Goal: Task Accomplishment & Management: Use online tool/utility

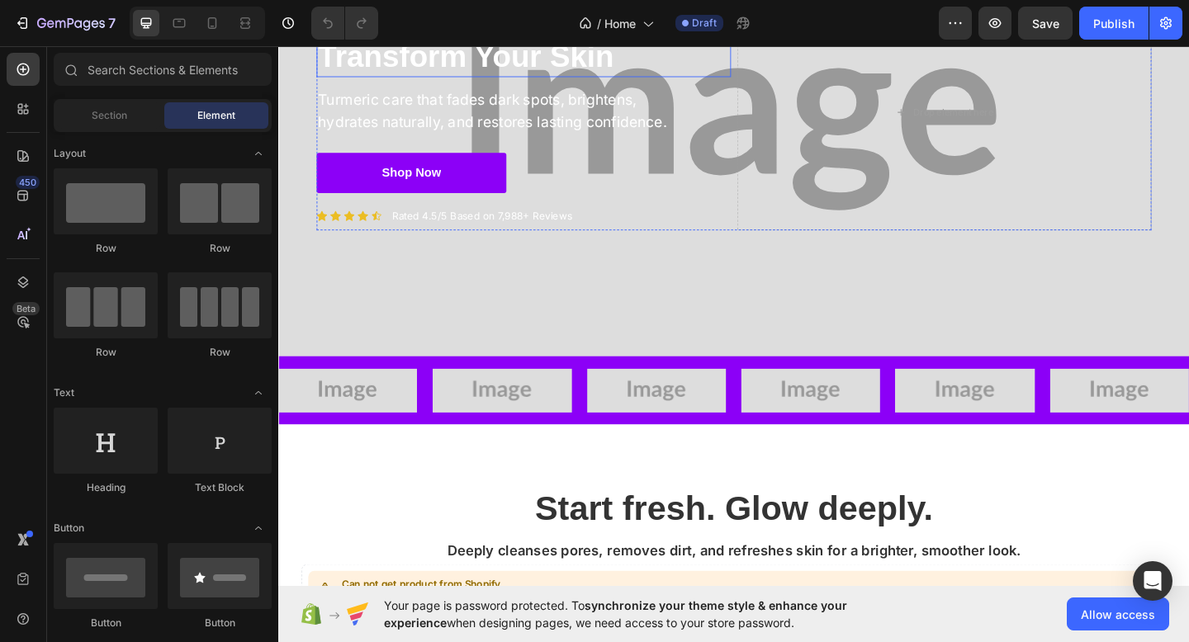
scroll to position [235, 0]
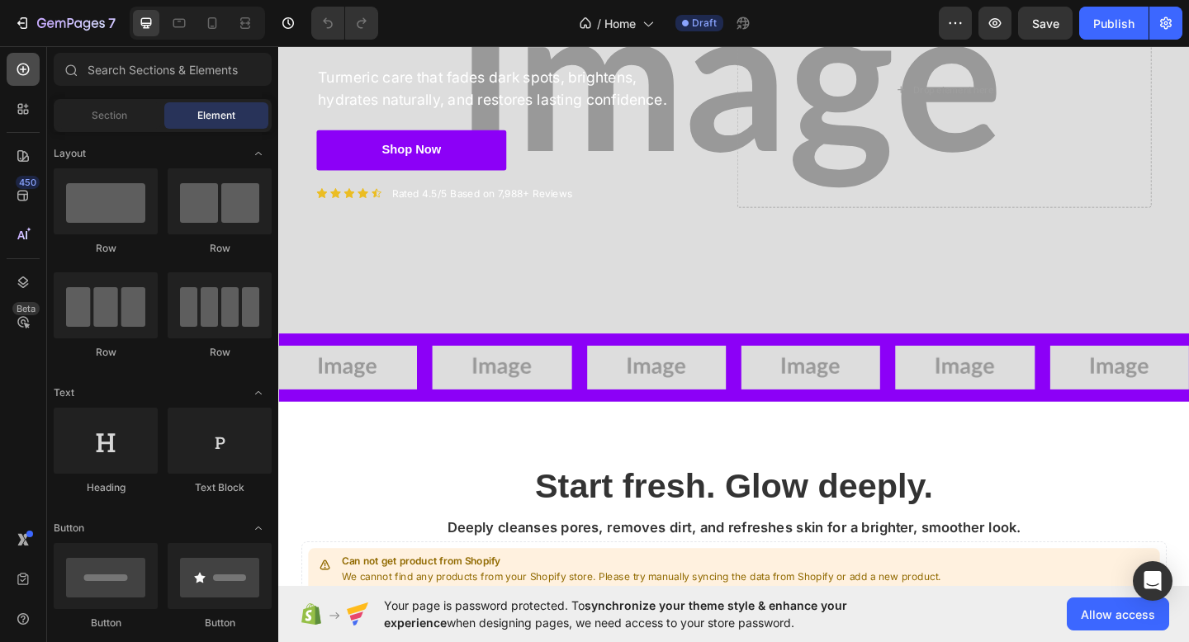
click at [13, 74] on div at bounding box center [23, 69] width 33 height 33
click at [112, 108] on span "Section" at bounding box center [109, 115] width 35 height 15
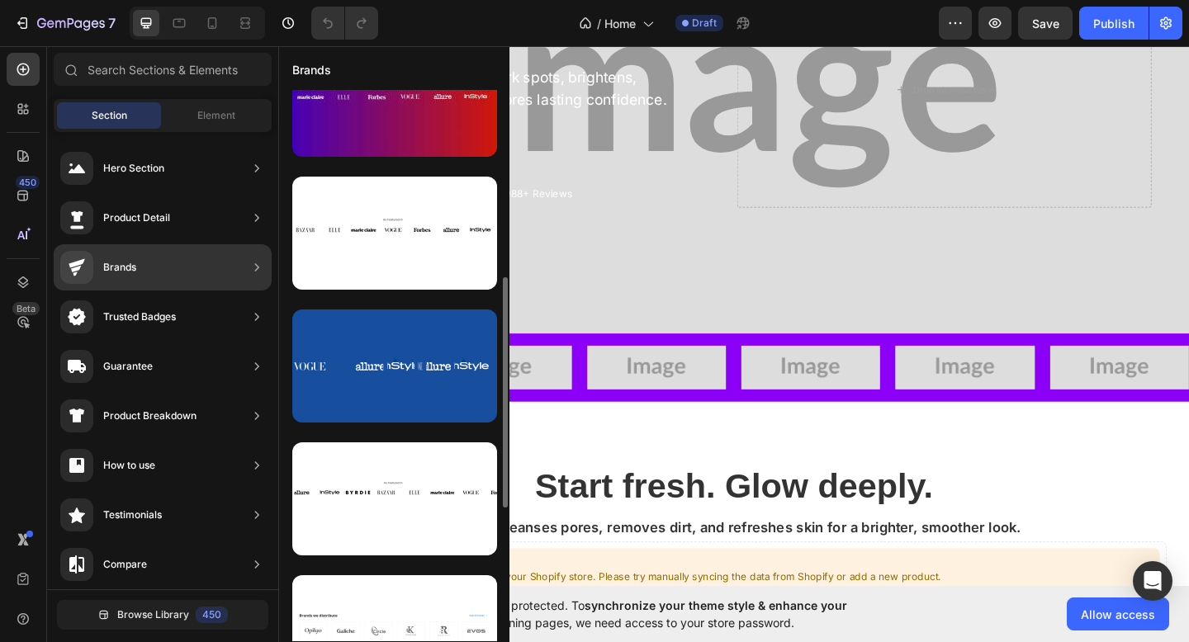
scroll to position [467, 0]
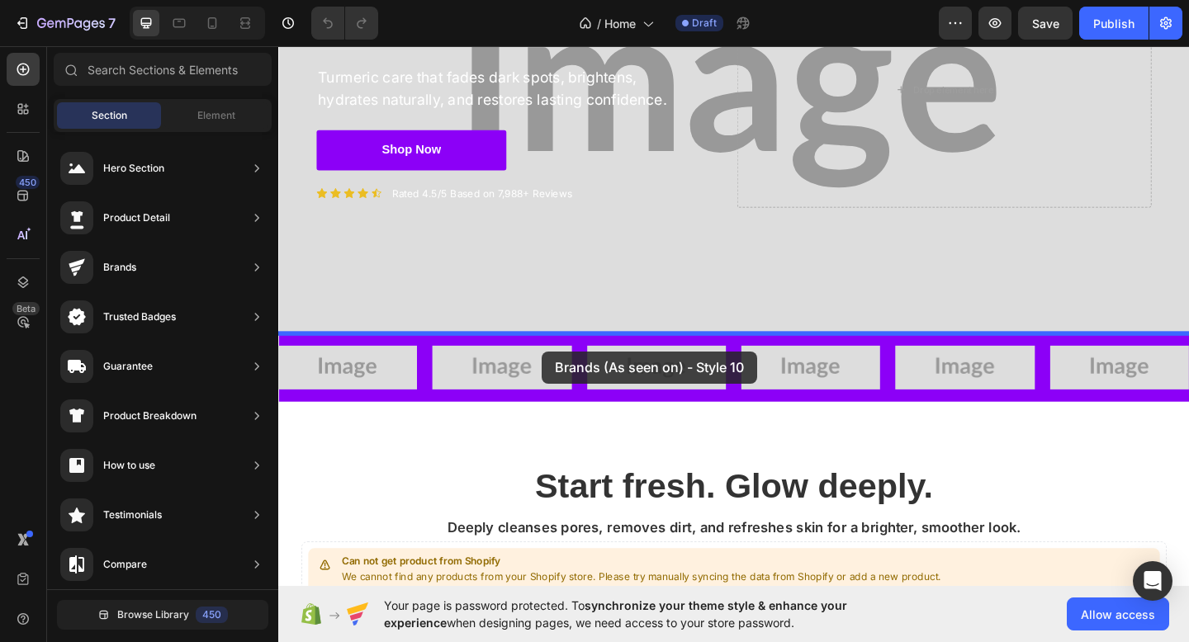
drag, startPoint x: 645, startPoint y: 422, endPoint x: 565, endPoint y: 378, distance: 91.2
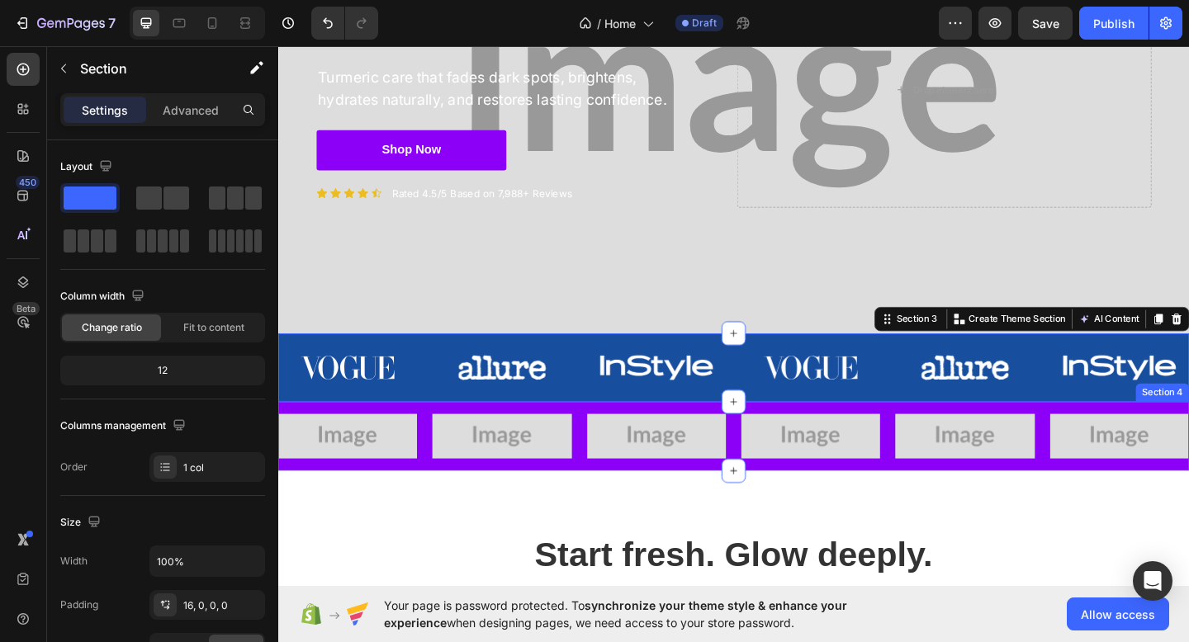
click at [550, 499] on div "Image Image Image Image Image Image Carousel" at bounding box center [773, 478] width 991 height 62
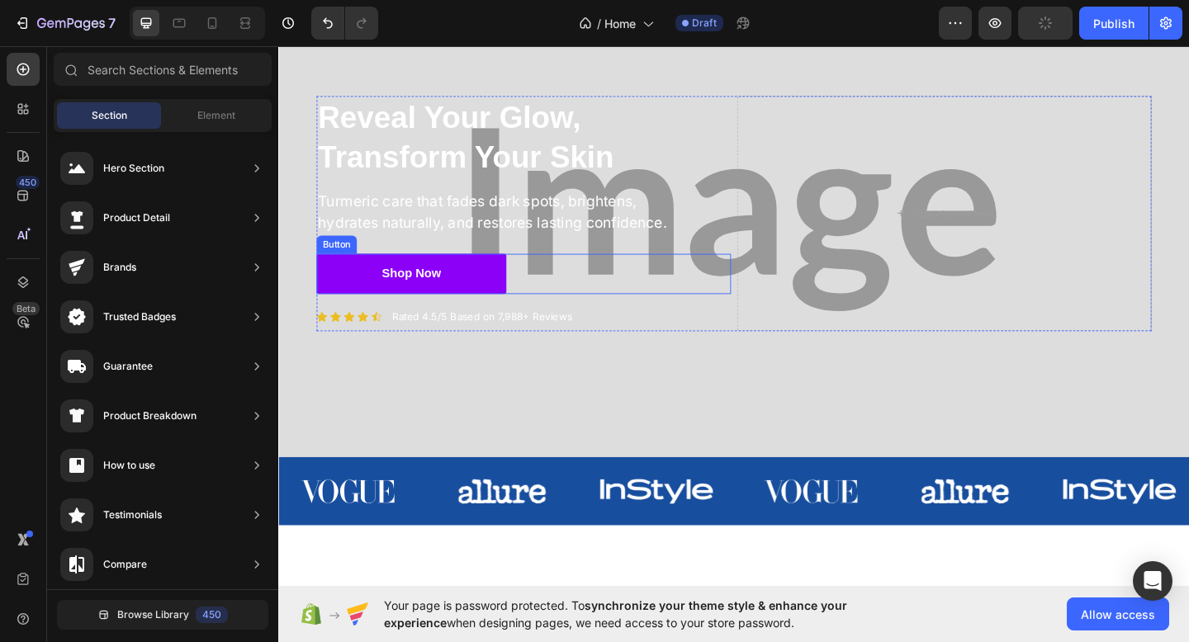
scroll to position [111, 0]
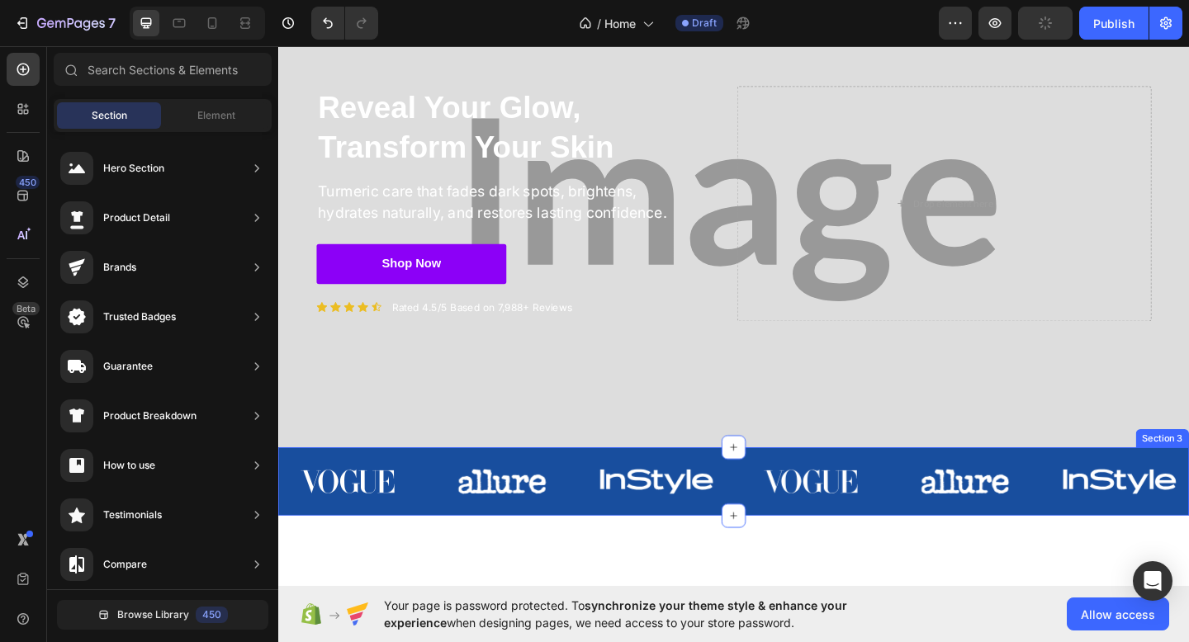
click at [639, 551] on div "Image Image Image Image Image Image Carousel" at bounding box center [773, 527] width 991 height 62
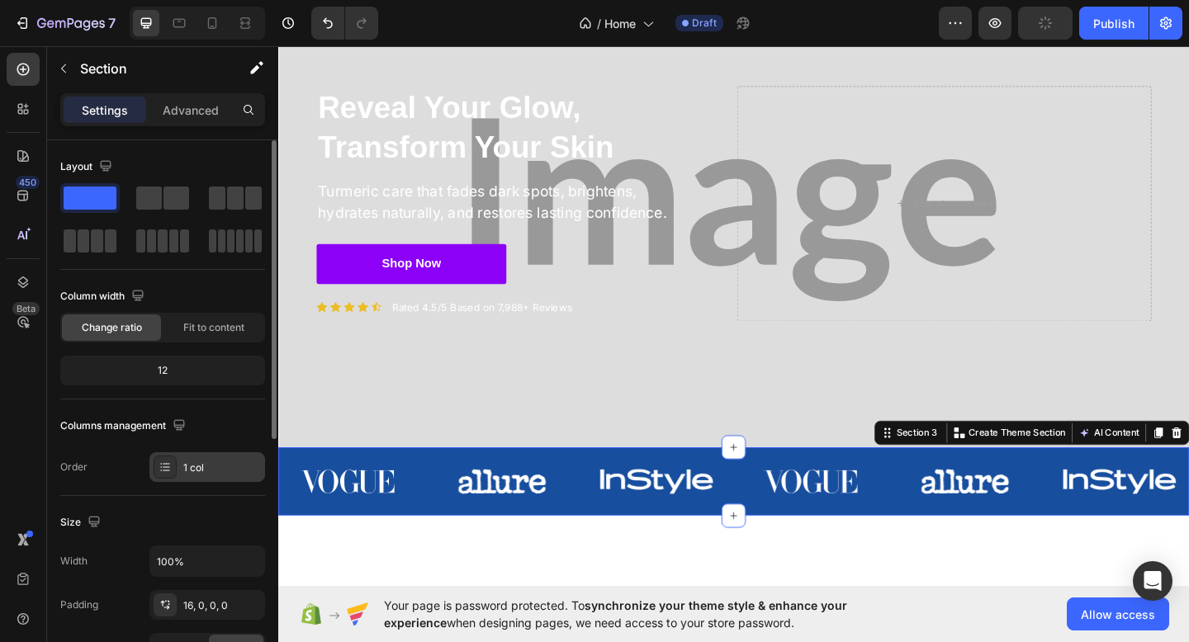
scroll to position [458, 0]
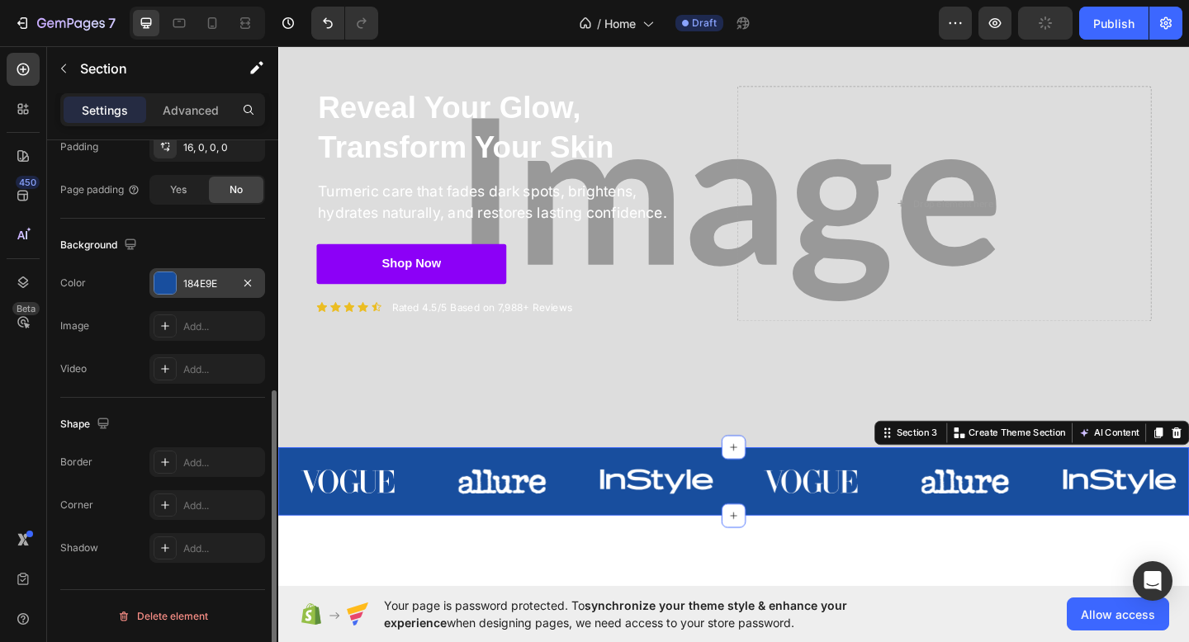
click at [197, 286] on div "184E9E" at bounding box center [207, 284] width 48 height 15
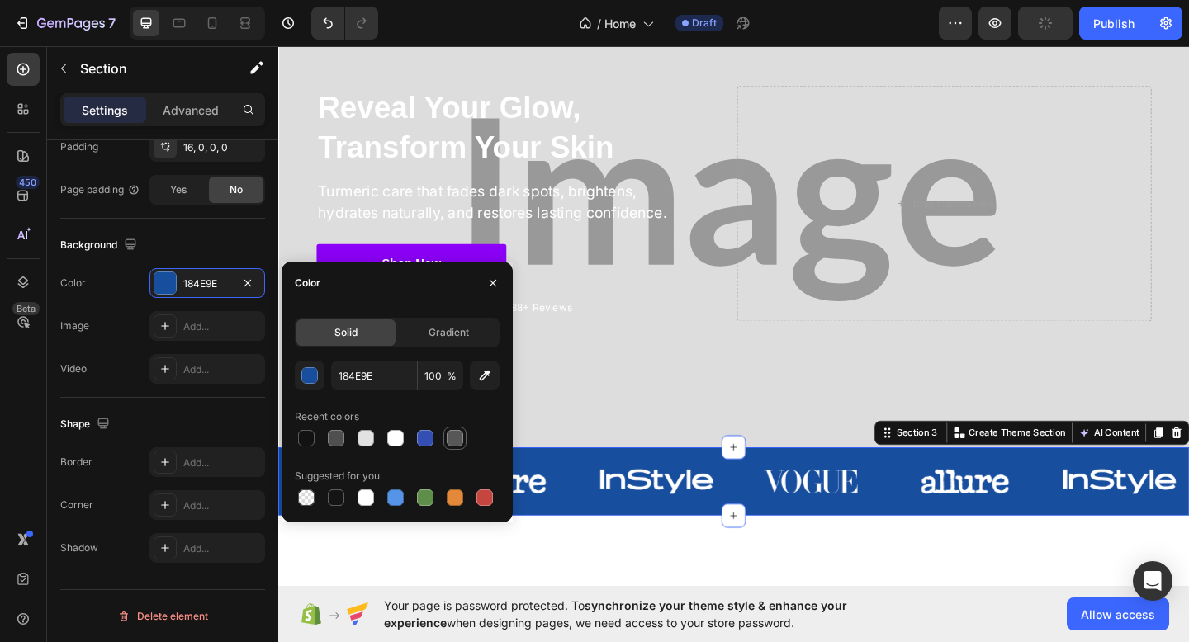
click at [457, 446] on div at bounding box center [455, 438] width 17 height 17
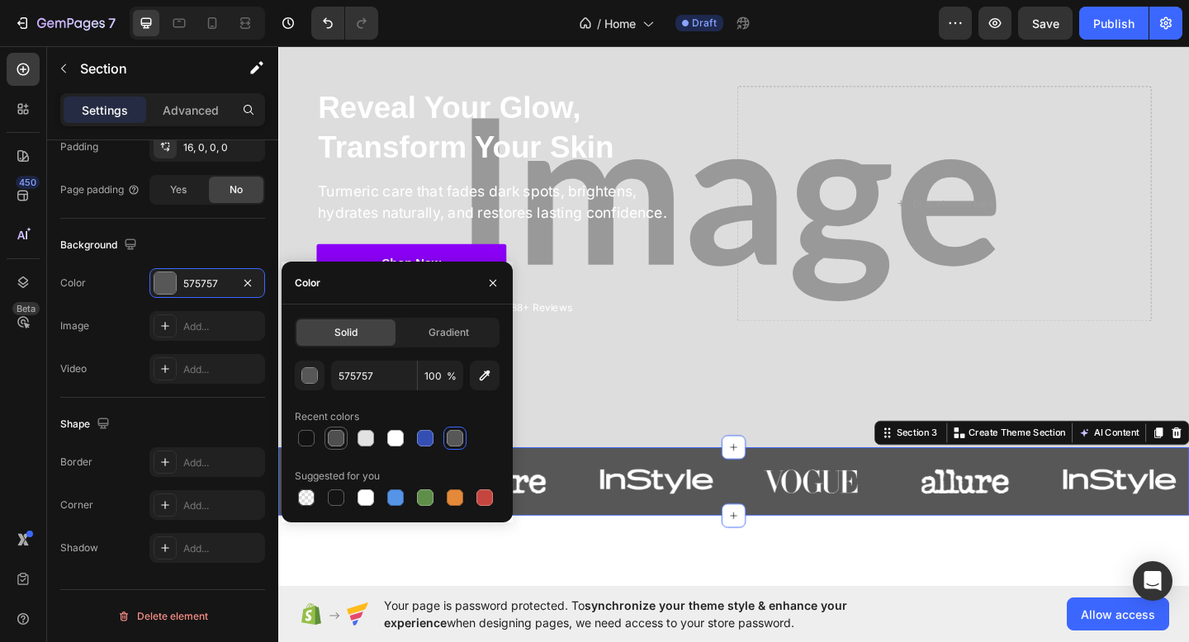
click at [334, 436] on div at bounding box center [336, 438] width 17 height 17
click at [327, 436] on div at bounding box center [336, 438] width 20 height 20
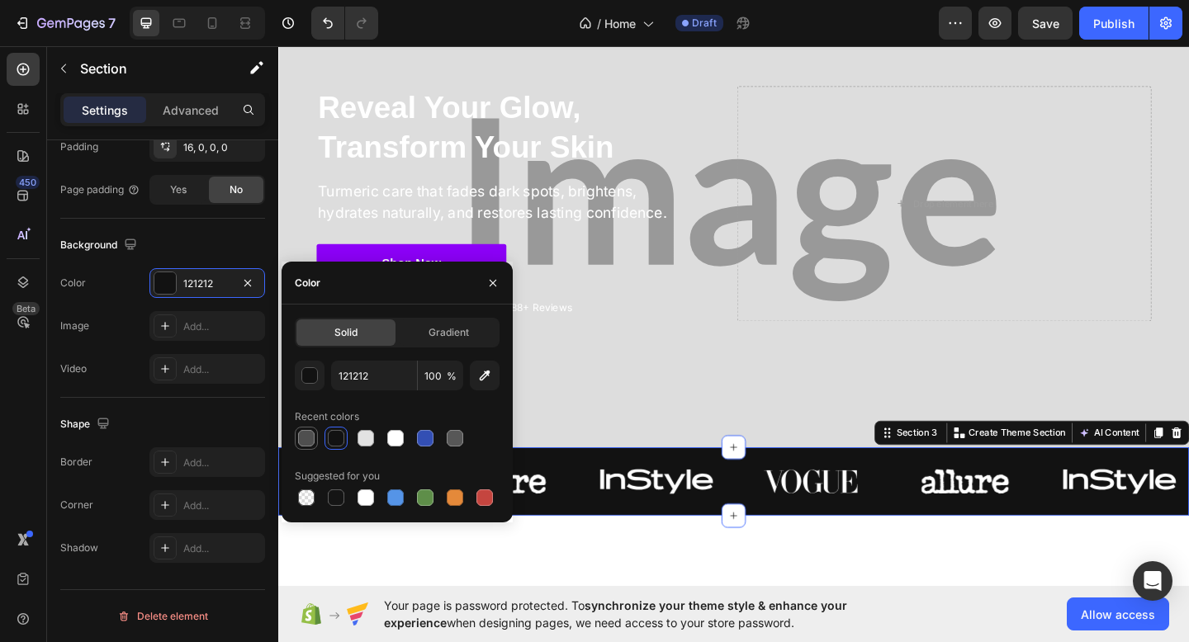
click at [308, 436] on div at bounding box center [306, 438] width 17 height 17
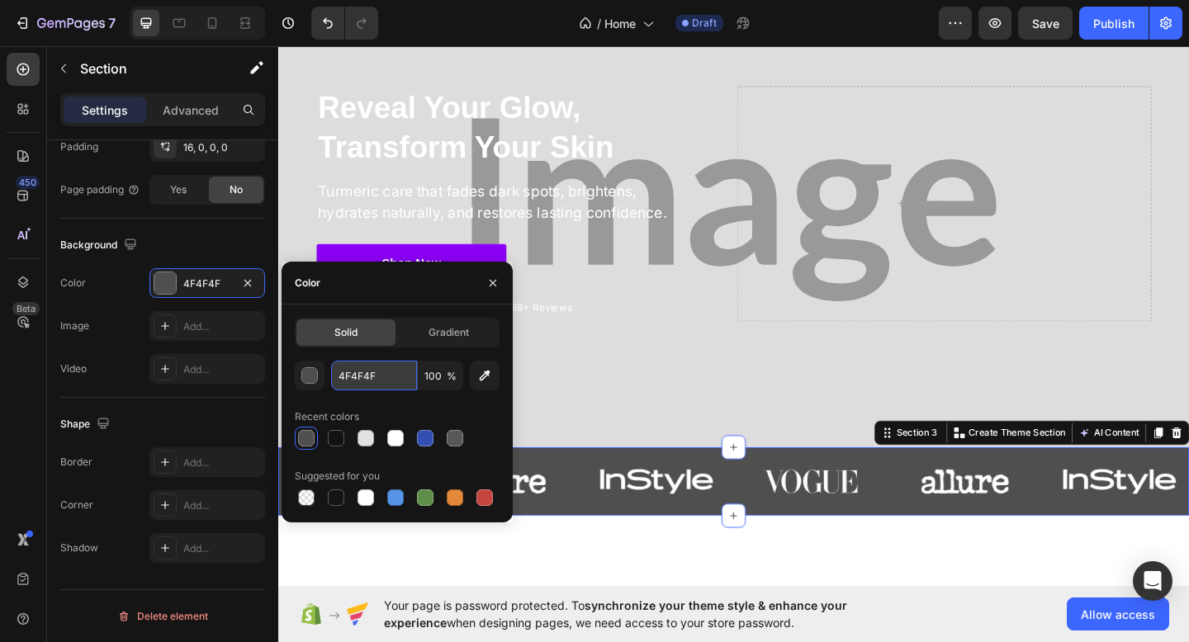
click at [374, 362] on input "4F4F4F" at bounding box center [374, 376] width 86 height 30
paste input "#517bb6"
type input "#517bb6"
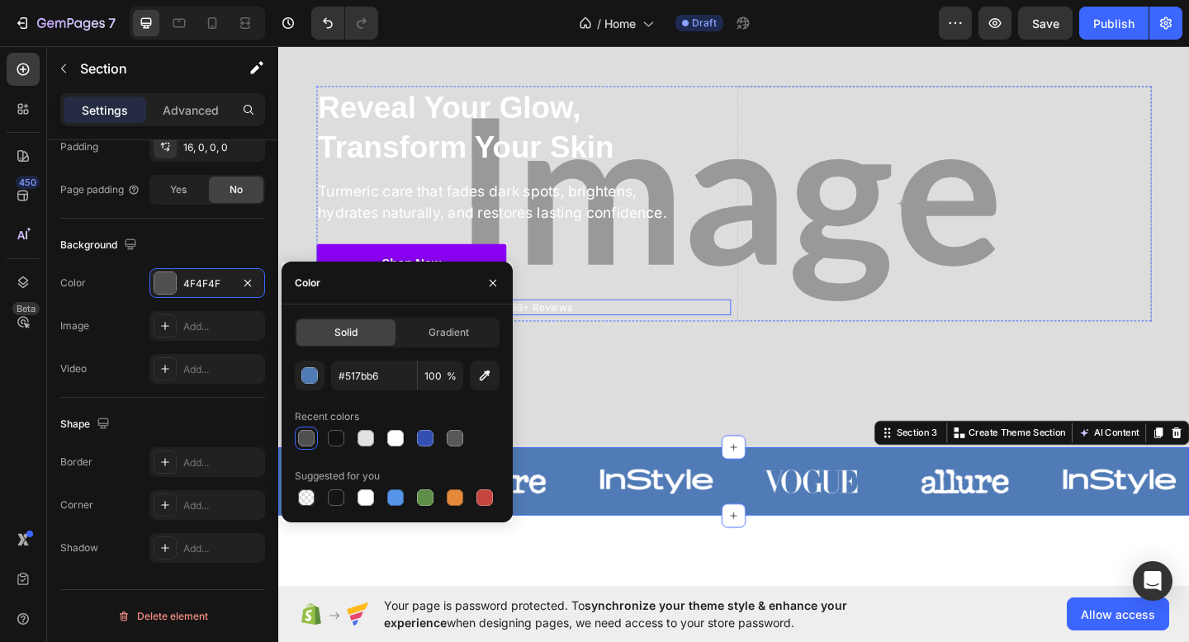
click at [712, 326] on div "Icon Icon Icon Icon Icon Icon List Rated 4.5/5 Based on 7,988+ Reviews Text Blo…" at bounding box center [544, 330] width 451 height 17
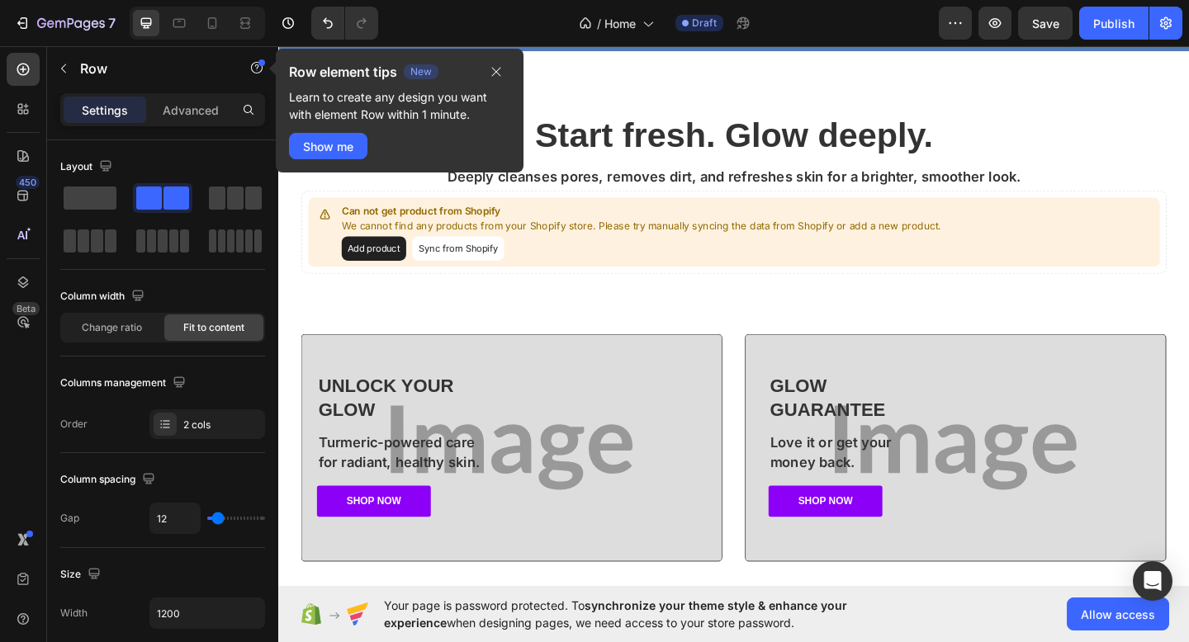
scroll to position [631, 0]
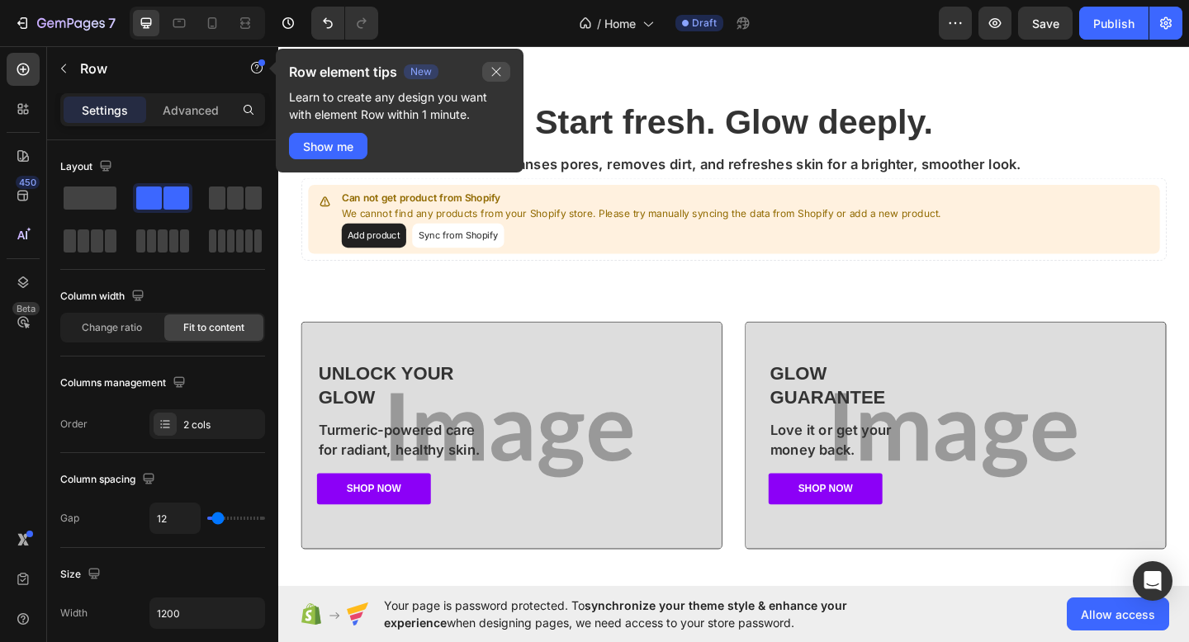
click at [498, 62] on button "button" at bounding box center [496, 72] width 28 height 20
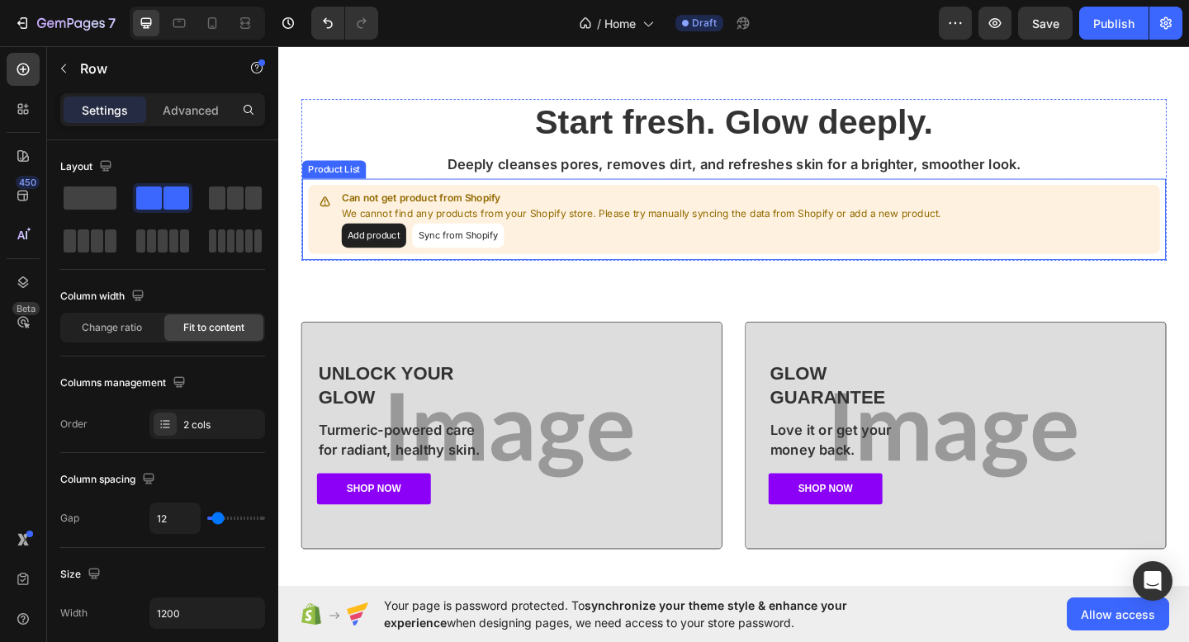
click at [471, 258] on button "Sync from Shopify" at bounding box center [473, 252] width 100 height 26
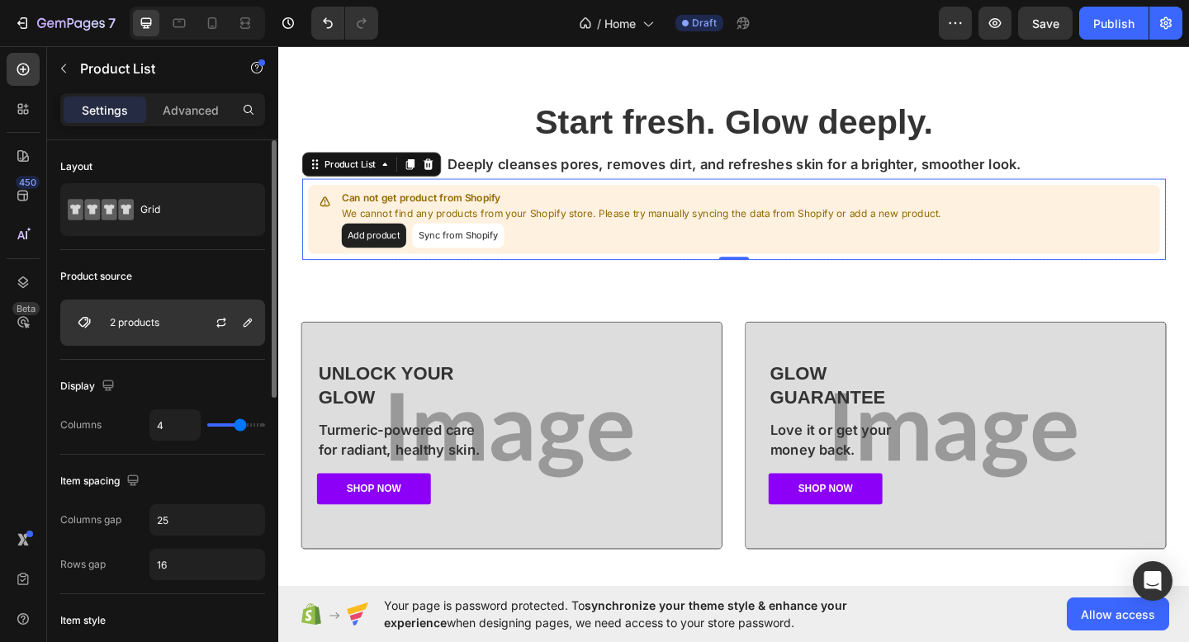
click at [179, 321] on div "2 products" at bounding box center [162, 323] width 205 height 46
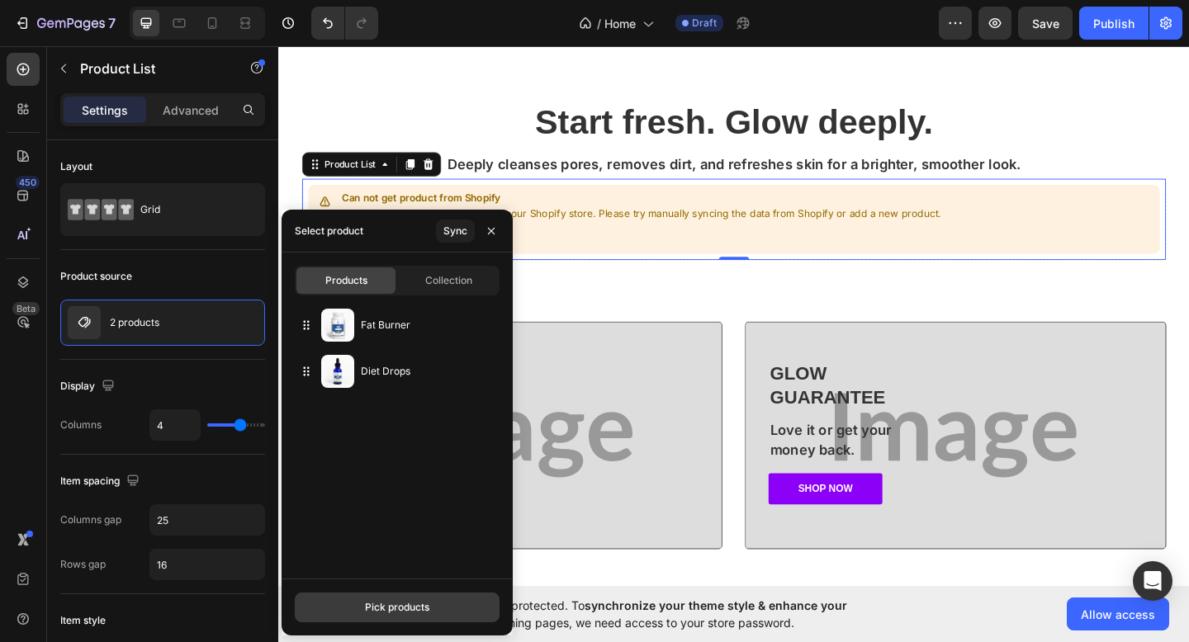
click at [444, 611] on button "Pick products" at bounding box center [397, 608] width 205 height 30
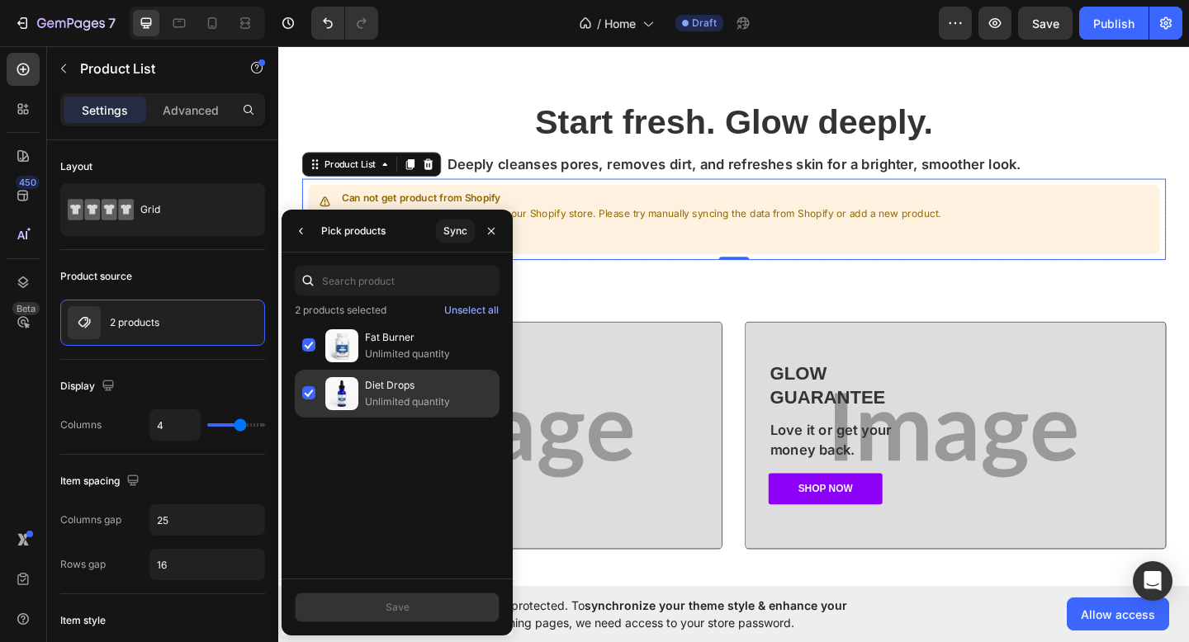
click at [403, 403] on p "Unlimited quantity" at bounding box center [428, 402] width 127 height 17
click at [406, 392] on p "Diet Drops" at bounding box center [428, 385] width 127 height 17
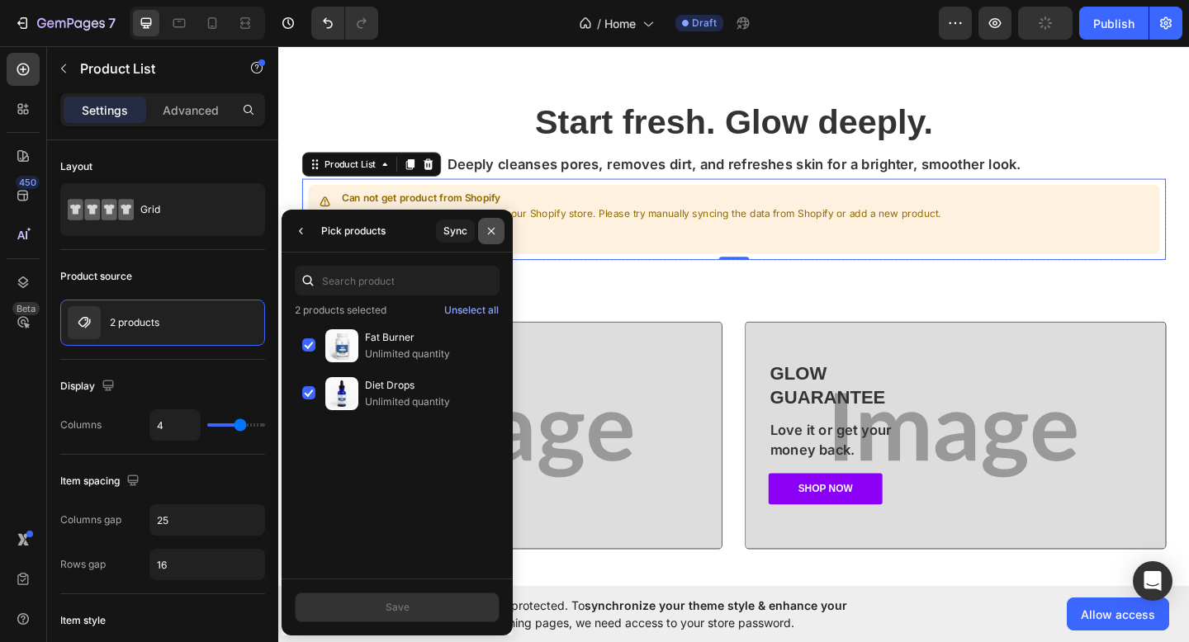
click at [485, 226] on icon "button" at bounding box center [491, 231] width 13 height 13
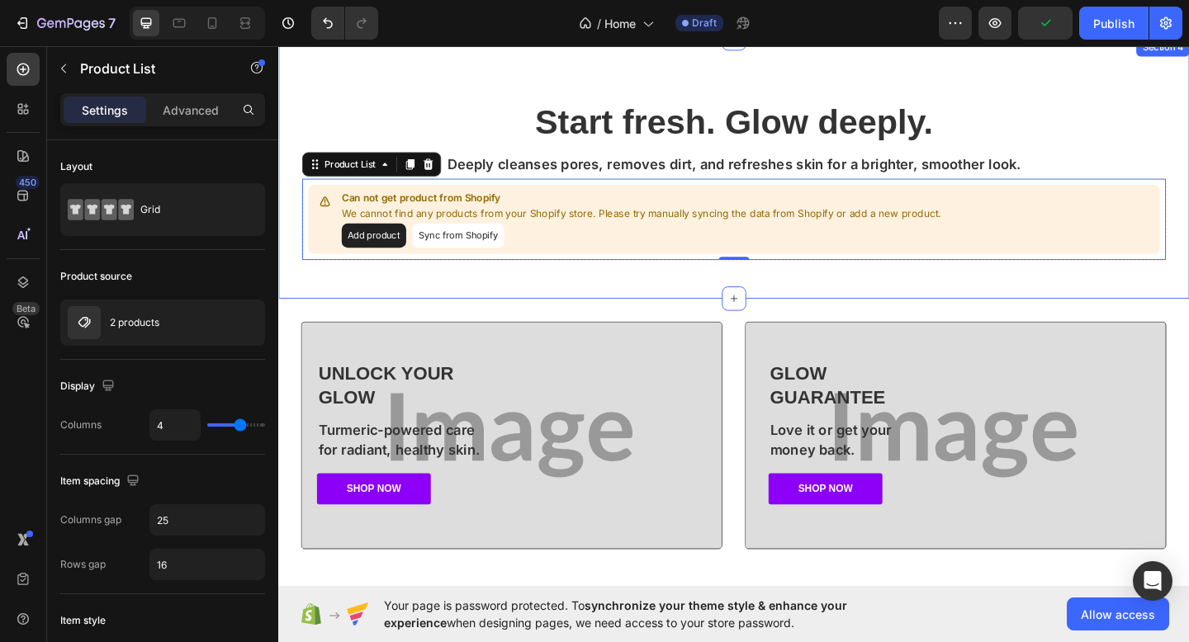
click at [457, 294] on div "Start fresh. Glow deeply. Heading Deeply cleanses pores, removes dirt, and refr…" at bounding box center [773, 179] width 991 height 283
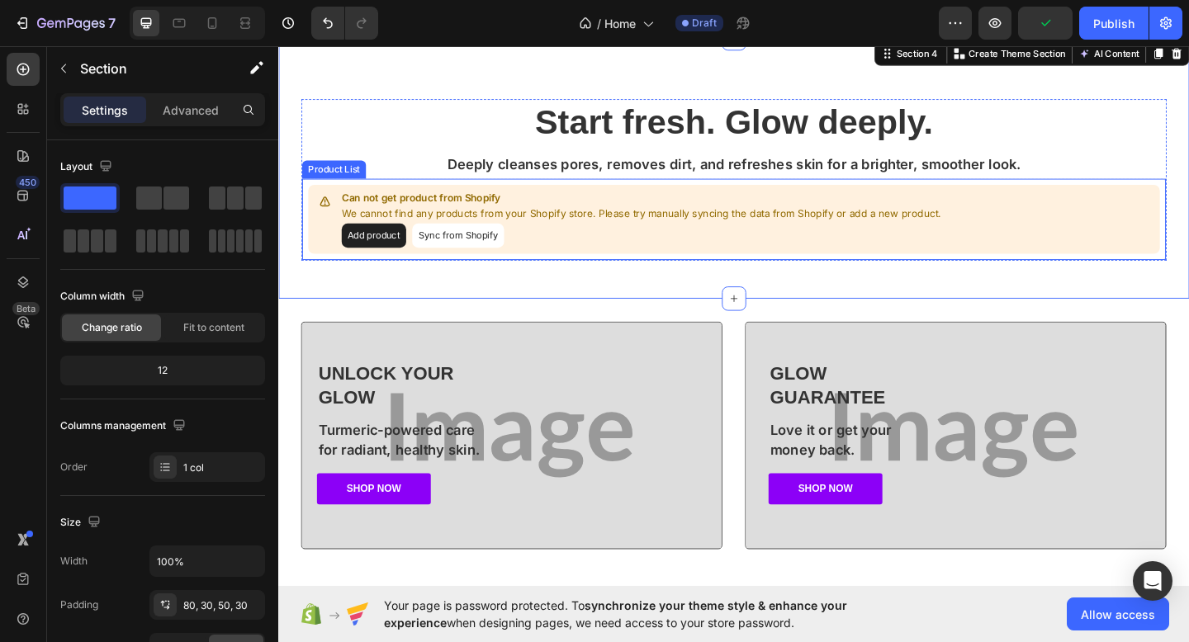
click at [444, 250] on button "Sync from Shopify" at bounding box center [473, 252] width 100 height 26
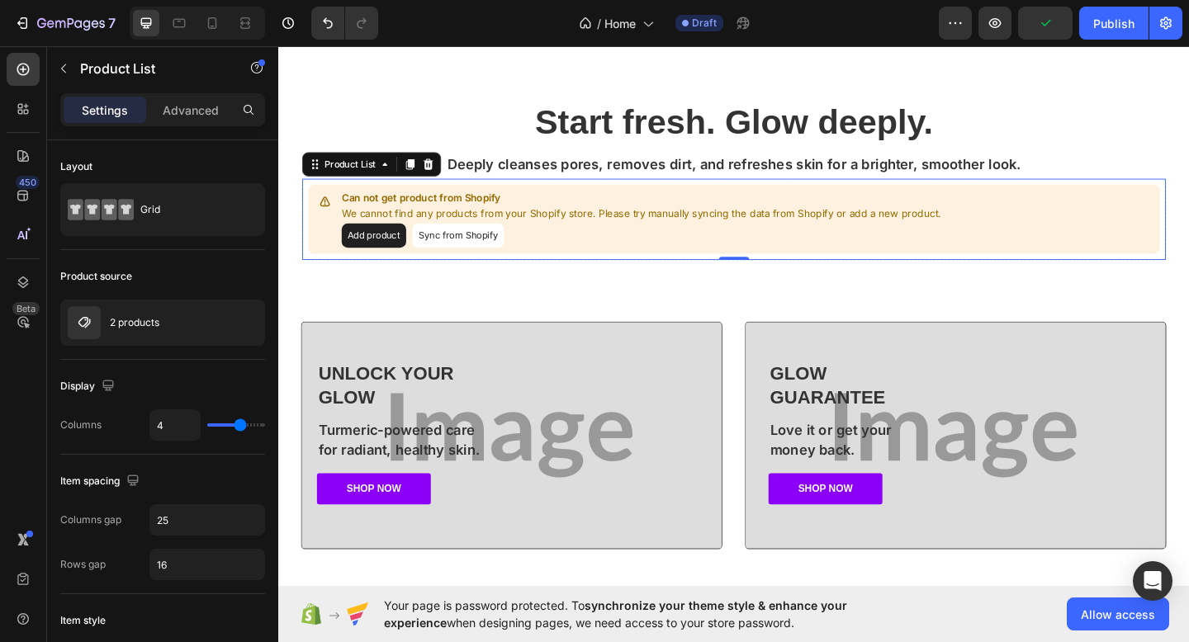
click at [444, 250] on button "Sync from Shopify" at bounding box center [473, 252] width 100 height 26
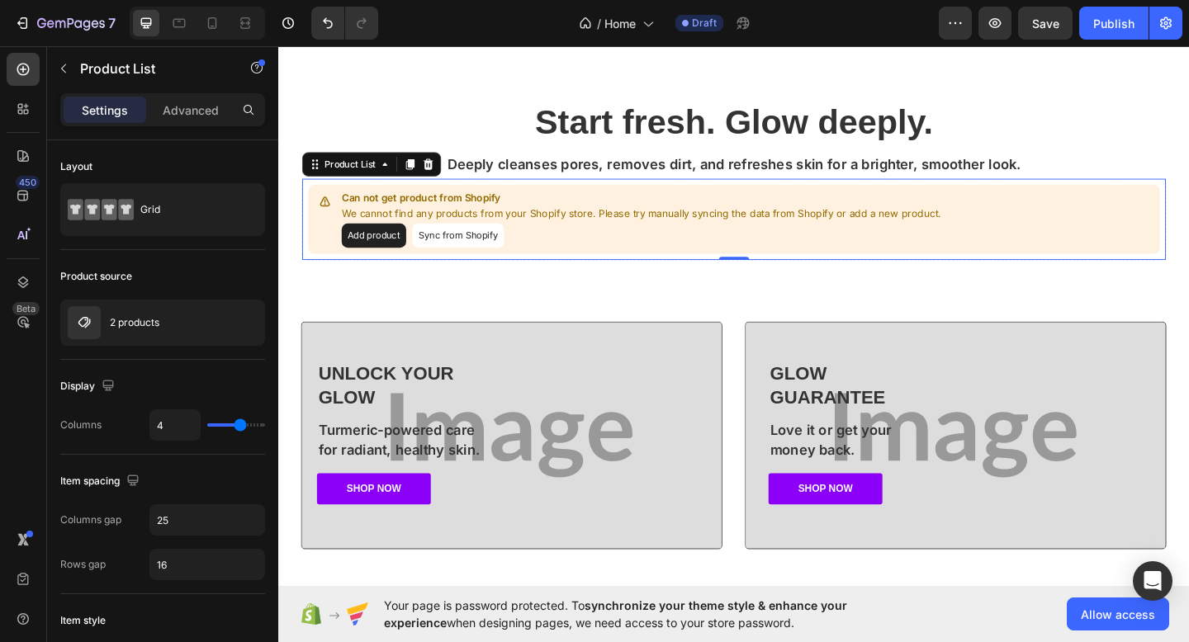
click at [572, 249] on div "Add product Sync from Shopify" at bounding box center [673, 252] width 652 height 26
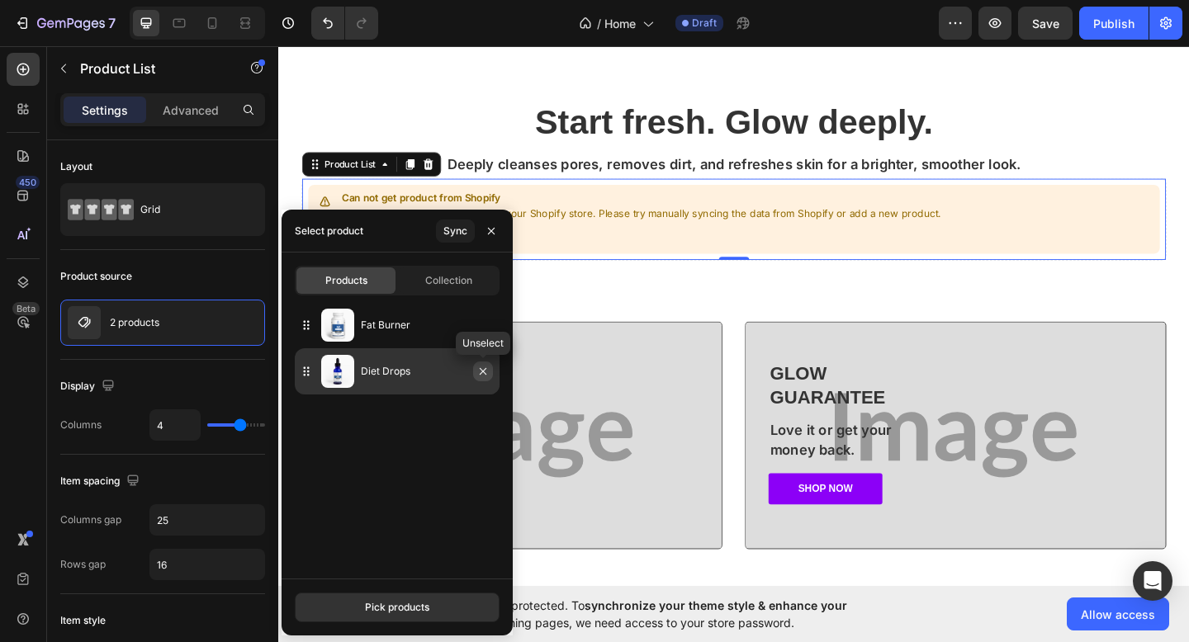
click at [476, 367] on icon "button" at bounding box center [482, 371] width 13 height 13
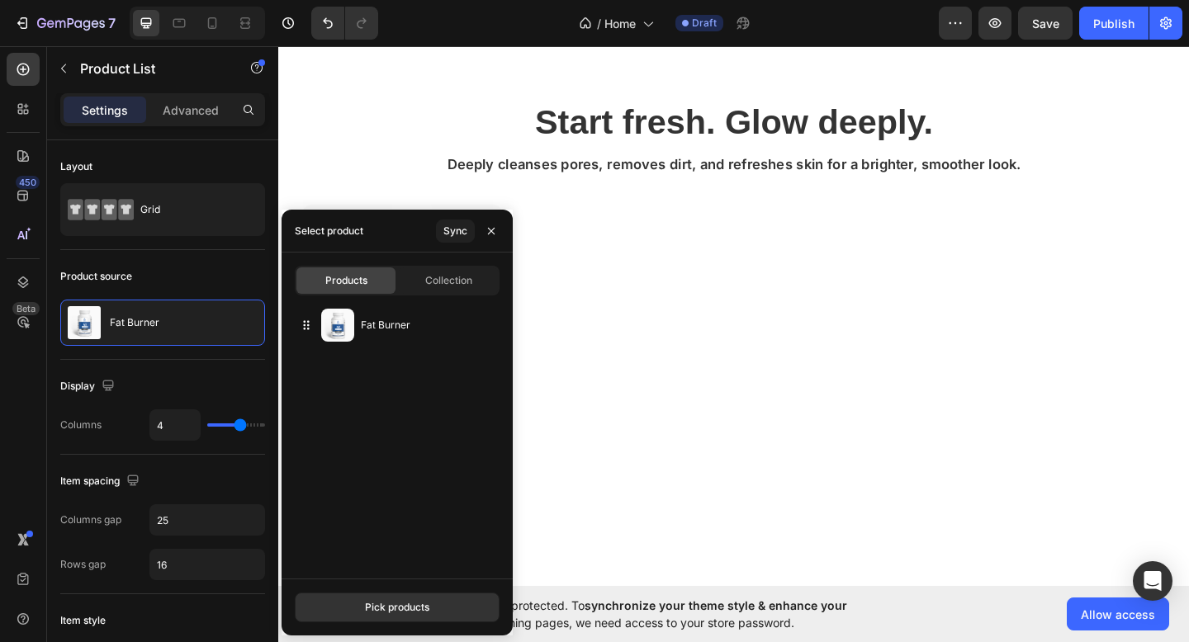
click at [609, 397] on div "Product Images Fat Burner Product Title $34.00 Product Price Product Price No c…" at bounding box center [773, 402] width 941 height 366
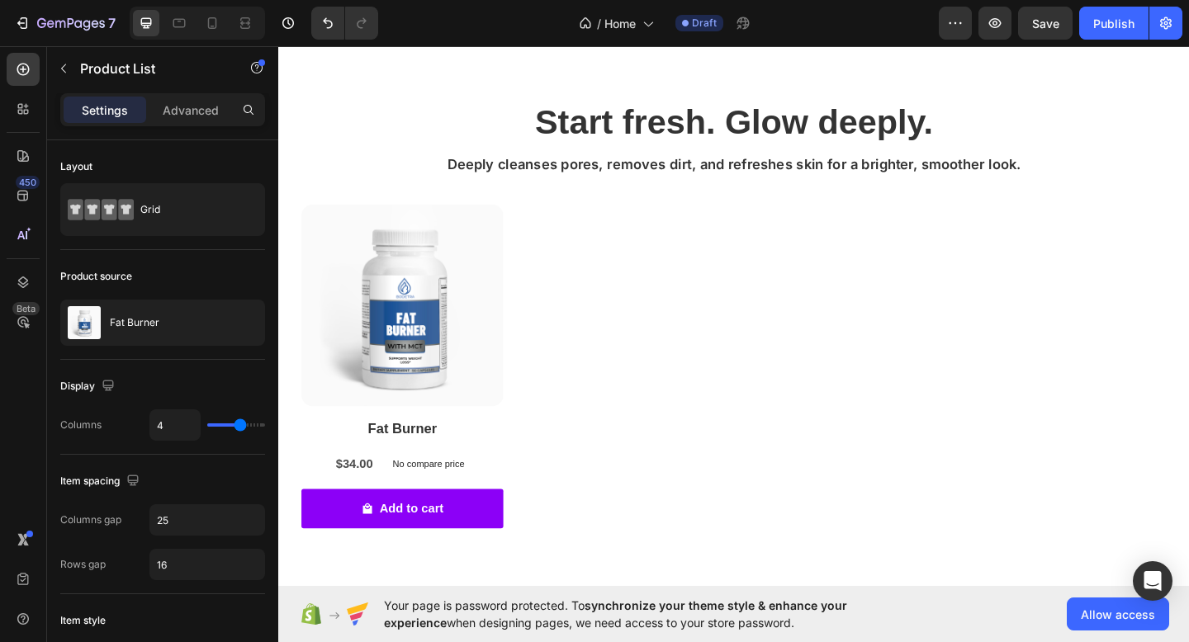
click at [623, 390] on div "Product Images Fat Burner Product Title $34.00 Product Price Product Price No c…" at bounding box center [773, 402] width 941 height 366
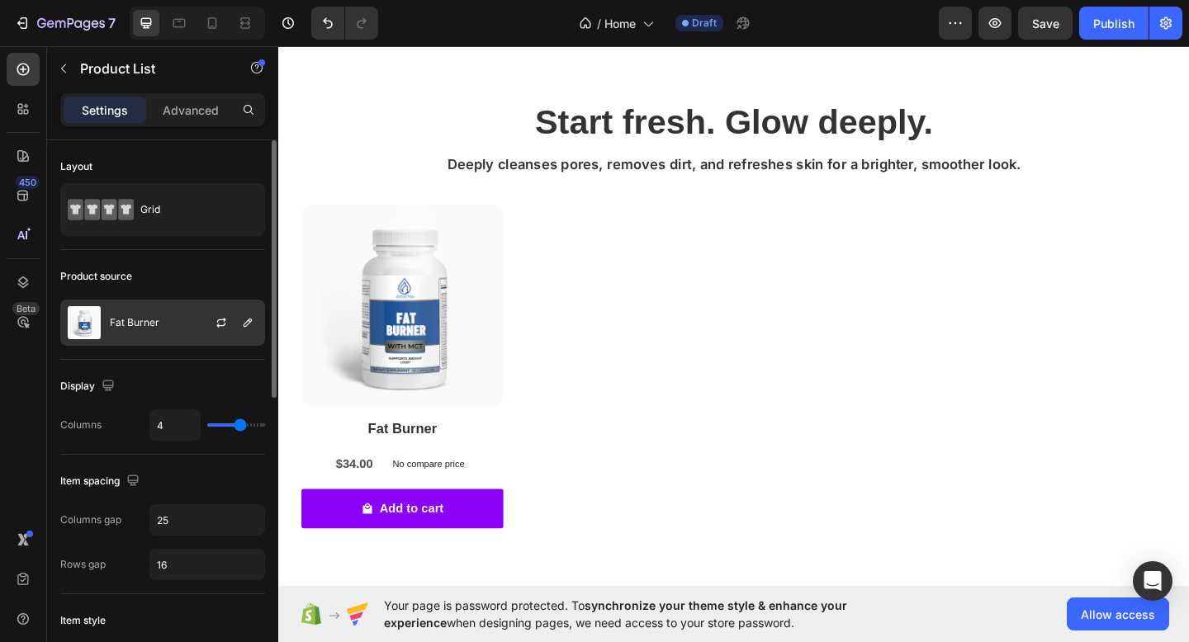
click at [194, 321] on div at bounding box center [228, 322] width 73 height 45
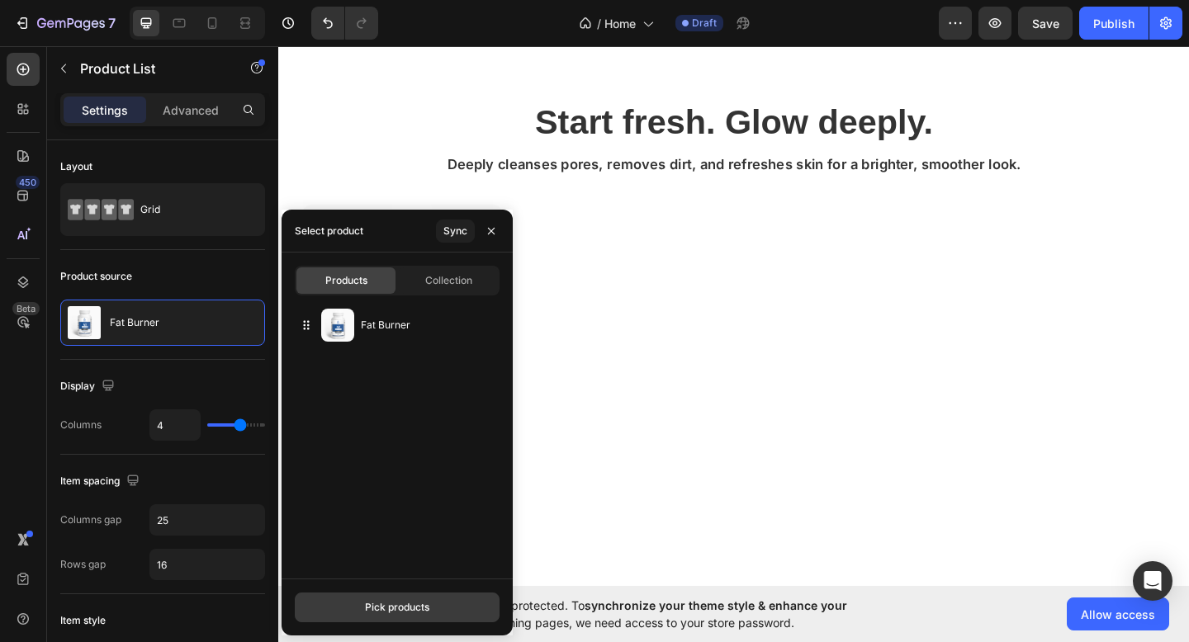
click at [412, 598] on button "Pick products" at bounding box center [397, 608] width 205 height 30
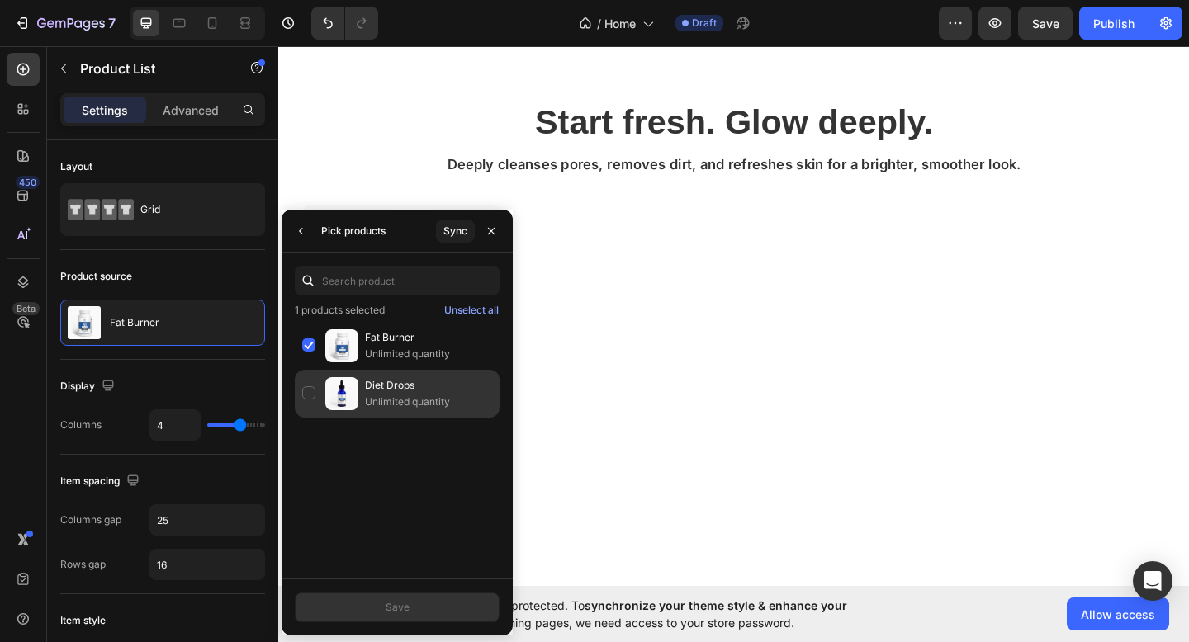
click at [436, 410] on div "Diet Drops Unlimited quantity" at bounding box center [397, 394] width 205 height 48
click at [427, 599] on button "Save" at bounding box center [397, 608] width 205 height 30
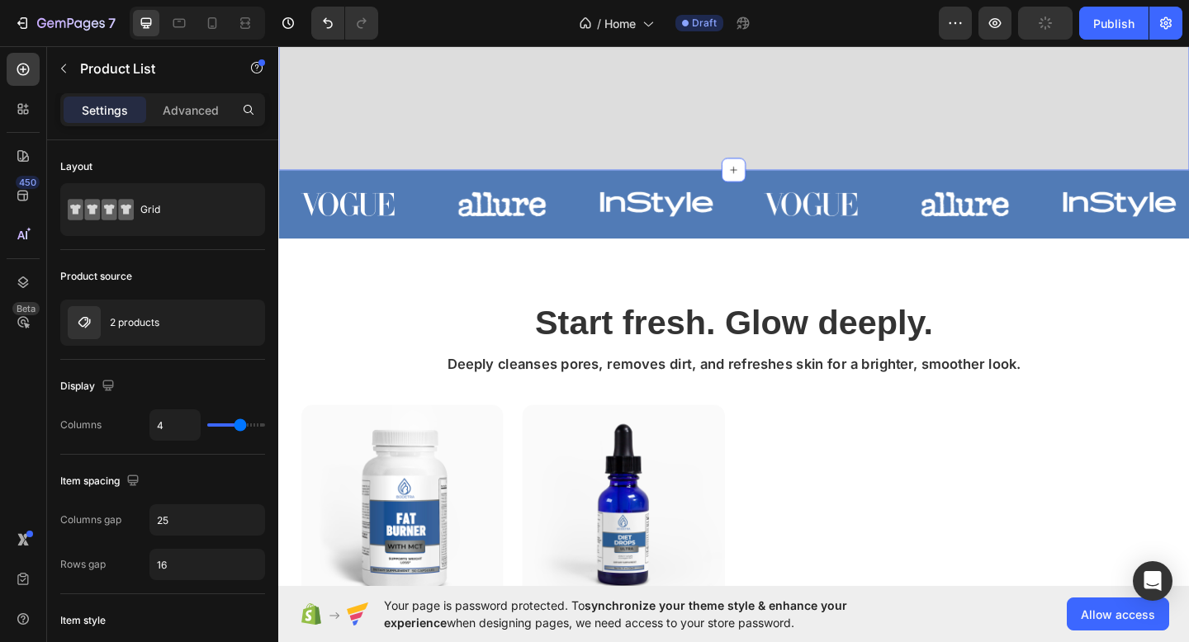
scroll to position [916, 0]
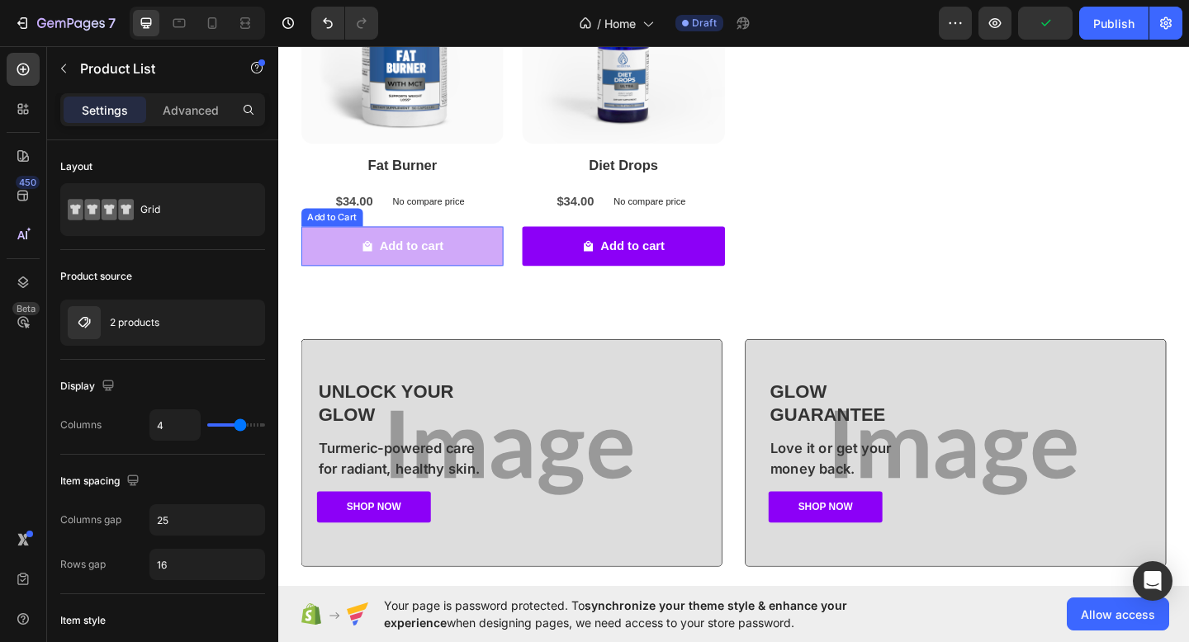
click at [507, 255] on button "Add to cart" at bounding box center [413, 265] width 220 height 44
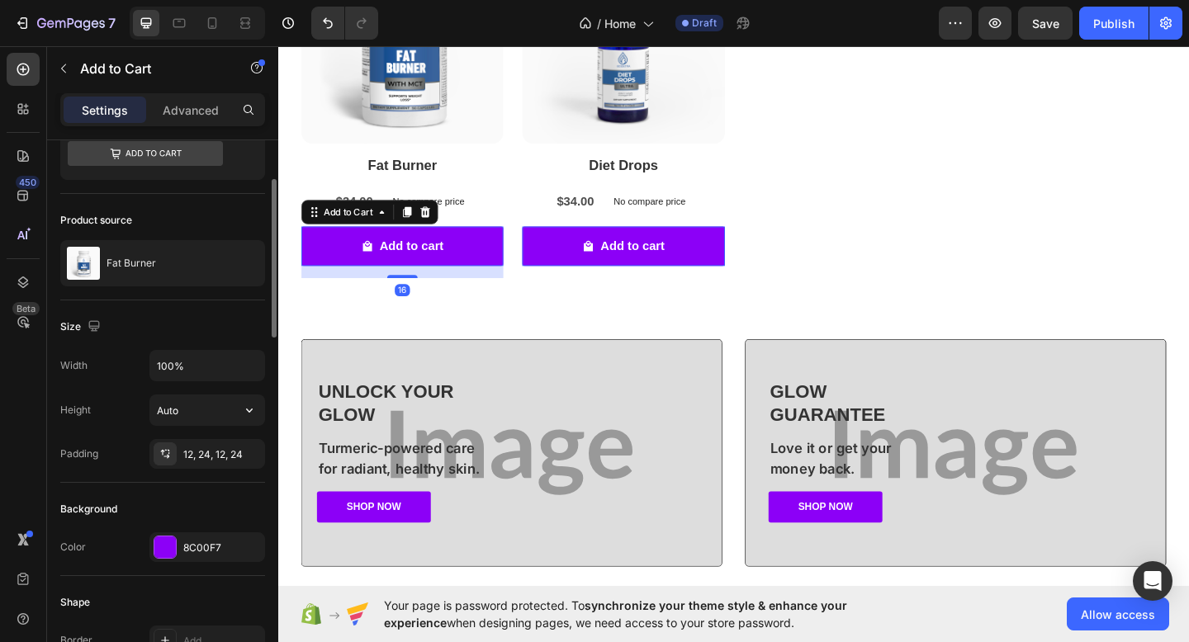
scroll to position [106, 0]
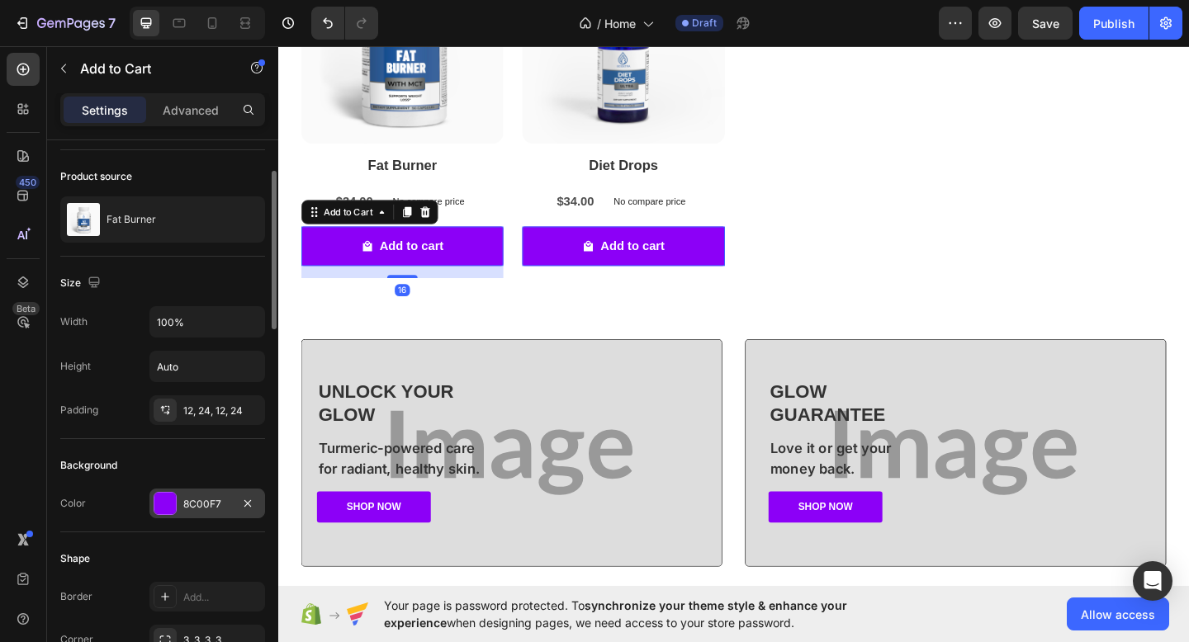
click at [215, 502] on div "8C00F7" at bounding box center [207, 504] width 48 height 15
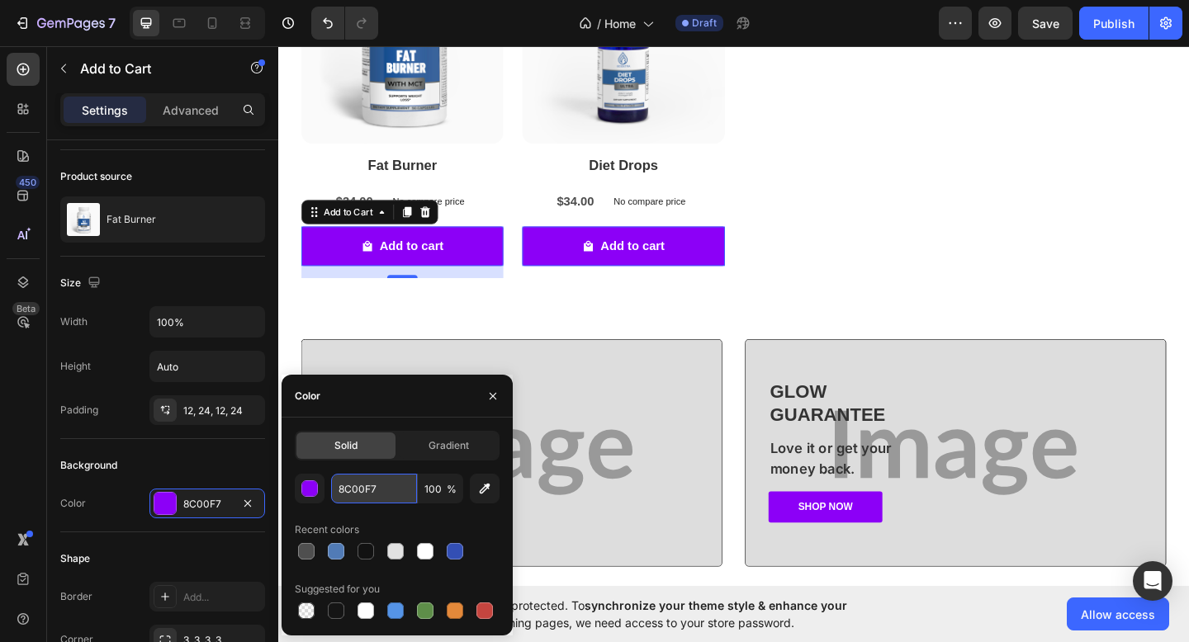
click at [367, 490] on input "8C00F7" at bounding box center [374, 489] width 86 height 30
paste input "#517bb6"
type input "#517bb6"
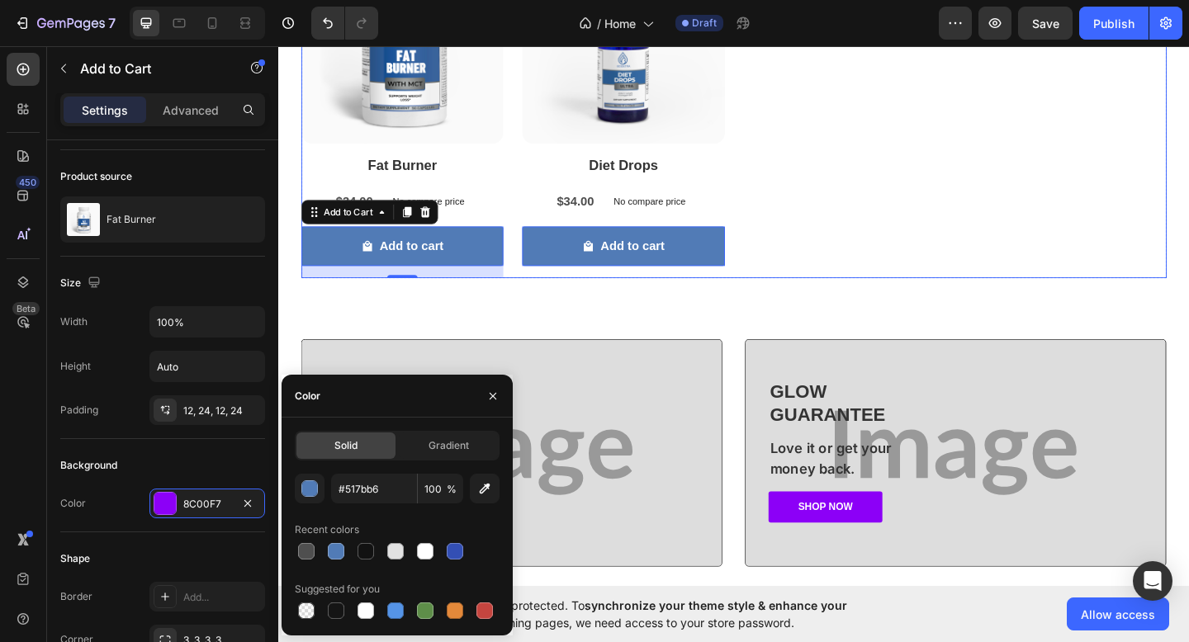
click at [944, 244] on div "Product Images Fat Burner Product Title $34.00 Product Price Product Price No c…" at bounding box center [773, 116] width 941 height 366
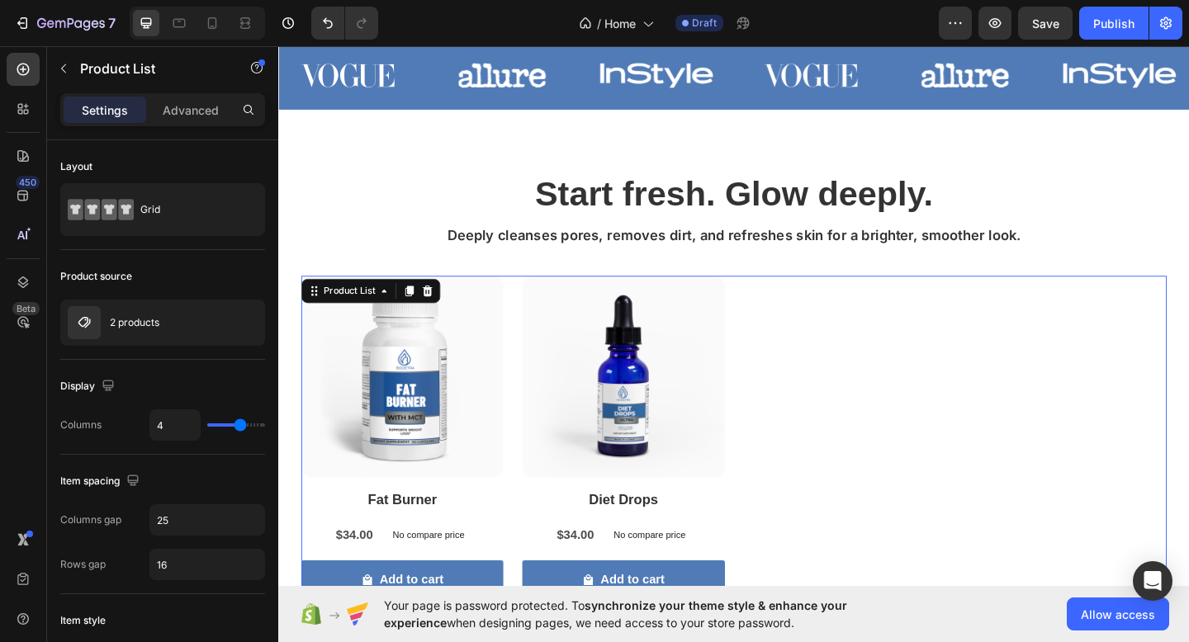
scroll to position [689, 0]
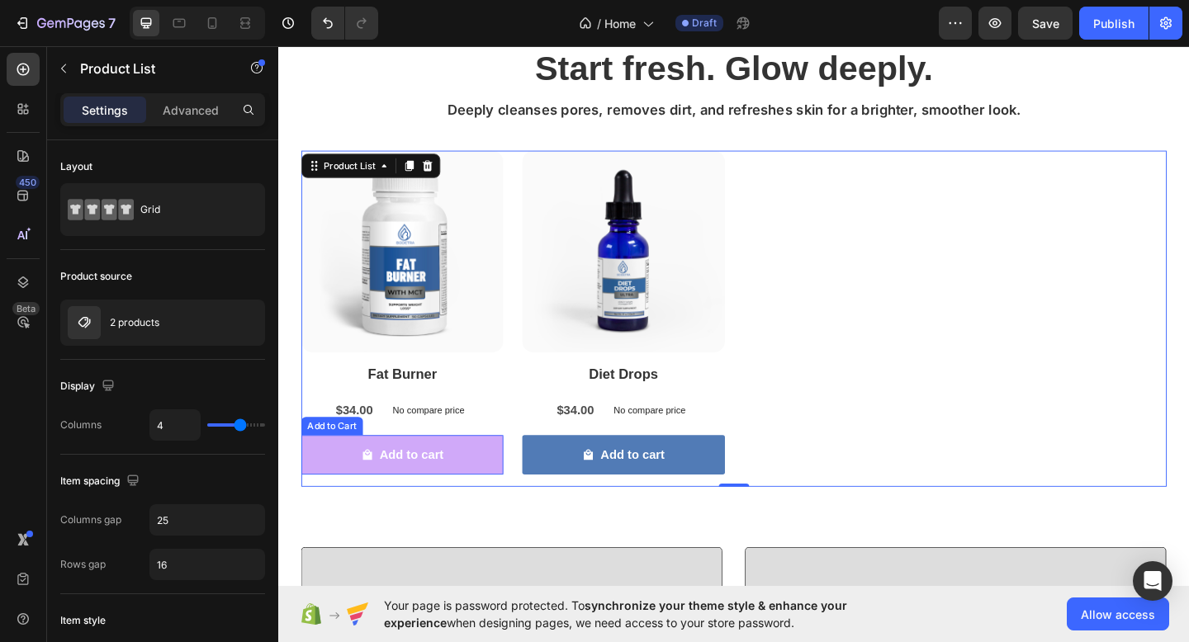
click at [492, 474] on button "Add to cart" at bounding box center [413, 492] width 220 height 44
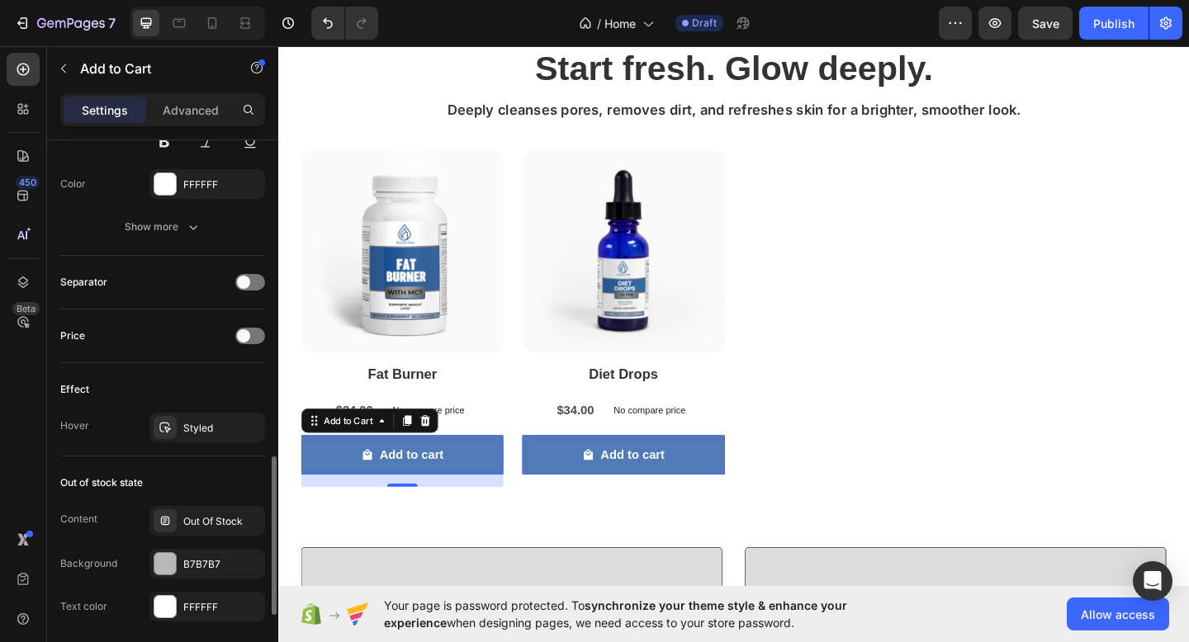
scroll to position [1098, 0]
click at [205, 432] on div "Styled" at bounding box center [207, 429] width 48 height 15
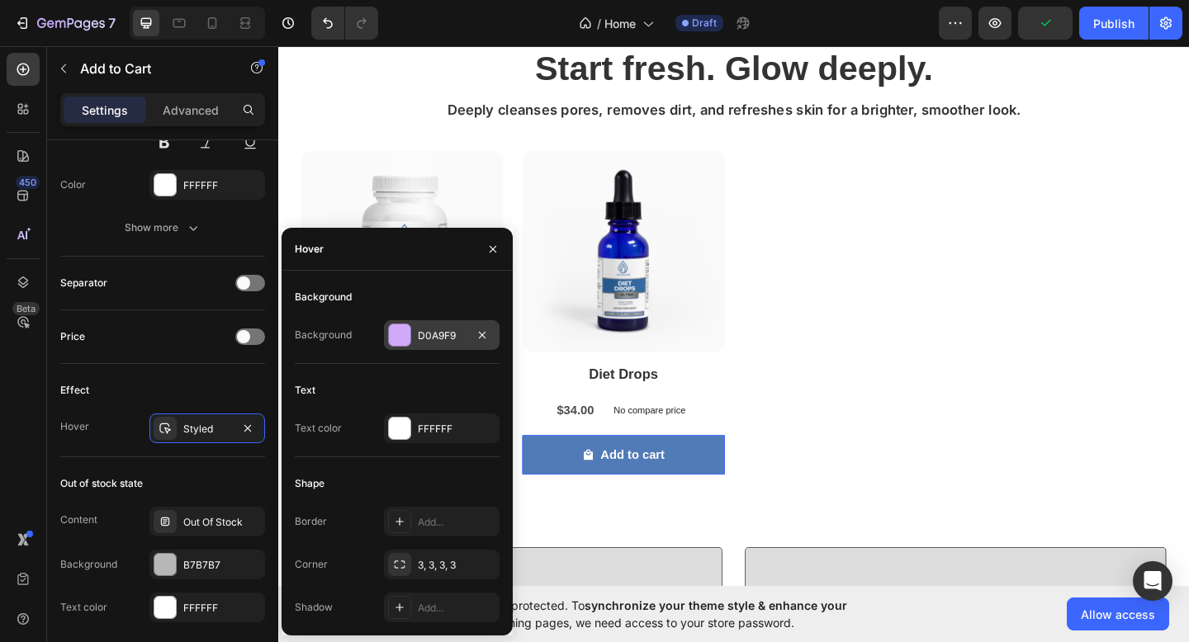
click at [436, 341] on div "D0A9F9" at bounding box center [442, 336] width 48 height 15
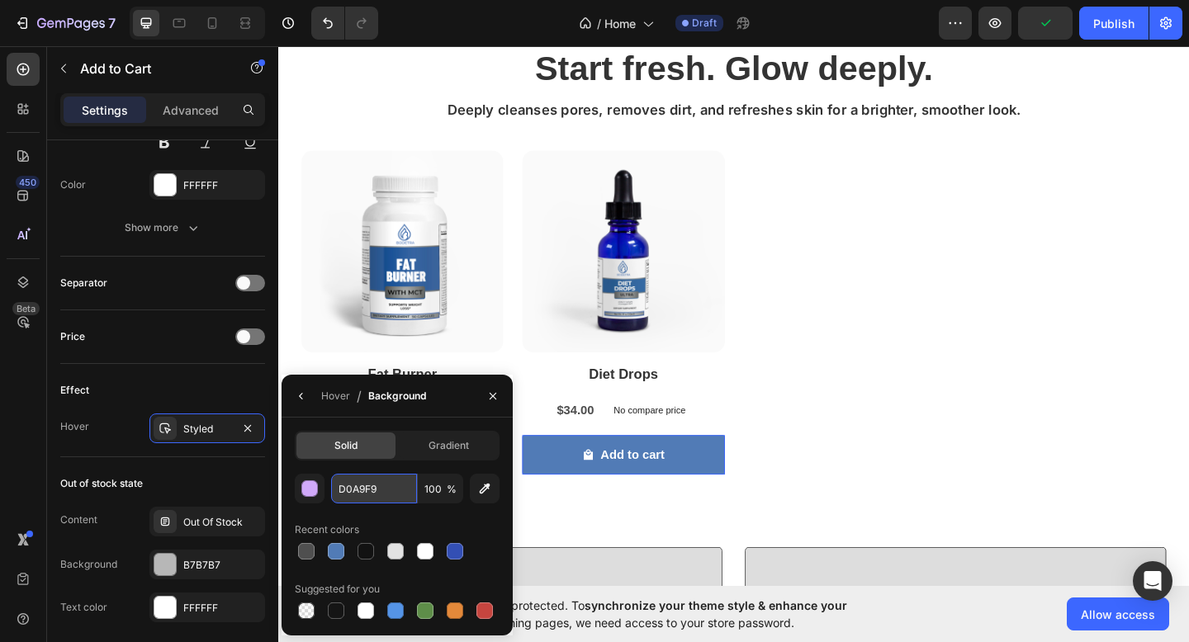
click at [388, 496] on input "D0A9F9" at bounding box center [374, 489] width 86 height 30
type input "3333"
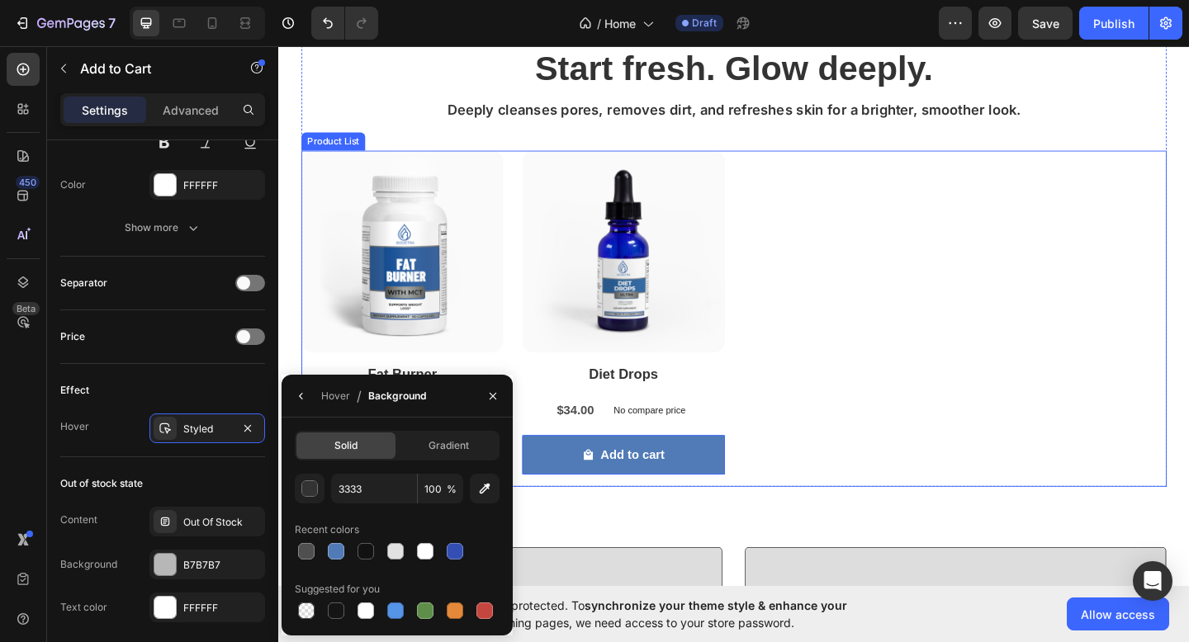
click at [923, 386] on div "Product Images Fat Burner Product Title $34.00 Product Price Product Price No c…" at bounding box center [773, 343] width 941 height 366
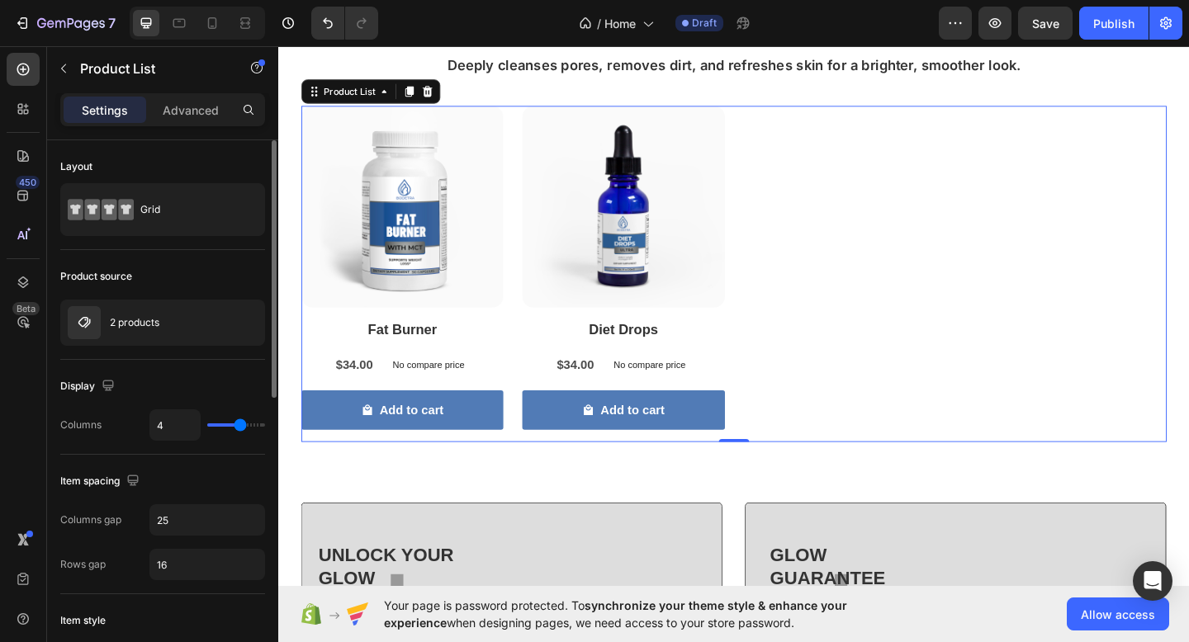
scroll to position [788, 0]
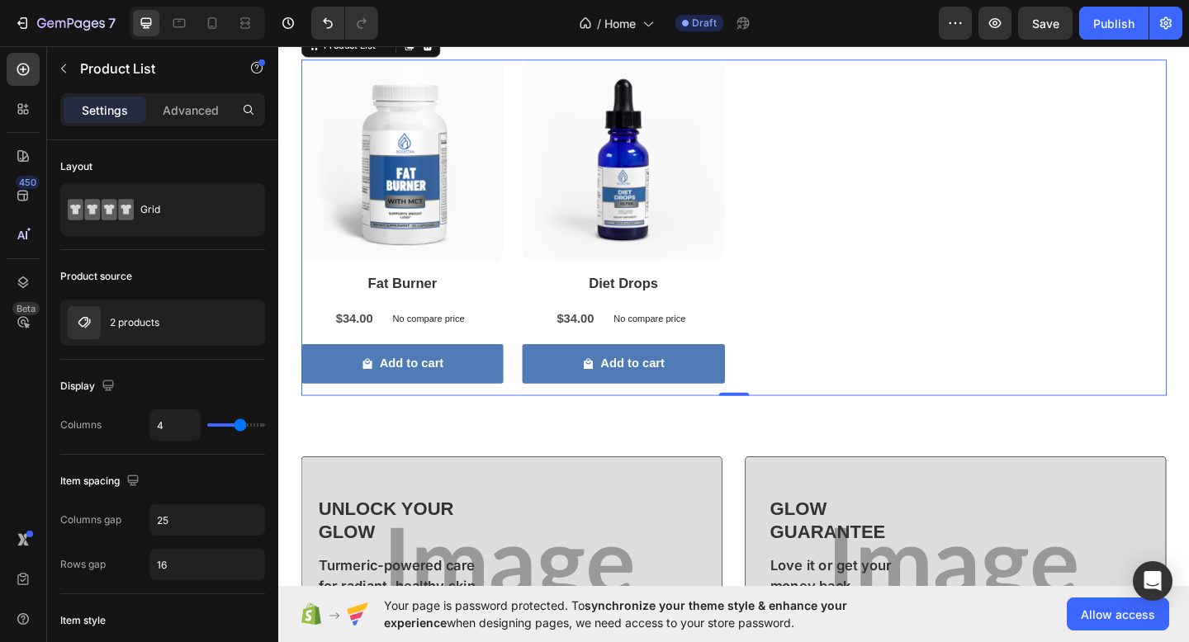
click at [769, 310] on div "Product Images Fat Burner Product Title $34.00 Product Price Product Price No c…" at bounding box center [773, 244] width 941 height 366
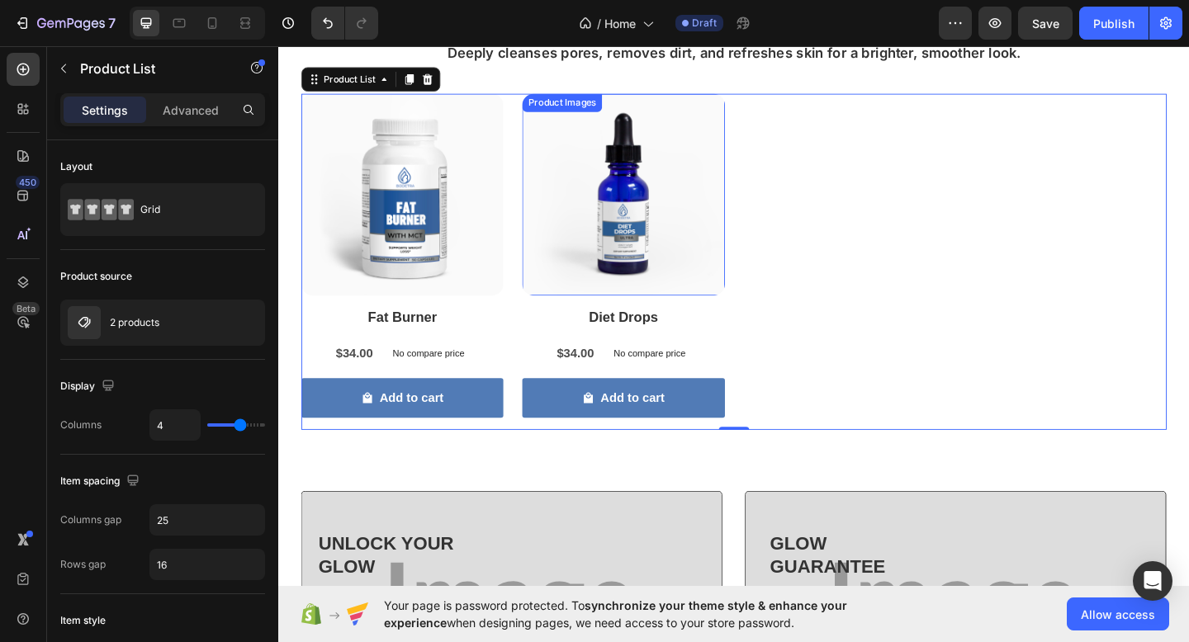
scroll to position [848, 0]
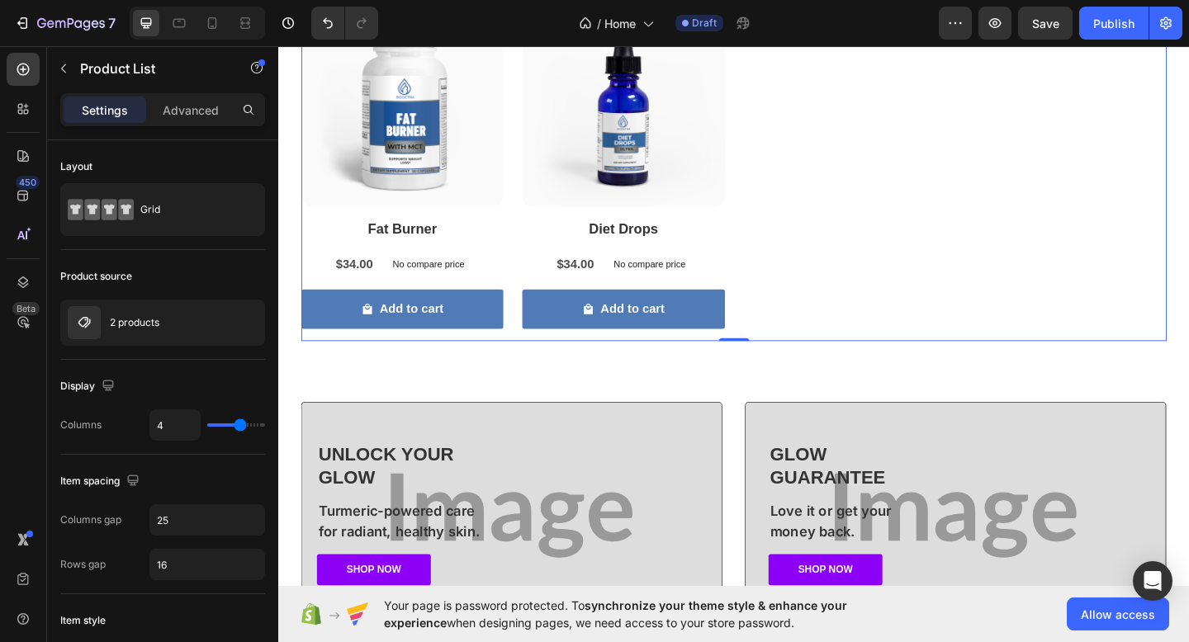
click at [811, 275] on div "Product Images Fat Burner Product Title $34.00 Product Price Product Price No c…" at bounding box center [773, 185] width 941 height 366
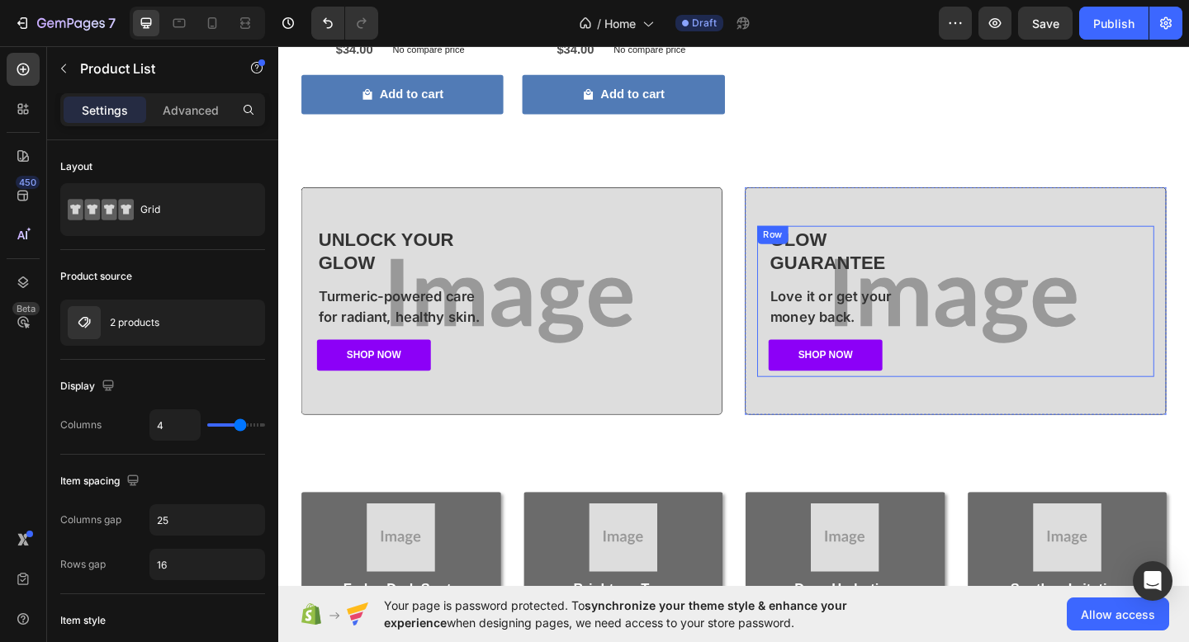
scroll to position [1089, 0]
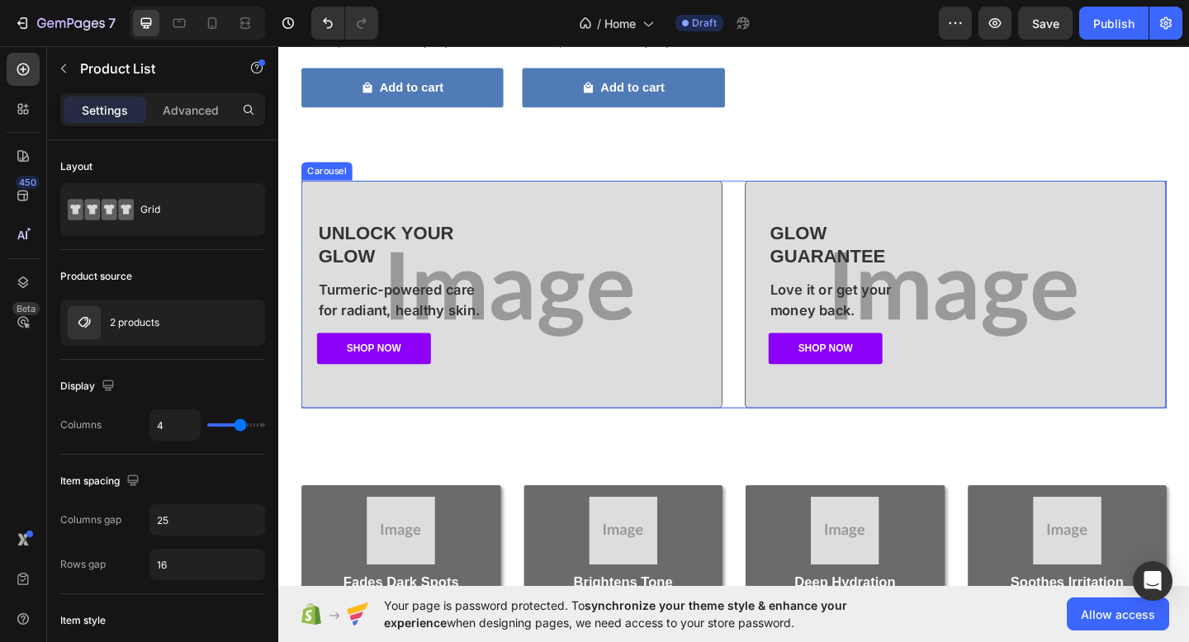
click at [769, 297] on div "Unlock Your Glow Heading Turmeric-powered care for radiant, healthy skin. Text …" at bounding box center [773, 316] width 941 height 248
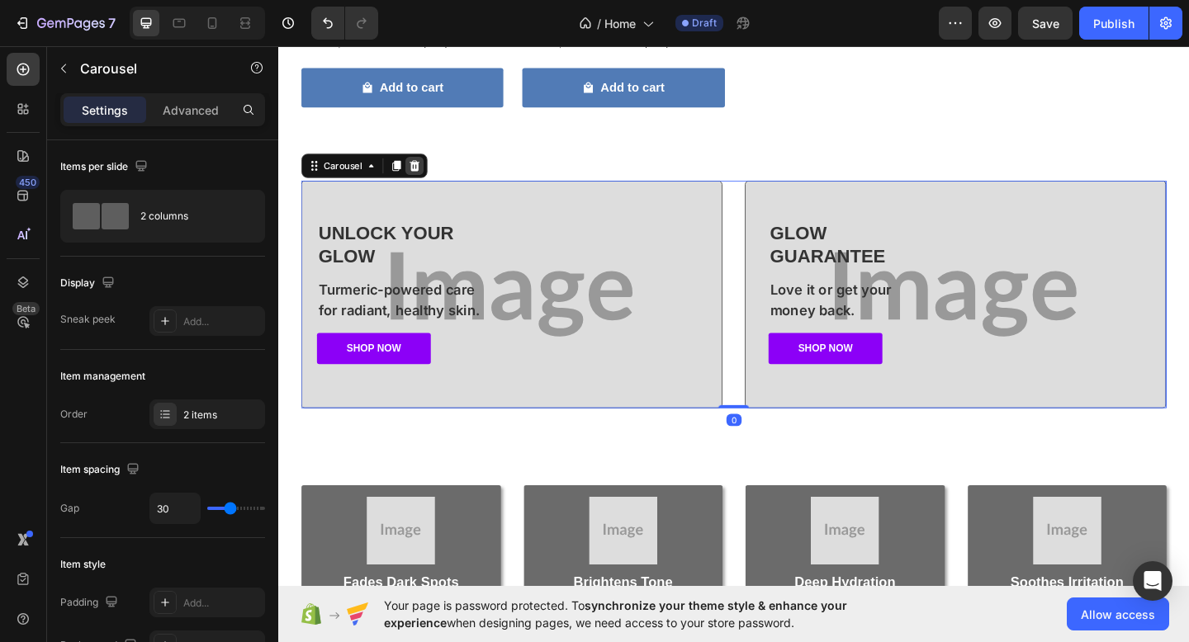
click at [431, 175] on icon at bounding box center [425, 176] width 13 height 13
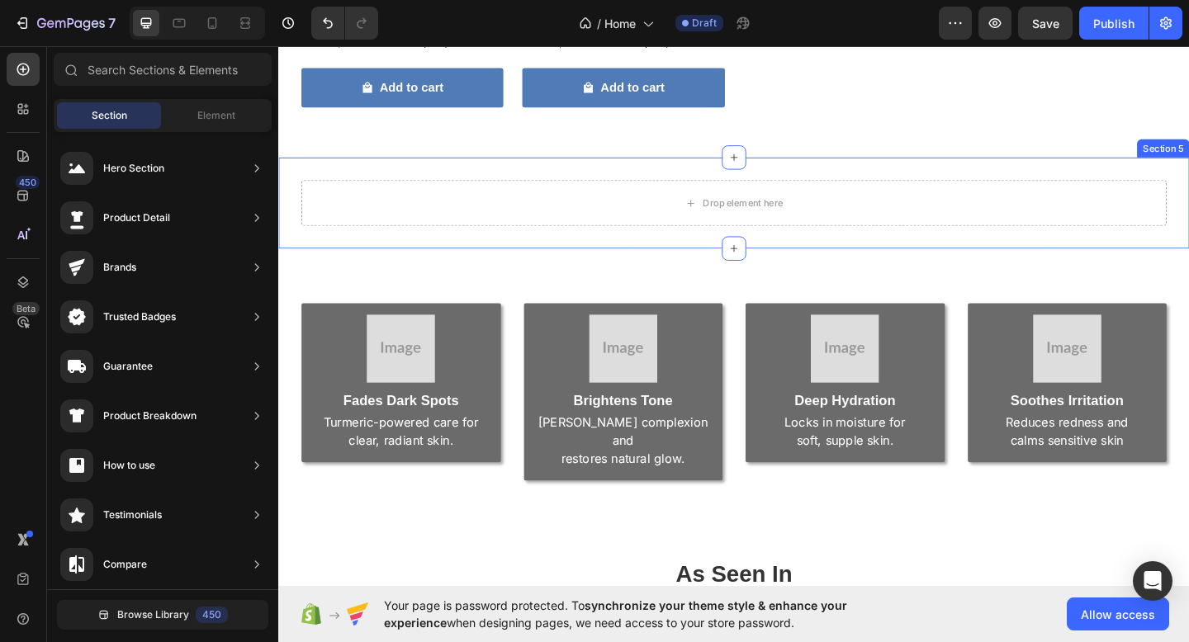
click at [516, 247] on div "Drop element here Row Section 5" at bounding box center [773, 217] width 991 height 99
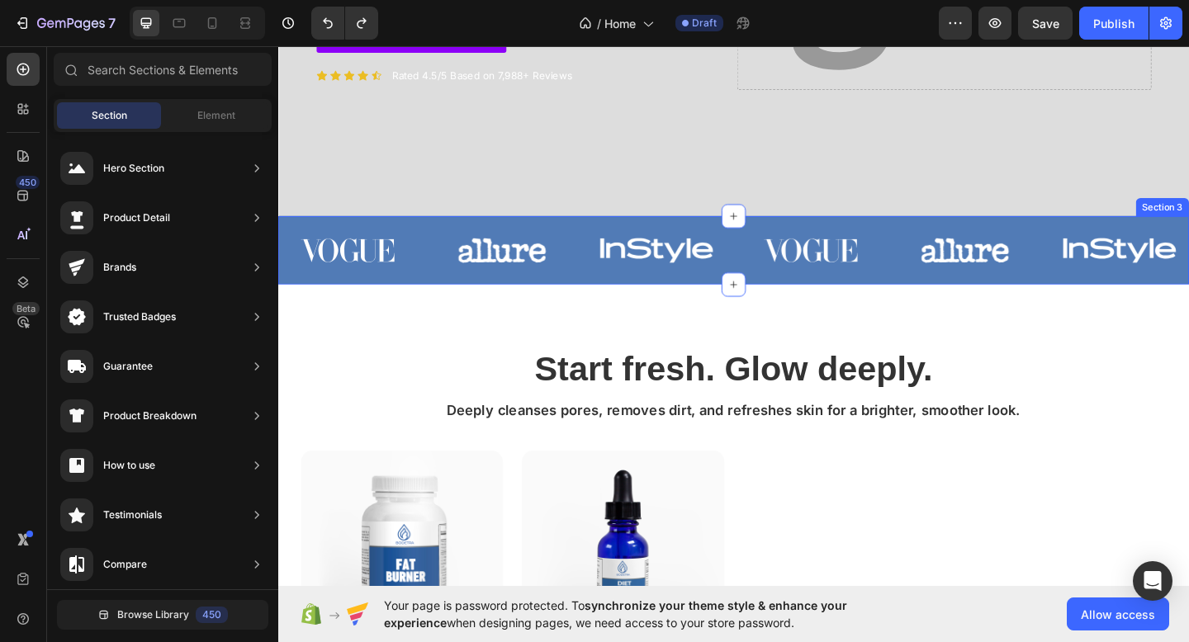
scroll to position [0, 0]
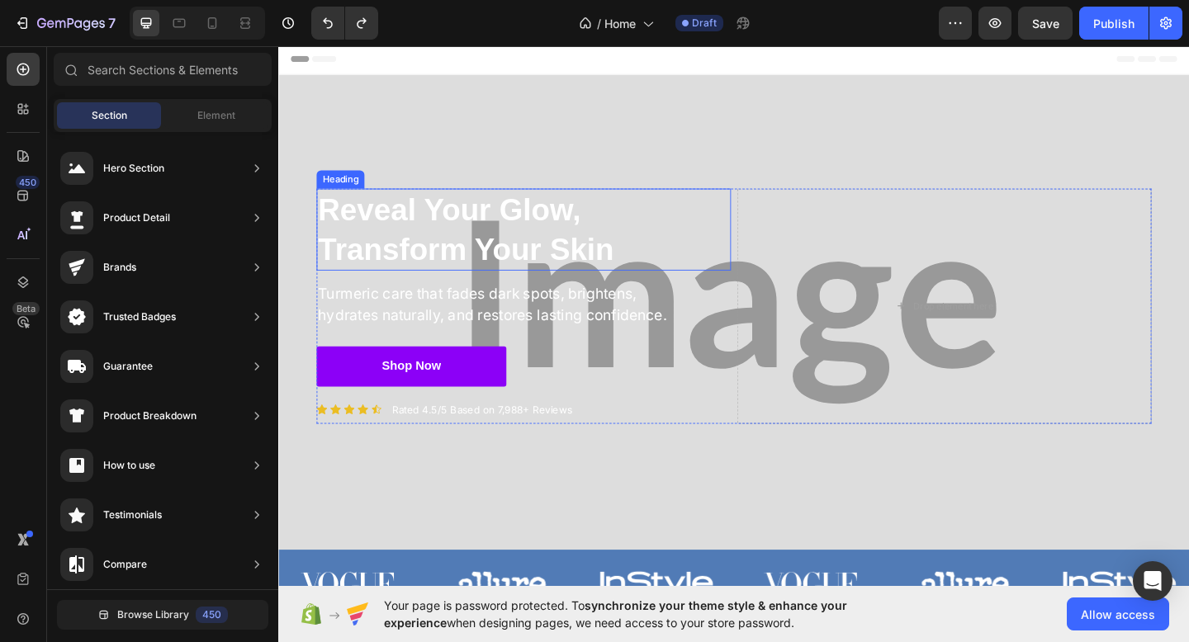
click at [512, 272] on strong "Reveal Your Glow, Transform Your Skin" at bounding box center [482, 245] width 322 height 79
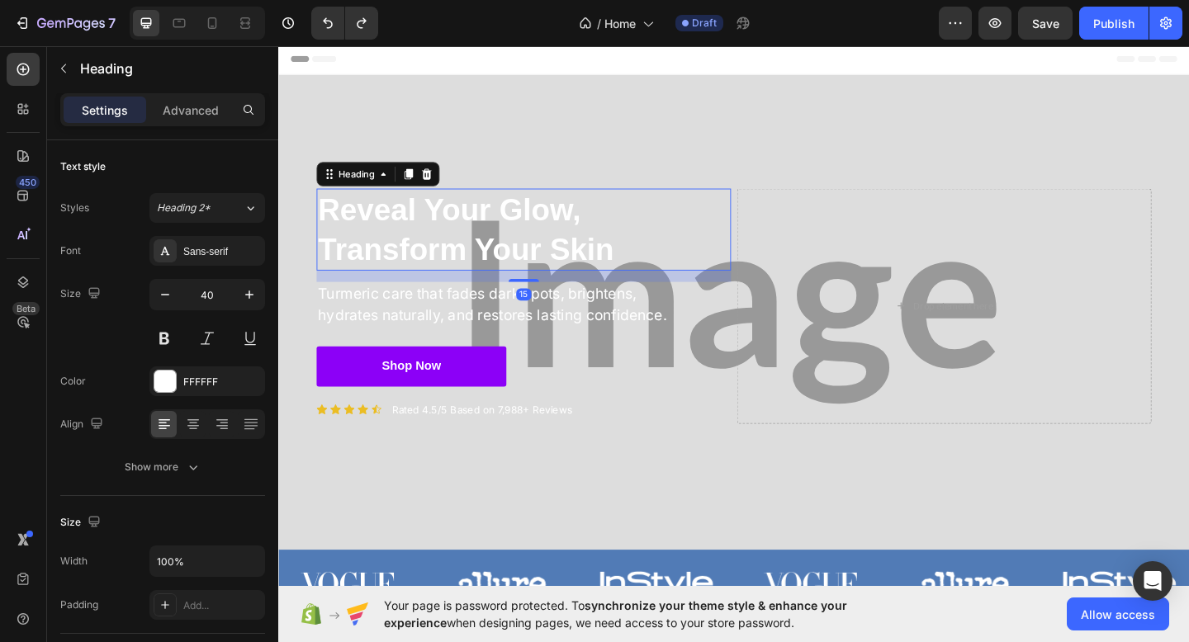
click at [512, 272] on strong "Reveal Your Glow, Transform Your Skin" at bounding box center [482, 245] width 322 height 79
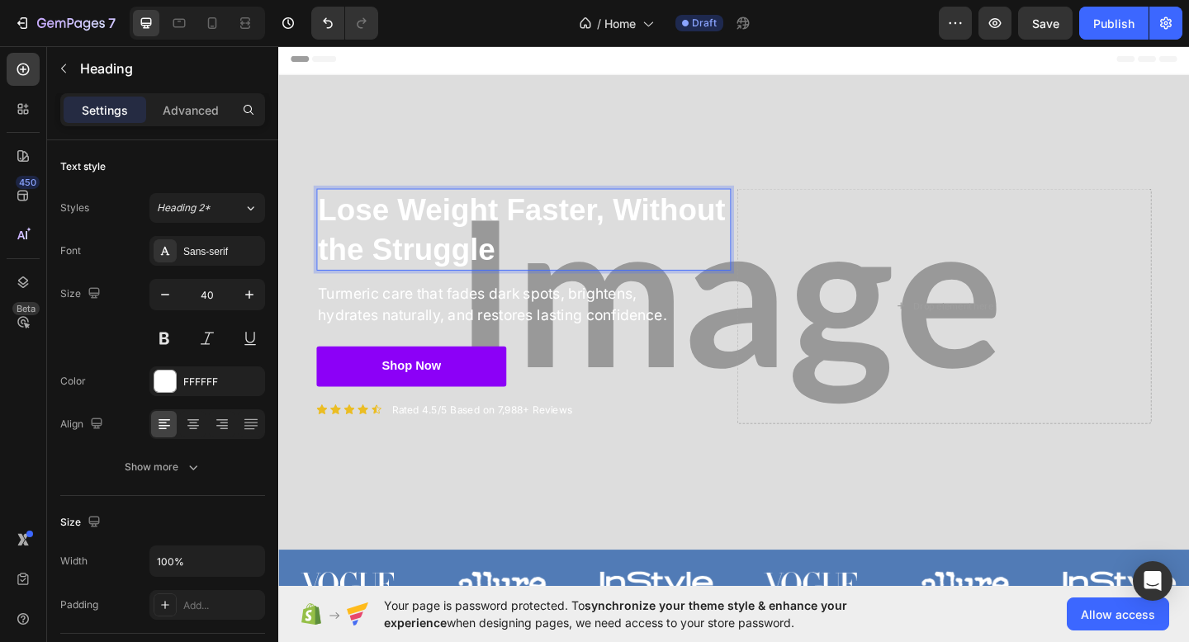
click at [649, 225] on strong "Lose Weight Faster, Without the Struggle" at bounding box center [542, 245] width 443 height 79
click at [601, 319] on p "Turmeric care that fades dark spots, brightens, hydrates naturally, and restore…" at bounding box center [511, 328] width 381 height 47
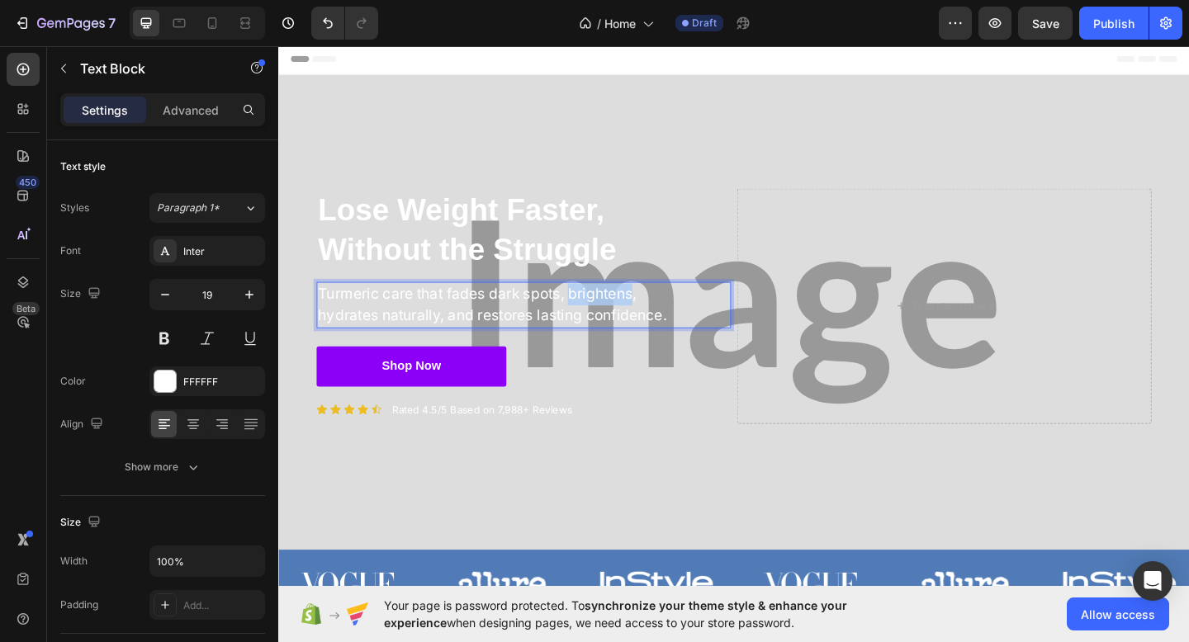
click at [601, 319] on p "Turmeric care that fades dark spots, brightens, hydrates naturally, and restore…" at bounding box center [511, 328] width 381 height 47
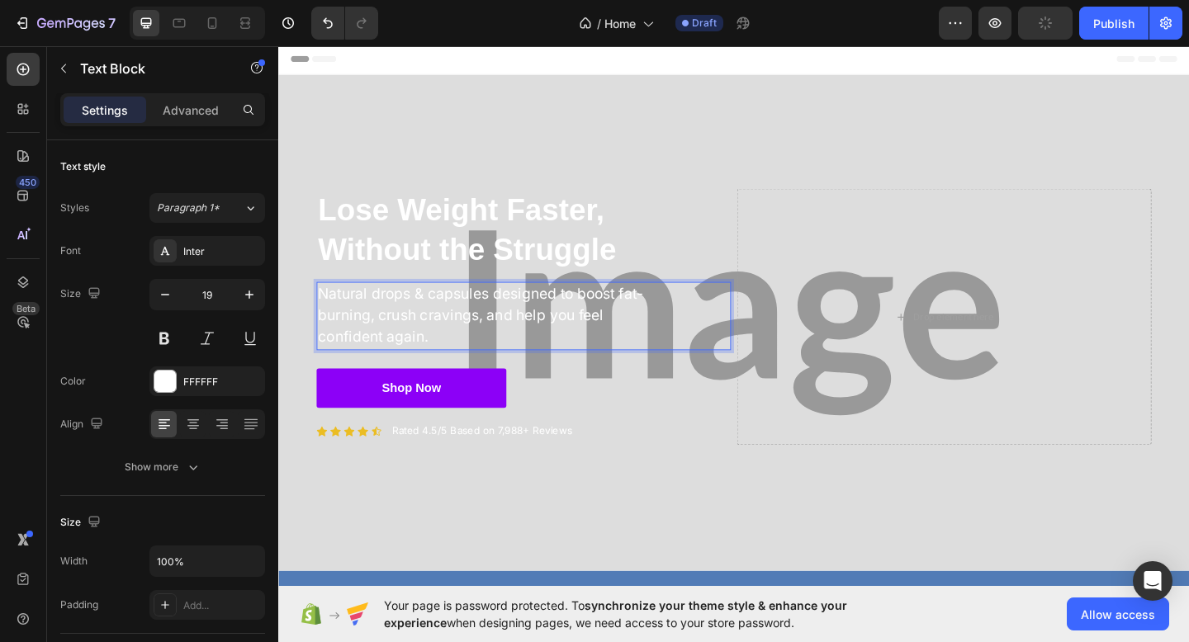
click at [322, 341] on p "Natural drops & capsules designed to boost fat-burning, crush cravings, and hel…" at bounding box center [511, 340] width 381 height 71
click at [189, 116] on p "Advanced" at bounding box center [191, 110] width 56 height 17
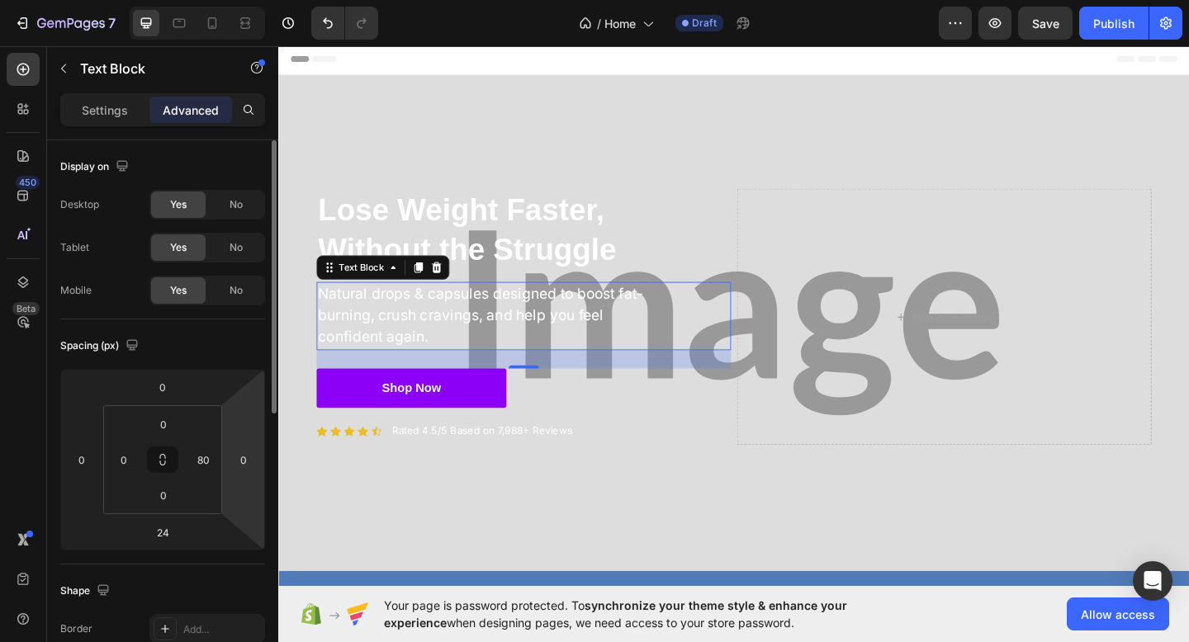
click at [222, 0] on html "7 Version history / Home Draft Preview Save Publish 450 Beta Sections(18) Eleme…" at bounding box center [594, 0] width 1189 height 0
click at [210, 462] on input "80" at bounding box center [203, 459] width 25 height 25
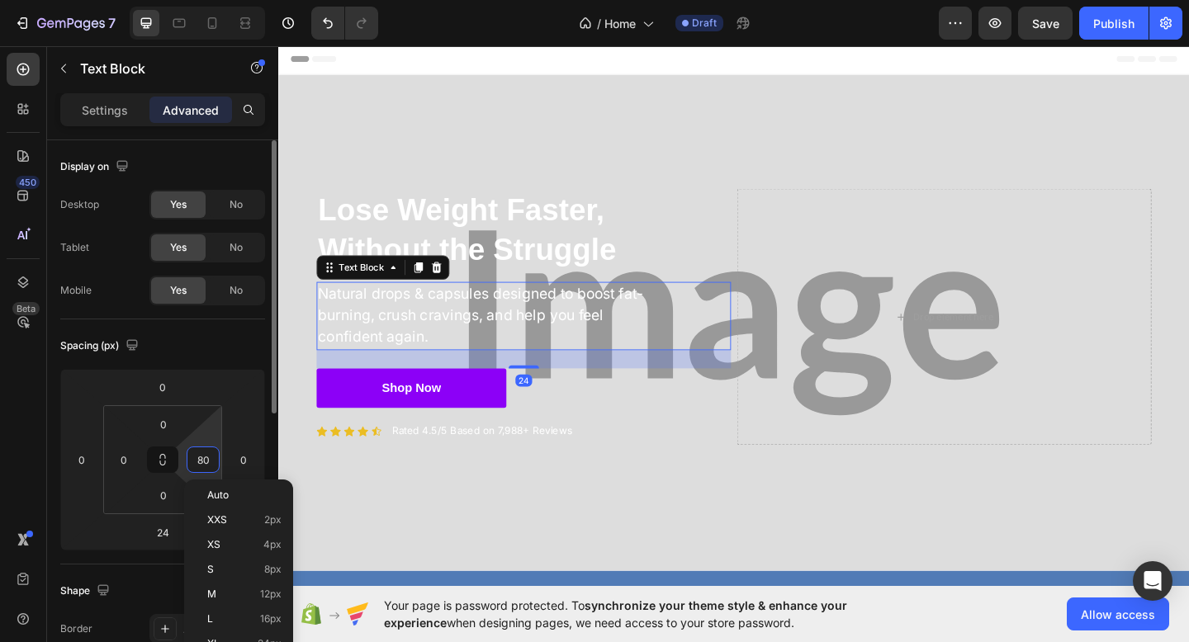
click at [210, 462] on input "80" at bounding box center [203, 459] width 25 height 25
type input "0"
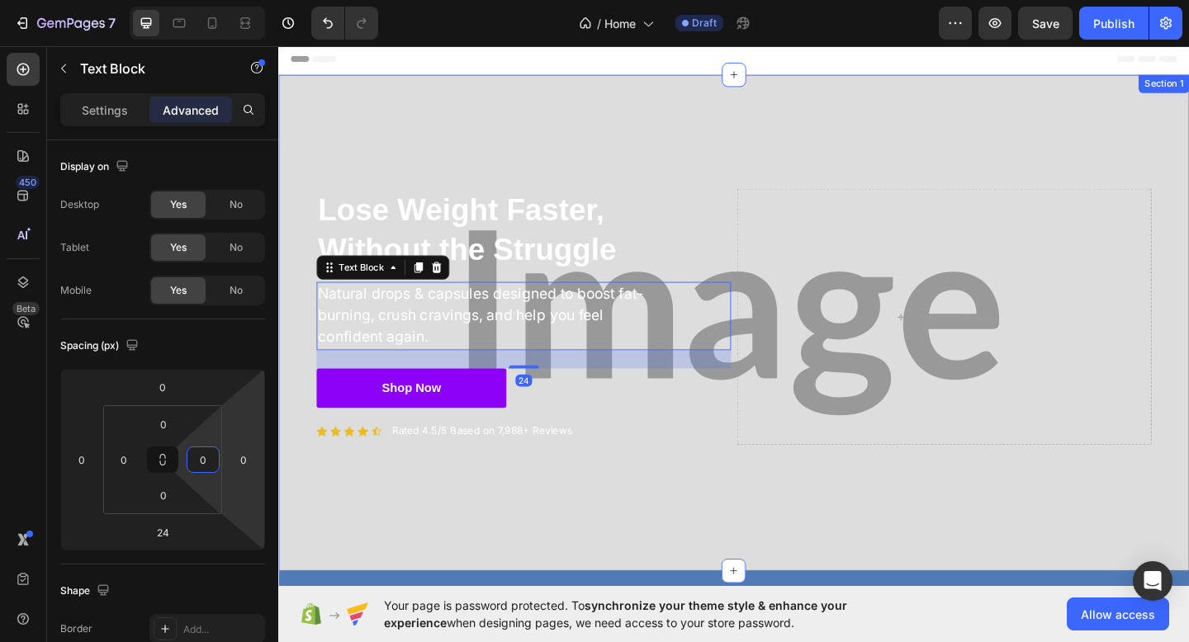
click at [553, 503] on div "⁠⁠⁠⁠⁠⁠⁠ Lose Weight Faster, Without the Struggle Heading Natural drops & capsul…" at bounding box center [773, 348] width 991 height 540
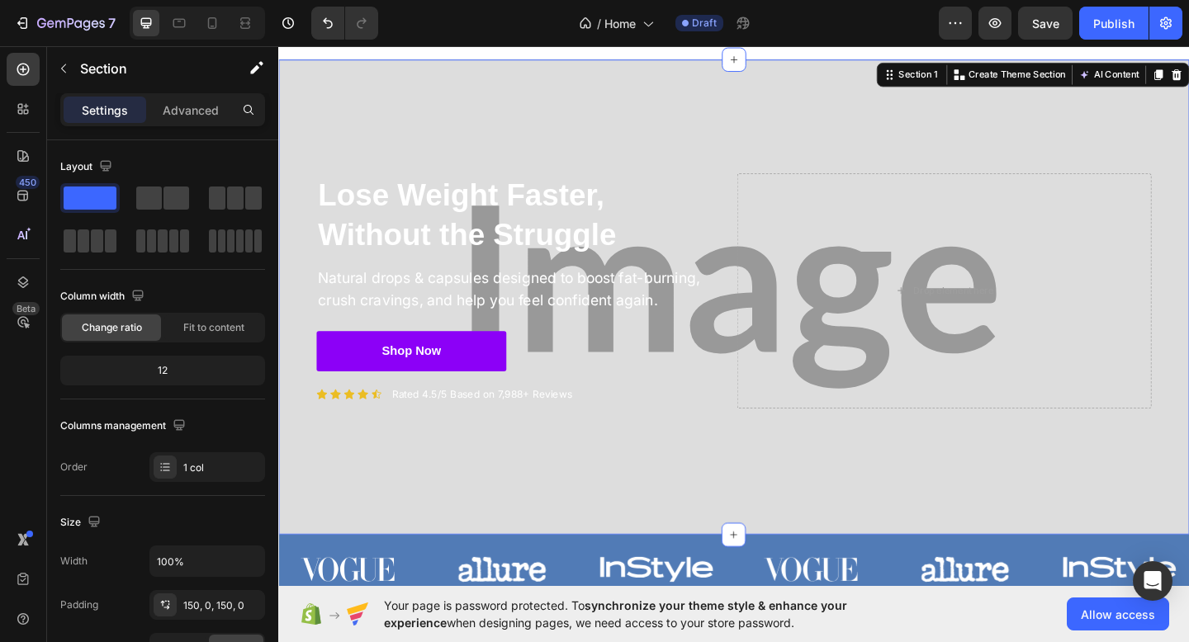
scroll to position [17, 0]
click at [722, 319] on p "Natural drops & capsules designed to boost fat-burning, crush cravings, and hel…" at bounding box center [544, 310] width 447 height 47
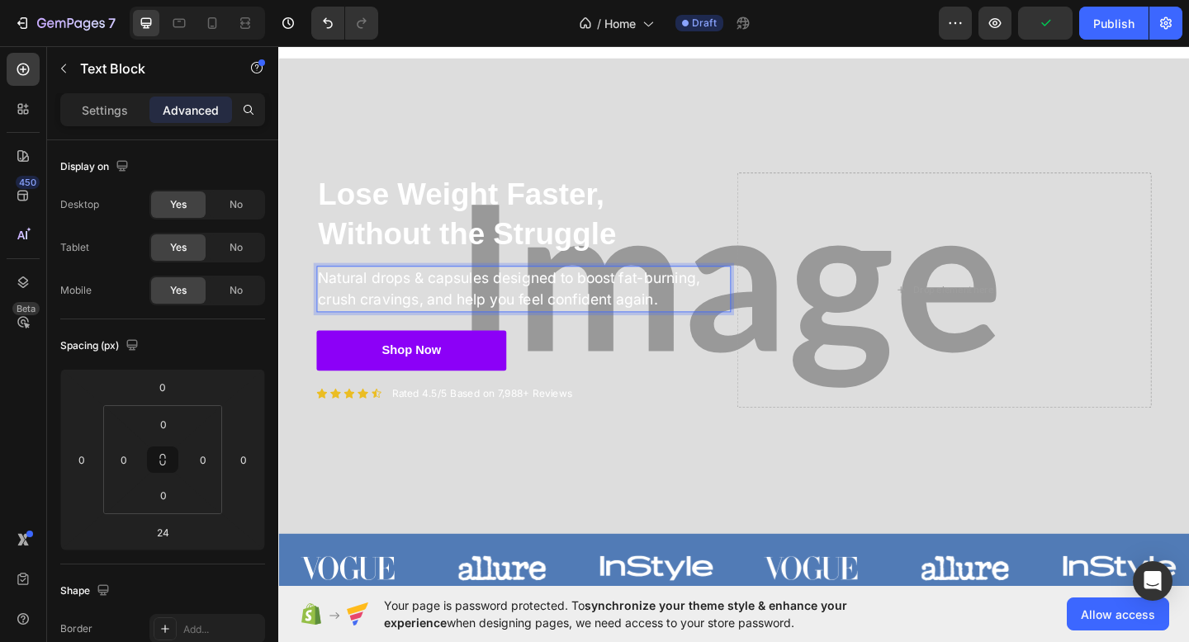
click at [677, 297] on p "Natural drops & capsules designed to boost fat-burning, crush cravings, and hel…" at bounding box center [544, 310] width 447 height 47
click at [680, 501] on div "⁠⁠⁠⁠⁠⁠⁠ Lose Weight Faster, Without the Struggle Heading Natural drops & capsul…" at bounding box center [773, 318] width 991 height 517
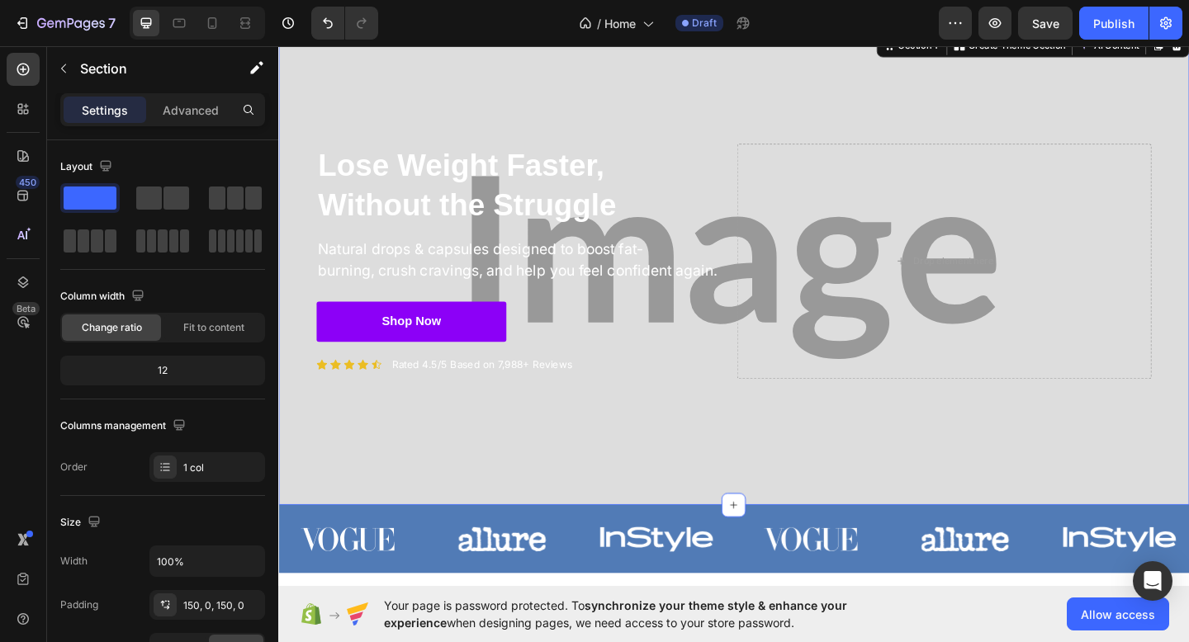
scroll to position [50, 0]
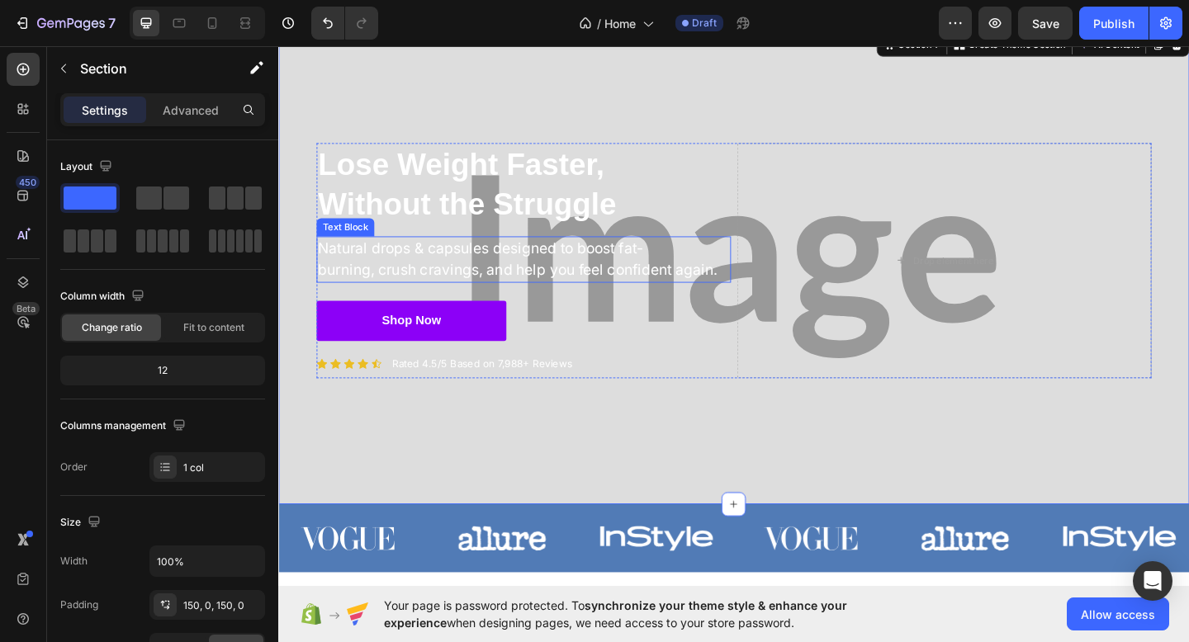
click at [650, 263] on p "Natural drops & capsules designed to boost fat-" at bounding box center [544, 267] width 447 height 24
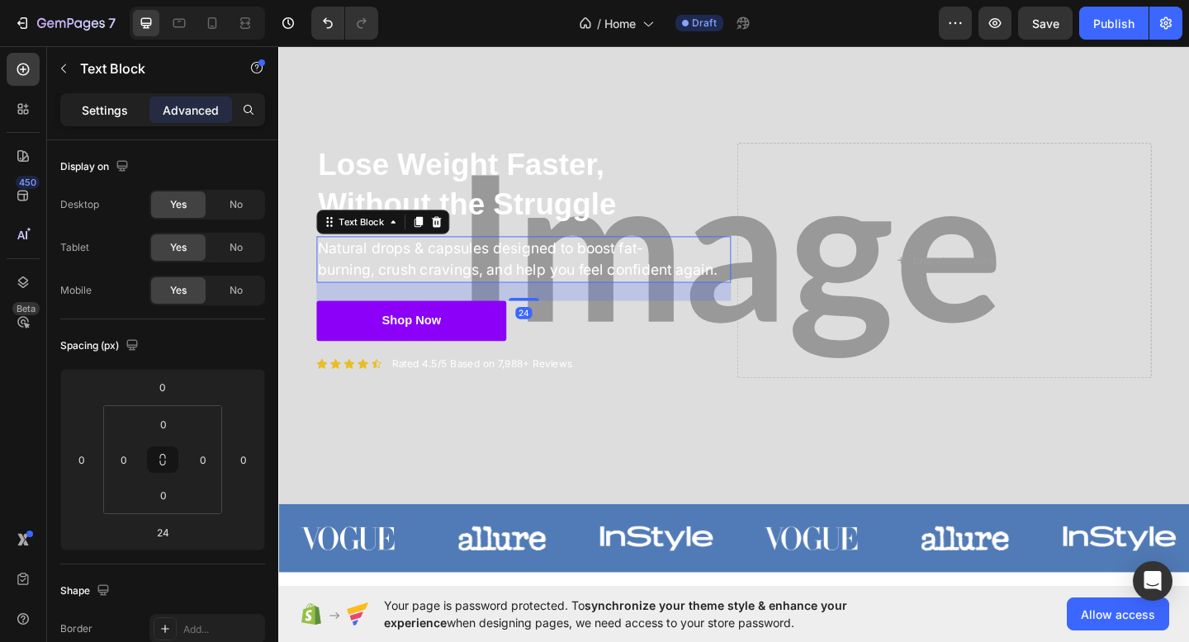
click at [98, 102] on p "Settings" at bounding box center [105, 110] width 46 height 17
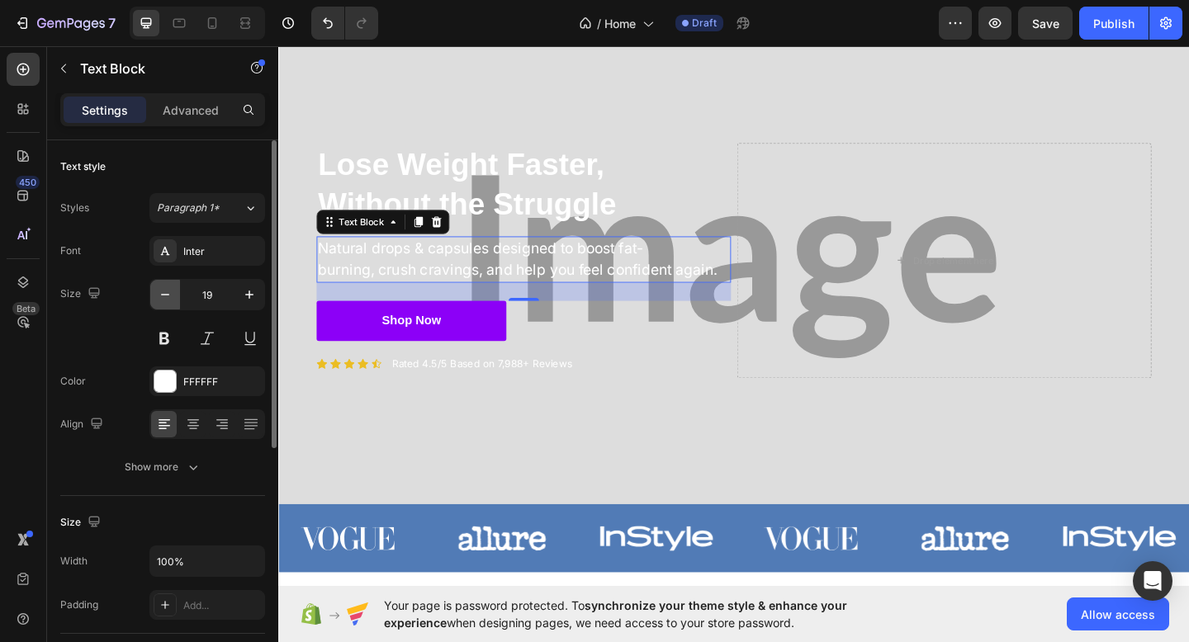
click at [153, 291] on button "button" at bounding box center [165, 295] width 30 height 30
type input "18"
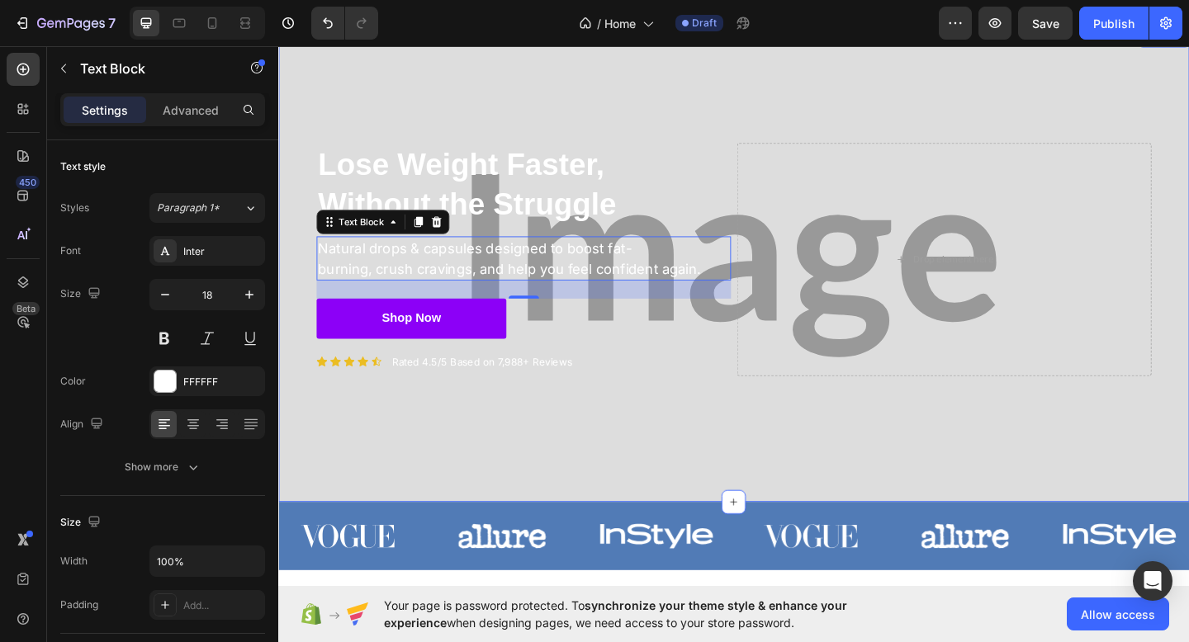
click at [412, 478] on div "⁠⁠⁠⁠⁠⁠⁠ Lose Weight Faster, Without the Struggle Heading Natural drops & capsul…" at bounding box center [773, 285] width 991 height 514
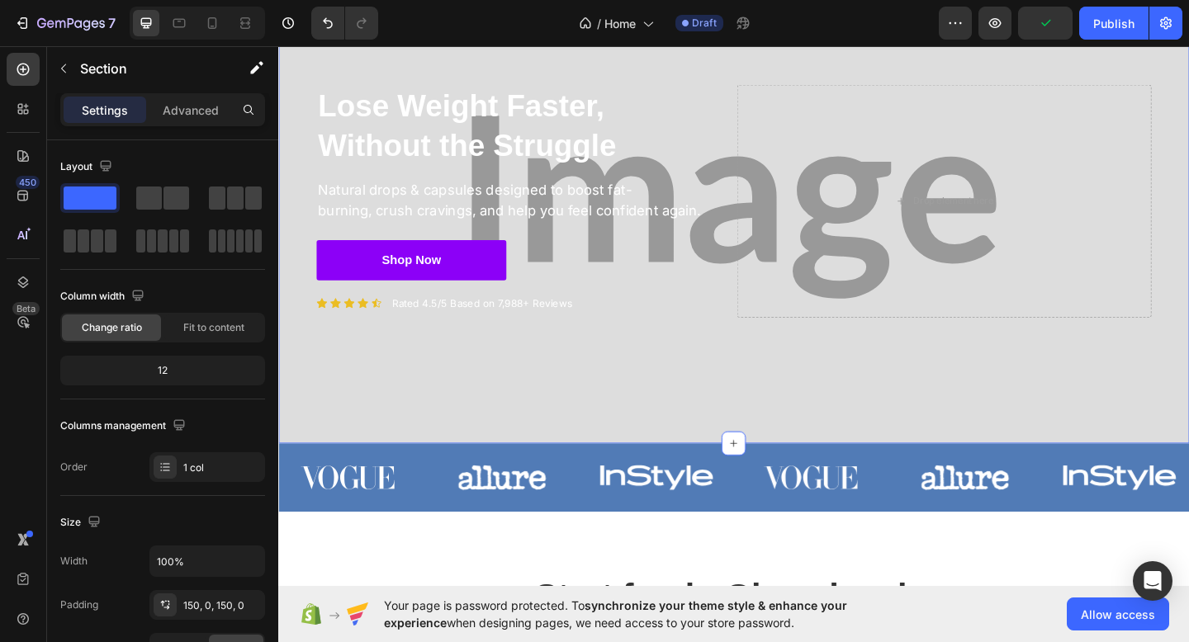
scroll to position [118, 0]
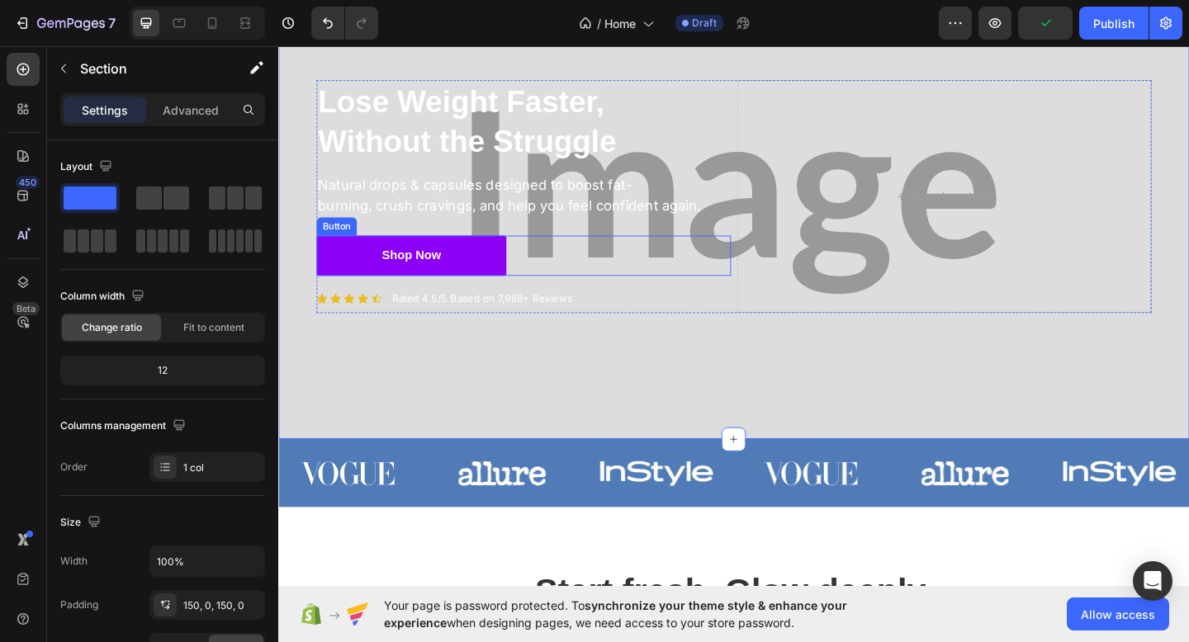
click at [632, 294] on div "Shop Now Button" at bounding box center [544, 275] width 451 height 44
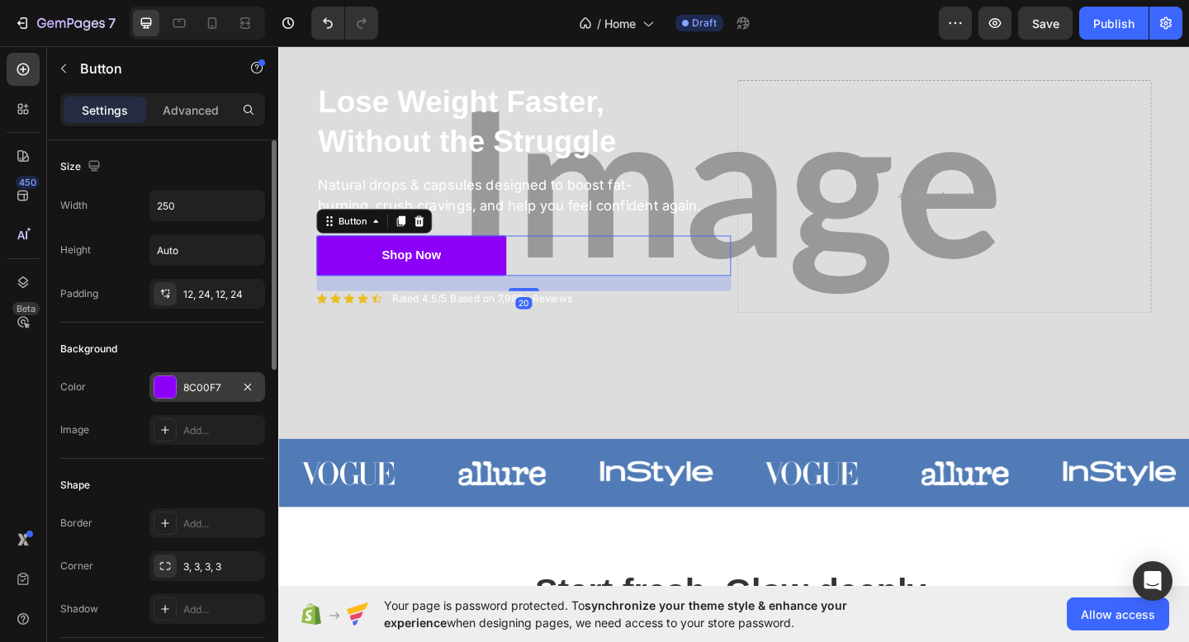
click at [211, 381] on div "8C00F7" at bounding box center [207, 388] width 48 height 15
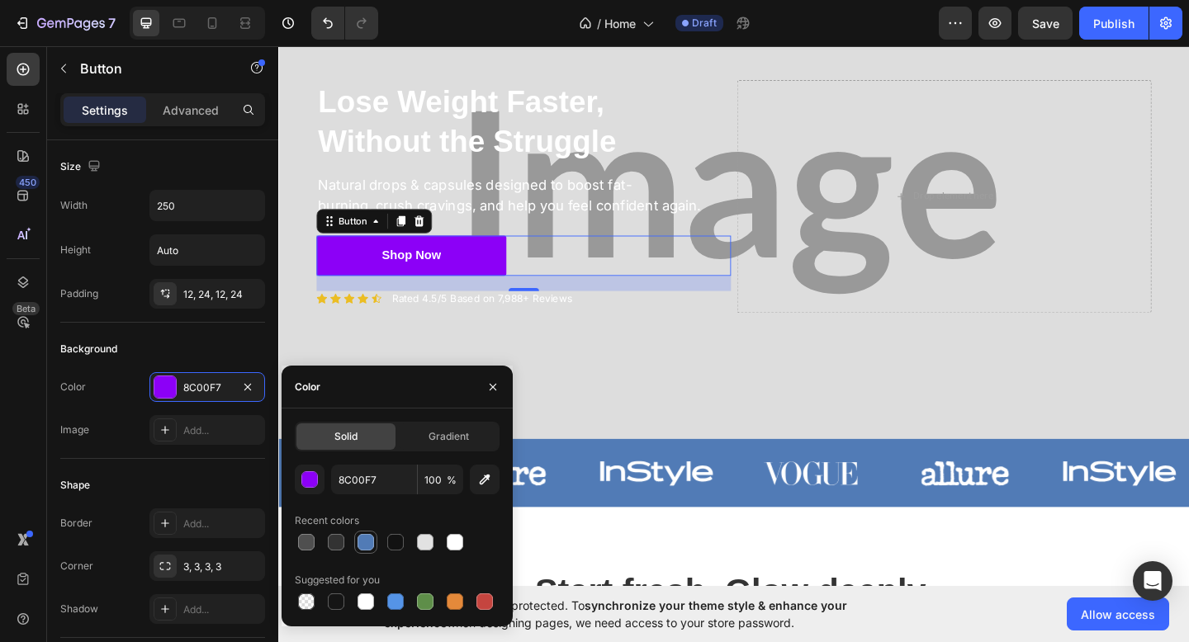
click at [376, 553] on div at bounding box center [365, 542] width 23 height 23
type input "517BB6"
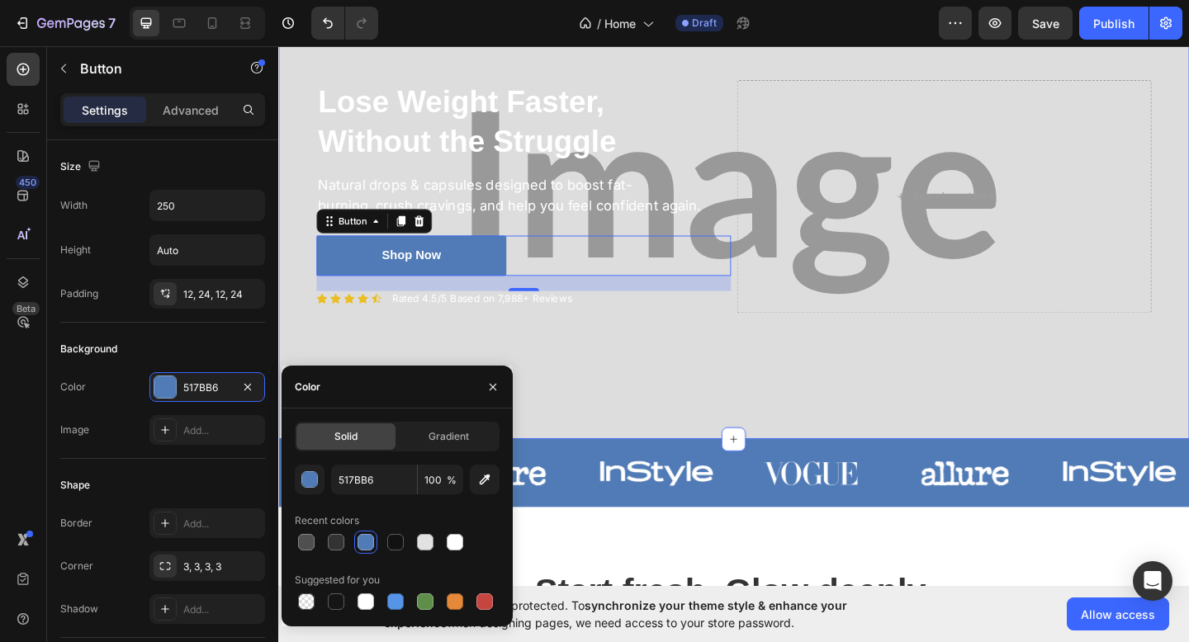
click at [540, 433] on div "⁠⁠⁠⁠⁠⁠⁠ Lose Weight Faster, Without the Struggle Heading Natural drops & capsul…" at bounding box center [773, 217] width 991 height 514
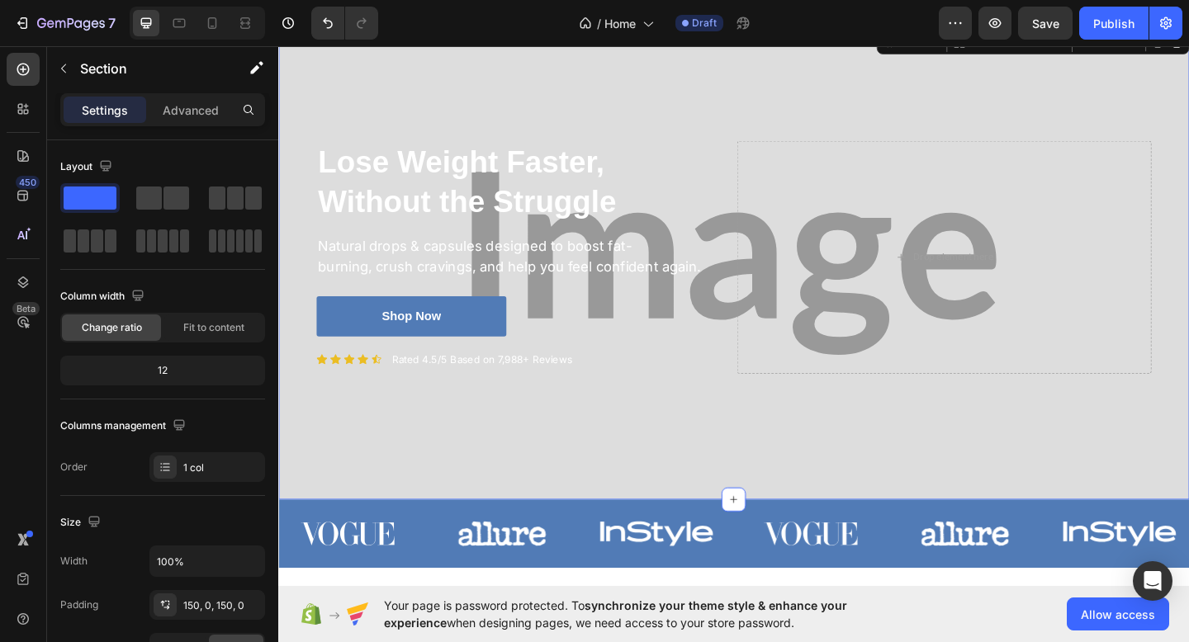
scroll to position [49, 0]
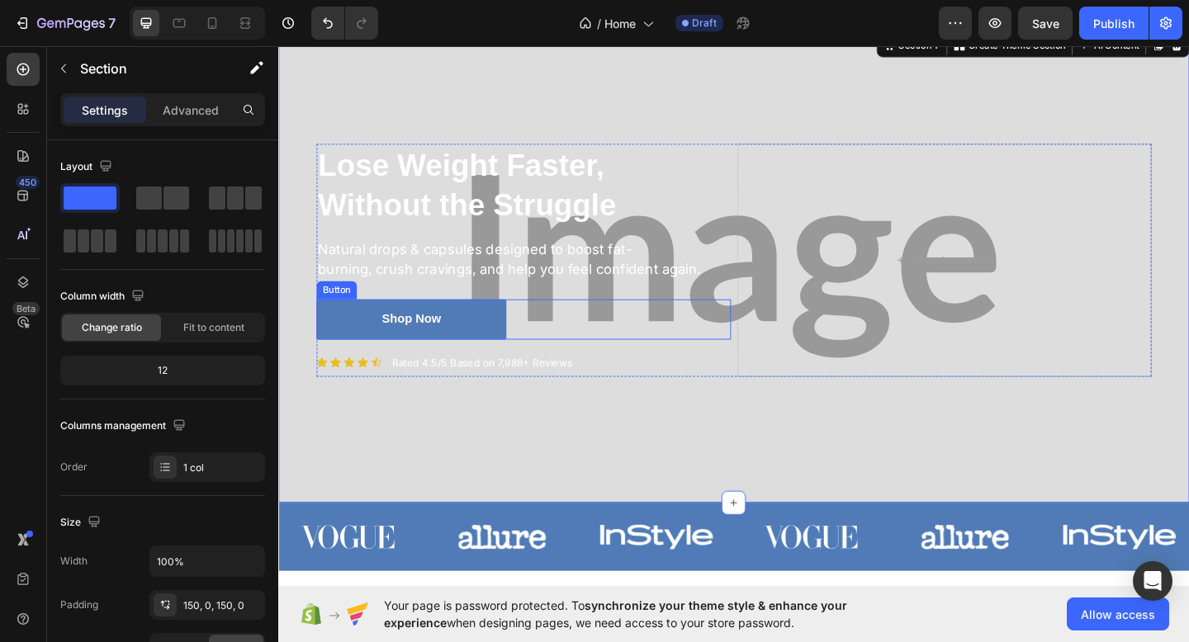
click at [615, 354] on div "Shop Now Button" at bounding box center [544, 344] width 451 height 44
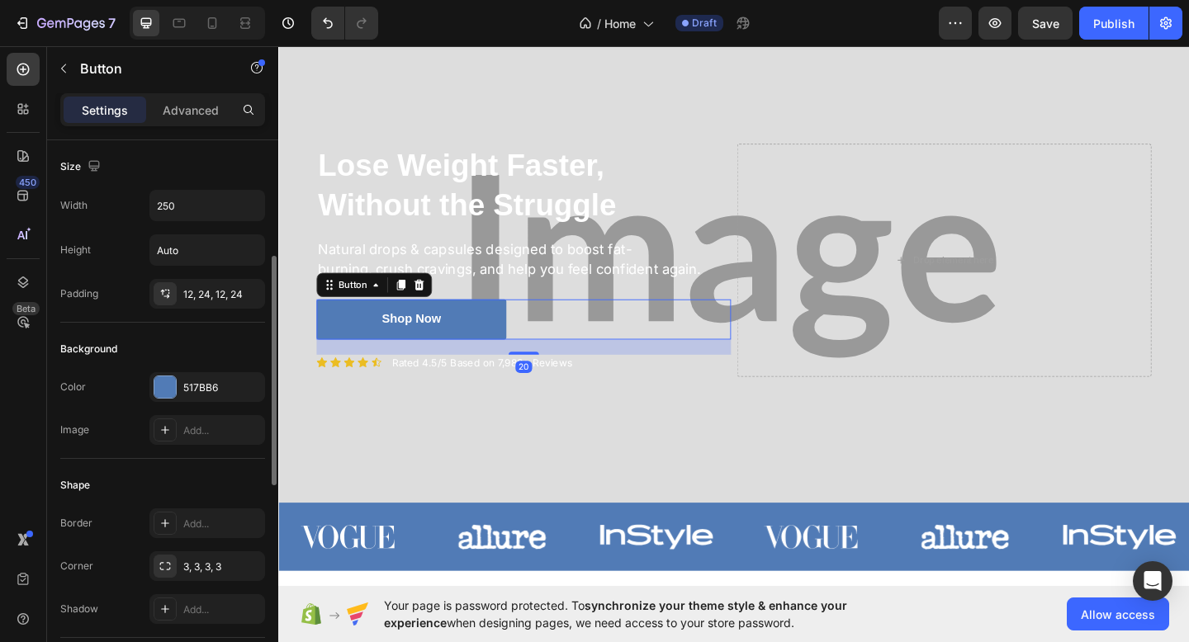
scroll to position [764, 0]
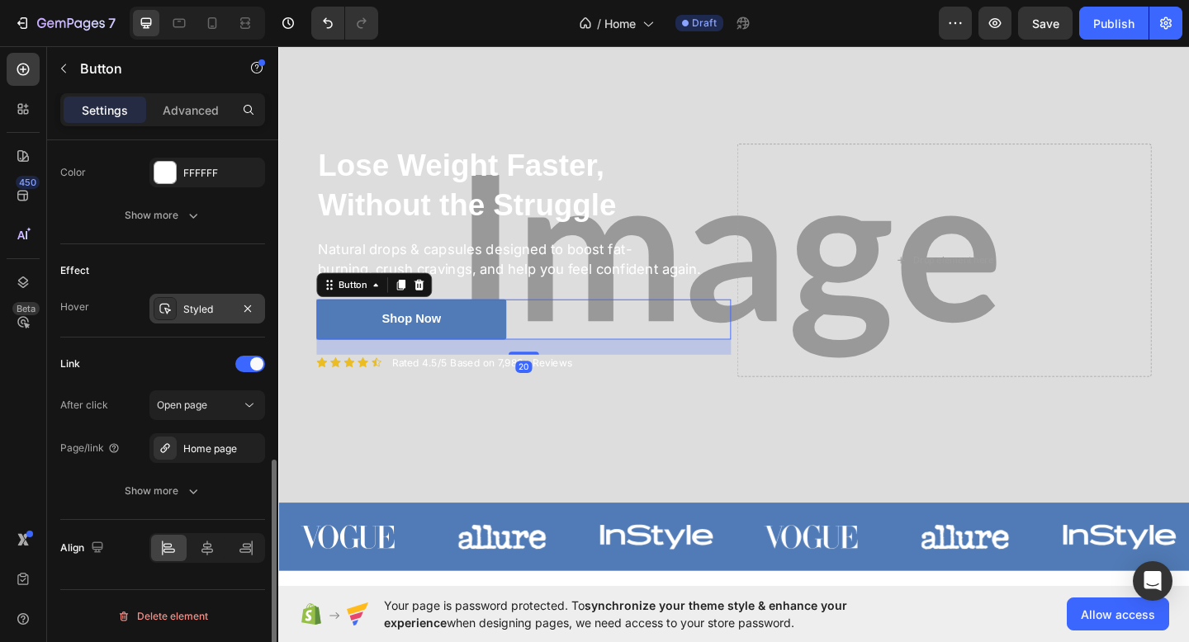
click at [196, 317] on div "Styled" at bounding box center [207, 309] width 116 height 30
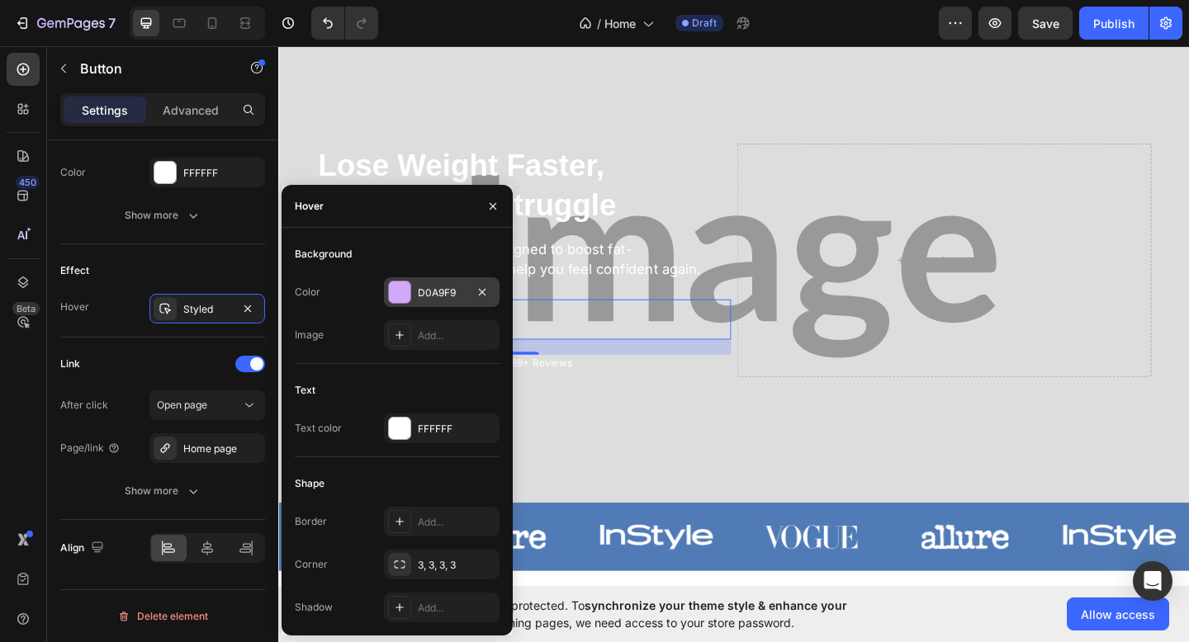
click at [438, 290] on div "D0A9F9" at bounding box center [442, 293] width 48 height 15
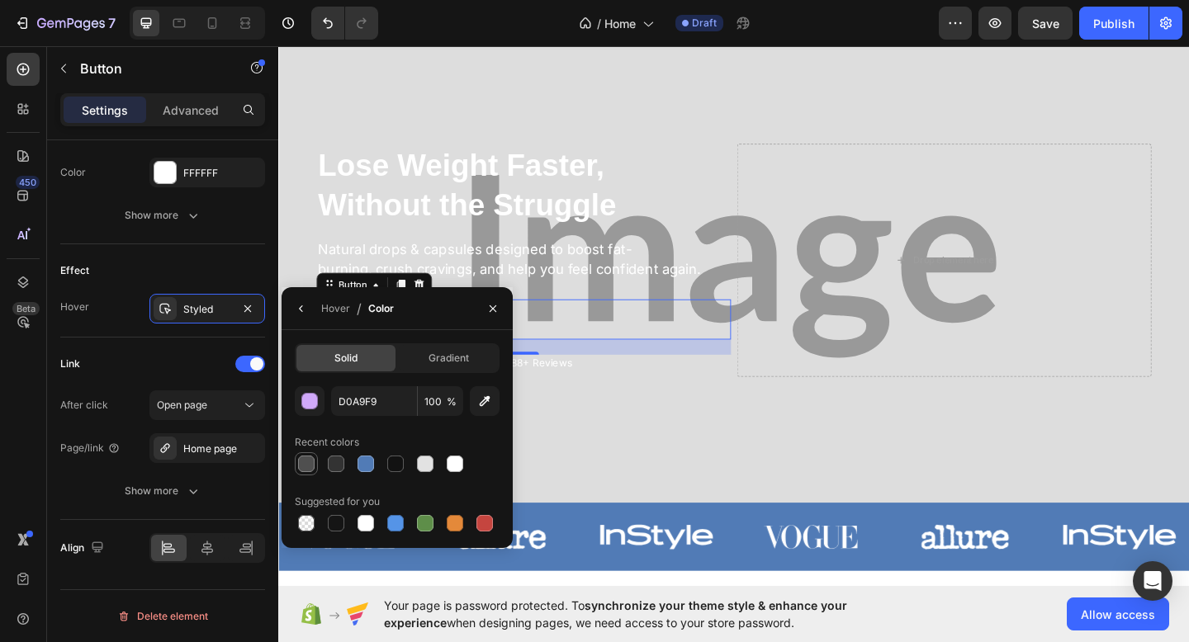
click at [308, 460] on div at bounding box center [306, 464] width 17 height 17
click at [331, 470] on div at bounding box center [336, 464] width 17 height 17
type input "333333"
click at [617, 439] on div "⁠⁠⁠⁠⁠⁠⁠ Lose Weight Faster, Without the Struggle Heading Natural drops & capsul…" at bounding box center [773, 286] width 991 height 514
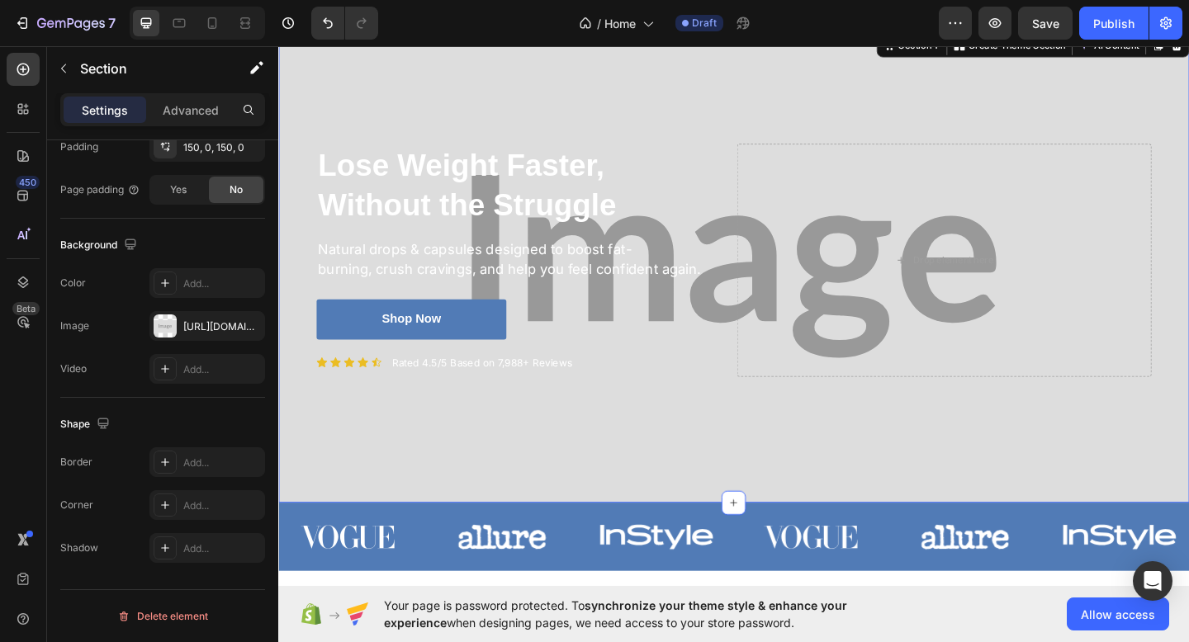
scroll to position [0, 0]
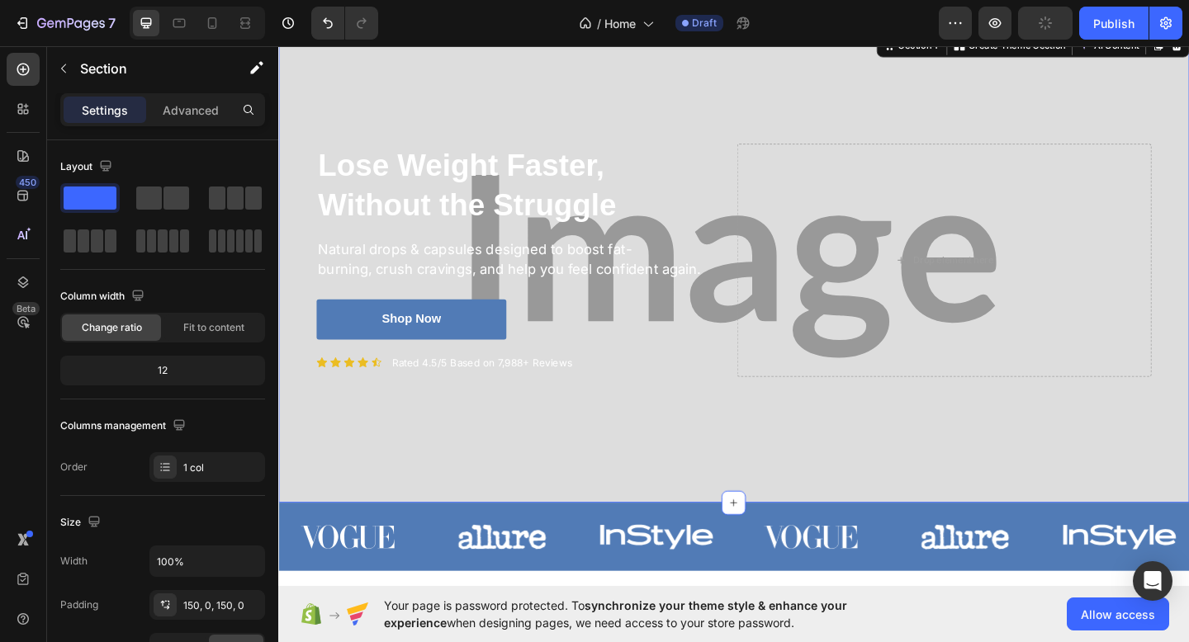
click at [487, 463] on div "⁠⁠⁠⁠⁠⁠⁠ Lose Weight Faster, Without the Struggle Heading Natural drops & capsul…" at bounding box center [773, 286] width 991 height 514
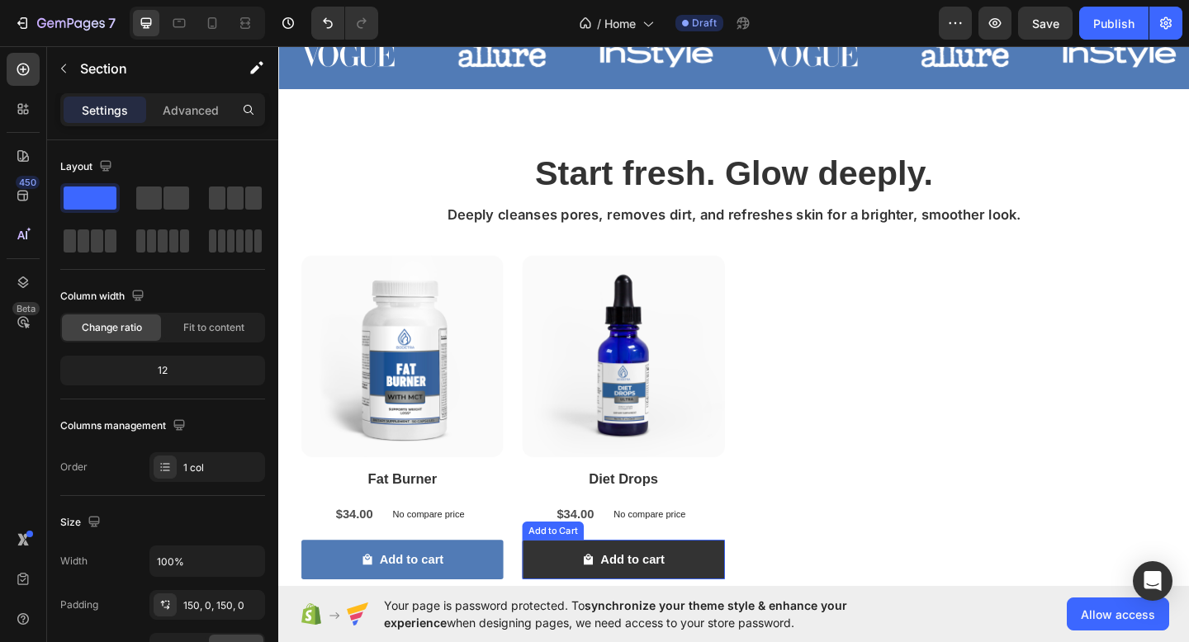
scroll to position [553, 0]
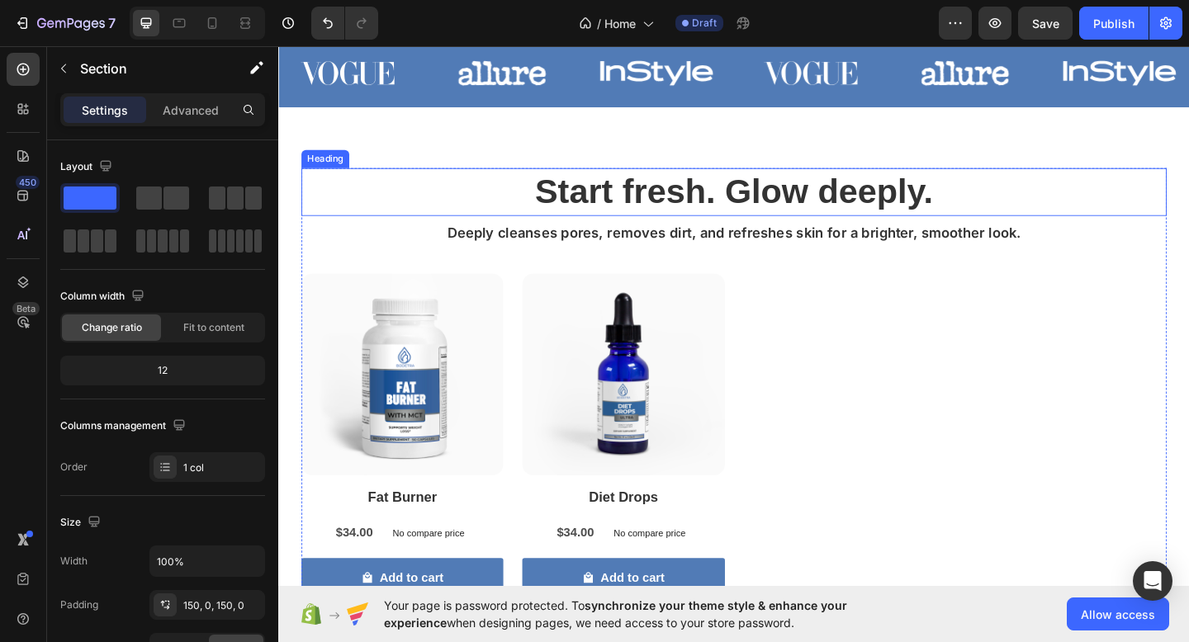
click at [731, 194] on h2 "Start fresh. Glow deeply." at bounding box center [773, 205] width 941 height 52
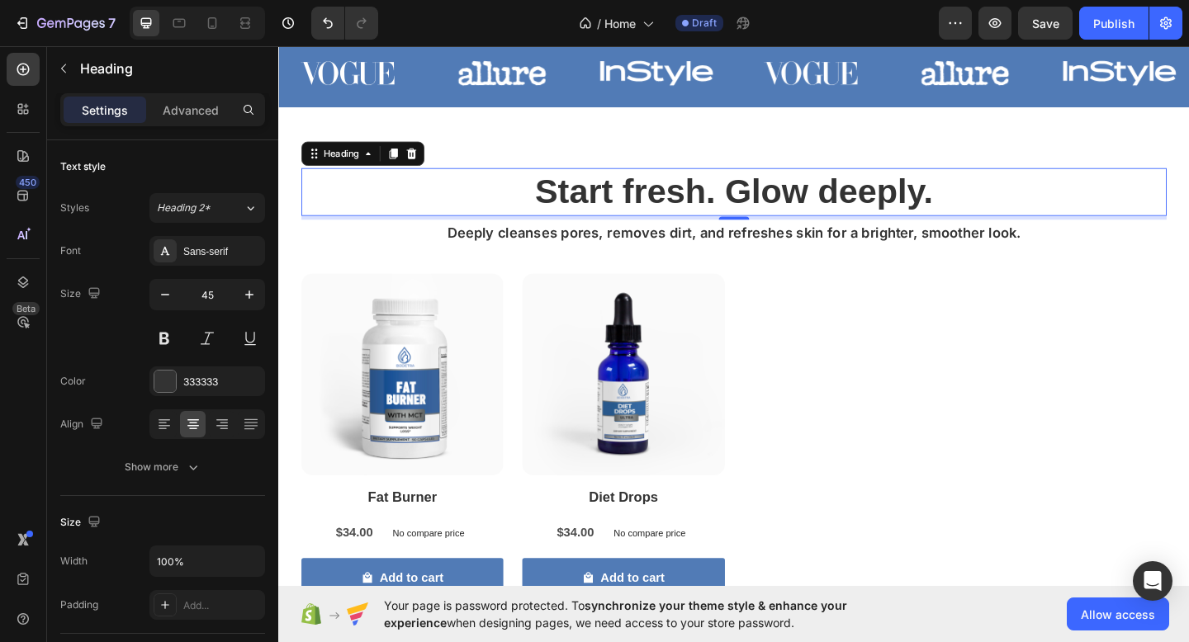
click at [731, 194] on h2 "Start fresh. Glow deeply." at bounding box center [773, 205] width 941 height 52
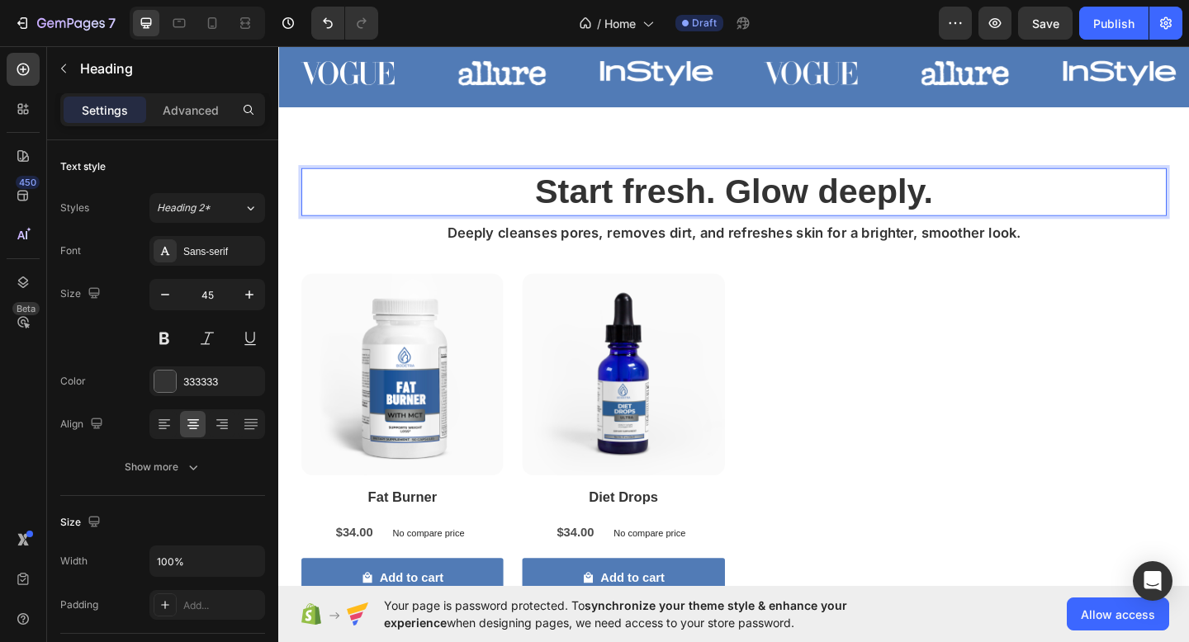
click at [731, 194] on p "Start fresh. Glow deeply." at bounding box center [774, 205] width 938 height 49
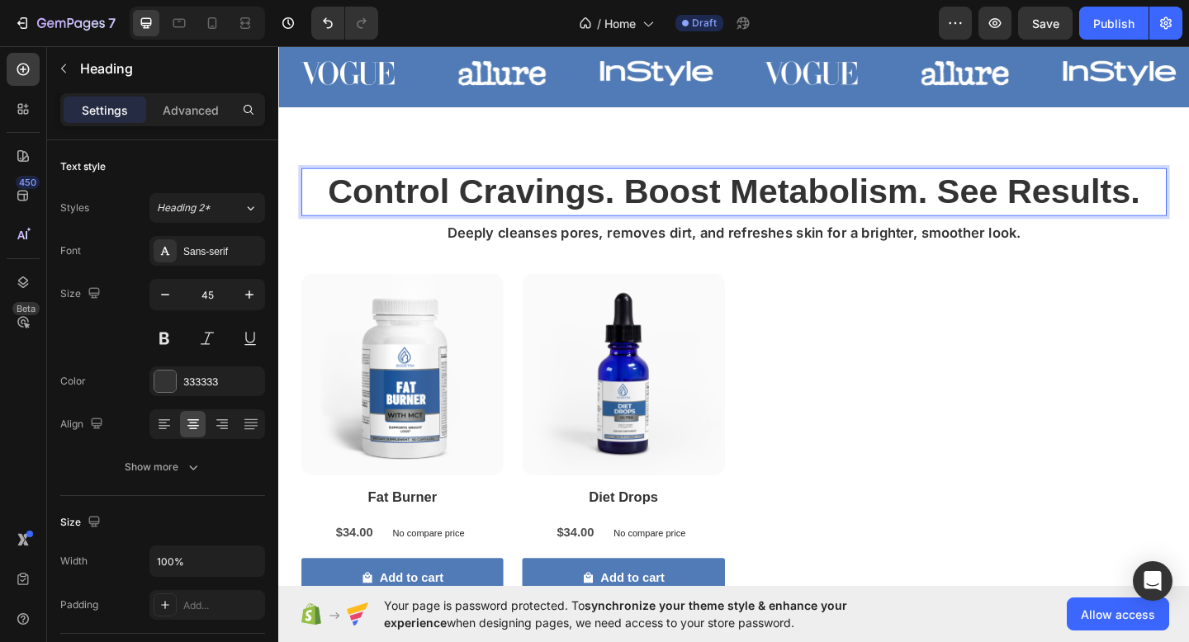
click at [1005, 214] on p "Control Cravings. Boost Metabolism. See Results." at bounding box center [774, 205] width 938 height 49
click at [1188, 207] on p "Control Cravings. Boost Metabolism. See Results." at bounding box center [774, 205] width 938 height 49
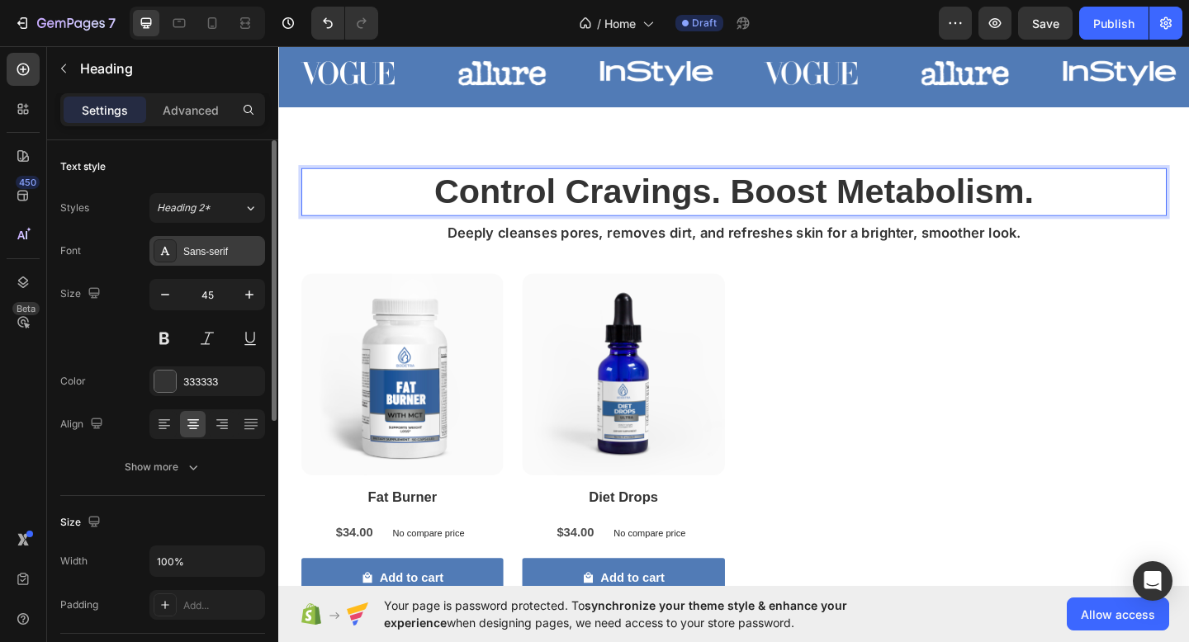
click at [173, 246] on div at bounding box center [165, 250] width 23 height 23
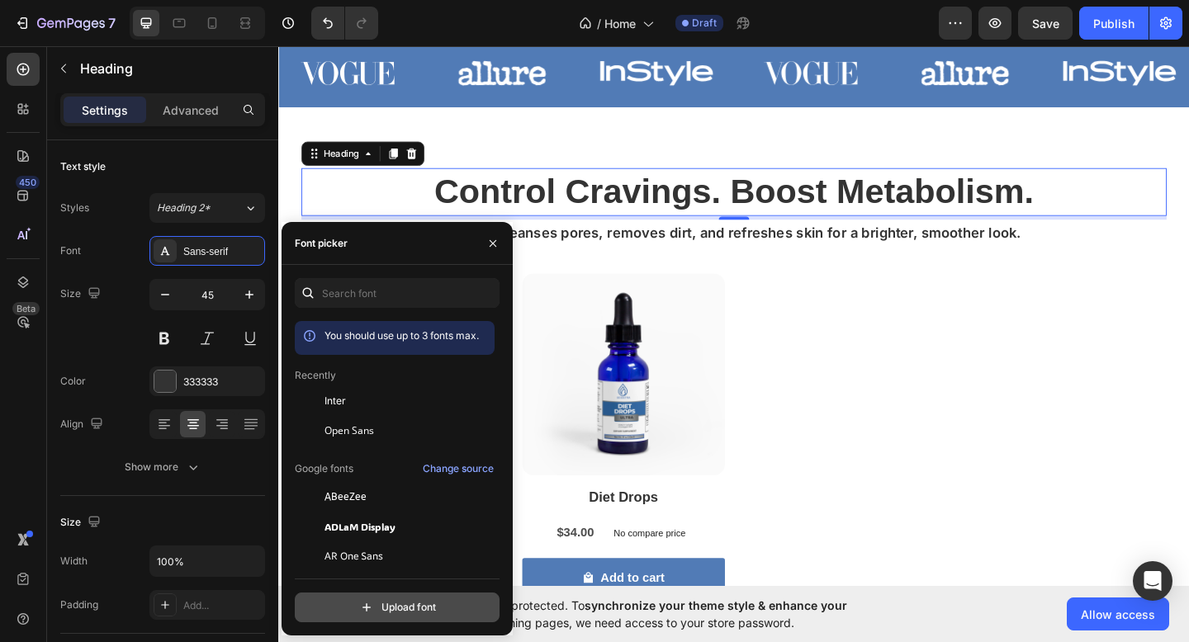
click at [383, 603] on input "file" at bounding box center [432, 608] width 413 height 28
type input "C:\fakepath\OpenSauceOne-Black.ttf"
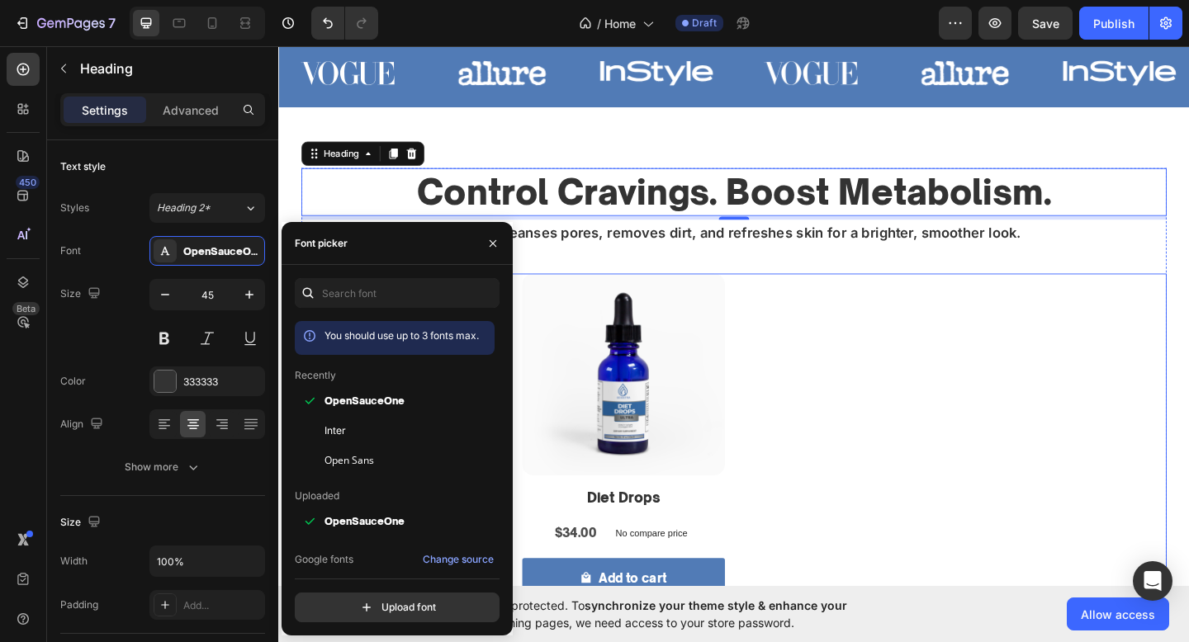
click at [924, 490] on div "Product Images Fat Burner Product Title $34.00 Product Price Product Price No c…" at bounding box center [773, 477] width 941 height 366
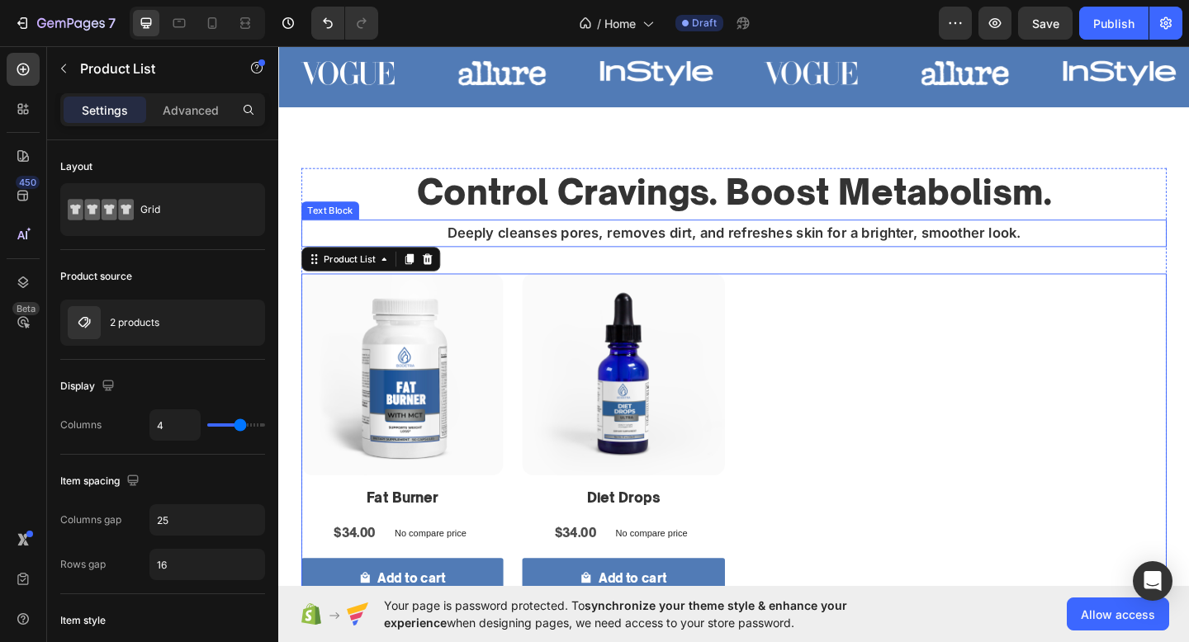
click at [690, 257] on p "Deeply cleanses pores, removes dirt, and refreshes skin for a brighter, smoothe…" at bounding box center [774, 250] width 938 height 26
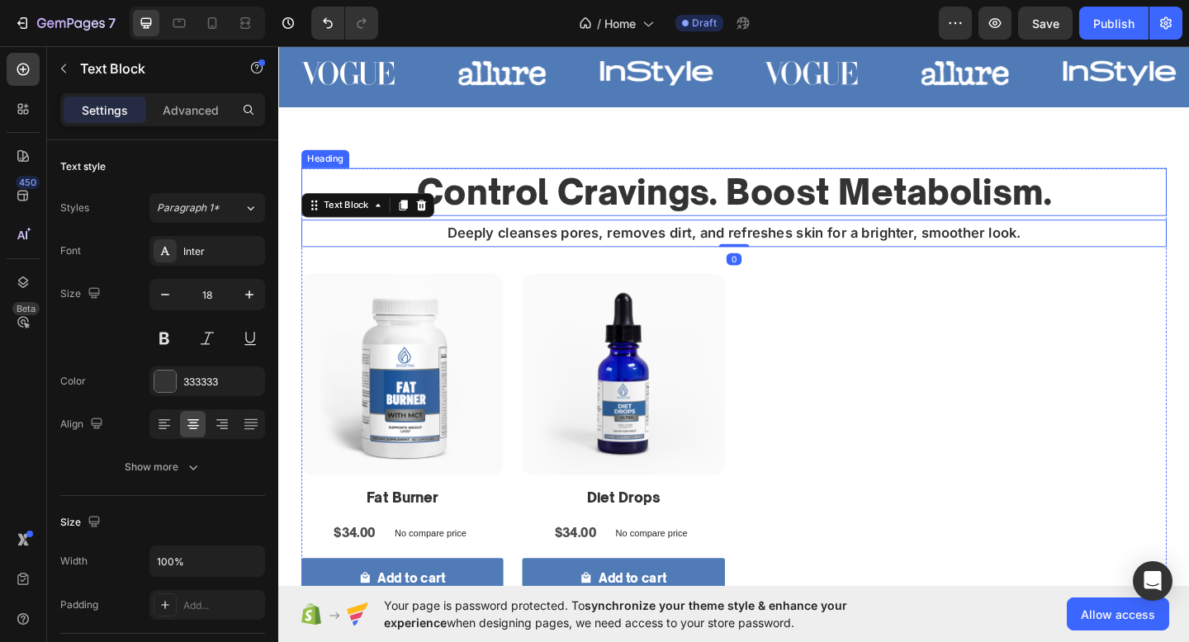
click at [636, 194] on p "Control Cravings. Boost Metabolism." at bounding box center [774, 205] width 938 height 49
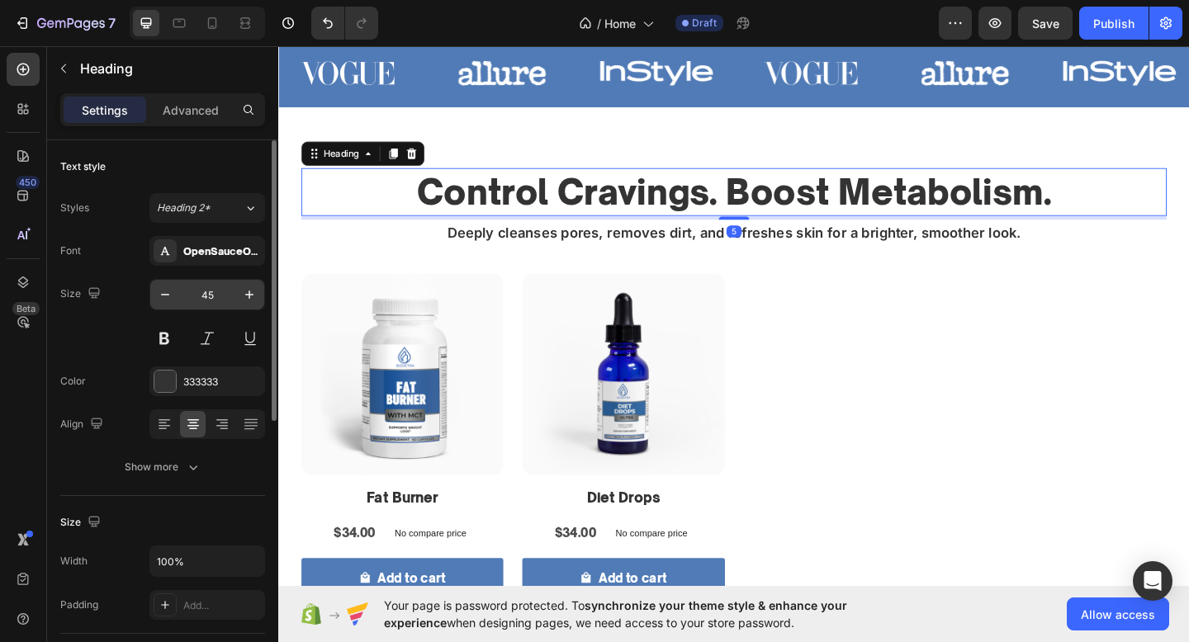
click at [210, 286] on input "45" at bounding box center [207, 295] width 54 height 30
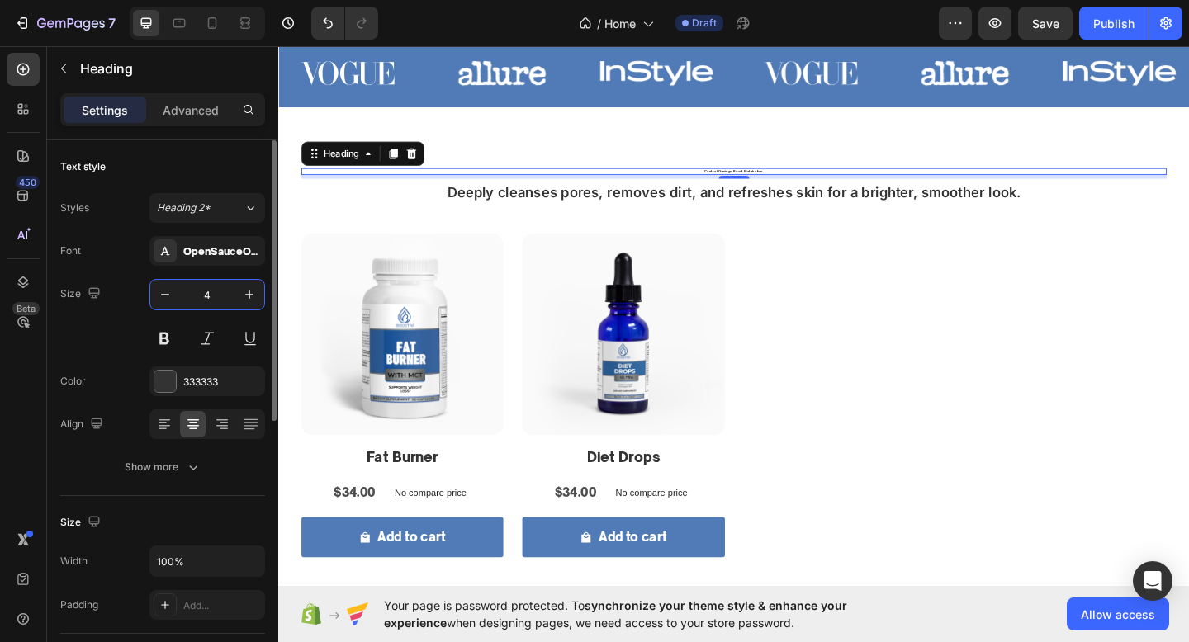
type input "40"
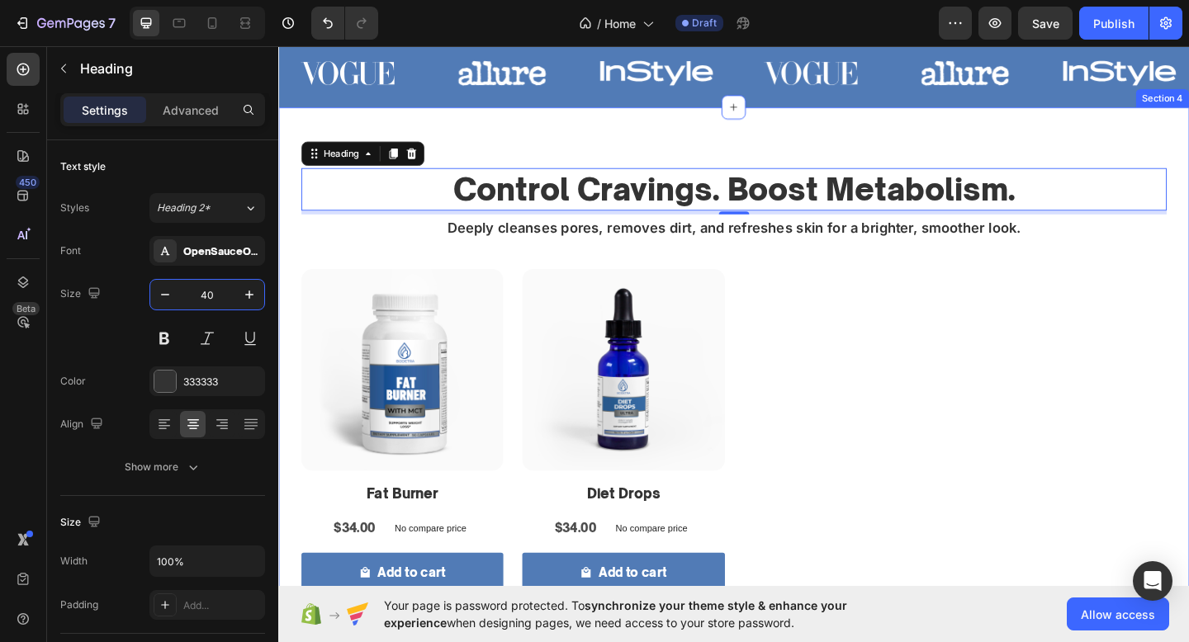
click at [669, 167] on div "Control Cravings. Boost Metabolism. Heading 5 Deeply cleanses pores, removes di…" at bounding box center [773, 404] width 991 height 583
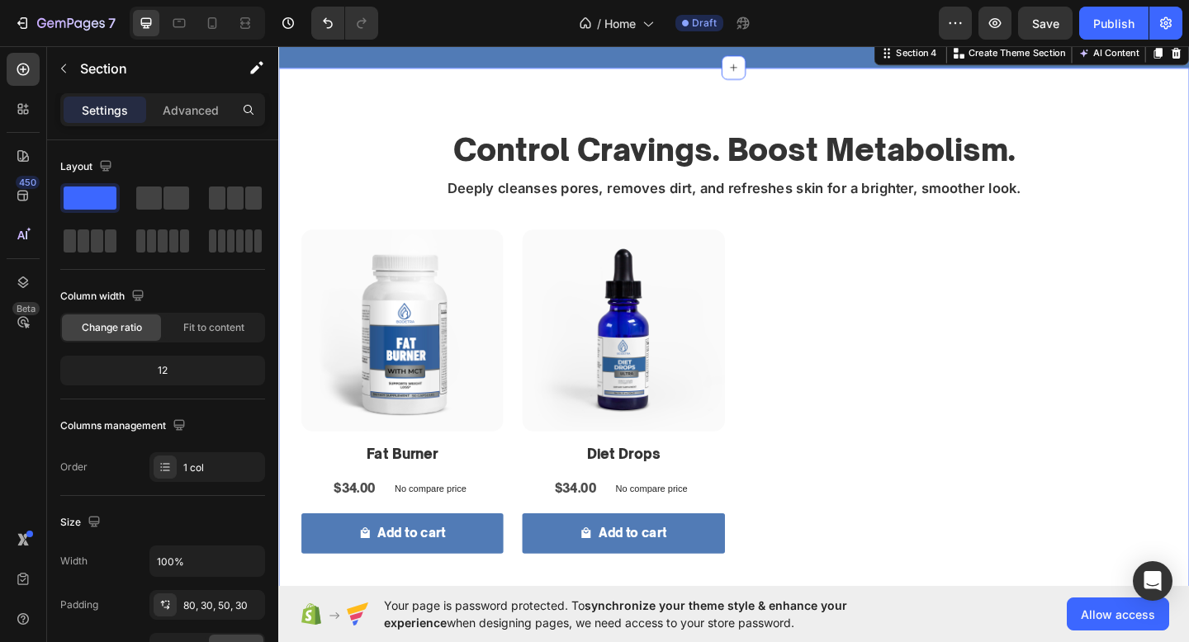
scroll to position [608, 0]
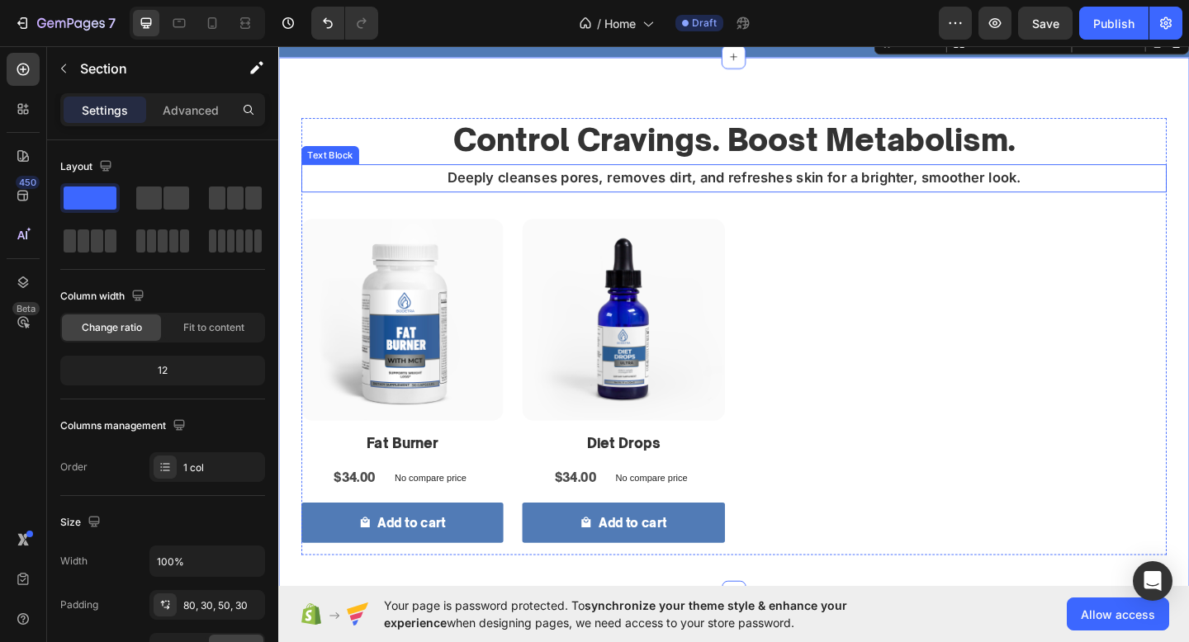
click at [689, 179] on p "Deeply cleanses pores, removes dirt, and refreshes skin for a brighter, smoothe…" at bounding box center [774, 190] width 938 height 26
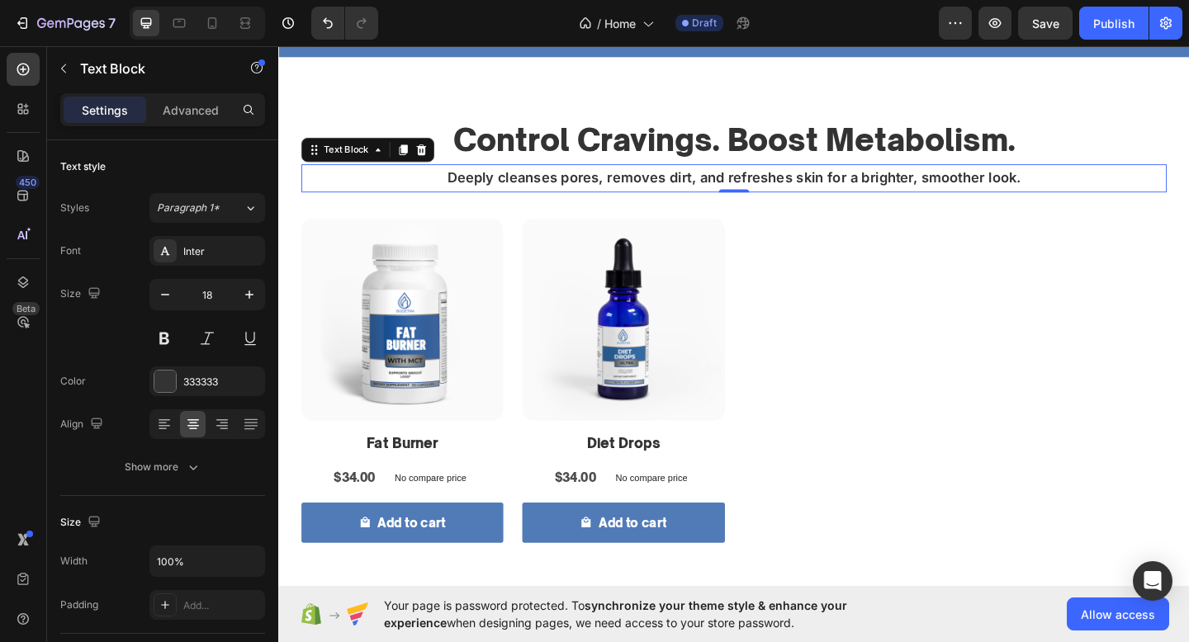
click at [587, 200] on p "Deeply cleanses pores, removes dirt, and refreshes skin for a brighter, smoothe…" at bounding box center [774, 190] width 938 height 26
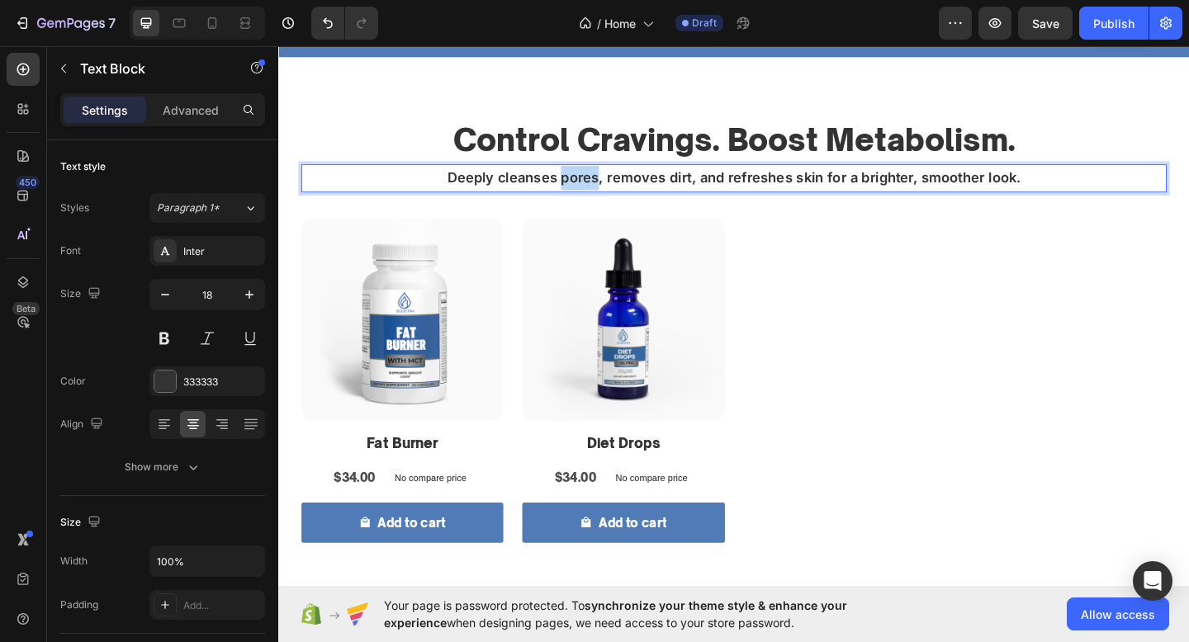
click at [587, 200] on p "Deeply cleanses pores, removes dirt, and refreshes skin for a brighter, smoothe…" at bounding box center [774, 190] width 938 height 26
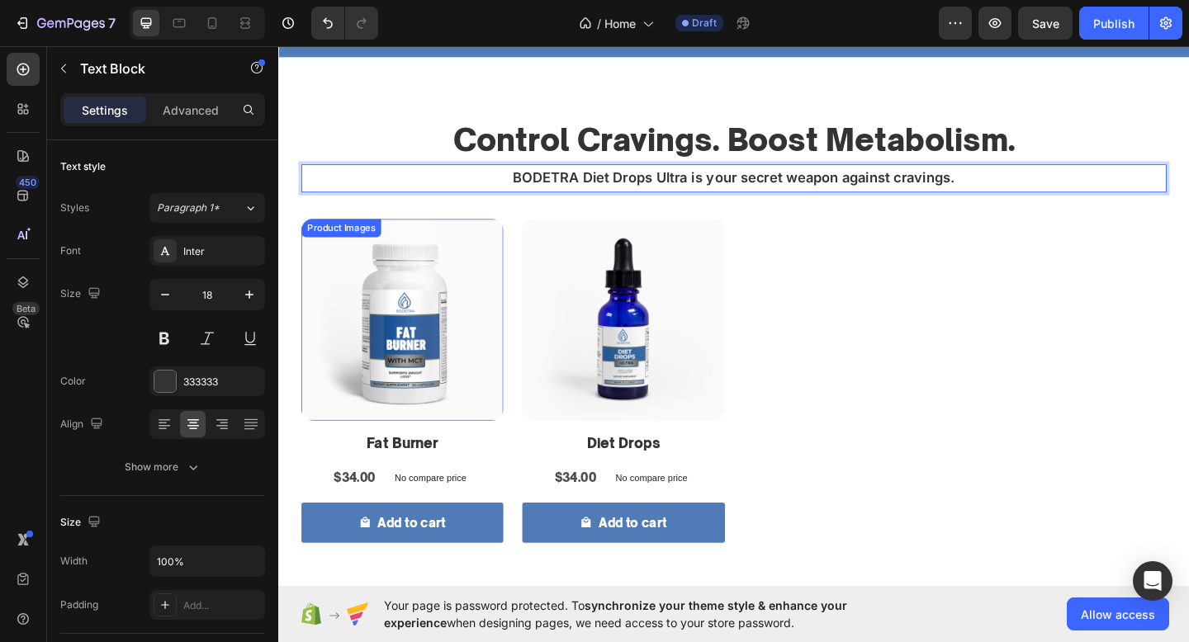
click at [411, 361] on img at bounding box center [413, 344] width 220 height 220
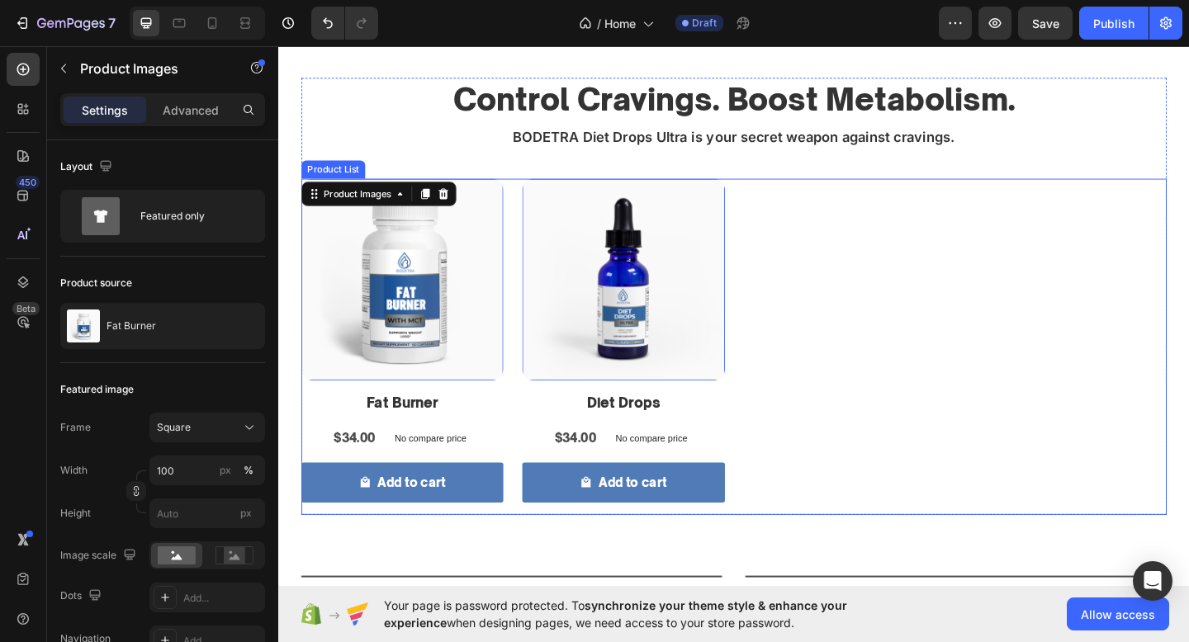
click at [886, 352] on div "Product Images 16 Fat Burner Product Title $34.00 Product Price Product Price N…" at bounding box center [773, 374] width 941 height 366
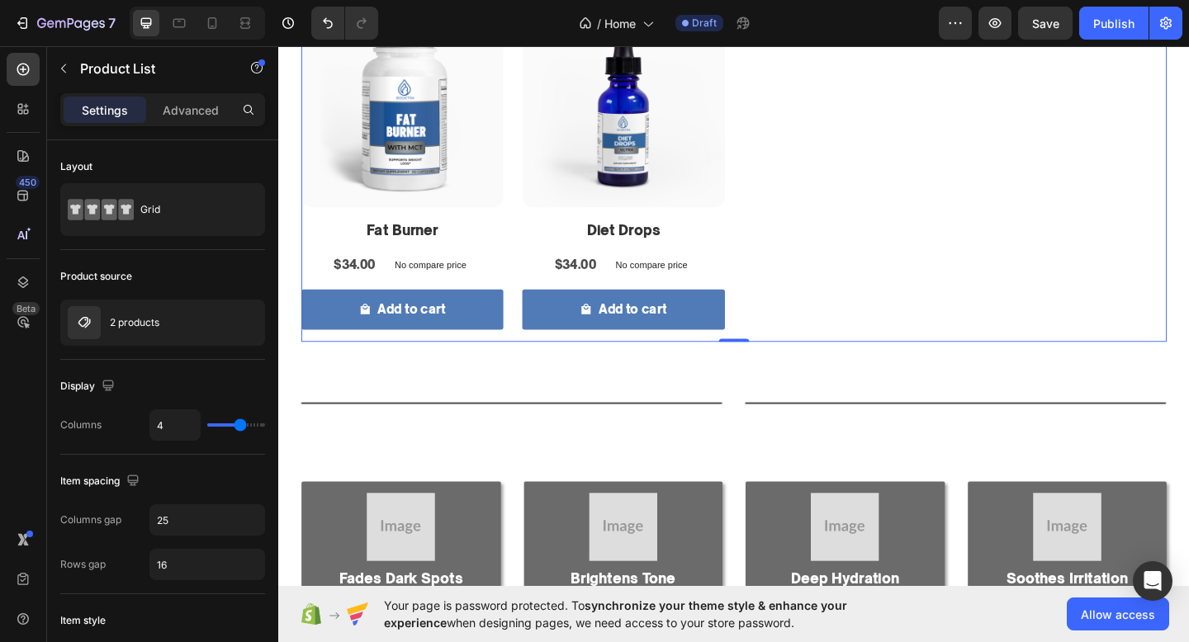
scroll to position [852, 0]
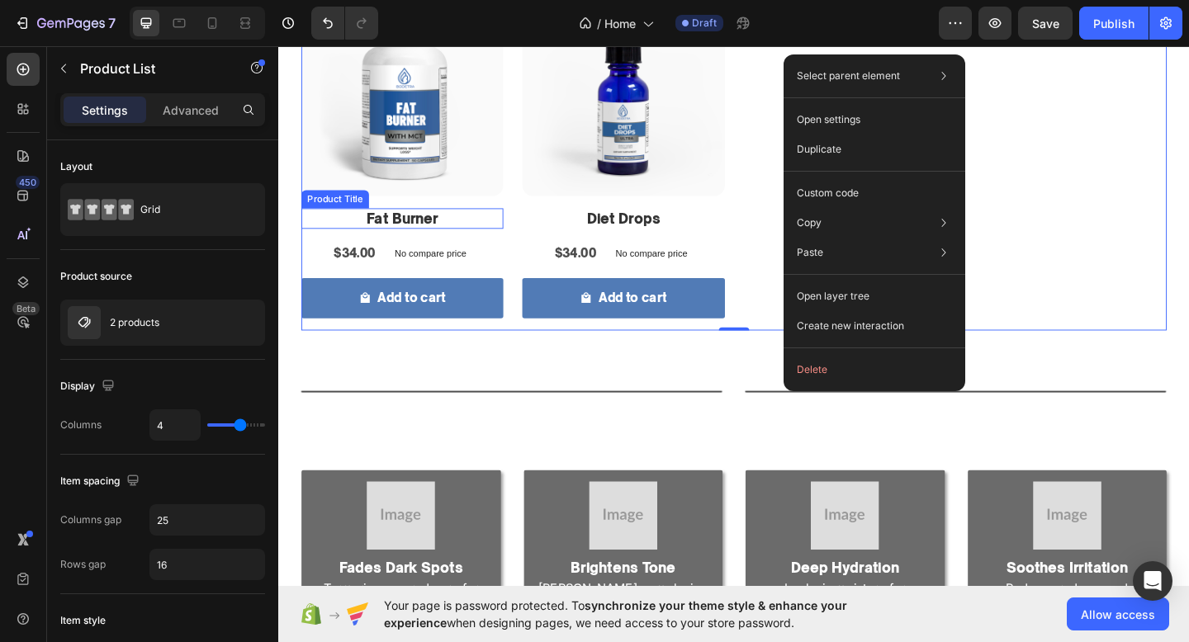
click at [417, 235] on h2 "Fat Burner" at bounding box center [413, 234] width 220 height 22
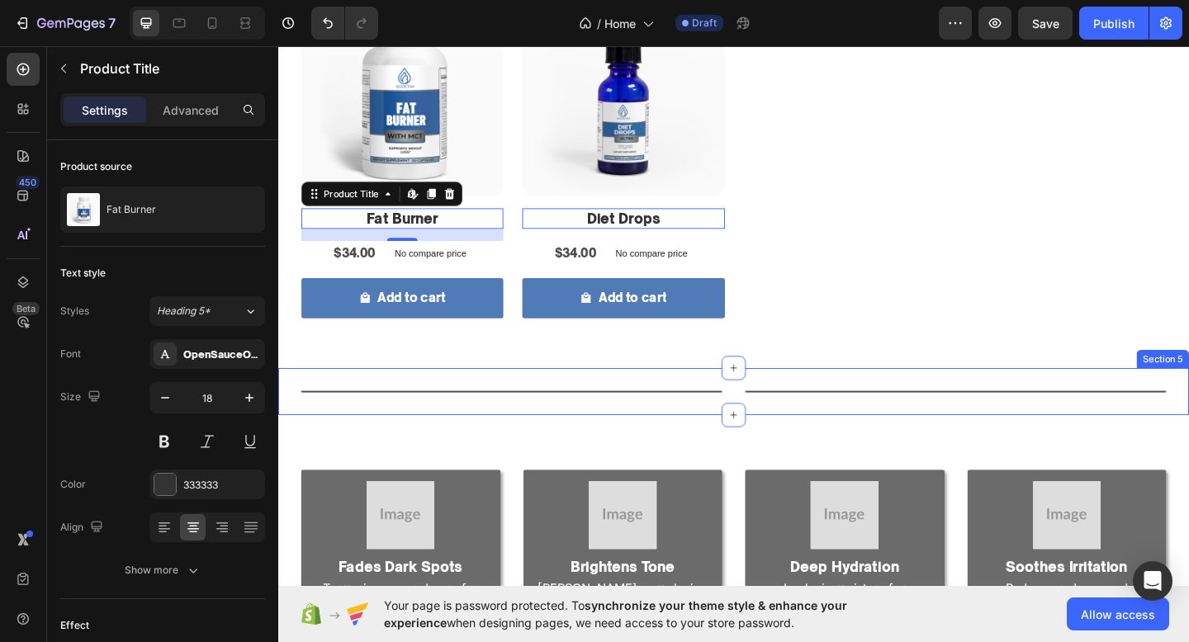
click at [328, 408] on div "Unlock Your Glow Heading Turmeric-powered care for radiant, healthy skin. Text …" at bounding box center [773, 422] width 991 height 51
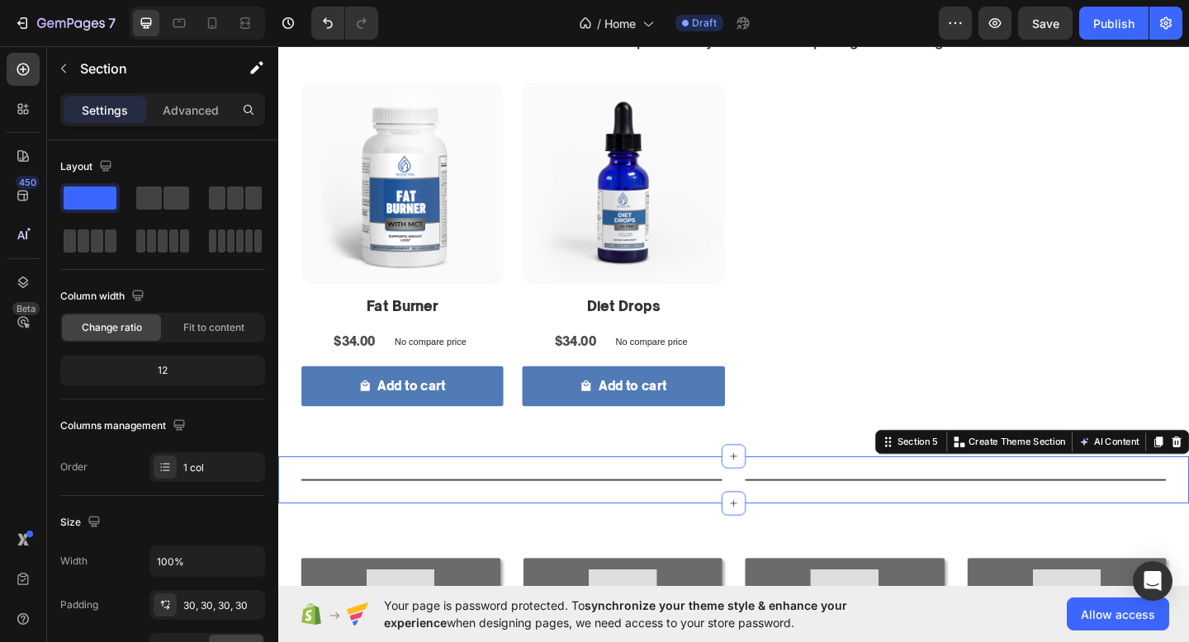
scroll to position [755, 0]
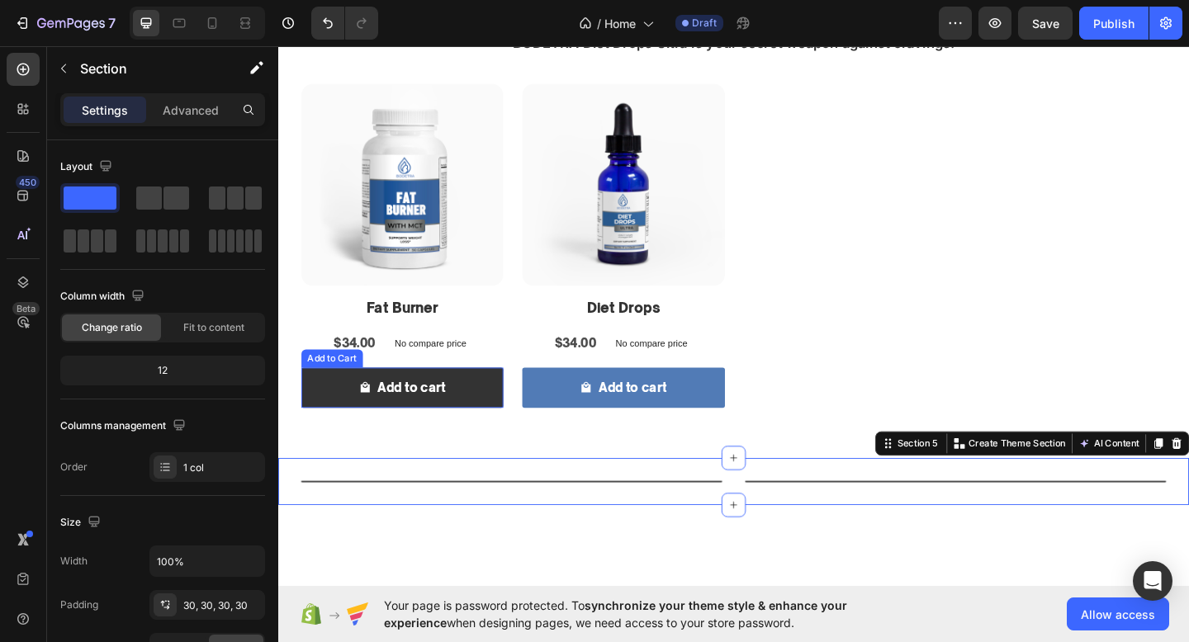
click at [495, 410] on button "Add to cart" at bounding box center [413, 418] width 220 height 44
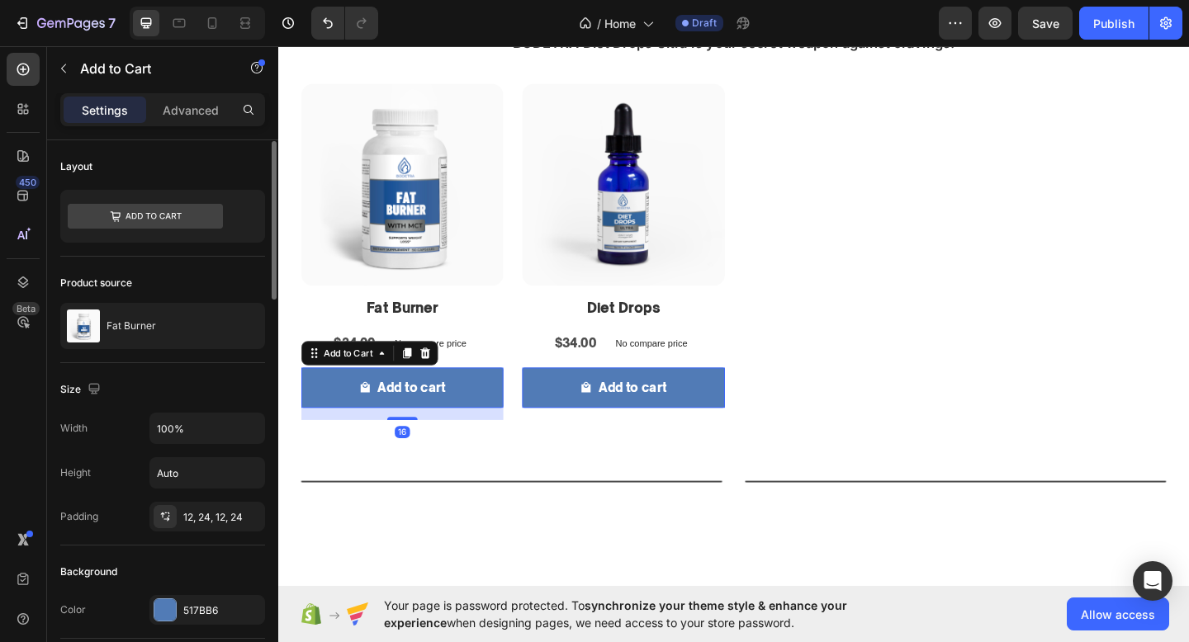
scroll to position [1351, 0]
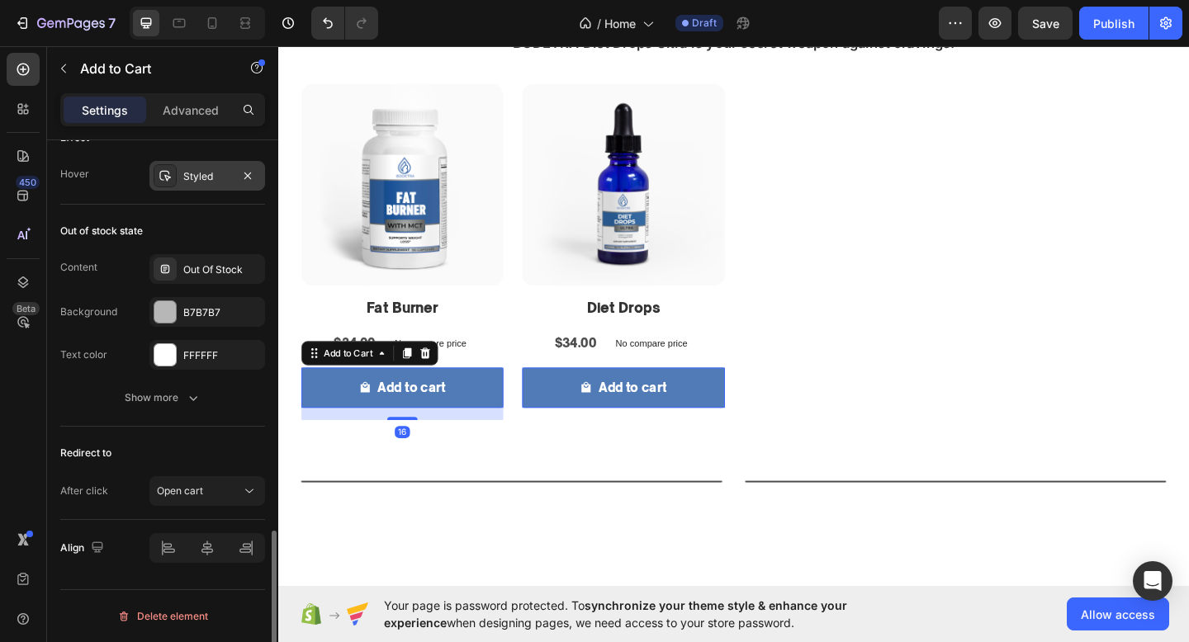
click at [203, 178] on div "Styled" at bounding box center [207, 176] width 48 height 15
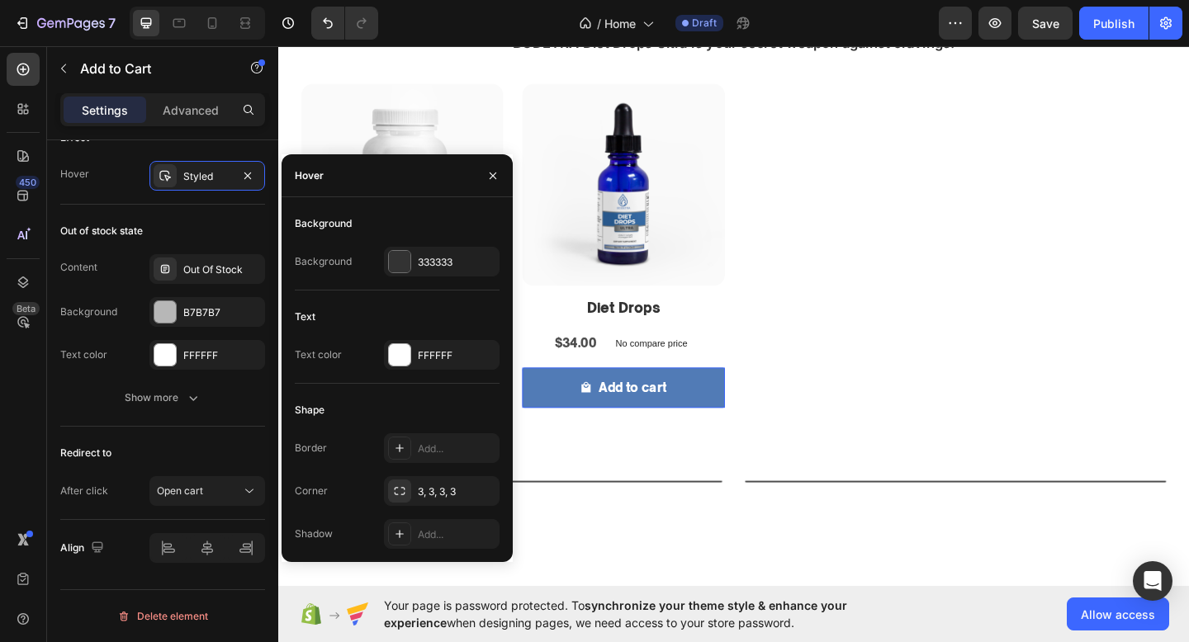
click at [428, 243] on div "Background Background 333333" at bounding box center [397, 251] width 205 height 80
click at [427, 267] on div "333333" at bounding box center [442, 262] width 48 height 15
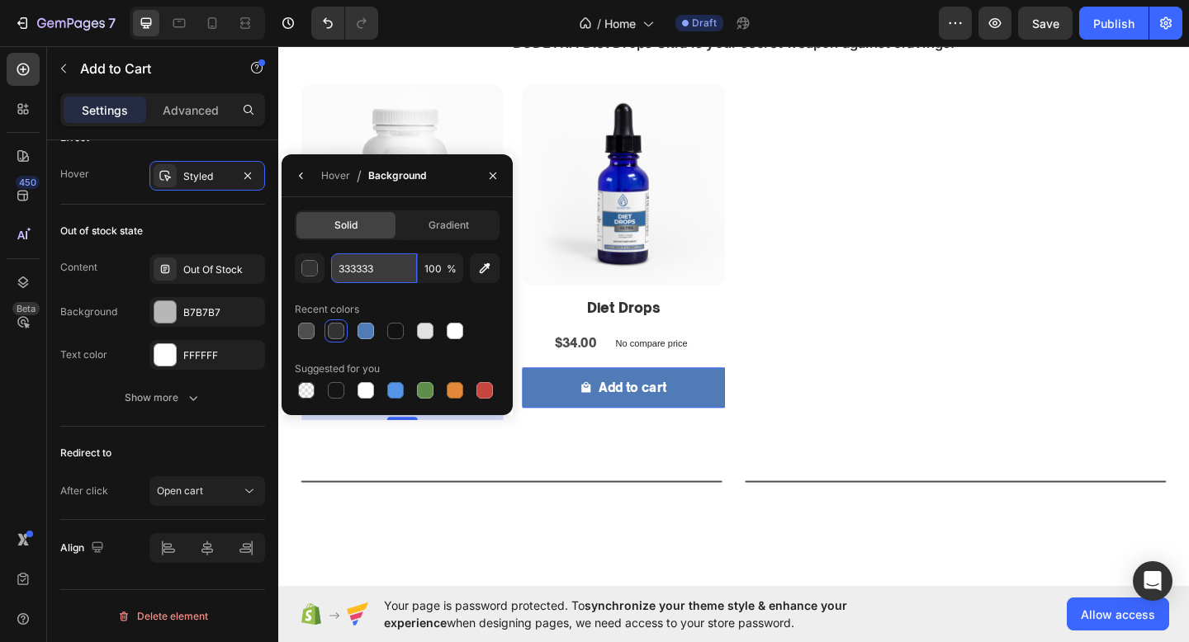
click at [390, 257] on input "333333" at bounding box center [374, 268] width 86 height 30
paste input "#757575"
type input "#757575"
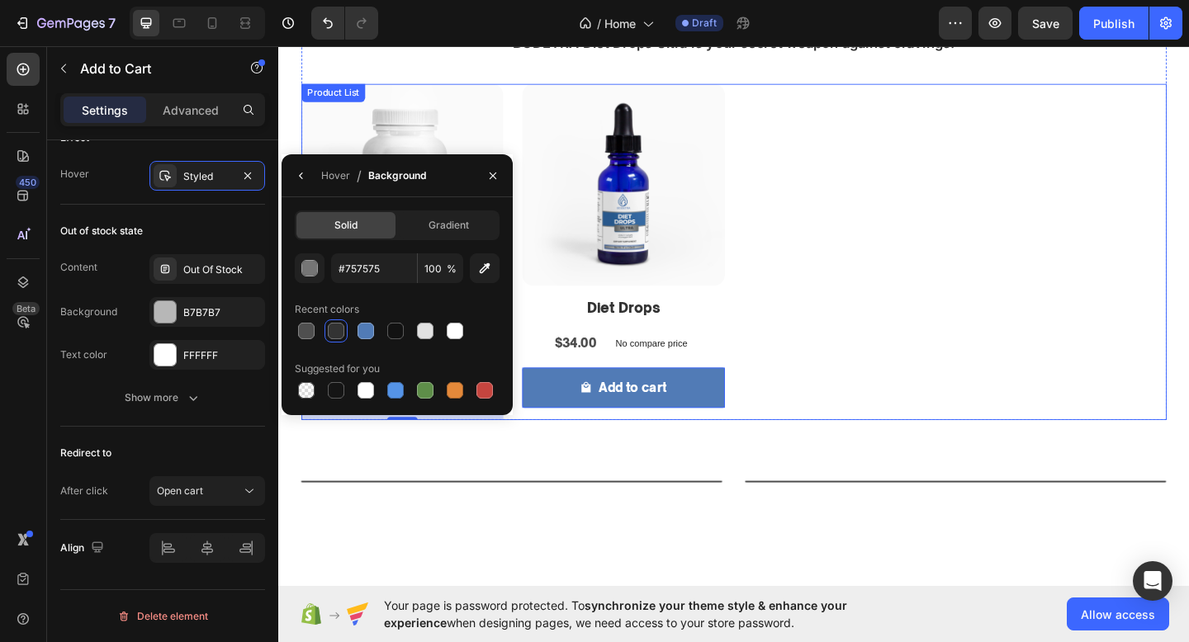
click at [1064, 409] on div "Product Images Fat Burner Product Title $34.00 Product Price Product Price No c…" at bounding box center [773, 271] width 941 height 366
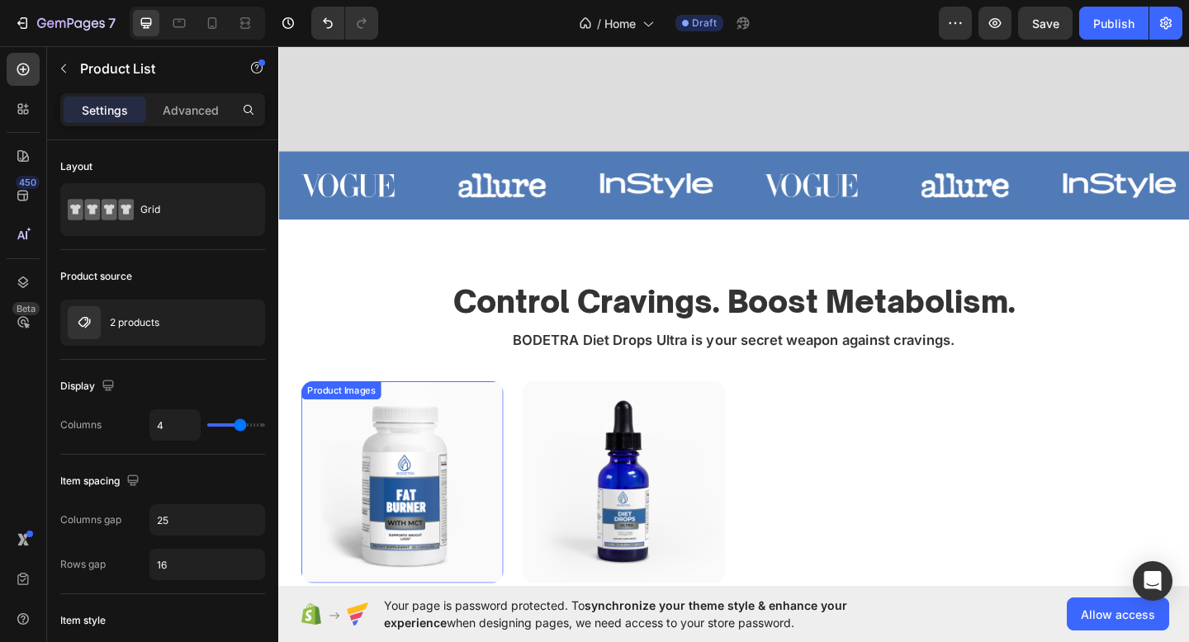
scroll to position [764, 0]
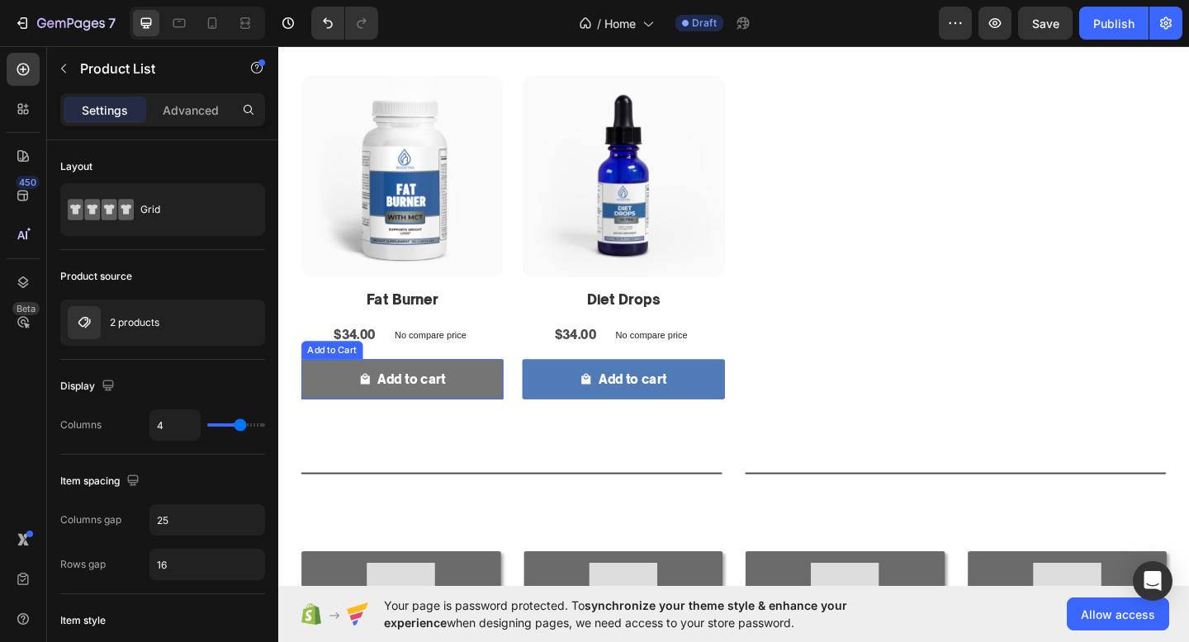
click at [480, 425] on button "Add to cart" at bounding box center [413, 409] width 220 height 44
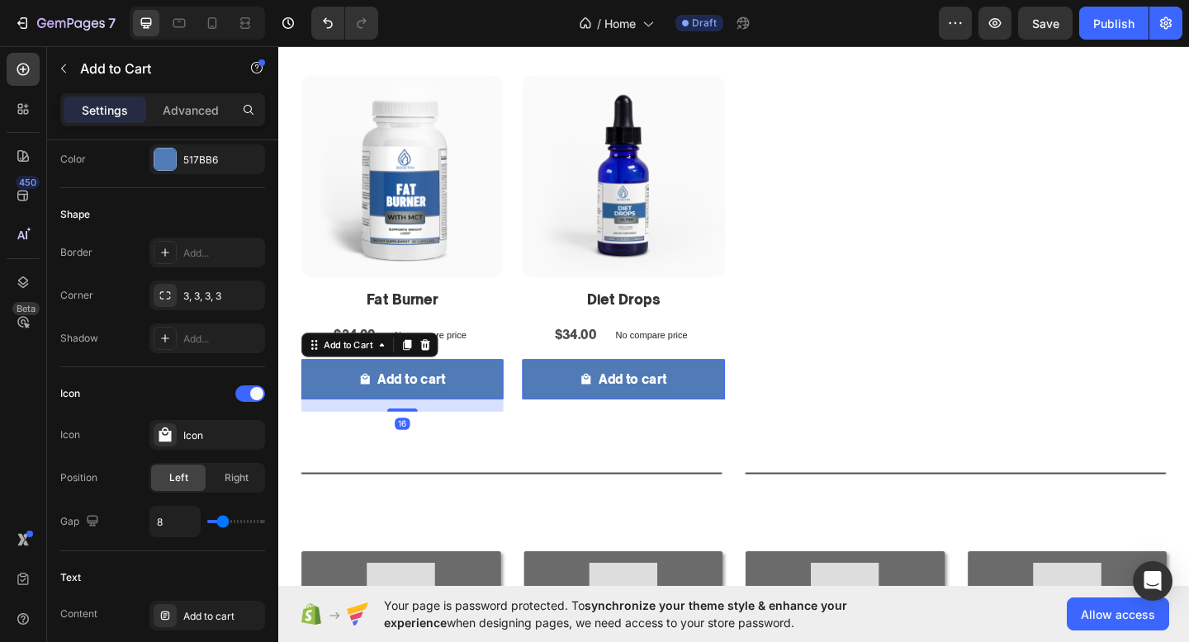
scroll to position [1351, 0]
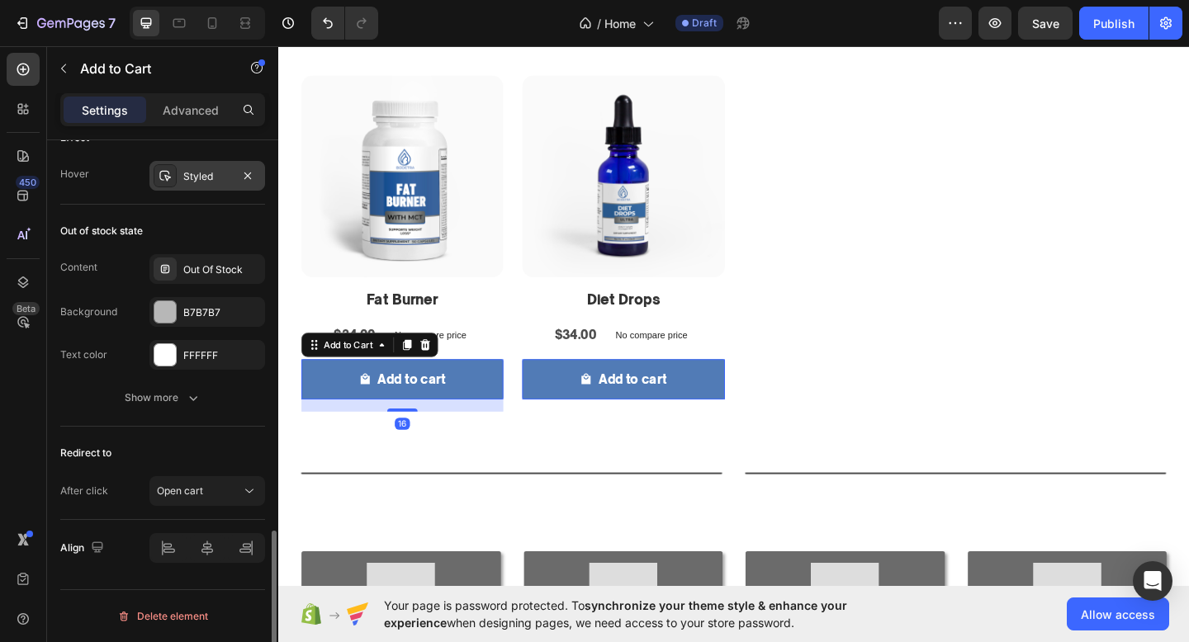
click at [200, 179] on div "Styled" at bounding box center [207, 176] width 48 height 15
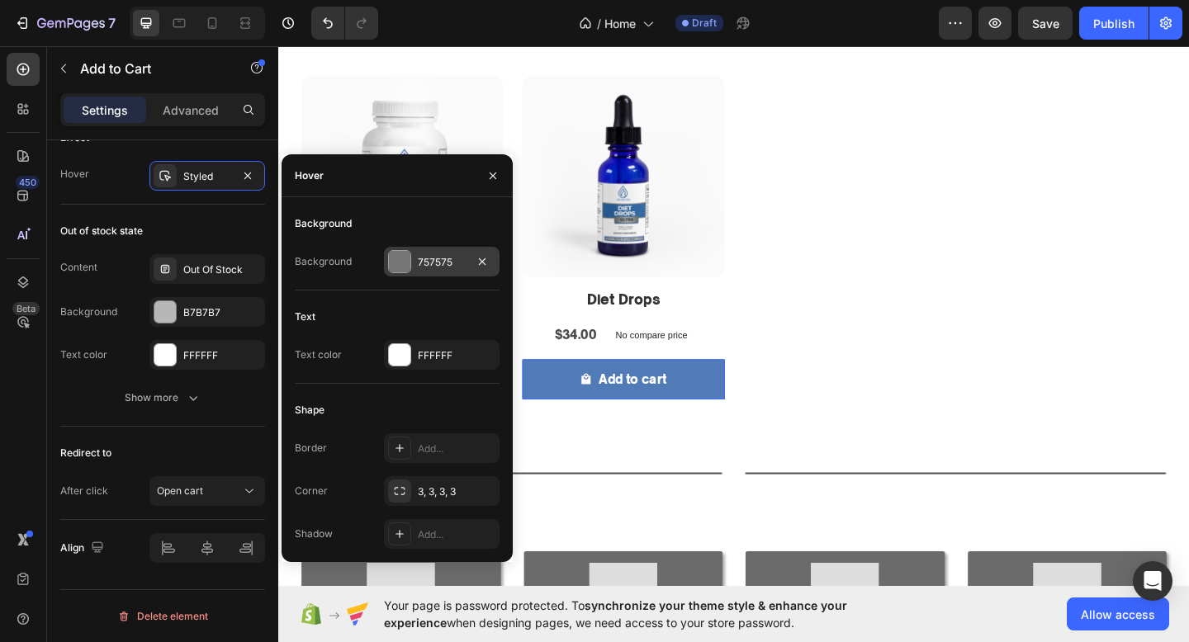
click at [426, 260] on div "757575" at bounding box center [442, 262] width 48 height 15
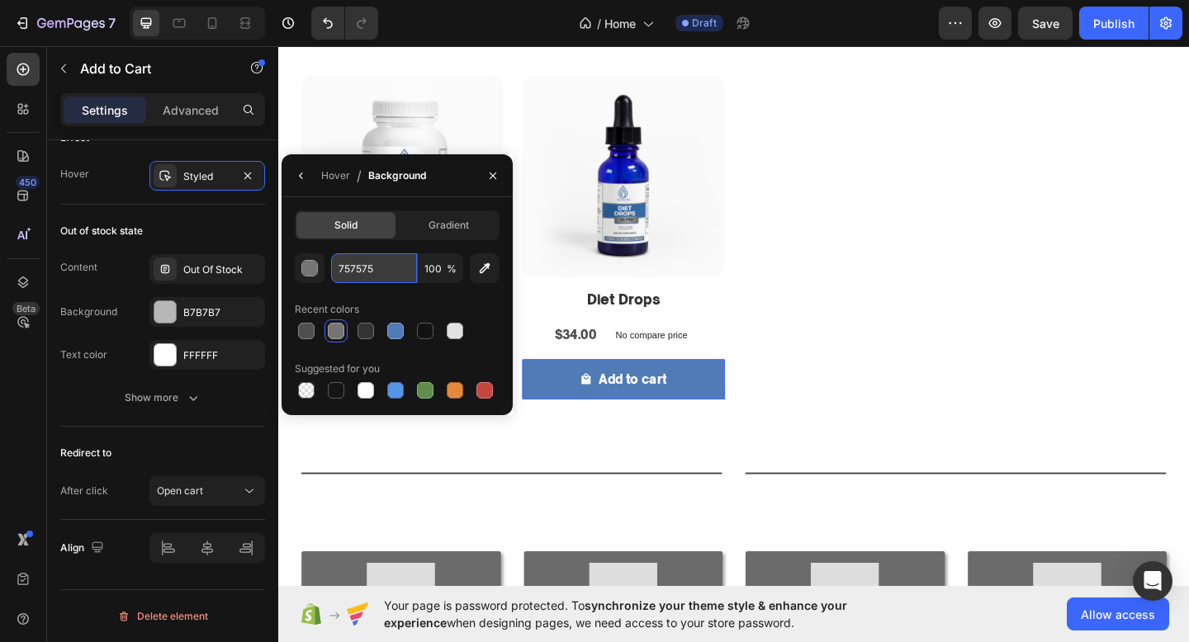
click at [381, 258] on input "757575" at bounding box center [374, 268] width 86 height 30
paste input "#5f85bc"
type input "#5f85bc"
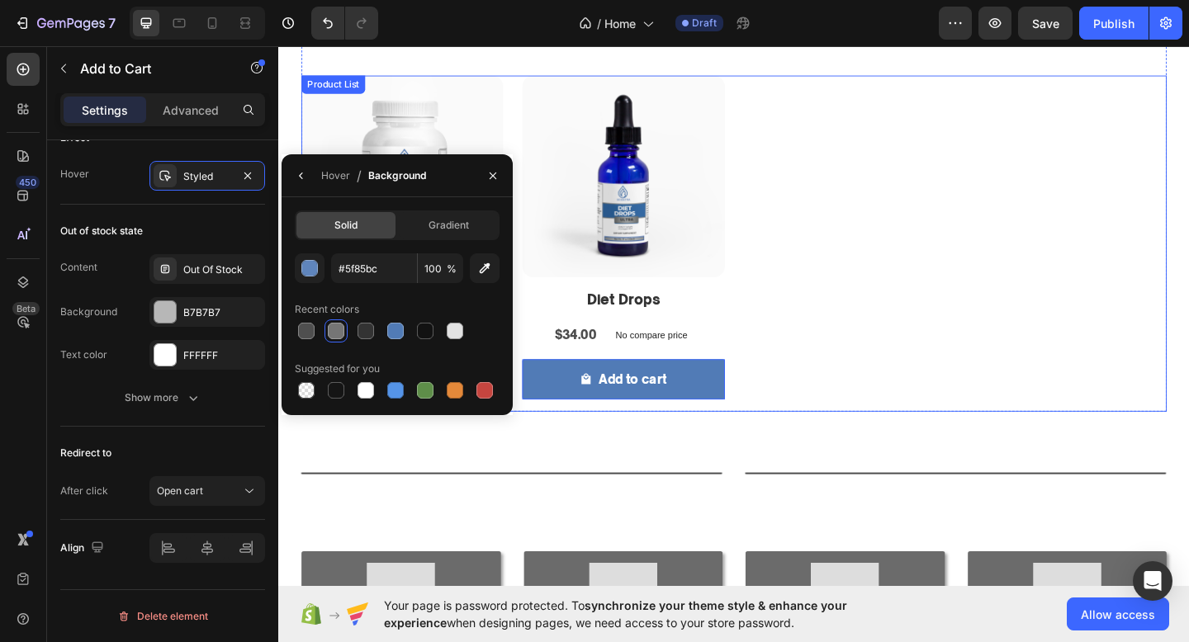
click at [805, 322] on div "Product Images Fat Burner Product Title $34.00 Product Price Product Price No c…" at bounding box center [773, 261] width 941 height 366
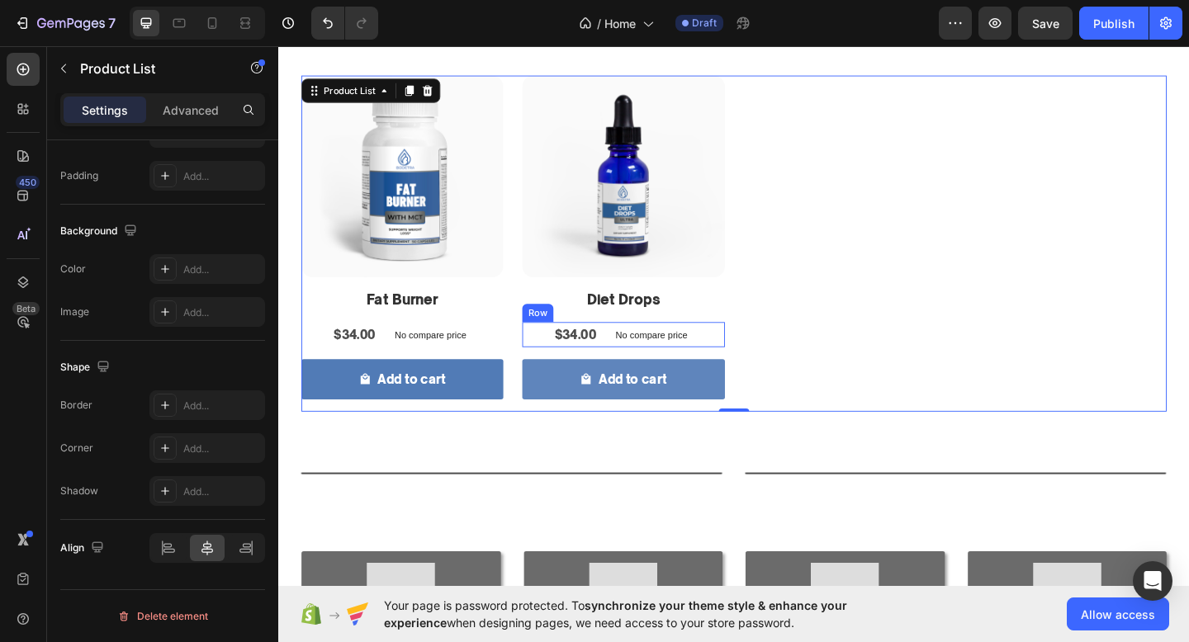
scroll to position [0, 0]
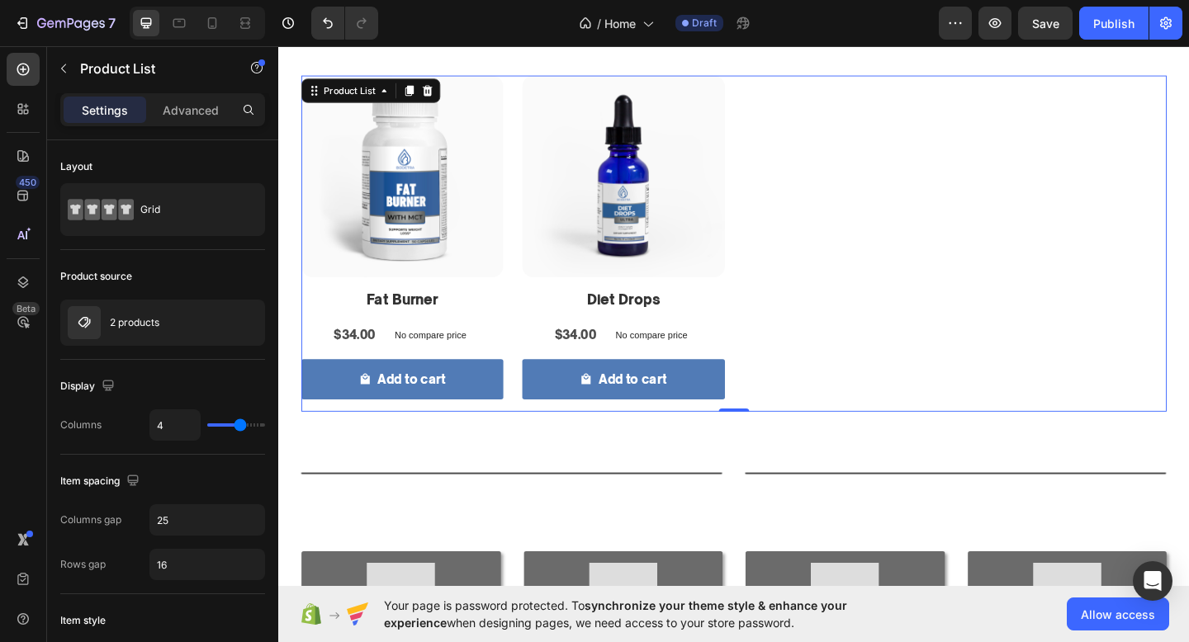
click at [840, 300] on div "Product Images Fat Burner Product Title $34.00 Product Price Product Price No c…" at bounding box center [773, 261] width 941 height 366
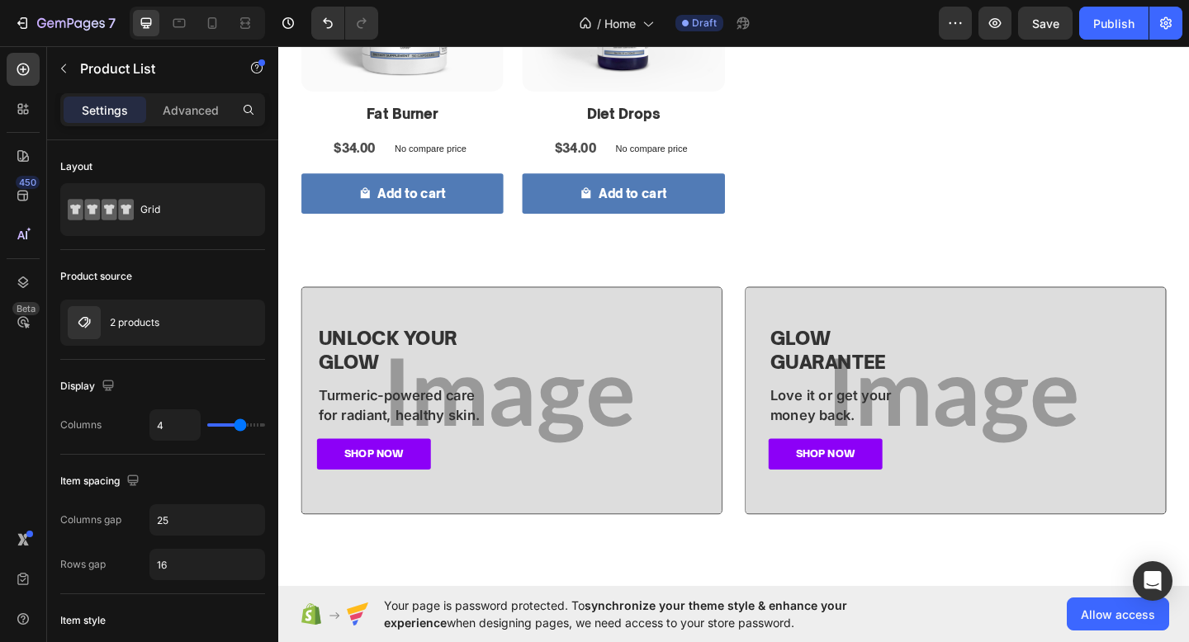
scroll to position [972, 0]
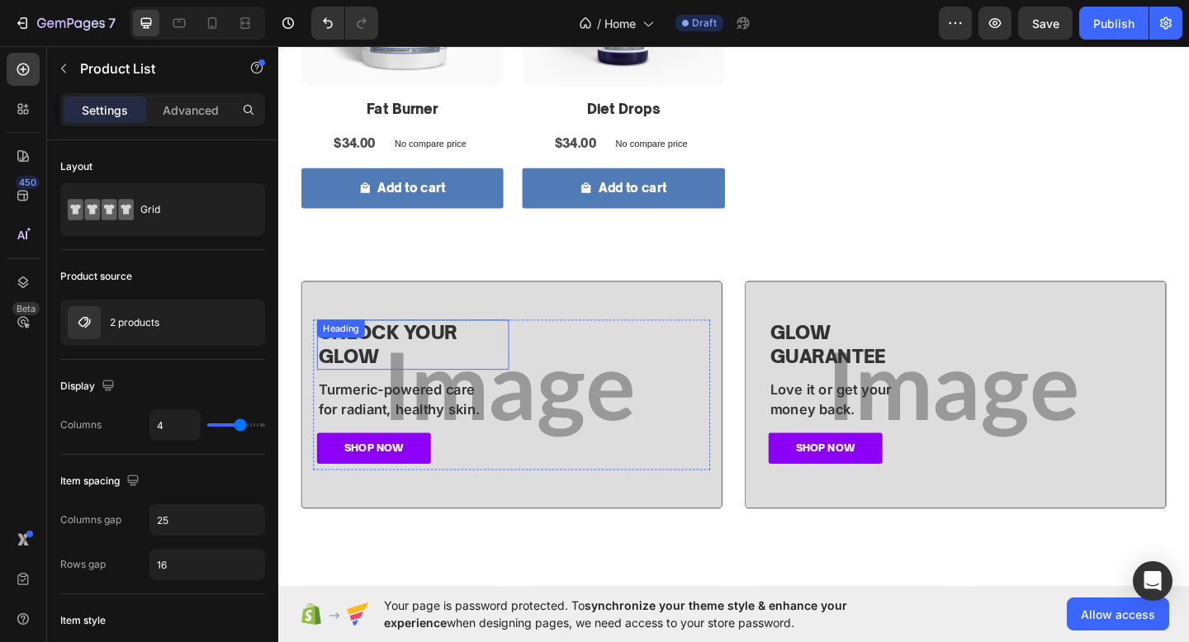
click at [397, 381] on h2 "Unlock Your Glow" at bounding box center [424, 371] width 209 height 54
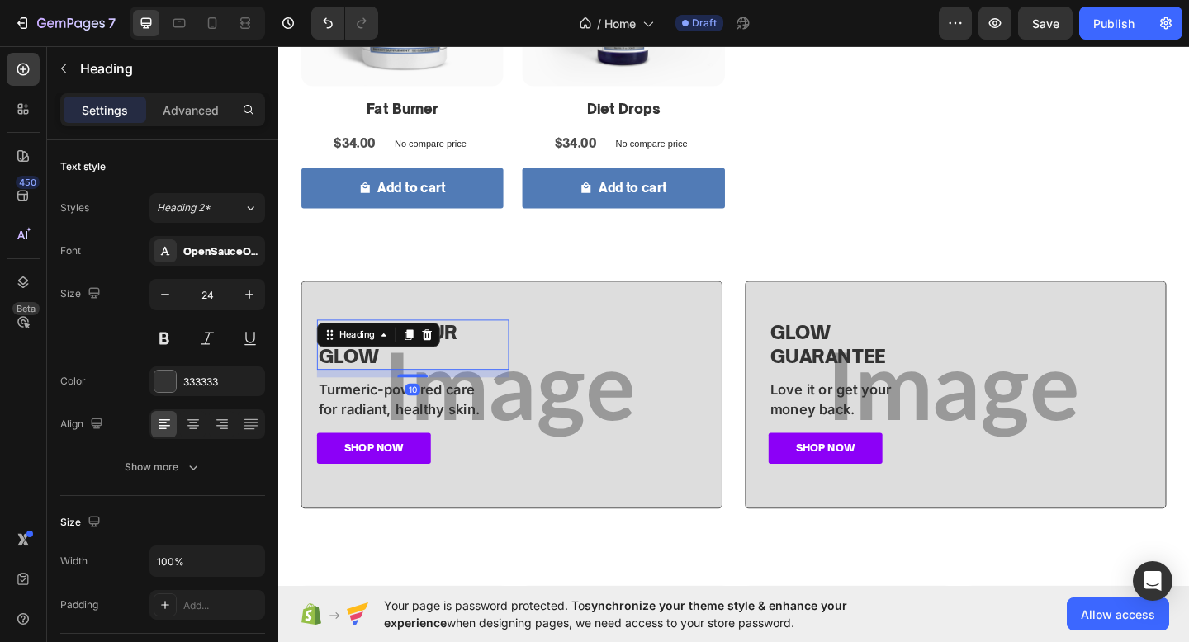
click at [397, 381] on h2 "Unlock Your Glow" at bounding box center [424, 371] width 209 height 54
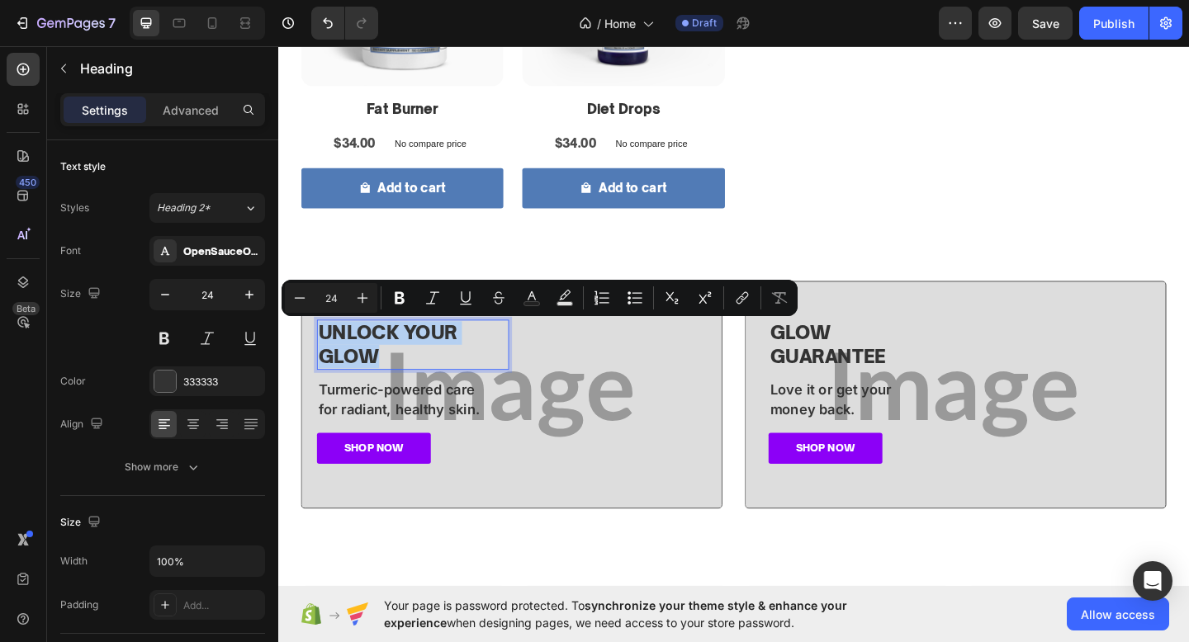
drag, startPoint x: 397, startPoint y: 381, endPoint x: 329, endPoint y: 352, distance: 74.4
click at [329, 352] on p "Unlock Your Glow" at bounding box center [425, 371] width 206 height 51
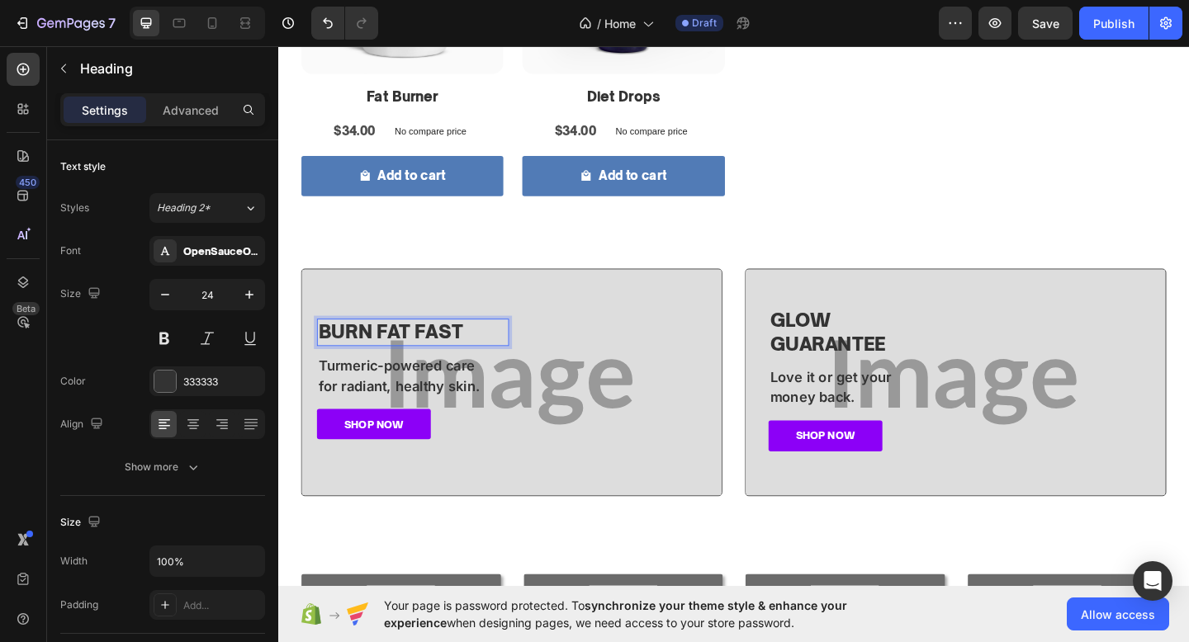
click at [419, 356] on strong "BURN FAT FAST" at bounding box center [400, 357] width 157 height 25
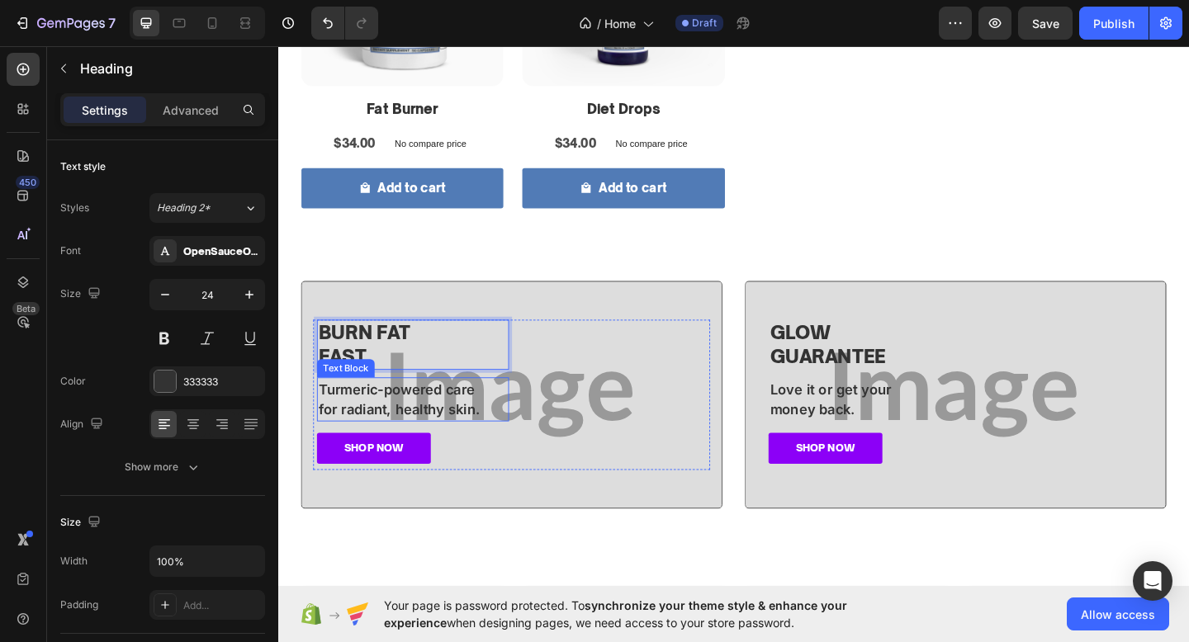
click at [494, 438] on p "for radiant, healthy skin." at bounding box center [425, 442] width 206 height 22
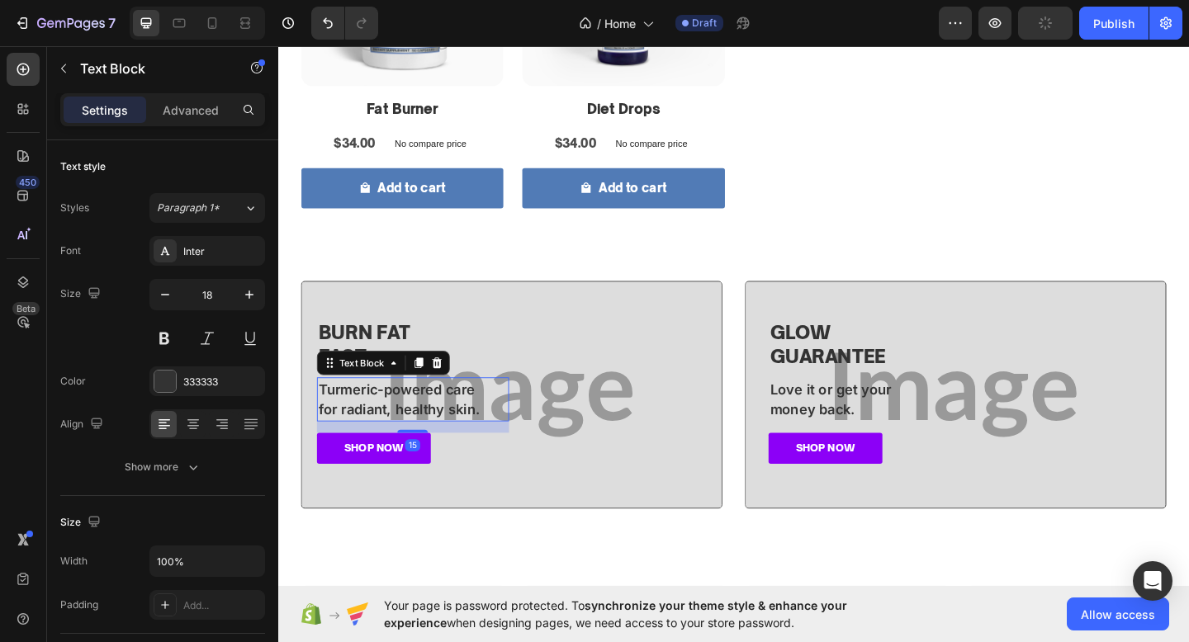
click at [501, 450] on p "for radiant, healthy skin." at bounding box center [425, 442] width 206 height 22
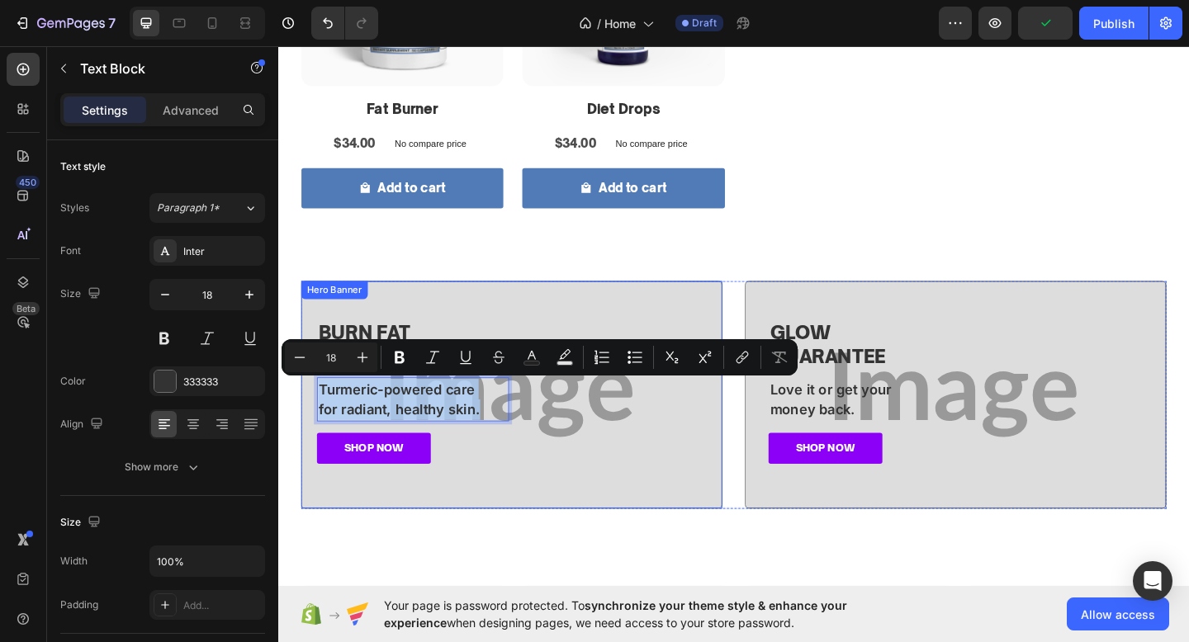
drag, startPoint x: 502, startPoint y: 439, endPoint x: 311, endPoint y: 397, distance: 195.3
click at [311, 397] on div "⁠⁠⁠⁠⁠⁠⁠ BURN FAT FAST Heading Turmeric-powered care for radiant, healthy skin. …" at bounding box center [532, 426] width 457 height 216
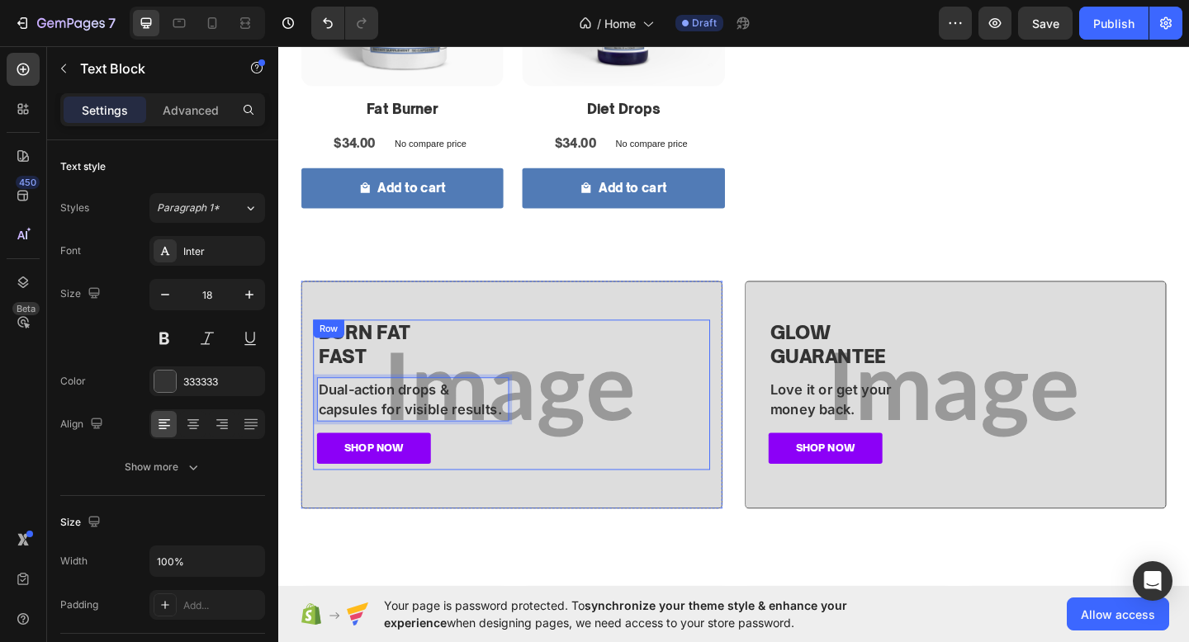
click at [546, 413] on div "SHOP NOW Button" at bounding box center [640, 425] width 209 height 163
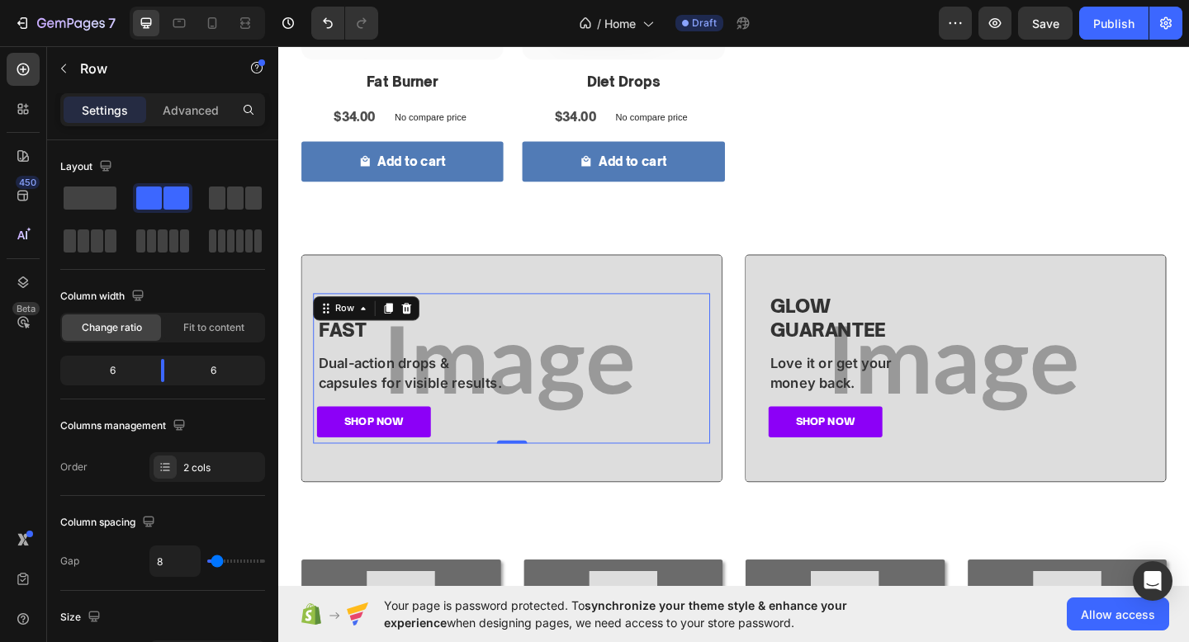
scroll to position [1005, 0]
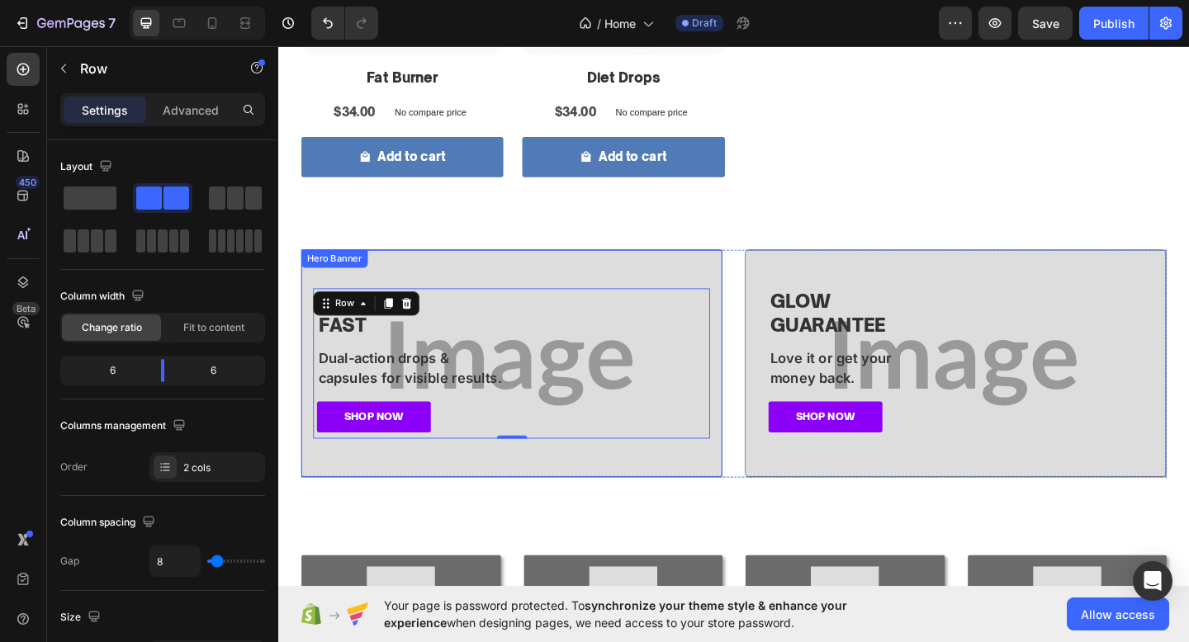
click at [510, 482] on div "⁠⁠⁠⁠⁠⁠⁠ BURN FAT FAST Heading Dual-action drops & capsules for visible results.…" at bounding box center [532, 392] width 457 height 216
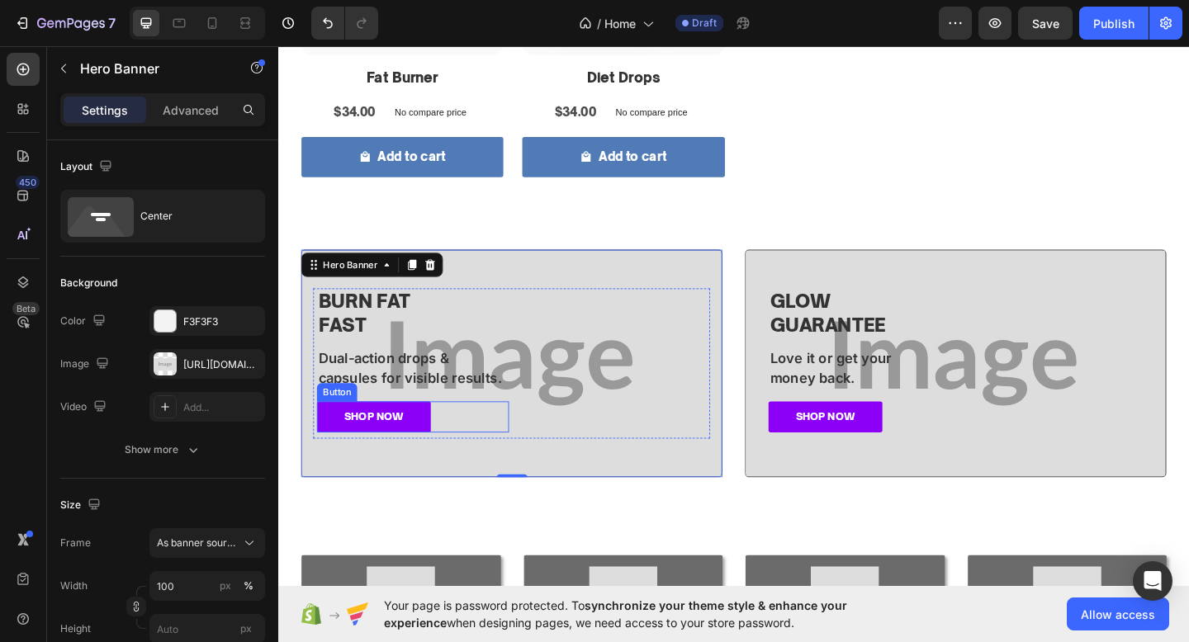
click at [509, 450] on div "SHOP NOW Button" at bounding box center [424, 450] width 209 height 34
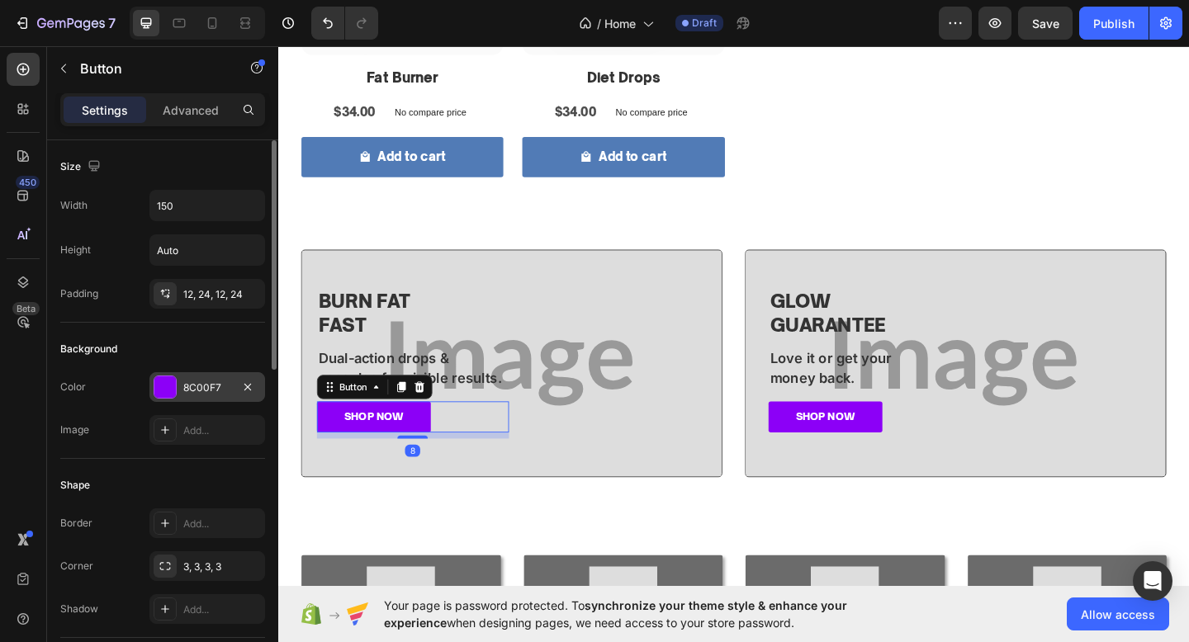
click at [196, 379] on div "8C00F7" at bounding box center [207, 387] width 116 height 30
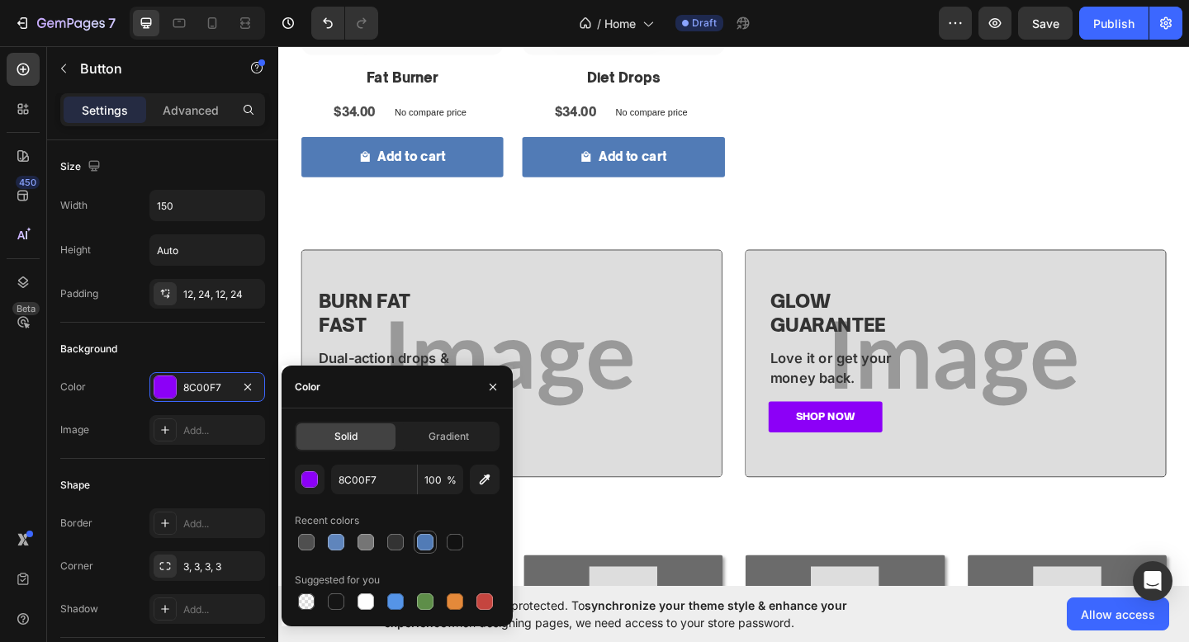
click at [414, 535] on div at bounding box center [425, 542] width 23 height 23
type input "517BB6"
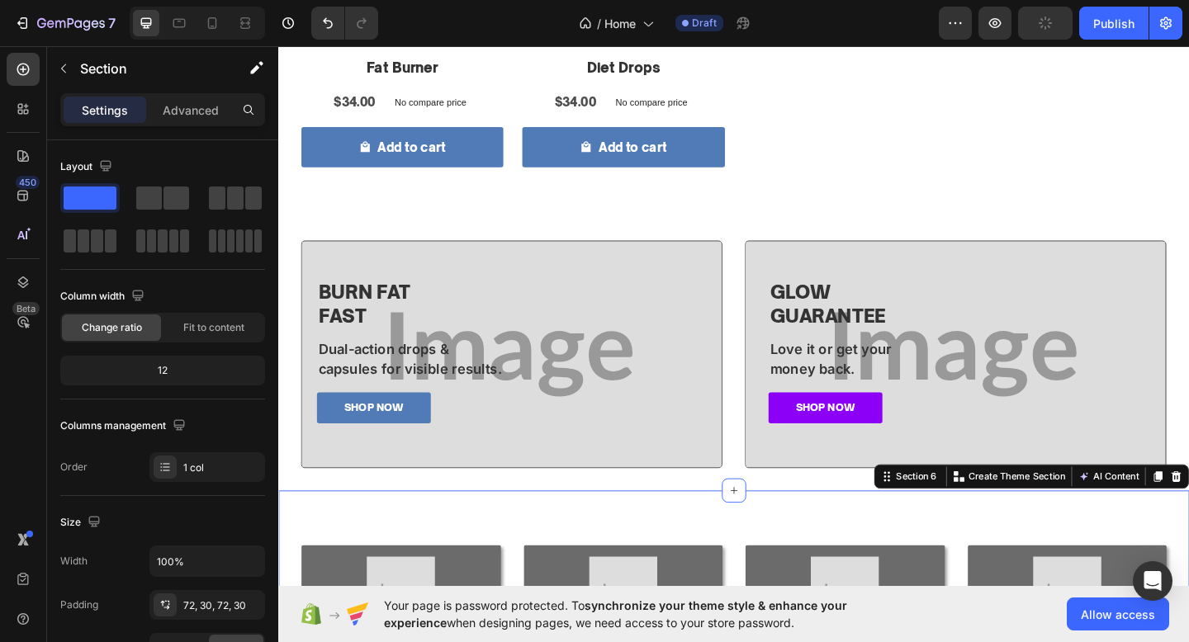
scroll to position [1017, 0]
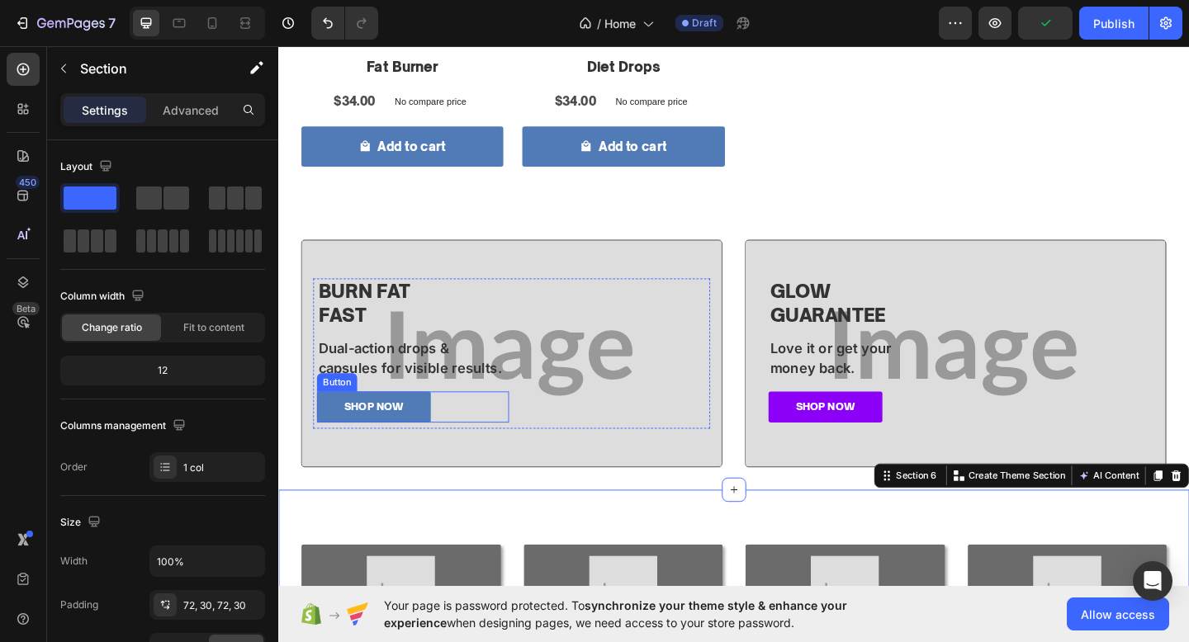
click at [509, 438] on div "SHOP NOW Button" at bounding box center [424, 439] width 209 height 34
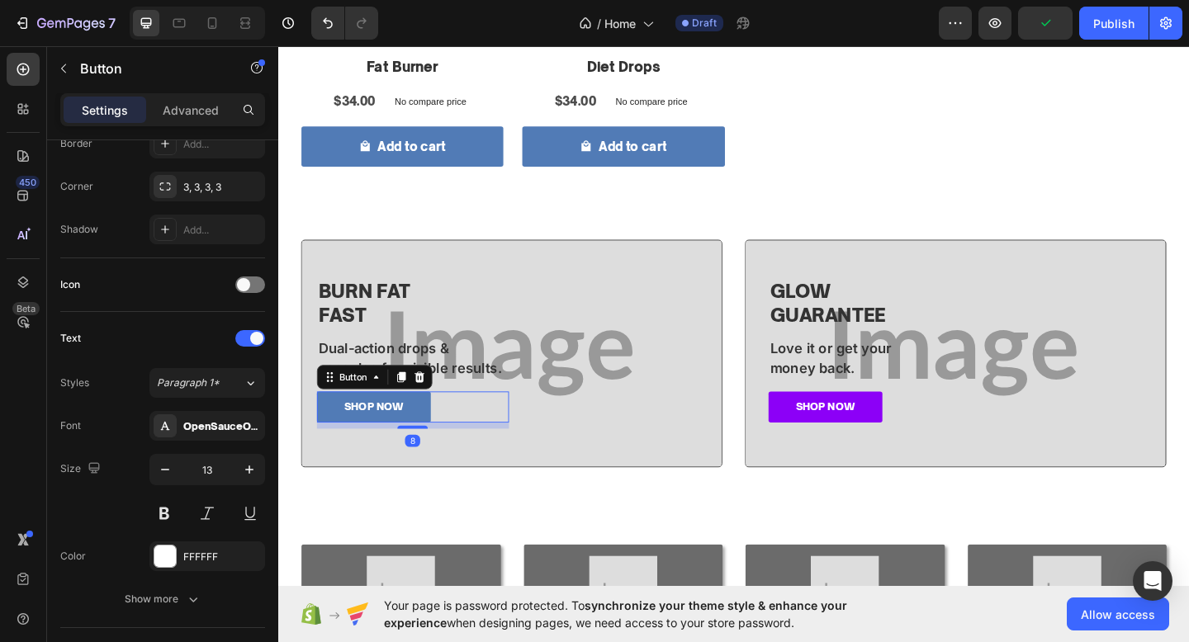
scroll to position [764, 0]
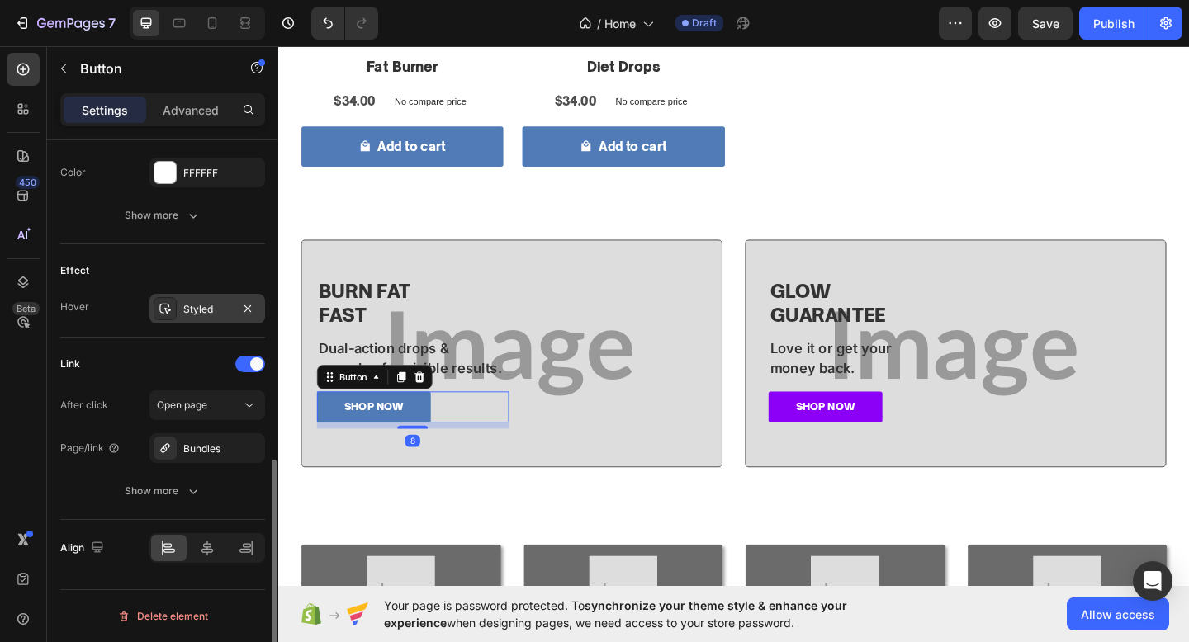
click at [210, 305] on div "Styled" at bounding box center [207, 309] width 48 height 15
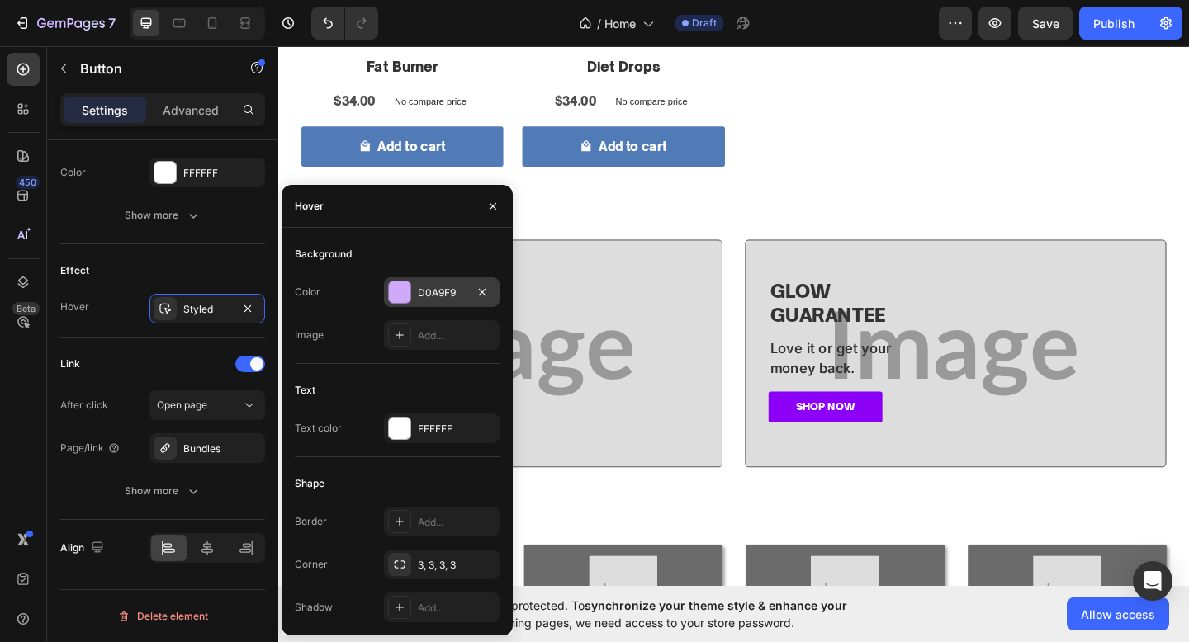
click at [427, 299] on div "D0A9F9" at bounding box center [442, 293] width 48 height 15
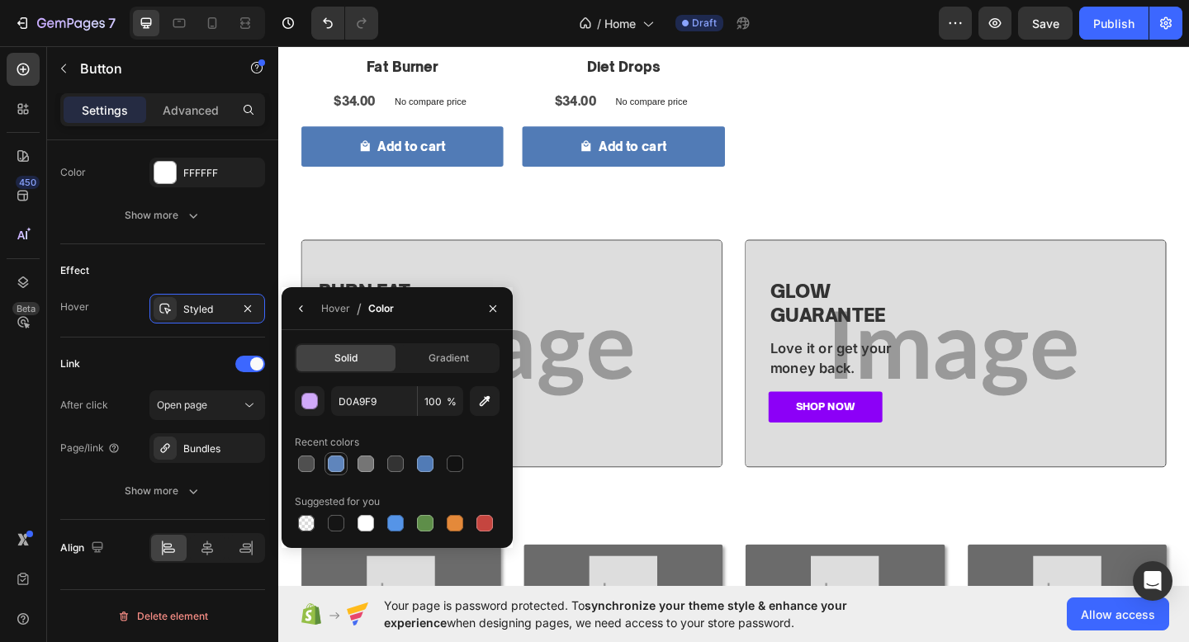
click at [337, 459] on div at bounding box center [336, 464] width 17 height 17
type input "5F85BC"
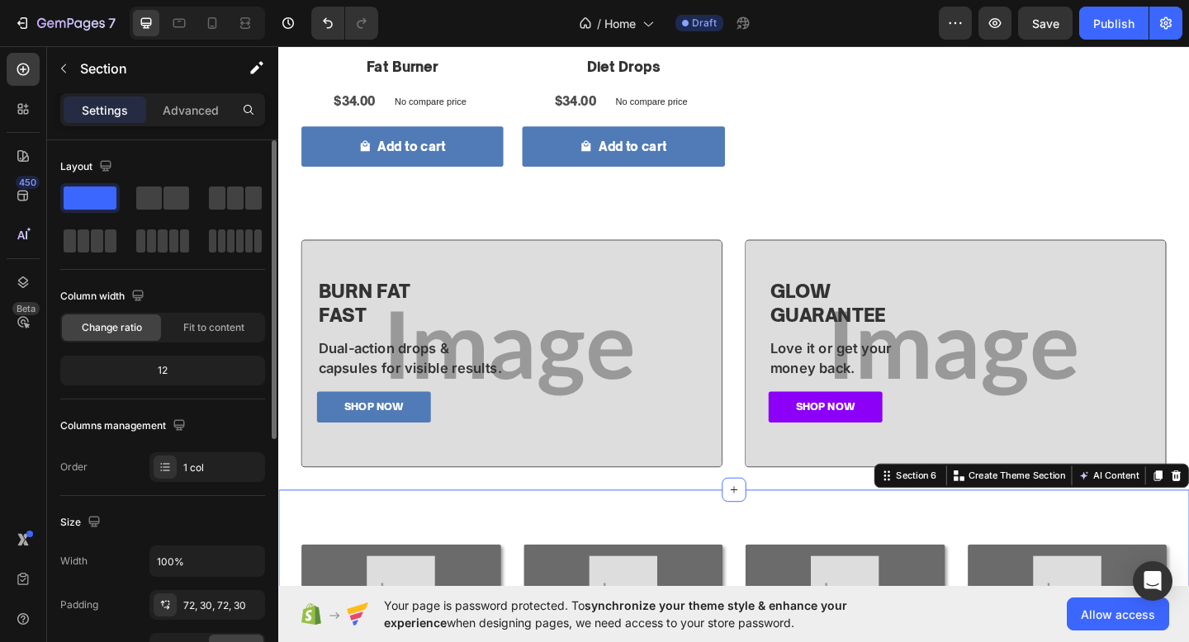
scroll to position [1038, 0]
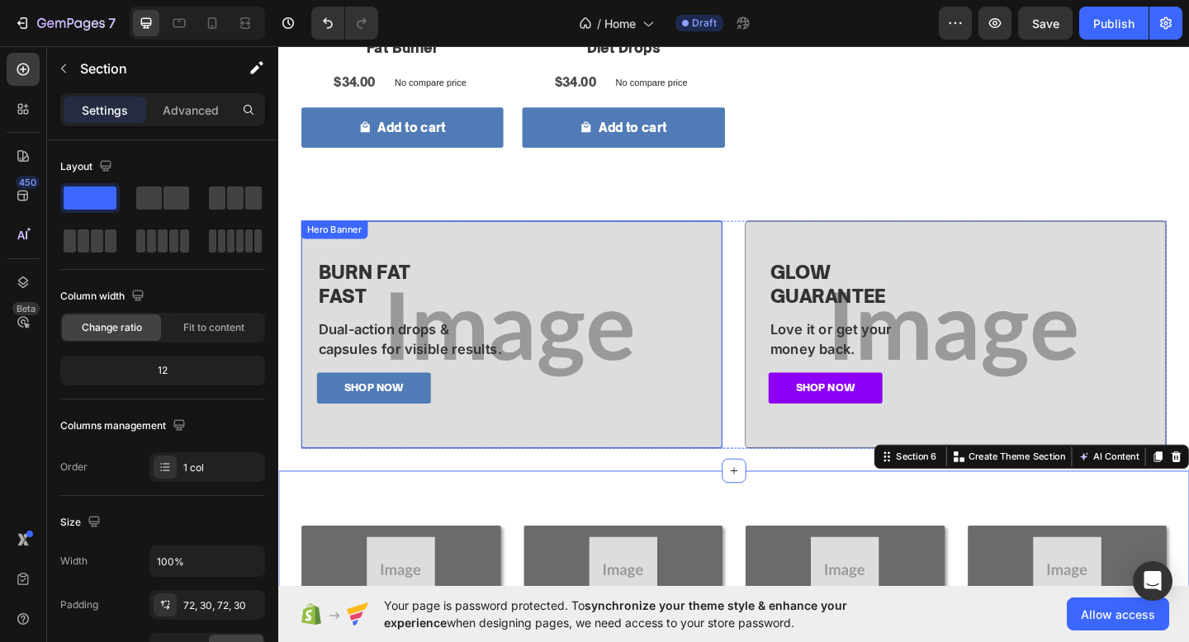
click at [657, 267] on div "⁠⁠⁠⁠⁠⁠⁠ BURN FAT FAST Heading Dual-action drops & capsules for visible results.…" at bounding box center [532, 360] width 457 height 216
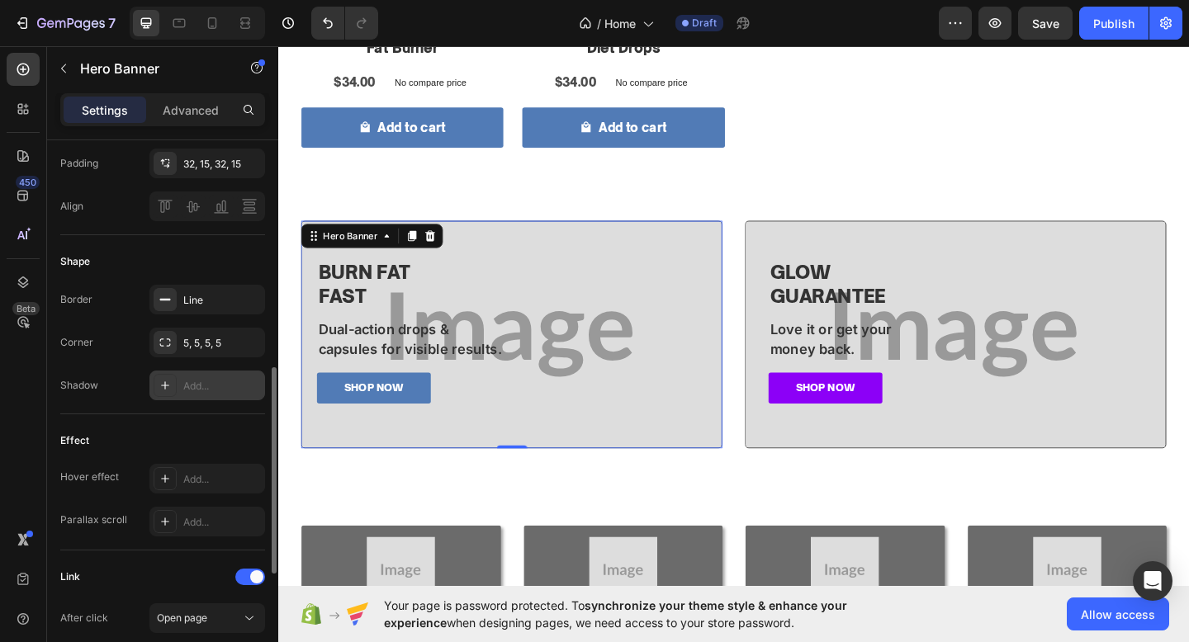
scroll to position [589, 0]
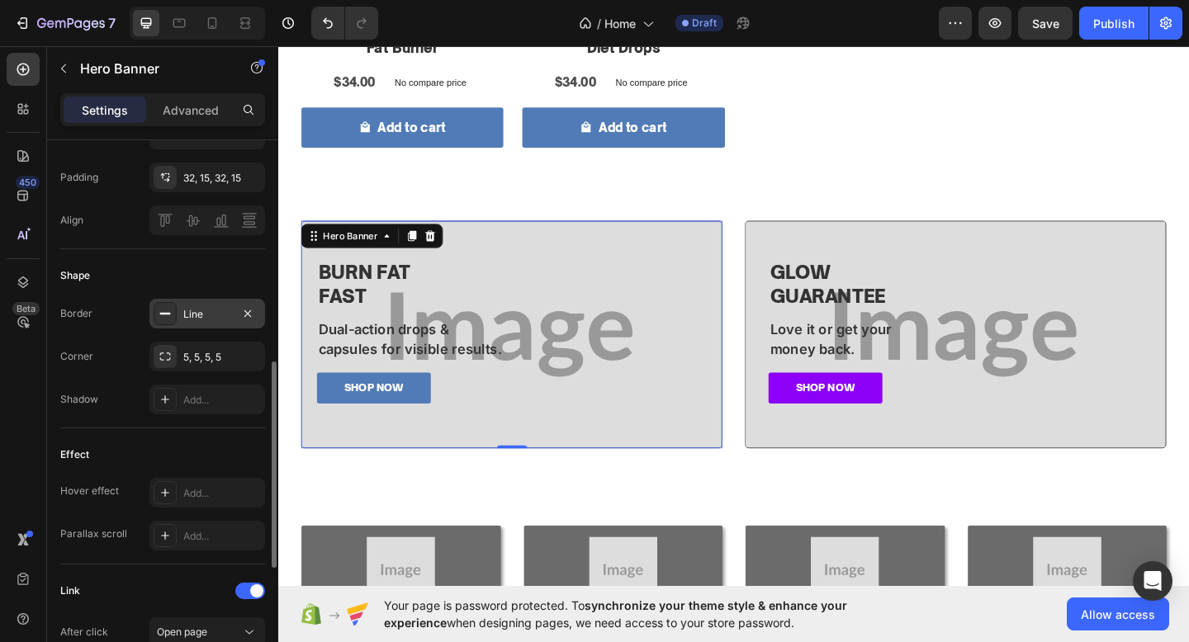
click at [194, 316] on div "Line" at bounding box center [207, 314] width 48 height 15
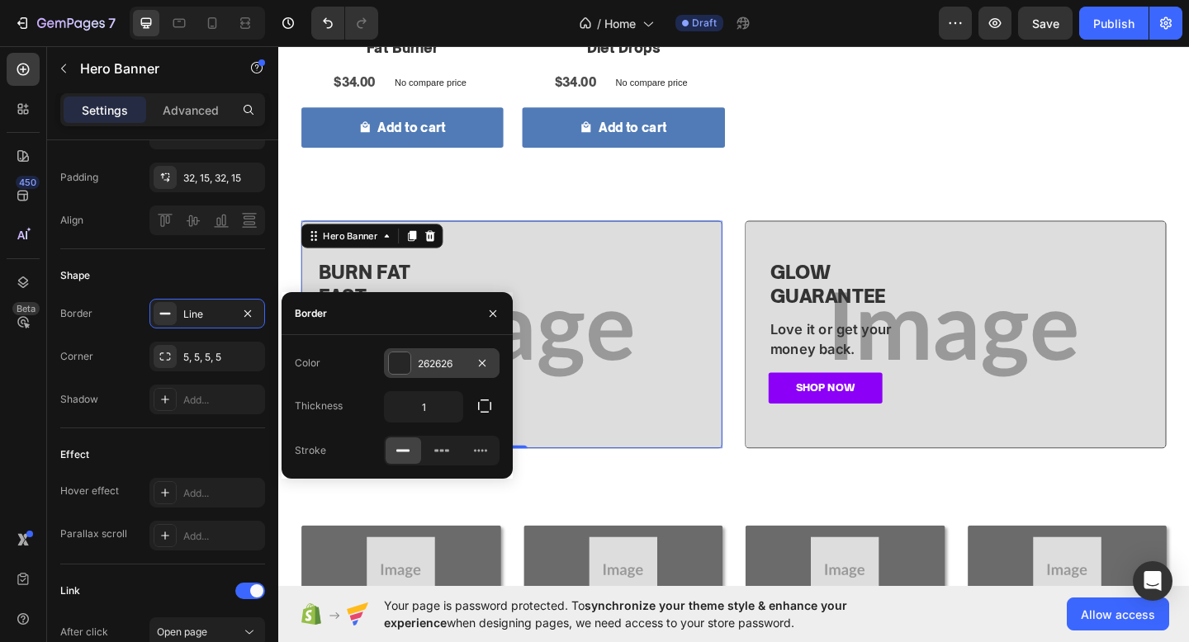
click at [425, 363] on div "262626" at bounding box center [442, 364] width 48 height 15
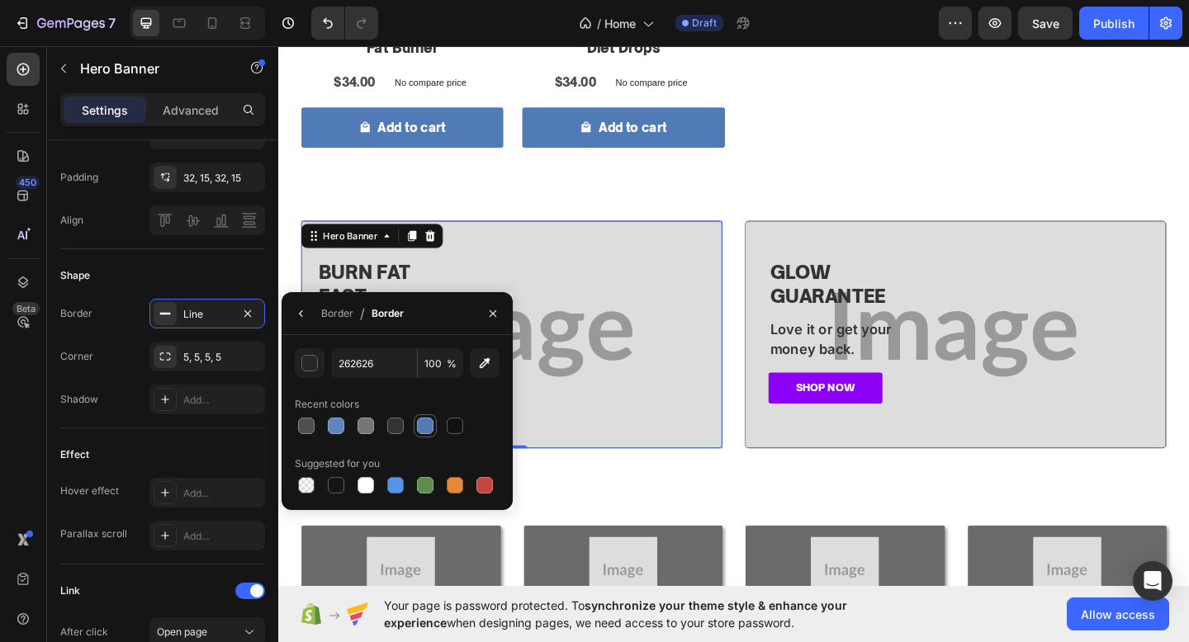
click at [420, 430] on div at bounding box center [425, 426] width 17 height 17
type input "517BB6"
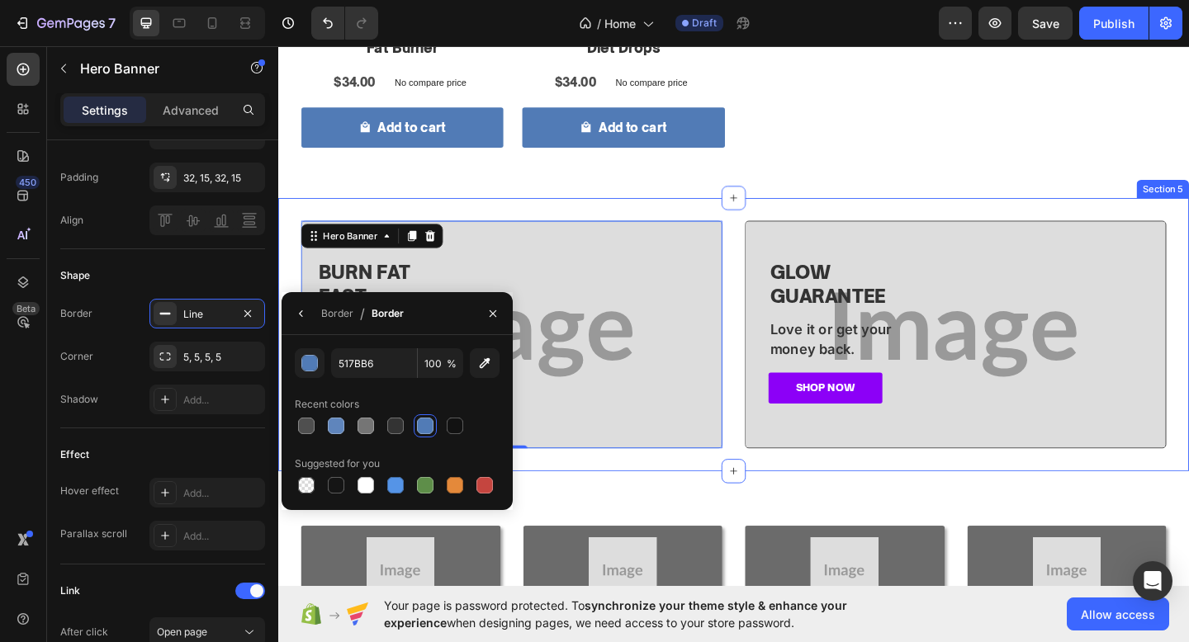
click at [542, 217] on div "⁠⁠⁠⁠⁠⁠⁠ BURN FAT FAST Heading Dual-action drops & capsules for visible results.…" at bounding box center [773, 359] width 991 height 297
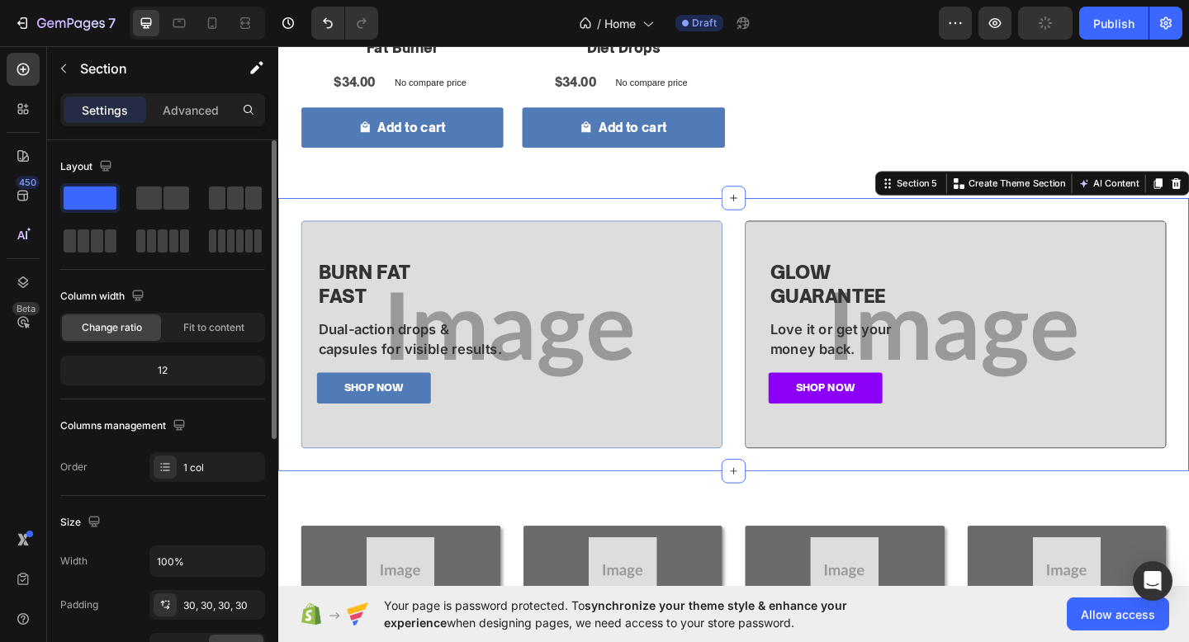
scroll to position [1070, 0]
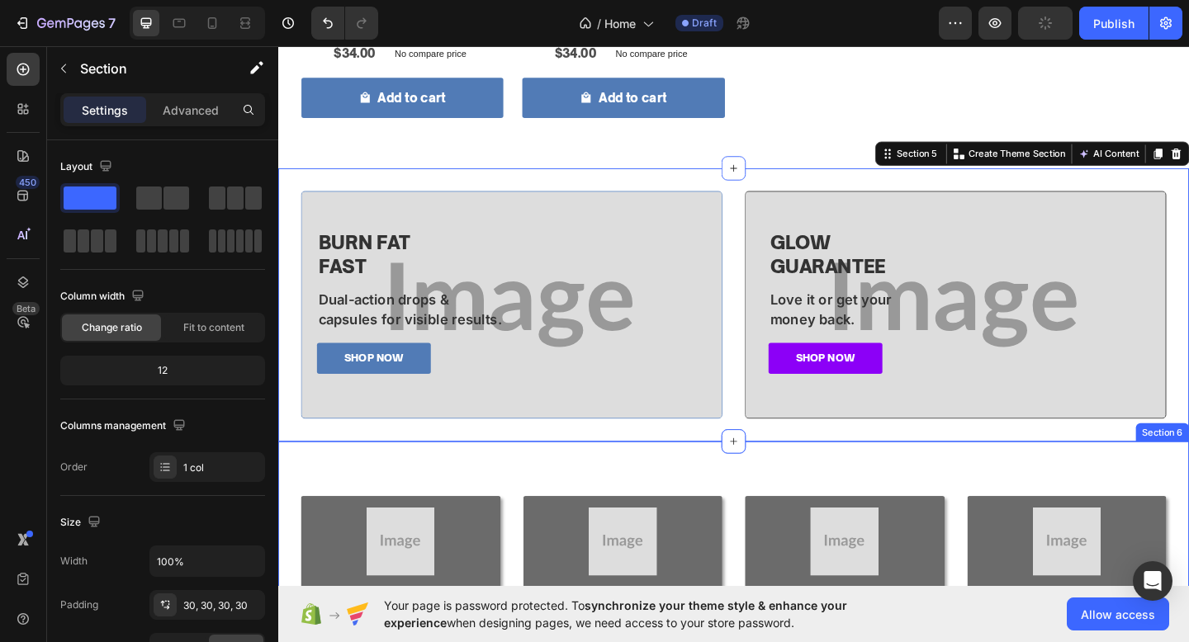
click at [513, 503] on div "Image Fades Dark Spots Heading Turmeric-powered care for radiant skin. Text Blo…" at bounding box center [773, 631] width 991 height 311
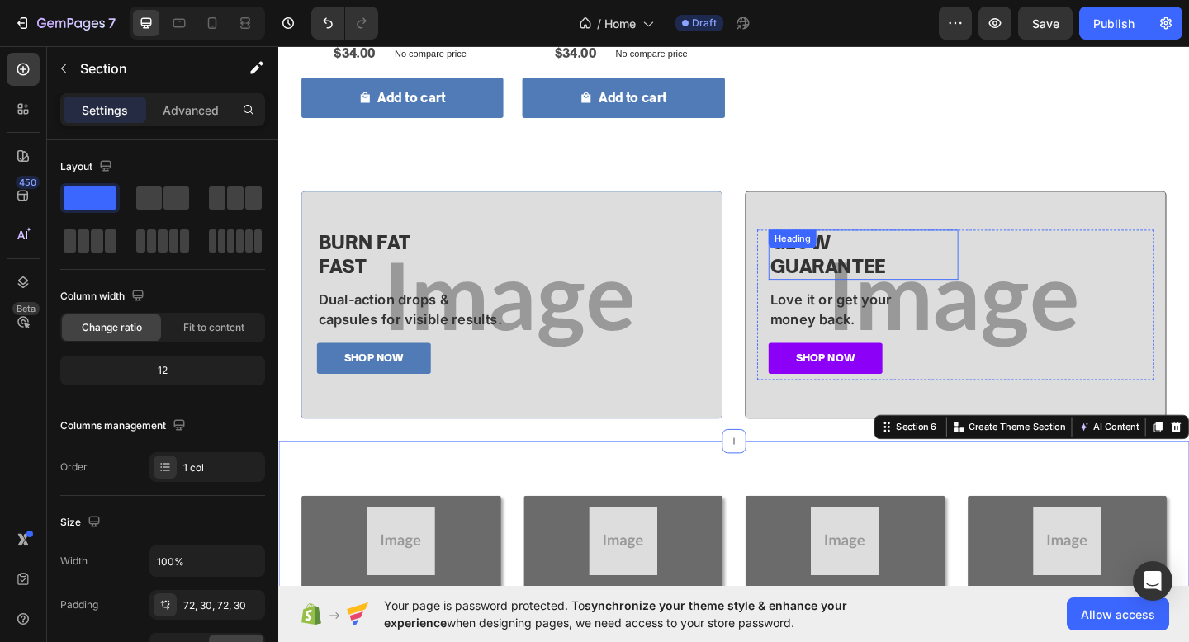
click at [871, 291] on h2 "Glow Guarantee" at bounding box center [914, 273] width 206 height 54
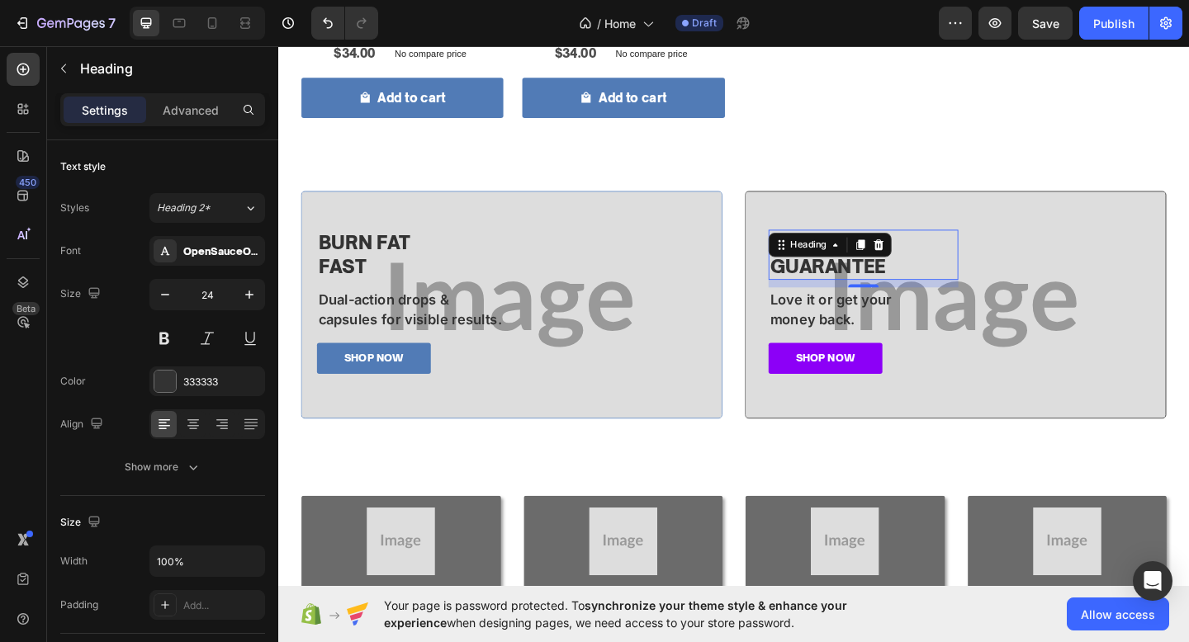
click at [871, 291] on h2 "Glow Guarantee" at bounding box center [914, 273] width 206 height 54
click at [871, 291] on p "Glow Guarantee" at bounding box center [914, 273] width 203 height 51
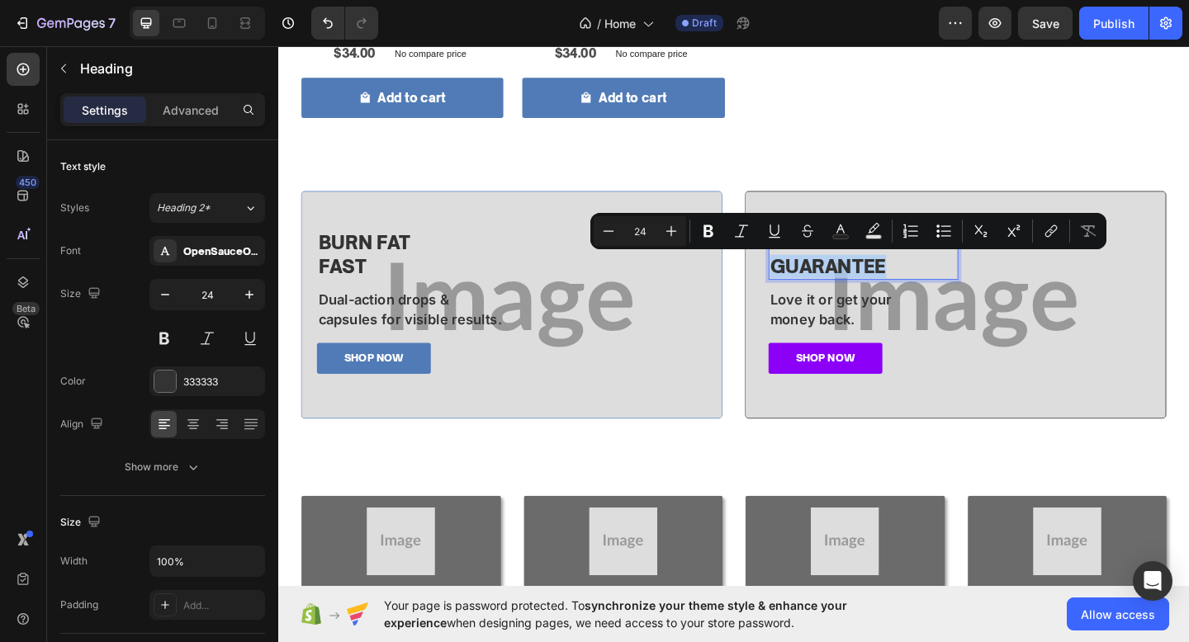
click at [981, 283] on p "Glow Guarantee" at bounding box center [914, 273] width 203 height 51
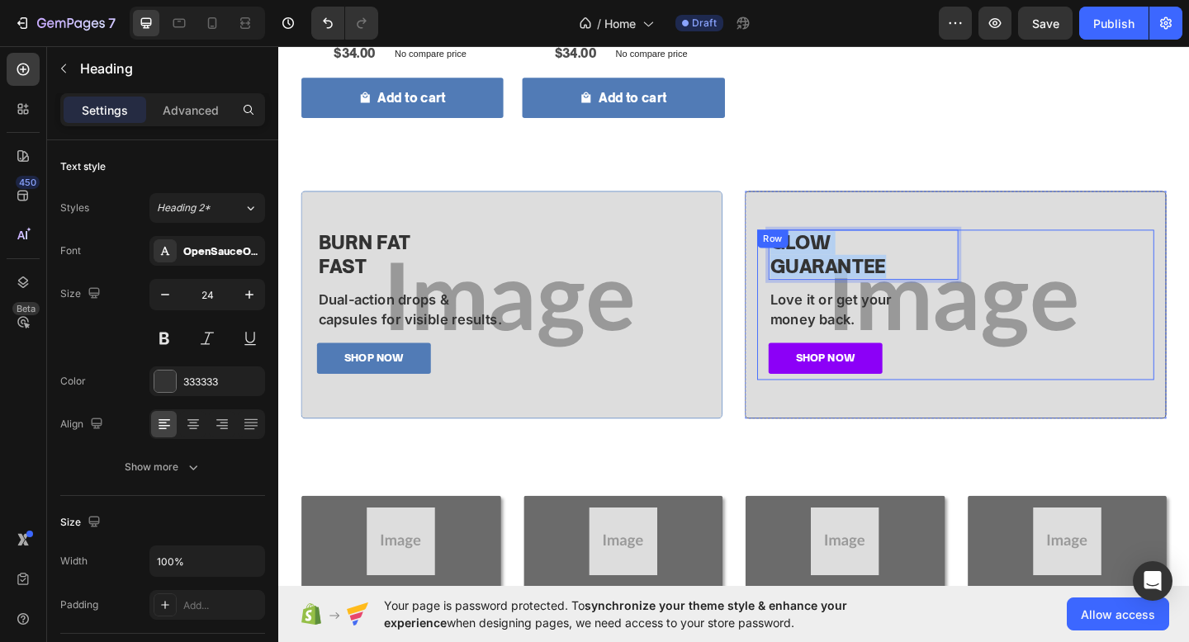
drag, startPoint x: 982, startPoint y: 286, endPoint x: 801, endPoint y: 263, distance: 182.3
click at [801, 263] on div "Glow Guarantee Heading 10 Love it or get your money back. Text Block SHOP NOW B…" at bounding box center [1015, 327] width 432 height 163
click at [913, 353] on p "money back." at bounding box center [914, 344] width 203 height 22
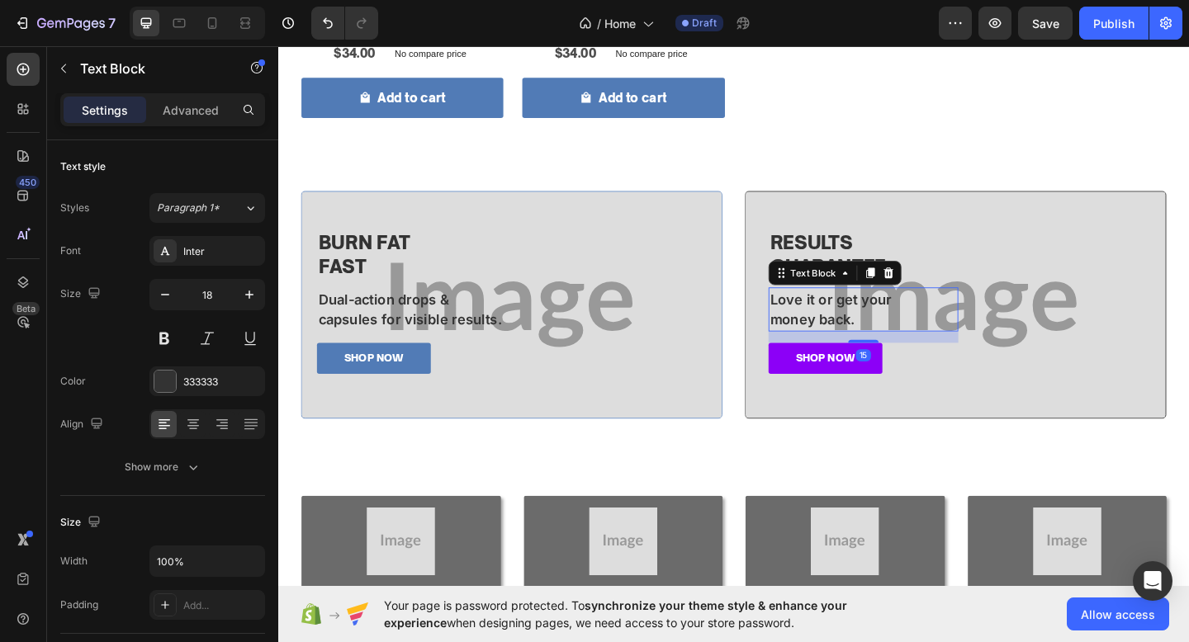
click at [941, 349] on p "money back." at bounding box center [914, 344] width 203 height 22
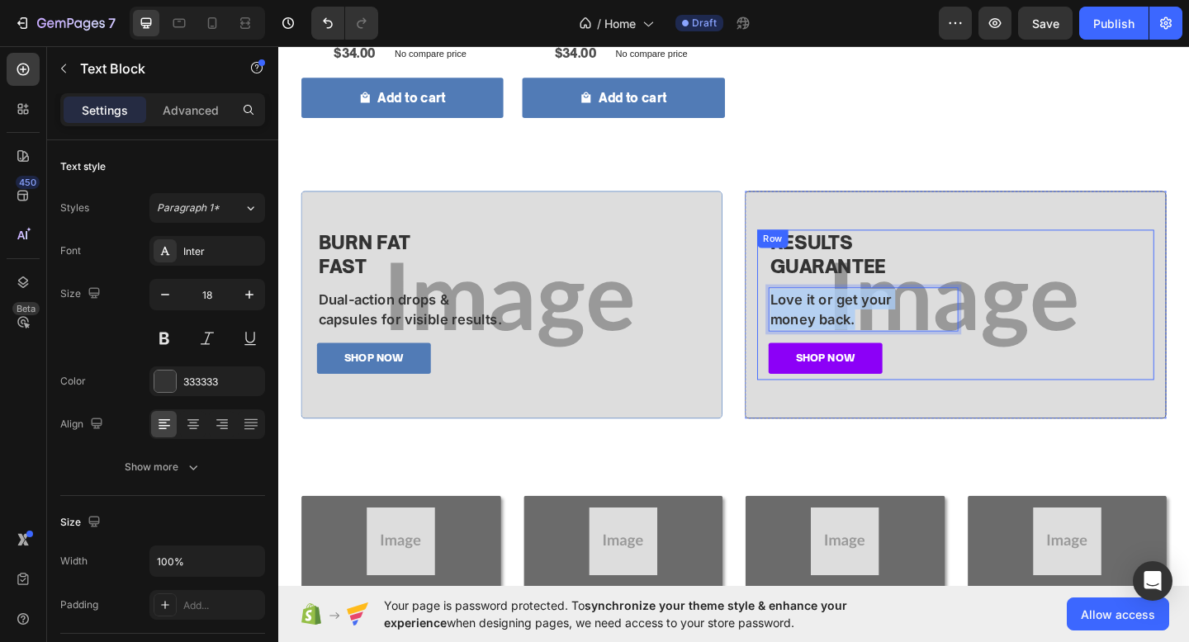
drag, startPoint x: 941, startPoint y: 349, endPoint x: 809, endPoint y: 323, distance: 134.7
click at [809, 323] on div "RESULTS GUARANTEE Heading Love it or get your money back. Text Block 15 SHOP NO…" at bounding box center [1015, 327] width 432 height 163
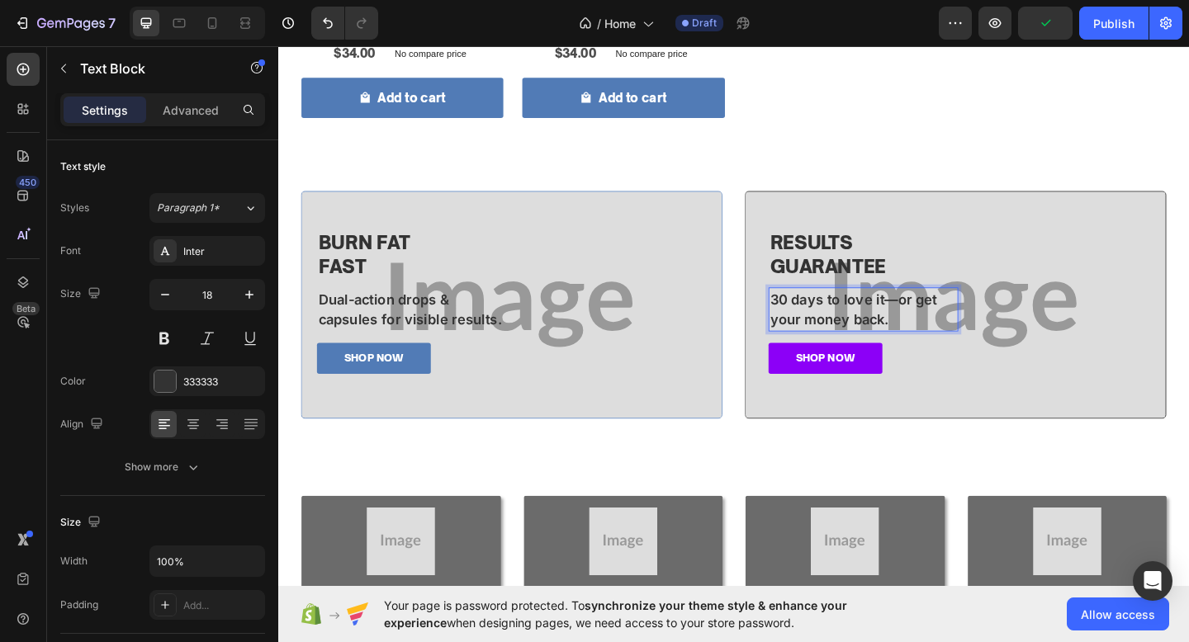
click at [965, 324] on p "30 days to love it—or get your money back." at bounding box center [914, 332] width 203 height 45
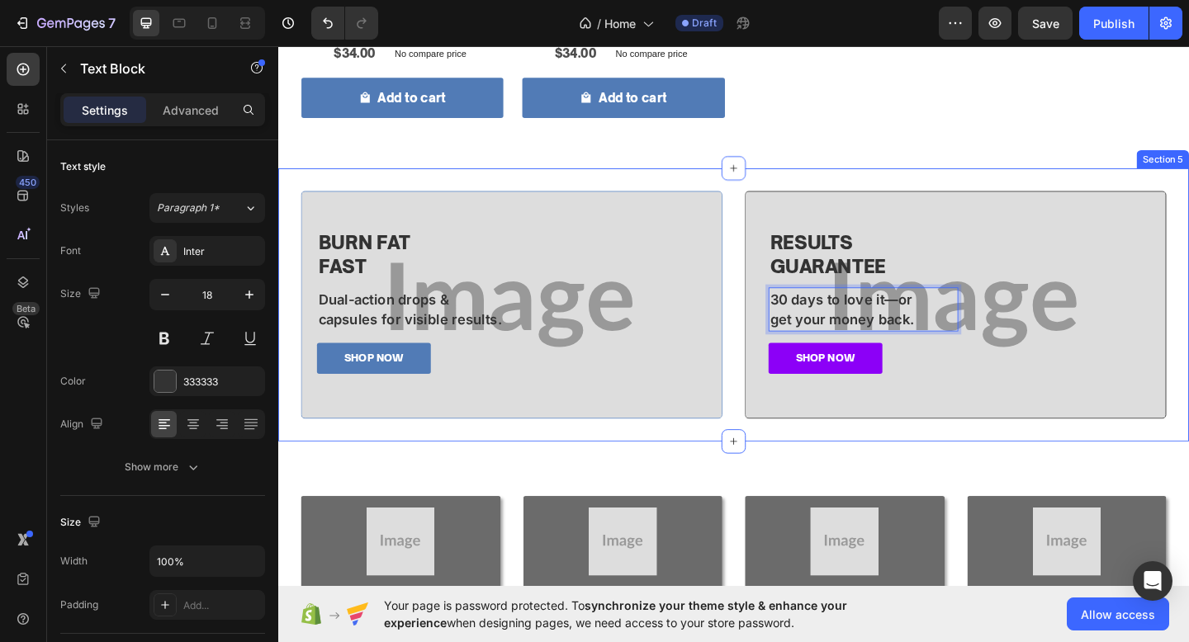
click at [1110, 192] on div "⁠⁠⁠⁠⁠⁠⁠ BURN FAT FAST Heading Dual-action drops & capsules for visible results.…" at bounding box center [773, 327] width 991 height 297
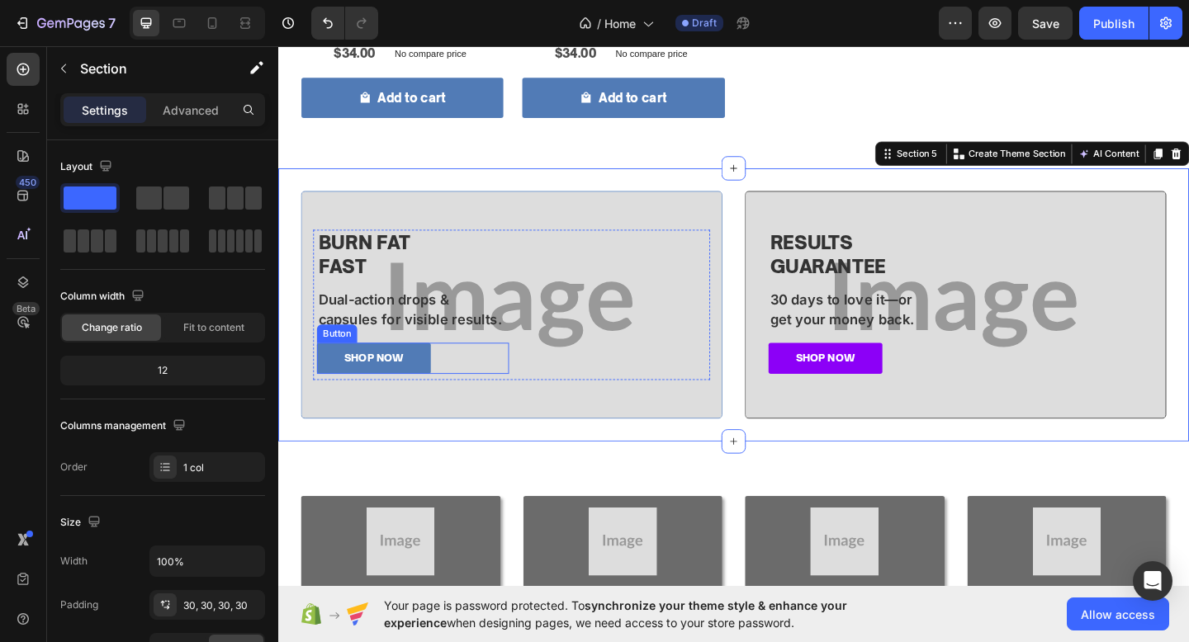
click at [469, 394] on div "SHOP NOW Button" at bounding box center [424, 386] width 209 height 34
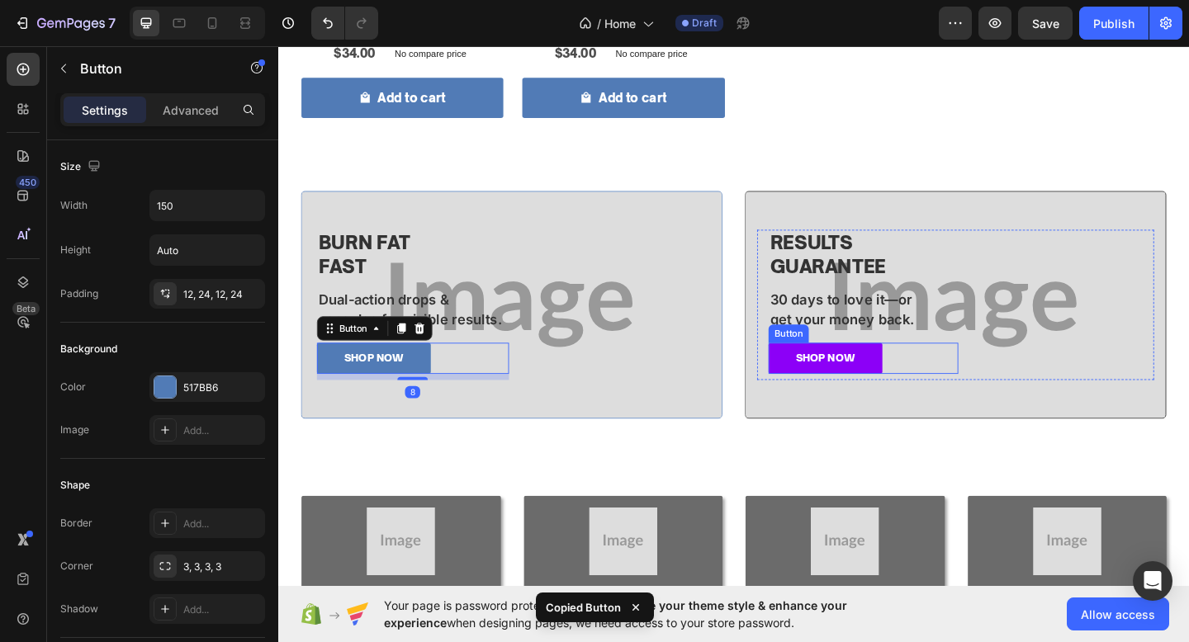
click at [975, 384] on div "SHOP NOW Button" at bounding box center [914, 386] width 206 height 34
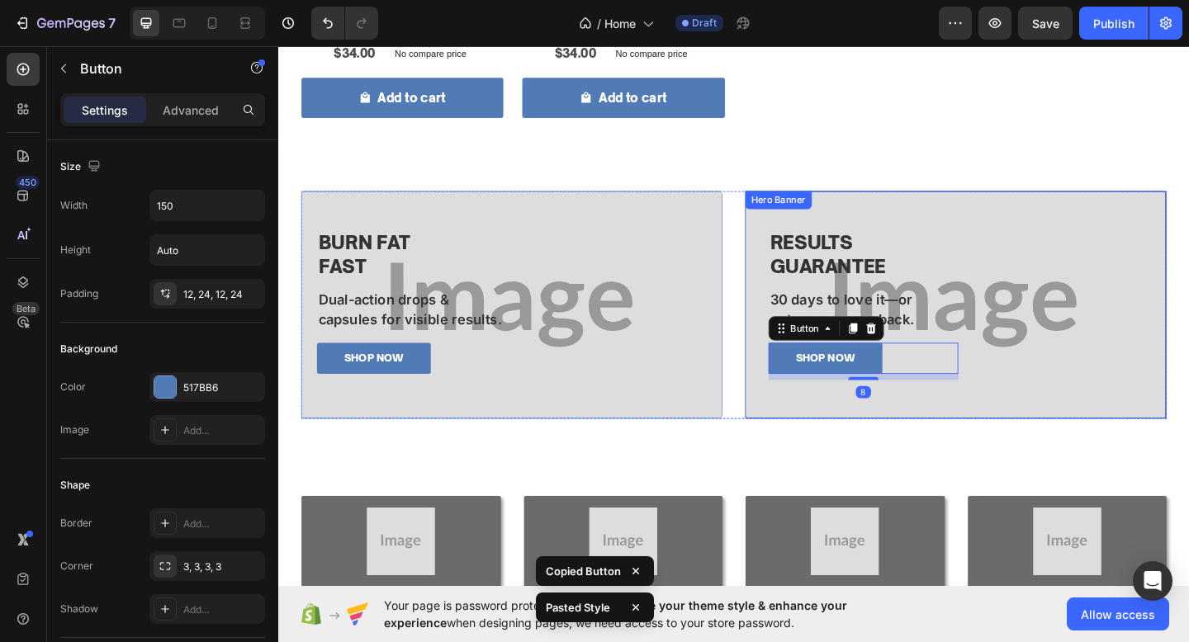
click at [797, 252] on div "RESULTS GUARANTEE Heading 30 days to love it—or get your money back. Text Block…" at bounding box center [1015, 328] width 457 height 216
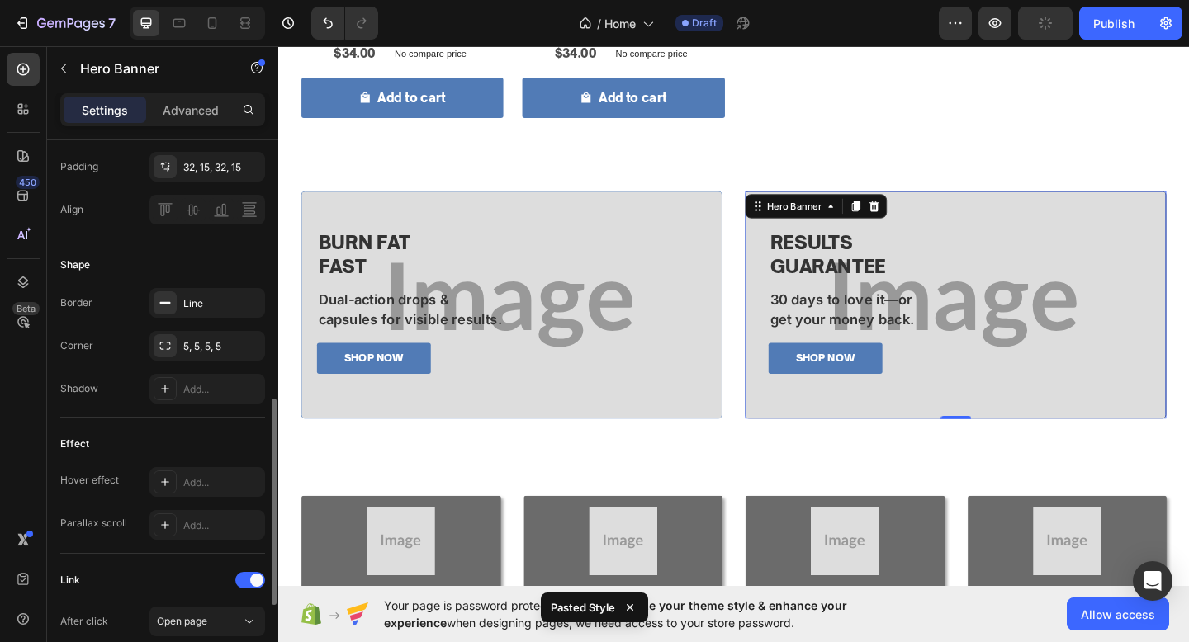
scroll to position [594, 0]
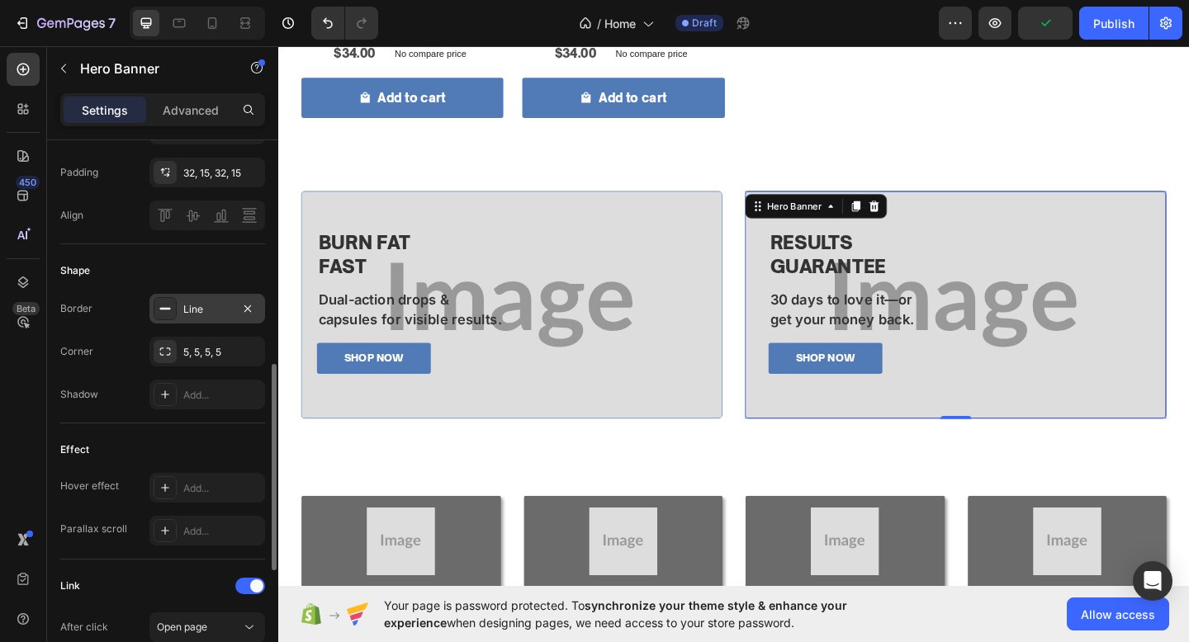
click at [192, 310] on div "Line" at bounding box center [207, 309] width 48 height 15
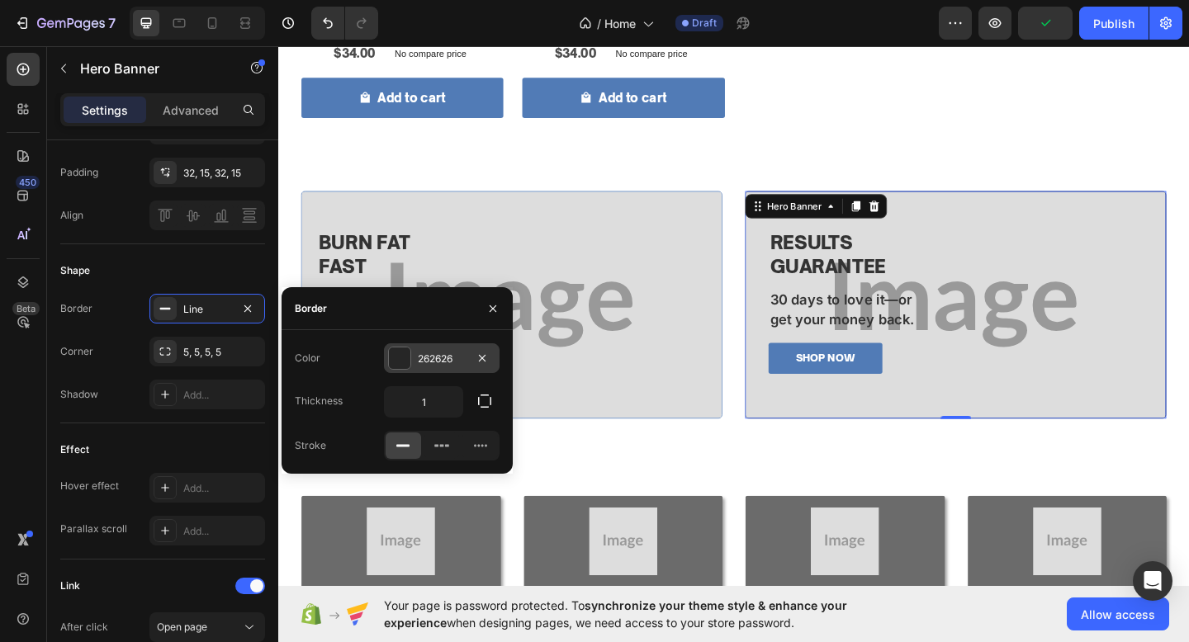
click at [410, 349] on div "262626" at bounding box center [442, 358] width 116 height 30
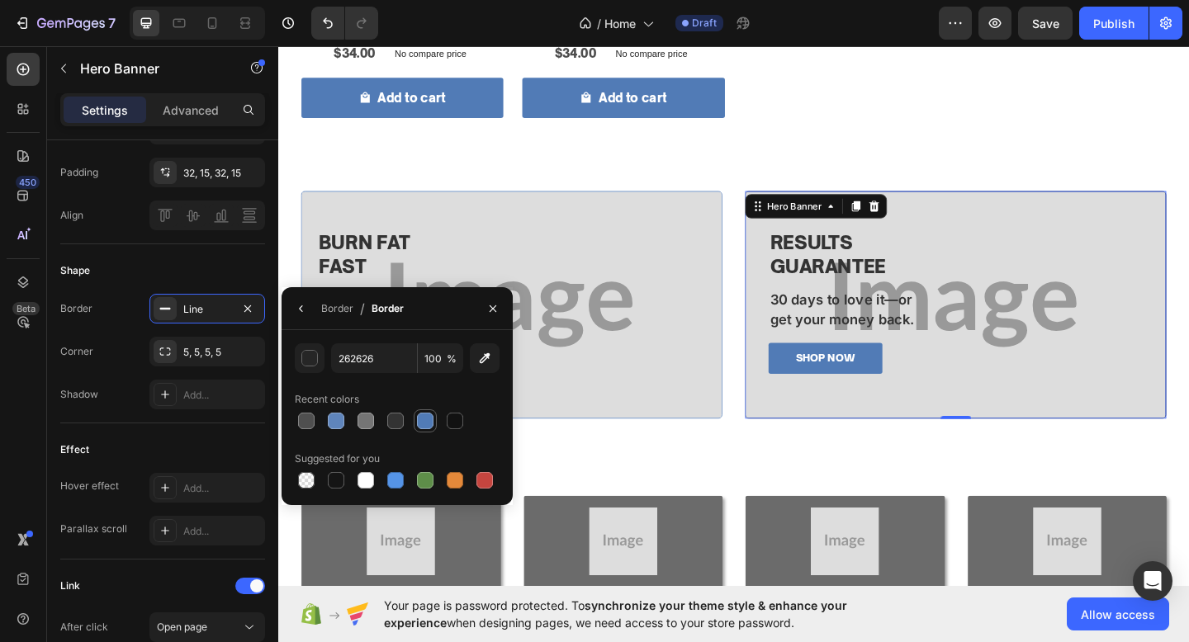
click at [433, 419] on div at bounding box center [425, 421] width 20 height 20
type input "517BB6"
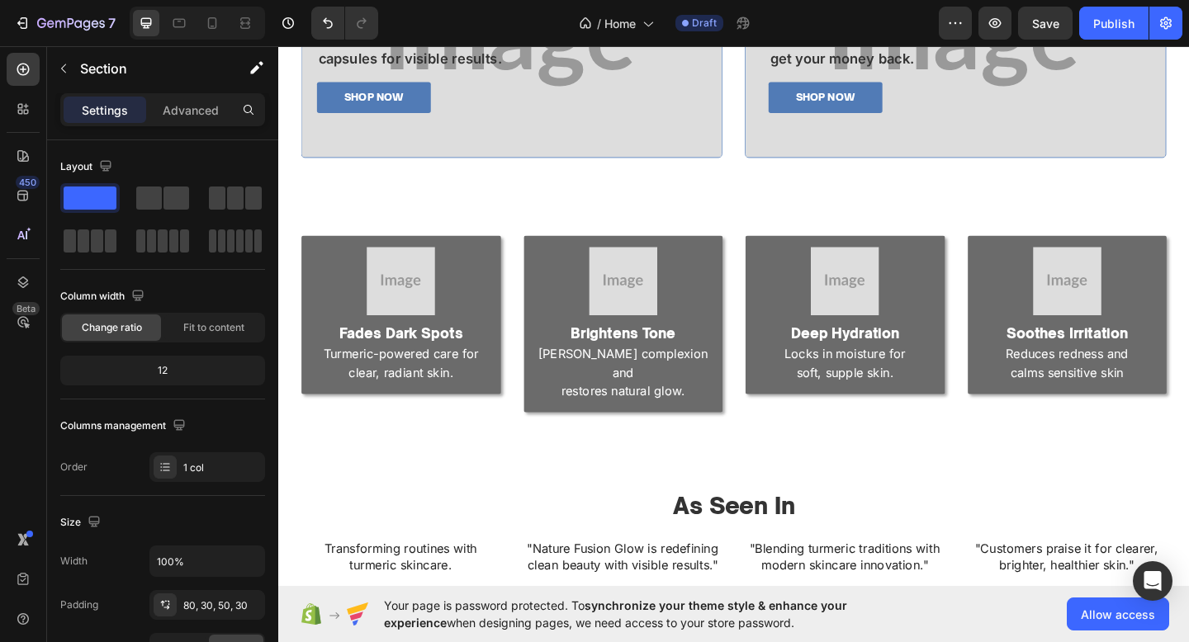
scroll to position [1201, 0]
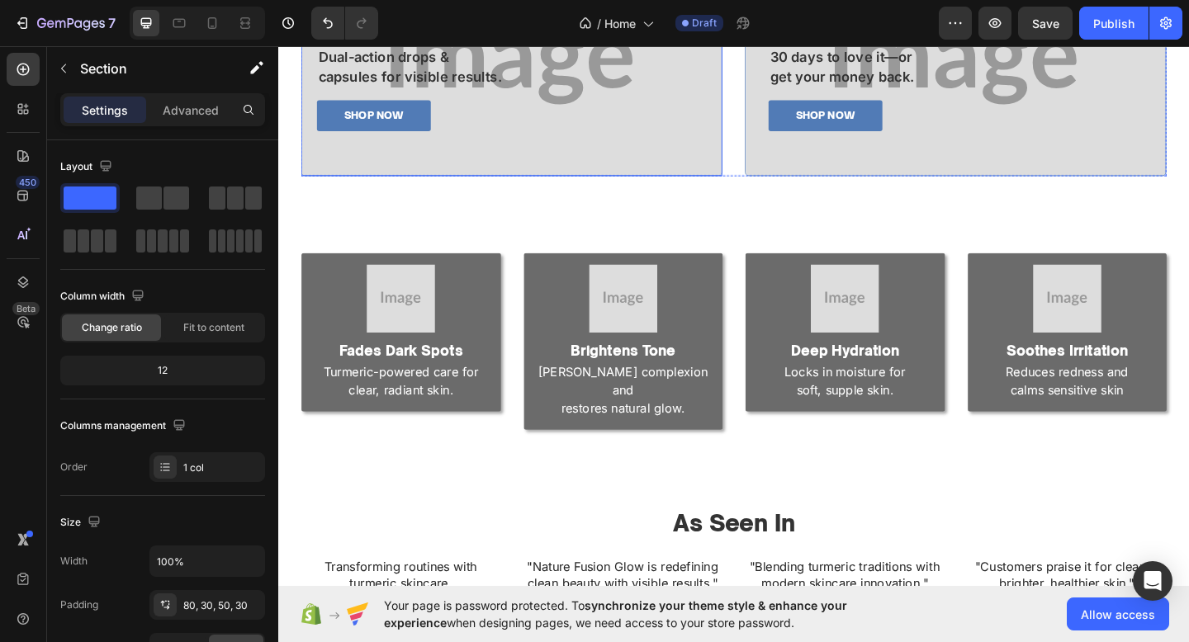
click at [602, 180] on div "Background Image" at bounding box center [532, 64] width 457 height 246
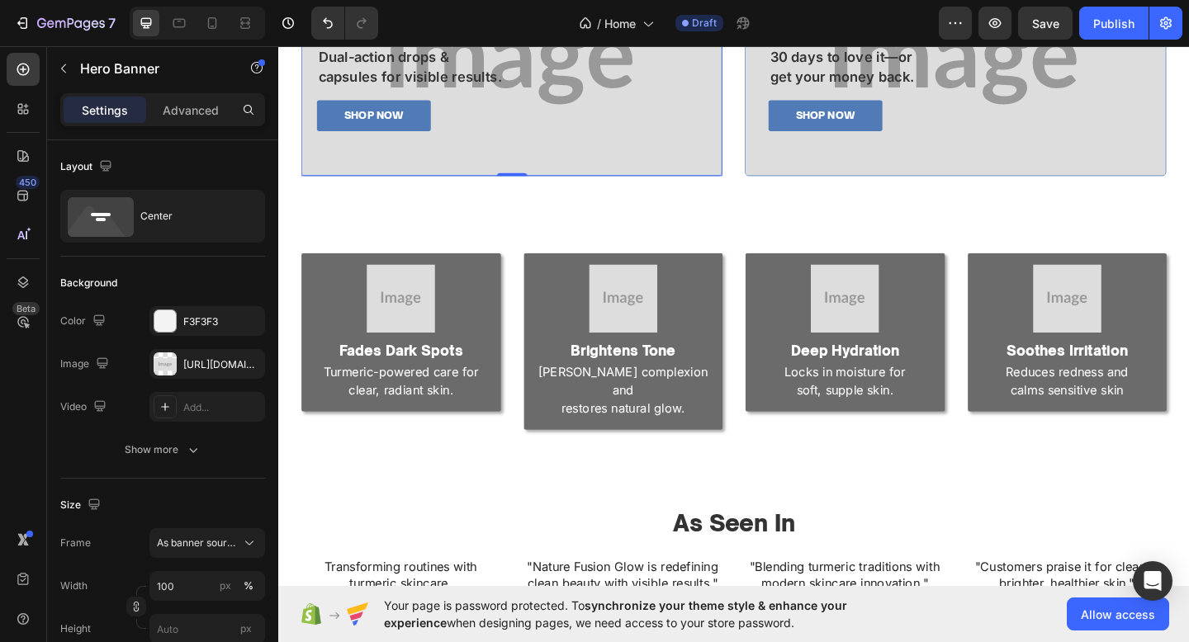
click at [547, 177] on div "Background Image" at bounding box center [532, 64] width 457 height 246
click at [205, 363] on div "[URL][DOMAIN_NAME]" at bounding box center [207, 364] width 48 height 15
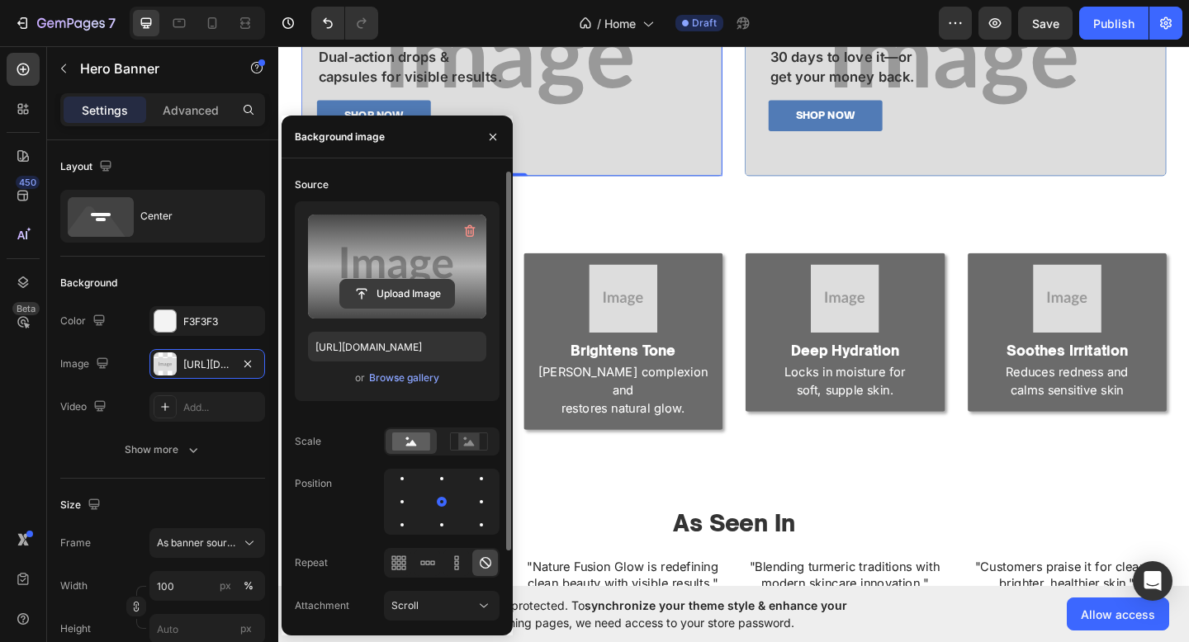
click at [349, 282] on input "file" at bounding box center [397, 294] width 114 height 28
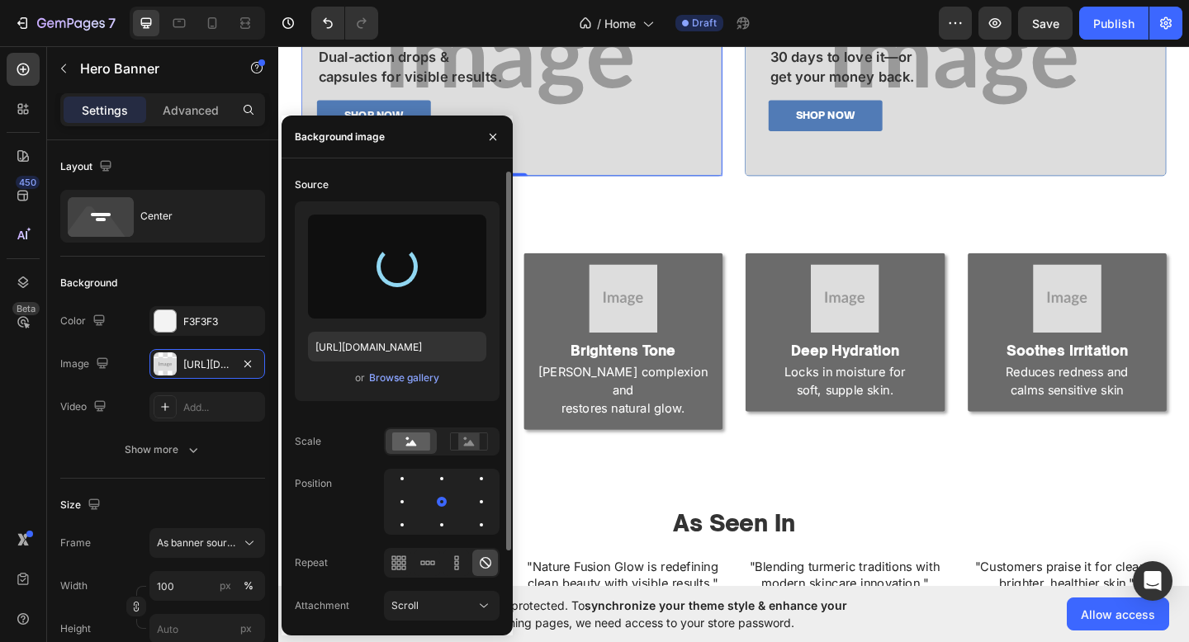
type input "https://cdn.shopify.com/s/files/1/0774/1459/6824/files/gempages_581933070513341…"
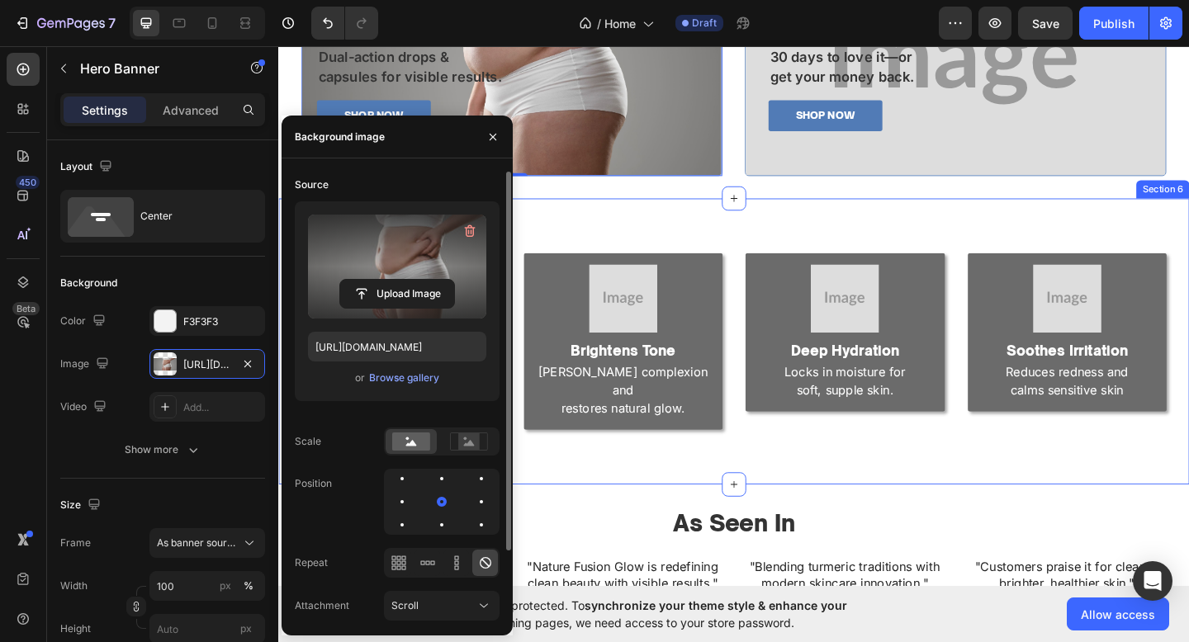
click at [717, 239] on div "Image Fades Dark Spots Heading Turmeric-powered care for radiant skin. Text Blo…" at bounding box center [773, 367] width 991 height 311
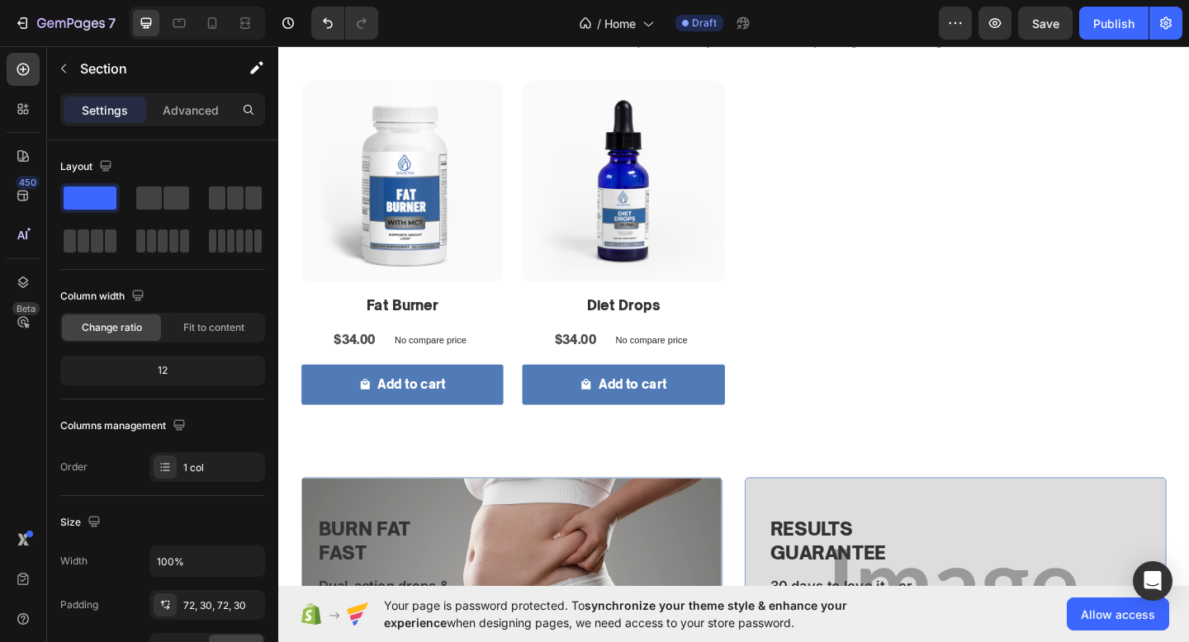
scroll to position [1014, 0]
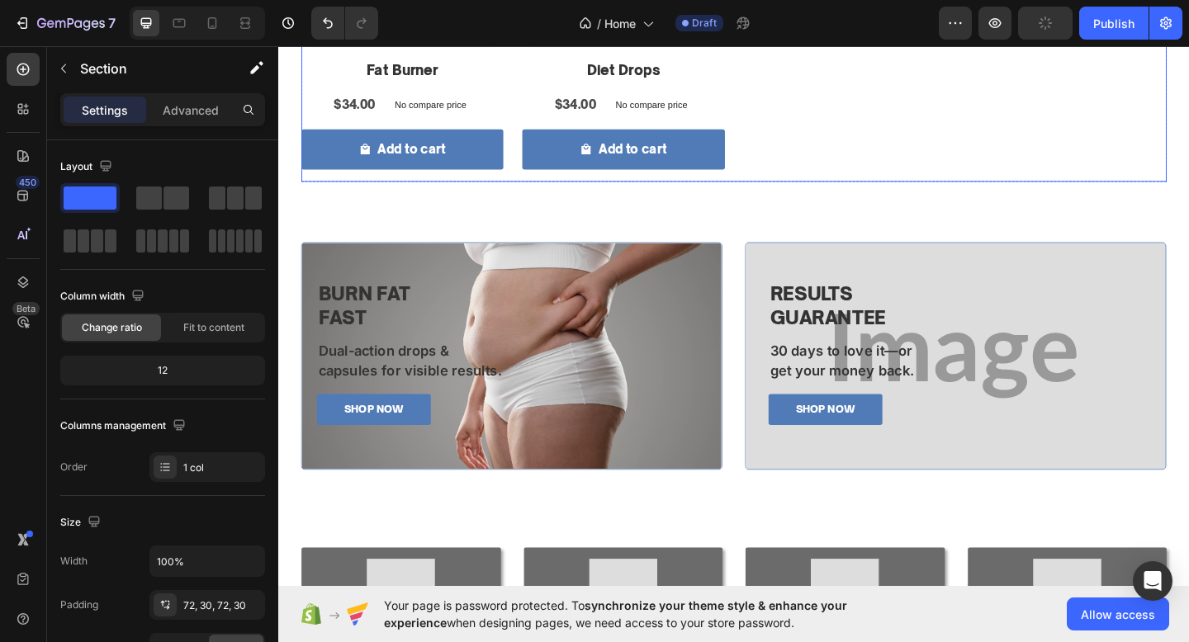
click at [845, 177] on div "Product Images Fat Burner Product Title $34.00 Product Price Product Price No c…" at bounding box center [773, 11] width 941 height 366
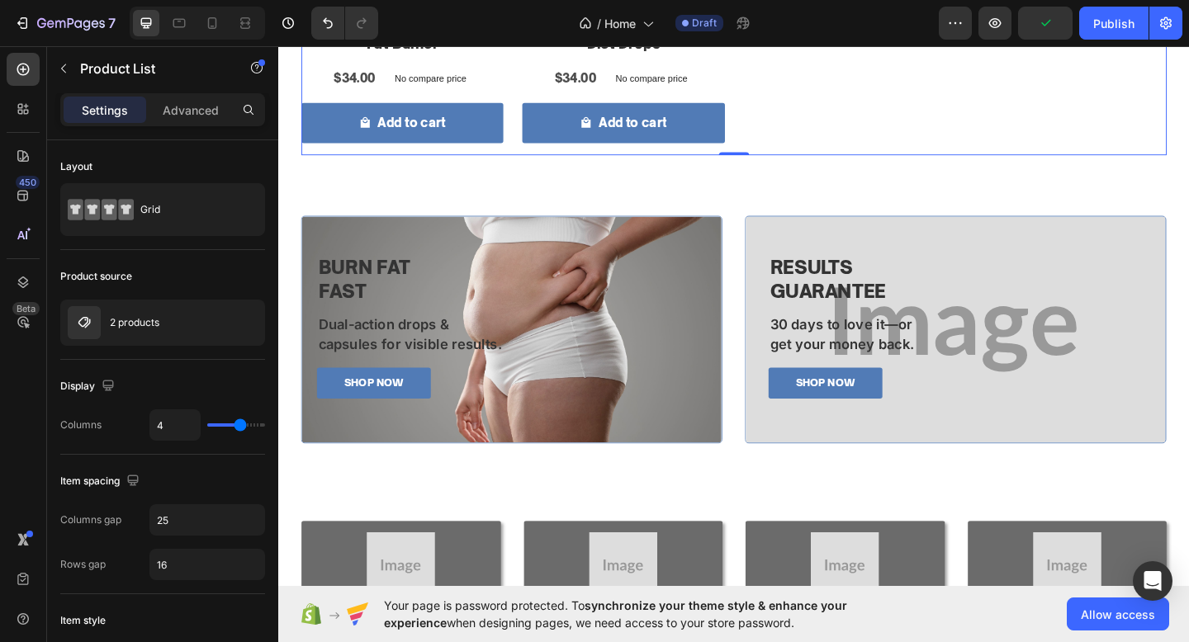
scroll to position [1057, 0]
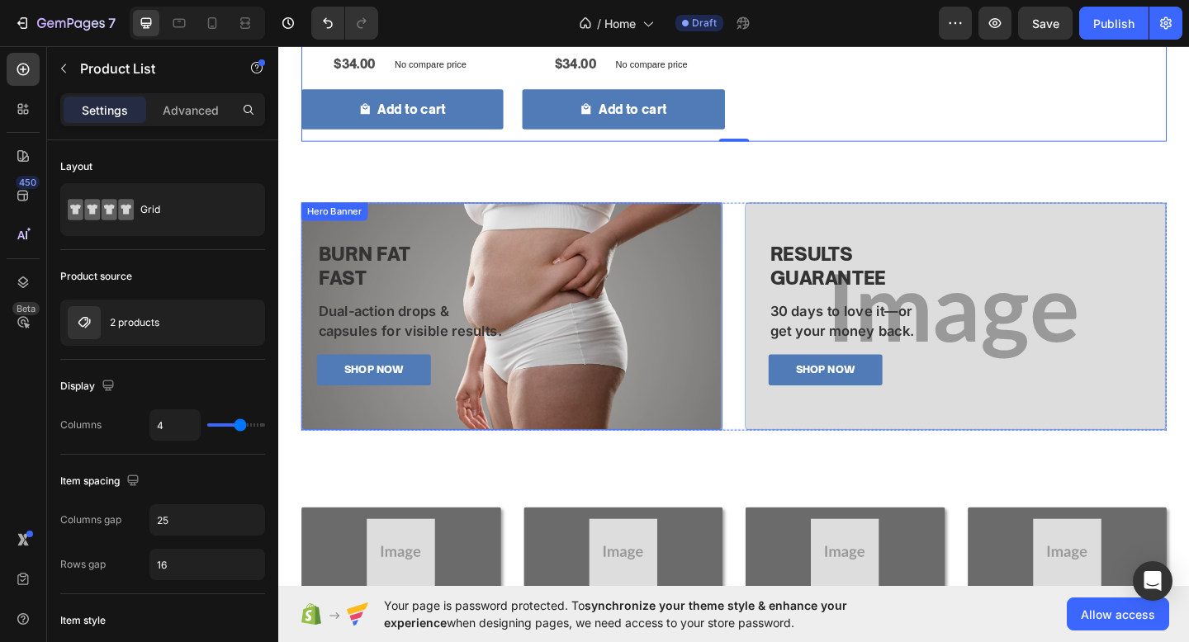
click at [675, 250] on div "BURN FAT FAST Heading Dual-action drops & capsules for visible results. Text Bl…" at bounding box center [532, 340] width 457 height 216
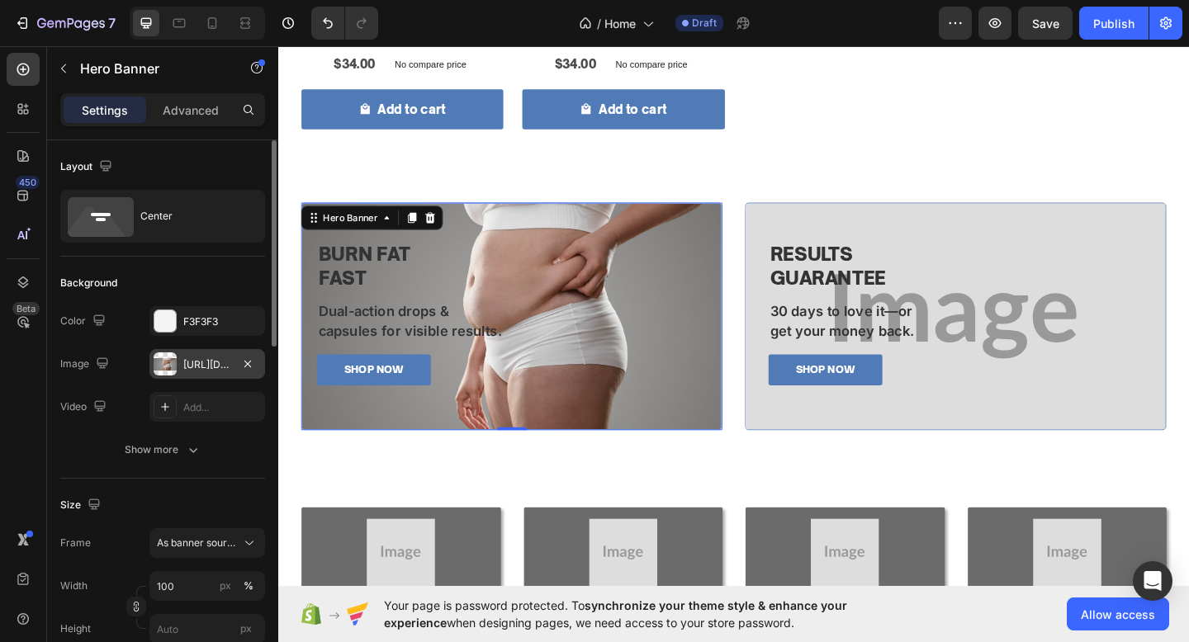
click at [188, 356] on div "https://cdn.shopify.com/s/files/1/0774/1459/6824/files/gempages_581933070513341…" at bounding box center [207, 364] width 116 height 30
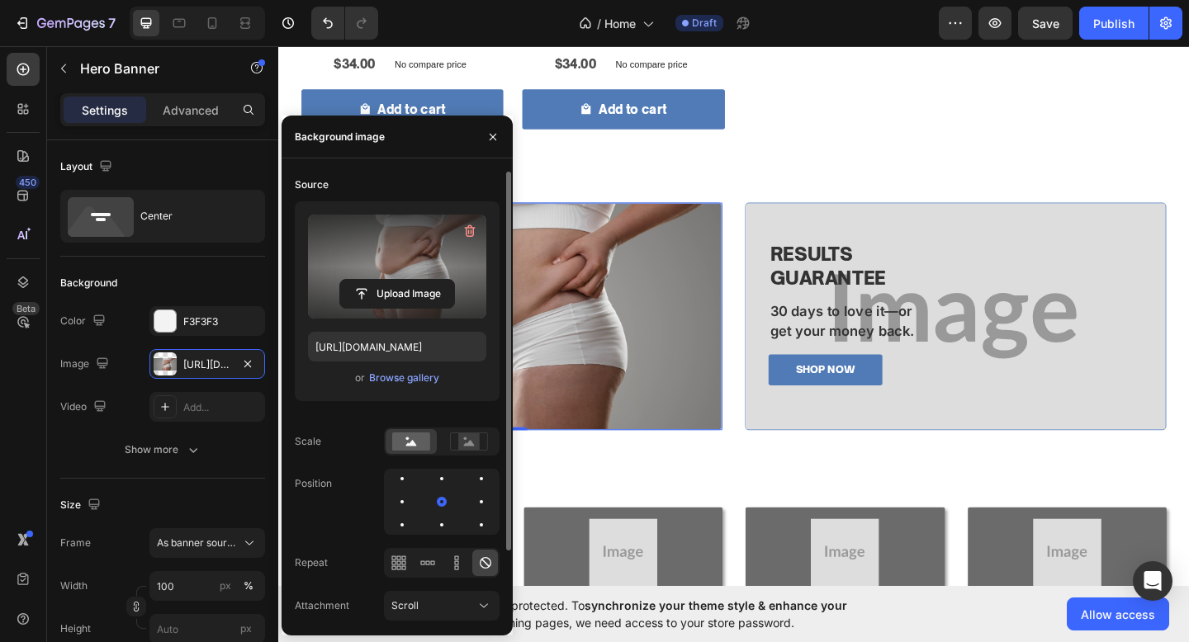
click at [347, 262] on label at bounding box center [397, 267] width 178 height 104
click at [347, 280] on input "file" at bounding box center [397, 294] width 114 height 28
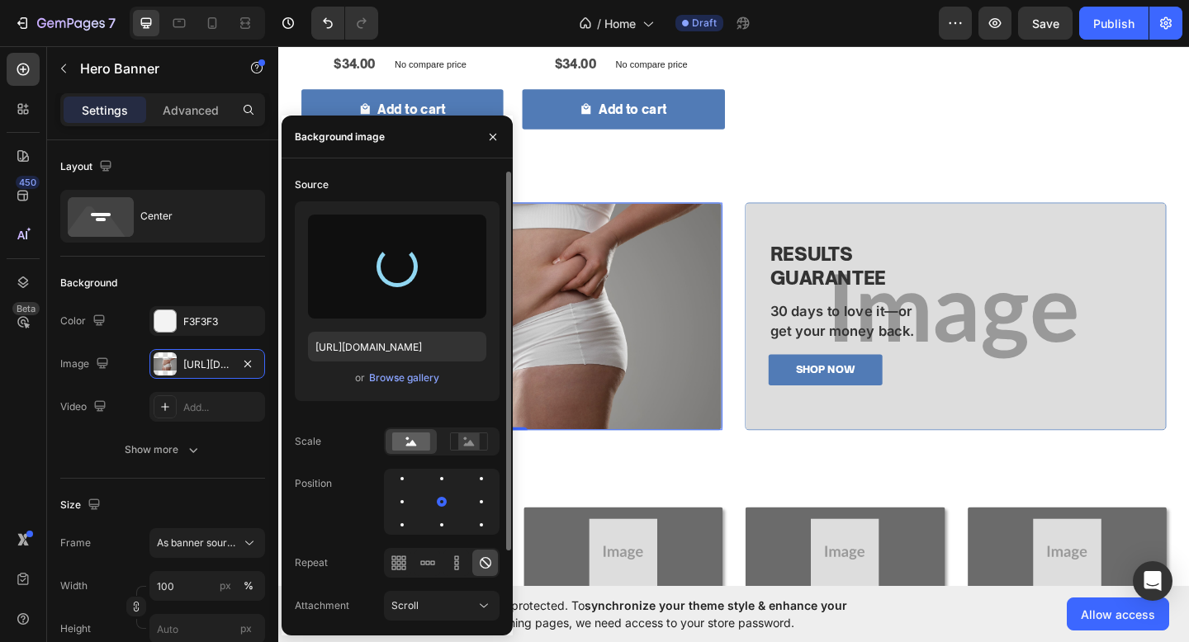
type input "https://cdn.shopify.com/s/files/1/0774/1459/6824/files/gempages_581933070513341…"
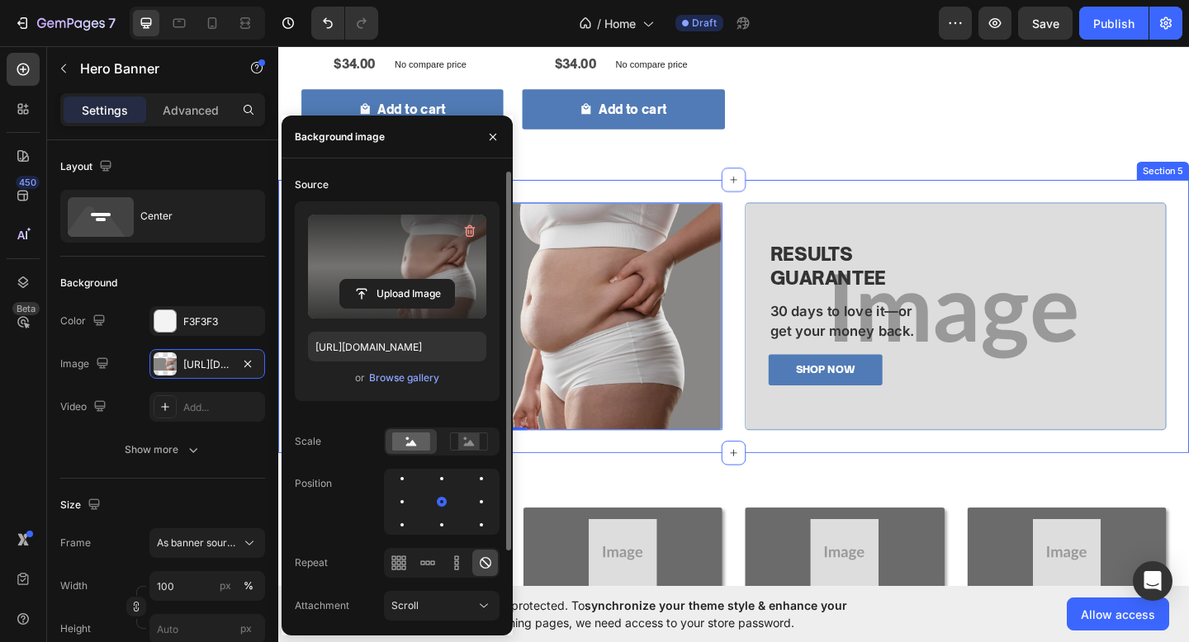
click at [755, 485] on div "BURN FAT FAST Heading Dual-action drops & capsules for visible results. Text Bl…" at bounding box center [773, 340] width 991 height 297
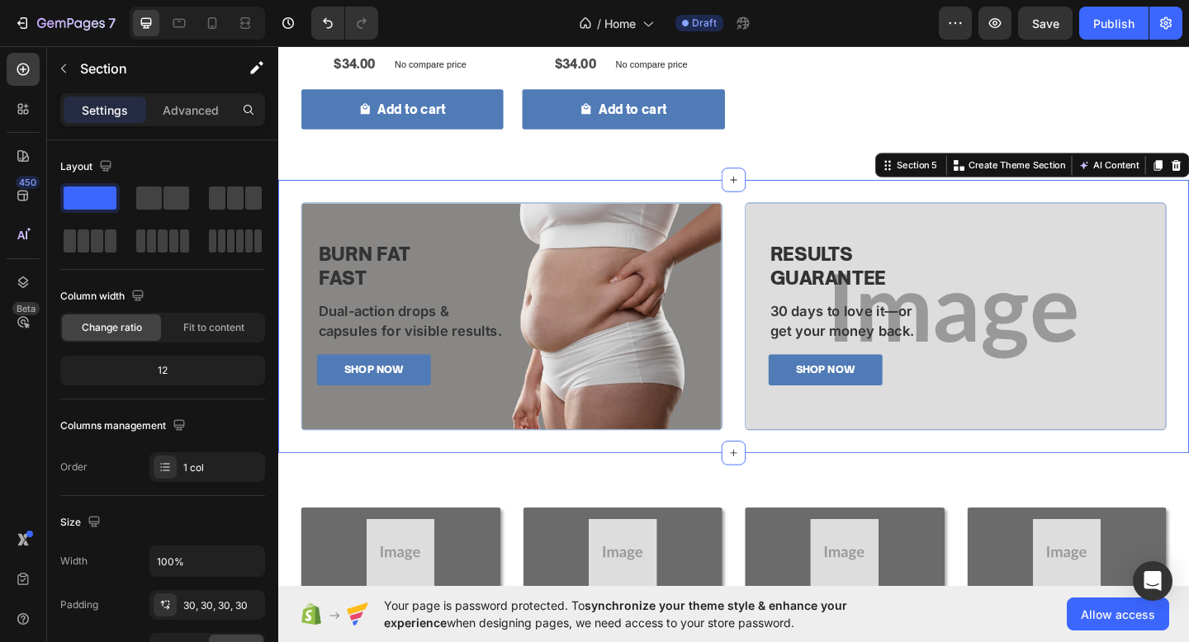
scroll to position [1045, 0]
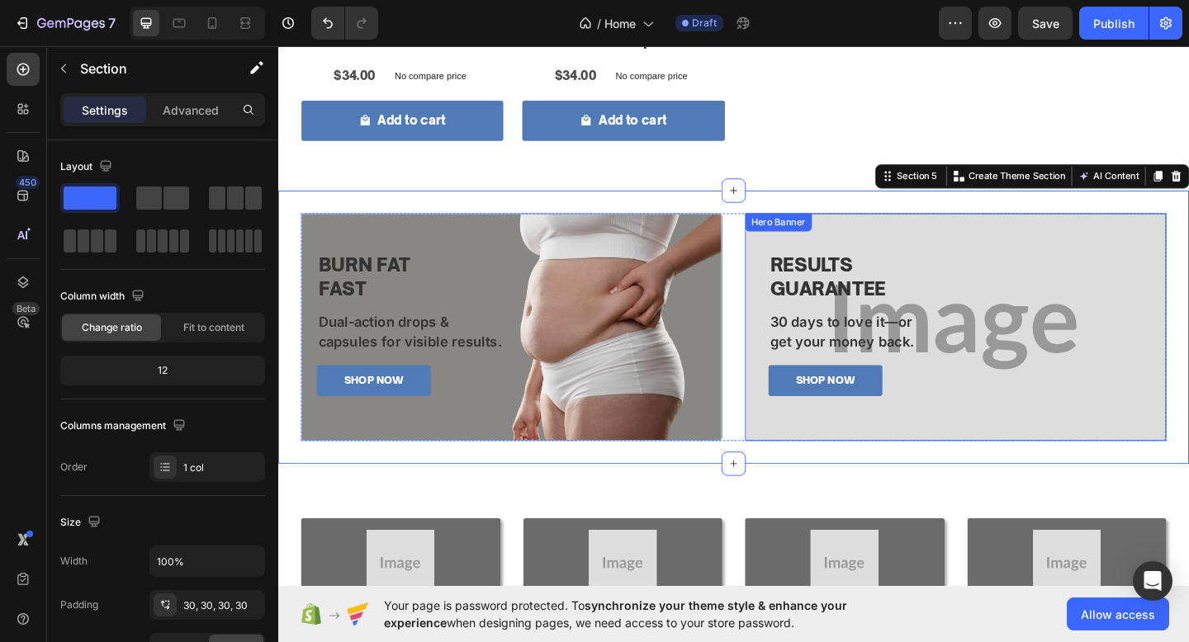
click at [1004, 251] on div "RESULTS GUARANTEE Heading 30 days to love it—or get your money back. Text Block…" at bounding box center [1015, 352] width 457 height 216
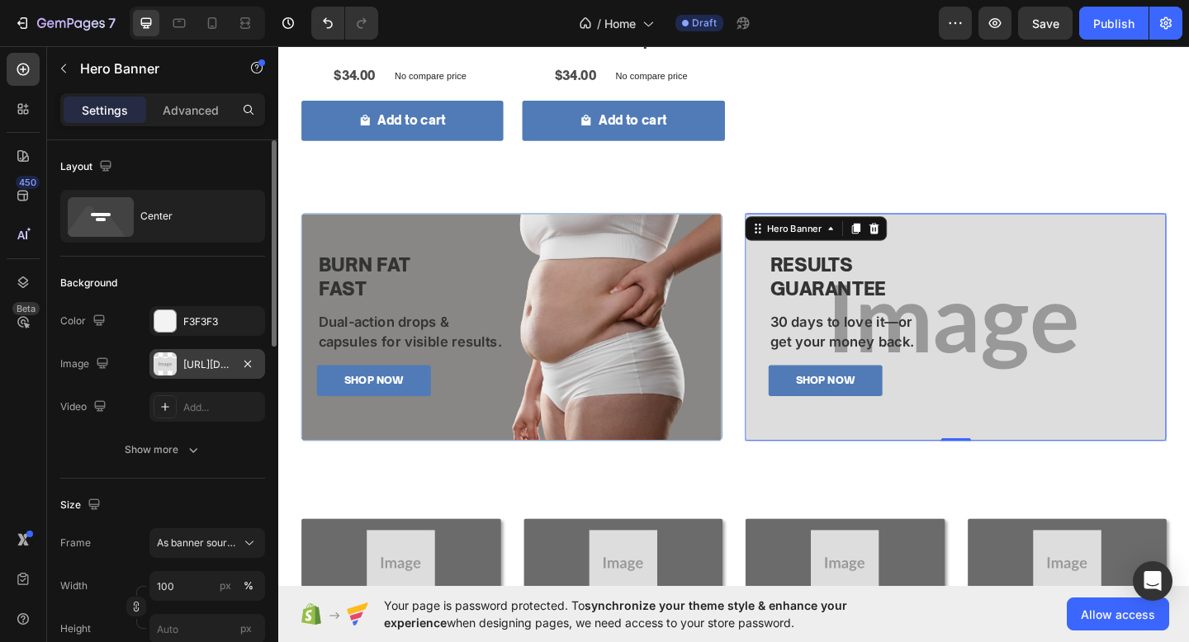
click at [189, 373] on div "[URL][DOMAIN_NAME]" at bounding box center [207, 364] width 116 height 30
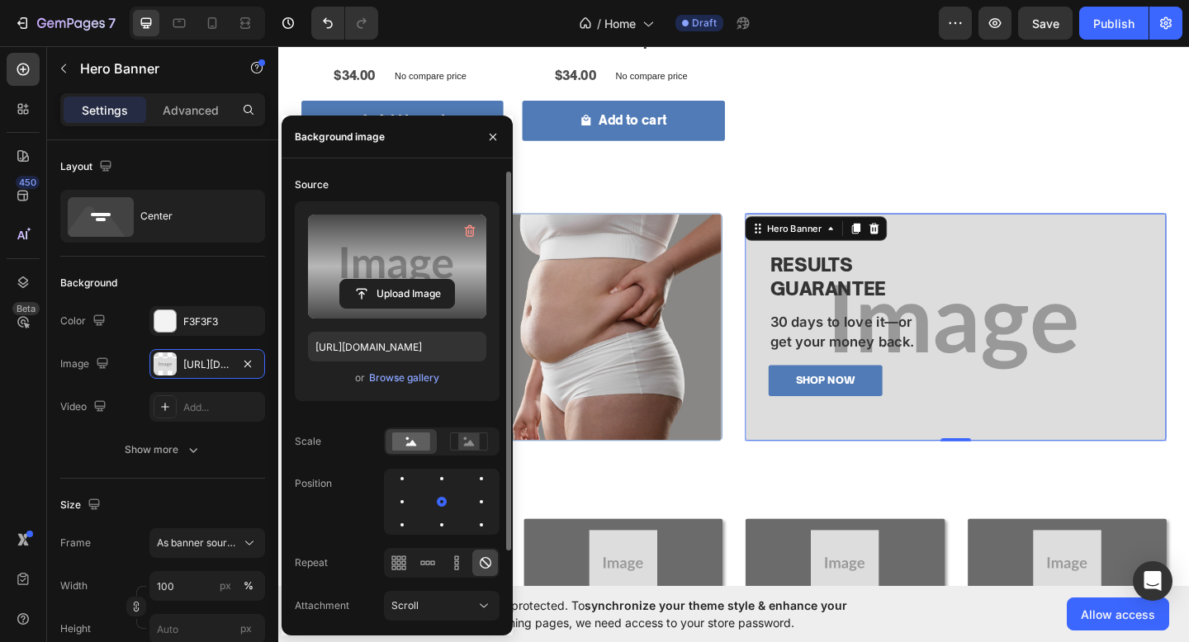
click at [401, 310] on label at bounding box center [397, 267] width 178 height 104
click at [401, 308] on input "file" at bounding box center [397, 294] width 114 height 28
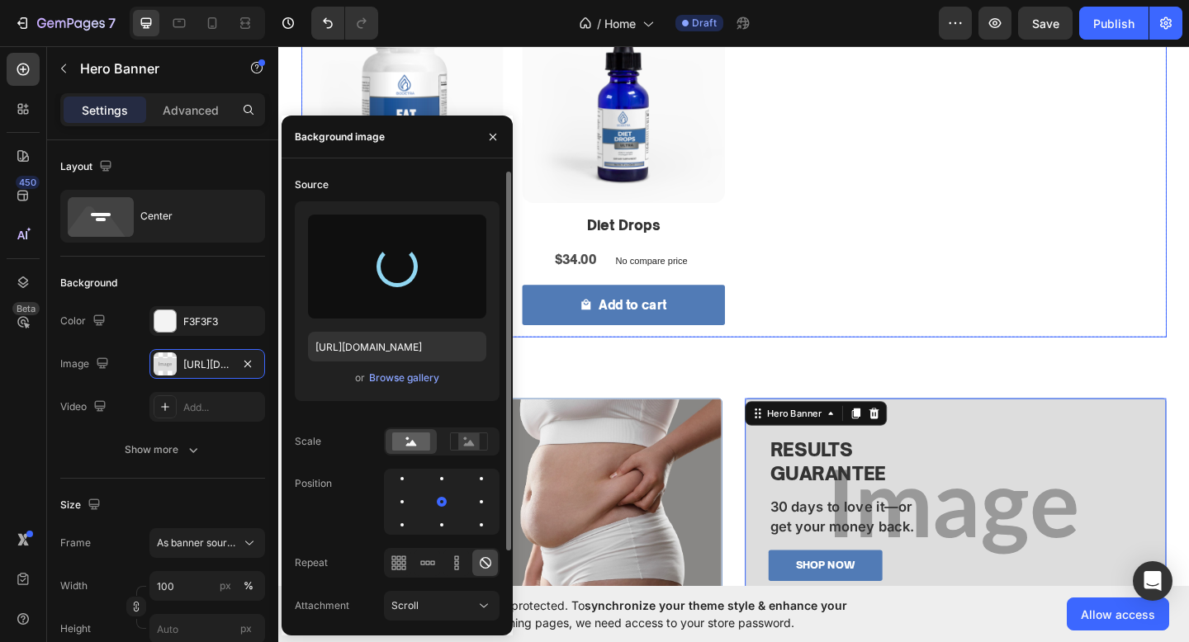
type input "https://cdn.shopify.com/s/files/1/0774/1459/6824/files/gempages_581933070513341…"
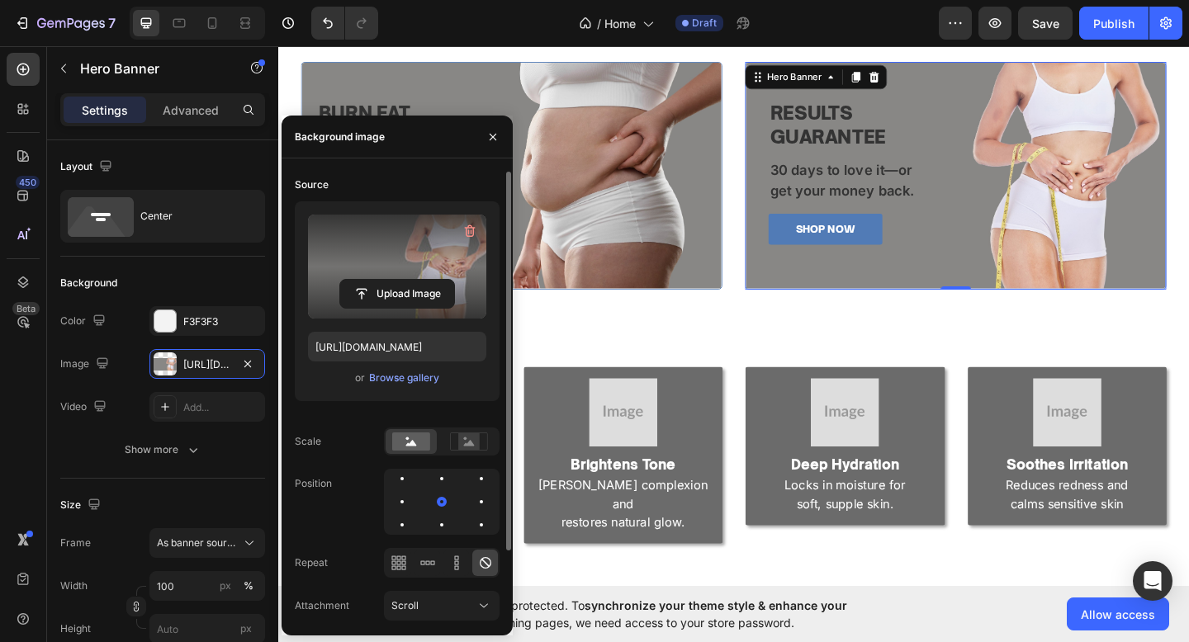
scroll to position [853, 0]
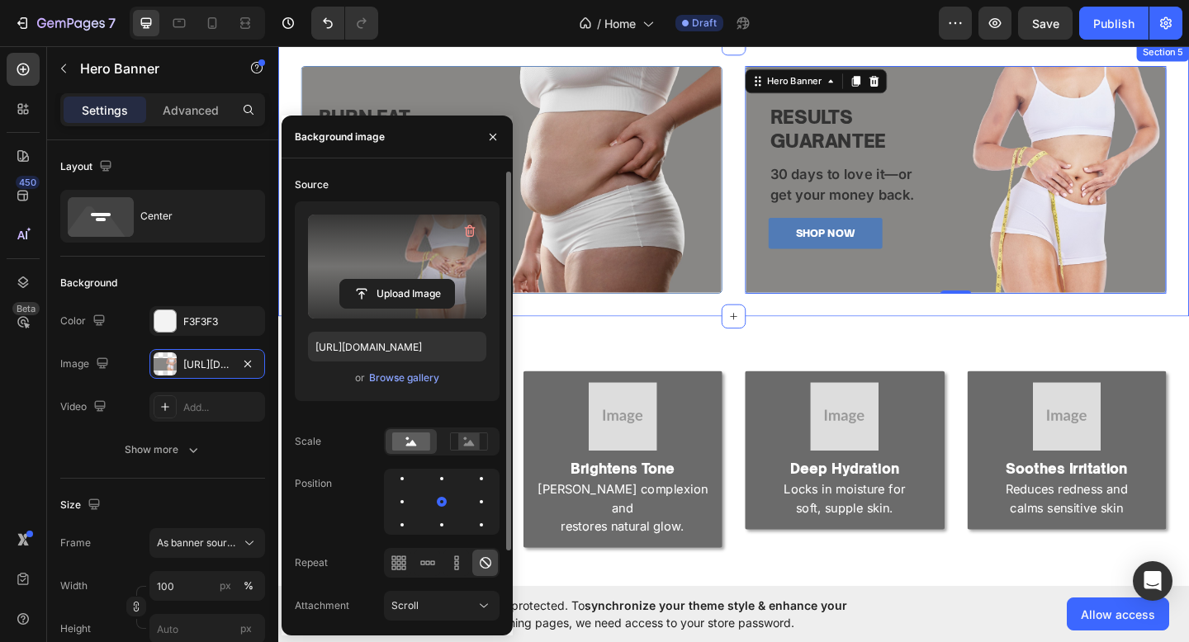
click at [798, 318] on div "BURN FAT FAST Heading Dual-action drops & capsules for visible results. Text Bl…" at bounding box center [773, 192] width 991 height 297
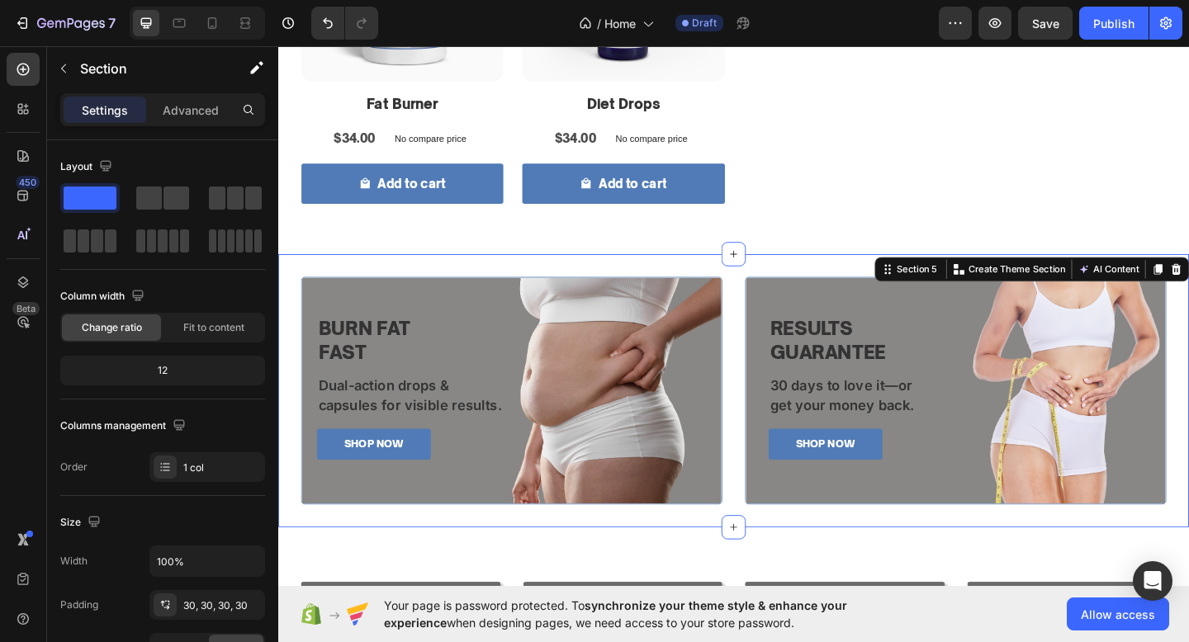
scroll to position [984, 0]
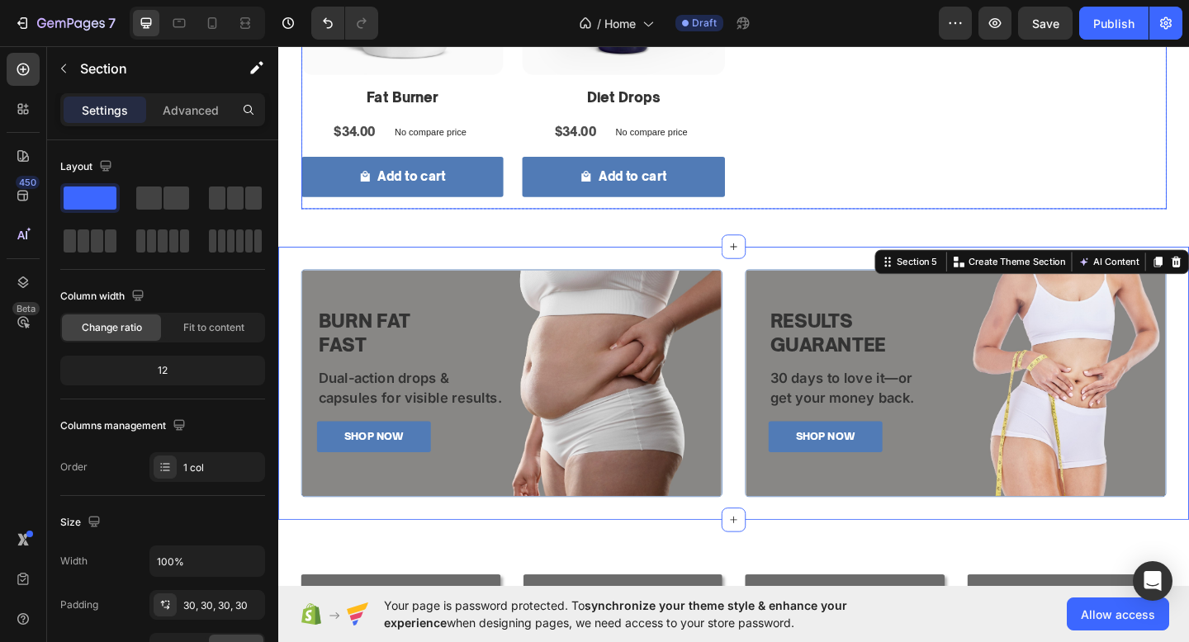
click at [854, 69] on div "Product Images Fat Burner Product Title $34.00 Product Price Product Price No c…" at bounding box center [773, 41] width 941 height 366
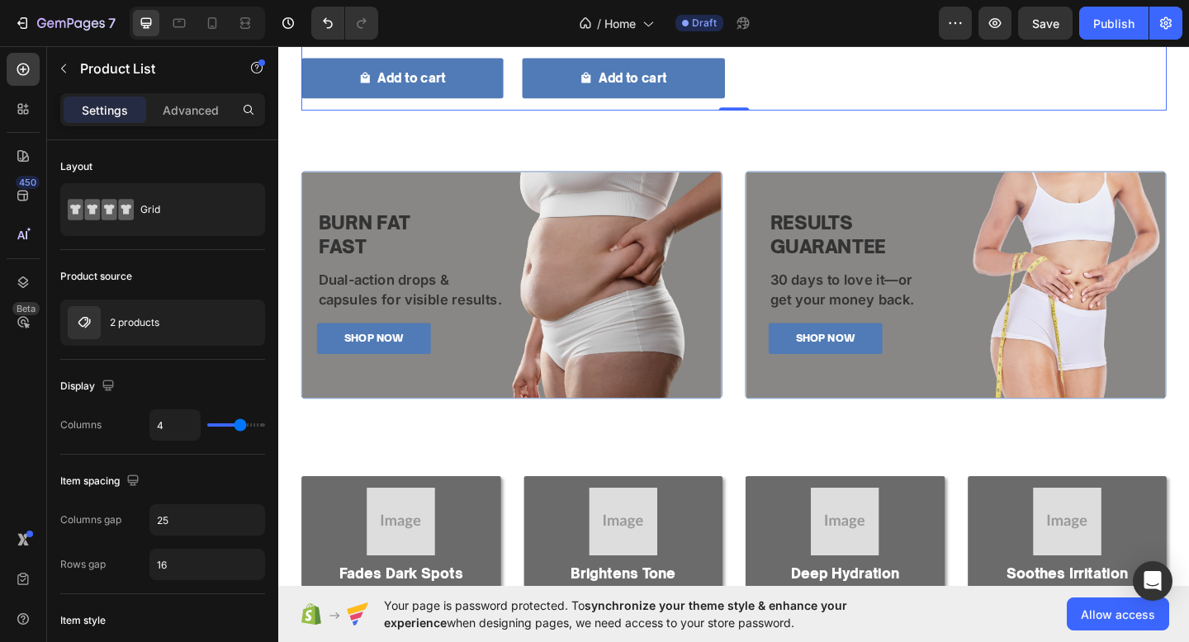
scroll to position [1133, 0]
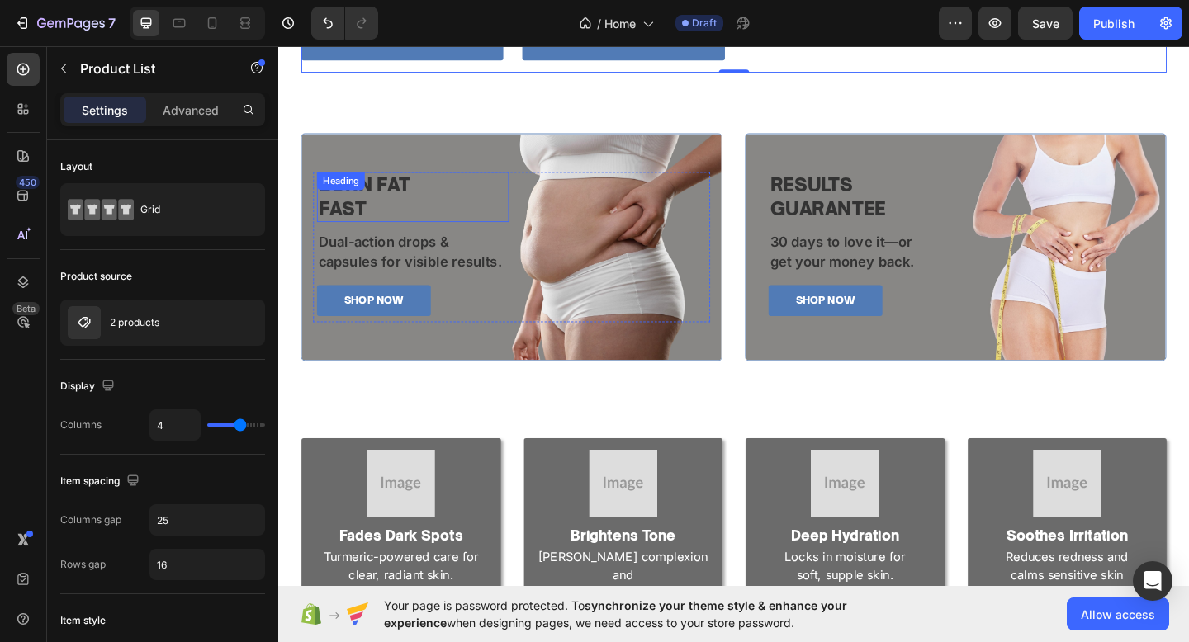
click at [460, 206] on h2 "BURN FAT FAST" at bounding box center [424, 210] width 209 height 54
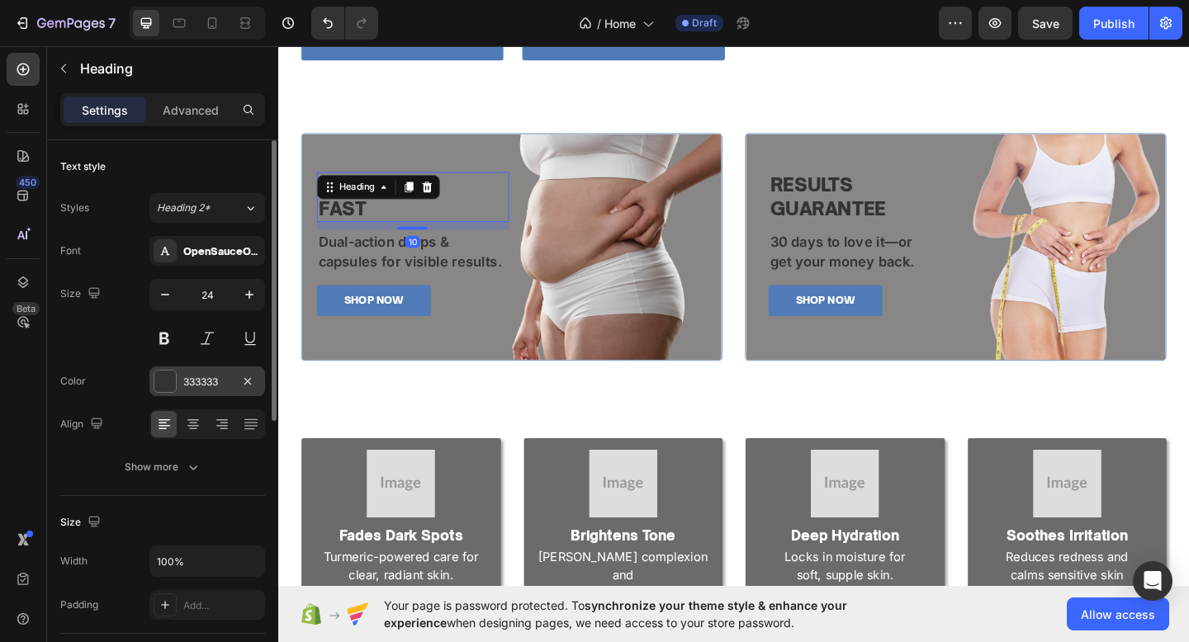
click at [203, 376] on div "333333" at bounding box center [207, 382] width 48 height 15
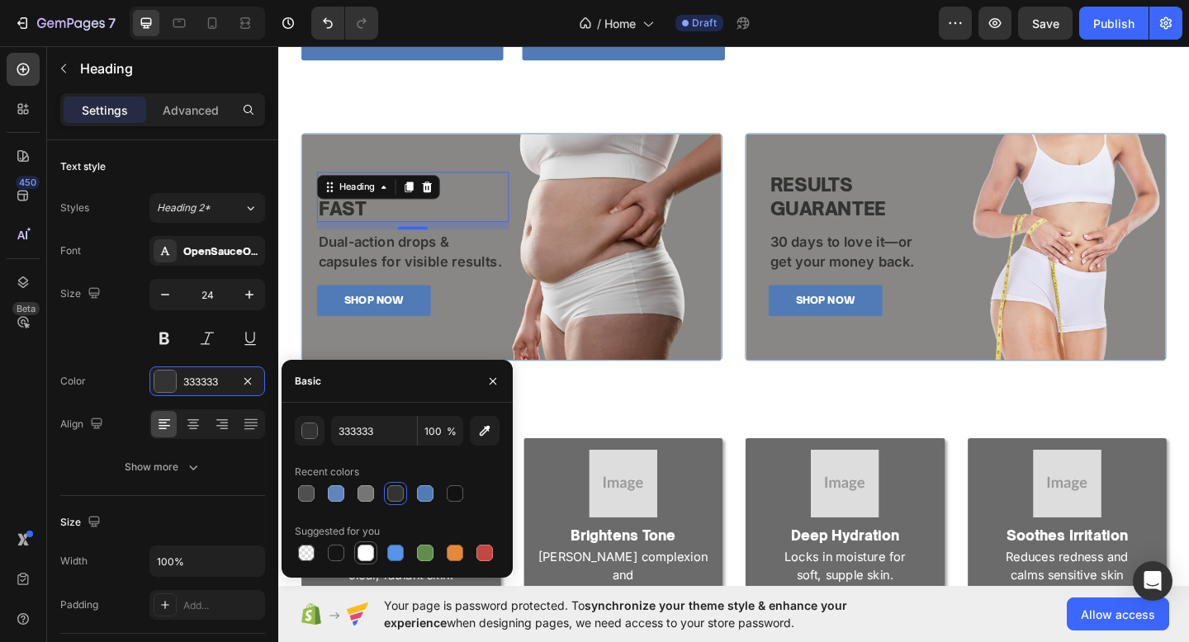
click at [354, 549] on div at bounding box center [365, 553] width 23 height 23
type input "FFFFFF"
click at [448, 274] on p "Dual-action drops & capsules for visible results." at bounding box center [425, 270] width 206 height 45
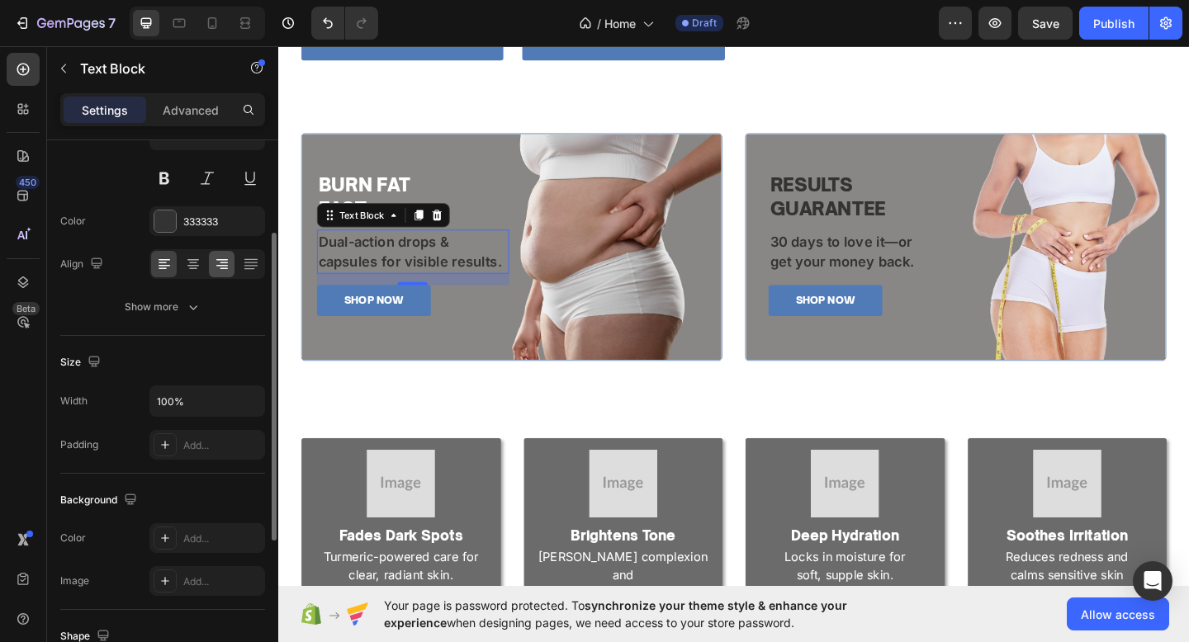
scroll to position [163, 0]
click at [187, 220] on div "333333" at bounding box center [207, 218] width 48 height 15
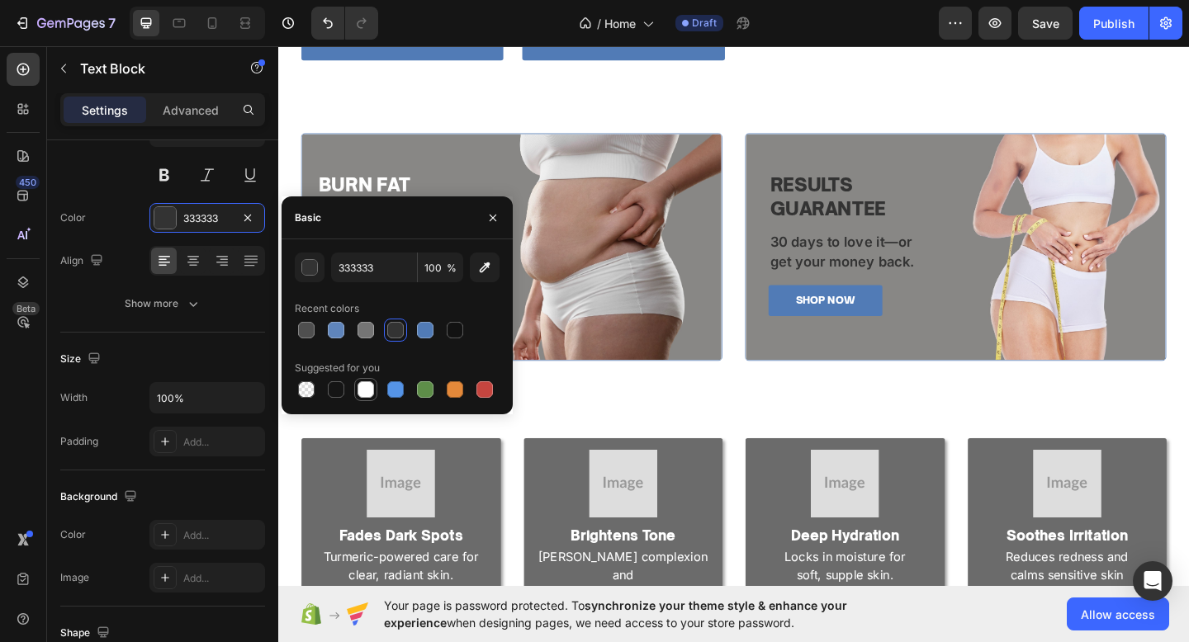
click at [366, 390] on div at bounding box center [365, 389] width 17 height 17
type input "FFFFFF"
click at [647, 427] on div "Image Fades Dark Spots Heading Turmeric-powered care for radiant skin. Text Blo…" at bounding box center [773, 569] width 991 height 311
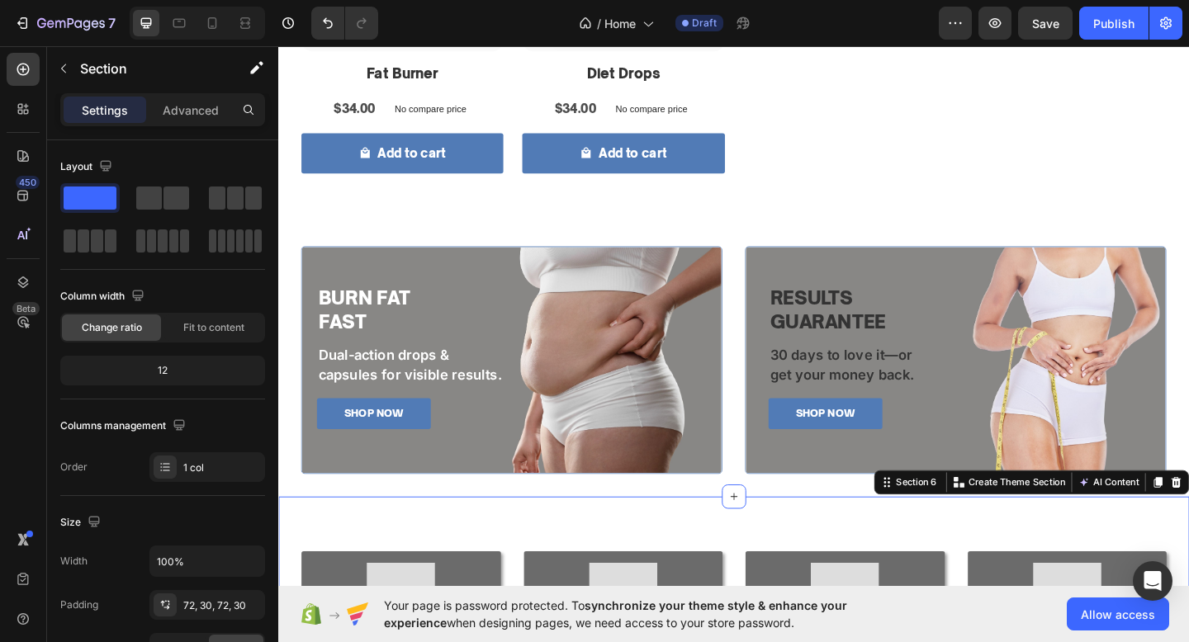
scroll to position [1009, 0]
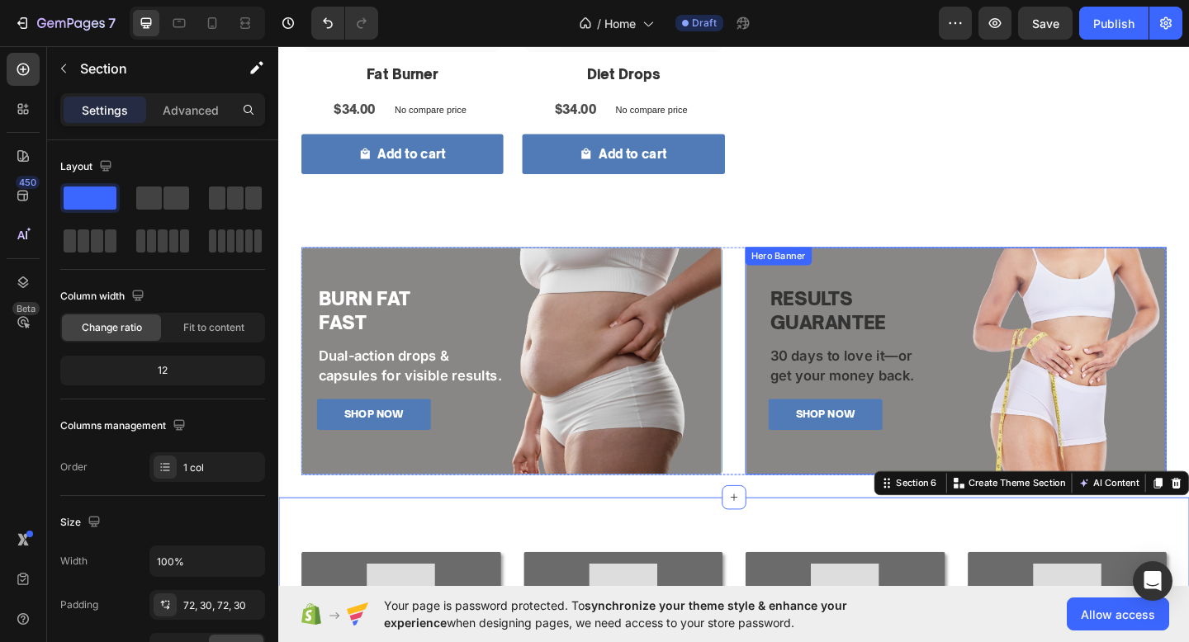
click at [954, 305] on div "RESULTS GUARANTEE Heading 30 days to love it—or get your money back. Text Block…" at bounding box center [1015, 389] width 457 height 216
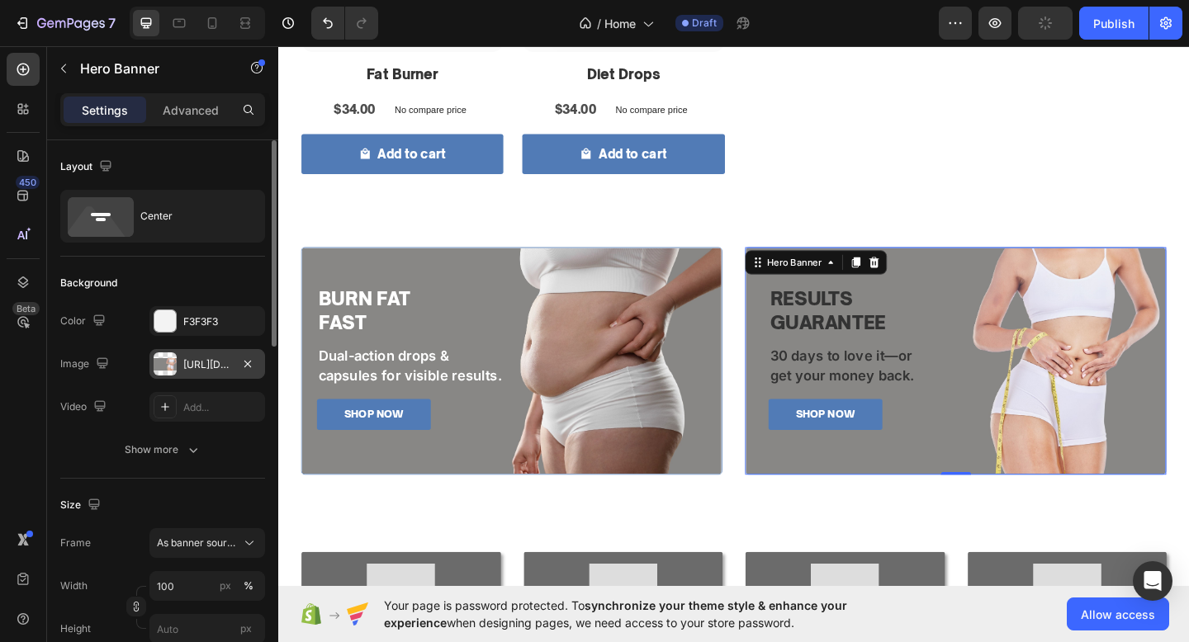
click at [193, 367] on div "https://cdn.shopify.com/s/files/1/0774/1459/6824/files/gempages_581933070513341…" at bounding box center [207, 364] width 48 height 15
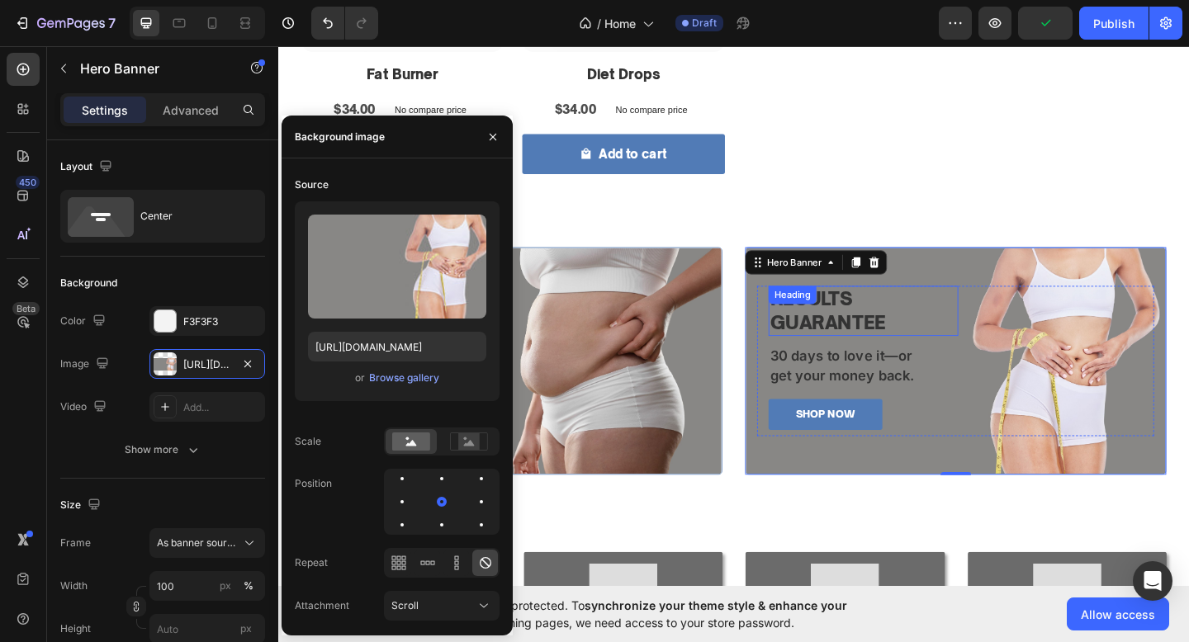
click at [859, 323] on div "Heading" at bounding box center [837, 317] width 45 height 15
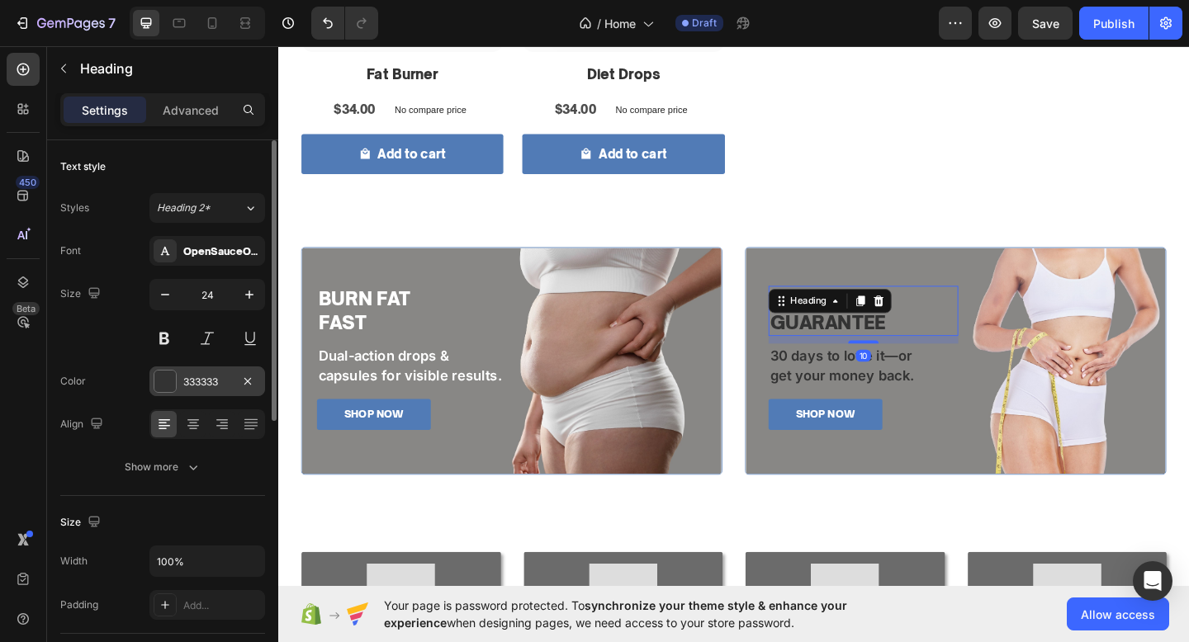
click at [206, 381] on div "333333" at bounding box center [207, 382] width 48 height 15
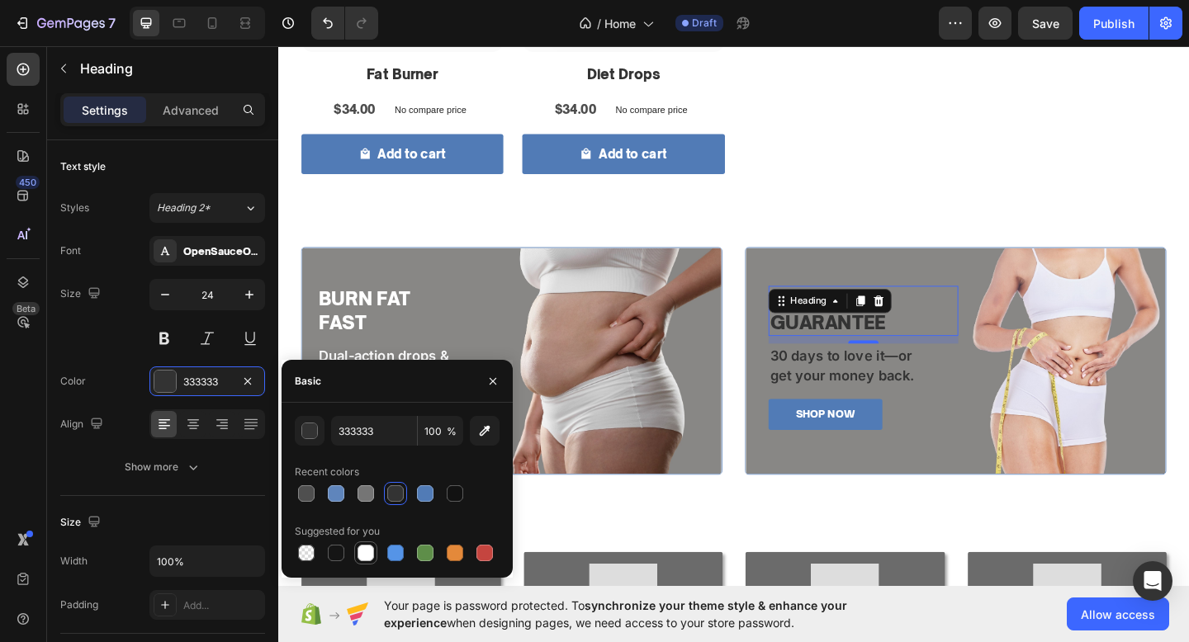
click at [370, 551] on div at bounding box center [365, 553] width 17 height 17
type input "FFFFFF"
click at [858, 395] on p "get your money back." at bounding box center [914, 405] width 203 height 22
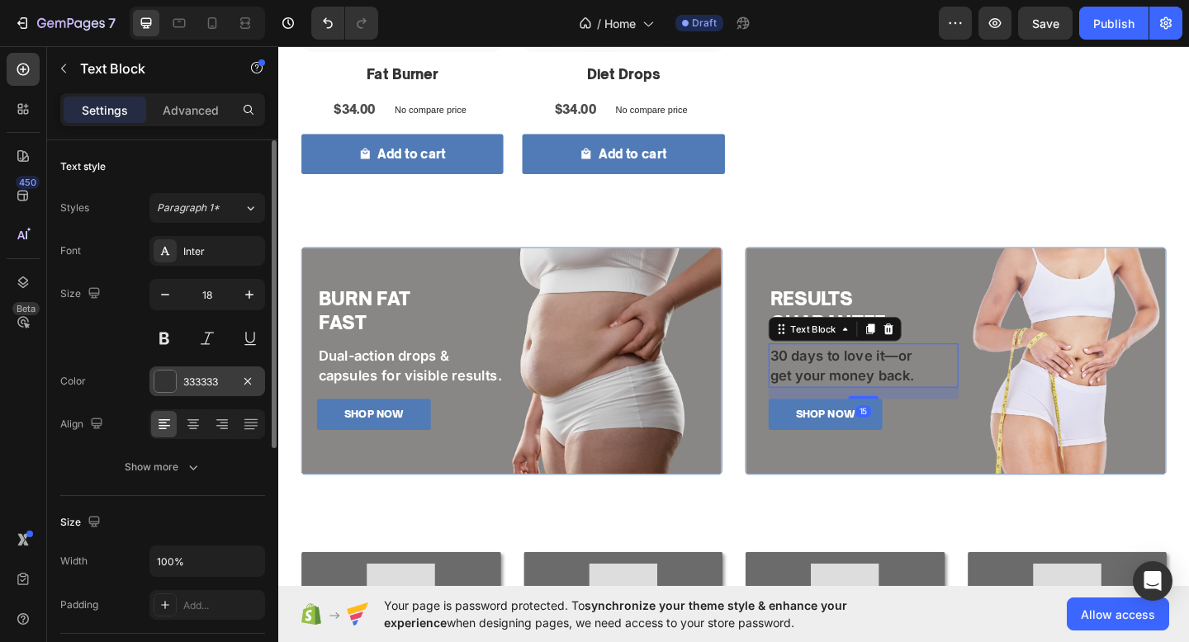
click at [193, 379] on div "333333" at bounding box center [207, 382] width 48 height 15
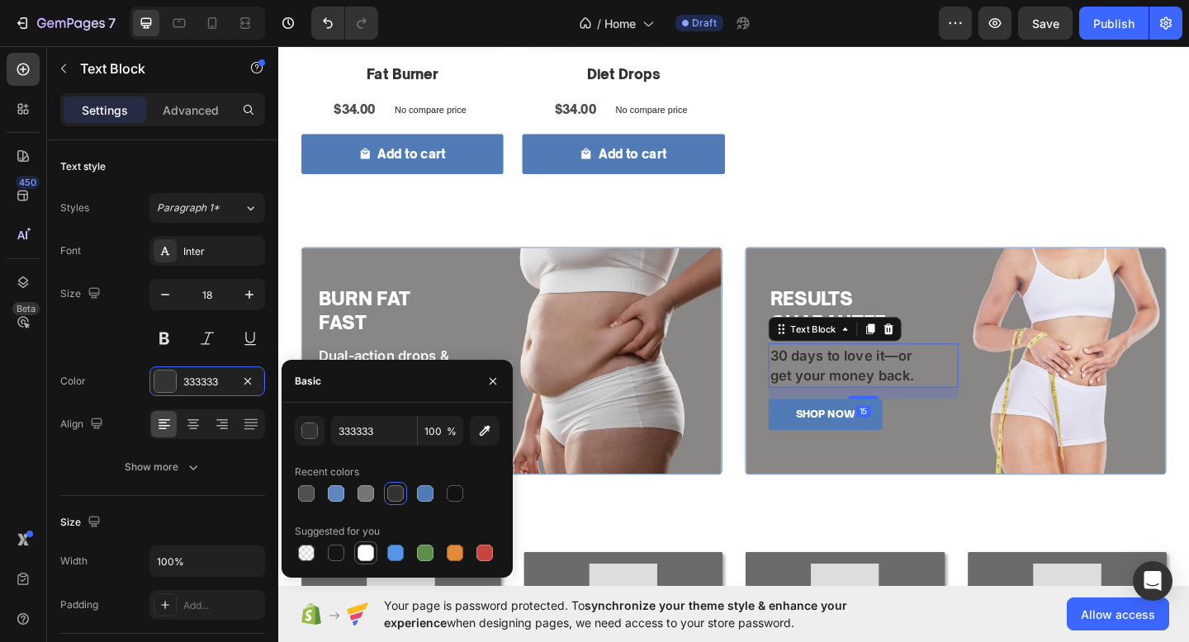
click at [376, 552] on div at bounding box center [365, 553] width 23 height 23
type input "FFFFFF"
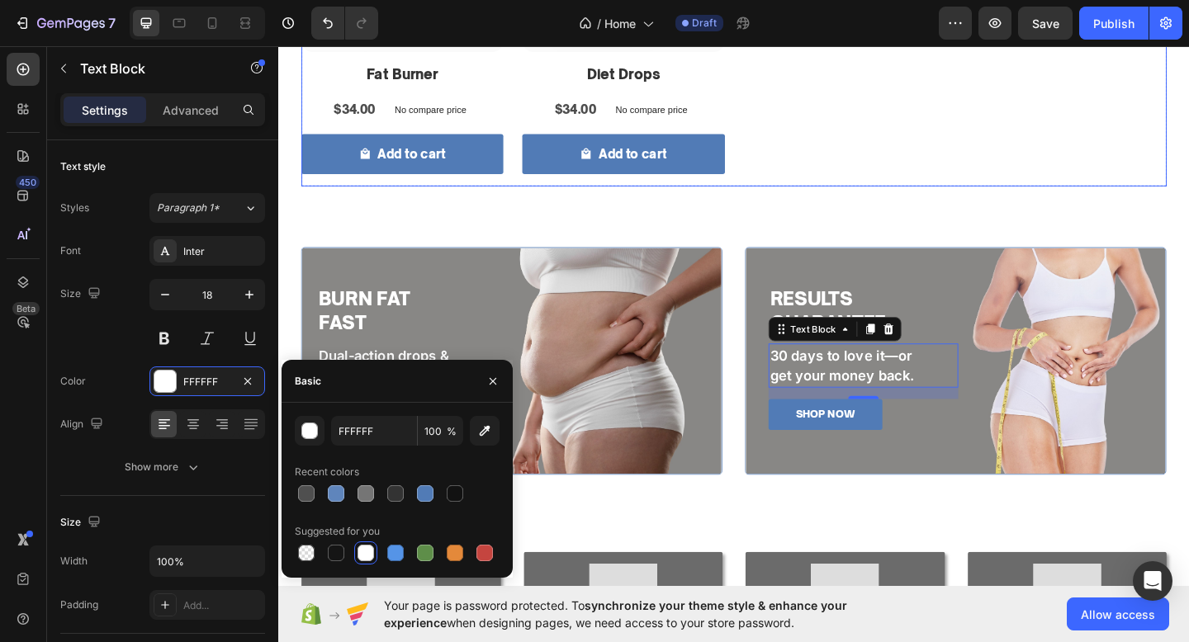
click at [807, 196] on div "Product Images Fat Burner Product Title $34.00 Product Price Product Price No c…" at bounding box center [773, 16] width 941 height 366
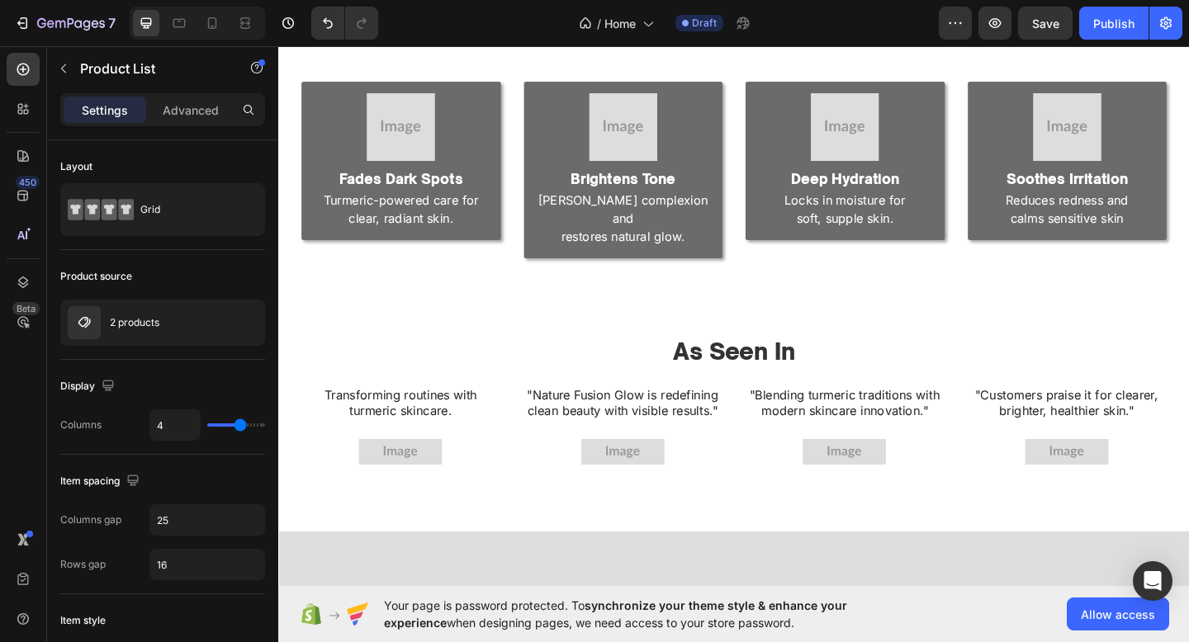
scroll to position [1520, 0]
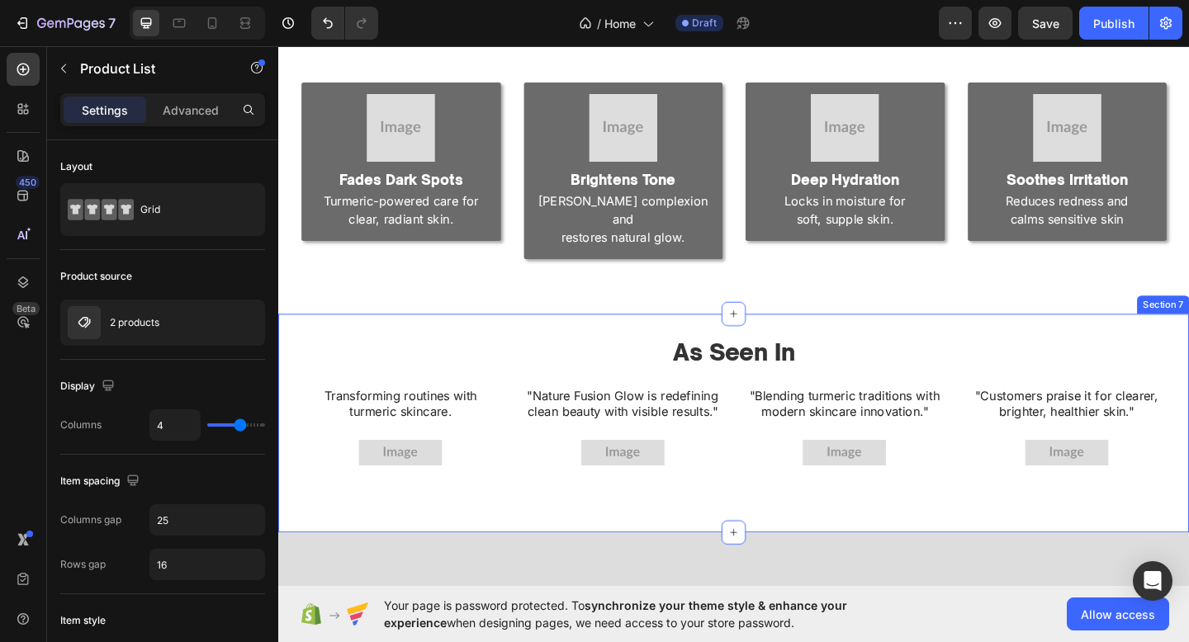
click at [655, 505] on div "As Seen In Heading Transforming routines with turmeric skincare. Text Block Ima…" at bounding box center [773, 457] width 991 height 238
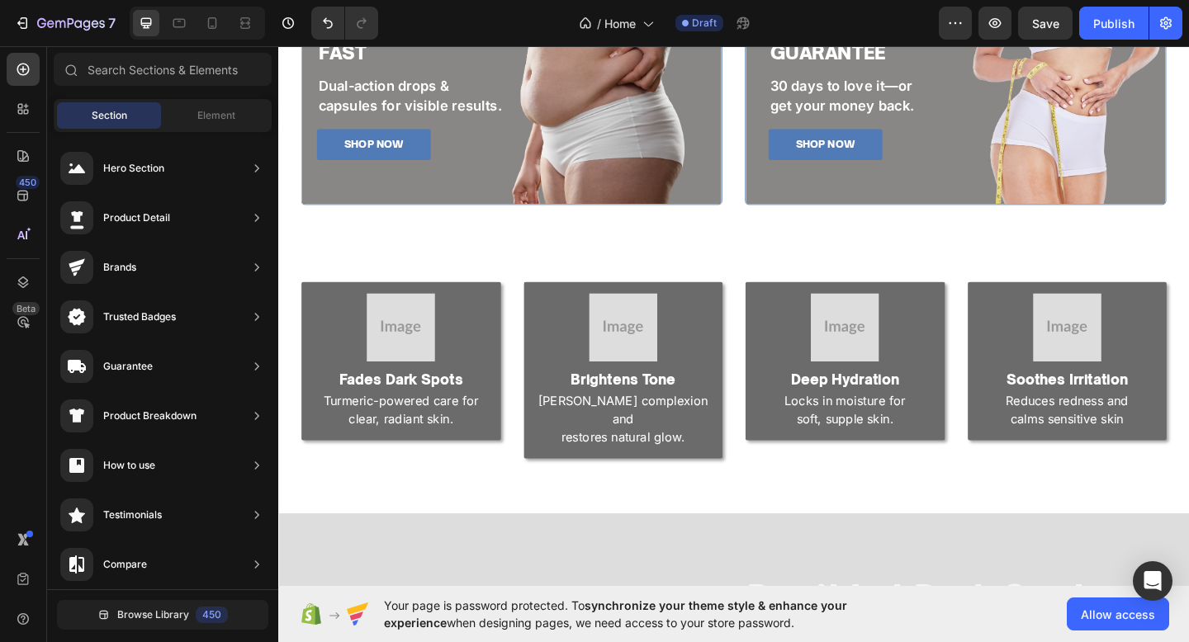
scroll to position [1303, 0]
click at [410, 409] on h2 "Fades Dark Spots" at bounding box center [411, 408] width 209 height 22
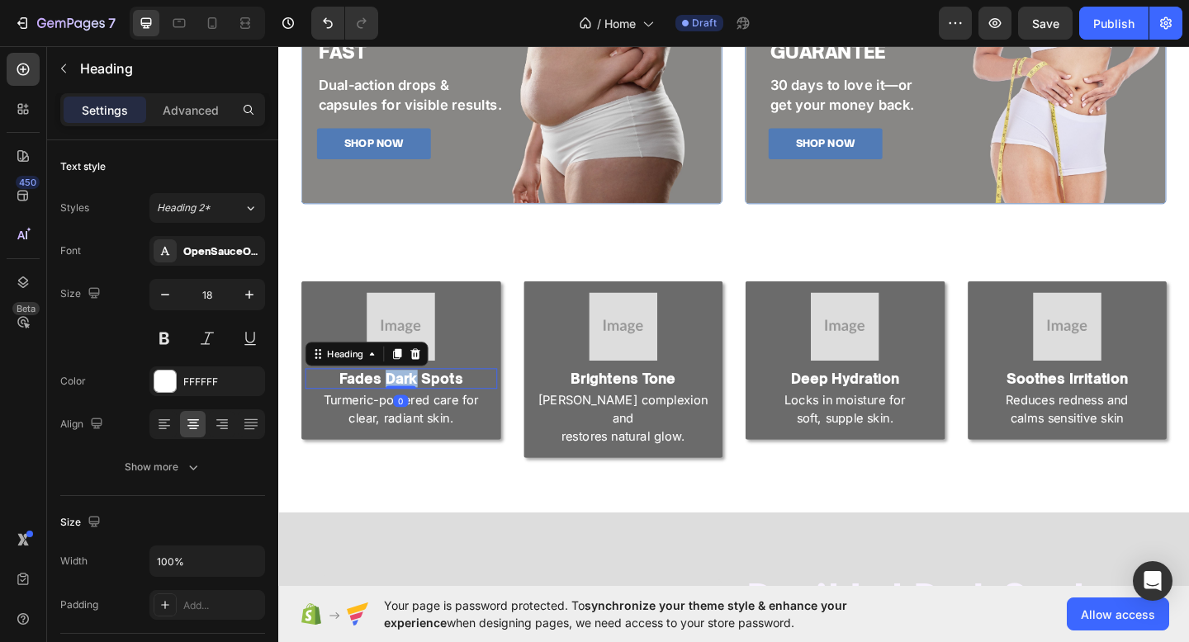
click at [410, 409] on p "Fades Dark Spots" at bounding box center [412, 408] width 206 height 19
click at [469, 437] on p "Turmeric-powered care for clear, radiant skin." at bounding box center [412, 441] width 206 height 40
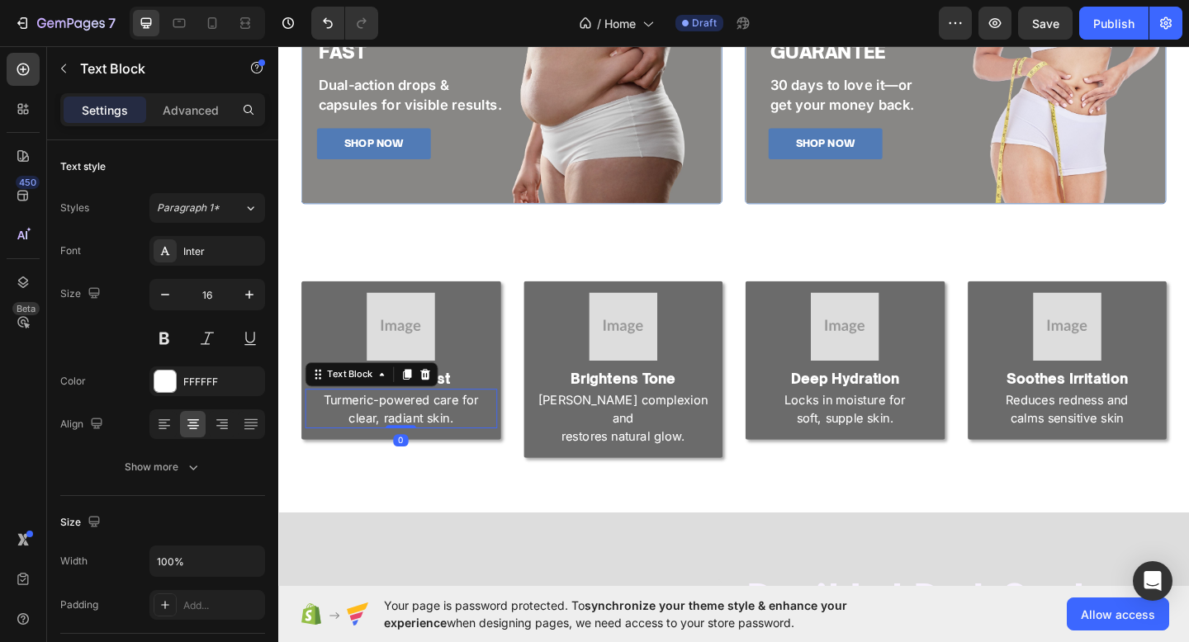
click at [488, 453] on p "Turmeric-powered care for clear, radiant skin." at bounding box center [412, 441] width 206 height 40
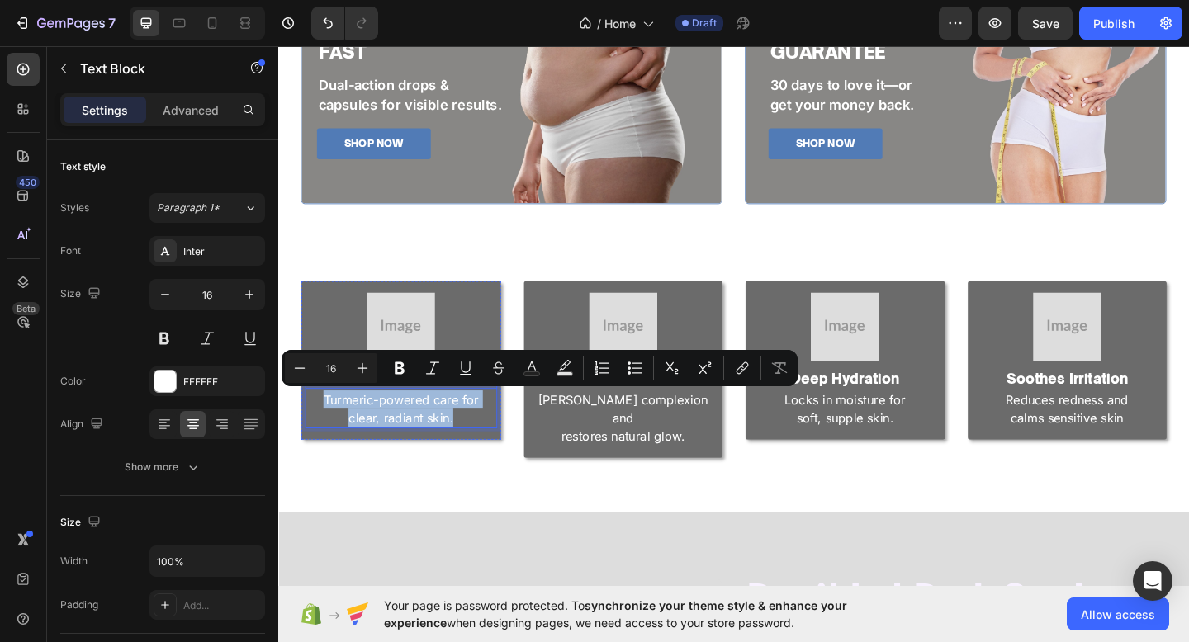
drag, startPoint x: 488, startPoint y: 453, endPoint x: 324, endPoint y: 419, distance: 167.1
click at [324, 419] on div "Image Burns Fat Fast Heading Turmeric-powered care for radiant skin. Text Block…" at bounding box center [411, 389] width 209 height 148
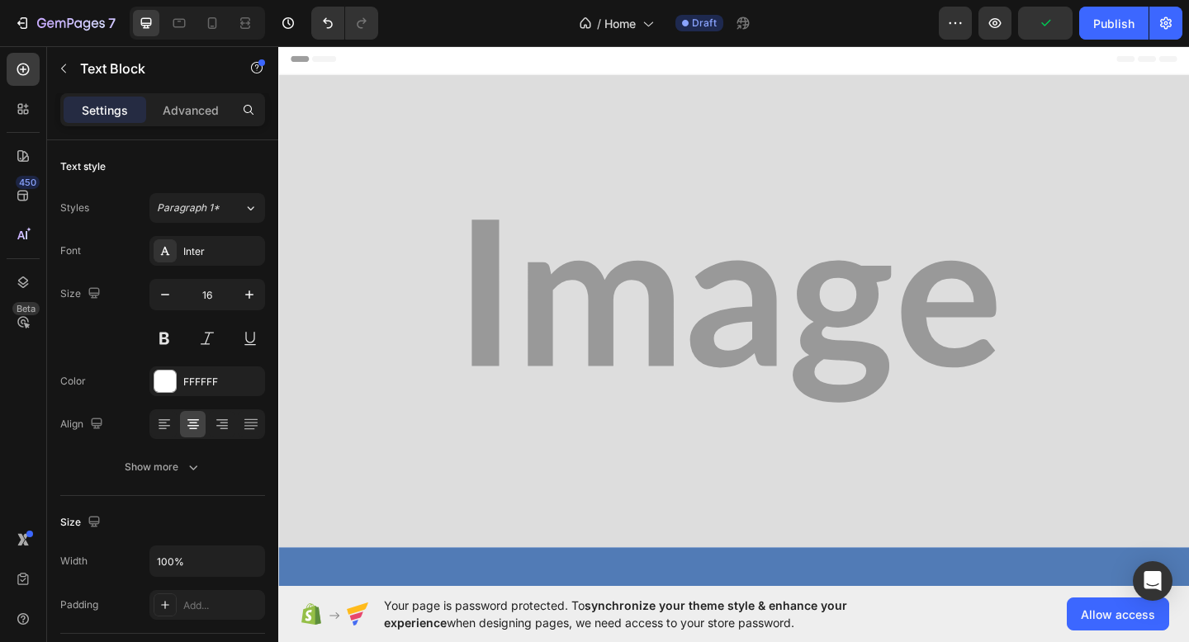
scroll to position [1303, 0]
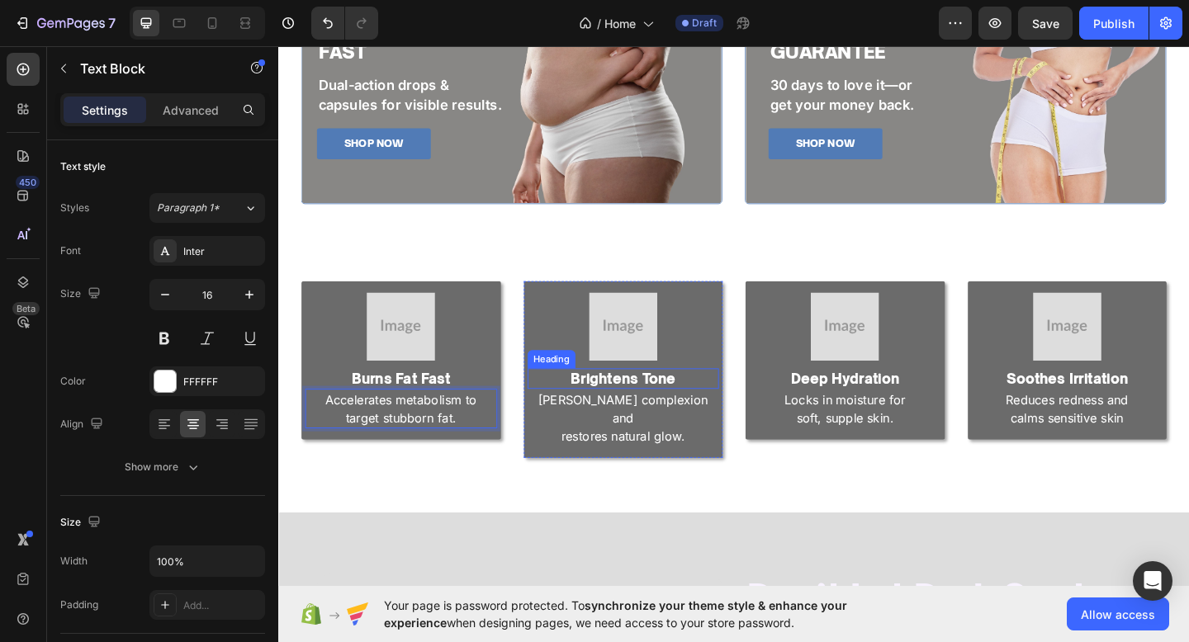
click at [651, 417] on h2 "Brightens Tone" at bounding box center [653, 408] width 209 height 22
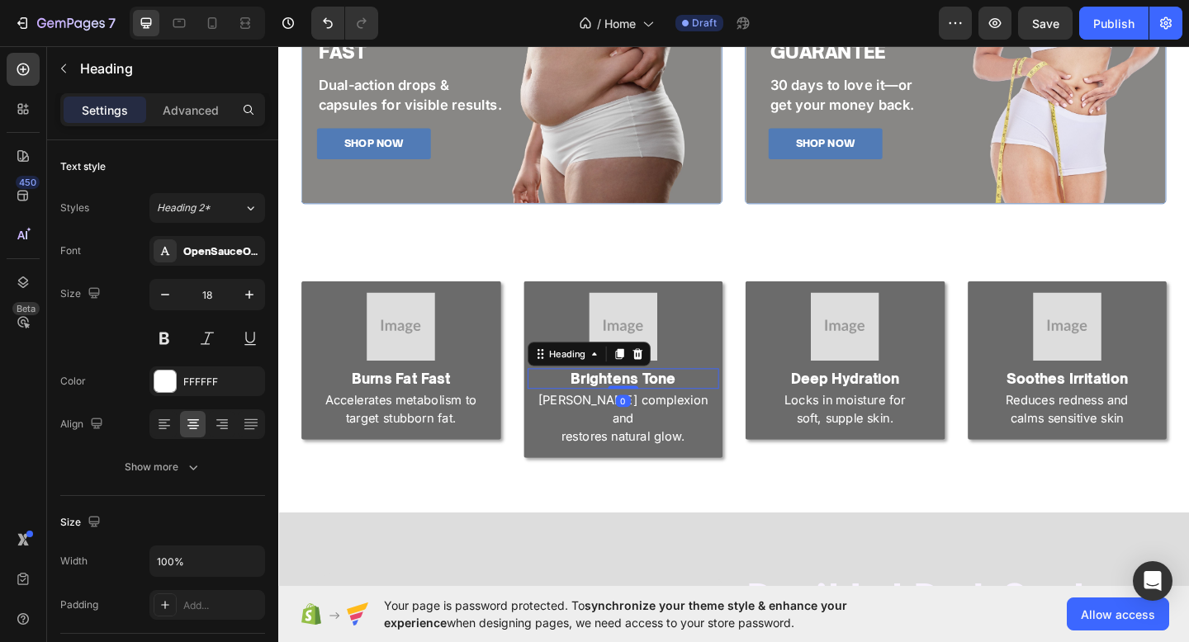
click at [651, 417] on div at bounding box center [652, 417] width 33 height 3
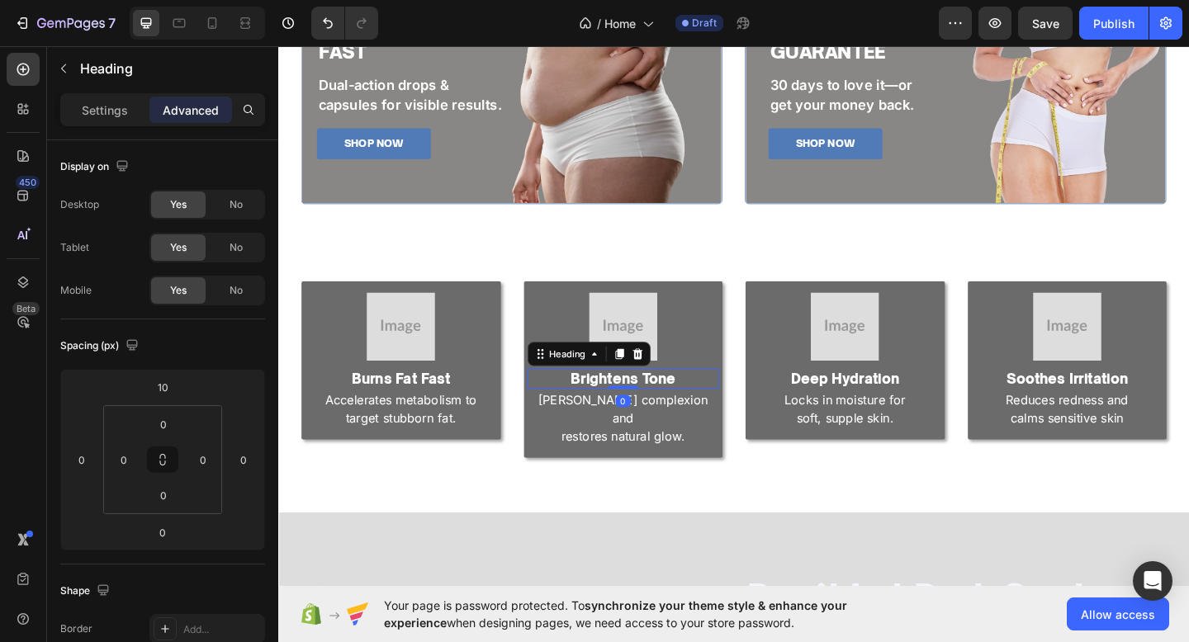
click at [619, 402] on h2 "Brightens Tone" at bounding box center [653, 408] width 209 height 22
click at [619, 402] on p "Brightens Tone" at bounding box center [654, 408] width 206 height 19
click at [680, 461] on p "restores natural glow." at bounding box center [654, 471] width 206 height 20
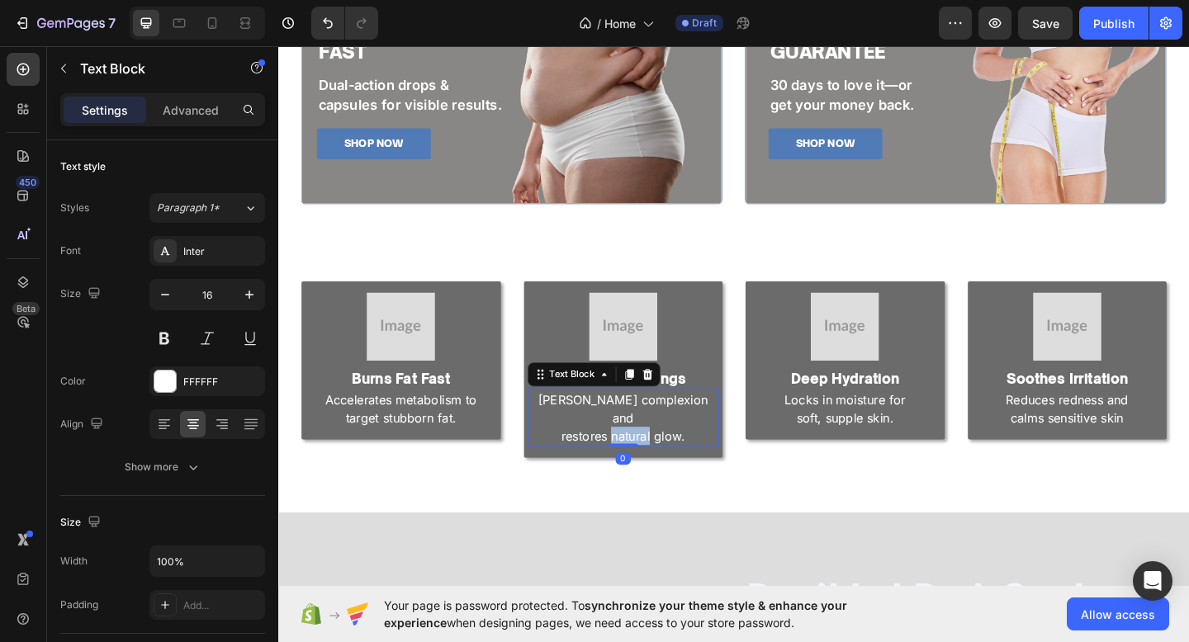
click at [680, 461] on p "restores natural glow." at bounding box center [654, 471] width 206 height 20
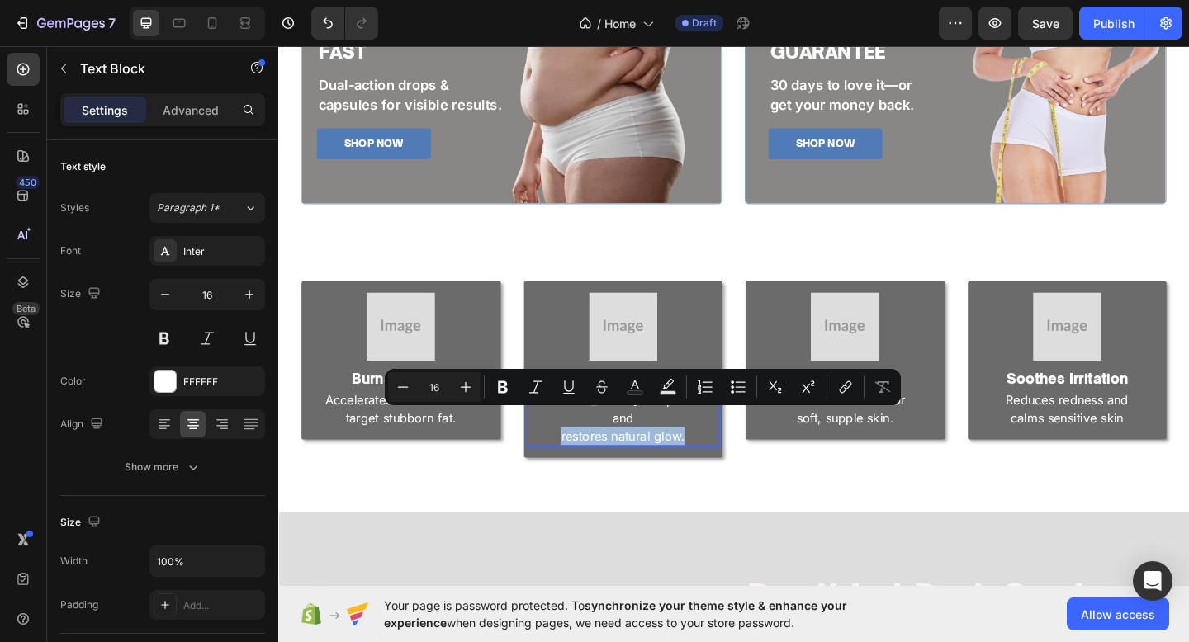
click at [731, 461] on p "restores natural glow." at bounding box center [654, 471] width 206 height 20
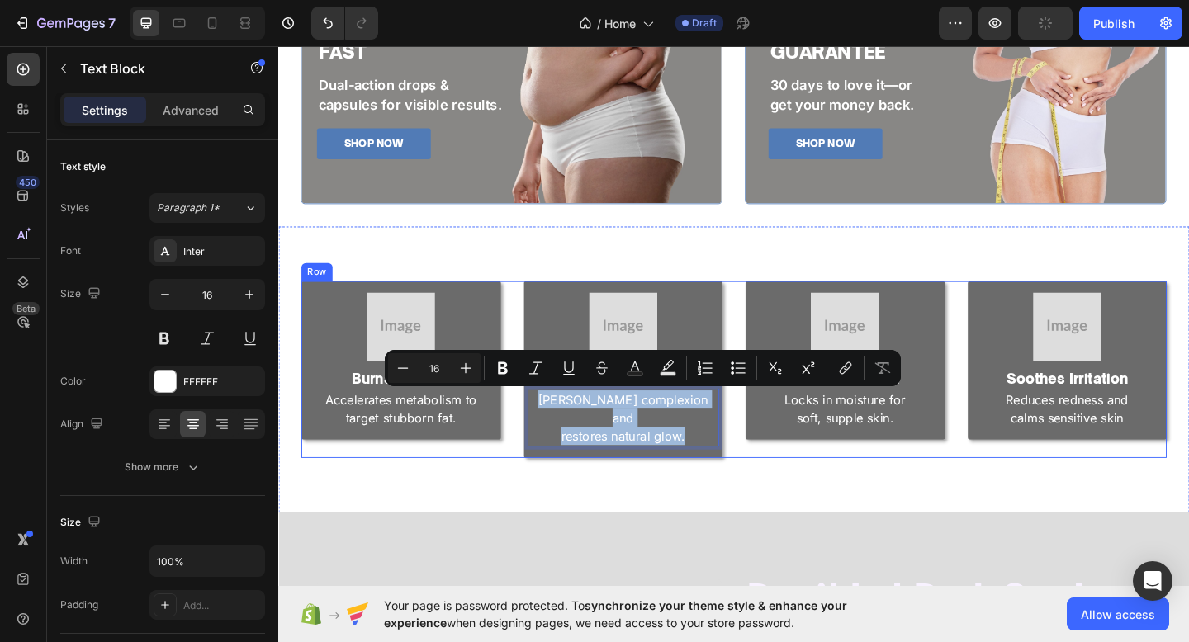
drag, startPoint x: 731, startPoint y: 450, endPoint x: 542, endPoint y: 412, distance: 192.8
click at [542, 412] on div "Image Burns Fat Fast Heading Turmeric-powered care for radiant skin. Text Block…" at bounding box center [773, 398] width 941 height 192
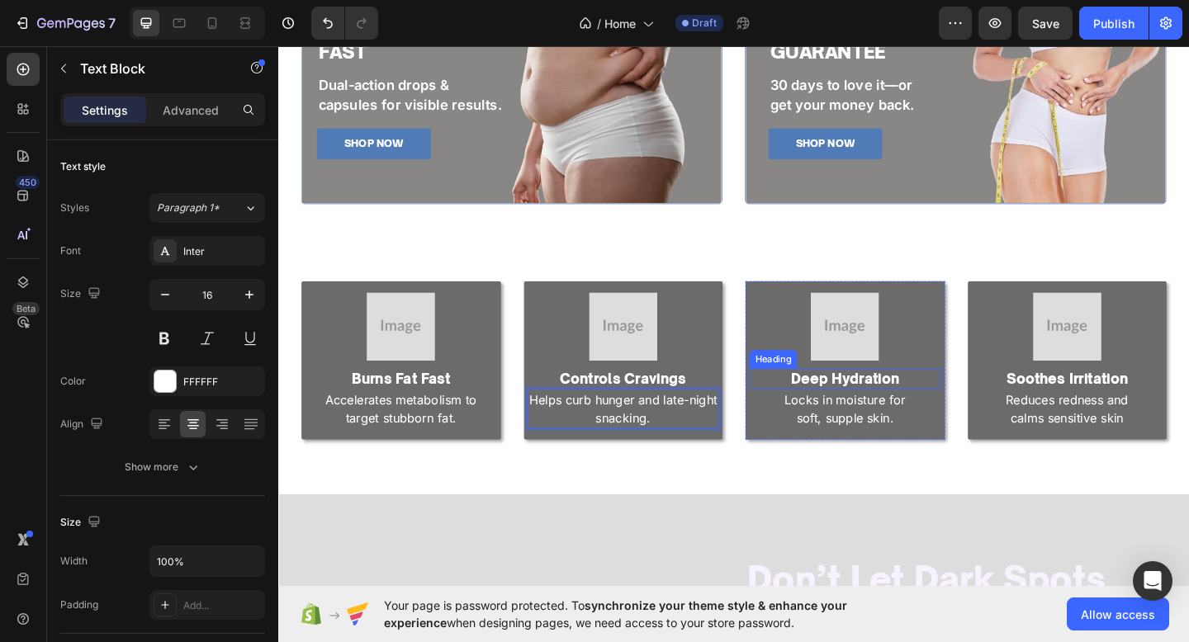
click at [917, 405] on h2 "Deep Hydration" at bounding box center [894, 408] width 209 height 22
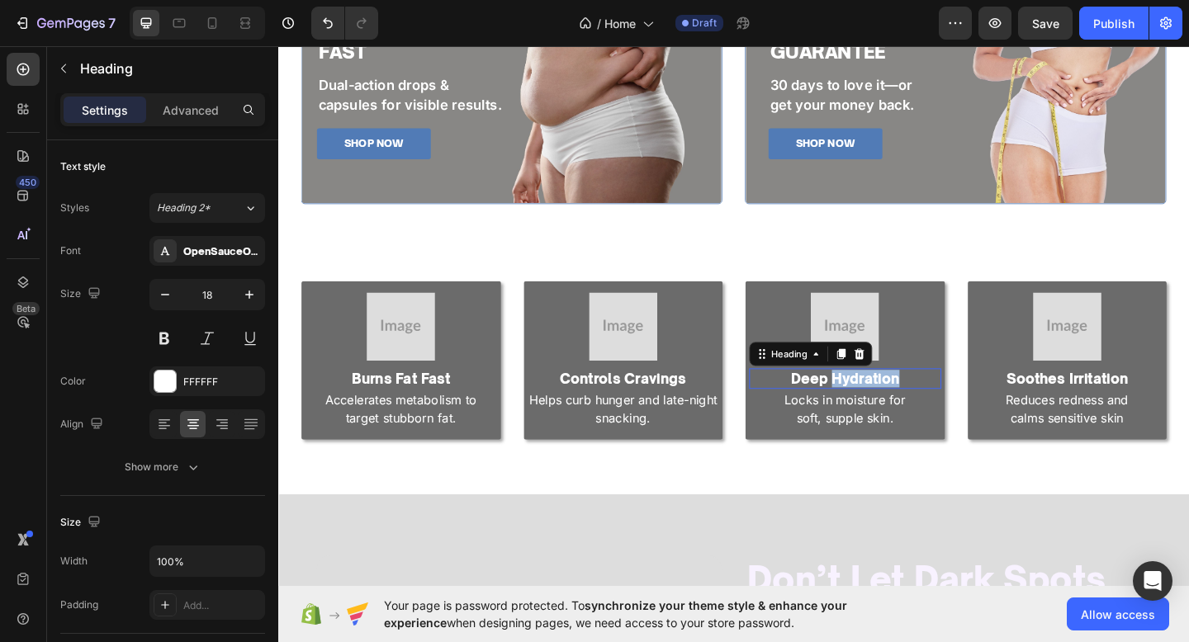
click at [917, 405] on p "Deep Hydration" at bounding box center [895, 408] width 206 height 19
click at [894, 442] on p "soft, supple skin." at bounding box center [895, 451] width 206 height 20
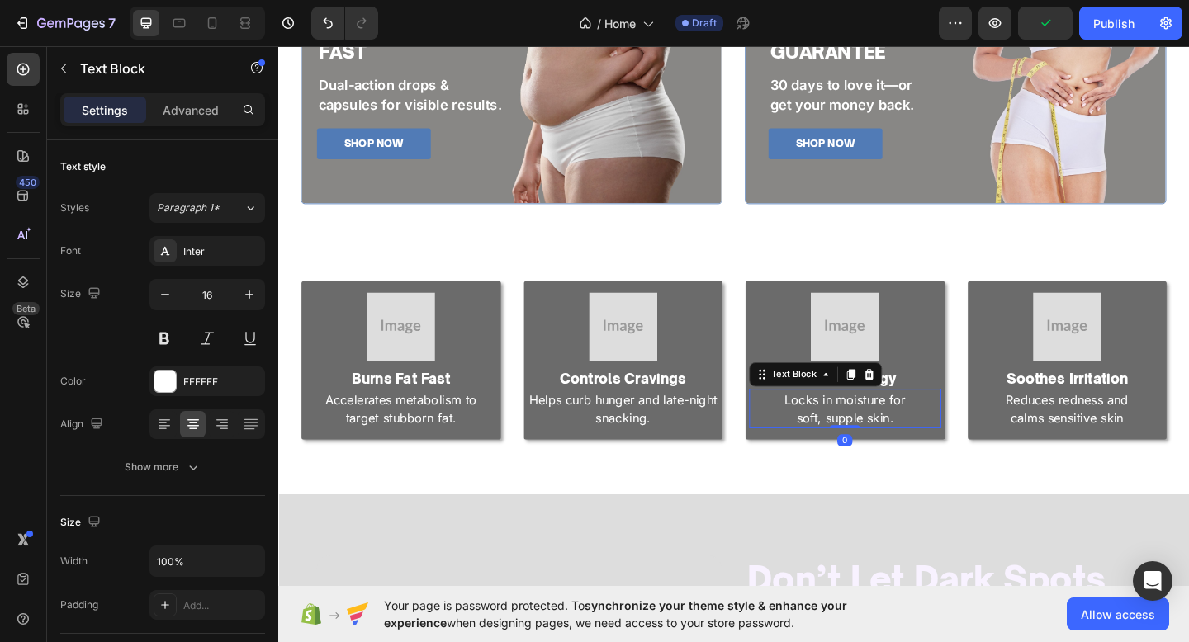
click at [894, 442] on p "soft, supple skin." at bounding box center [895, 451] width 206 height 20
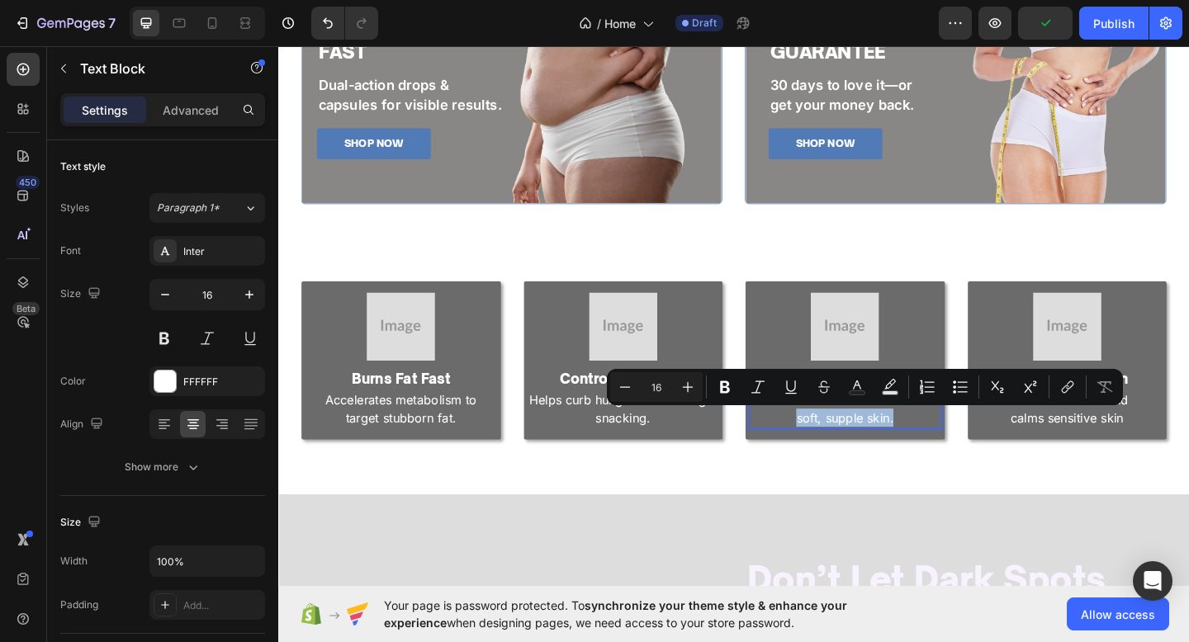
click at [977, 449] on p "soft, supple skin." at bounding box center [895, 451] width 206 height 20
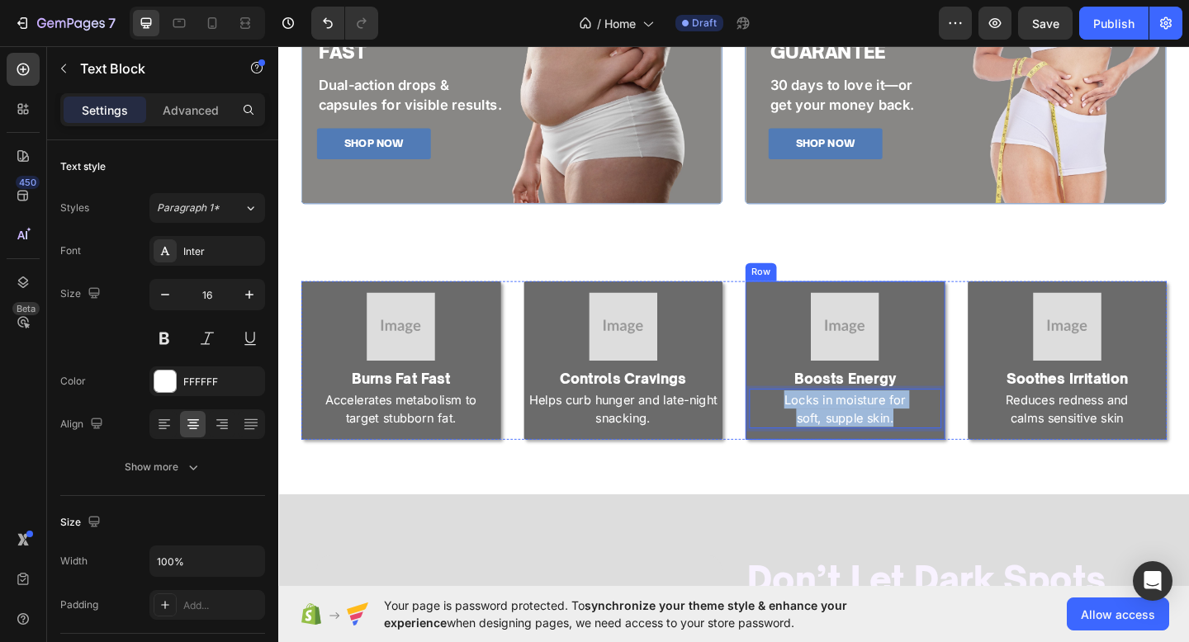
drag, startPoint x: 977, startPoint y: 449, endPoint x: 784, endPoint y: 423, distance: 194.0
click at [784, 423] on div "Image Burns Fat Fast Heading Turmeric-powered care for radiant skin. Text Block…" at bounding box center [773, 388] width 941 height 173
click at [925, 435] on p "Clean, natural fuel to power your day." at bounding box center [895, 441] width 206 height 40
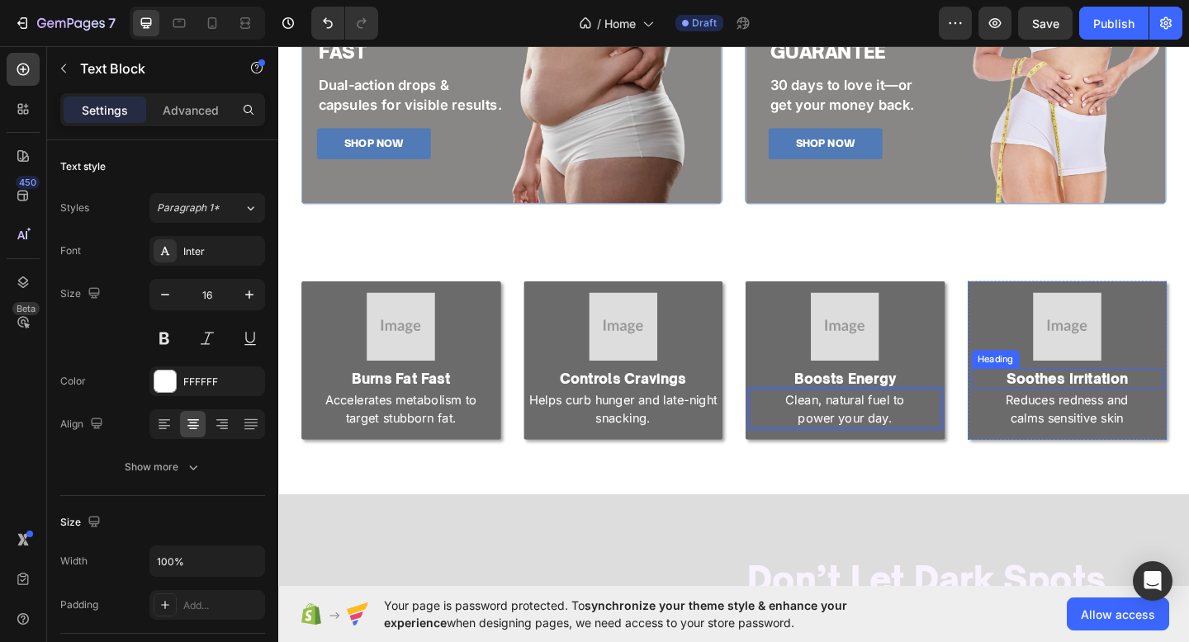
click at [1143, 403] on h2 "Soothes Irritation" at bounding box center [1136, 408] width 209 height 22
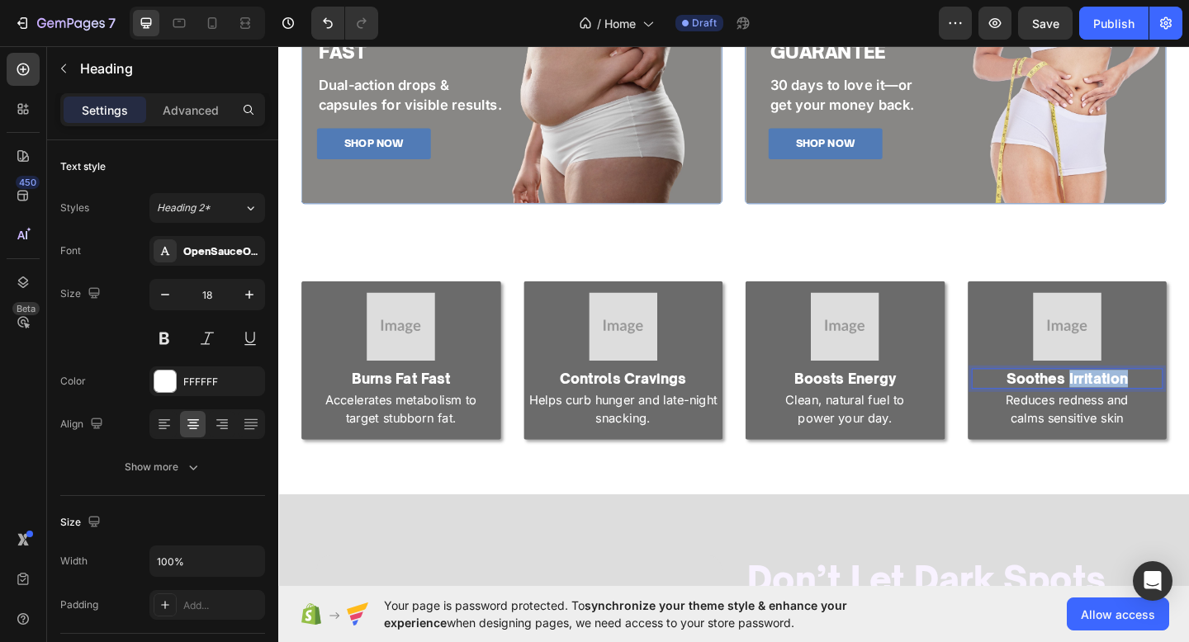
click at [1143, 403] on p "Soothes Irritation" at bounding box center [1137, 408] width 206 height 19
click at [1128, 460] on p "calms sensitive skin" at bounding box center [1137, 451] width 206 height 20
click at [1188, 460] on p "calms sensitive skin" at bounding box center [1137, 451] width 206 height 20
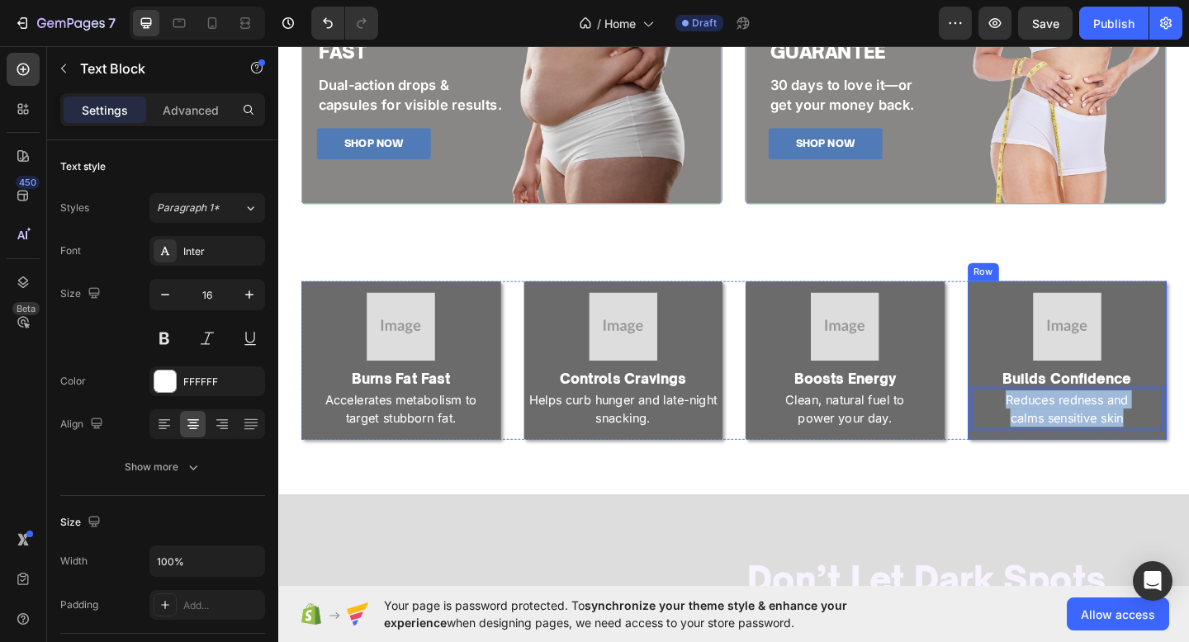
drag, startPoint x: 1203, startPoint y: 449, endPoint x: 1030, endPoint y: 429, distance: 173.7
click at [1030, 429] on div "Image Builds Confidence Heading Reduces redness and calms [MEDICAL_DATA] Text B…" at bounding box center [1136, 388] width 217 height 173
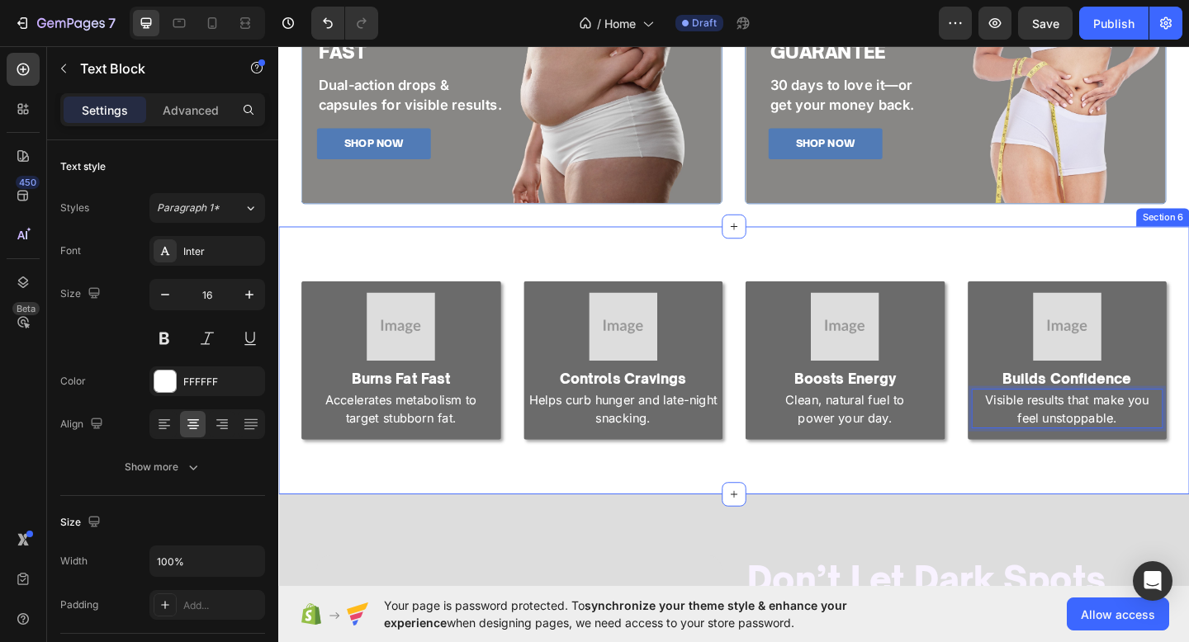
click at [1095, 500] on div "Image Burns Fat Fast Heading Turmeric-powered care for radiant skin. Text Block…" at bounding box center [773, 388] width 991 height 291
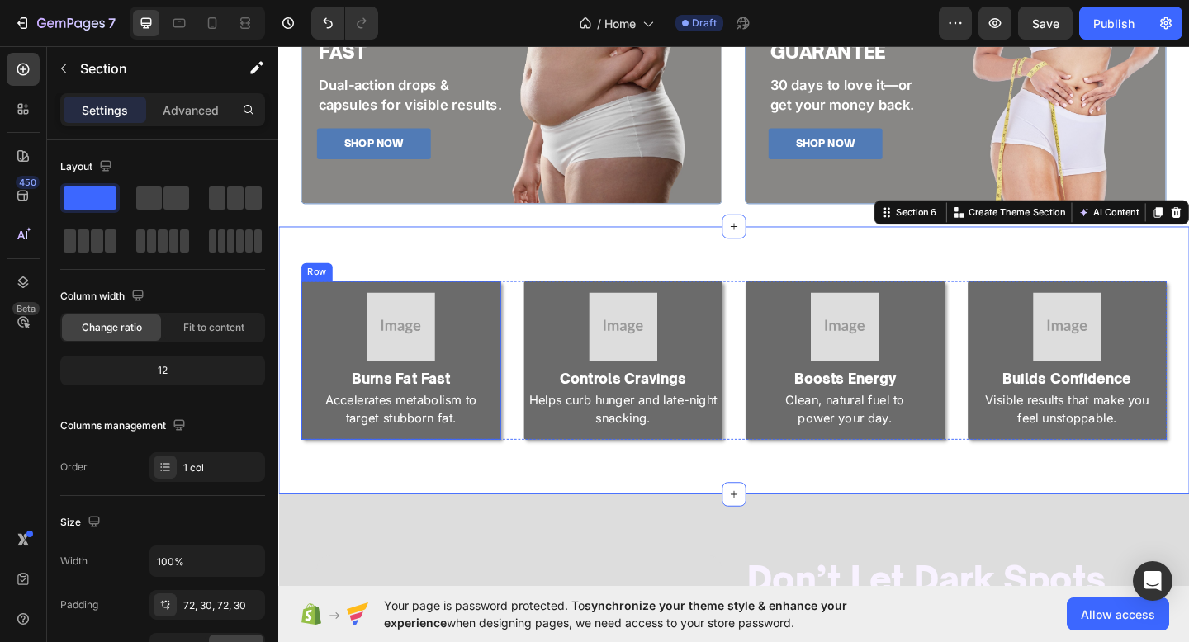
click at [515, 309] on div "Image Burns Fat Fast Heading Turmeric-powered care for radiant skin. Text Block…" at bounding box center [411, 388] width 217 height 173
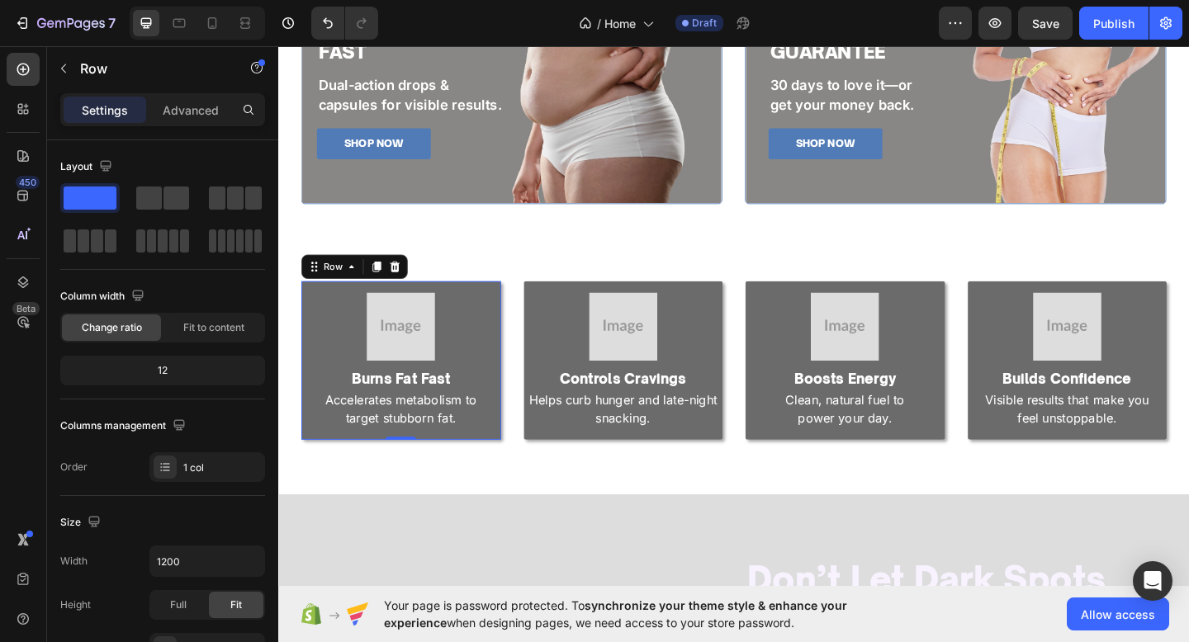
scroll to position [458, 0]
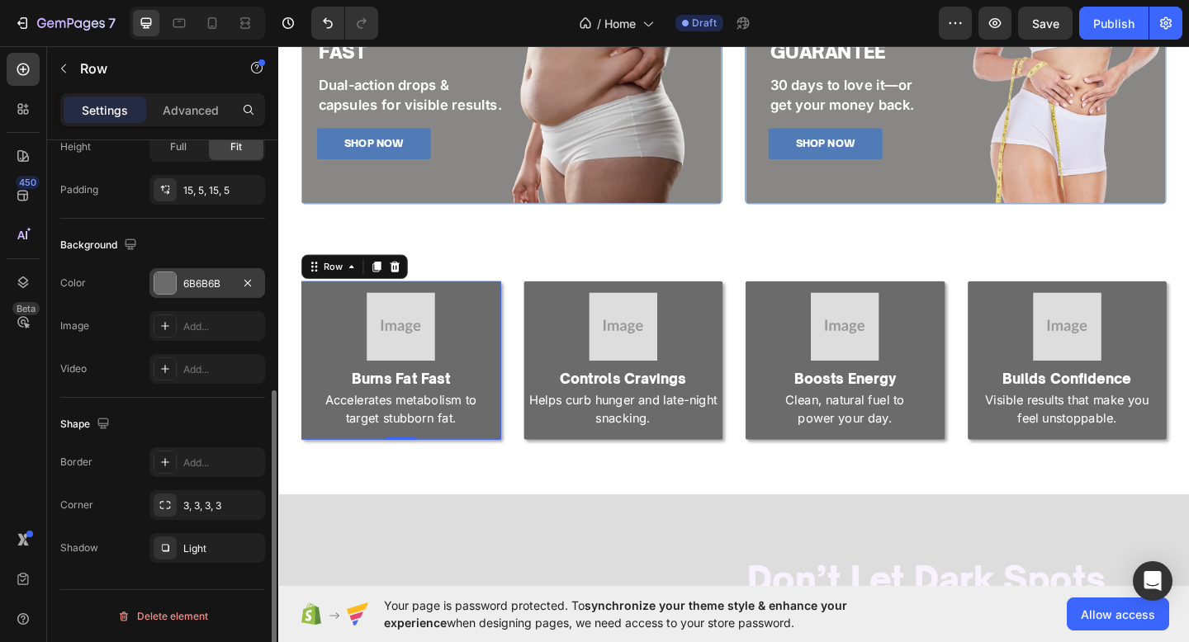
click at [184, 289] on div "6B6B6B" at bounding box center [207, 284] width 48 height 15
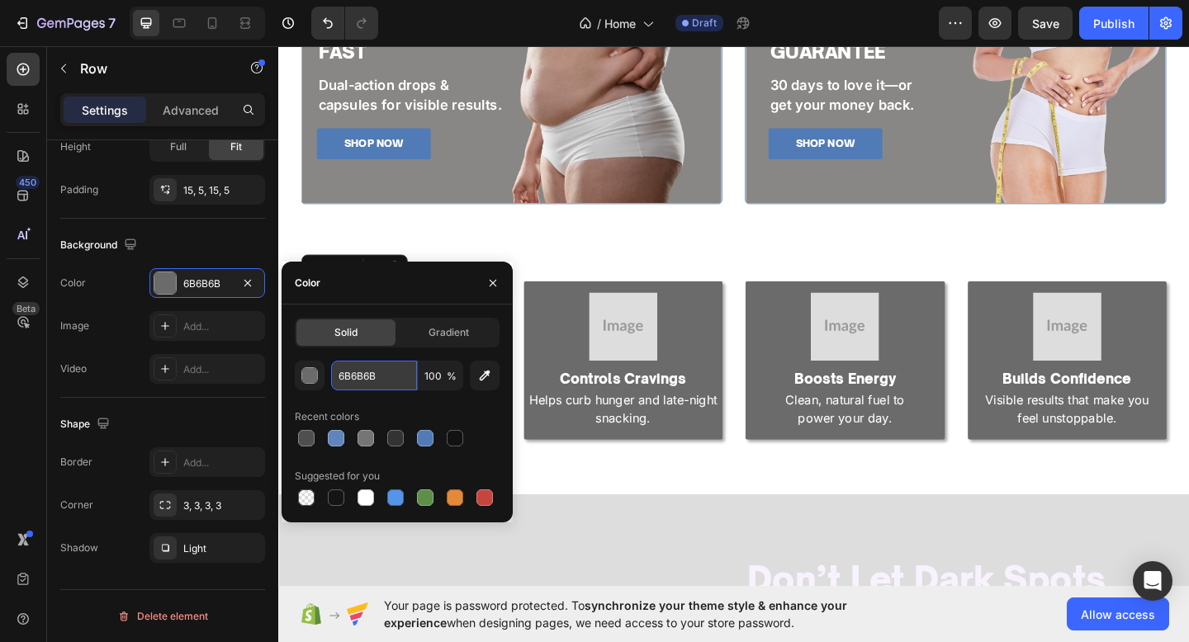
click at [360, 383] on input "6B6B6B" at bounding box center [374, 376] width 86 height 30
paste input "#88a5cd"
type input "#88a5cd"
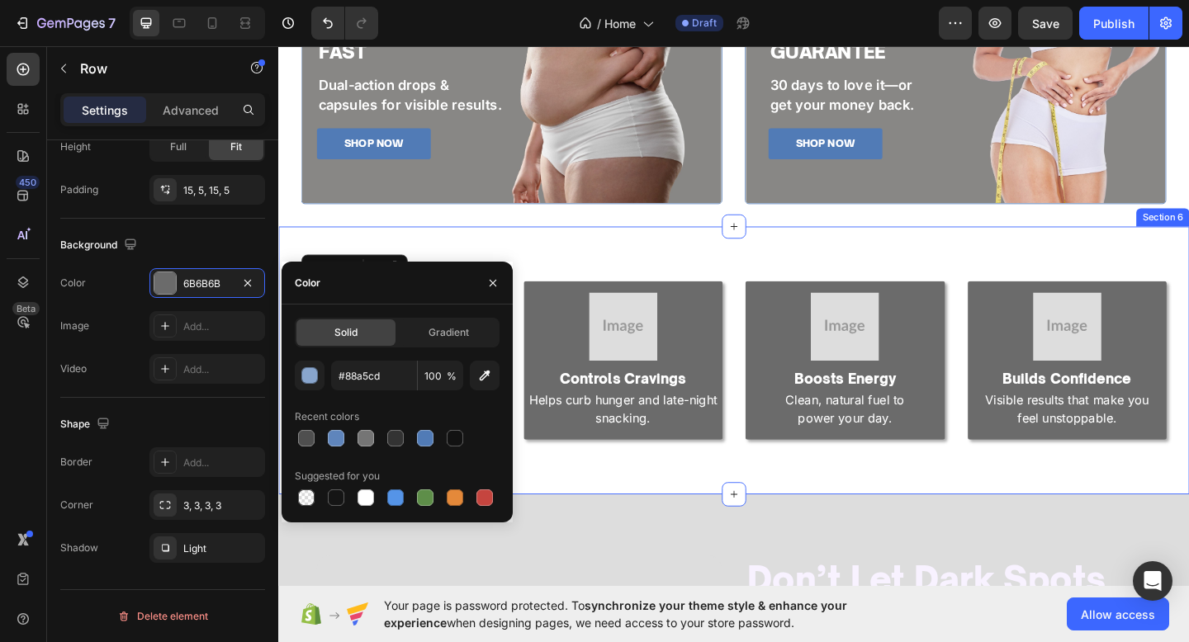
click at [625, 493] on div "Image Burns Fat Fast Heading Turmeric-powered care for radiant skin. Text Block…" at bounding box center [773, 388] width 991 height 291
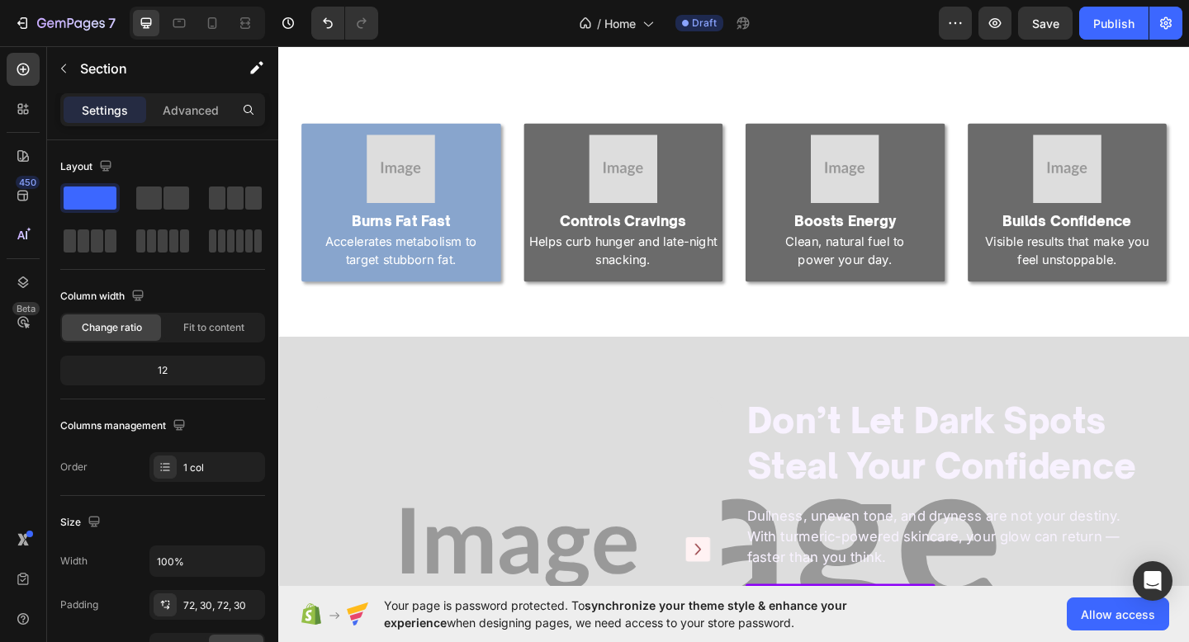
scroll to position [1470, 0]
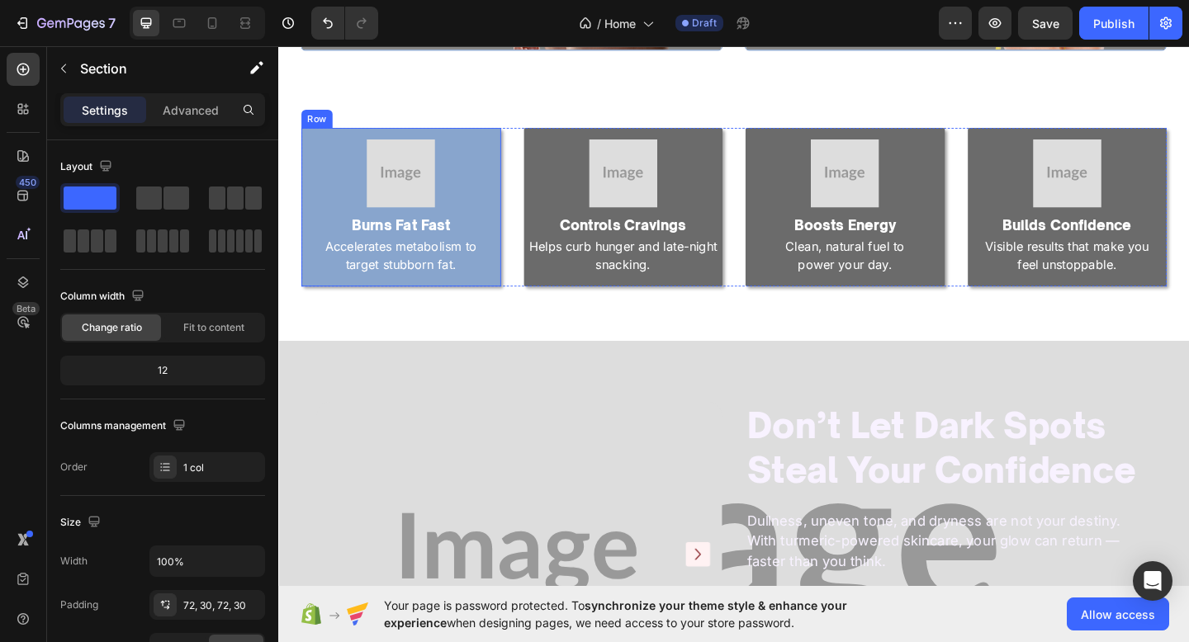
click at [500, 298] on div "Image Burns Fat Fast Heading Turmeric-powered care for radiant skin. Text Block…" at bounding box center [411, 221] width 217 height 173
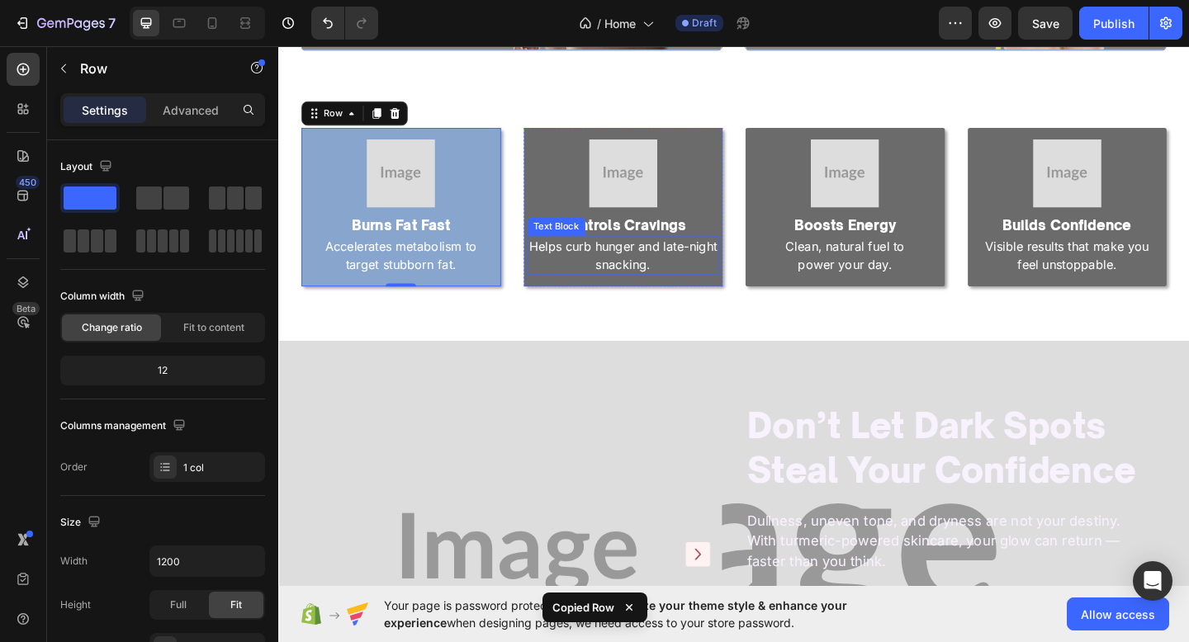
click at [556, 291] on p "Helps curb hunger and late-night snacking." at bounding box center [654, 274] width 206 height 40
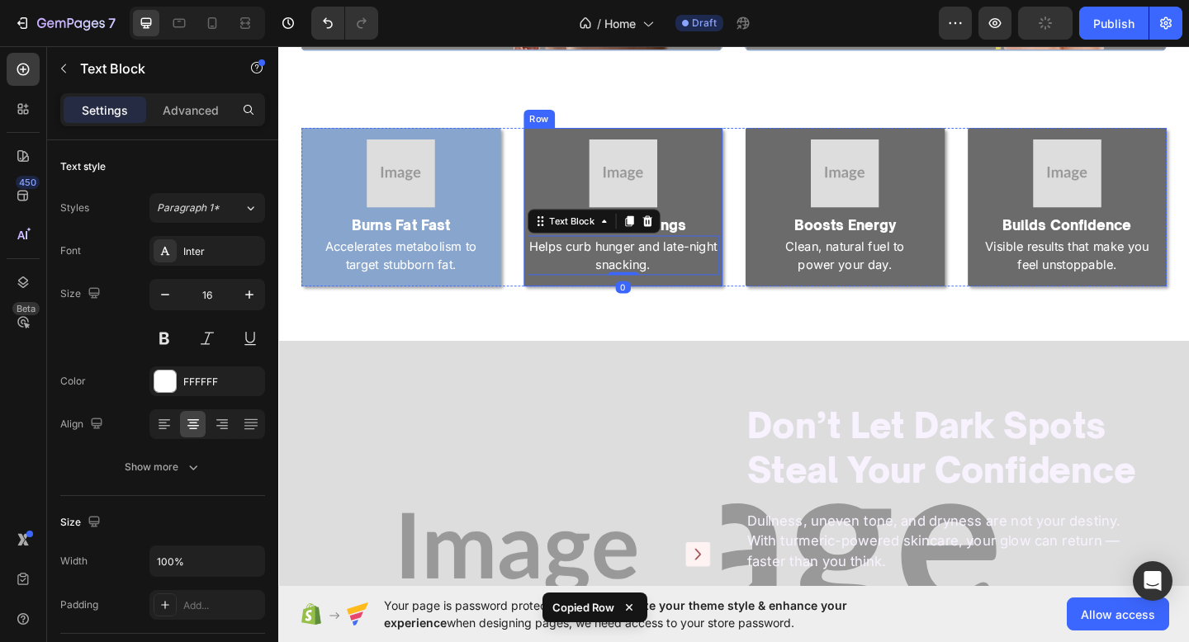
click at [567, 307] on div "Image Controls Cravings Heading Evens complexion and restores natural glow. Tex…" at bounding box center [653, 221] width 217 height 173
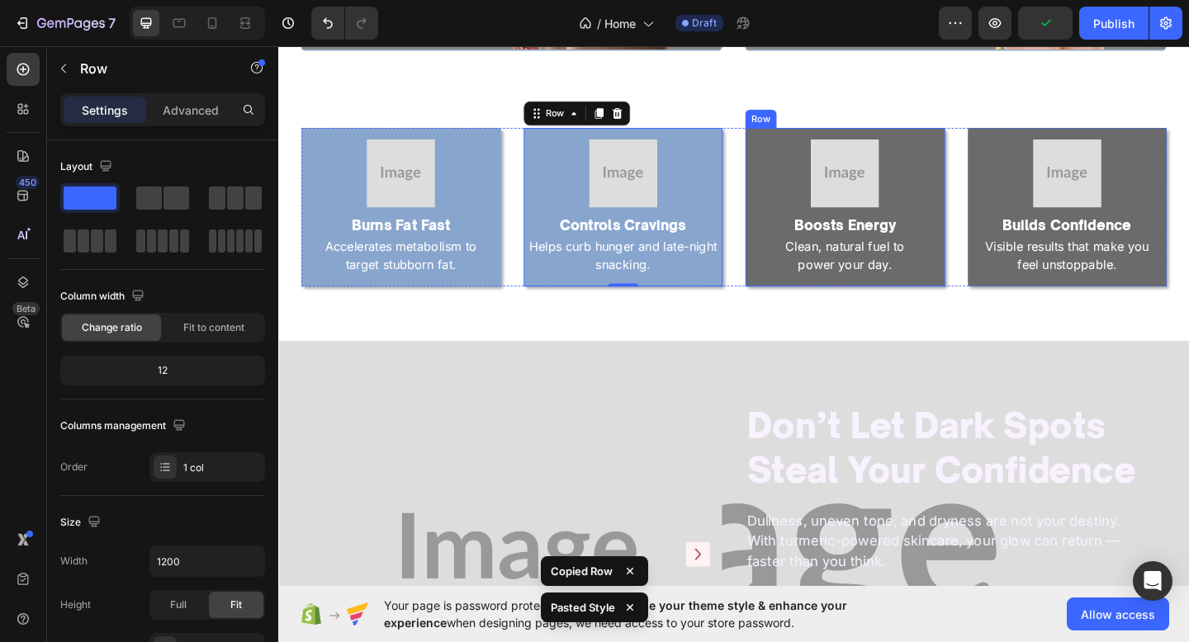
click at [789, 299] on div "Image Boosts Energy Heading Clean, natural fuel to power your day. Text Block R…" at bounding box center [894, 221] width 217 height 173
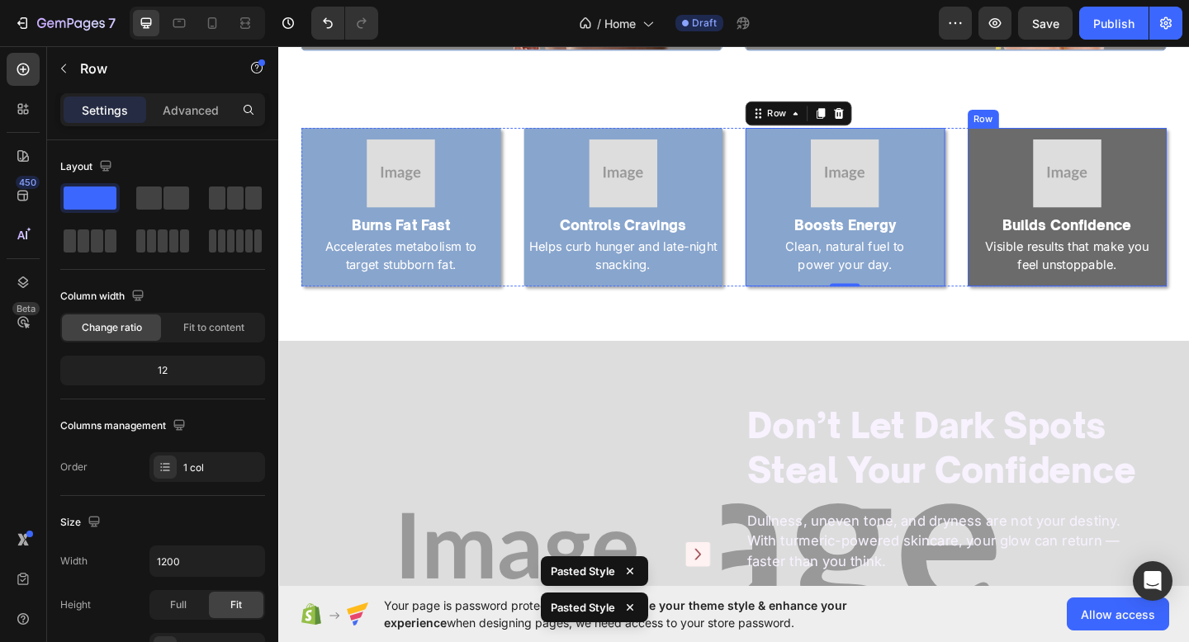
click at [1046, 297] on div "Image Builds Confidence Heading Visible results that make you feel unstoppable.…" at bounding box center [1136, 221] width 217 height 173
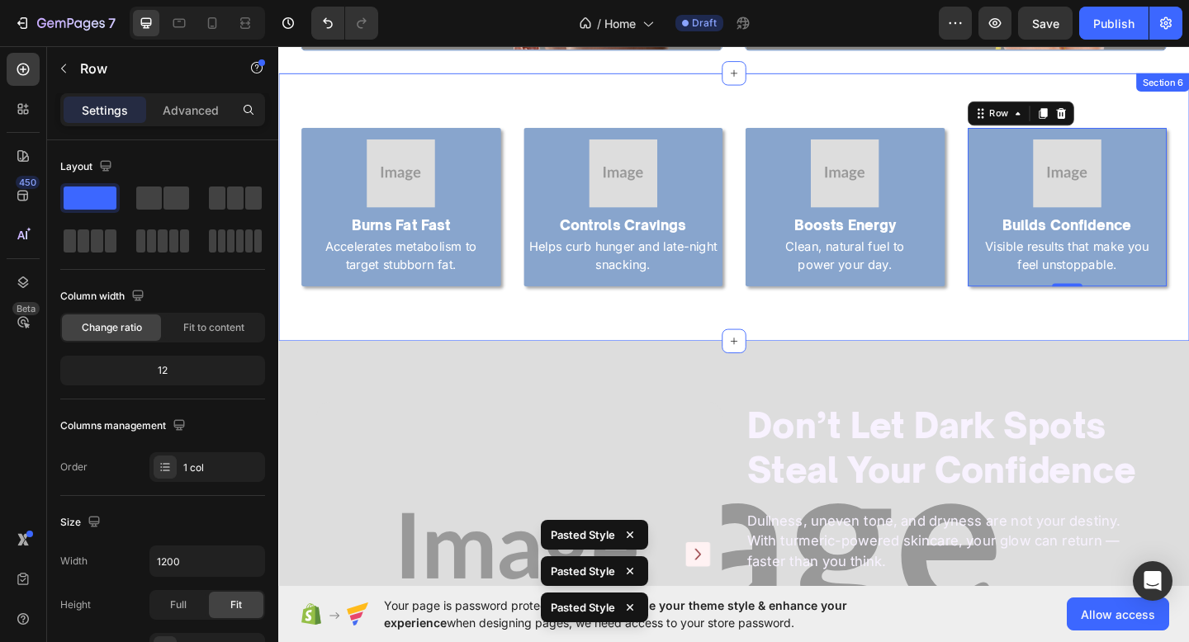
click at [976, 345] on div "Image Burns Fat Fast Heading Turmeric-powered care for radiant skin. Text Block…" at bounding box center [773, 221] width 991 height 291
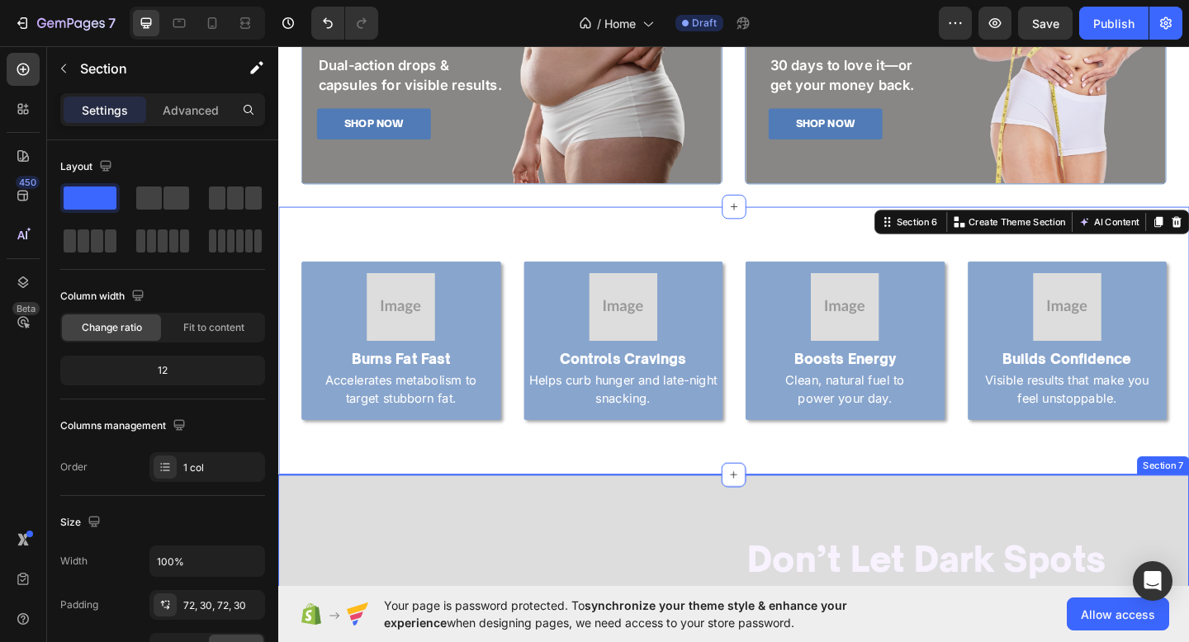
scroll to position [1310, 0]
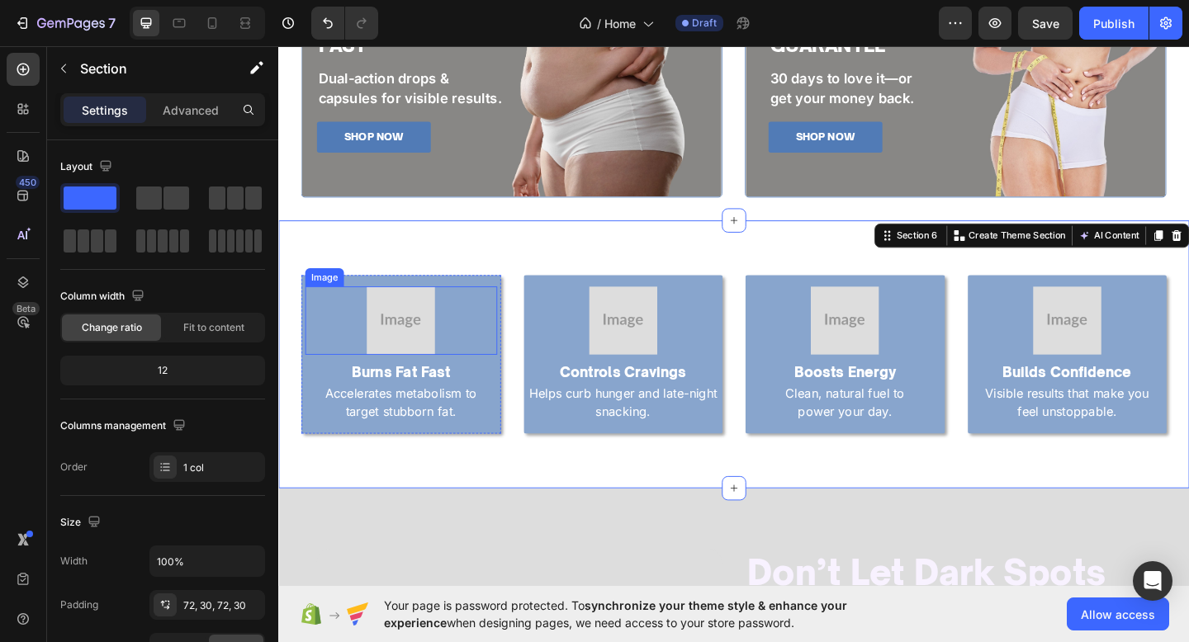
click at [455, 371] on div at bounding box center [411, 345] width 209 height 74
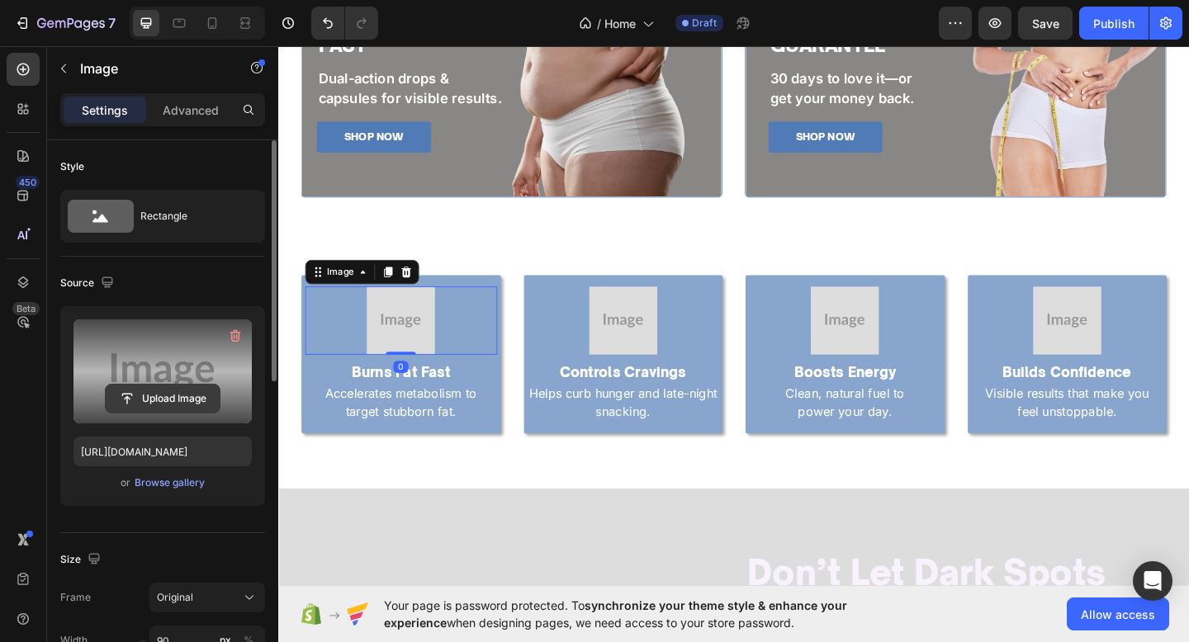
click at [129, 395] on input "file" at bounding box center [163, 399] width 114 height 28
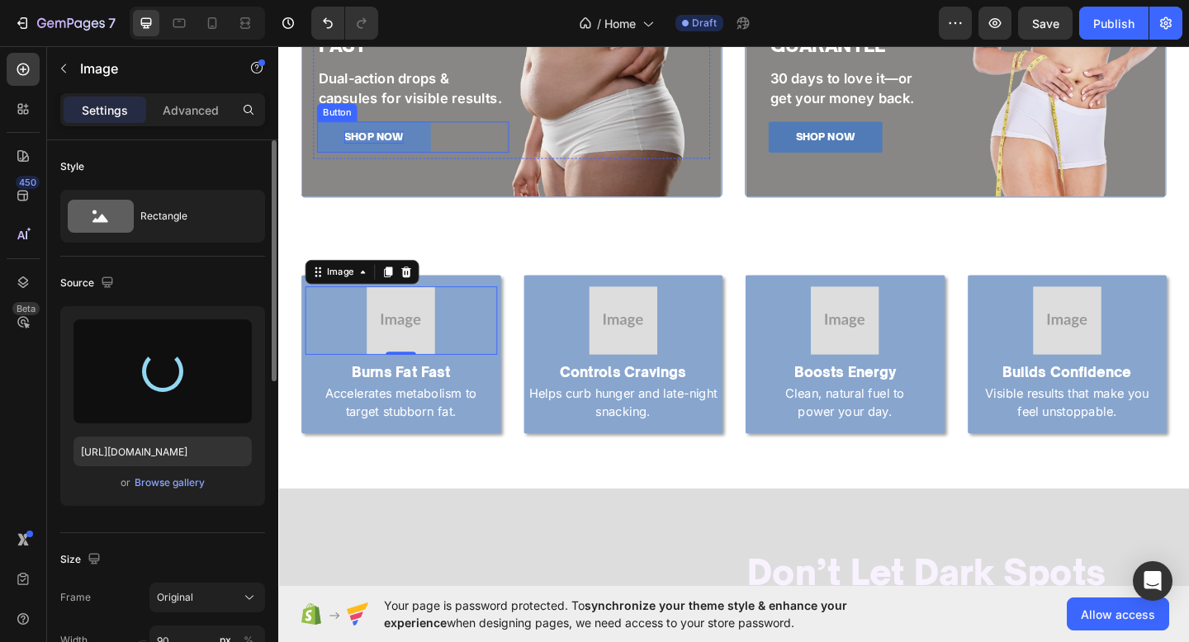
type input "https://cdn.shopify.com/s/files/1/0774/1459/6824/files/gempages_581933070513341…"
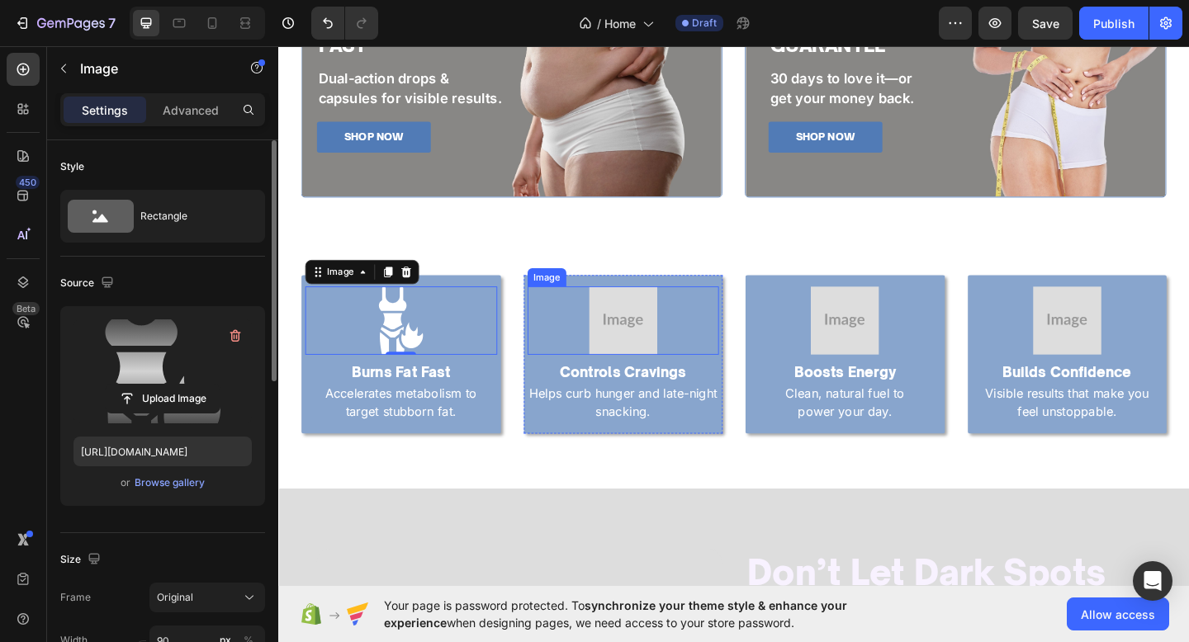
click at [606, 325] on div at bounding box center [653, 345] width 209 height 74
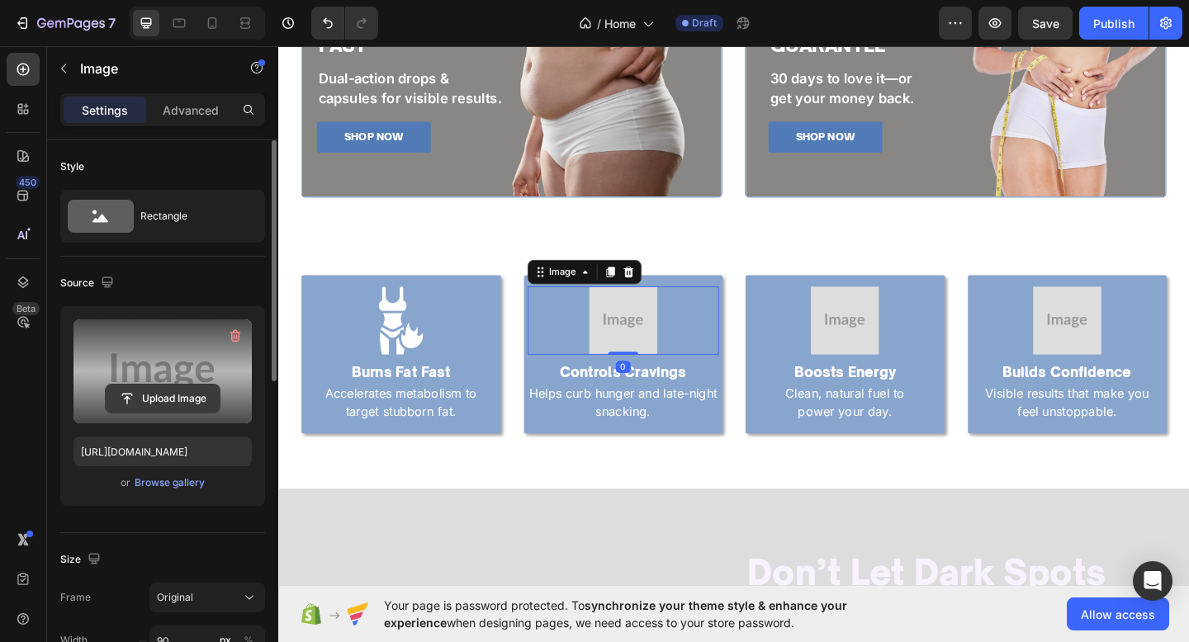
click at [149, 404] on input "file" at bounding box center [163, 399] width 114 height 28
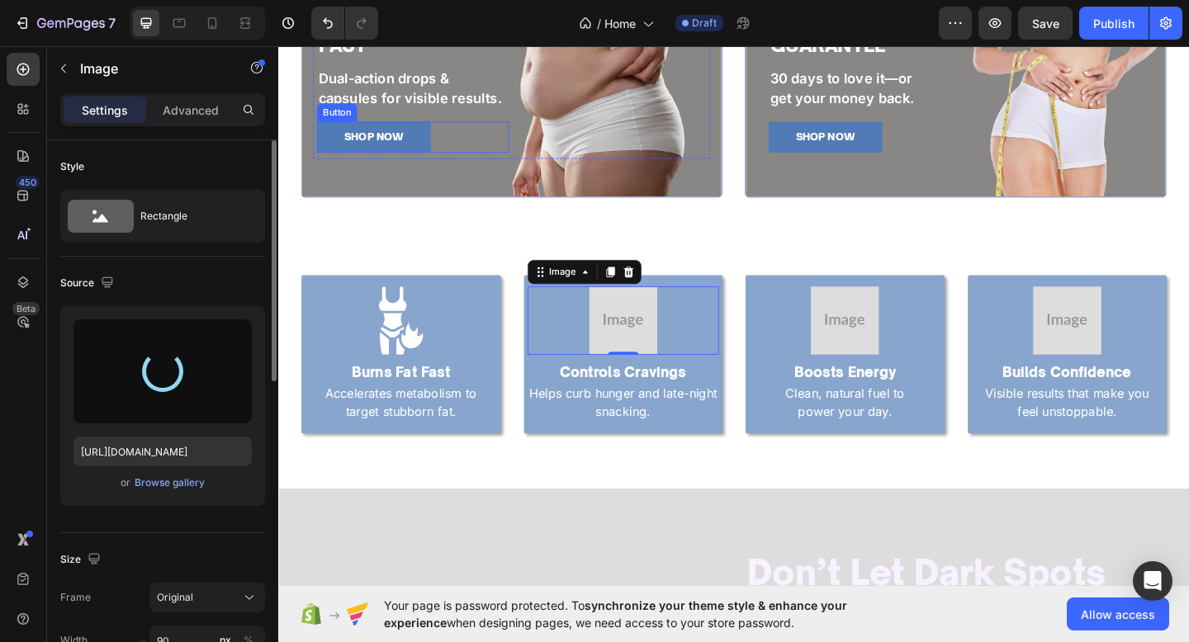
type input "https://cdn.shopify.com/s/files/1/0774/1459/6824/files/gempages_581933070513341…"
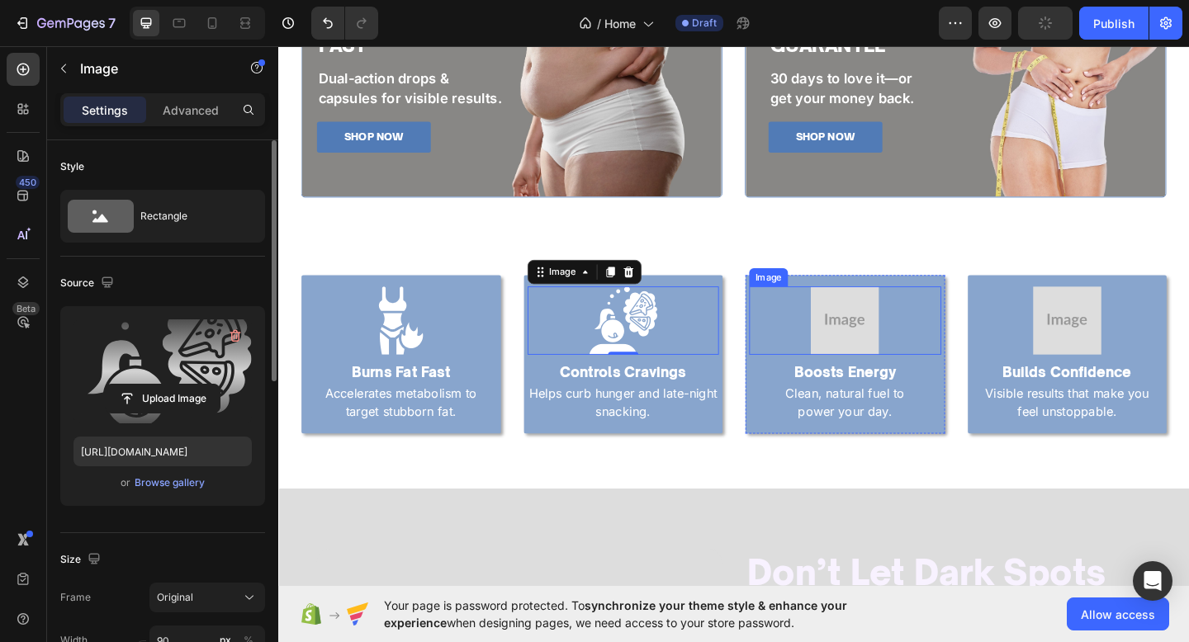
click at [845, 328] on div at bounding box center [894, 345] width 209 height 74
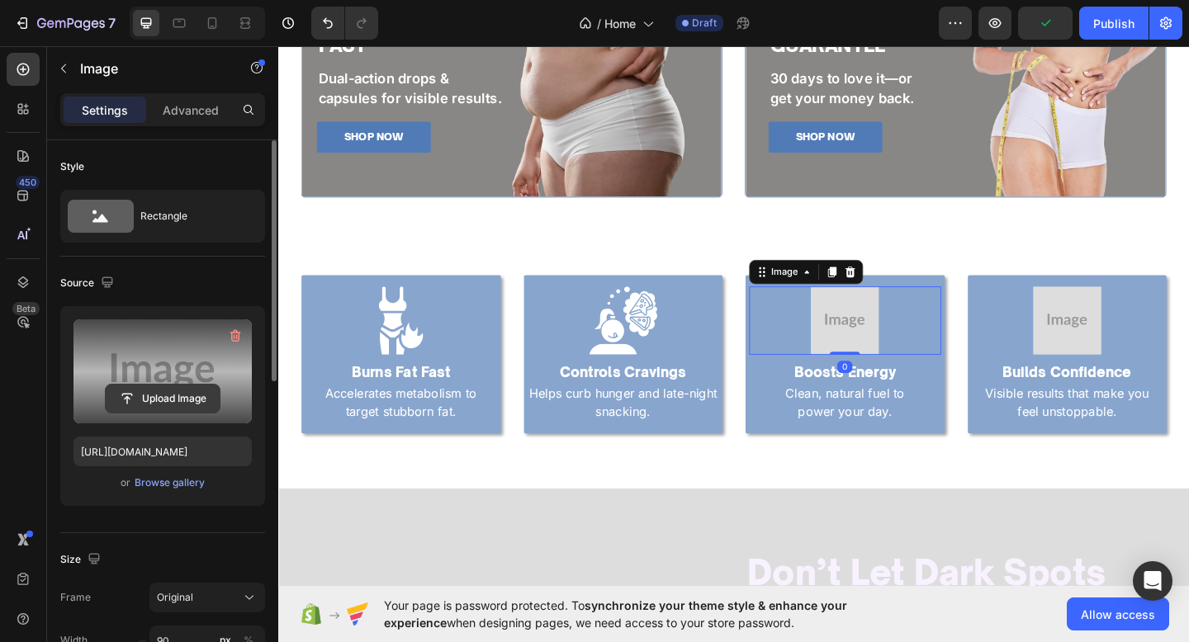
click at [170, 402] on input "file" at bounding box center [163, 399] width 114 height 28
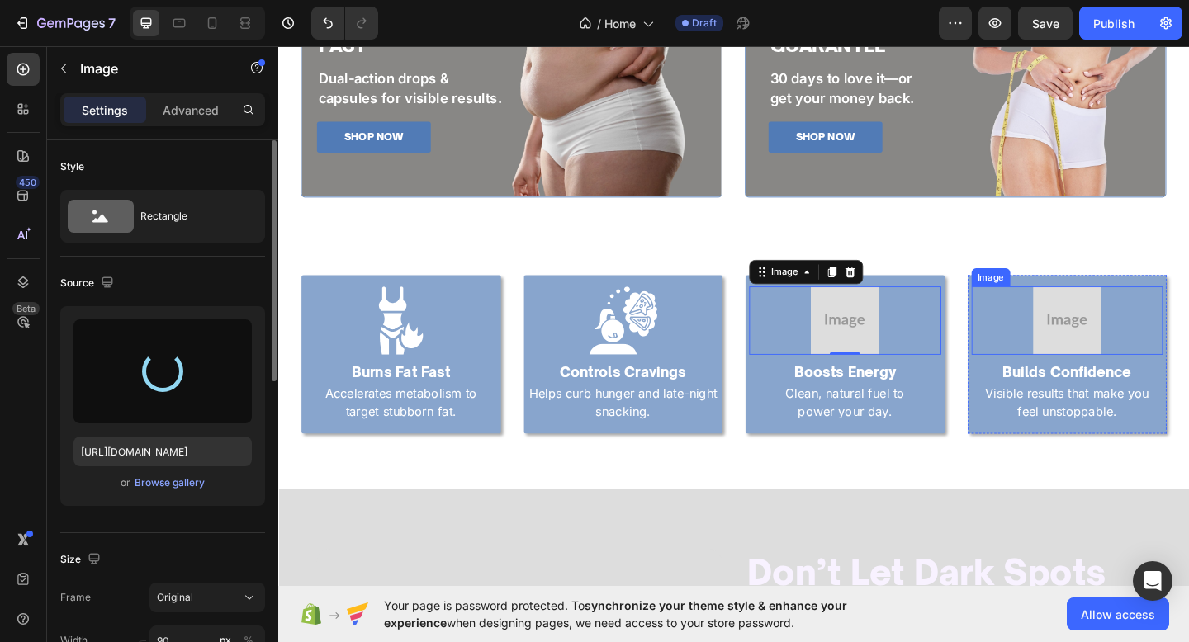
type input "https://cdn.shopify.com/s/files/1/0774/1459/6824/files/gempages_581933070513341…"
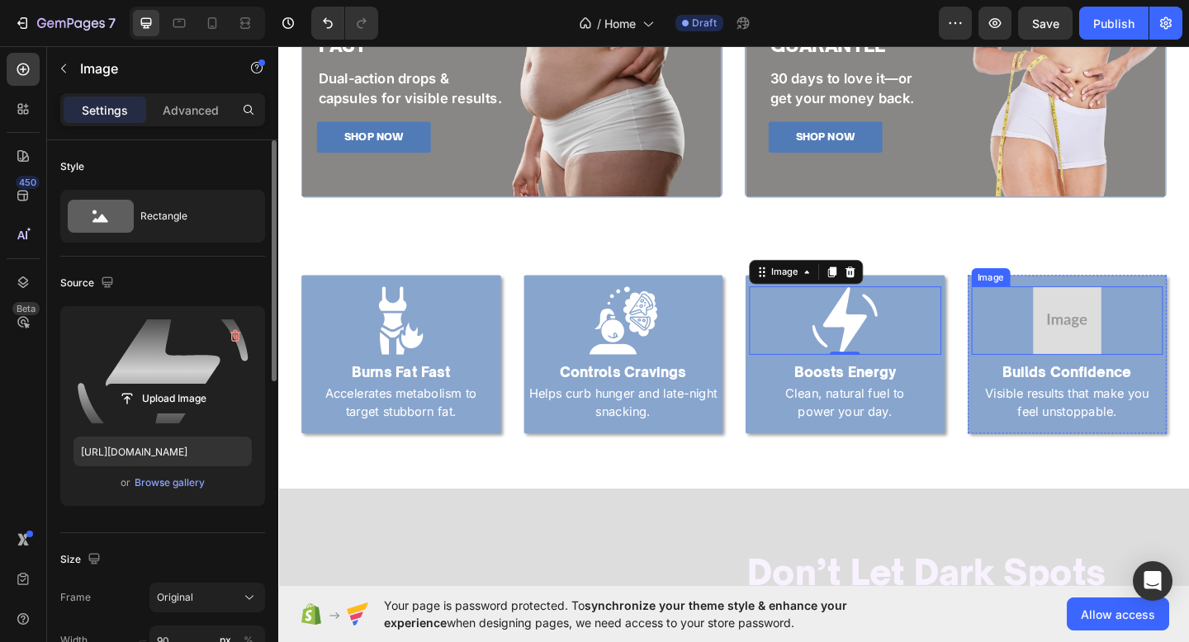
click at [1128, 348] on img at bounding box center [1136, 345] width 74 height 74
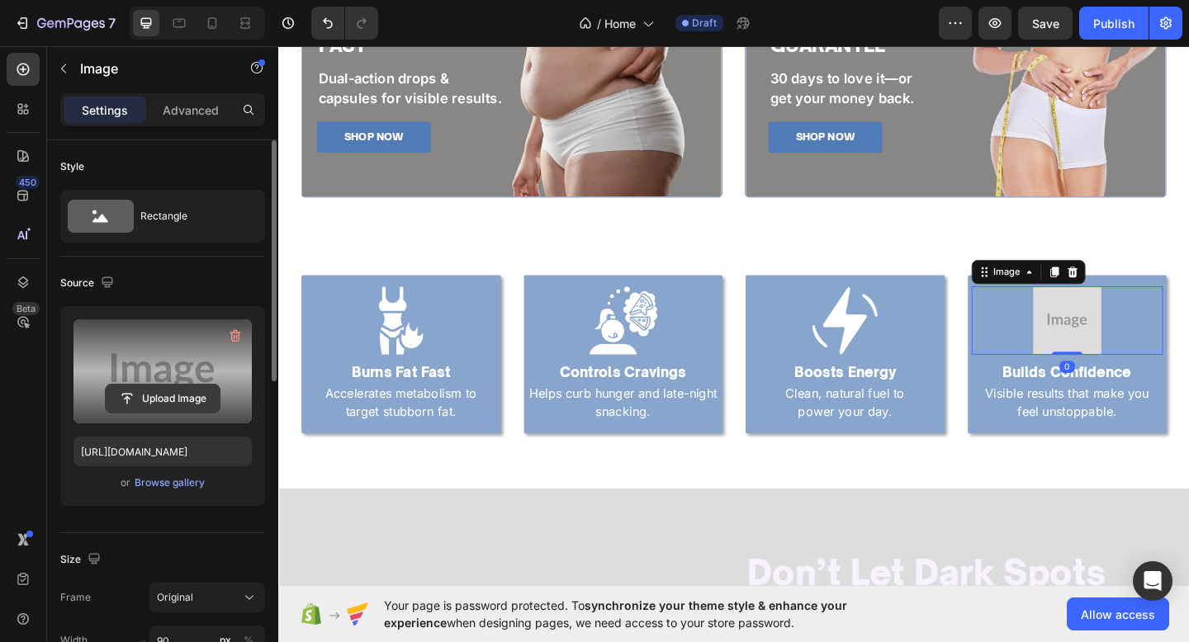
click at [202, 395] on input "file" at bounding box center [163, 399] width 114 height 28
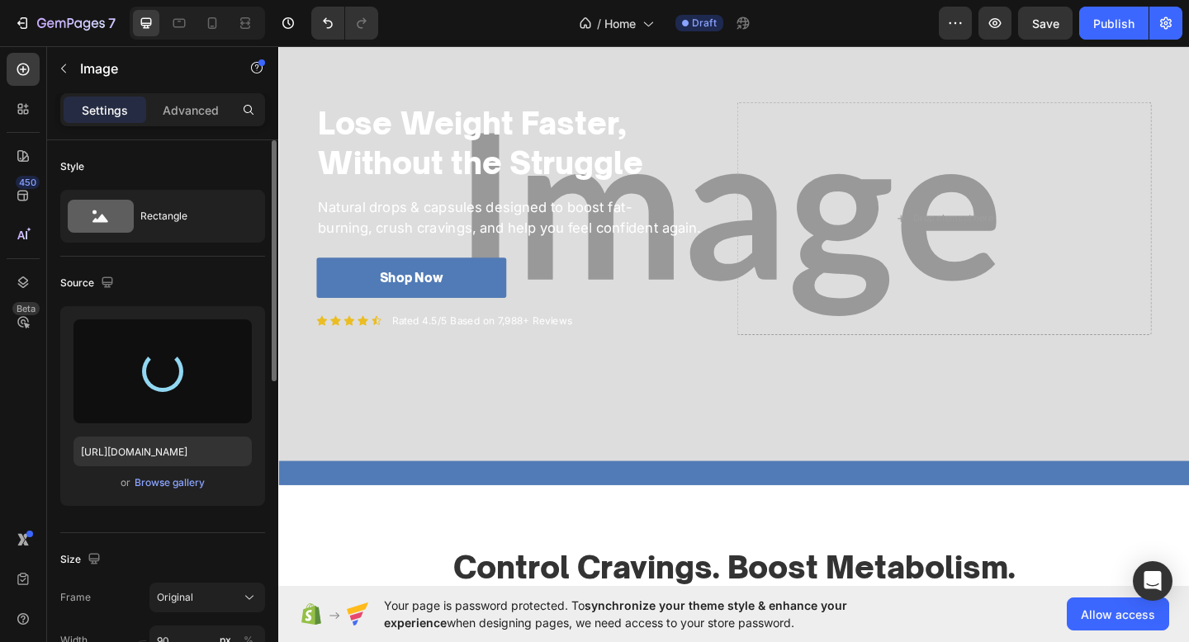
scroll to position [0, 0]
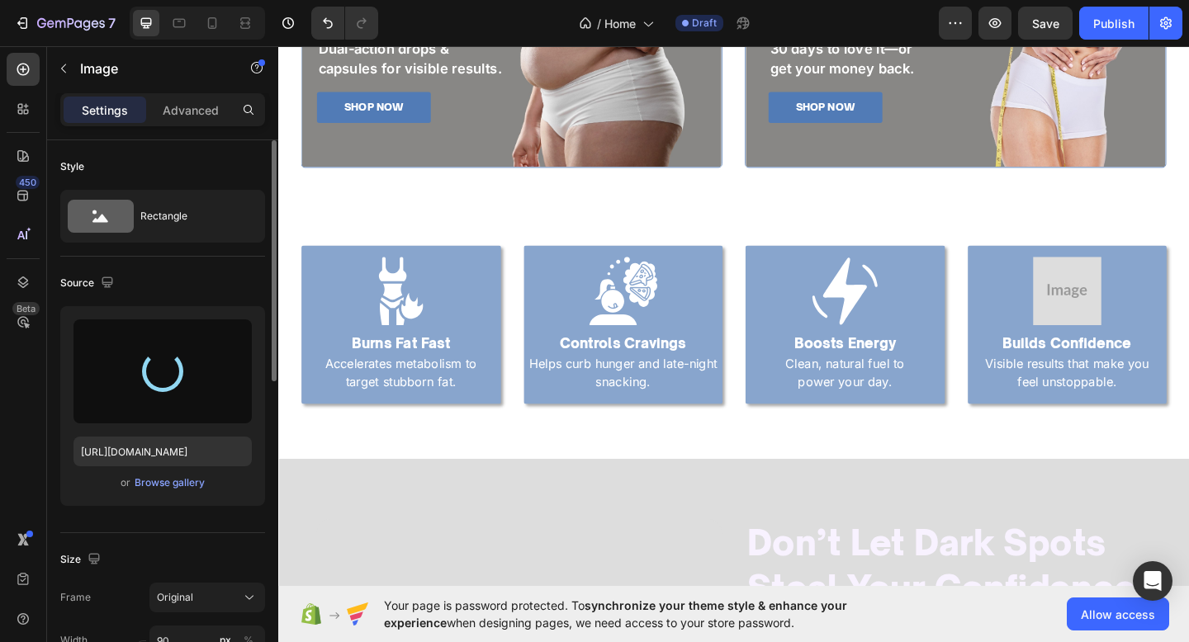
type input "https://cdn.shopify.com/s/files/1/0774/1459/6824/files/gempages_581933070513341…"
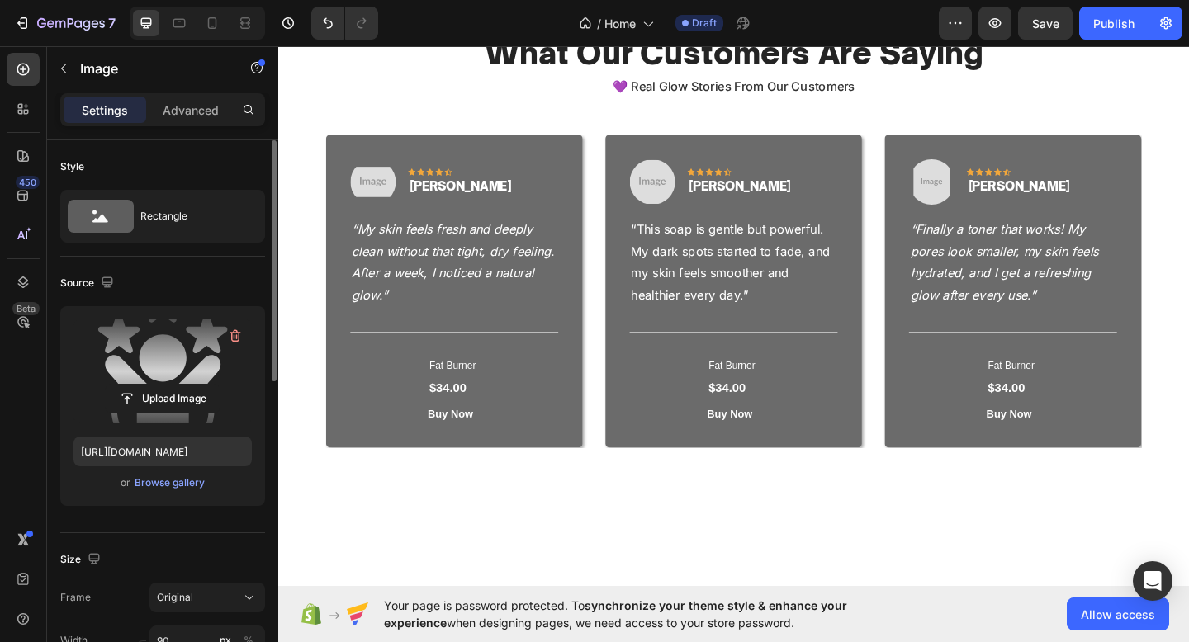
scroll to position [1792, 0]
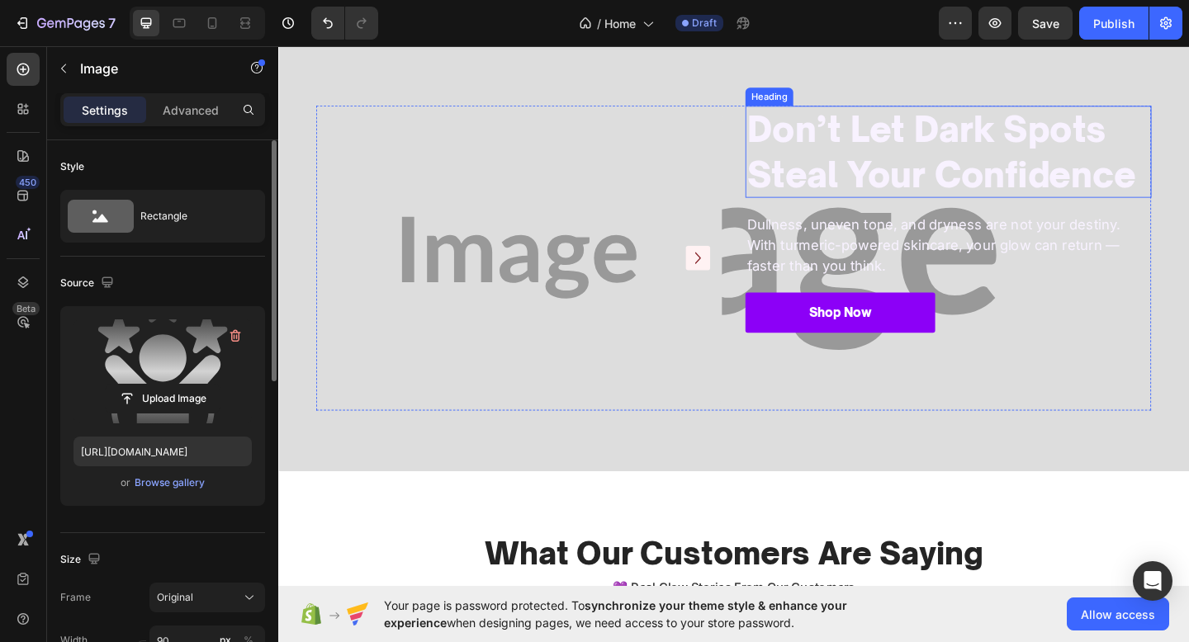
click at [978, 145] on h2 "Don’t Let Dark Spots Steal Your Confidence" at bounding box center [1007, 161] width 442 height 100
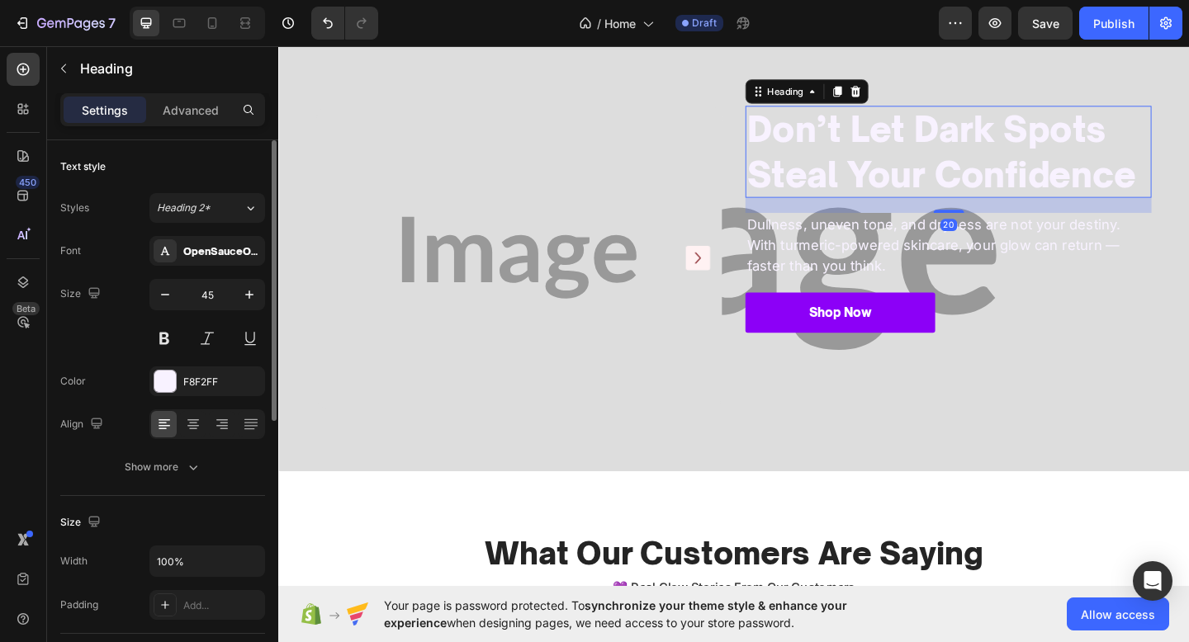
click at [978, 145] on h2 "Don’t Let Dark Spots Steal Your Confidence" at bounding box center [1007, 161] width 442 height 100
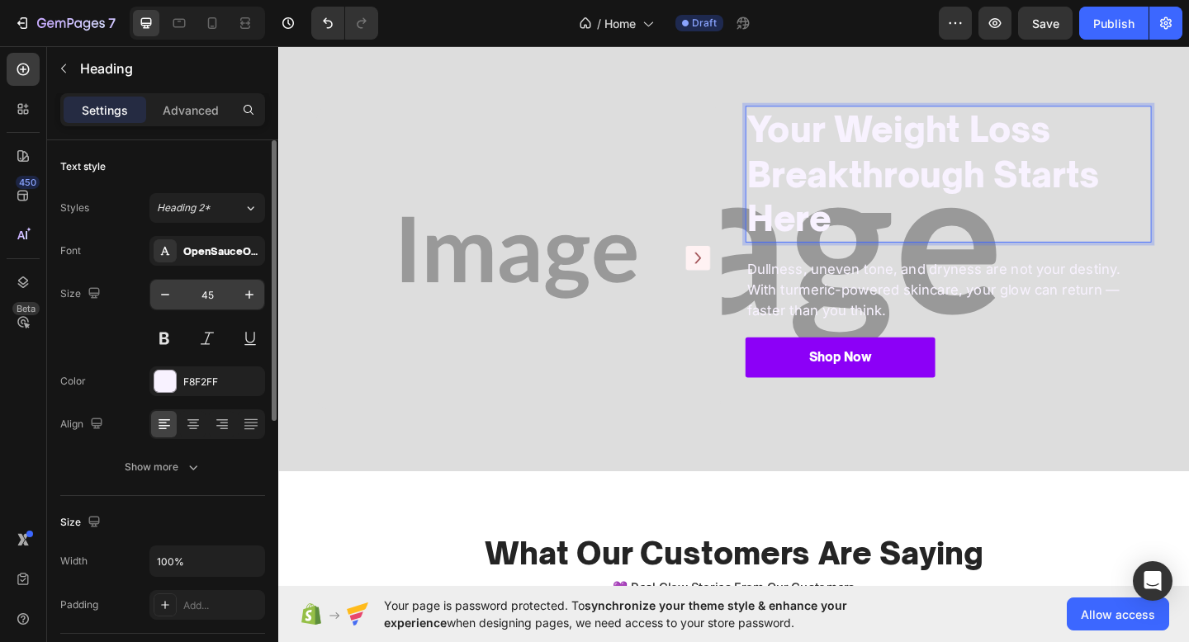
click at [217, 290] on input "45" at bounding box center [207, 295] width 54 height 30
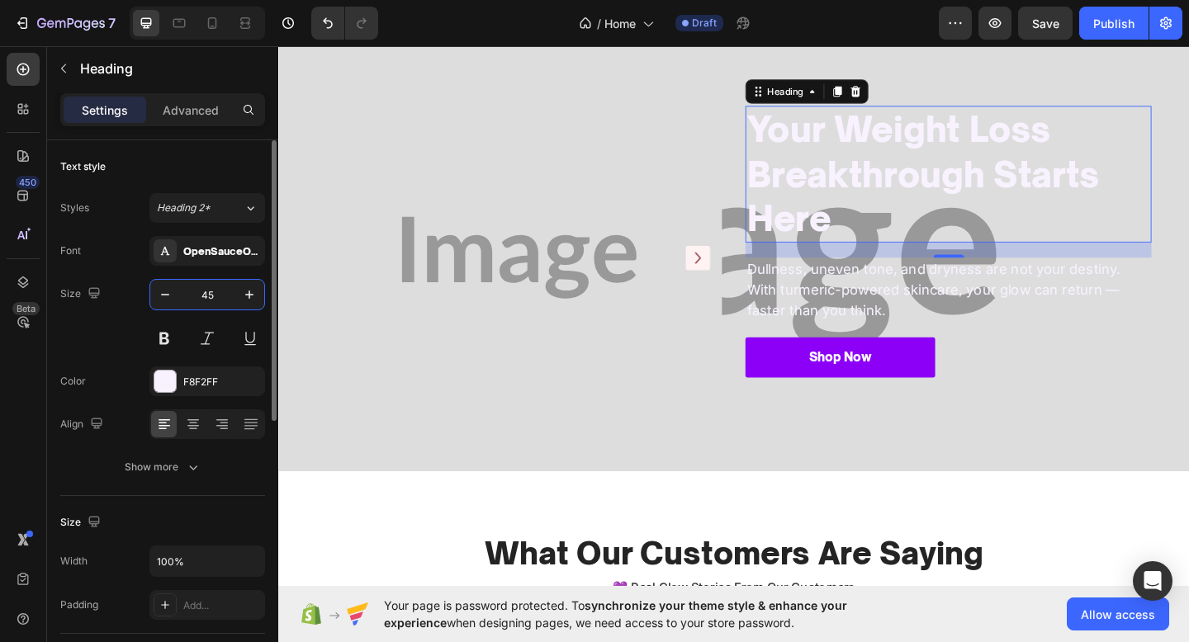
click at [217, 290] on input "45" at bounding box center [207, 295] width 54 height 30
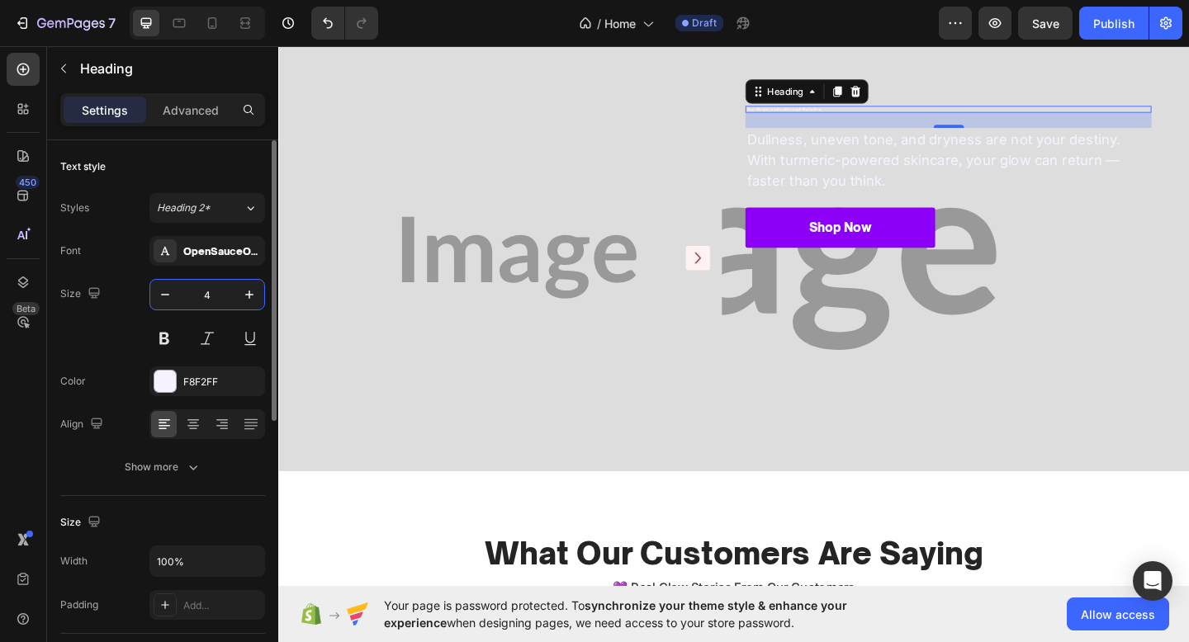
type input "40"
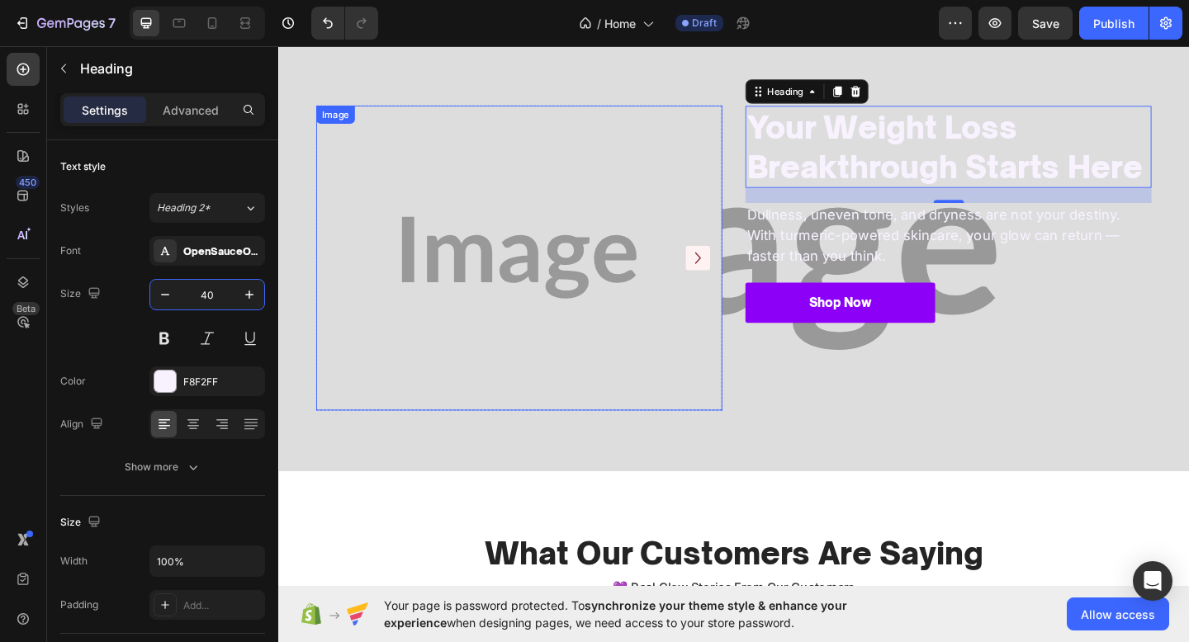
click at [598, 271] on img at bounding box center [540, 276] width 442 height 331
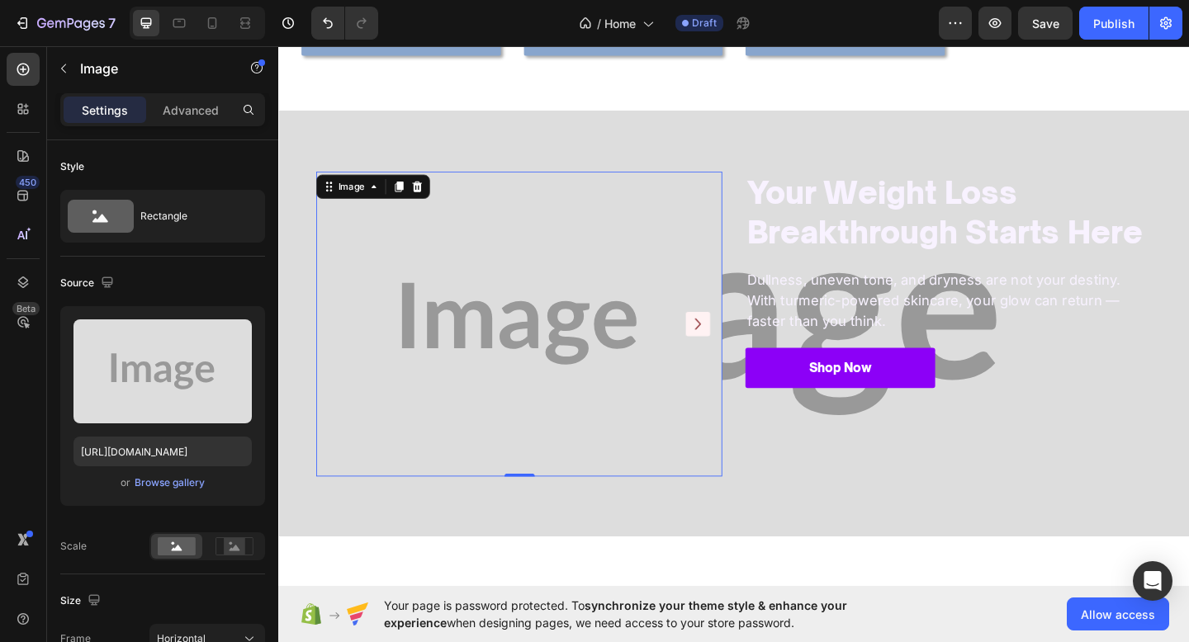
scroll to position [1717, 0]
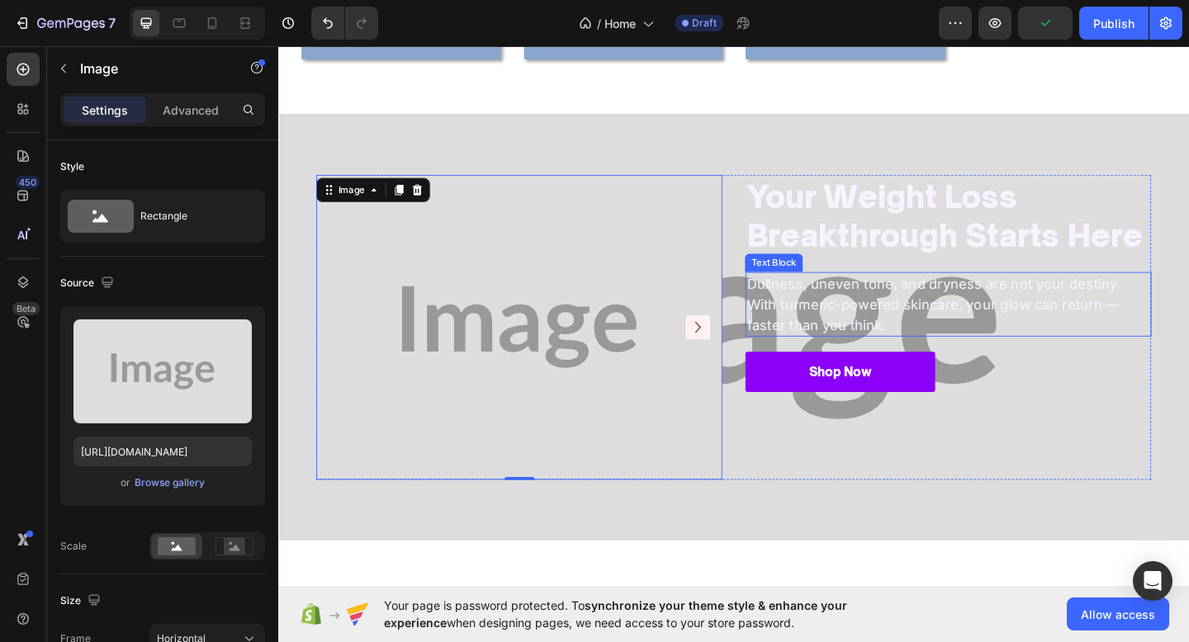
click at [968, 296] on p "Dullness, uneven tone, and dryness are not your destiny. With turmeric-powered …" at bounding box center [1007, 327] width 438 height 67
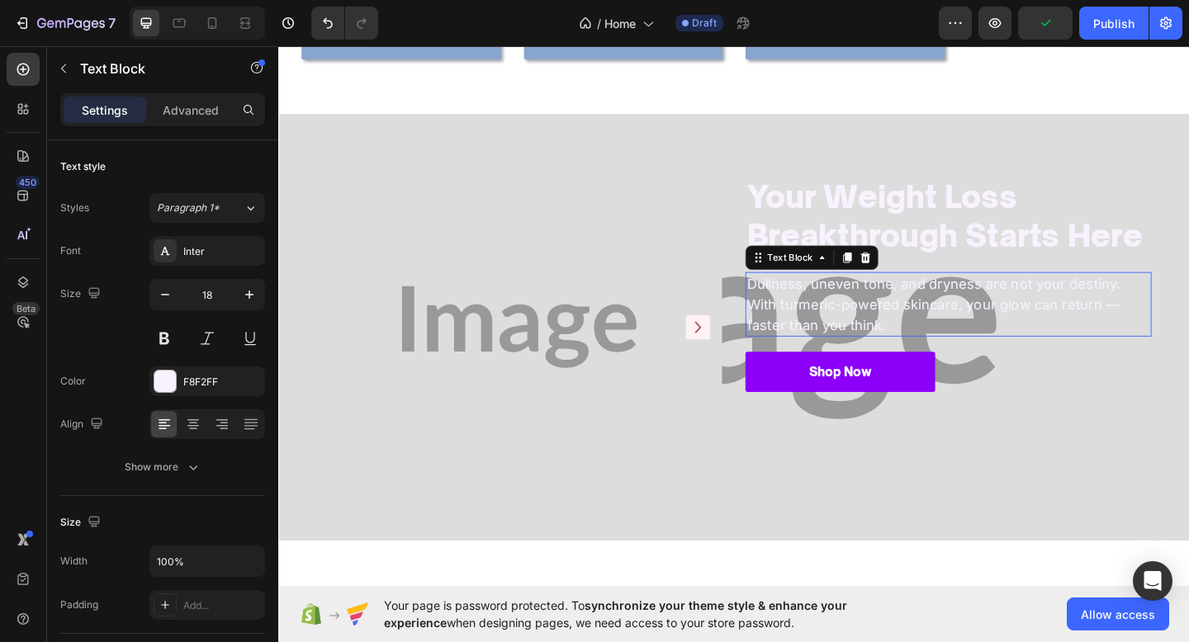
click at [968, 296] on p "Dullness, uneven tone, and dryness are not your destiny. With turmeric-powered …" at bounding box center [1007, 327] width 438 height 67
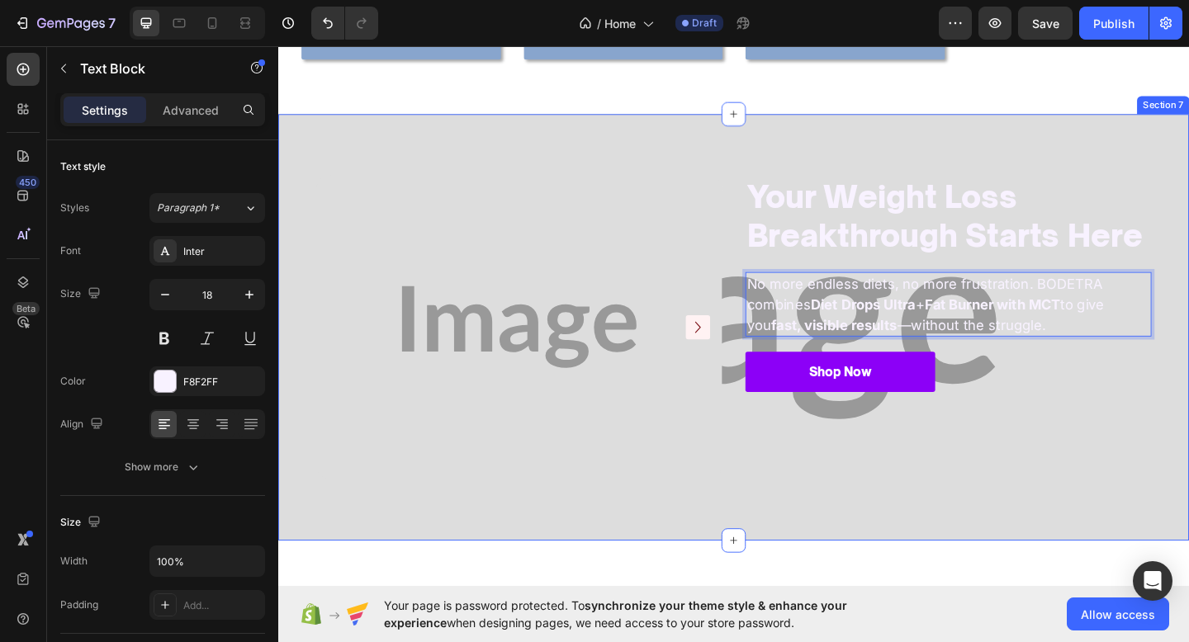
click at [792, 128] on div "Image Image Carousel Your Weight Loss Breakthrough Starts Here Heading No more …" at bounding box center [773, 352] width 991 height 463
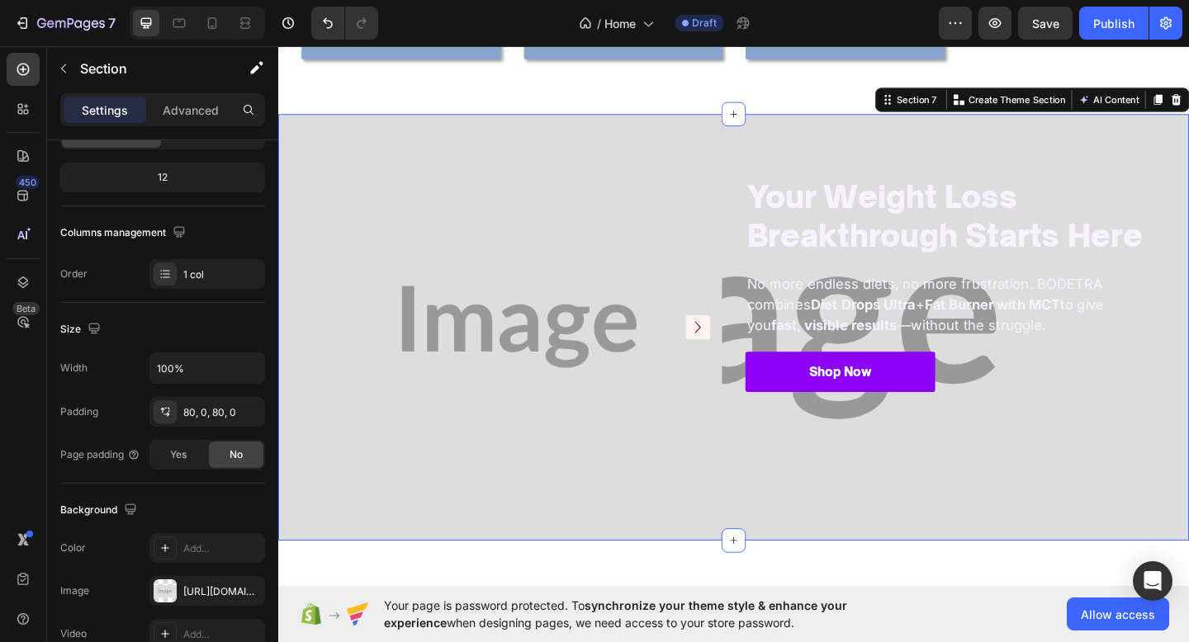
scroll to position [458, 0]
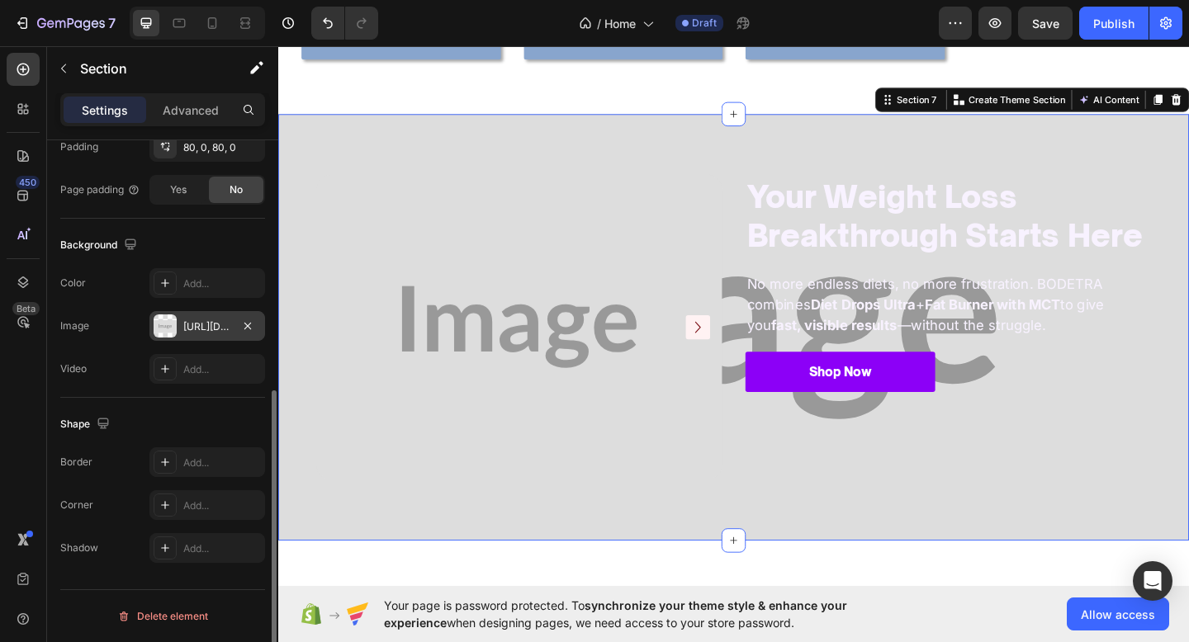
click at [211, 316] on div "https://placehold.co/2898x1562?text=Image" at bounding box center [207, 326] width 116 height 30
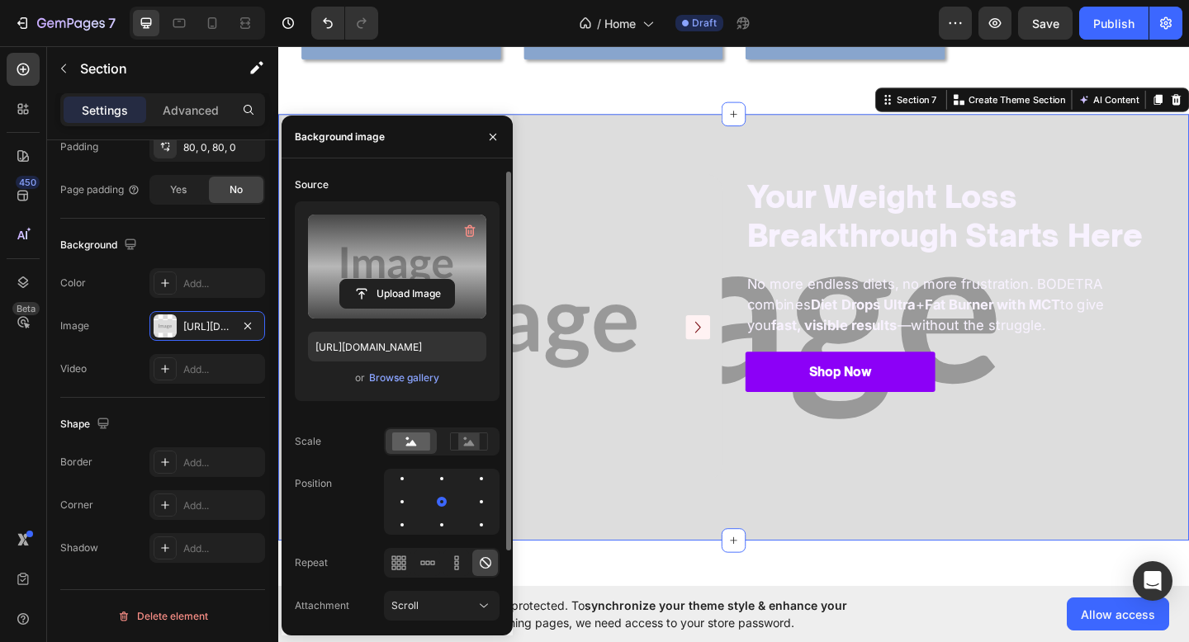
click at [423, 277] on label at bounding box center [397, 267] width 178 height 104
click at [423, 280] on input "file" at bounding box center [397, 294] width 114 height 28
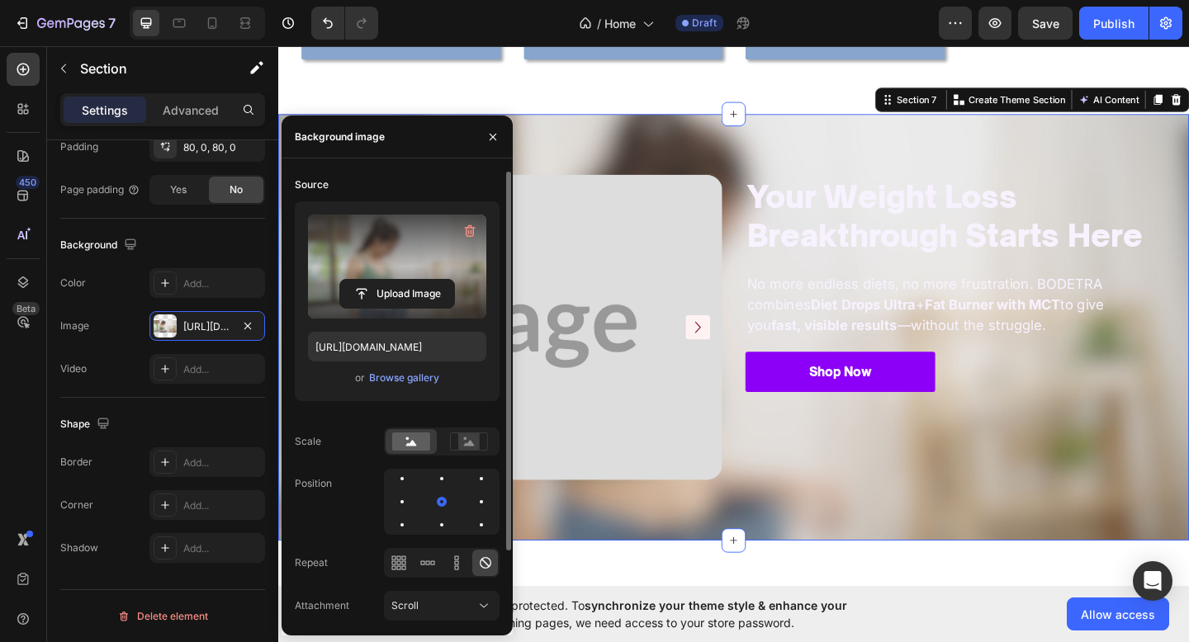
click at [877, 132] on div "Image Image Carousel Your Weight Loss Breakthrough Starts Here Heading No more …" at bounding box center [773, 352] width 991 height 463
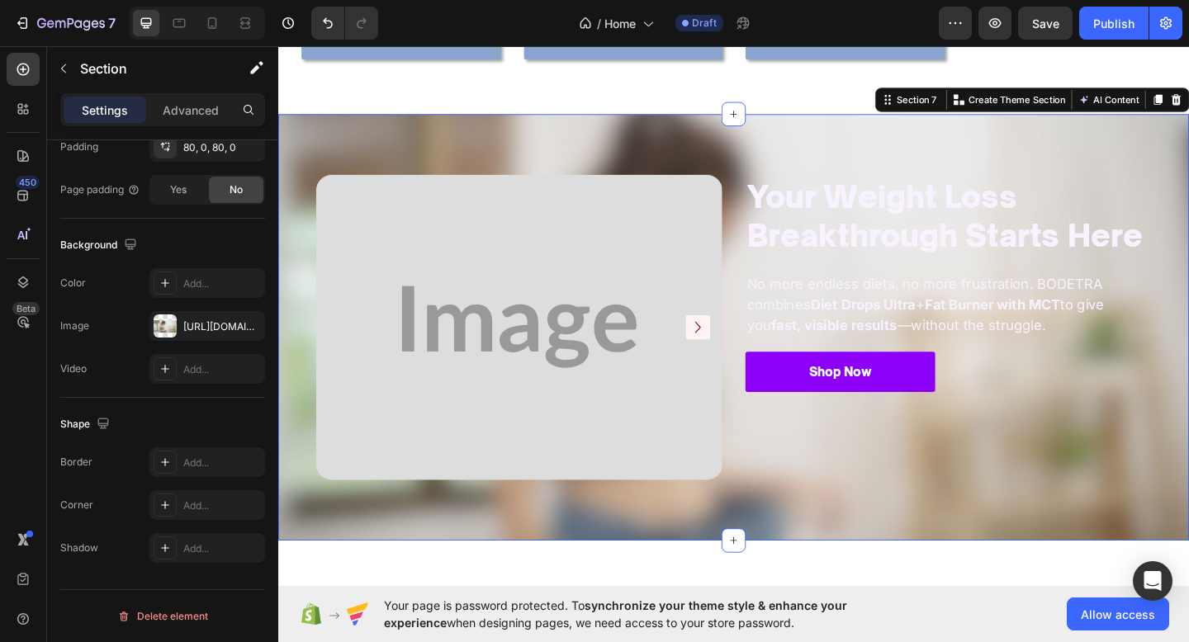
click at [433, 142] on div "Image Image Carousel Your Weight Loss Breakthrough Starts Here Heading No more …" at bounding box center [773, 352] width 991 height 463
click at [200, 329] on div "https://cdn.shopify.com/s/files/1/0774/1459/6824/files/gempages_581933070513341…" at bounding box center [207, 326] width 48 height 15
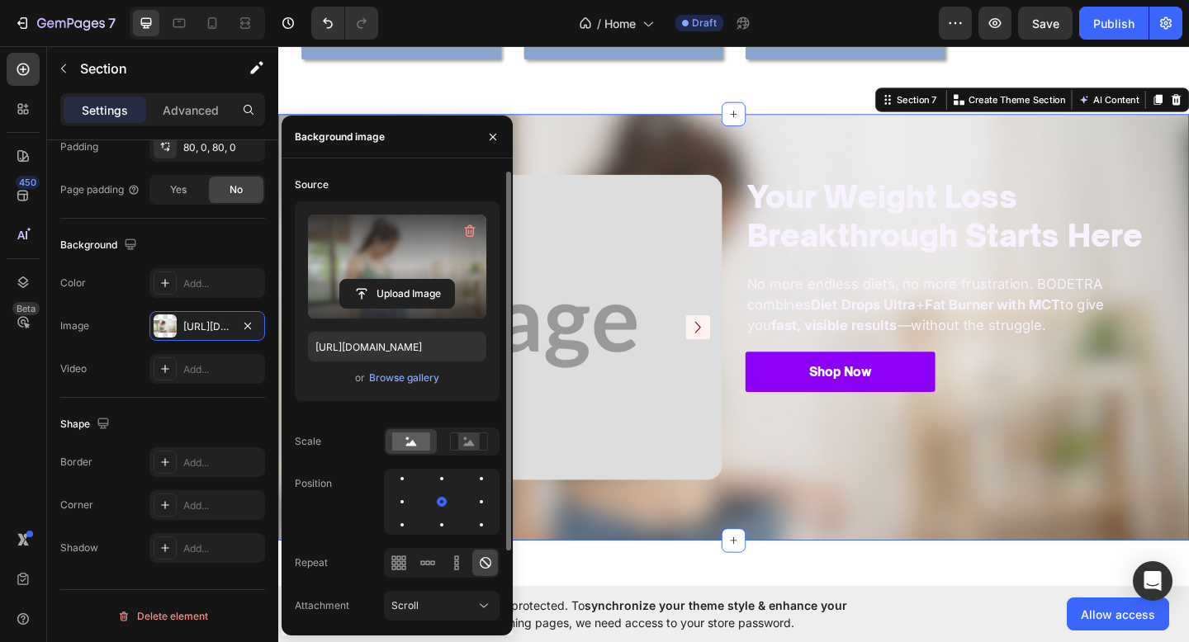
click at [395, 310] on label at bounding box center [397, 267] width 178 height 104
click at [395, 308] on input "file" at bounding box center [397, 294] width 114 height 28
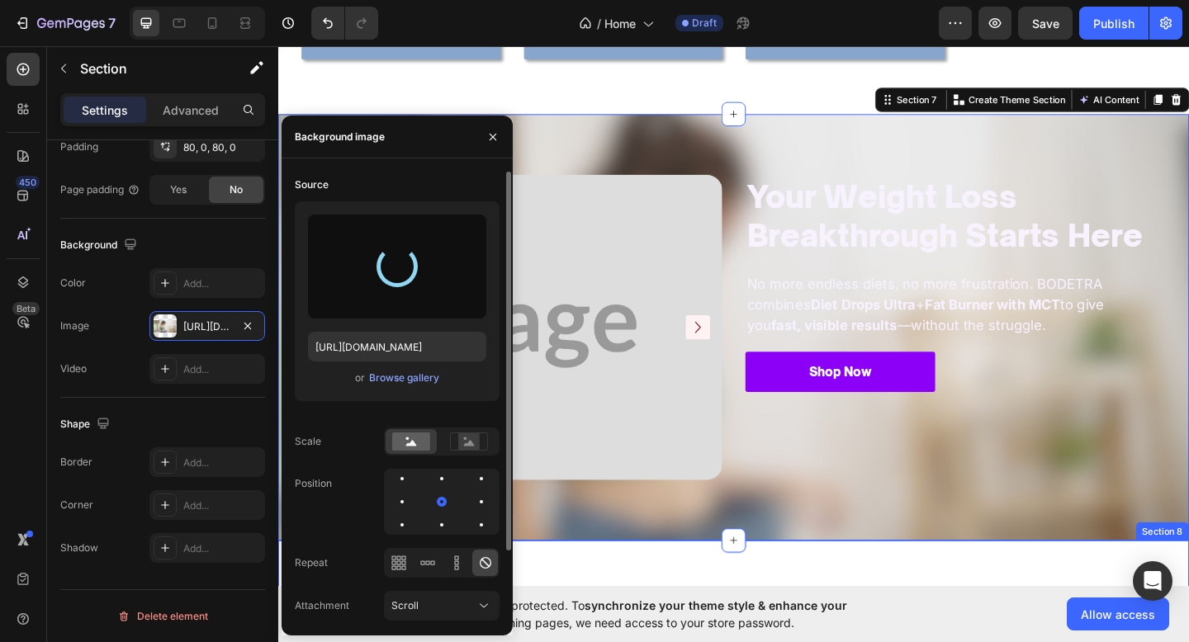
type input "https://cdn.shopify.com/s/files/1/0774/1459/6824/files/gempages_581933070513341…"
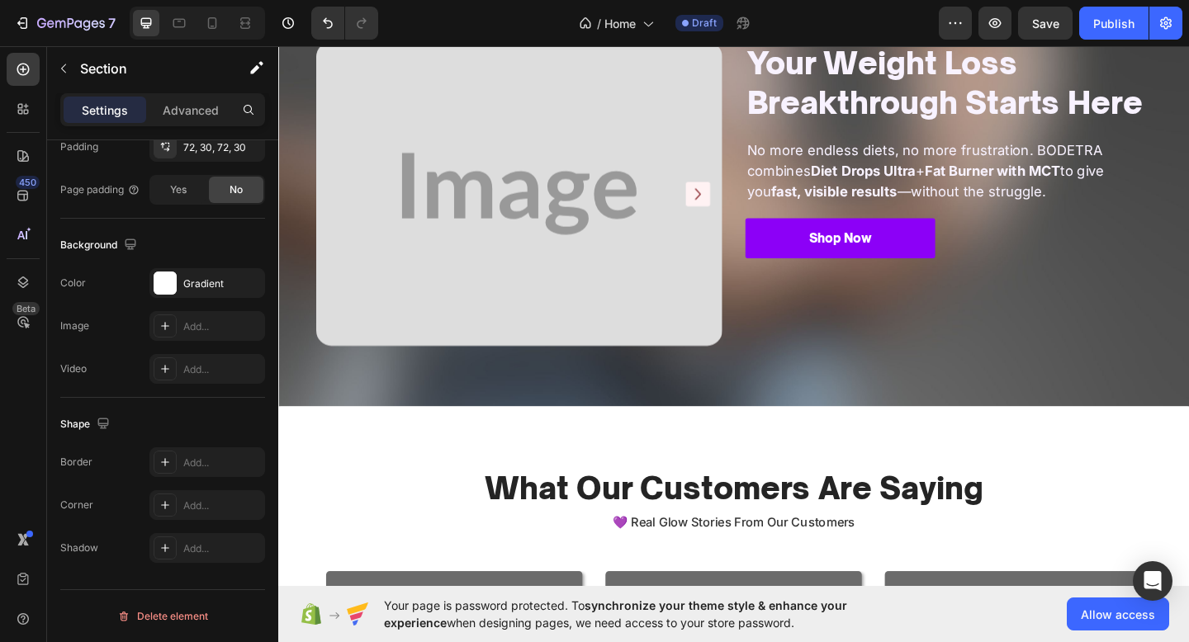
scroll to position [1150, 0]
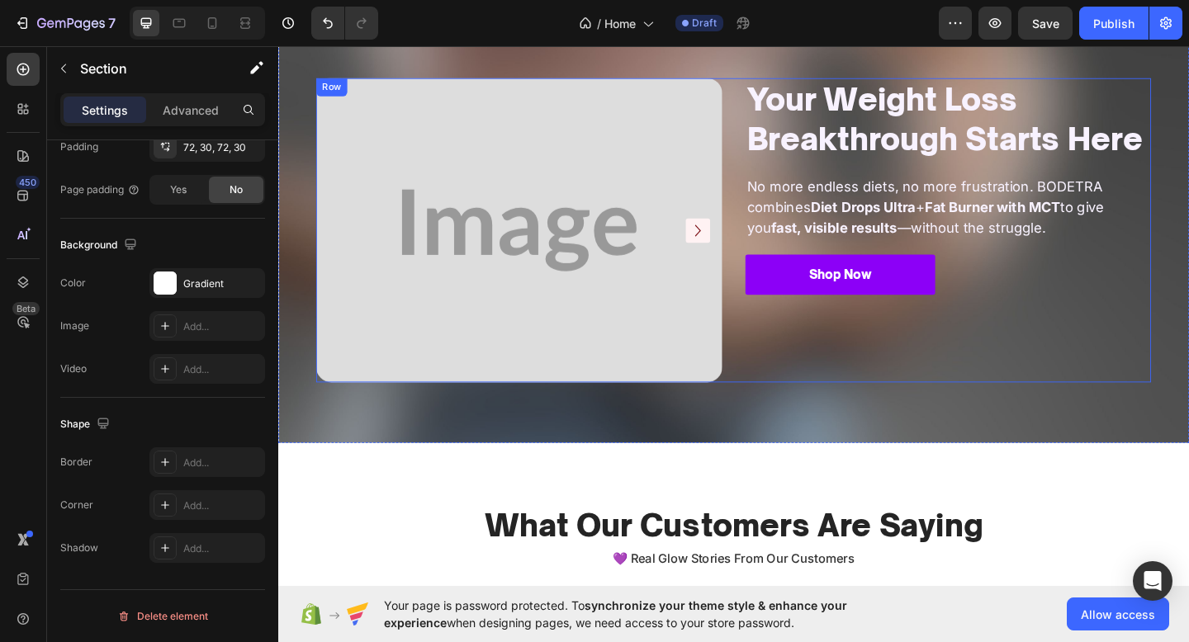
click at [1092, 267] on div "Your Weight Loss Breakthrough Starts Here Heading No more endless diets, no mor…" at bounding box center [1007, 246] width 442 height 331
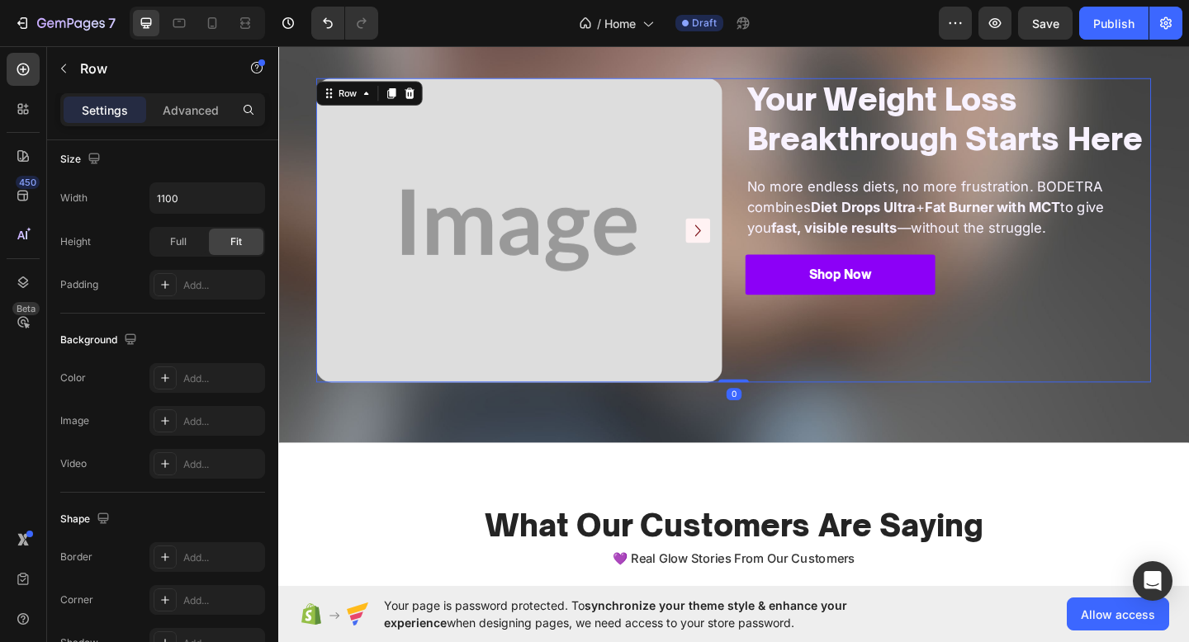
scroll to position [0, 0]
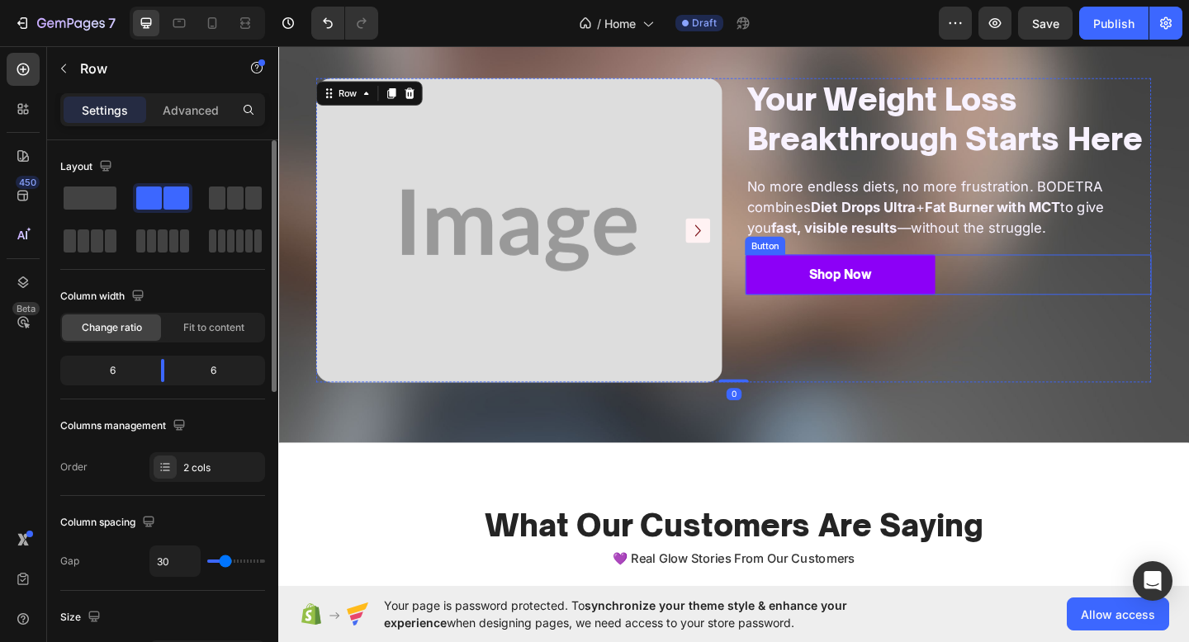
click at [1081, 286] on div "Shop Now Button" at bounding box center [1007, 295] width 442 height 44
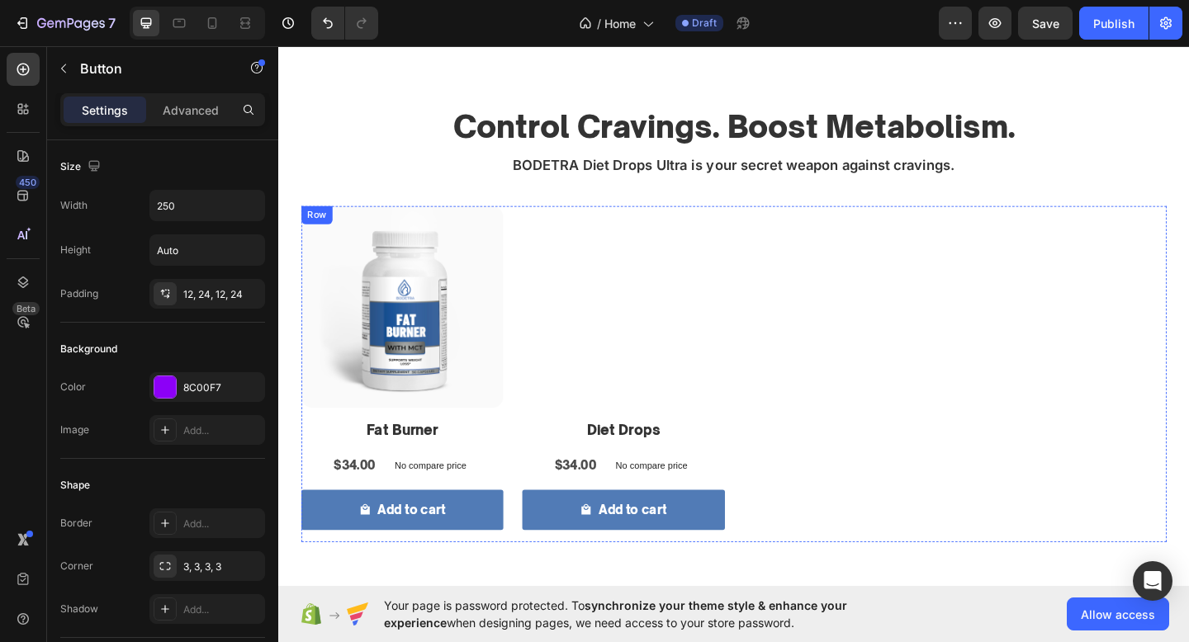
scroll to position [776, 0]
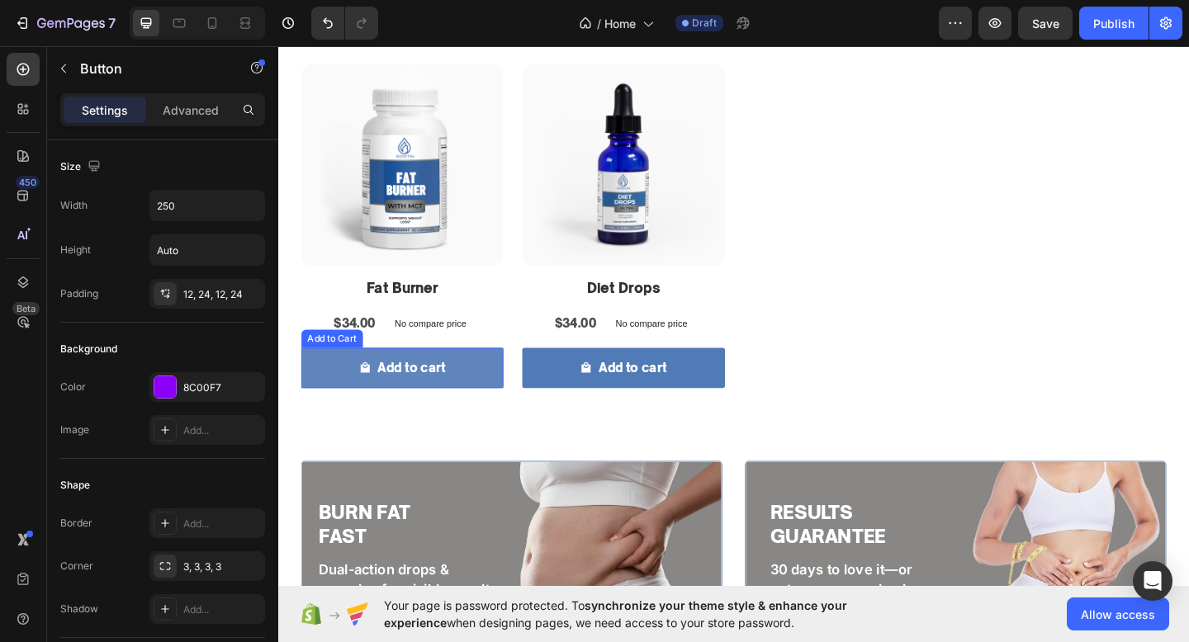
click at [443, 383] on button "Add to cart" at bounding box center [413, 397] width 220 height 44
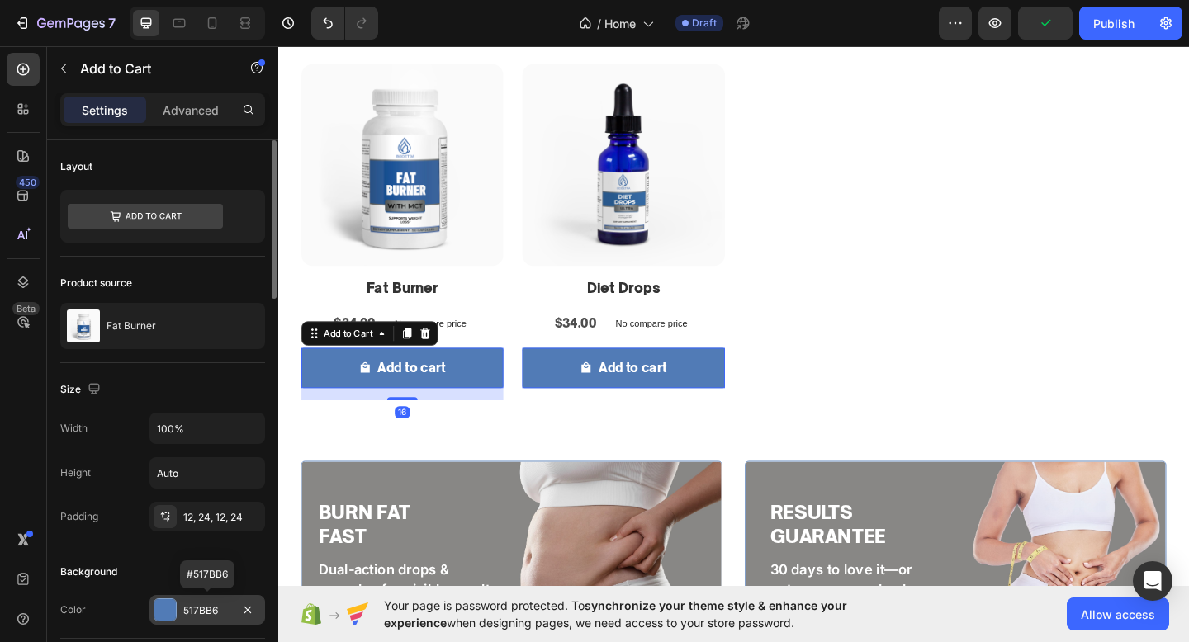
click at [177, 613] on div "517BB6" at bounding box center [207, 610] width 116 height 30
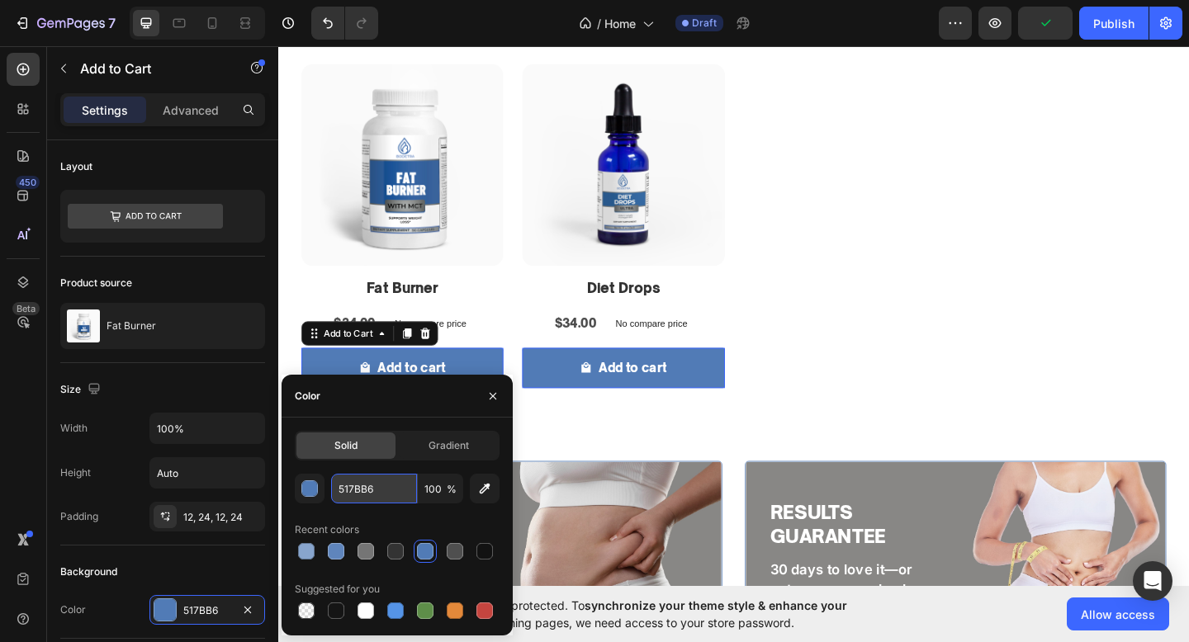
click at [353, 480] on input "517BB6" at bounding box center [374, 489] width 86 height 30
click at [698, 563] on div "SHOP NOW Button" at bounding box center [640, 621] width 209 height 163
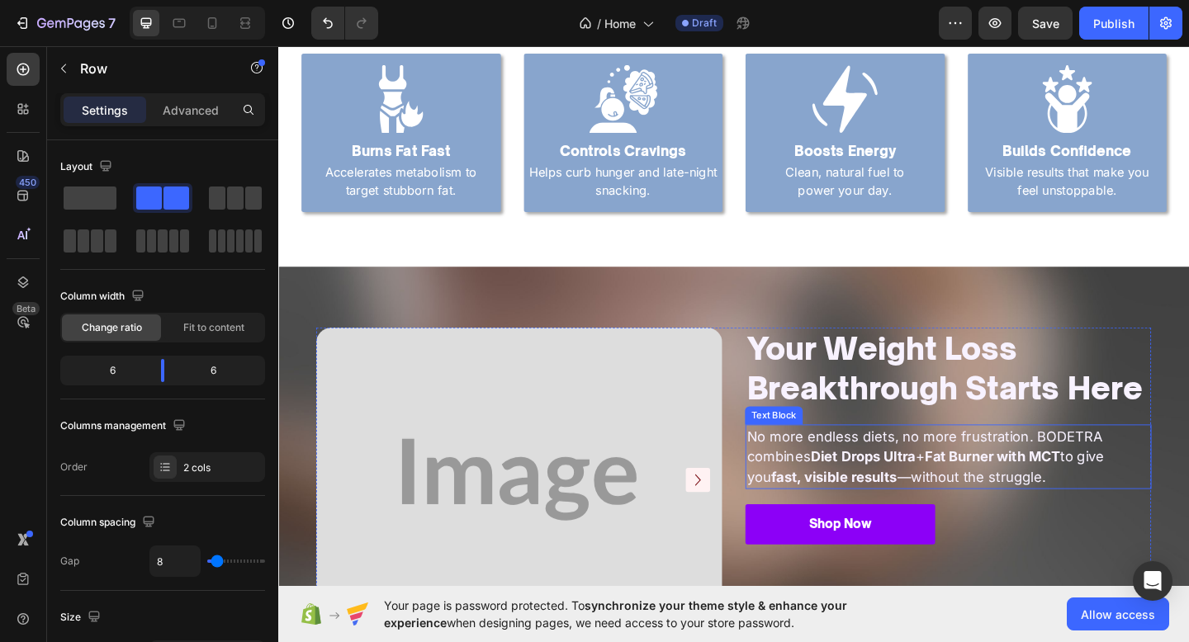
scroll to position [1630, 0]
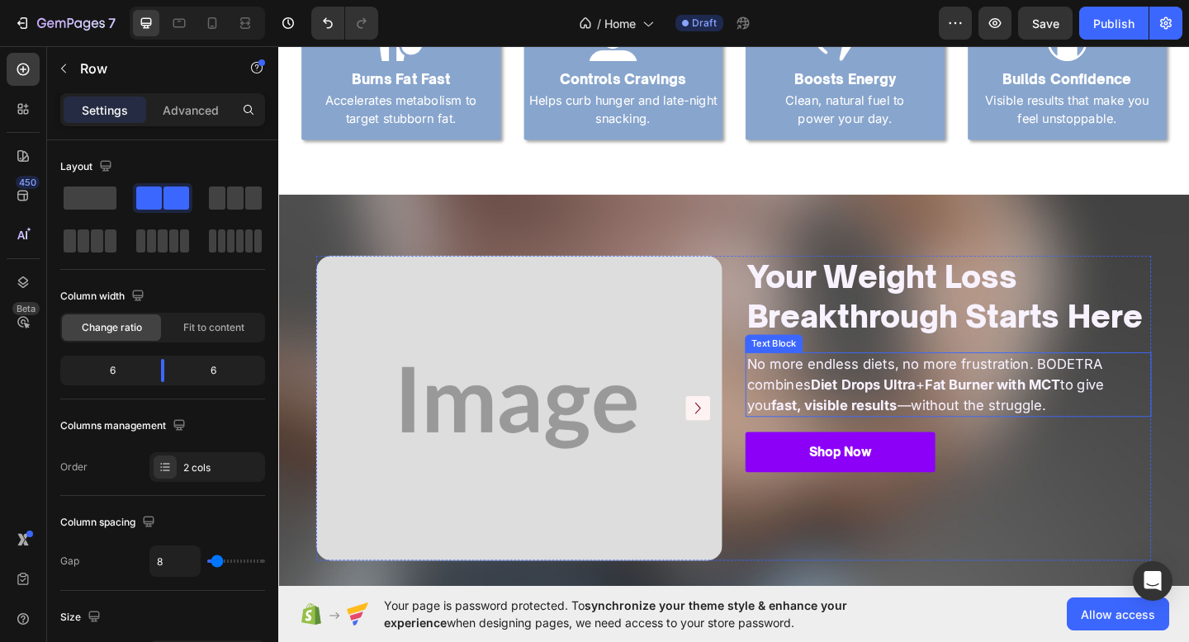
click at [1059, 490] on div "Shop Now Button" at bounding box center [1007, 488] width 442 height 44
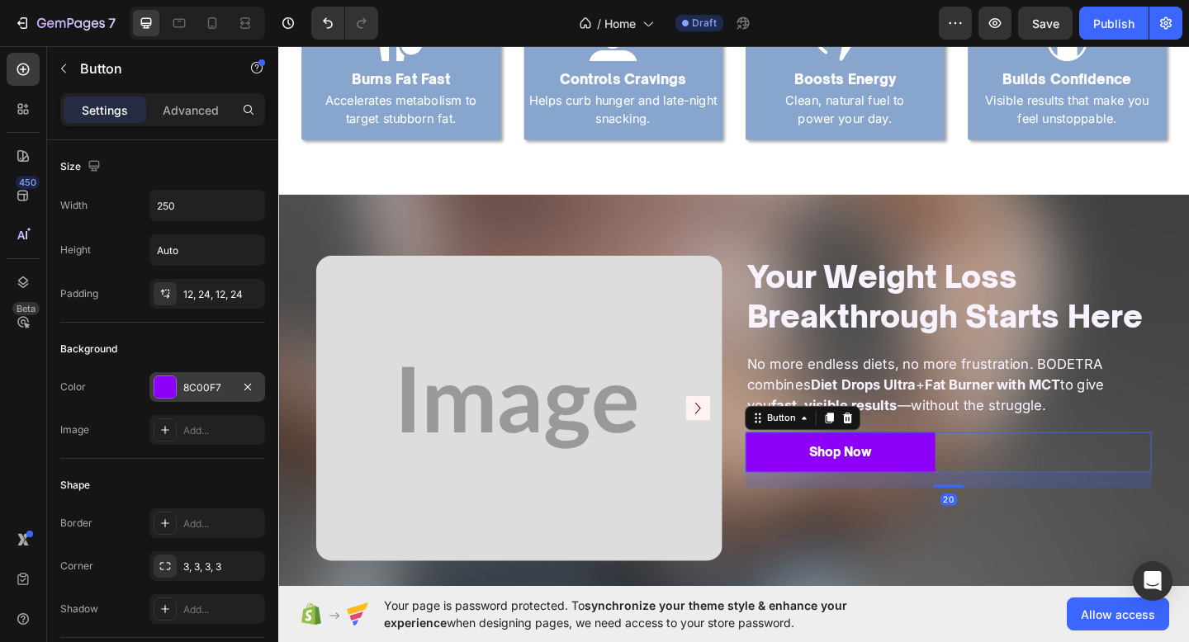
click at [175, 390] on div at bounding box center [164, 386] width 21 height 21
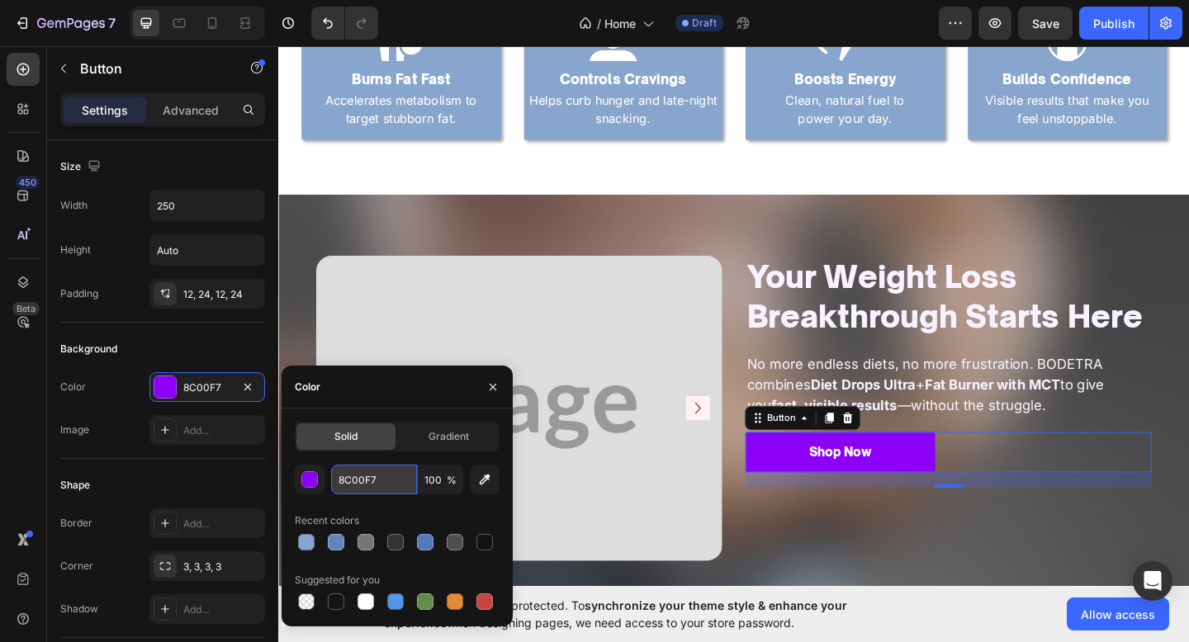
click at [376, 475] on input "8C00F7" at bounding box center [374, 480] width 86 height 30
paste input "517BB6"
type input "517BB6"
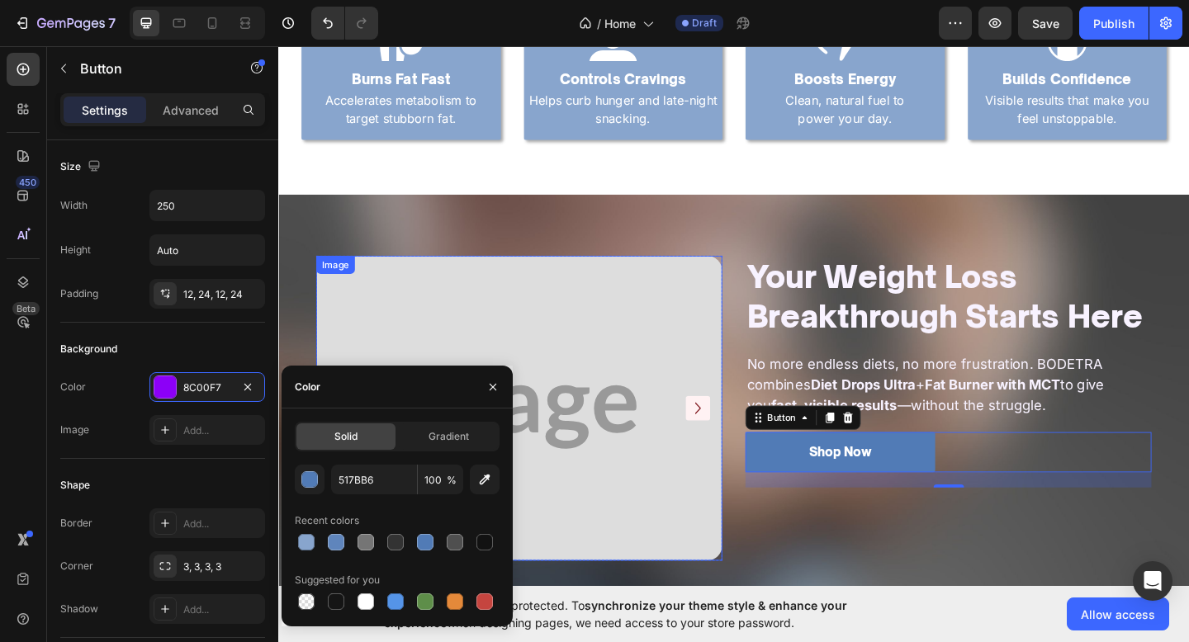
click at [669, 438] on img at bounding box center [540, 439] width 442 height 331
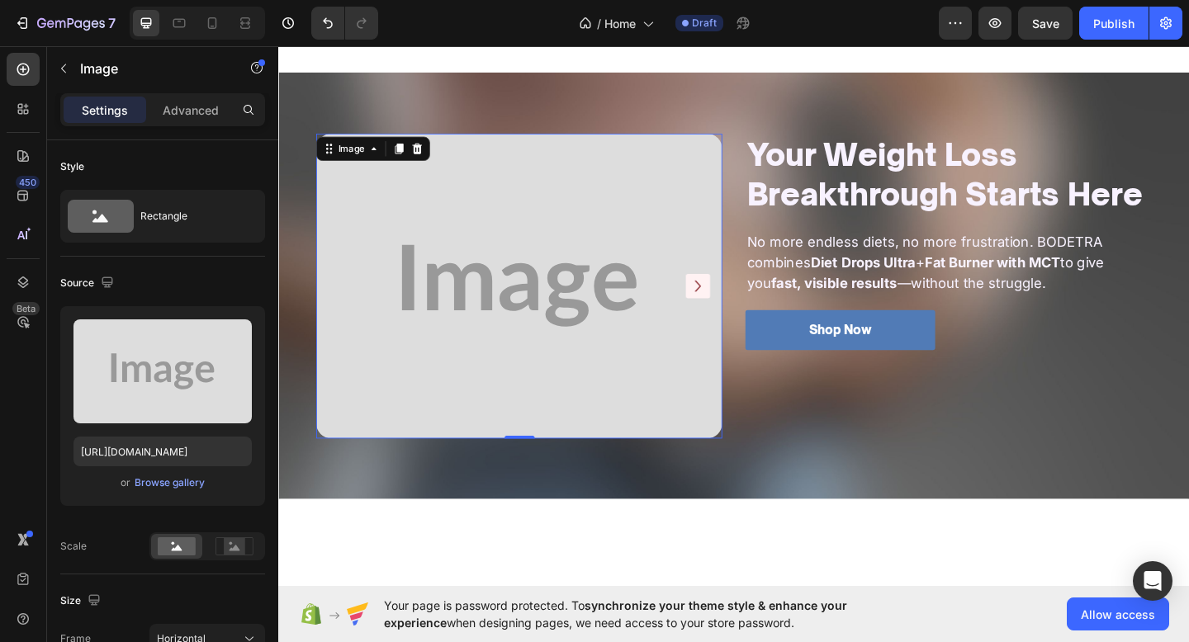
scroll to position [904, 0]
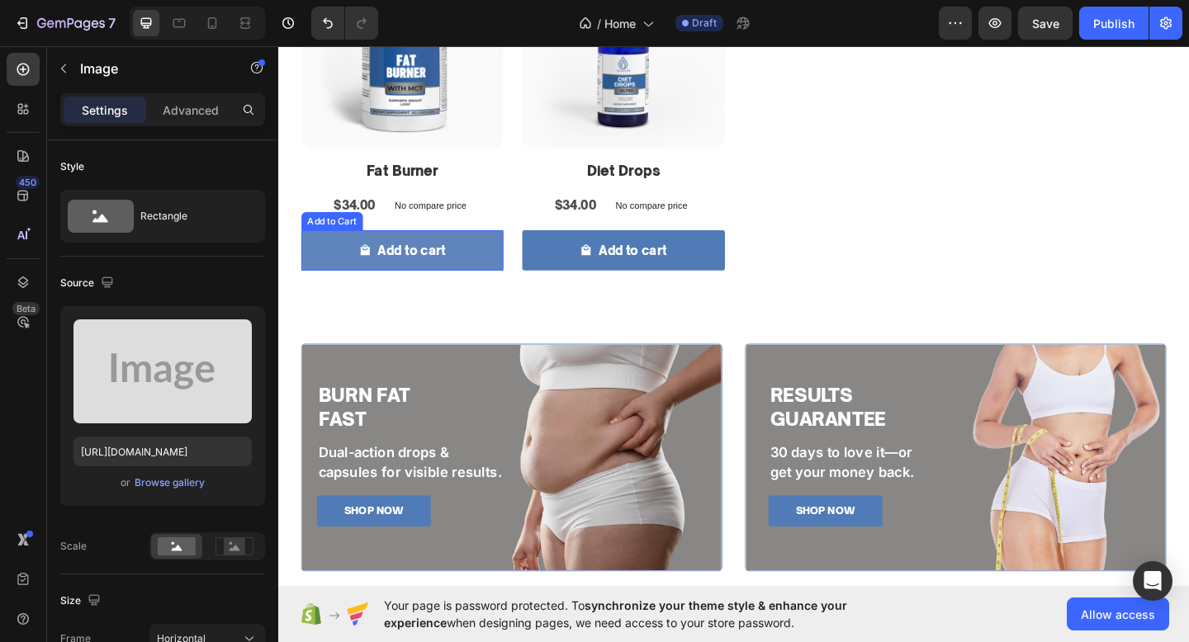
click at [492, 258] on button "Add to cart" at bounding box center [413, 269] width 220 height 44
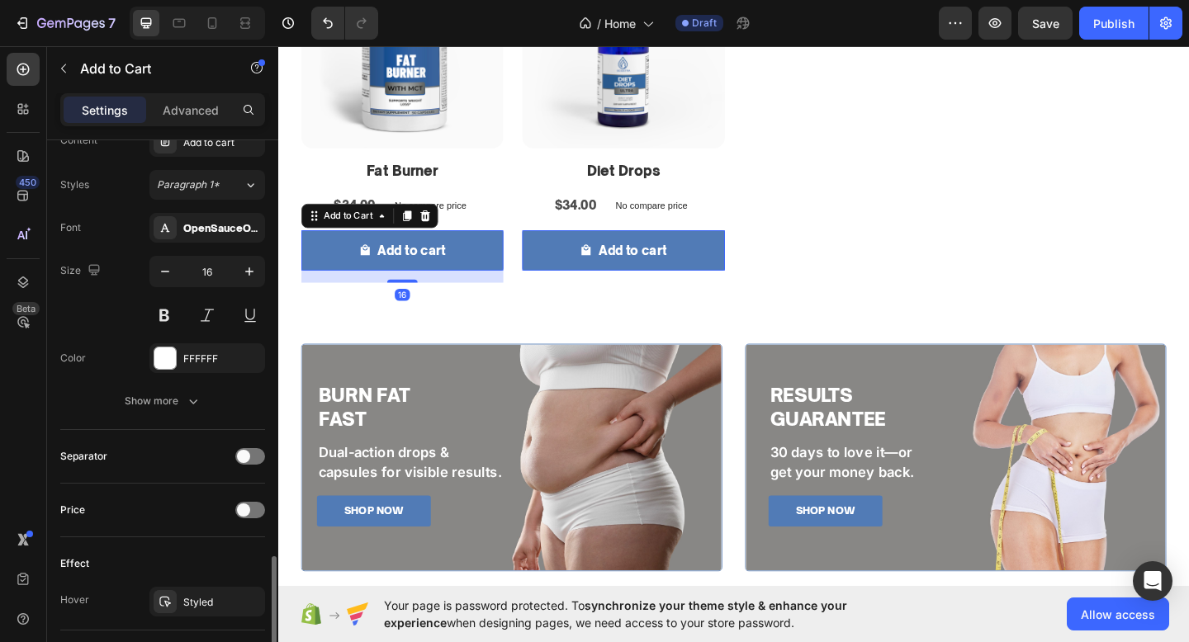
scroll to position [1159, 0]
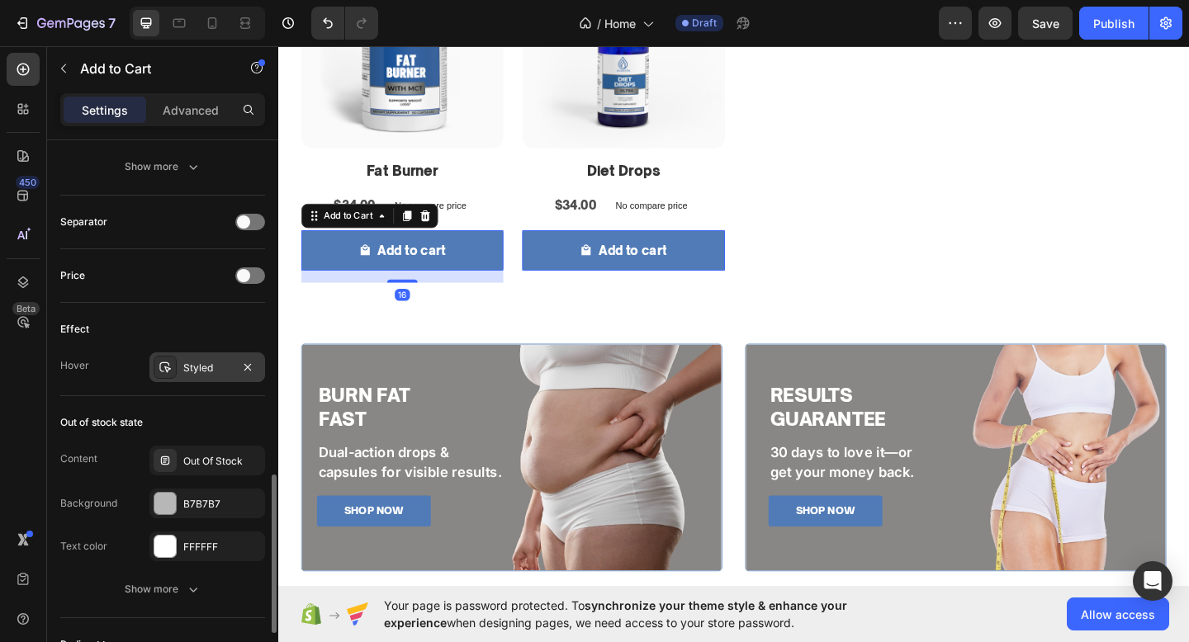
click at [200, 376] on div "Styled" at bounding box center [207, 367] width 116 height 30
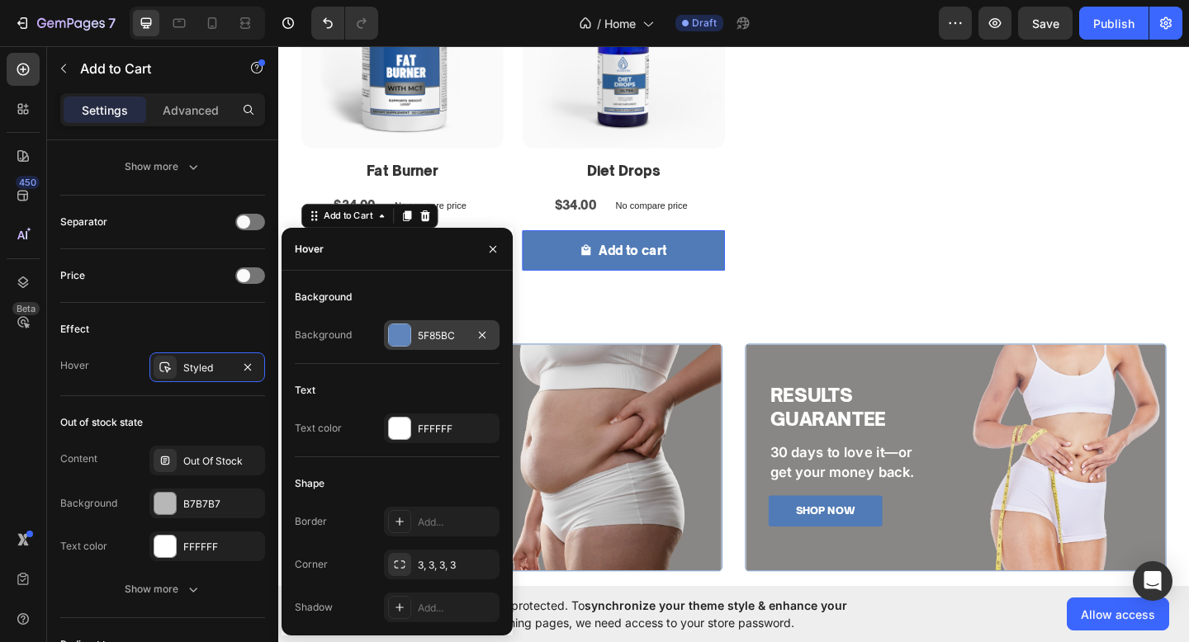
click at [428, 329] on div "5F85BC" at bounding box center [442, 336] width 48 height 15
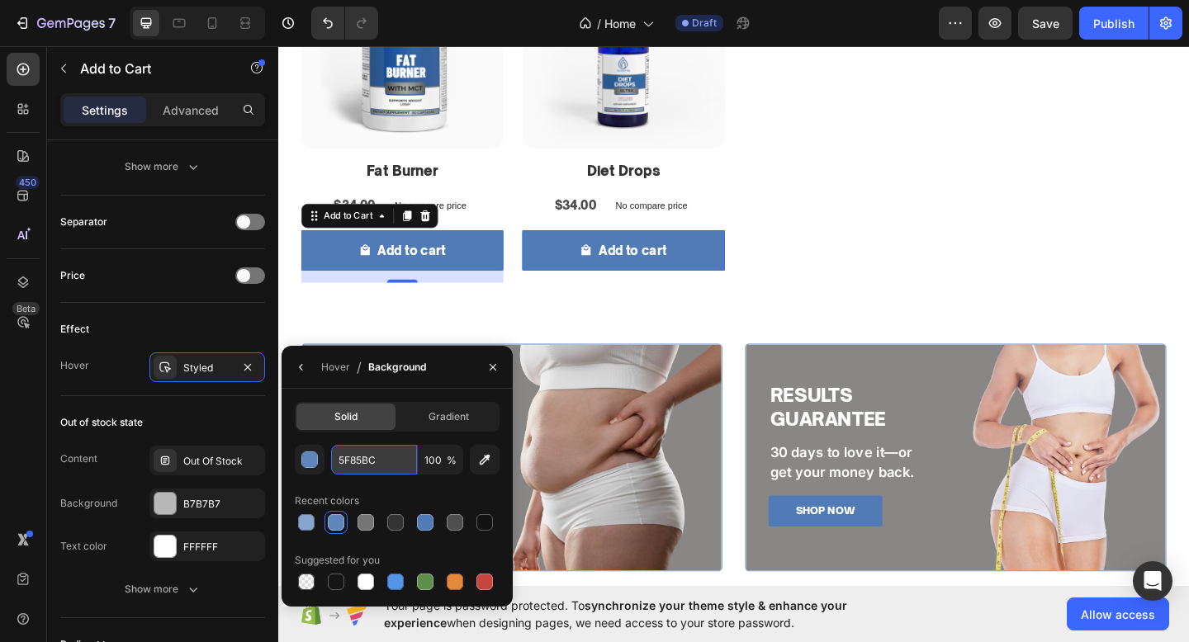
click at [388, 451] on input "5F85BC" at bounding box center [374, 460] width 86 height 30
click at [810, 511] on div "RESULTS GUARANTEE Heading 30 days to love it—or get your money back. Text Block…" at bounding box center [1015, 493] width 432 height 163
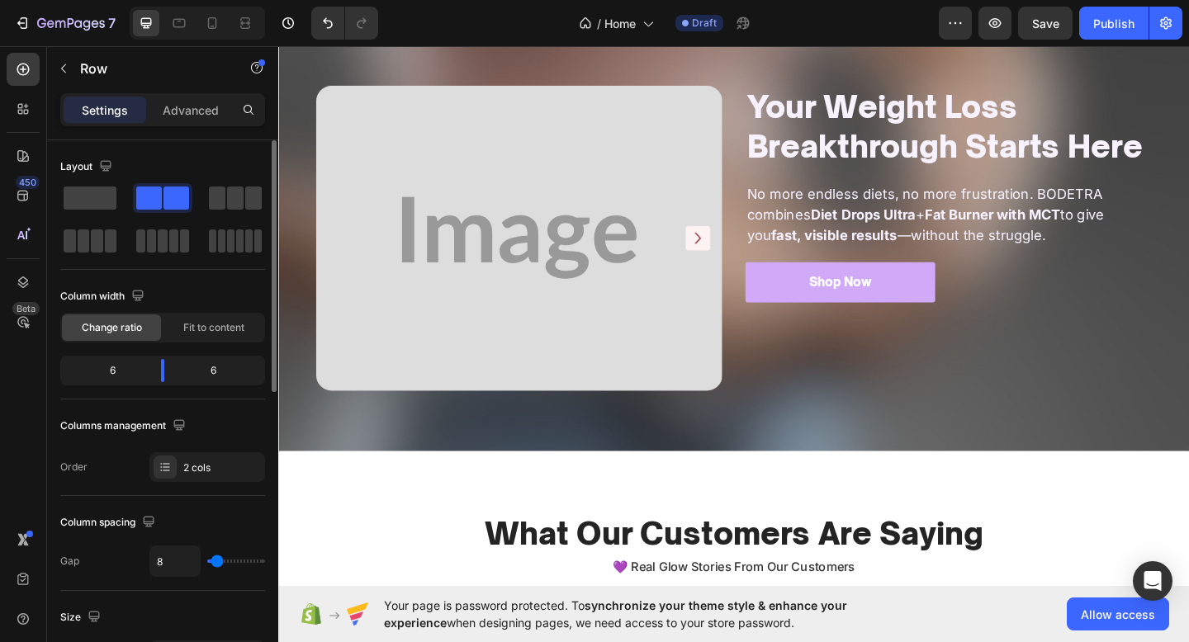
scroll to position [1738, 0]
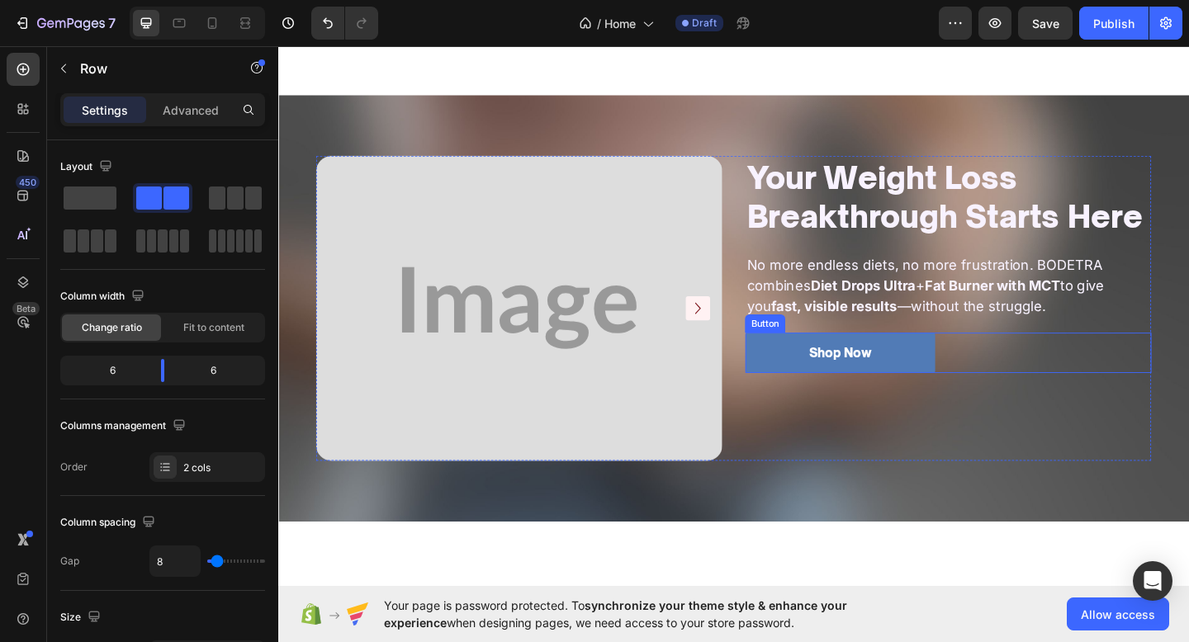
click at [1084, 376] on div "Shop Now Button" at bounding box center [1007, 380] width 442 height 44
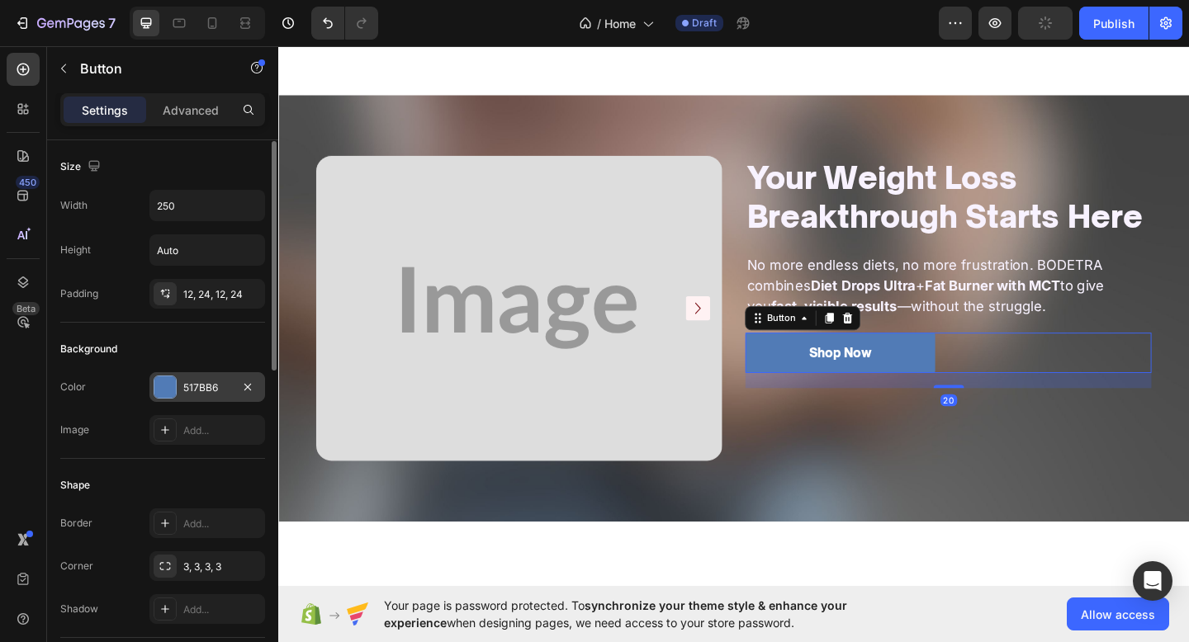
scroll to position [764, 0]
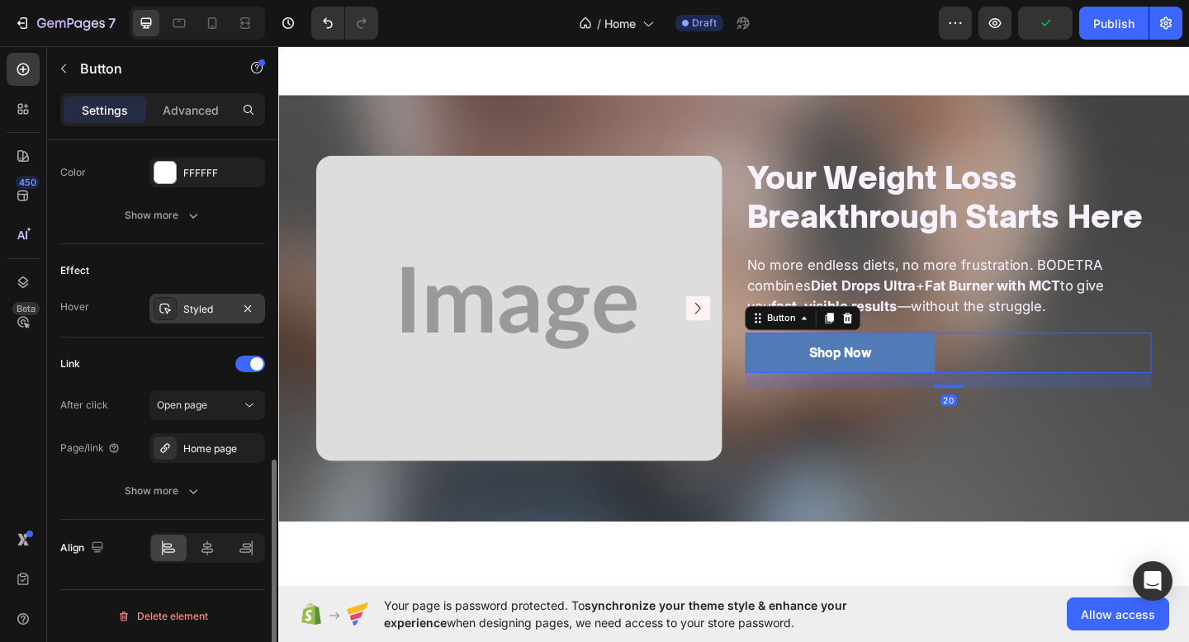
click at [208, 317] on div "Styled" at bounding box center [207, 309] width 116 height 30
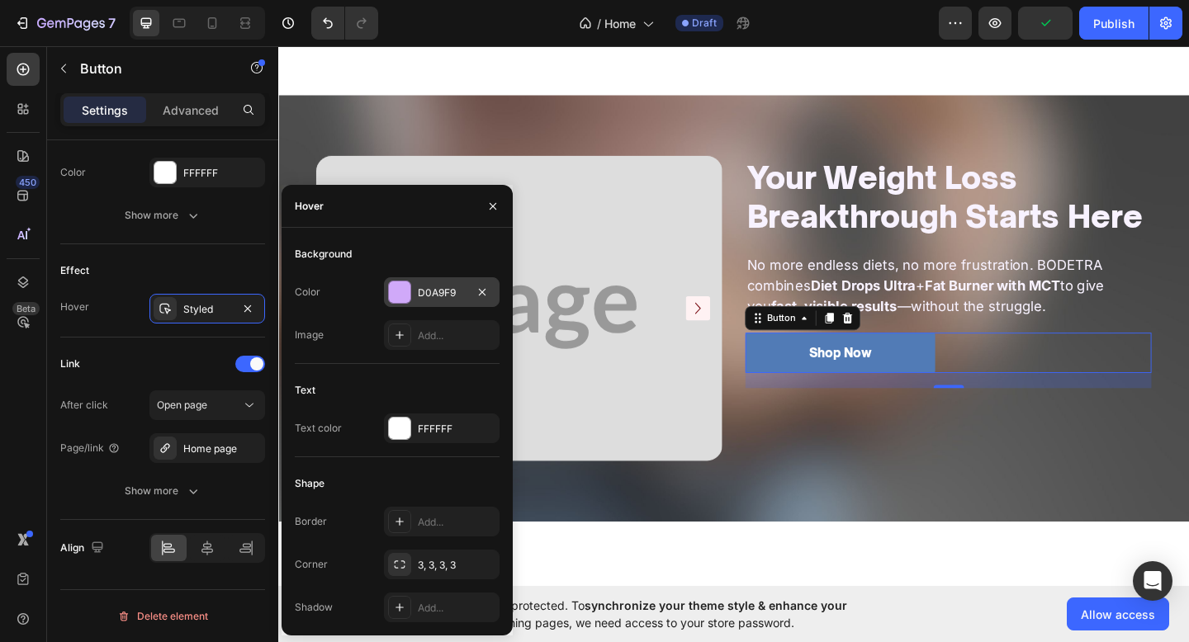
click at [446, 284] on div "D0A9F9" at bounding box center [442, 292] width 116 height 30
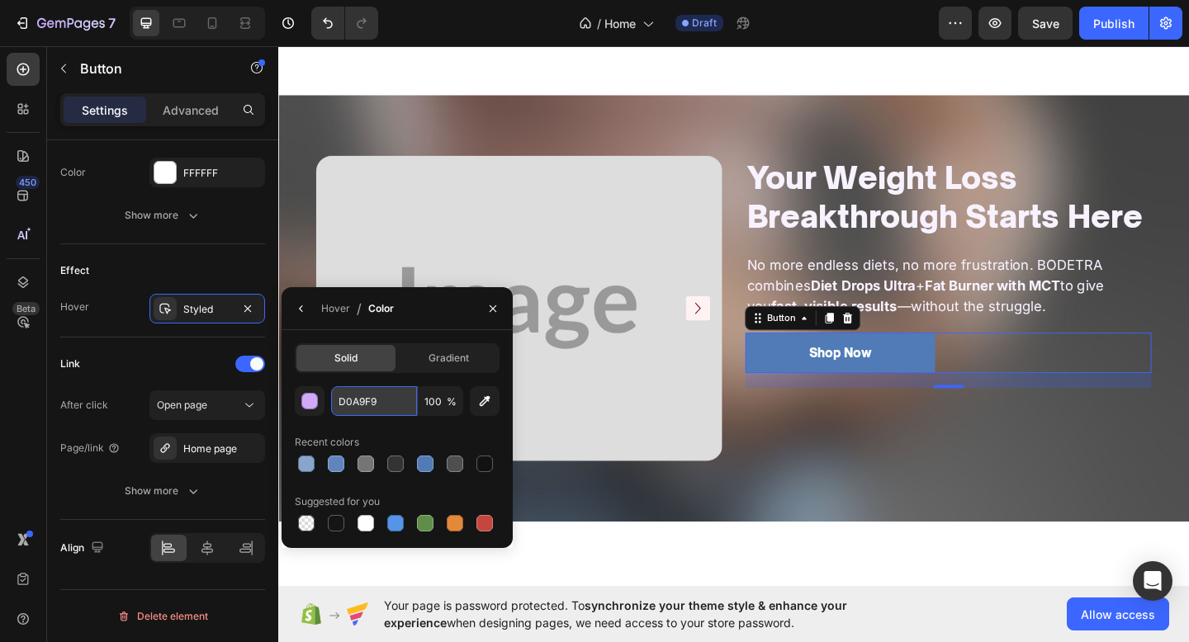
click at [362, 390] on input "D0A9F9" at bounding box center [374, 401] width 86 height 30
paste input "5F85BC"
type input "5F85BC"
click at [836, 423] on div "Your Weight Loss Breakthrough Starts Here Heading No more endless diets, no mor…" at bounding box center [1007, 331] width 442 height 331
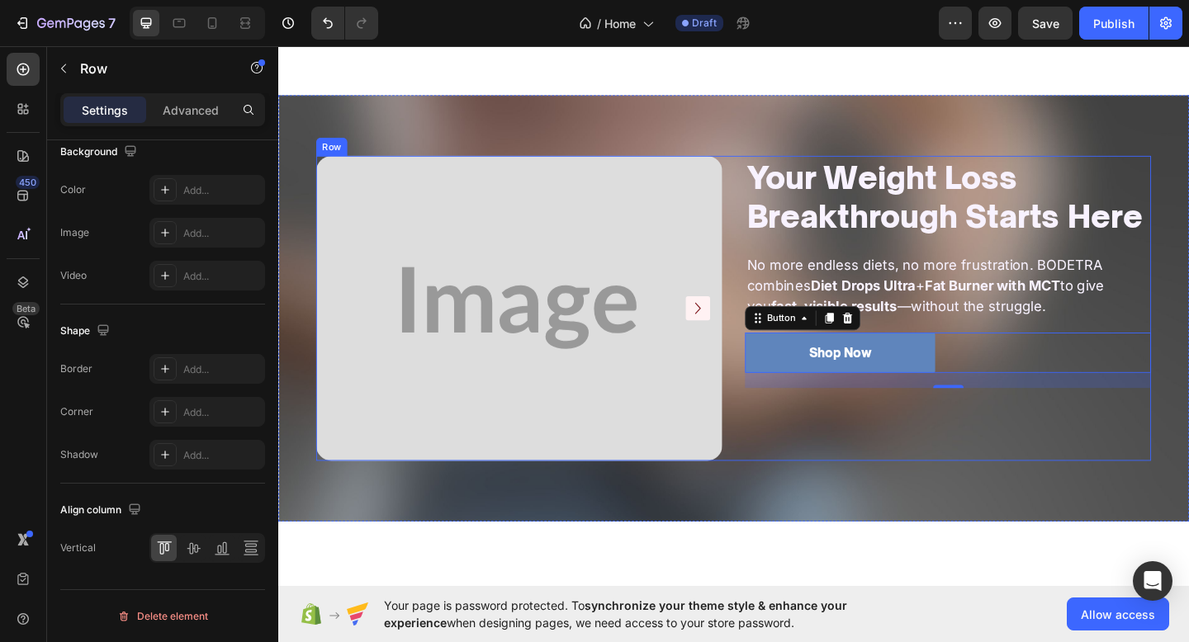
scroll to position [0, 0]
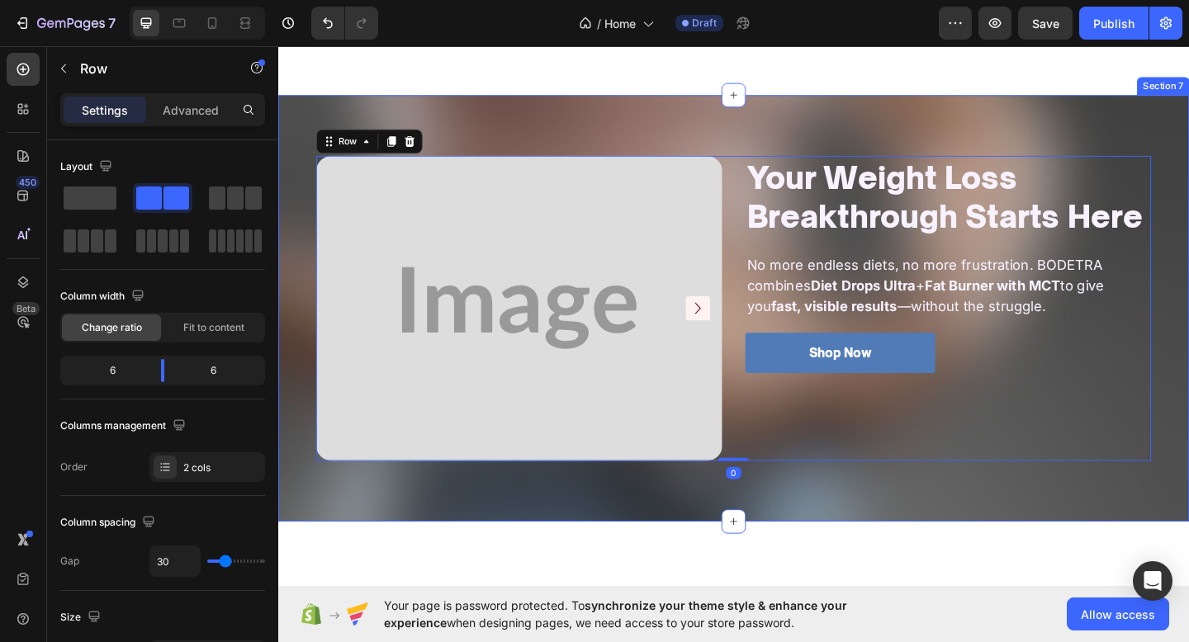
click at [925, 153] on div "Image Image Carousel Your Weight Loss Breakthrough Starts Here Heading No more …" at bounding box center [773, 331] width 991 height 463
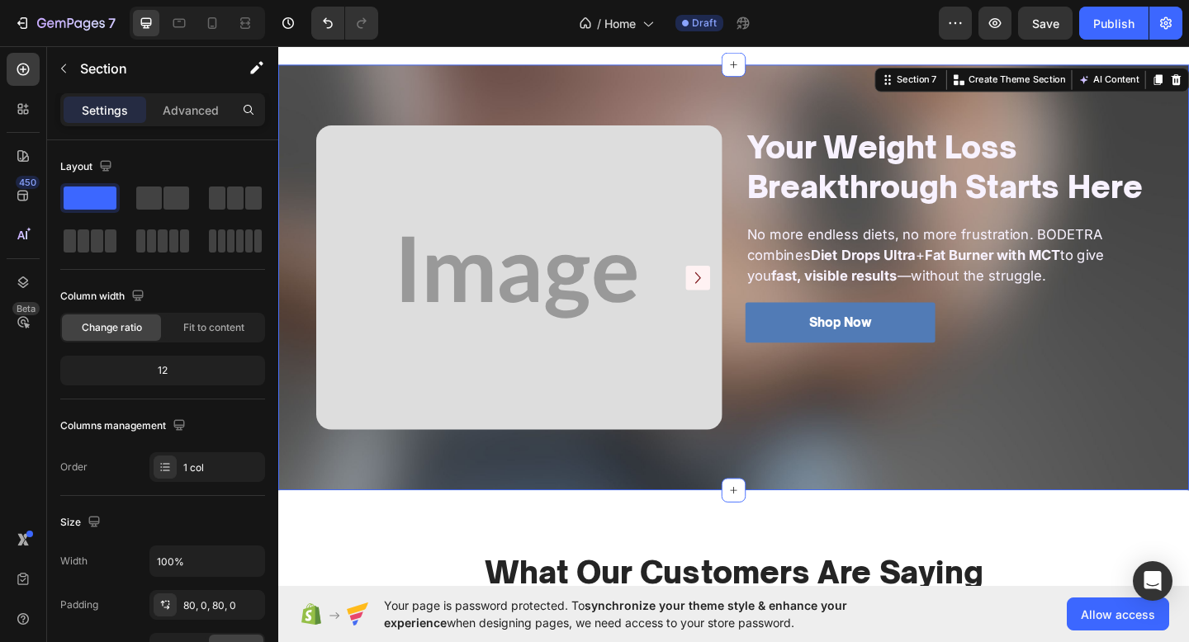
scroll to position [1512, 0]
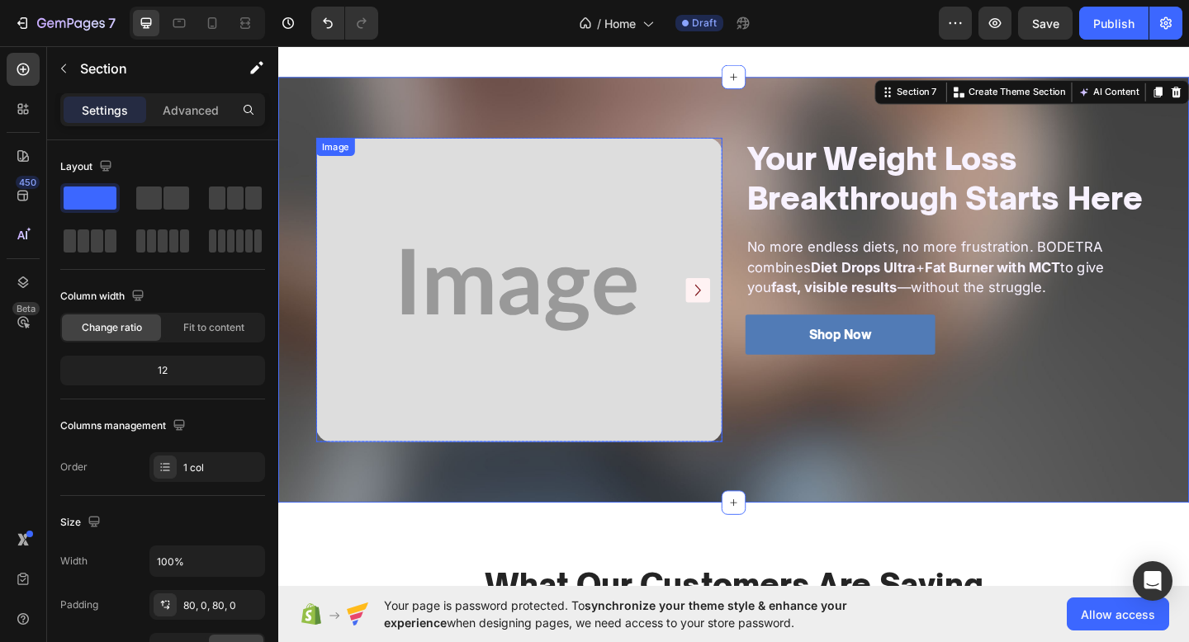
click at [427, 259] on img at bounding box center [540, 311] width 442 height 331
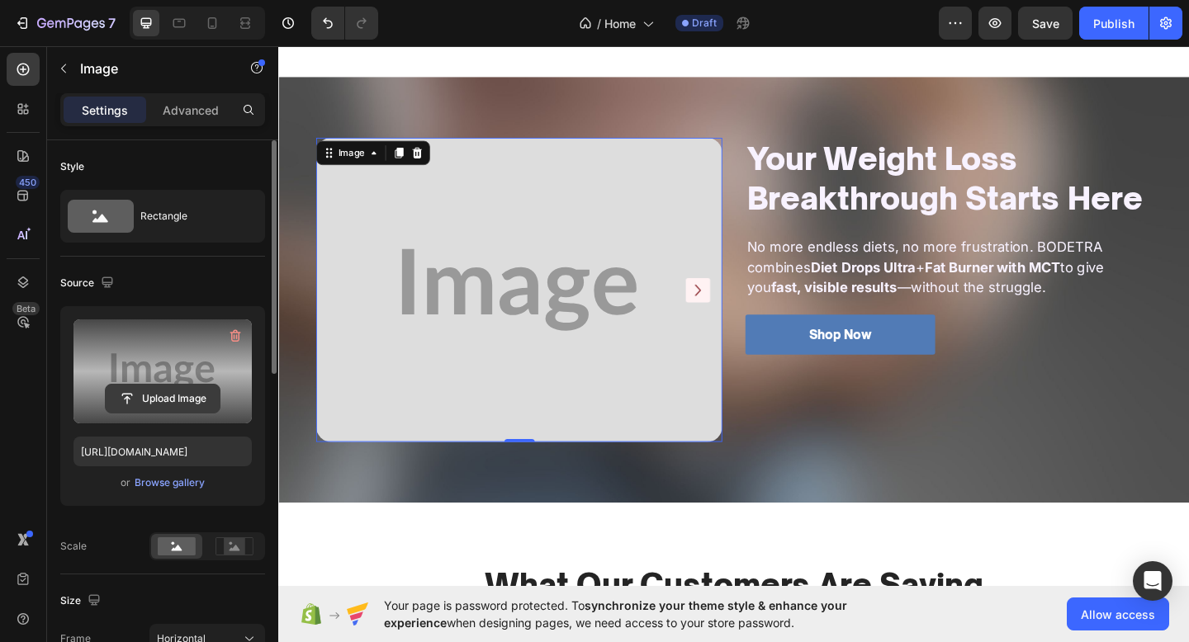
click at [137, 394] on input "file" at bounding box center [163, 399] width 114 height 28
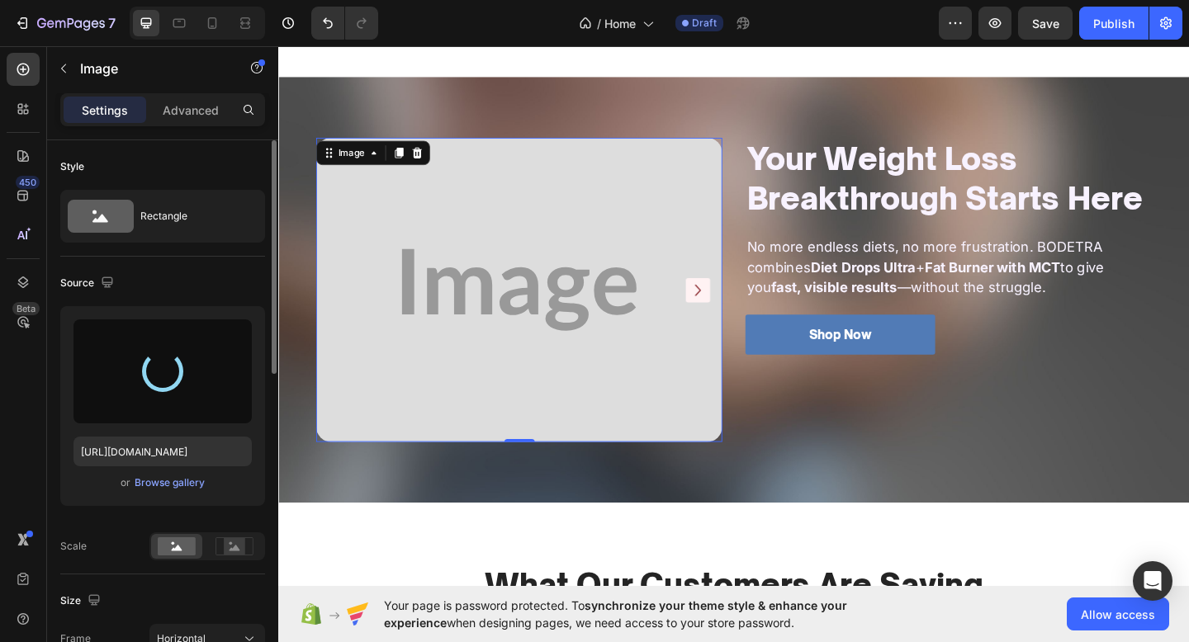
type input "https://cdn.shopify.com/s/files/1/0774/1459/6824/files/gempages_581933070513341…"
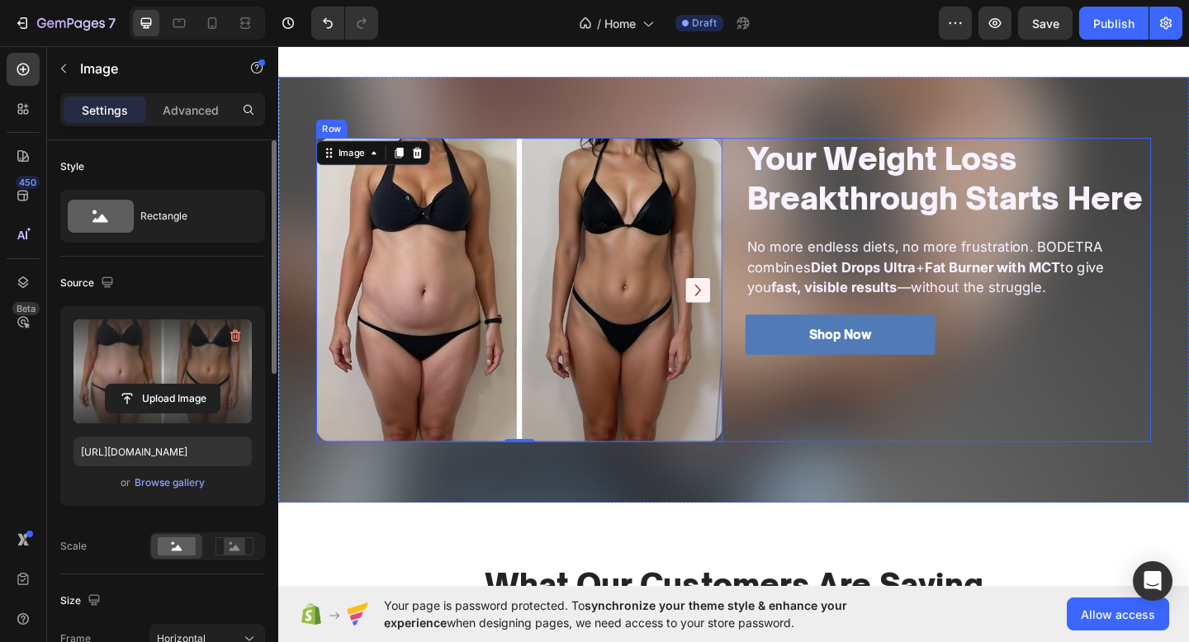
click at [786, 402] on div "Your Weight Loss Breakthrough Starts Here Heading No more endless diets, no mor…" at bounding box center [1007, 311] width 442 height 331
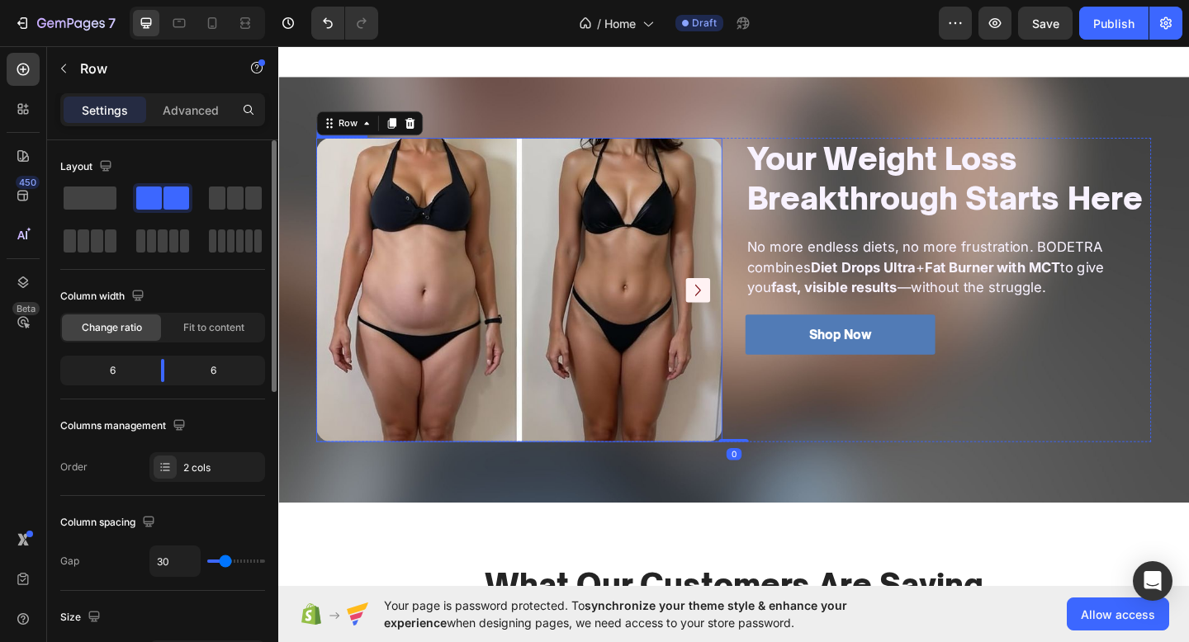
click at [740, 312] on icon "Carousel Next Arrow" at bounding box center [734, 312] width 25 height 25
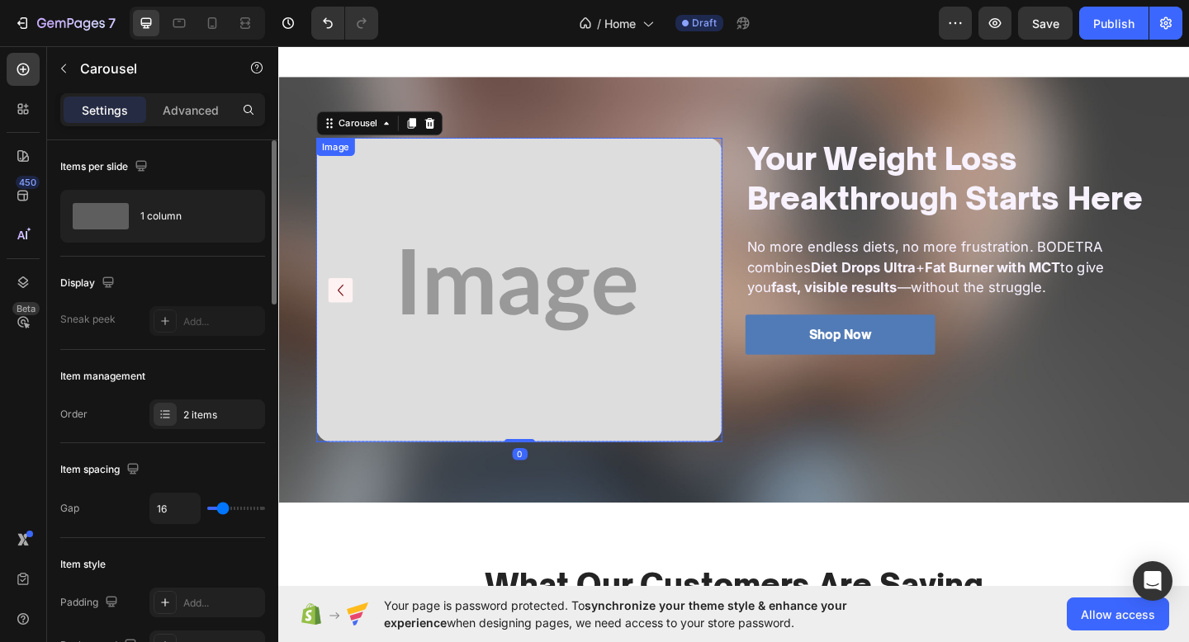
click at [615, 317] on img at bounding box center [540, 311] width 442 height 331
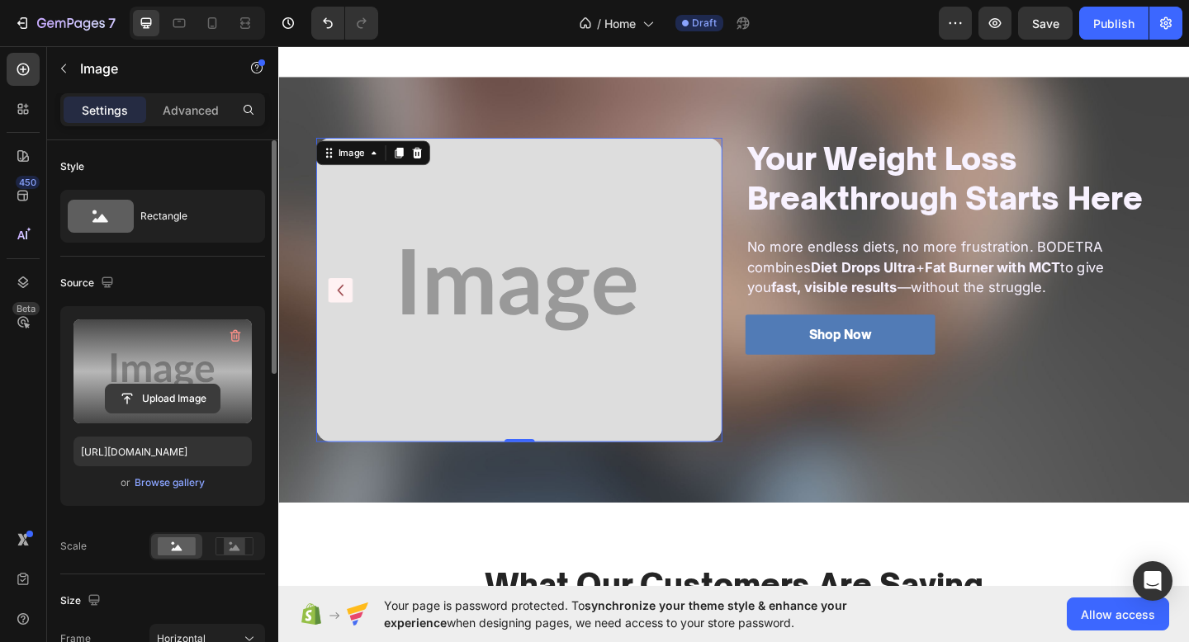
click at [197, 406] on input "file" at bounding box center [163, 399] width 114 height 28
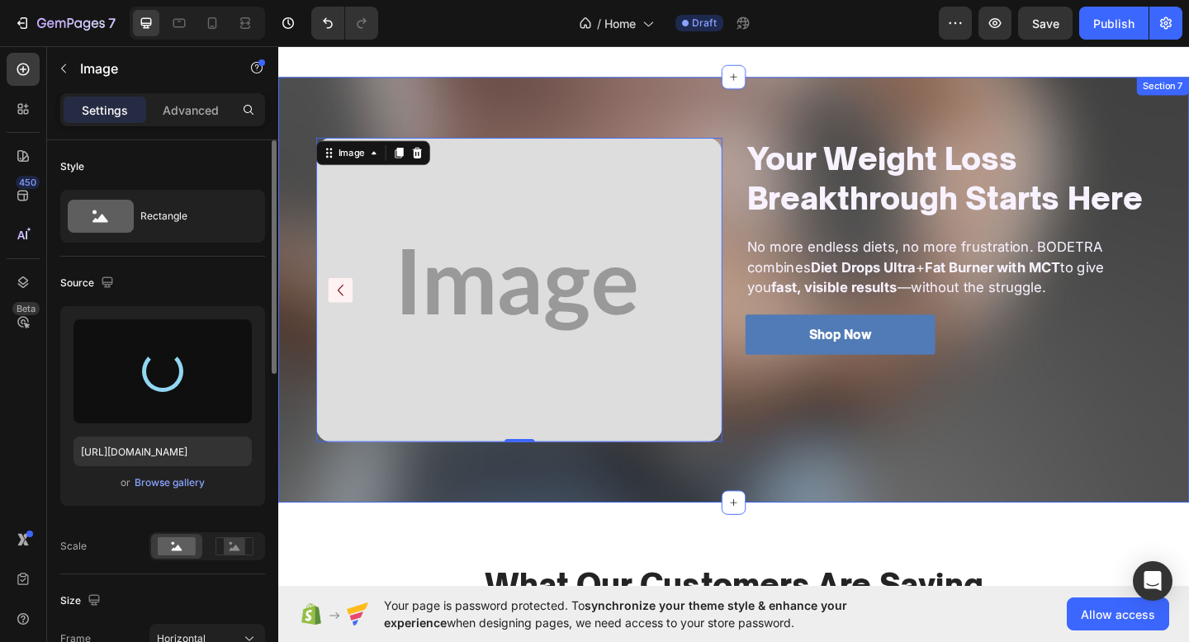
type input "https://cdn.shopify.com/s/files/1/0774/1459/6824/files/gempages_581933070513341…"
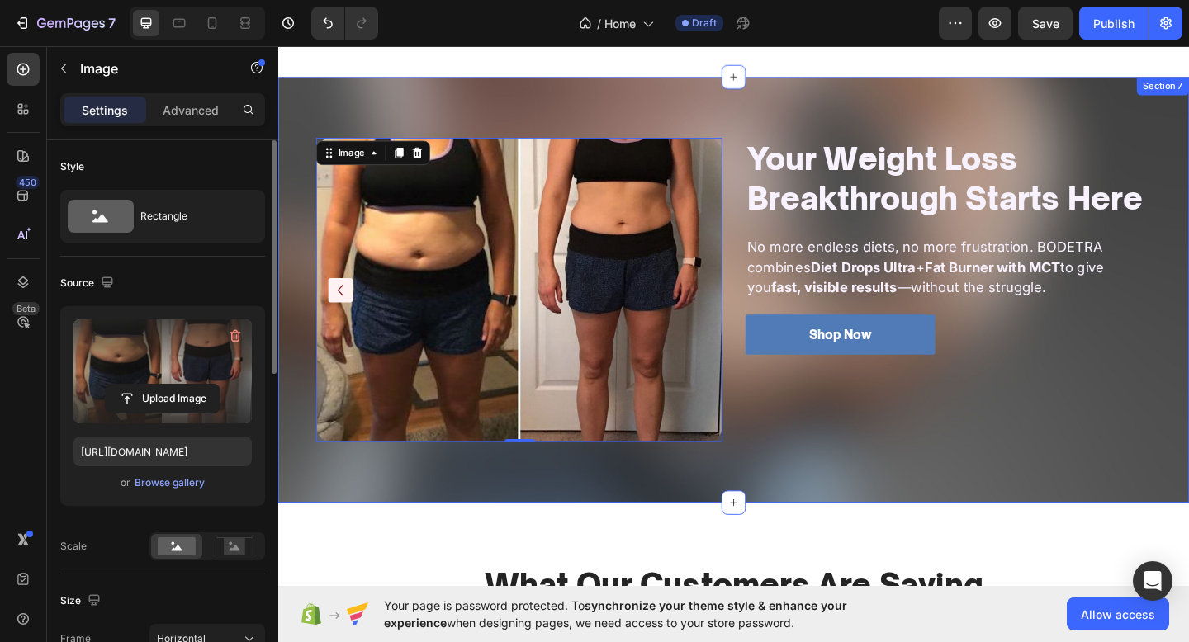
click at [972, 139] on div "Image Image 0 Carousel Your Weight Loss Breakthrough Starts Here Heading No mor…" at bounding box center [773, 311] width 991 height 463
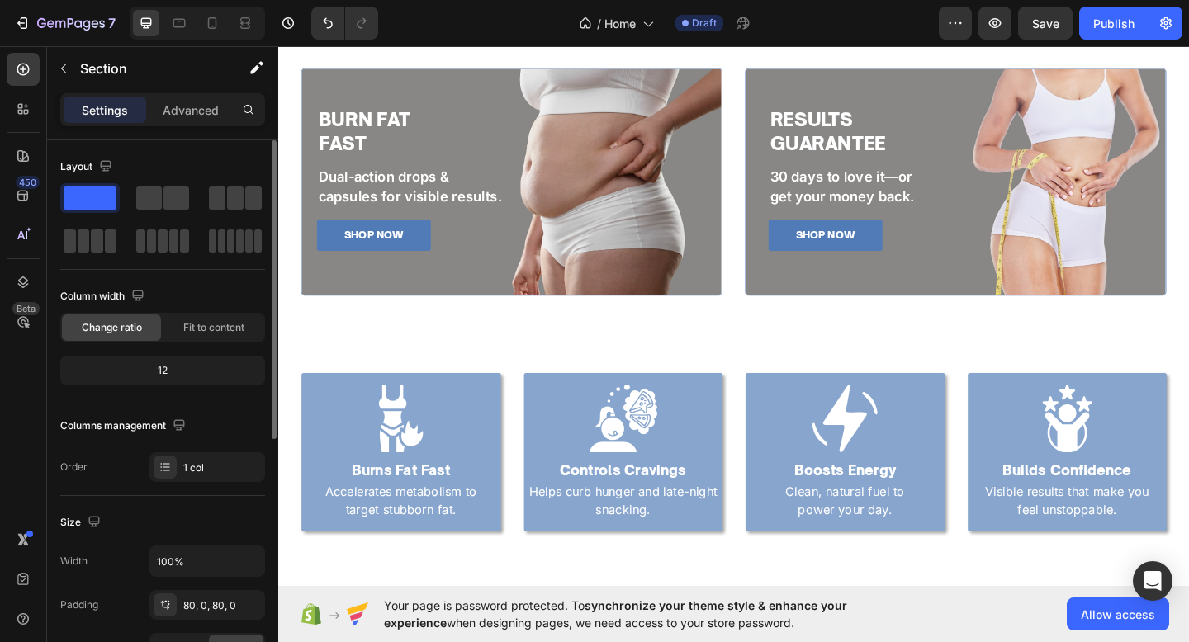
scroll to position [1239, 0]
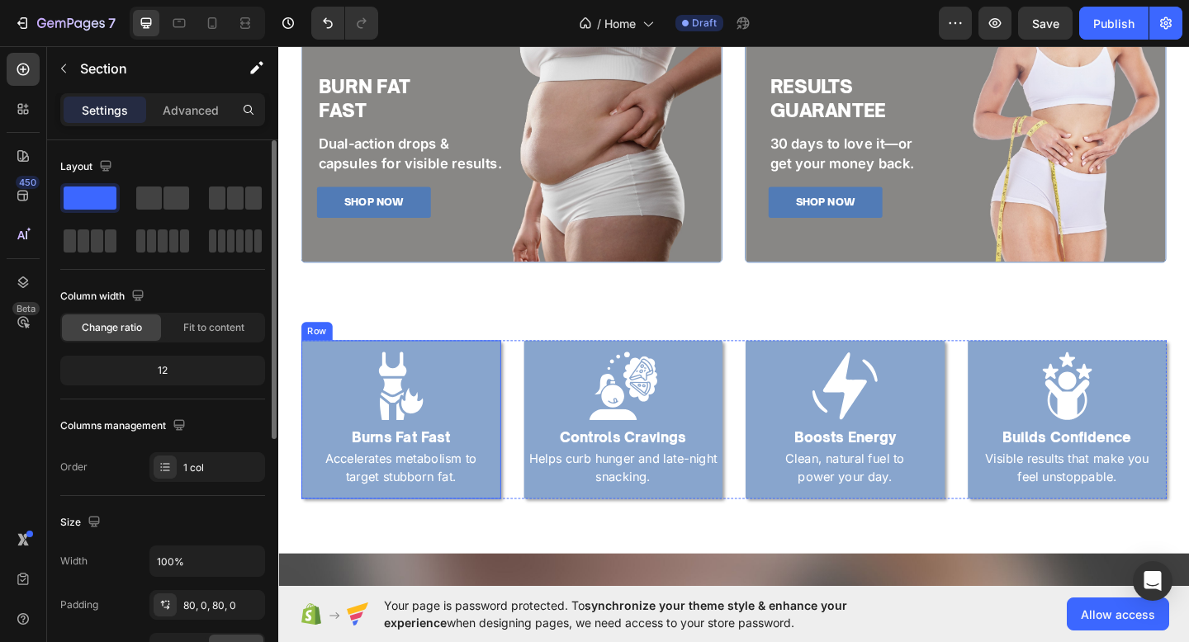
click at [498, 372] on div "Image Burns Fat Fast Heading Turmeric-powered care for radiant skin. Text Block…" at bounding box center [411, 453] width 217 height 173
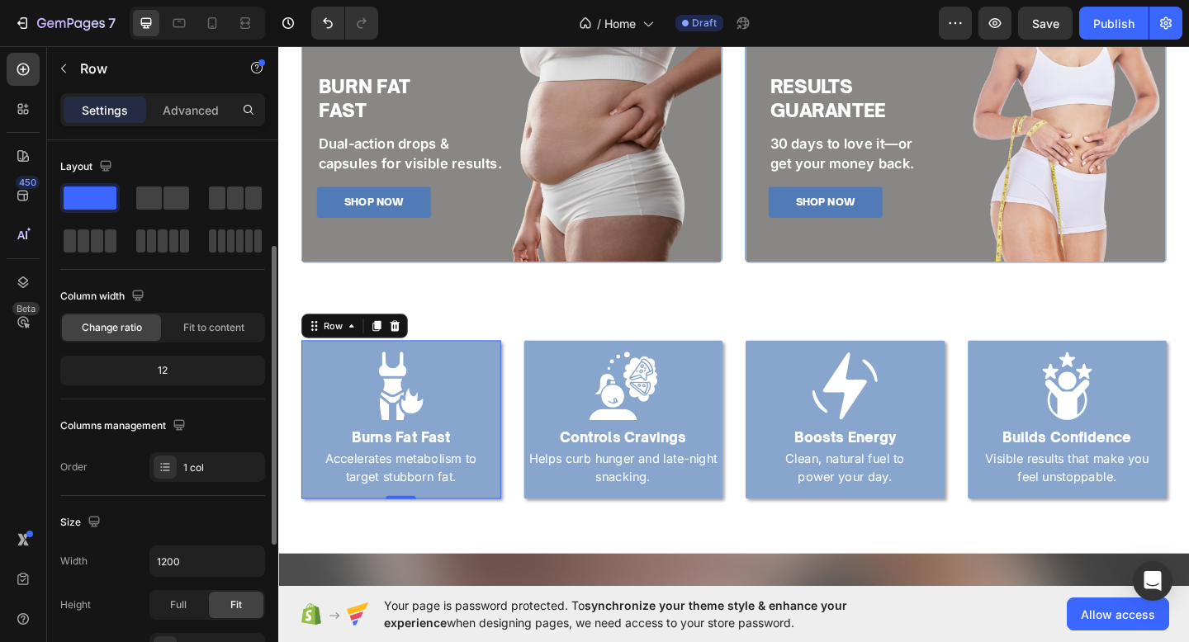
scroll to position [458, 0]
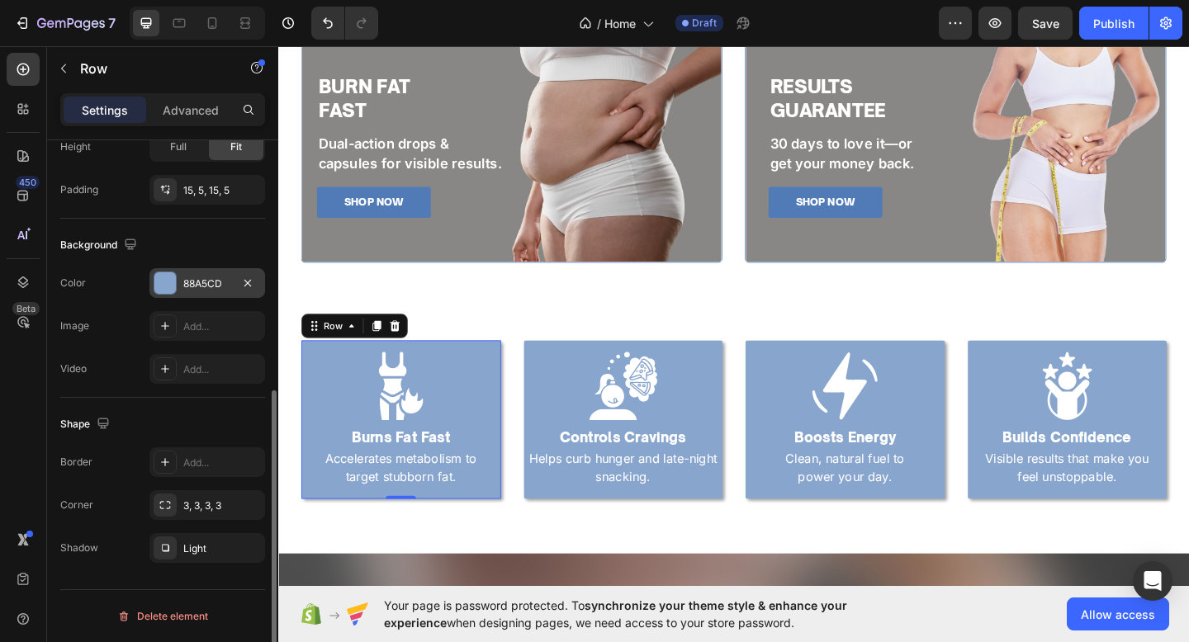
click at [220, 292] on div "88A5CD" at bounding box center [207, 283] width 116 height 30
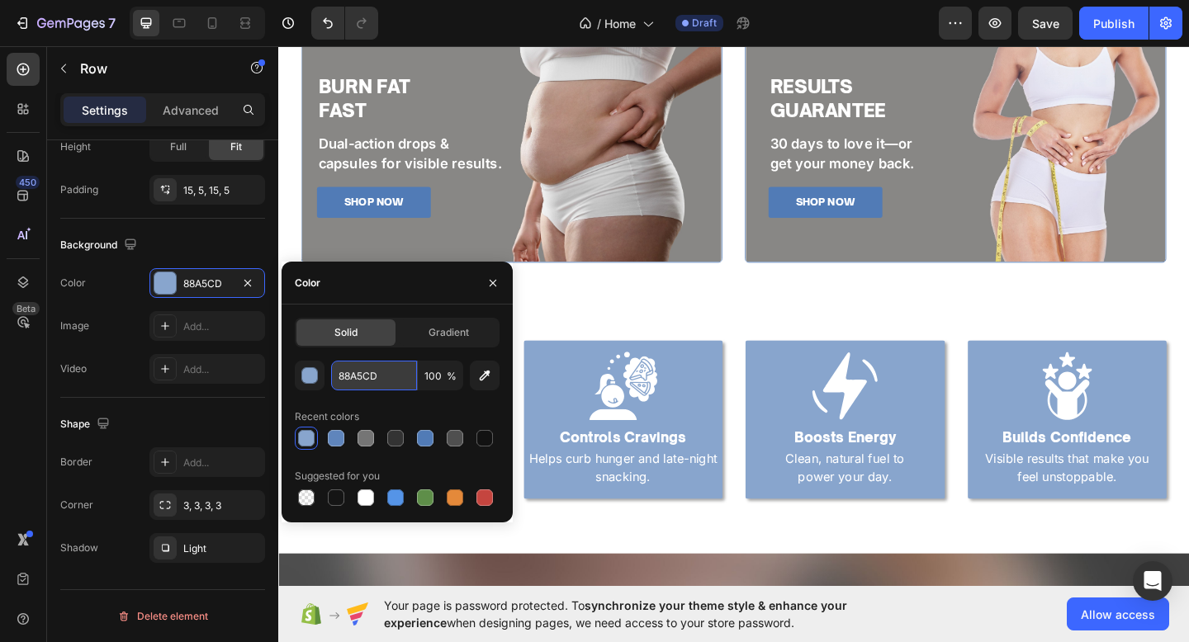
click at [367, 388] on input "88A5CD" at bounding box center [374, 376] width 86 height 30
click at [736, 326] on div "Image Burns Fat Fast Heading Turmeric-powered care for radiant skin. Text Block…" at bounding box center [773, 452] width 991 height 291
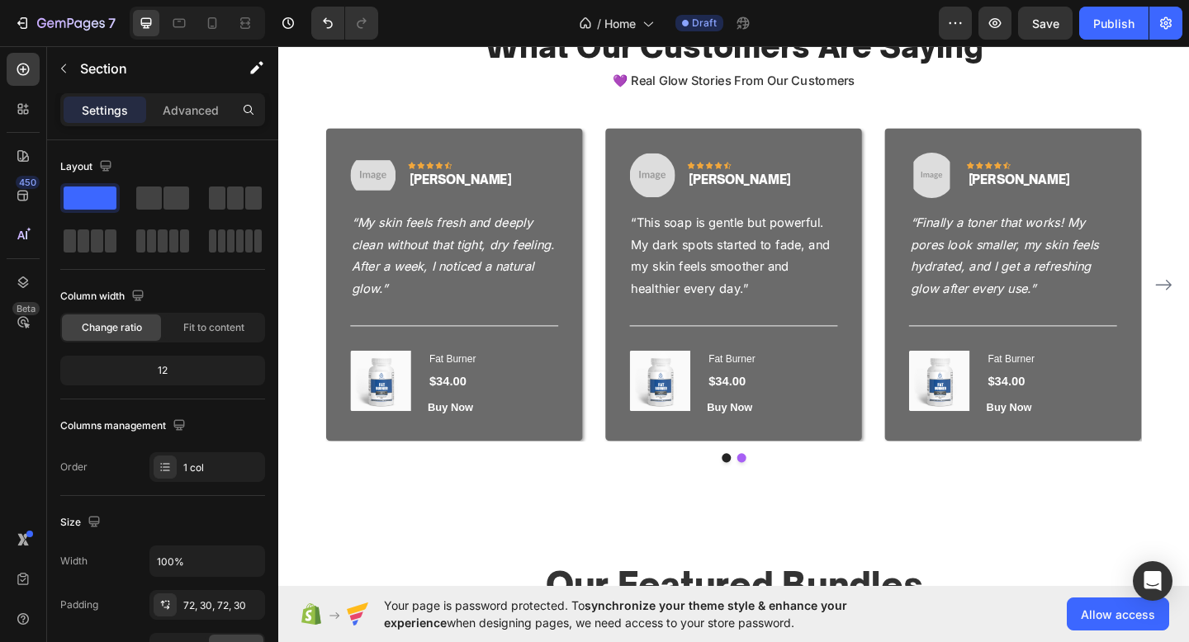
scroll to position [2409, 0]
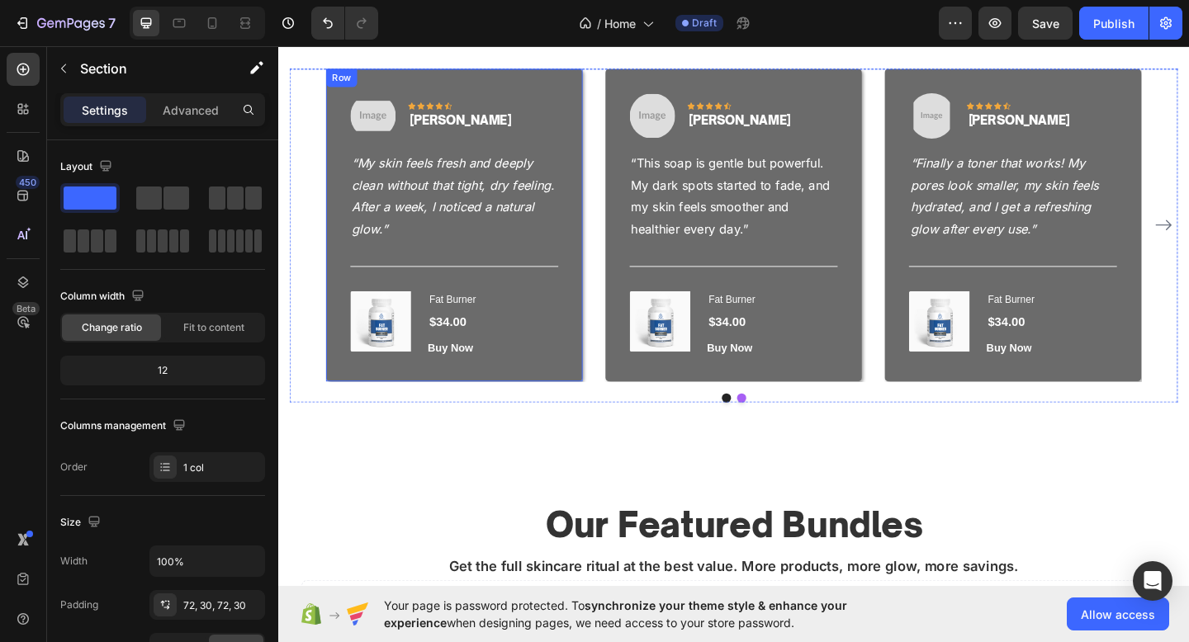
click at [585, 405] on div "Image Icon Icon Icon Icon Icon Row Emily R. Text block Row “My skin feels fresh…" at bounding box center [469, 241] width 279 height 340
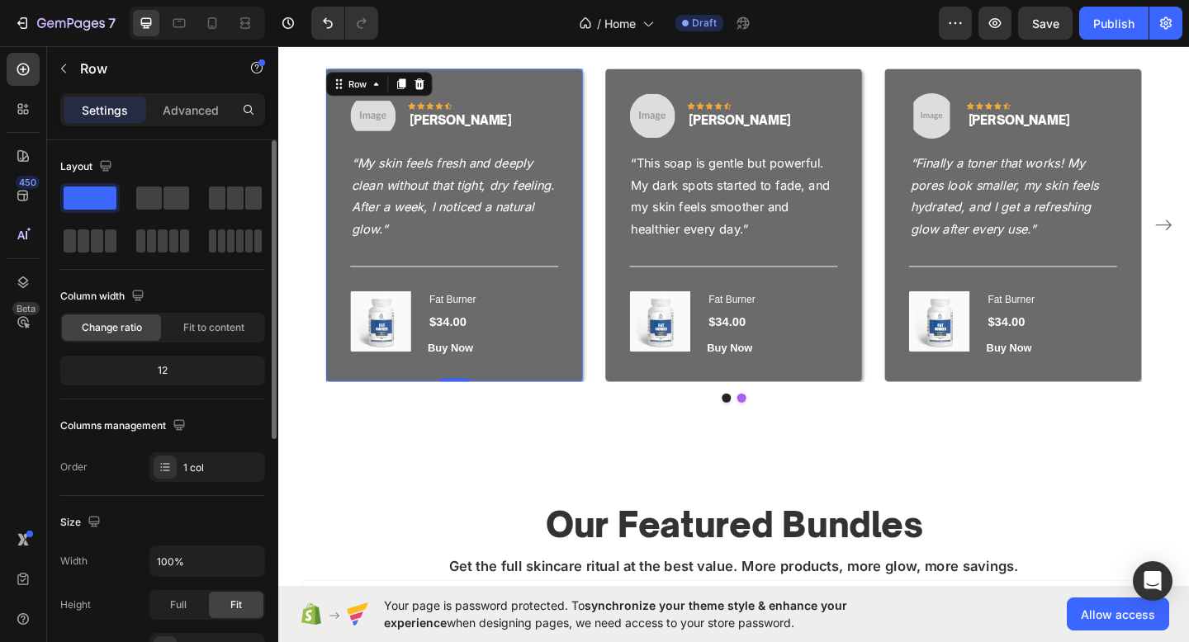
scroll to position [458, 0]
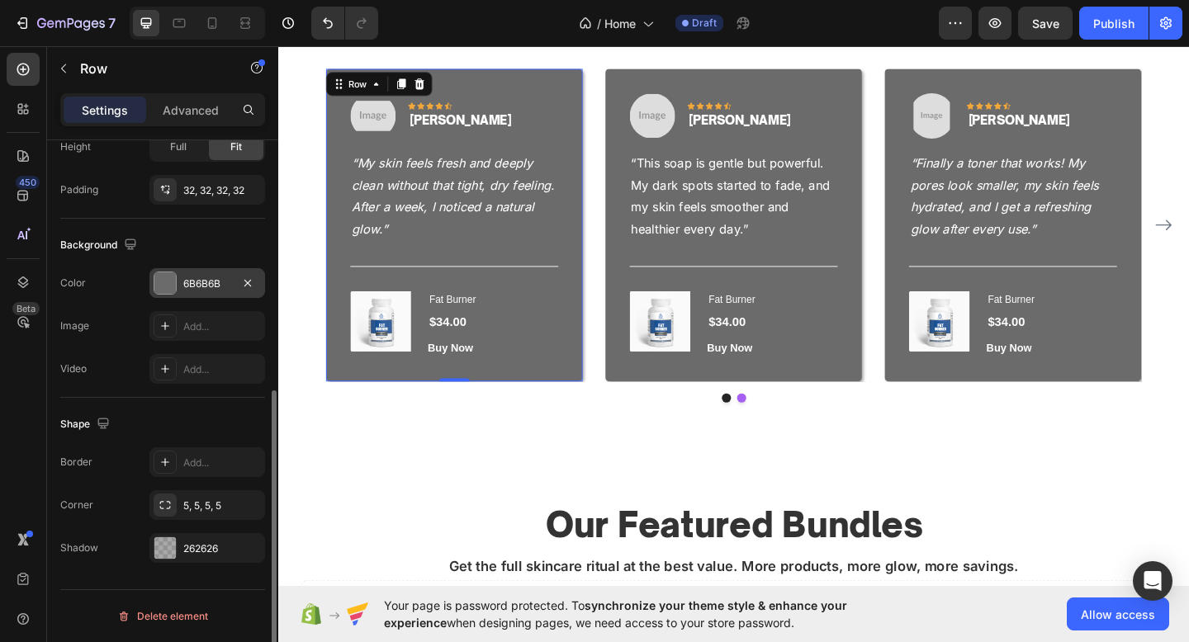
click at [207, 288] on div "6B6B6B" at bounding box center [207, 284] width 48 height 15
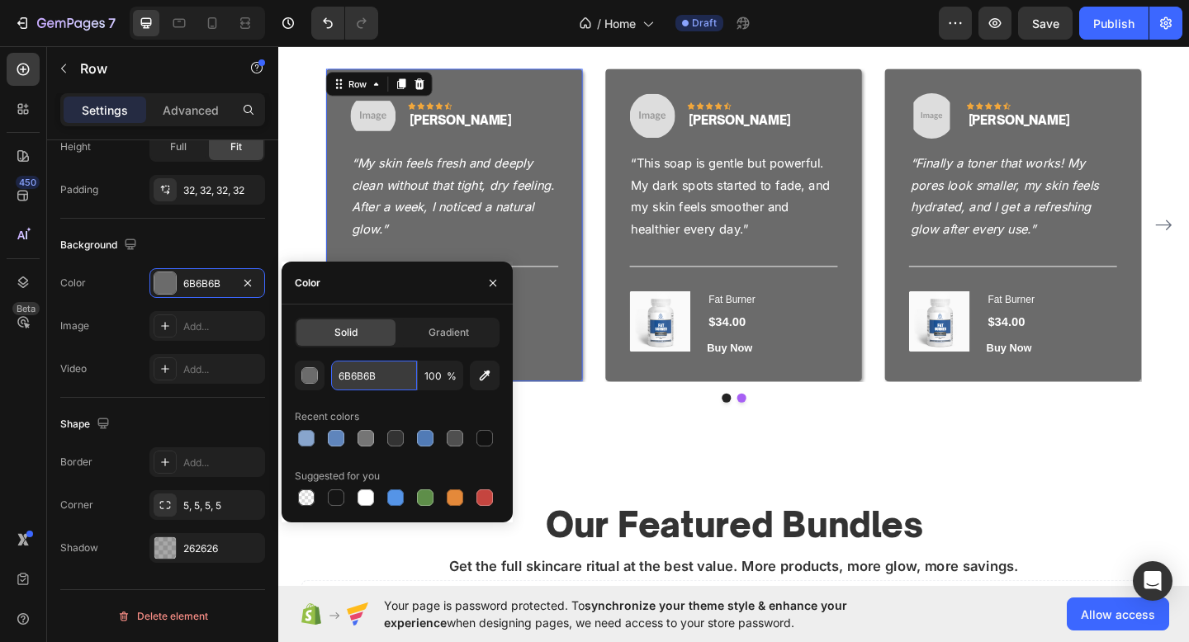
click at [360, 378] on input "6B6B6B" at bounding box center [374, 376] width 86 height 30
paste input "88A5CD"
type input "88A5CD"
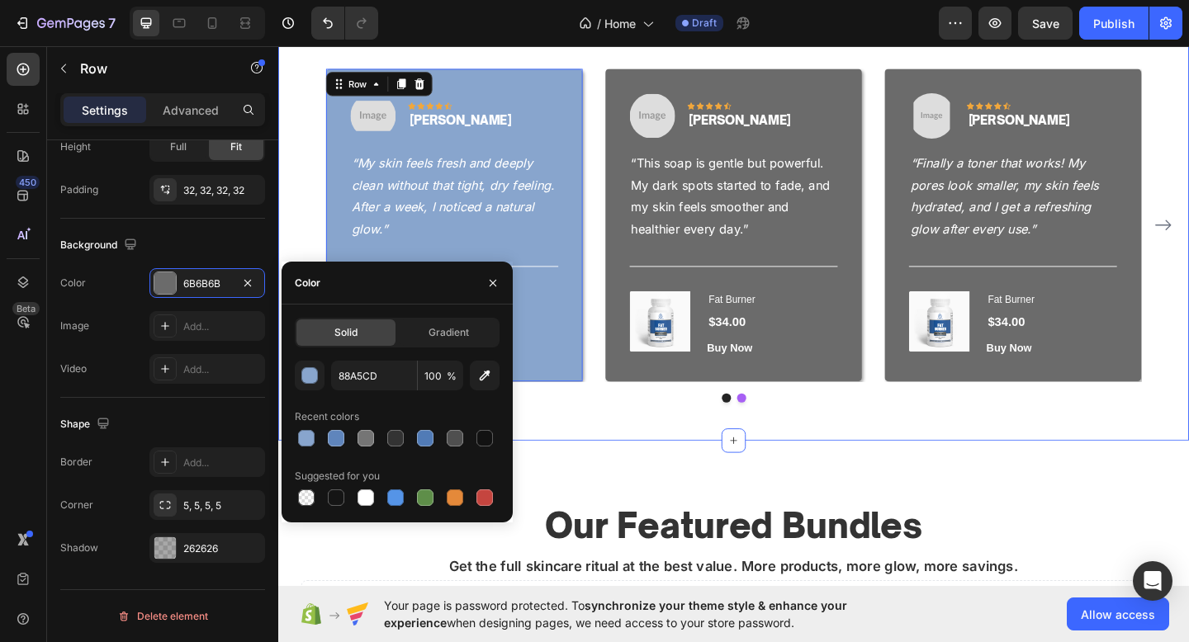
click at [632, 466] on div "What Our Customers Are Saying Heading 💜 Real Glow Stories From Our Customers Te…" at bounding box center [773, 184] width 991 height 583
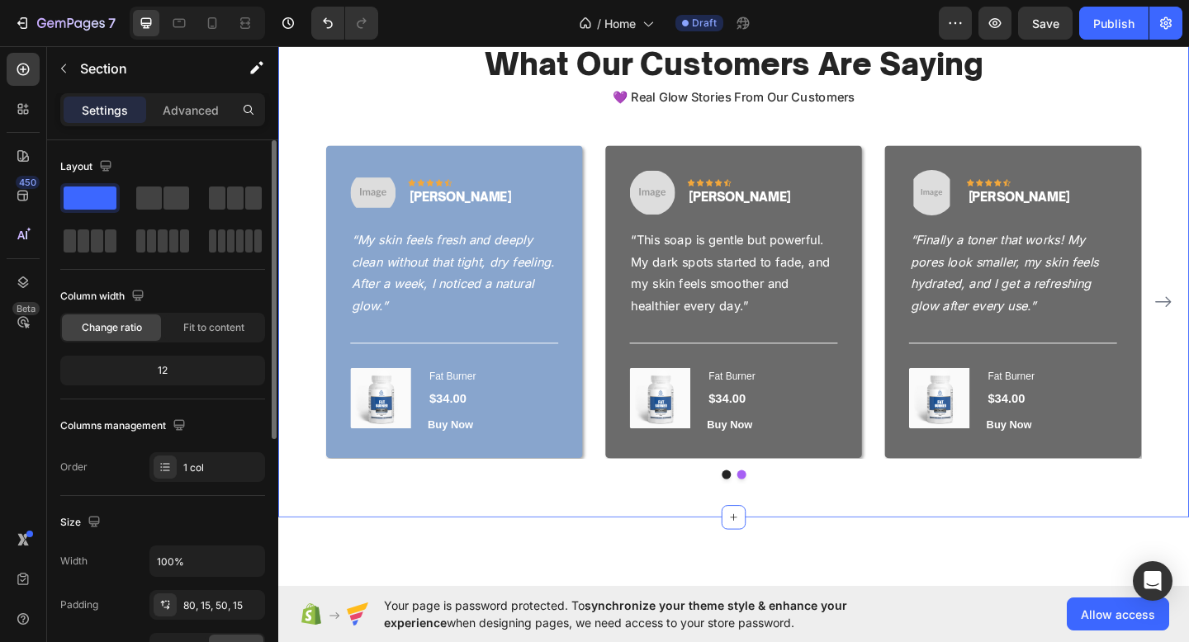
scroll to position [2324, 0]
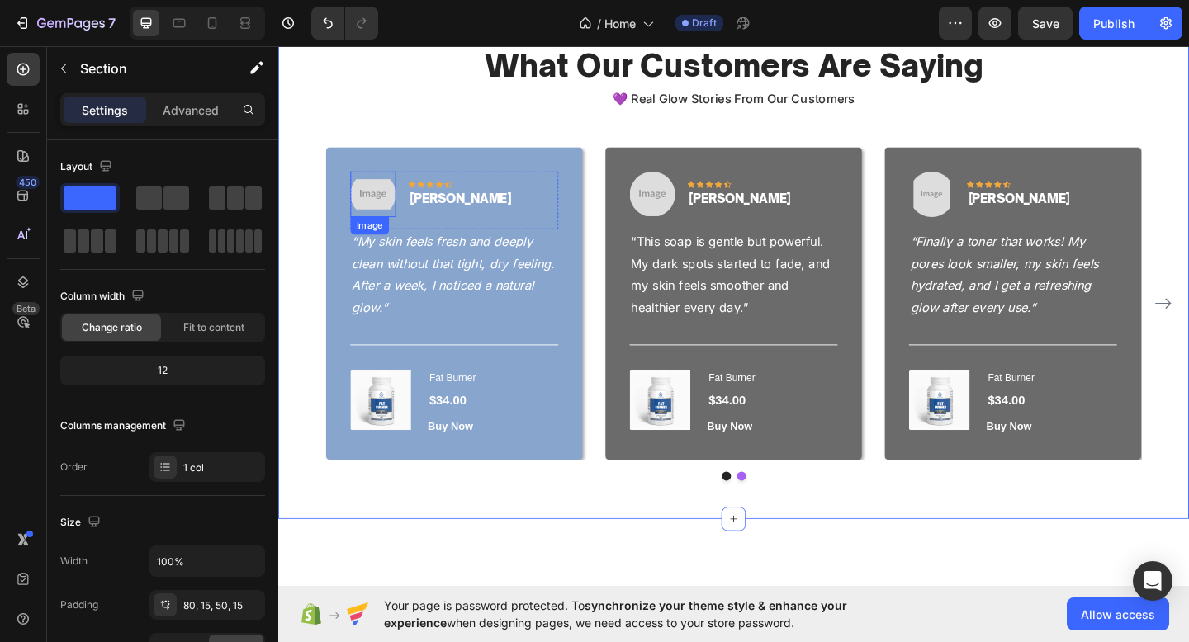
click at [381, 204] on img at bounding box center [382, 207] width 50 height 50
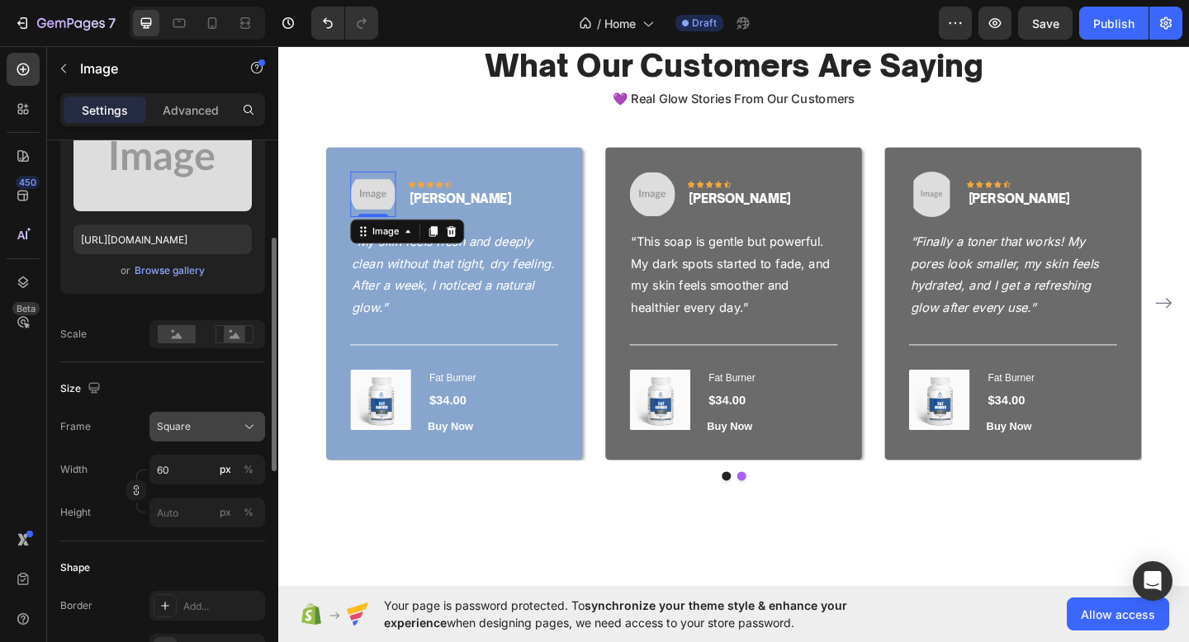
scroll to position [217, 0]
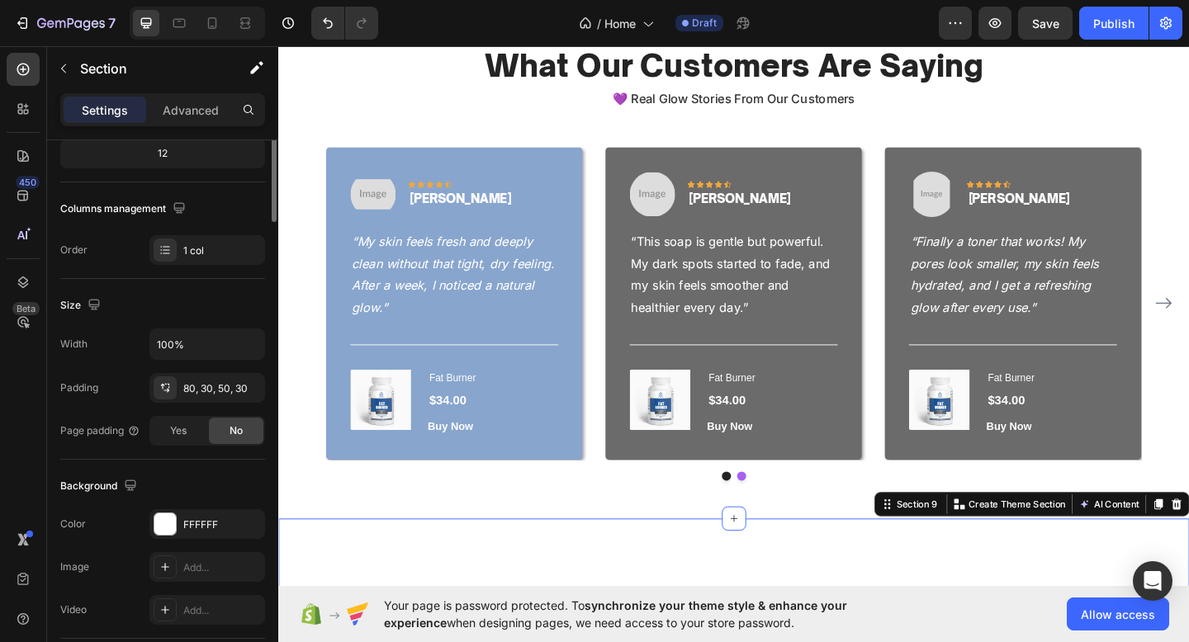
scroll to position [0, 0]
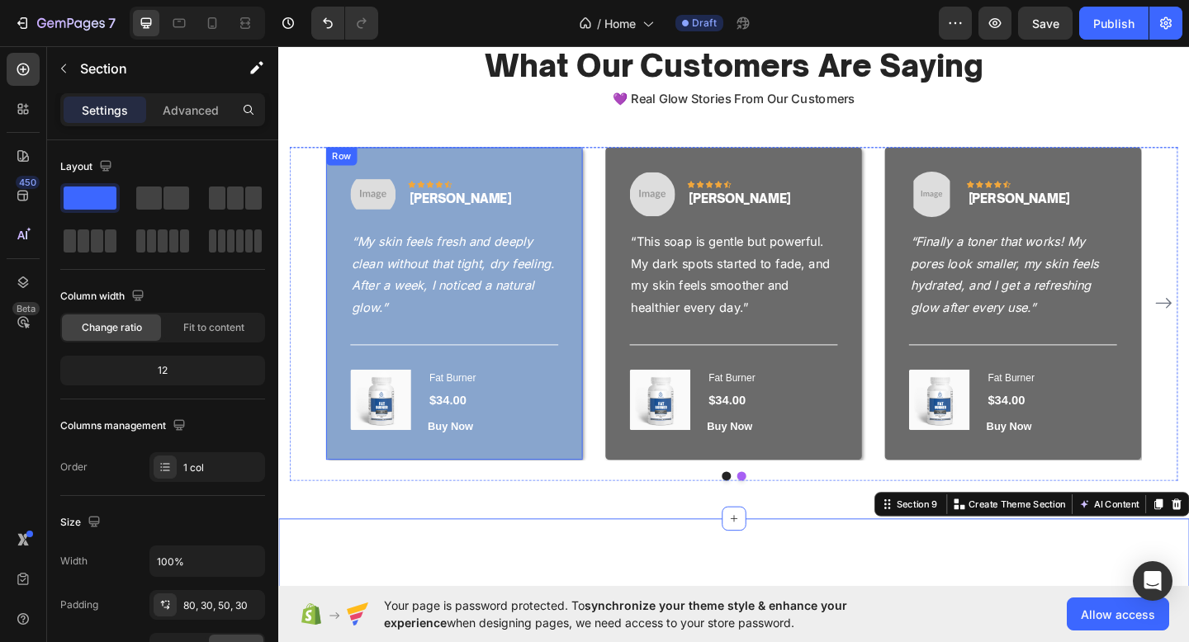
click at [581, 469] on div "Image Icon Icon Icon Icon Icon Row Emily R. Text block Row “My skin feels fresh…" at bounding box center [469, 326] width 279 height 340
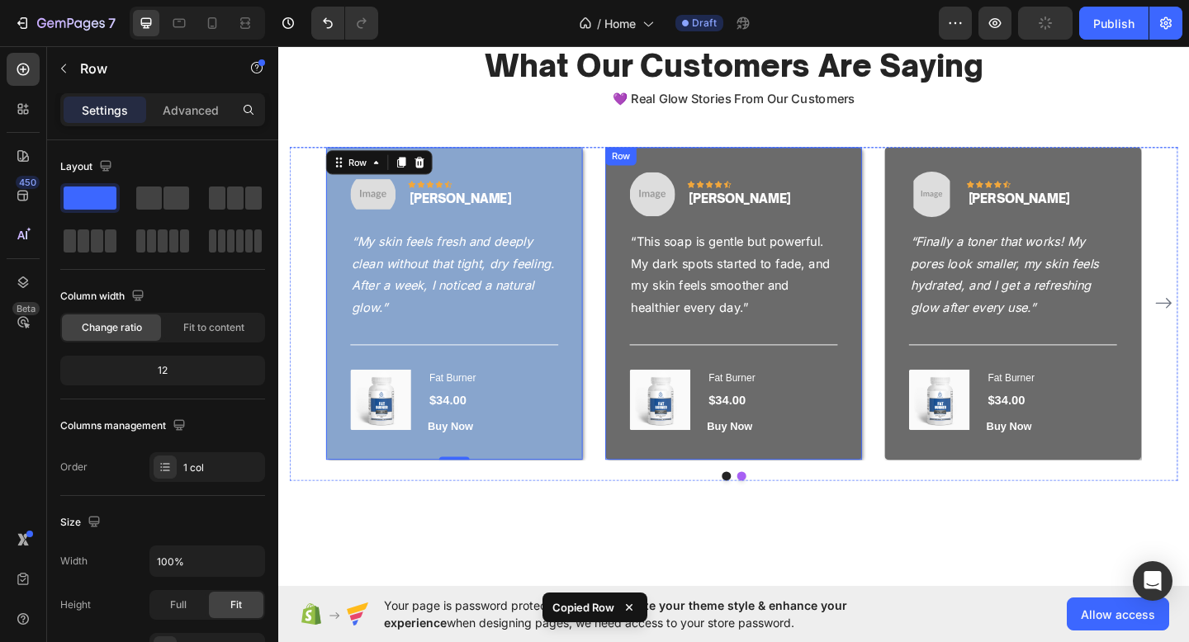
click at [663, 489] on div "Image Icon Icon Icon Icon Icon Row Vanessa K. Text block Row “This soap is gent…" at bounding box center [773, 326] width 279 height 340
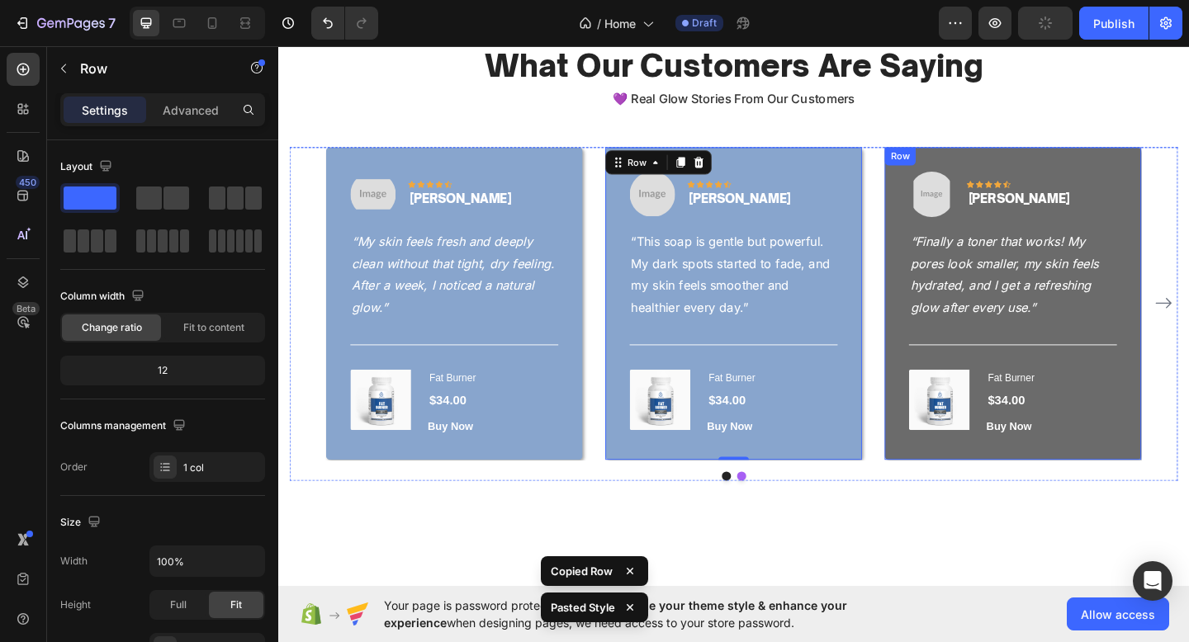
click at [971, 476] on div "Image Icon Icon Icon Icon Icon Row Hannah D. Text block Row “Finally a toner th…" at bounding box center [1077, 326] width 279 height 340
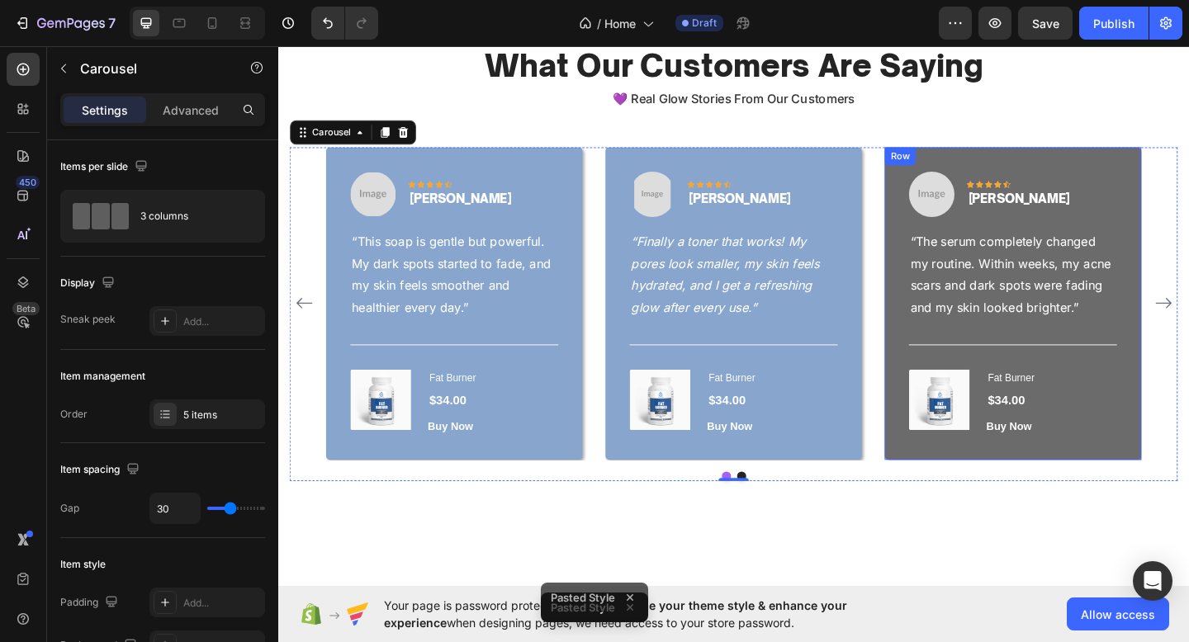
click at [975, 480] on div "Image Icon Icon Icon Icon Icon Row Sarah L. Text block Row “The serum completel…" at bounding box center [1077, 326] width 279 height 340
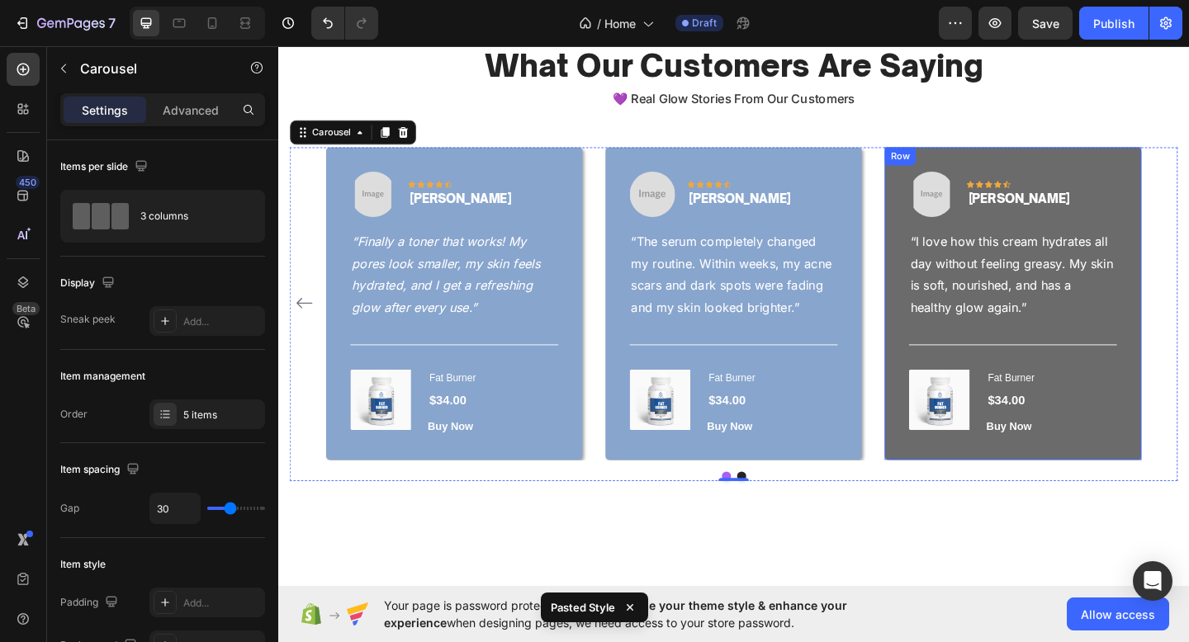
click at [1015, 475] on div "Image Icon Icon Icon Icon Icon Row Chloe M. Text block Row “I love how this cre…" at bounding box center [1077, 326] width 279 height 340
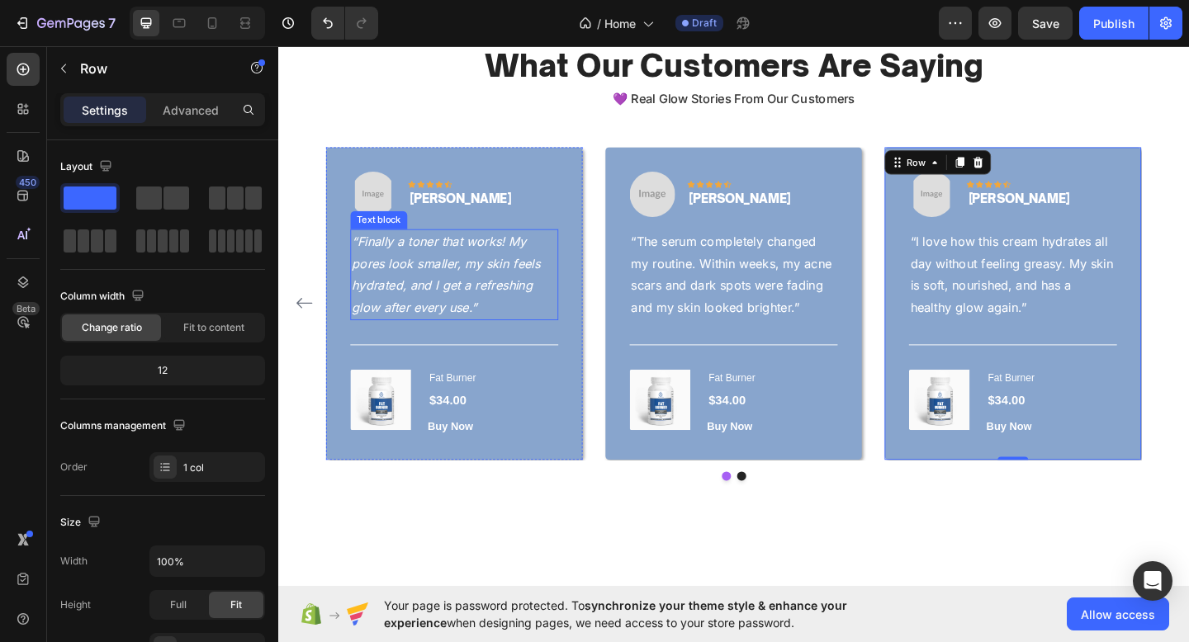
click at [513, 315] on p "“Finally a toner that works! My pores look smaller, my skin feels hydrated, and…" at bounding box center [469, 294] width 223 height 95
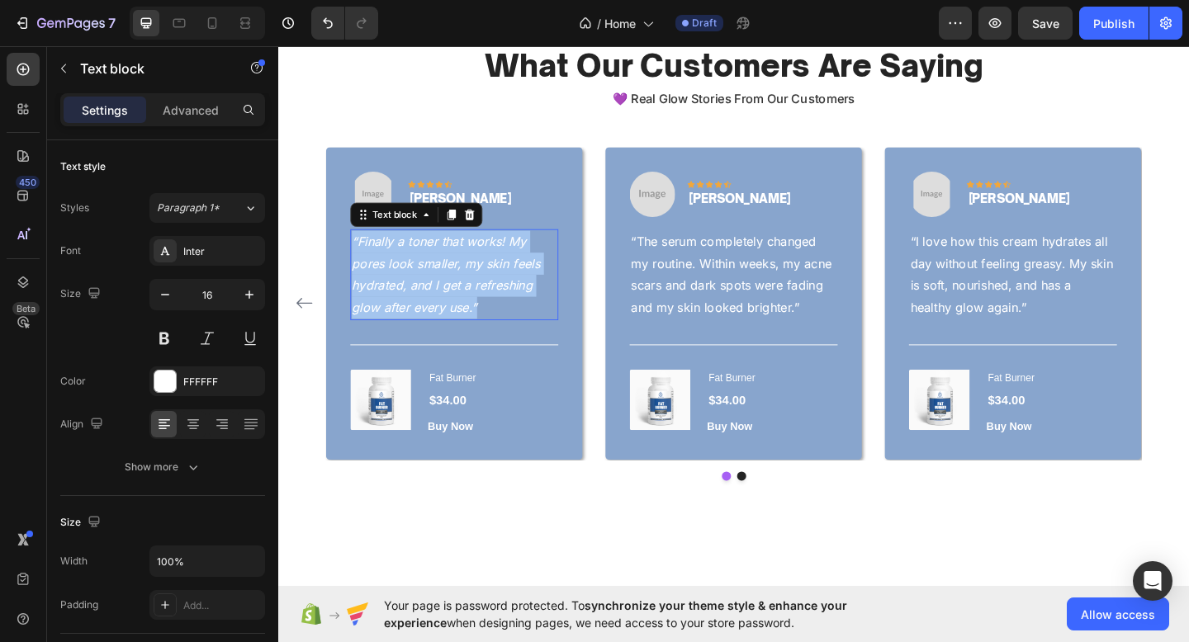
click at [513, 315] on p "“Finally a toner that works! My pores look smaller, my skin feels hydrated, and…" at bounding box center [469, 294] width 223 height 95
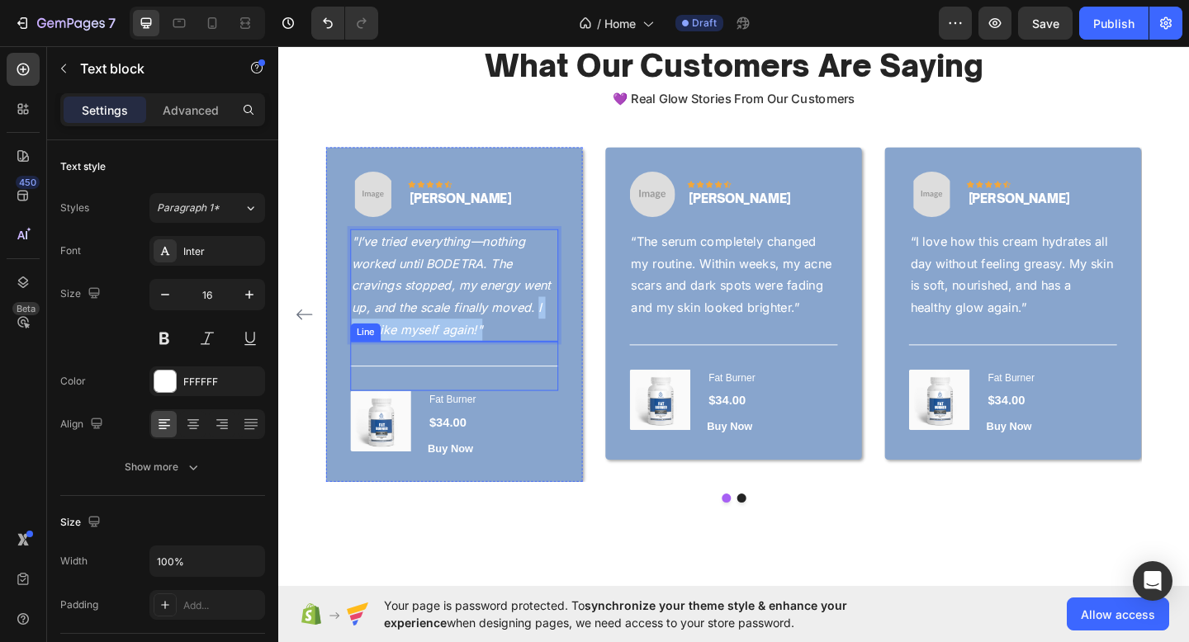
drag, startPoint x: 558, startPoint y: 326, endPoint x: 575, endPoint y: 375, distance: 51.7
click at [575, 375] on div "Image Icon Icon Icon Icon Icon Row Hannah D. Text block Row "I’ve tried everyth…" at bounding box center [470, 337] width 226 height 310
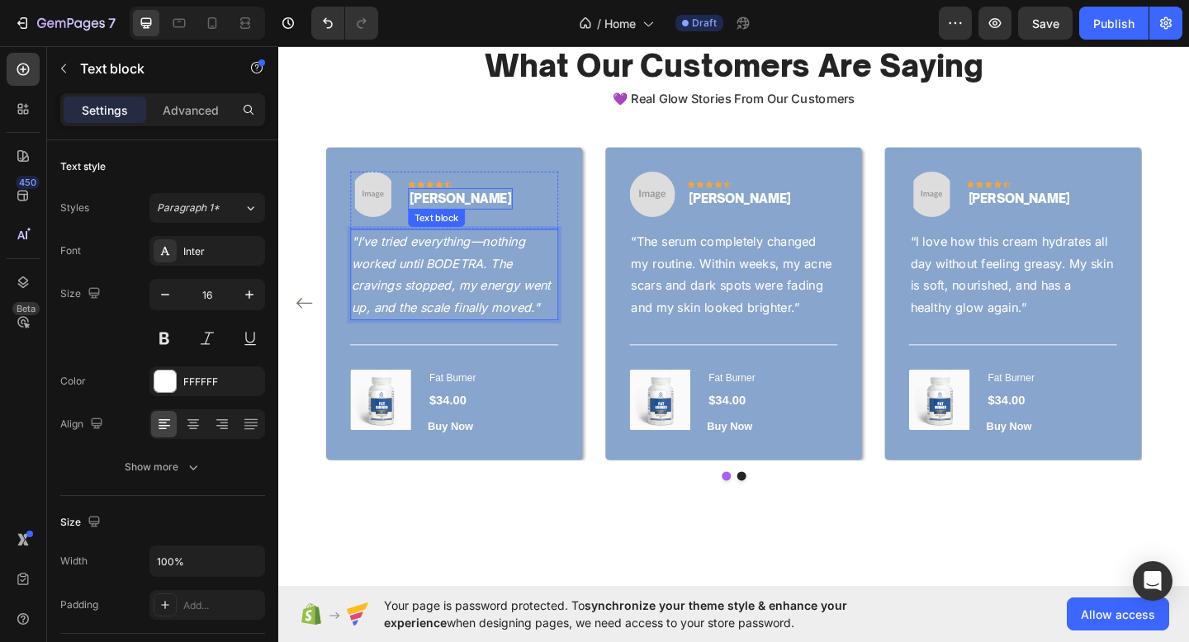
click at [459, 213] on p "Hannah D." at bounding box center [476, 212] width 111 height 20
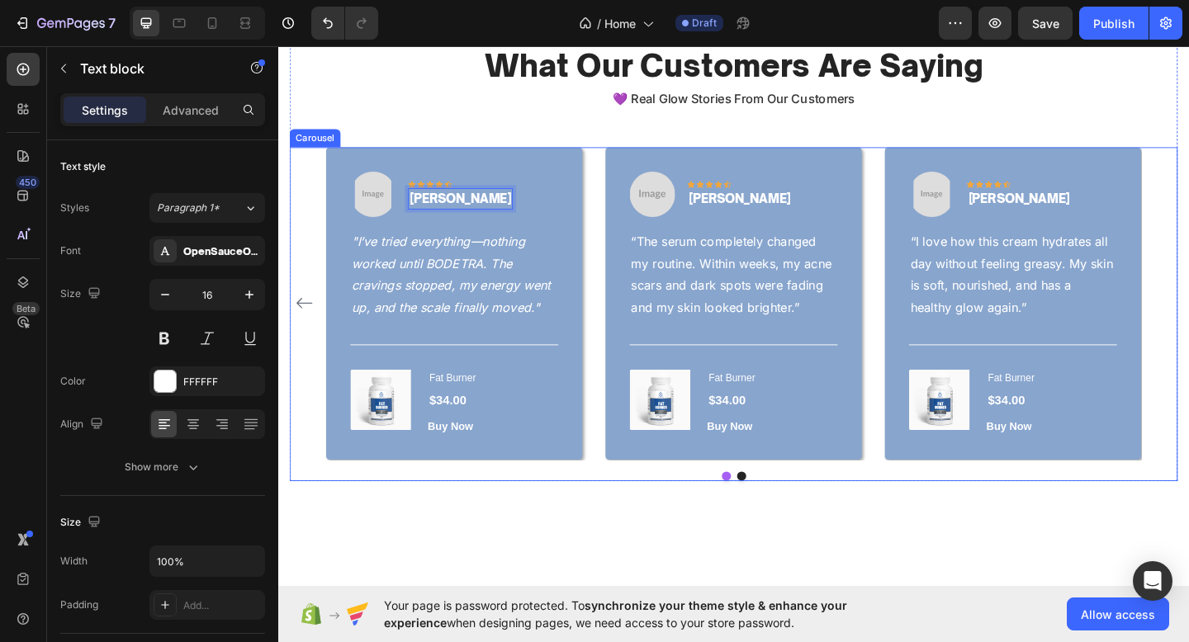
click at [621, 423] on div "Image Icon Icon Icon Icon Icon Row Emily R. Text block Row “My skin feels fresh…" at bounding box center [773, 326] width 887 height 340
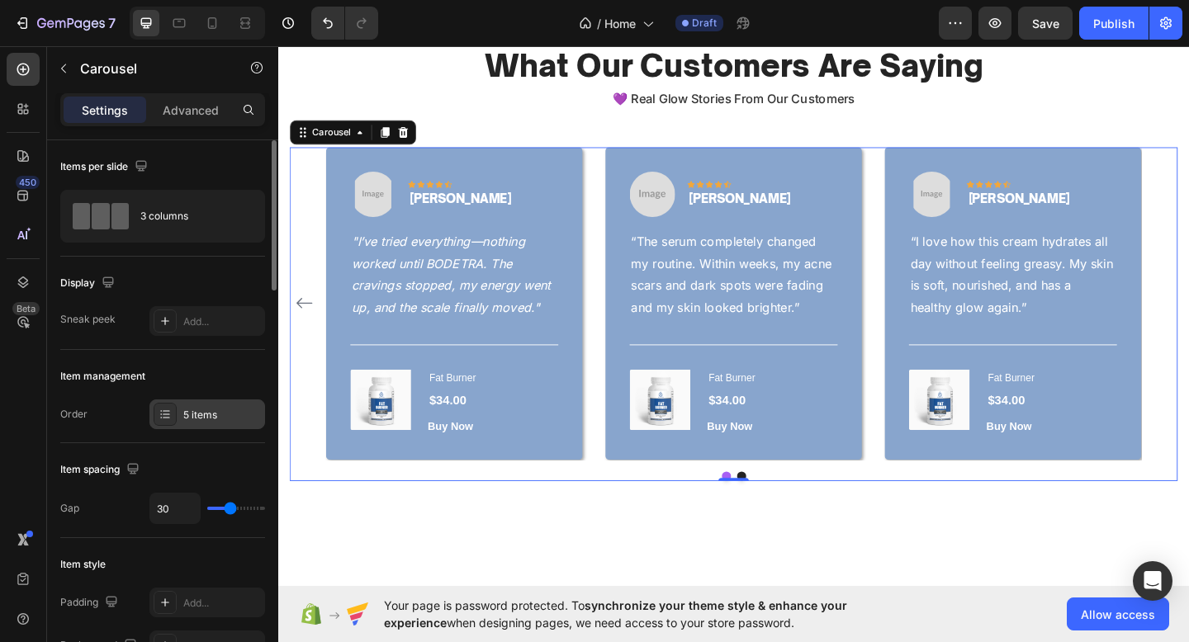
click at [197, 414] on div "5 items" at bounding box center [222, 415] width 78 height 15
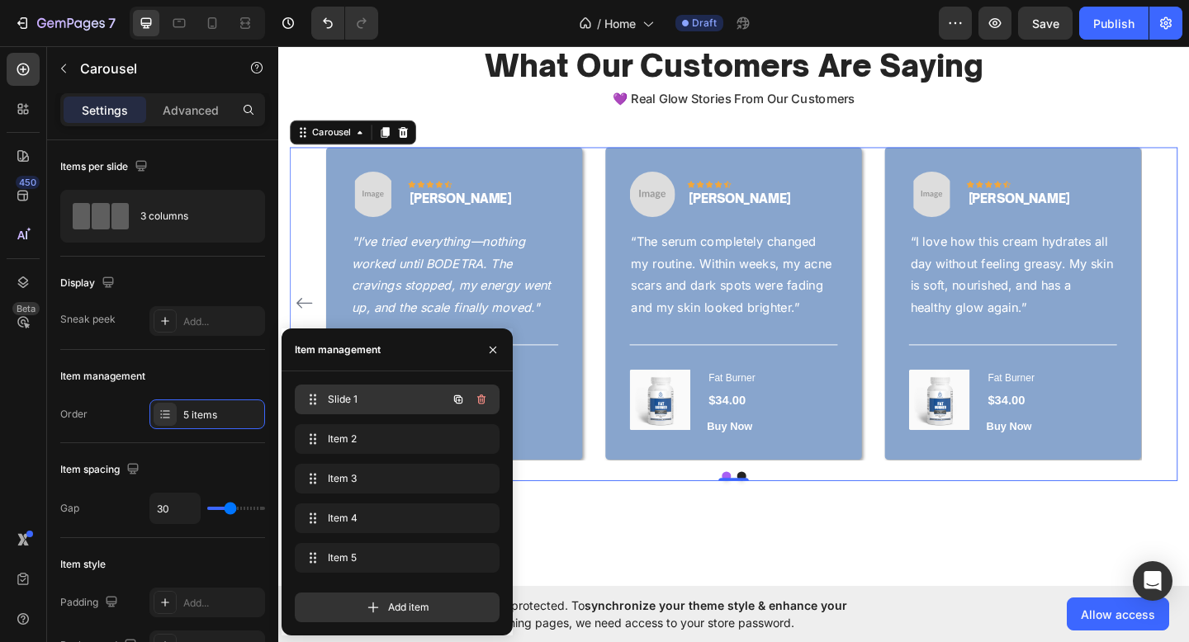
click at [346, 397] on span "Slide 1" at bounding box center [374, 399] width 93 height 15
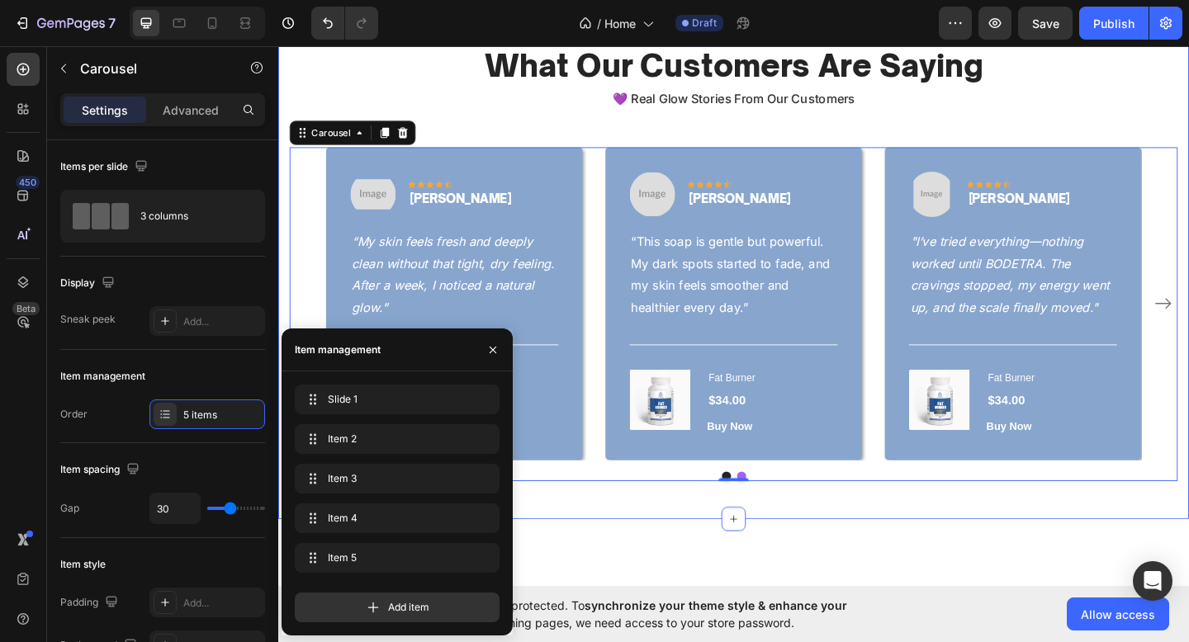
click at [603, 532] on div "What Our Customers Are Saying Heading 💜 Real Glow Stories From Our Customers Te…" at bounding box center [773, 269] width 991 height 583
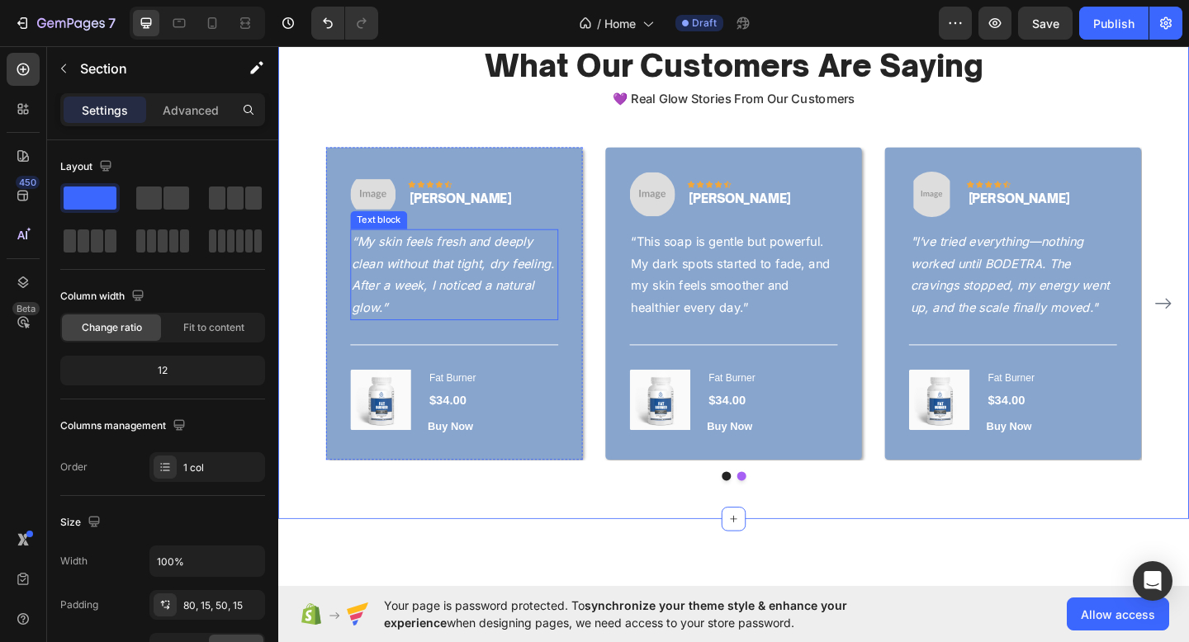
click at [533, 281] on icon "“My skin feels fresh and deeply clean without that tight, dry feeling. After a …" at bounding box center [468, 294] width 220 height 88
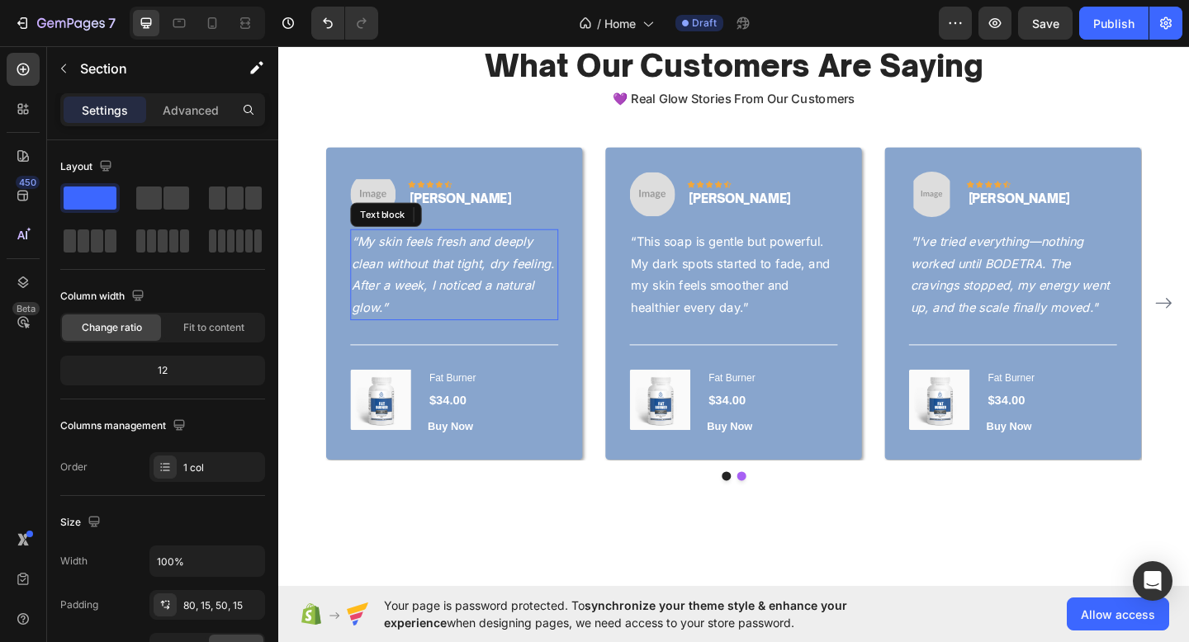
click at [533, 281] on icon "“My skin feels fresh and deeply clean without that tight, dry feeling. After a …" at bounding box center [468, 294] width 220 height 88
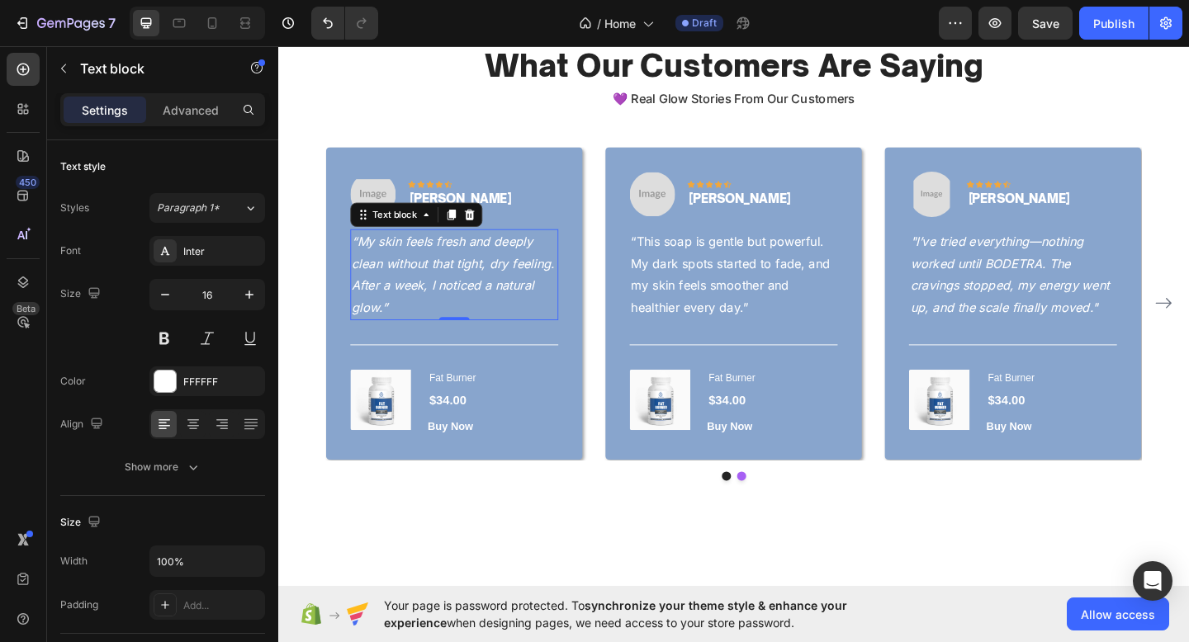
click at [533, 281] on icon "“My skin feels fresh and deeply clean without that tight, dry feeling. After a …" at bounding box center [468, 294] width 220 height 88
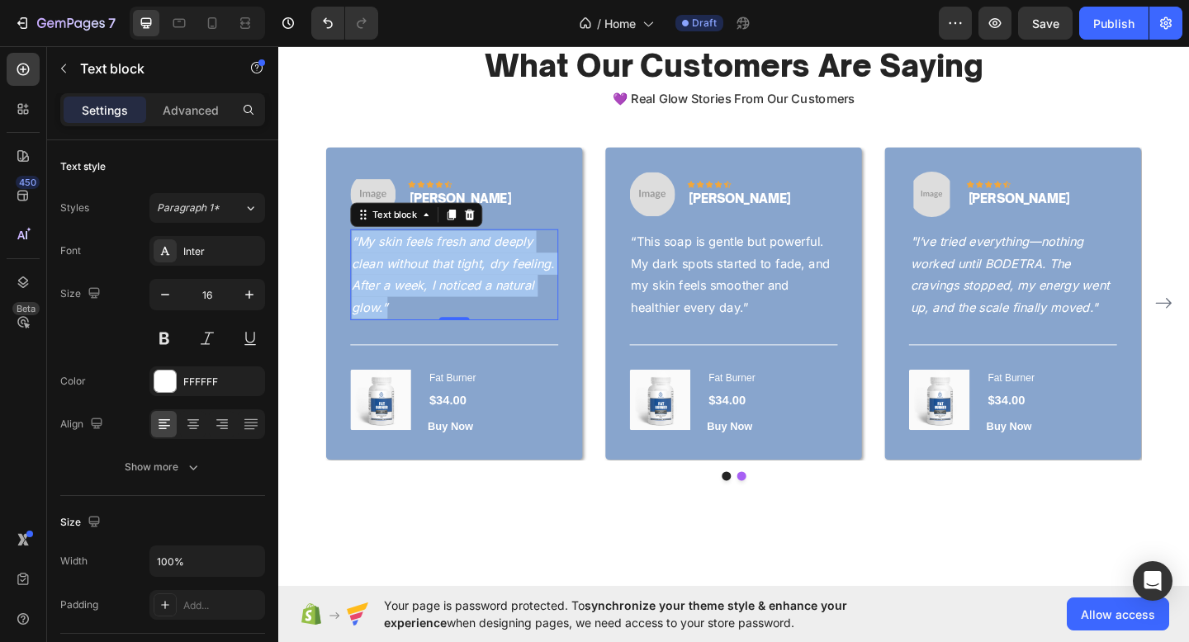
click at [533, 281] on icon "“My skin feels fresh and deeply clean without that tight, dry feeling. After a …" at bounding box center [468, 294] width 220 height 88
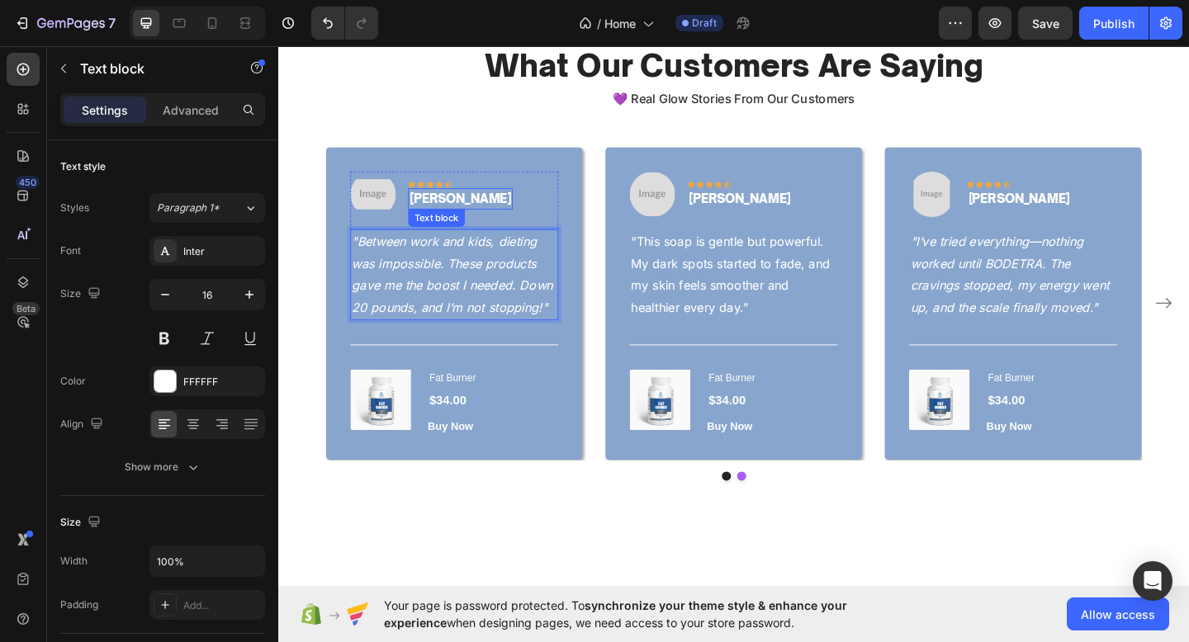
click at [442, 220] on p "Emily R." at bounding box center [476, 212] width 111 height 20
click at [758, 286] on p "“This soap is gentle but powerful. My dark spots started to fade, and my skin f…" at bounding box center [773, 294] width 223 height 95
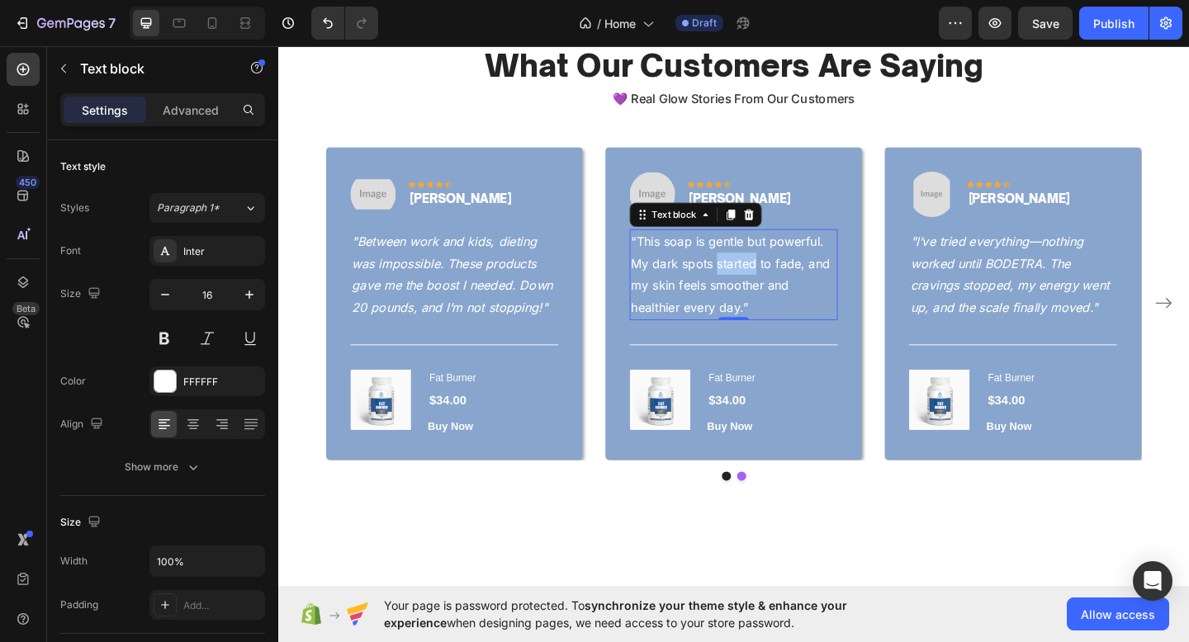
click at [758, 286] on p "“This soap is gentle but powerful. My dark spots started to fade, and my skin f…" at bounding box center [773, 294] width 223 height 95
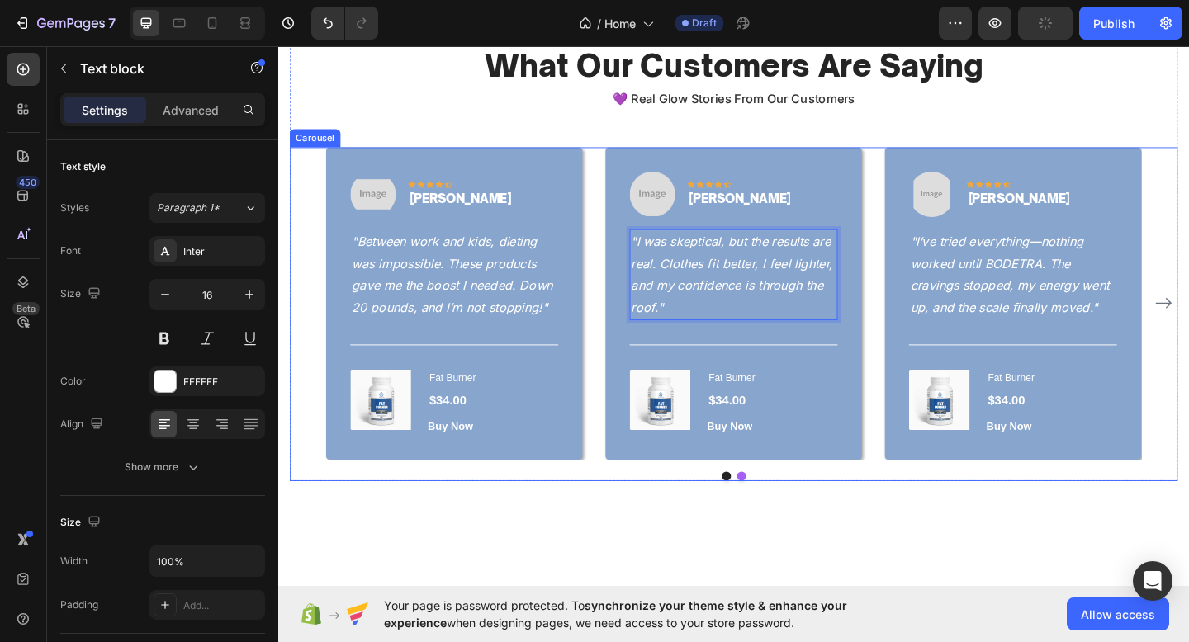
click at [921, 494] on div "Image Icon Icon Icon Icon Icon Row Daniel R. Text block Row "Between work and k…" at bounding box center [773, 326] width 887 height 340
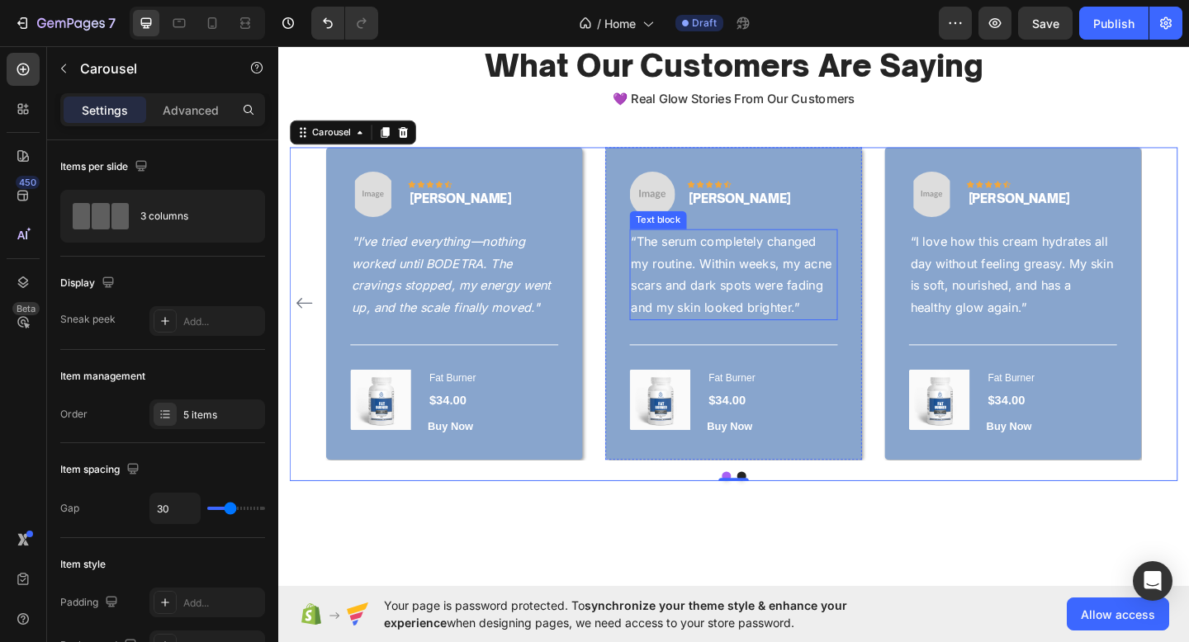
click at [826, 294] on p "“The serum completely changed my routine. Within weeks, my acne scars and dark …" at bounding box center [773, 294] width 223 height 95
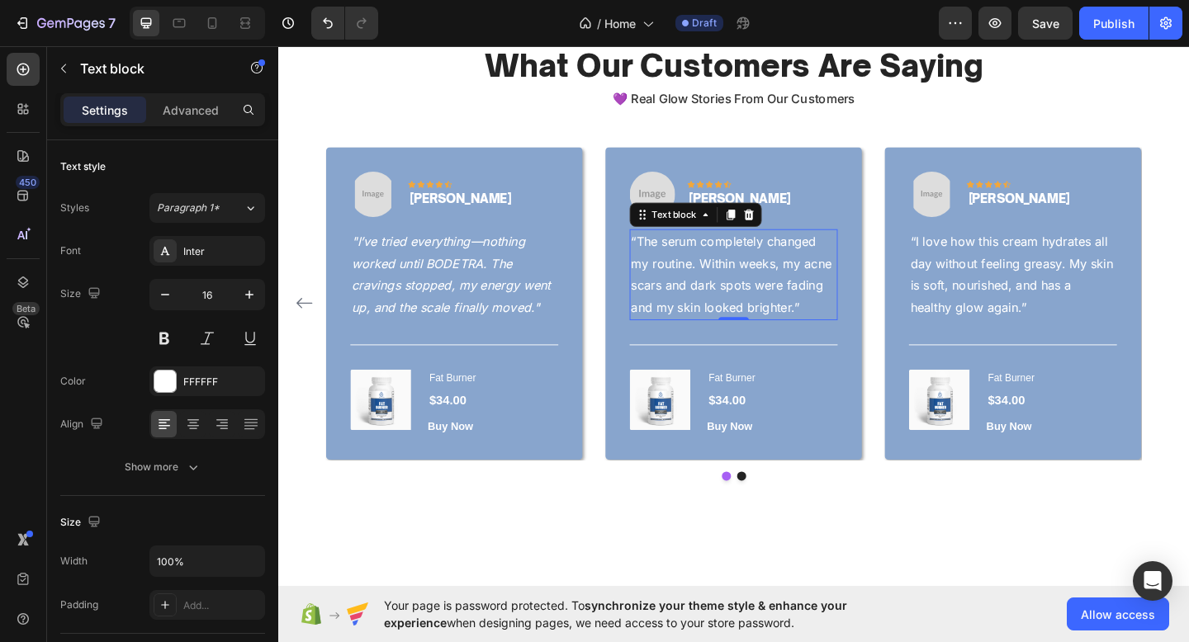
click at [826, 294] on p "“The serum completely changed my routine. Within weeks, my acne scars and dark …" at bounding box center [773, 294] width 223 height 95
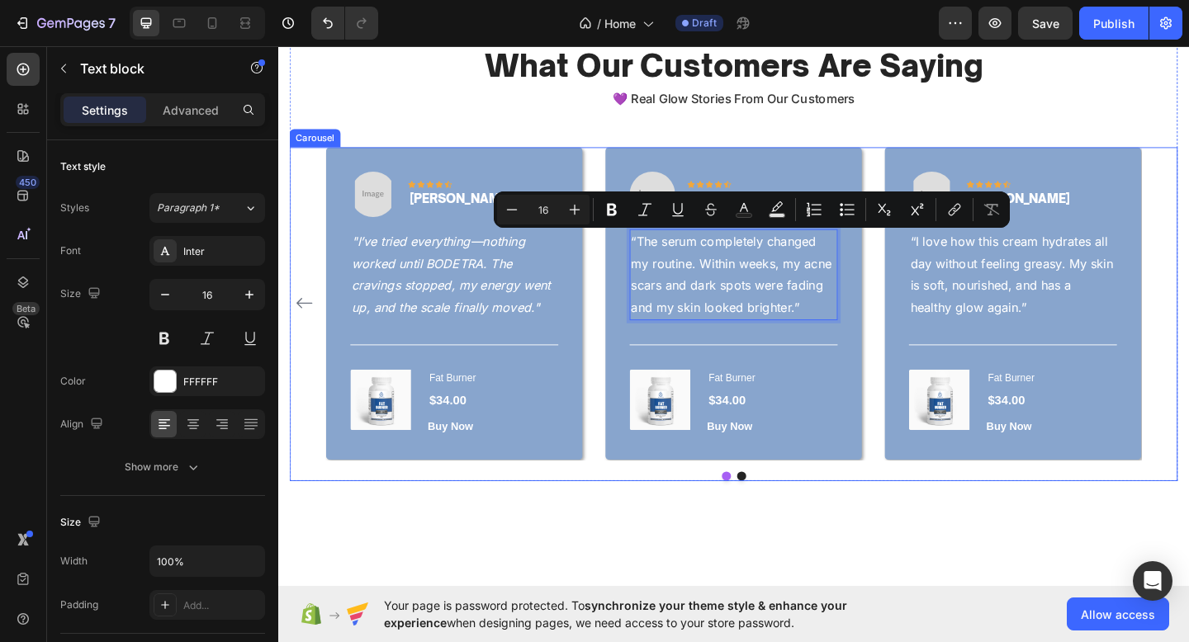
click at [300, 320] on icon "Carousel Back Arrow" at bounding box center [306, 326] width 20 height 20
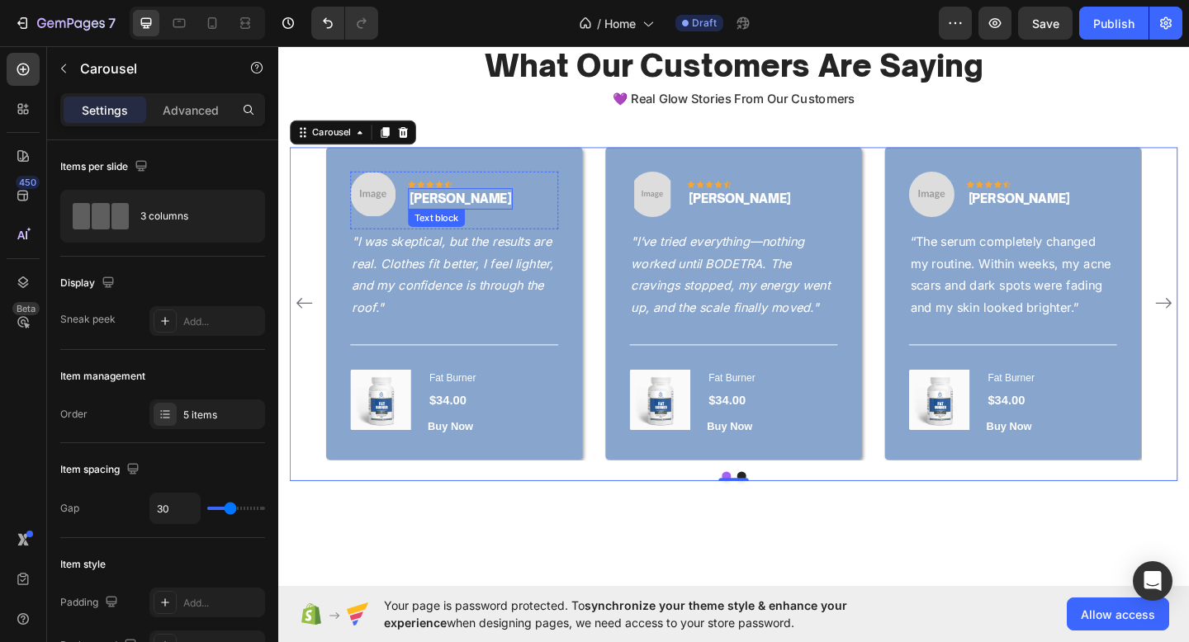
click at [466, 211] on p "Vanessa K." at bounding box center [476, 212] width 111 height 20
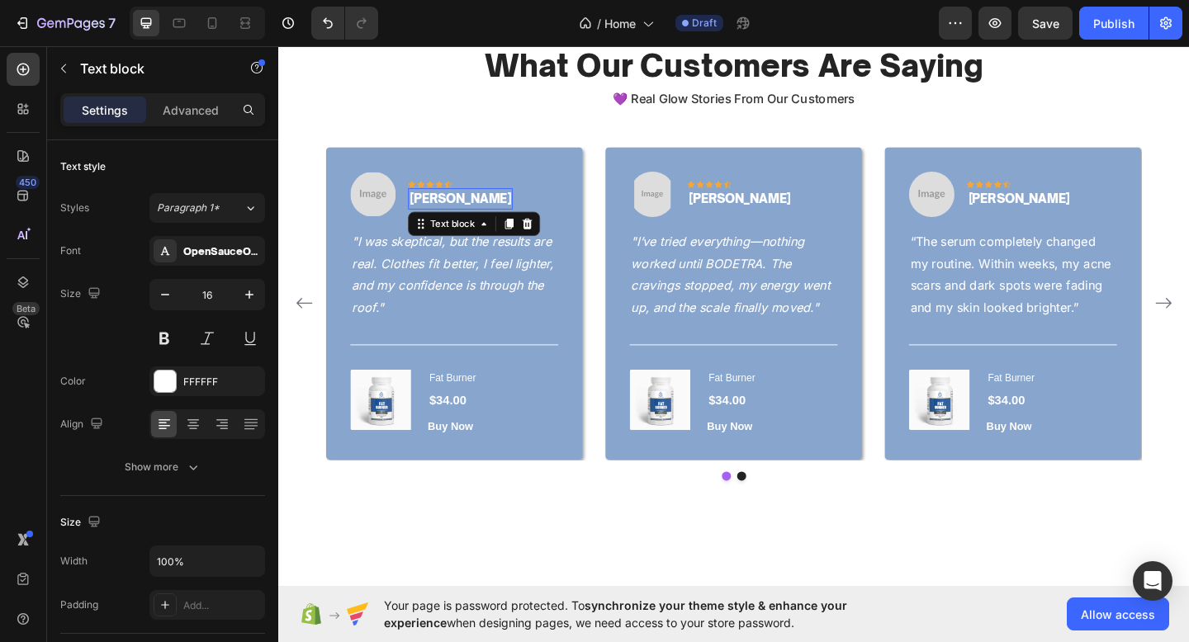
click at [466, 211] on p "Vanessa K." at bounding box center [476, 212] width 111 height 20
click at [980, 310] on p "“The serum completely changed my routine. Within weeks, my acne scars and dark …" at bounding box center [1077, 294] width 223 height 95
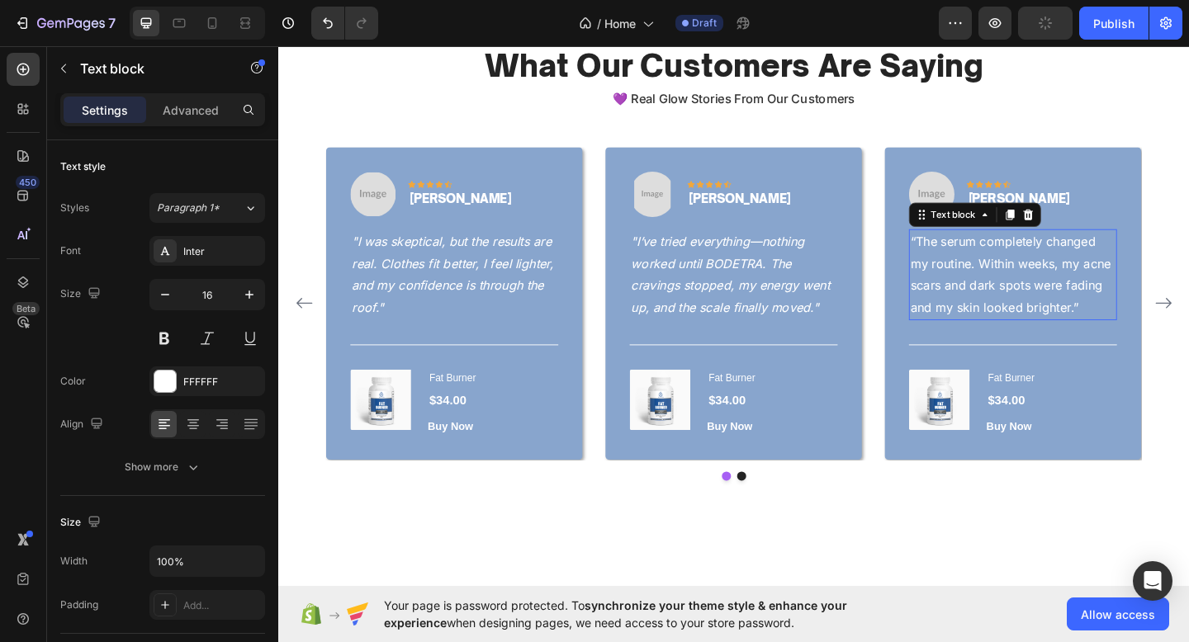
click at [980, 310] on p "“The serum completely changed my routine. Within weeks, my acne scars and dark …" at bounding box center [1077, 294] width 223 height 95
click at [1049, 215] on p "Sarah L." at bounding box center [1084, 212] width 111 height 20
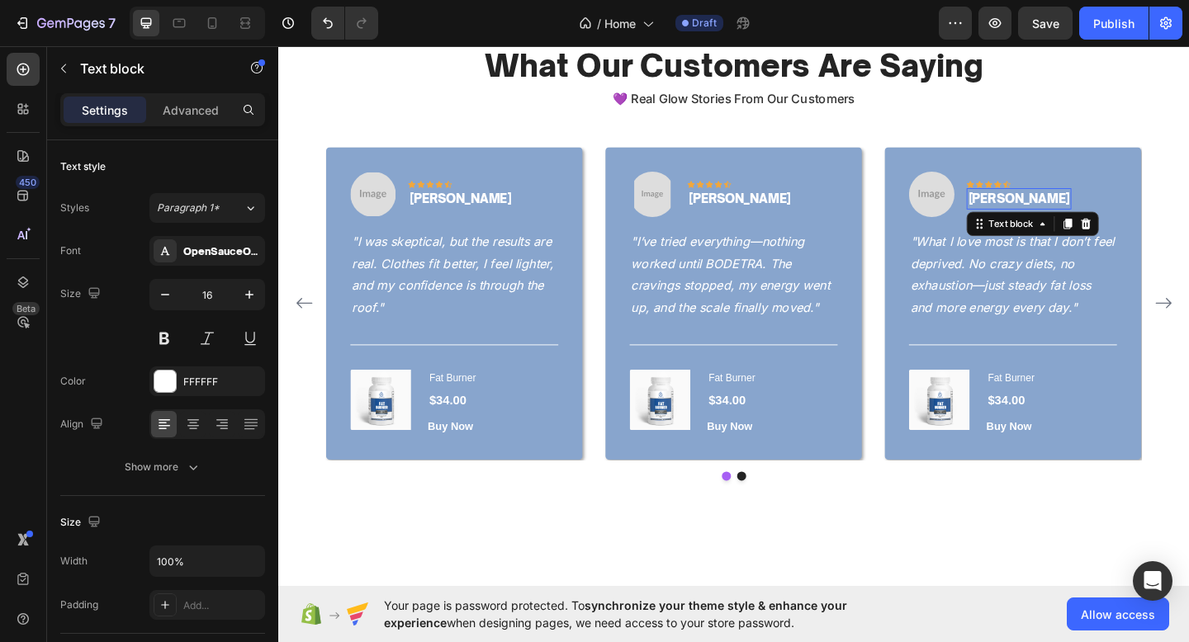
click at [1049, 215] on p "Sarah L." at bounding box center [1084, 212] width 111 height 20
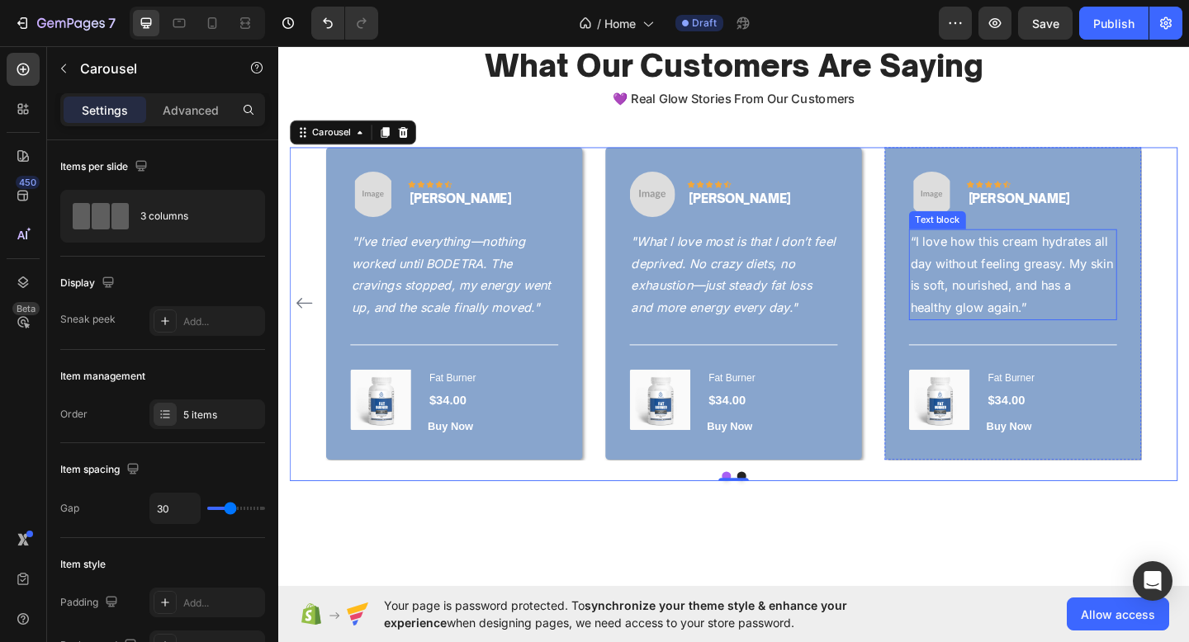
click at [1027, 302] on p "“I love how this cream hydrates all day without feeling greasy. My skin is soft…" at bounding box center [1077, 294] width 223 height 95
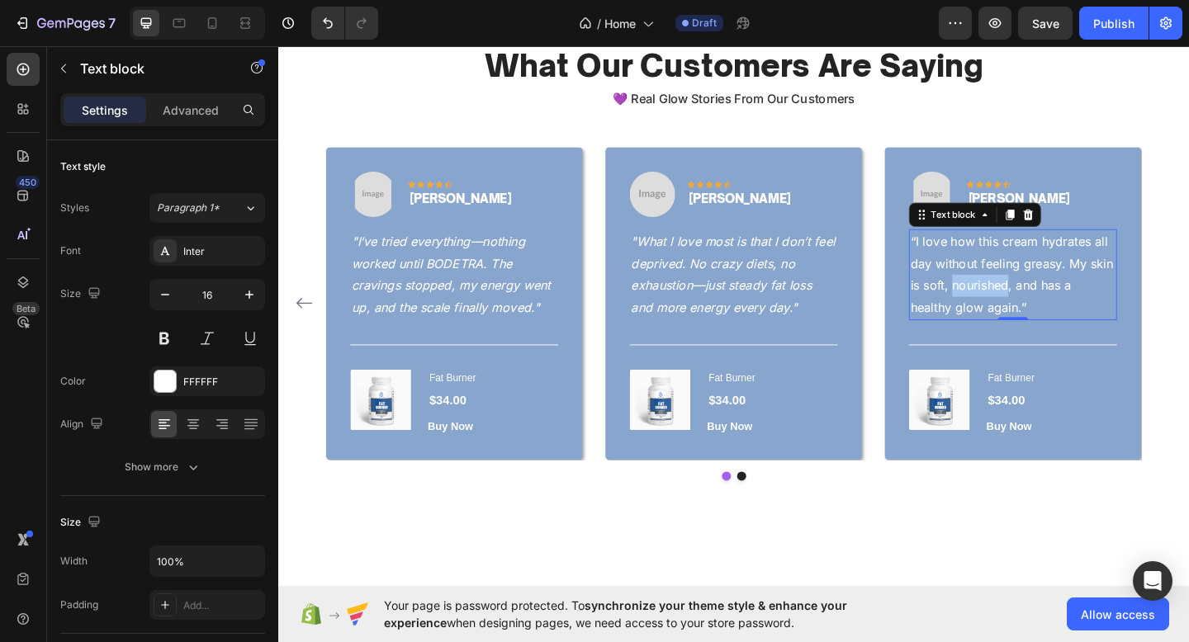
click at [1027, 302] on p "“I love how this cream hydrates all day without feeling greasy. My skin is soft…" at bounding box center [1077, 294] width 223 height 95
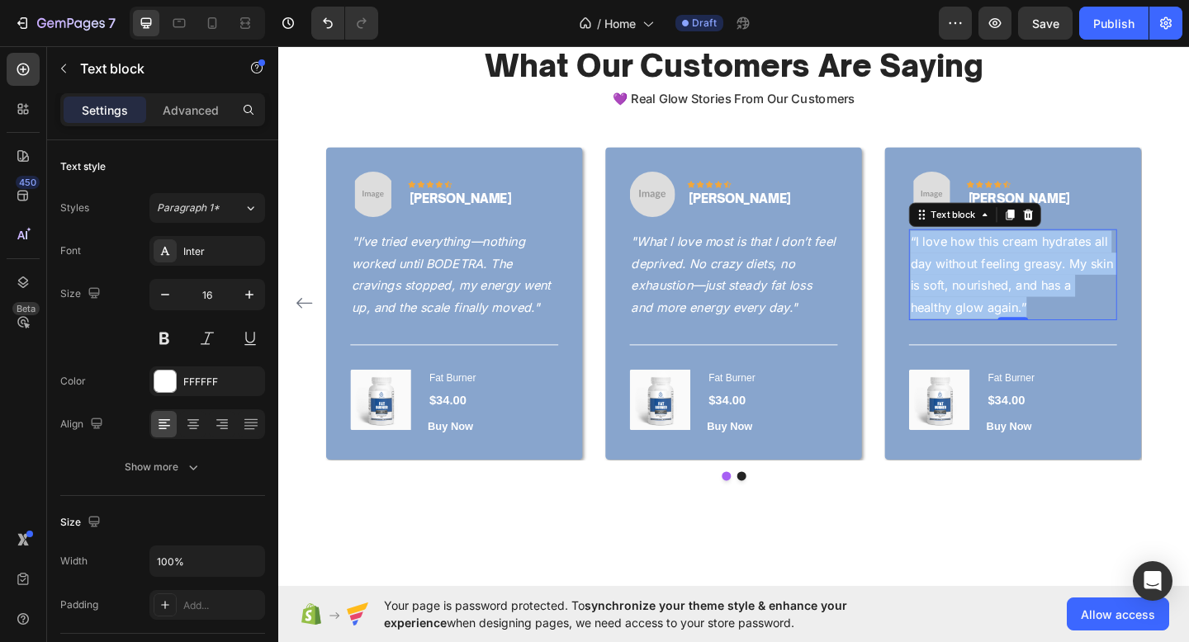
click at [1027, 302] on p "“I love how this cream hydrates all day without feeling greasy. My skin is soft…" at bounding box center [1077, 294] width 223 height 95
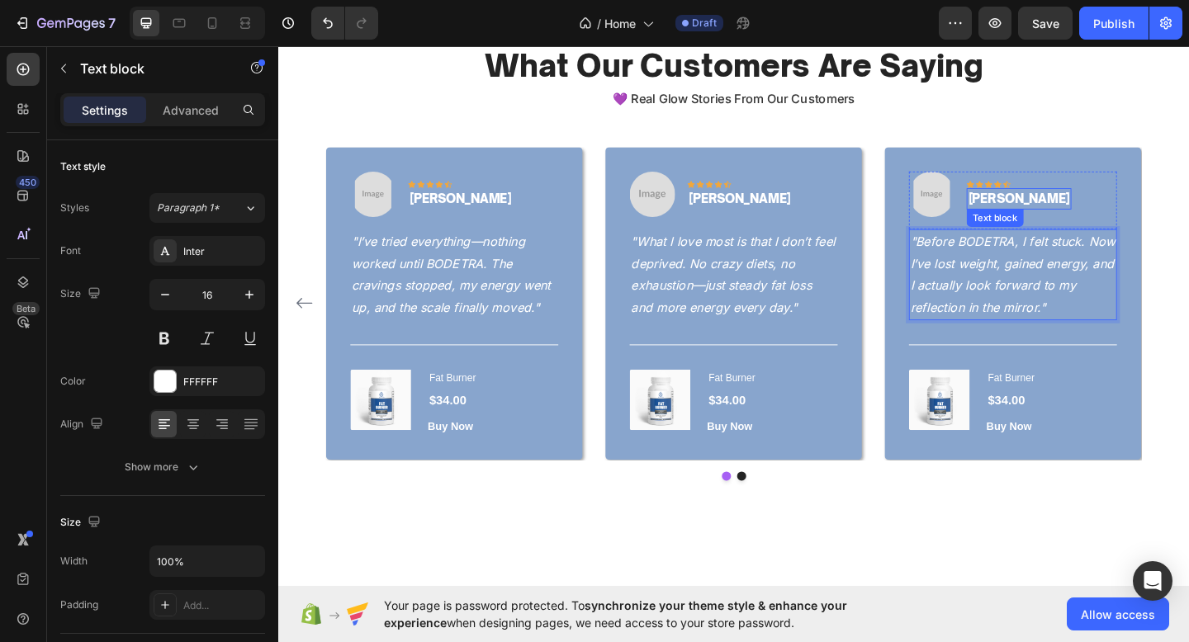
click at [1059, 217] on p "Chloe M." at bounding box center [1084, 212] width 111 height 20
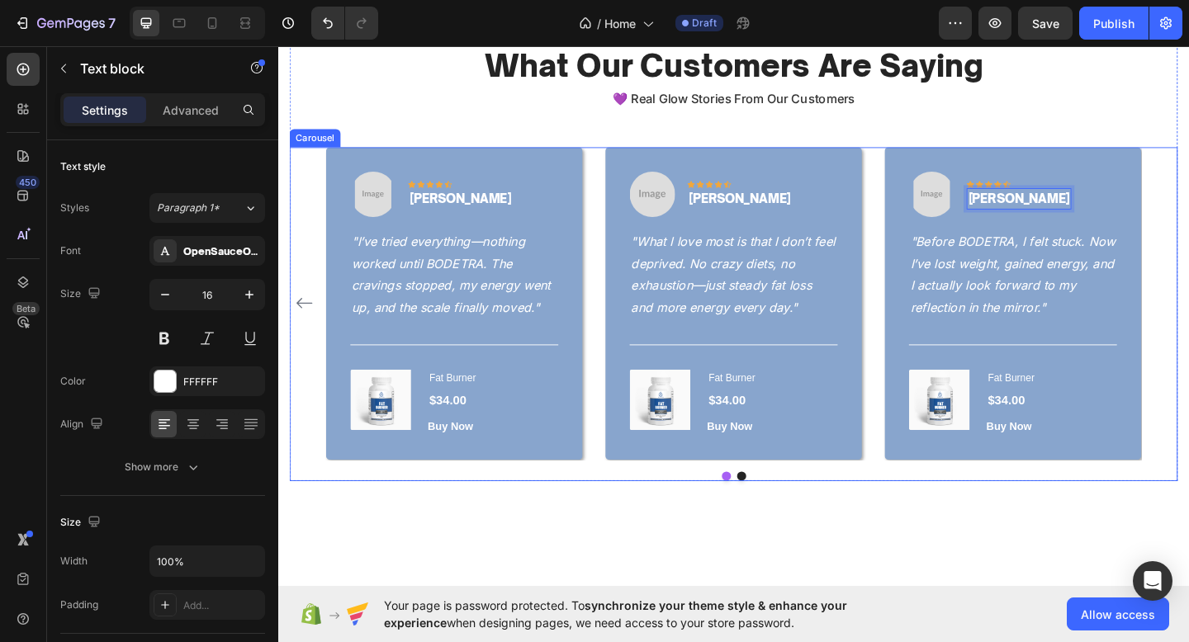
click at [923, 296] on div "Image Icon Icon Icon Icon Icon Row Daniel R. Text block Row "Between work and k…" at bounding box center [773, 326] width 887 height 340
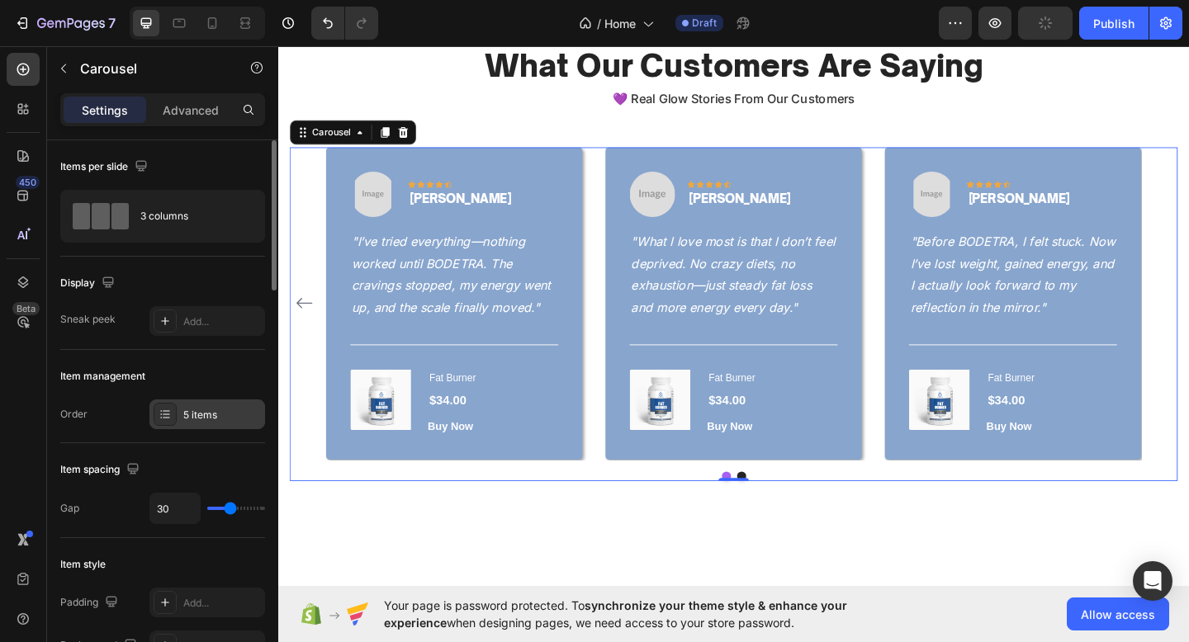
click at [206, 422] on div "5 items" at bounding box center [207, 415] width 116 height 30
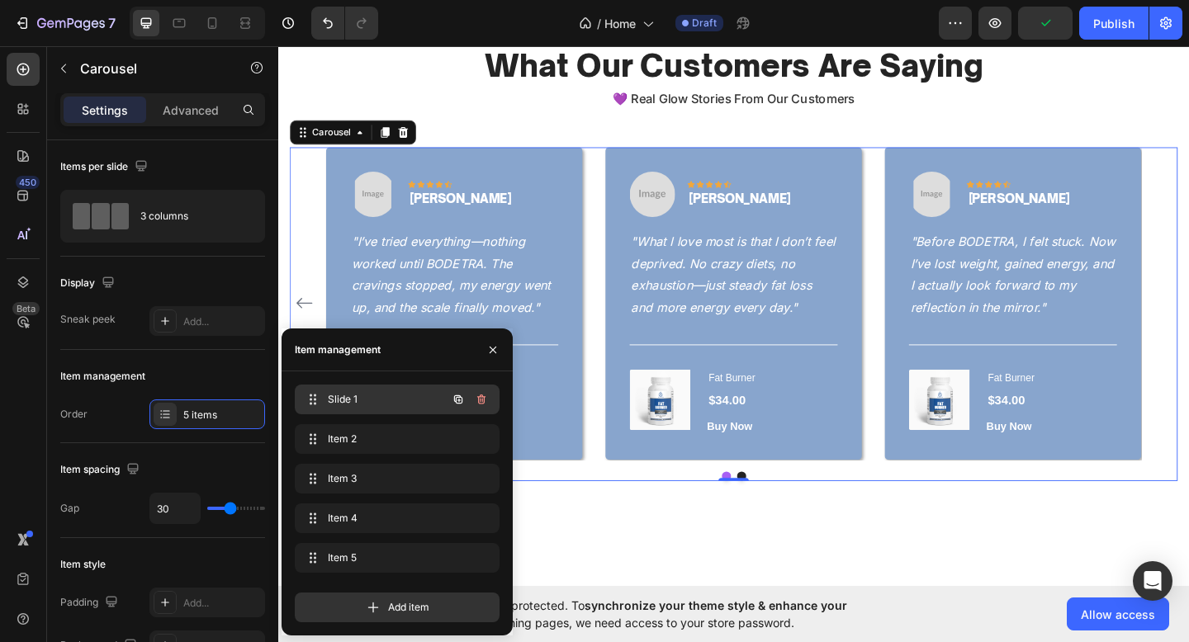
click at [343, 403] on span "Slide 1" at bounding box center [374, 399] width 93 height 15
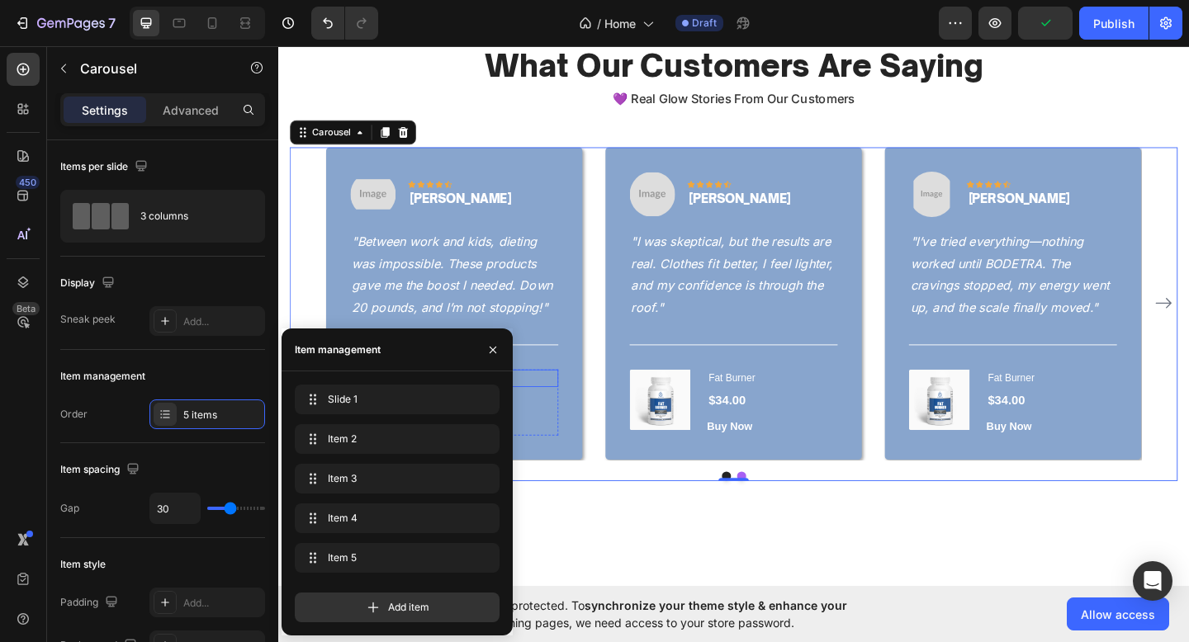
click at [581, 414] on h1 "Fat Burner" at bounding box center [512, 408] width 142 height 20
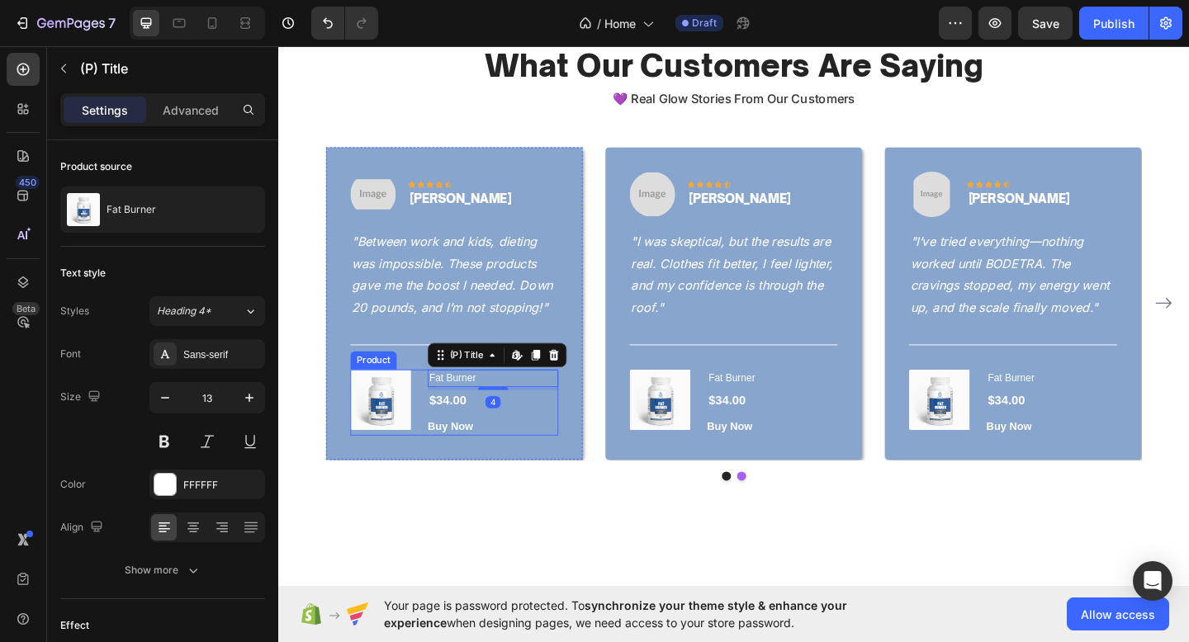
click at [434, 458] on div "(P) Images & Gallery Fat Burner (P) Title Edit content in Shopify 4 $34.00 (P) …" at bounding box center [470, 434] width 226 height 73
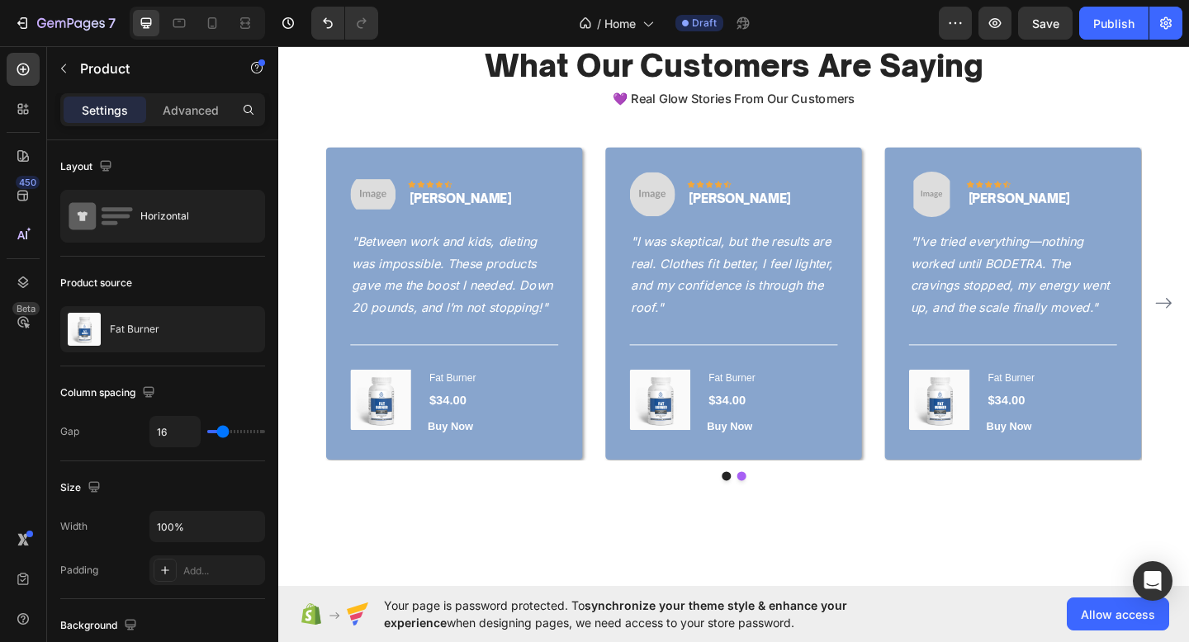
click at [428, 440] on div "(P) Images & Gallery Fat Burner (P) Title $34.00 (P) Price (P) Price Row Buy No…" at bounding box center [470, 434] width 226 height 73
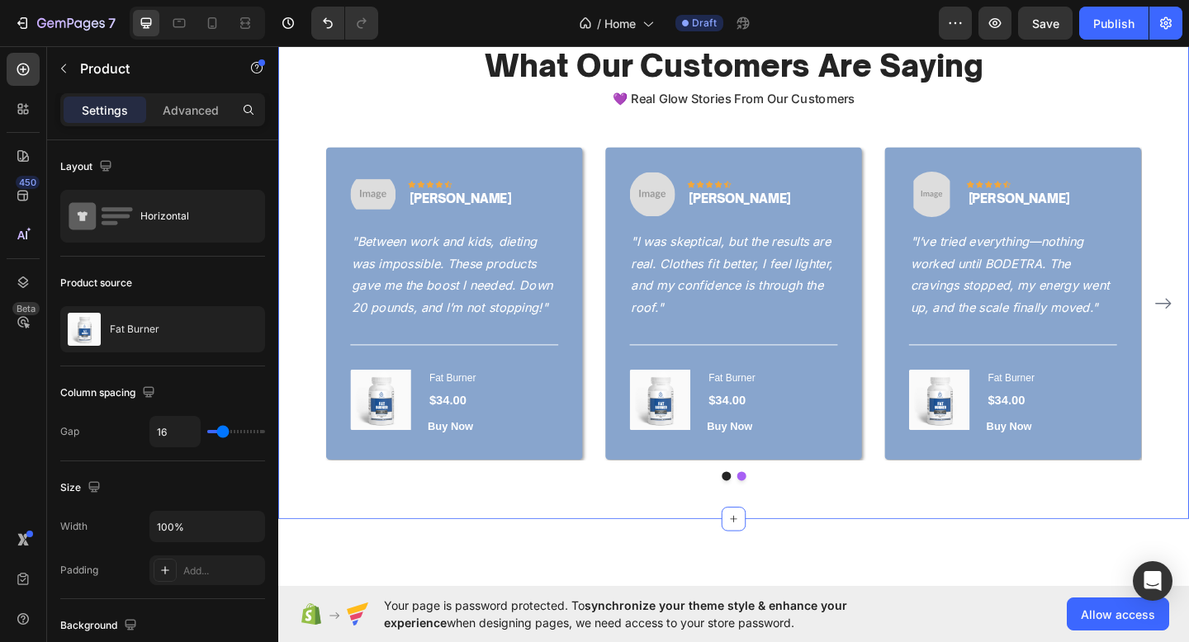
click at [438, 530] on div "What Our Customers Are Saying Heading 💜 Real Glow Stories From Our Customers Te…" at bounding box center [773, 269] width 991 height 583
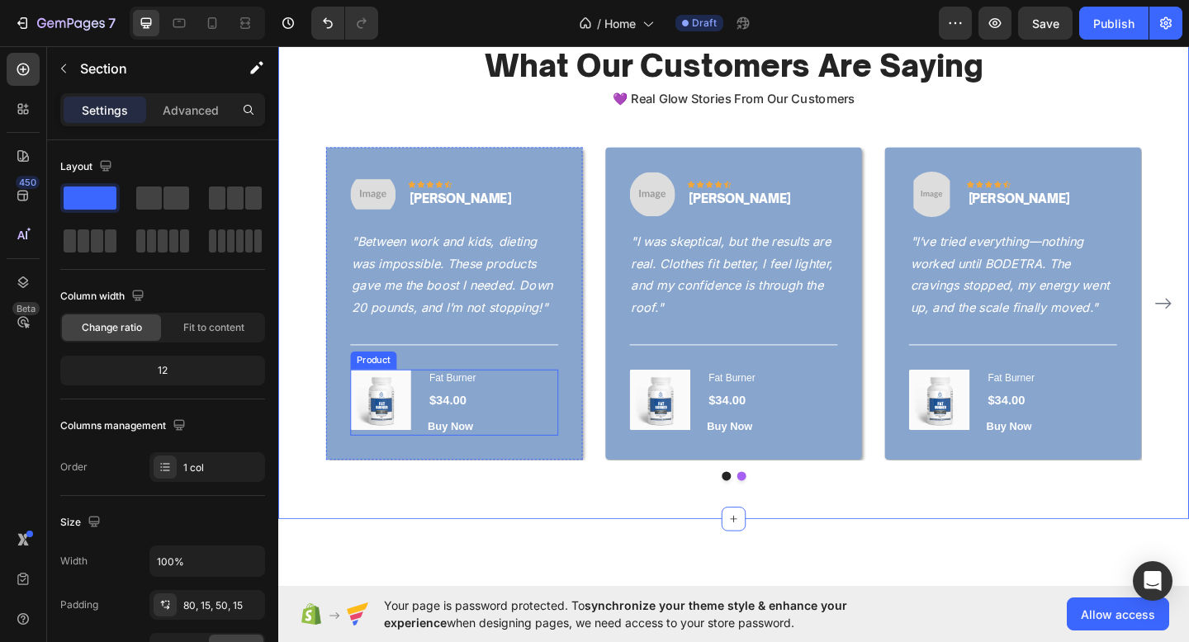
click at [432, 465] on div "(P) Images & Gallery Fat Burner (P) Title $34.00 (P) Price (P) Price Row Buy No…" at bounding box center [470, 434] width 226 height 73
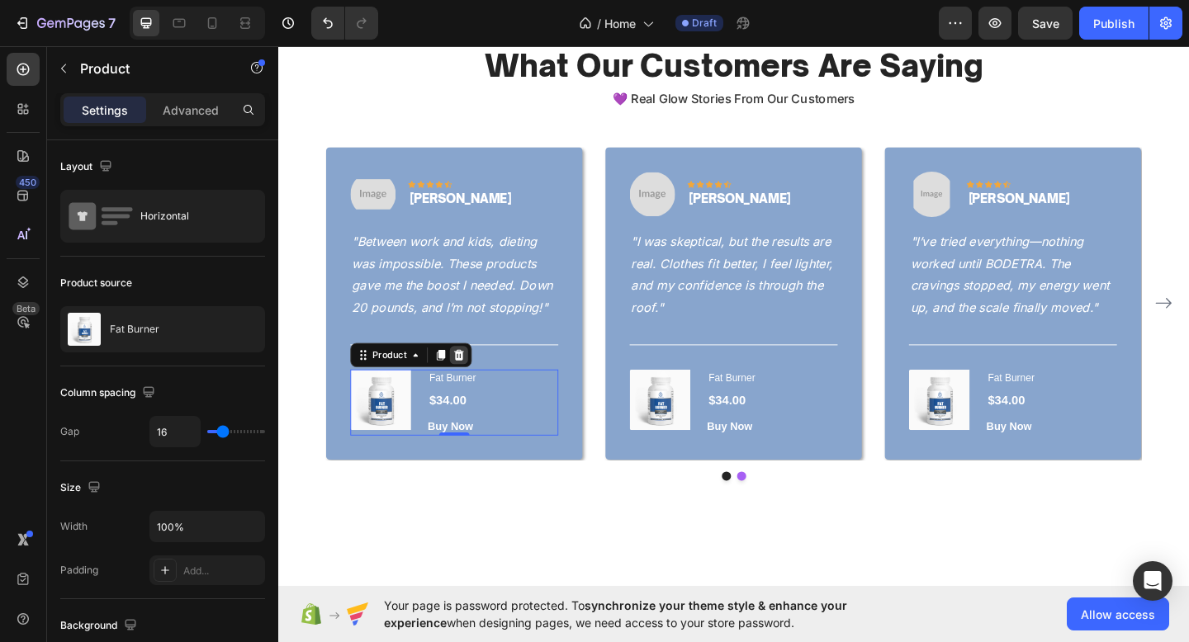
click at [471, 380] on icon at bounding box center [475, 382] width 11 height 12
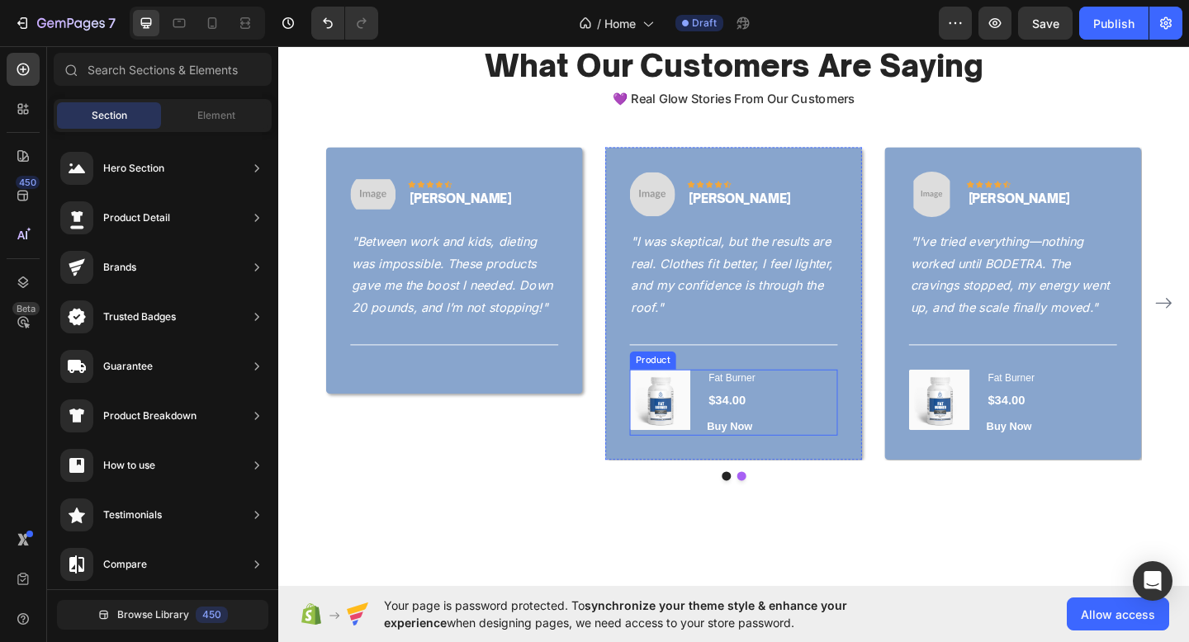
click at [734, 457] on div "(P) Images & Gallery Fat Burner (P) Title $34.00 (P) Price (P) Price Row Buy No…" at bounding box center [773, 434] width 226 height 73
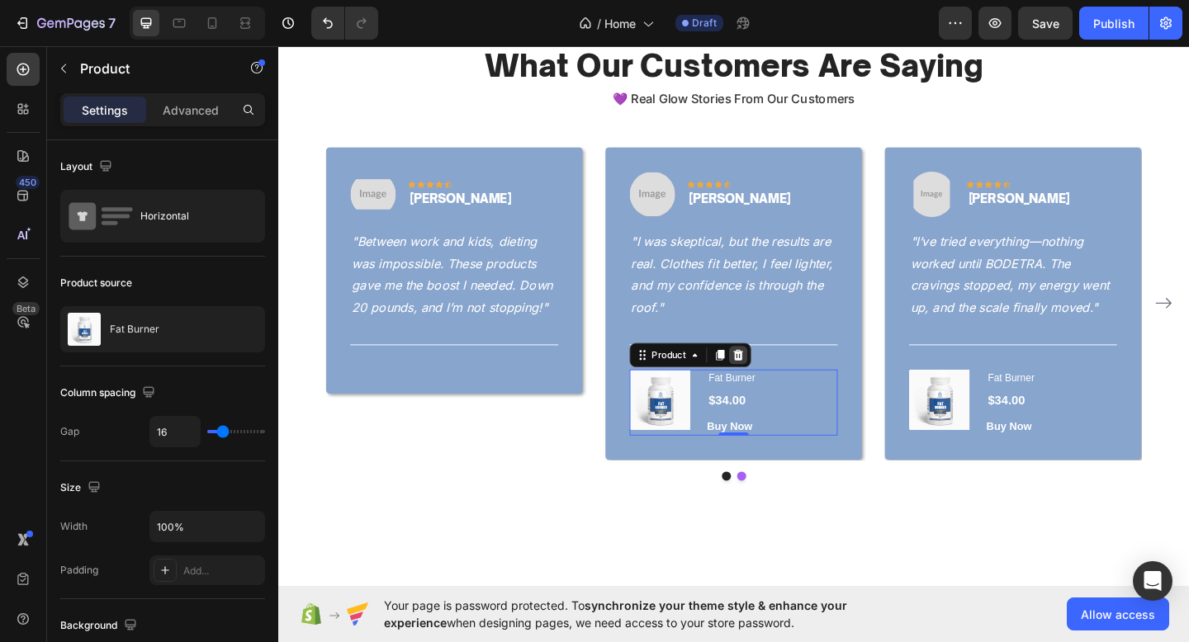
click at [773, 381] on icon at bounding box center [778, 382] width 13 height 13
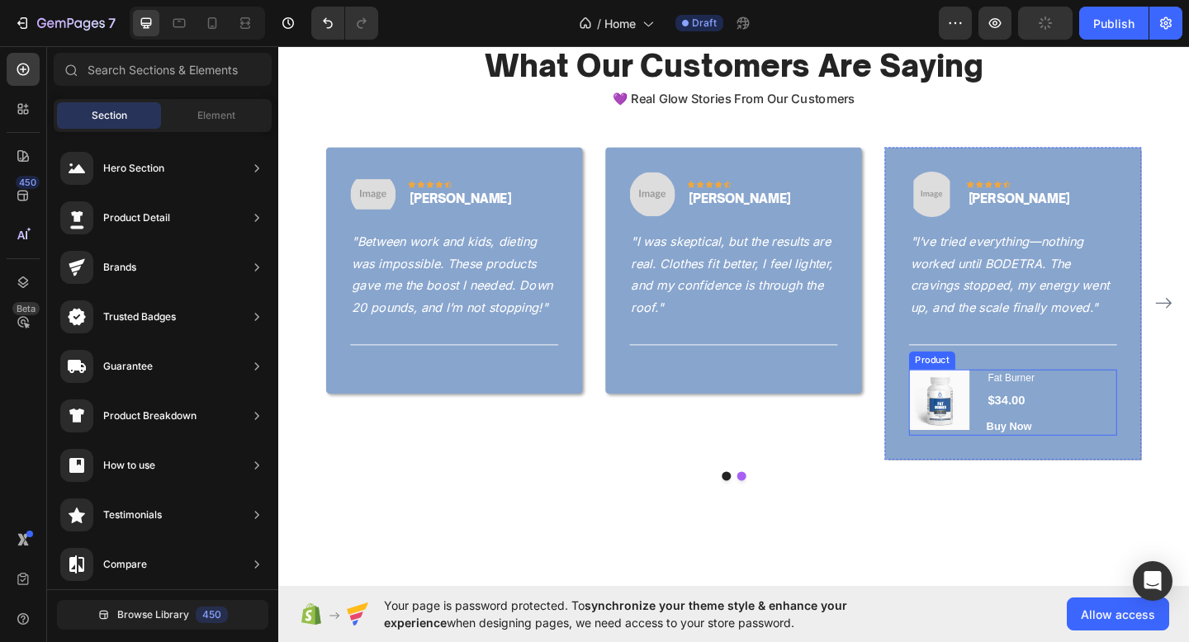
click at [1039, 462] on div "(P) Images & Gallery Fat Burner (P) Title $34.00 (P) Price (P) Price Row Buy No…" at bounding box center [1077, 434] width 226 height 73
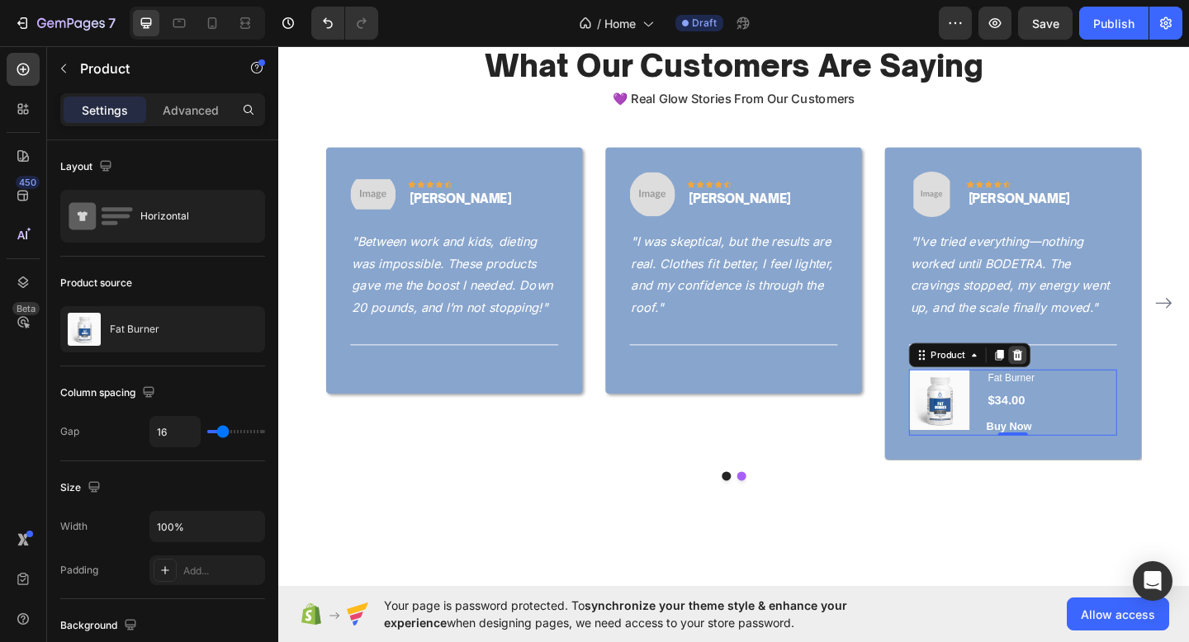
click at [1085, 386] on icon at bounding box center [1082, 382] width 11 height 12
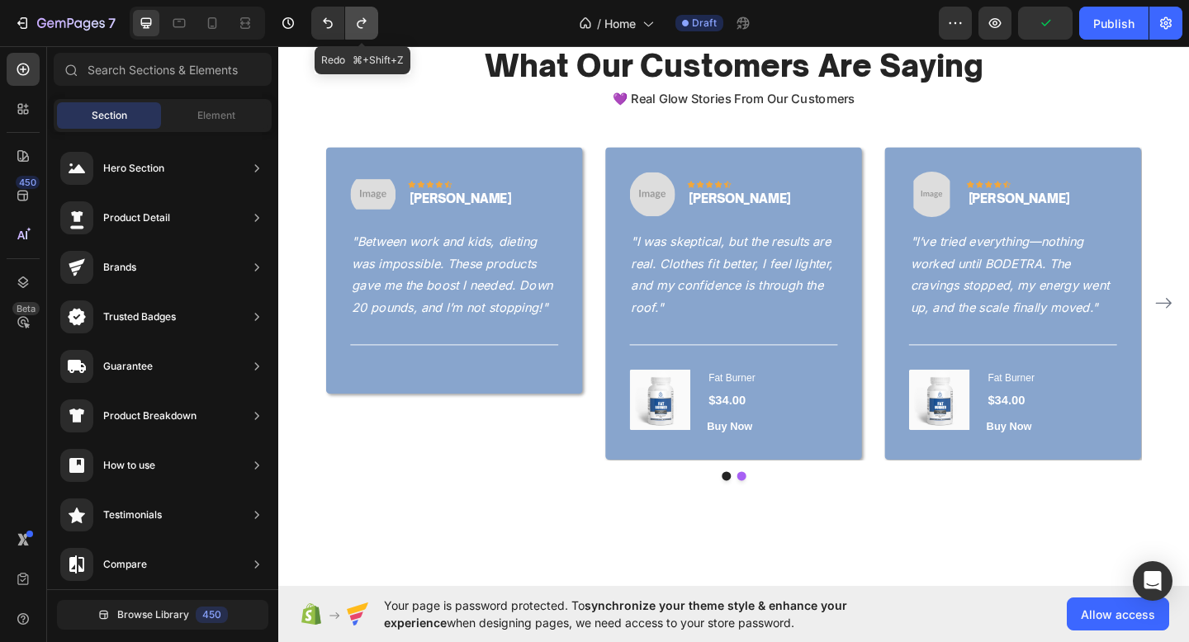
click at [352, 21] on button "Undo/Redo" at bounding box center [361, 23] width 33 height 33
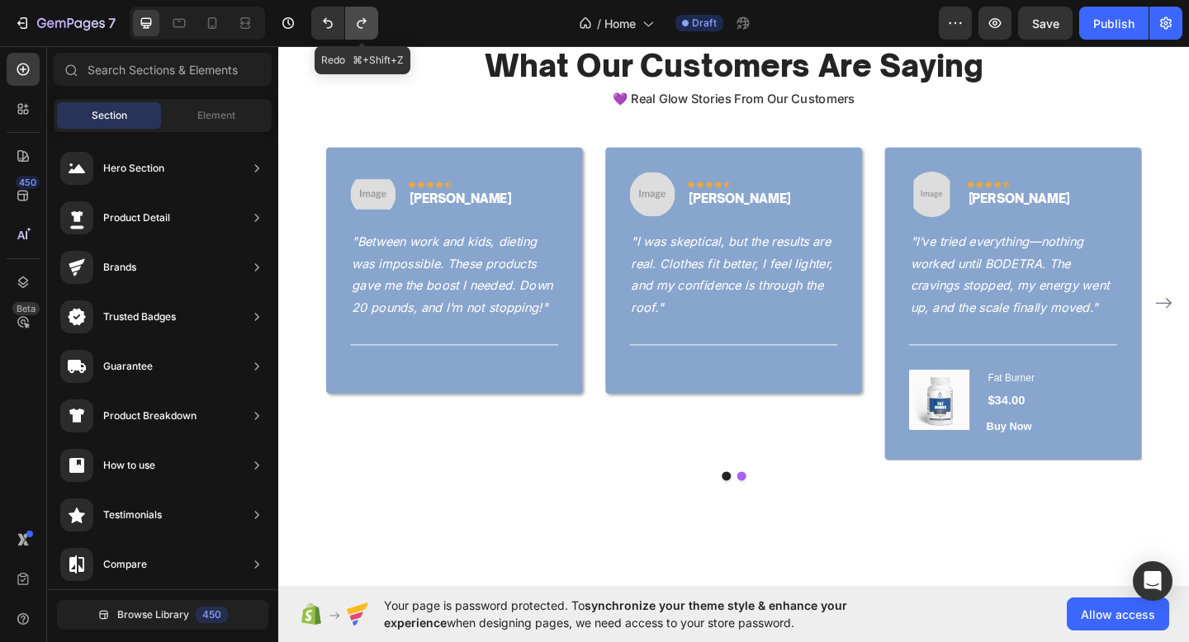
click at [352, 21] on button "Undo/Redo" at bounding box center [361, 23] width 33 height 33
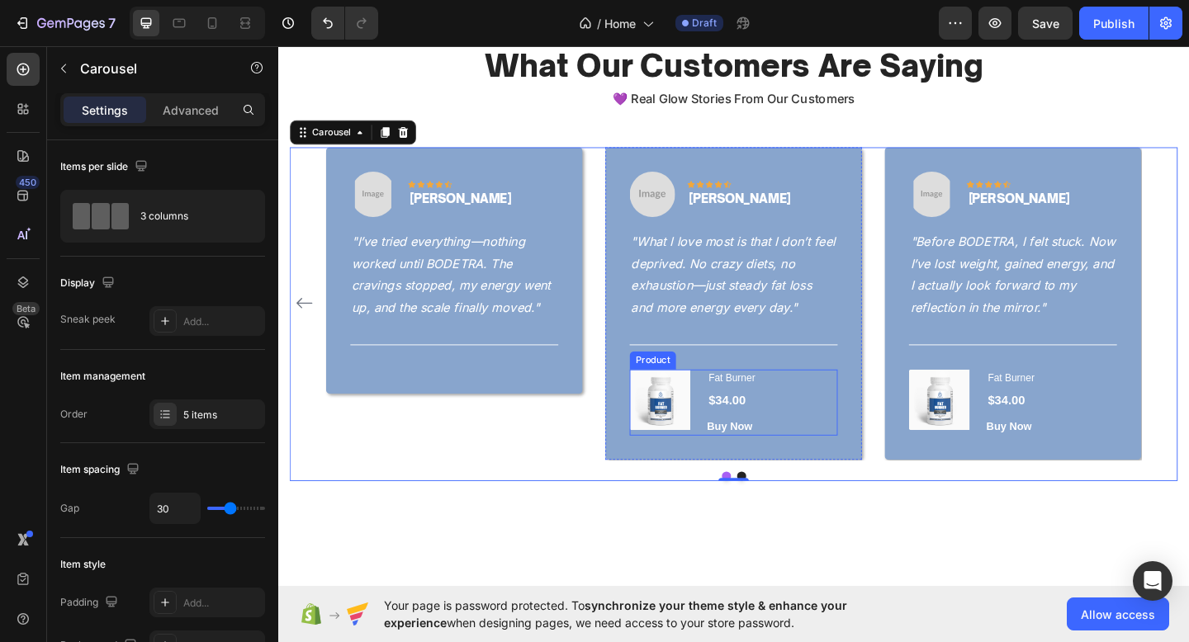
click at [740, 461] on div "(P) Images & Gallery Fat Burner (P) Title $34.00 (P) Price (P) Price Row Buy No…" at bounding box center [773, 434] width 226 height 73
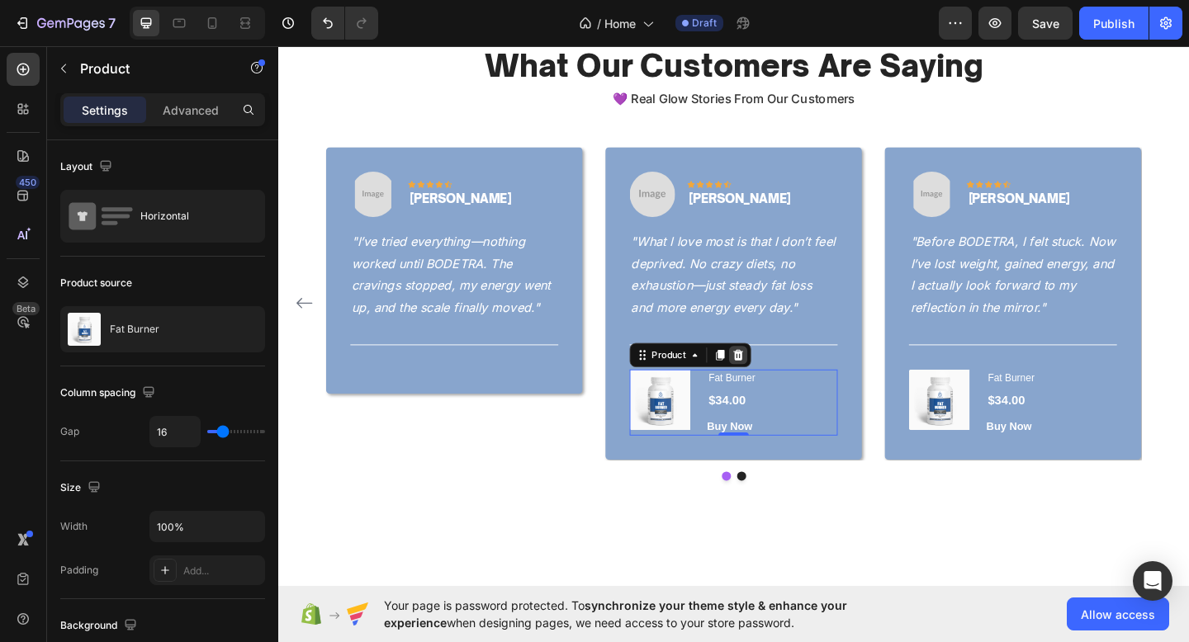
click at [782, 377] on icon at bounding box center [779, 382] width 11 height 12
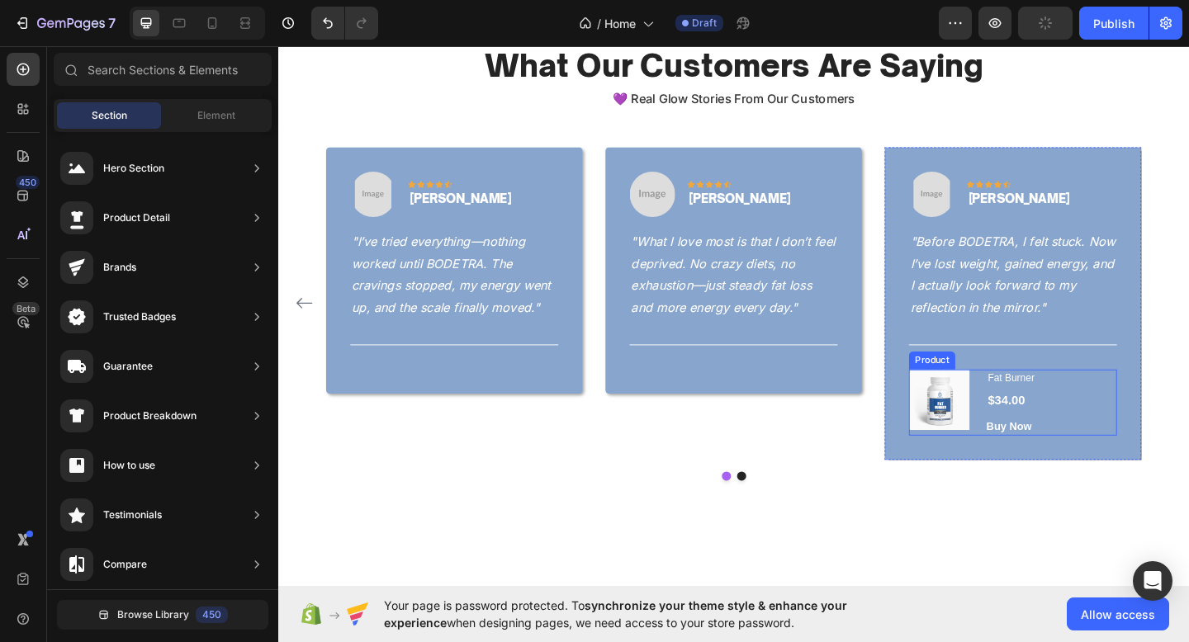
click at [1035, 459] on div "(P) Images & Gallery Fat Burner (P) Title $34.00 (P) Price (P) Price Row Buy No…" at bounding box center [1077, 434] width 226 height 73
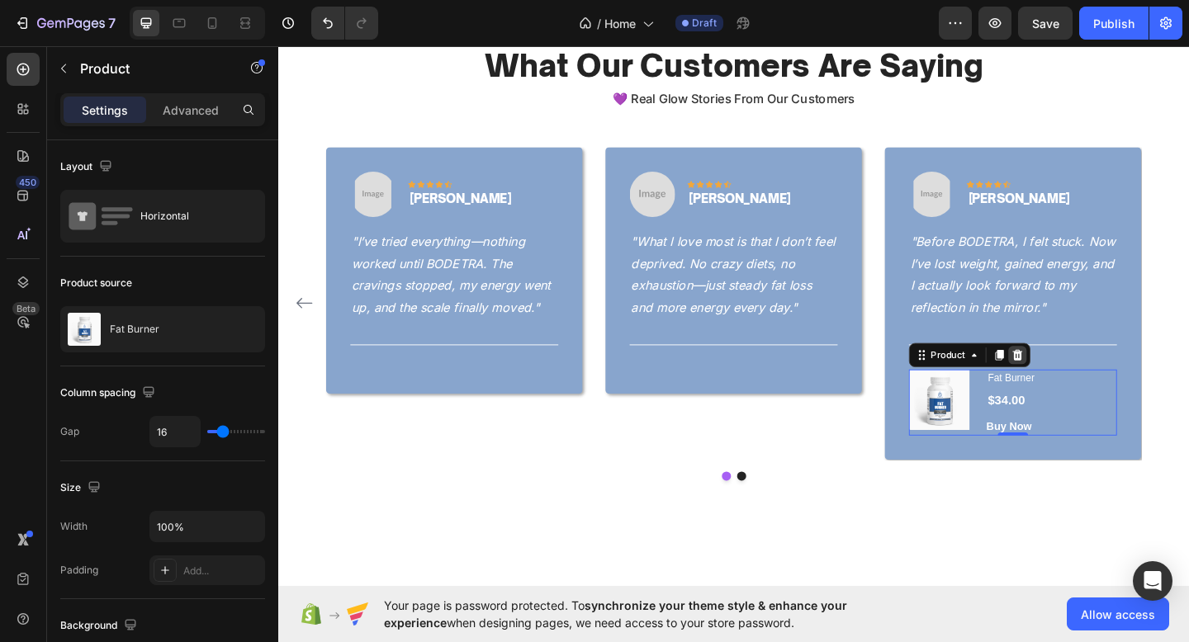
click at [1082, 380] on icon at bounding box center [1082, 382] width 11 height 12
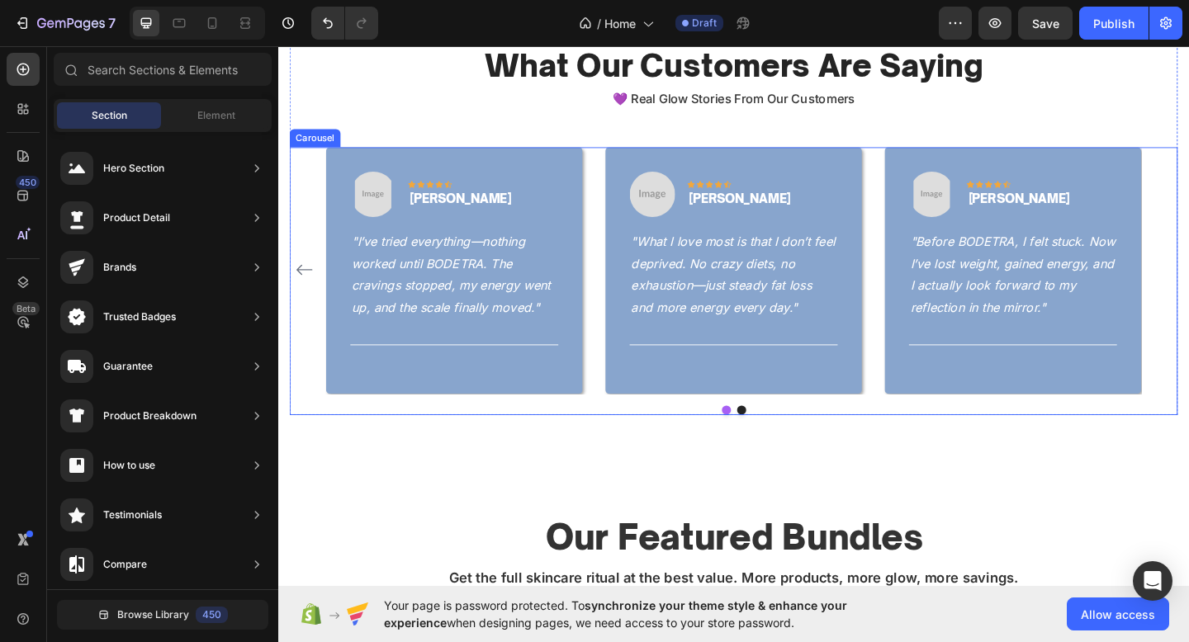
click at [921, 383] on div "Image Icon Icon Icon Icon Icon Row Daniel R. Text block Row "Between work and k…" at bounding box center [773, 289] width 887 height 267
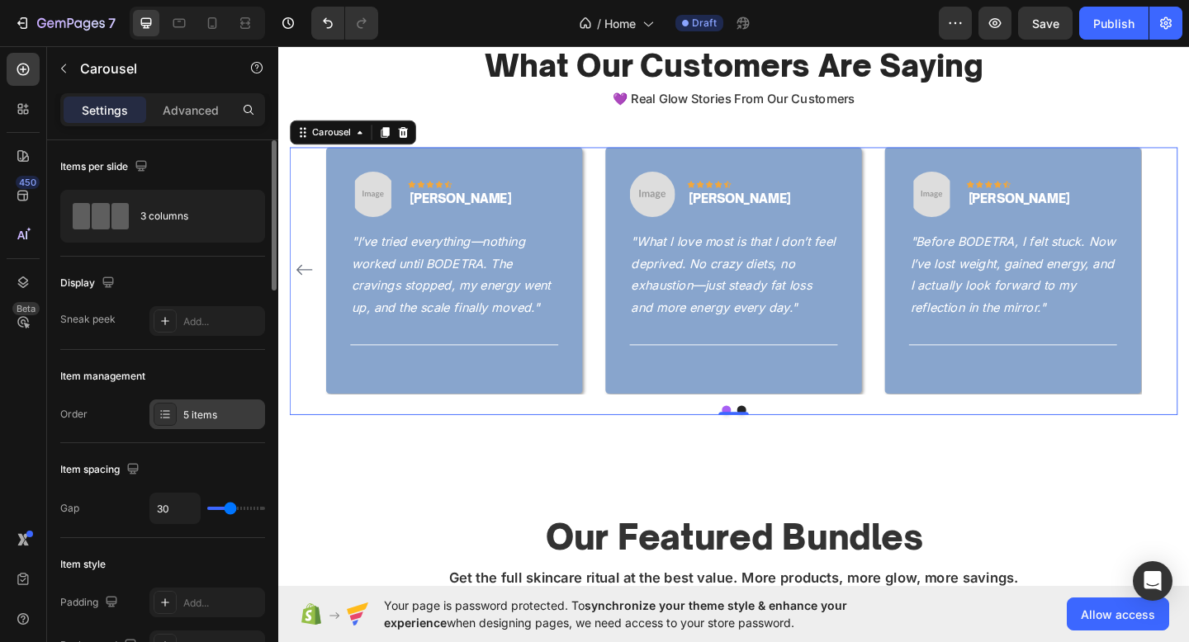
click at [182, 412] on div "5 items" at bounding box center [207, 415] width 116 height 30
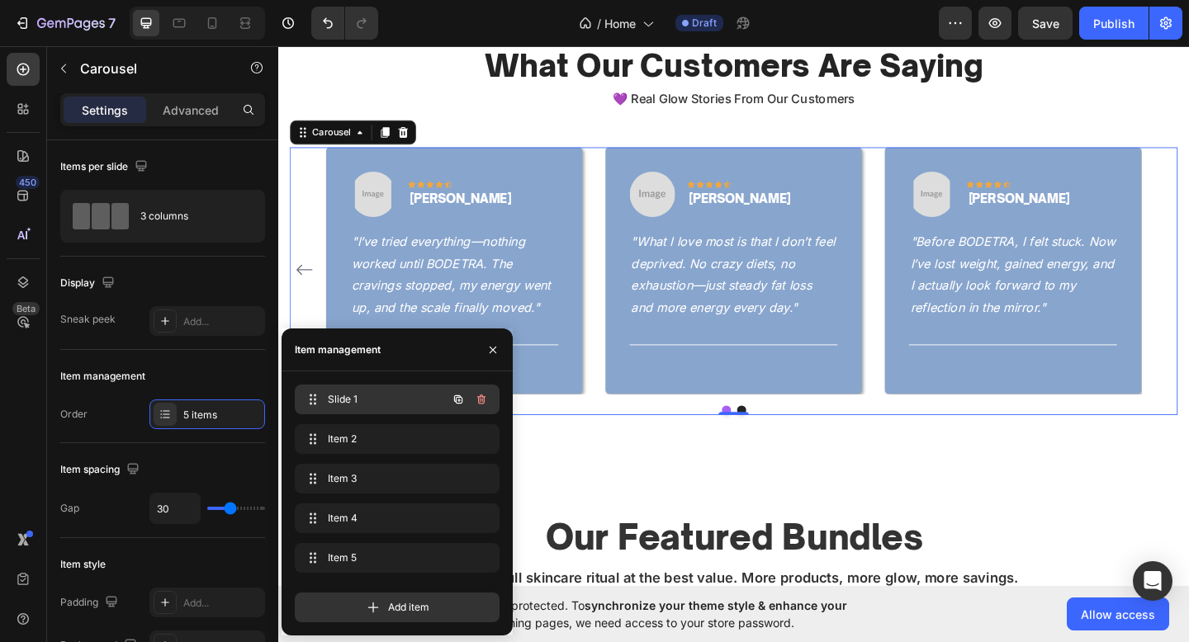
click at [338, 390] on div "Slide 1 Slide 1" at bounding box center [373, 399] width 145 height 23
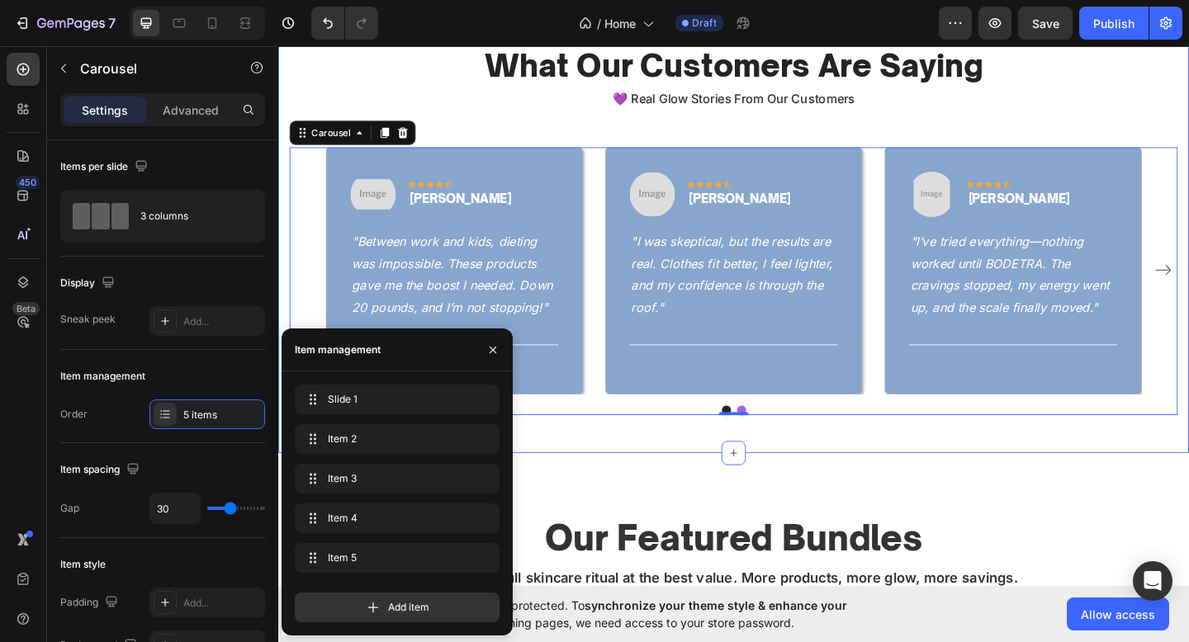
click at [666, 472] on div "What Our Customers Are Saying Heading 💜 Real Glow Stories From Our Customers Te…" at bounding box center [773, 233] width 991 height 511
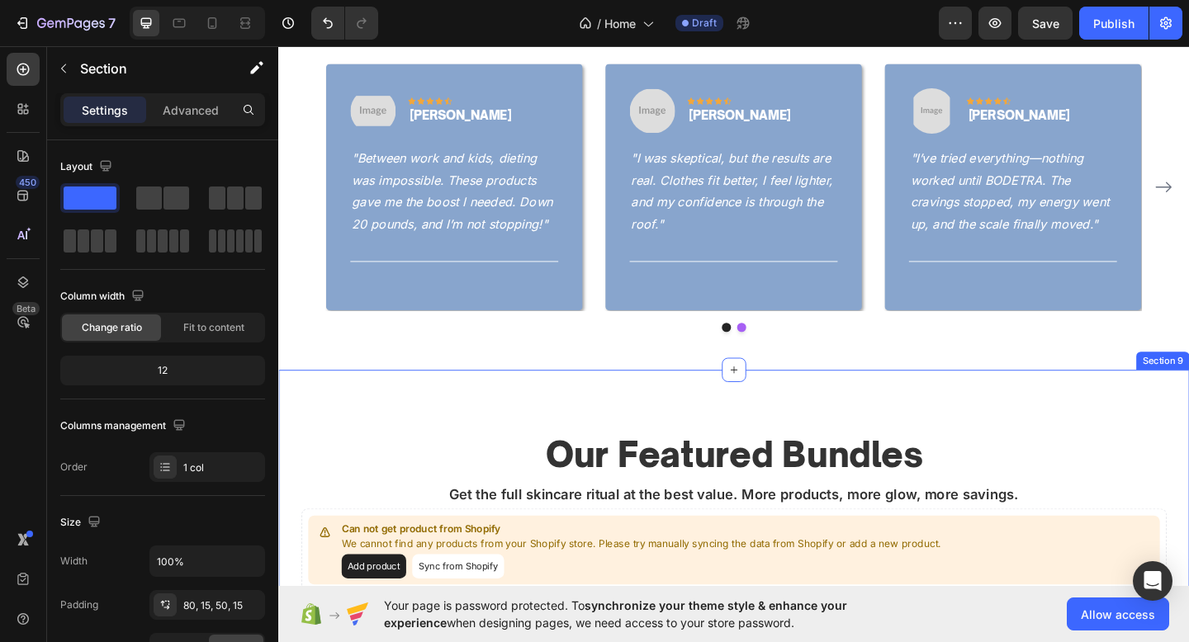
scroll to position [2349, 0]
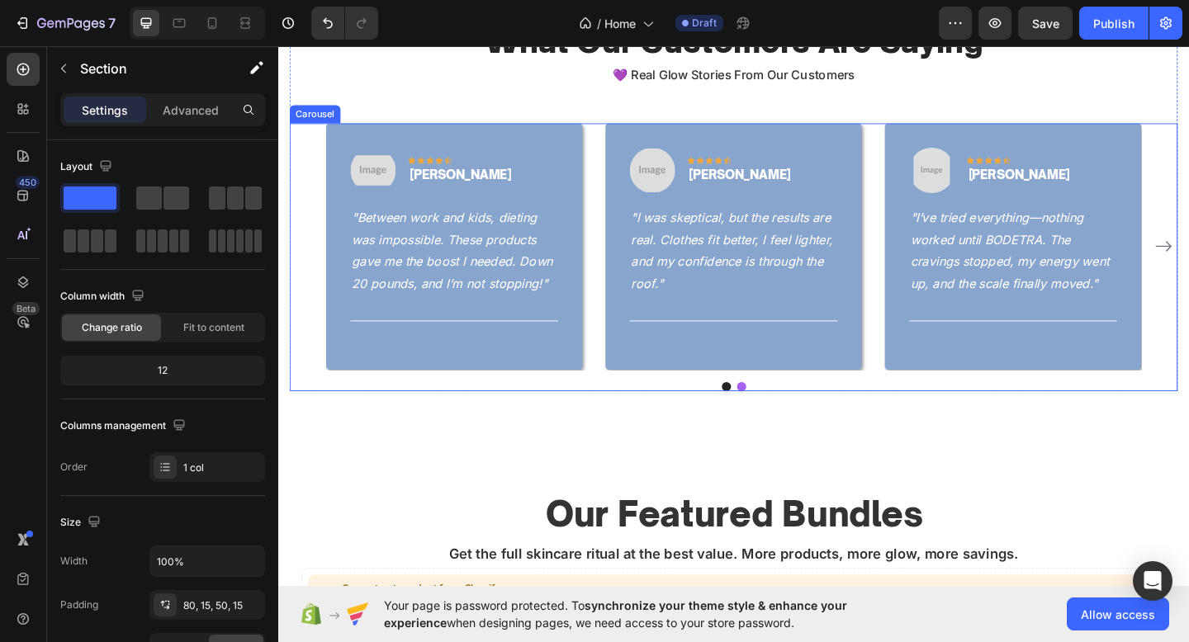
click at [648, 403] on div "Image Icon Icon Icon Icon Icon Row Daniel R. Text block Row "Between work and k…" at bounding box center [774, 275] width 966 height 291
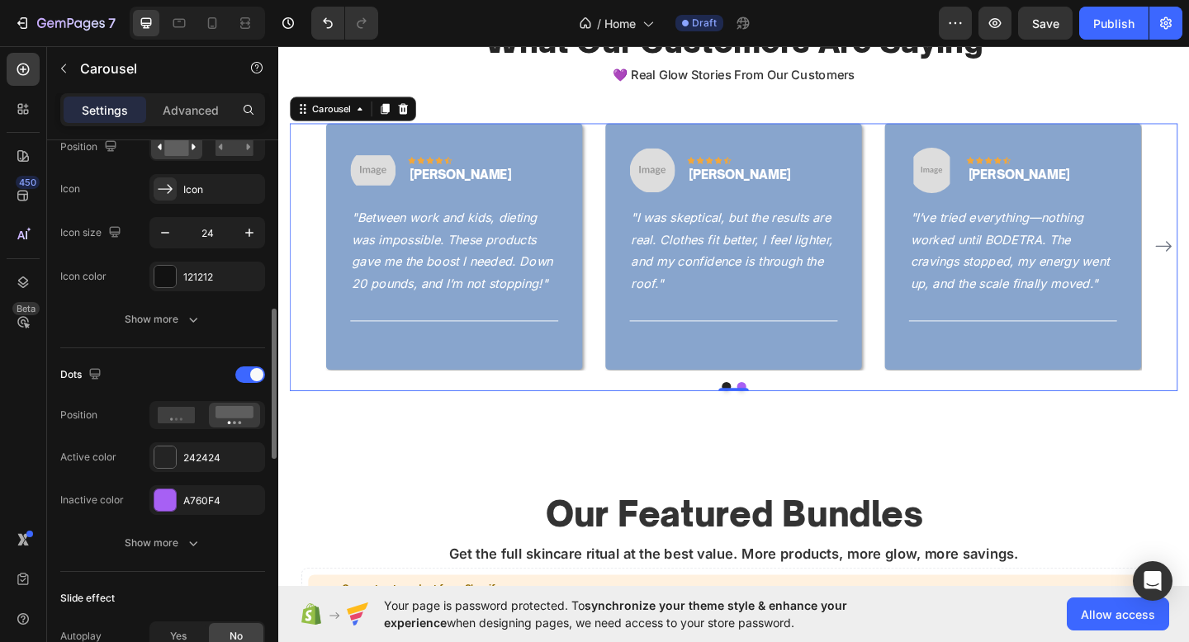
scroll to position [641, 0]
click at [204, 493] on div "A760F4" at bounding box center [222, 497] width 78 height 15
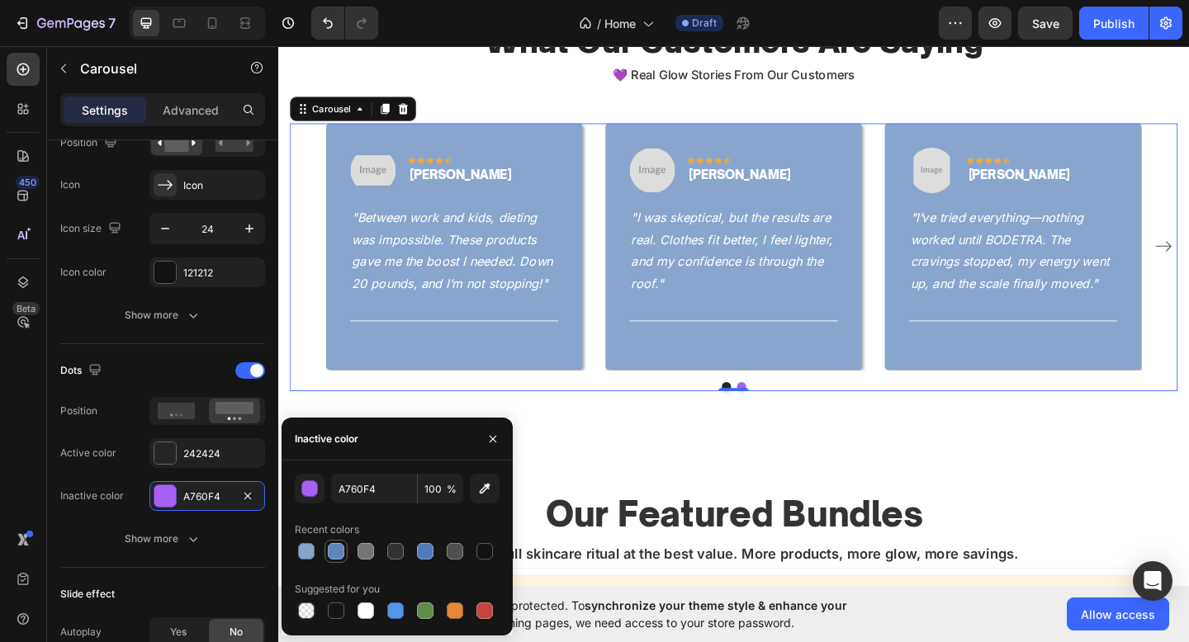
click at [341, 556] on div at bounding box center [336, 551] width 17 height 17
type input "5F85BC"
click at [608, 495] on div "Our Featured Bundles Heading Get the full skincare ritual at the best value. Mo…" at bounding box center [773, 604] width 991 height 283
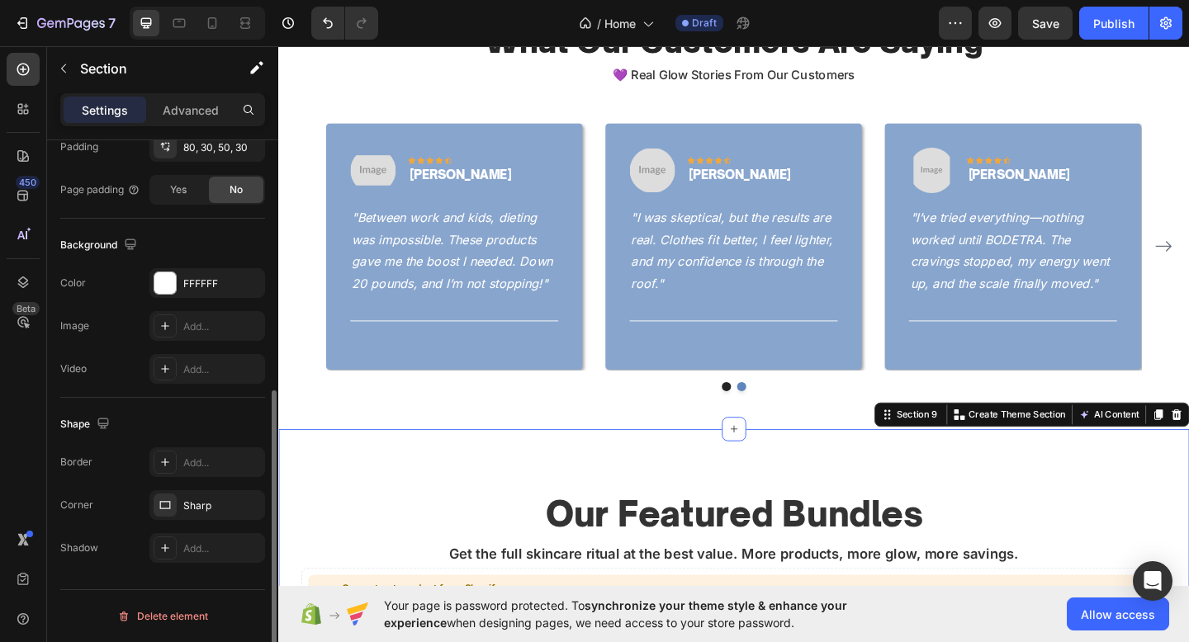
scroll to position [0, 0]
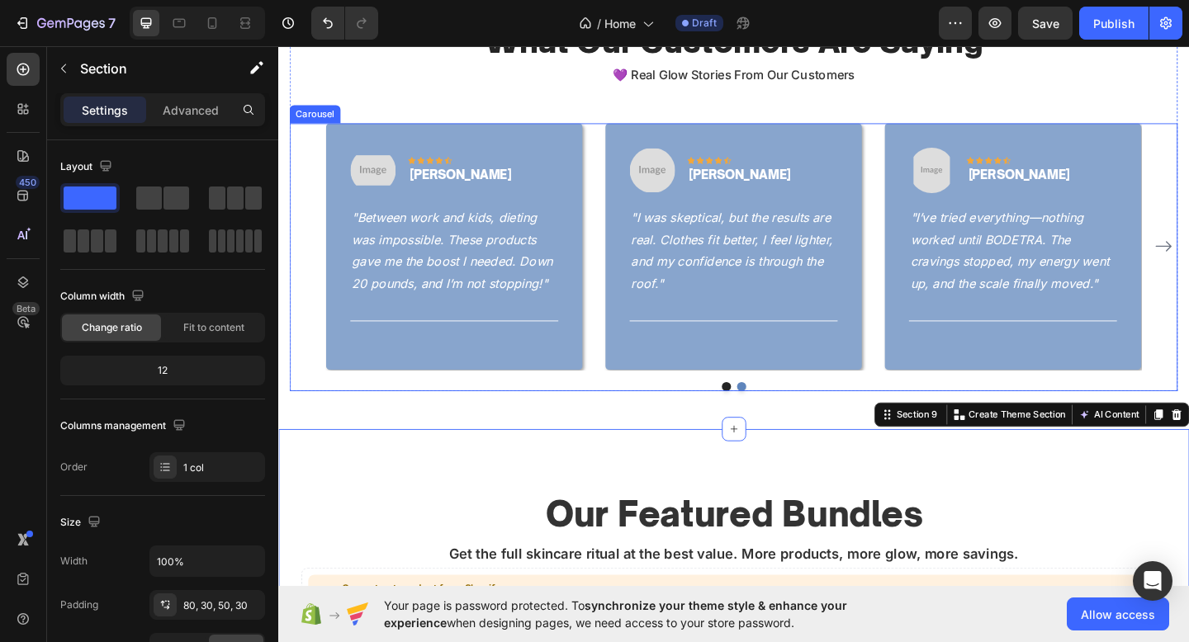
click at [684, 402] on div "Image Icon Icon Icon Icon Icon Row Daniel R. Text block Row "Between work and k…" at bounding box center [774, 275] width 966 height 291
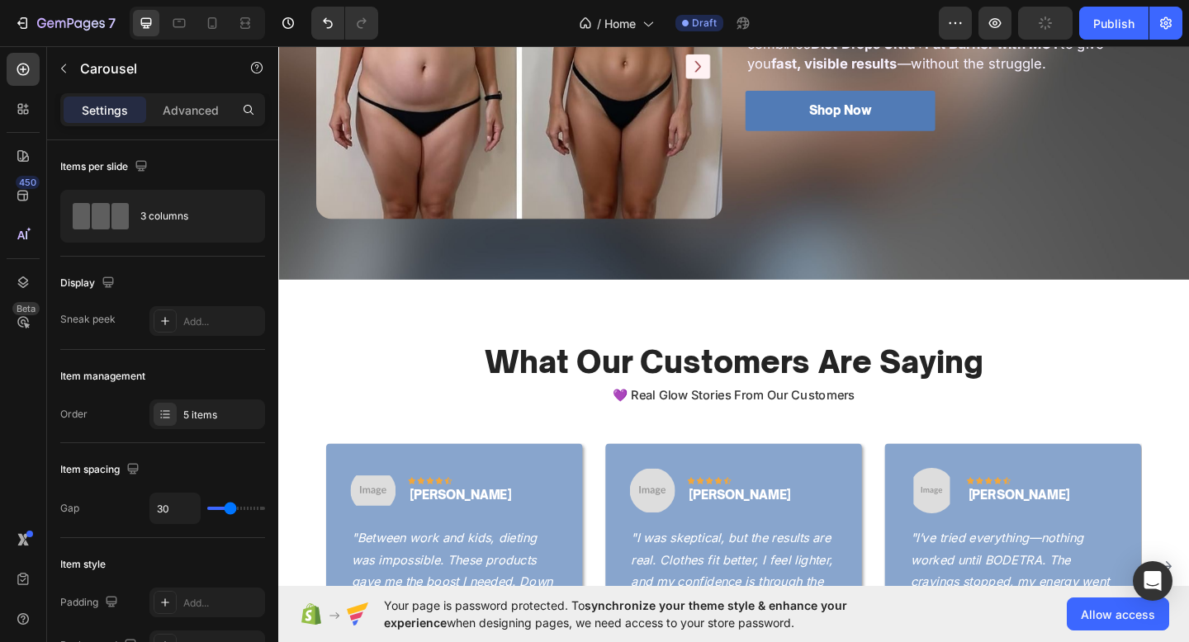
scroll to position [2045, 0]
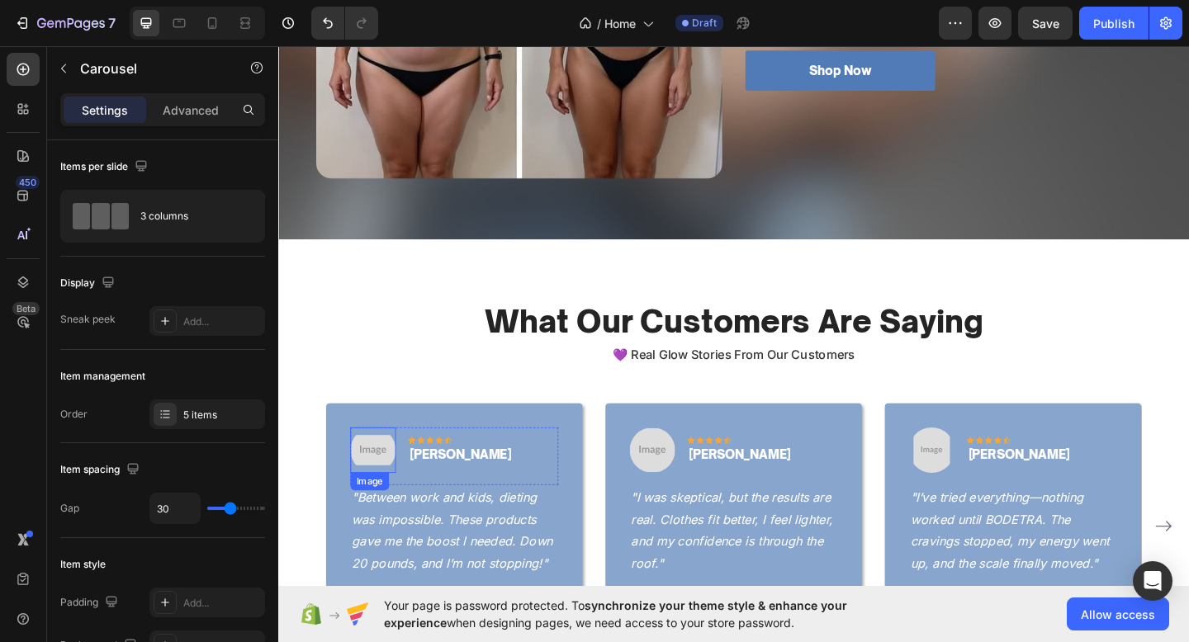
click at [371, 490] on img at bounding box center [382, 486] width 50 height 50
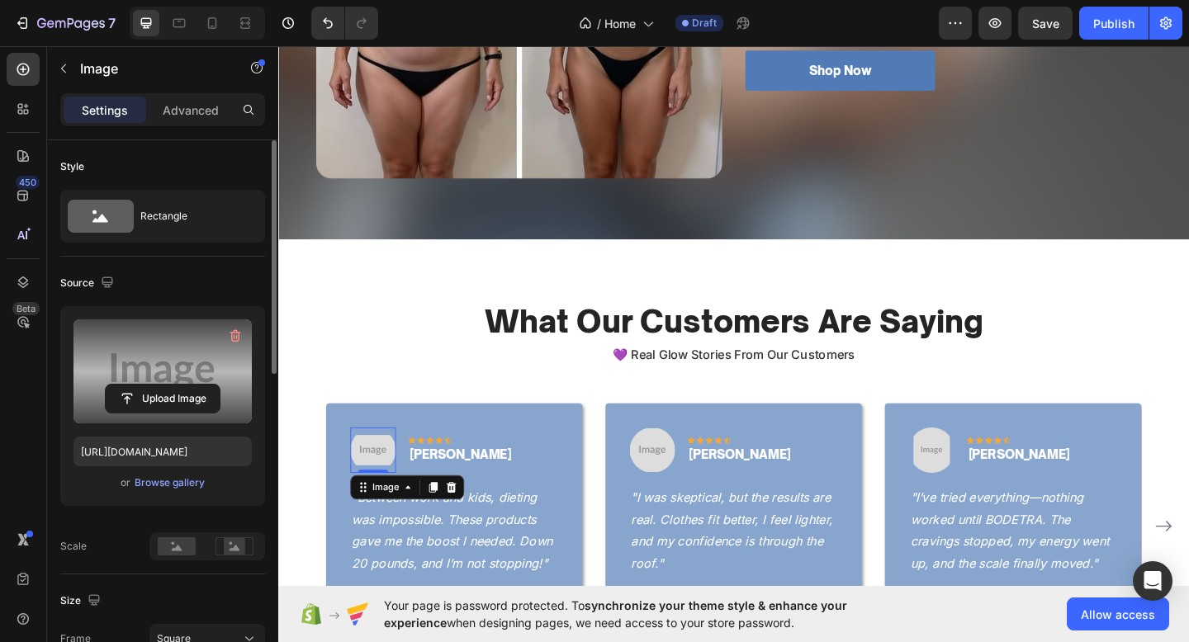
click at [173, 418] on label at bounding box center [162, 371] width 178 height 104
click at [173, 413] on input "file" at bounding box center [163, 399] width 114 height 28
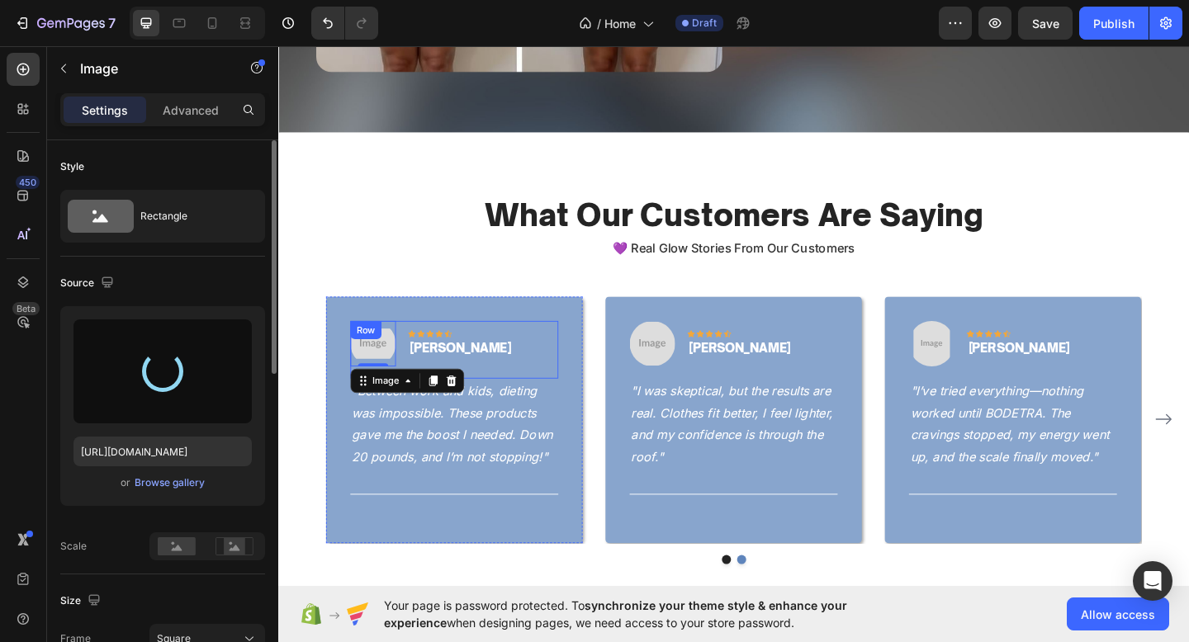
scroll to position [2165, 0]
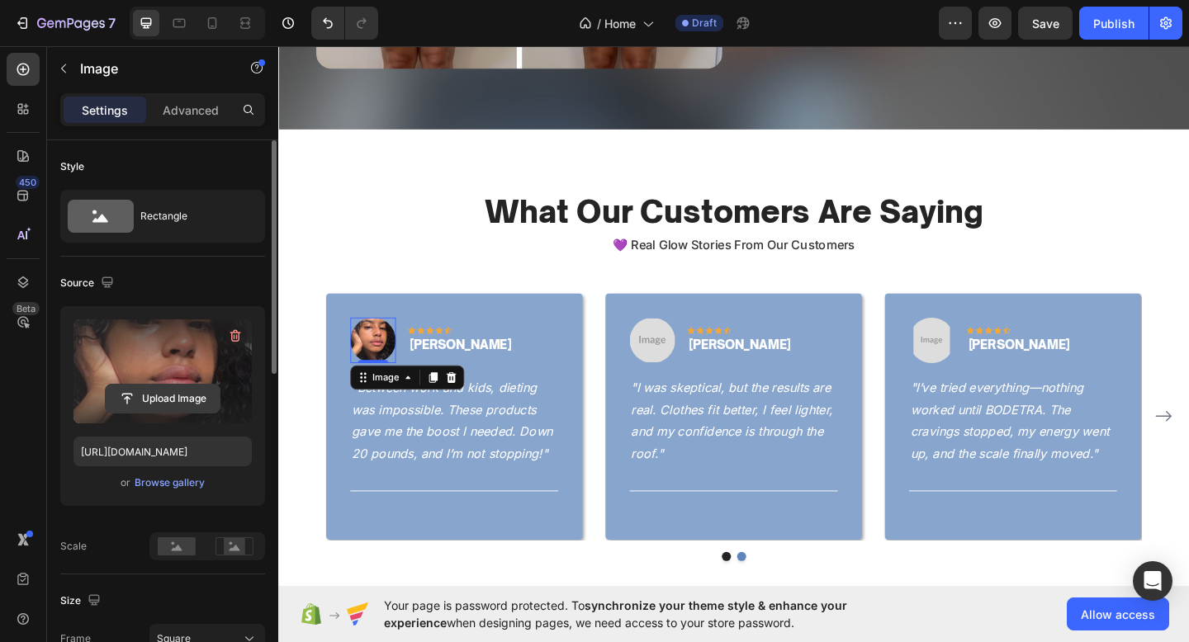
click at [187, 395] on input "file" at bounding box center [163, 399] width 114 height 28
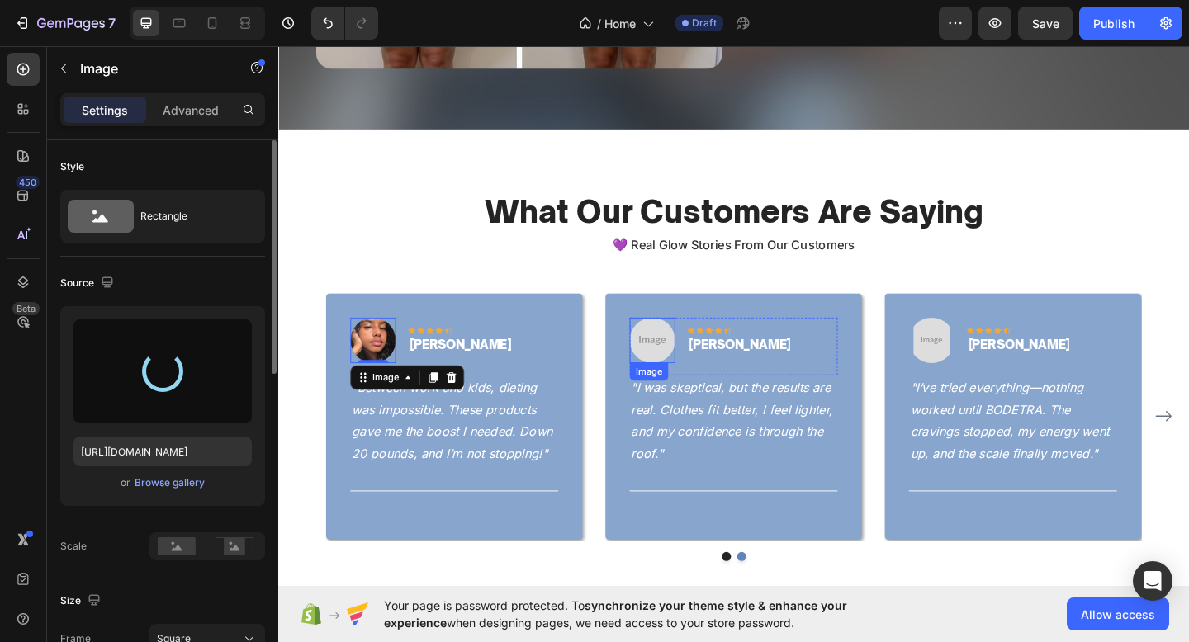
type input "https://cdn.shopify.com/s/files/1/0774/1459/6824/files/gempages_581933070513341…"
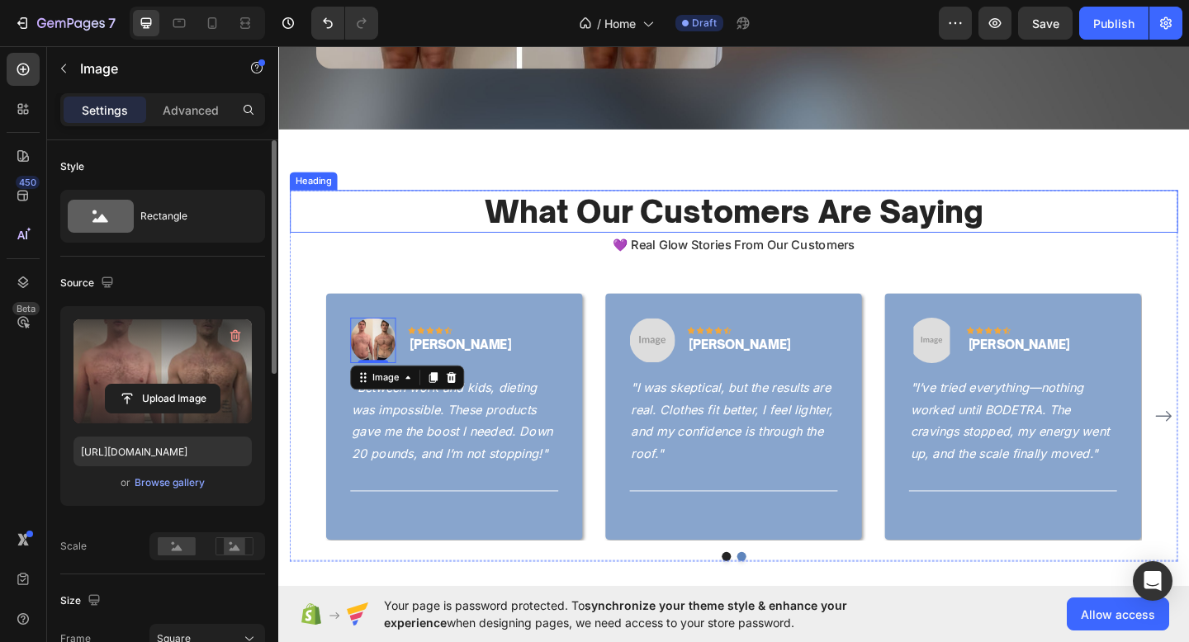
click at [695, 223] on p "What Our Customers Are Saying" at bounding box center [773, 226] width 963 height 43
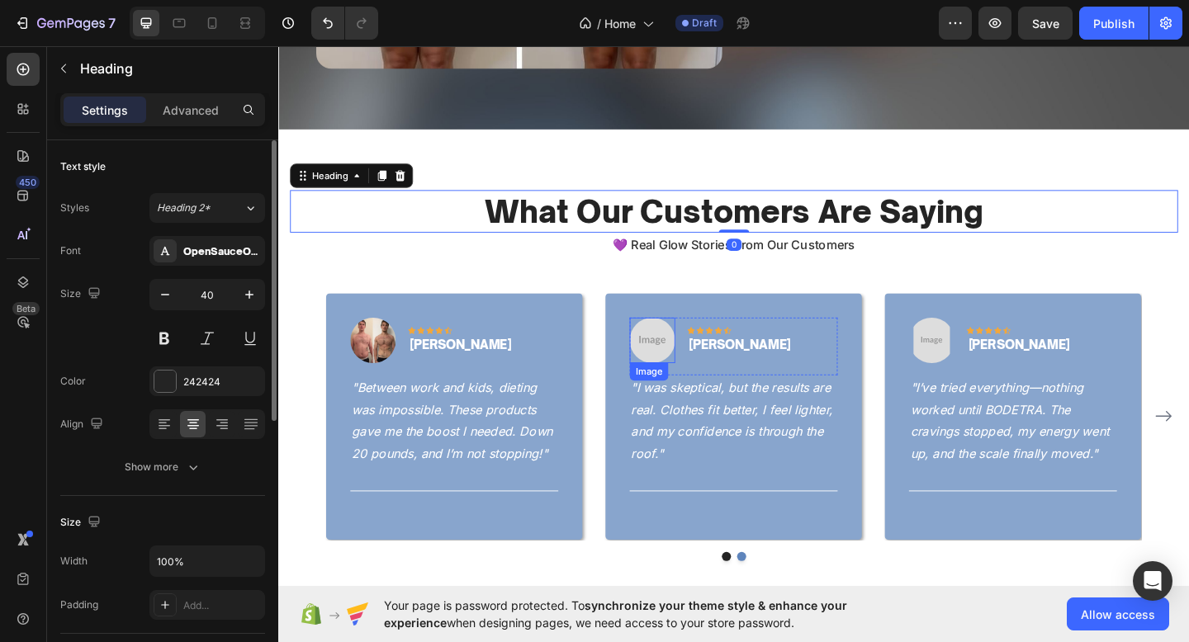
click at [703, 367] on img at bounding box center [685, 367] width 50 height 50
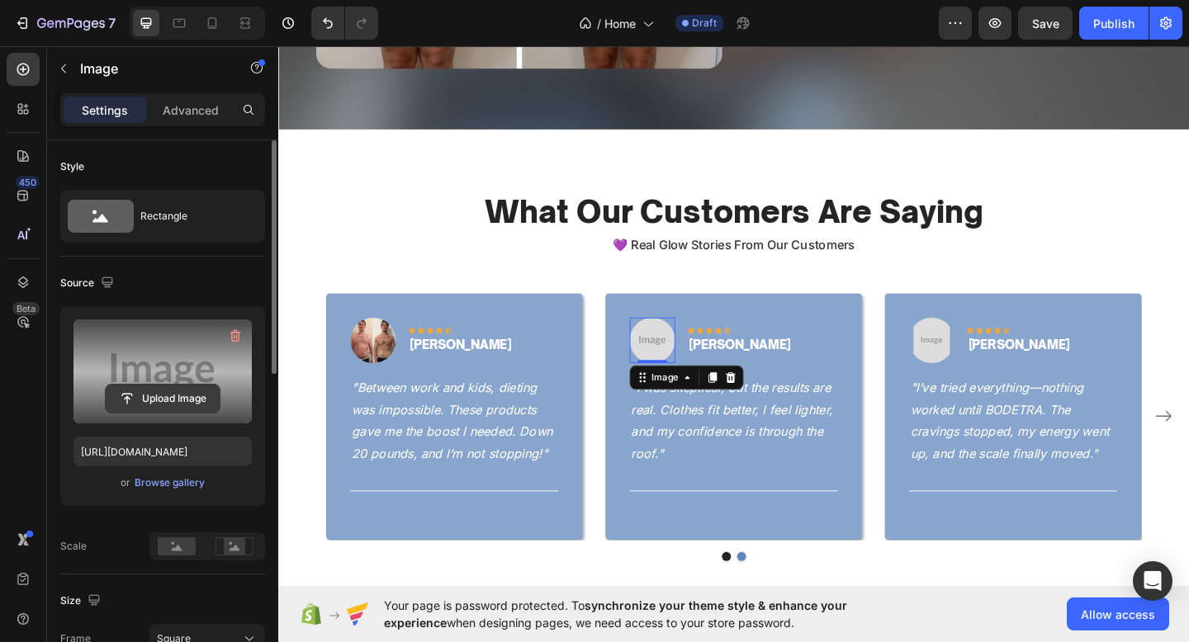
click at [175, 400] on input "file" at bounding box center [163, 399] width 114 height 28
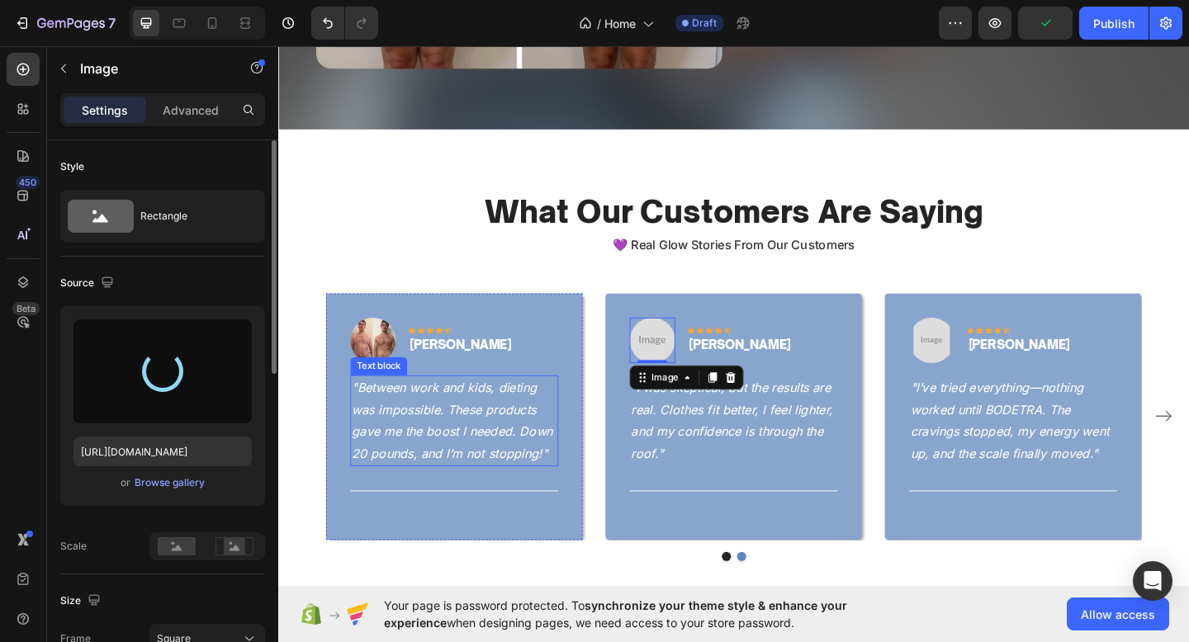
type input "https://cdn.shopify.com/s/files/1/0774/1459/6824/files/gempages_581933070513341…"
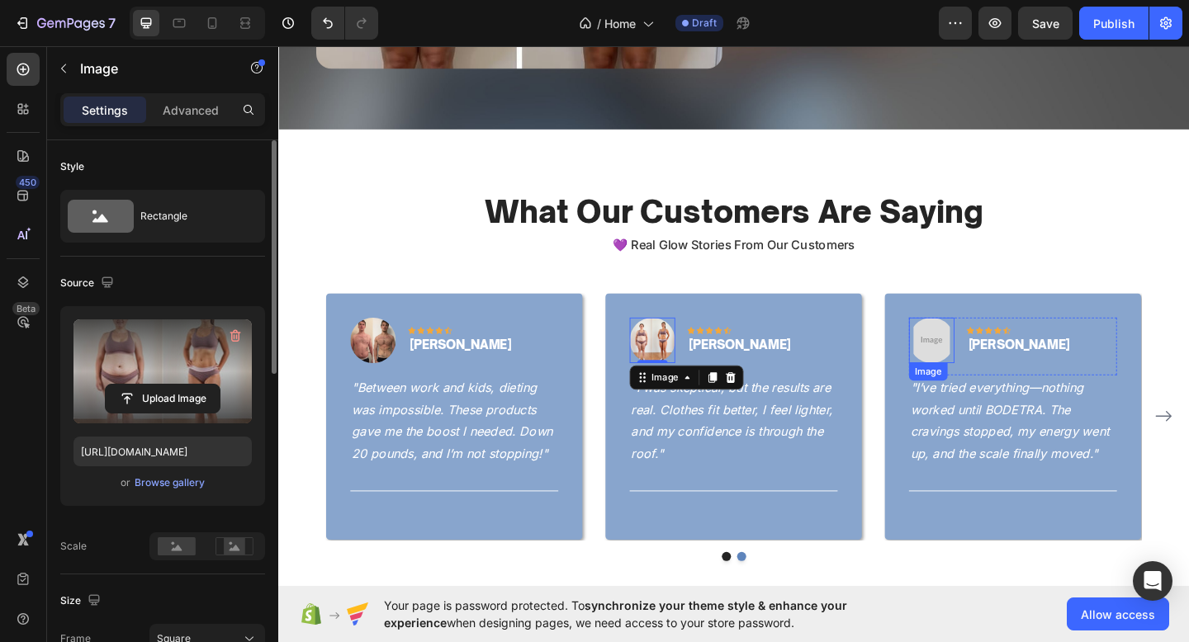
click at [988, 376] on img at bounding box center [989, 367] width 50 height 50
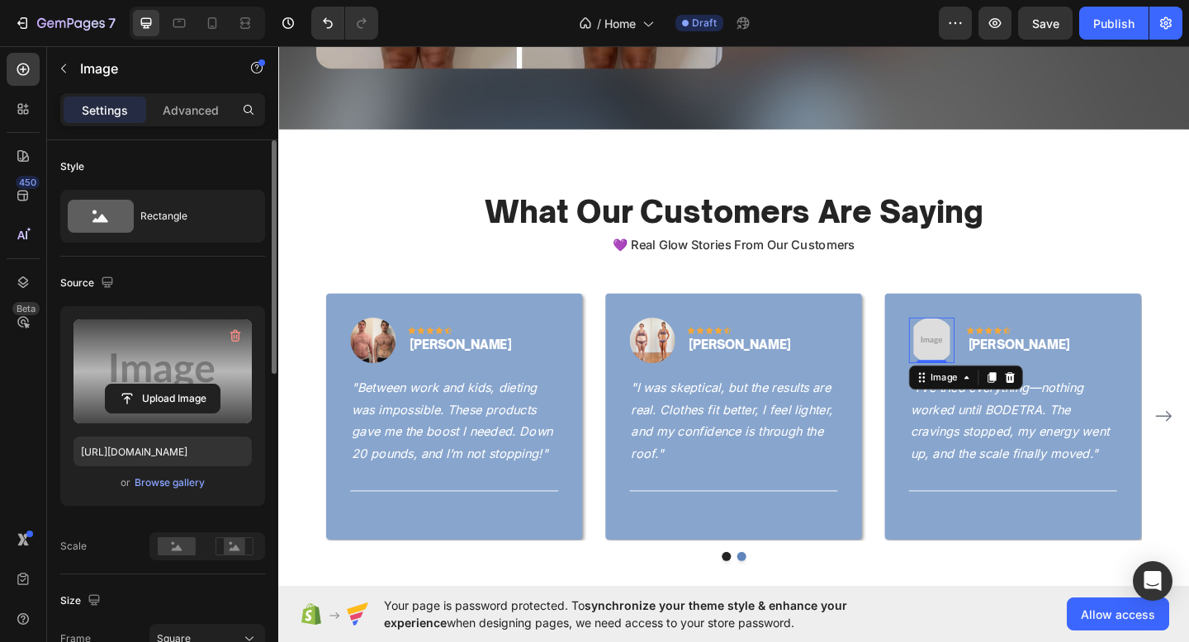
click at [155, 414] on label at bounding box center [162, 371] width 178 height 104
click at [155, 413] on input "file" at bounding box center [163, 399] width 114 height 28
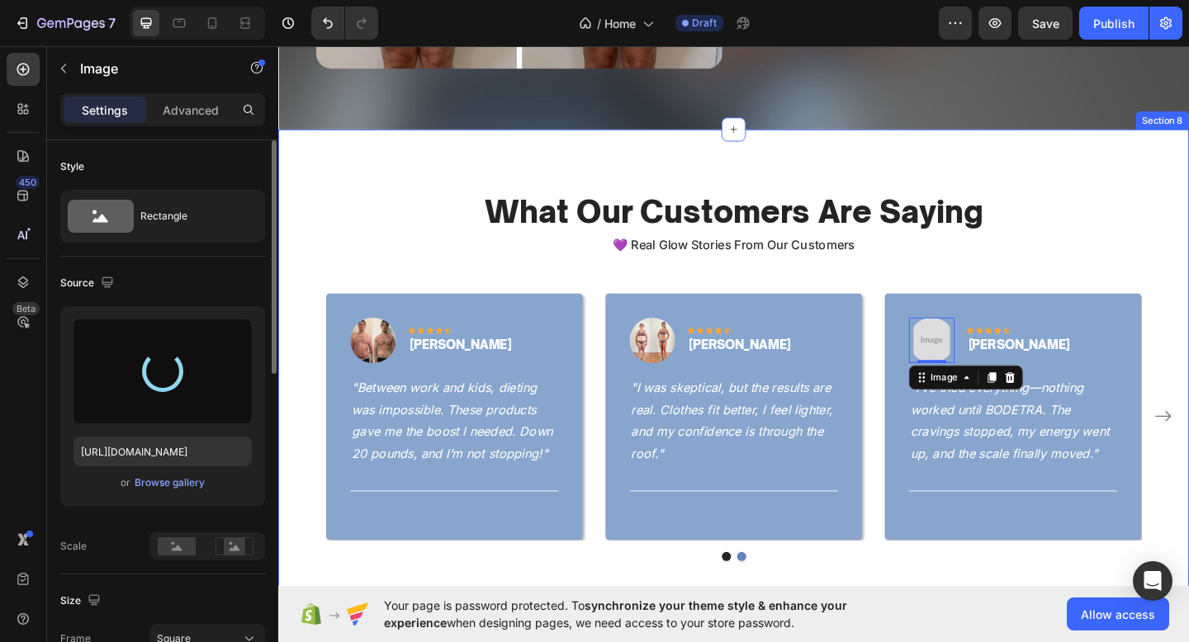
type input "https://cdn.shopify.com/s/files/1/0774/1459/6824/files/gempages_581933070513341…"
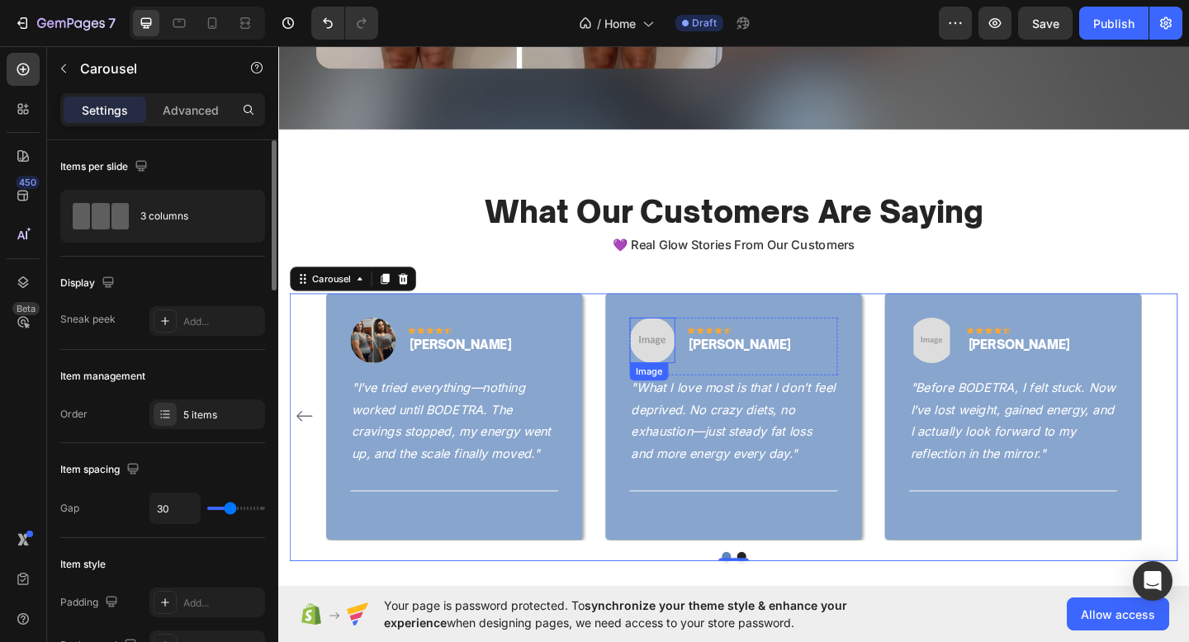
click at [697, 350] on img at bounding box center [685, 367] width 50 height 50
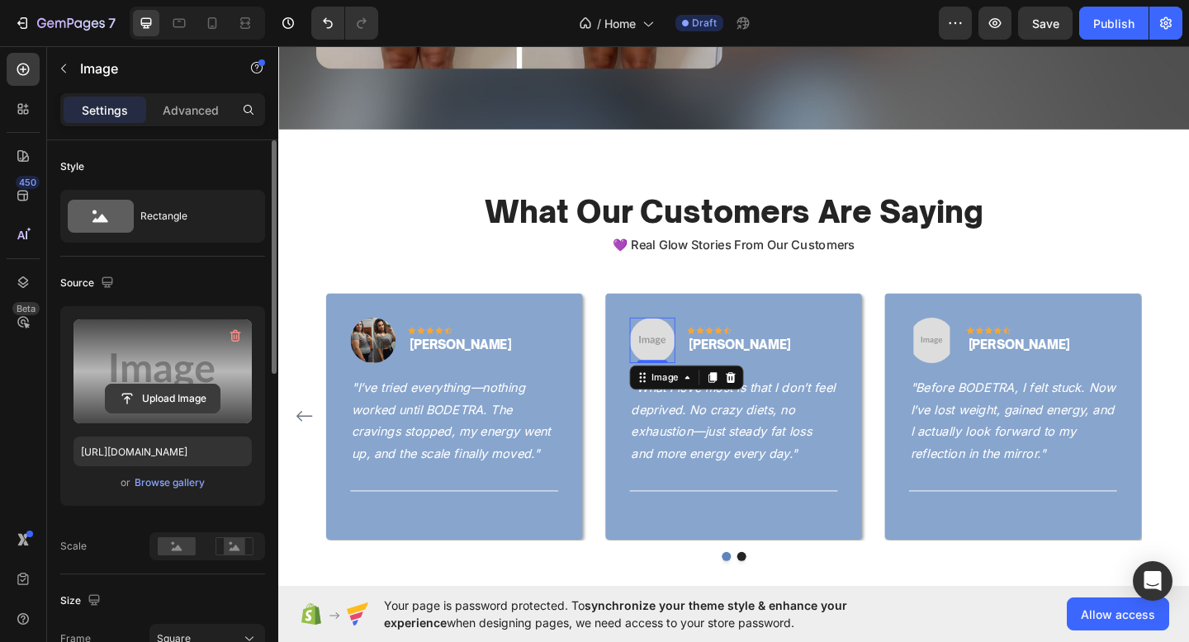
click at [200, 388] on input "file" at bounding box center [163, 399] width 114 height 28
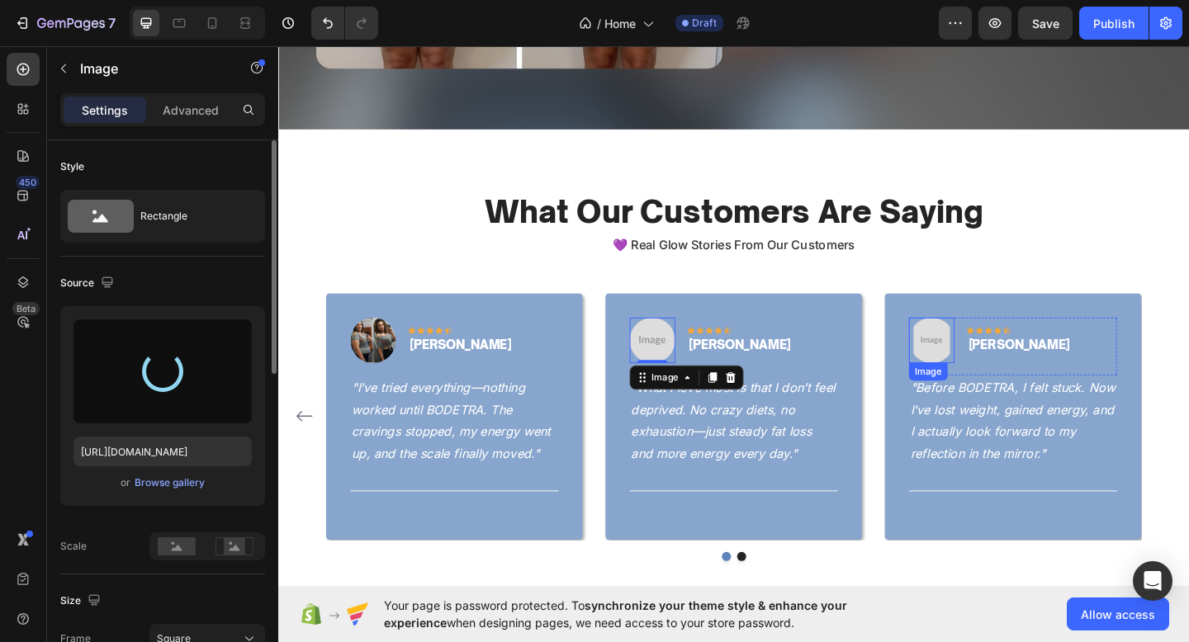
type input "https://cdn.shopify.com/s/files/1/0774/1459/6824/files/gempages_581933070513341…"
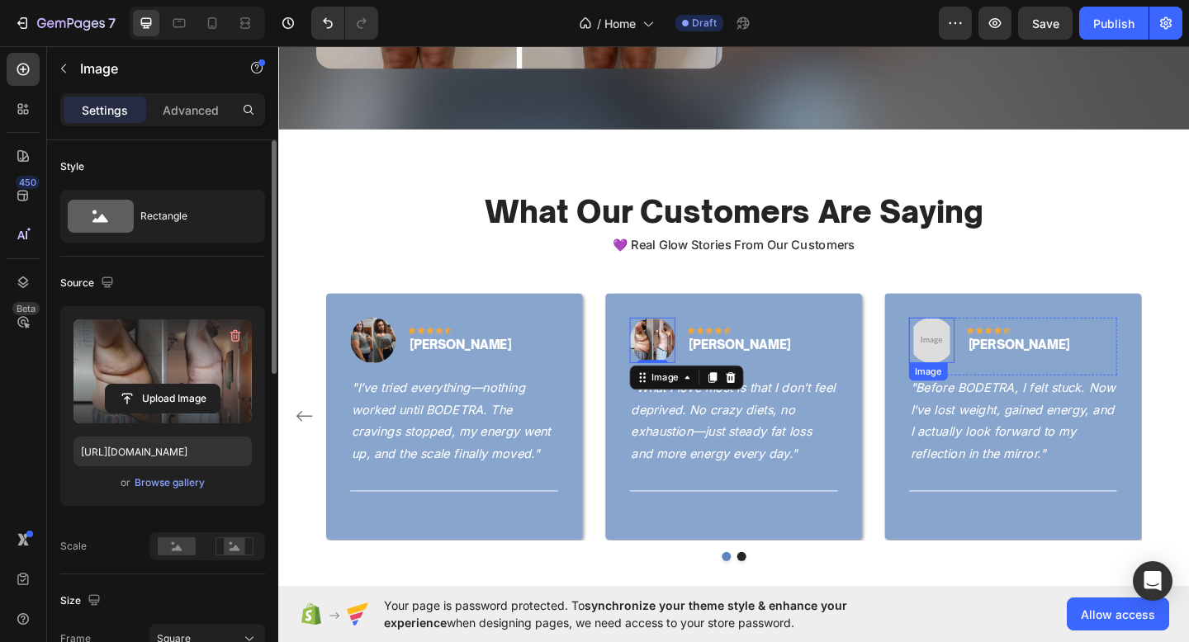
click at [992, 349] on img at bounding box center [989, 367] width 50 height 50
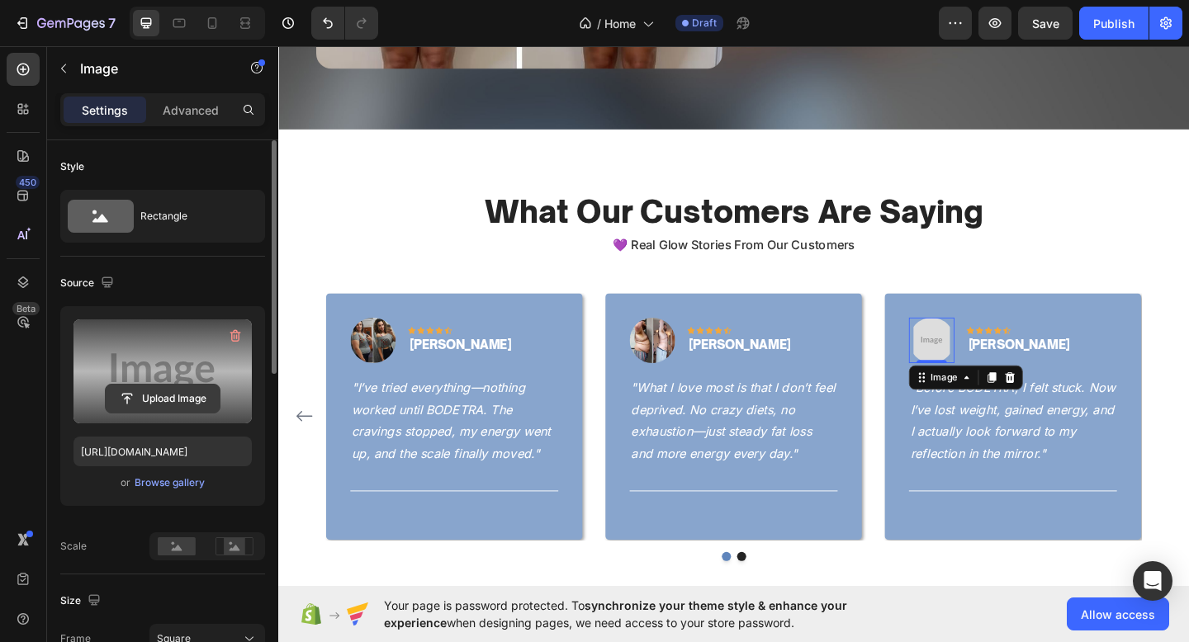
click at [177, 404] on input "file" at bounding box center [163, 399] width 114 height 28
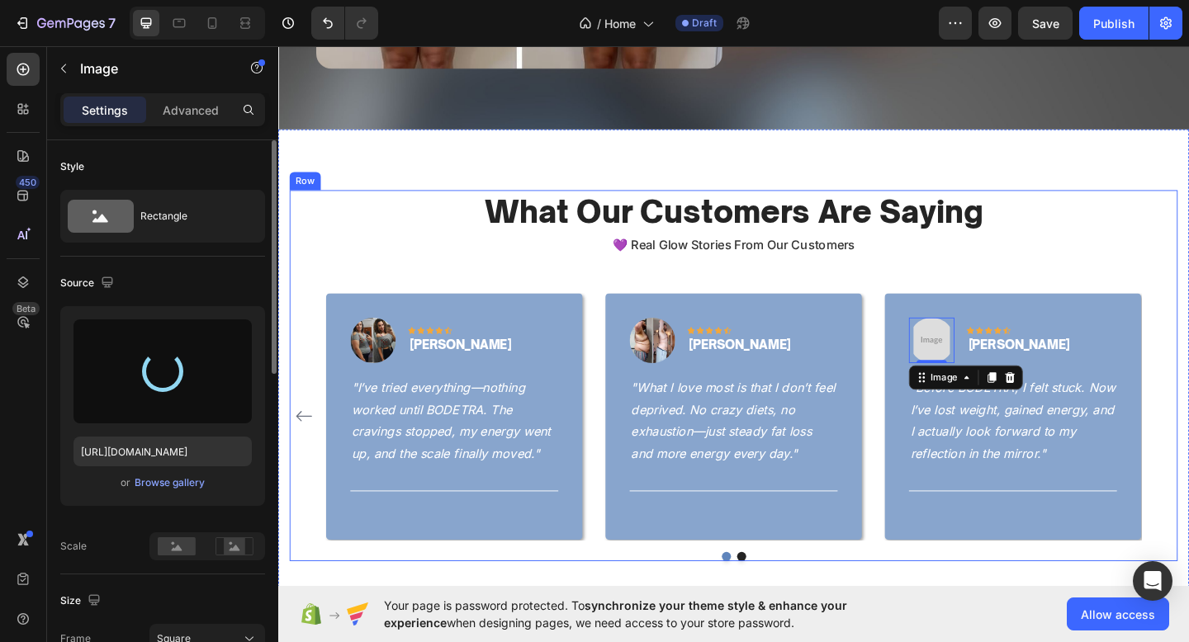
type input "https://cdn.shopify.com/s/files/1/0774/1459/6824/files/gempages_581933070513341…"
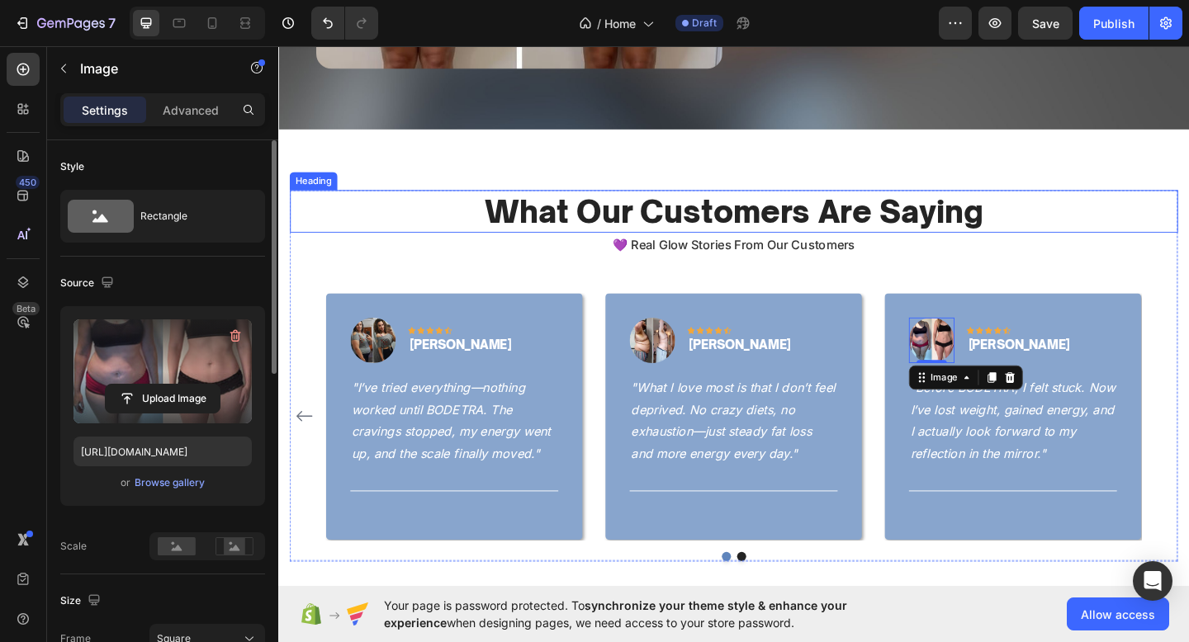
click at [744, 203] on h2 "What Our Customers Are Saying" at bounding box center [774, 226] width 966 height 46
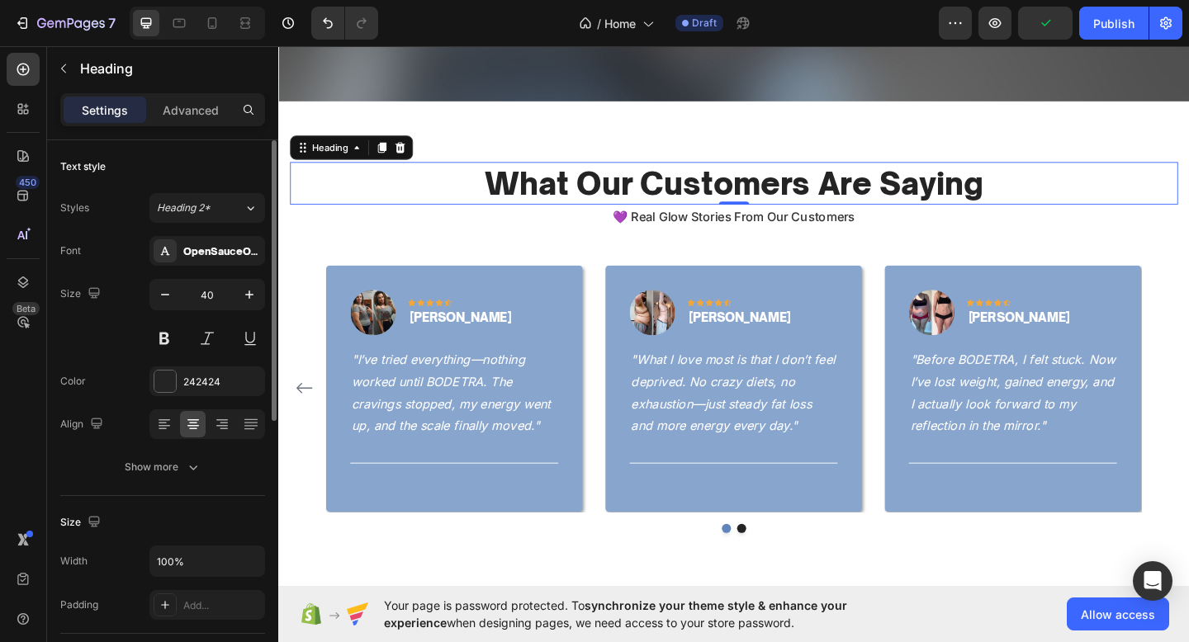
scroll to position [2122, 0]
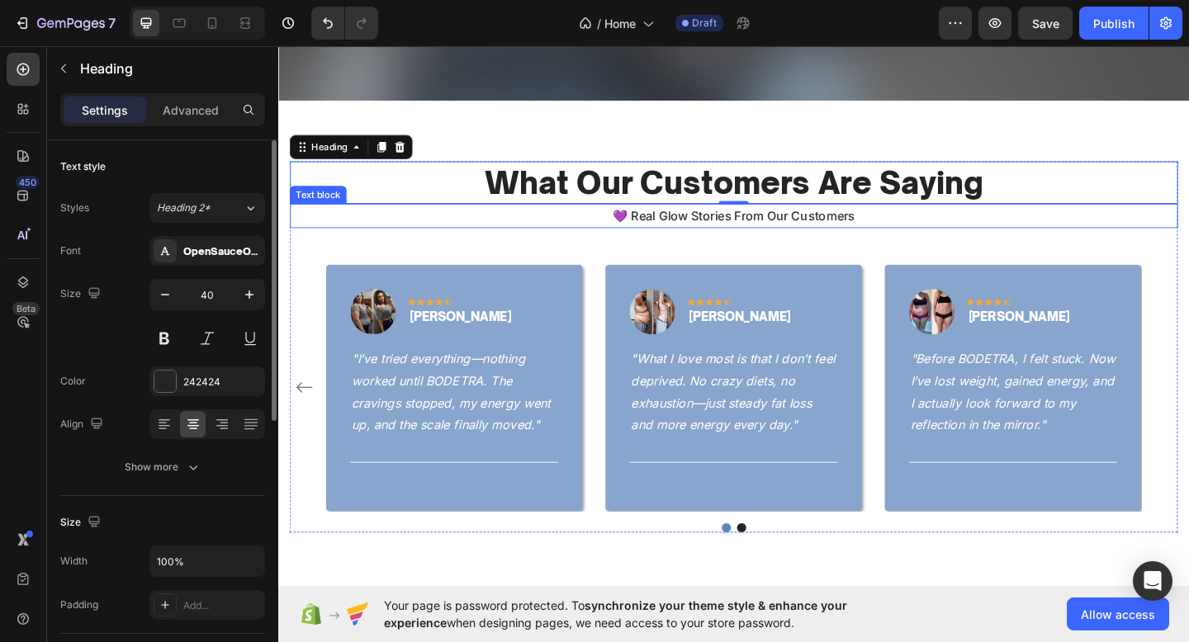
click at [740, 234] on span "💜 Real Glow Stories From Our Customers" at bounding box center [773, 231] width 263 height 17
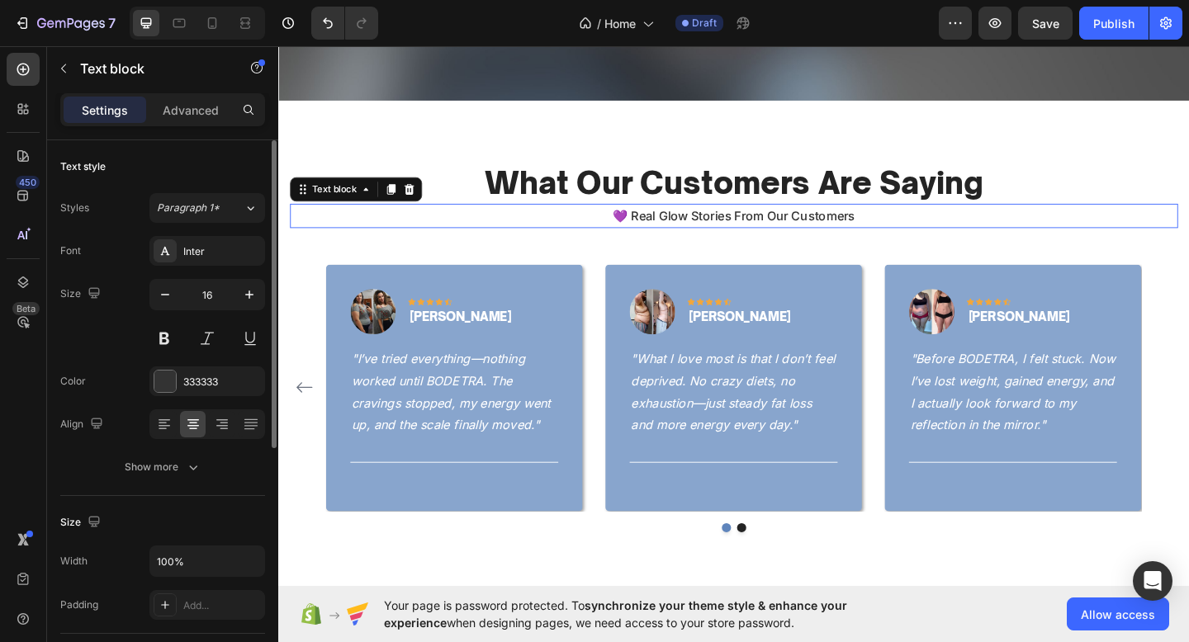
click at [740, 234] on span "💜 Real Glow Stories From Our Customers" at bounding box center [773, 231] width 263 height 17
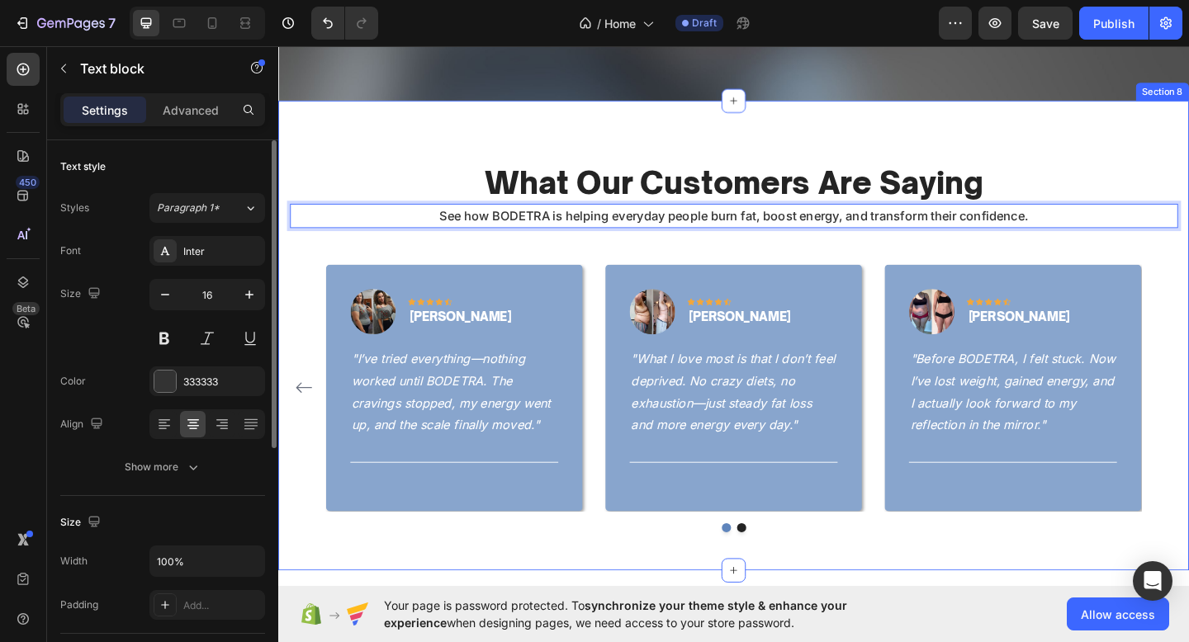
click at [524, 138] on div "What Our Customers Are Saying Heading See how BODETRA is helping everyday peopl…" at bounding box center [773, 361] width 991 height 511
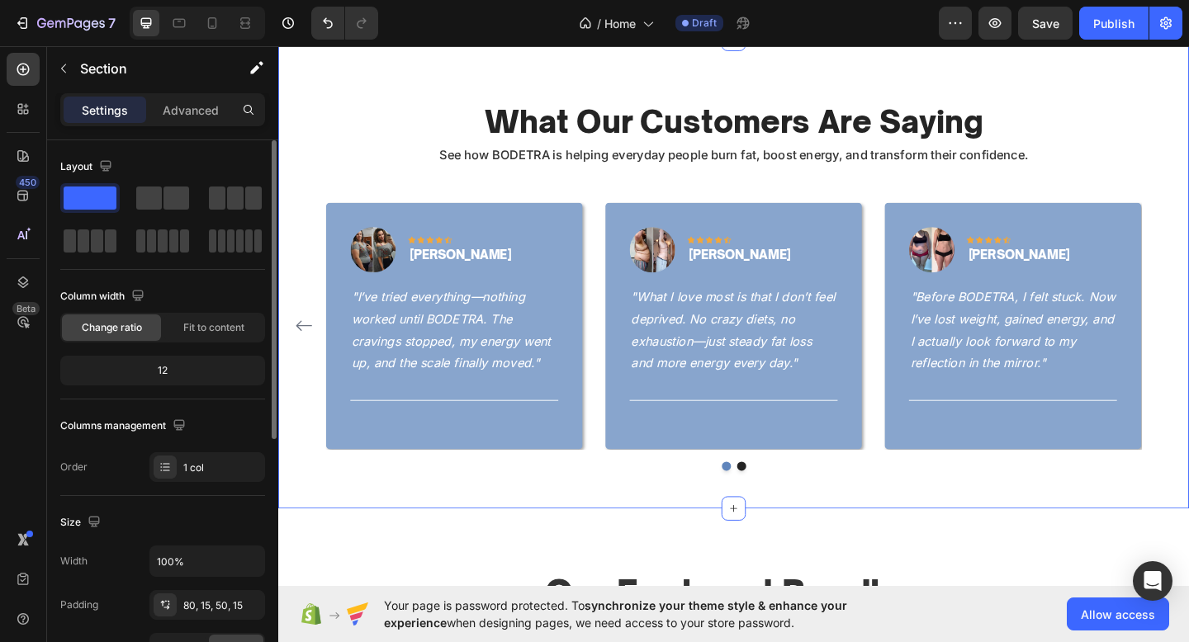
scroll to position [2185, 0]
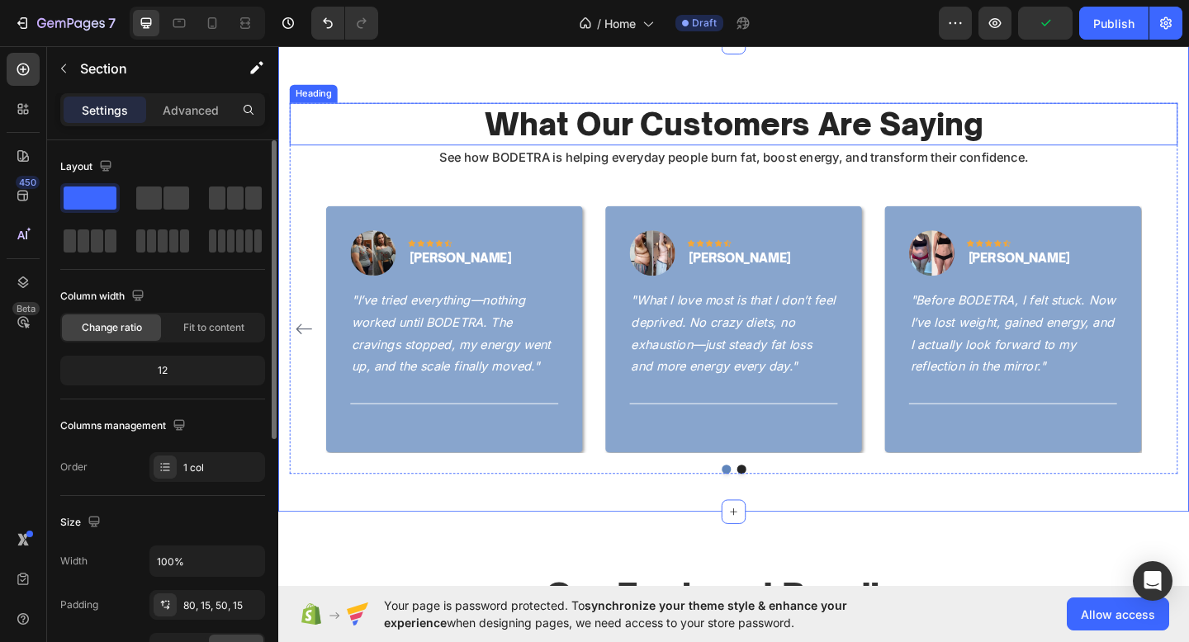
click at [703, 134] on p "What Our Customers Are Saying" at bounding box center [773, 131] width 963 height 43
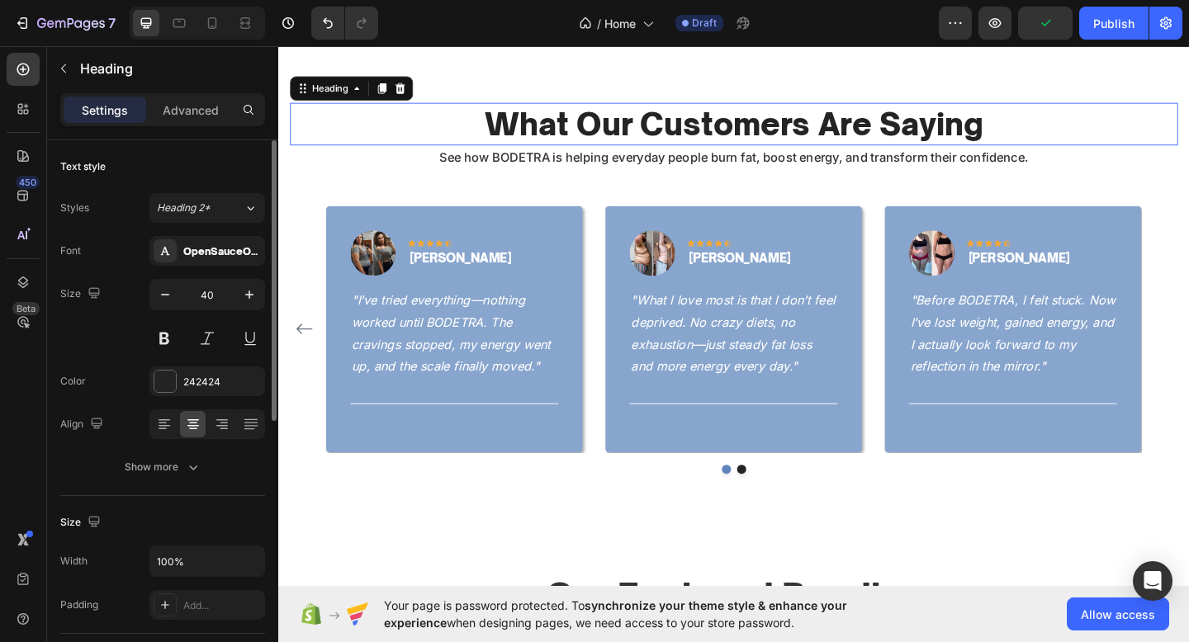
click at [703, 134] on p "What Our Customers Are Saying" at bounding box center [773, 131] width 963 height 43
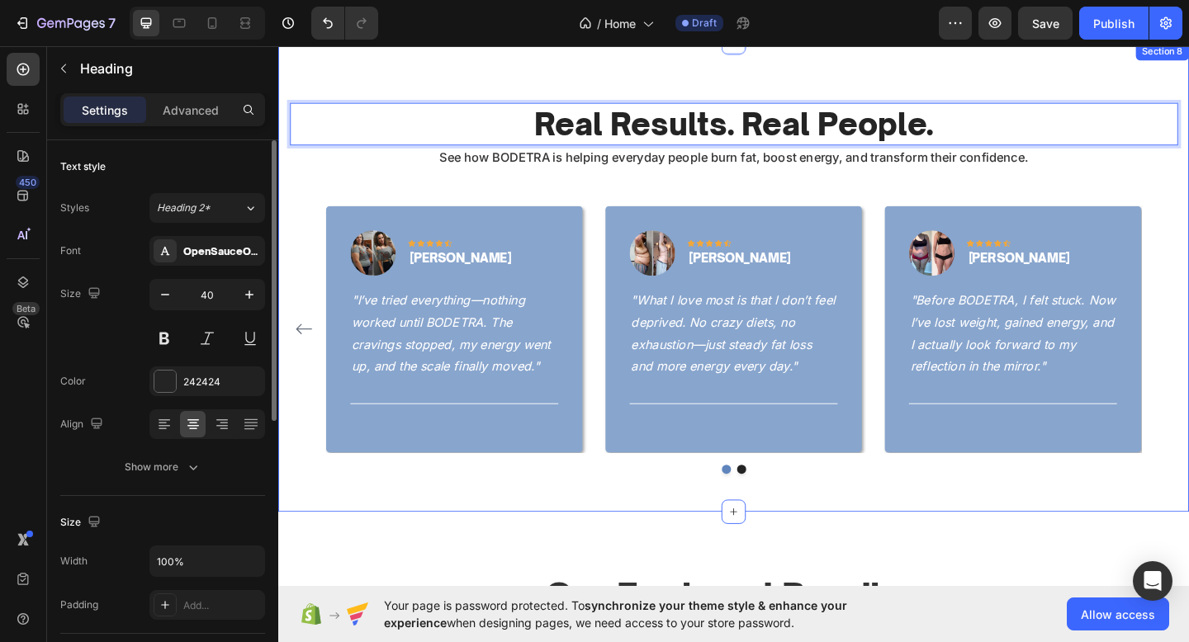
click at [968, 81] on div "Real Results. Real People. Heading 0 See how BODETRA is helping everyday people…" at bounding box center [773, 297] width 991 height 511
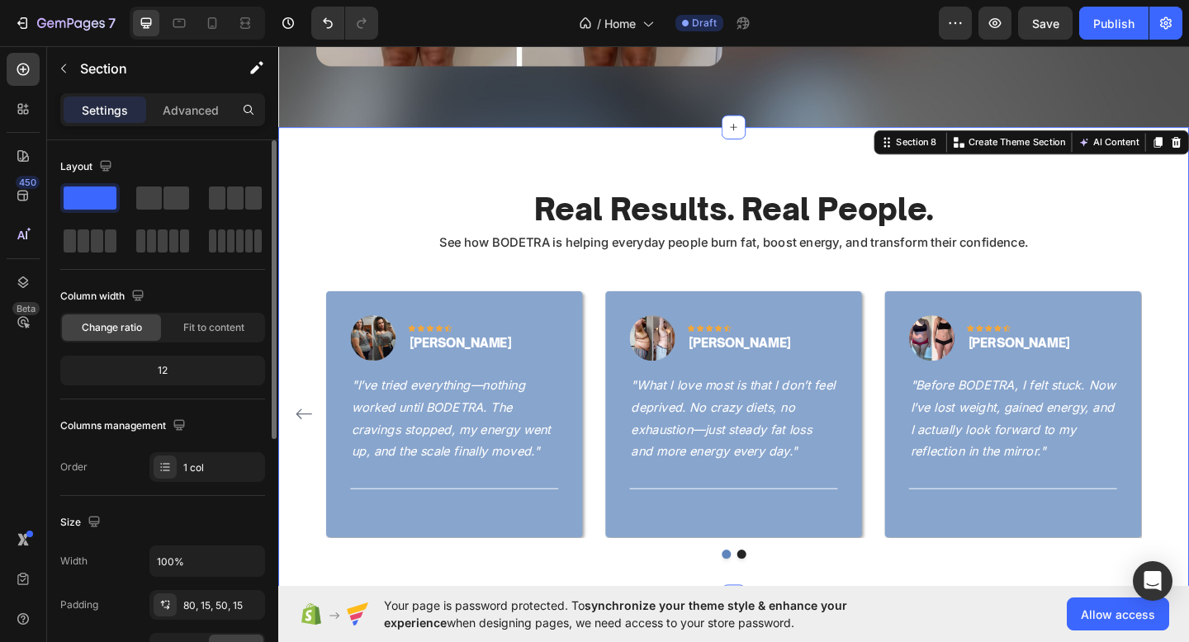
scroll to position [2173, 0]
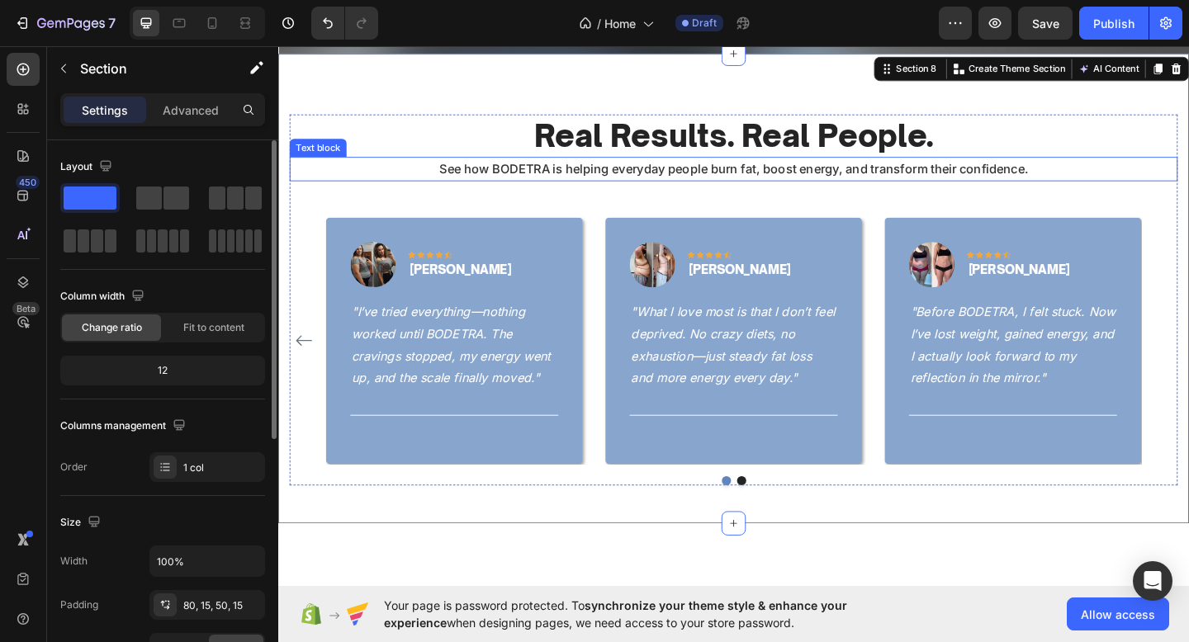
click at [792, 168] on p "See how BODETRA is helping everyday people burn fat, boost energy, and transfor…" at bounding box center [773, 180] width 963 height 24
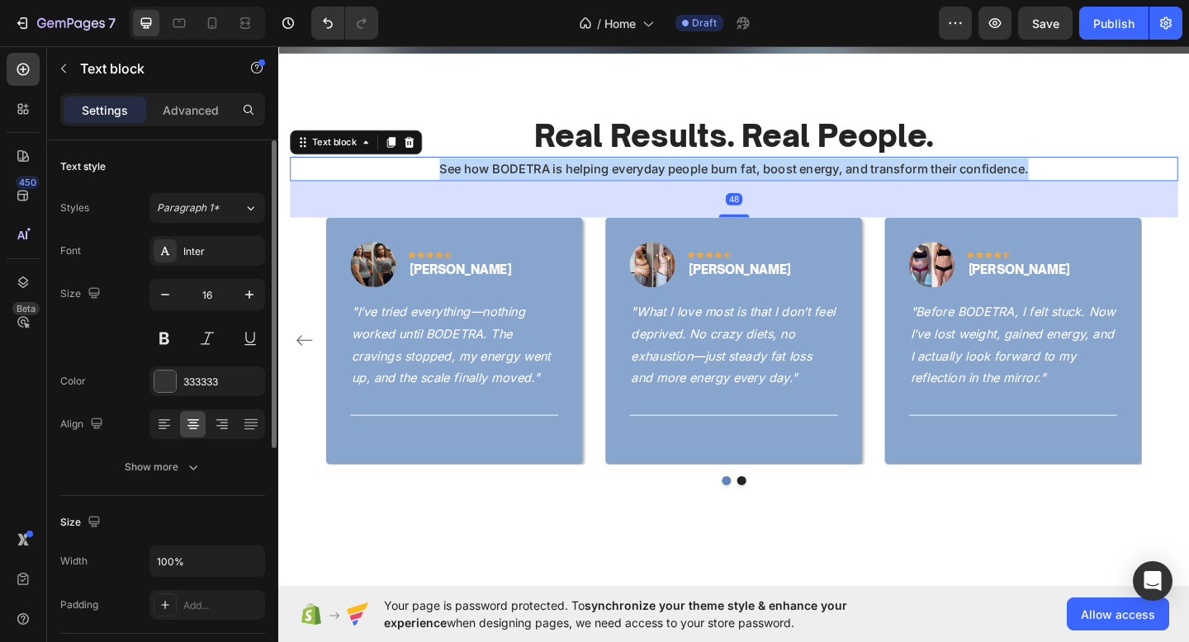
click at [792, 168] on p "See how BODETRA is helping everyday people burn fat, boost energy, and transfor…" at bounding box center [773, 180] width 963 height 24
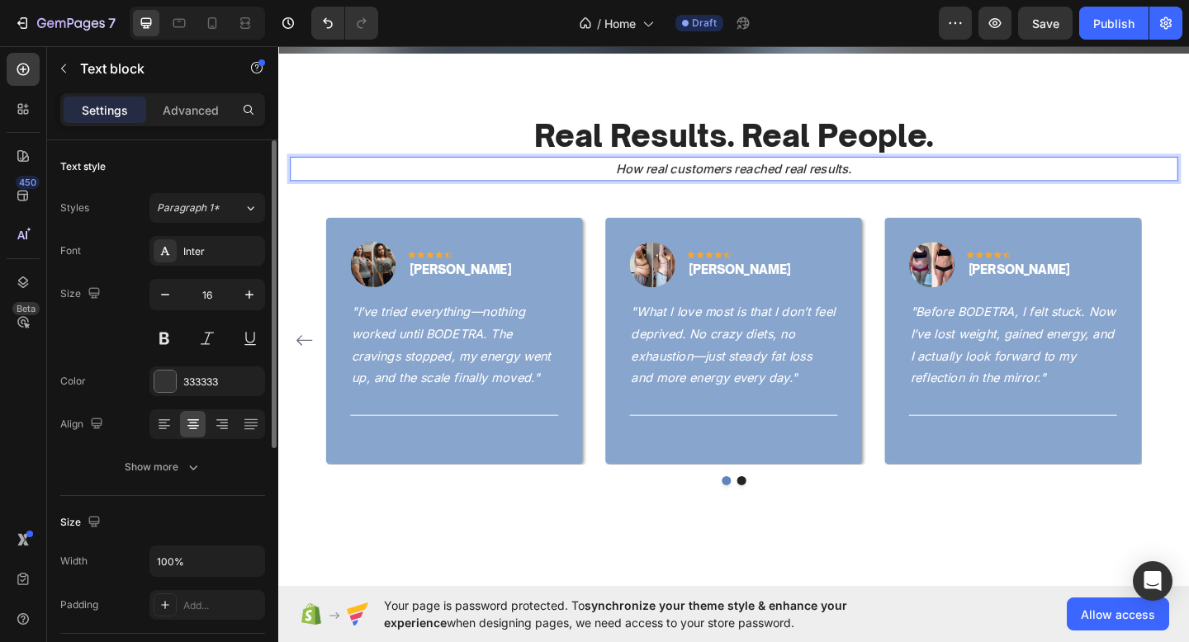
click at [766, 174] on icon "How real customers reached real results." at bounding box center [774, 180] width 257 height 17
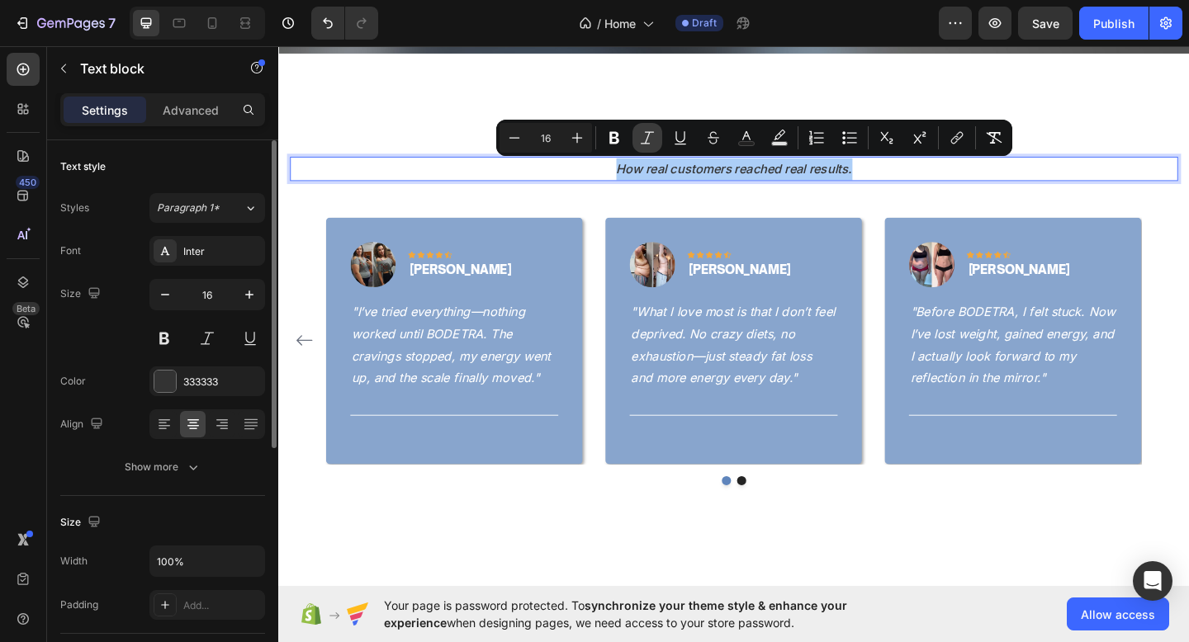
click at [657, 139] on button "Italic" at bounding box center [647, 138] width 30 height 30
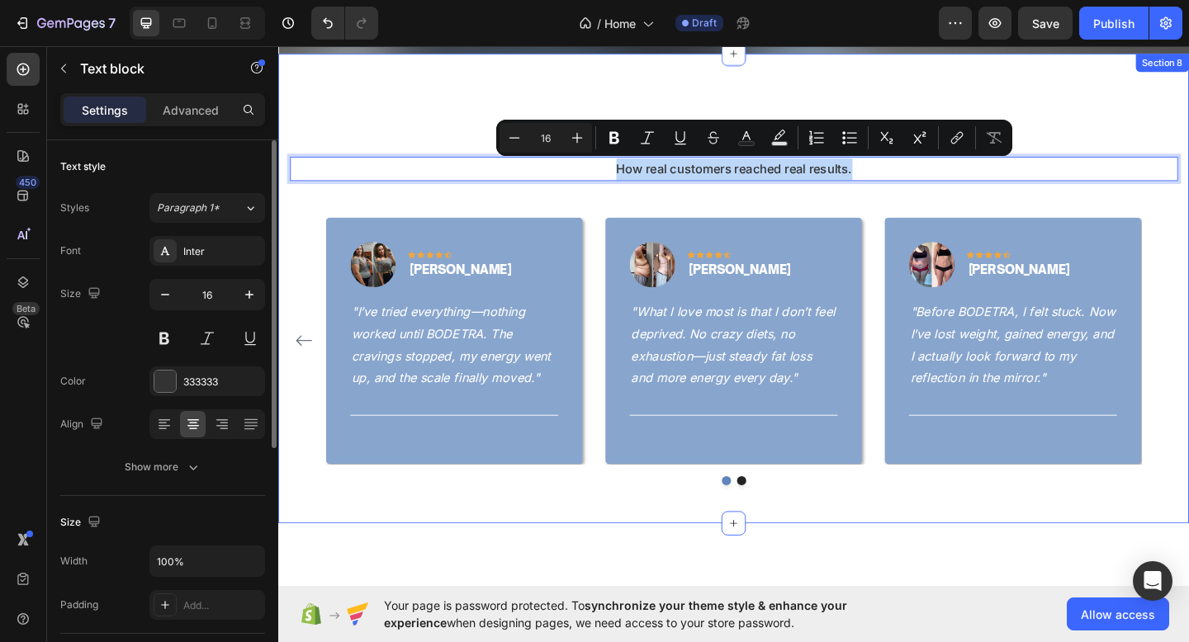
click at [543, 107] on div "Real Results. Real People. Heading How real customers reached real results. Tex…" at bounding box center [773, 309] width 991 height 511
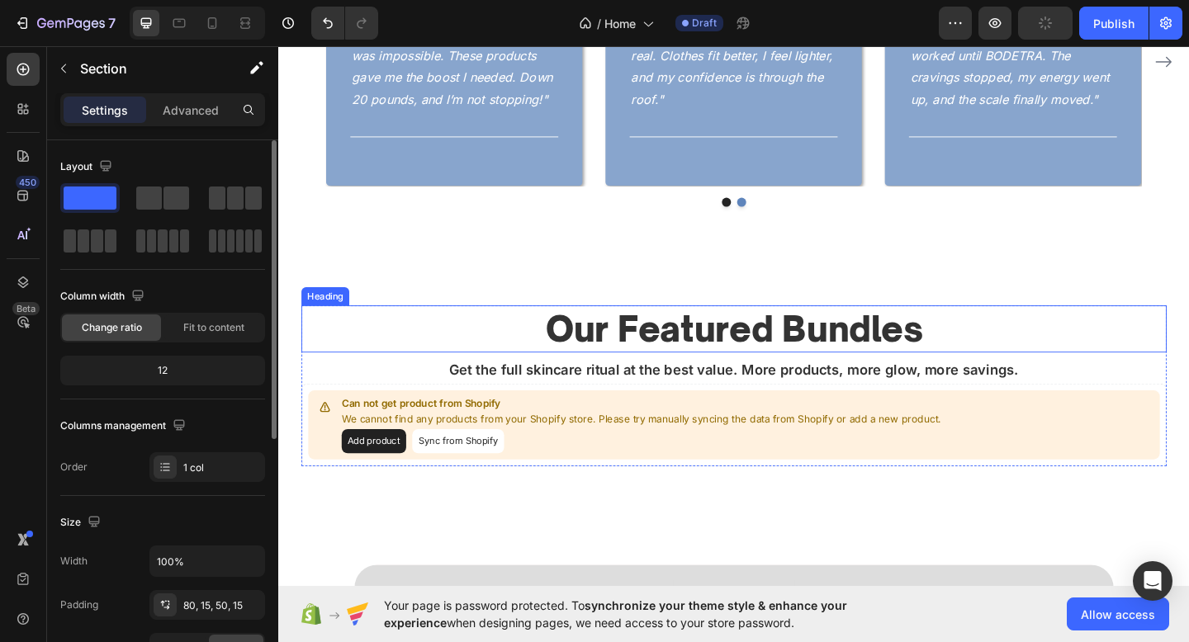
scroll to position [2614, 0]
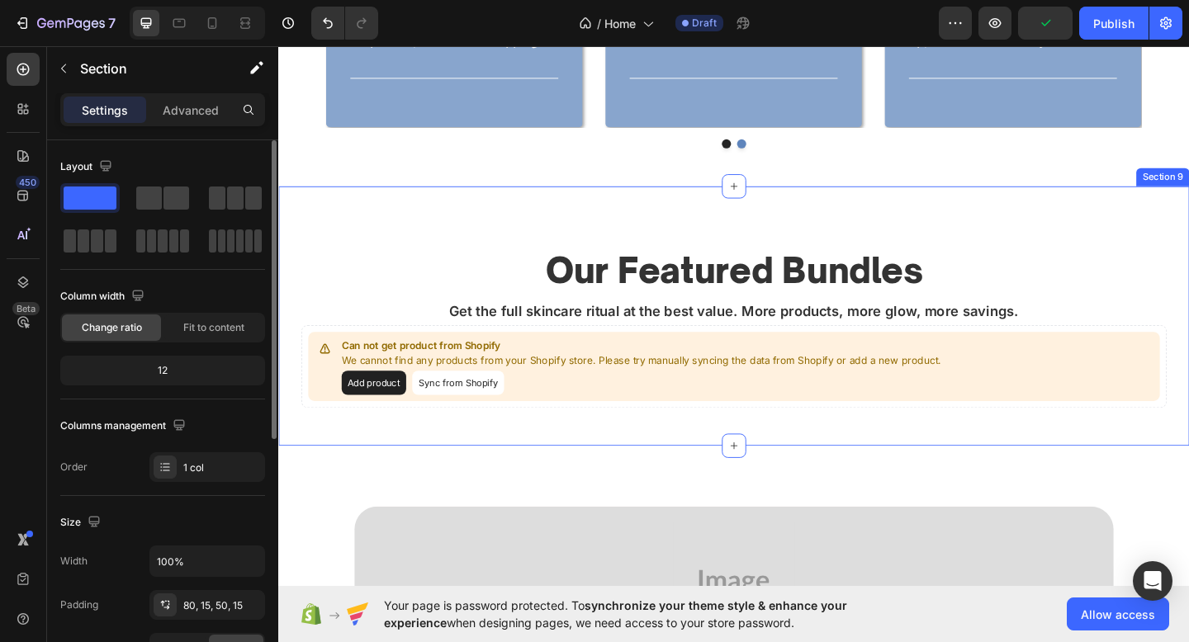
click at [518, 475] on div "Our Featured Bundles Heading Get the full skincare ritual at the best value. Mo…" at bounding box center [773, 340] width 991 height 283
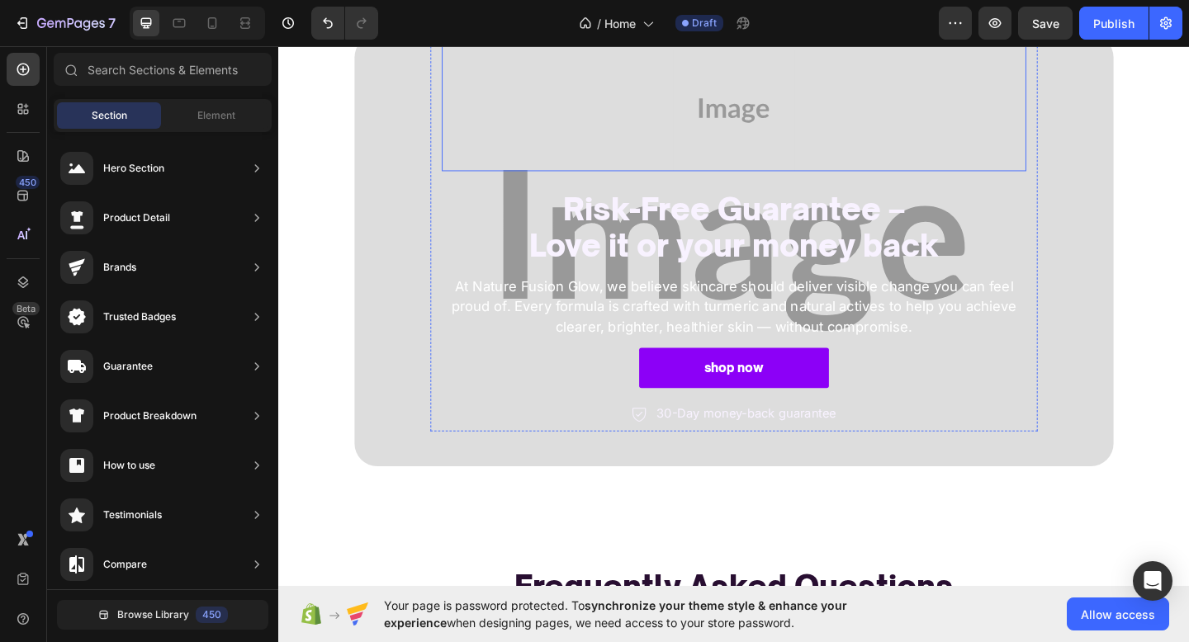
scroll to position [2767, 0]
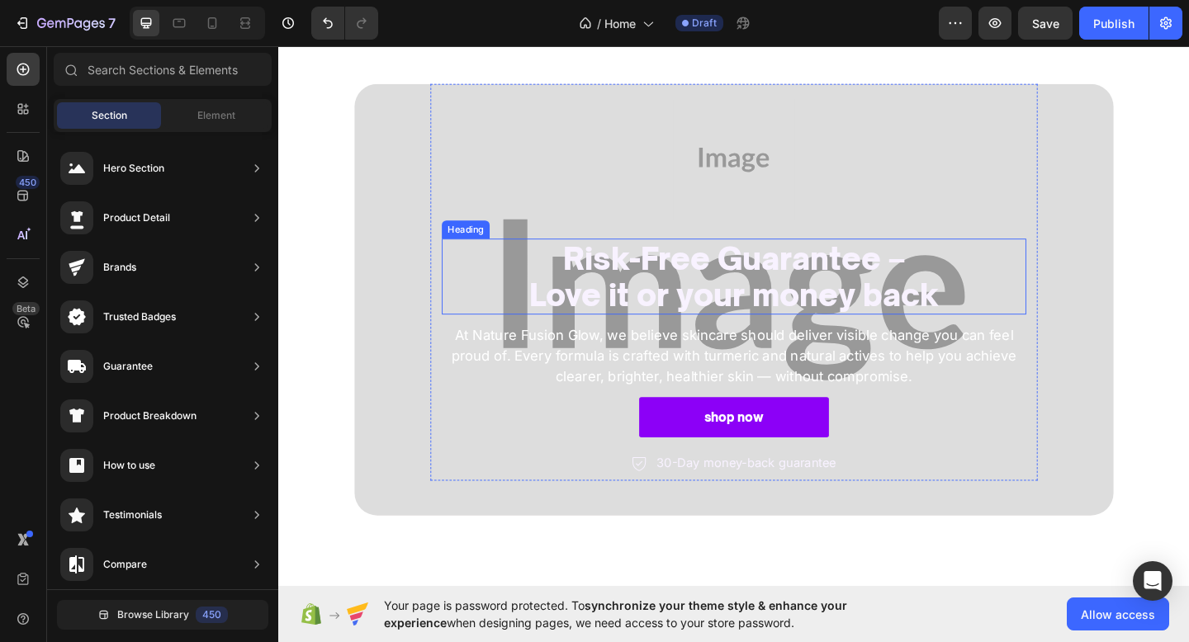
click at [769, 236] on img at bounding box center [773, 170] width 132 height 132
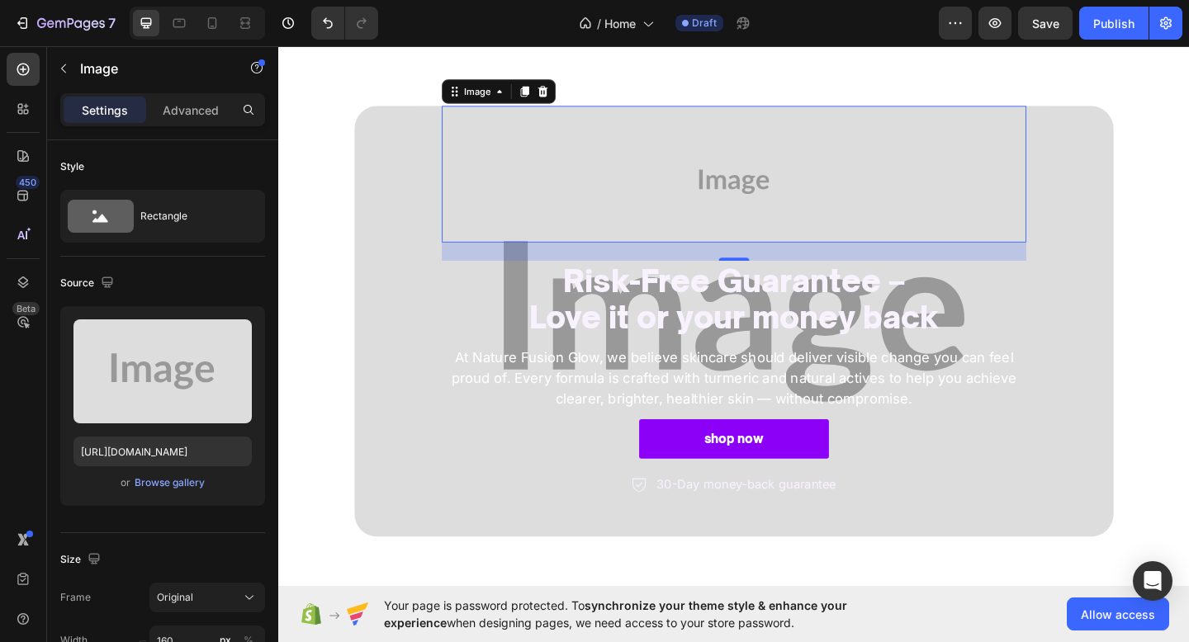
scroll to position [2681, 0]
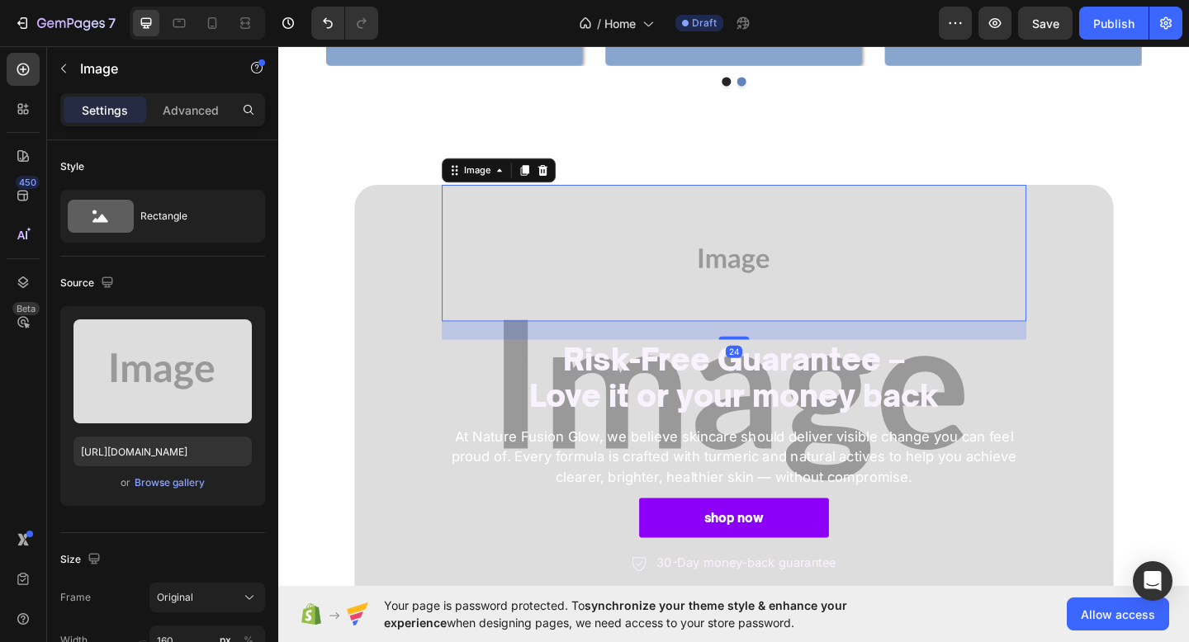
click at [506, 298] on div at bounding box center [774, 280] width 636 height 132
click at [559, 186] on icon at bounding box center [565, 181] width 13 height 13
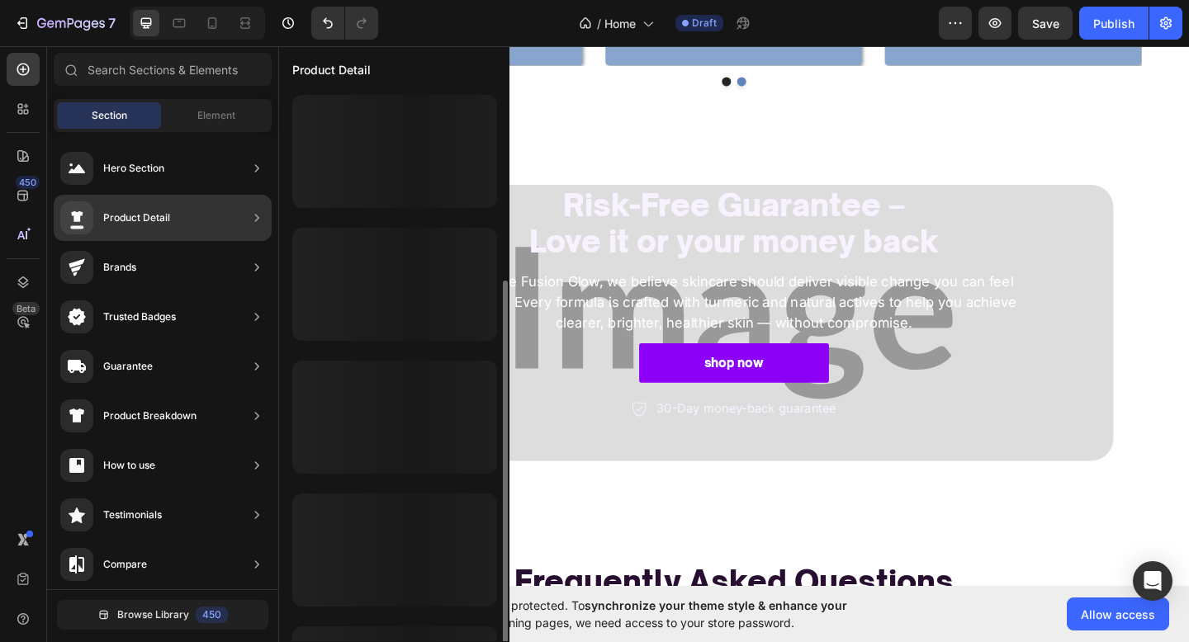
scroll to position [103, 0]
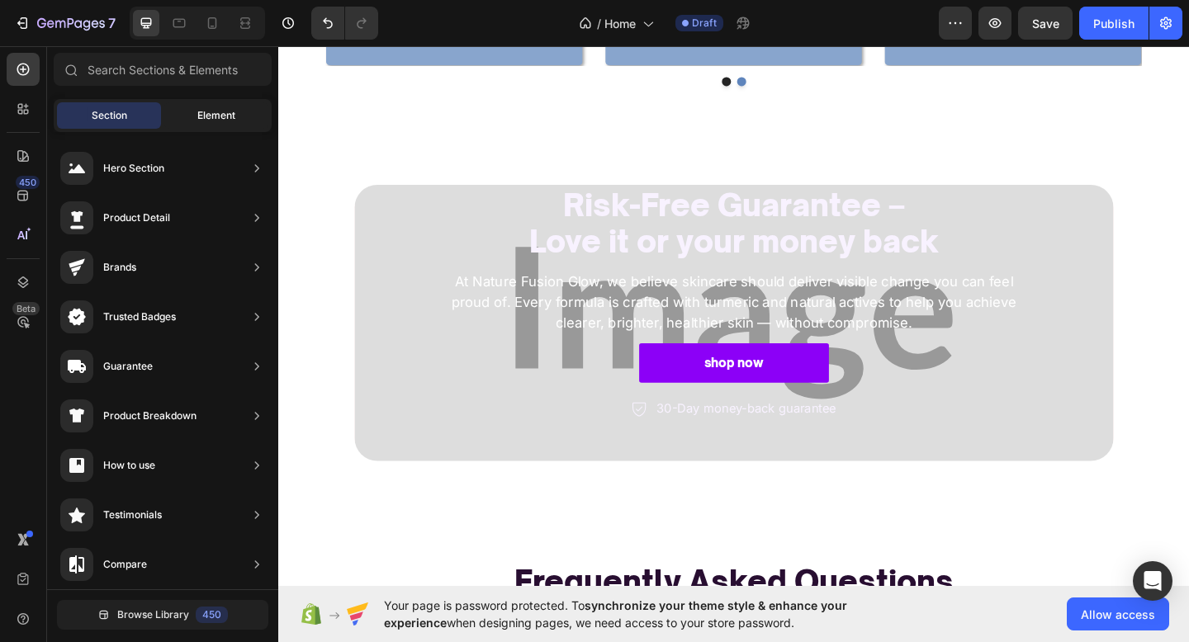
click at [201, 114] on span "Element" at bounding box center [216, 115] width 38 height 15
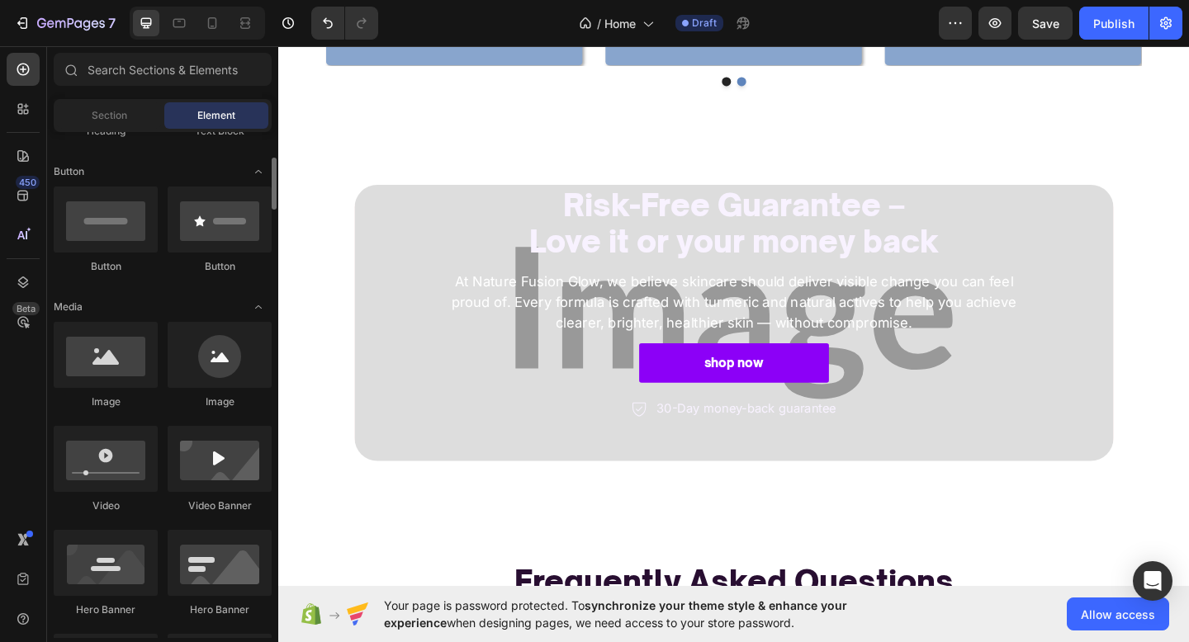
scroll to position [381, 0]
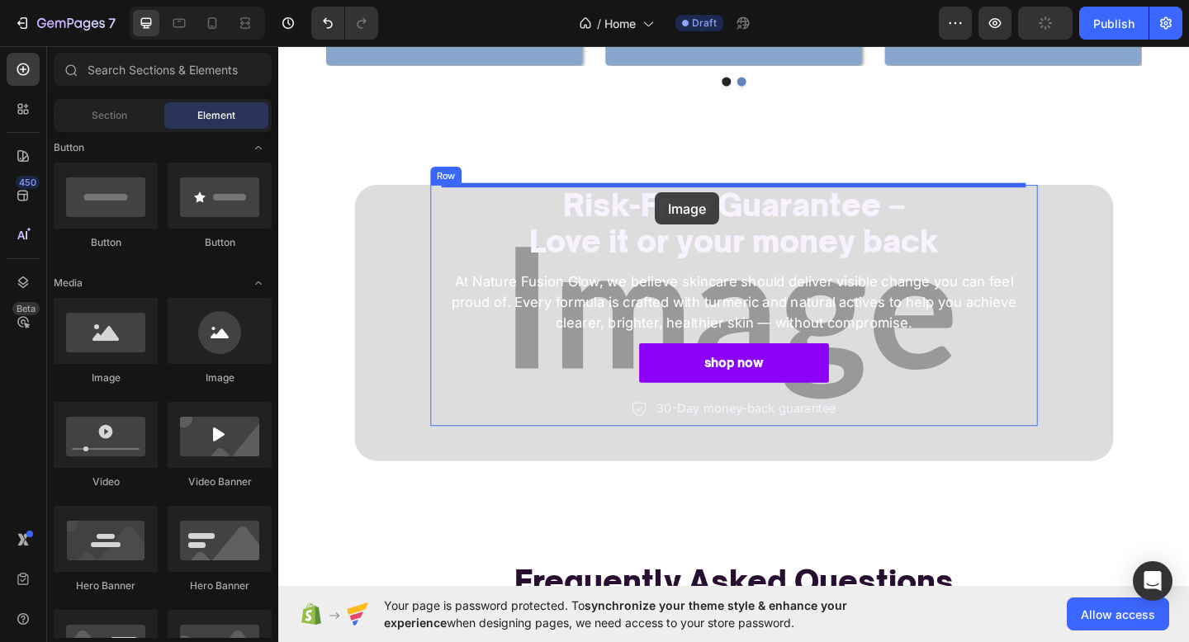
drag, startPoint x: 394, startPoint y: 379, endPoint x: 688, endPoint y: 206, distance: 341.2
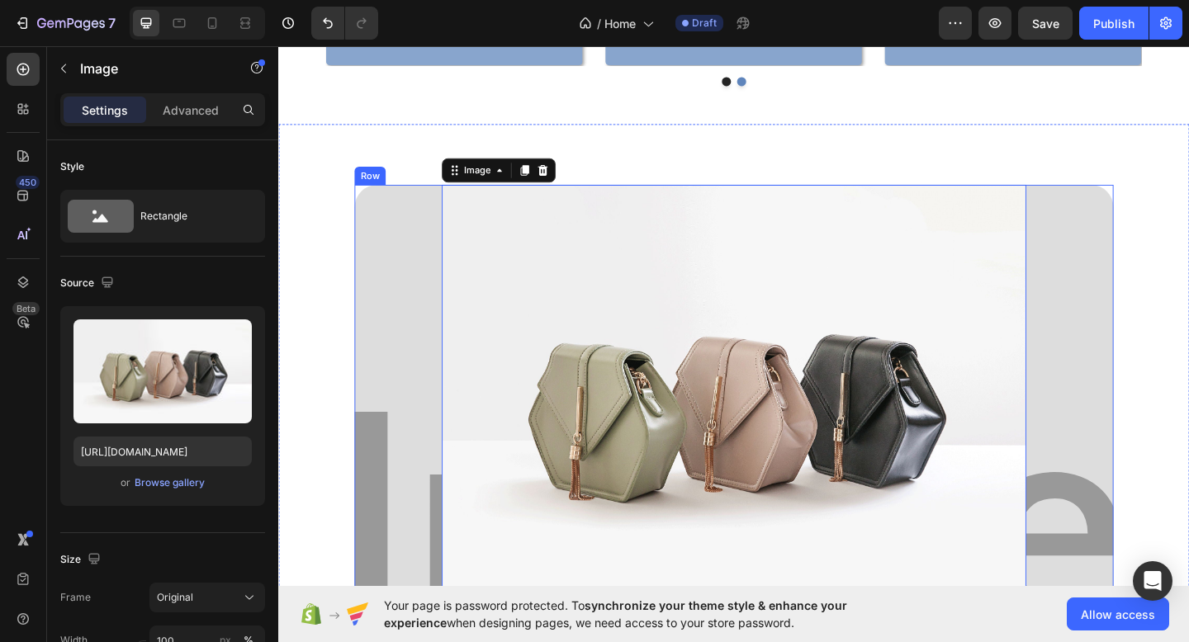
click at [406, 334] on div "Image 12 Risk-Free Guarantee – Love it or your money back Heading At Nature Fus…" at bounding box center [774, 578] width 826 height 763
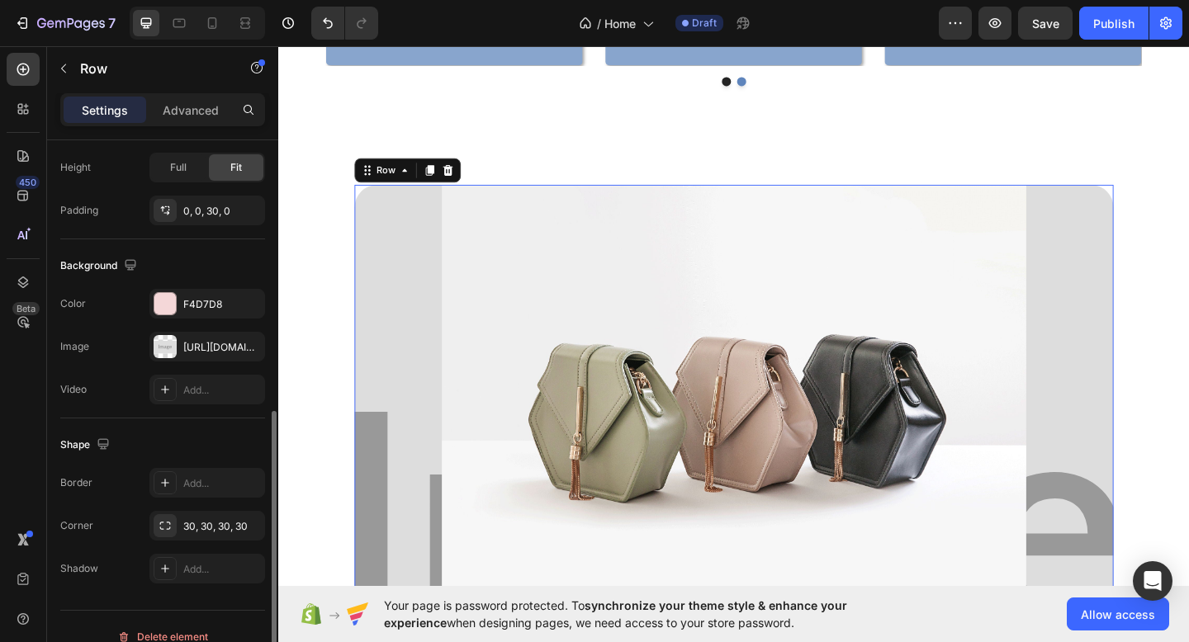
scroll to position [458, 0]
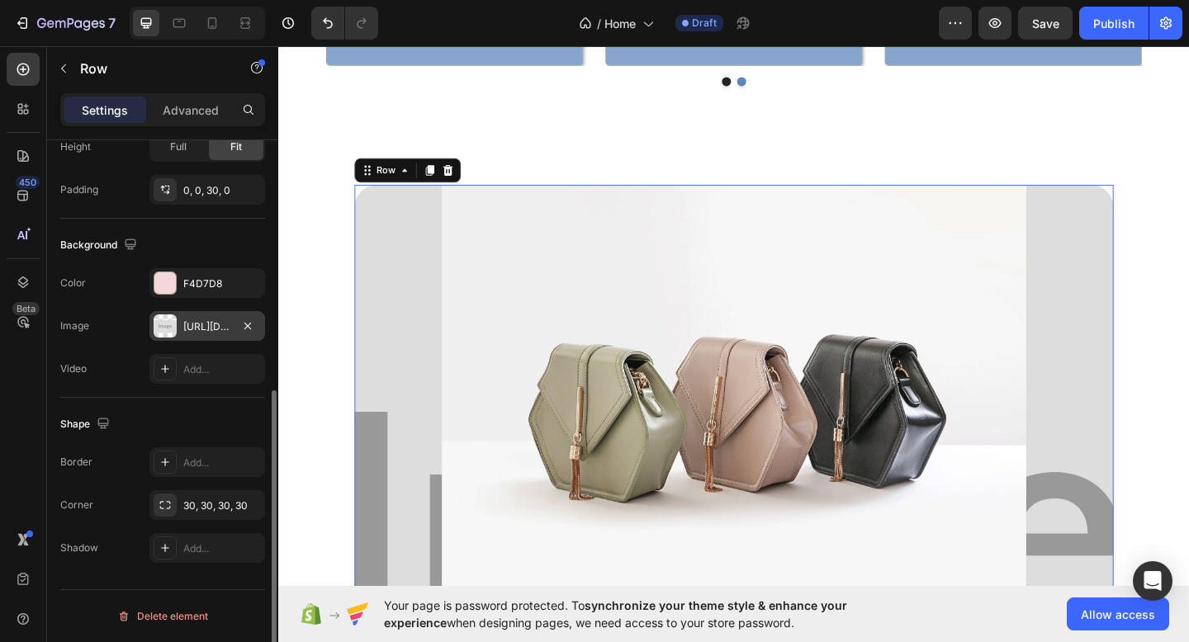
click at [199, 329] on div "https://placehold.co/2898x1562?text=Image" at bounding box center [207, 326] width 48 height 15
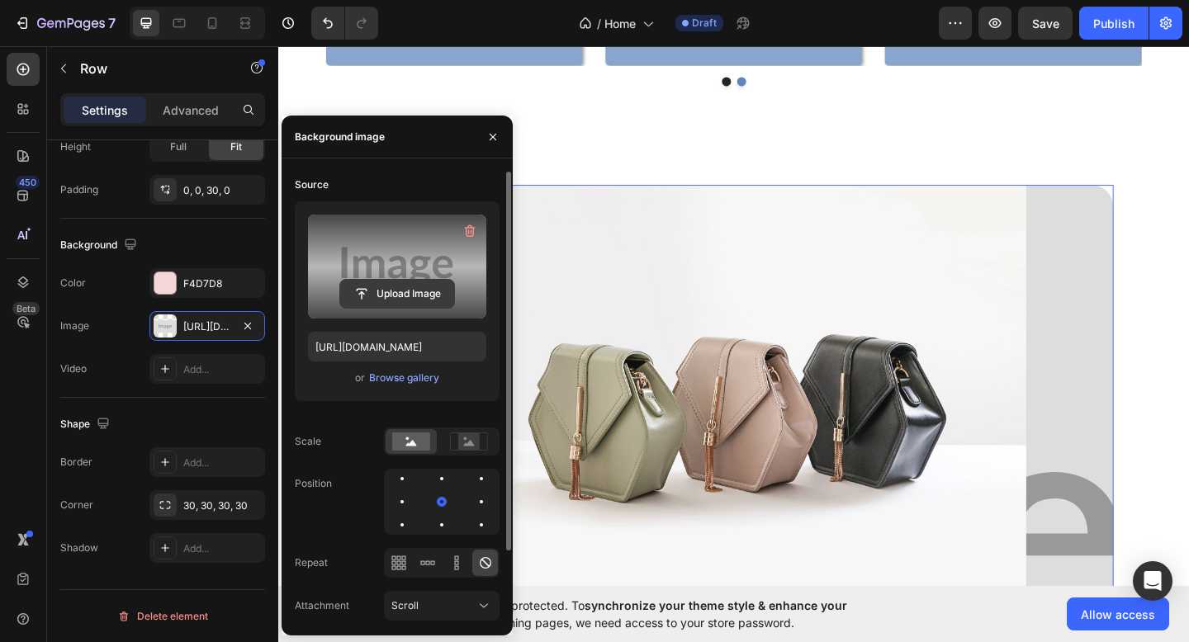
click at [405, 282] on input "file" at bounding box center [397, 294] width 114 height 28
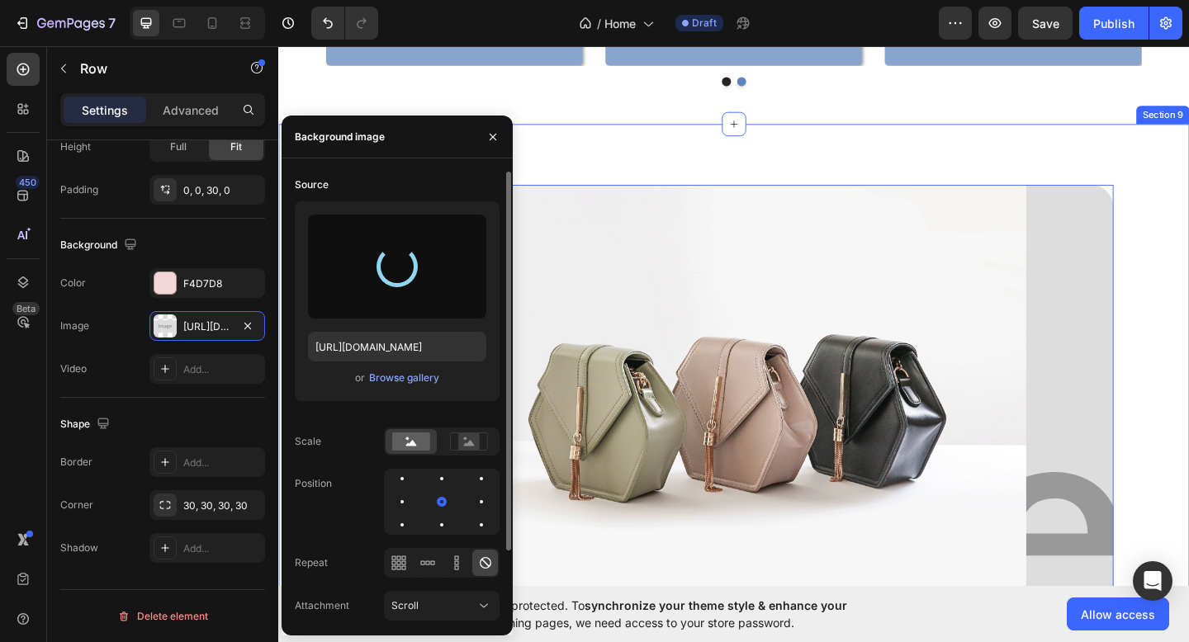
type input "https://cdn.shopify.com/s/files/1/0774/1459/6824/files/gempages_581933070513341…"
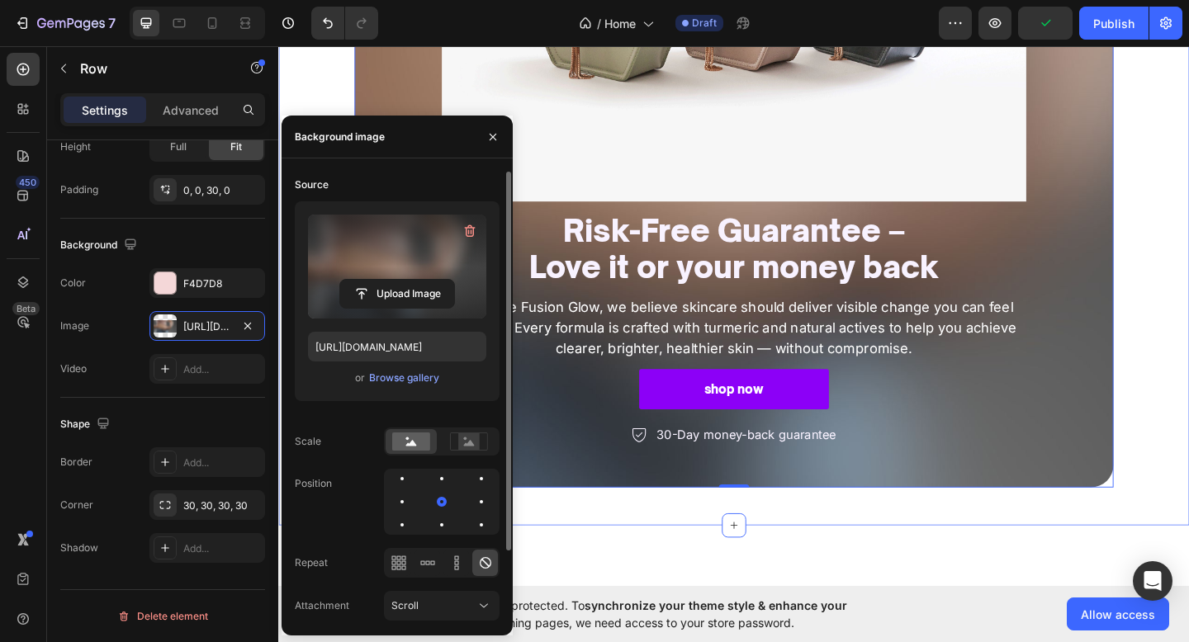
scroll to position [3141, 0]
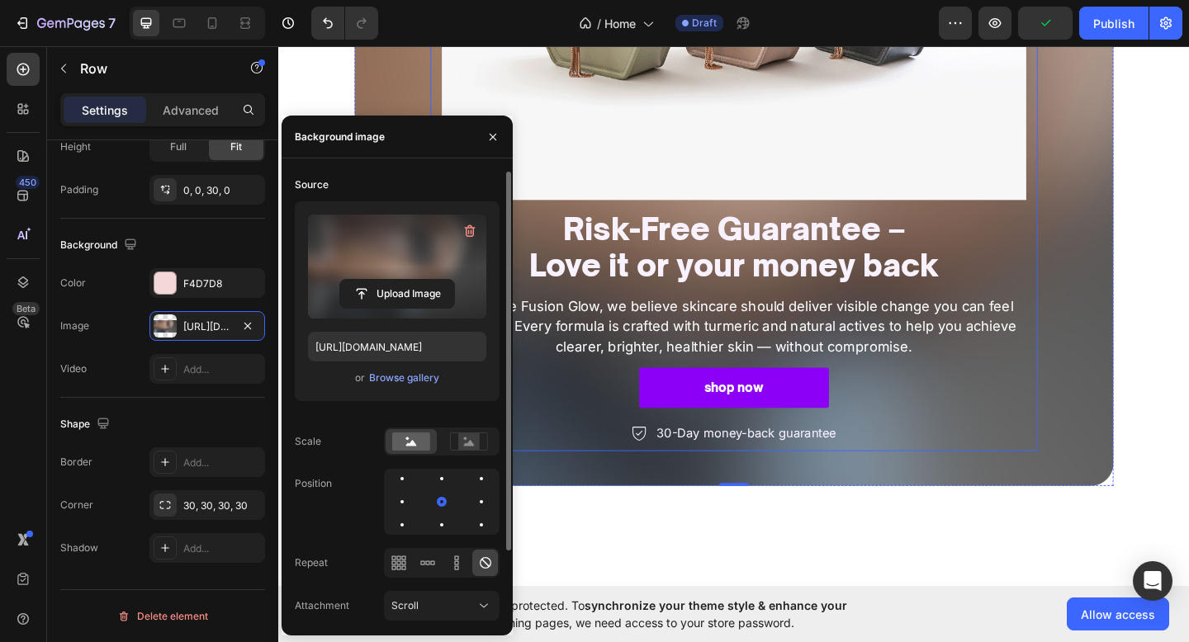
click at [1091, 395] on div "Image Risk-Free Guarantee – Love it or your money back Heading At Nature Fusion…" at bounding box center [774, 112] width 636 height 750
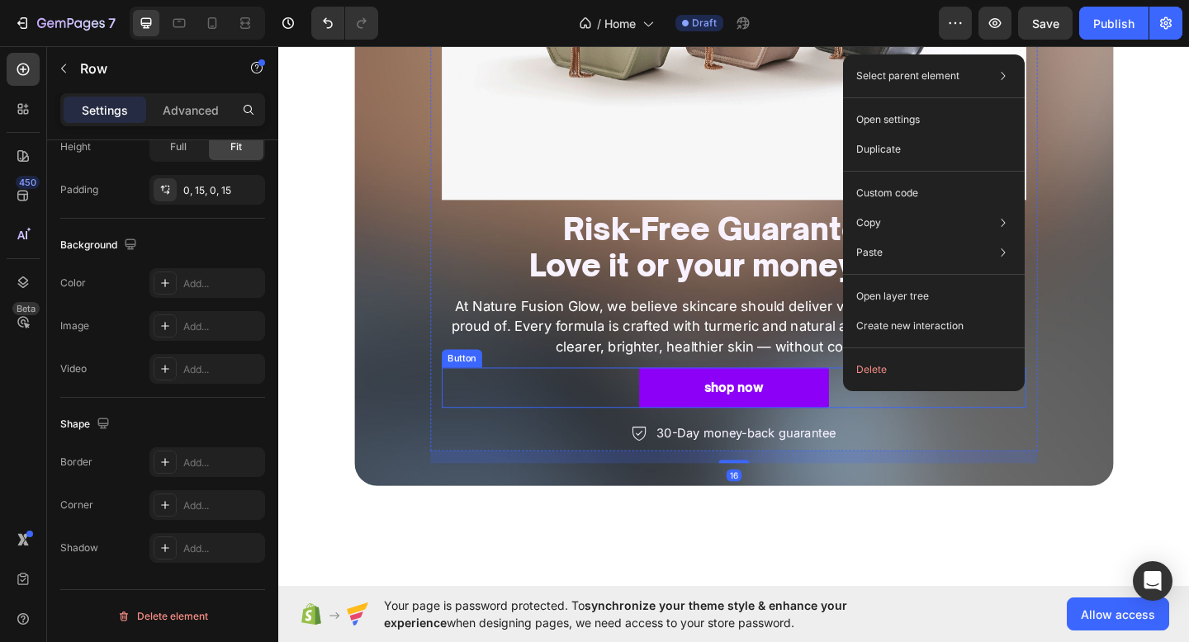
click at [666, 400] on div "shop now Button" at bounding box center [774, 418] width 636 height 44
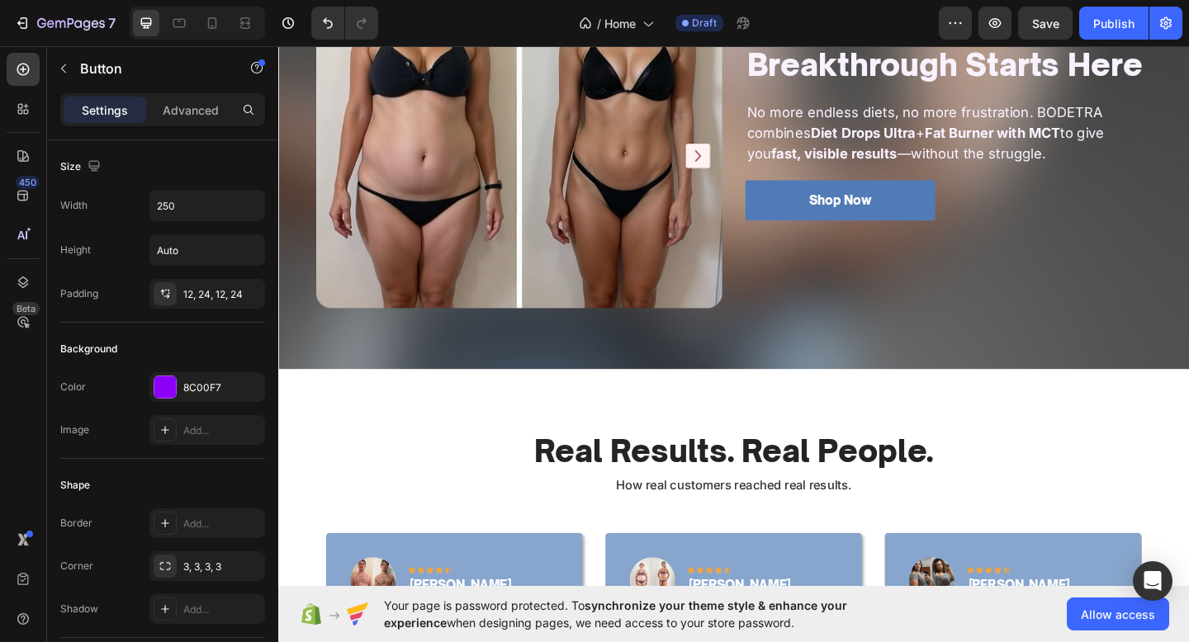
scroll to position [1589, 0]
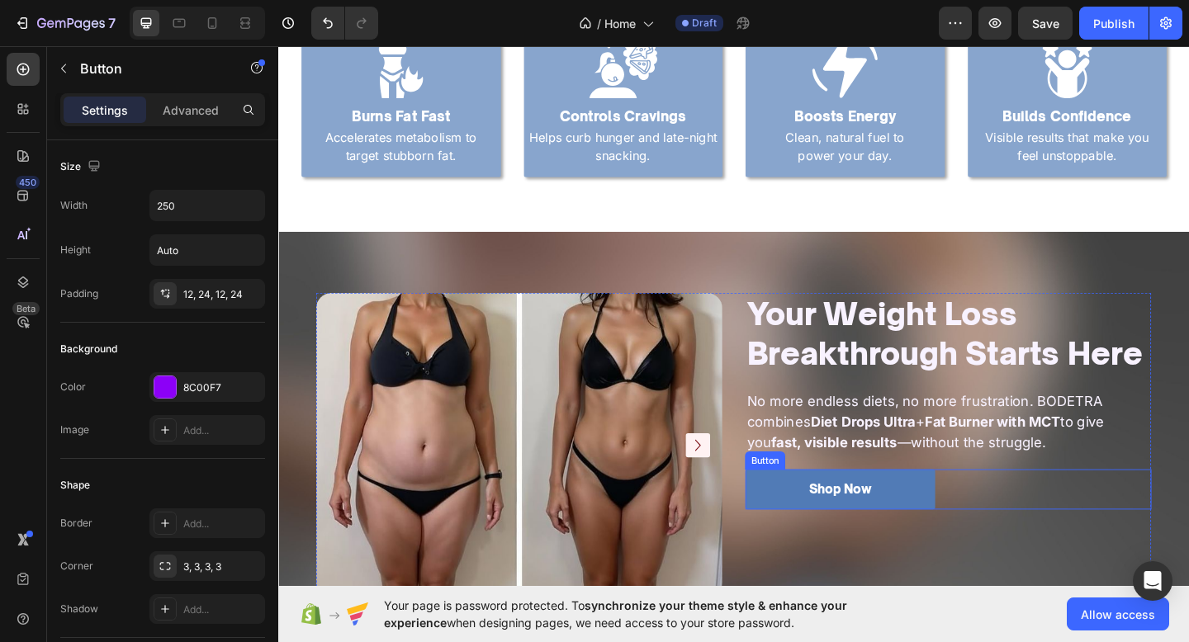
click at [1016, 528] on div "Shop Now Button" at bounding box center [1007, 529] width 442 height 44
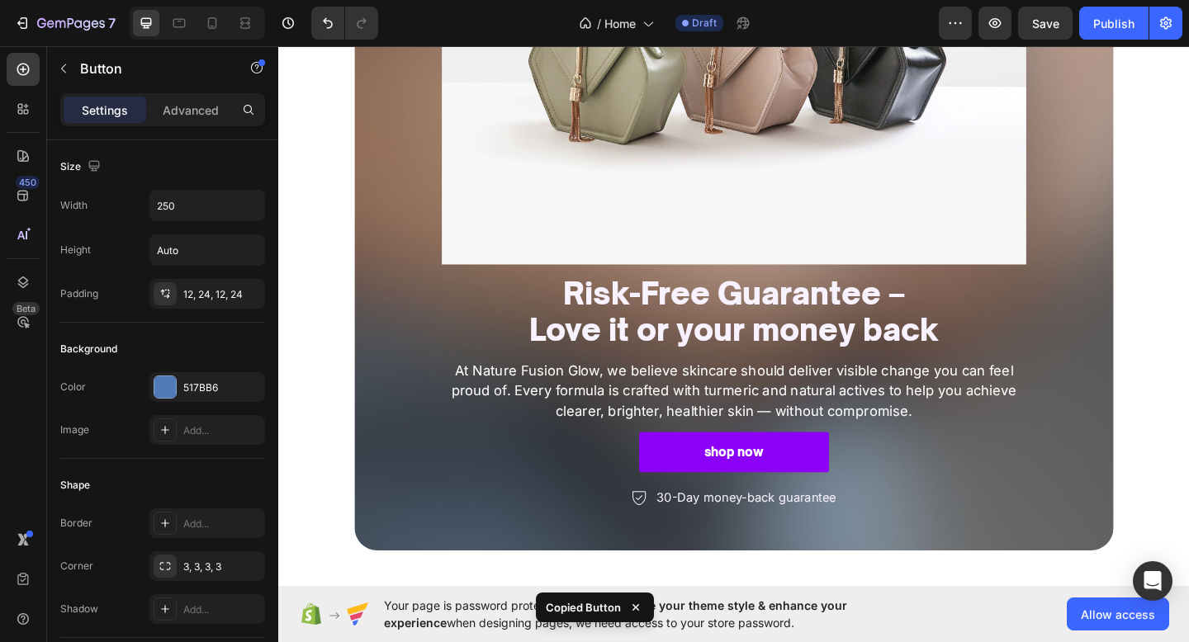
scroll to position [3188, 0]
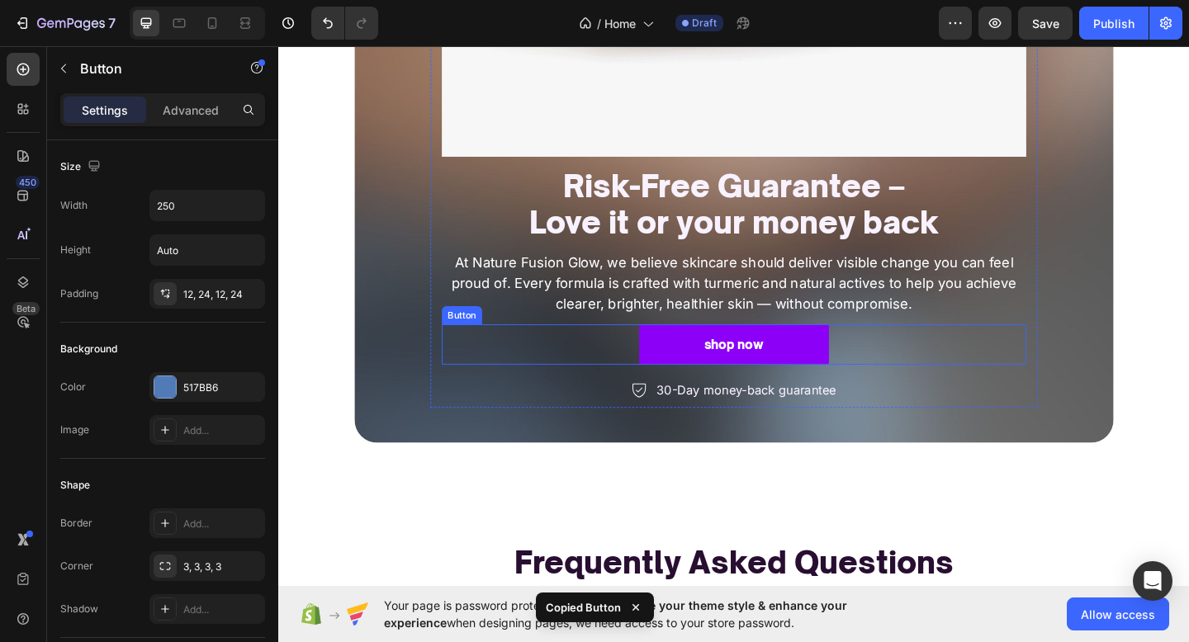
click at [1001, 371] on div "shop now Button" at bounding box center [774, 371] width 636 height 44
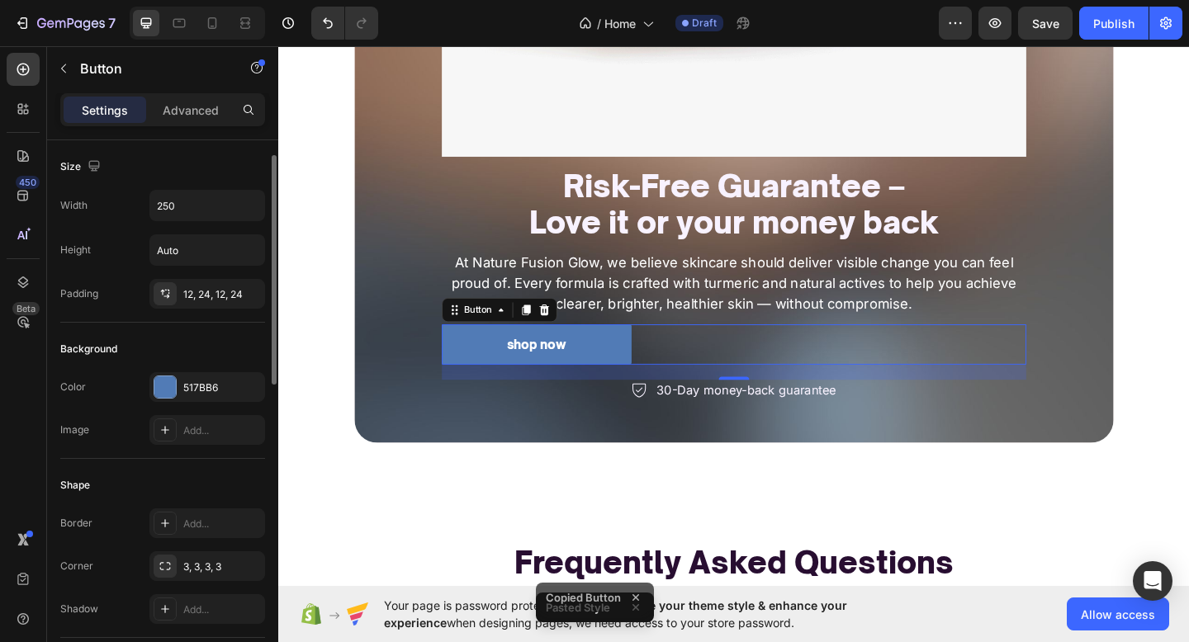
scroll to position [764, 0]
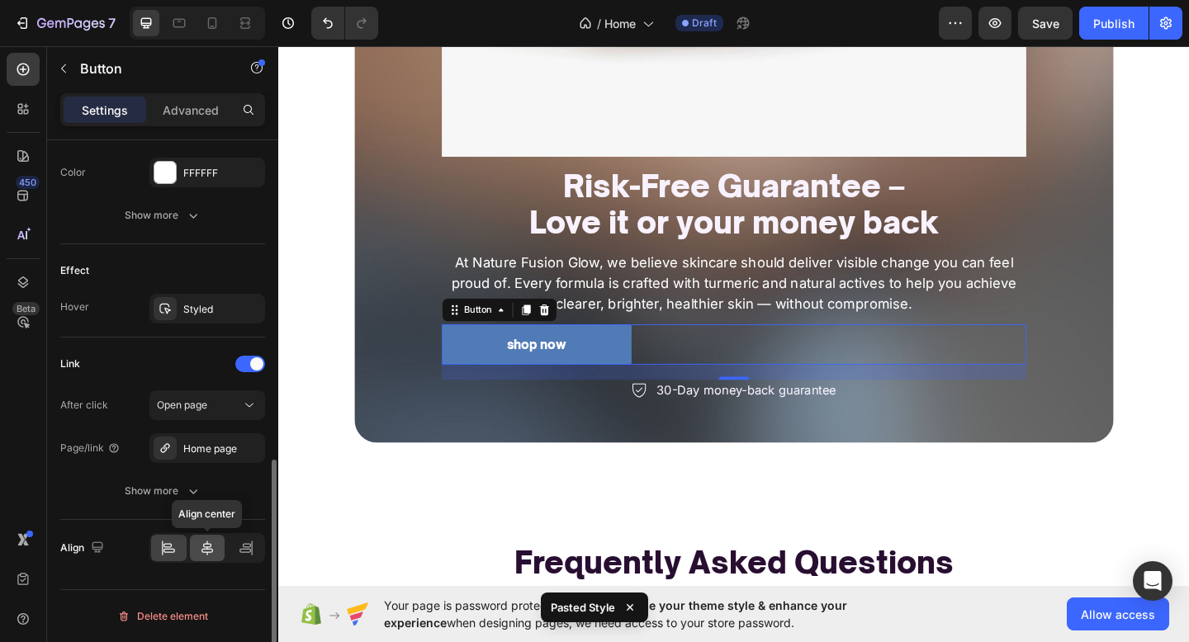
click at [196, 548] on div at bounding box center [207, 548] width 35 height 26
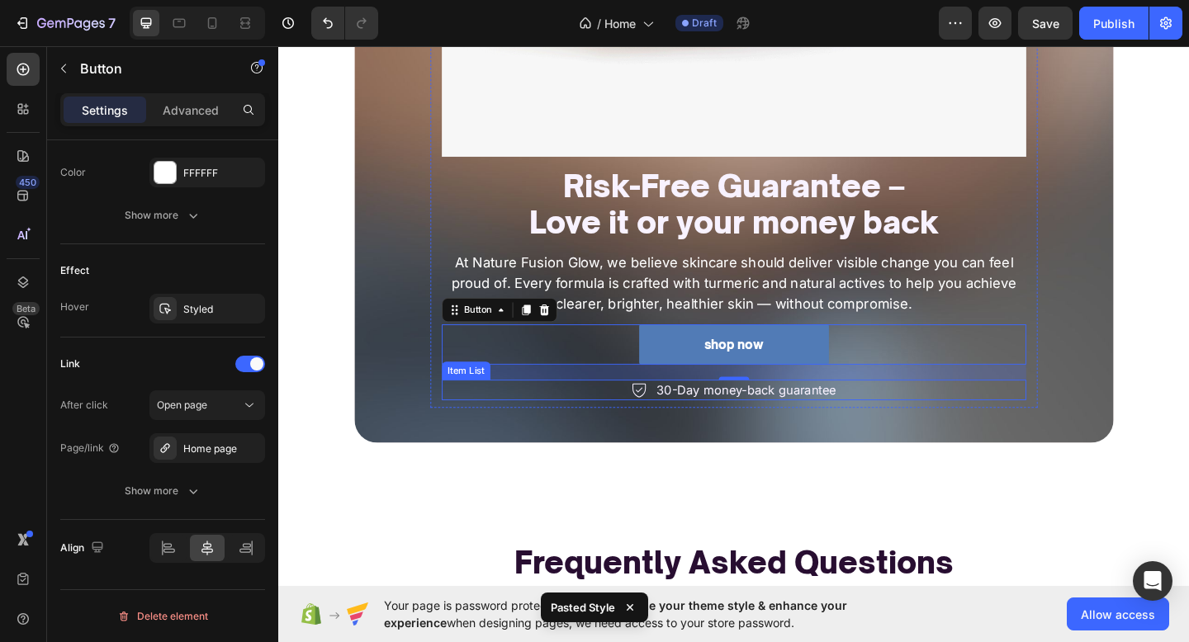
click at [504, 431] on div "30-Day money-back guarantee" at bounding box center [774, 420] width 636 height 22
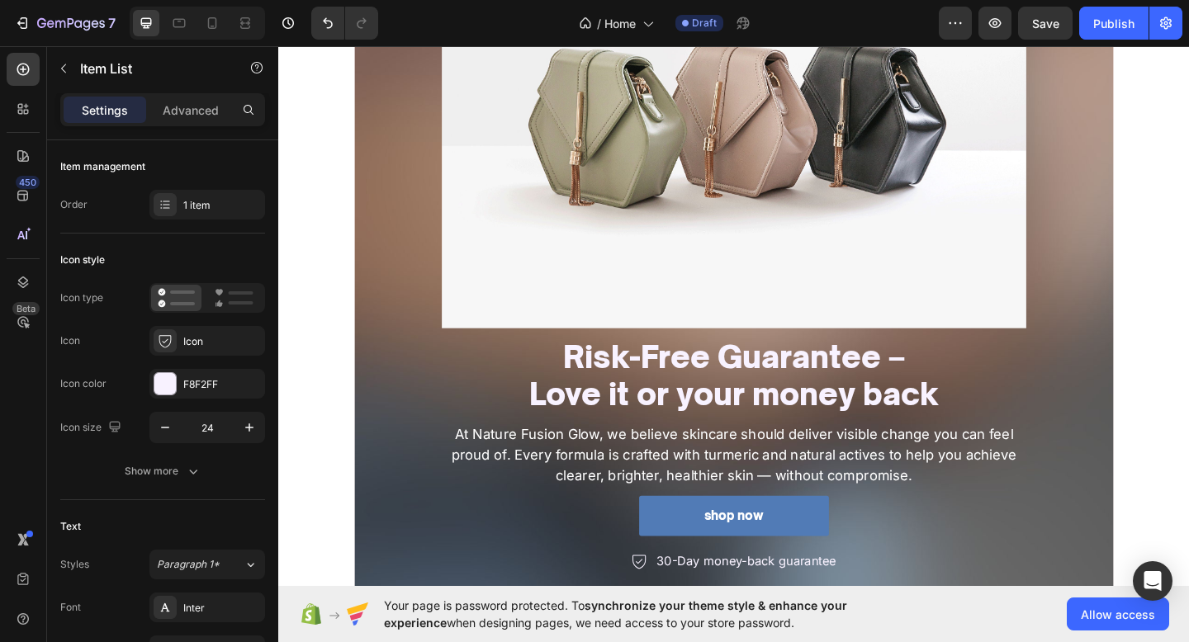
scroll to position [2904, 0]
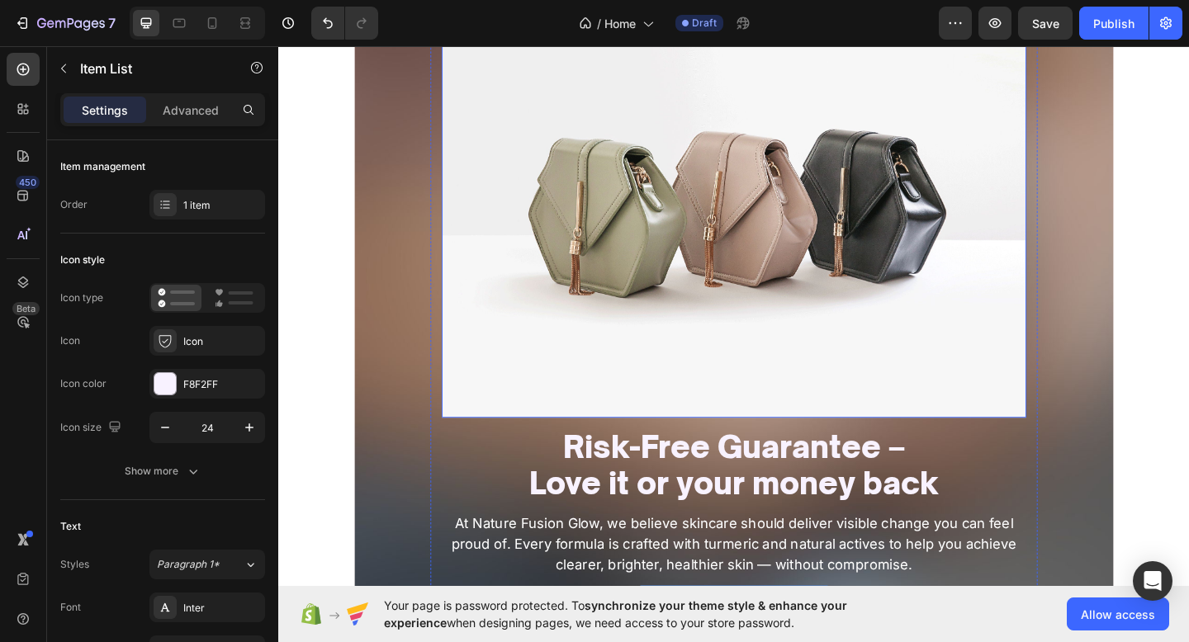
click at [605, 294] on img at bounding box center [774, 212] width 636 height 477
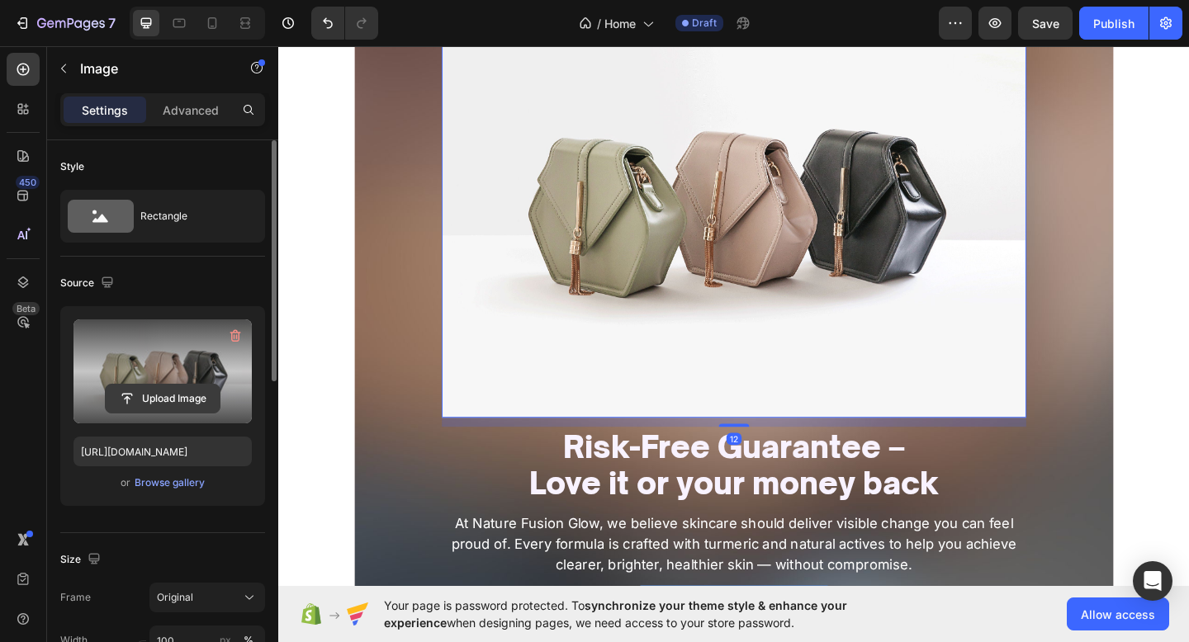
click at [111, 403] on input "file" at bounding box center [163, 399] width 114 height 28
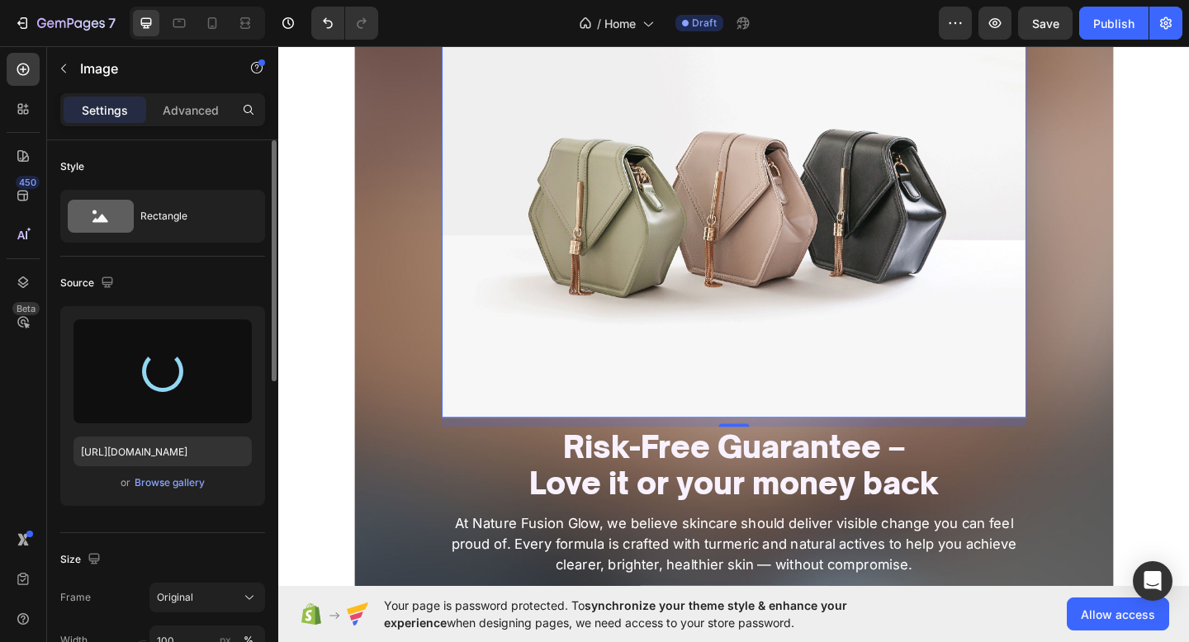
type input "https://cdn.shopify.com/s/files/1/0774/1459/6824/files/gempages_581933070513341…"
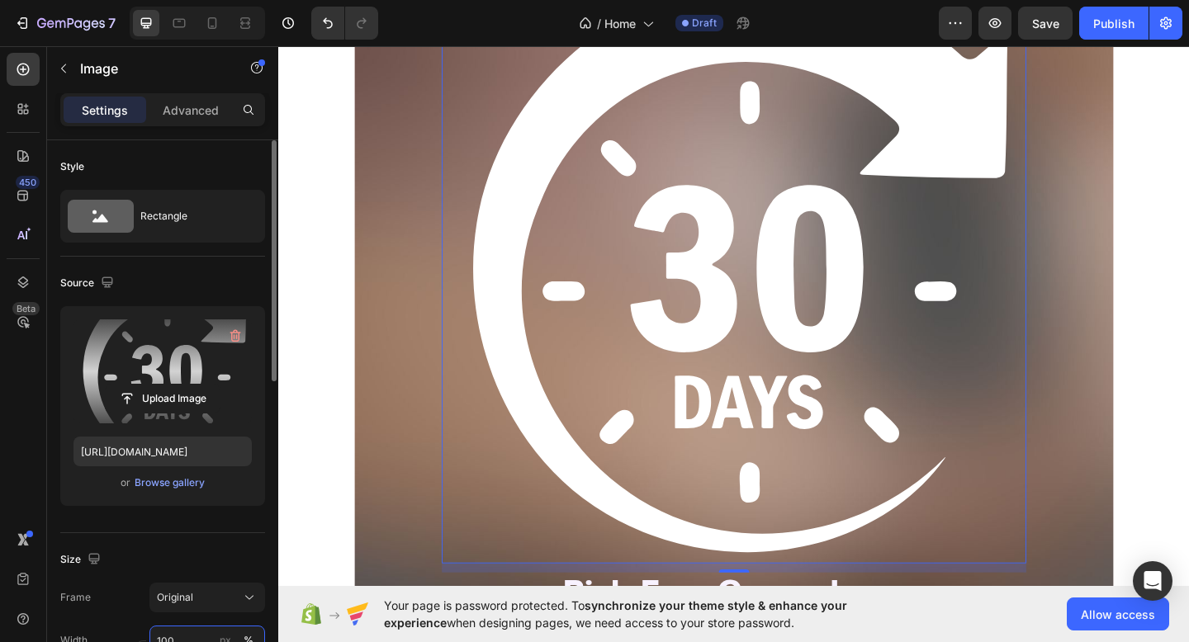
click at [195, 641] on input "100" at bounding box center [207, 641] width 116 height 30
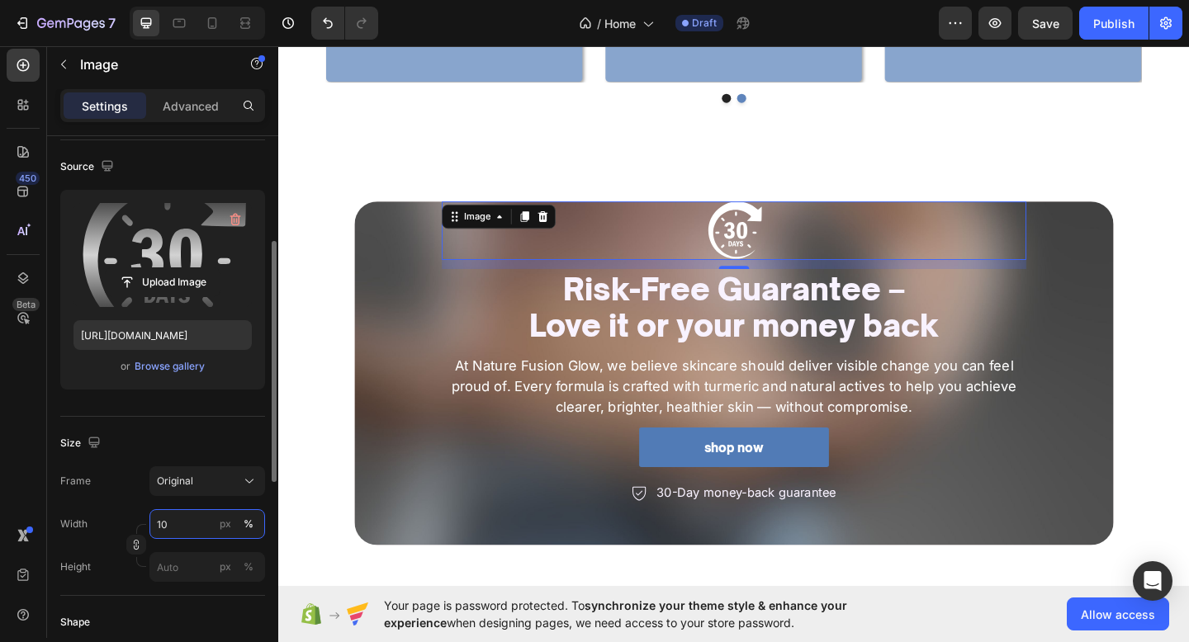
scroll to position [164, 0]
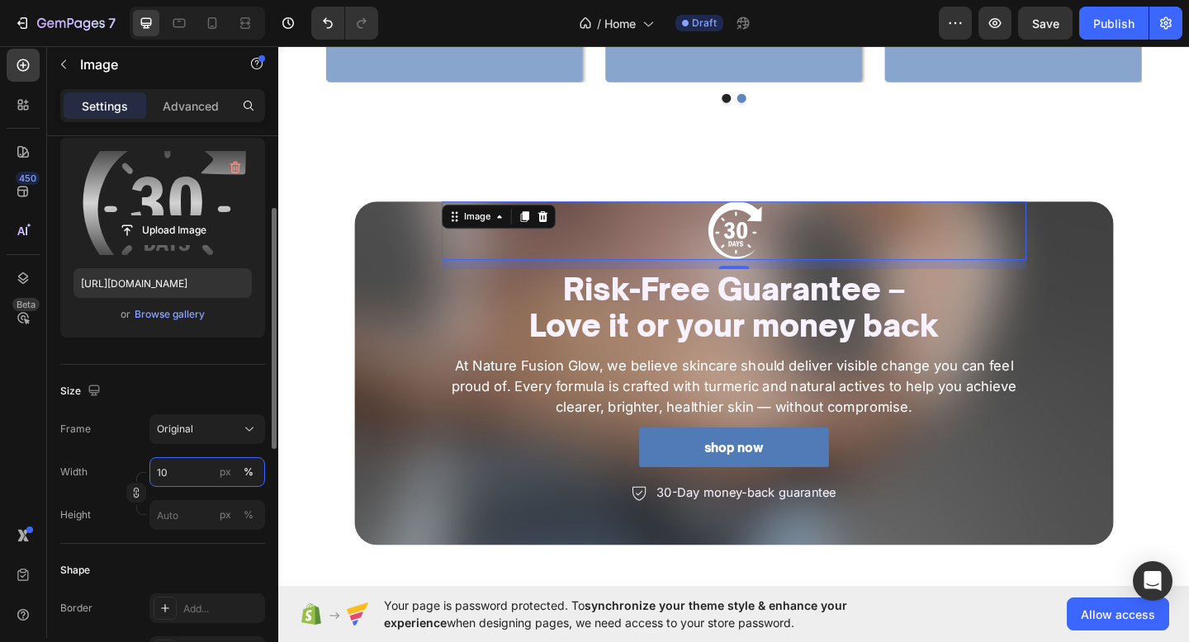
click at [169, 476] on input "10" at bounding box center [207, 472] width 116 height 30
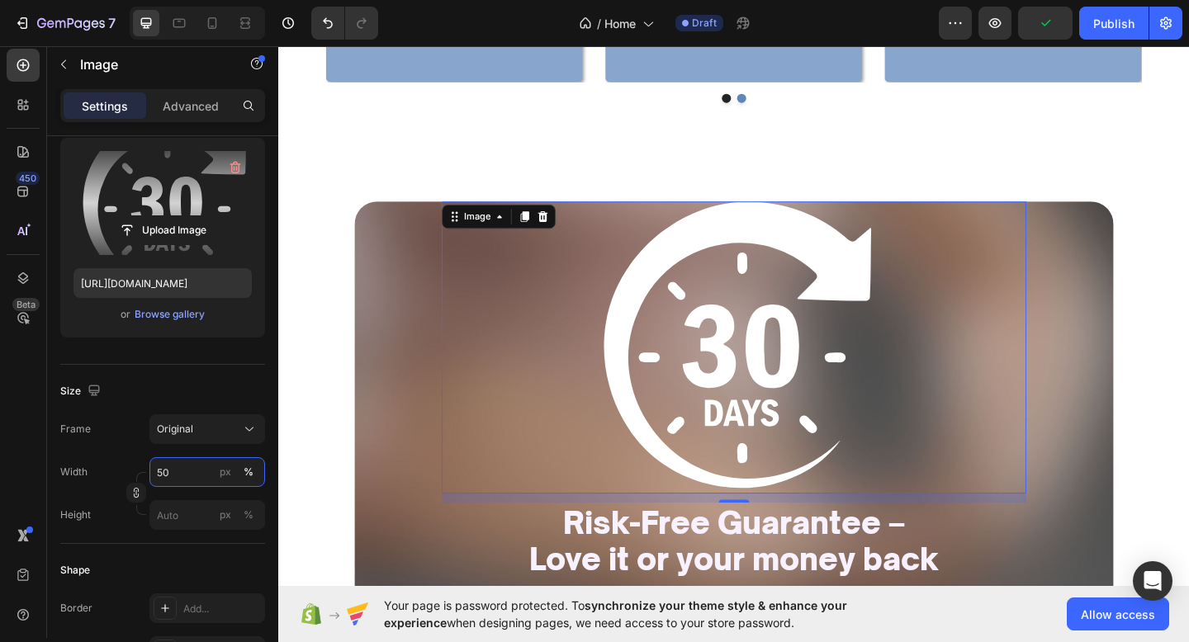
type input "5"
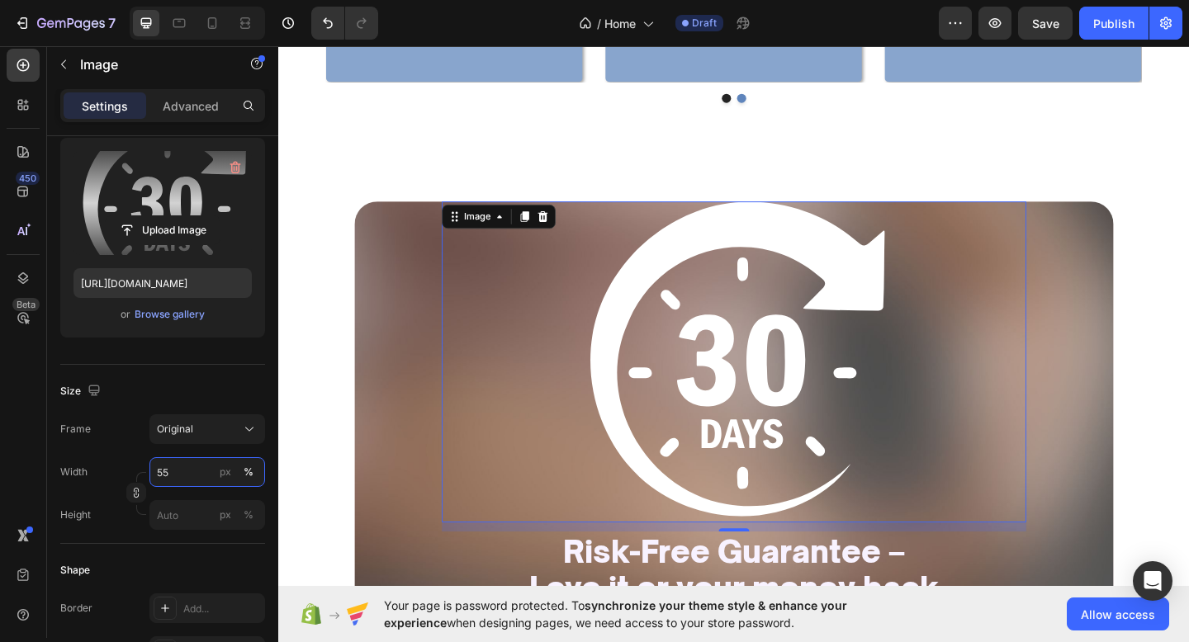
type input "5"
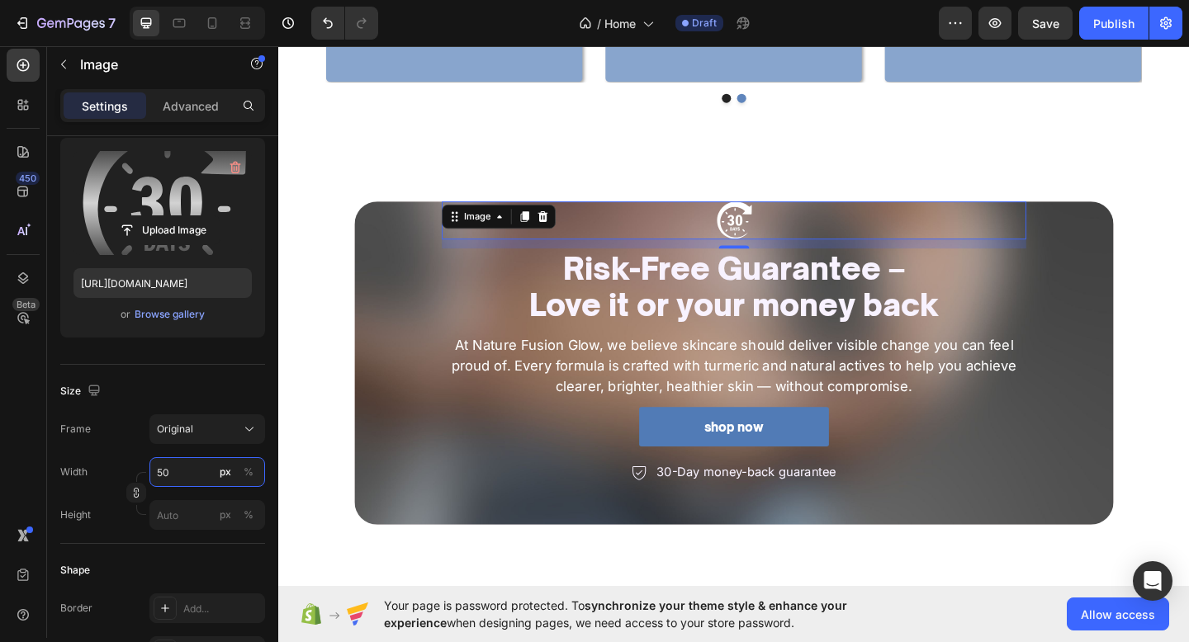
type input "5"
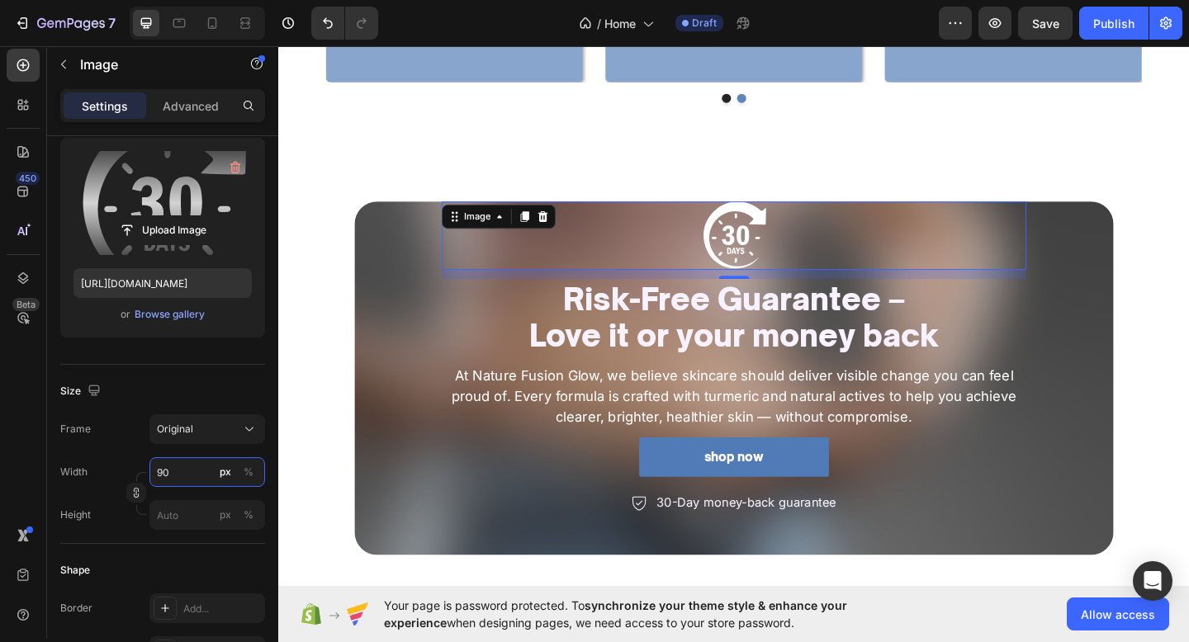
click at [172, 470] on input "90" at bounding box center [207, 472] width 116 height 30
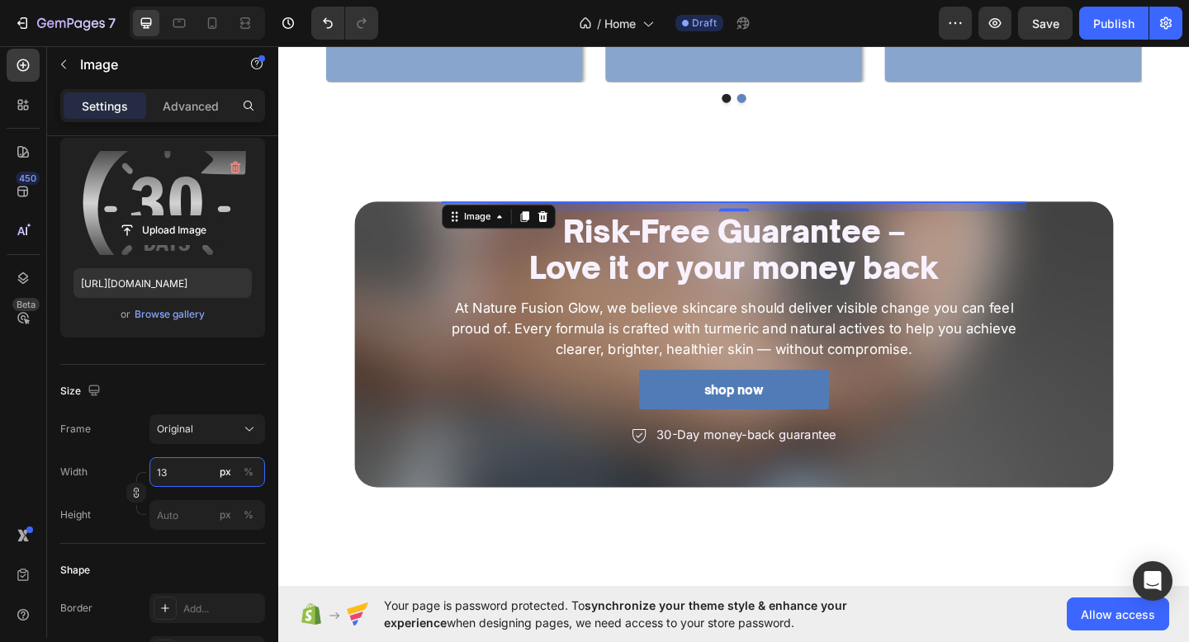
type input "130"
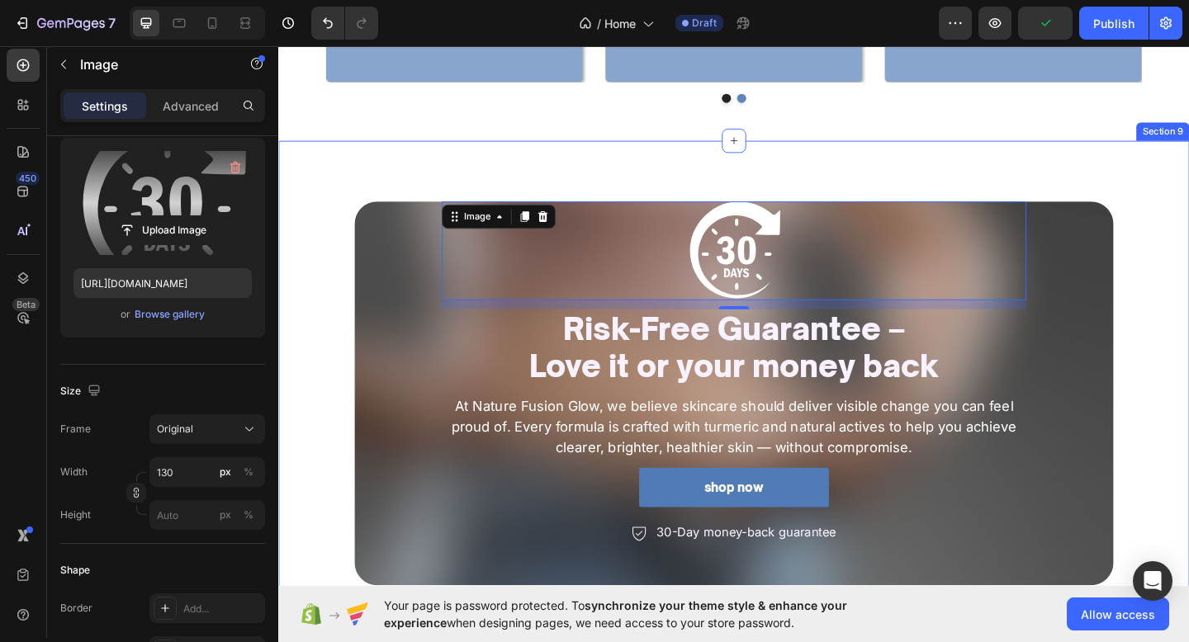
click at [335, 532] on div "Image 12 Risk-Free Guarantee – Love it or your money back Heading At Nature Fus…" at bounding box center [773, 424] width 991 height 419
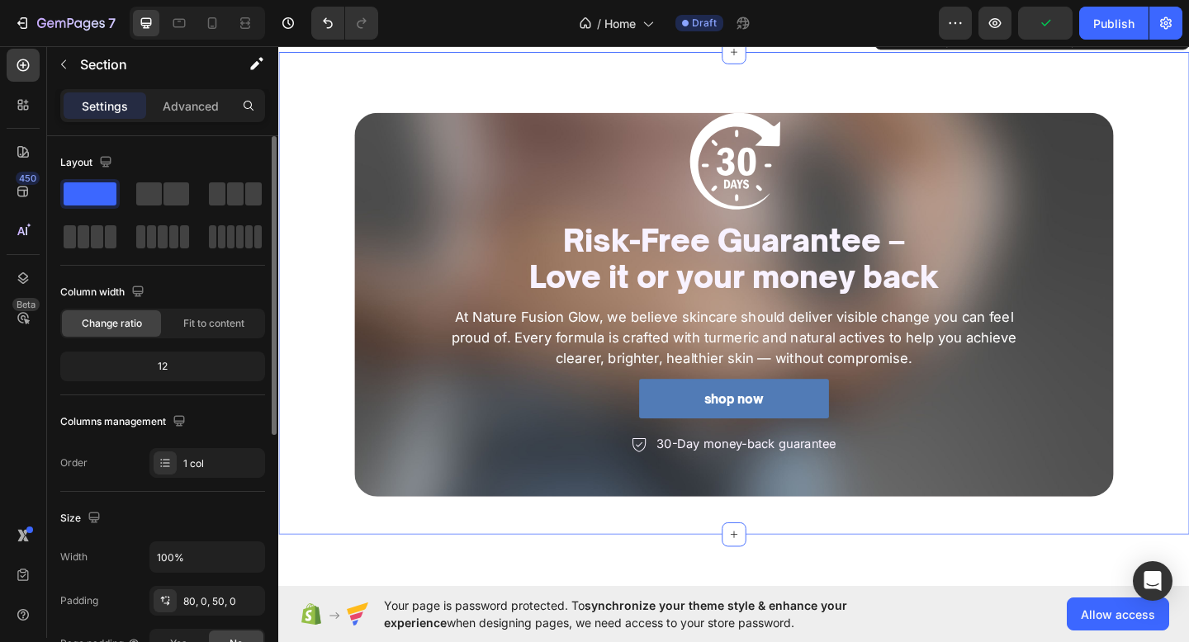
scroll to position [2765, 0]
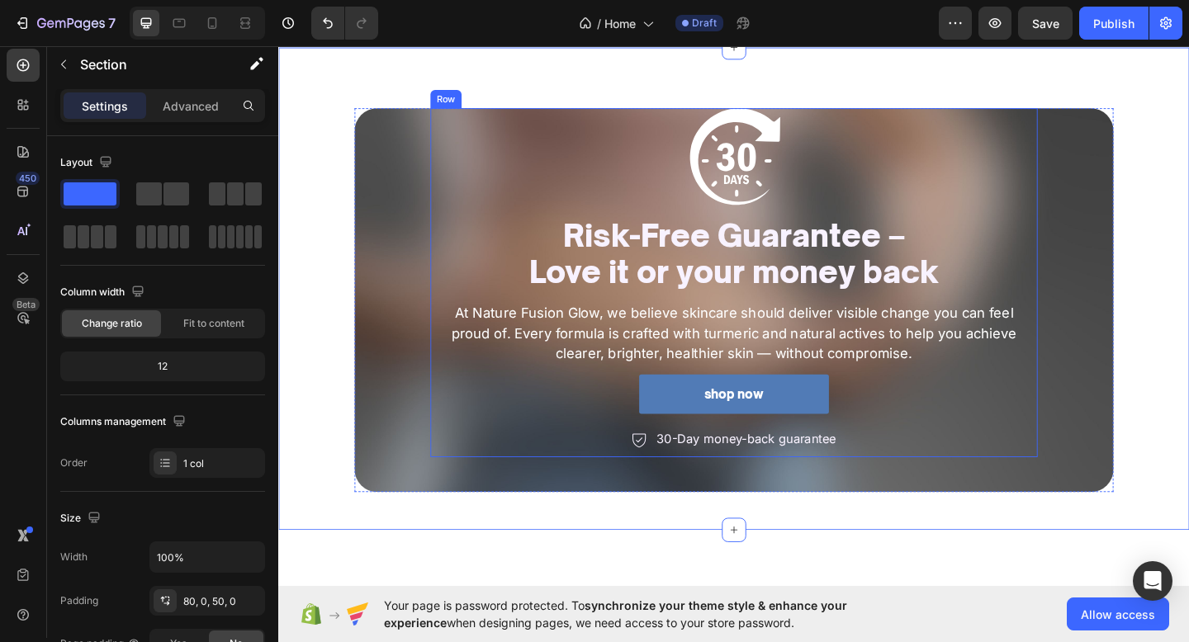
click at [452, 242] on div "Image Risk-Free Guarantee – Love it or your money back Heading At Nature Fusion…" at bounding box center [773, 304] width 660 height 381
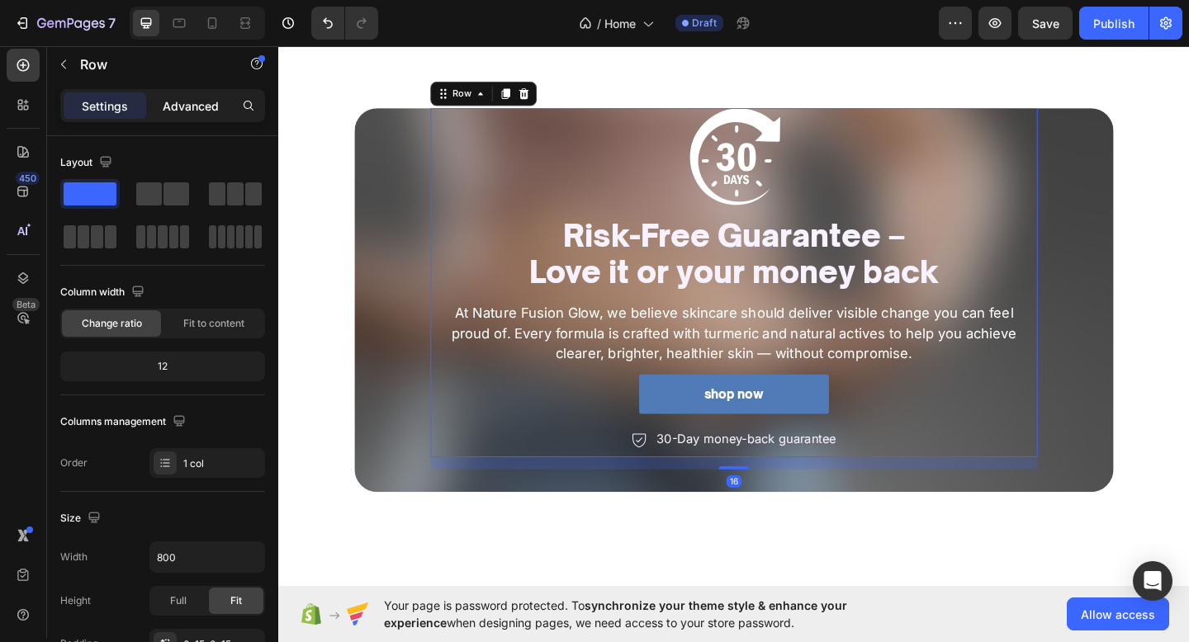
click at [187, 106] on p "Advanced" at bounding box center [191, 105] width 56 height 17
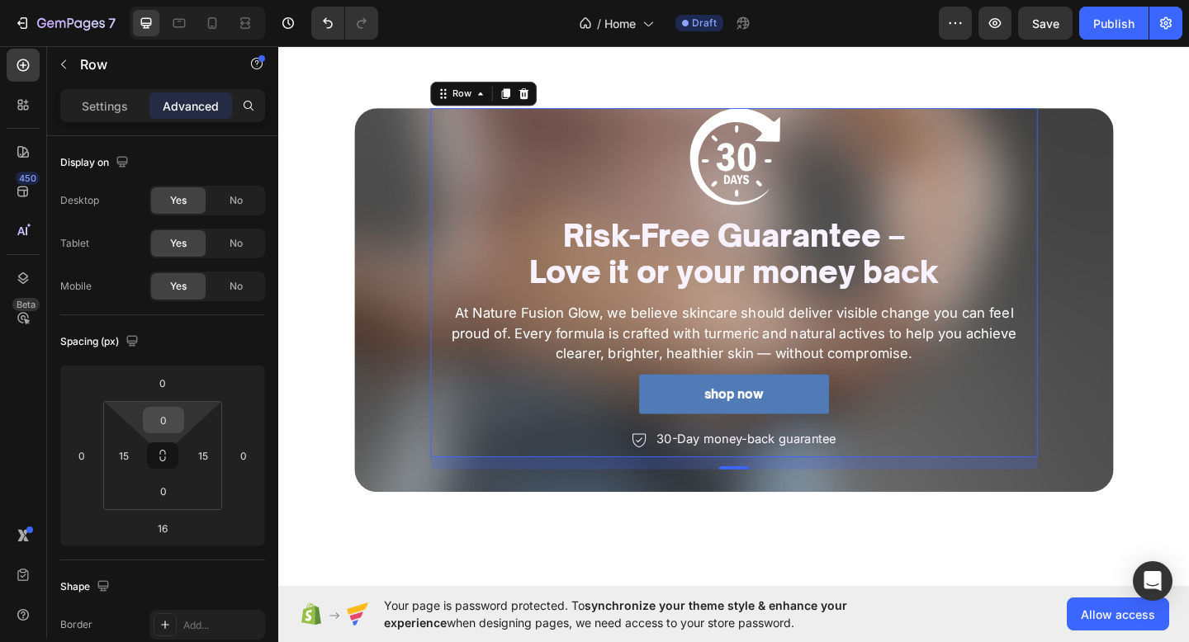
click at [167, 425] on input "0" at bounding box center [163, 420] width 33 height 25
type input "40"
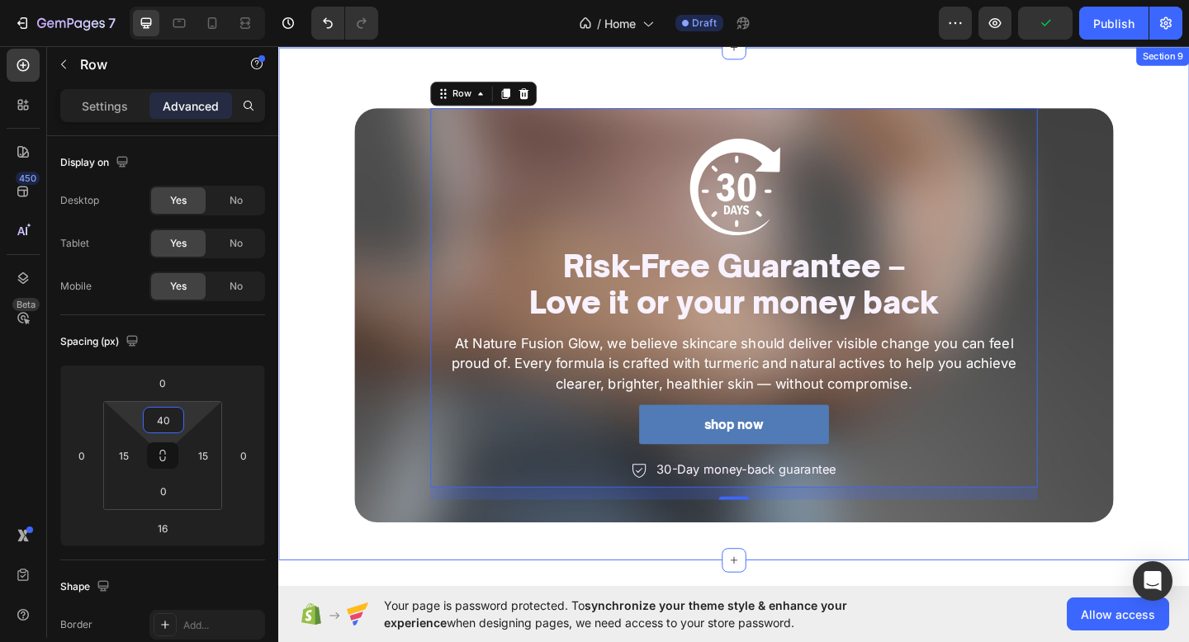
click at [324, 307] on div "Image Risk-Free Guarantee – Love it or your money back Heading At Nature Fusion…" at bounding box center [773, 340] width 991 height 452
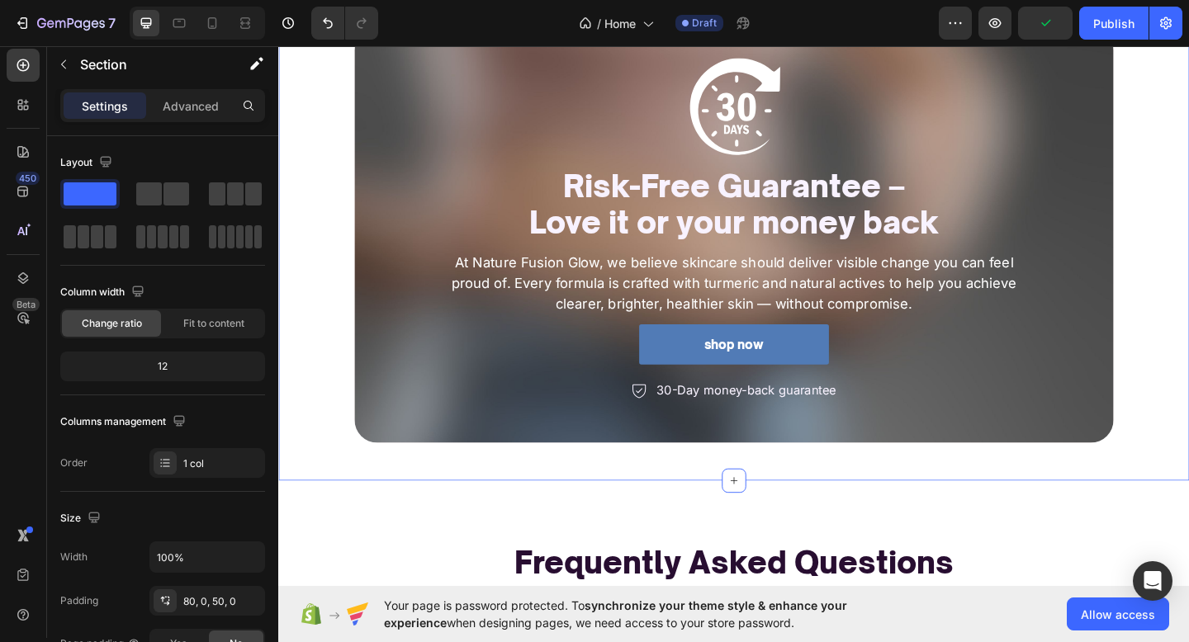
scroll to position [2812, 0]
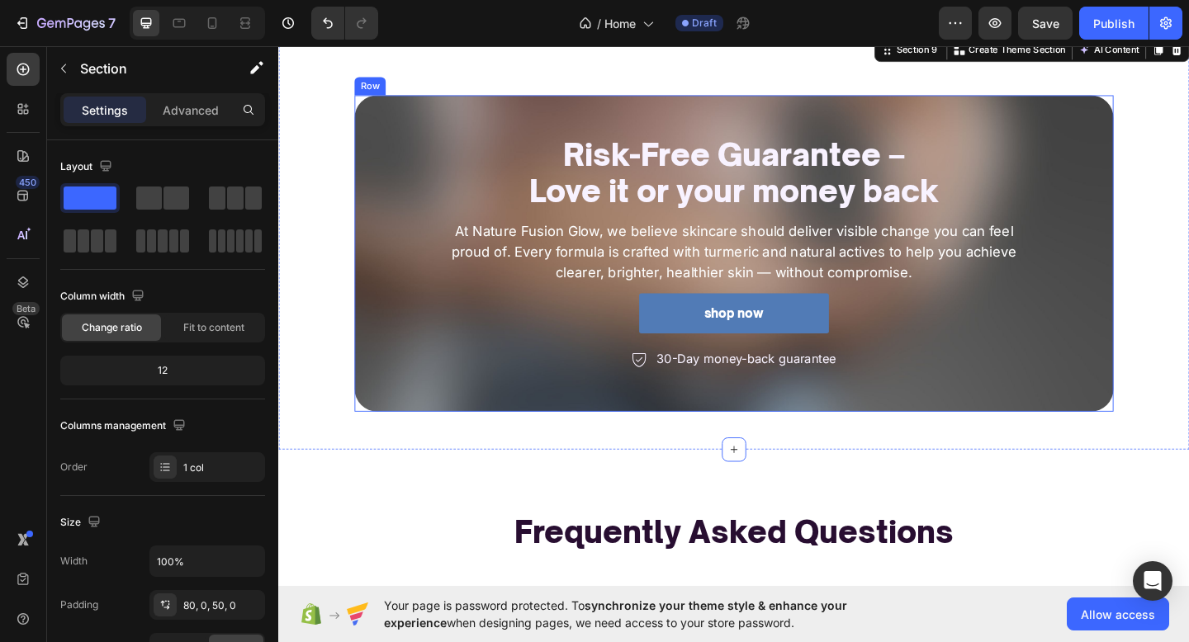
scroll to position [4, 0]
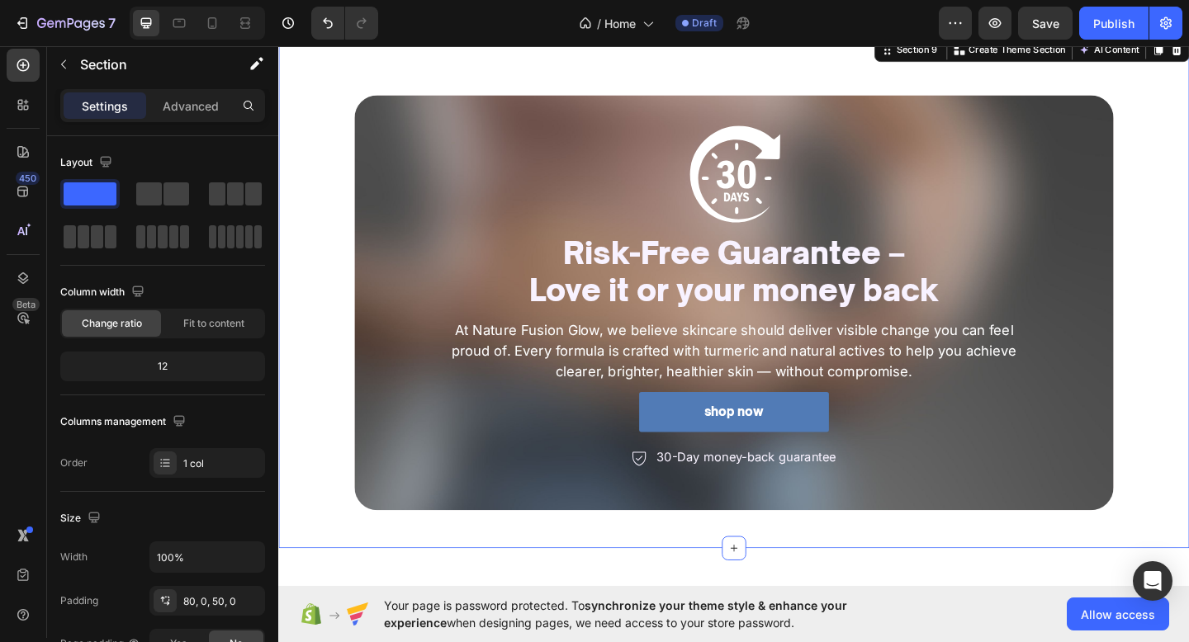
click at [323, 253] on div "Image Risk-Free Guarantee – Love it or your money back Heading At Nature Fusion…" at bounding box center [773, 326] width 991 height 452
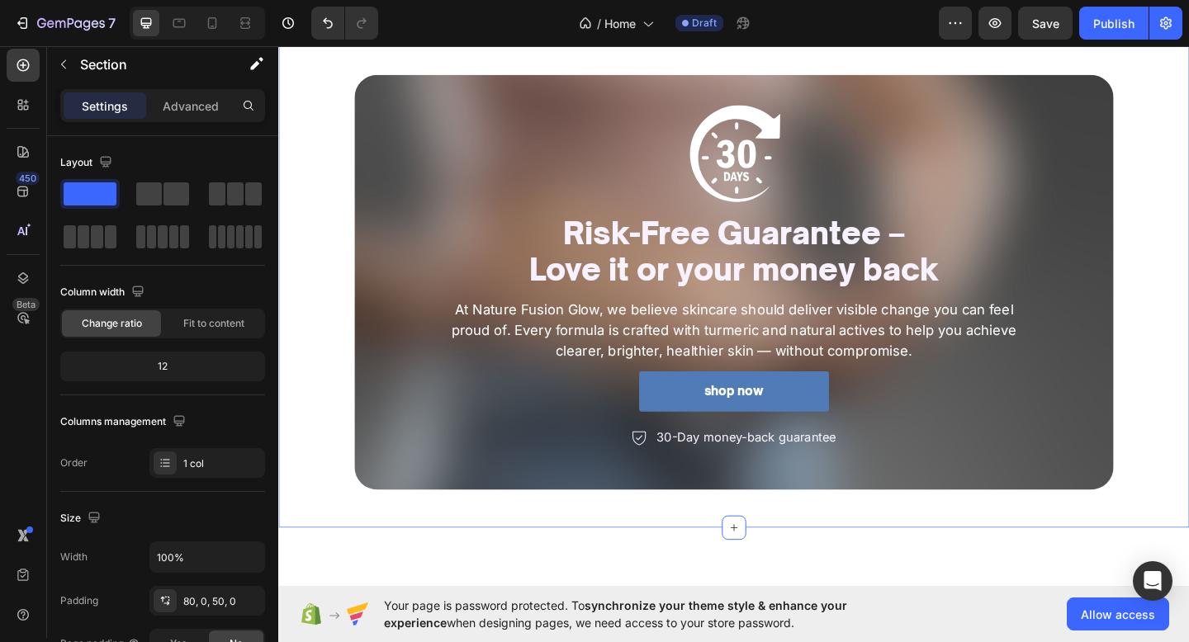
scroll to position [2786, 0]
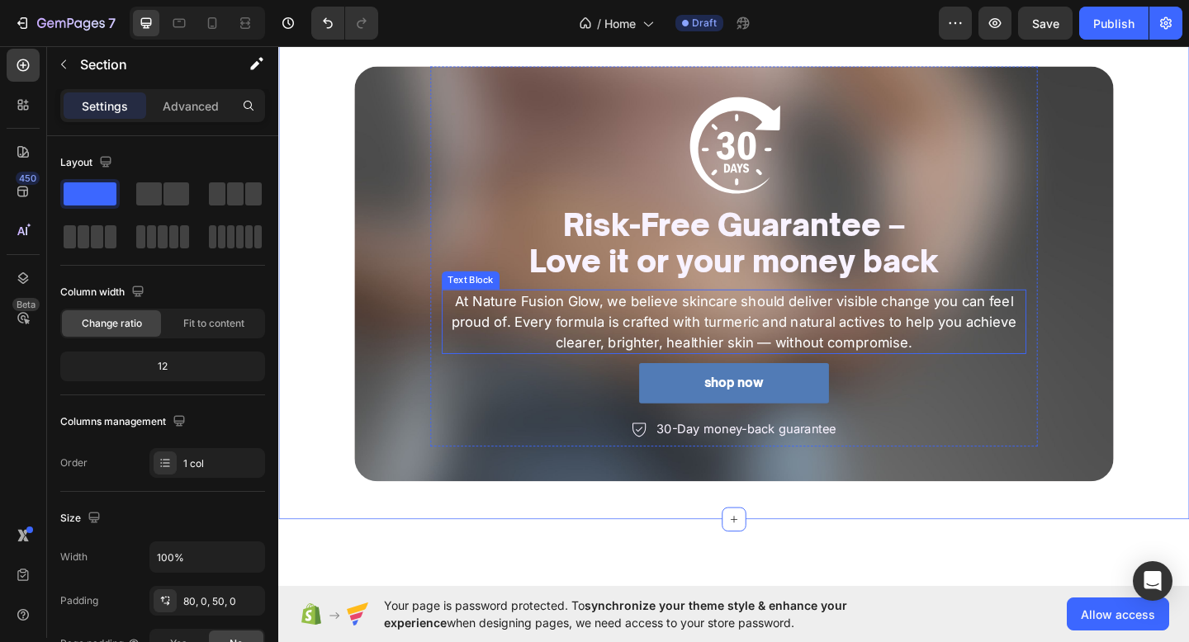
click at [703, 324] on p "At Nature Fusion Glow, we believe skincare should deliver visible change you ca…" at bounding box center [773, 346] width 632 height 67
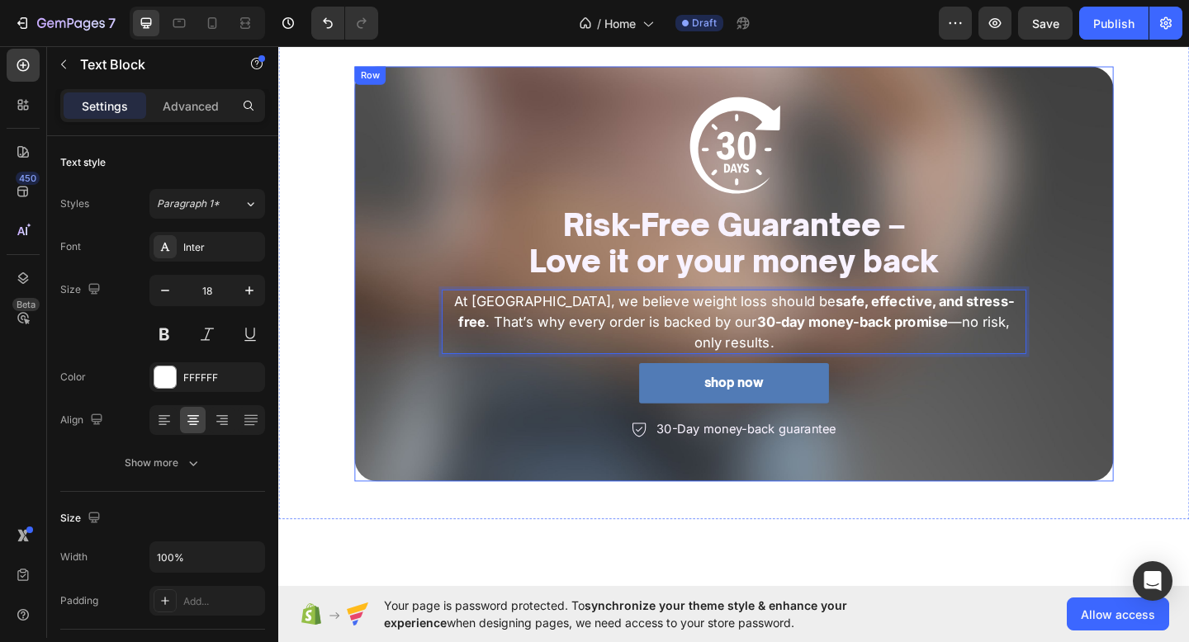
click at [431, 202] on div "Image Risk-Free Guarantee – Love it or your money back Heading At BODETRA, we b…" at bounding box center [774, 282] width 826 height 427
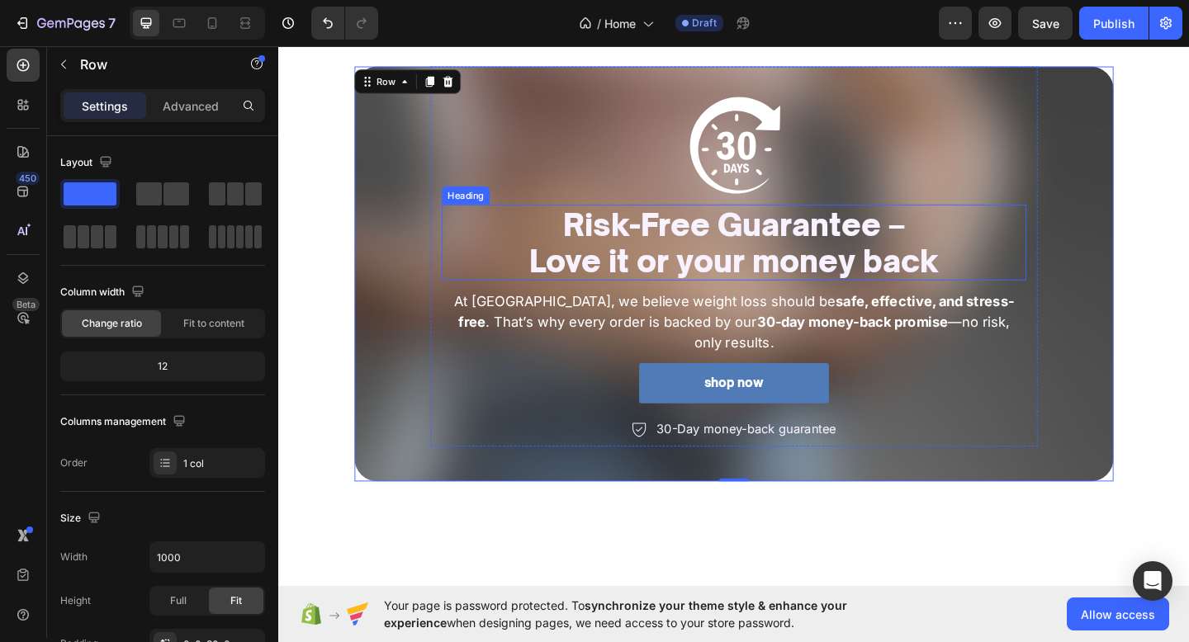
click at [645, 277] on h2 "Risk-Free Guarantee – Love it or your money back" at bounding box center [774, 260] width 636 height 83
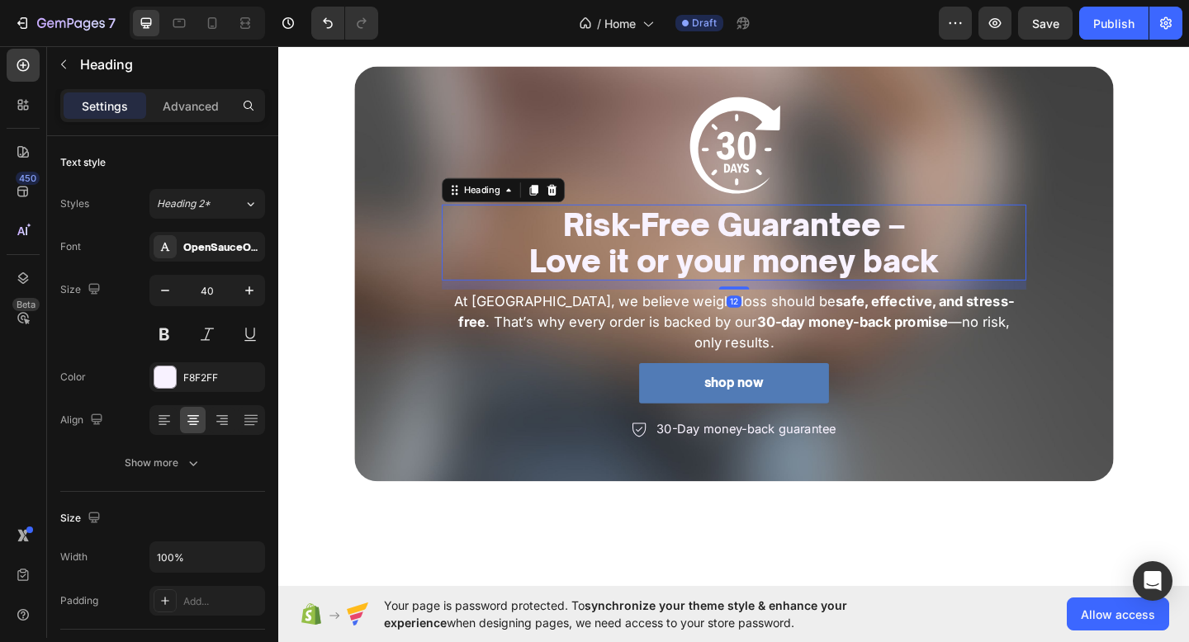
click at [645, 277] on p "Risk-Free Guarantee – Love it or your money back" at bounding box center [773, 259] width 632 height 79
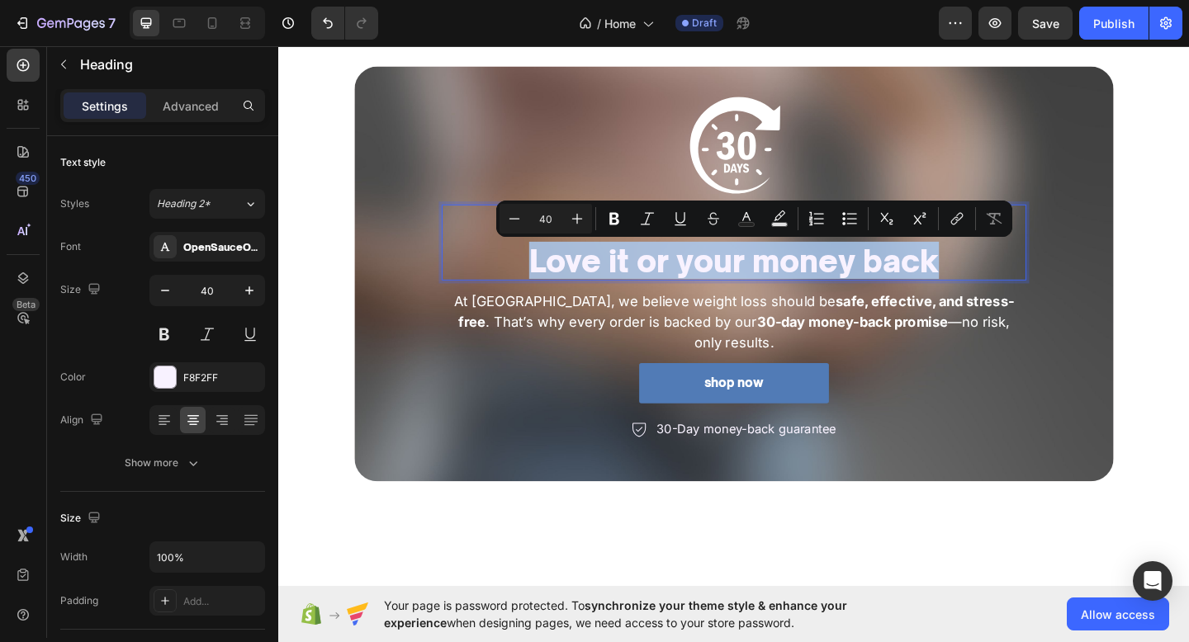
click at [1016, 266] on p "Risk-Free Guarantee – Love it or your money back" at bounding box center [773, 259] width 632 height 79
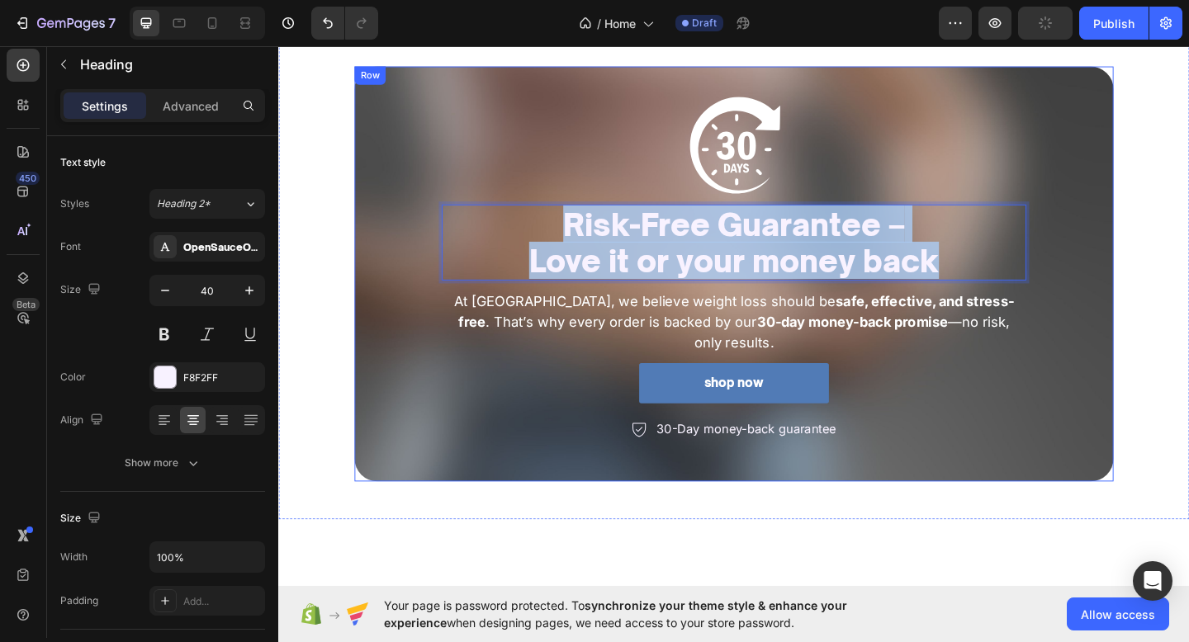
drag, startPoint x: 1016, startPoint y: 266, endPoint x: 393, endPoint y: 247, distance: 623.6
click at [393, 247] on div "Image Risk-Free Guarantee – Love it or your money back Heading 12 At BODETRA, w…" at bounding box center [774, 282] width 826 height 427
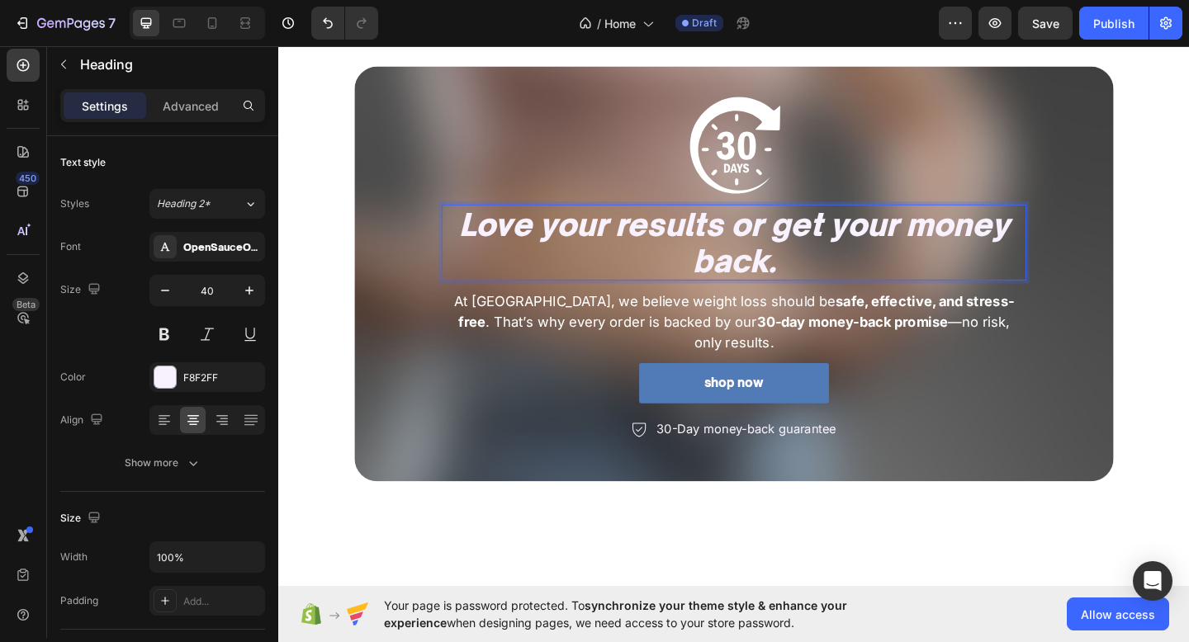
click at [887, 236] on icon "Love your results or get your money back." at bounding box center [774, 260] width 598 height 80
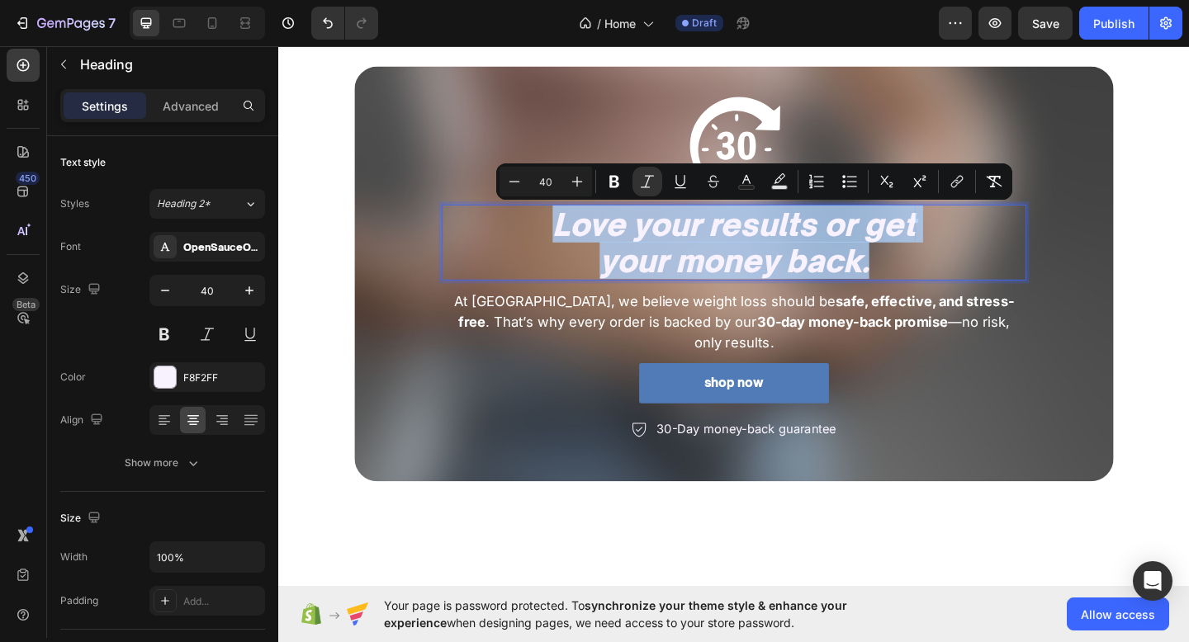
drag, startPoint x: 943, startPoint y: 298, endPoint x: 527, endPoint y: 252, distance: 418.6
click at [527, 252] on p "Love your results or get your money back." at bounding box center [773, 259] width 632 height 79
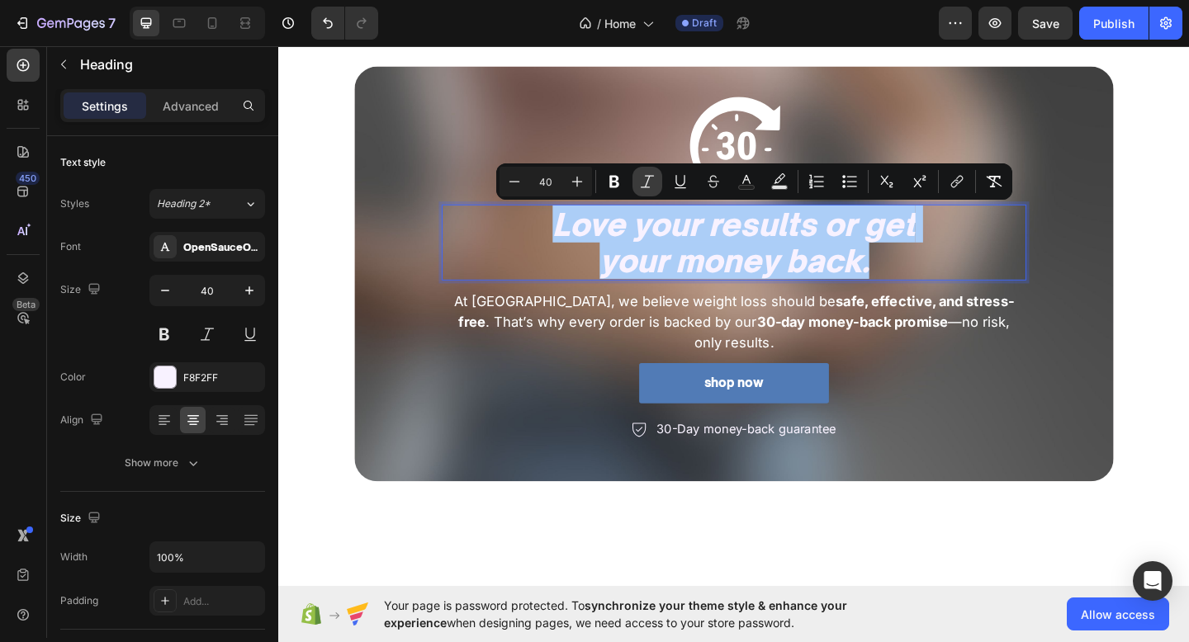
click at [659, 173] on button "Italic" at bounding box center [647, 182] width 30 height 30
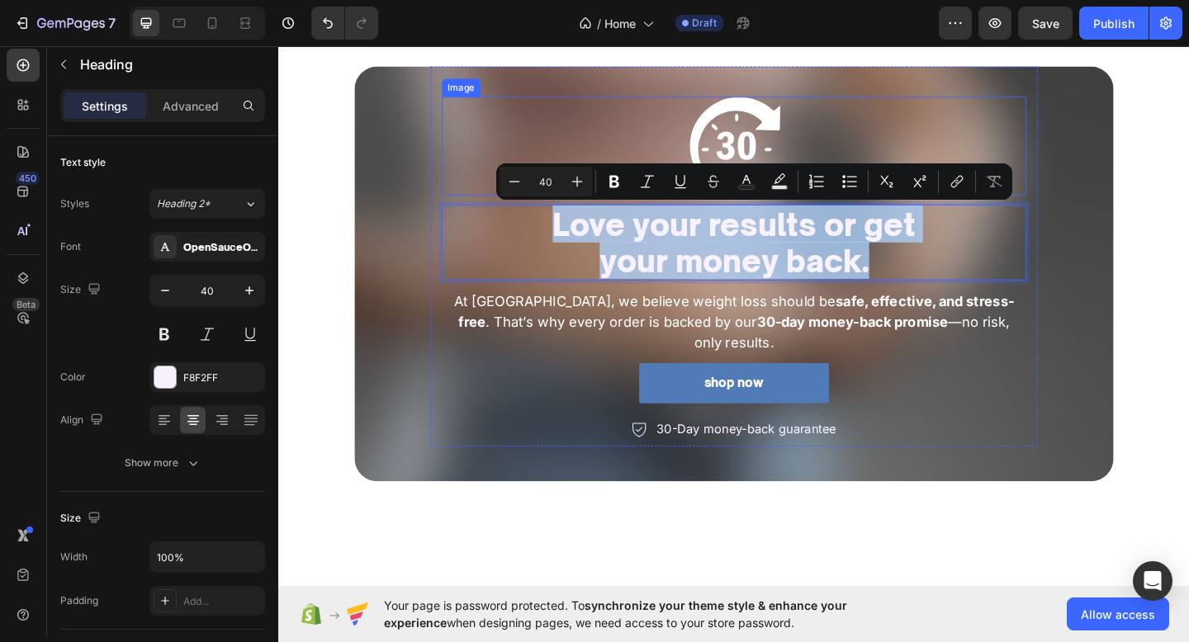
click at [639, 146] on div at bounding box center [774, 155] width 636 height 107
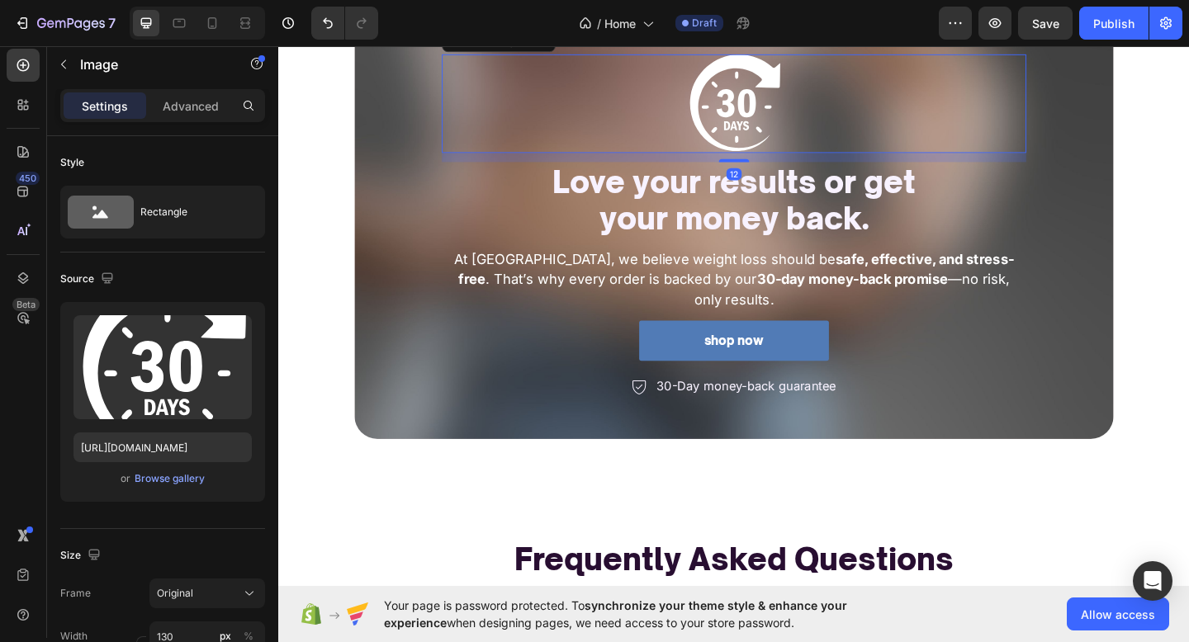
scroll to position [2833, 0]
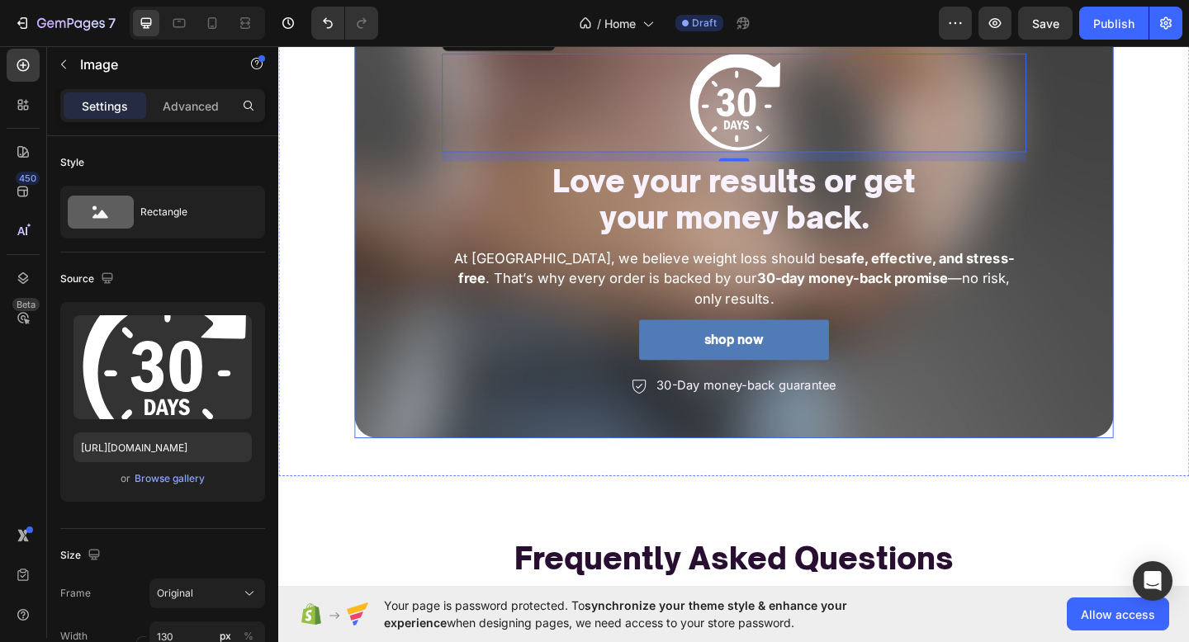
click at [923, 442] on div "Image 12 Love your results or get your money back. Heading At BODETRA, we belie…" at bounding box center [774, 247] width 826 height 452
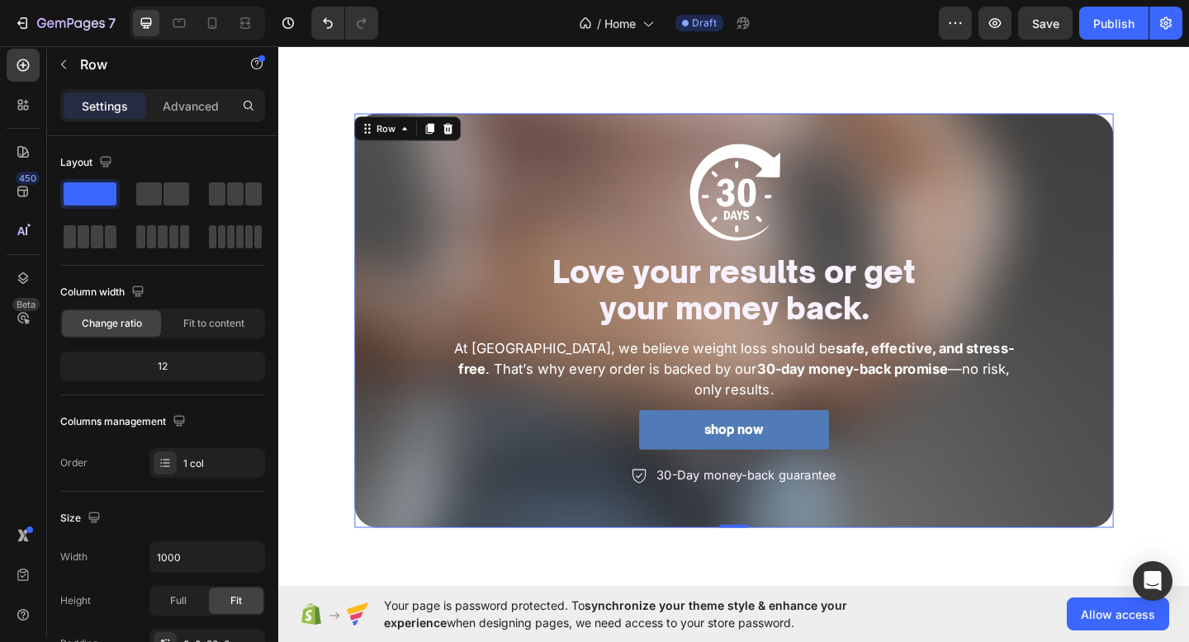
scroll to position [2708, 0]
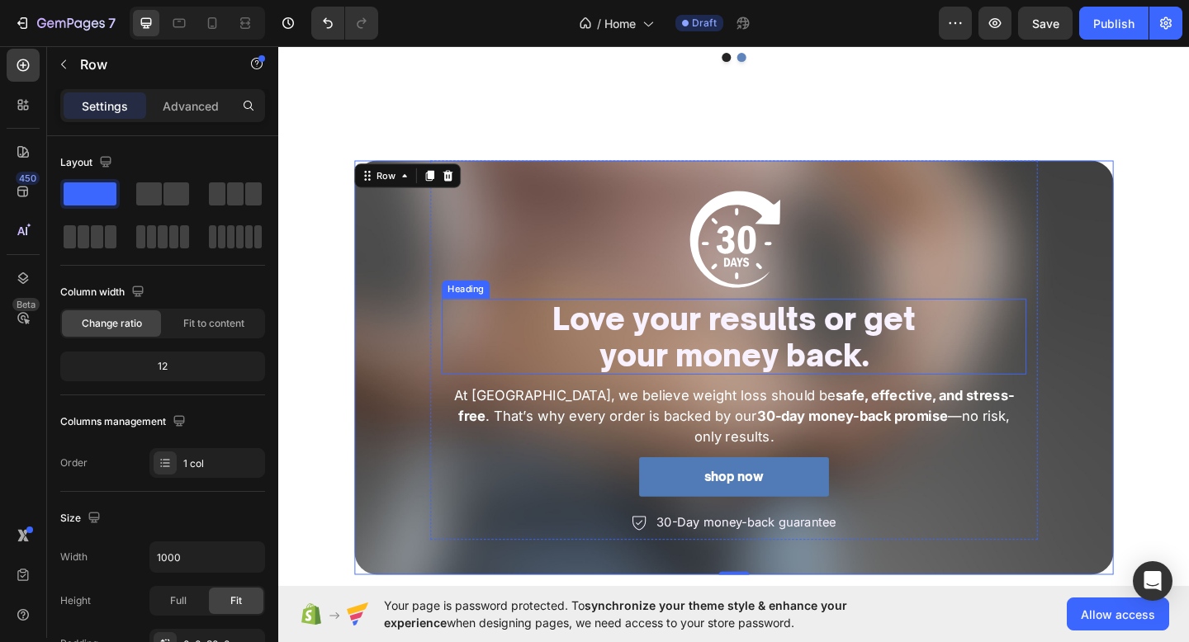
click at [938, 343] on p "Love your results or get your money back." at bounding box center [773, 362] width 632 height 79
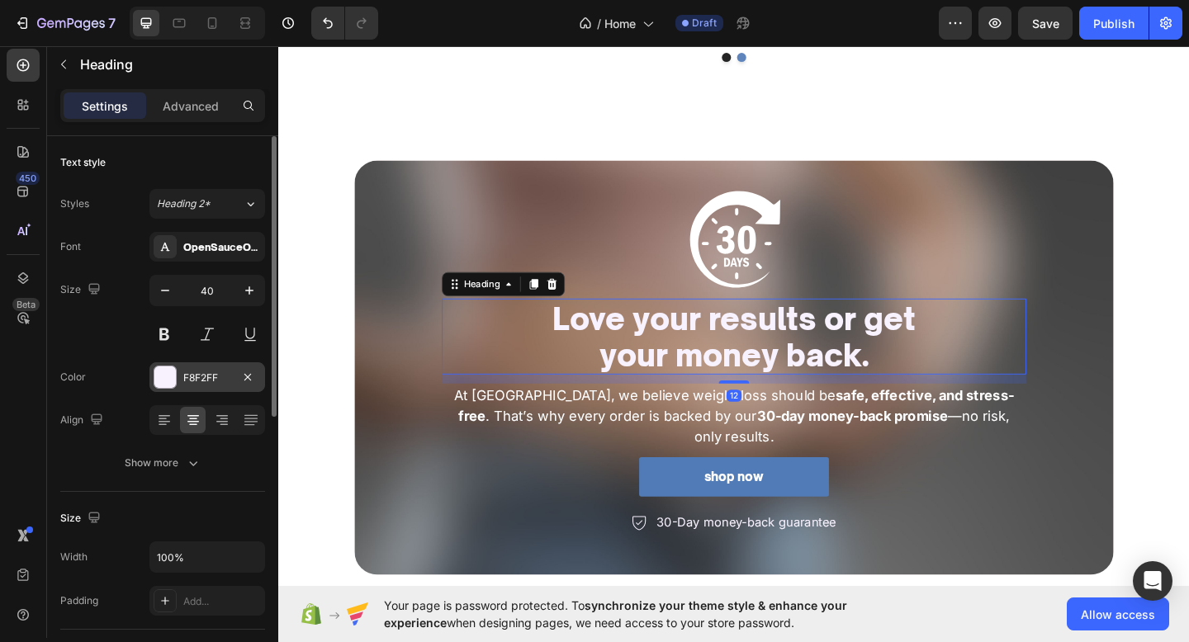
click at [196, 374] on div "F8F2FF" at bounding box center [207, 378] width 48 height 15
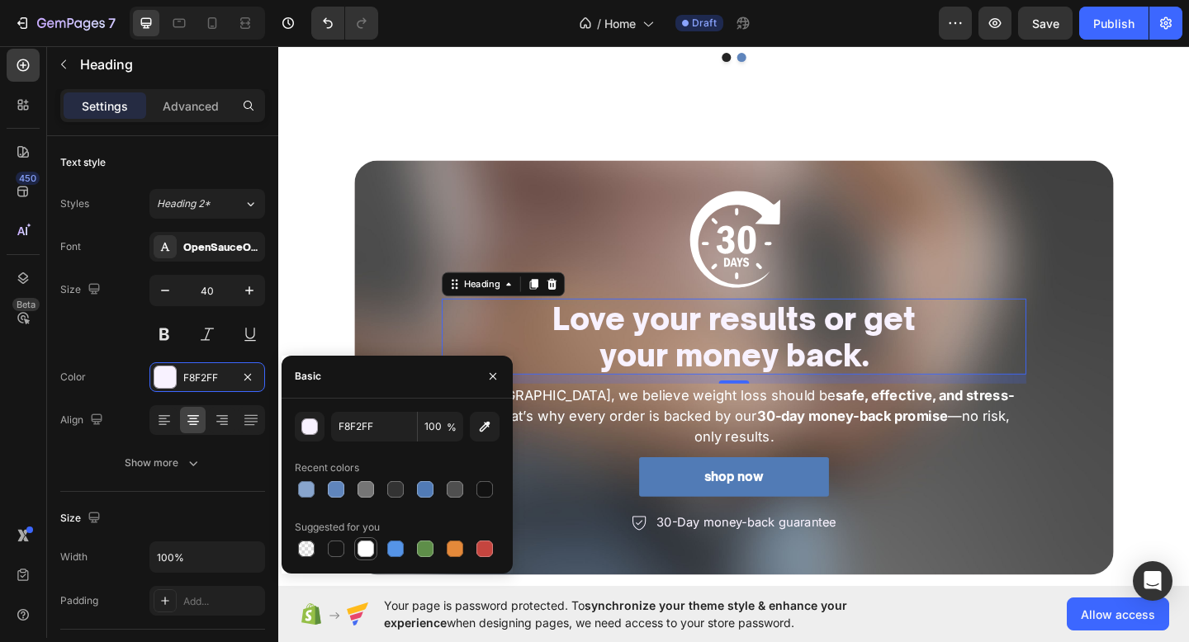
click at [360, 545] on div at bounding box center [365, 549] width 17 height 17
type input "FFFFFF"
click at [410, 318] on div "Image Love your results or get your money back. Heading 12 At BODETRA, we belie…" at bounding box center [774, 384] width 826 height 427
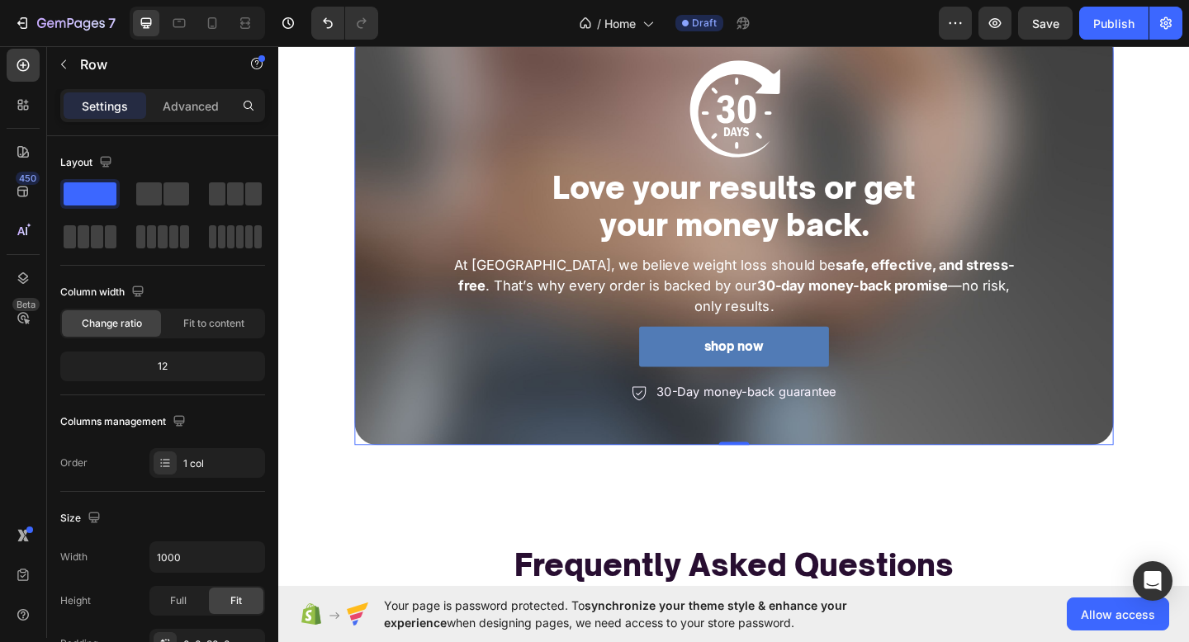
scroll to position [2851, 0]
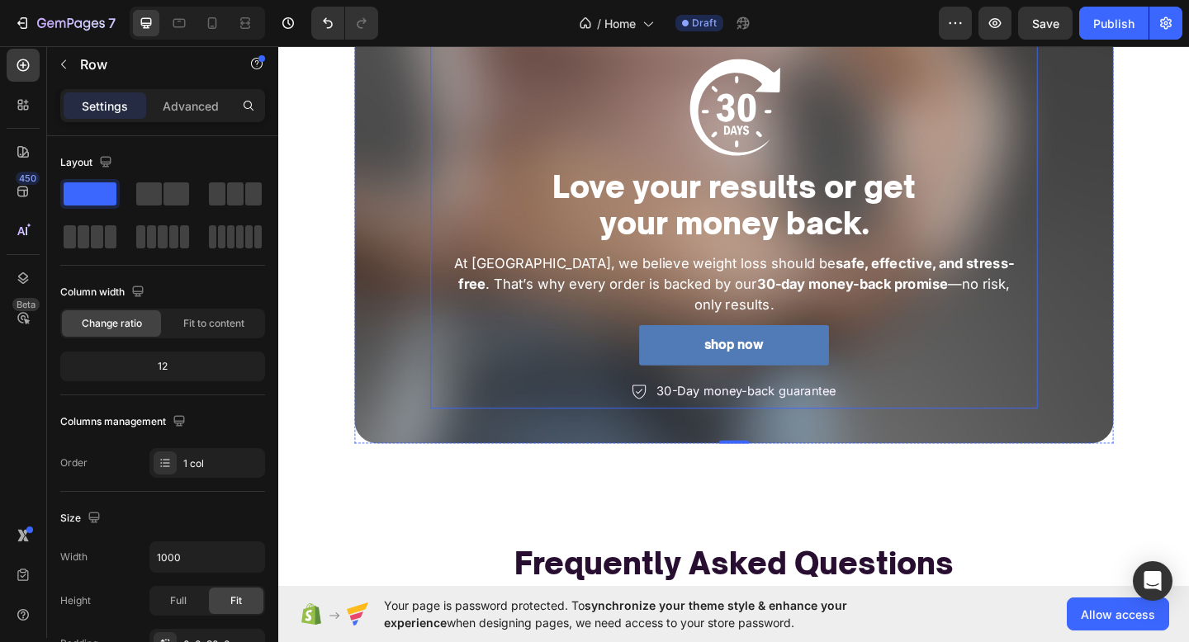
click at [485, 410] on div "Image Love your results or get your money back. Heading At BODETRA, we believe …" at bounding box center [774, 250] width 636 height 381
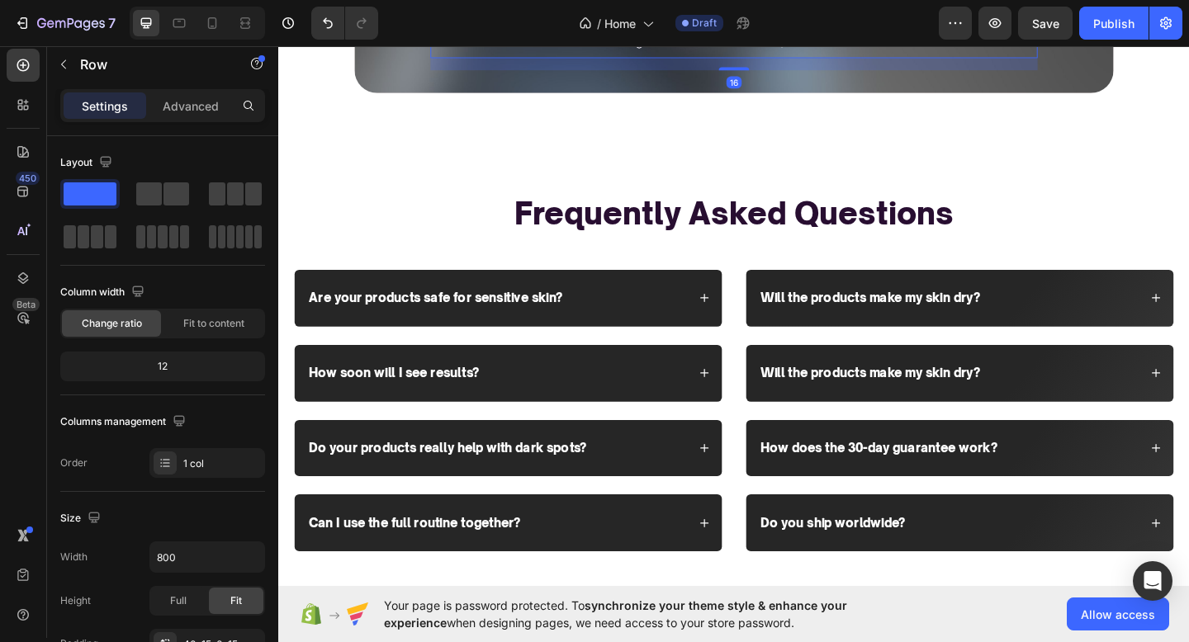
scroll to position [3299, 0]
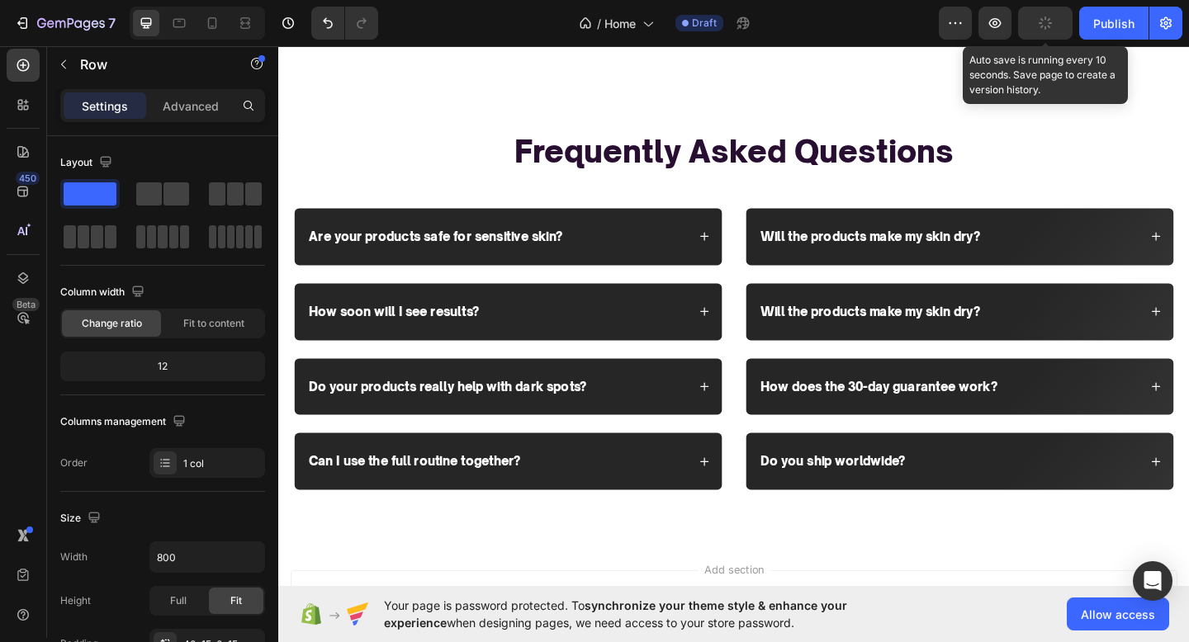
click at [1039, 19] on div "button" at bounding box center [1044, 23] width 13 height 13
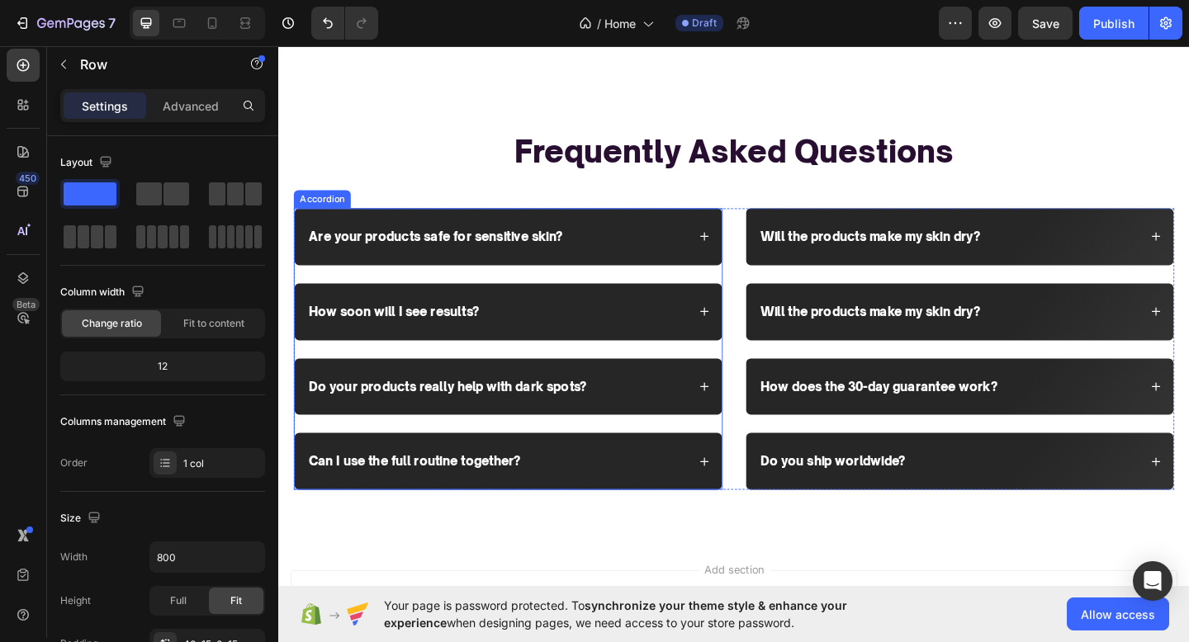
click at [442, 245] on p "Are your products safe for sensitive skin?" at bounding box center [449, 253] width 276 height 17
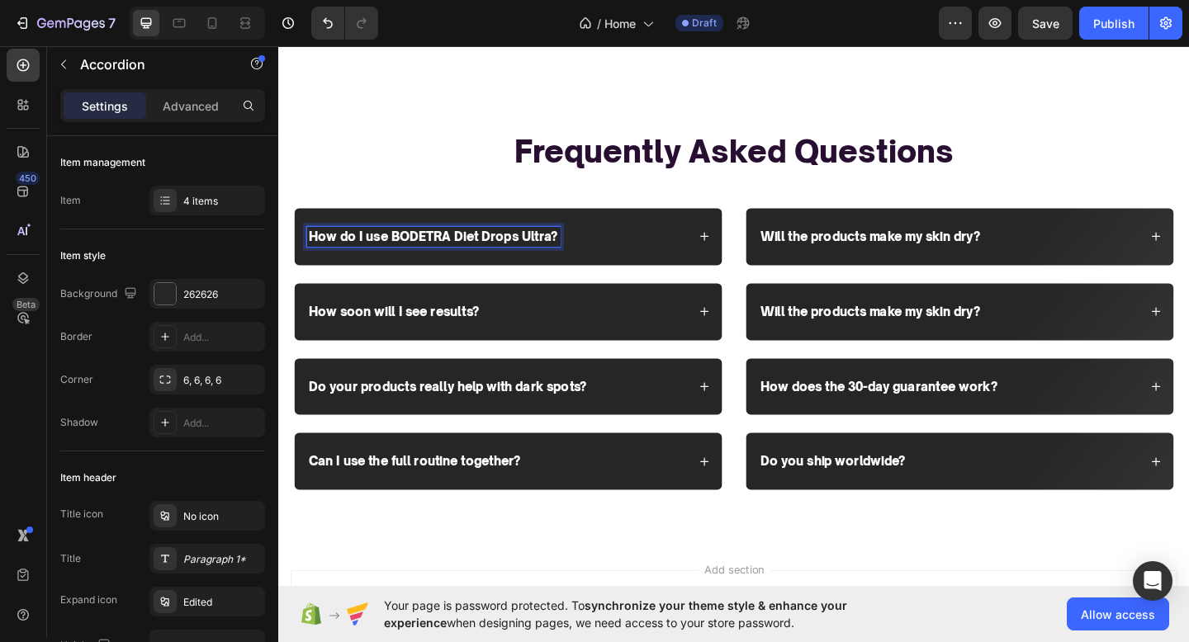
click at [673, 223] on div "How do I use BODETRA Diet Drops Ultra?" at bounding box center [528, 254] width 465 height 62
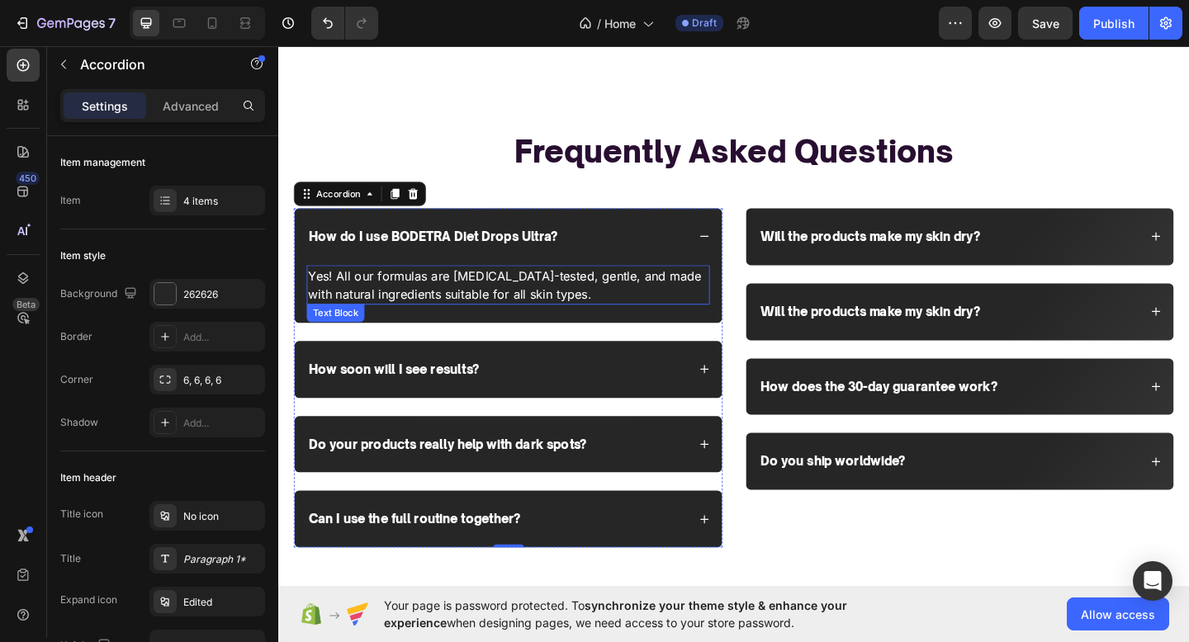
click at [629, 286] on p "Yes! All our formulas are dermatologist-tested, gentle, and made with natural i…" at bounding box center [527, 306] width 435 height 40
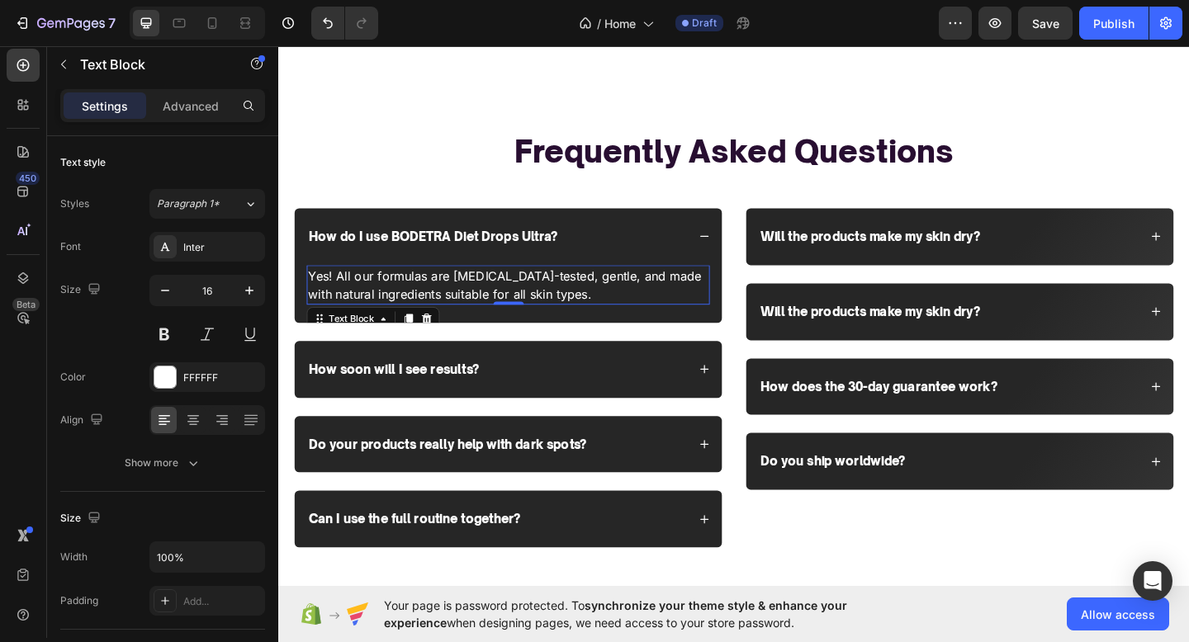
click at [629, 286] on p "Yes! All our formulas are dermatologist-tested, gentle, and made with natural i…" at bounding box center [527, 306] width 435 height 40
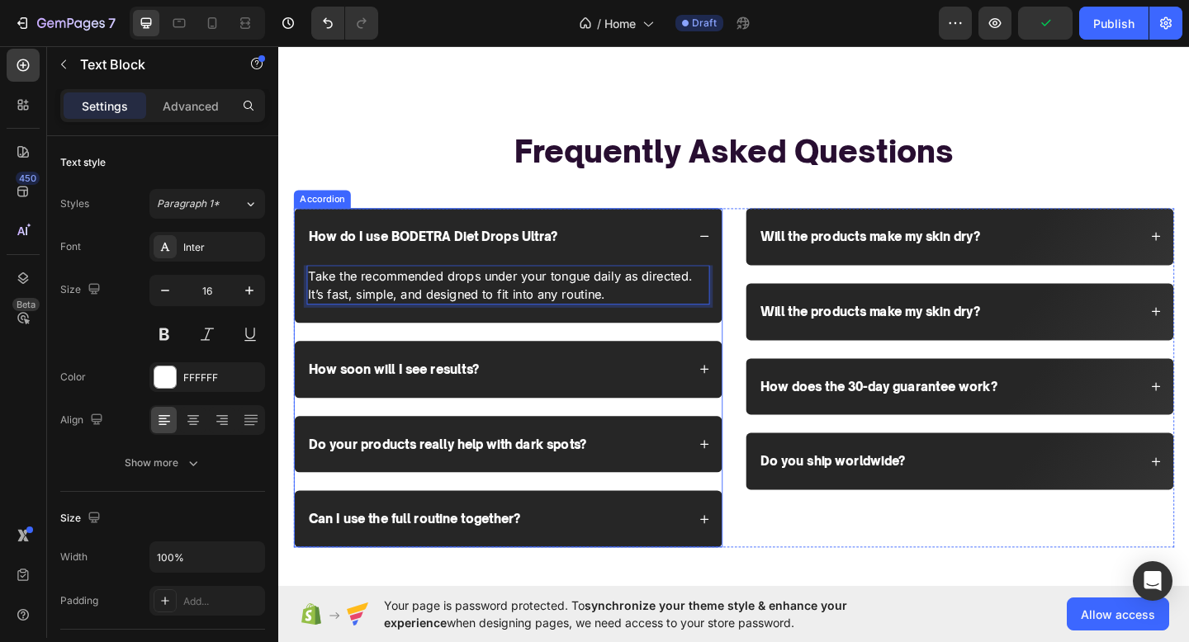
click at [437, 390] on p "How soon will I see results?" at bounding box center [403, 398] width 185 height 17
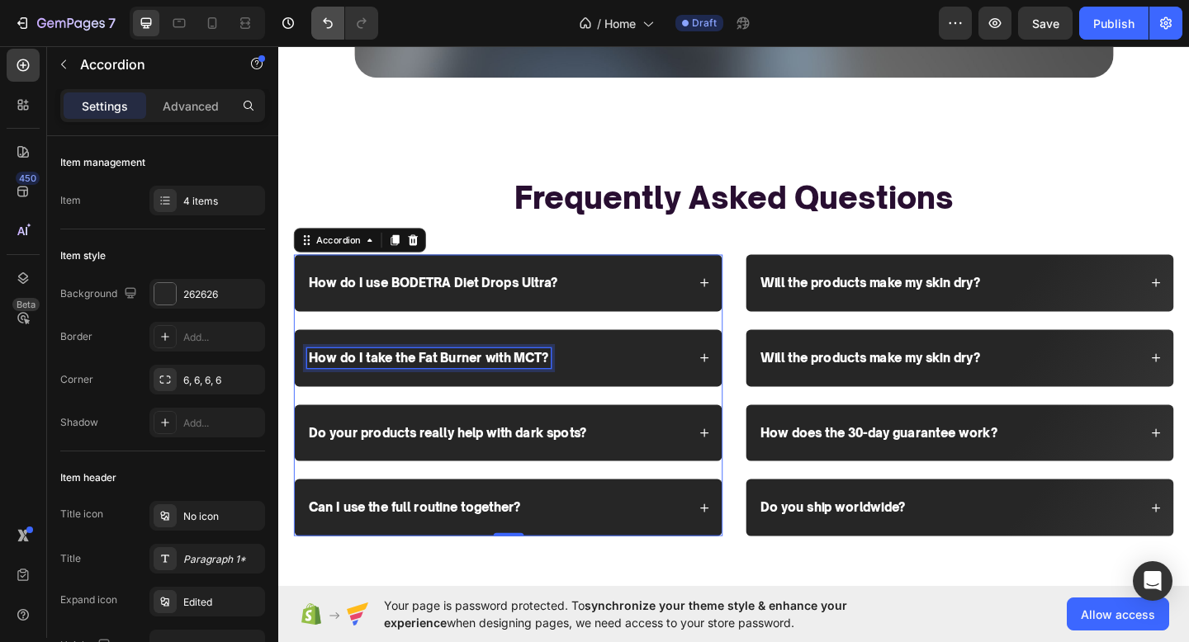
scroll to position [3236, 0]
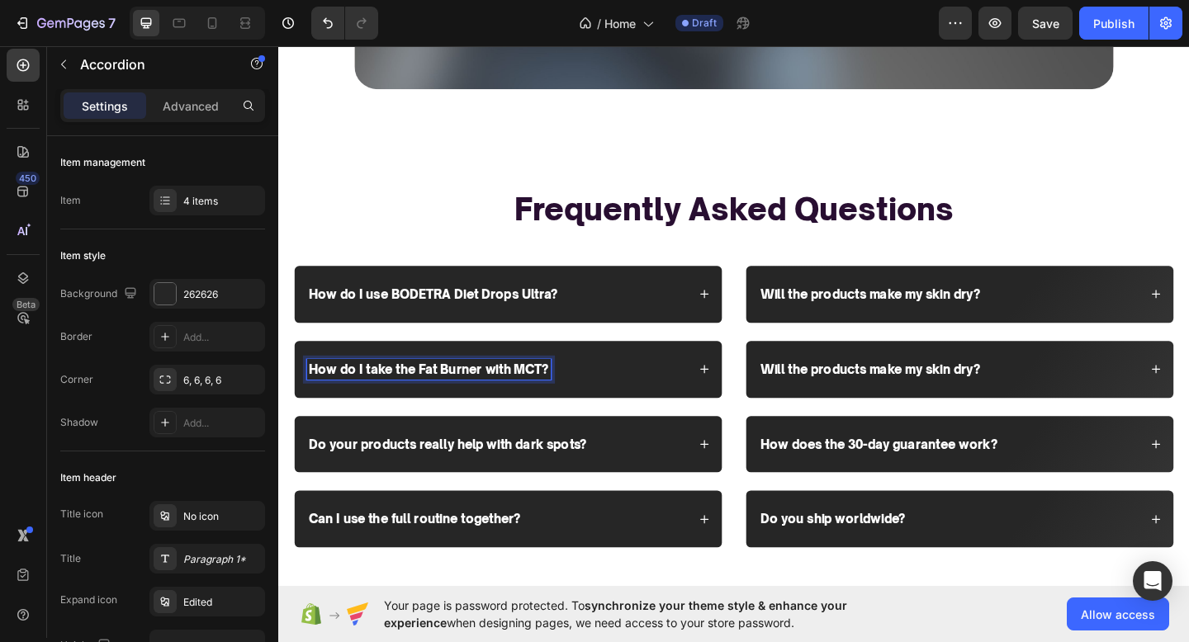
click at [650, 387] on div "How do I take the Fat Burner with MCT?" at bounding box center [516, 398] width 414 height 22
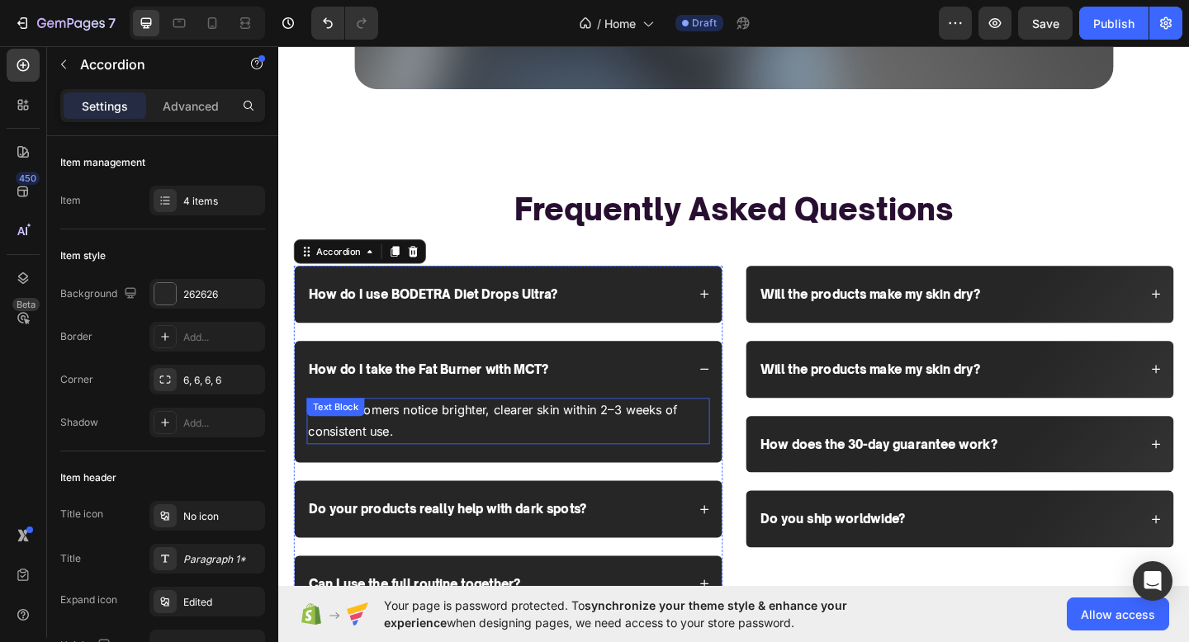
click at [621, 434] on p "Most customers notice brighter, clearer skin within 2–3 weeks of consistent use." at bounding box center [527, 455] width 435 height 48
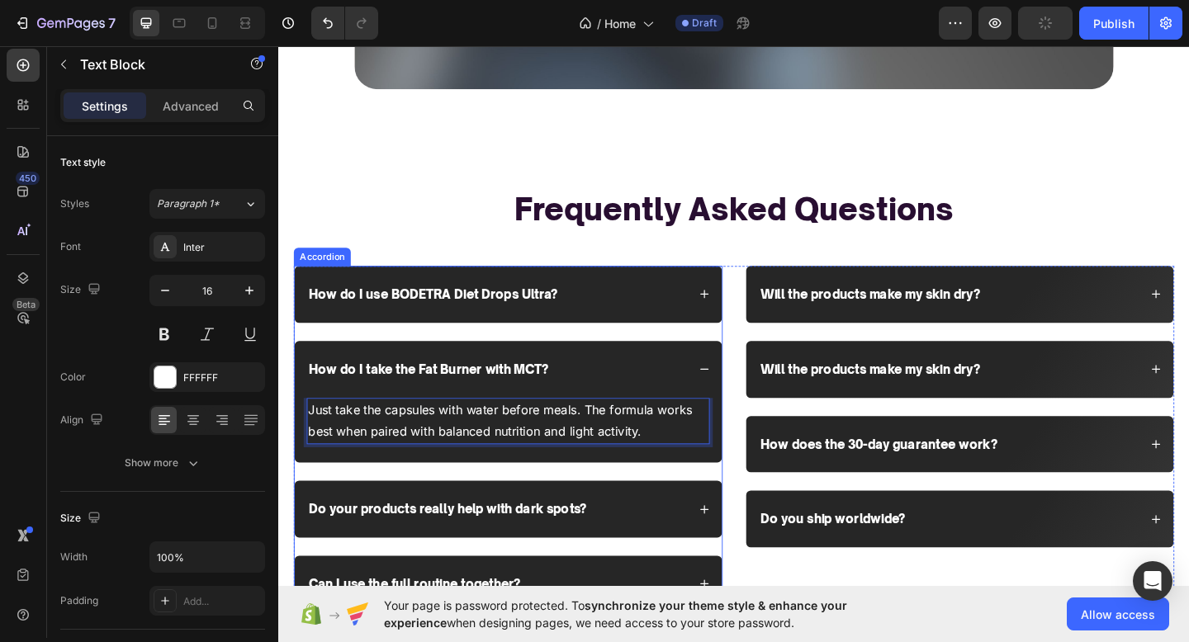
click at [570, 542] on p "Do your products really help with dark spots?" at bounding box center [462, 550] width 302 height 17
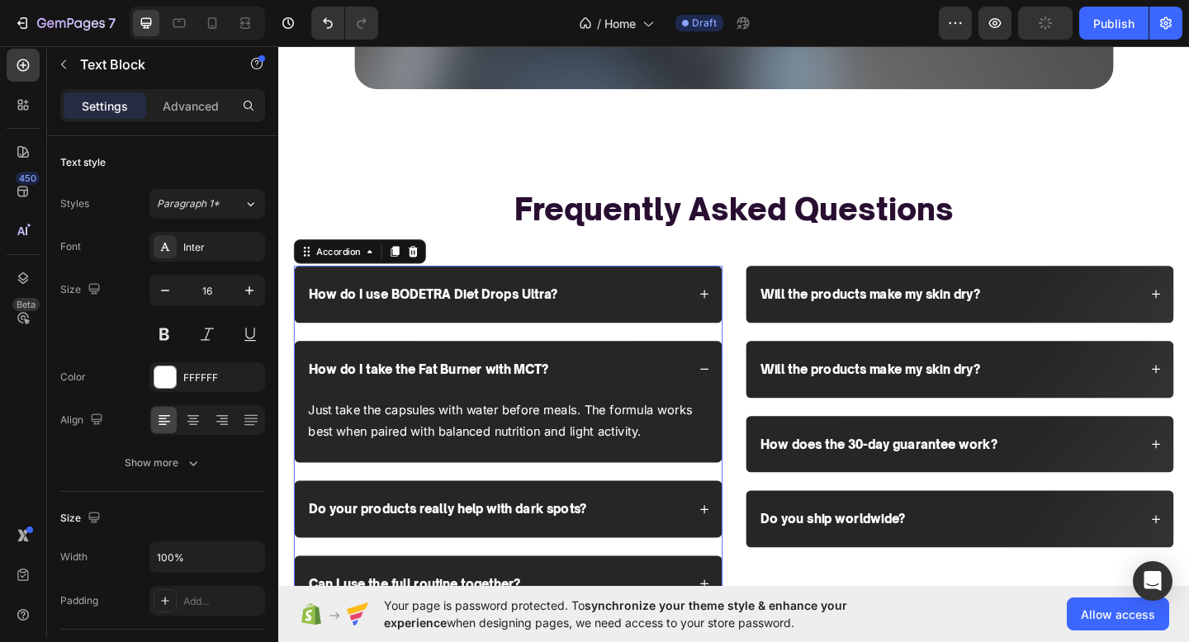
click at [570, 542] on p "Do your products really help with dark spots?" at bounding box center [462, 550] width 302 height 17
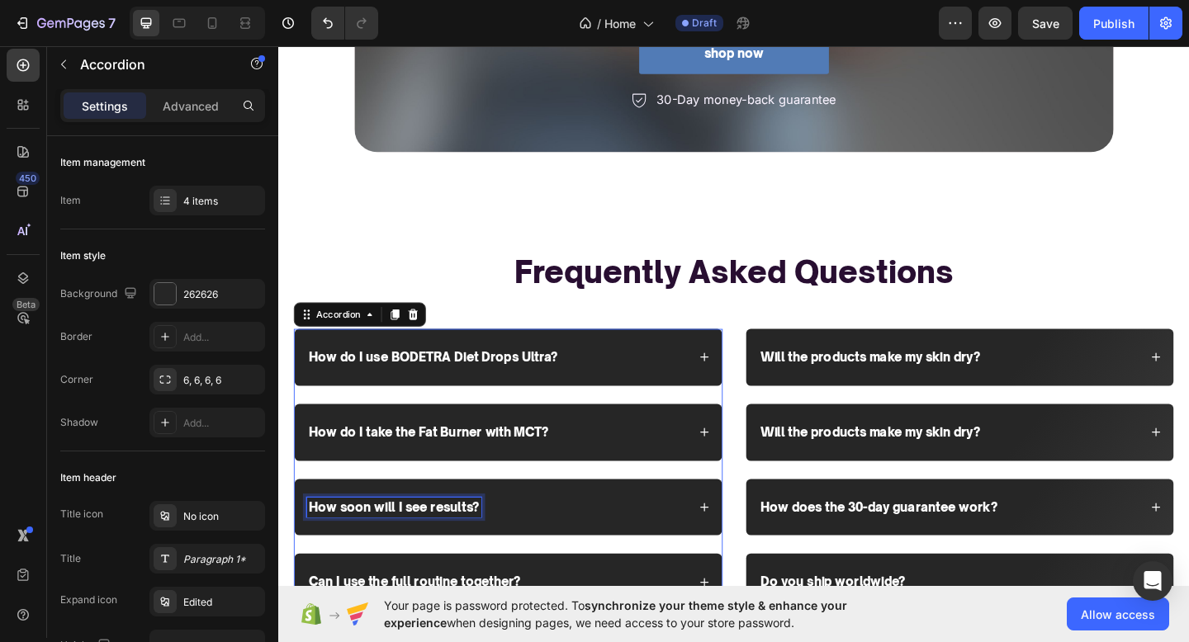
scroll to position [3165, 0]
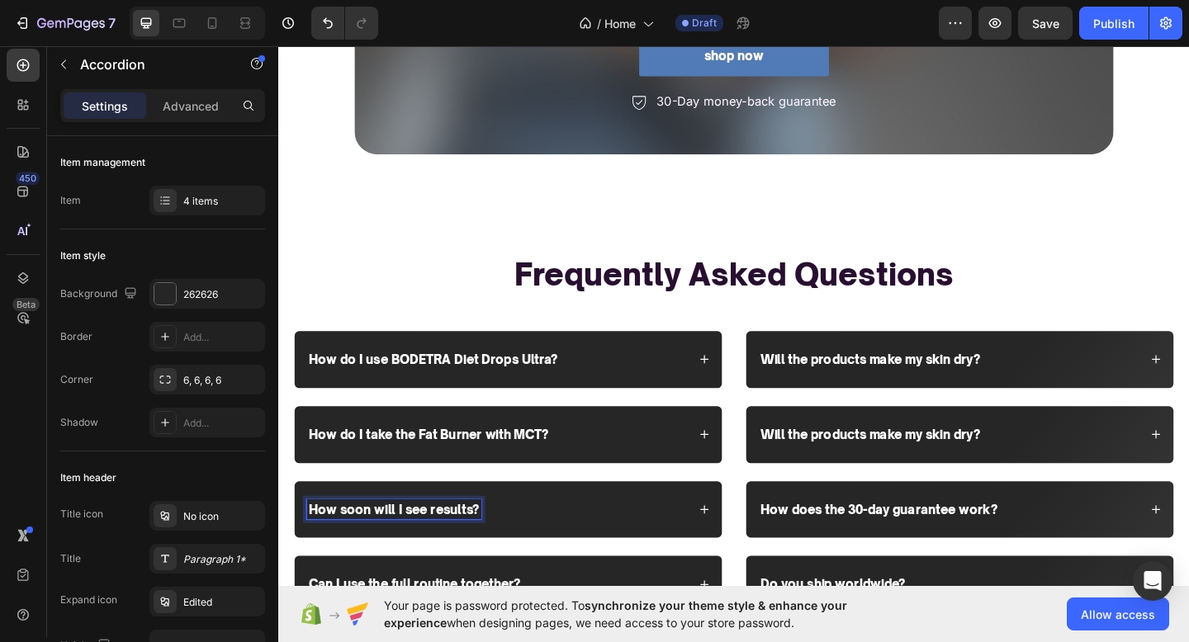
click at [605, 540] on div "How soon will I see results?" at bounding box center [516, 551] width 414 height 22
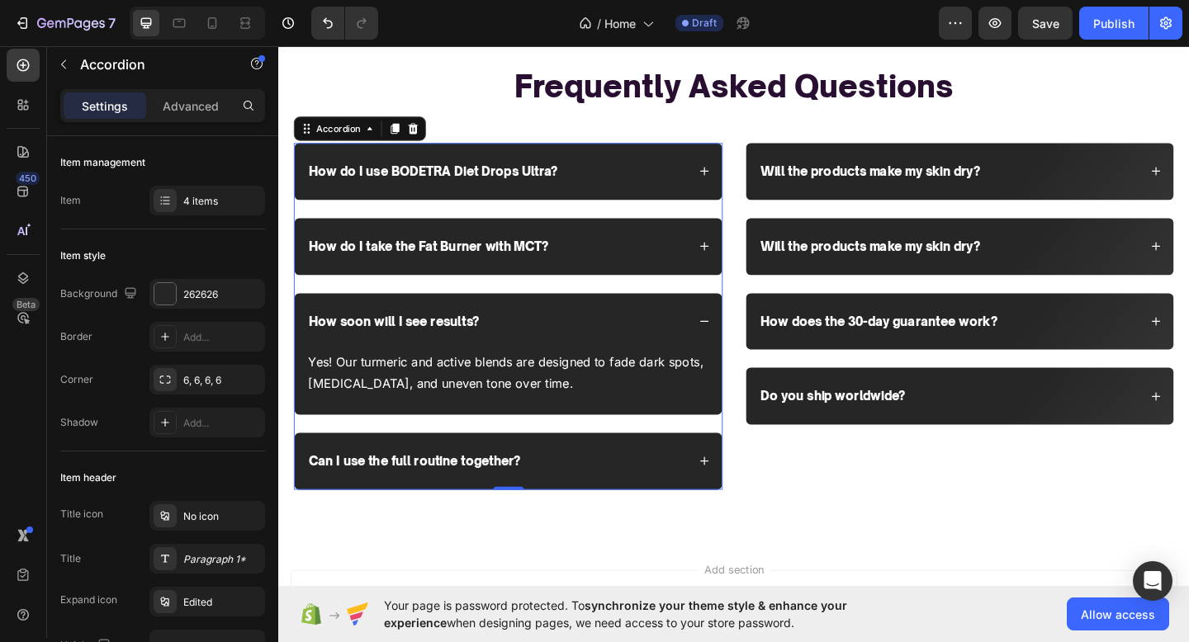
scroll to position [3351, 0]
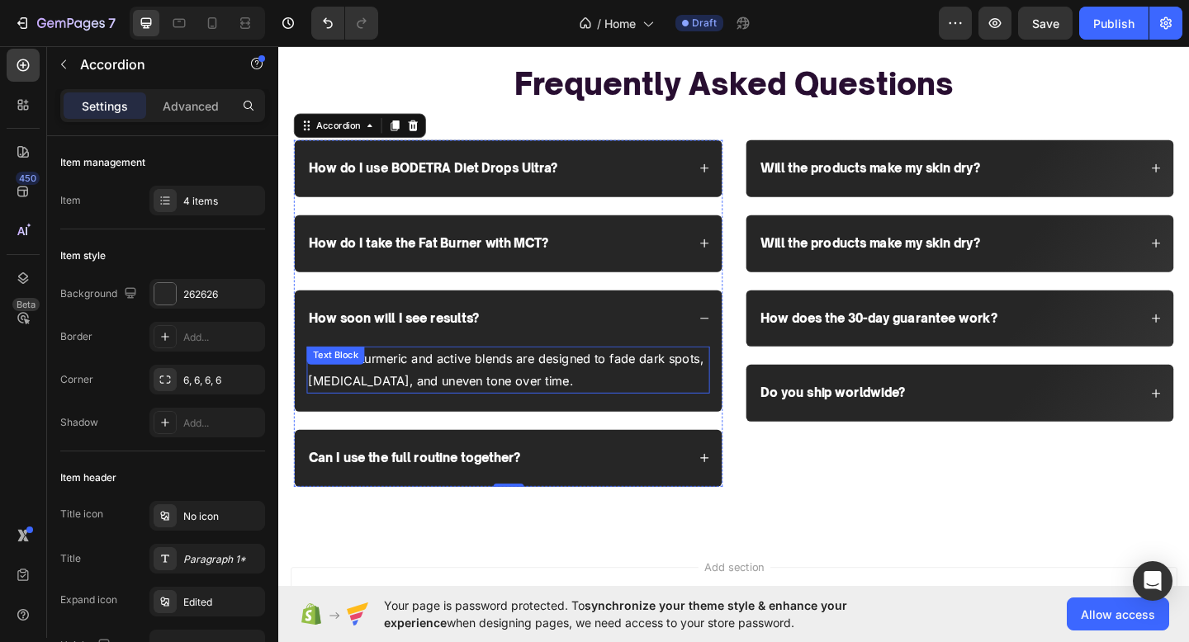
click at [578, 395] on p "Yes! Our turmeric and active blends are designed to fade dark spots, acne scars…" at bounding box center [527, 399] width 435 height 48
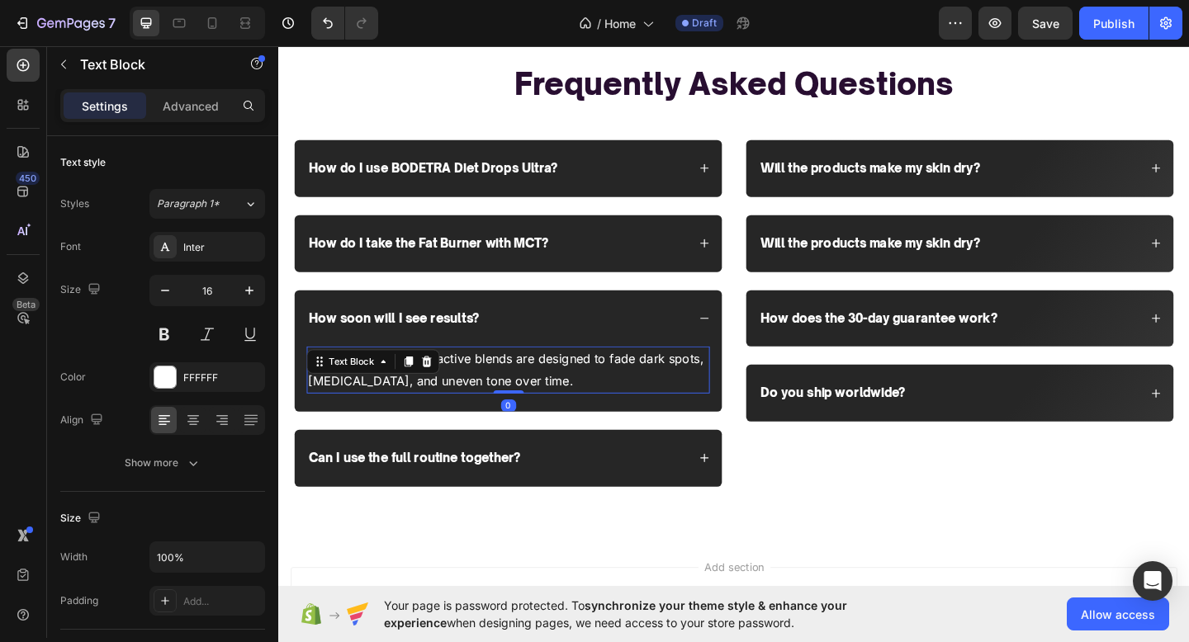
click at [578, 395] on p "Yes! Our turmeric and active blends are designed to fade dark spots, acne scars…" at bounding box center [527, 399] width 435 height 48
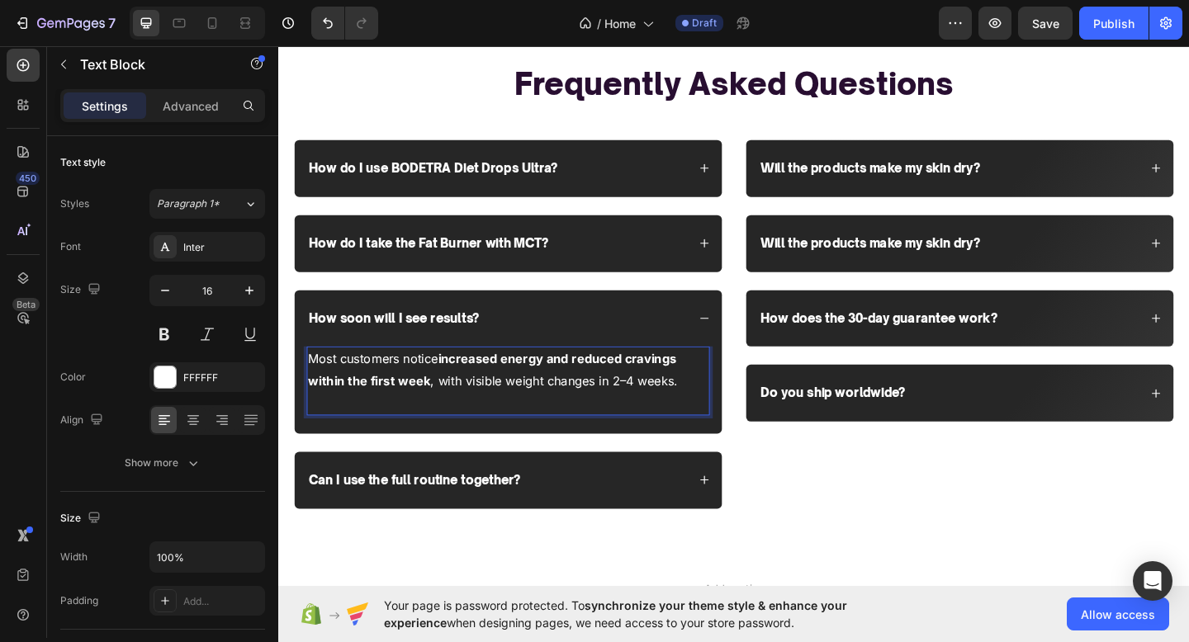
click at [578, 395] on p "Most customers notice increased energy and reduced cravings within the first we…" at bounding box center [527, 399] width 435 height 48
click at [490, 423] on p "Rich Text Editor. Editing area: main" at bounding box center [527, 435] width 435 height 24
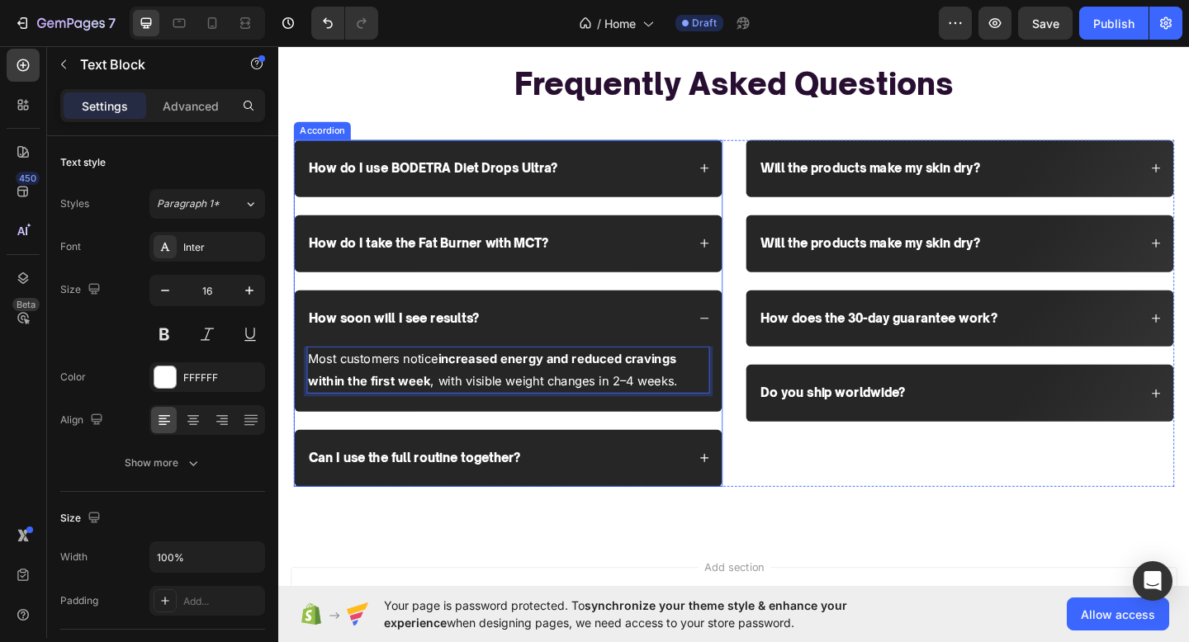
click at [496, 490] on p "Can I use the full routine together?" at bounding box center [426, 494] width 230 height 17
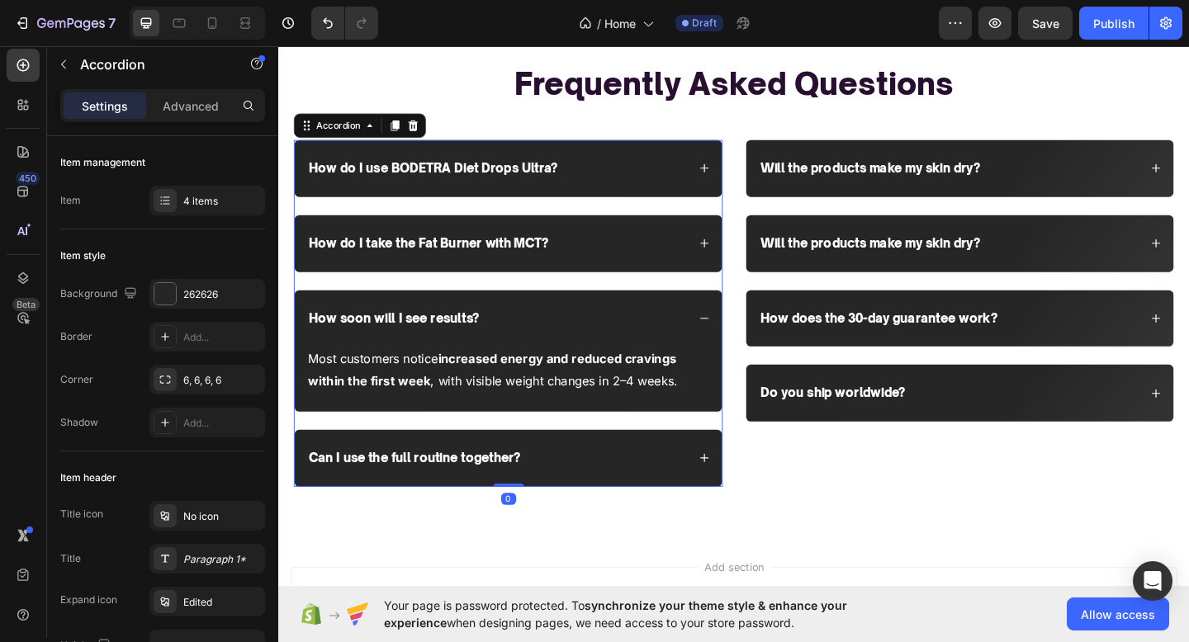
click at [496, 490] on p "Can I use the full routine together?" at bounding box center [426, 494] width 230 height 17
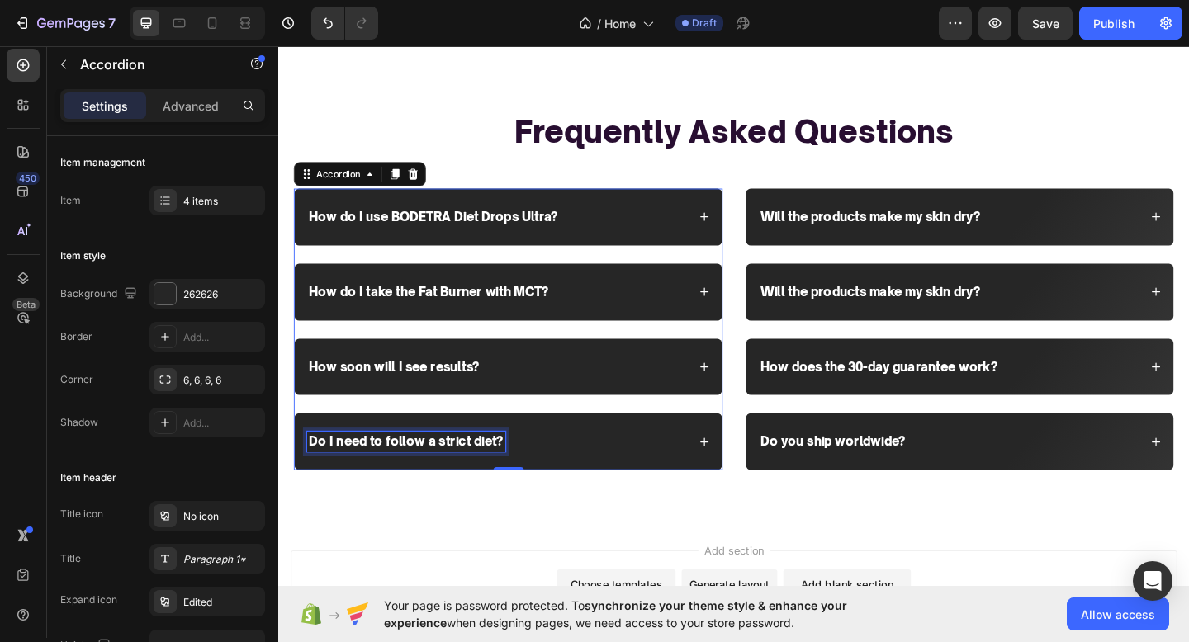
scroll to position [3280, 0]
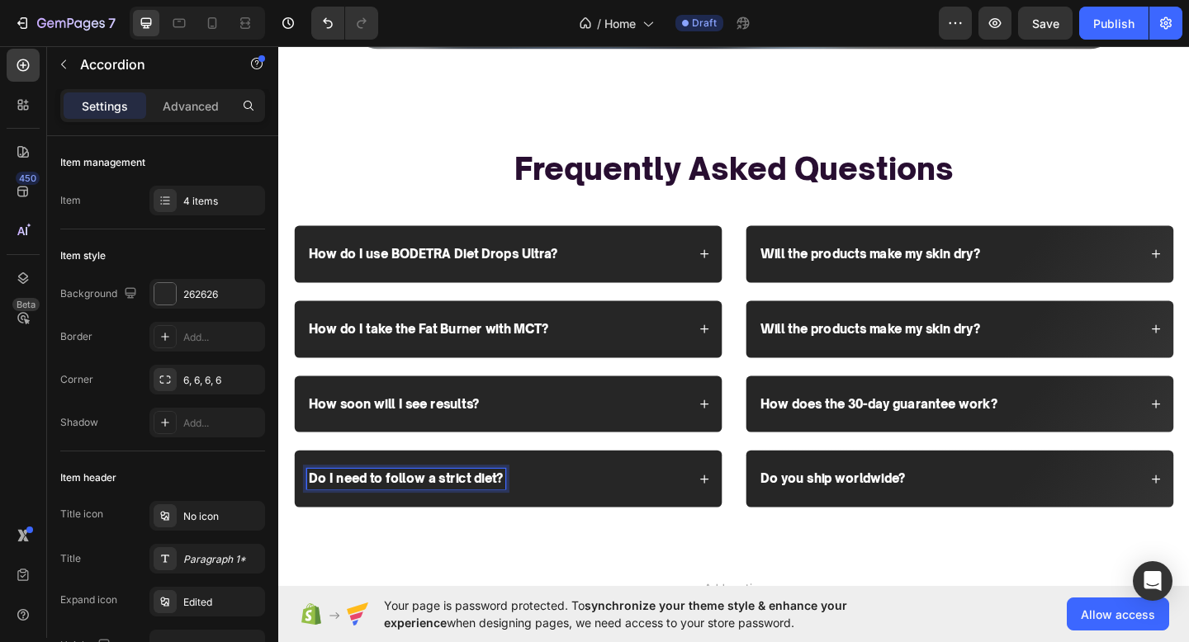
click at [561, 506] on div "Do I need to follow a strict diet?" at bounding box center [516, 517] width 414 height 22
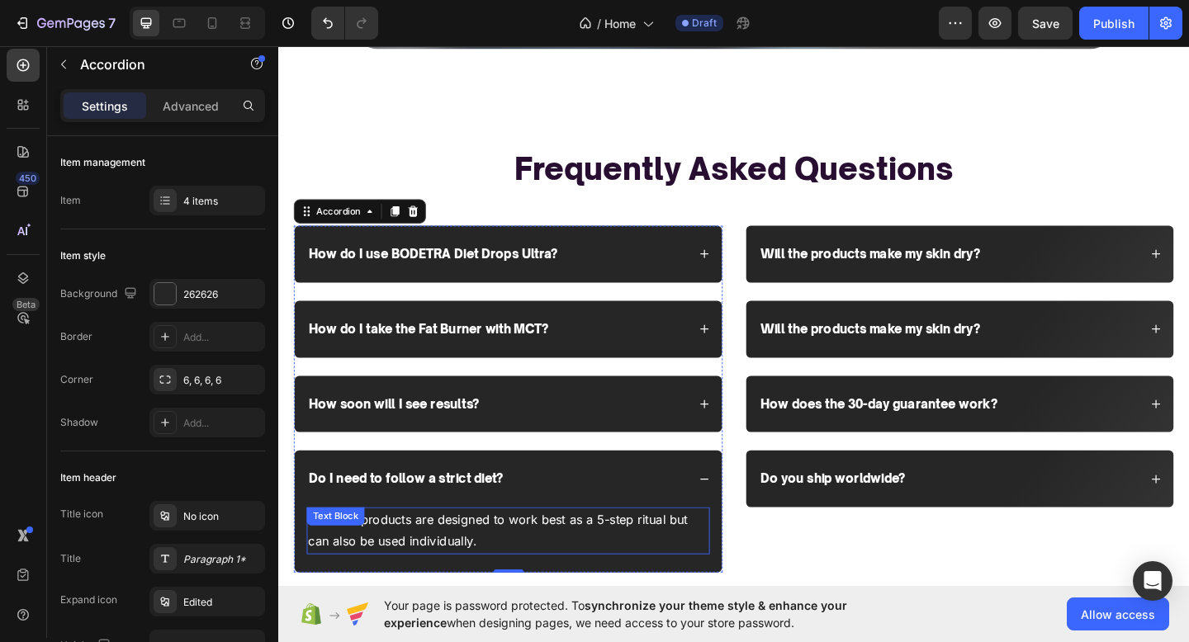
click at [495, 550] on p "Yes! Our products are designed to work best as a 5-step ritual but can also be …" at bounding box center [527, 574] width 435 height 48
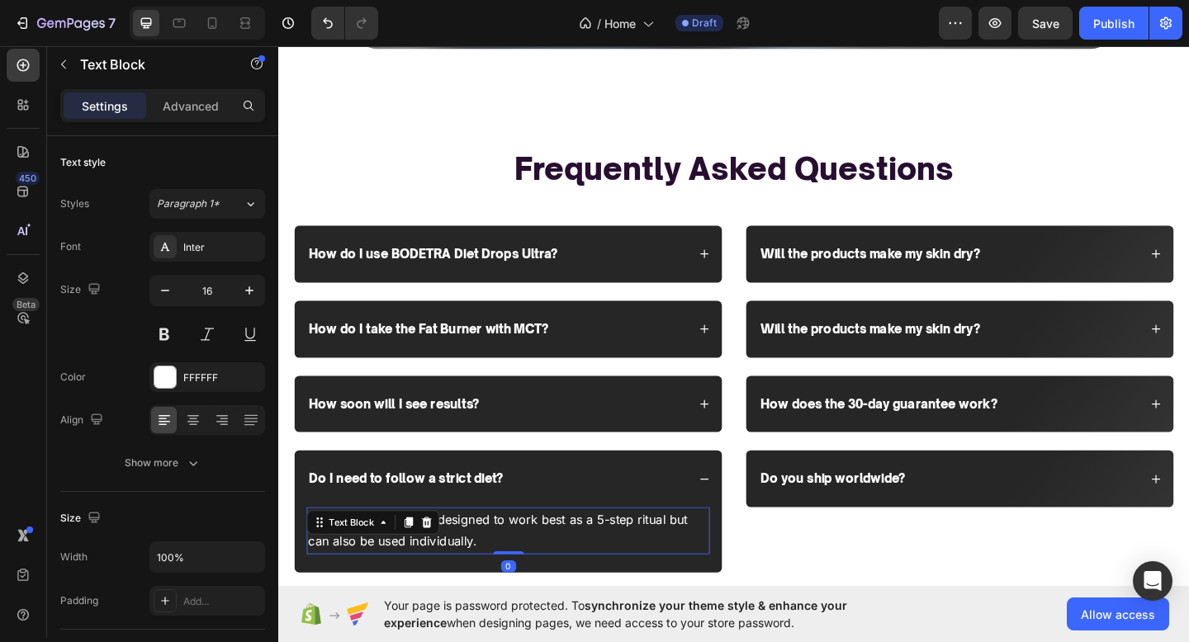
click at [495, 550] on p "Yes! Our products are designed to work best as a 5-step ritual but can also be …" at bounding box center [527, 574] width 435 height 48
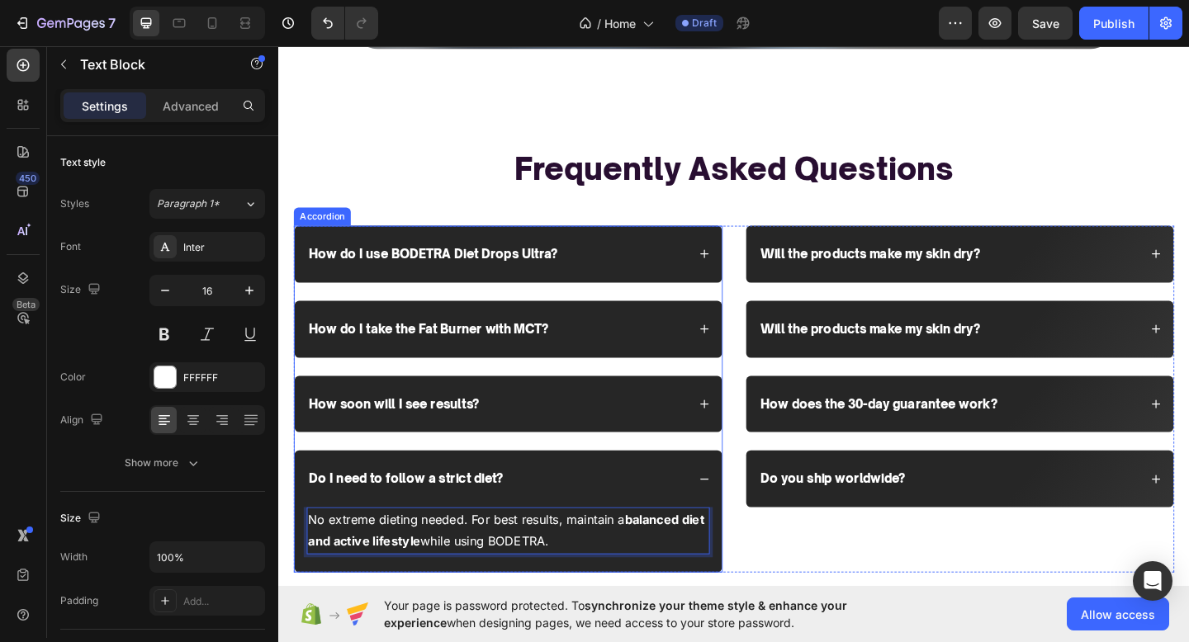
click at [633, 511] on div "Do I need to follow a strict diet?" at bounding box center [528, 517] width 465 height 62
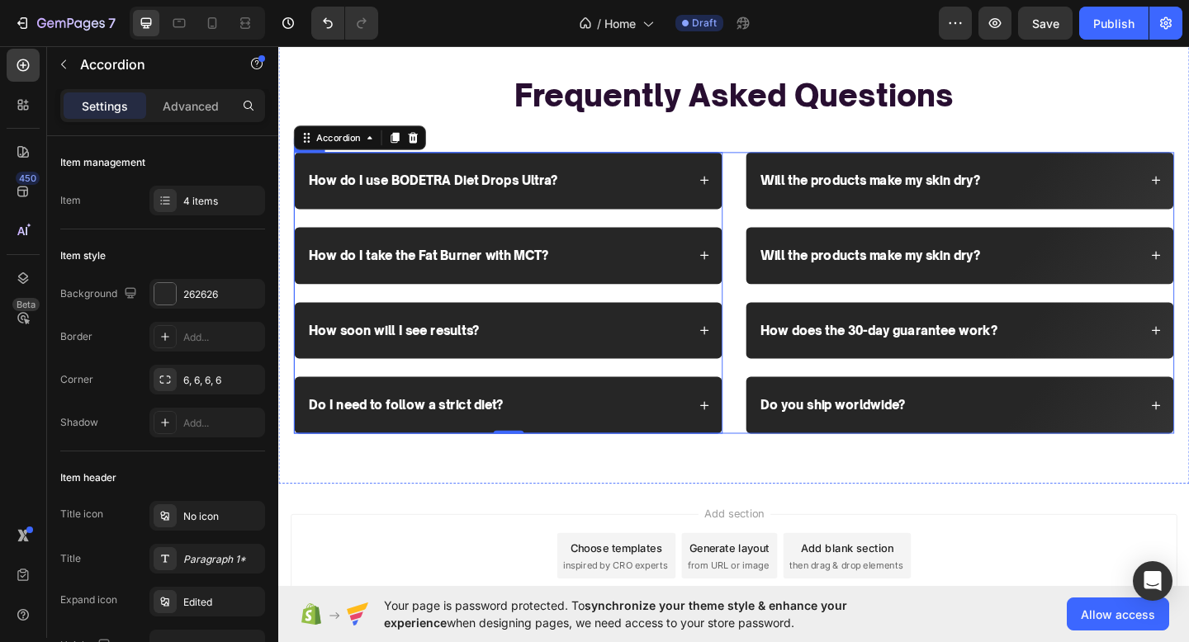
scroll to position [3351, 0]
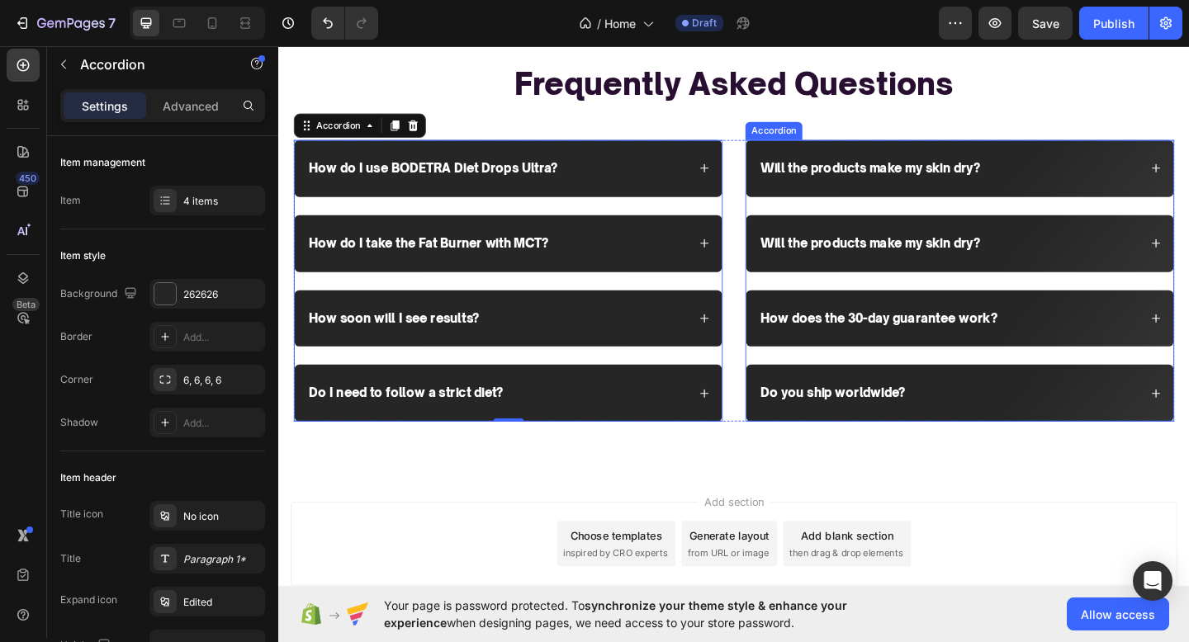
click at [956, 177] on p "Will the products make my skin dry?" at bounding box center [921, 179] width 239 height 17
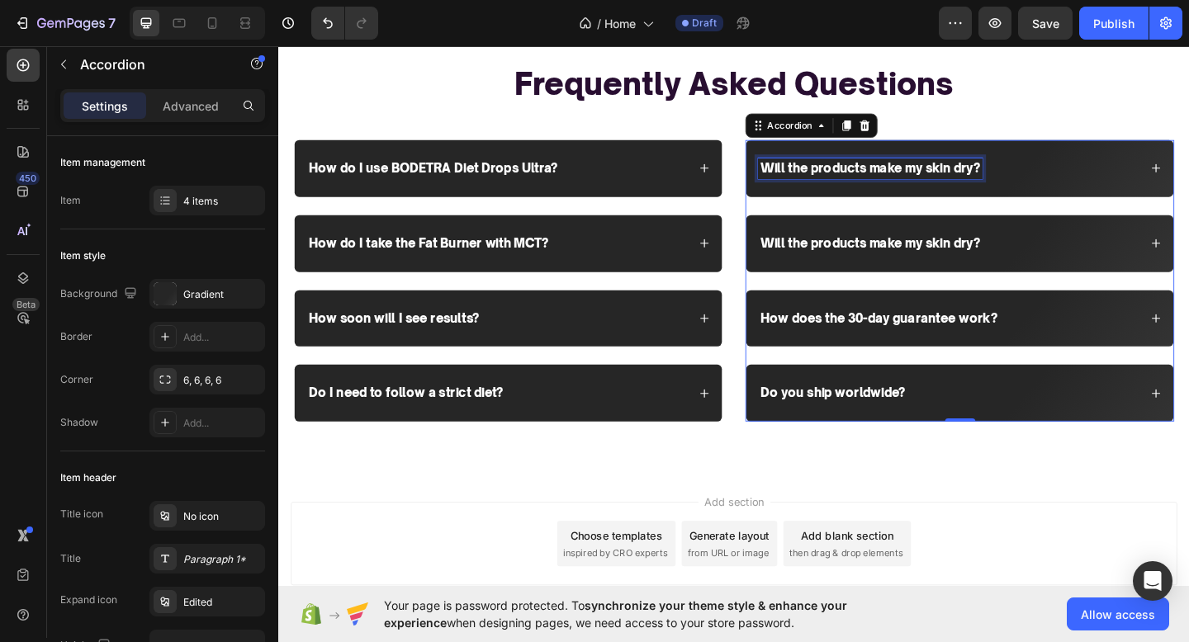
click at [956, 177] on p "Will the products make my skin dry?" at bounding box center [921, 179] width 239 height 17
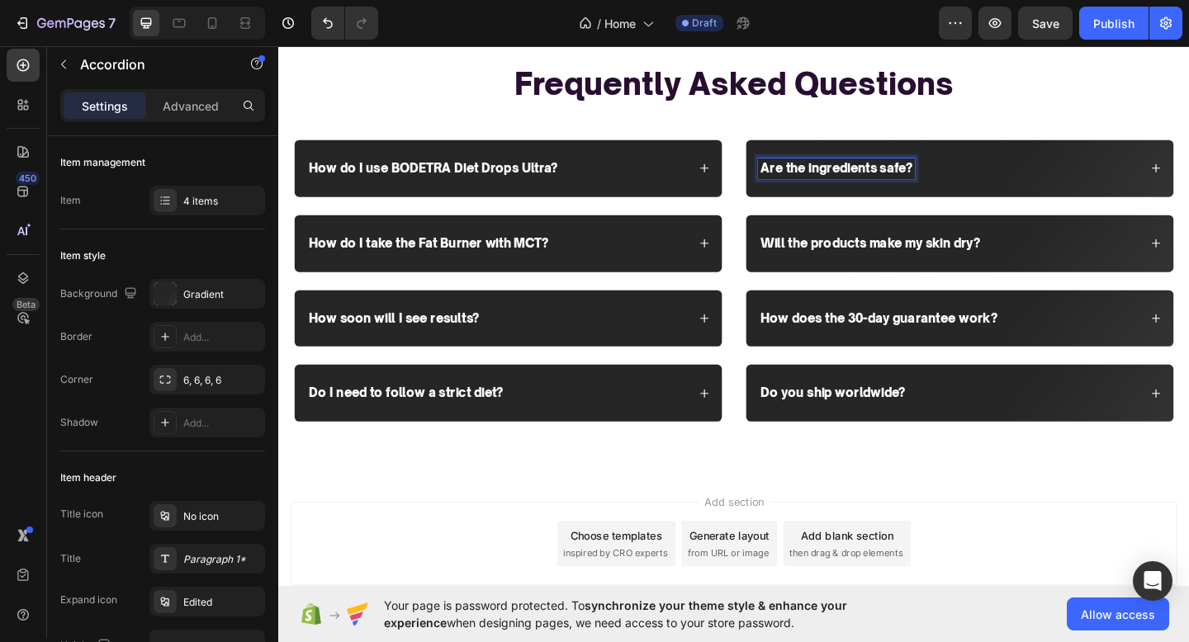
click at [1065, 186] on div "Are the ingredients safe?" at bounding box center [1007, 179] width 414 height 22
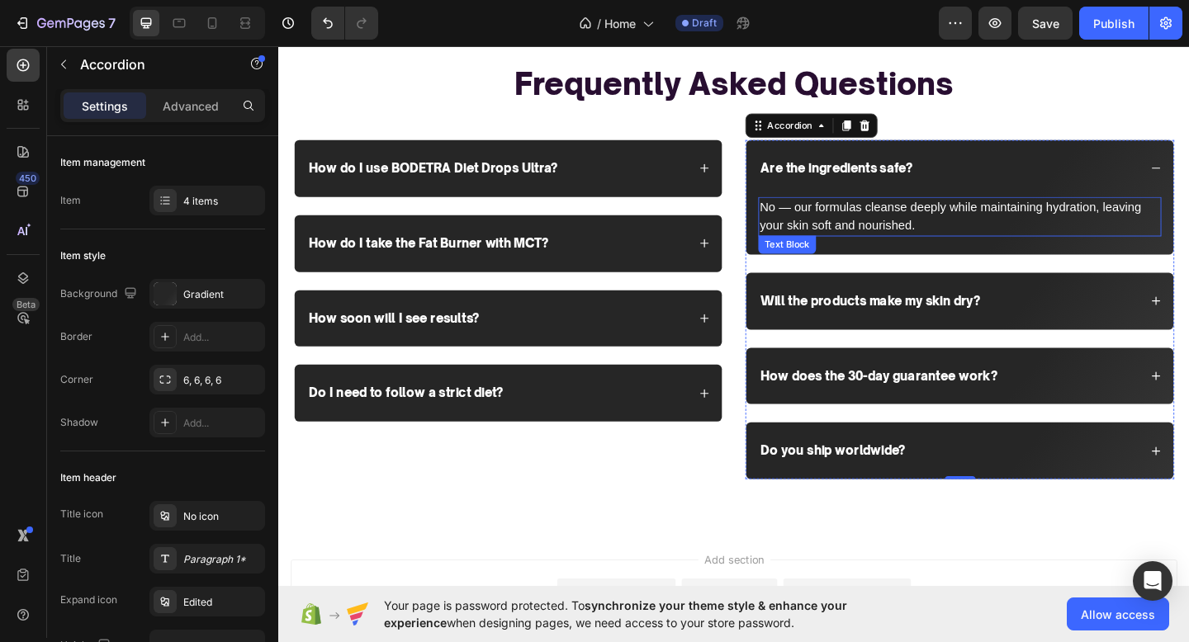
click at [994, 239] on p "No — our formulas cleanse deeply while maintaining hydration, leaving your skin…" at bounding box center [1019, 232] width 435 height 40
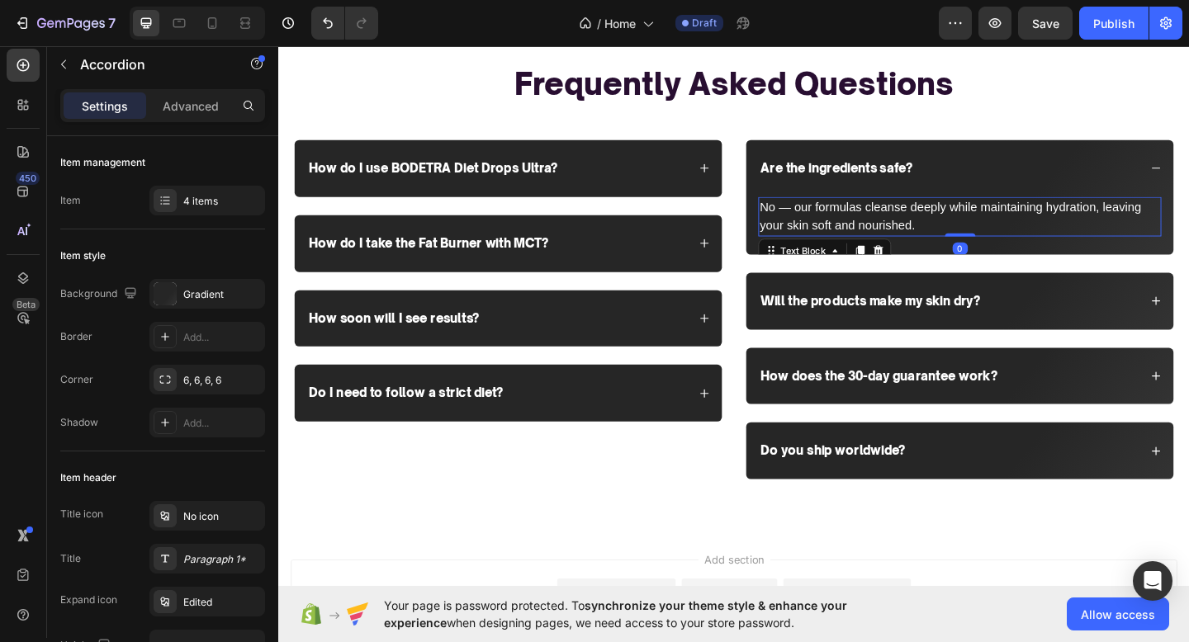
click at [994, 239] on p "No — our formulas cleanse deeply while maintaining hydration, leaving your skin…" at bounding box center [1019, 232] width 435 height 40
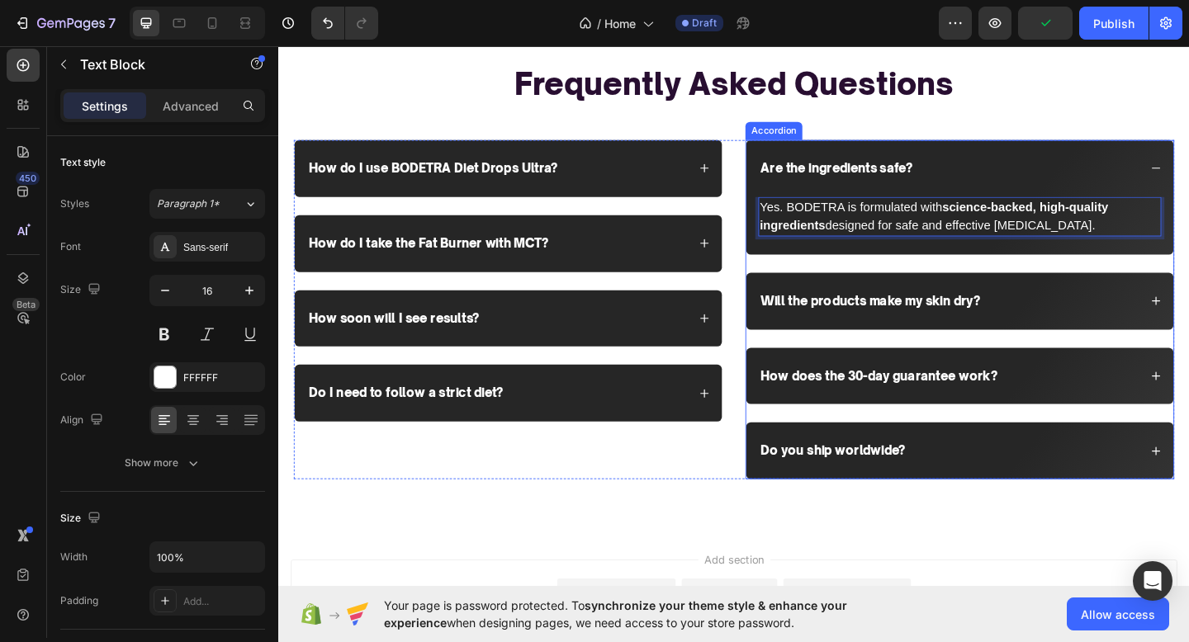
click at [985, 317] on p "Will the products make my skin dry?" at bounding box center [921, 323] width 239 height 17
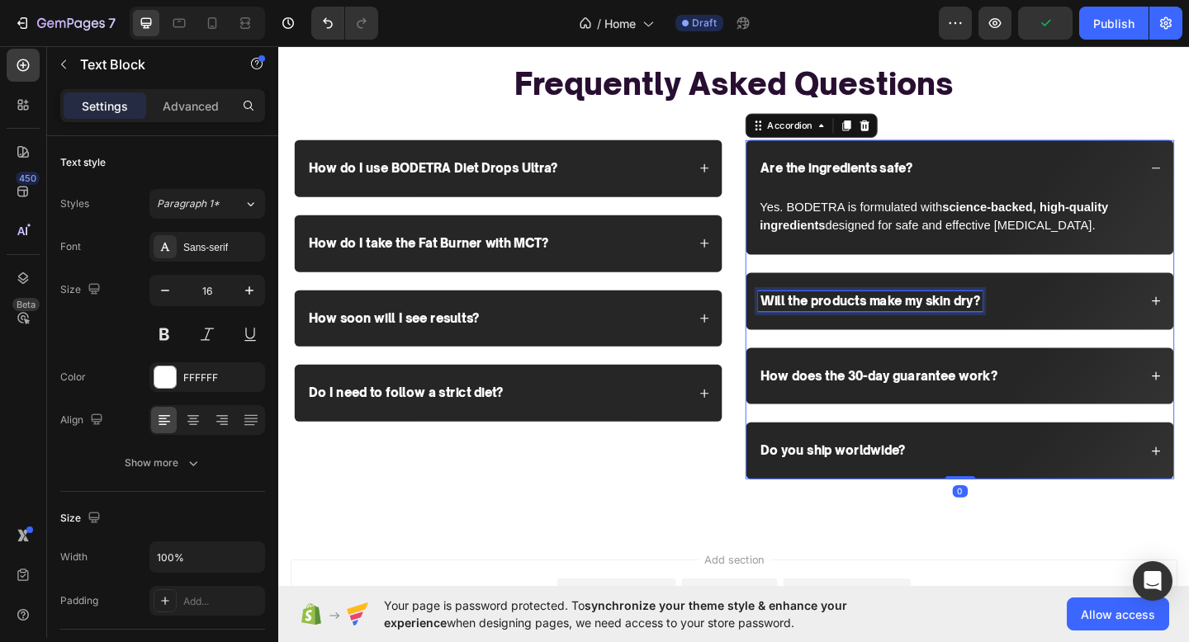
click at [985, 317] on p "Will the products make my skin dry?" at bounding box center [921, 323] width 239 height 17
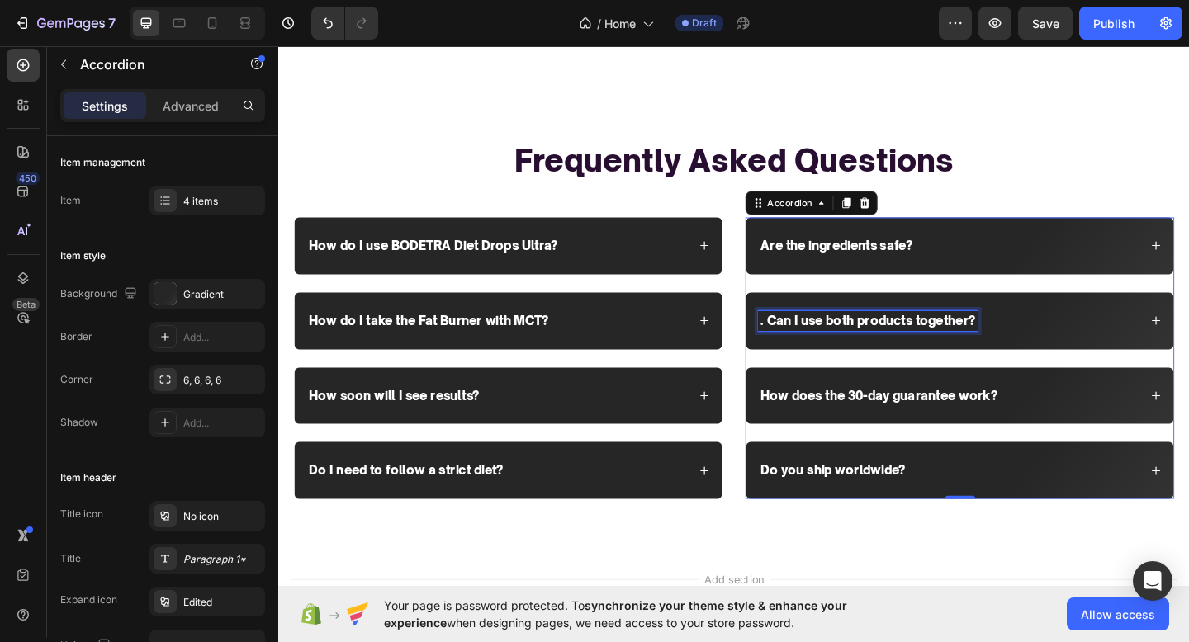
scroll to position [3288, 0]
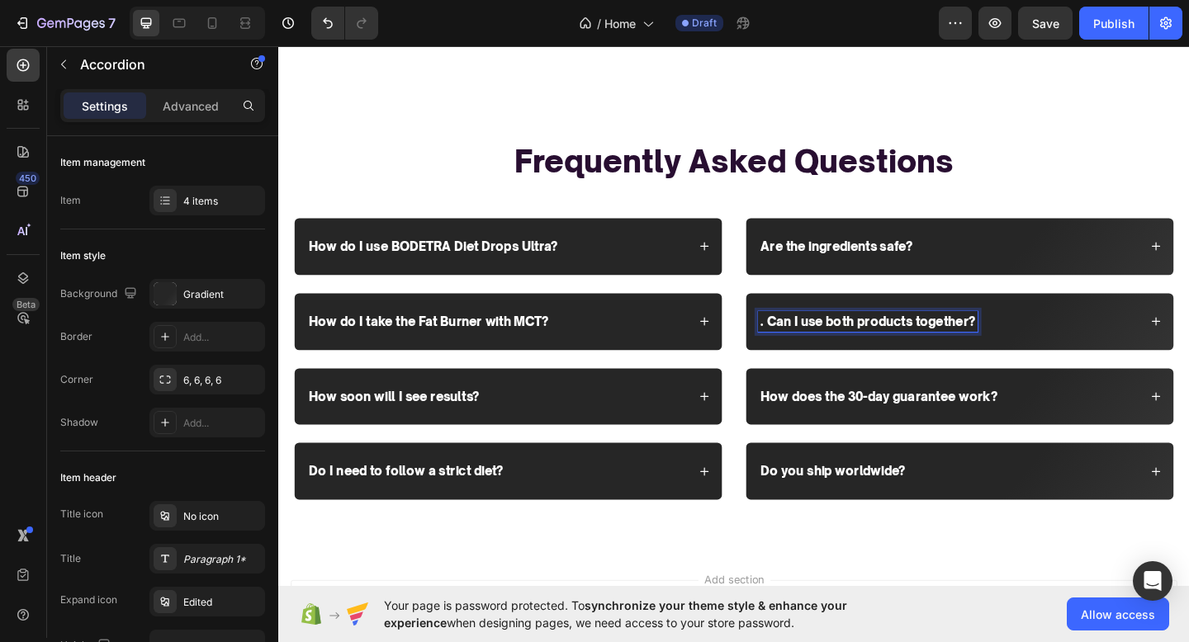
click at [1105, 348] on div ". Can I use both products together?" at bounding box center [1019, 346] width 465 height 62
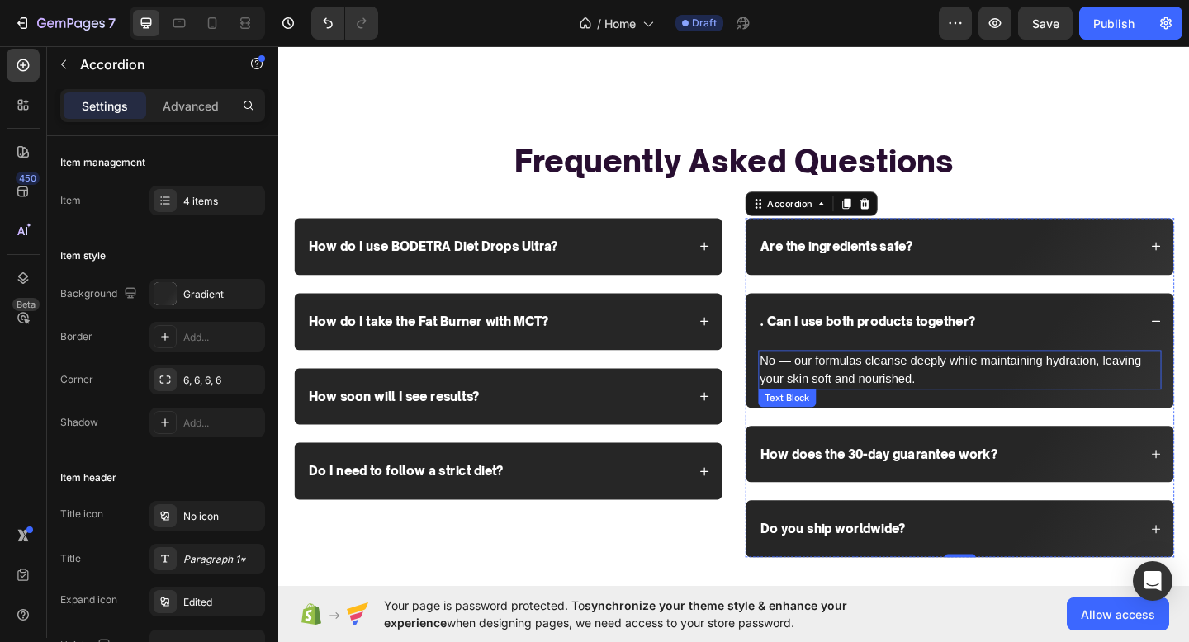
click at [1053, 383] on p "No — our formulas cleanse deeply while maintaining hydration, leaving your skin…" at bounding box center [1019, 399] width 435 height 40
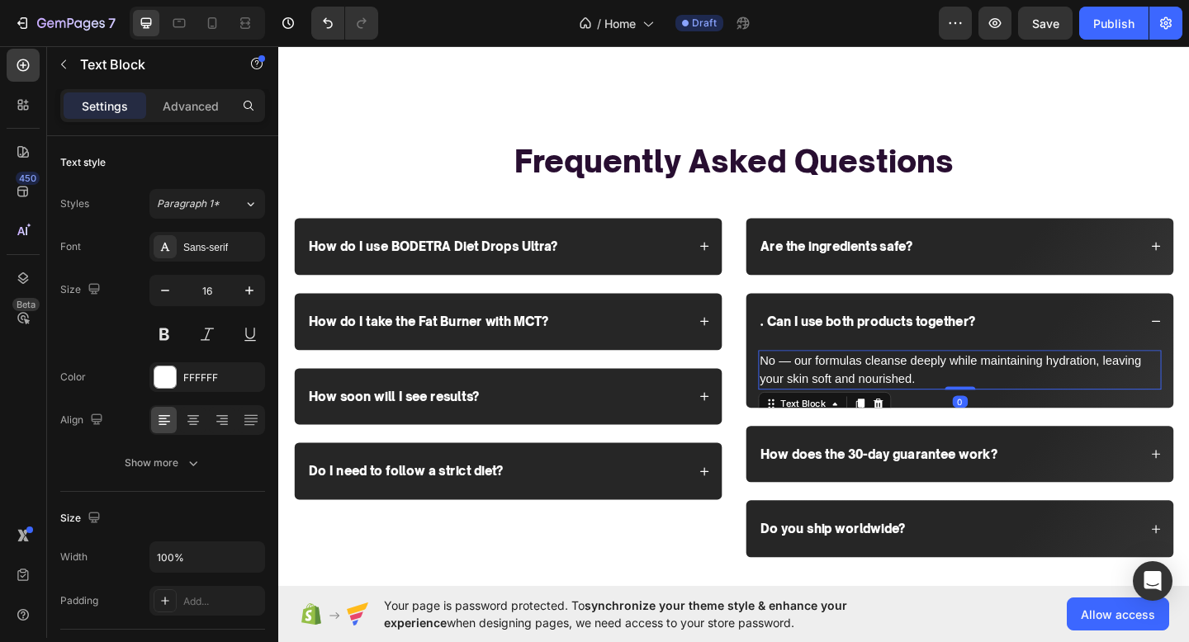
click at [1053, 383] on p "No — our formulas cleanse deeply while maintaining hydration, leaving your skin…" at bounding box center [1019, 399] width 435 height 40
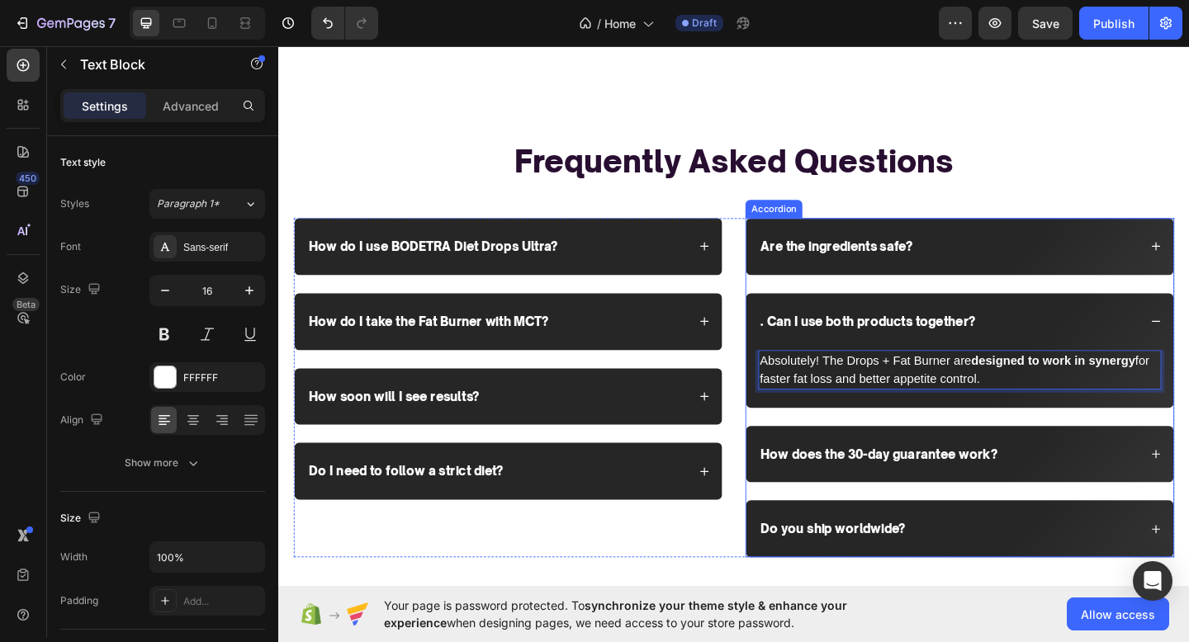
click at [925, 482] on p "How does the 30-day guarantee work?" at bounding box center [931, 490] width 258 height 17
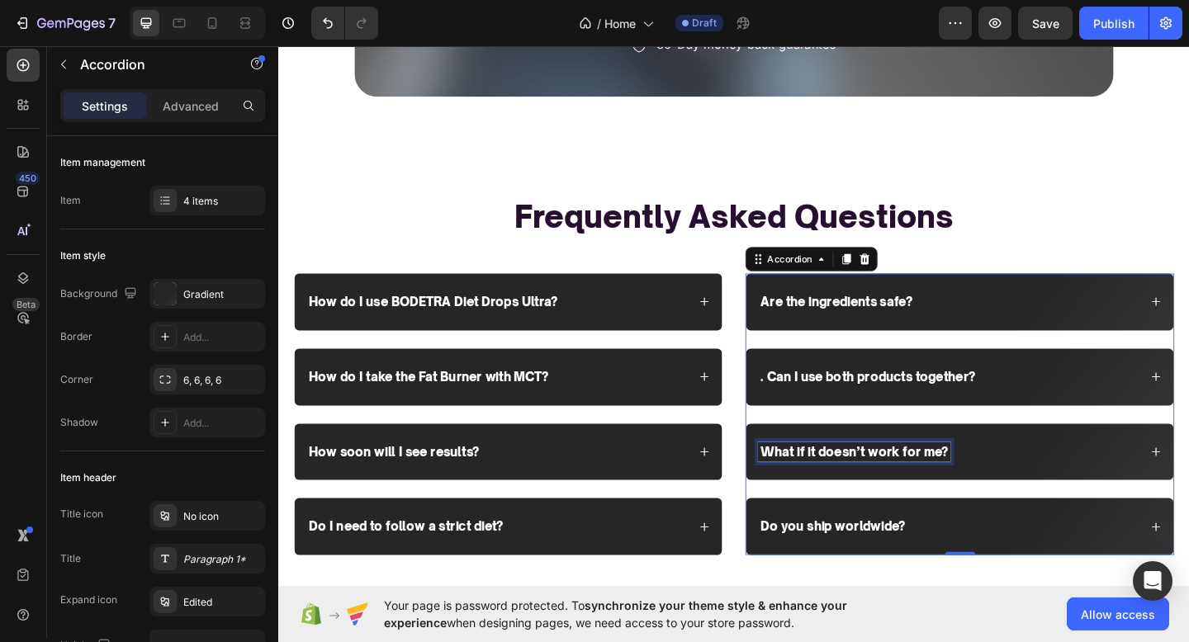
scroll to position [3225, 0]
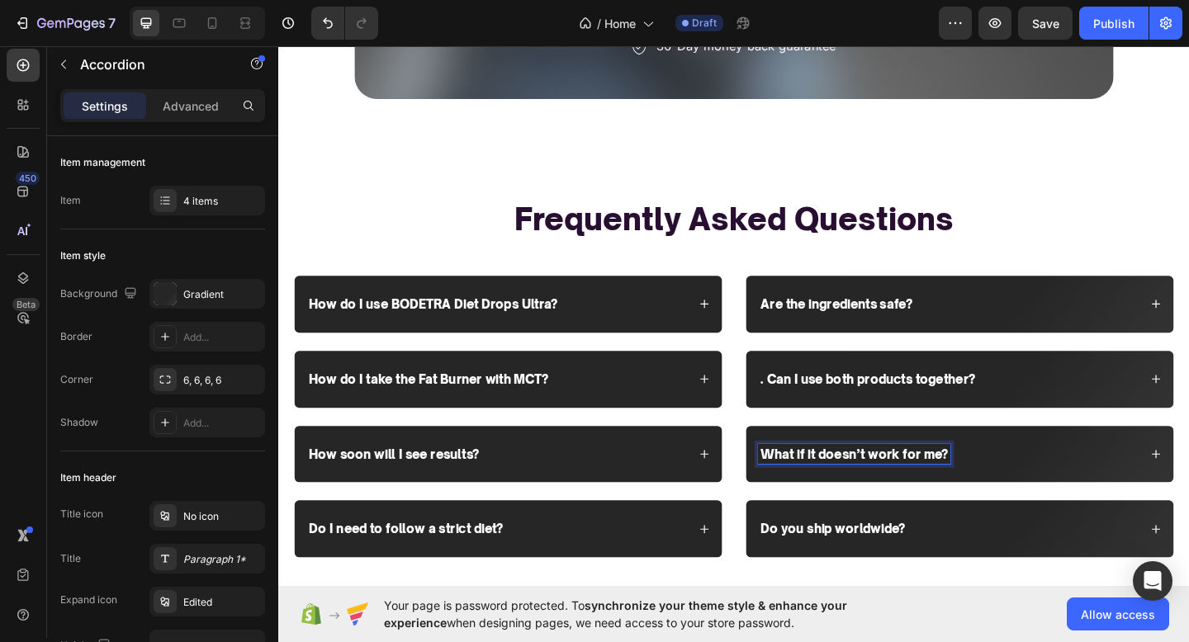
click at [1105, 492] on div "What if it doesn’t work for me?" at bounding box center [1019, 491] width 465 height 62
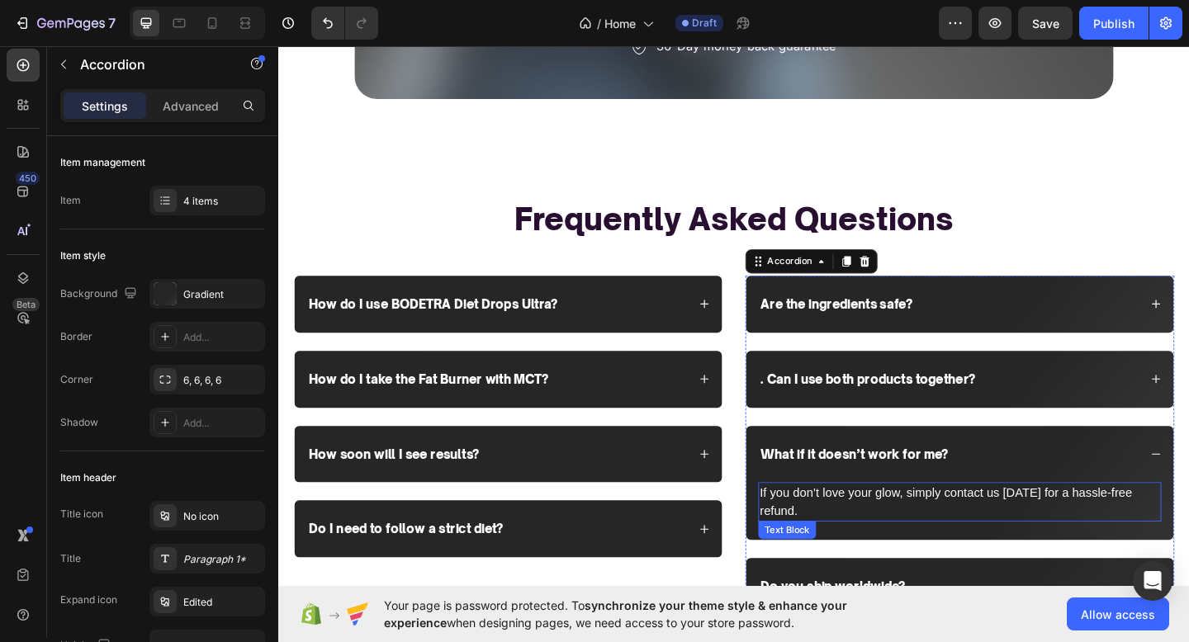
click at [1041, 523] on p "If you don’t love your glow, simply contact us within 30 days for a hassle-free…" at bounding box center [1019, 543] width 435 height 40
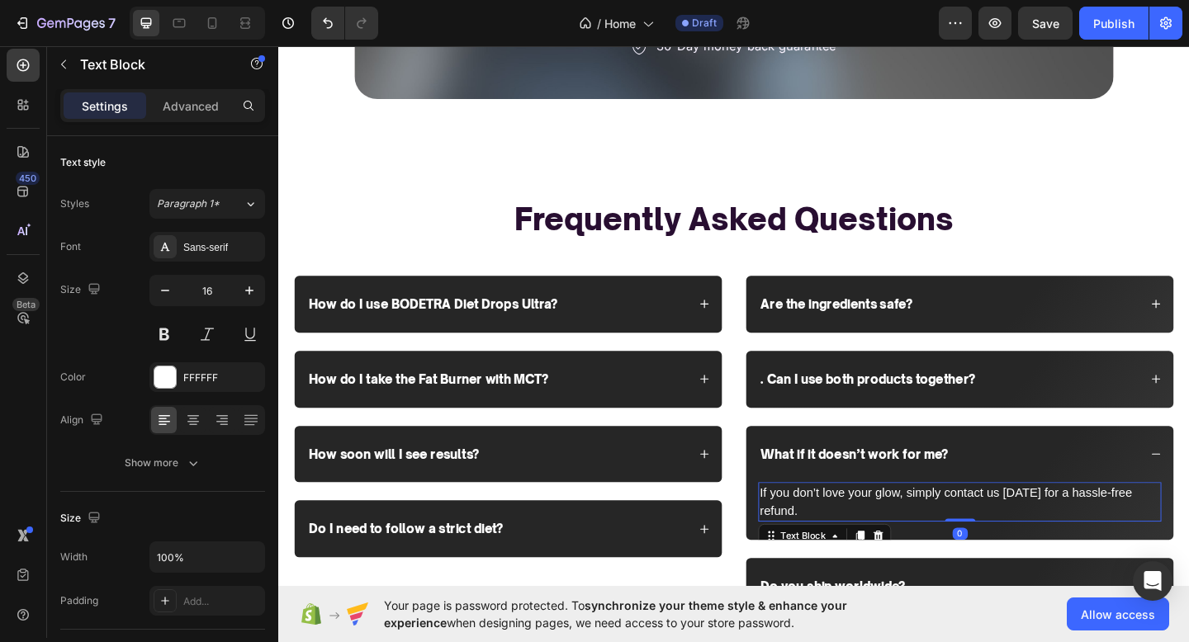
click at [1041, 523] on p "If you don’t love your glow, simply contact us within 30 days for a hassle-free…" at bounding box center [1019, 543] width 435 height 40
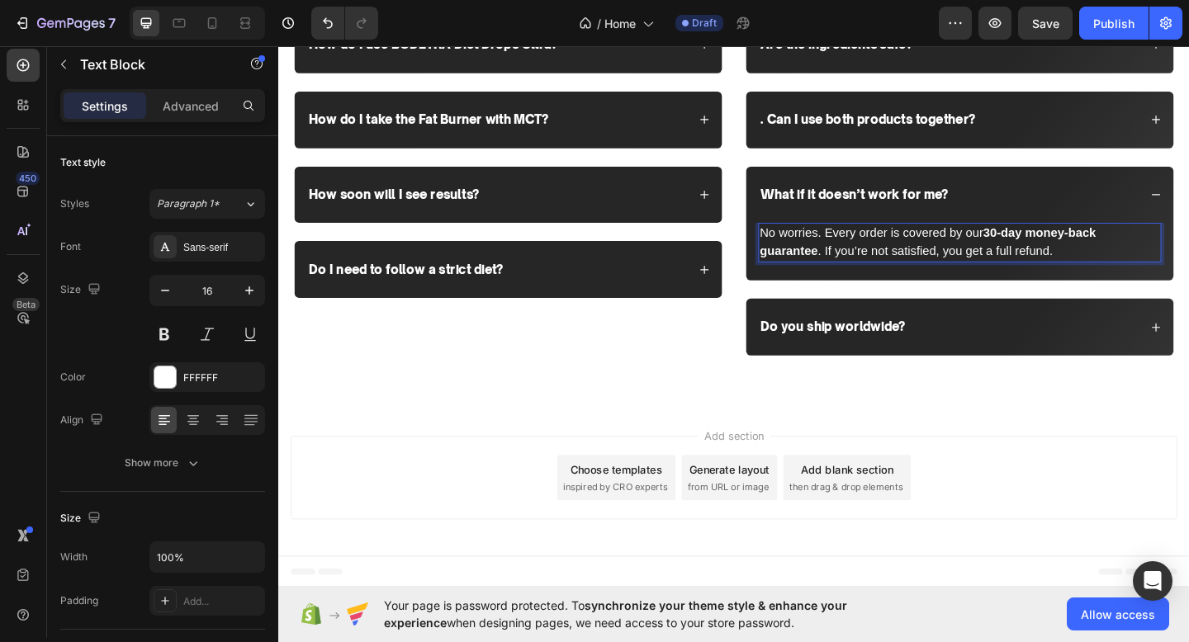
scroll to position [3485, 0]
click at [844, 357] on p "Do you ship worldwide?" at bounding box center [881, 351] width 158 height 17
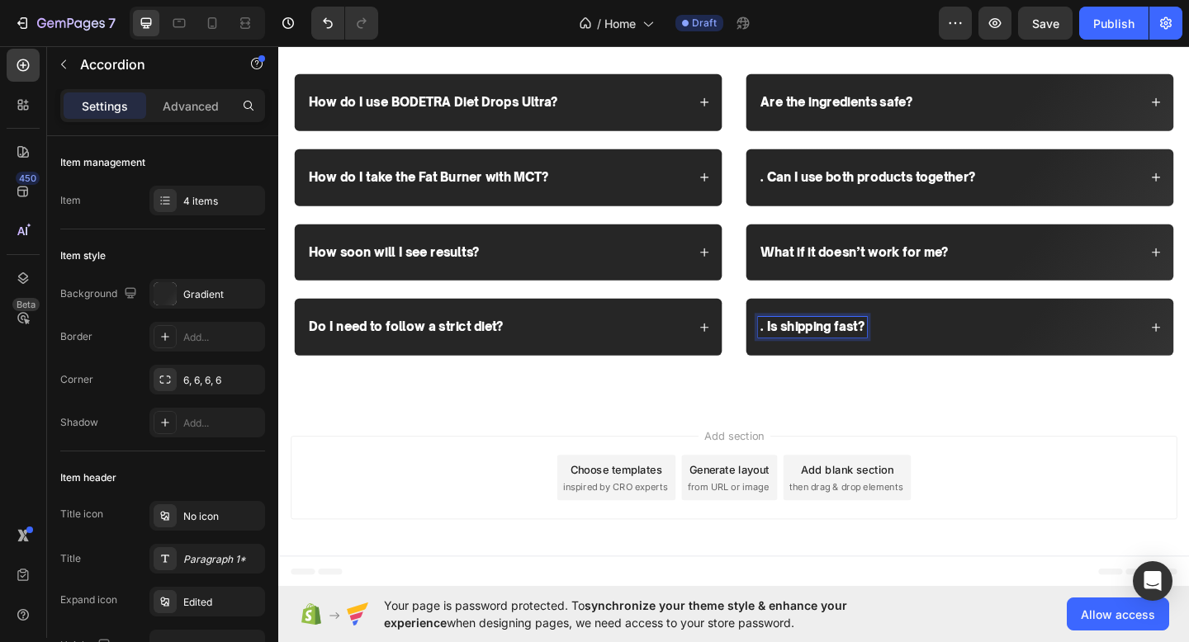
scroll to position [3423, 0]
click at [811, 357] on p ". Is shipping fast?" at bounding box center [858, 351] width 113 height 17
click at [1033, 352] on div "Is shipping fast?" at bounding box center [1007, 352] width 414 height 22
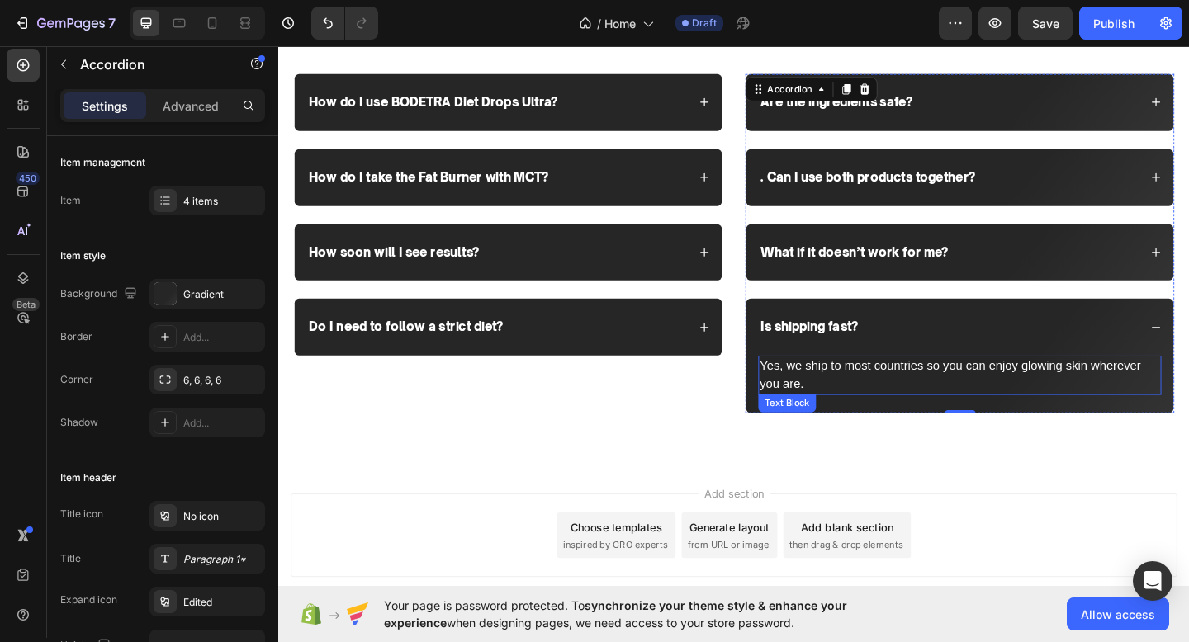
click at [1014, 396] on p "Yes, we ship to most countries so you can enjoy glowing skin wherever you are." at bounding box center [1019, 405] width 435 height 40
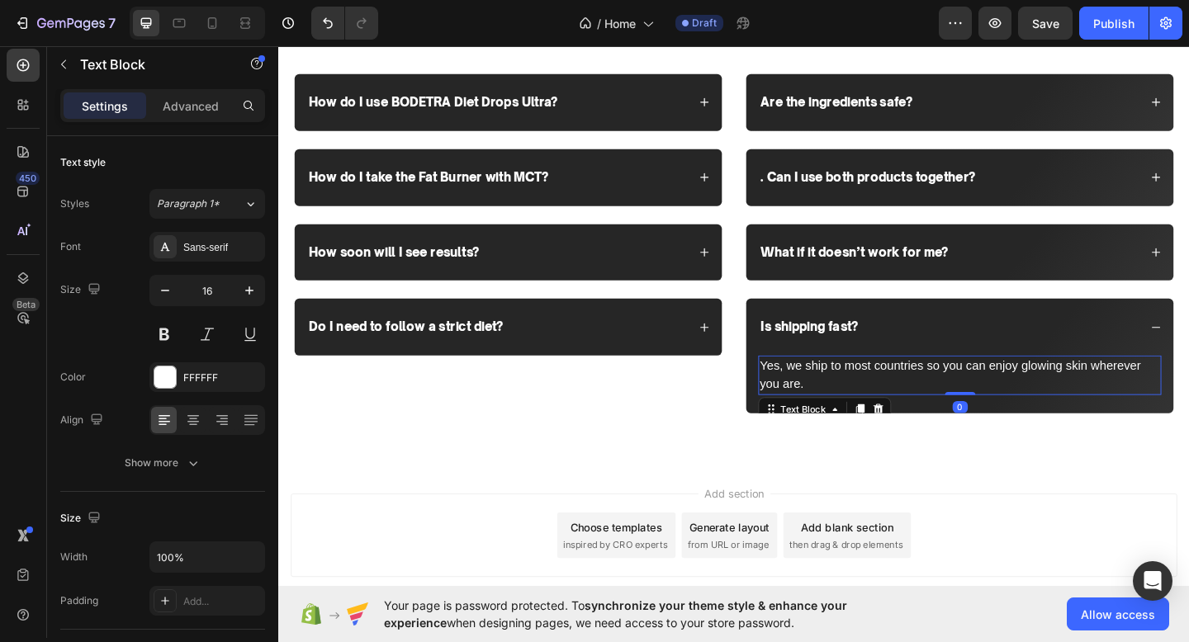
click at [1014, 396] on p "Yes, we ship to most countries so you can enjoy glowing skin wherever you are." at bounding box center [1019, 405] width 435 height 40
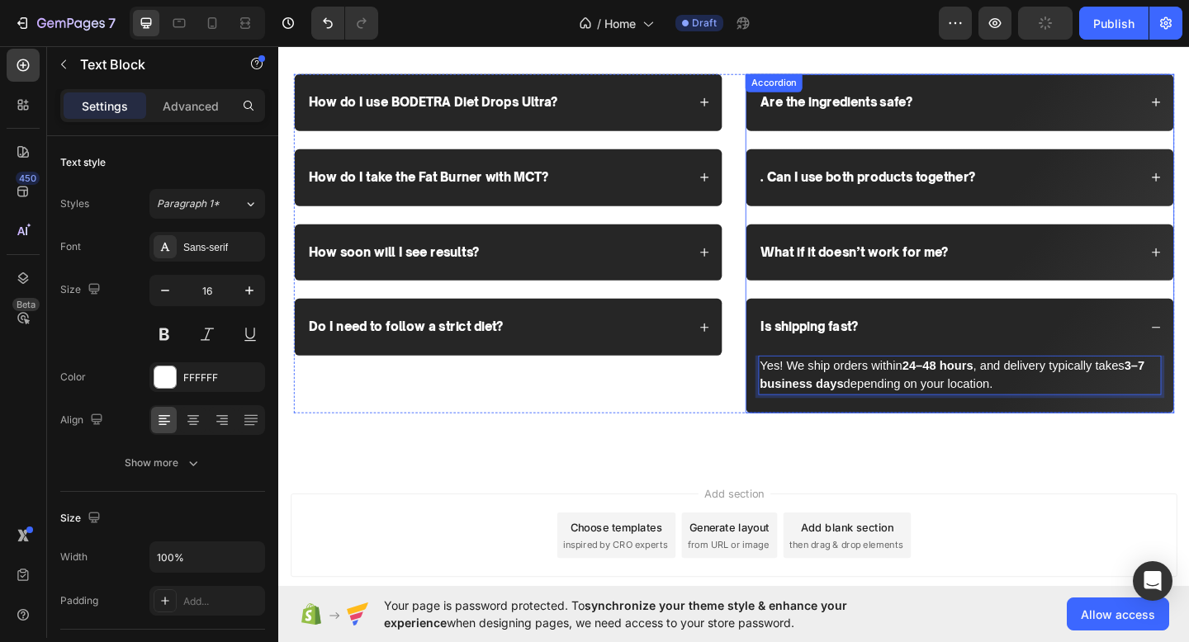
click at [988, 335] on div "Is shipping fast?" at bounding box center [1019, 352] width 465 height 62
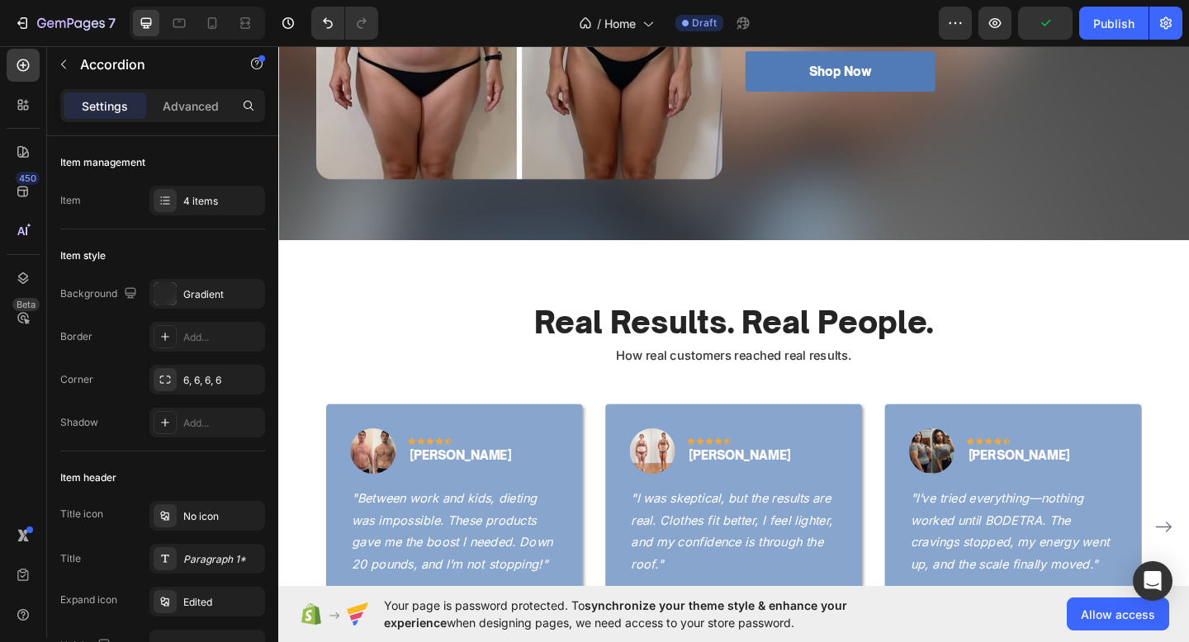
scroll to position [2024, 0]
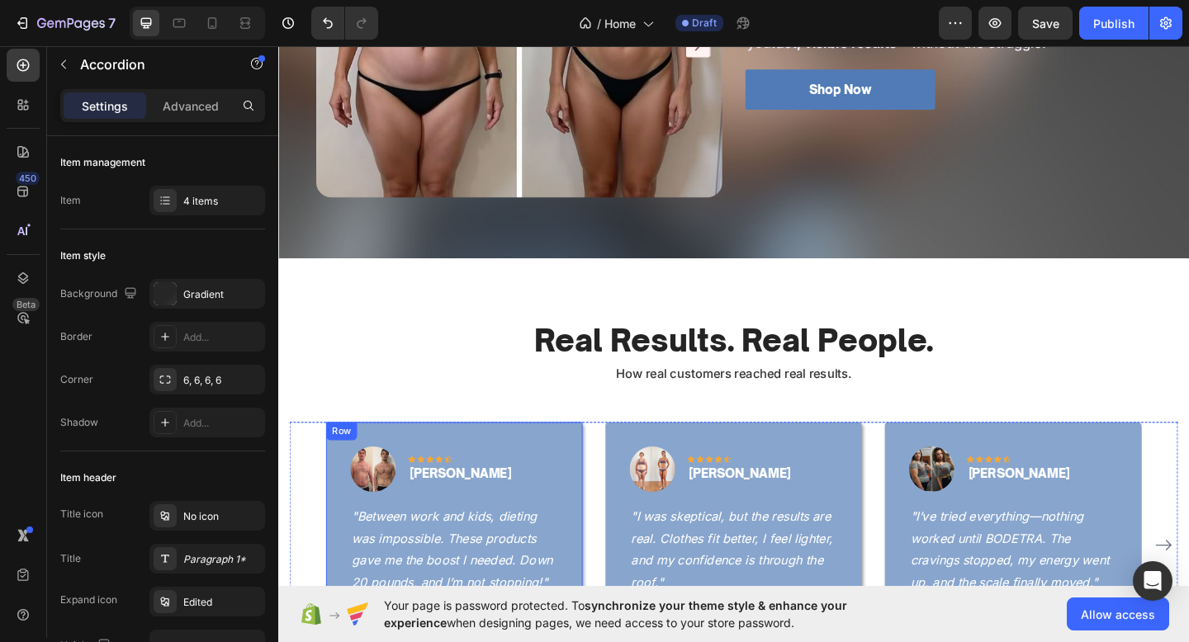
click at [593, 471] on div "Image Icon Icon Icon Icon Icon Row Daniel R. Text block Row "Between work and k…" at bounding box center [469, 589] width 279 height 267
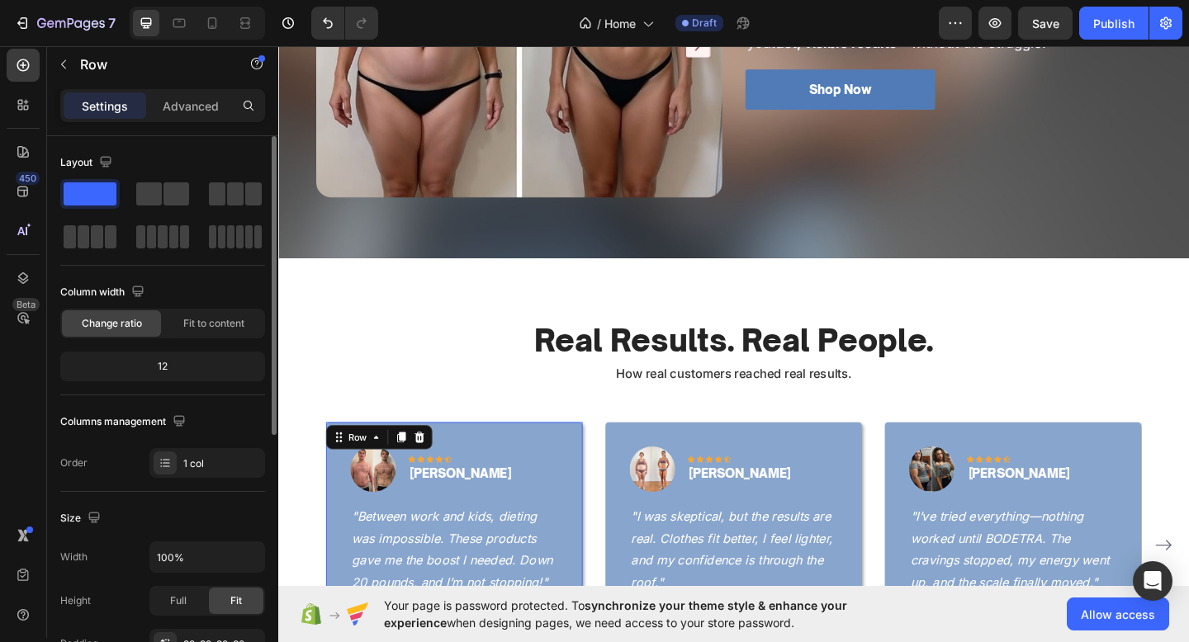
scroll to position [458, 0]
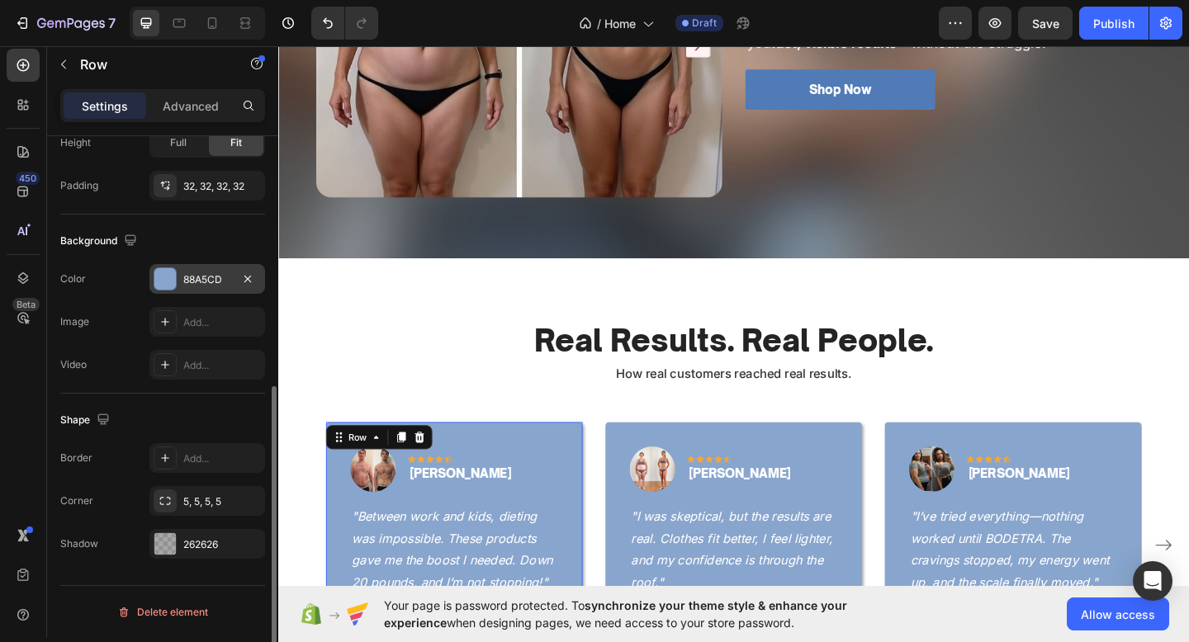
click at [198, 264] on div "88A5CD" at bounding box center [207, 279] width 116 height 30
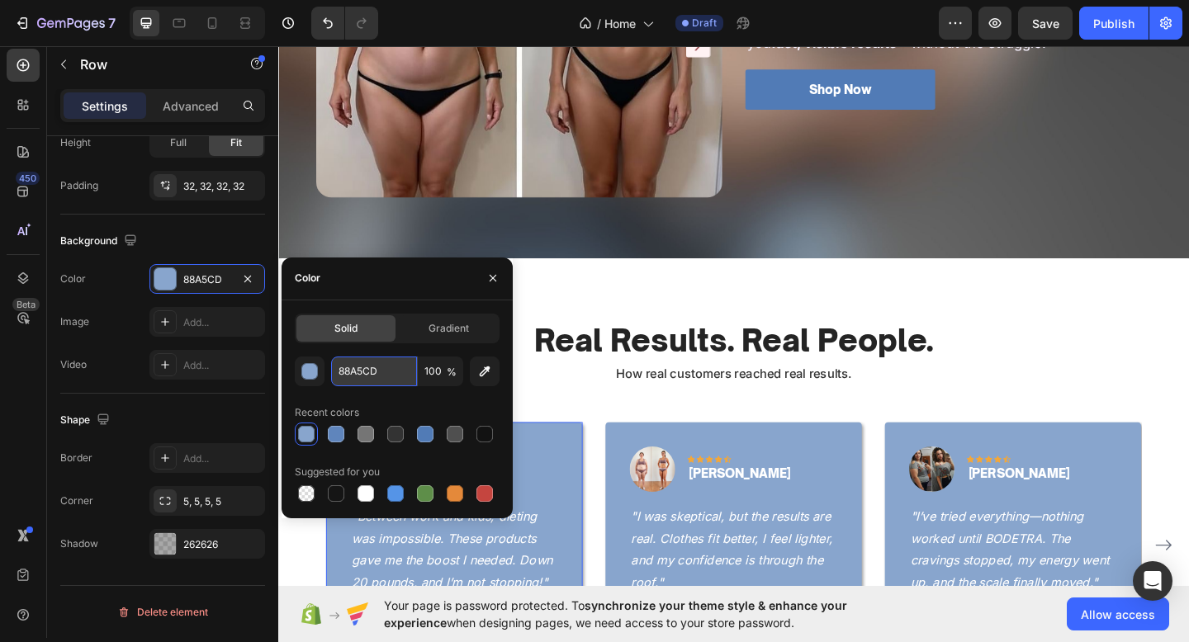
click at [401, 374] on input "88A5CD" at bounding box center [374, 372] width 86 height 30
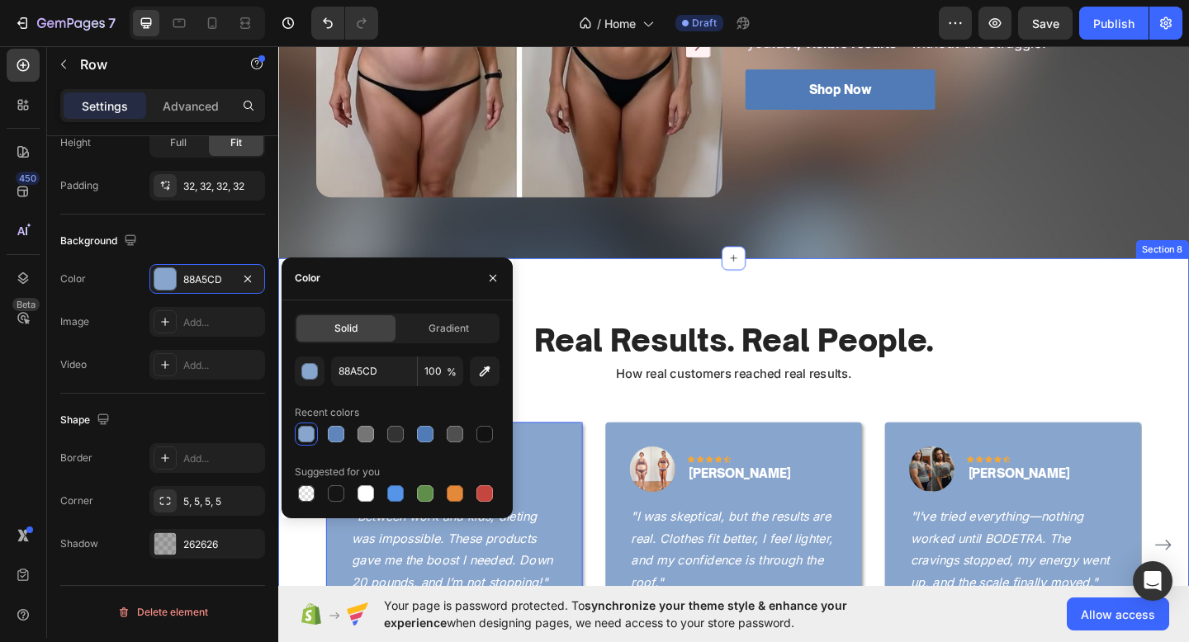
click at [740, 342] on div "Real Results. Real People. Heading How real customers reached real results. Tex…" at bounding box center [773, 532] width 991 height 511
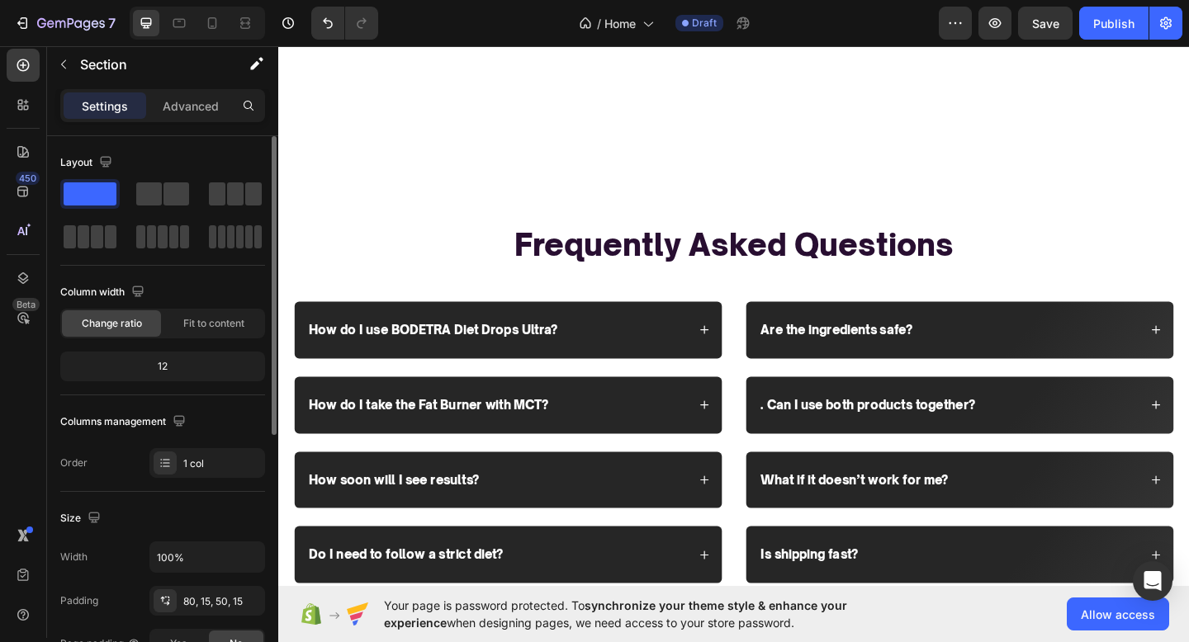
scroll to position [3423, 0]
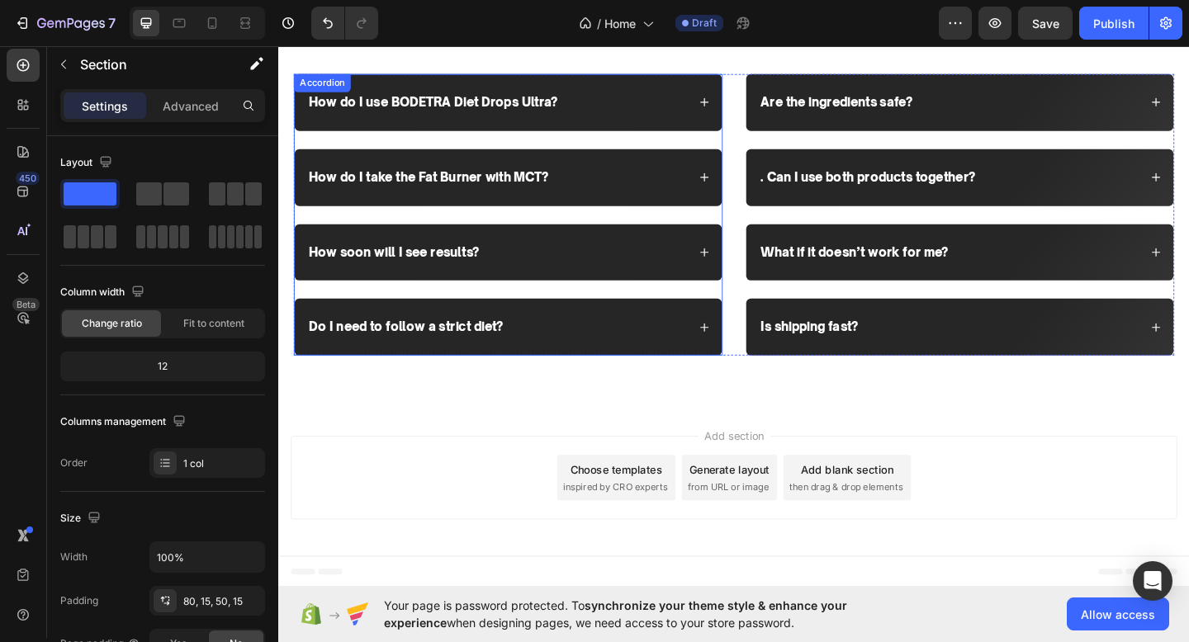
click at [680, 98] on div "How do I use BODETRA Diet Drops Ultra?" at bounding box center [516, 108] width 414 height 22
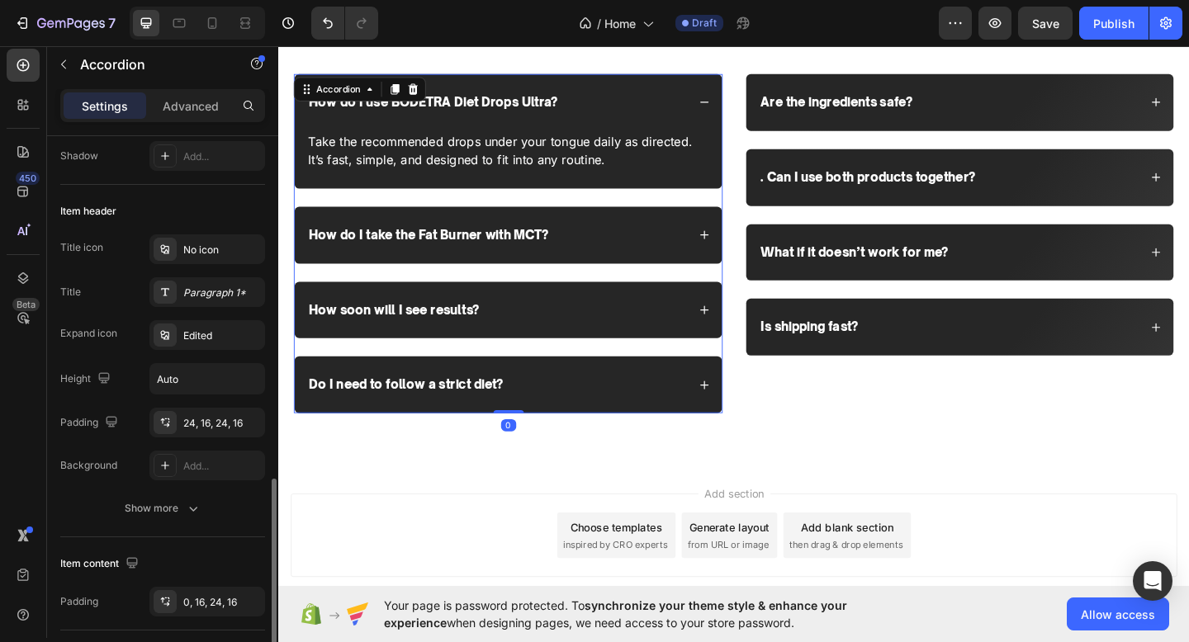
scroll to position [60, 0]
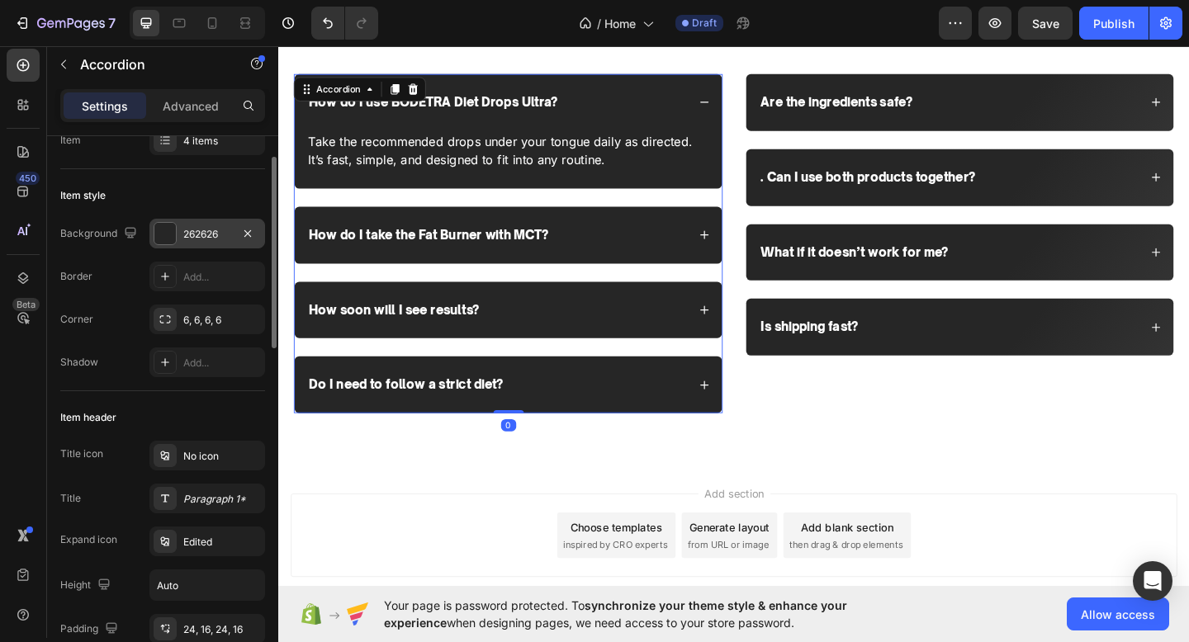
click at [215, 225] on div "262626" at bounding box center [207, 234] width 116 height 30
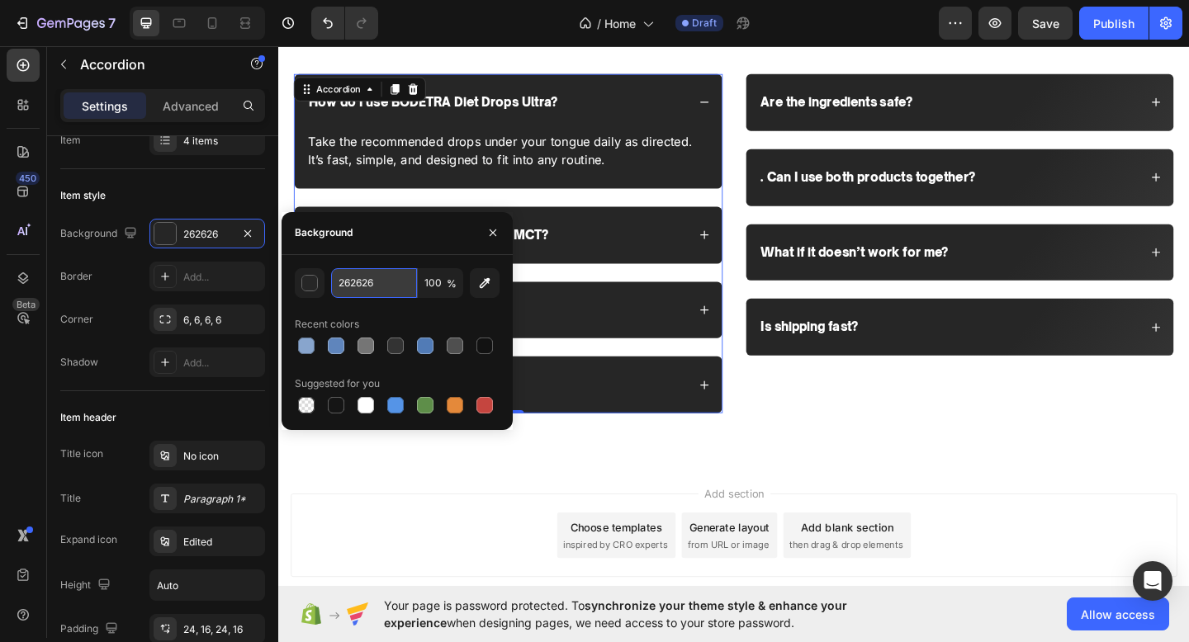
click at [383, 274] on input "262626" at bounding box center [374, 283] width 86 height 30
paste input "88A5CD"
type input "88A5CD"
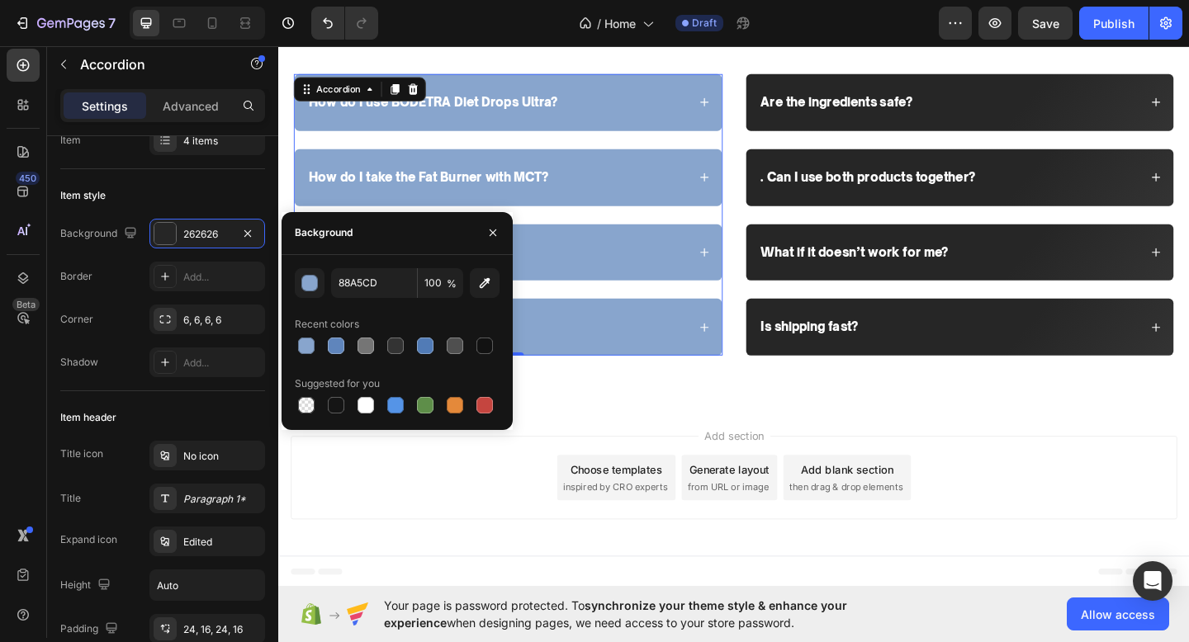
click at [651, 118] on div "How do I use BODETRA Diet Drops Ultra?" at bounding box center [516, 108] width 414 height 22
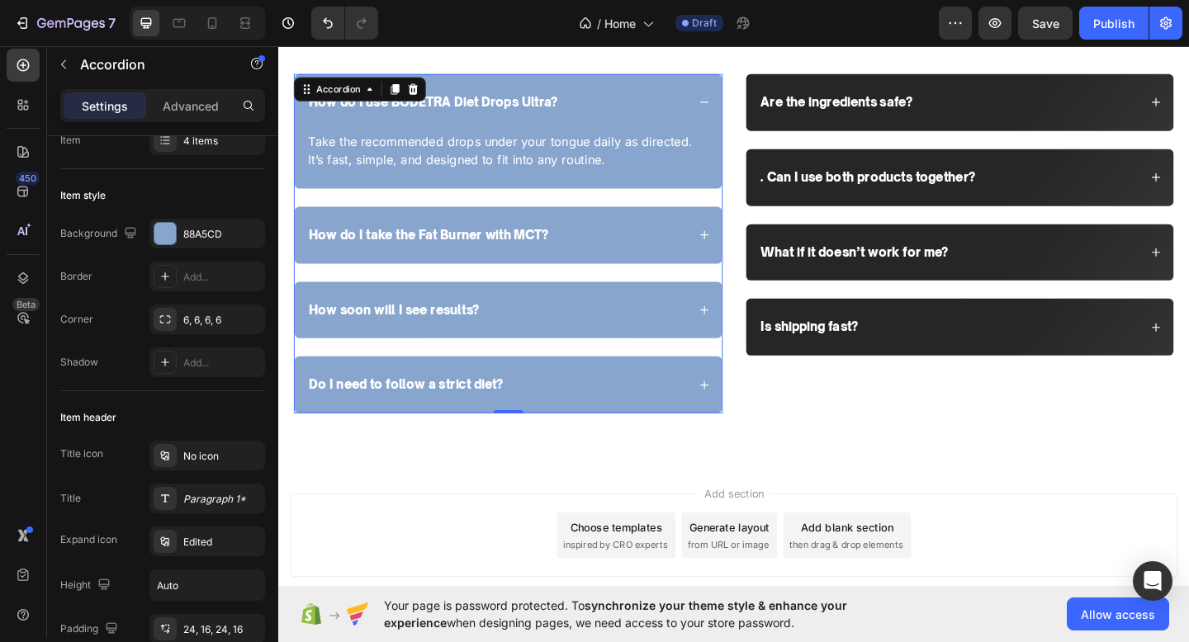
click at [679, 111] on div "How do I use BODETRA Diet Drops Ultra?" at bounding box center [516, 108] width 414 height 22
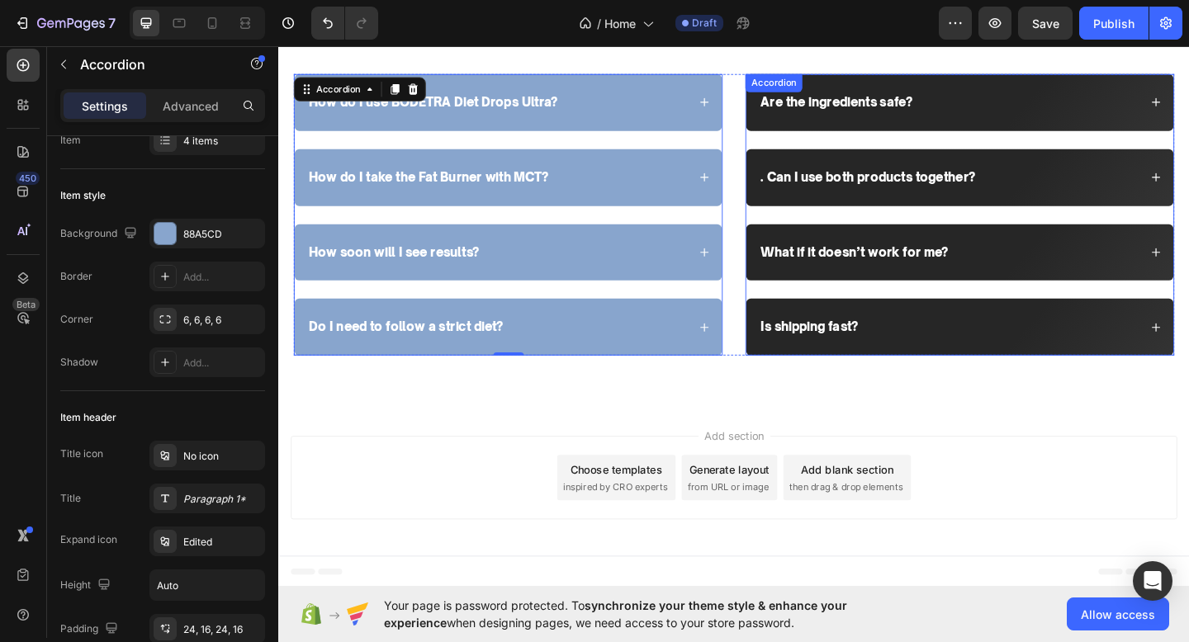
click at [1002, 89] on div "Are the ingredients safe?" at bounding box center [1019, 108] width 465 height 62
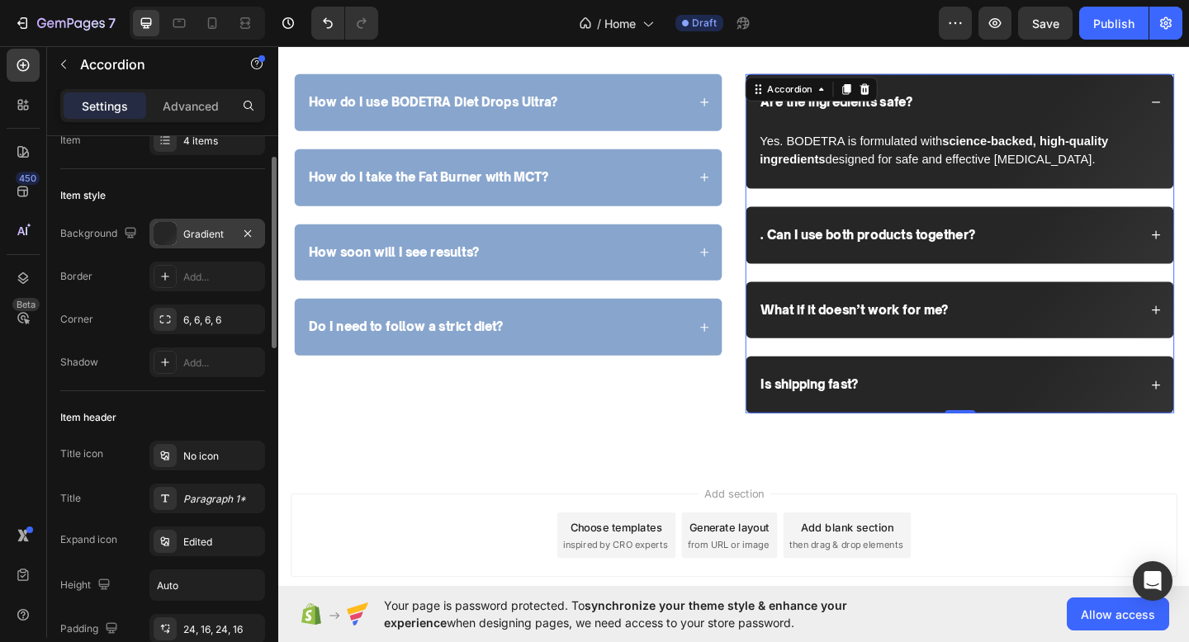
click at [202, 235] on div "Gradient" at bounding box center [207, 234] width 48 height 15
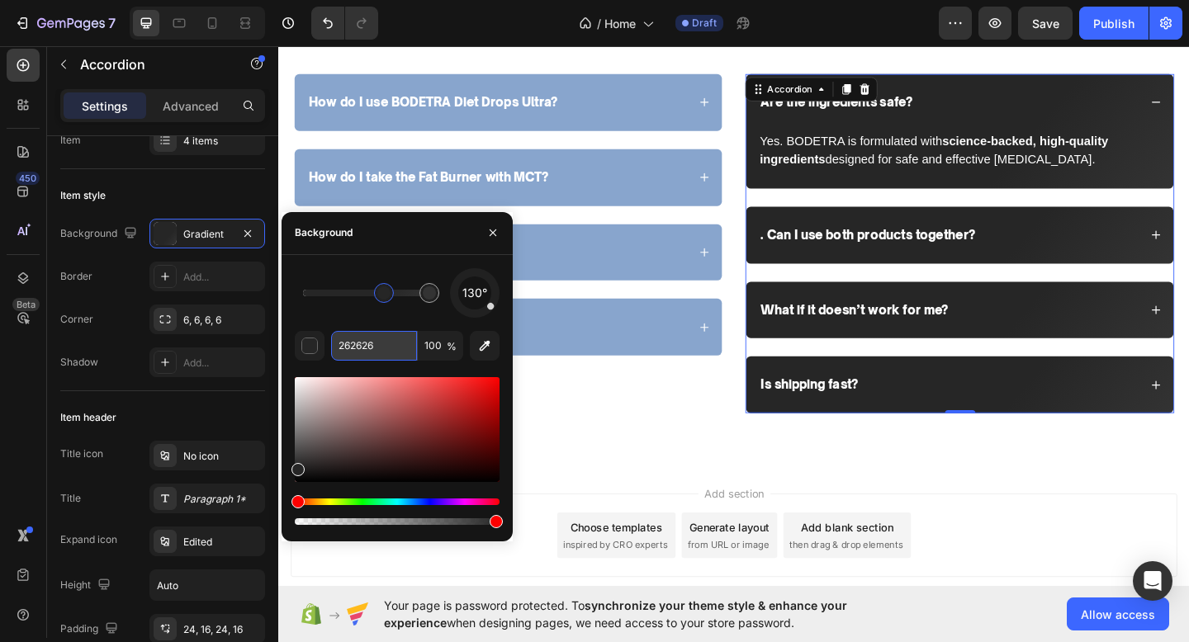
click at [390, 345] on input "262626" at bounding box center [374, 346] width 86 height 30
paste input "88A5CD"
type input "88A5CD"
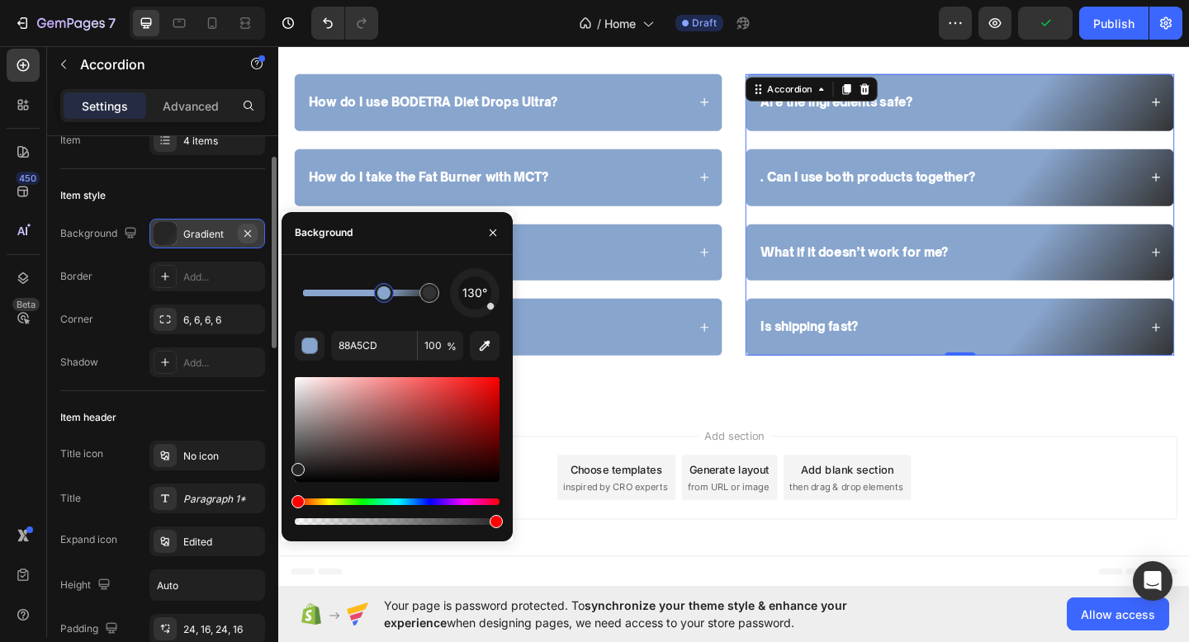
click at [251, 236] on icon "button" at bounding box center [247, 233] width 13 height 13
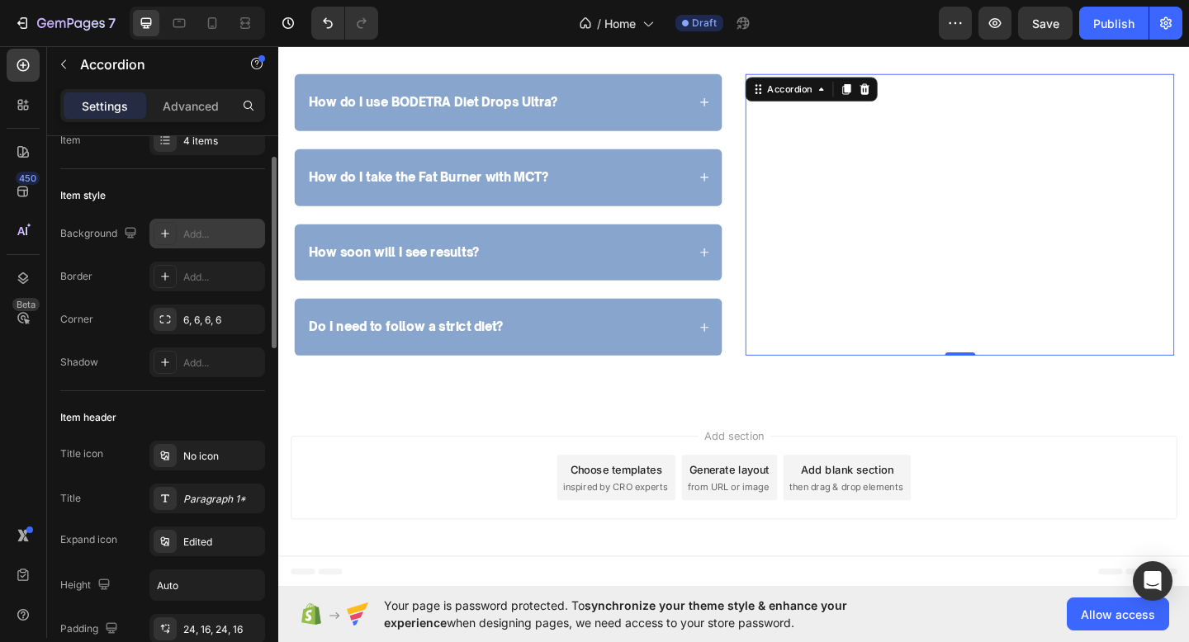
click at [172, 234] on div at bounding box center [165, 233] width 23 height 23
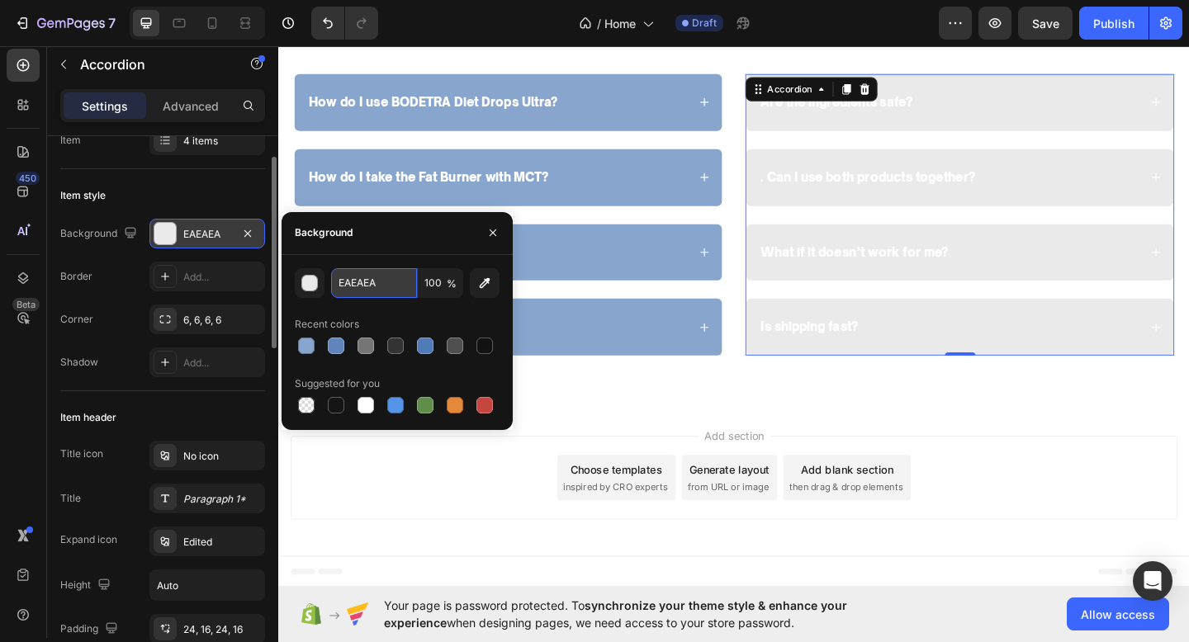
click at [409, 286] on input "EAEAEA" at bounding box center [374, 283] width 86 height 30
paste input "88A5CD"
type input "88A5CD"
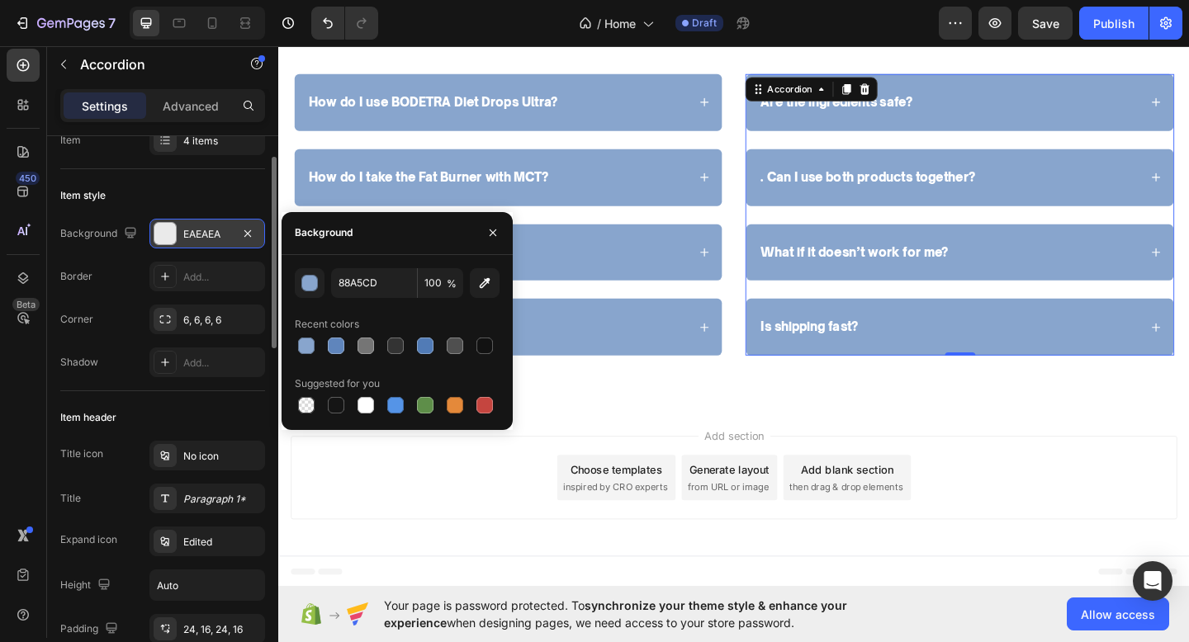
click at [853, 373] on div "Is shipping fast?" at bounding box center [1019, 352] width 465 height 62
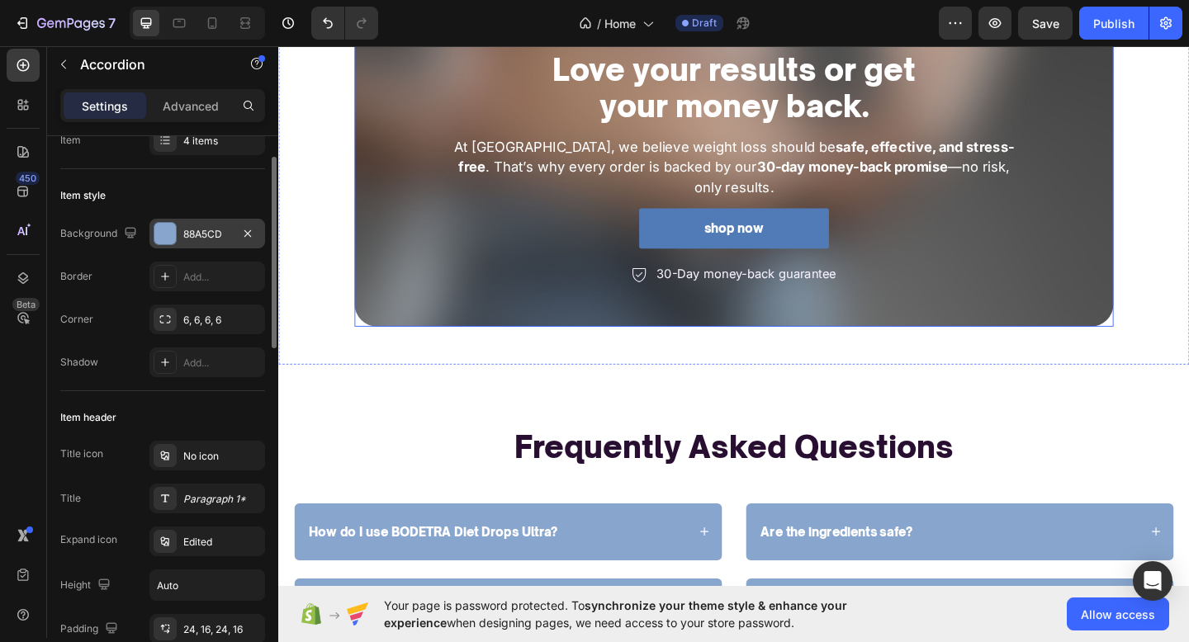
scroll to position [3292, 0]
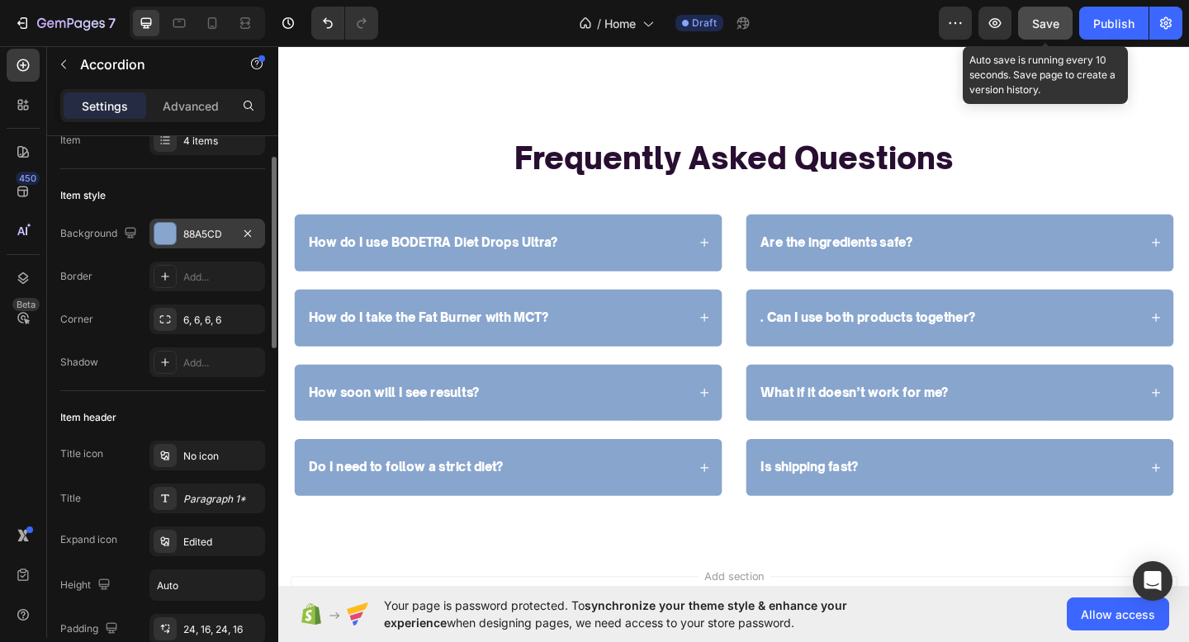
click at [1050, 27] on span "Save" at bounding box center [1045, 24] width 27 height 14
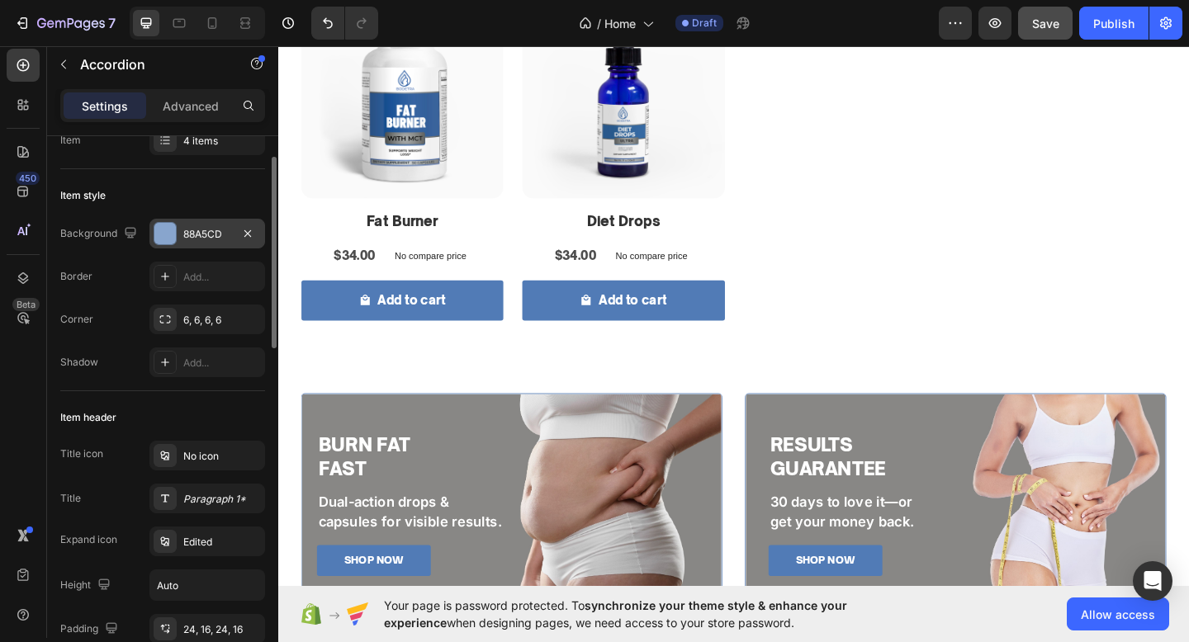
scroll to position [934, 0]
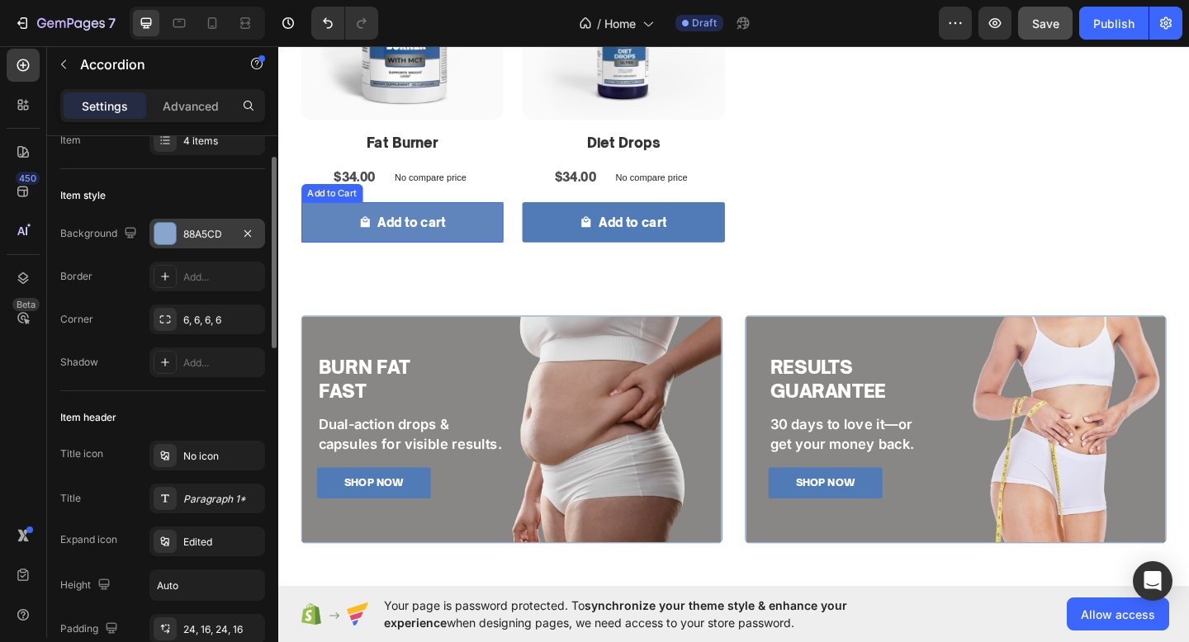
click at [494, 257] on button "Add to cart" at bounding box center [413, 238] width 220 height 44
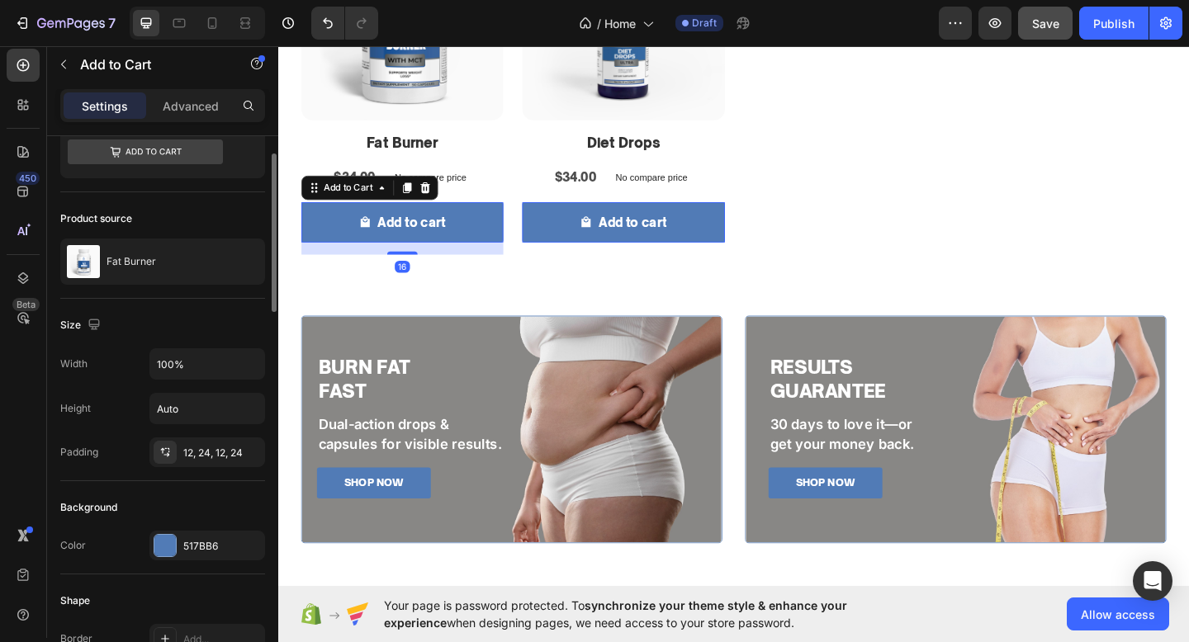
scroll to position [0, 0]
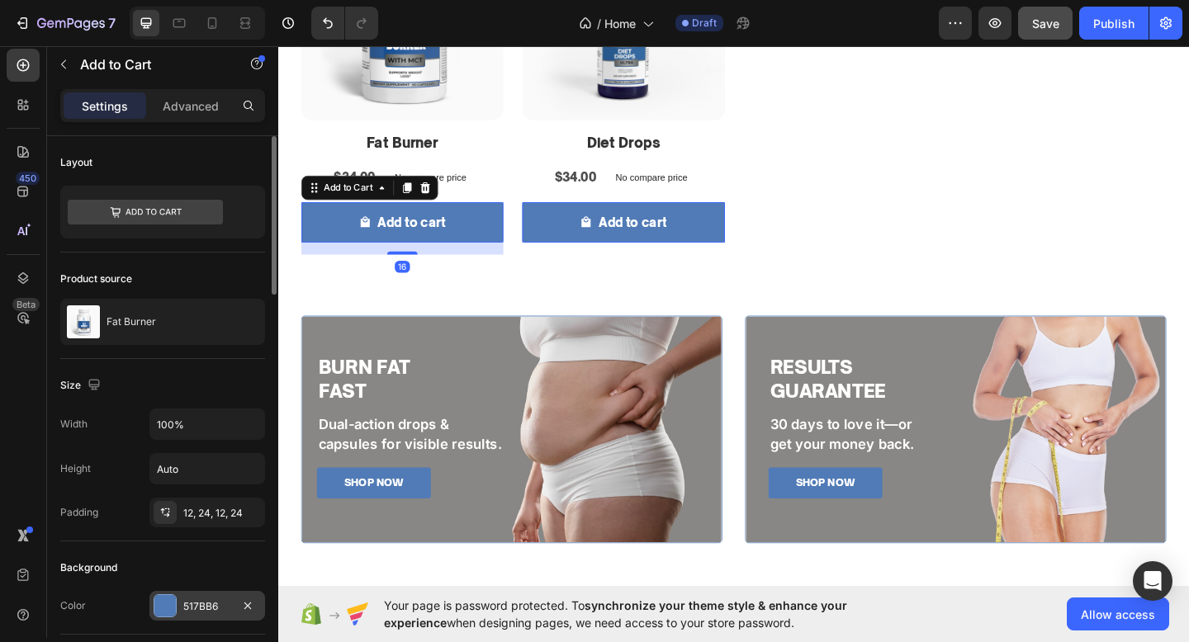
click at [221, 603] on div "517BB6" at bounding box center [207, 606] width 48 height 15
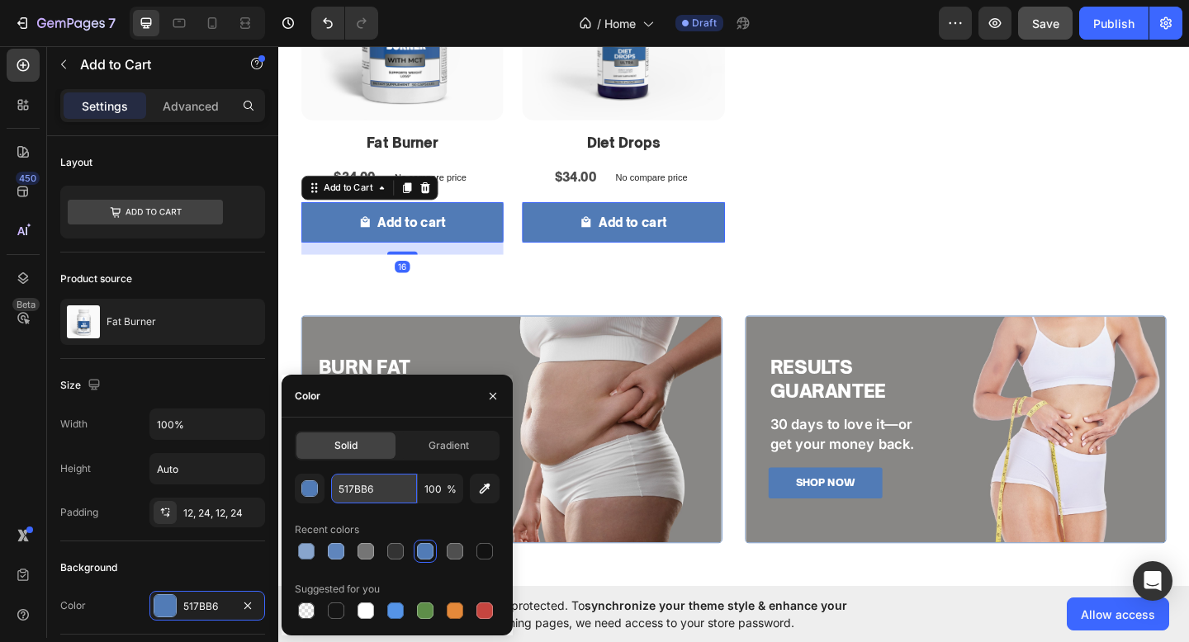
click at [358, 485] on input "517BB6" at bounding box center [374, 489] width 86 height 30
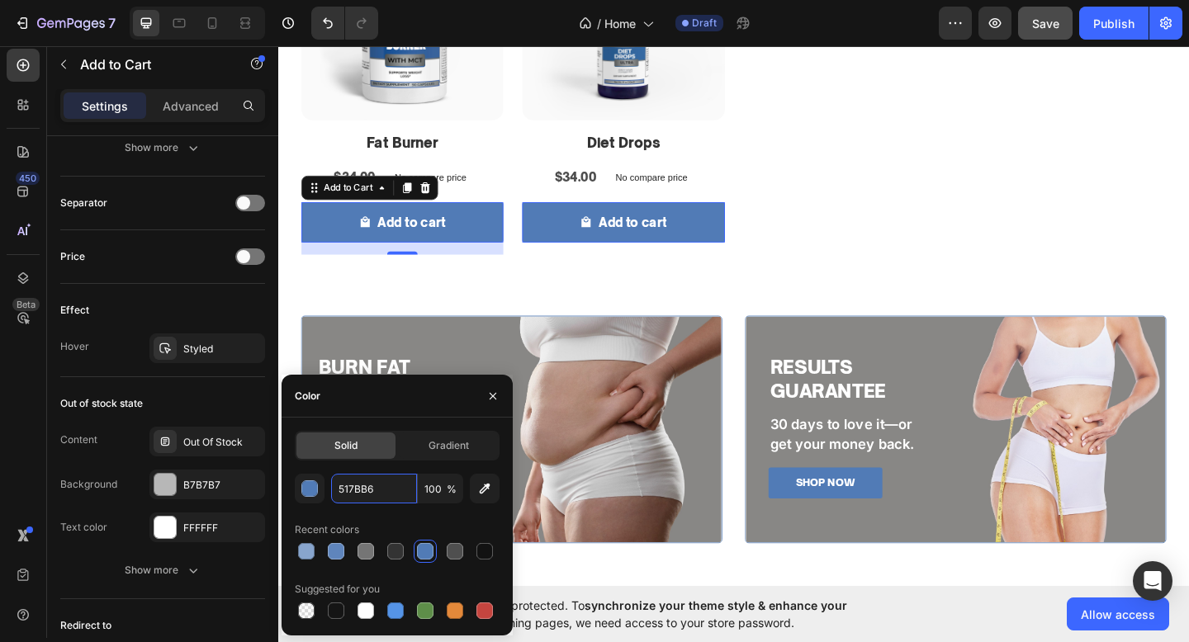
scroll to position [1351, 0]
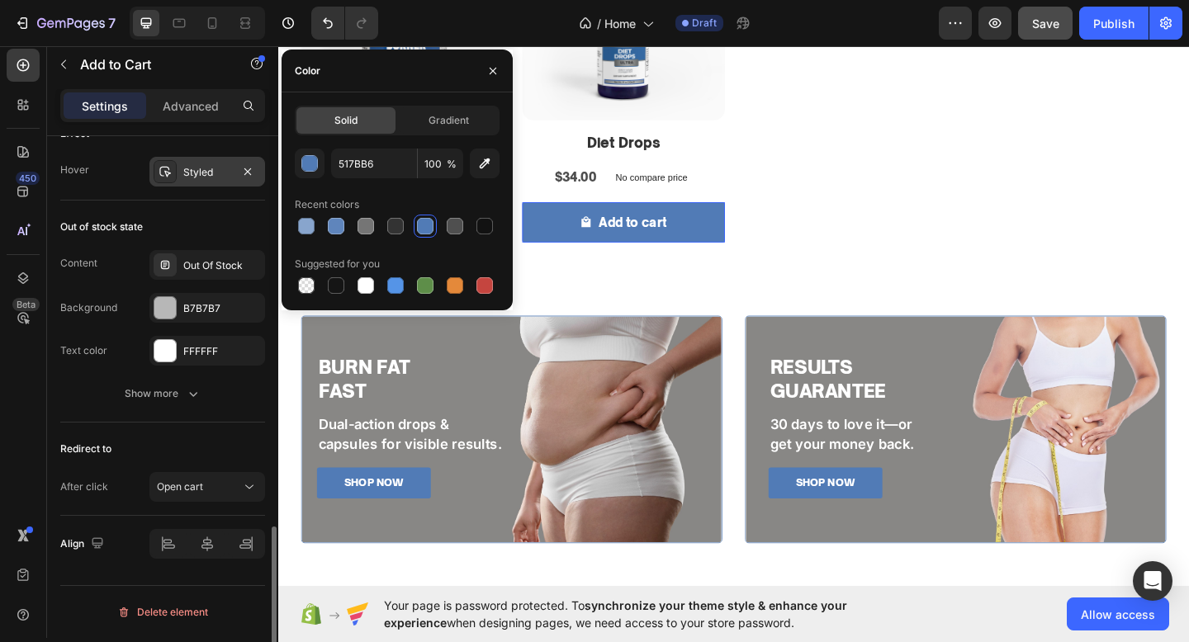
click at [199, 174] on div "Styled" at bounding box center [207, 172] width 48 height 15
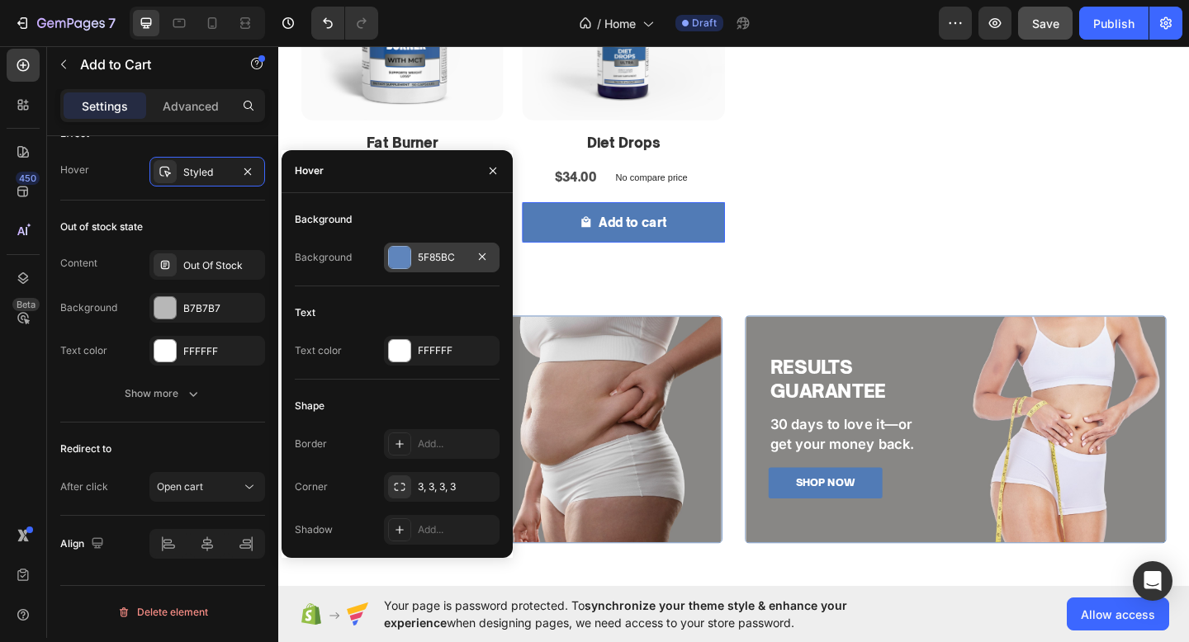
click at [412, 263] on div "5F85BC" at bounding box center [442, 258] width 116 height 30
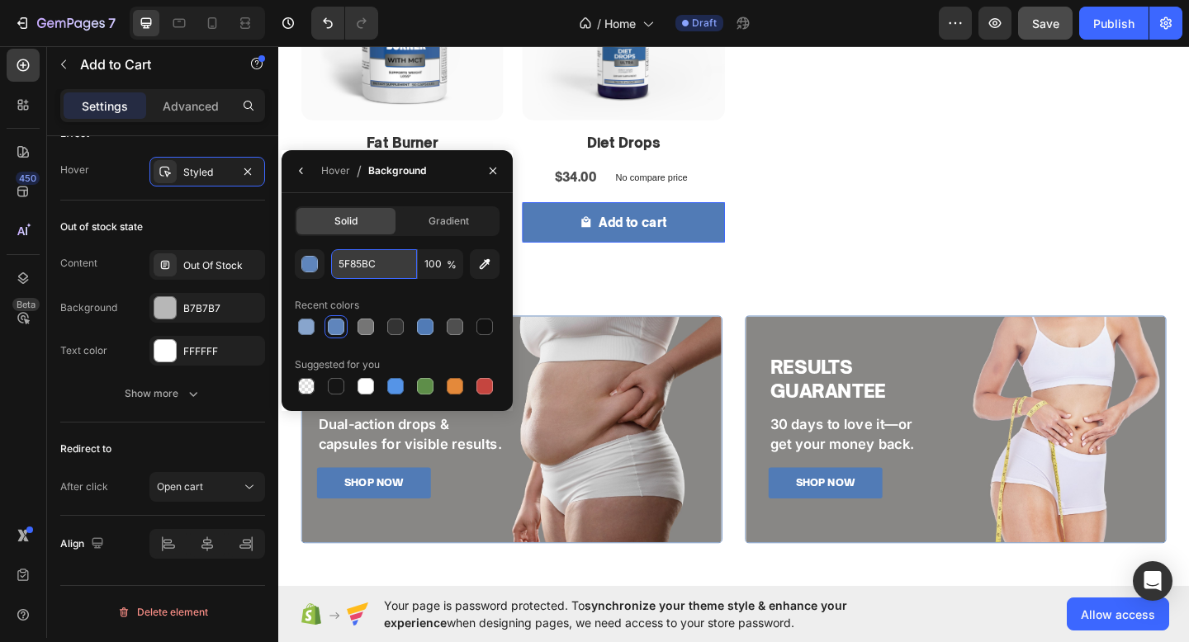
click at [0, 0] on input "5F85BC" at bounding box center [0, 0] width 0 height 0
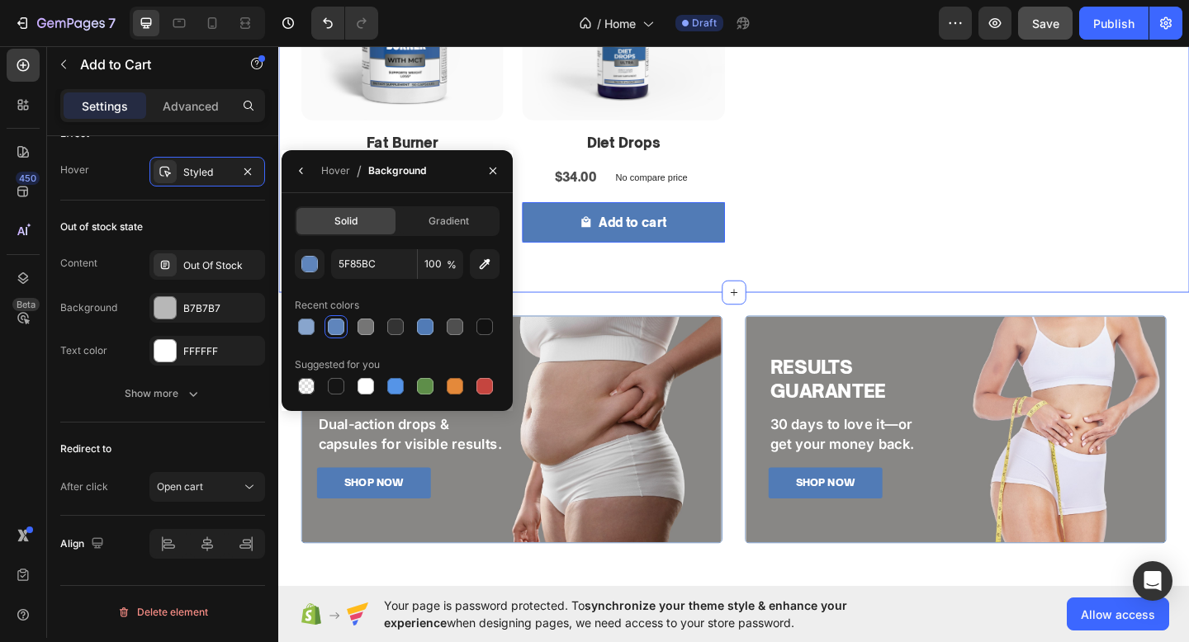
click at [562, 289] on div "Control Cravings. Boost Metabolism. Heading BODETRA Diet Drops Ultra is your se…" at bounding box center [773, 23] width 991 height 583
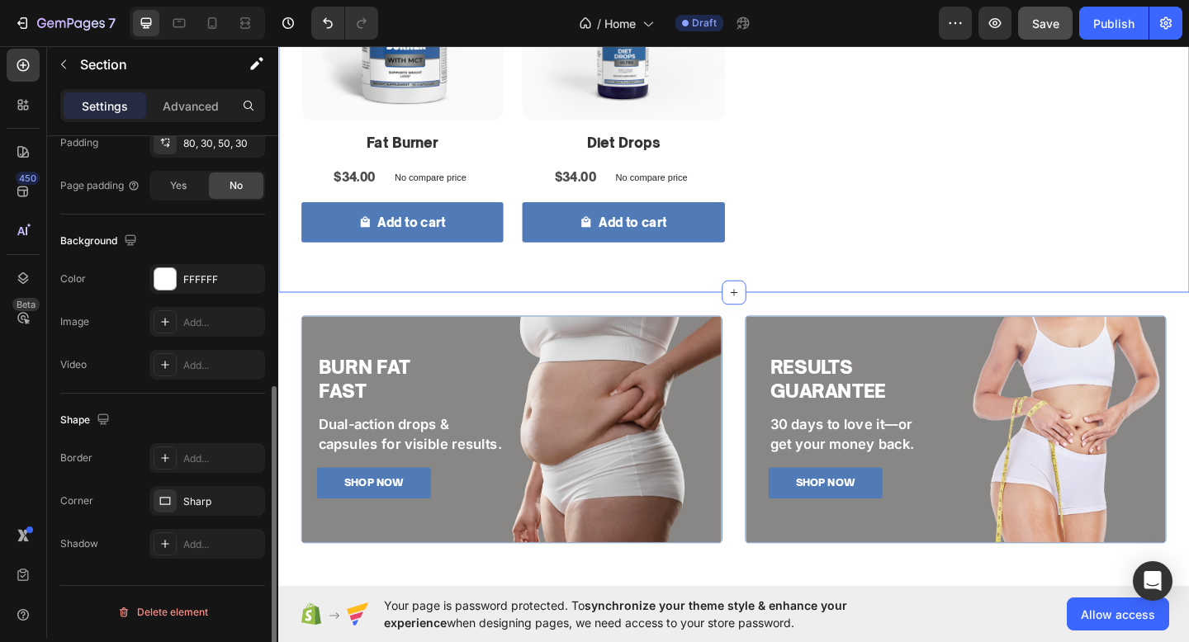
scroll to position [0, 0]
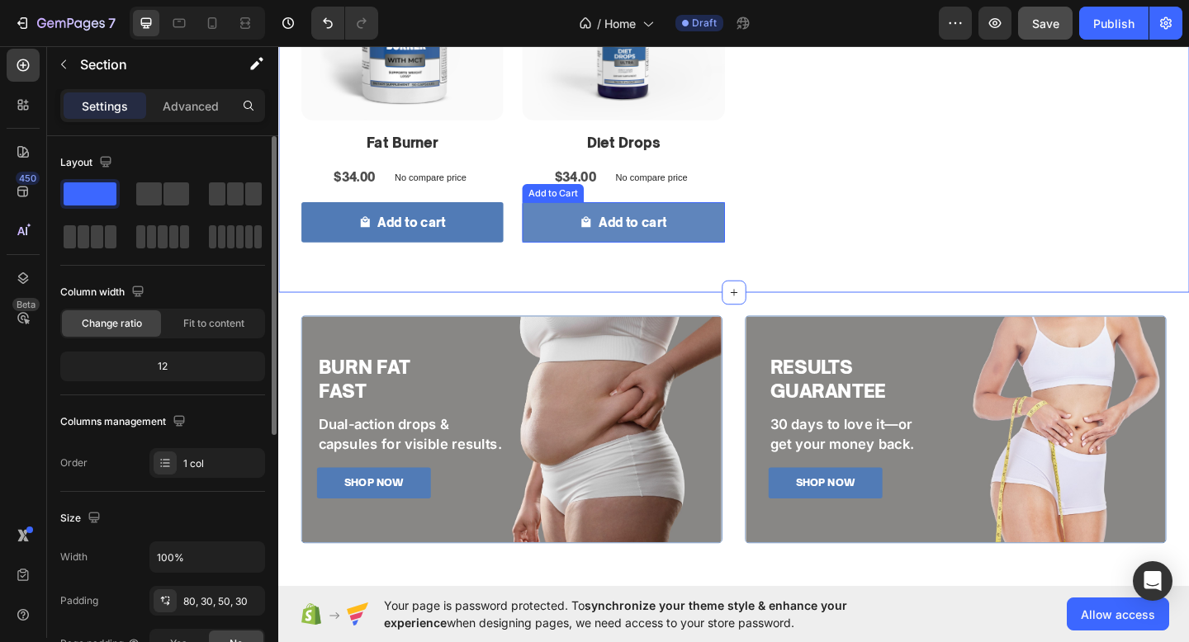
click at [523, 225] on button "Add to cart" at bounding box center [413, 238] width 220 height 44
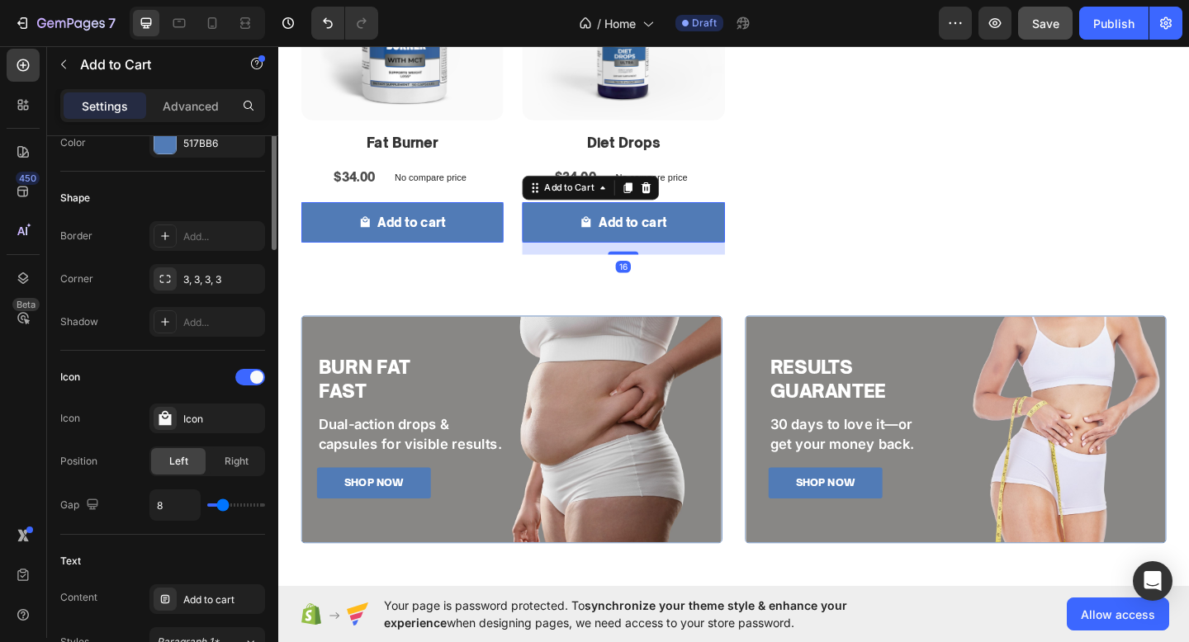
scroll to position [1351, 0]
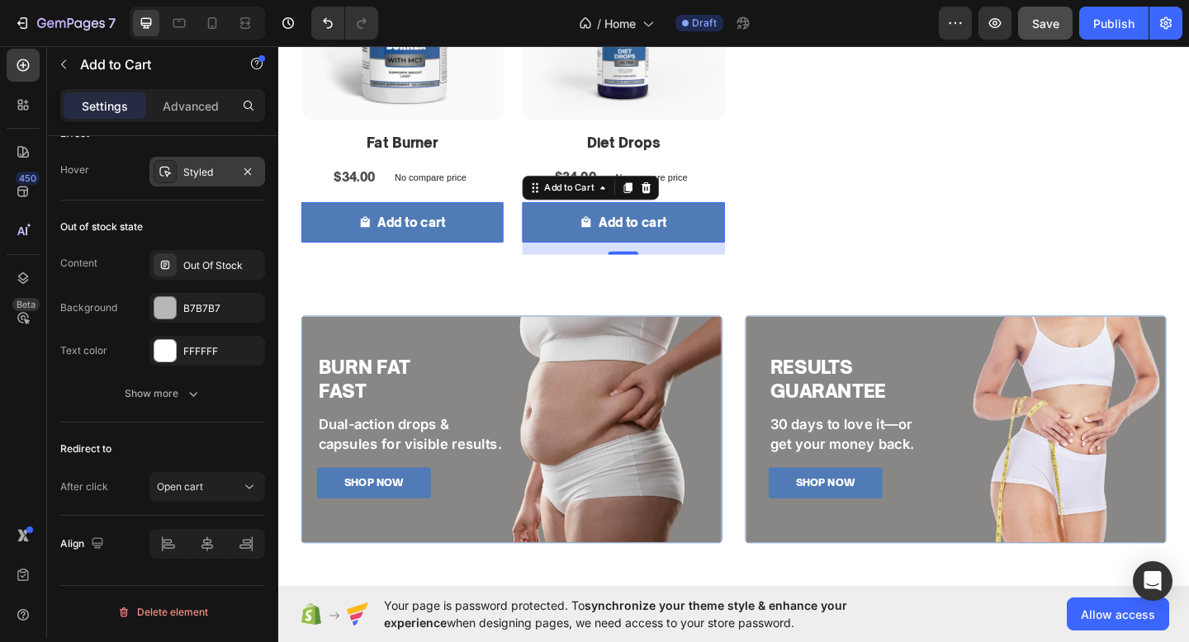
click at [206, 176] on div "Styled" at bounding box center [207, 172] width 48 height 15
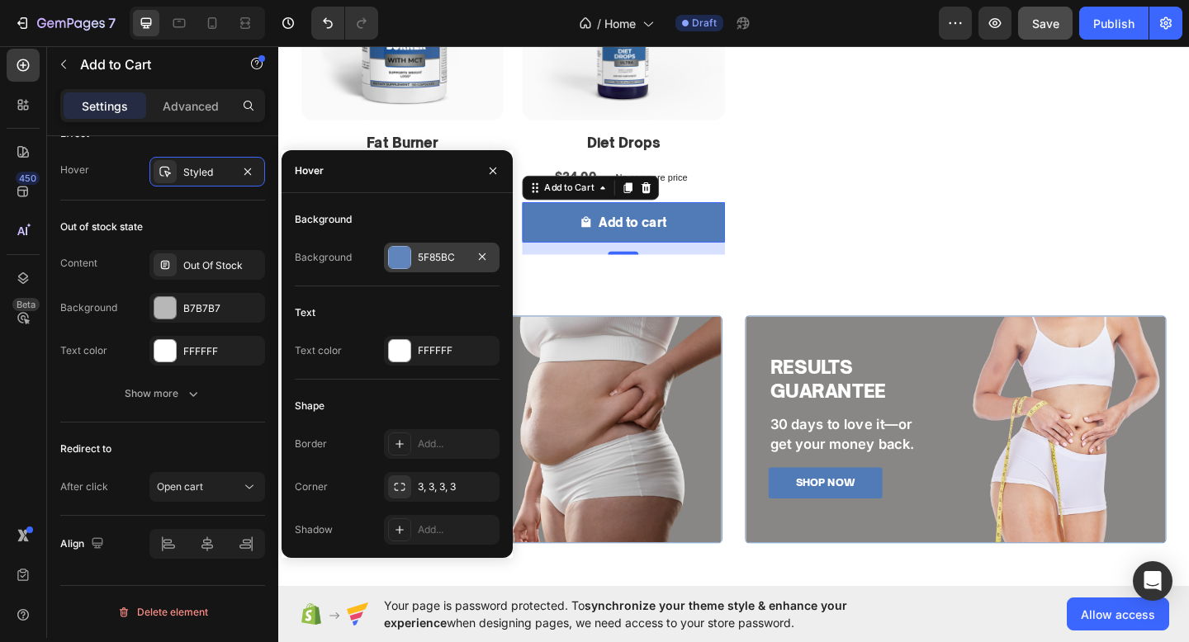
click at [390, 249] on div at bounding box center [399, 257] width 21 height 21
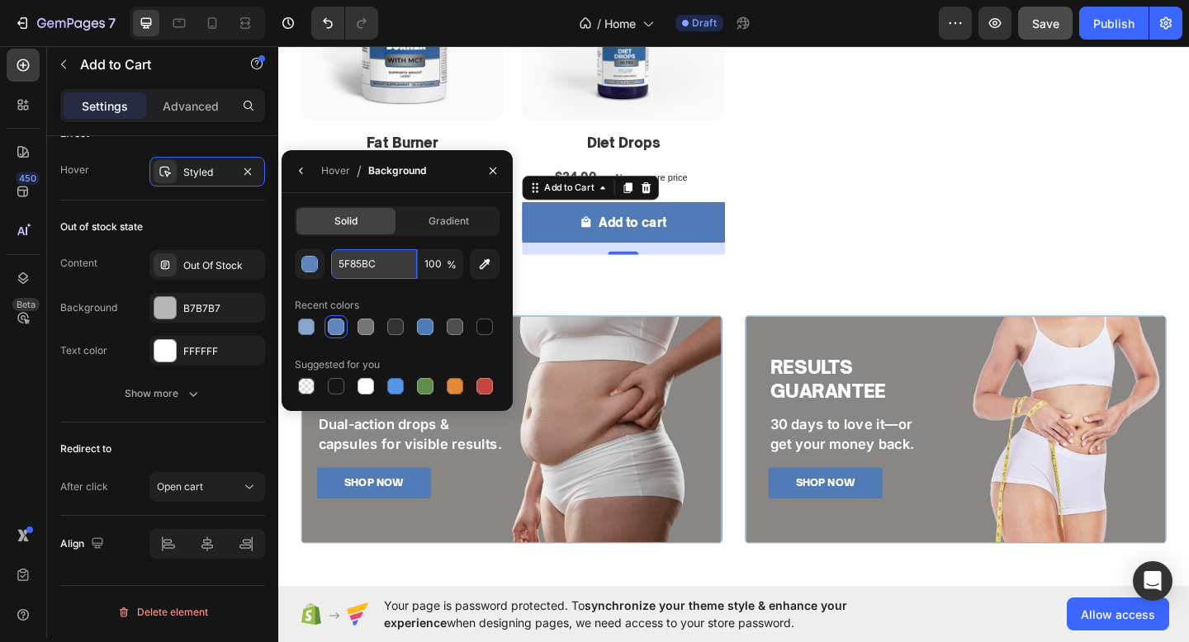
click at [388, 273] on input "5F85BC" at bounding box center [374, 264] width 86 height 30
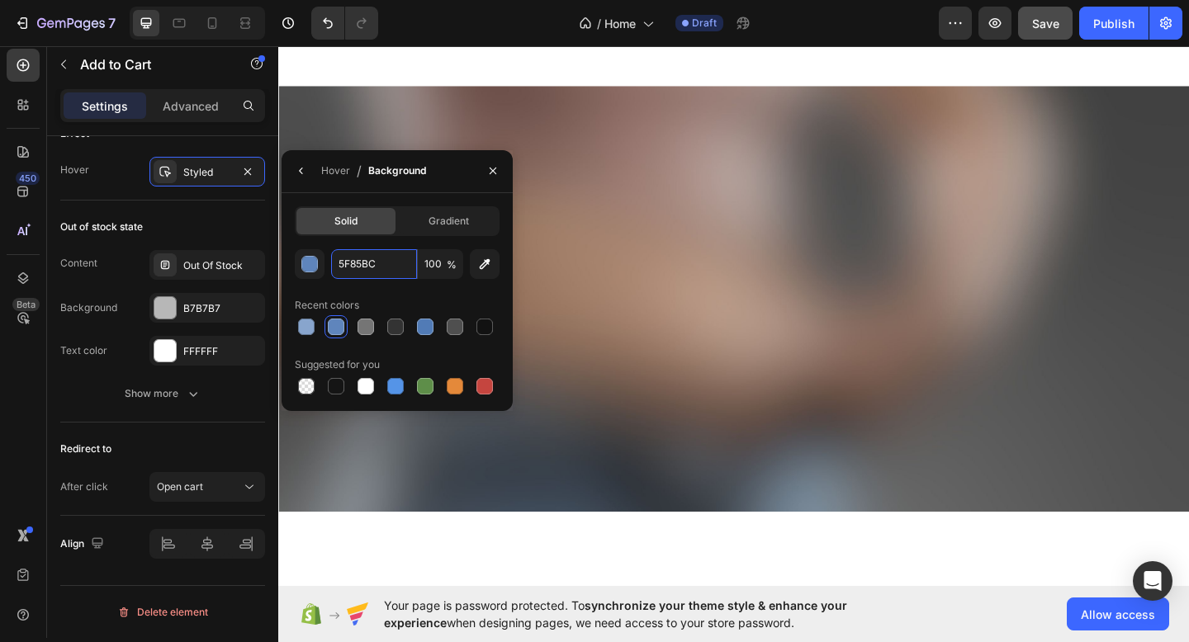
scroll to position [0, 0]
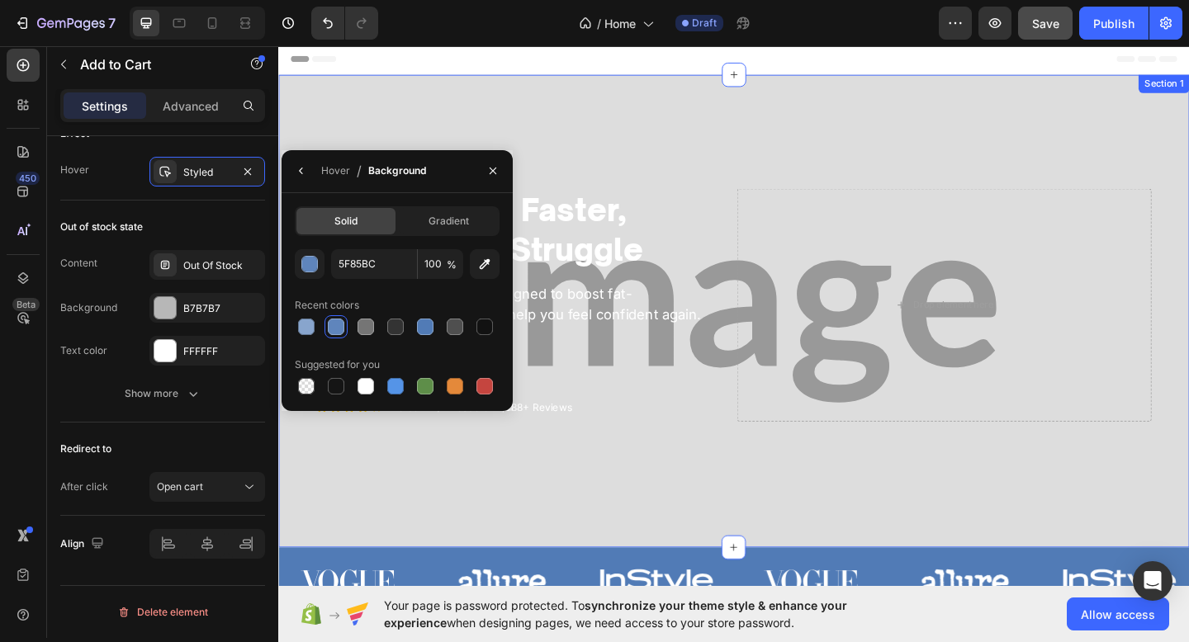
click at [801, 176] on div "Lose Weight Faster, Without the Struggle Heading Natural drops & capsules desig…" at bounding box center [773, 335] width 991 height 514
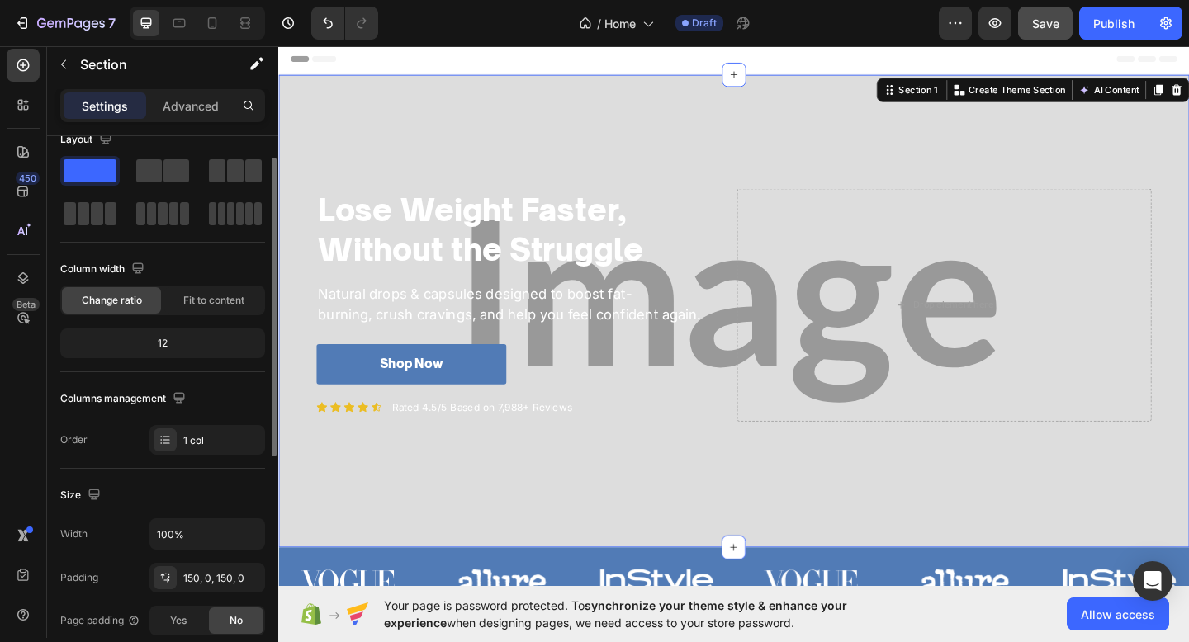
scroll to position [40, 0]
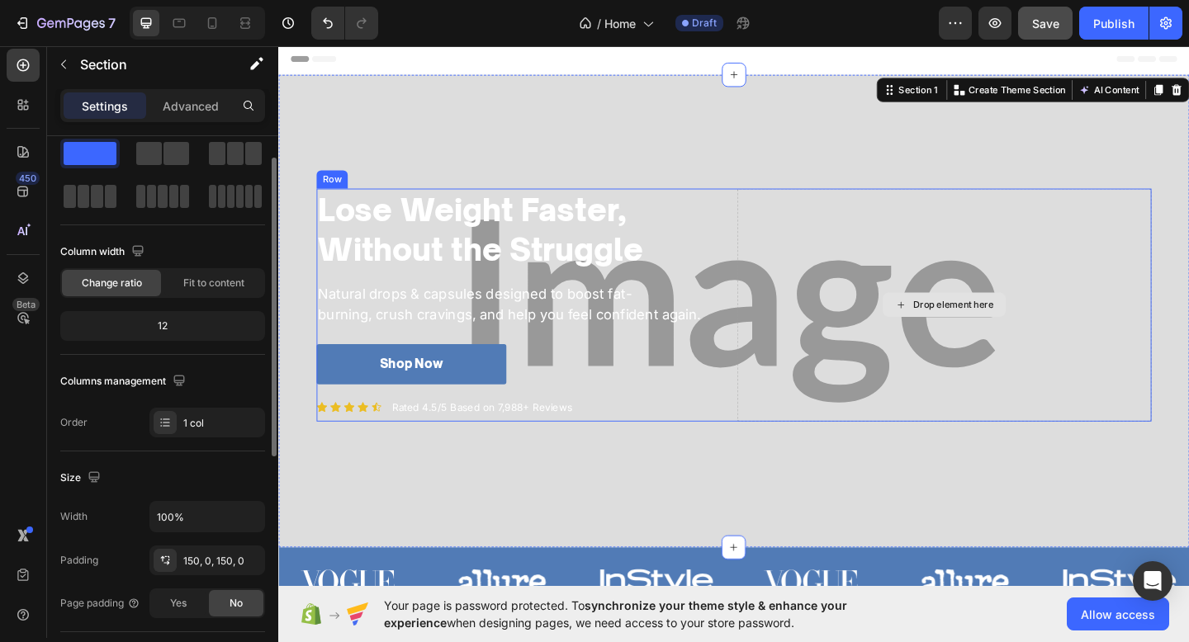
click at [931, 348] on div "Drop element here" at bounding box center [1002, 327] width 451 height 253
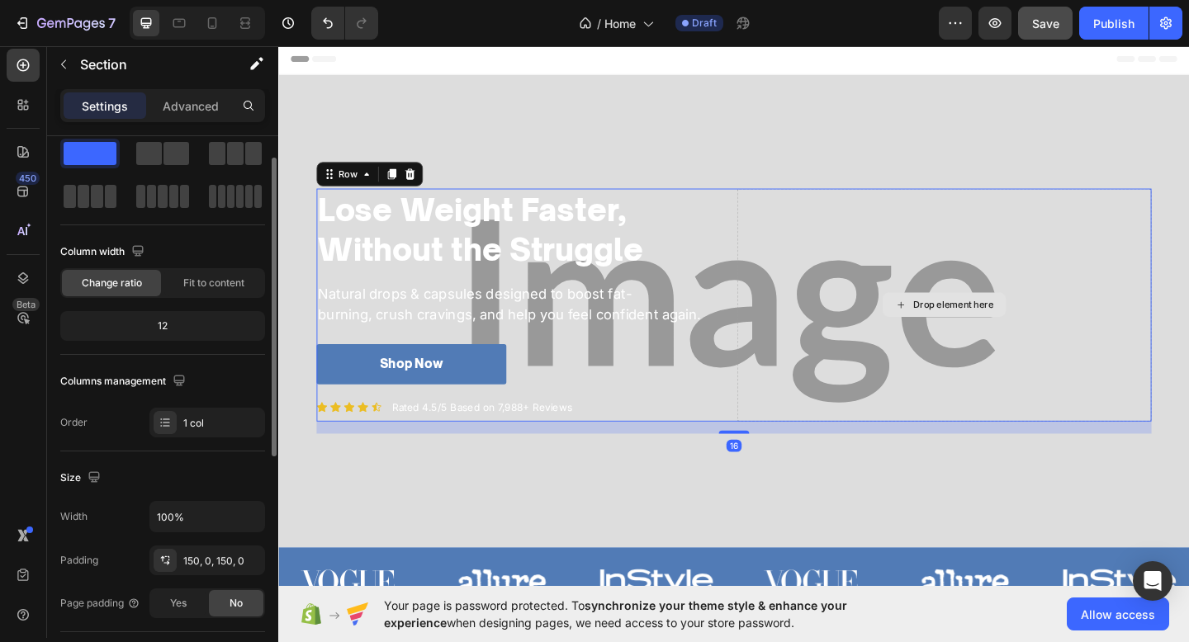
scroll to position [0, 0]
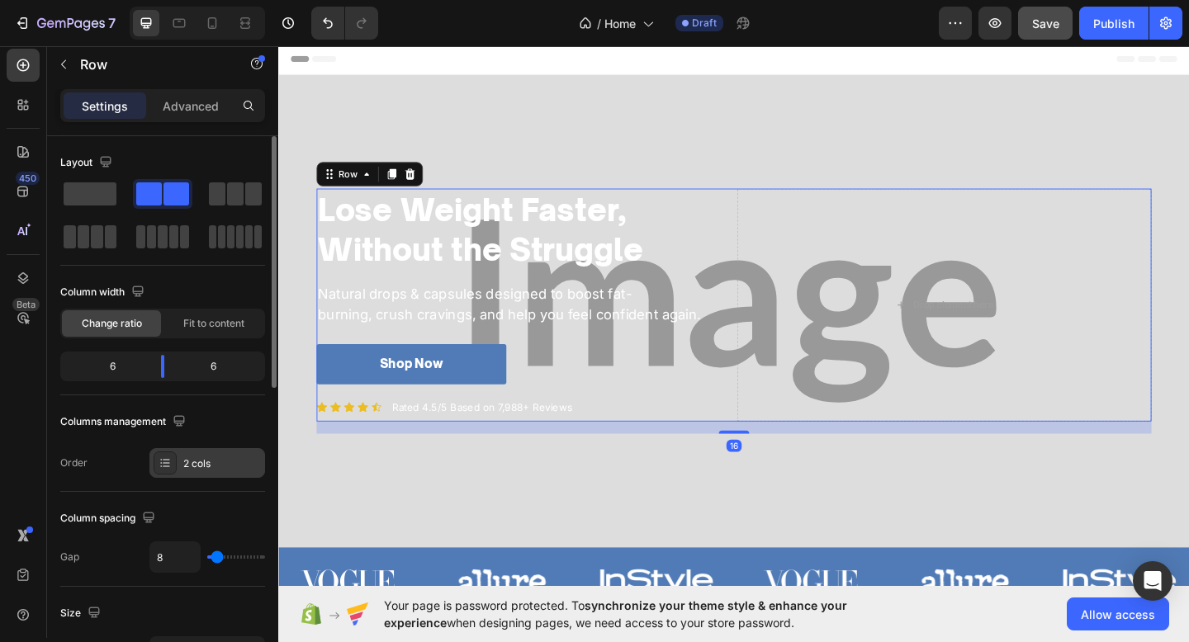
click at [193, 464] on div "2 cols" at bounding box center [222, 464] width 78 height 15
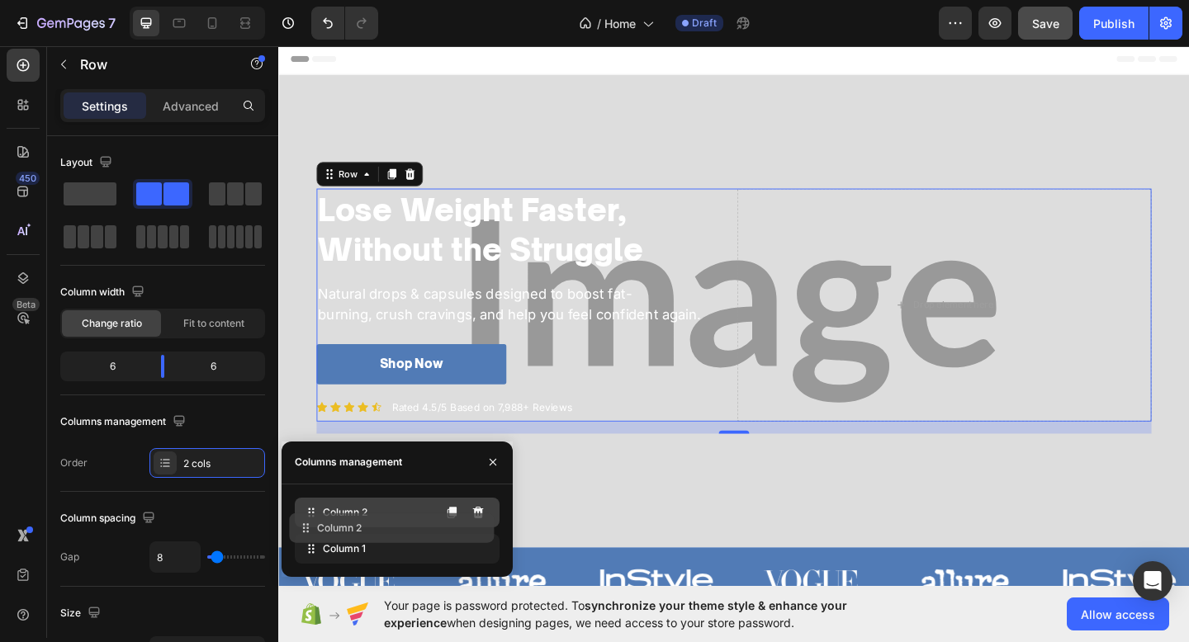
drag, startPoint x: 331, startPoint y: 540, endPoint x: 325, endPoint y: 504, distance: 36.8
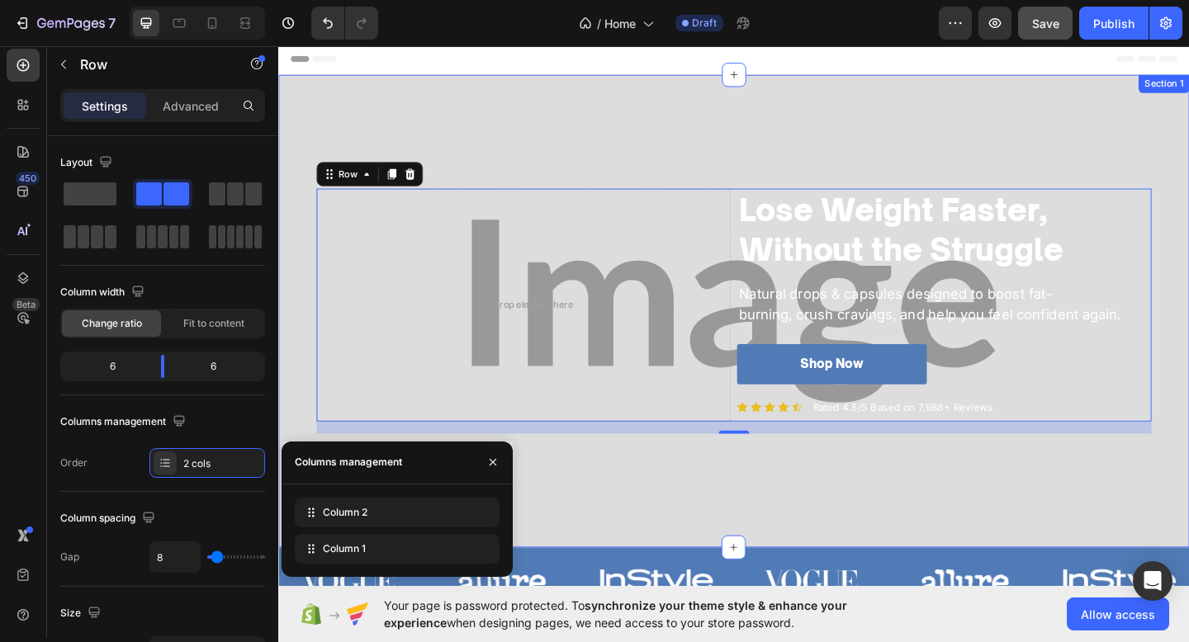
click at [556, 121] on div "Lose Weight Faster, Without the Struggle Heading Natural drops & capsules desig…" at bounding box center [773, 335] width 991 height 514
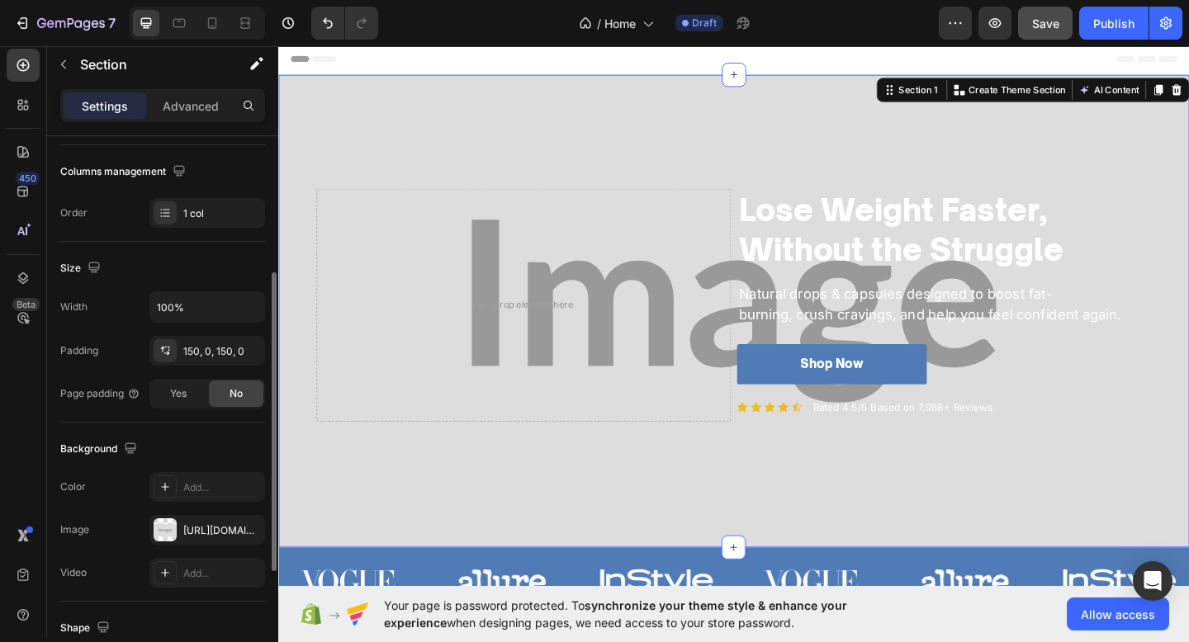
scroll to position [458, 0]
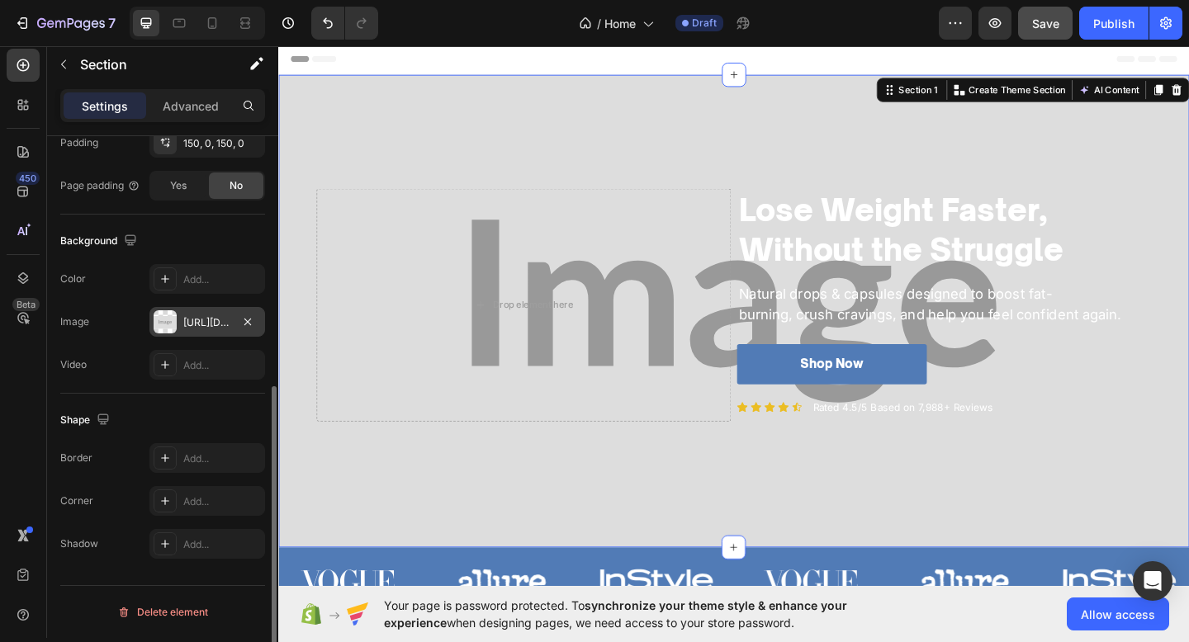
click at [208, 327] on div "[URL][DOMAIN_NAME]" at bounding box center [207, 322] width 48 height 15
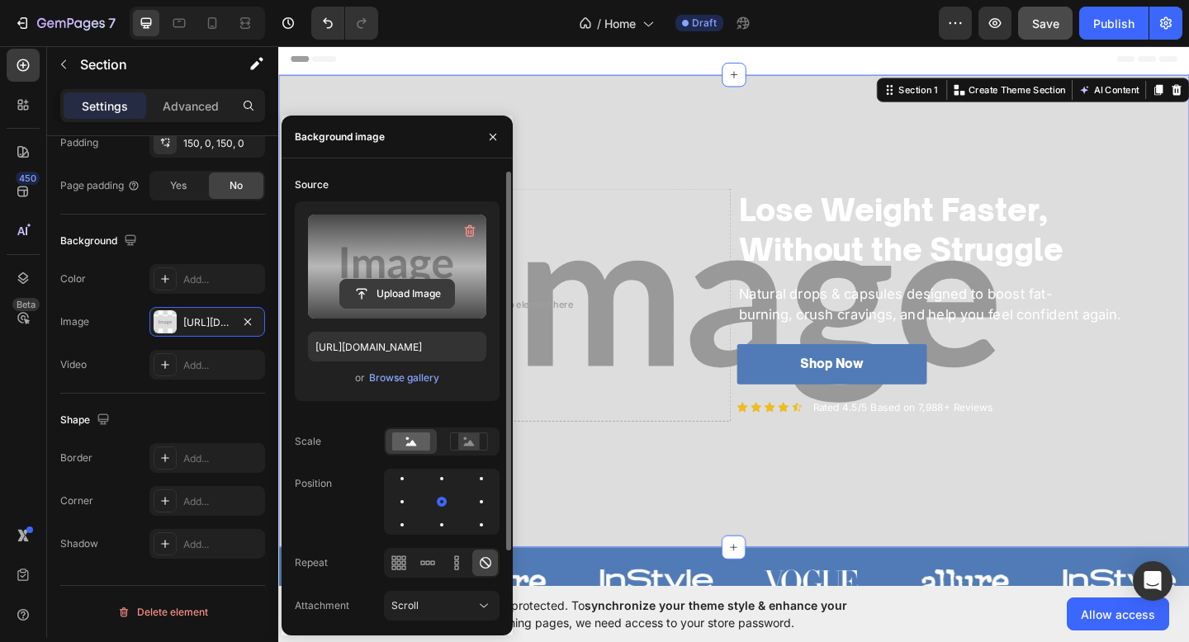
click at [402, 282] on input "file" at bounding box center [397, 294] width 114 height 28
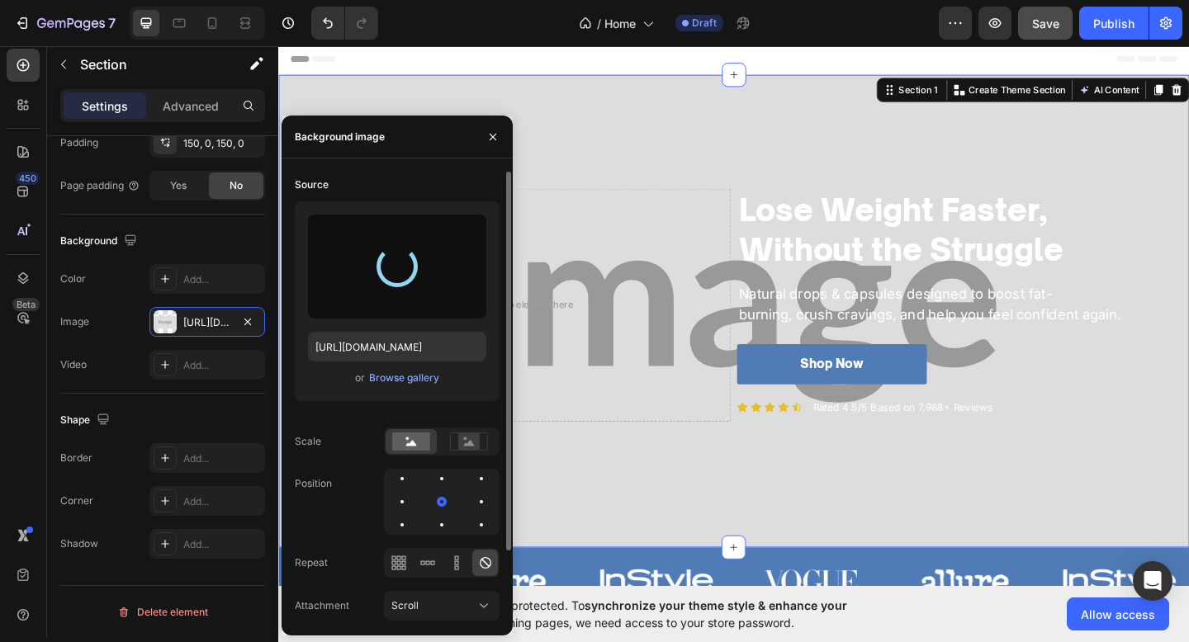
type input "https://cdn.shopify.com/s/files/1/0774/1459/6824/files/gempages_581933070513341…"
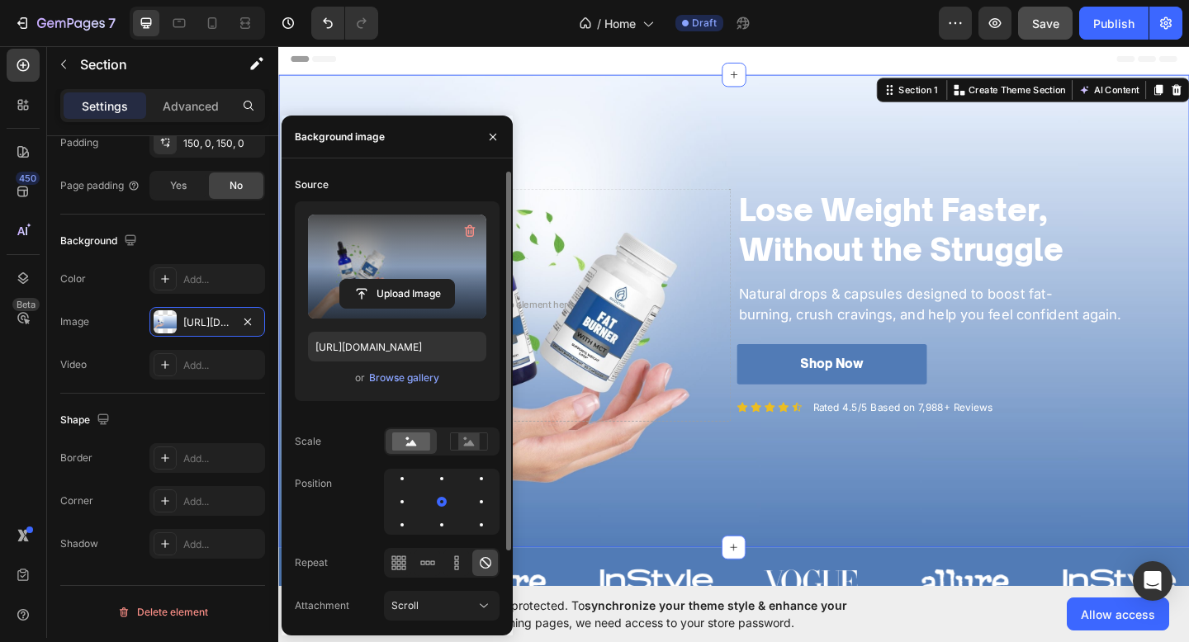
click at [887, 174] on div "Lose Weight Faster, Without the Struggle Heading Natural drops & capsules desig…" at bounding box center [773, 335] width 991 height 514
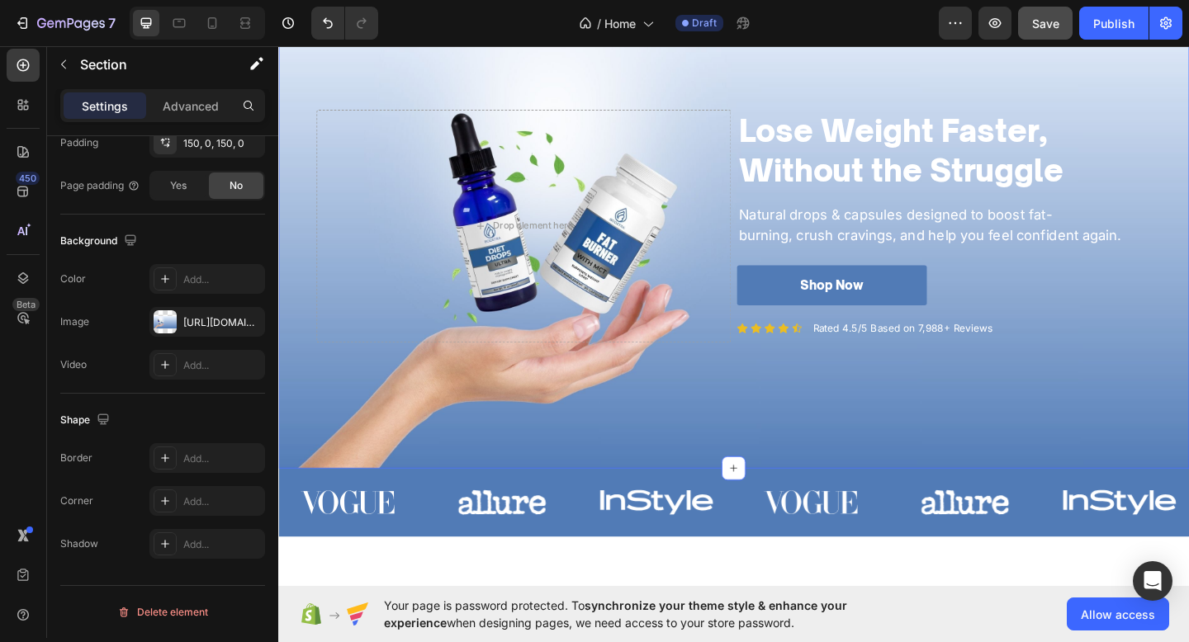
scroll to position [84, 0]
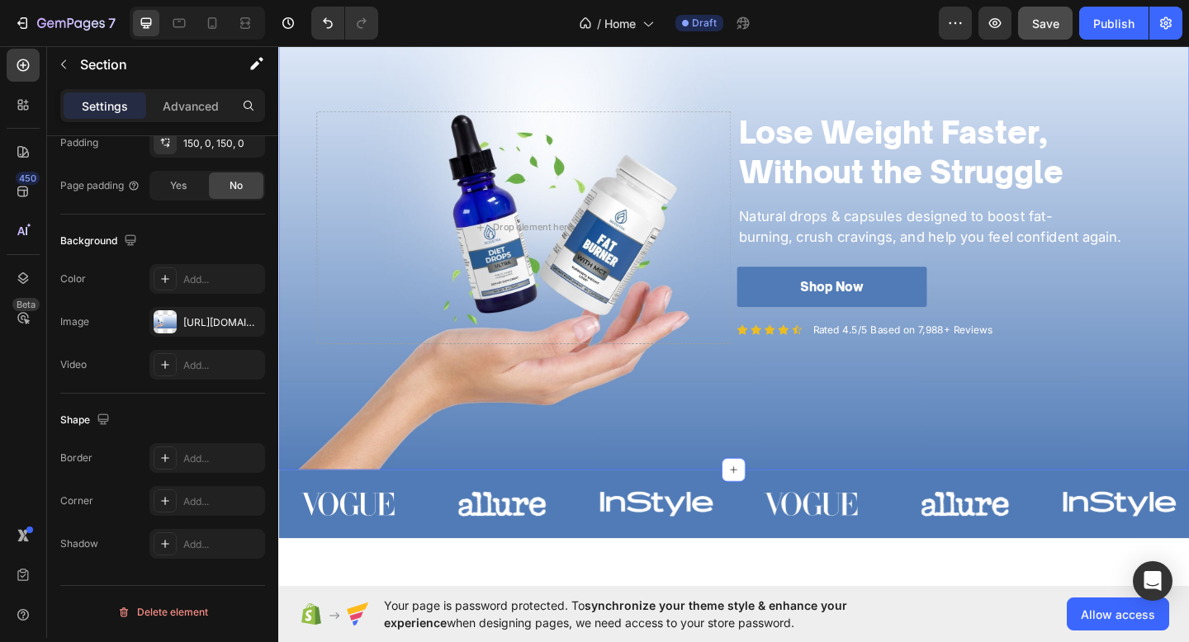
click at [883, 430] on div "Lose Weight Faster, Without the Struggle Heading Natural drops & capsules desig…" at bounding box center [773, 250] width 991 height 514
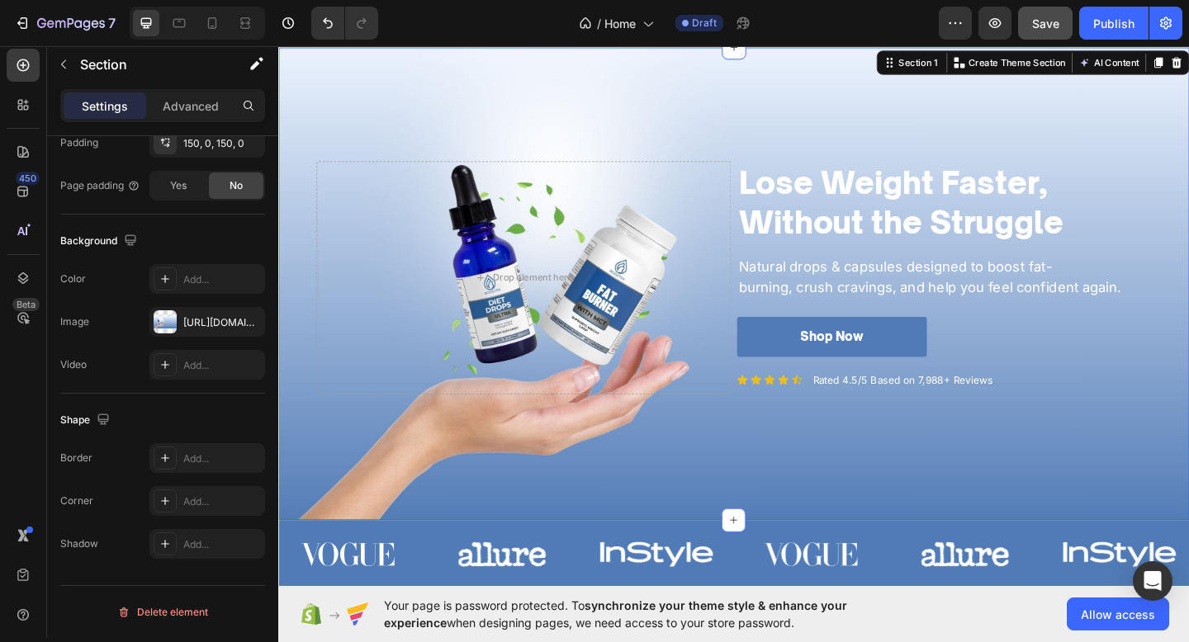
scroll to position [23, 0]
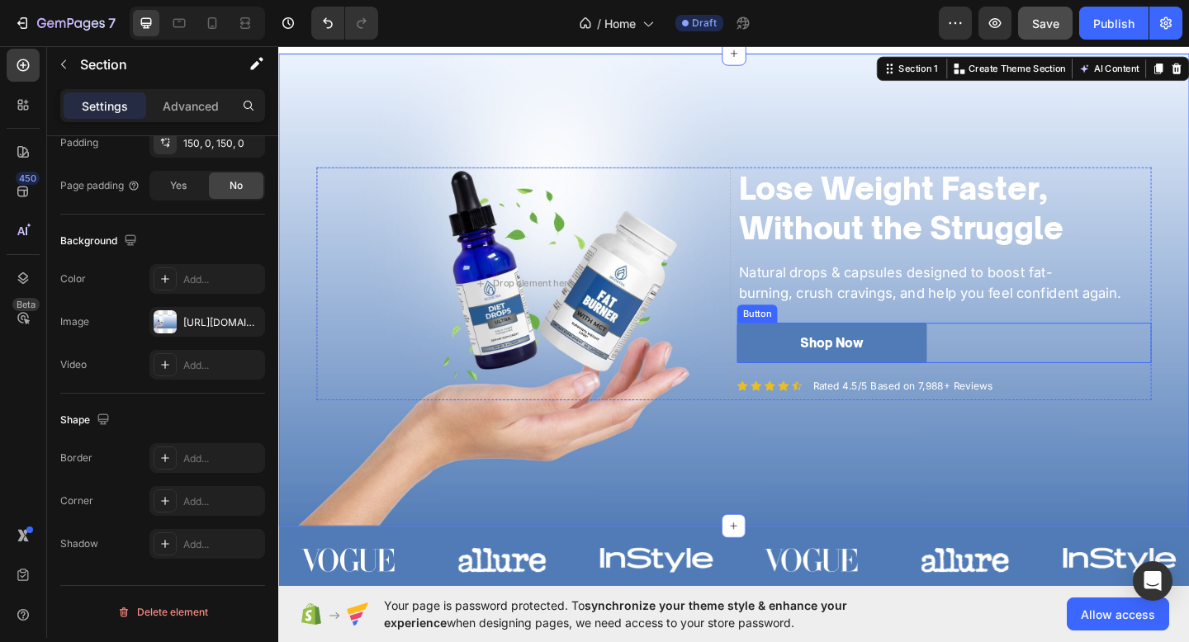
click at [998, 357] on div "Shop Now Button" at bounding box center [1002, 370] width 451 height 44
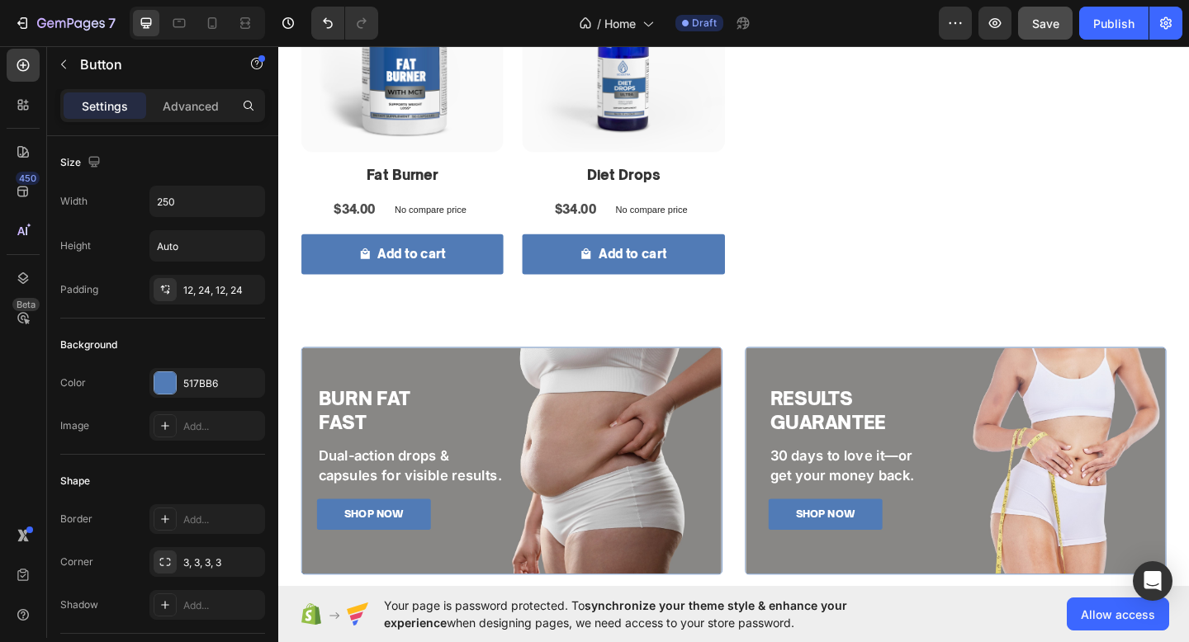
scroll to position [878, 0]
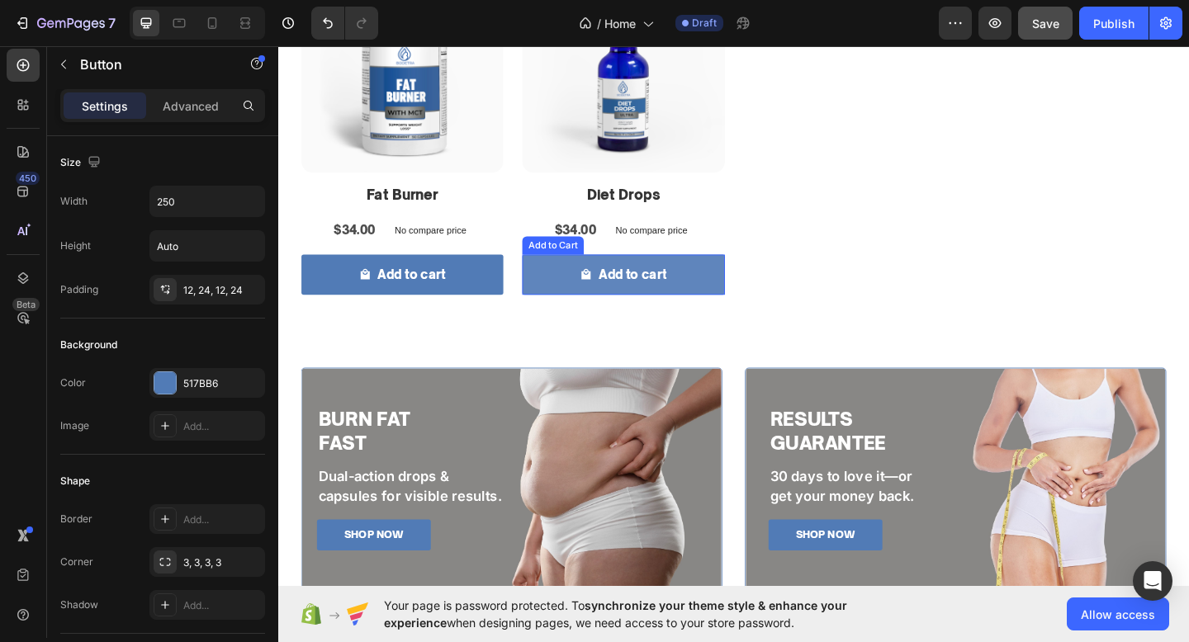
click at [523, 305] on button "Add to cart" at bounding box center [413, 295] width 220 height 44
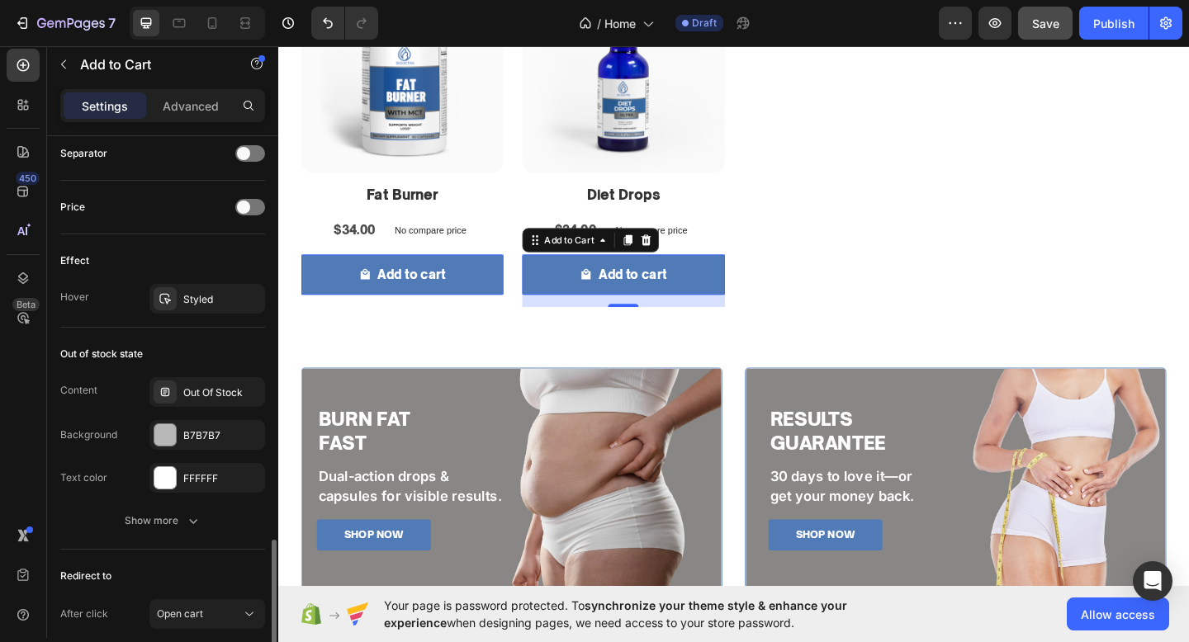
scroll to position [1221, 0]
click at [210, 286] on div "Styled" at bounding box center [207, 301] width 116 height 30
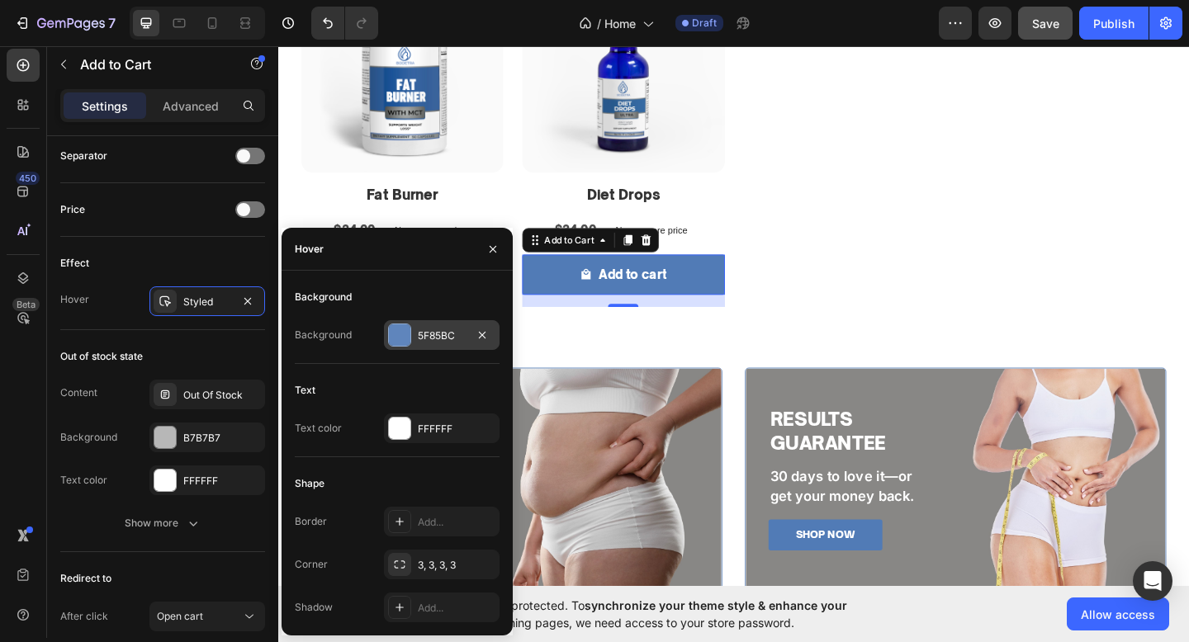
click at [440, 329] on div "5F85BC" at bounding box center [442, 336] width 48 height 15
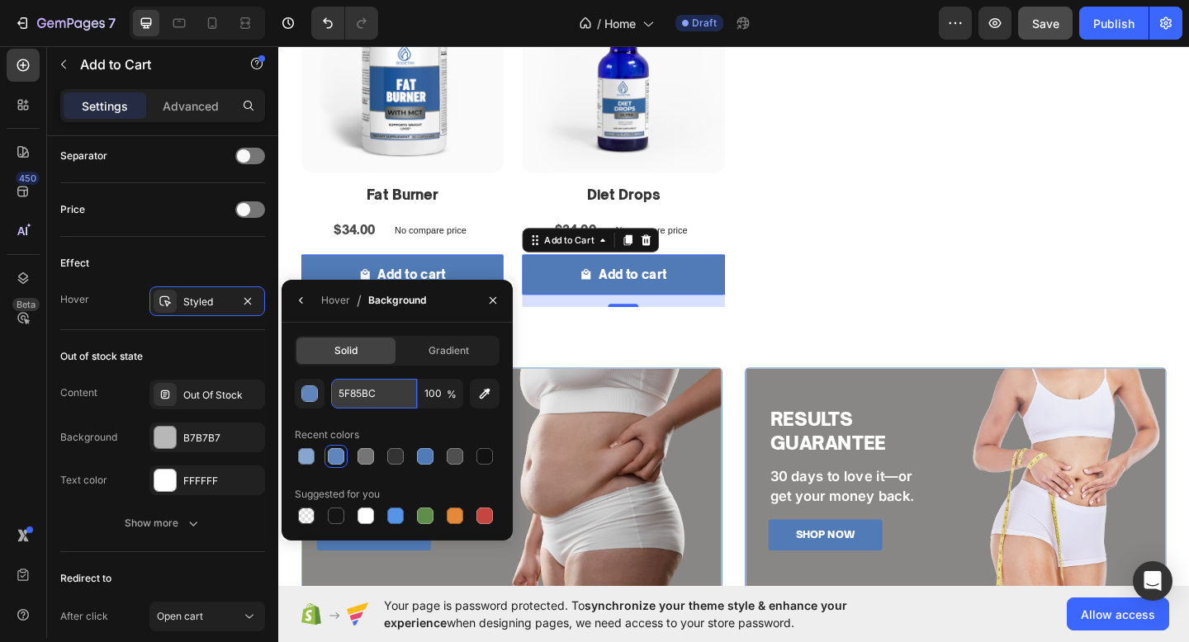
click at [392, 389] on input "5F85BC" at bounding box center [374, 394] width 86 height 30
click at [849, 285] on div "Product Images Fat Burner Product Title $34.00 Product Price Product Price No c…" at bounding box center [773, 148] width 941 height 366
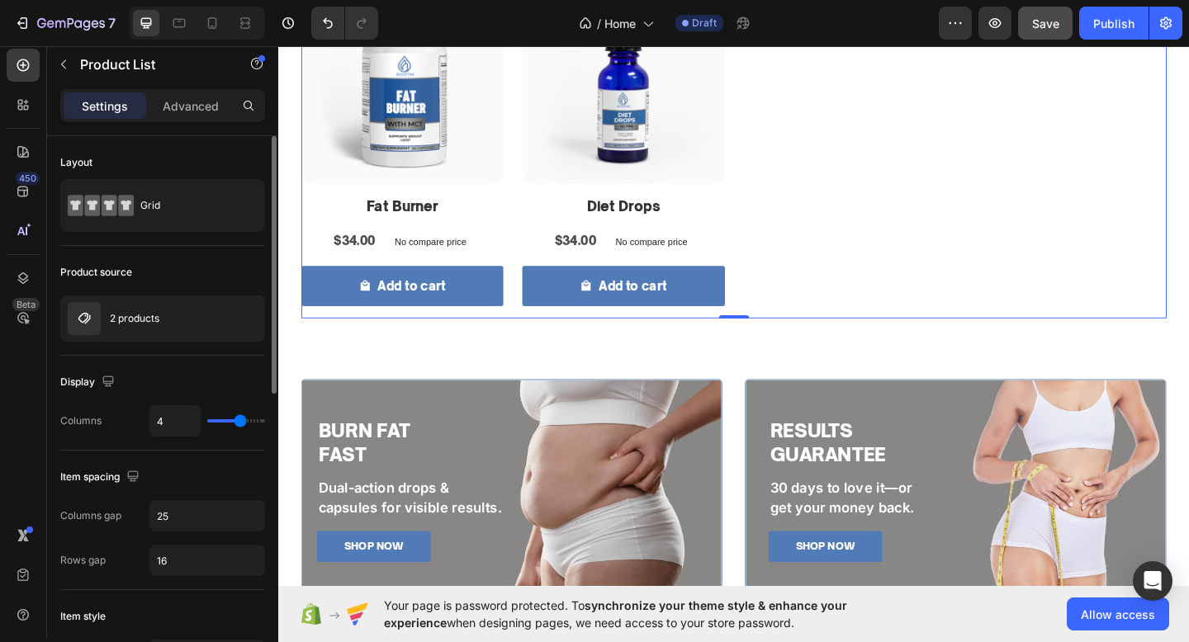
scroll to position [0, 0]
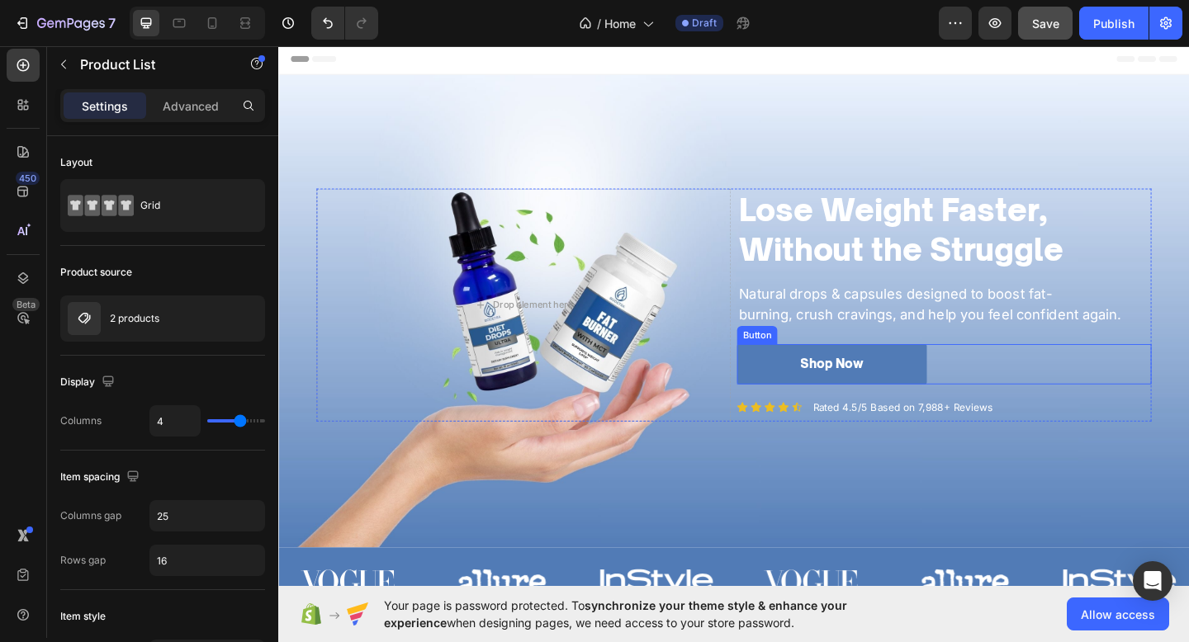
click at [1119, 389] on div "Shop Now Button" at bounding box center [1002, 393] width 451 height 44
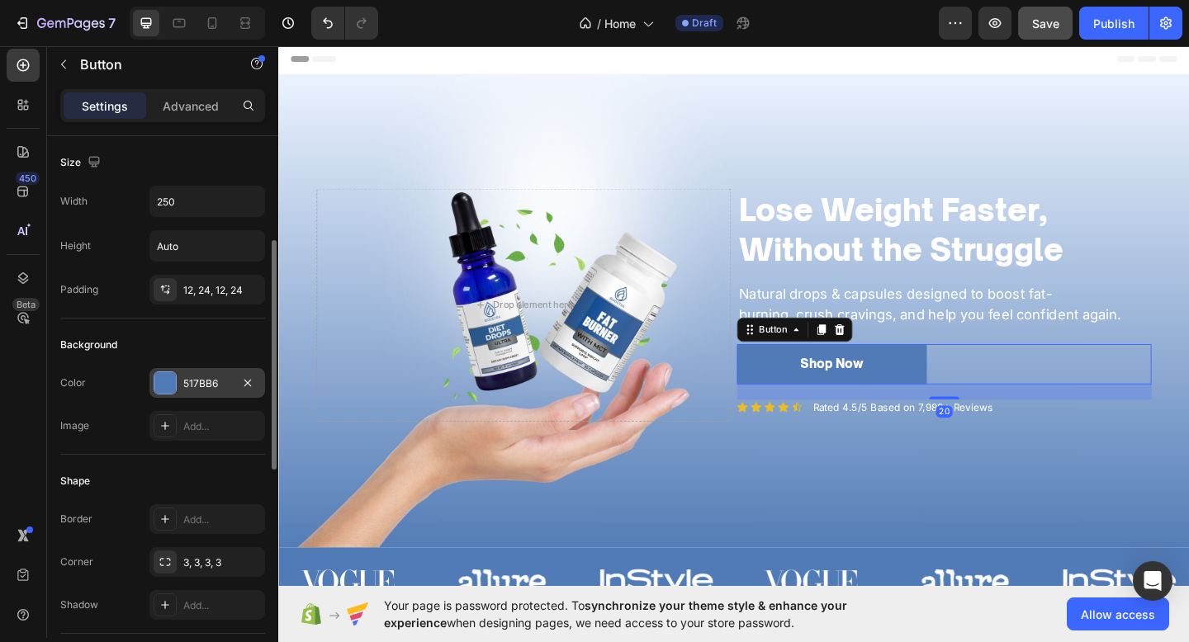
scroll to position [764, 0]
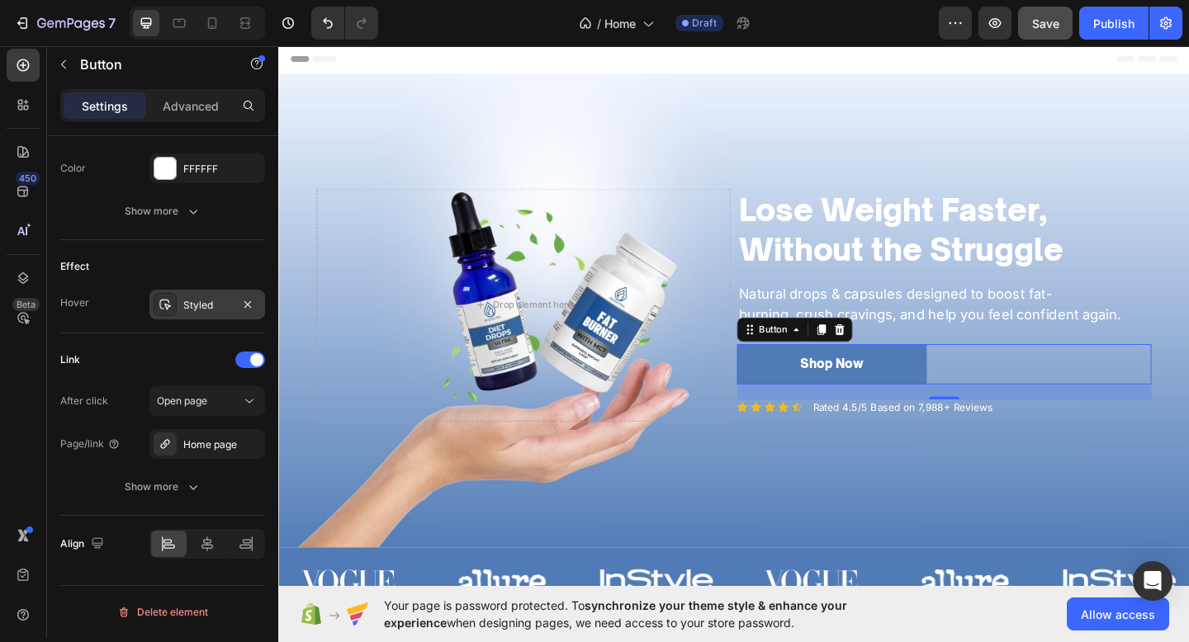
click at [199, 316] on div "Styled" at bounding box center [207, 305] width 116 height 30
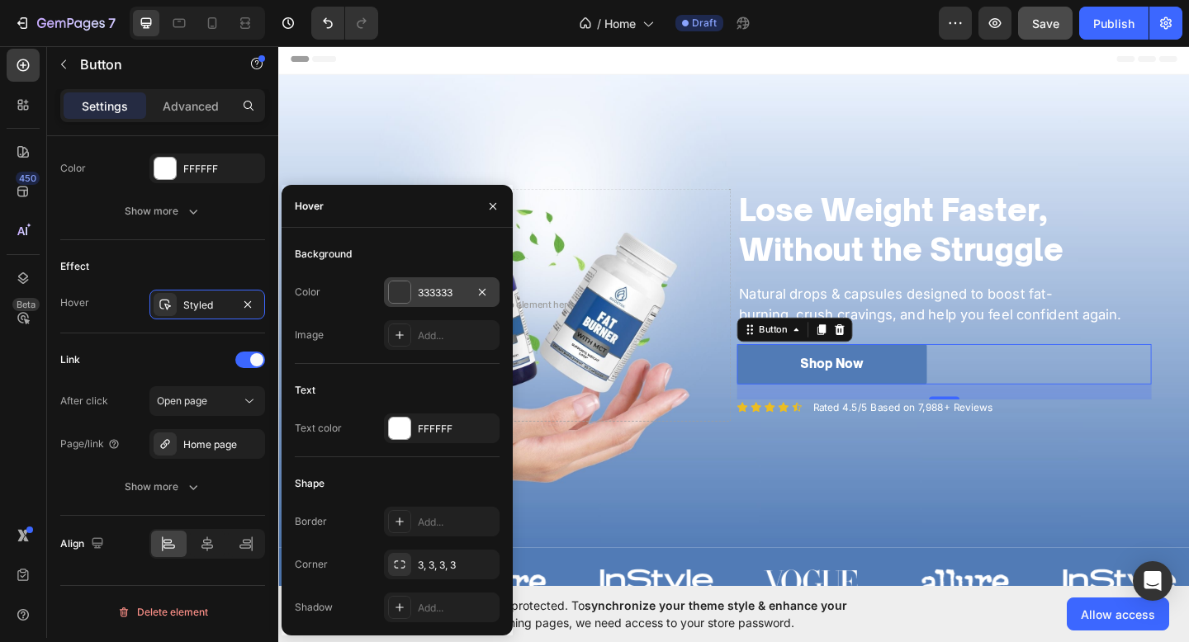
click at [415, 286] on div "333333" at bounding box center [442, 292] width 116 height 30
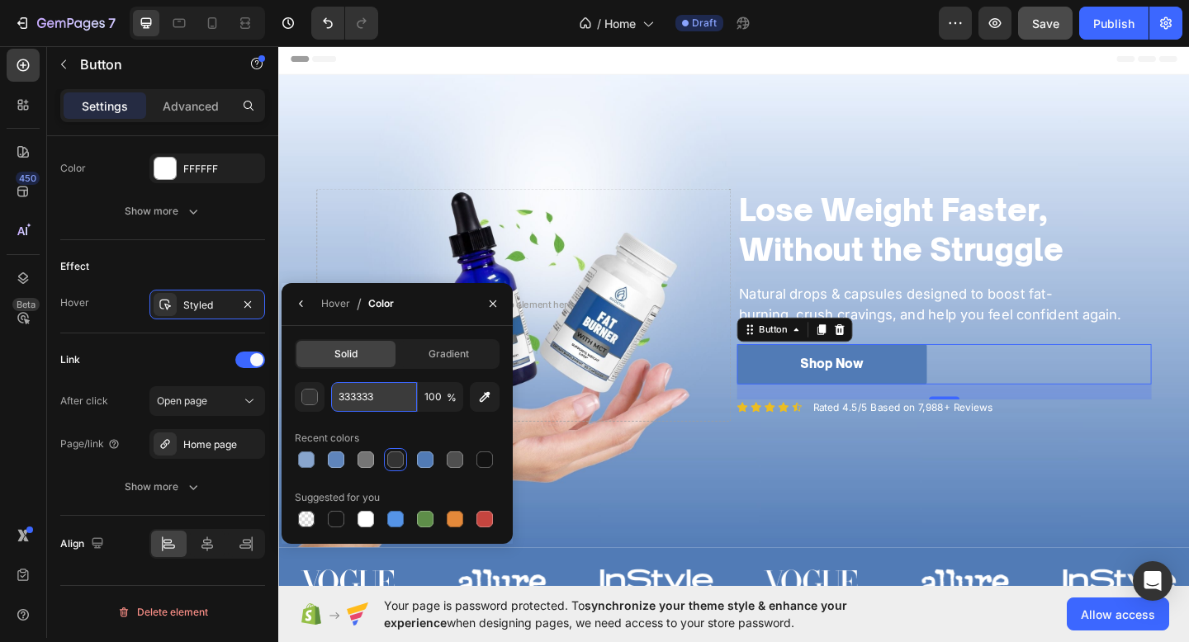
click at [395, 408] on input "333333" at bounding box center [374, 397] width 86 height 30
paste input "5F85BC"
type input "5F85BC"
click at [776, 528] on div "Lose Weight Faster, Without the Struggle Heading Natural drops & capsules desig…" at bounding box center [773, 335] width 991 height 514
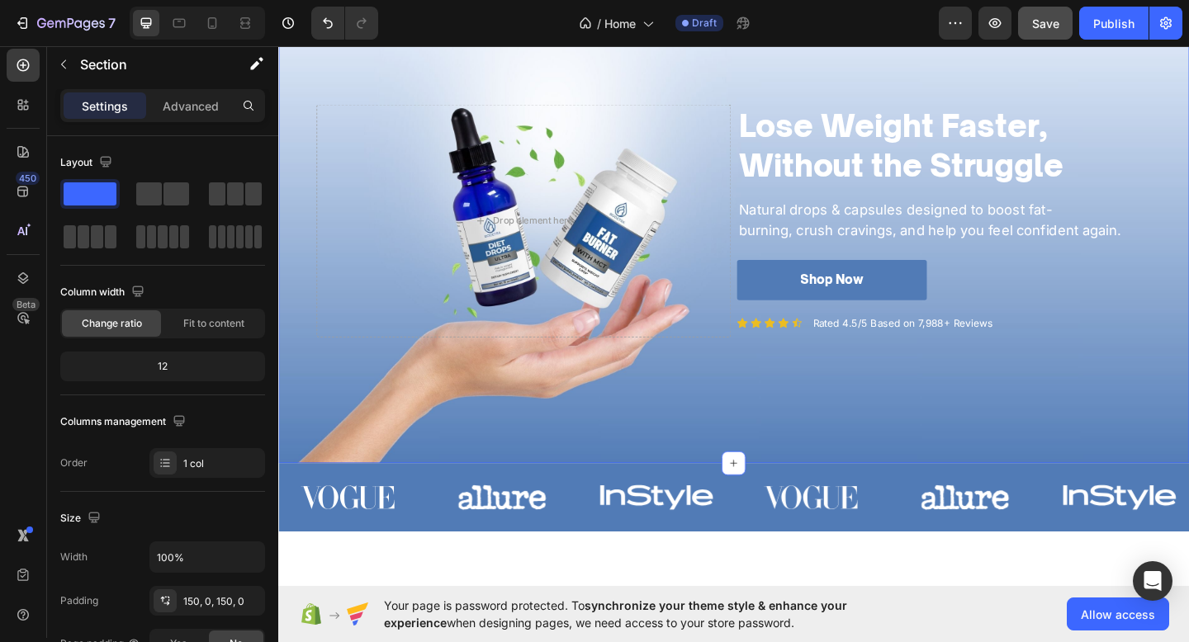
scroll to position [140, 0]
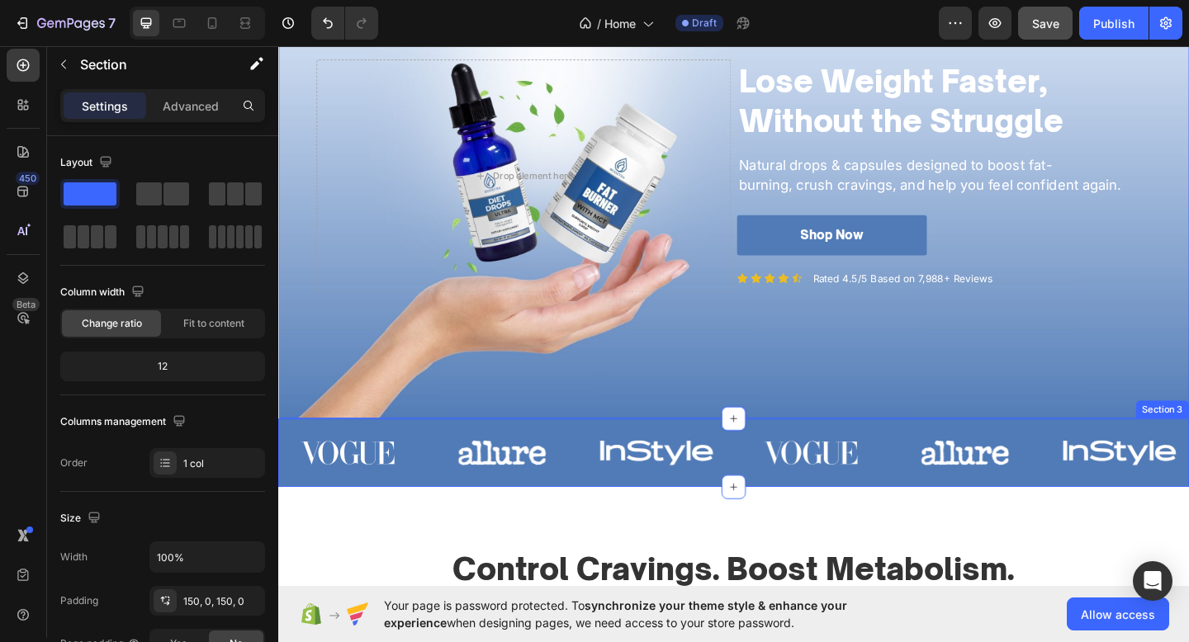
click at [617, 517] on div "Image Image Image Image Image Image Carousel" at bounding box center [773, 496] width 991 height 62
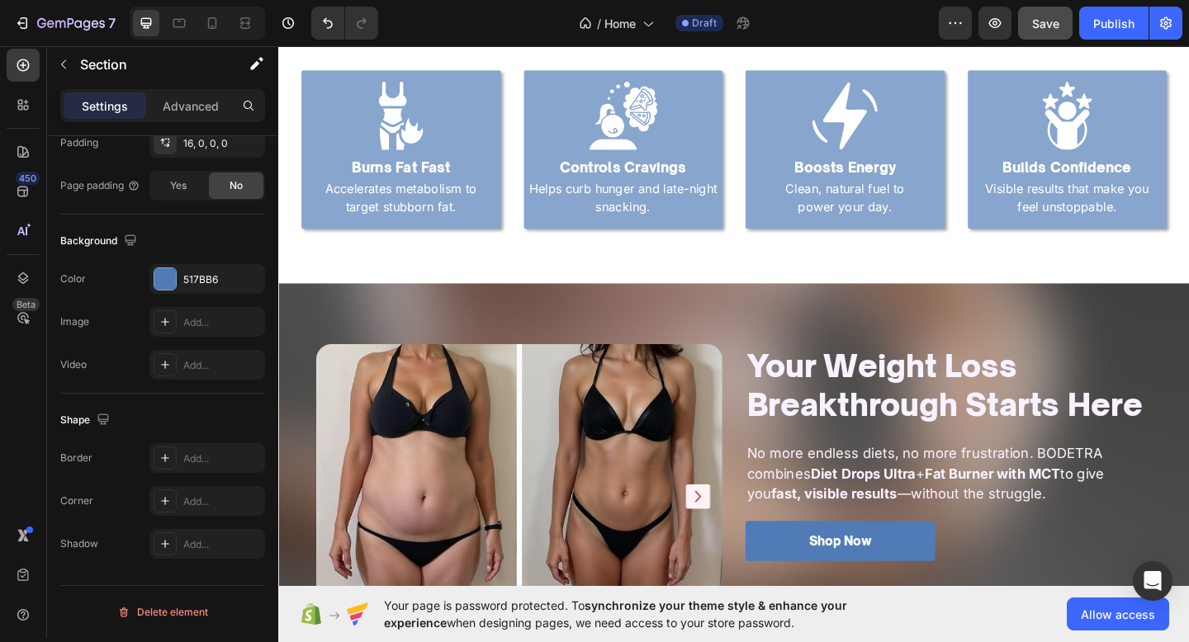
scroll to position [1447, 0]
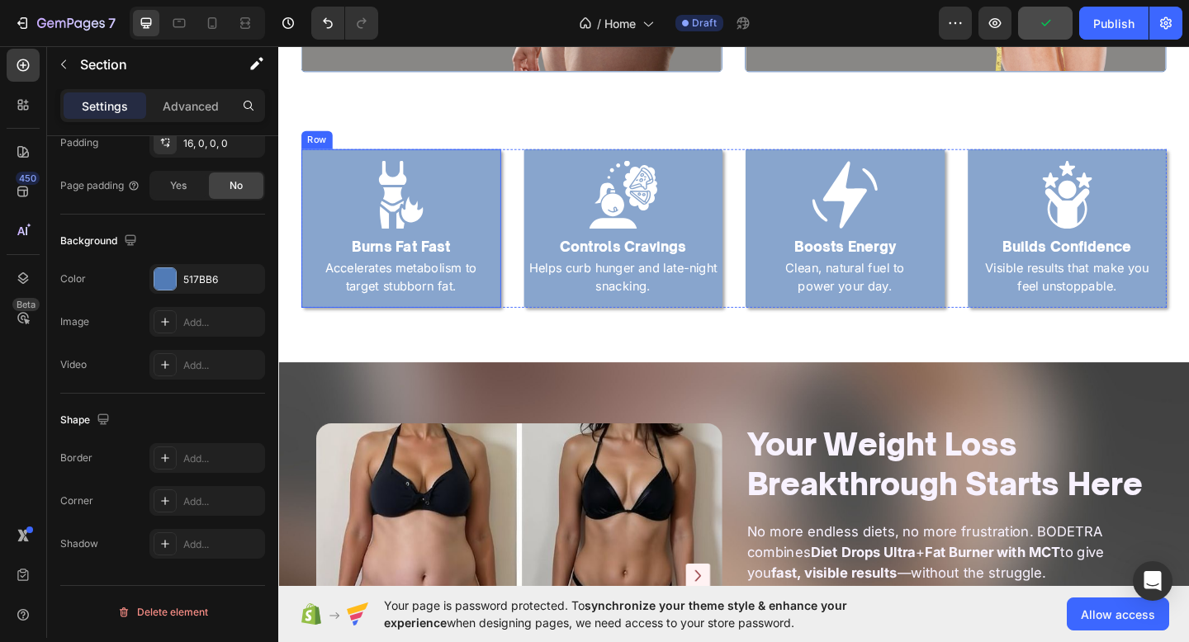
click at [492, 158] on div "Image Burns Fat Fast Heading Turmeric-powered care for radiant skin. Text Block…" at bounding box center [411, 244] width 217 height 173
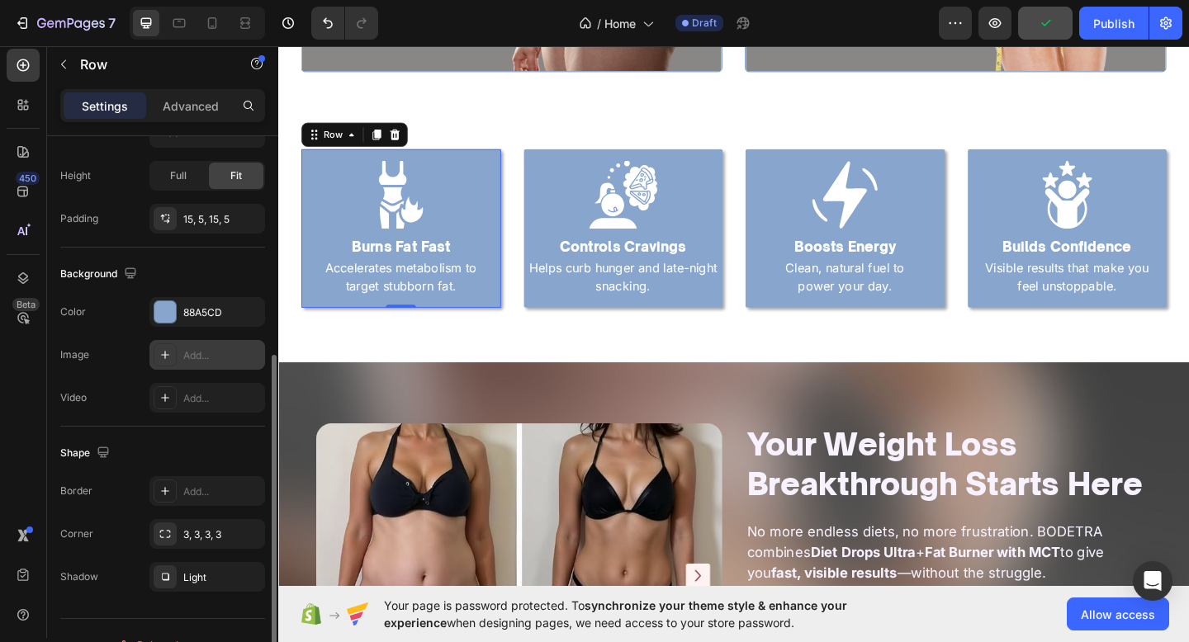
scroll to position [432, 0]
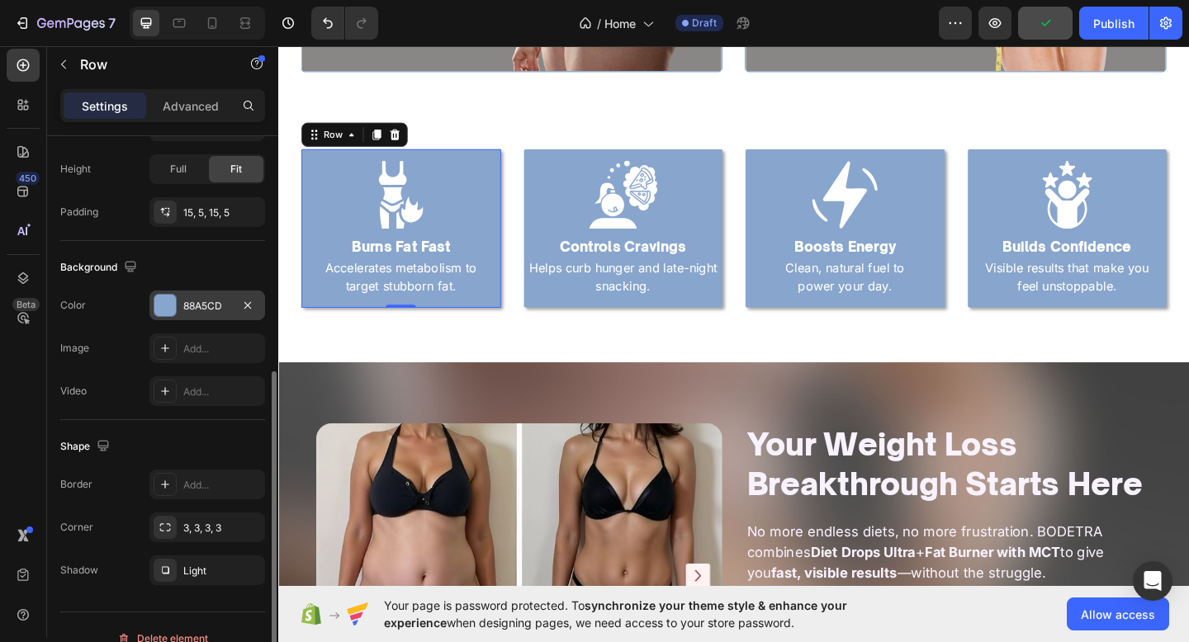
click at [211, 318] on div "88A5CD" at bounding box center [207, 306] width 116 height 30
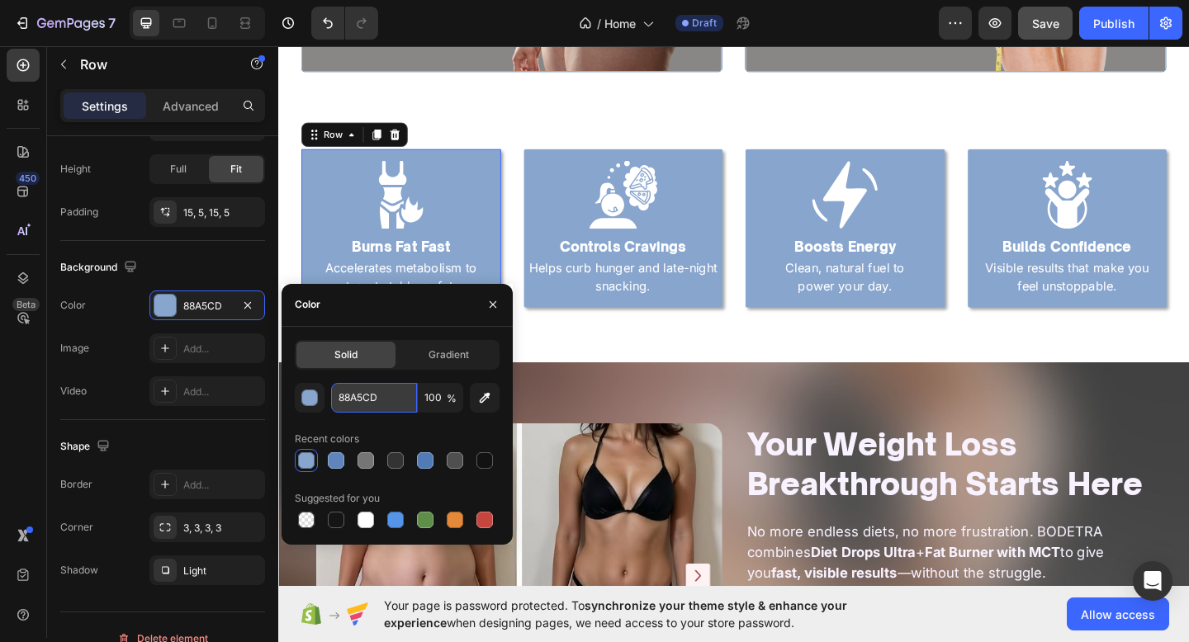
click at [367, 397] on input "88A5CD" at bounding box center [374, 398] width 86 height 30
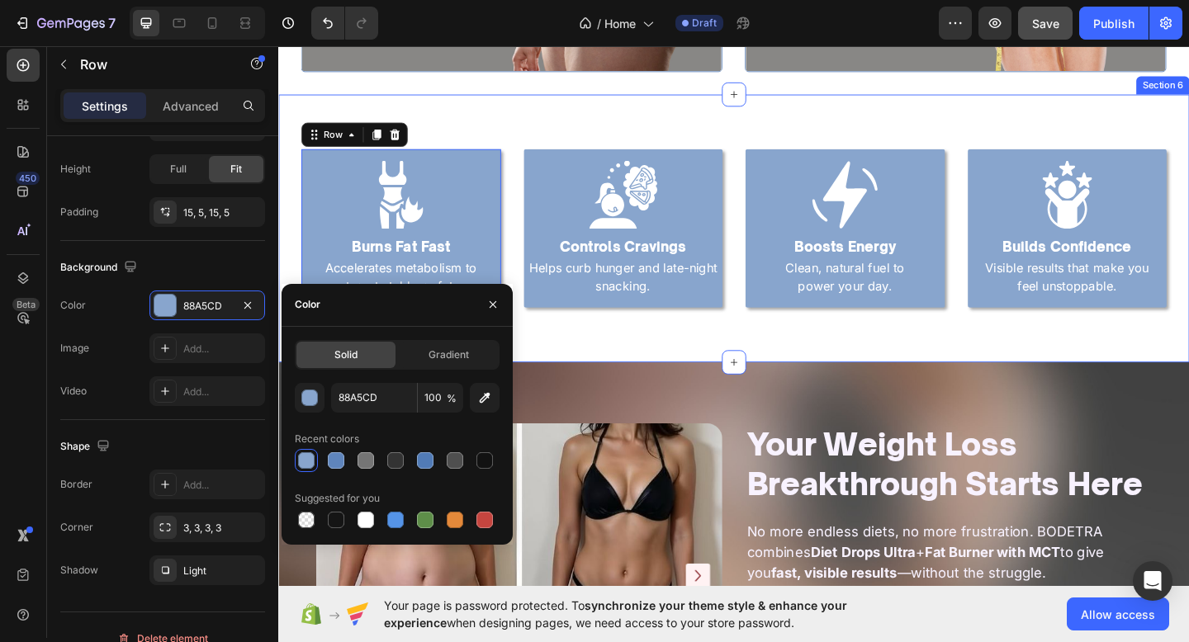
click at [707, 390] on div "Image Burns Fat Fast Heading Turmeric-powered care for radiant skin. Text Block…" at bounding box center [773, 244] width 991 height 291
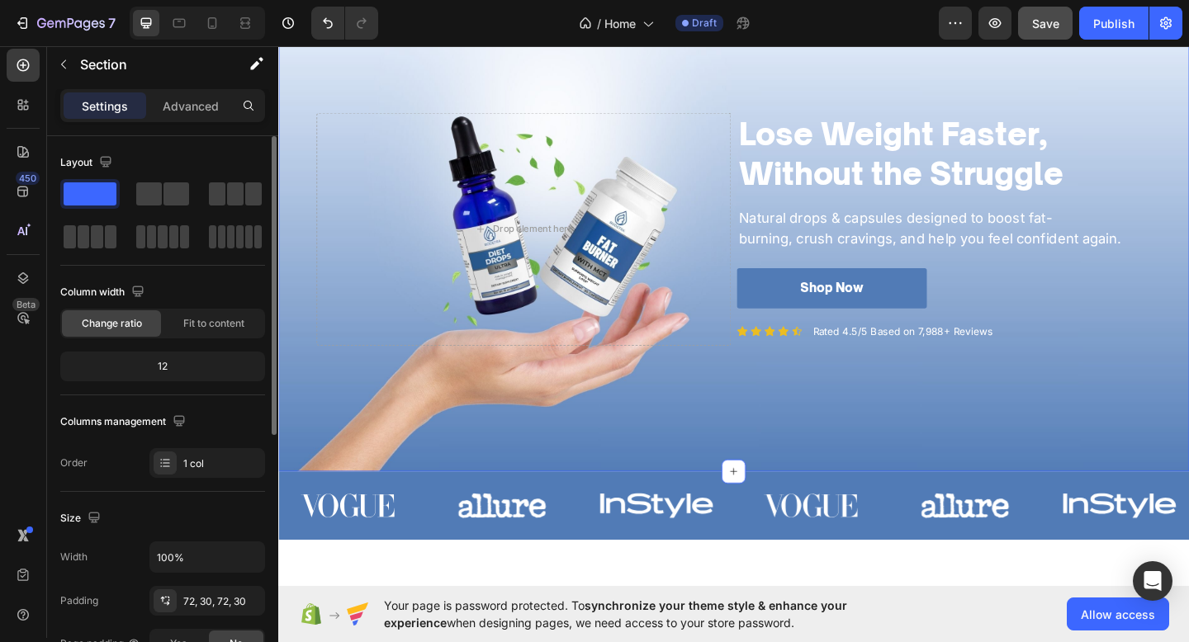
scroll to position [239, 0]
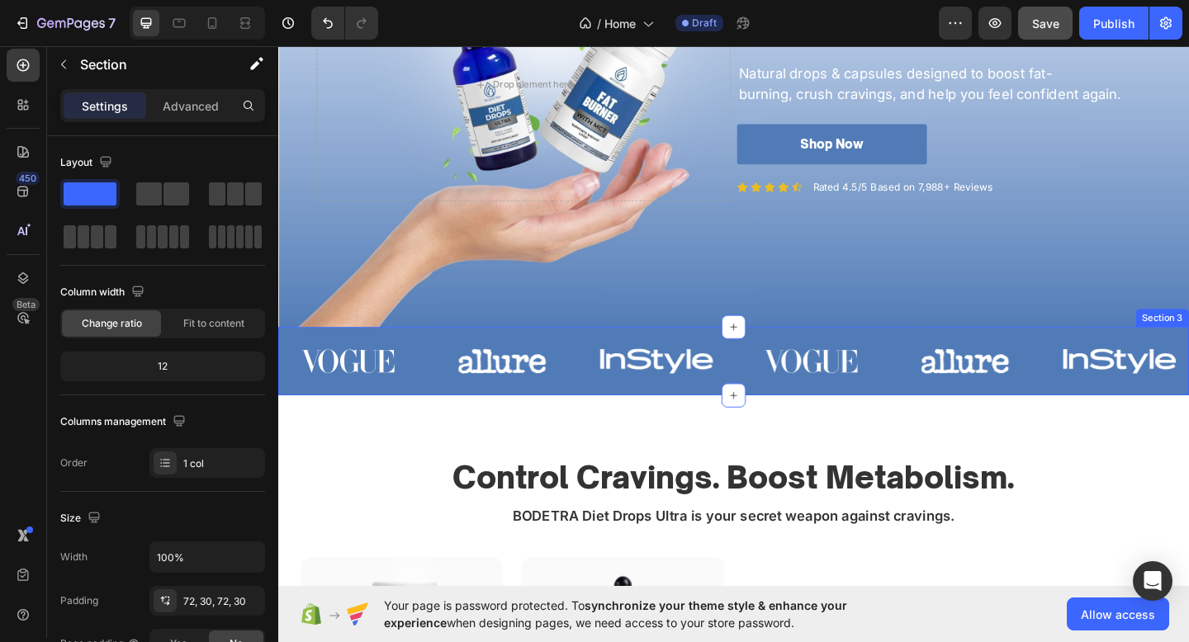
click at [541, 423] on div "Image Image Image Image Image Image Carousel" at bounding box center [773, 397] width 991 height 62
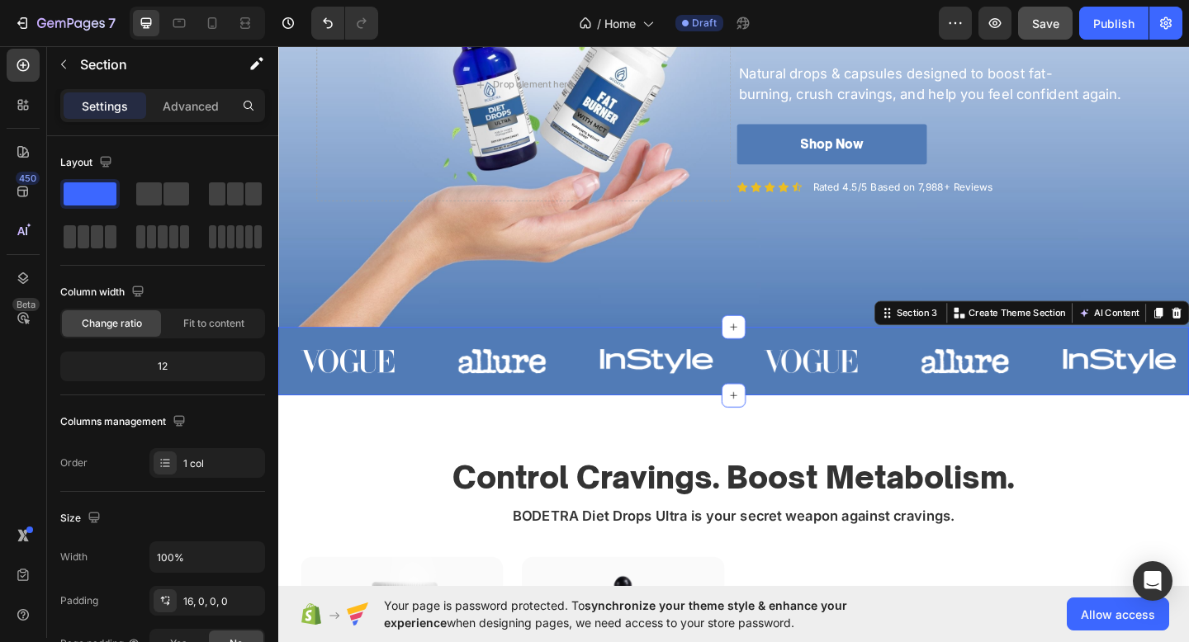
click at [505, 423] on div "Image Image Image Image Image Image Carousel" at bounding box center [773, 397] width 991 height 62
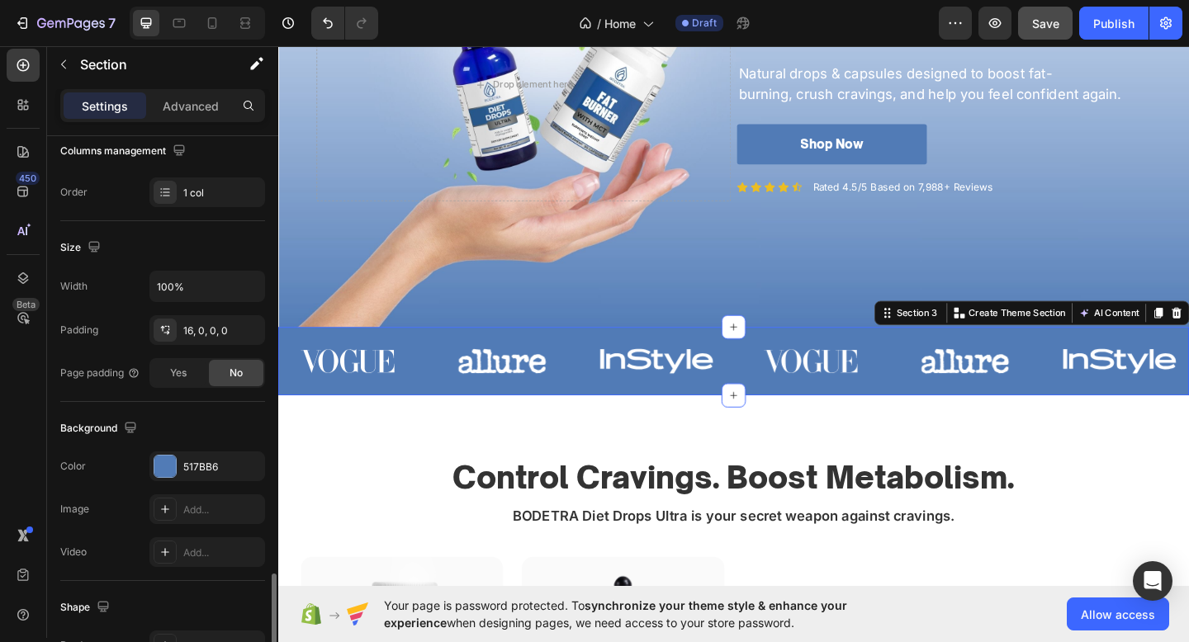
scroll to position [458, 0]
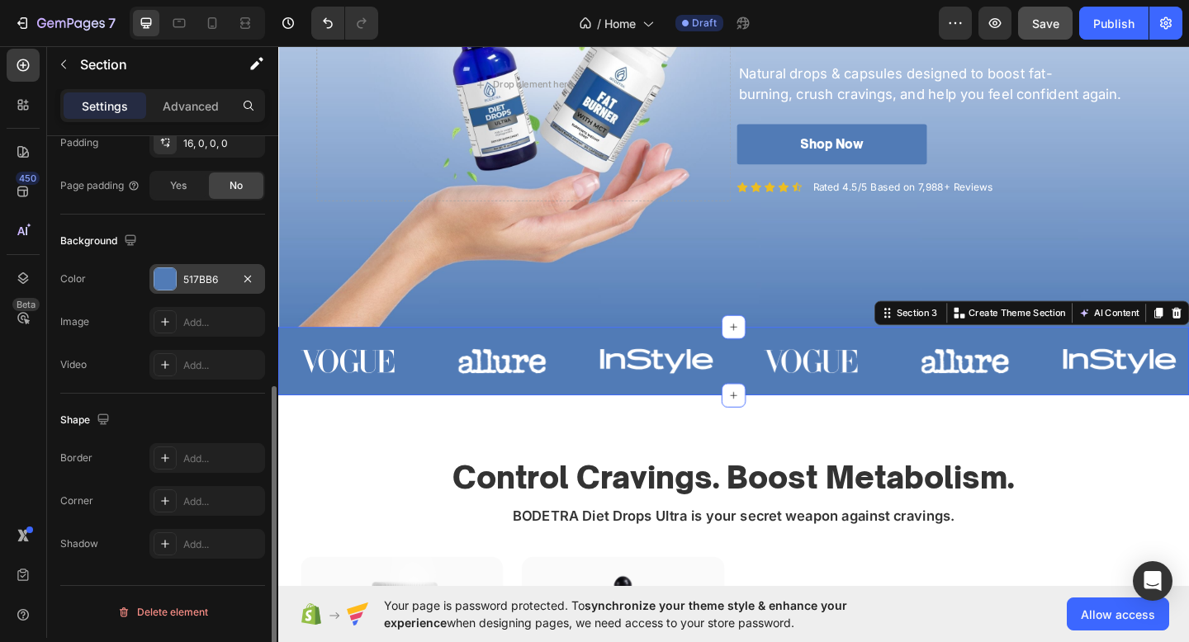
click at [206, 277] on div "517BB6" at bounding box center [207, 279] width 48 height 15
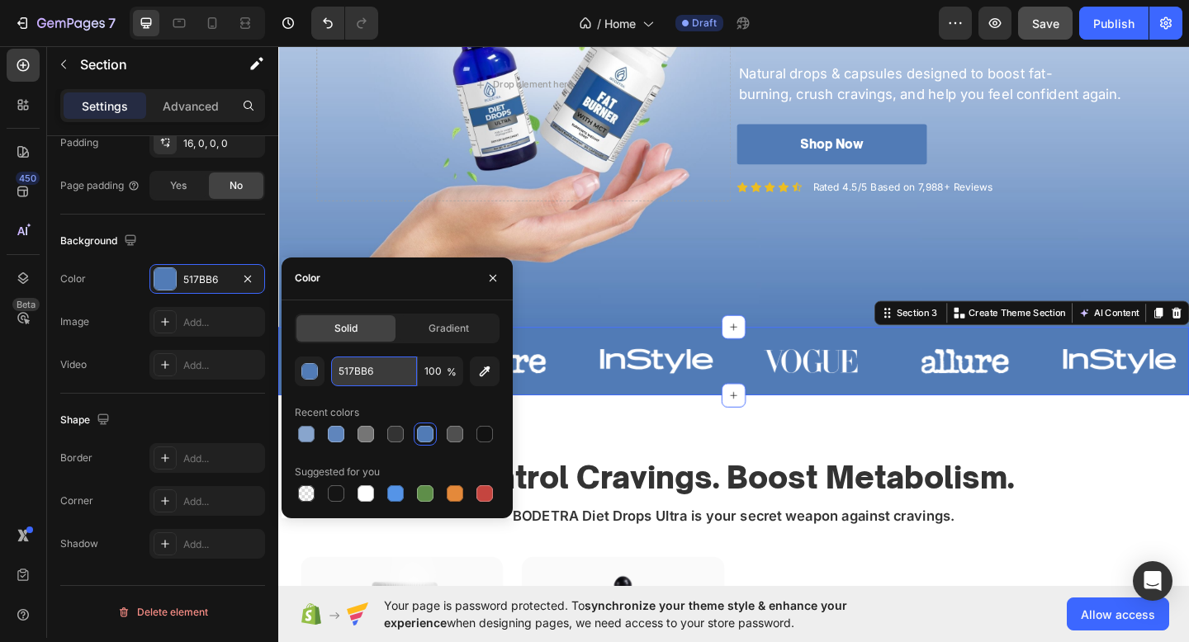
click at [357, 362] on input "517BB6" at bounding box center [374, 372] width 86 height 30
paste input "88A5CD"
type input "88A5CD"
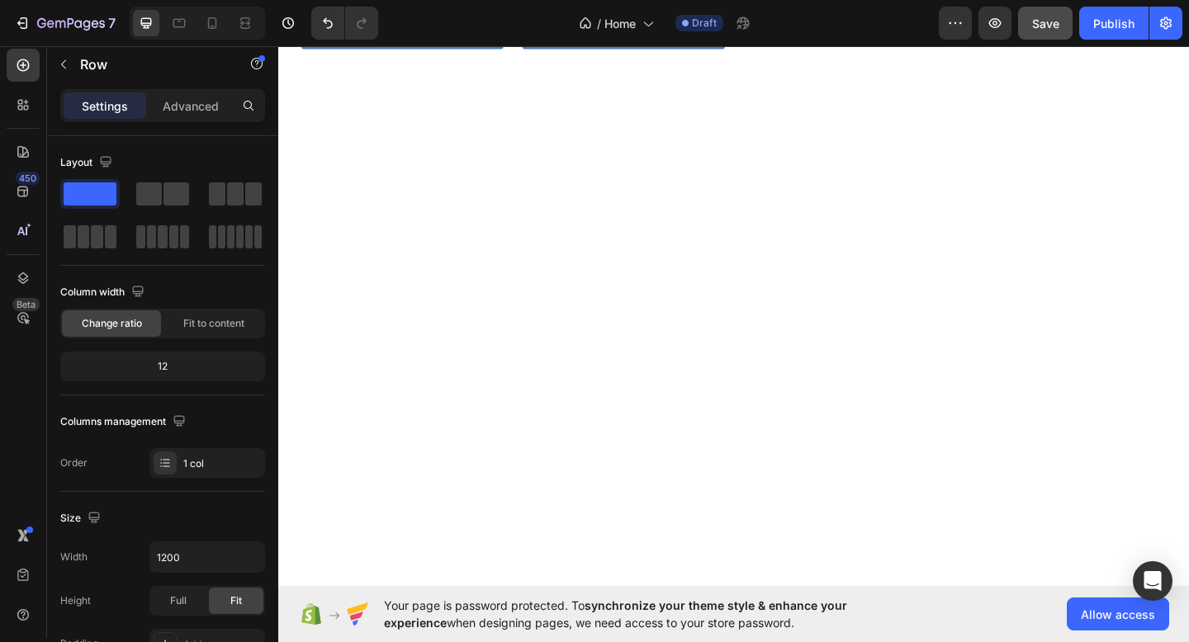
scroll to position [0, 0]
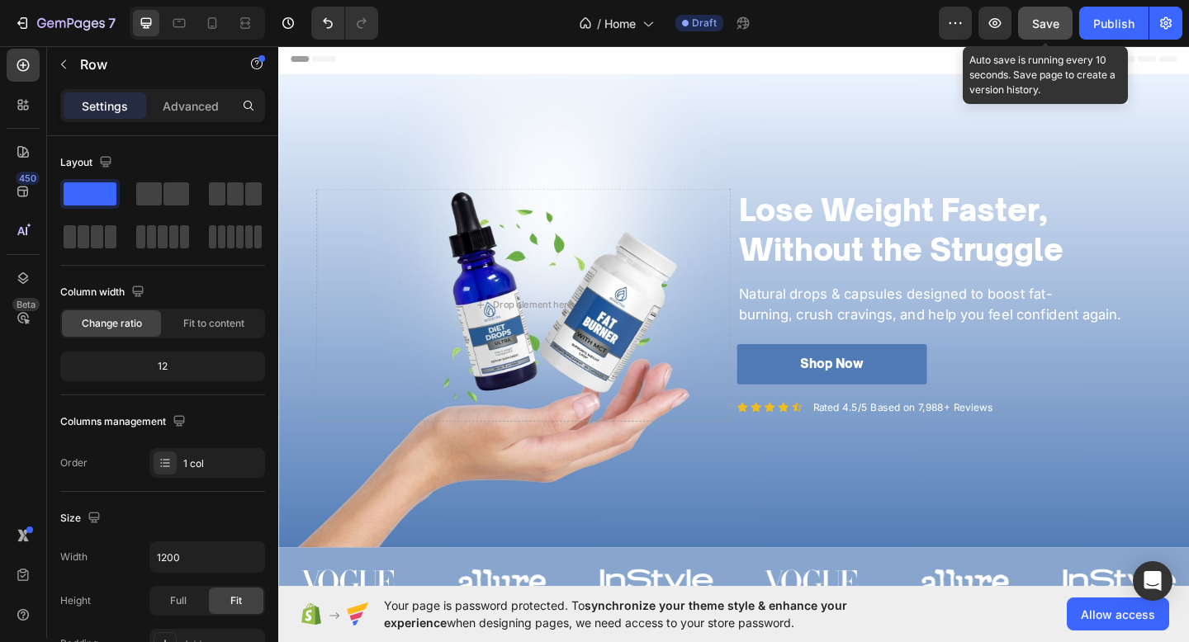
click at [1034, 22] on span "Save" at bounding box center [1045, 24] width 27 height 14
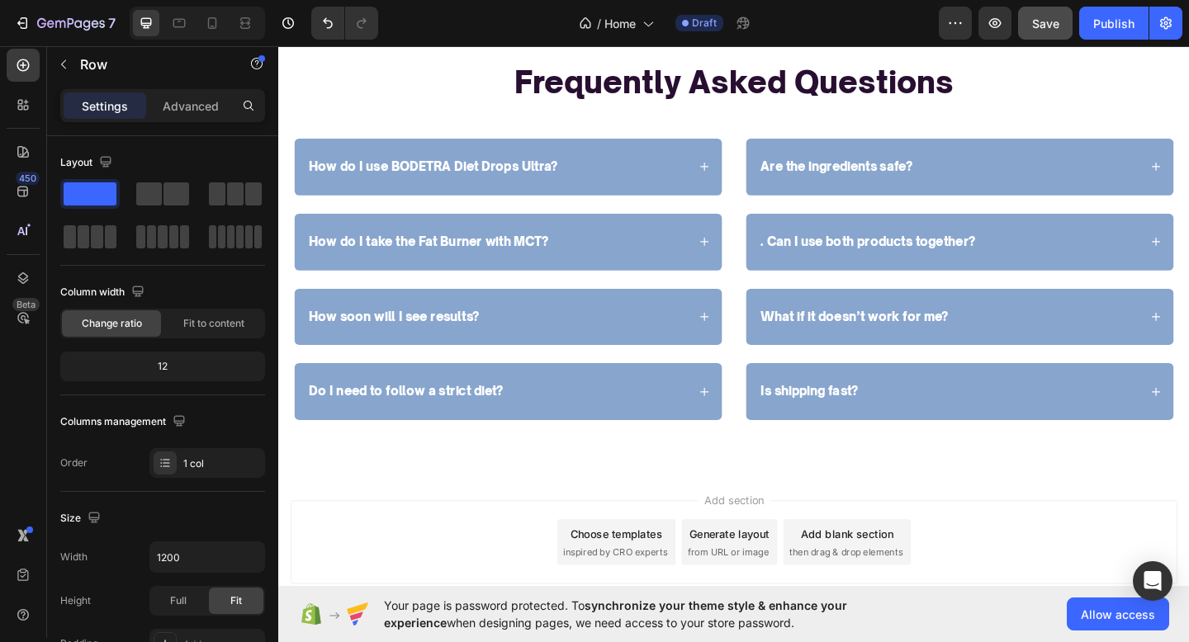
scroll to position [3423, 0]
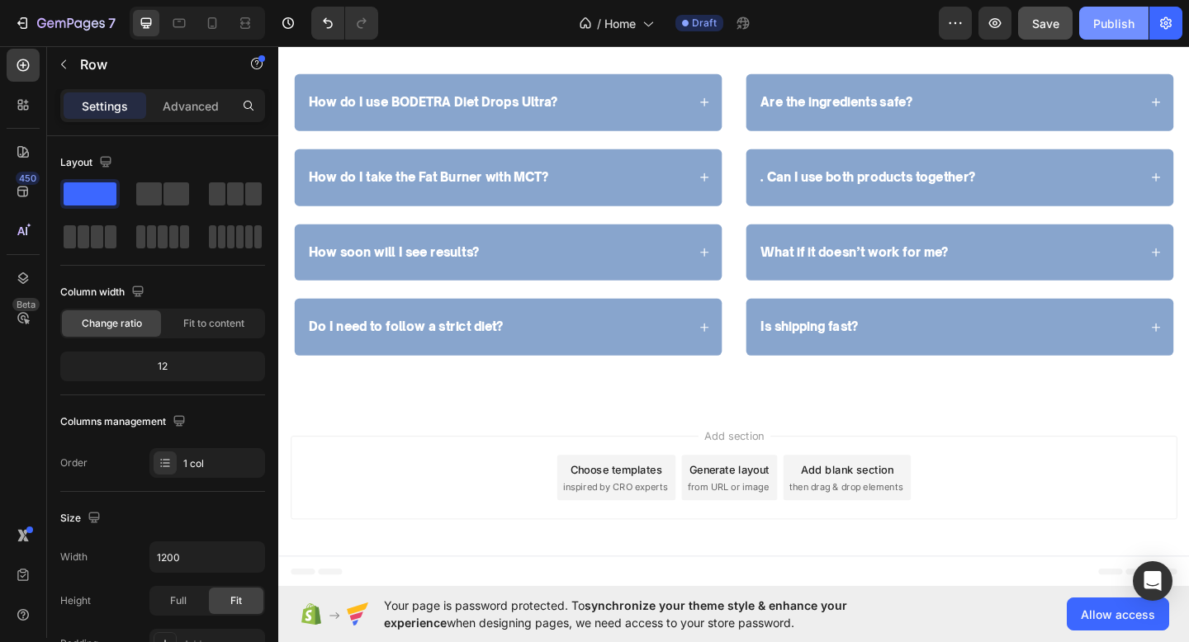
click at [1119, 28] on div "Publish" at bounding box center [1113, 23] width 41 height 17
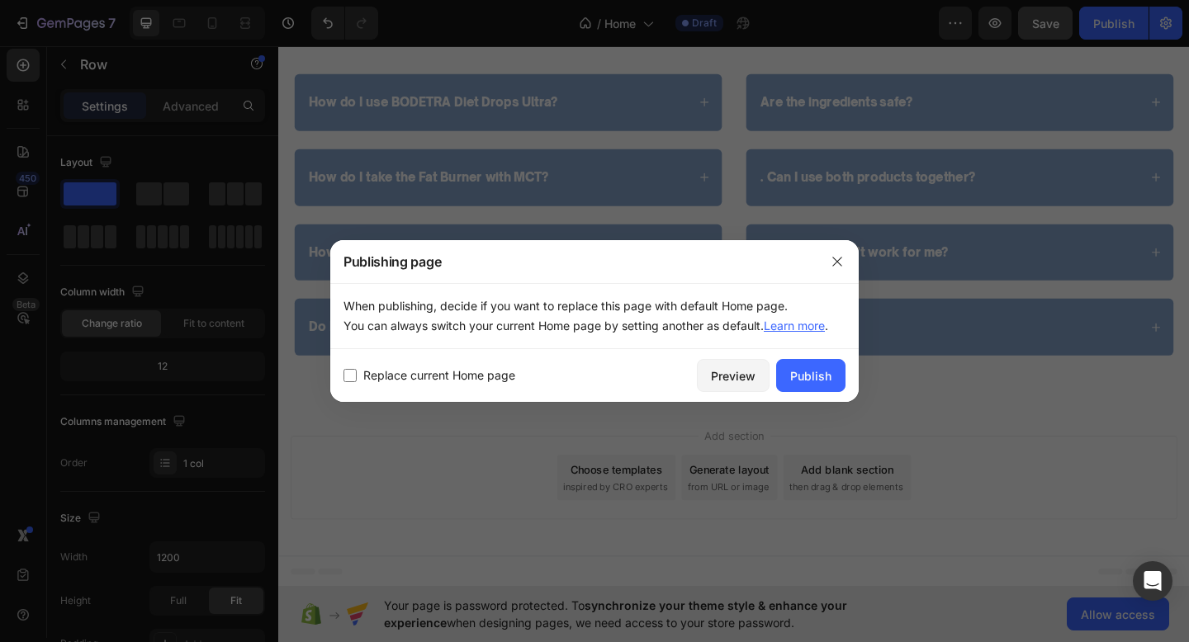
click at [477, 367] on span "Replace current Home page" at bounding box center [439, 376] width 152 height 20
checkbox input "true"
click at [804, 380] on div "Publish" at bounding box center [810, 375] width 41 height 17
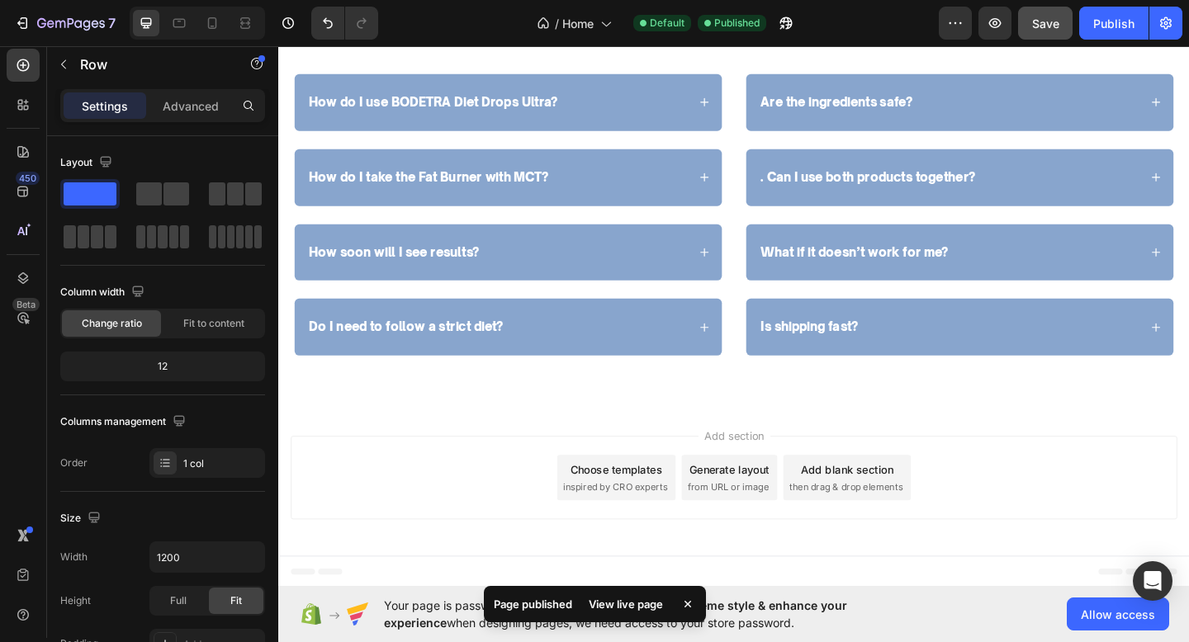
click at [618, 603] on div "View live page" at bounding box center [626, 604] width 94 height 23
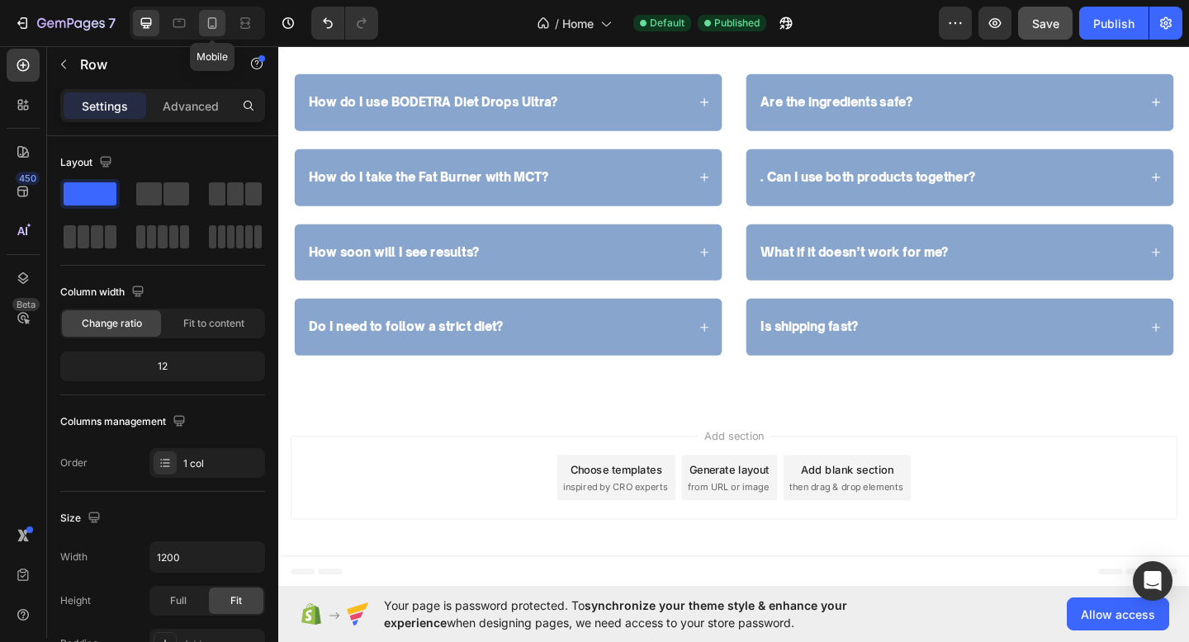
click at [211, 26] on icon at bounding box center [212, 23] width 9 height 12
type input "100%"
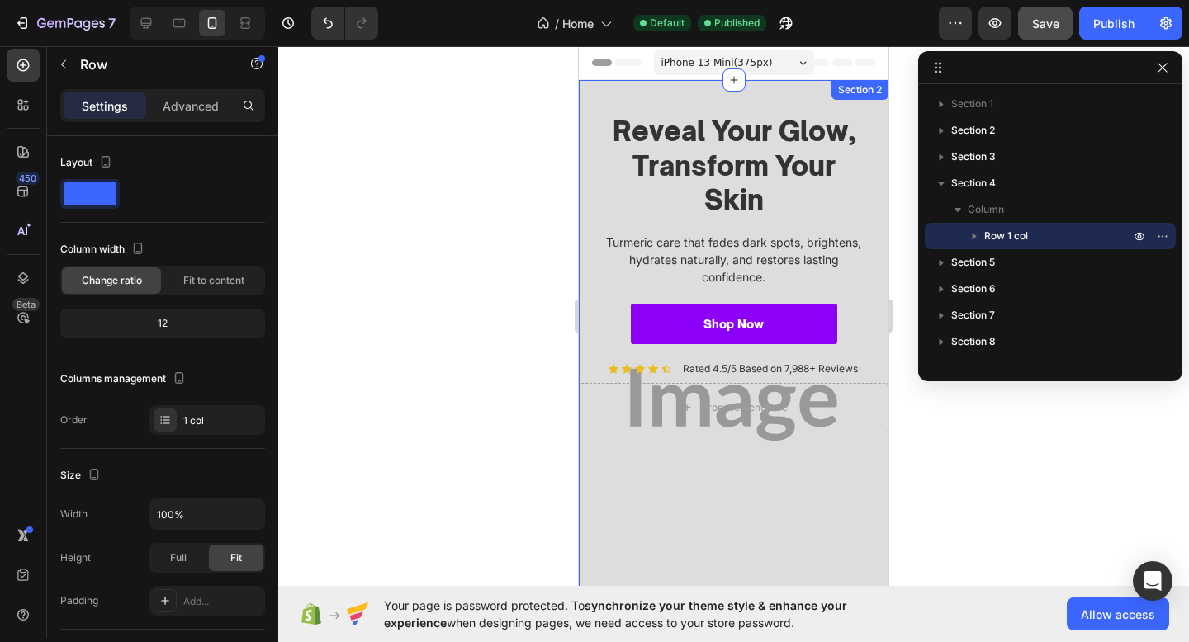
click at [704, 109] on div "Reveal Your Glow, Transform Your Skin Heading Turmeric care that fades dark spo…" at bounding box center [734, 405] width 310 height 650
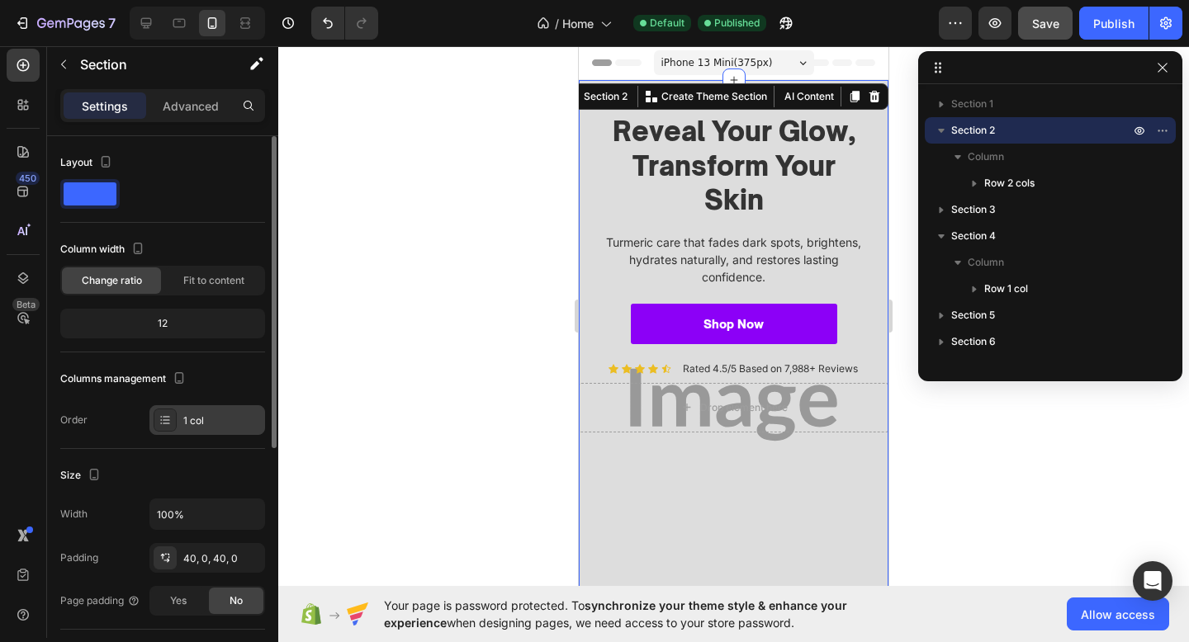
scroll to position [415, 0]
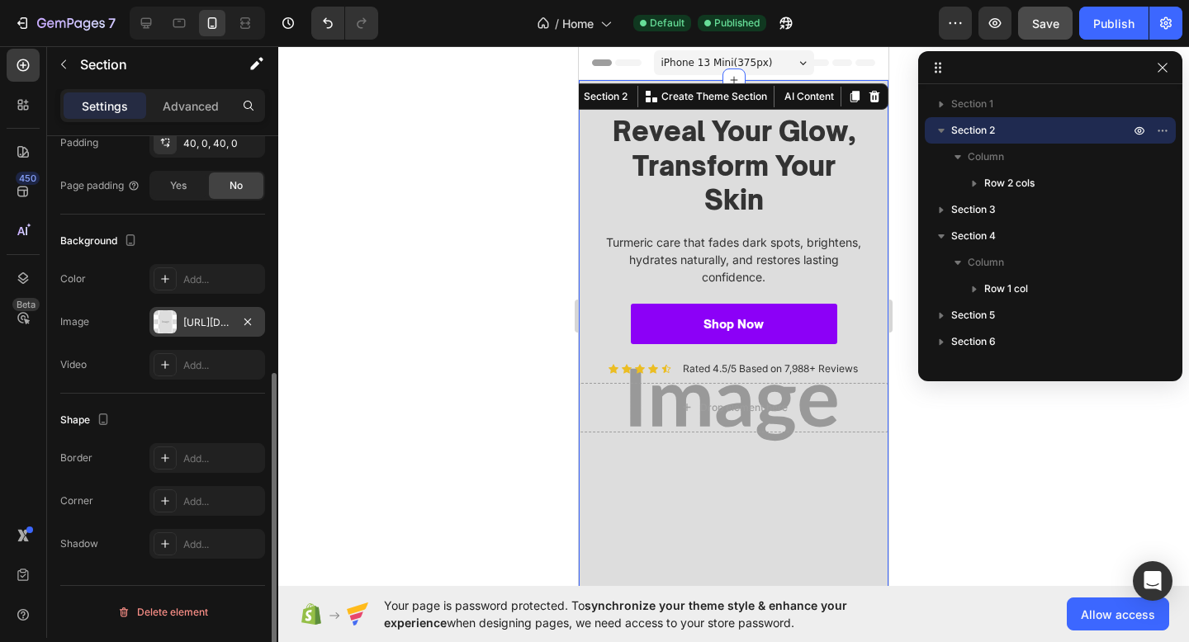
click at [213, 307] on div "https://placehold.co/994x1800?text=Image" at bounding box center [207, 322] width 116 height 30
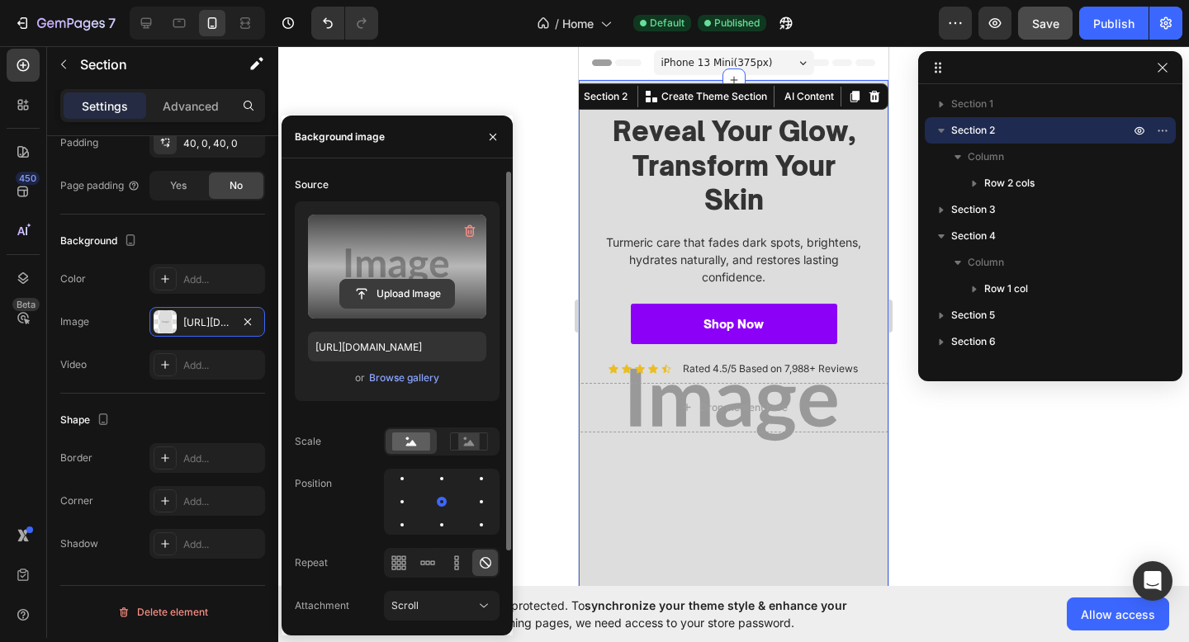
click at [431, 288] on input "file" at bounding box center [397, 294] width 114 height 28
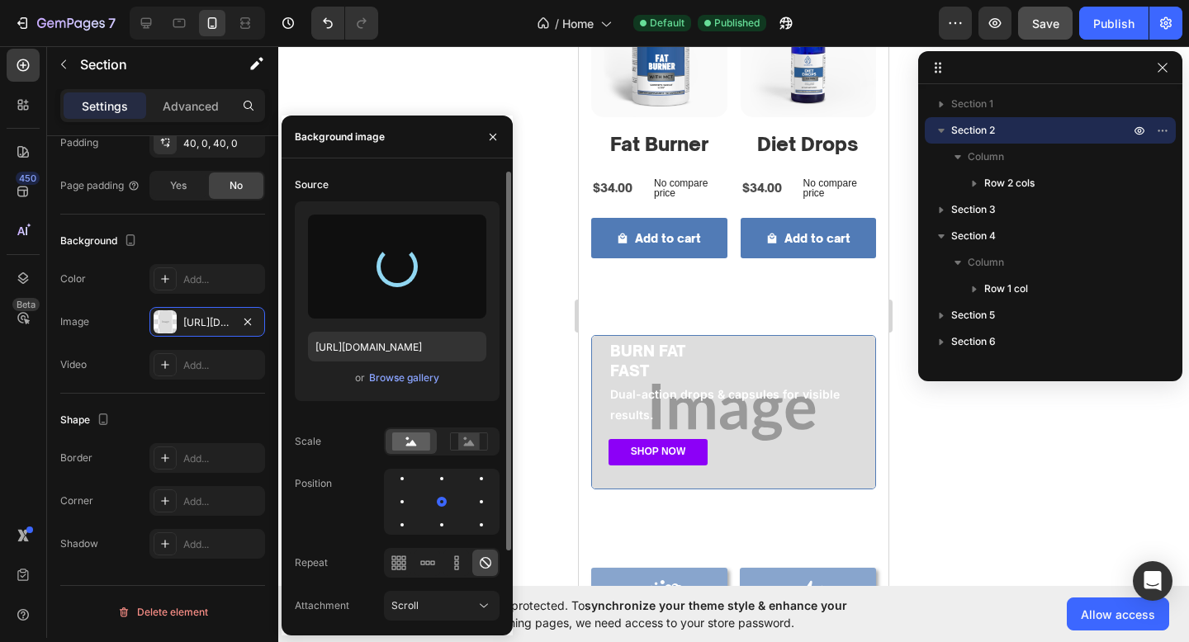
type input "https://cdn.shopify.com/s/files/1/0774/1459/6824/files/gempages_581933070513341…"
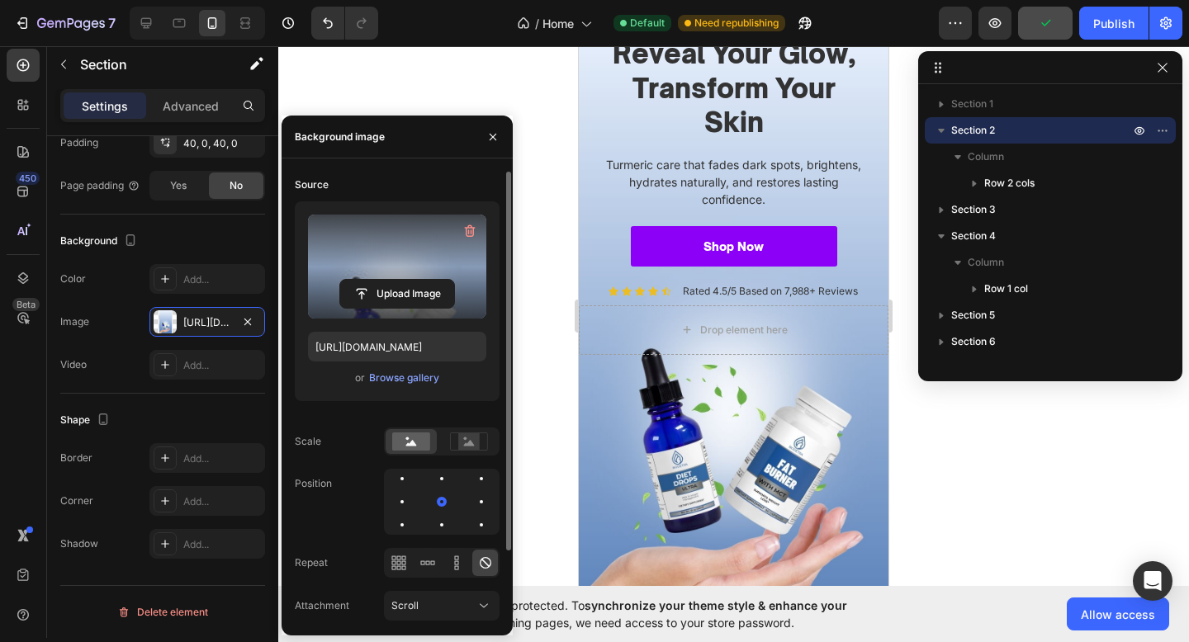
scroll to position [0, 0]
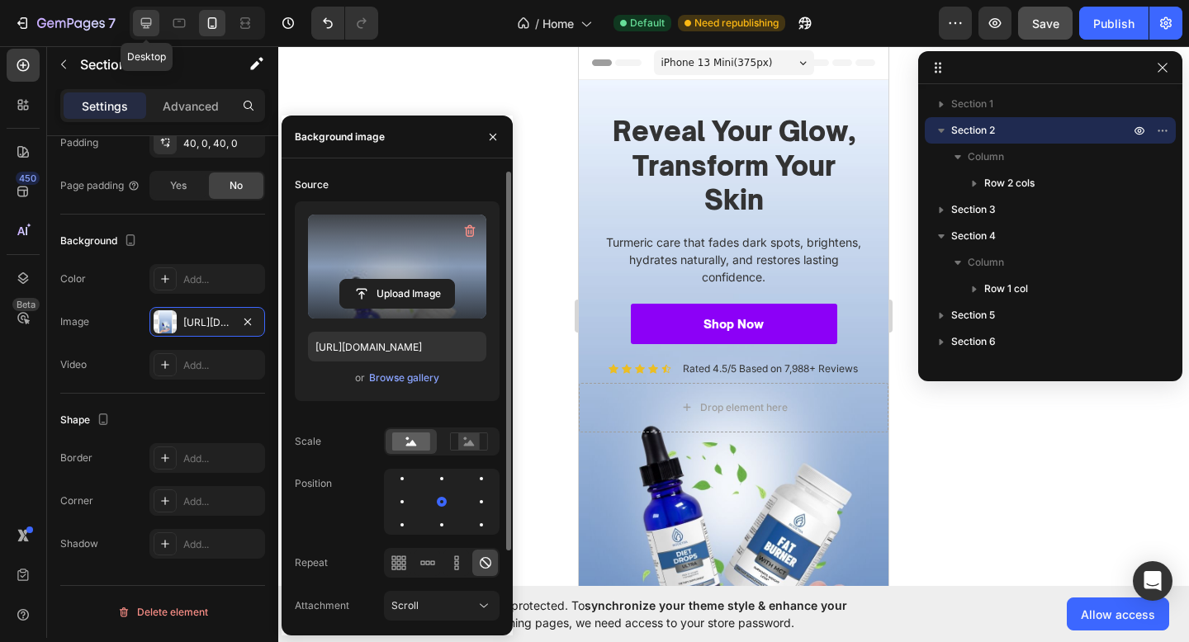
click at [152, 22] on icon at bounding box center [146, 23] width 17 height 17
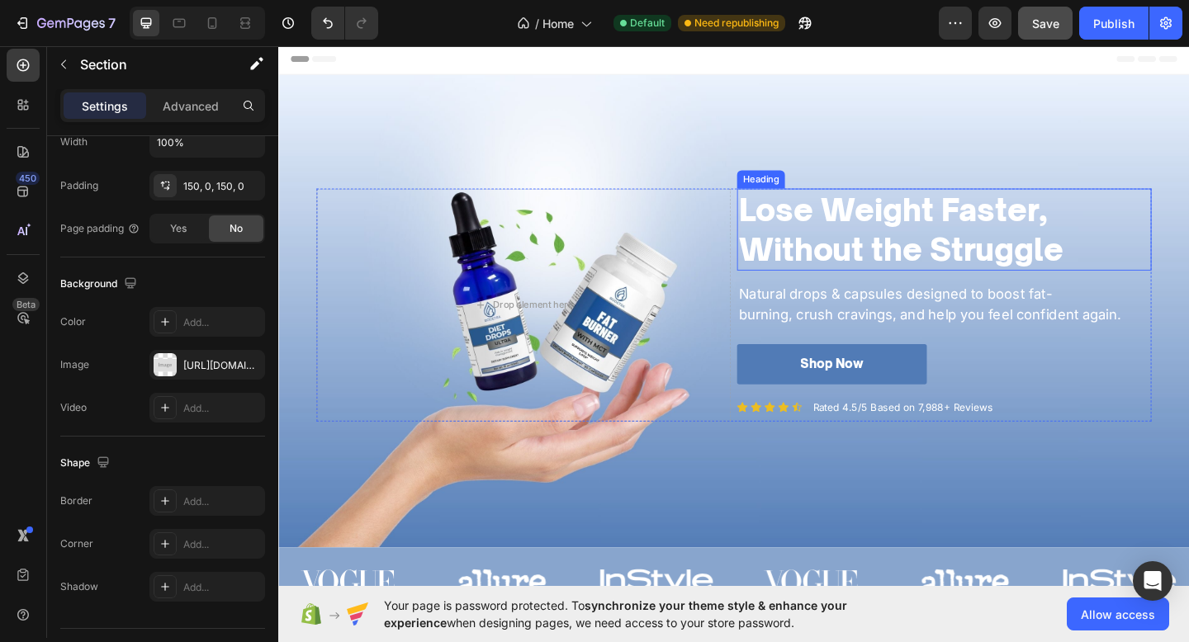
click at [959, 224] on strong "Lose Weight Faster," at bounding box center [945, 224] width 334 height 40
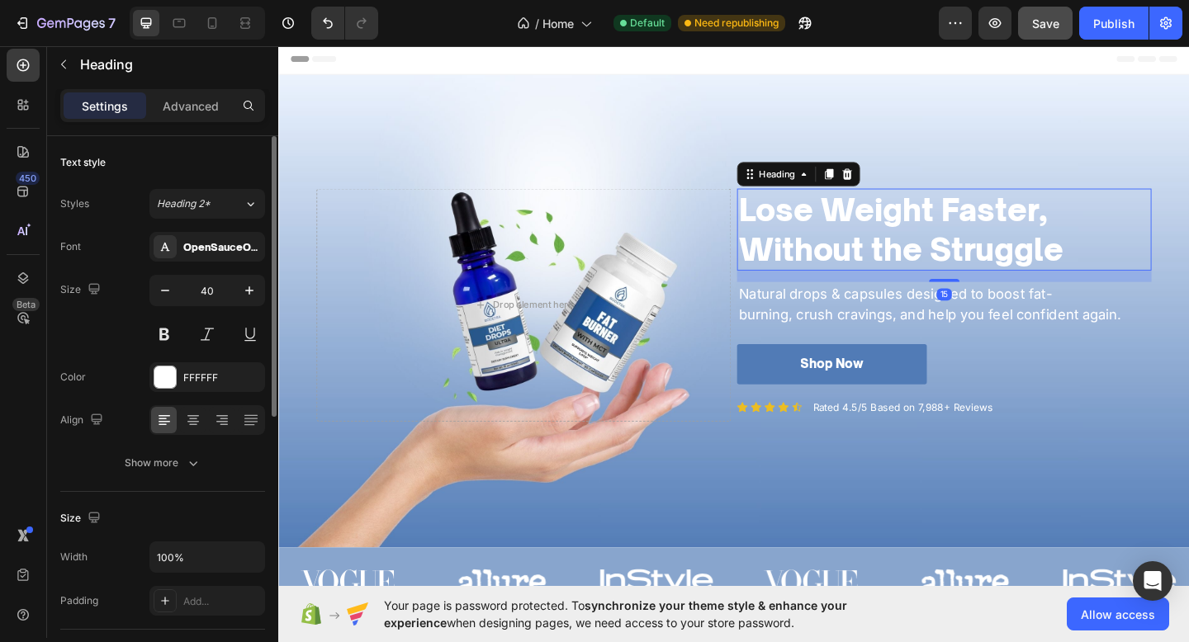
click at [959, 224] on strong "Lose Weight Faster," at bounding box center [945, 224] width 334 height 40
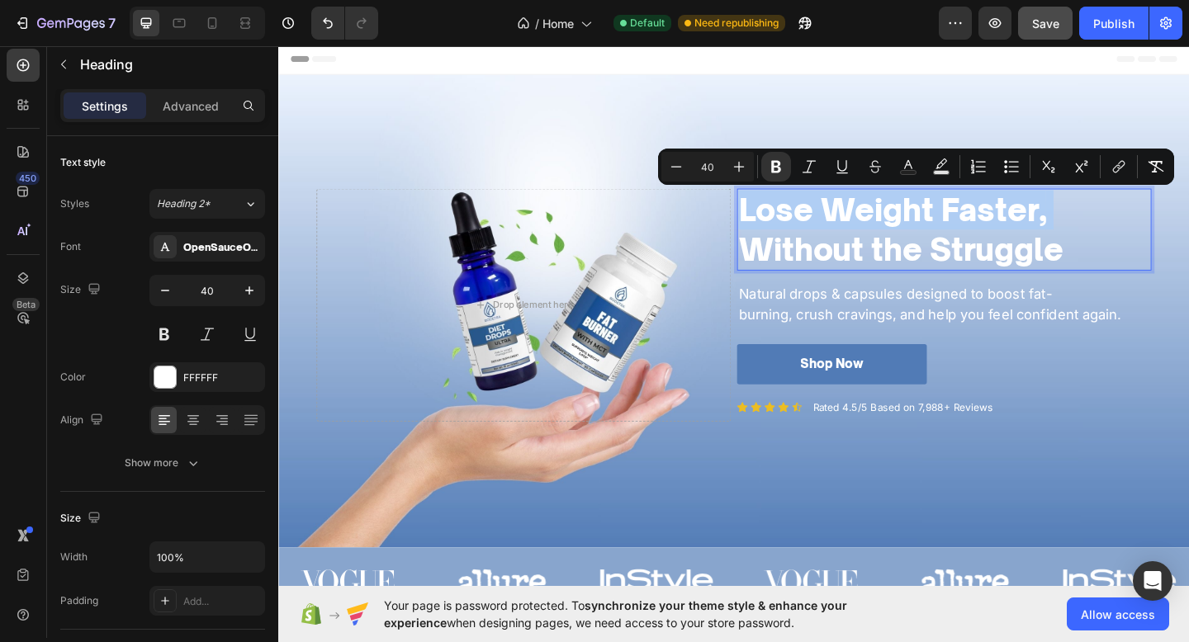
click at [1154, 228] on p "Lose Weight Faster, Without the Struggle" at bounding box center [1001, 246] width 447 height 86
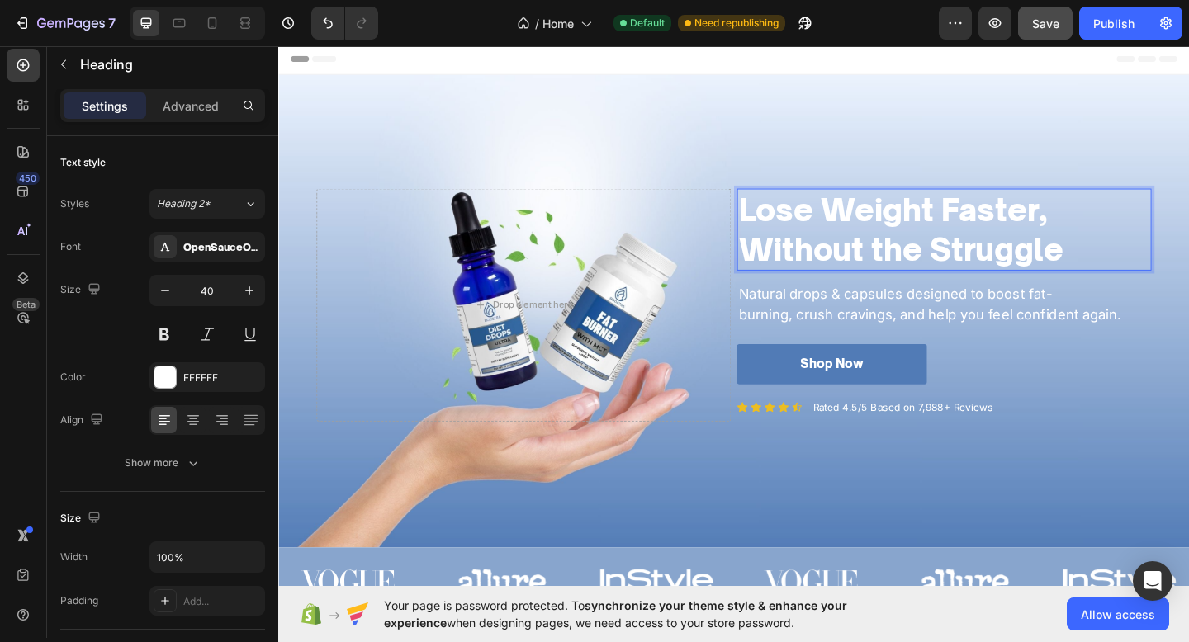
click at [1154, 277] on p "Lose Weight Faster, Without the Struggle" at bounding box center [1001, 246] width 447 height 86
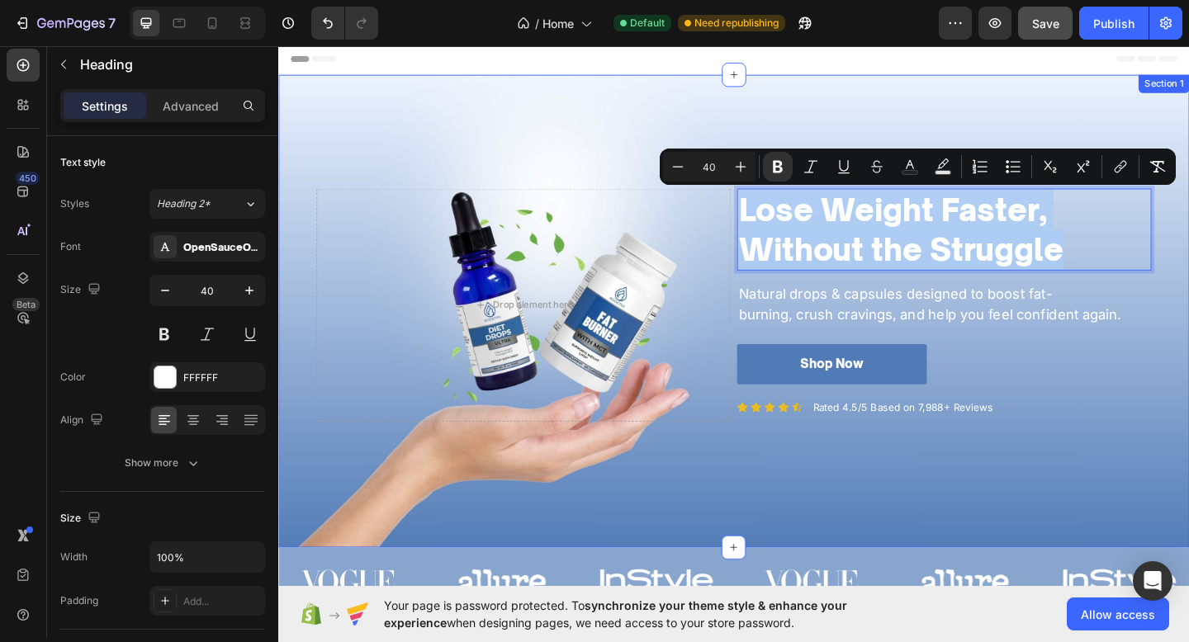
drag, startPoint x: 1154, startPoint y: 277, endPoint x: 750, endPoint y: 189, distance: 413.9
click at [750, 189] on div "Lose Weight Faster, Without the Struggle Heading 15 Natural drops & capsules de…" at bounding box center [773, 335] width 991 height 514
copy p "Lose Weight Faster, Without the Struggle"
click at [222, 22] on div at bounding box center [212, 23] width 26 height 26
type input "32"
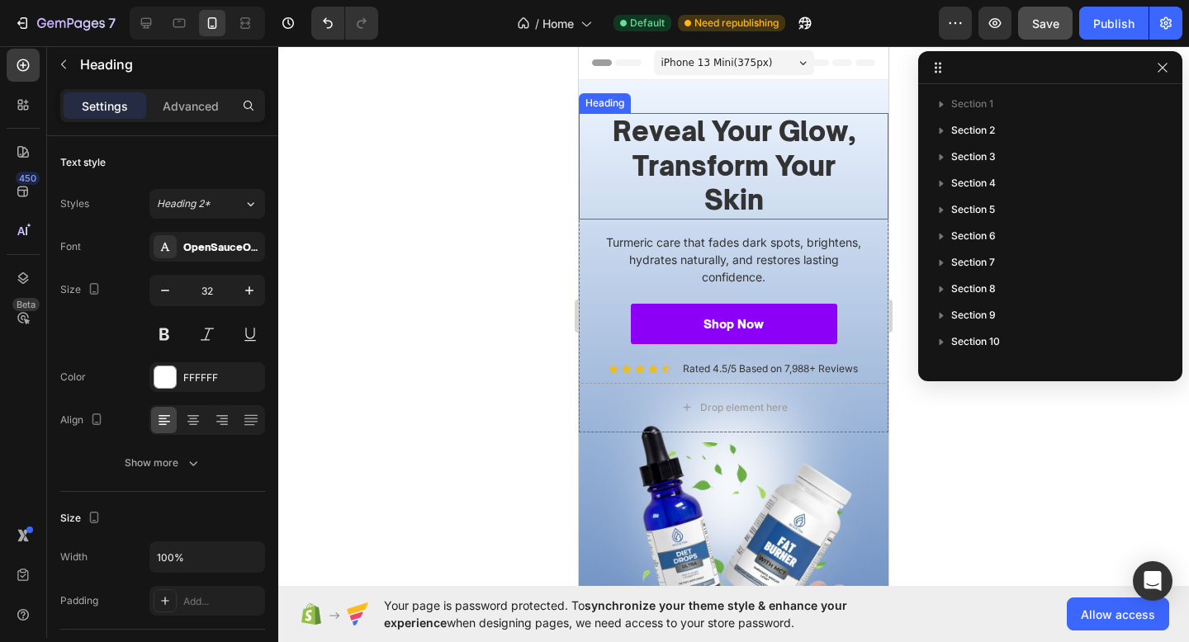
click at [707, 158] on strong "Reveal Your Glow, Transform Your Skin" at bounding box center [734, 166] width 242 height 102
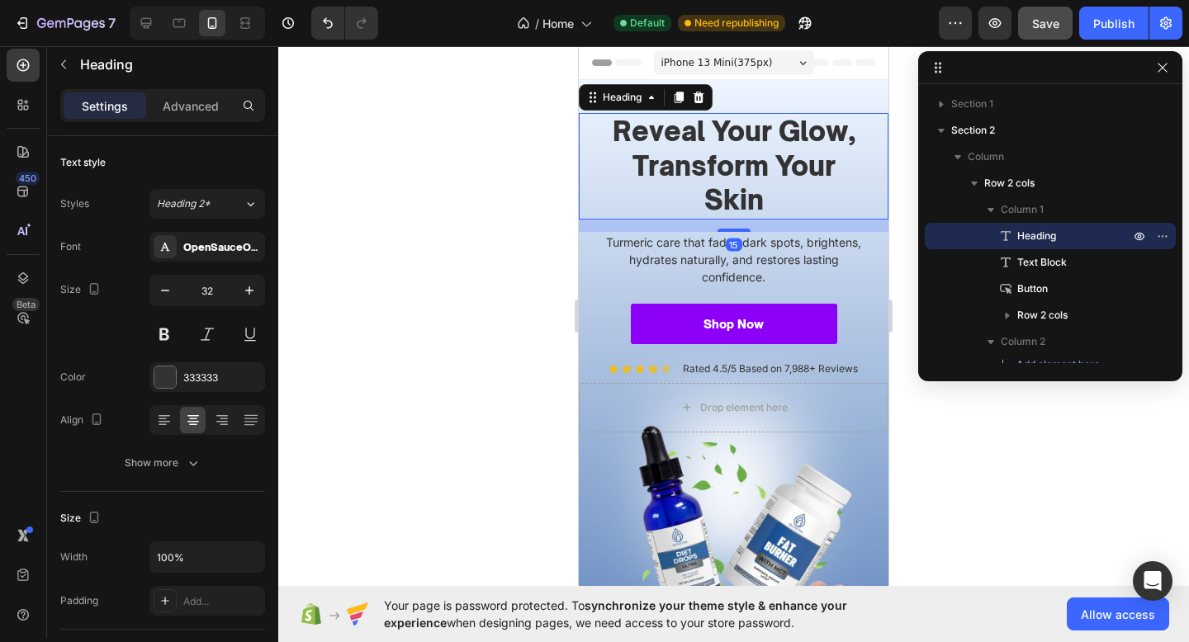
click at [707, 158] on strong "Reveal Your Glow, Transform Your Skin" at bounding box center [734, 166] width 242 height 102
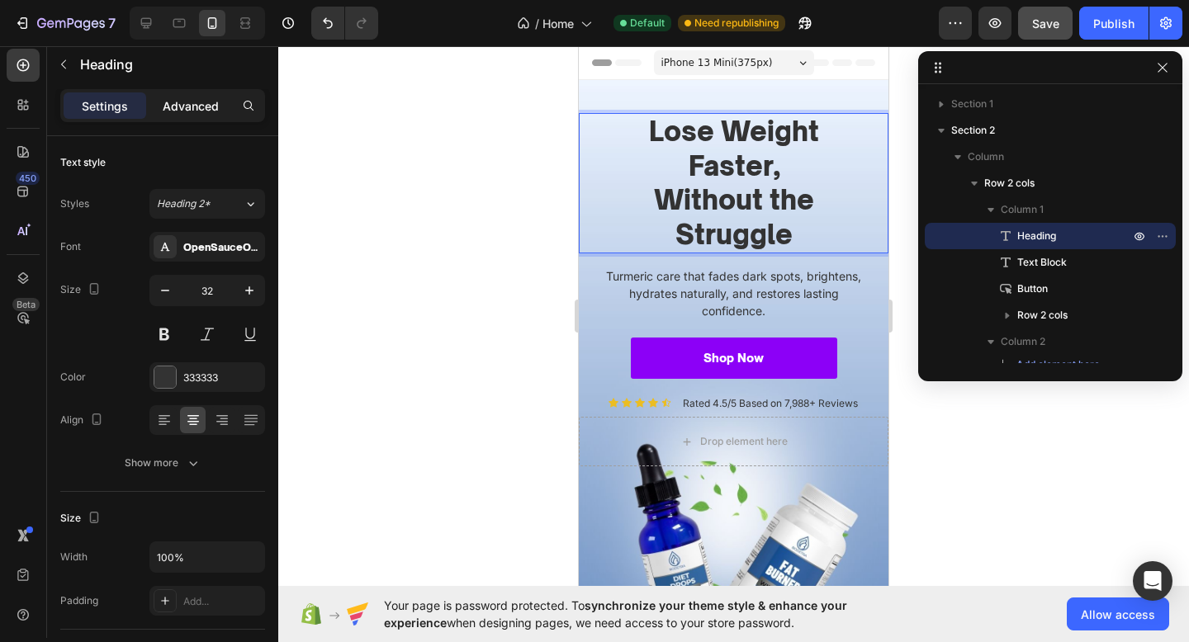
click at [217, 97] on p "Advanced" at bounding box center [191, 105] width 56 height 17
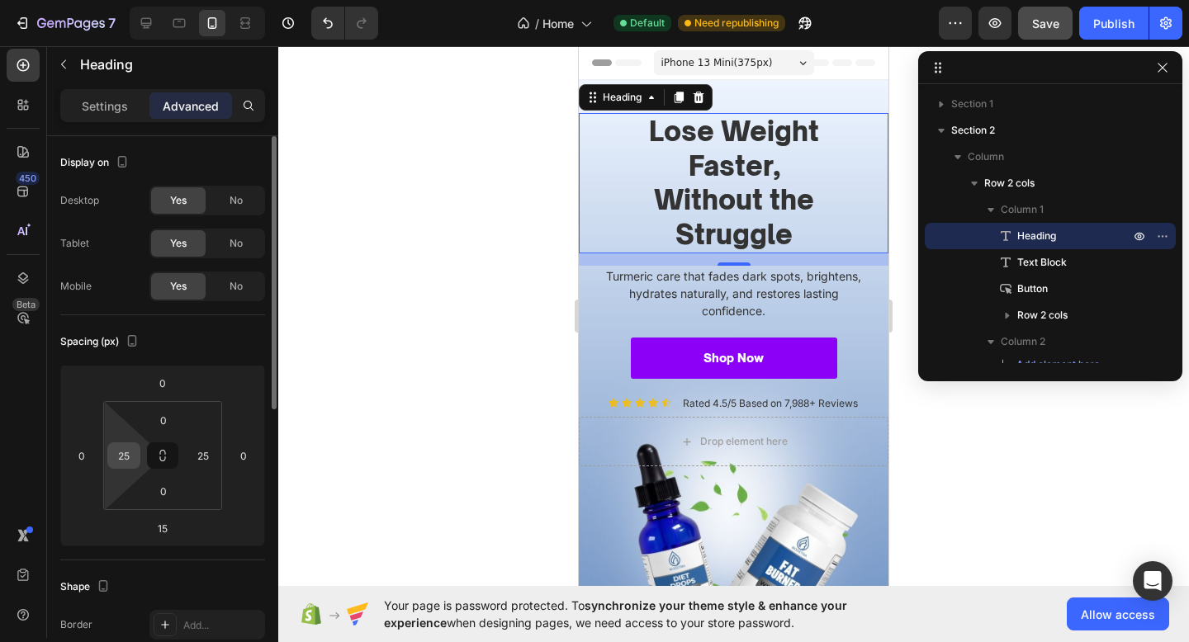
click at [138, 453] on div "25" at bounding box center [123, 455] width 33 height 26
click at [120, 453] on input "25" at bounding box center [123, 455] width 25 height 25
type input "0"
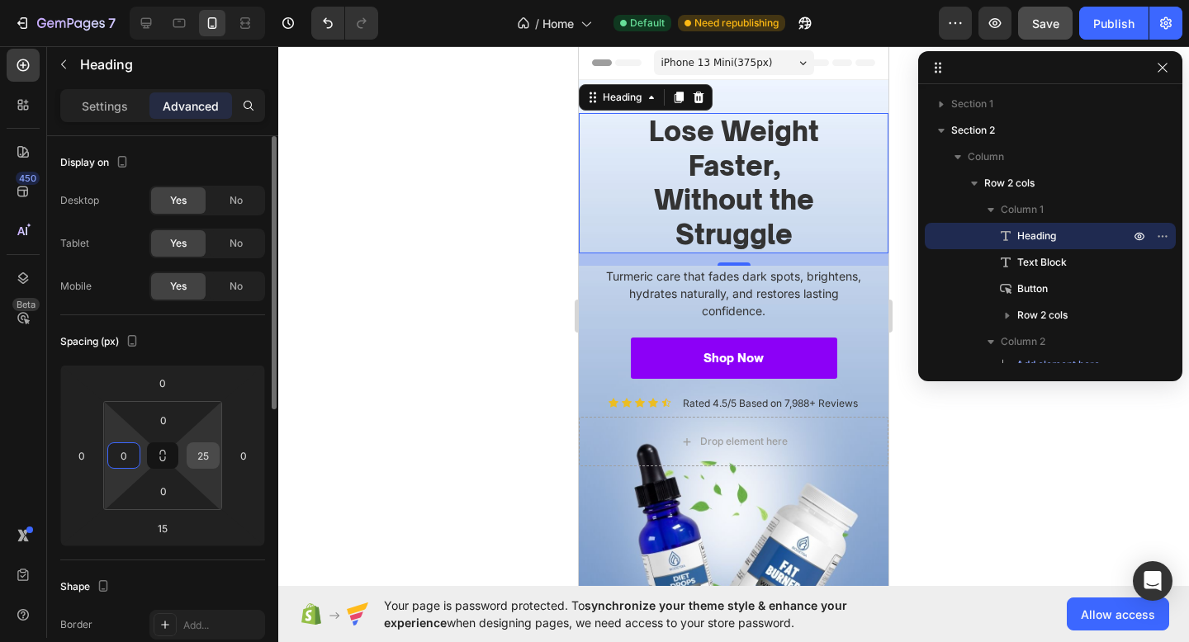
click at [196, 452] on input "25" at bounding box center [203, 455] width 25 height 25
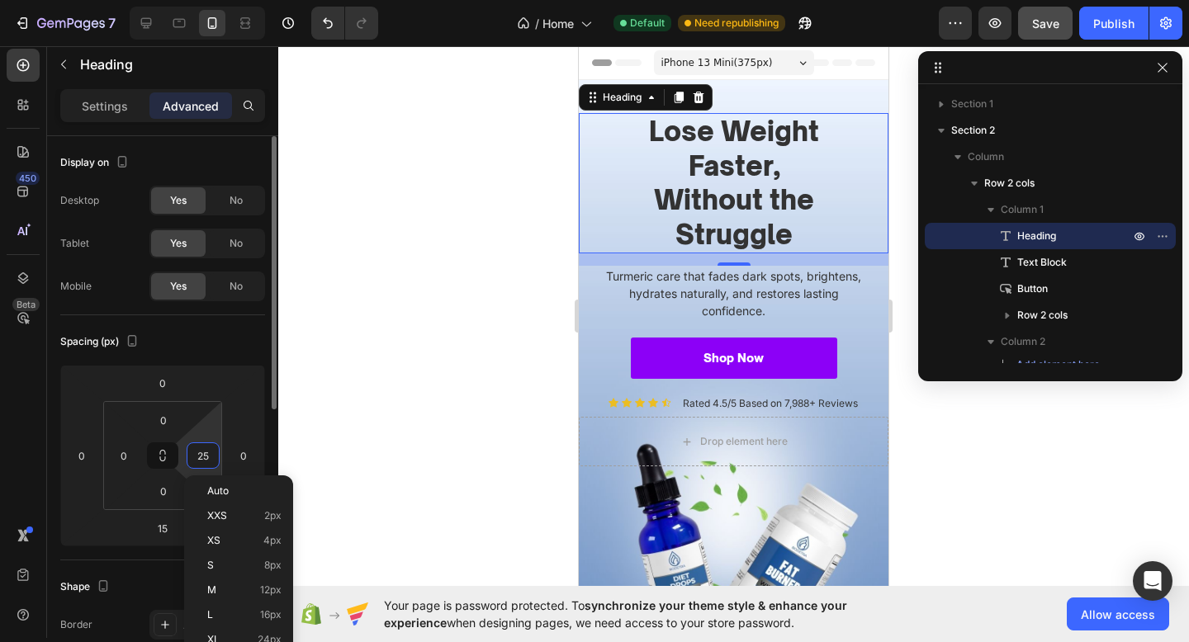
click at [196, 452] on input "25" at bounding box center [203, 455] width 25 height 25
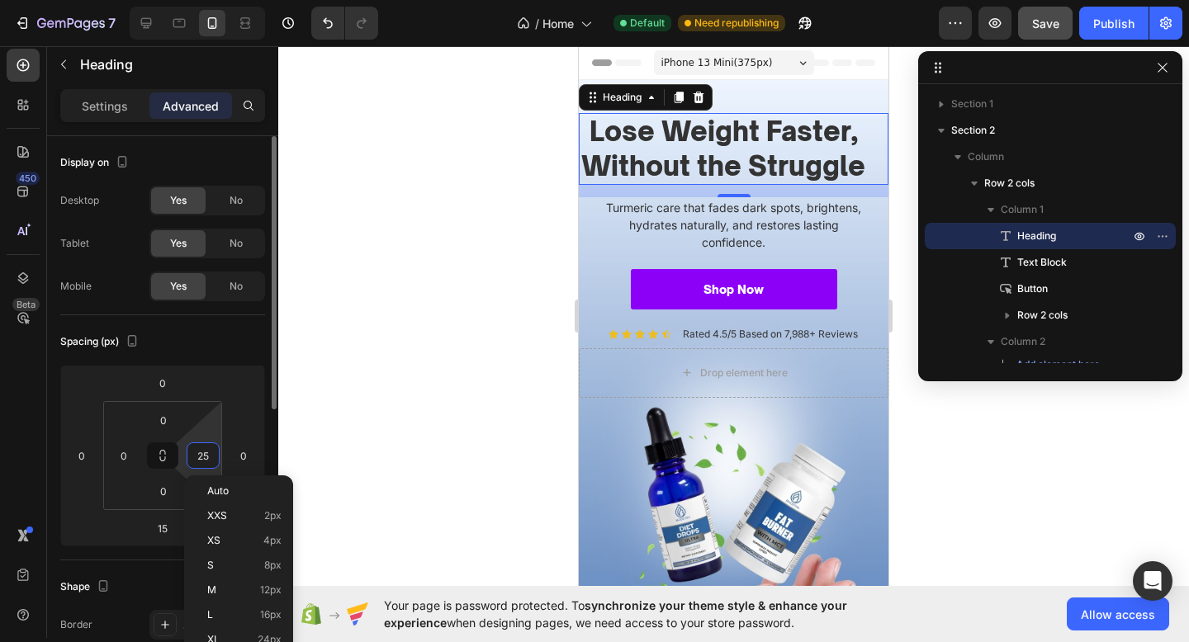
click at [196, 452] on input "25" at bounding box center [203, 455] width 25 height 25
type input "0"
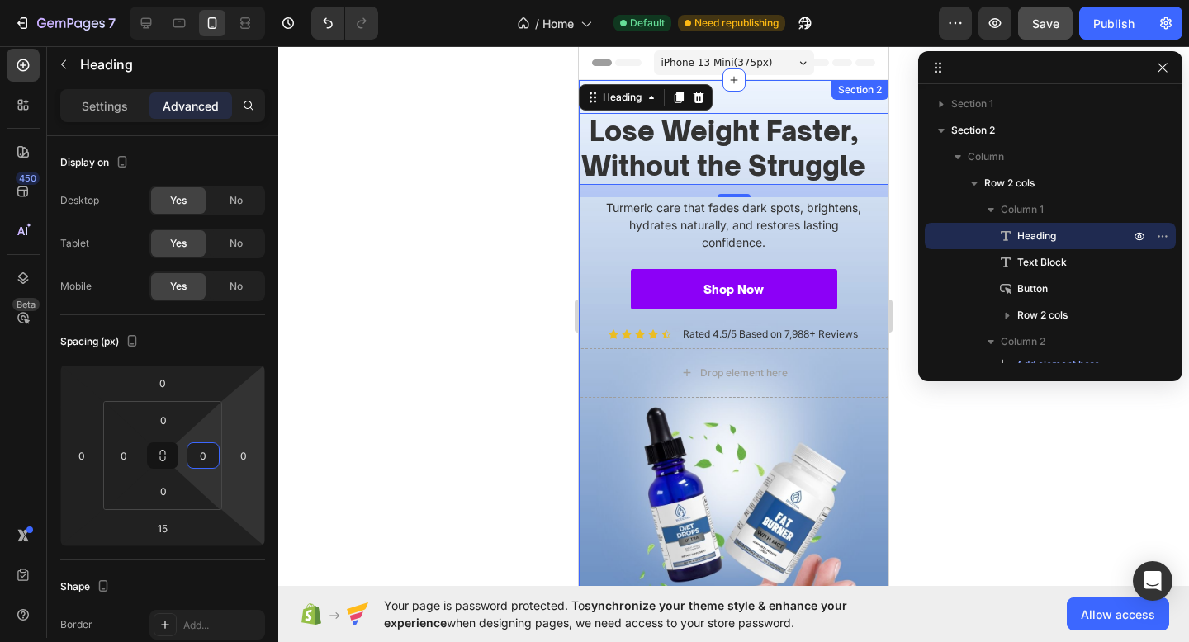
click at [770, 100] on div "⁠⁠⁠⁠⁠⁠⁠ Lose Weight Faster, Without the Struggle Heading 15 Turmeric care that …" at bounding box center [734, 387] width 310 height 615
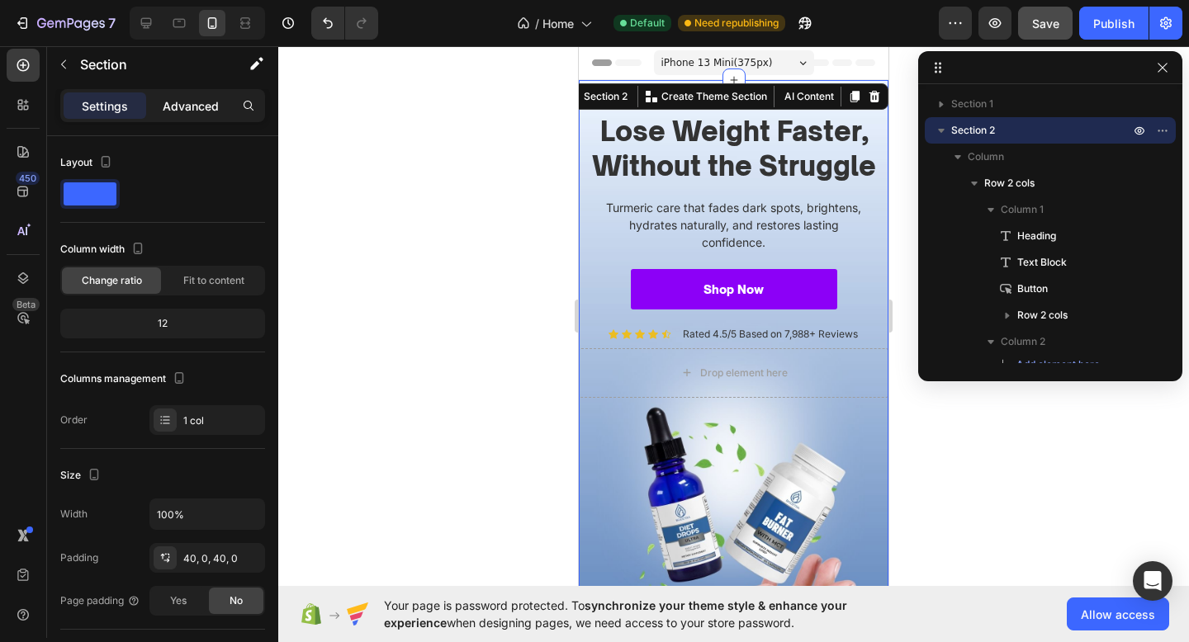
click at [201, 106] on p "Advanced" at bounding box center [191, 105] width 56 height 17
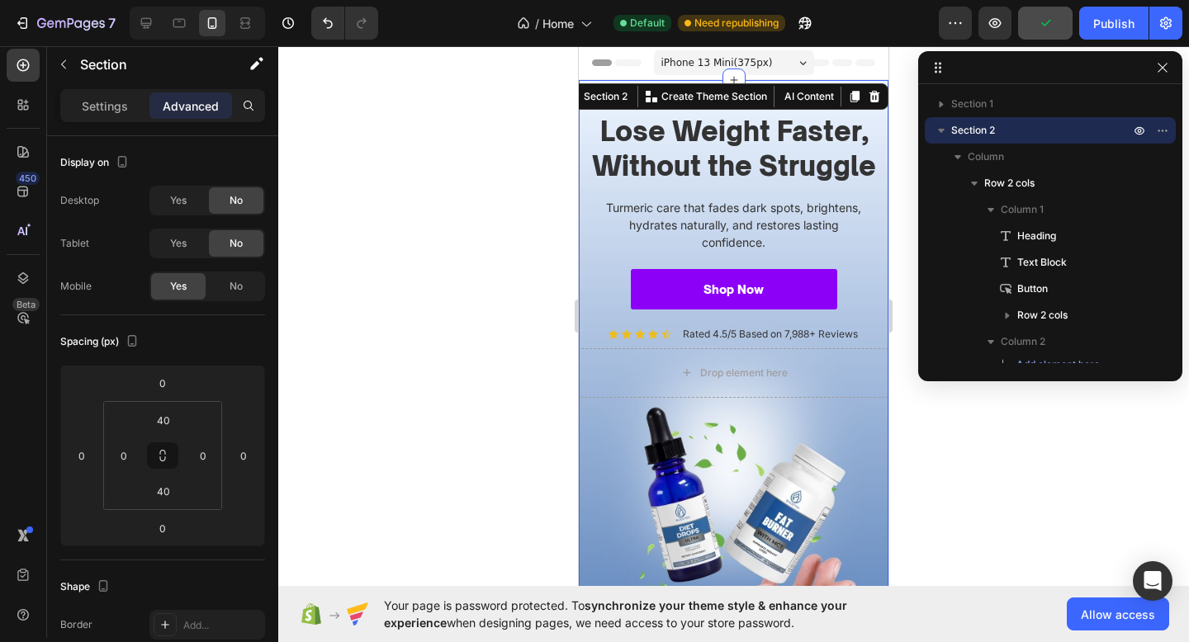
click at [598, 504] on div "⁠⁠⁠⁠⁠⁠⁠ Lose Weight Faster, Without the Struggle Heading Turmeric care that fad…" at bounding box center [734, 387] width 310 height 549
click at [119, 462] on input "0" at bounding box center [123, 455] width 25 height 25
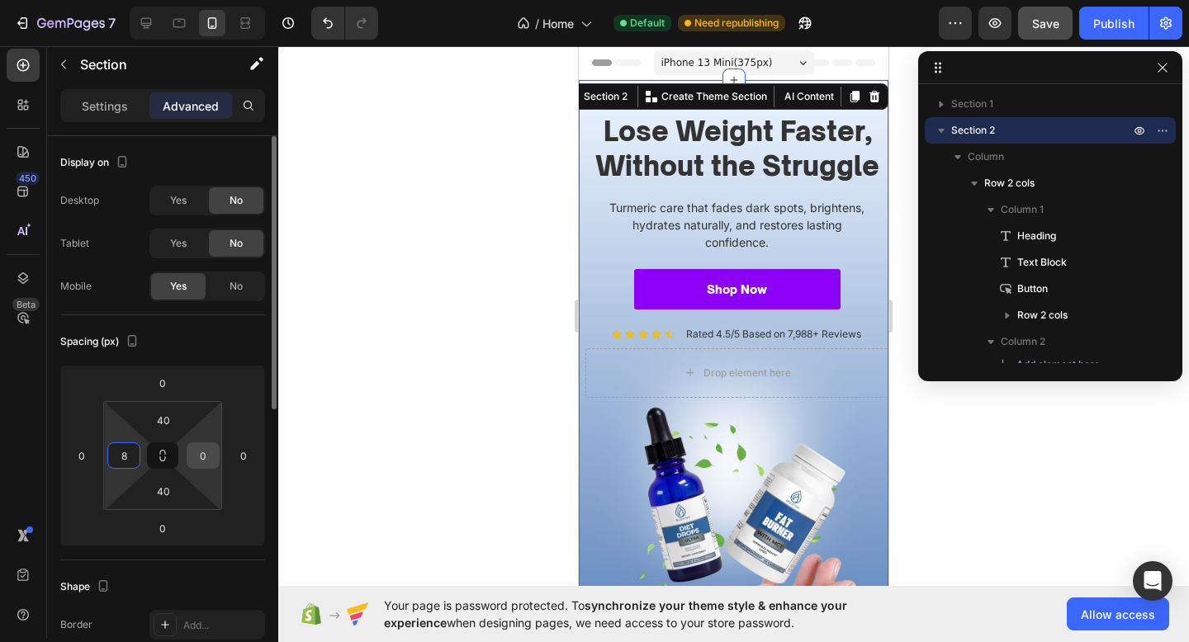
type input "8"
click at [209, 452] on input "0" at bounding box center [203, 455] width 25 height 25
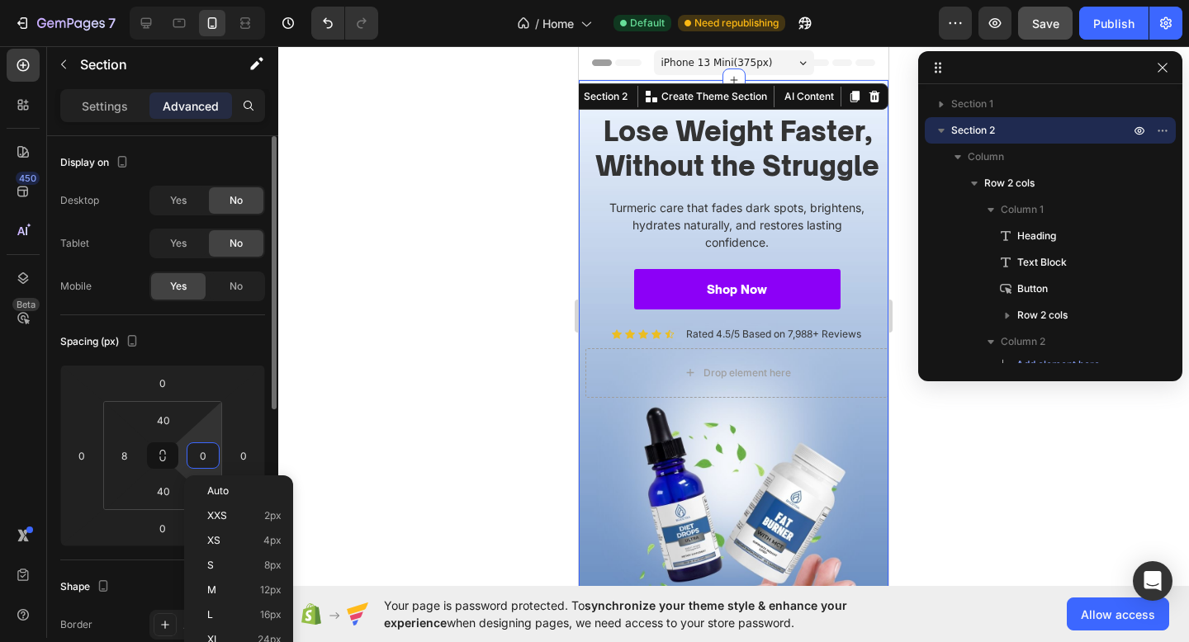
click at [209, 452] on input "0" at bounding box center [203, 455] width 25 height 25
type input "8"
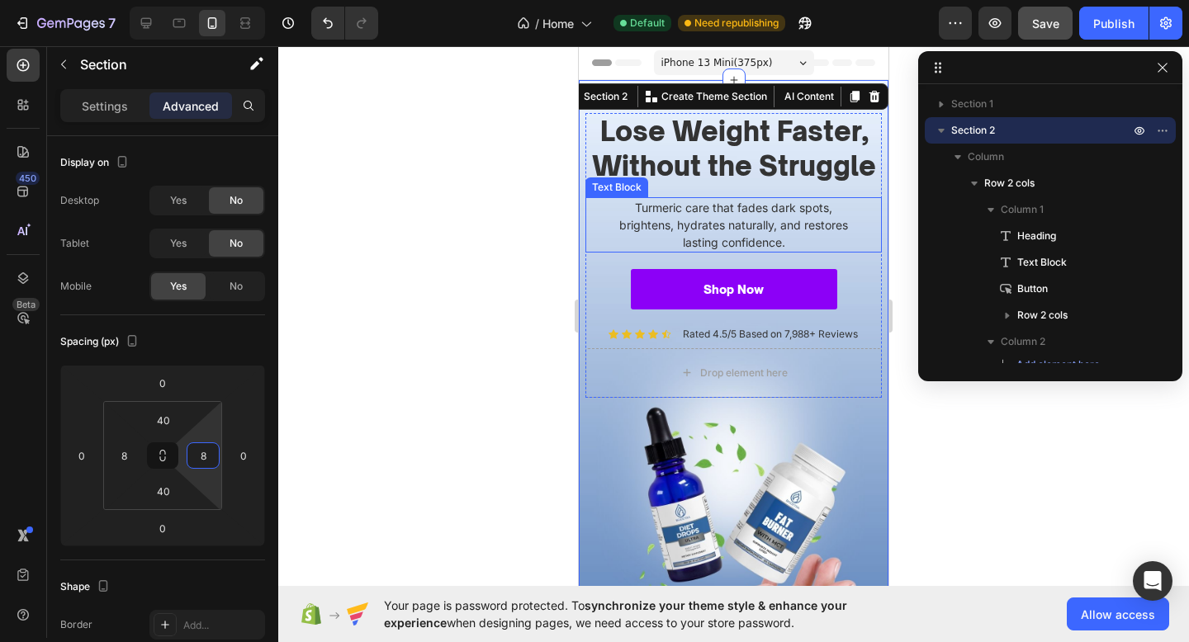
click at [688, 216] on p "Turmeric care that fades dark spots, brightens, hydrates naturally, and restore…" at bounding box center [734, 225] width 252 height 52
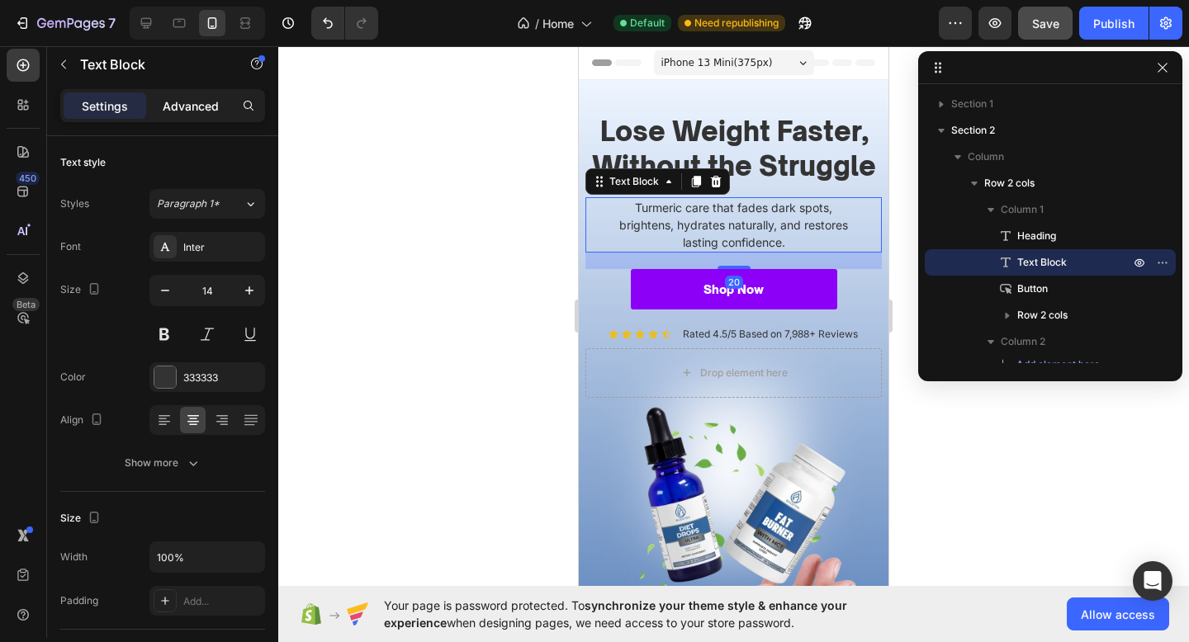
click at [172, 98] on p "Advanced" at bounding box center [191, 105] width 56 height 17
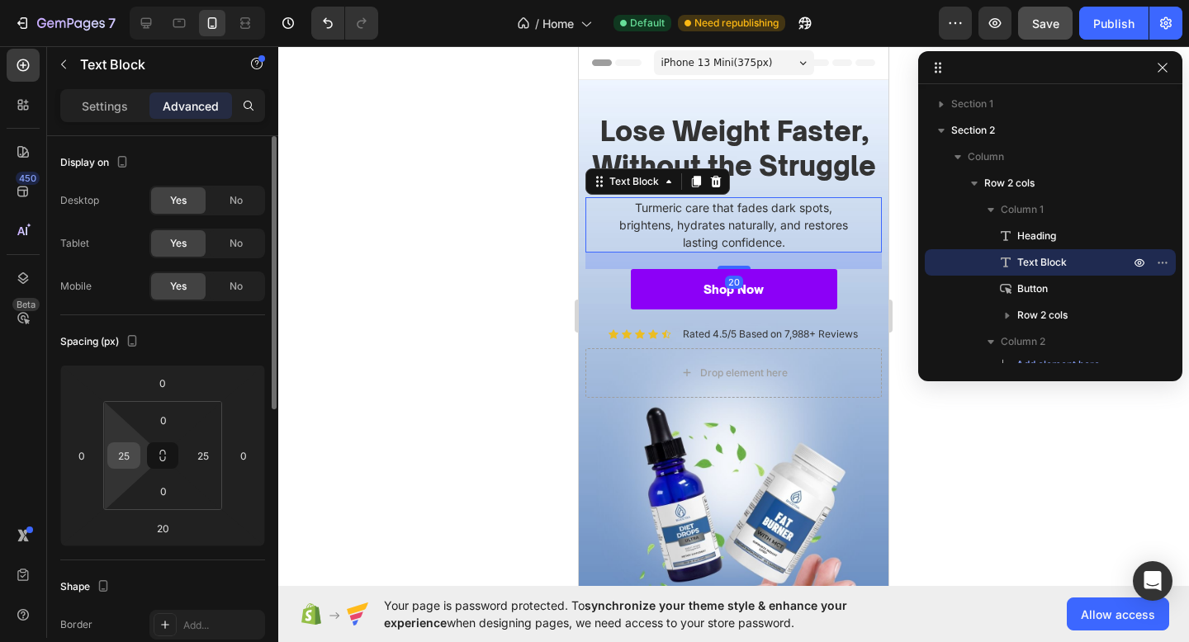
click at [124, 447] on input "25" at bounding box center [123, 455] width 25 height 25
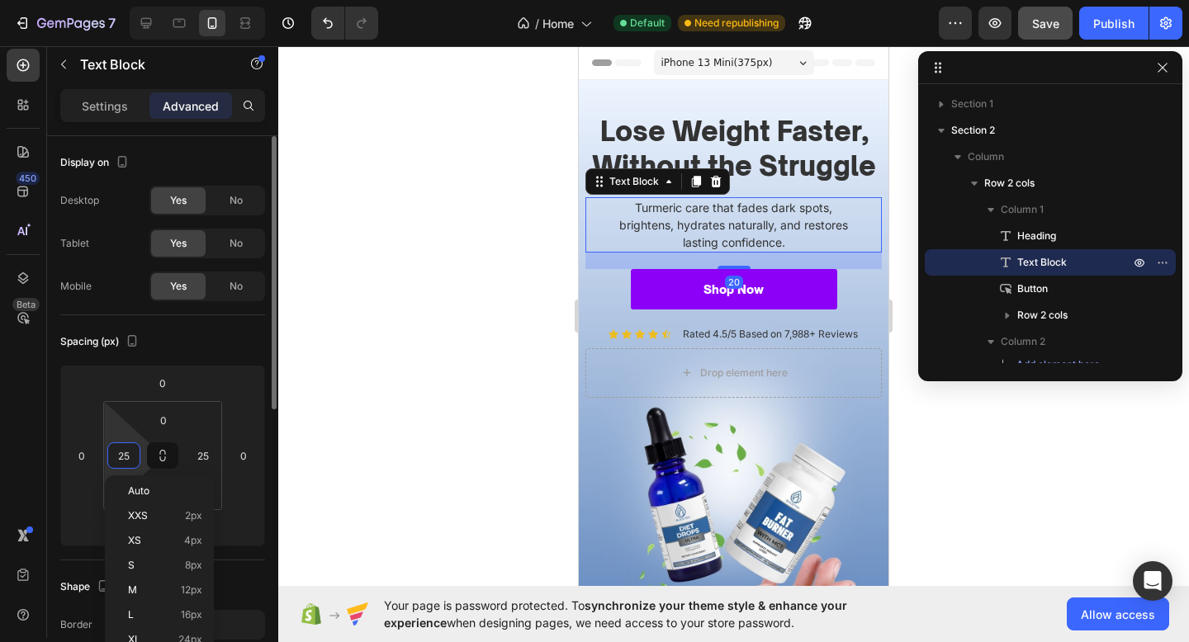
click at [124, 447] on input "25" at bounding box center [123, 455] width 25 height 25
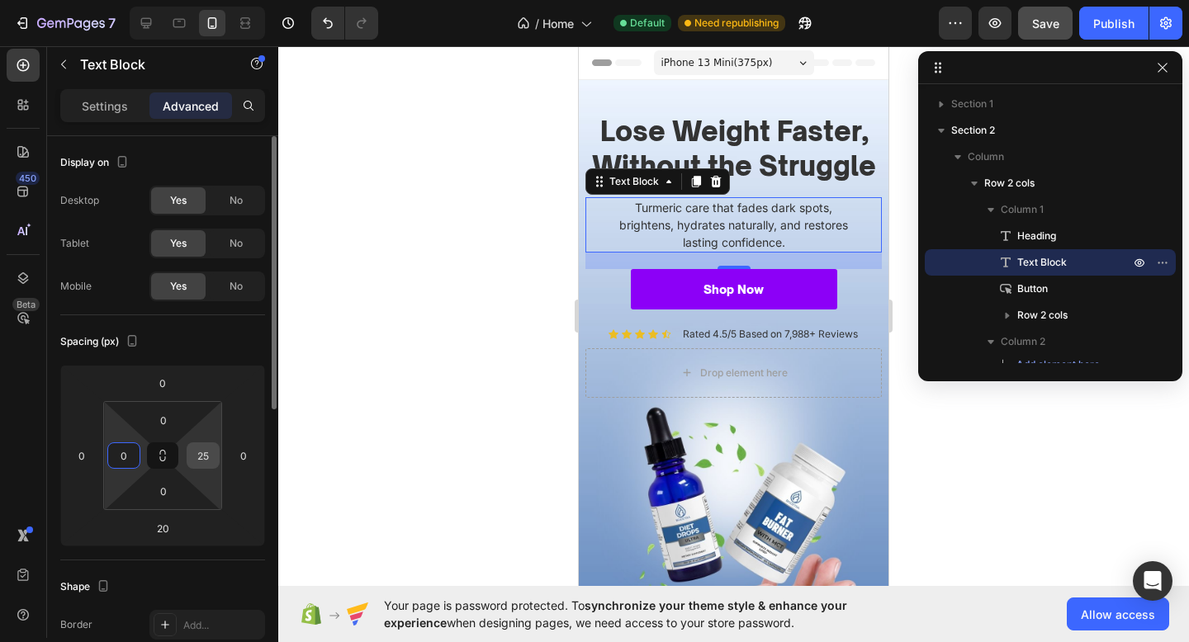
type input "0"
click at [199, 454] on input "25" at bounding box center [203, 455] width 25 height 25
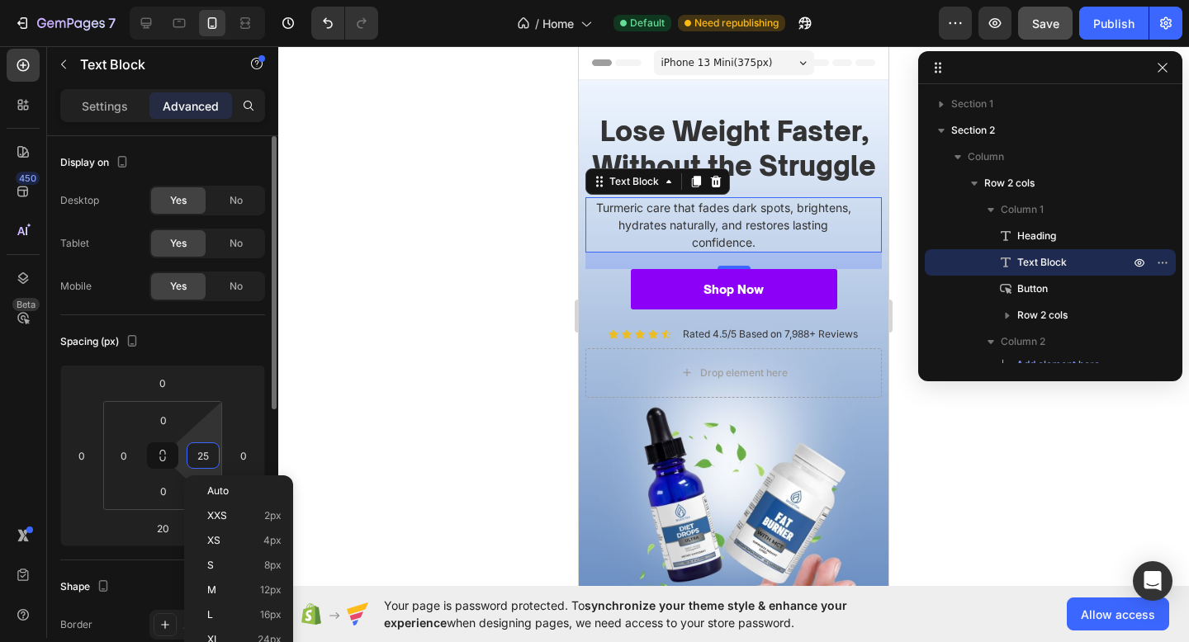
click at [199, 454] on input "25" at bounding box center [203, 455] width 25 height 25
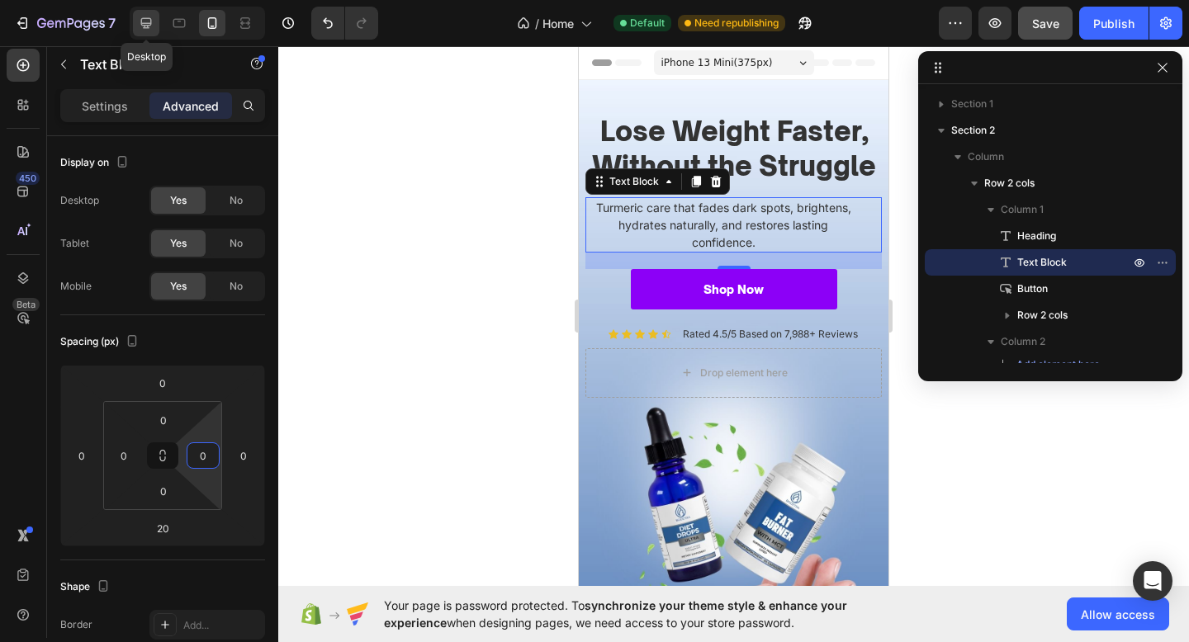
type input "0"
click at [138, 26] on icon at bounding box center [146, 23] width 17 height 17
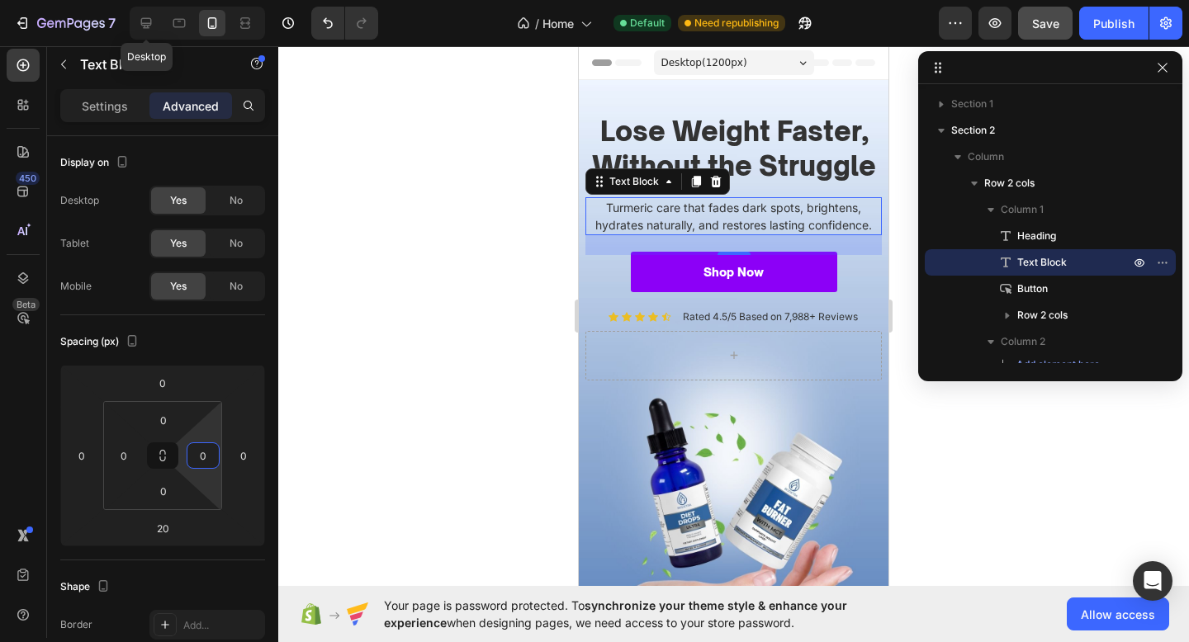
type input "24"
type input "80"
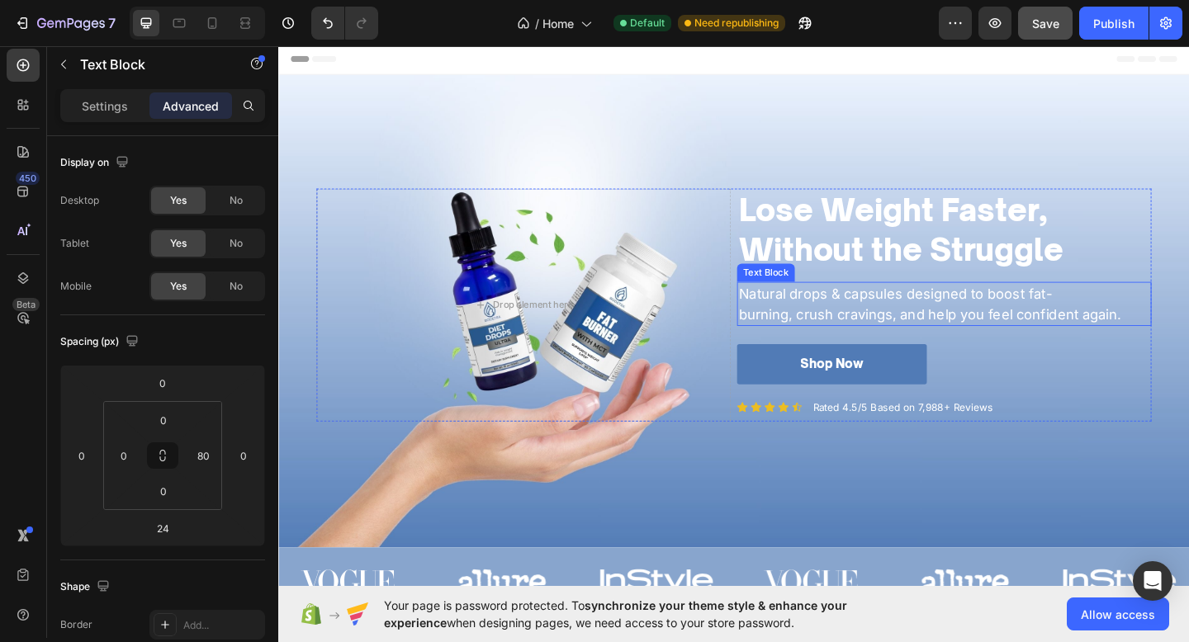
click at [912, 333] on p "burning, crush cravings, and help you feel confident again." at bounding box center [1001, 338] width 447 height 22
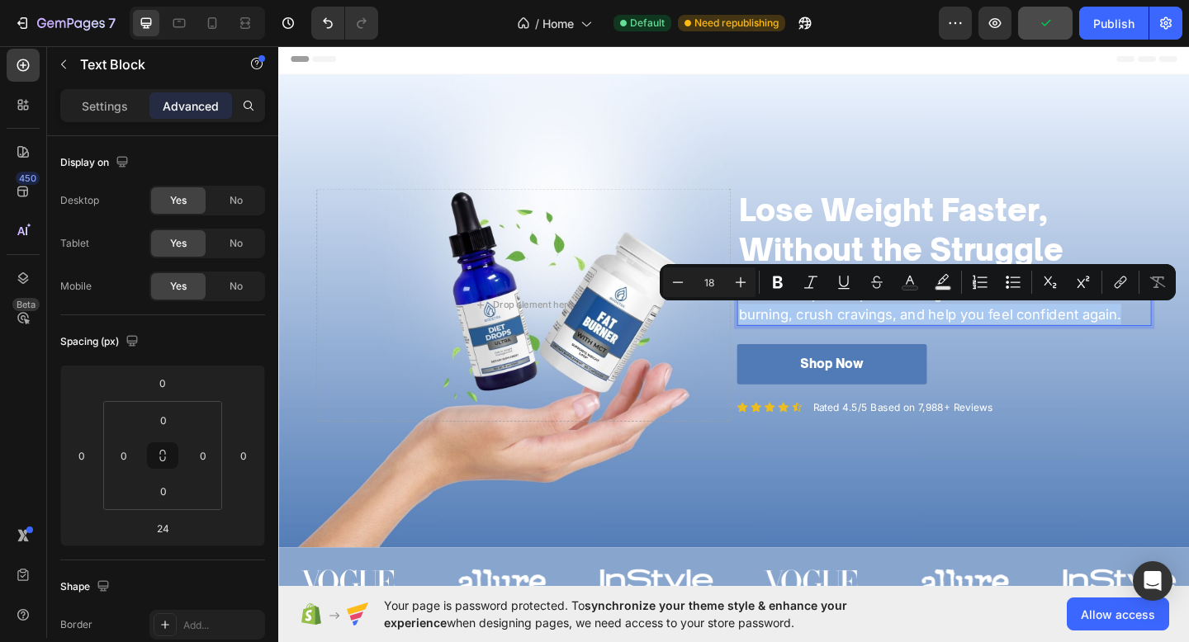
click at [1188, 329] on p "burning, crush cravings, and help you feel confident again." at bounding box center [1001, 338] width 447 height 22
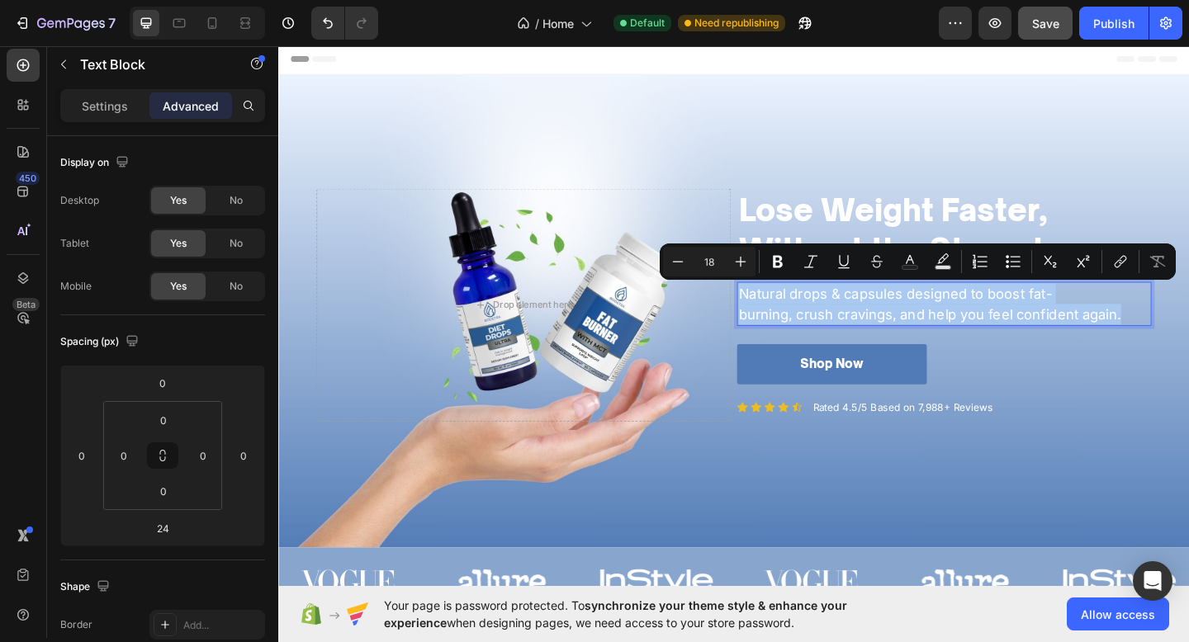
drag, startPoint x: 1200, startPoint y: 329, endPoint x: 783, endPoint y: 314, distance: 418.0
click at [783, 314] on div "Natural drops & capsules designed to boost fat- burning, crush cravings, and he…" at bounding box center [1002, 327] width 451 height 48
copy div "Natural drops & capsules designed to boost fat- burning, crush cravings, and he…"
click at [215, 27] on icon at bounding box center [212, 23] width 17 height 17
type input "20"
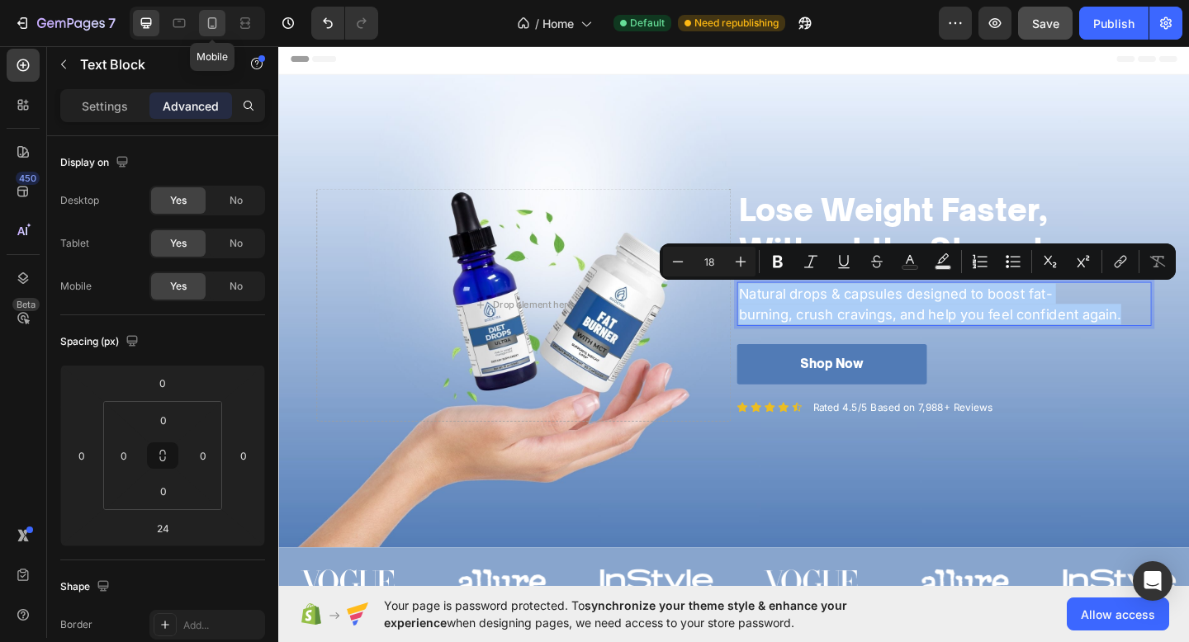
type input "25"
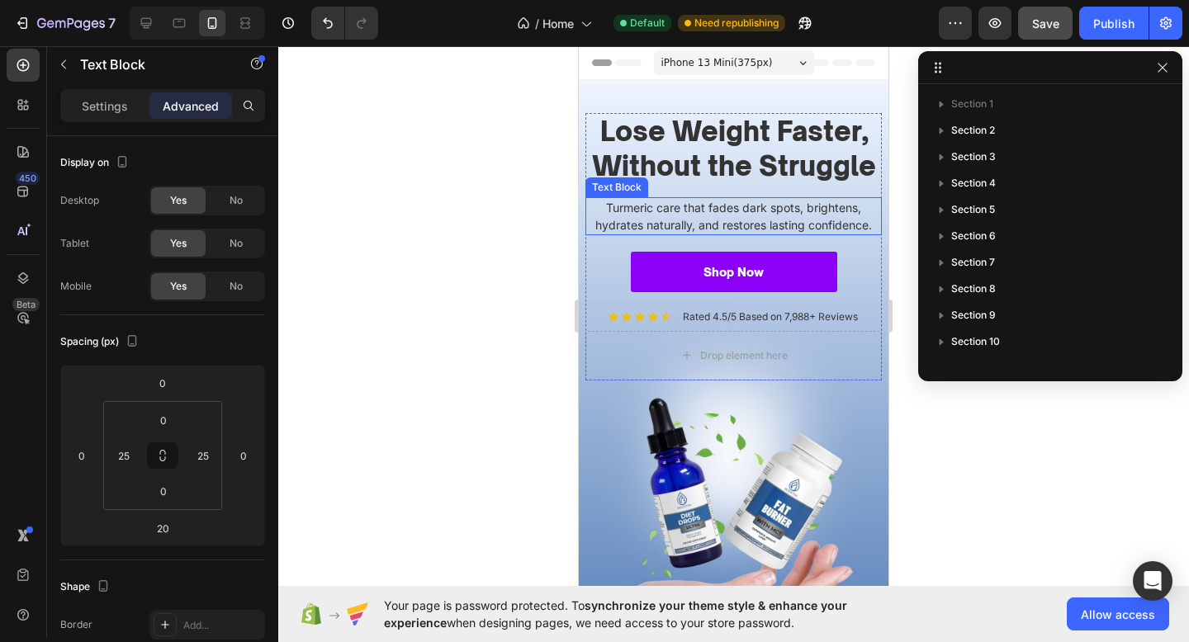
click at [734, 213] on p "Turmeric care that fades dark spots, brightens, hydrates naturally, and restore…" at bounding box center [733, 216] width 293 height 35
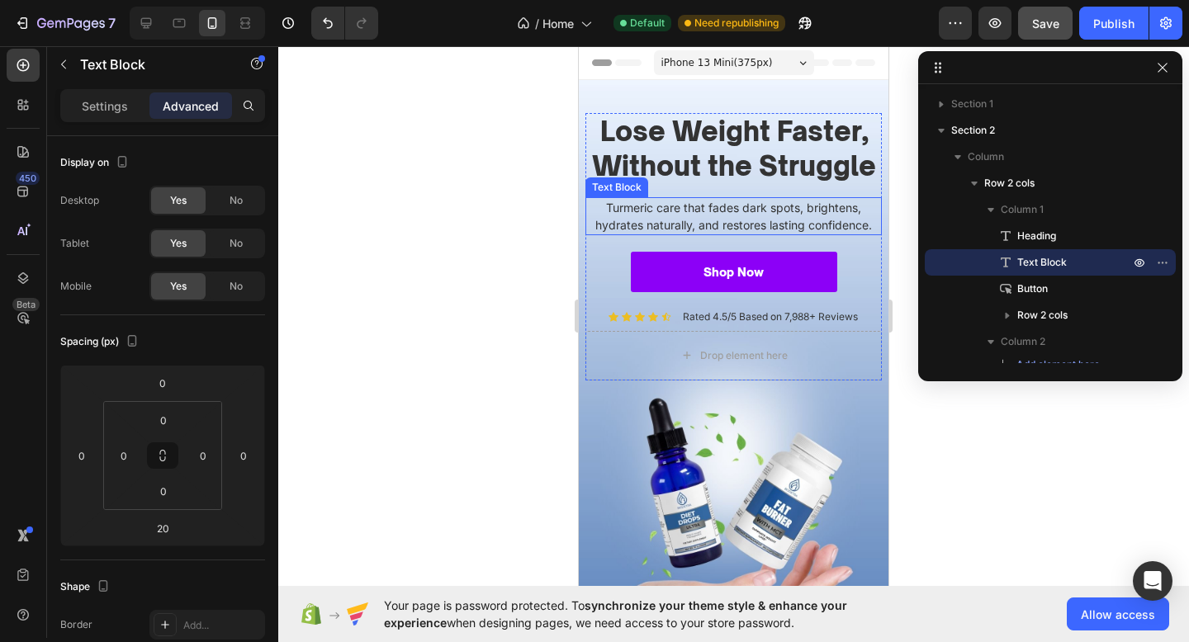
click at [734, 213] on p "Turmeric care that fades dark spots, brightens, hydrates naturally, and restore…" at bounding box center [733, 216] width 293 height 35
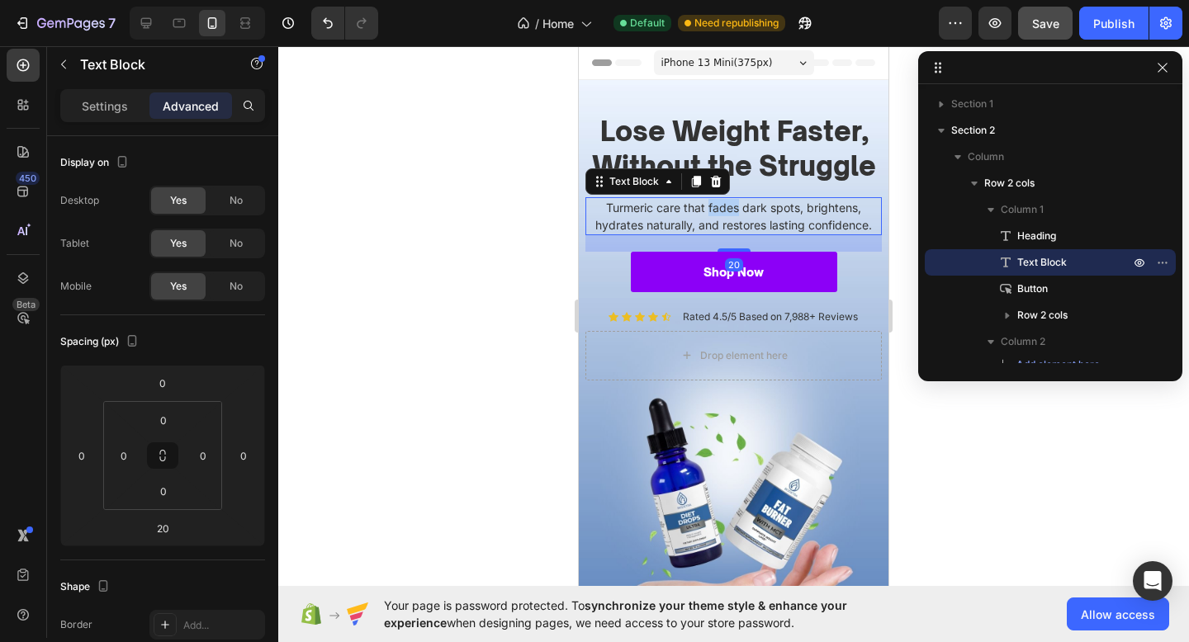
click at [734, 213] on p "Turmeric care that fades dark spots, brightens, hydrates naturally, and restore…" at bounding box center [733, 216] width 293 height 35
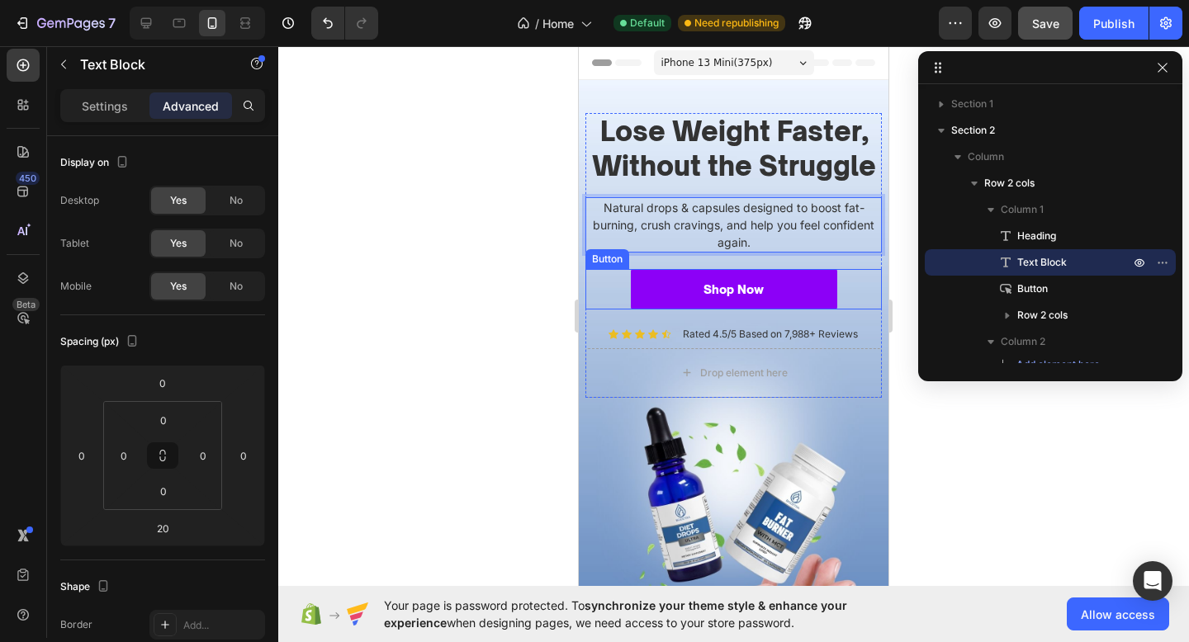
click at [595, 289] on div "Shop Now Button" at bounding box center [733, 289] width 296 height 40
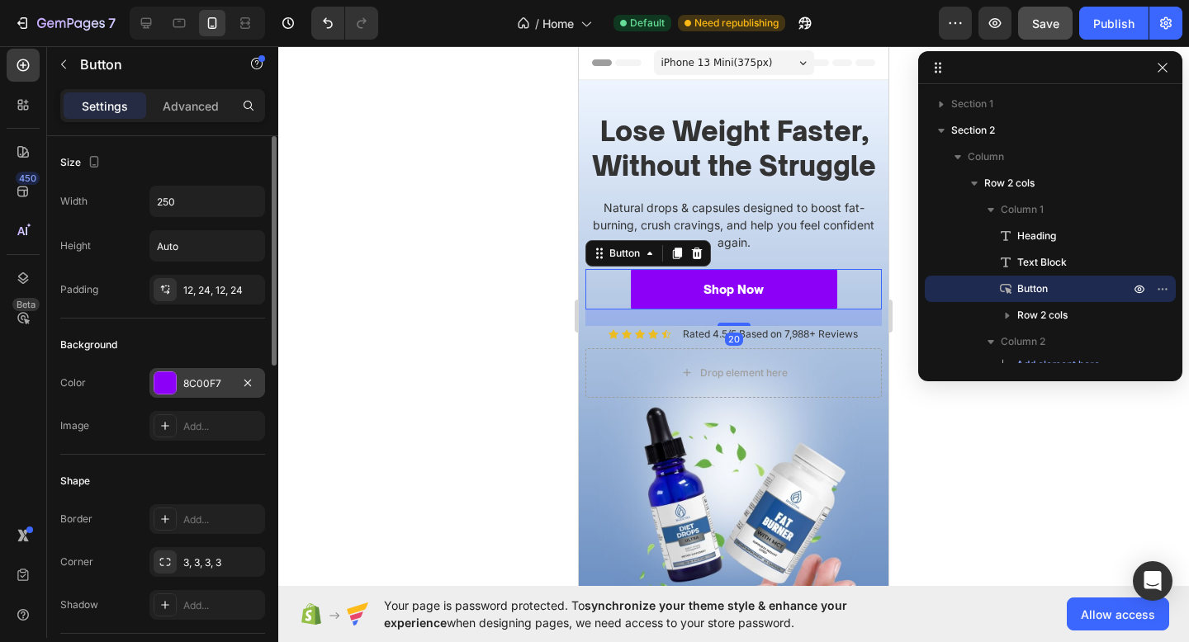
click at [192, 375] on div "8C00F7" at bounding box center [207, 383] width 116 height 30
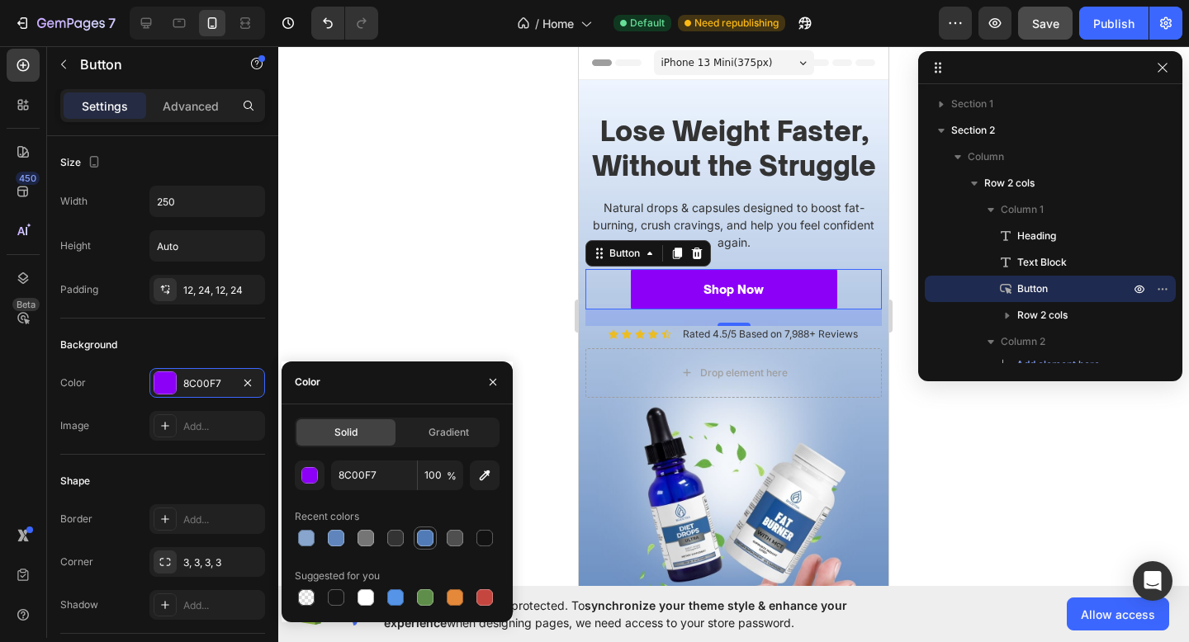
click at [428, 530] on div at bounding box center [425, 538] width 17 height 17
type input "517BB6"
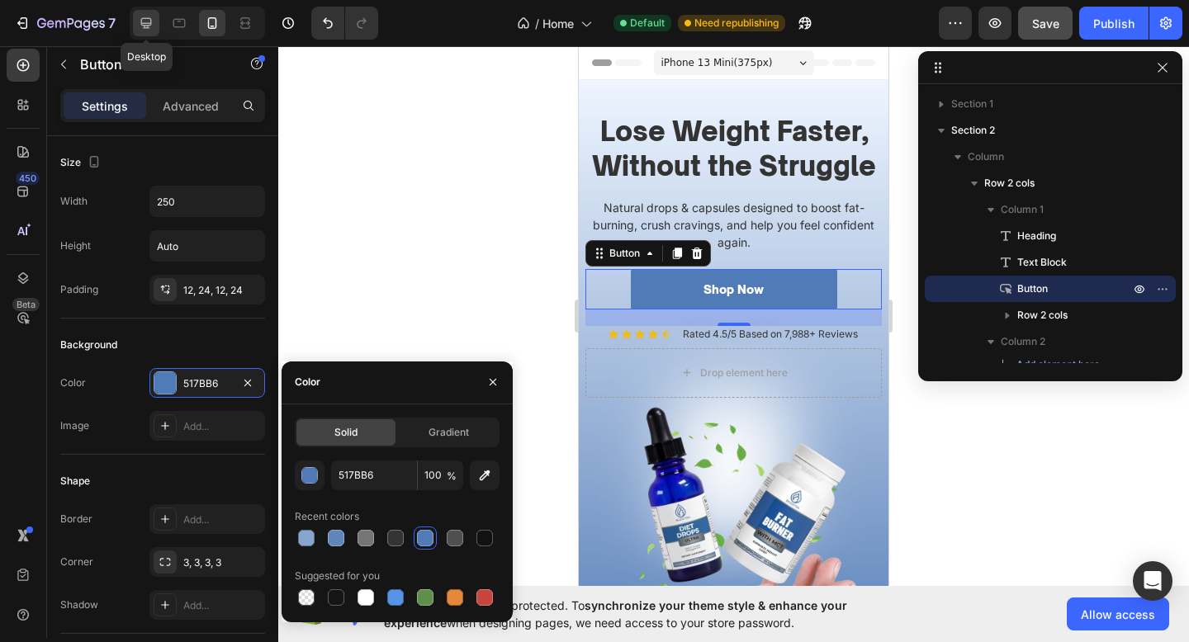
click at [153, 24] on icon at bounding box center [146, 23] width 17 height 17
type input "16"
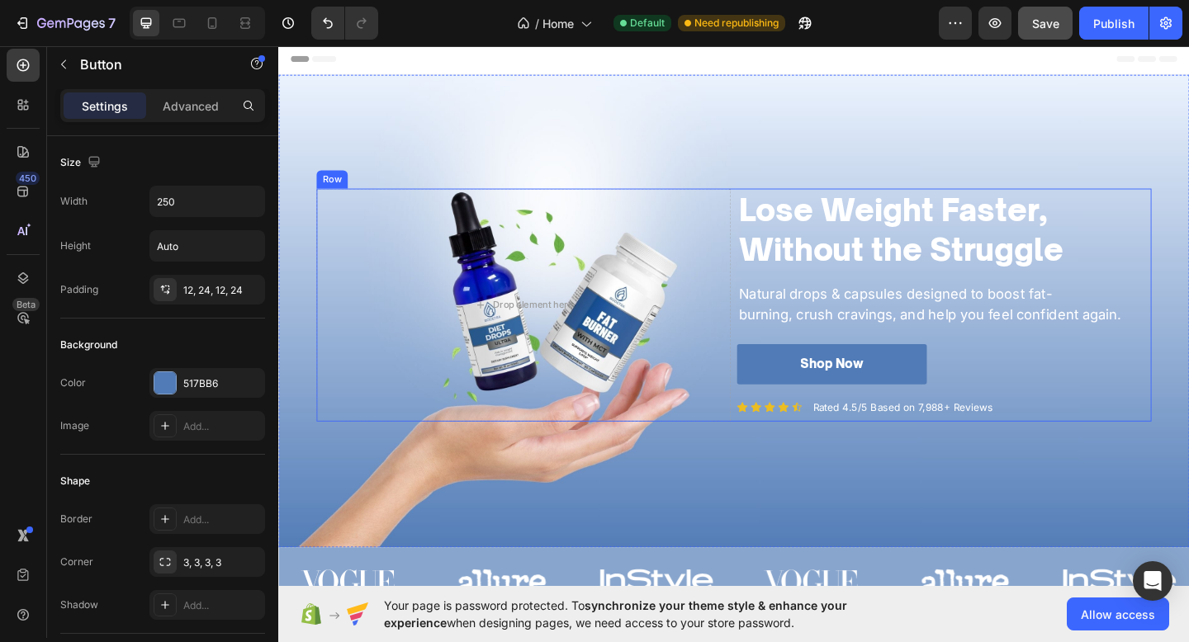
click at [1027, 414] on div "Shop Now Button" at bounding box center [1002, 401] width 451 height 60
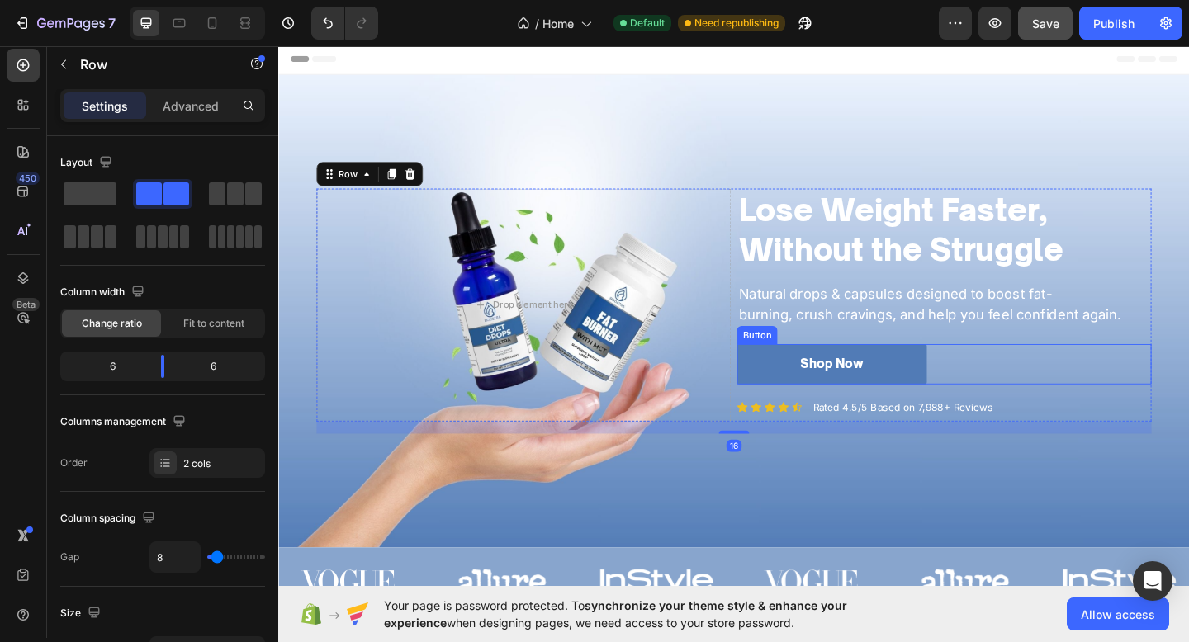
click at [1020, 393] on div "Shop Now Button" at bounding box center [1002, 393] width 451 height 44
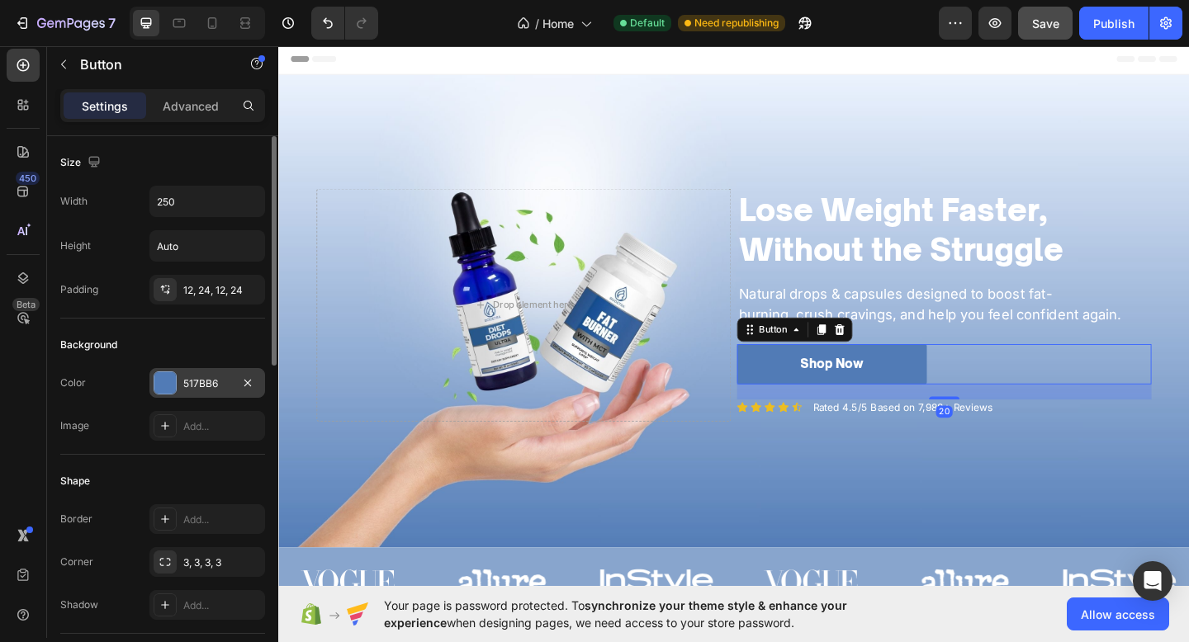
click at [187, 382] on div "517BB6" at bounding box center [207, 383] width 48 height 15
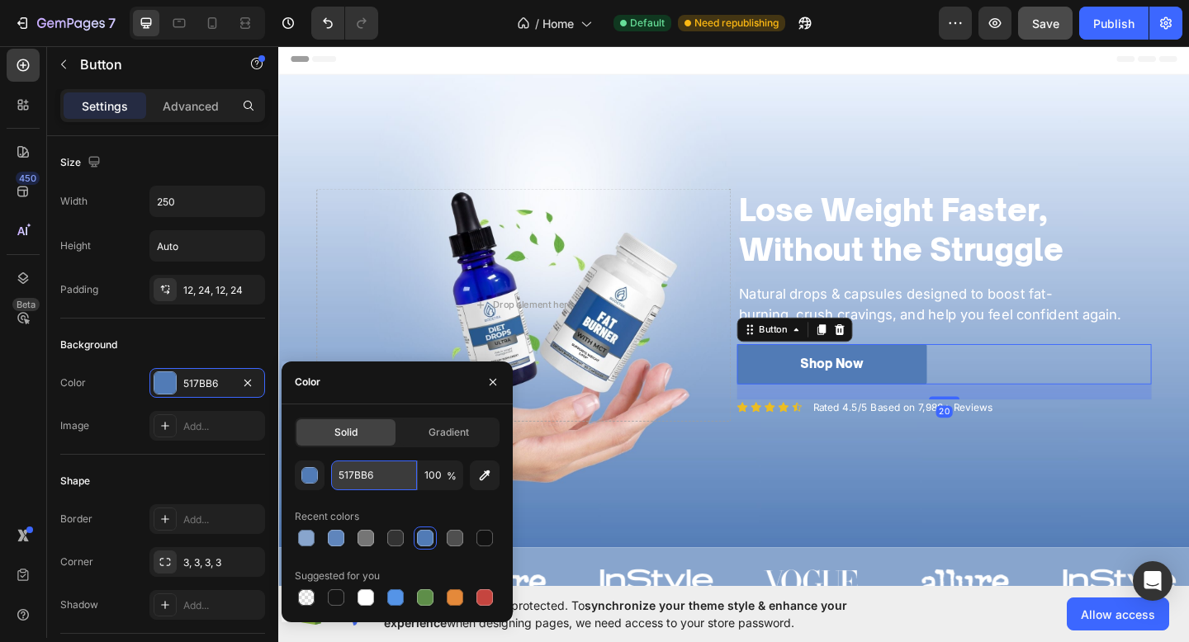
click at [390, 475] on input "517BB6" at bounding box center [374, 476] width 86 height 30
click at [213, 18] on icon at bounding box center [212, 23] width 9 height 12
type input "14"
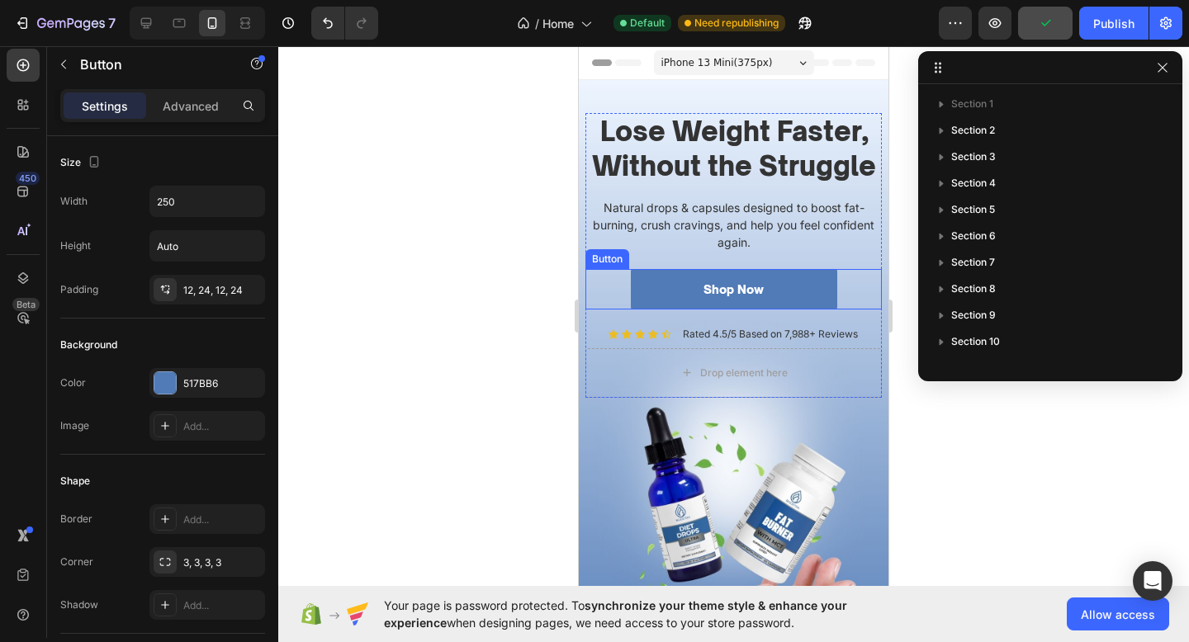
click at [867, 282] on div "Shop Now Button" at bounding box center [733, 289] width 296 height 40
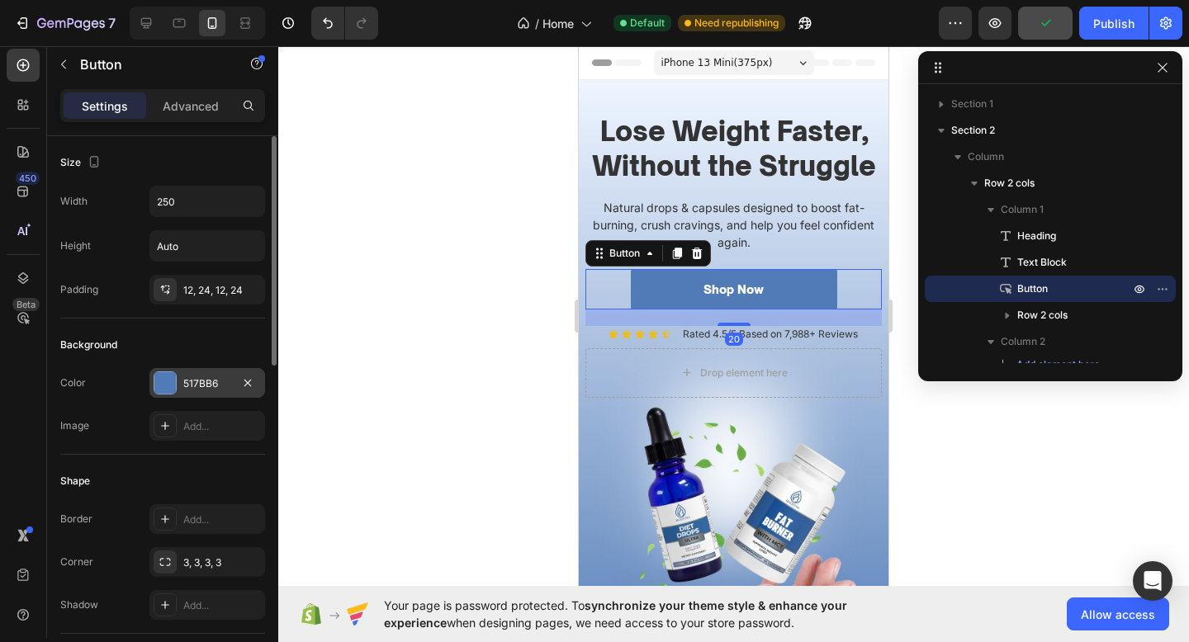
click at [215, 383] on div "517BB6" at bounding box center [207, 383] width 48 height 15
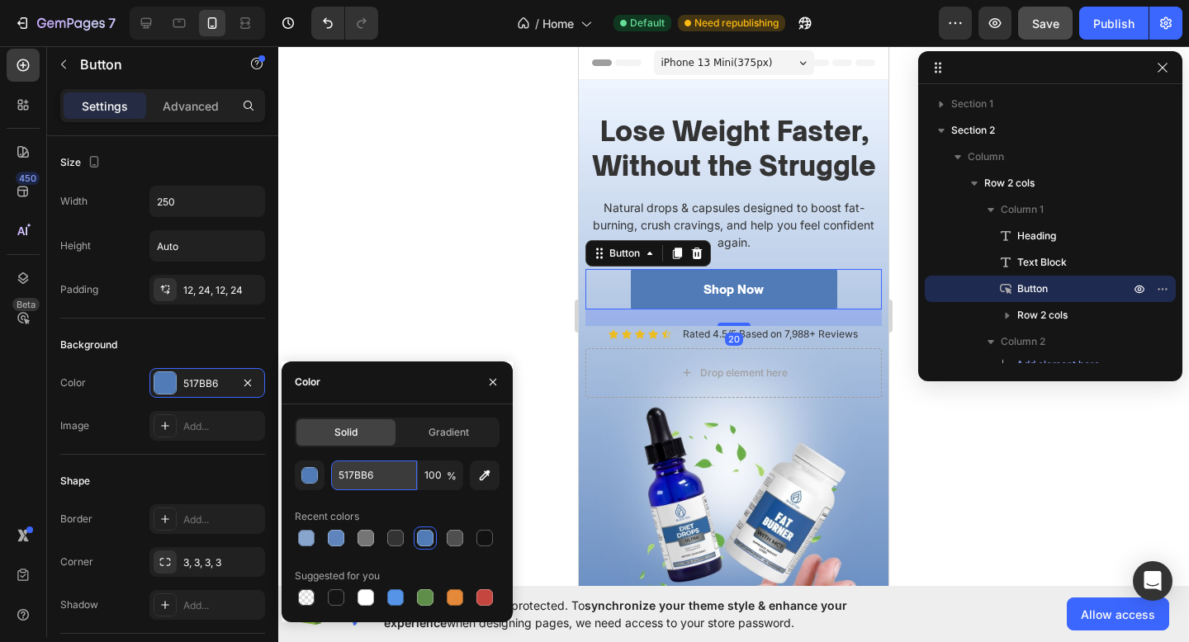
click at [392, 475] on input "517BB6" at bounding box center [374, 476] width 86 height 30
click at [131, 5] on div "7 Version history / Home Default Need republishing Preview Save Publish" at bounding box center [594, 23] width 1189 height 47
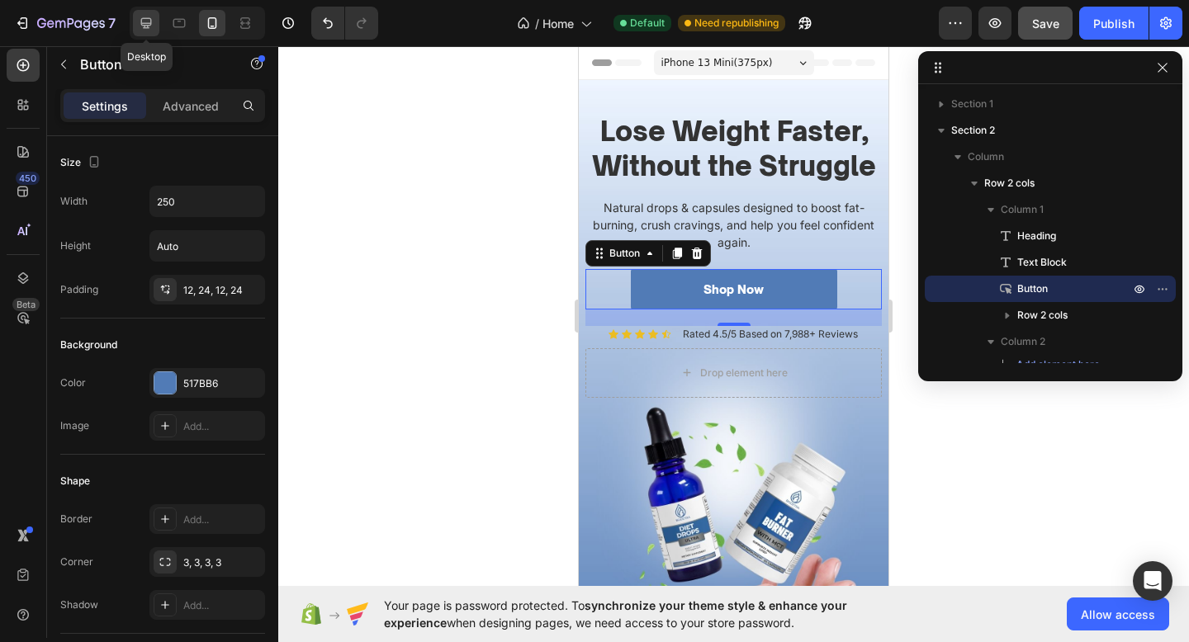
click at [135, 15] on div at bounding box center [146, 23] width 26 height 26
type input "16"
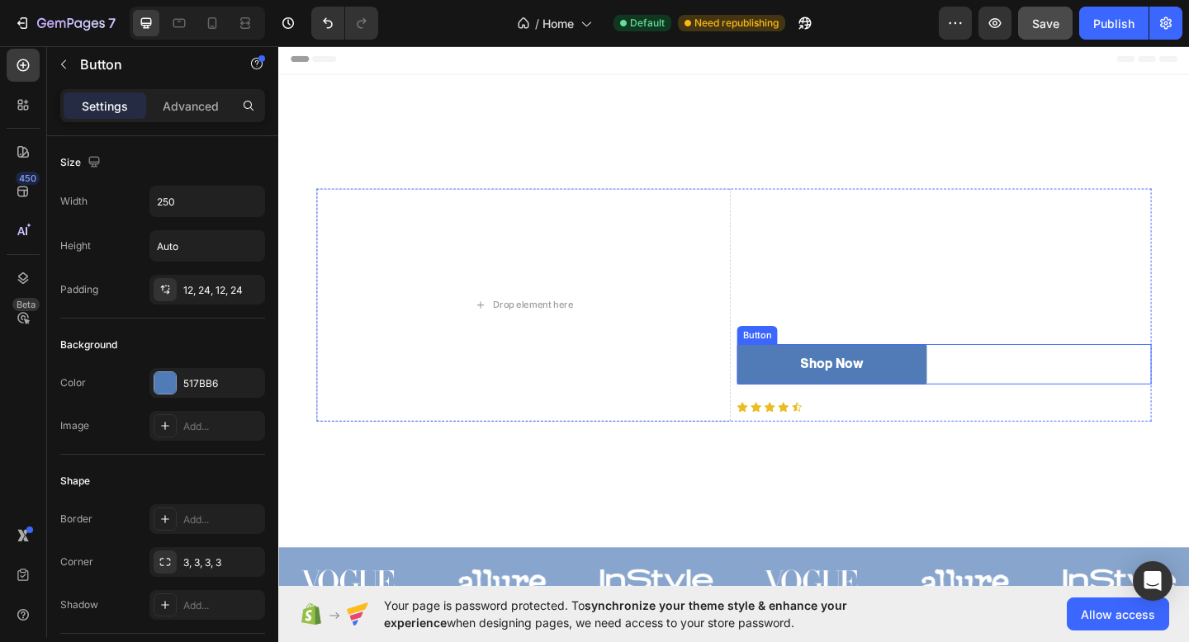
click at [1014, 399] on div "Shop Now Button" at bounding box center [1002, 393] width 451 height 44
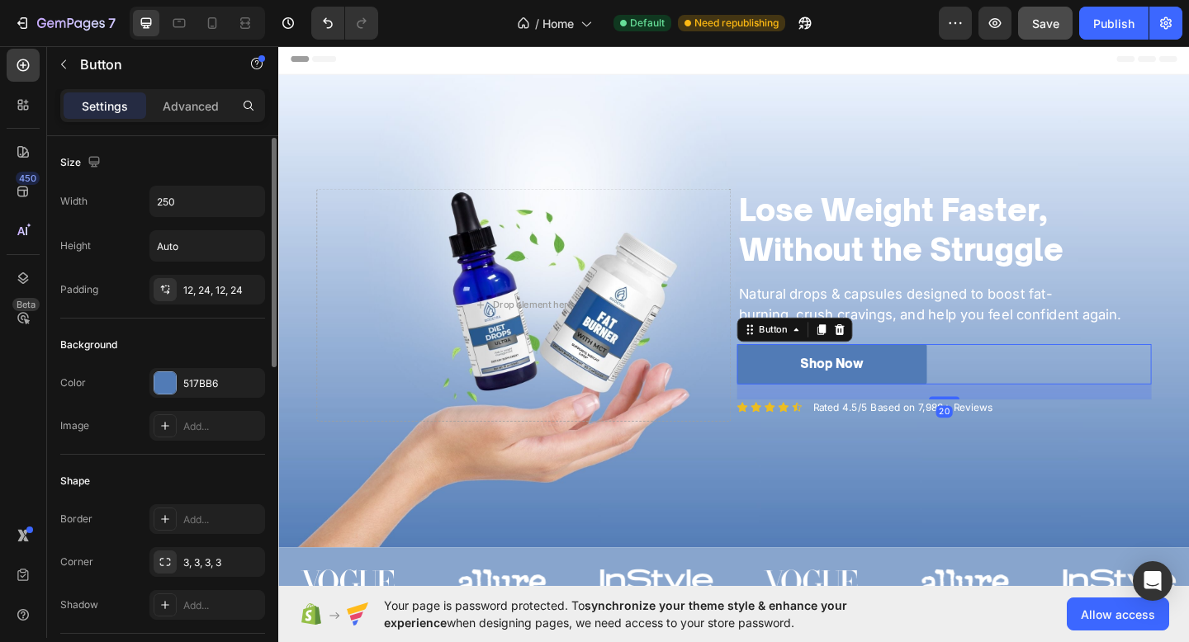
scroll to position [764, 0]
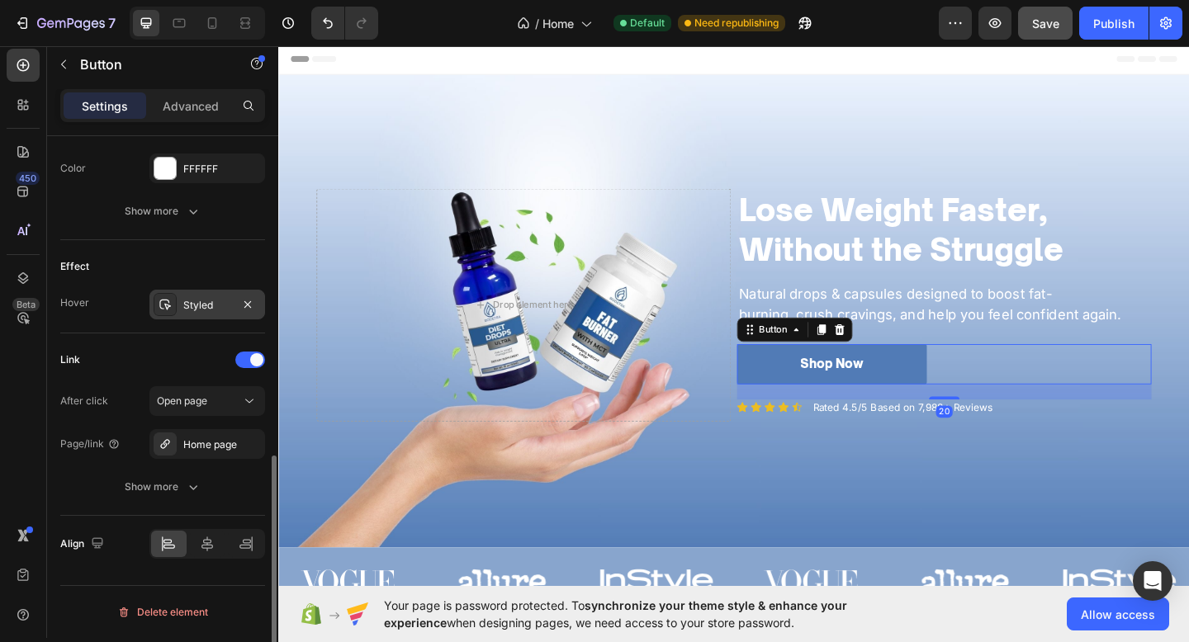
click at [217, 298] on div "Styled" at bounding box center [207, 305] width 48 height 15
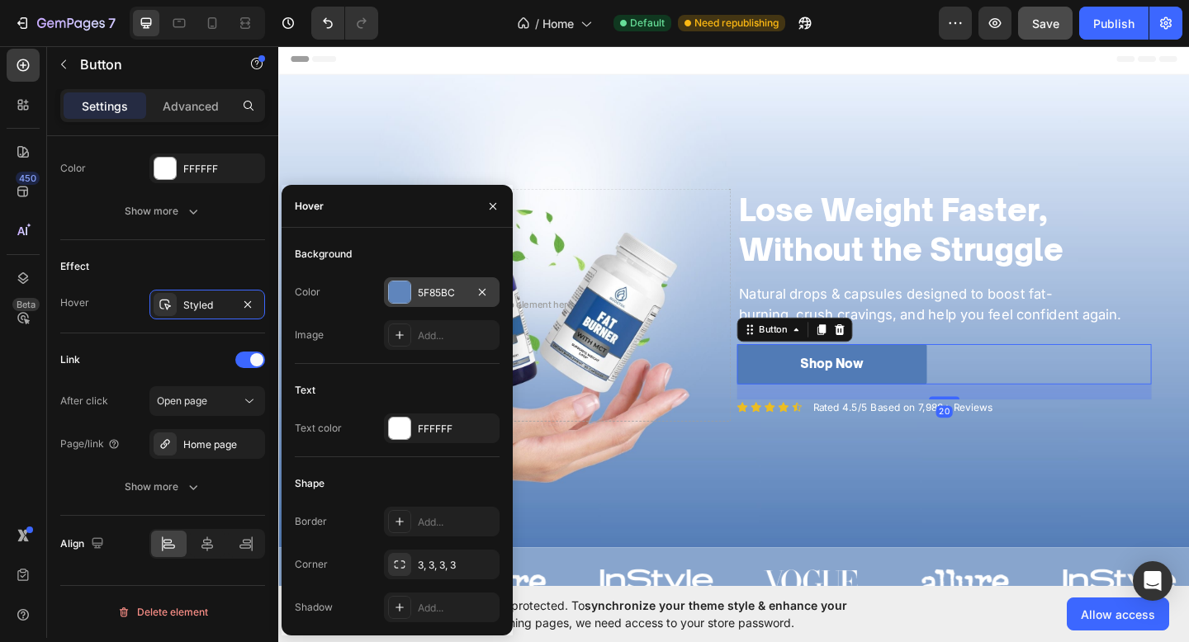
click at [449, 293] on div "5F85BC" at bounding box center [442, 293] width 48 height 15
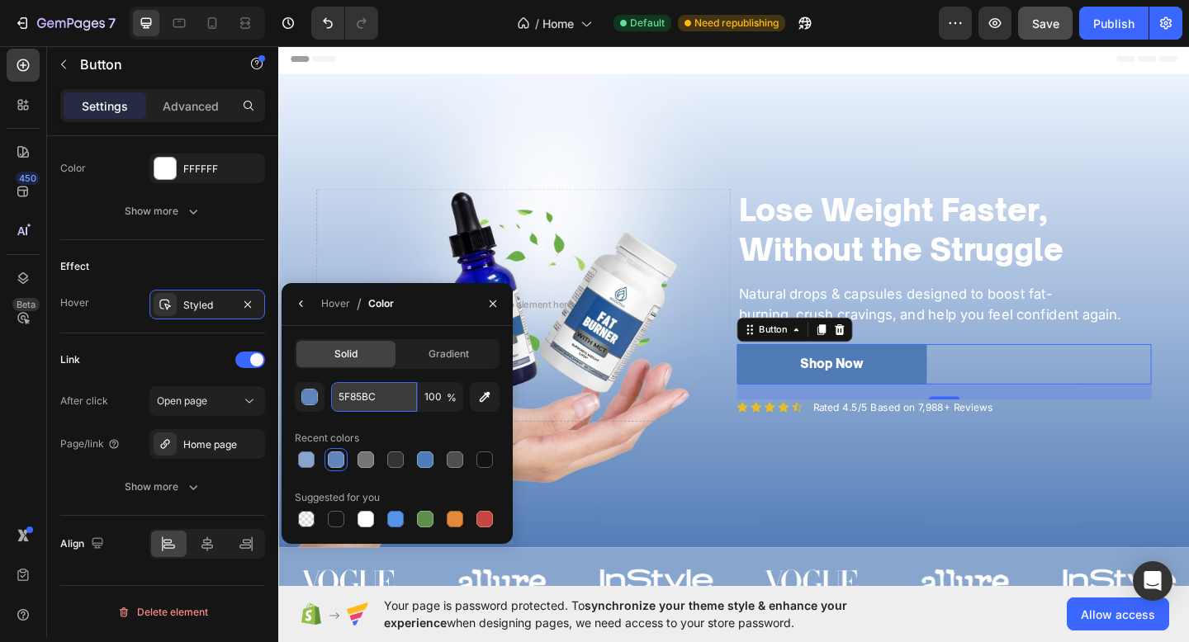
click at [398, 395] on input "5F85BC" at bounding box center [374, 397] width 86 height 30
click at [204, 20] on icon at bounding box center [212, 23] width 17 height 17
type input "14"
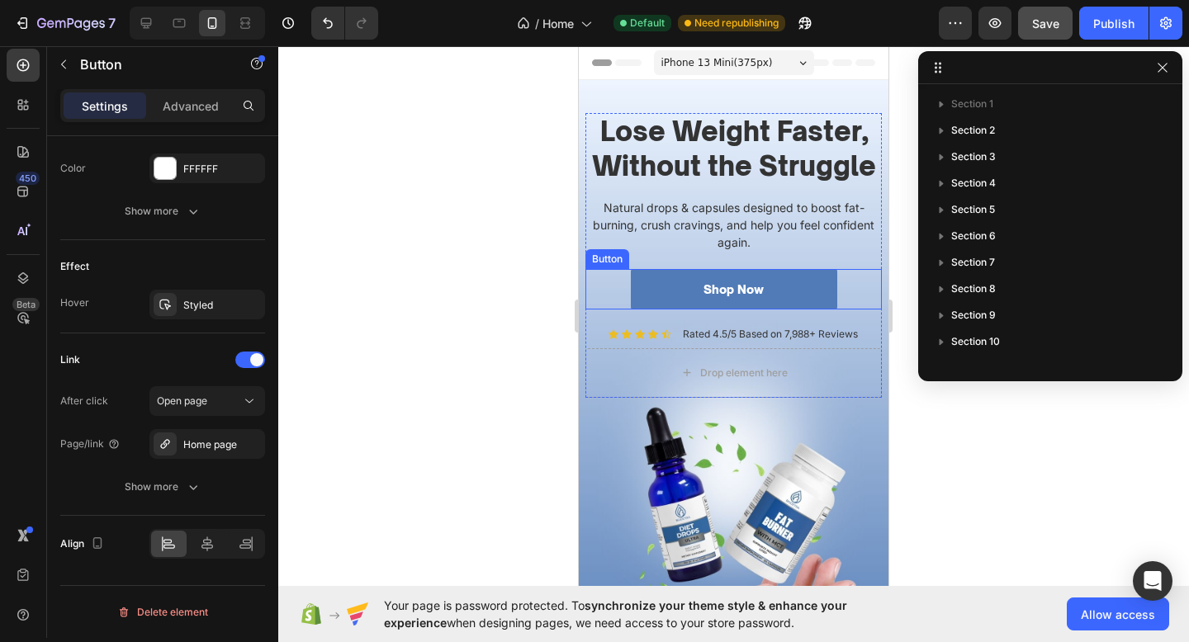
click at [863, 295] on div "Shop Now Button" at bounding box center [733, 289] width 296 height 40
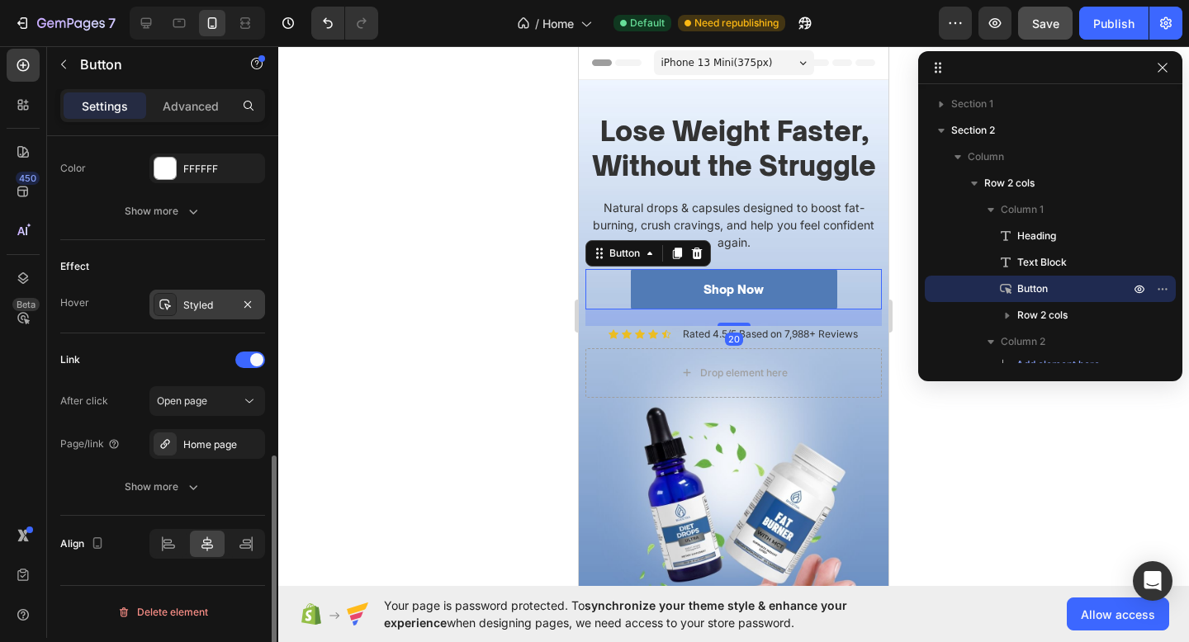
click at [211, 302] on div "Styled" at bounding box center [207, 305] width 48 height 15
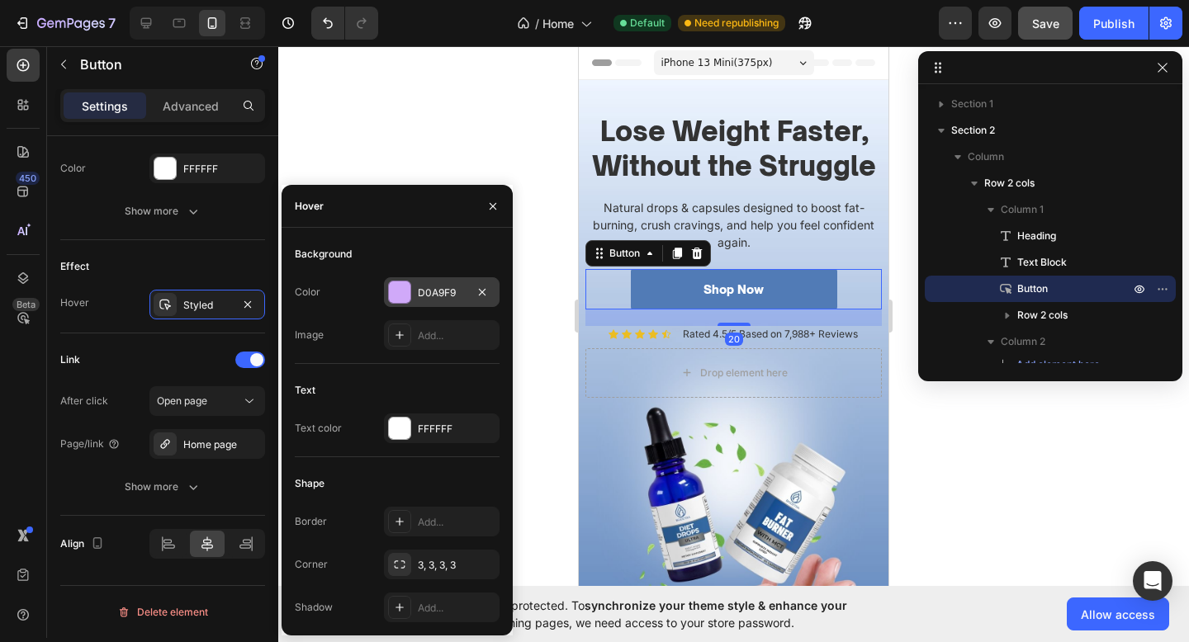
click at [435, 286] on div "D0A9F9" at bounding box center [442, 293] width 48 height 15
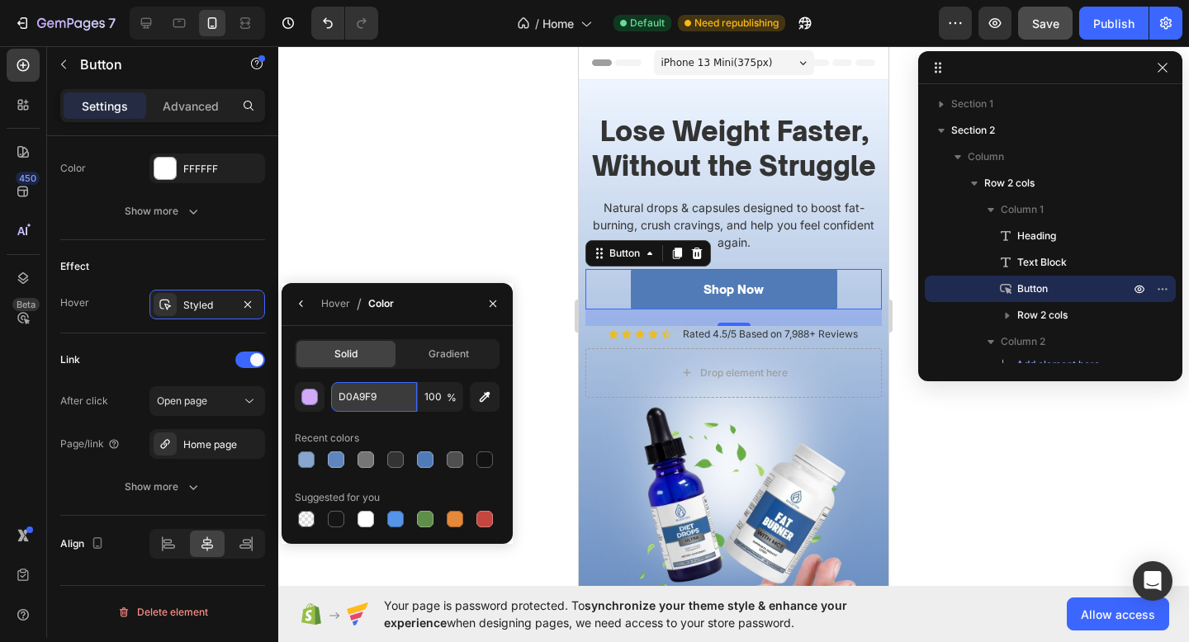
click at [391, 390] on input "D0A9F9" at bounding box center [374, 397] width 86 height 30
paste input "5F85BC"
type input "5F85BC"
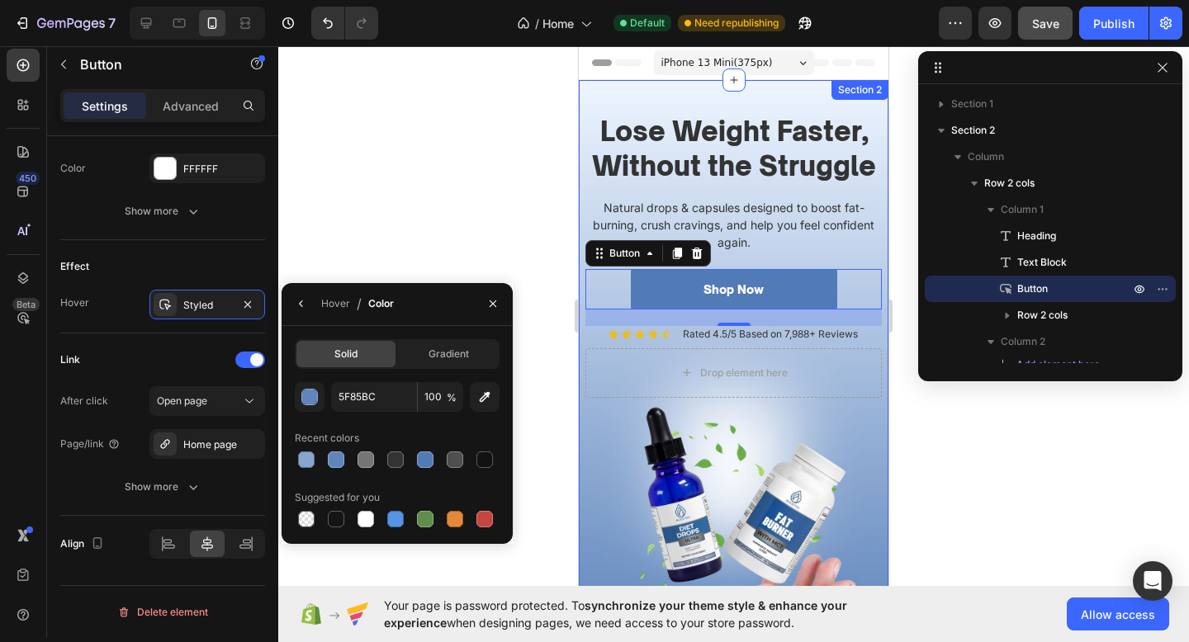
click at [692, 427] on div "⁠⁠⁠⁠⁠⁠⁠ Lose Weight Faster, Without the Struggle Heading Natural drops & capsul…" at bounding box center [733, 387] width 296 height 549
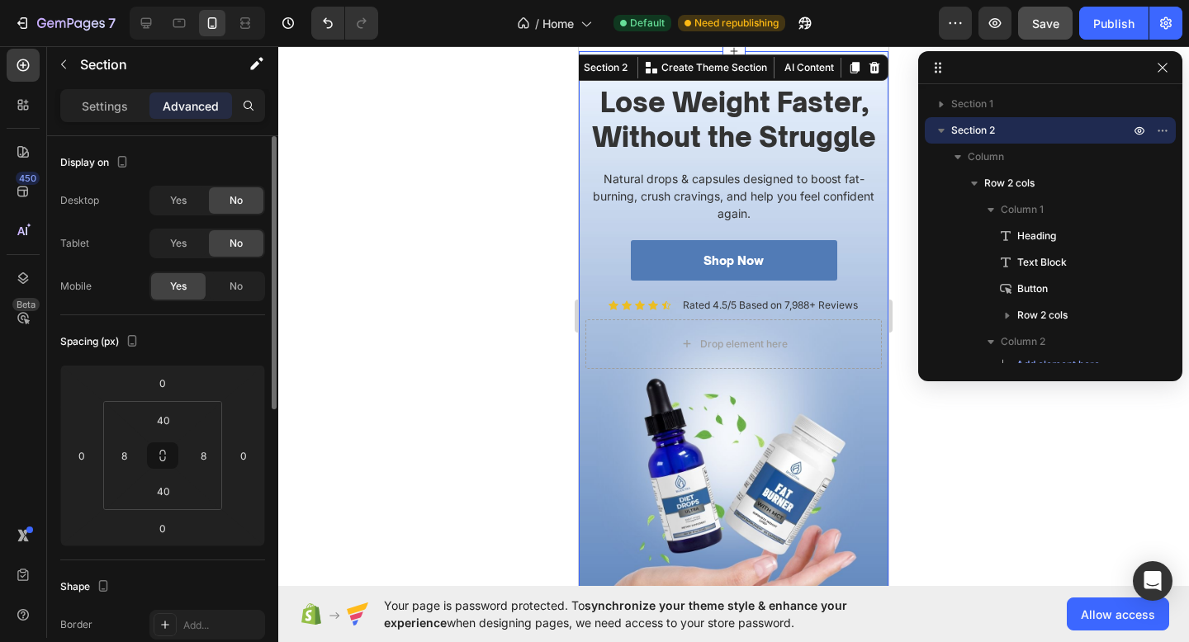
scroll to position [31, 0]
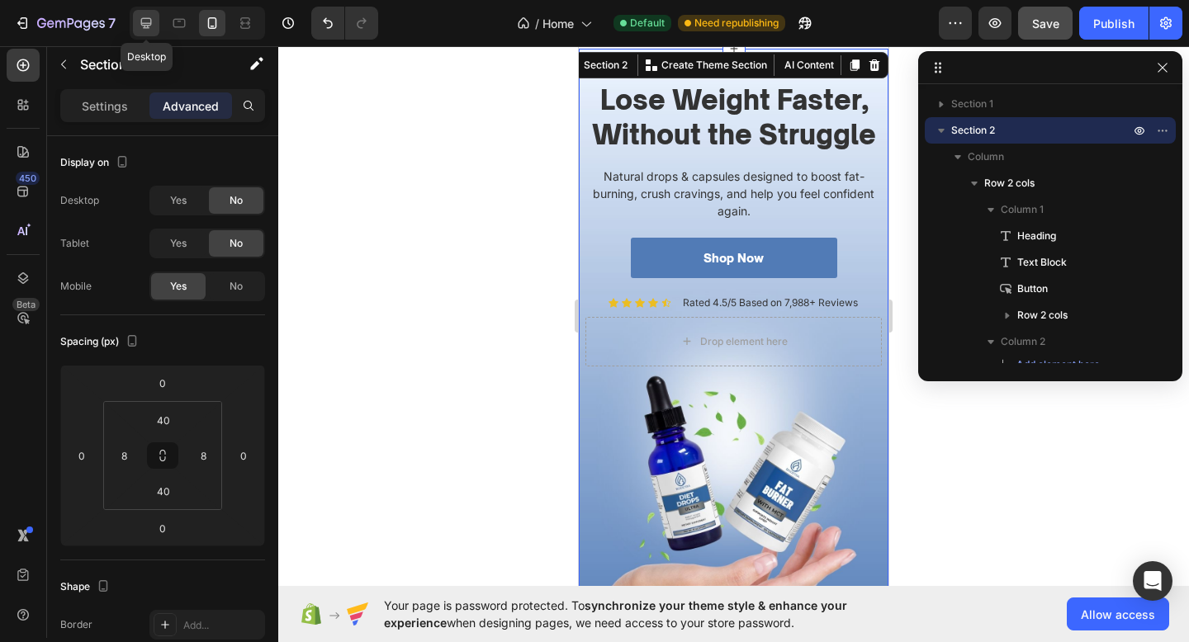
click at [151, 19] on icon at bounding box center [146, 23] width 11 height 11
type input "150"
type input "0"
type input "150"
type input "0"
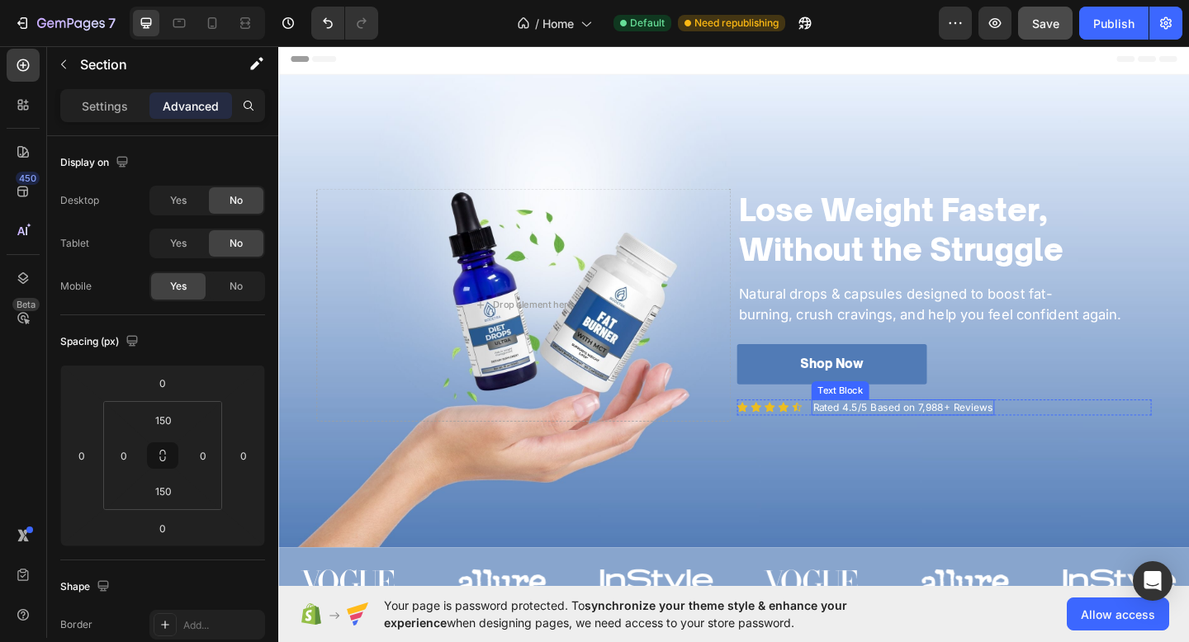
click at [978, 436] on p "Rated 4.5/5 Based on 7,988+ Reviews" at bounding box center [957, 440] width 196 height 14
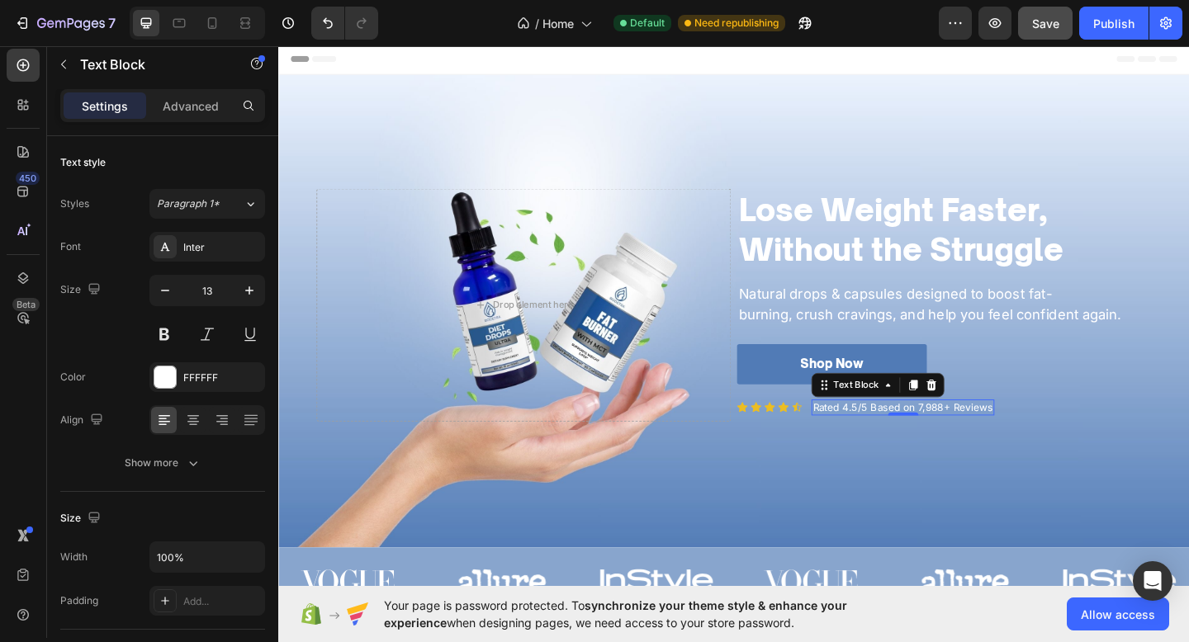
click at [999, 438] on p "Rated 4.5/5 Based on 7,988+ Reviews" at bounding box center [957, 440] width 196 height 14
click at [783, 438] on icon at bounding box center [783, 439] width 12 height 11
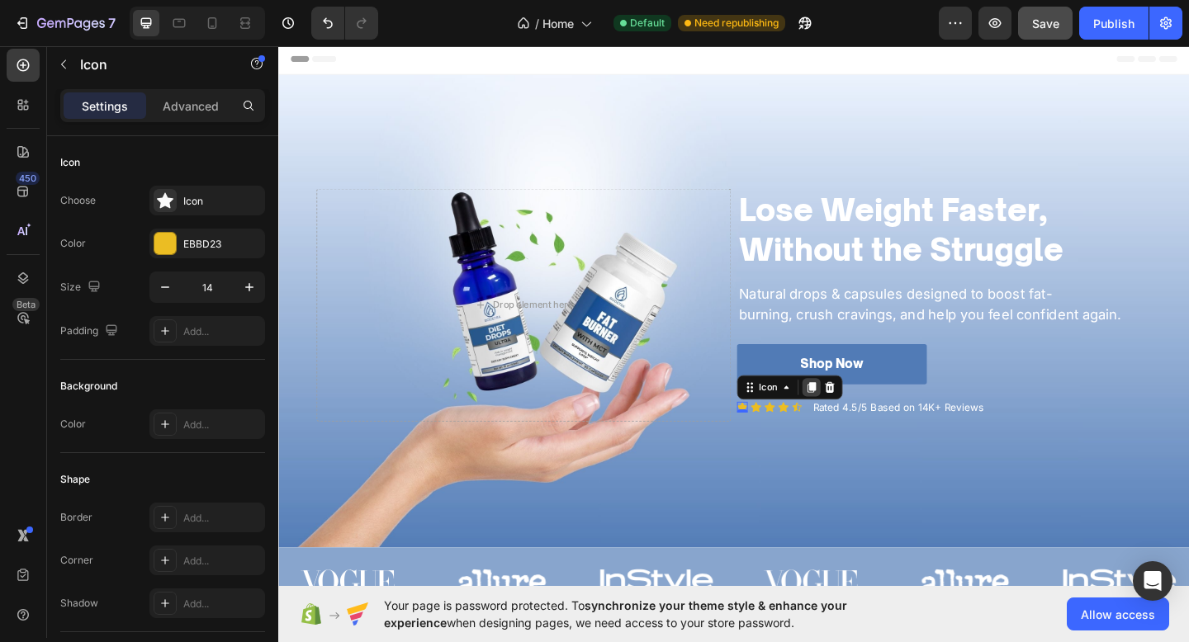
click at [859, 419] on icon at bounding box center [858, 418] width 9 height 12
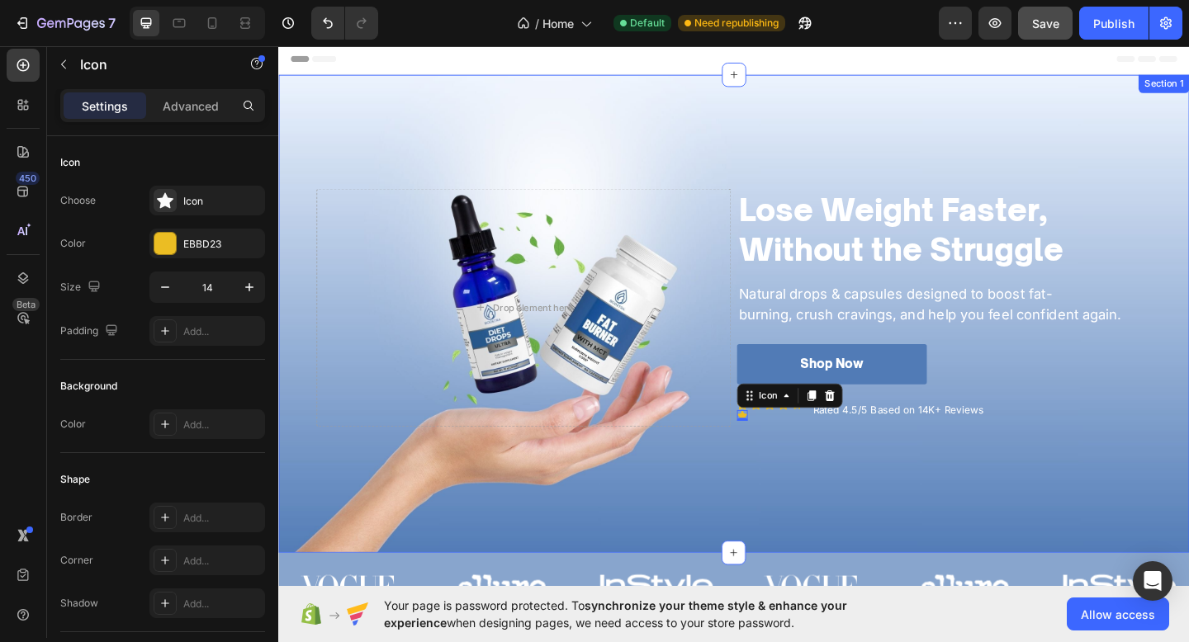
click at [835, 486] on div "⁠⁠⁠⁠⁠⁠⁠ Lose Weight Faster, Without the Struggle Heading Natural drops & capsul…" at bounding box center [773, 338] width 991 height 520
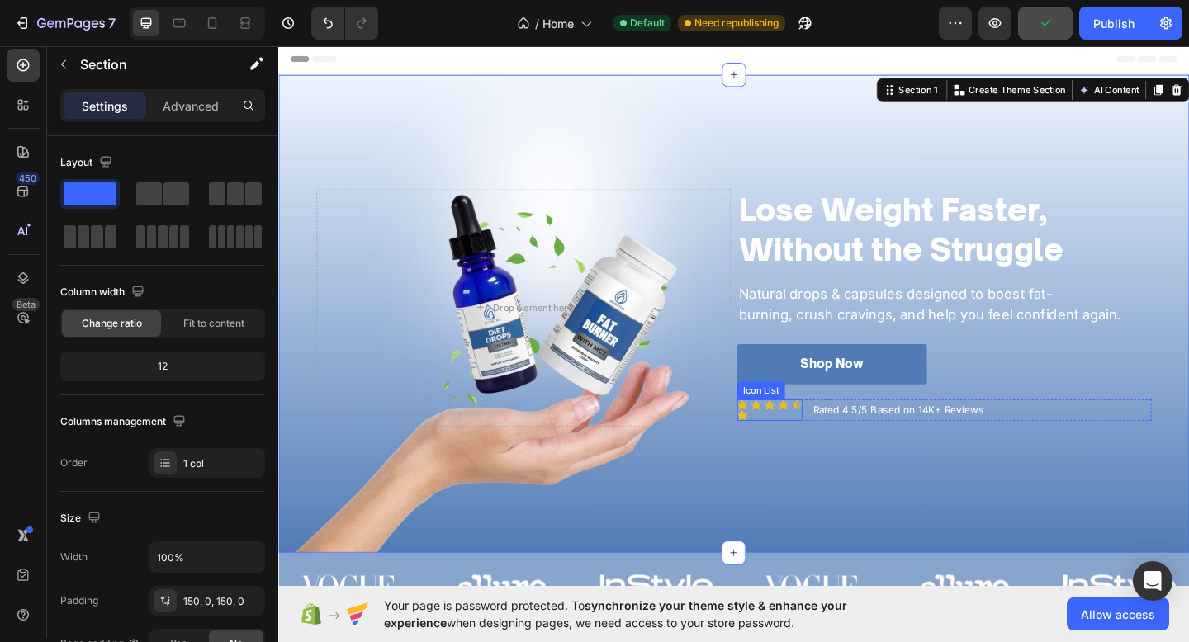
click at [838, 447] on div "Icon" at bounding box center [842, 442] width 12 height 23
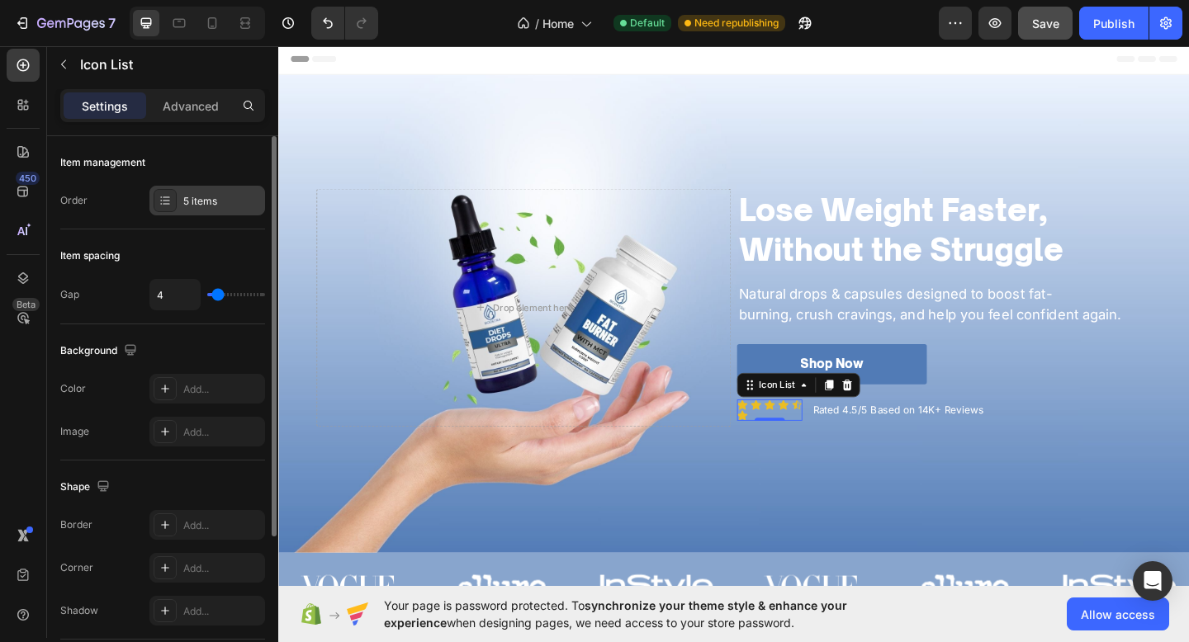
click at [196, 205] on div "5 items" at bounding box center [222, 201] width 78 height 15
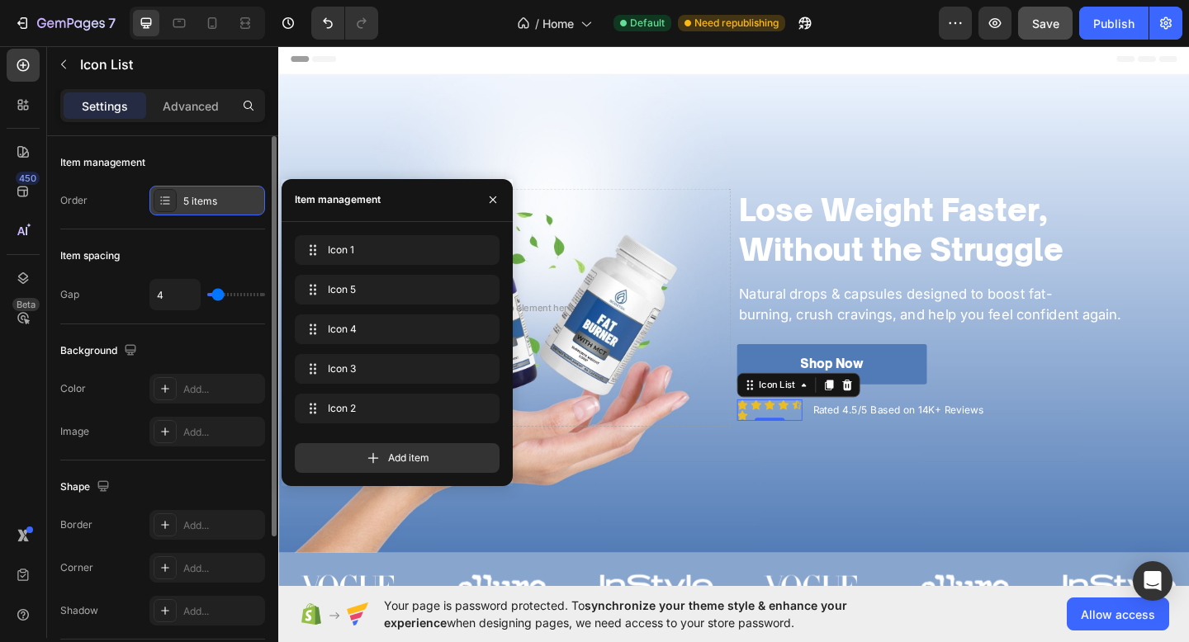
click at [196, 205] on div "5 items" at bounding box center [222, 201] width 78 height 15
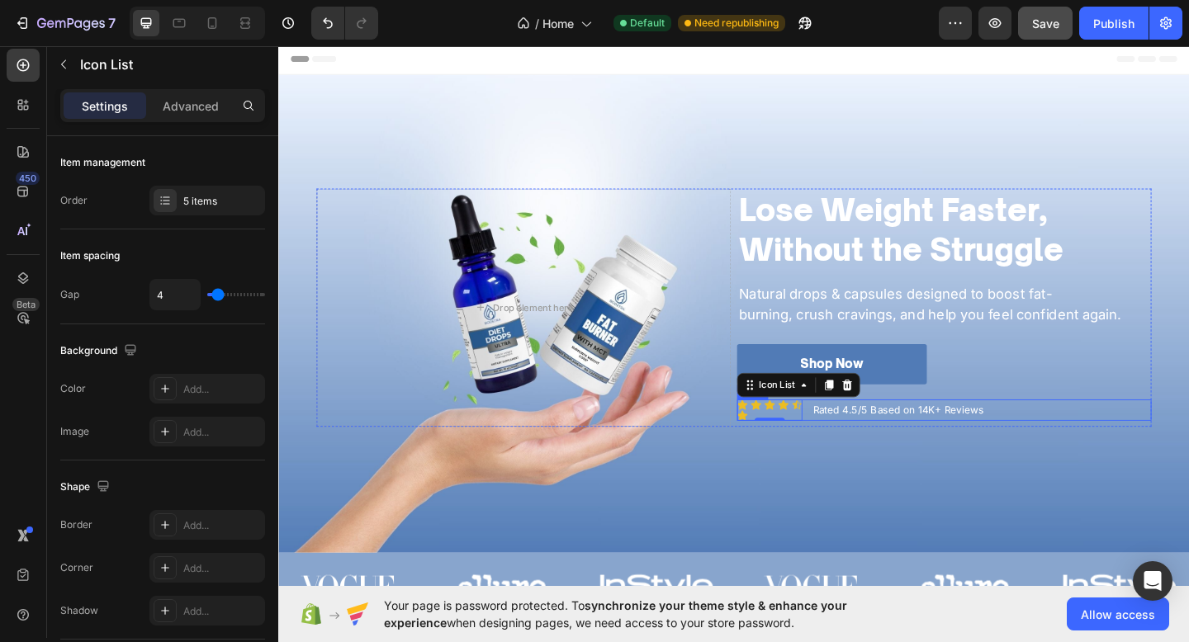
click at [1086, 438] on div "Icon Icon Icon Icon Icon Icon Icon List 0 Rated 4.5/5 Based on 14K+ Reviews Tex…" at bounding box center [1002, 442] width 451 height 23
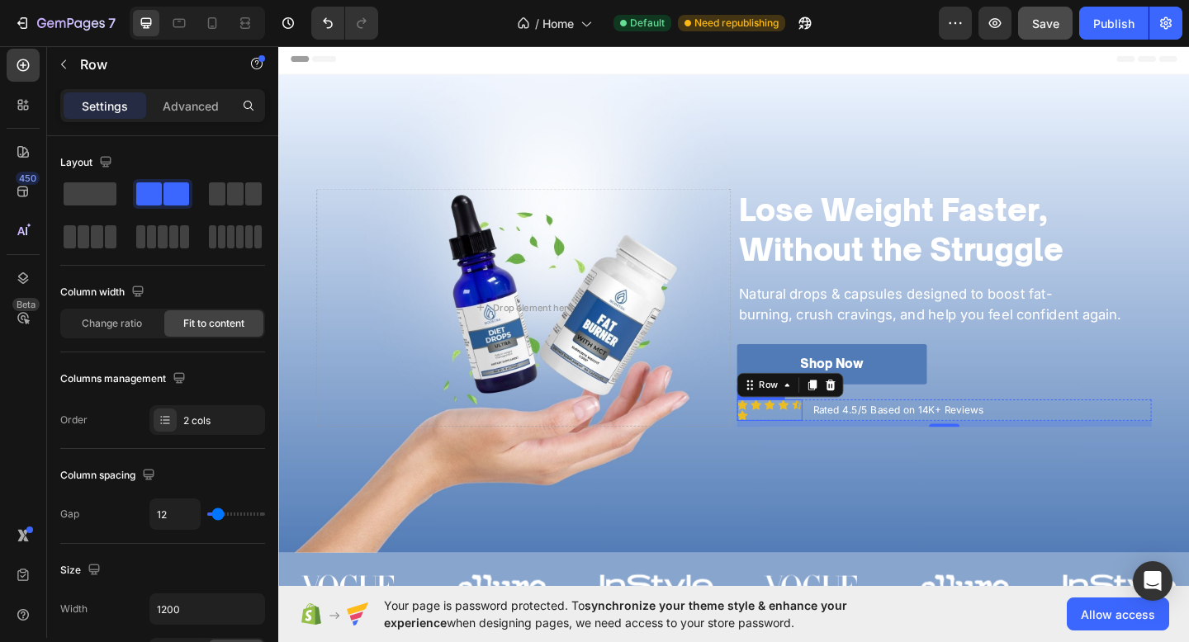
click at [842, 447] on div "Icon" at bounding box center [842, 442] width 12 height 23
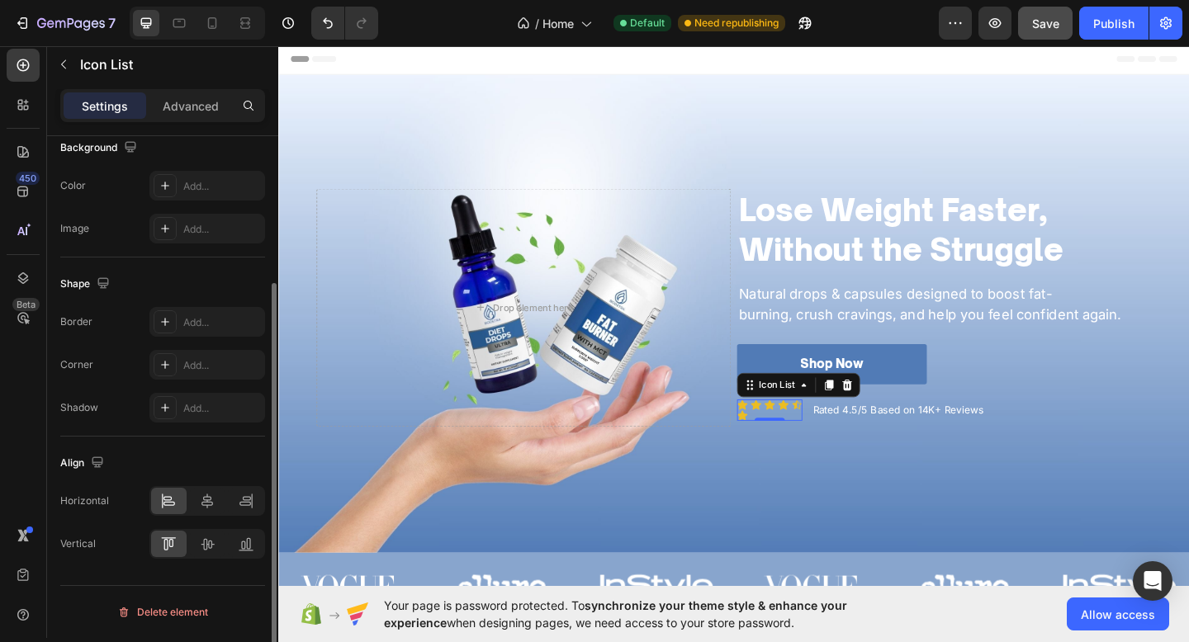
scroll to position [184, 0]
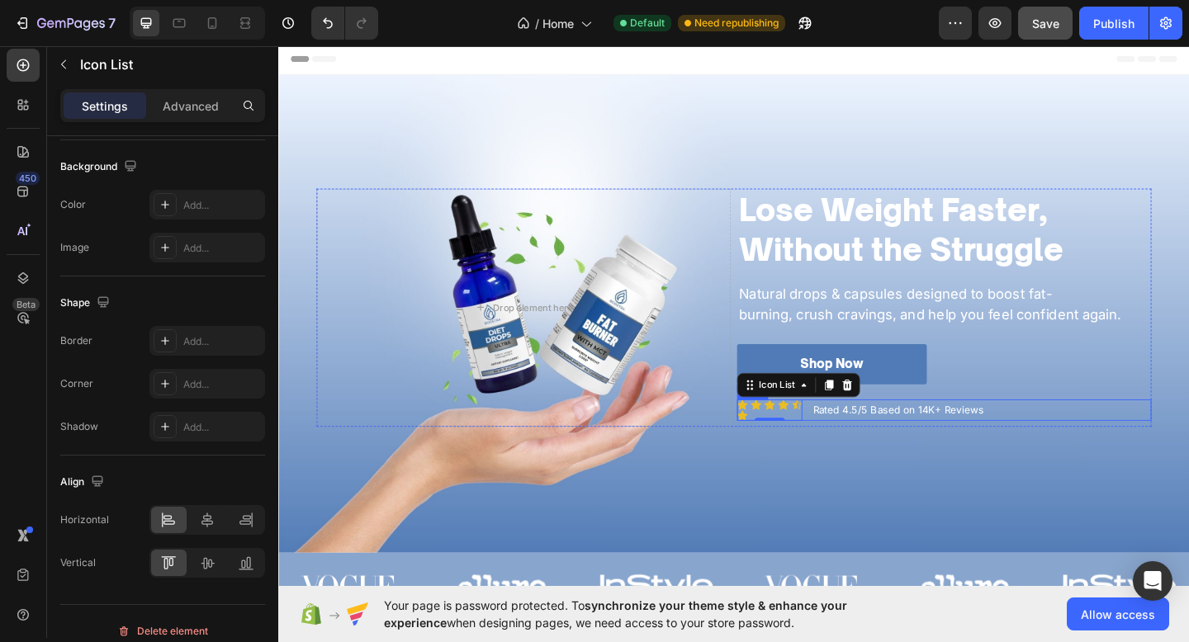
click at [851, 445] on div "Icon Icon Icon Icon Icon Icon Icon List 0 Rated 4.5/5 Based on 14K+ Reviews Tex…" at bounding box center [1002, 442] width 451 height 23
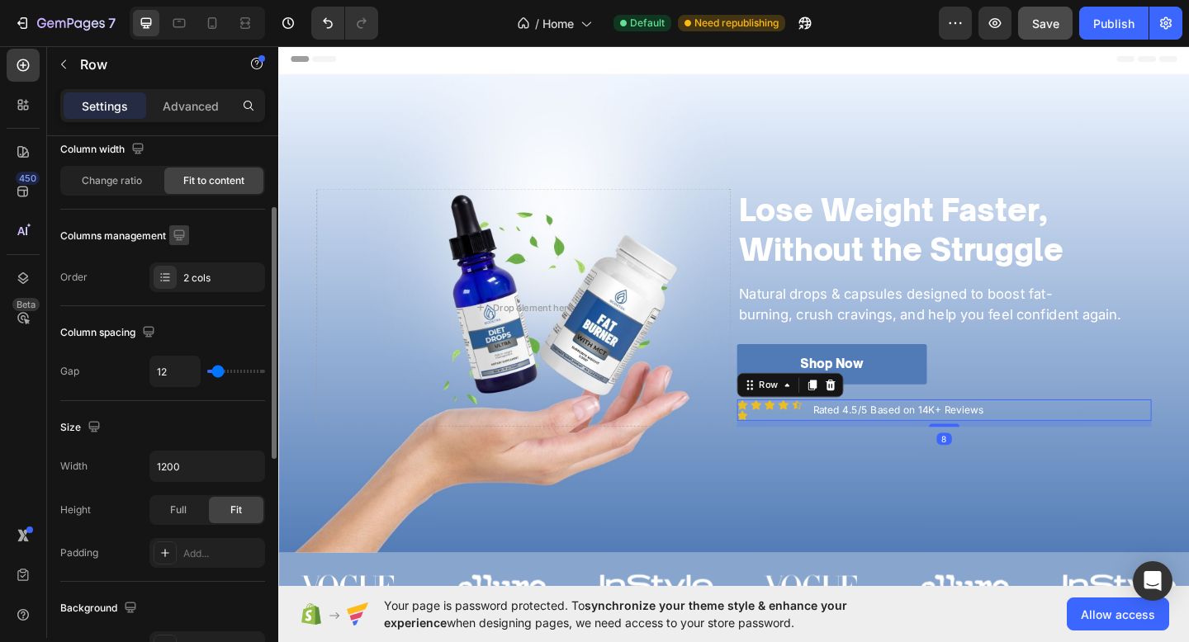
scroll to position [147, 0]
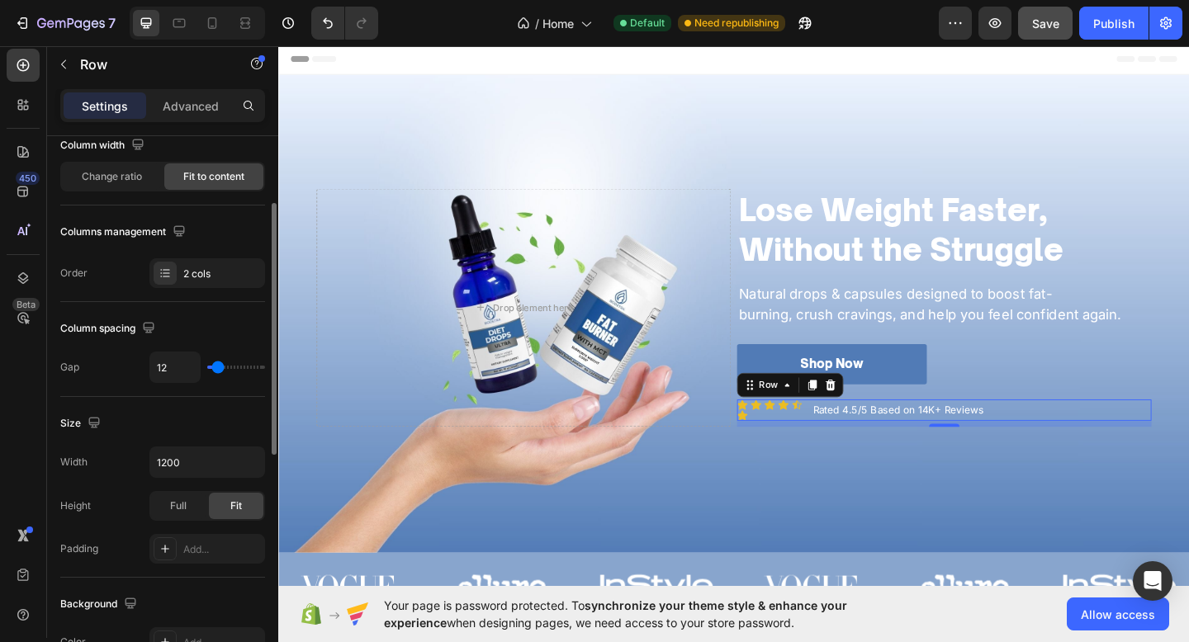
type input "7"
type input "105"
type input "120"
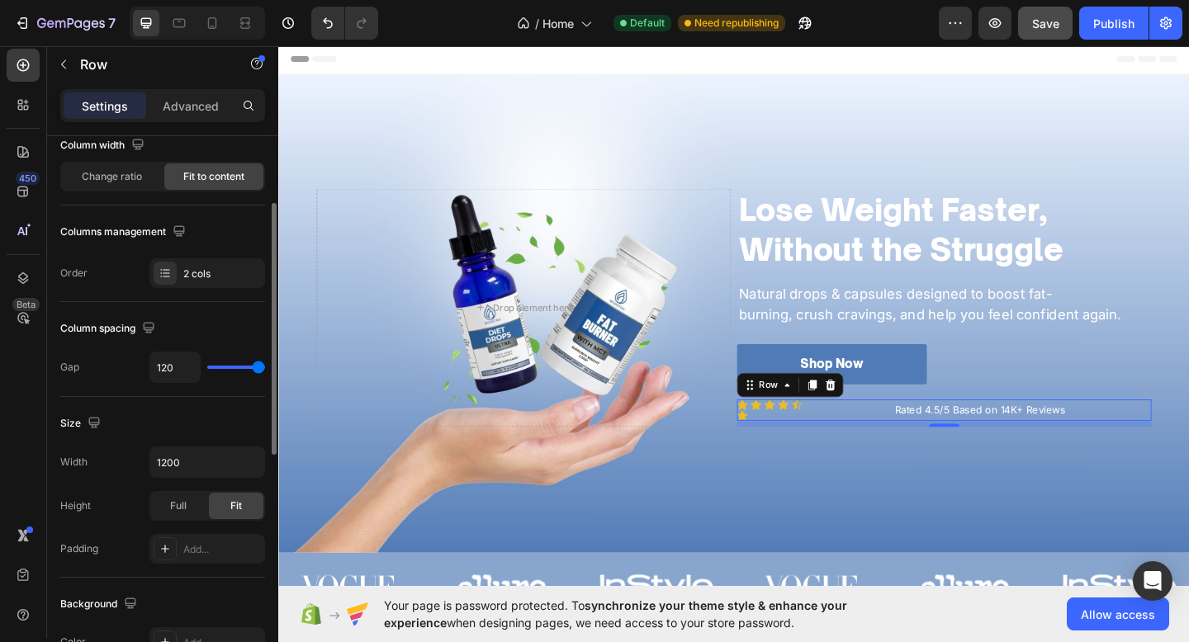
drag, startPoint x: 215, startPoint y: 362, endPoint x: 317, endPoint y: 384, distance: 104.8
type input "120"
click at [265, 369] on input "range" at bounding box center [236, 367] width 58 height 3
click at [839, 445] on div "Icon" at bounding box center [842, 442] width 12 height 23
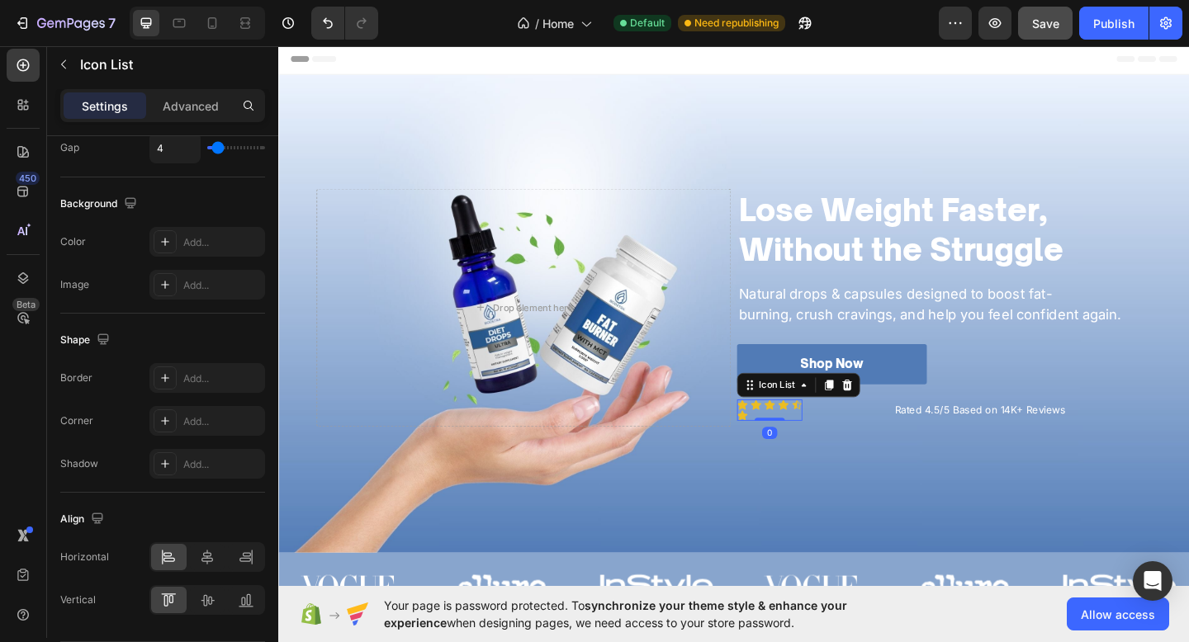
scroll to position [0, 0]
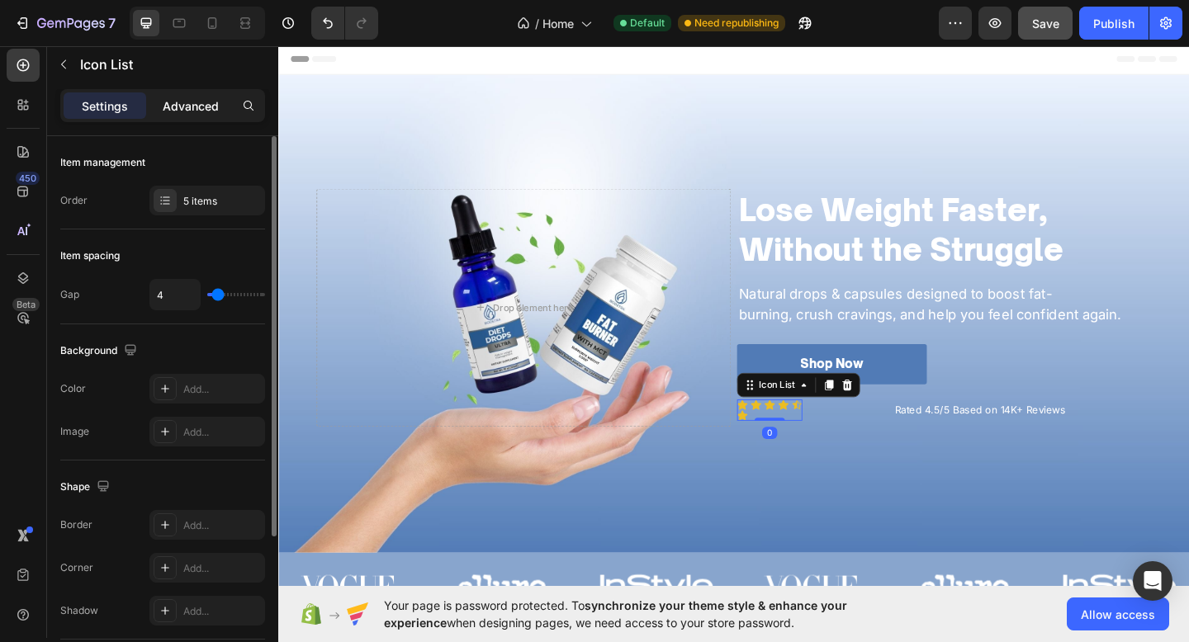
click at [186, 100] on p "Advanced" at bounding box center [191, 105] width 56 height 17
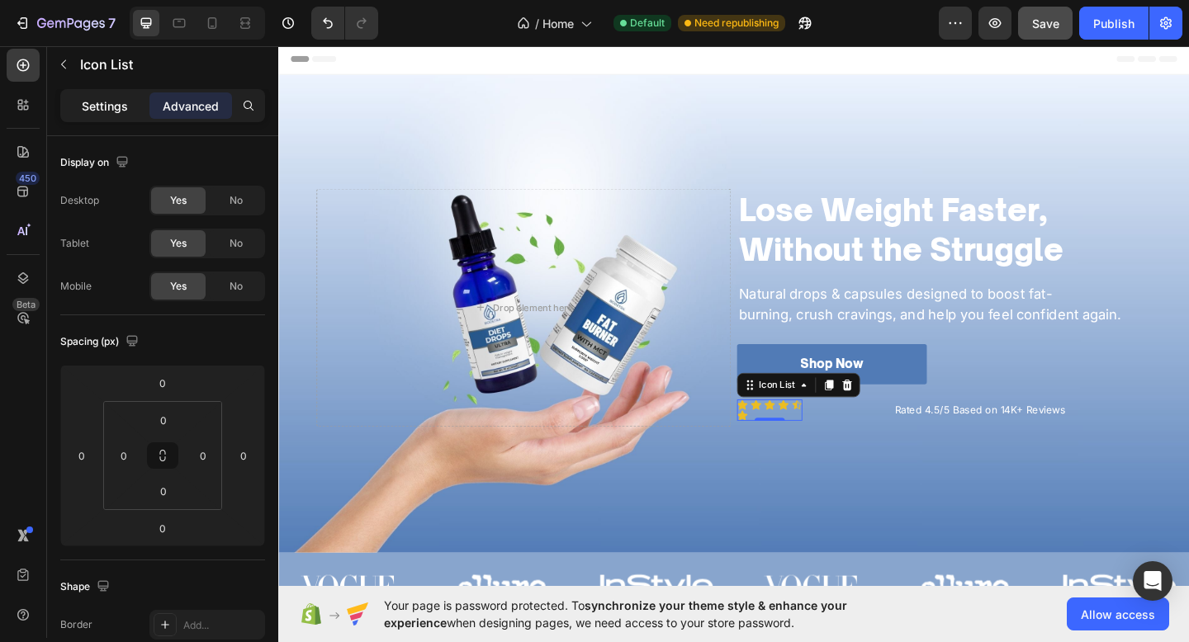
click at [108, 97] on p "Settings" at bounding box center [105, 105] width 46 height 17
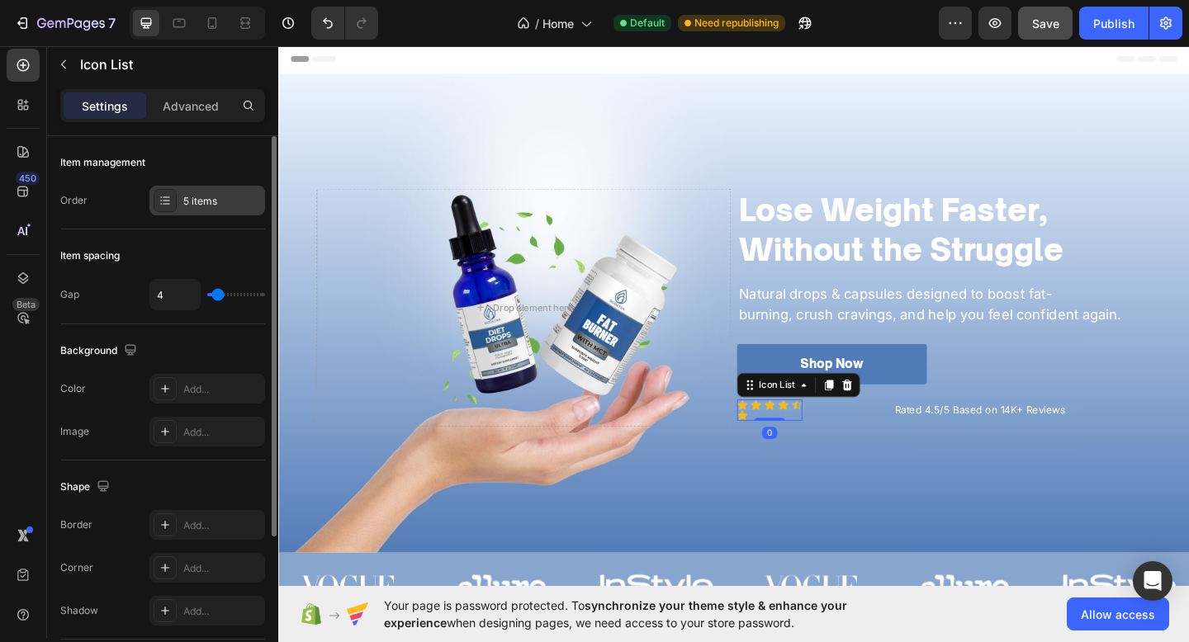
click at [210, 197] on div "5 items" at bounding box center [222, 201] width 78 height 15
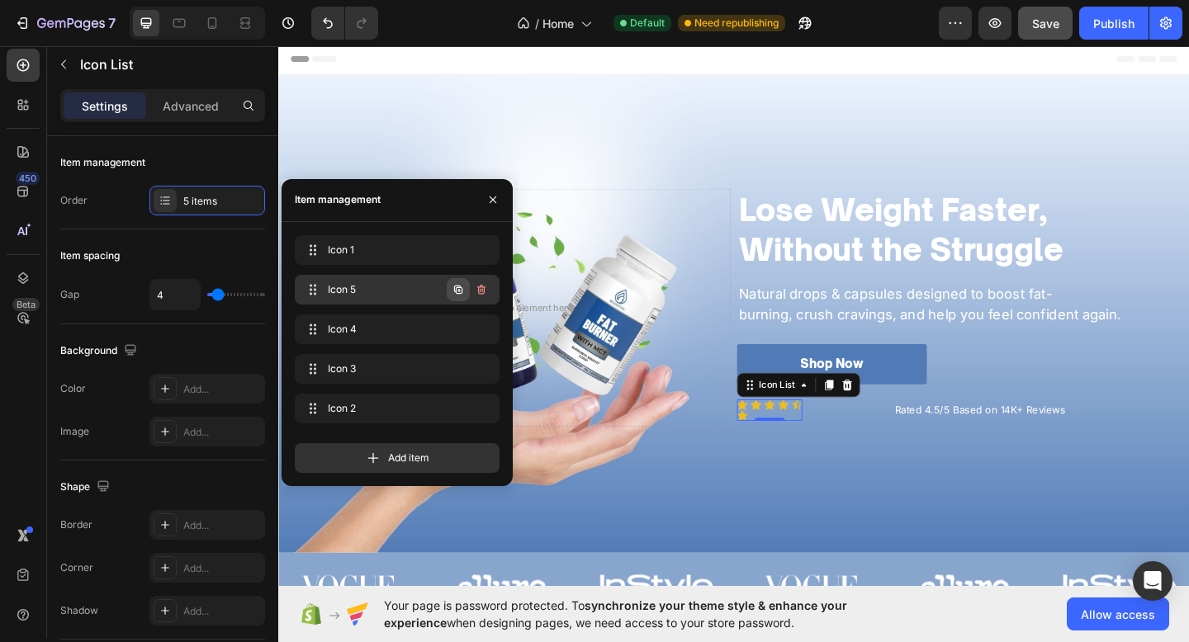
click at [452, 286] on icon "button" at bounding box center [458, 289] width 13 height 13
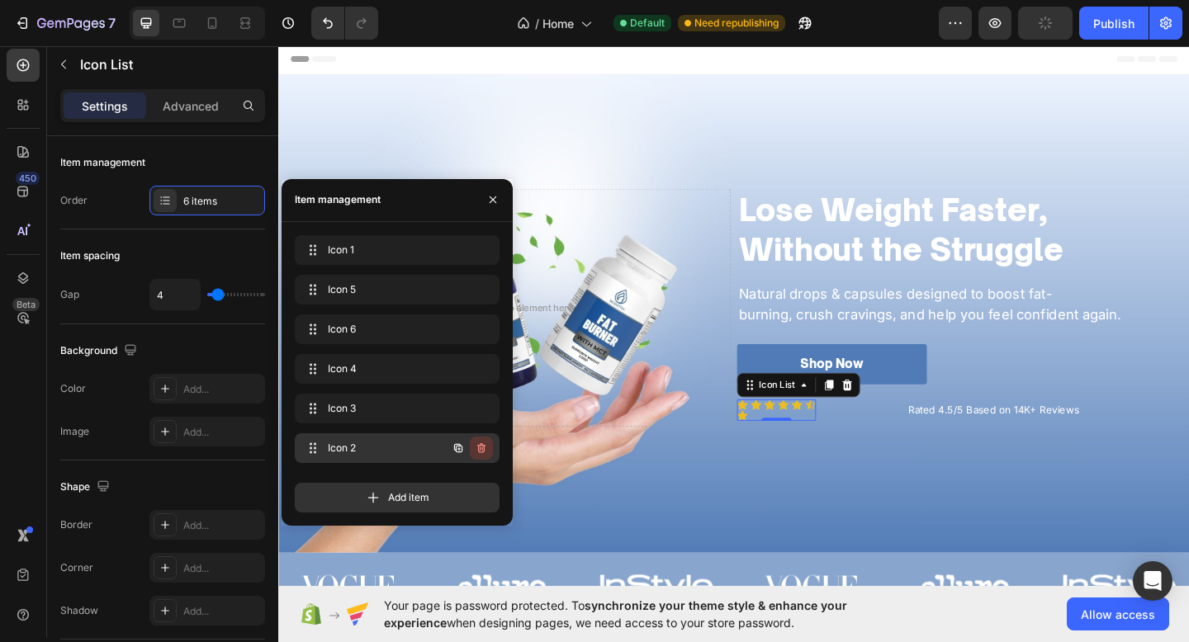
click at [484, 447] on icon "button" at bounding box center [481, 448] width 8 height 10
click at [484, 447] on div "Delete" at bounding box center [470, 448] width 31 height 15
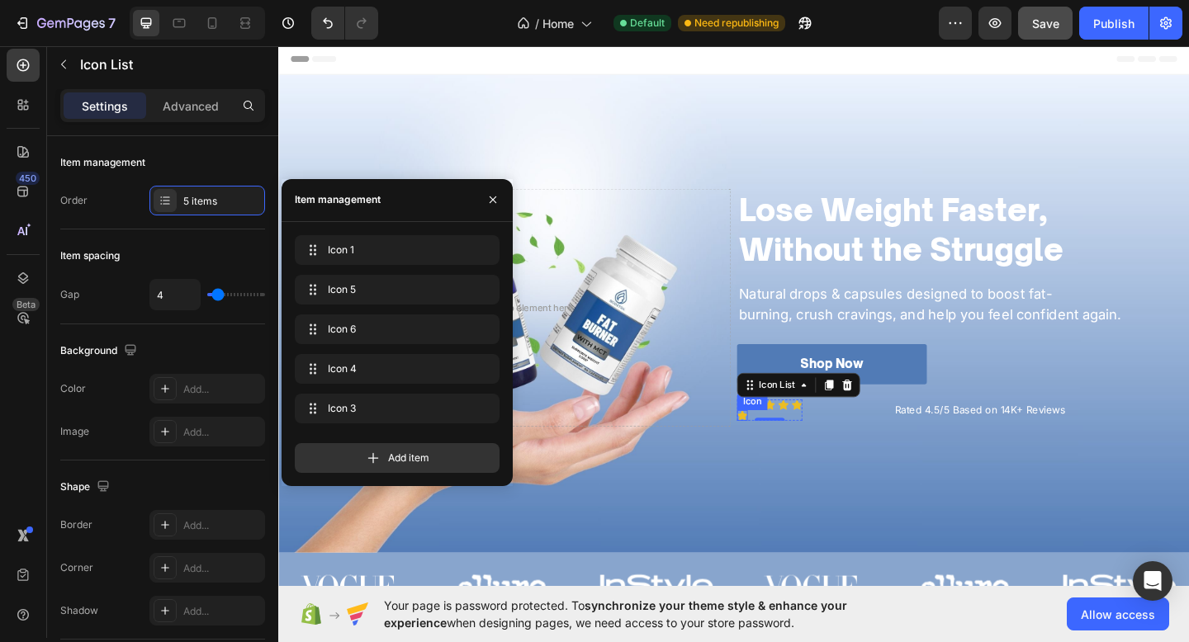
click at [783, 445] on icon at bounding box center [783, 447] width 12 height 11
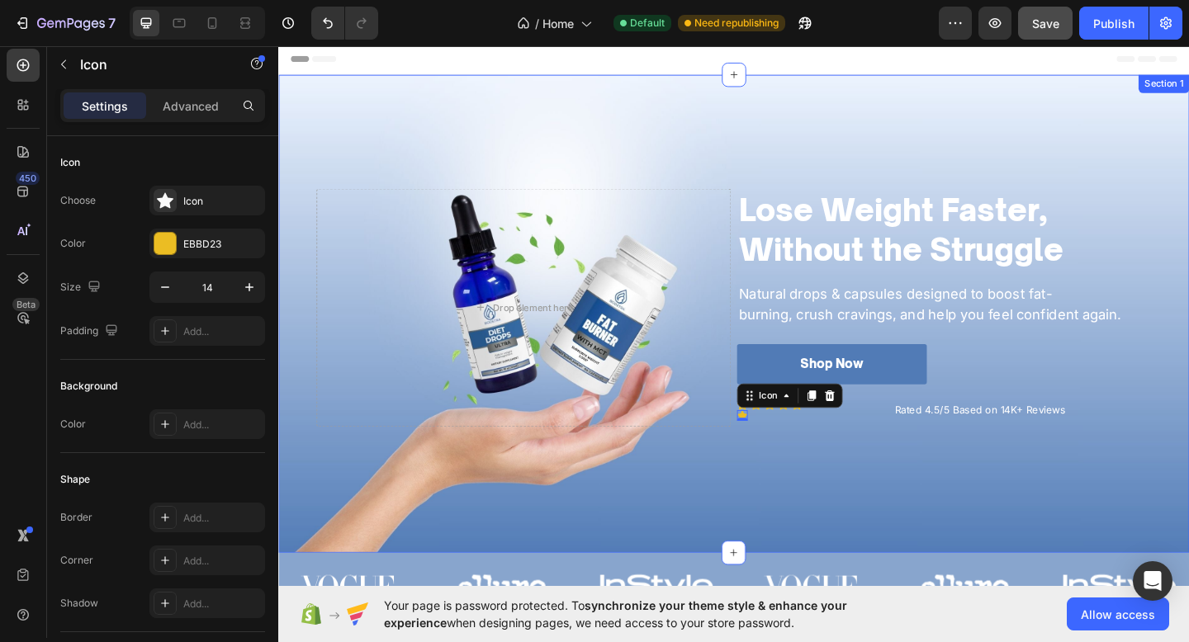
click at [850, 513] on div "⁠⁠⁠⁠⁠⁠⁠ Lose Weight Faster, Without the Struggle Heading Natural drops & capsul…" at bounding box center [773, 338] width 991 height 520
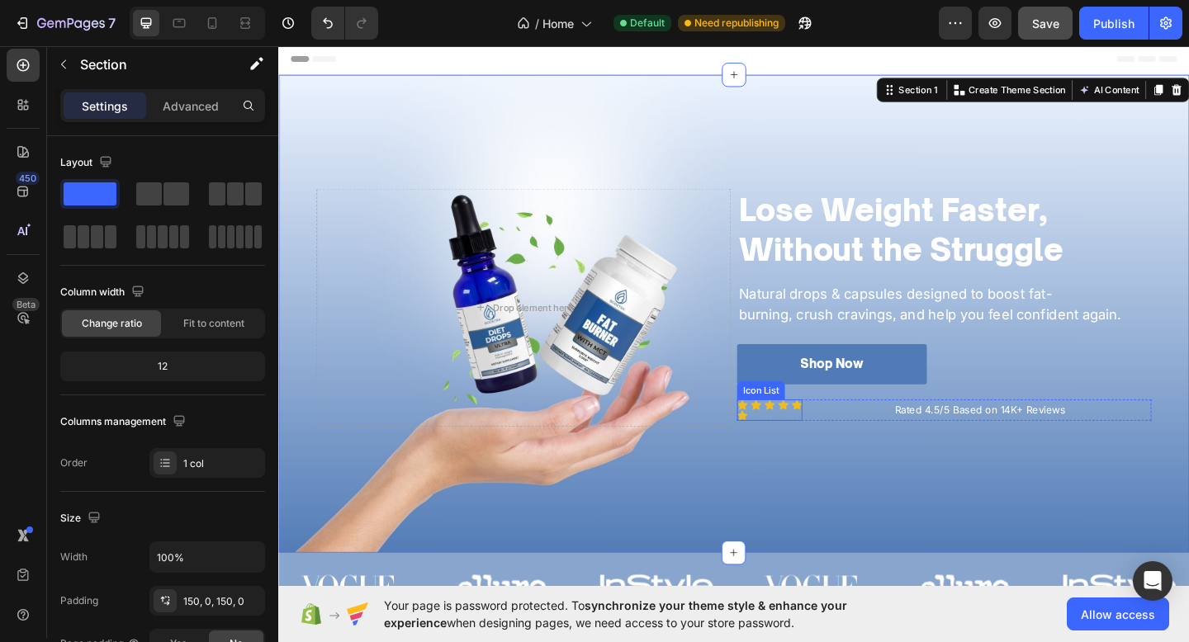
click at [835, 452] on div "Icon Icon Icon Icon Icon Icon" at bounding box center [812, 442] width 71 height 23
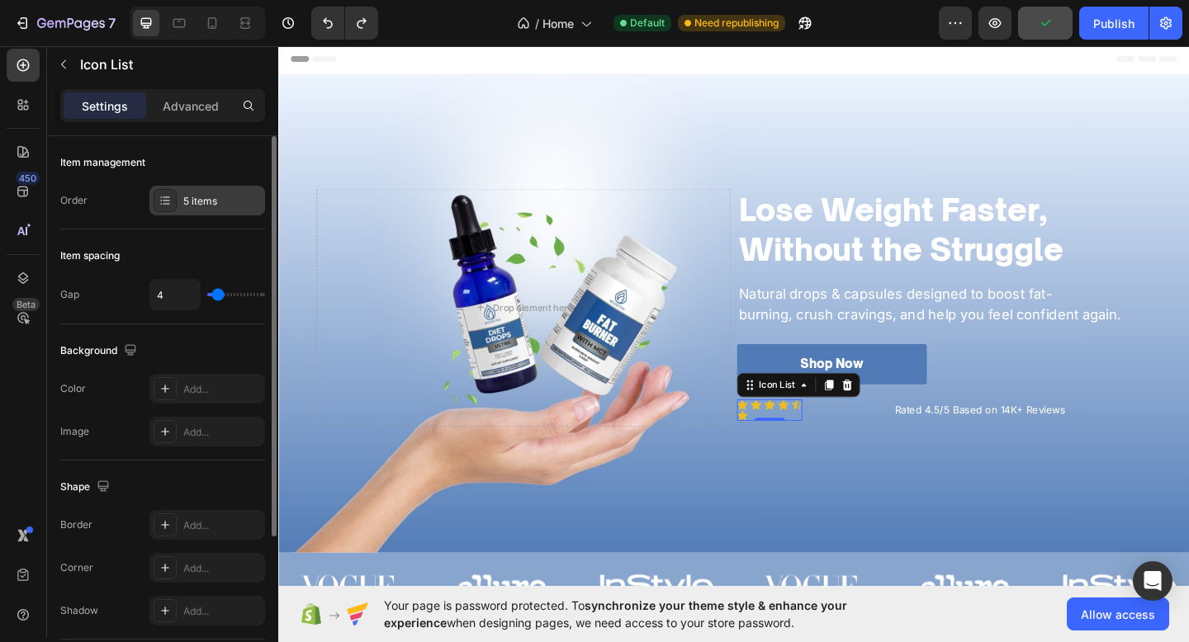
click at [217, 205] on div "5 items" at bounding box center [222, 201] width 78 height 15
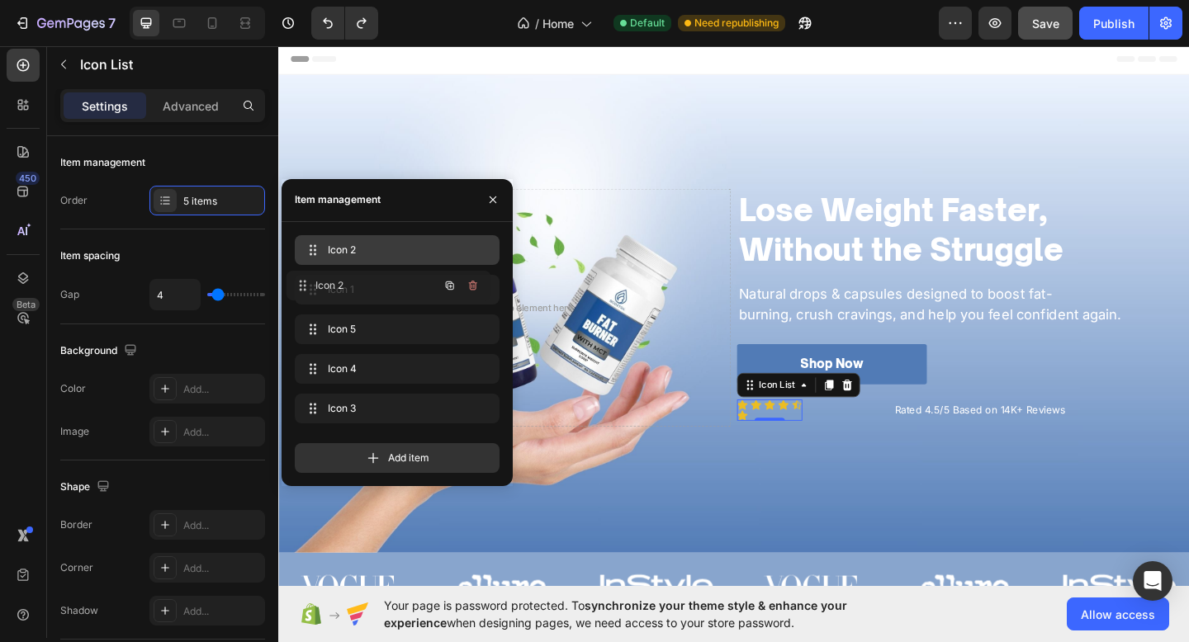
drag, startPoint x: 383, startPoint y: 393, endPoint x: 374, endPoint y: 270, distance: 123.3
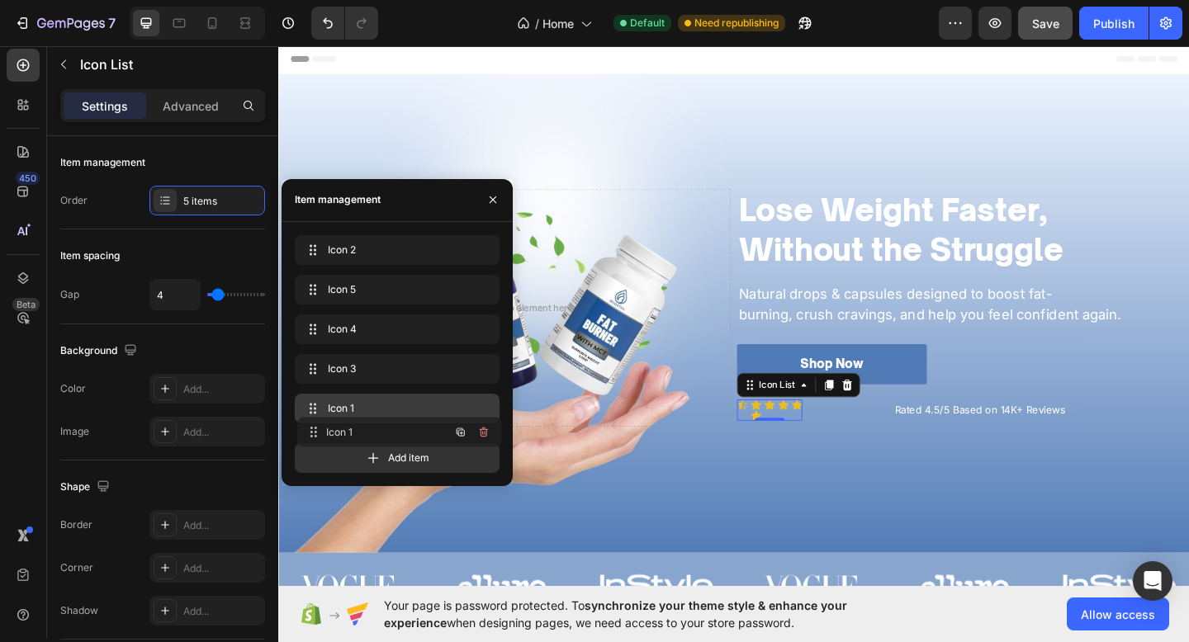
drag, startPoint x: 371, startPoint y: 284, endPoint x: 374, endPoint y: 427, distance: 142.8
drag, startPoint x: 356, startPoint y: 245, endPoint x: 362, endPoint y: 418, distance: 172.7
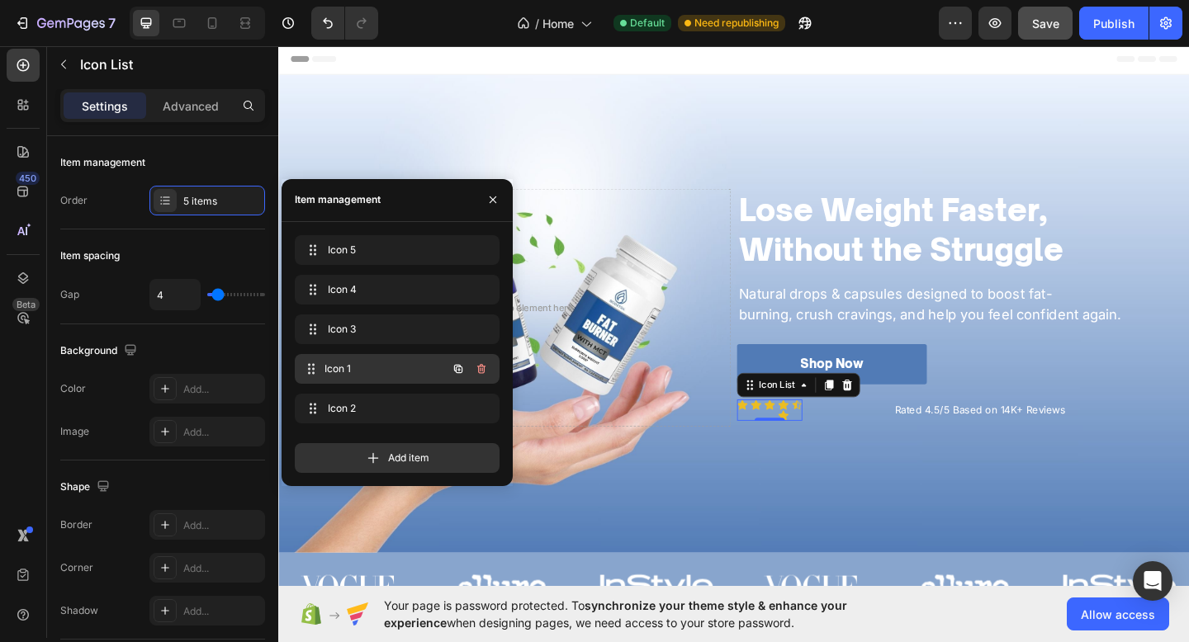
click at [377, 367] on span "Icon 1" at bounding box center [385, 369] width 122 height 15
drag, startPoint x: 377, startPoint y: 367, endPoint x: 371, endPoint y: 353, distance: 15.5
click at [375, 363] on span "Icon 1" at bounding box center [374, 369] width 93 height 15
click at [485, 377] on button "button" at bounding box center [481, 368] width 23 height 23
click at [485, 377] on button "Delete" at bounding box center [469, 368] width 45 height 23
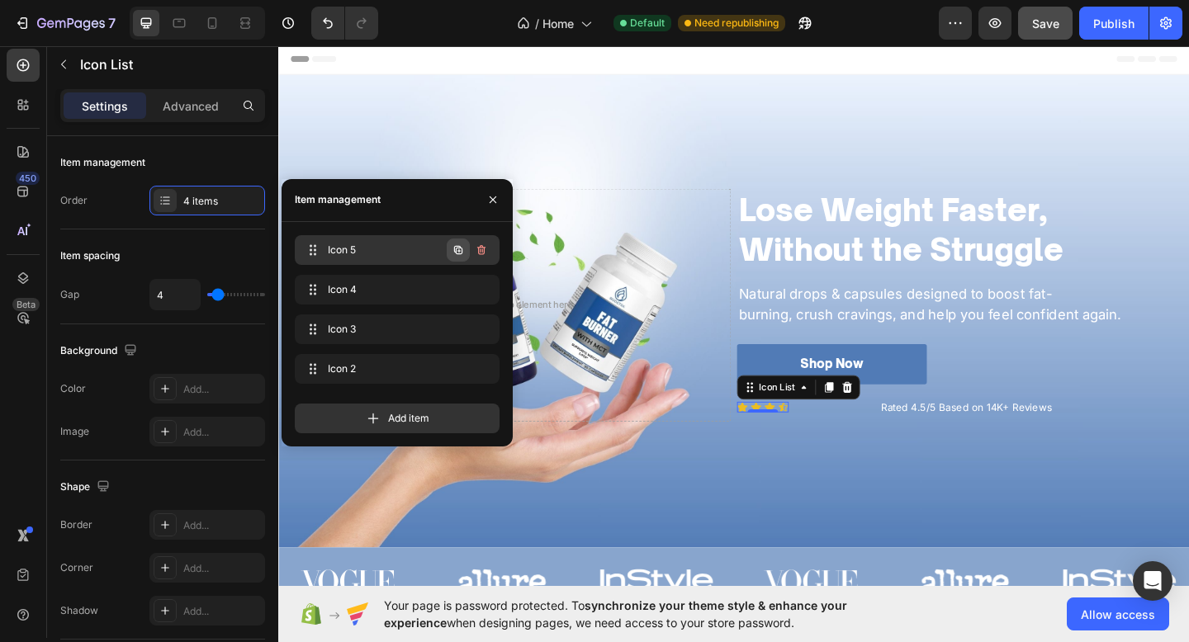
click at [452, 252] on icon "button" at bounding box center [458, 250] width 13 height 13
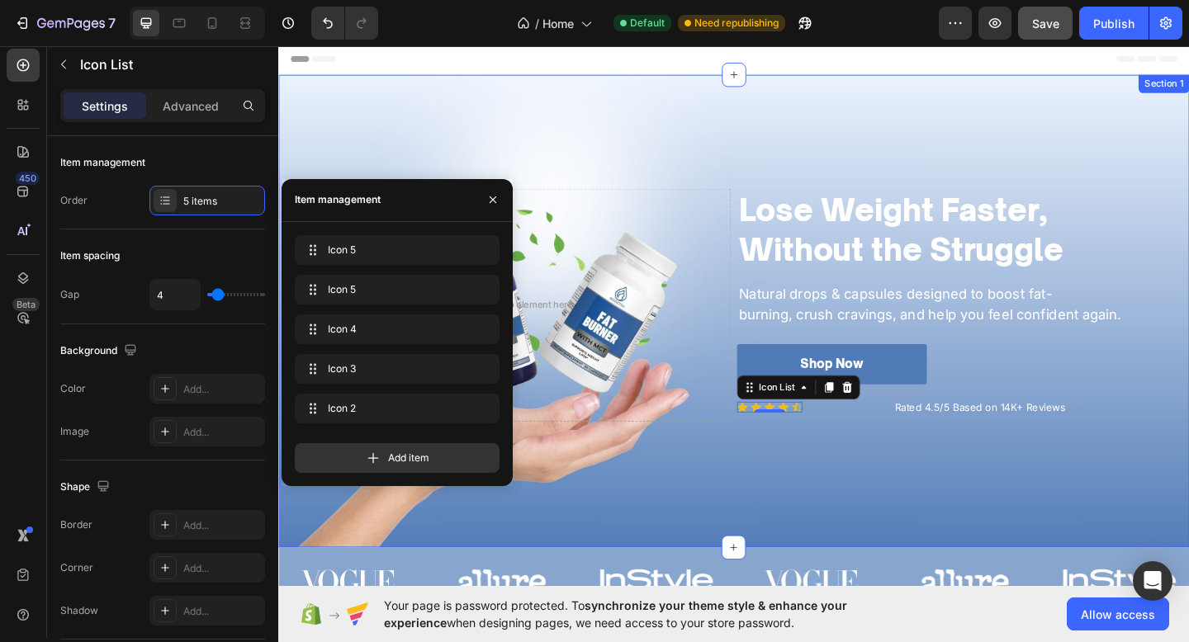
click at [719, 460] on div "⁠⁠⁠⁠⁠⁠⁠ Lose Weight Faster, Without the Struggle Heading Natural drops & capsul…" at bounding box center [773, 334] width 991 height 267
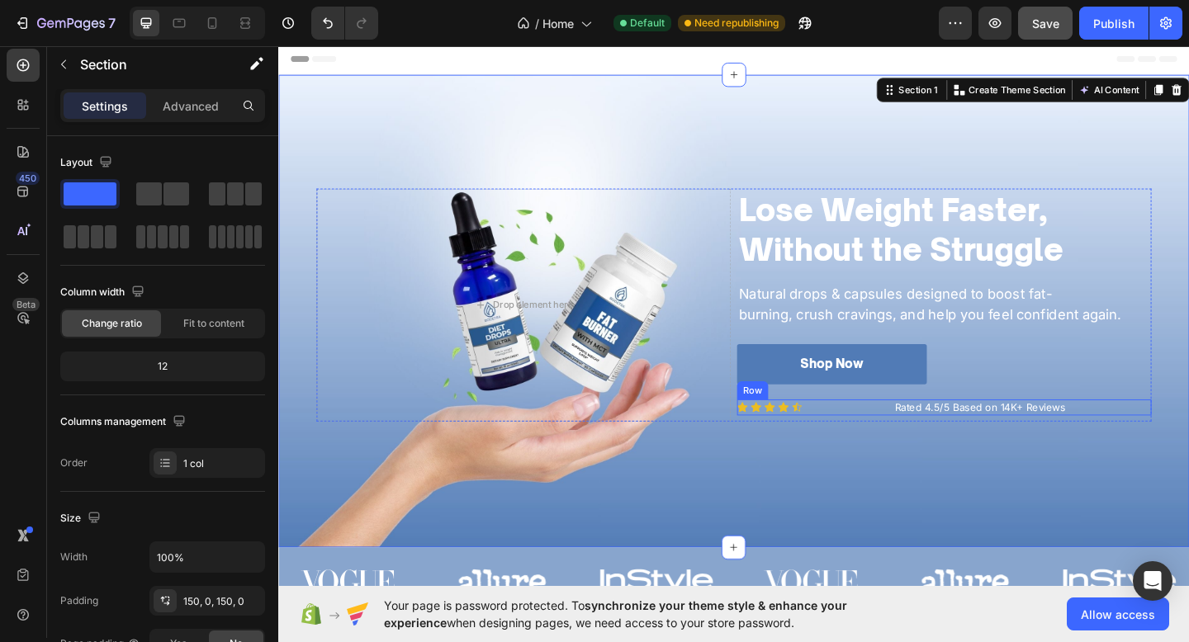
click at [911, 441] on div "Icon Icon Icon Icon Icon Icon List Rated 4.5/5 Based on 14K+ Reviews Text Block…" at bounding box center [1002, 439] width 451 height 17
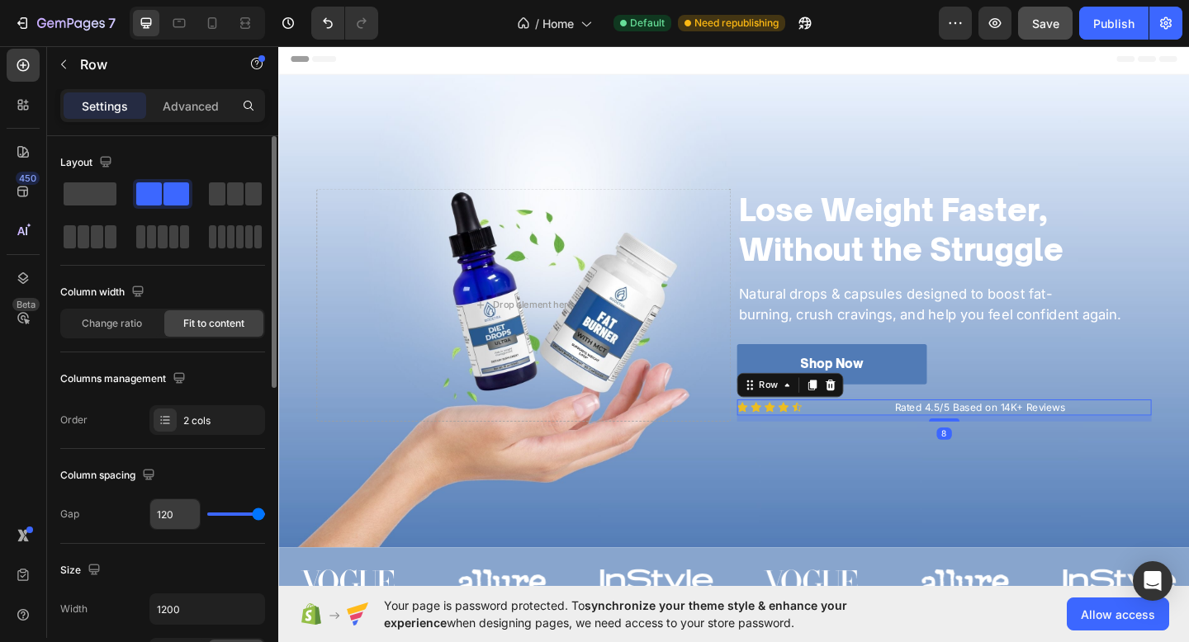
click at [180, 506] on input "120" at bounding box center [175, 514] width 50 height 30
type input "1"
type input "15"
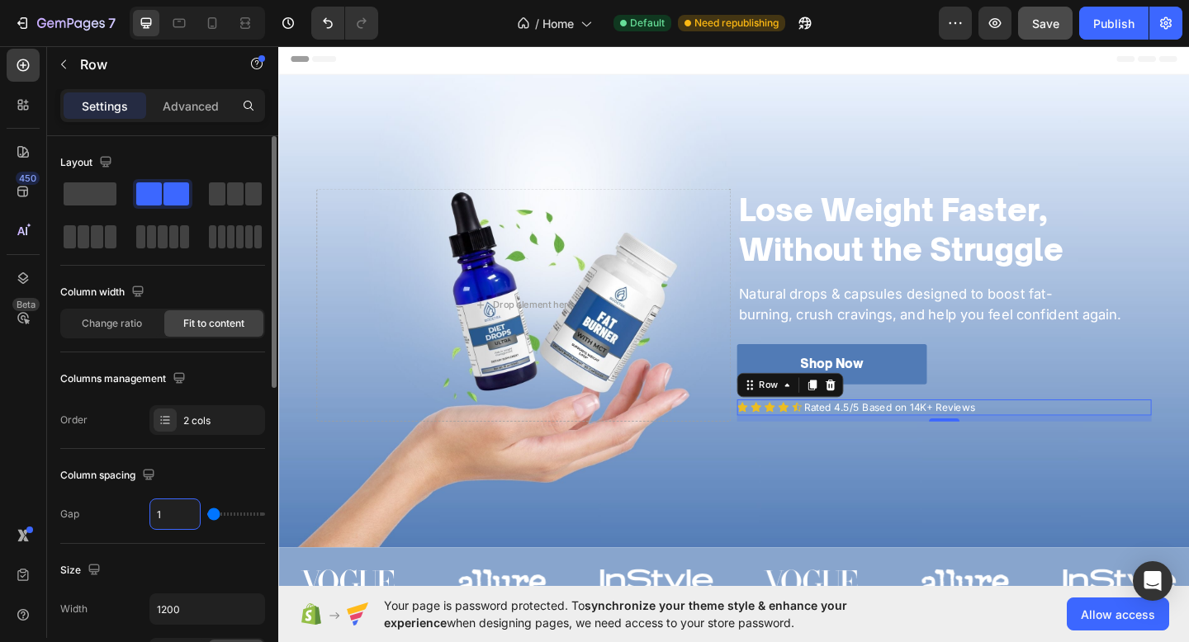
type input "15"
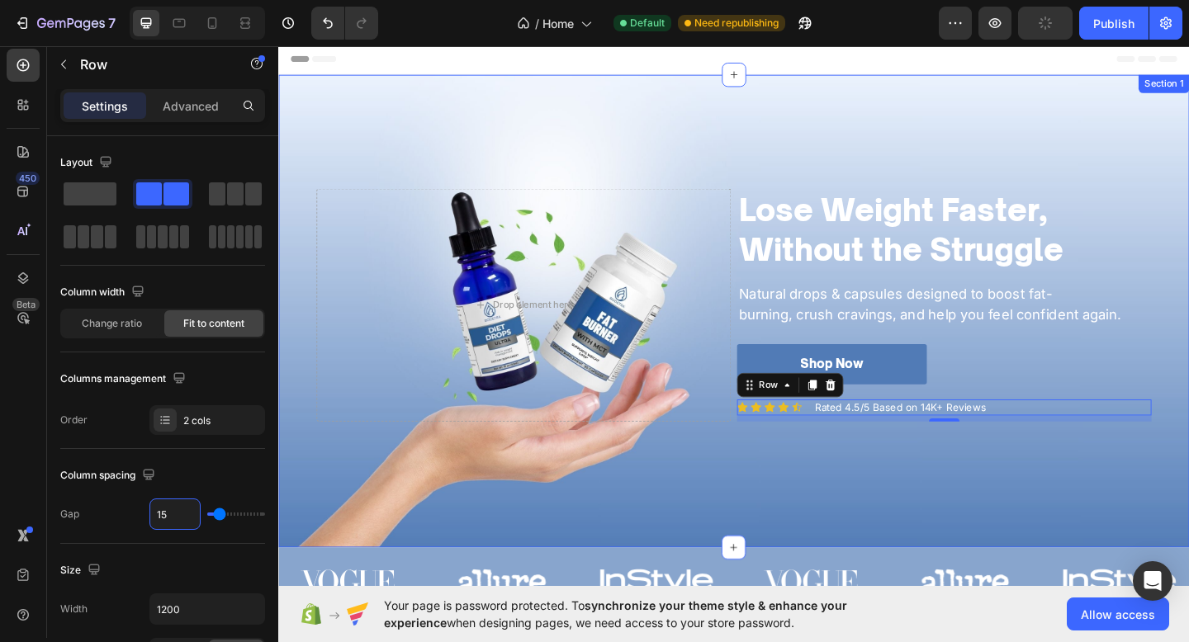
click at [518, 537] on div "⁠⁠⁠⁠⁠⁠⁠ Lose Weight Faster, Without the Struggle Heading Natural drops & capsul…" at bounding box center [773, 335] width 991 height 514
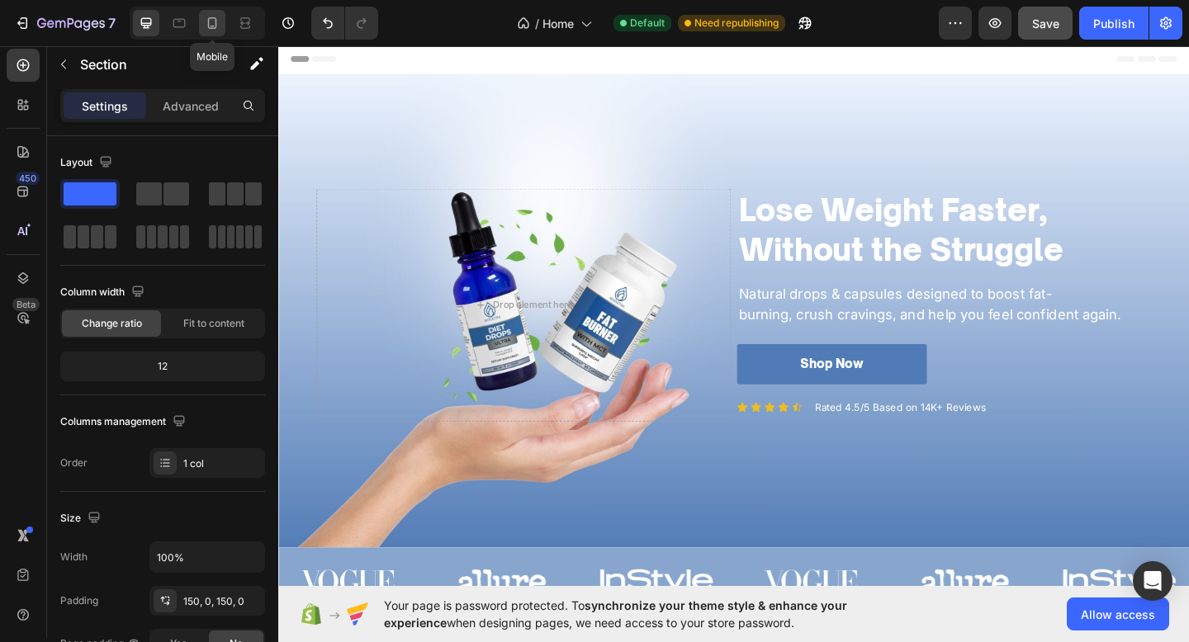
click at [212, 20] on icon at bounding box center [212, 23] width 17 height 17
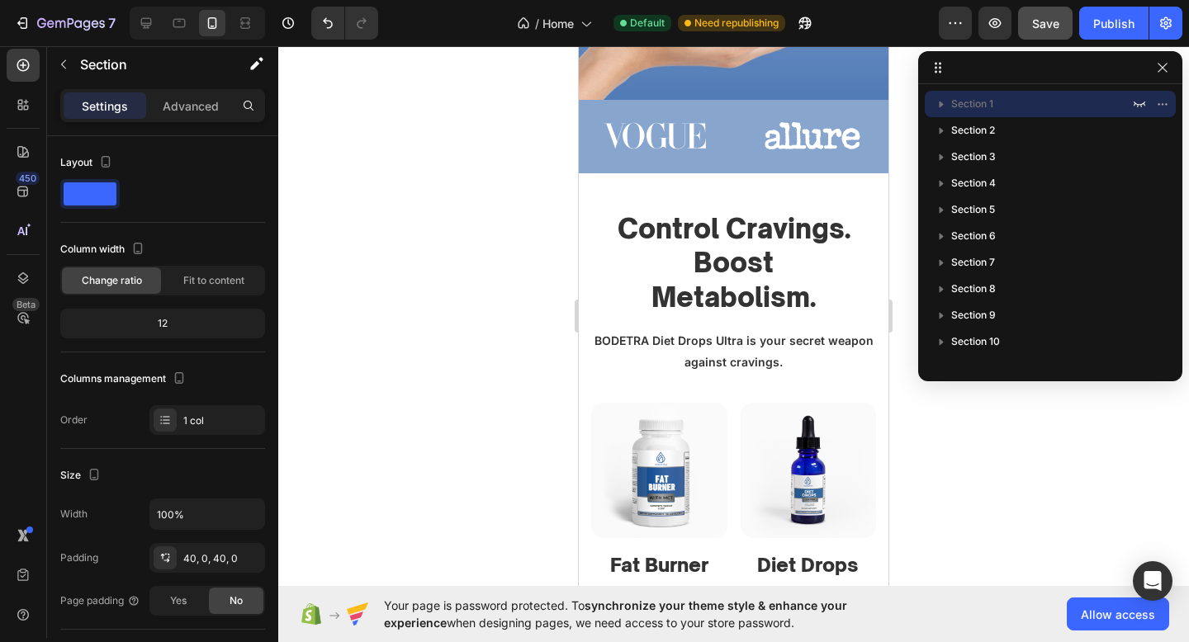
scroll to position [587, 0]
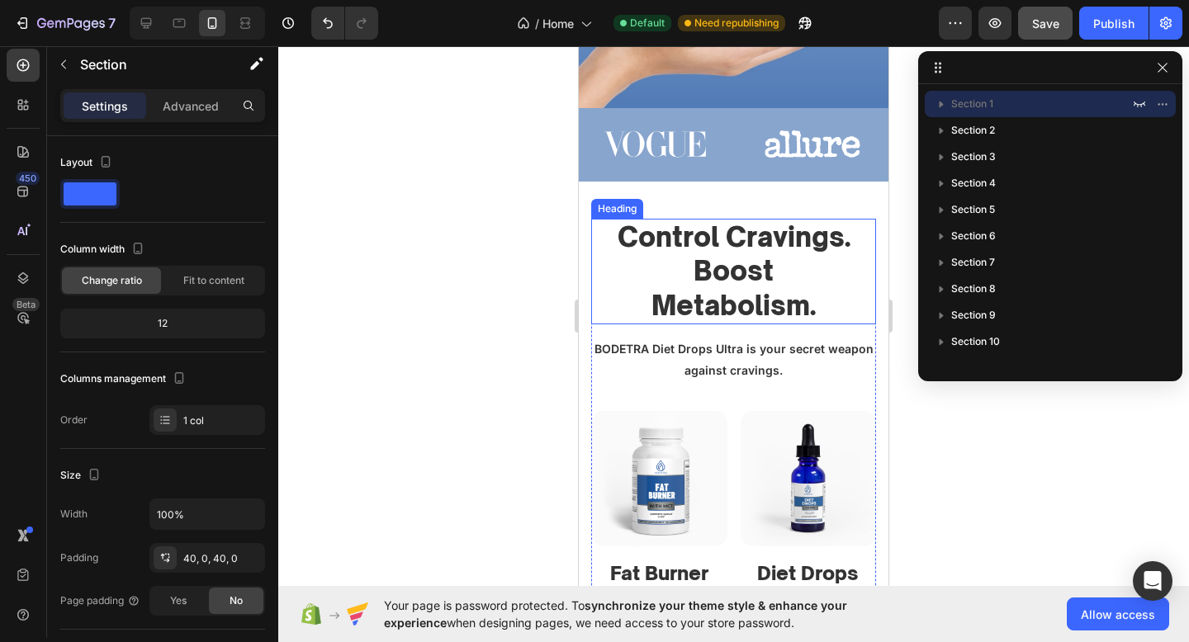
click at [641, 228] on h2 "Control Cravings. Boost Metabolism." at bounding box center [734, 272] width 244 height 106
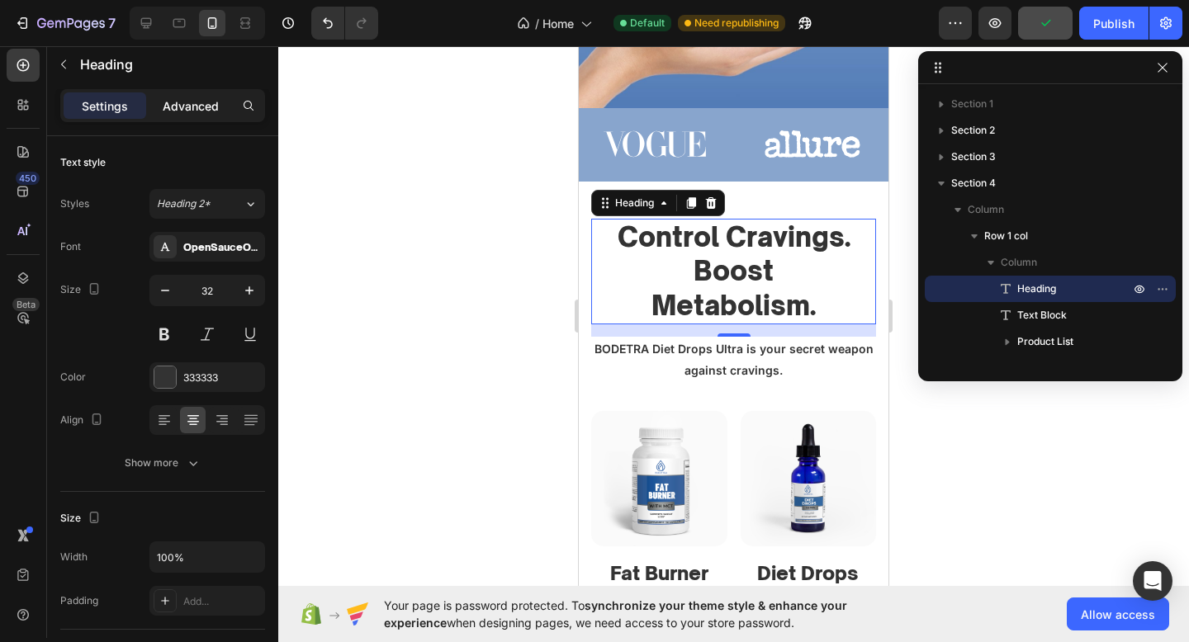
click at [196, 114] on div "Advanced" at bounding box center [190, 105] width 83 height 26
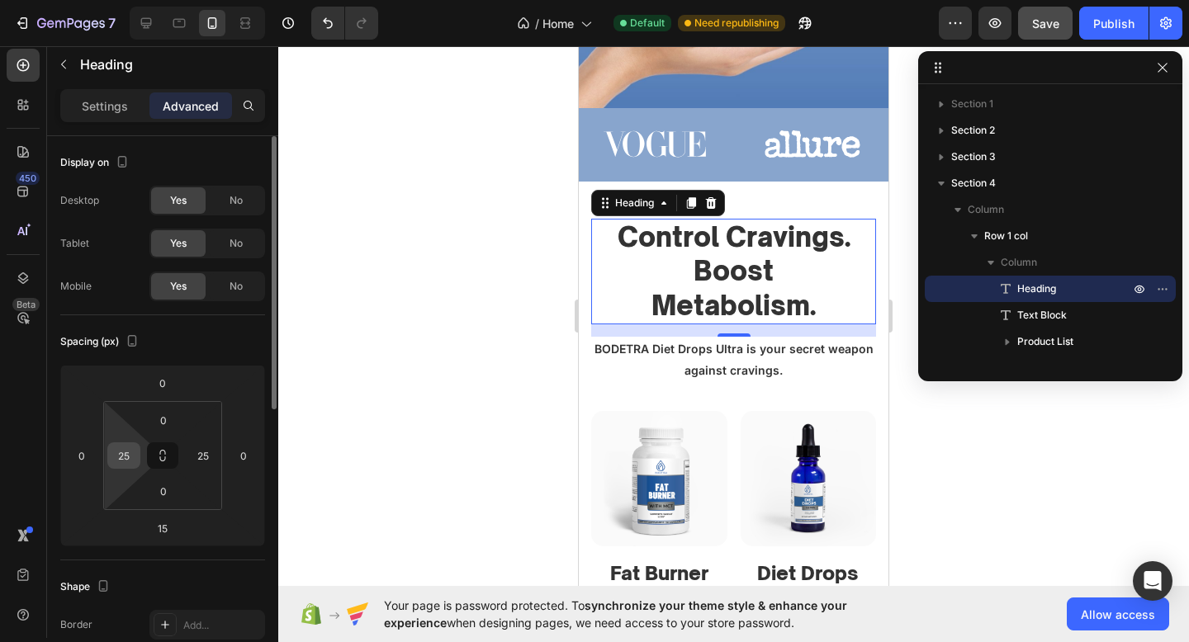
click at [123, 449] on input "25" at bounding box center [123, 455] width 25 height 25
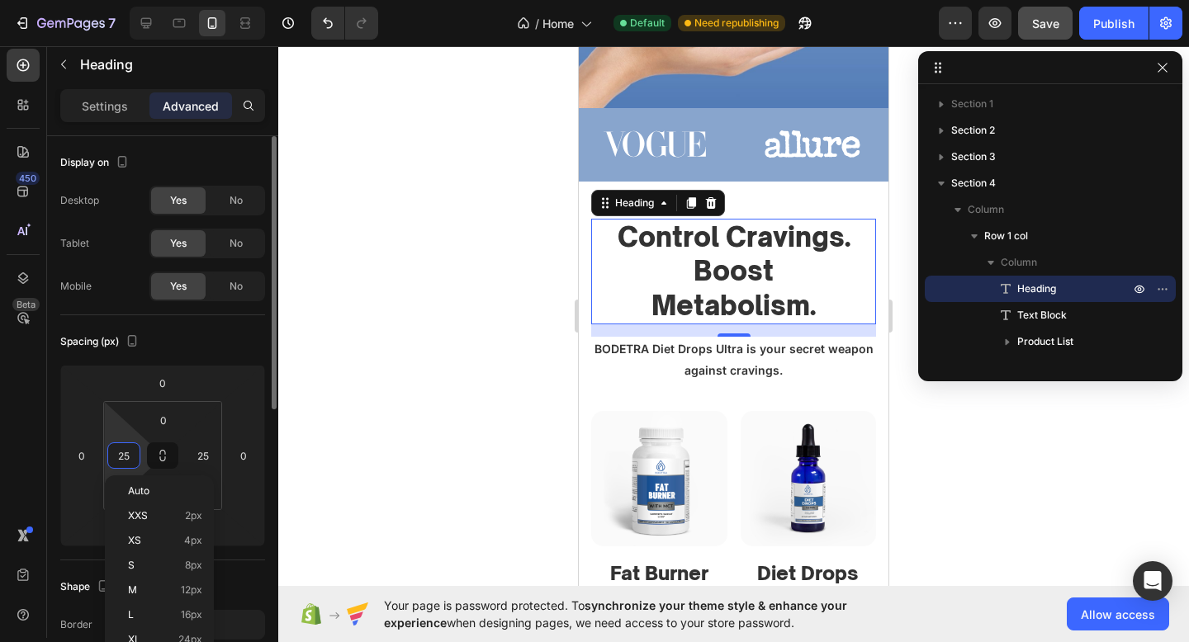
click at [123, 449] on input "25" at bounding box center [123, 455] width 25 height 25
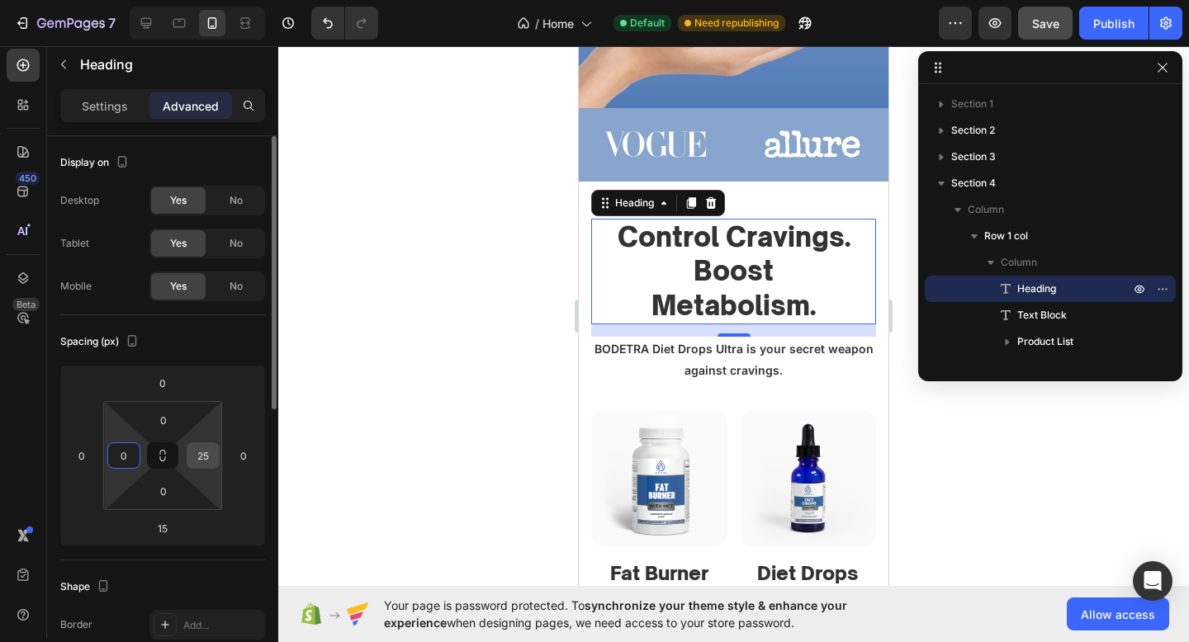
type input "0"
click at [210, 465] on input "25" at bounding box center [203, 455] width 25 height 25
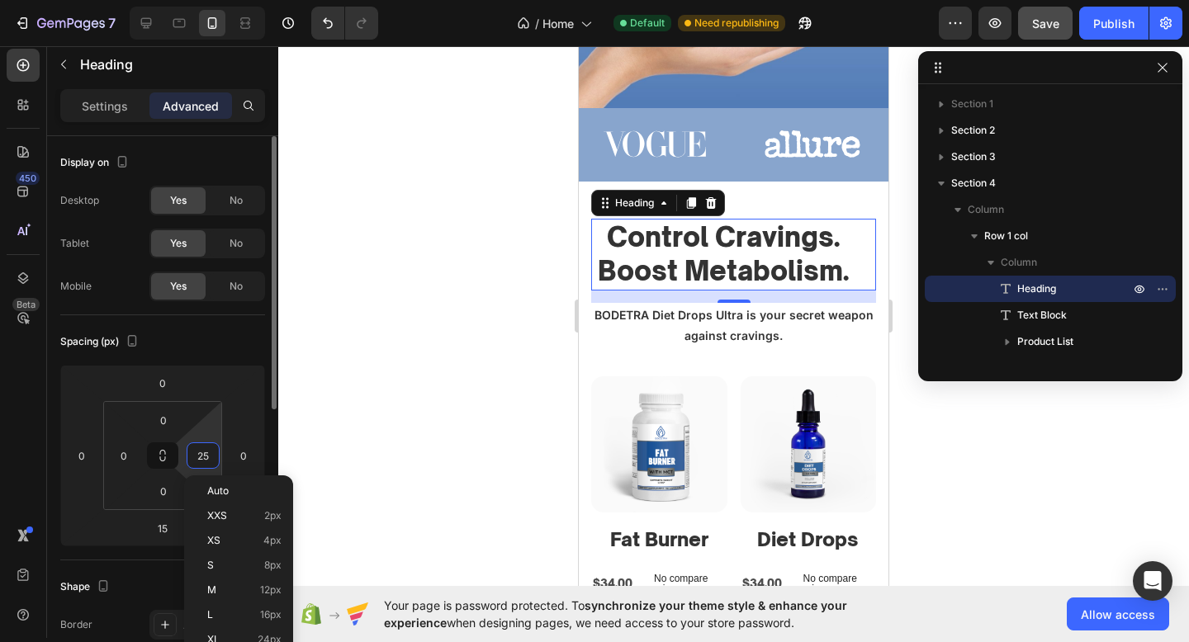
click at [210, 465] on input "25" at bounding box center [203, 455] width 25 height 25
type input "0"
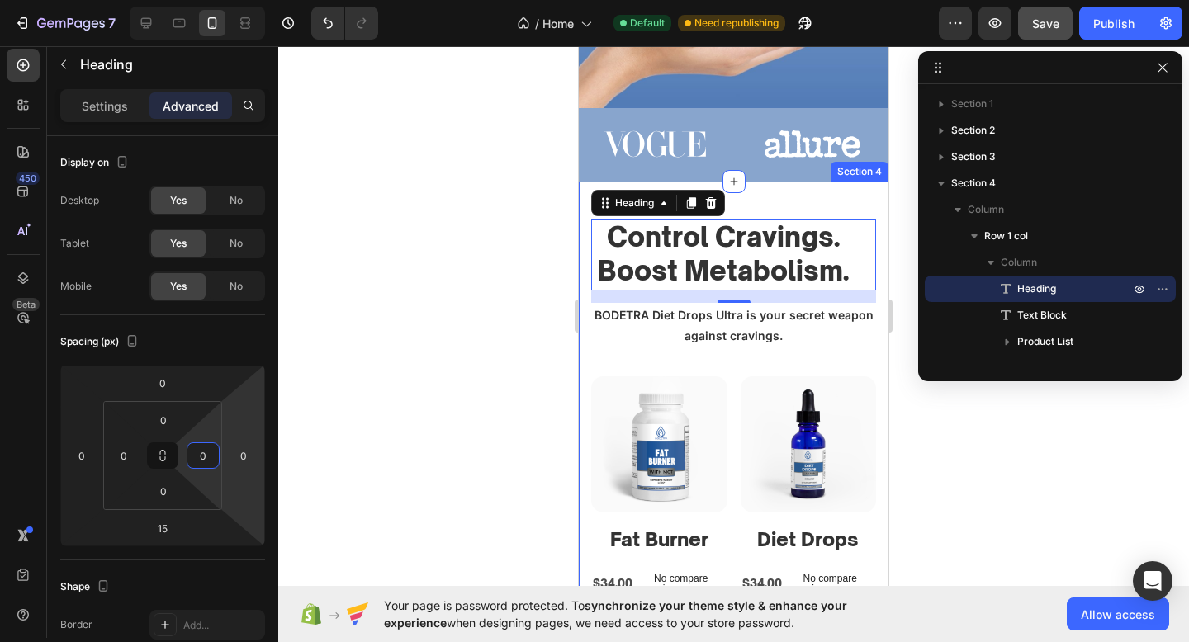
click at [863, 214] on div "Control Cravings. Boost Metabolism. Heading 15 BODETRA Diet Drops Ultra is your…" at bounding box center [734, 443] width 310 height 523
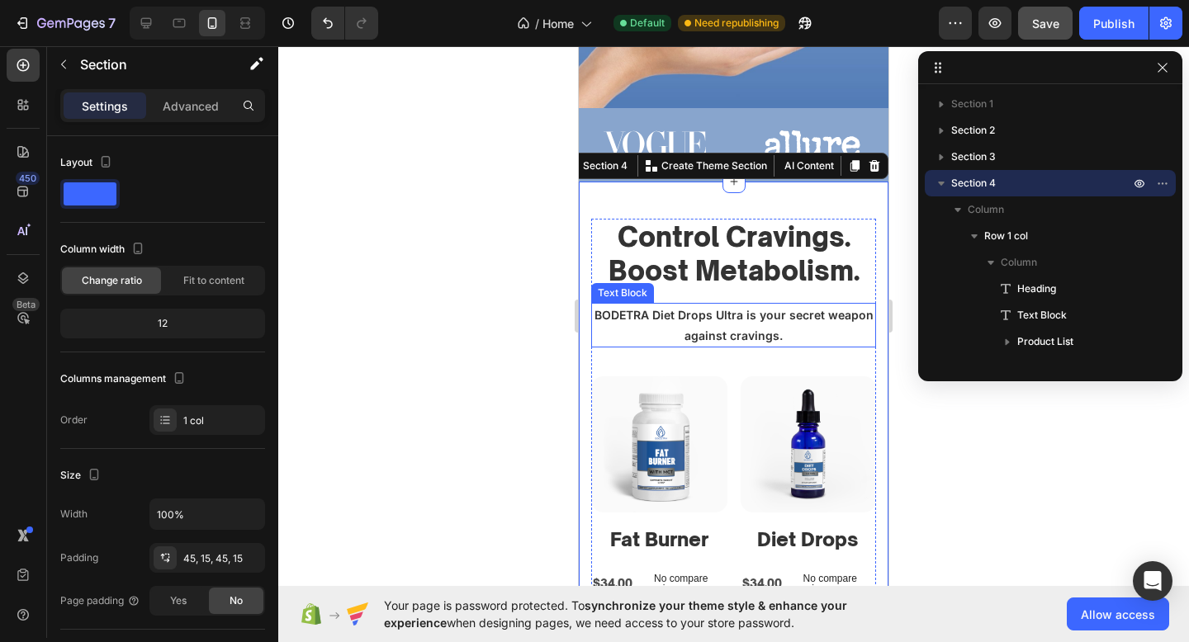
click at [830, 318] on p "BODETRA Diet Drops Ultra is your secret weapon against cravings." at bounding box center [734, 325] width 282 height 41
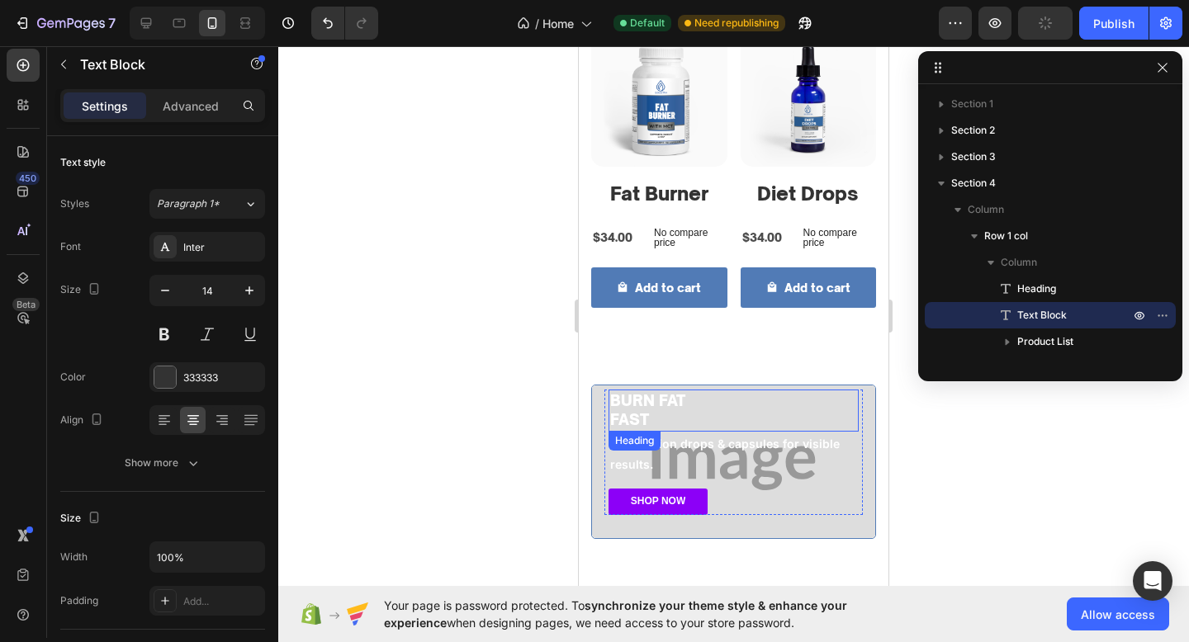
scroll to position [909, 0]
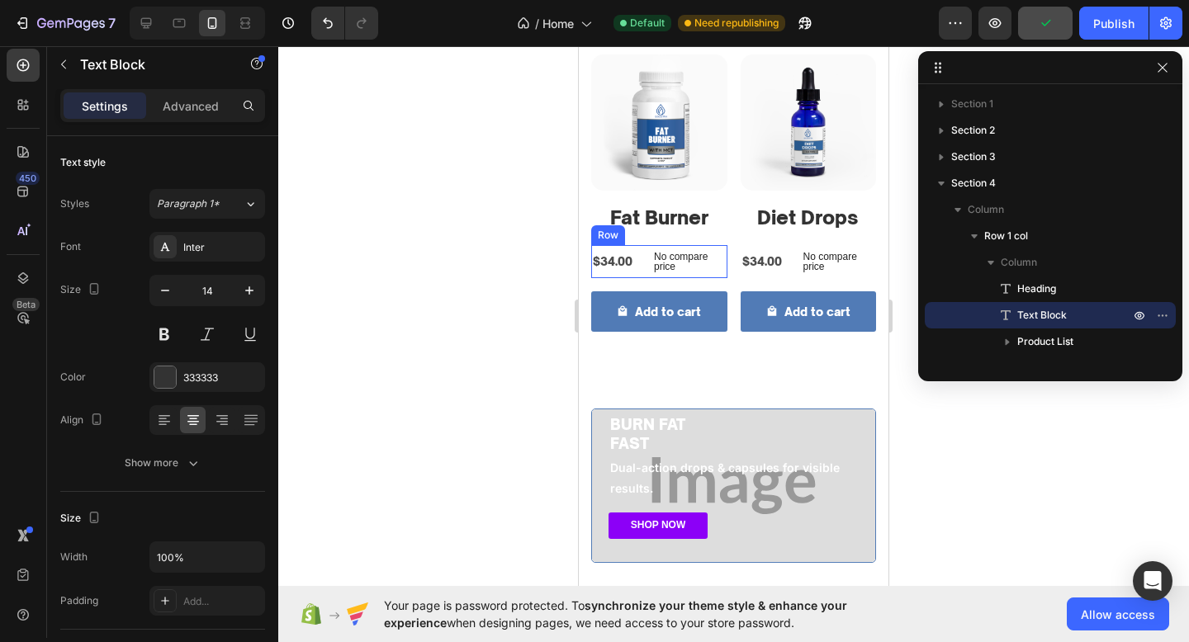
click at [638, 263] on div "$34.00 Product Price Product Price No compare price Product Price Row" at bounding box center [659, 261] width 136 height 33
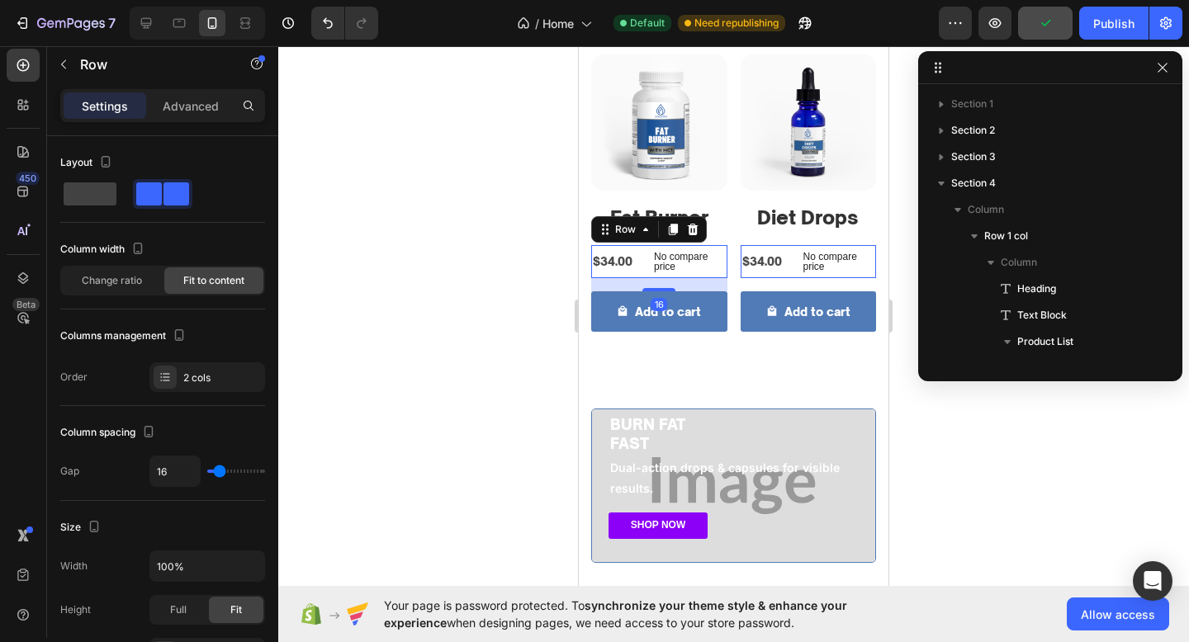
scroll to position [259, 0]
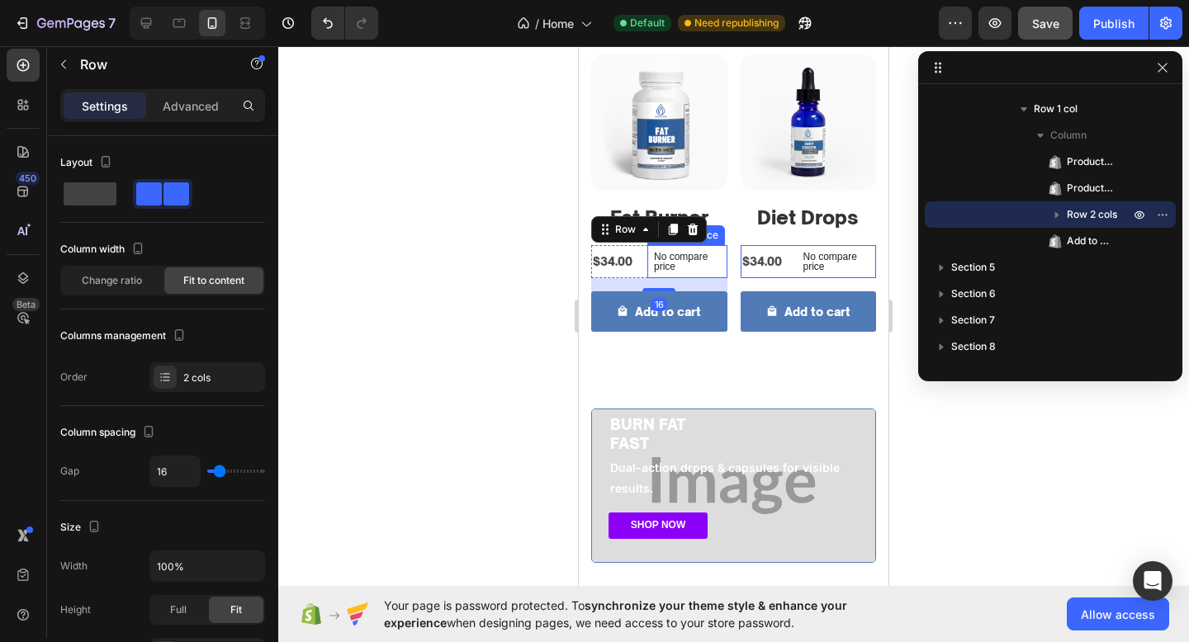
click at [690, 267] on p "No compare price" at bounding box center [687, 262] width 67 height 20
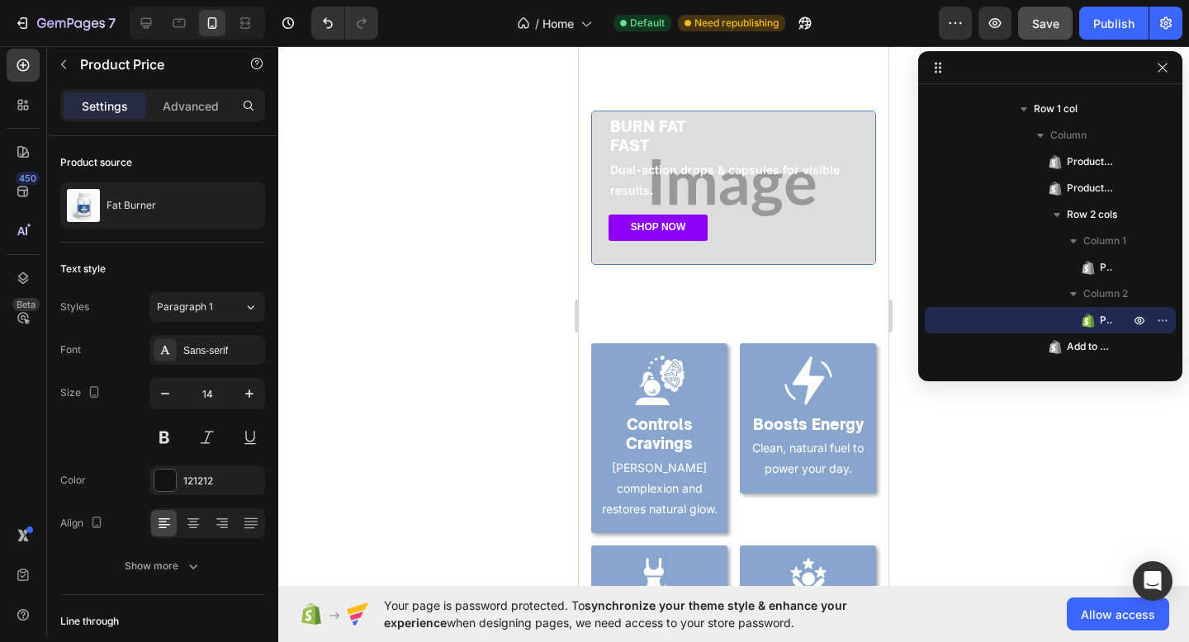
scroll to position [1224, 0]
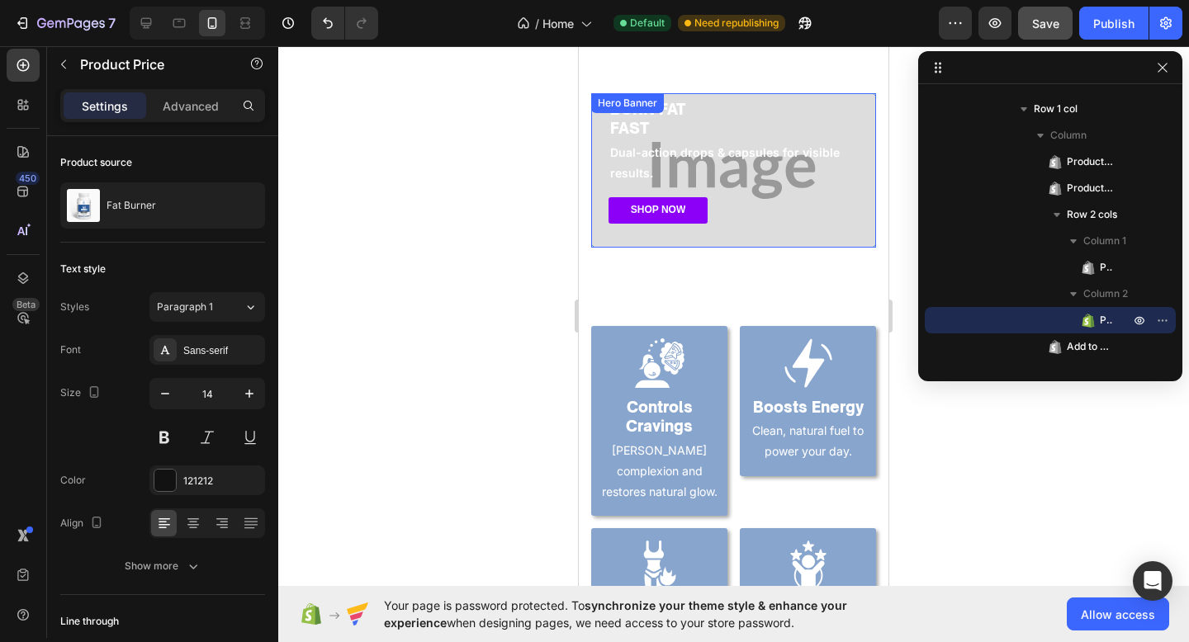
click at [741, 234] on div "BURN FAT FAST Heading Dual-action drops & capsules for visible results. Text Bl…" at bounding box center [733, 161] width 283 height 172
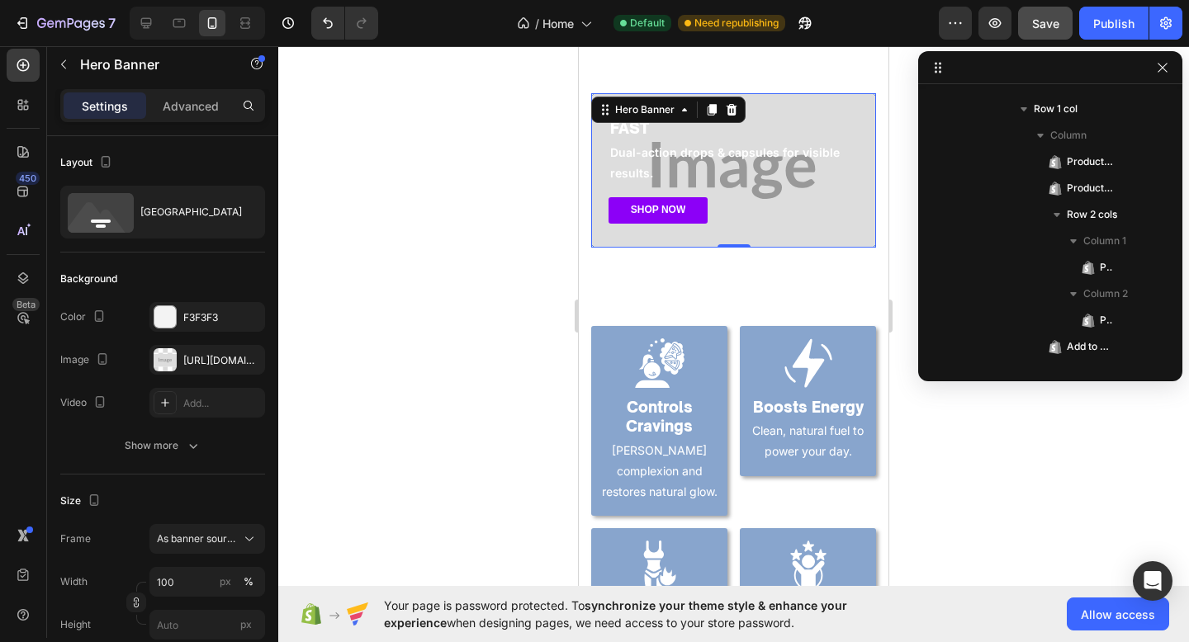
scroll to position [576, 0]
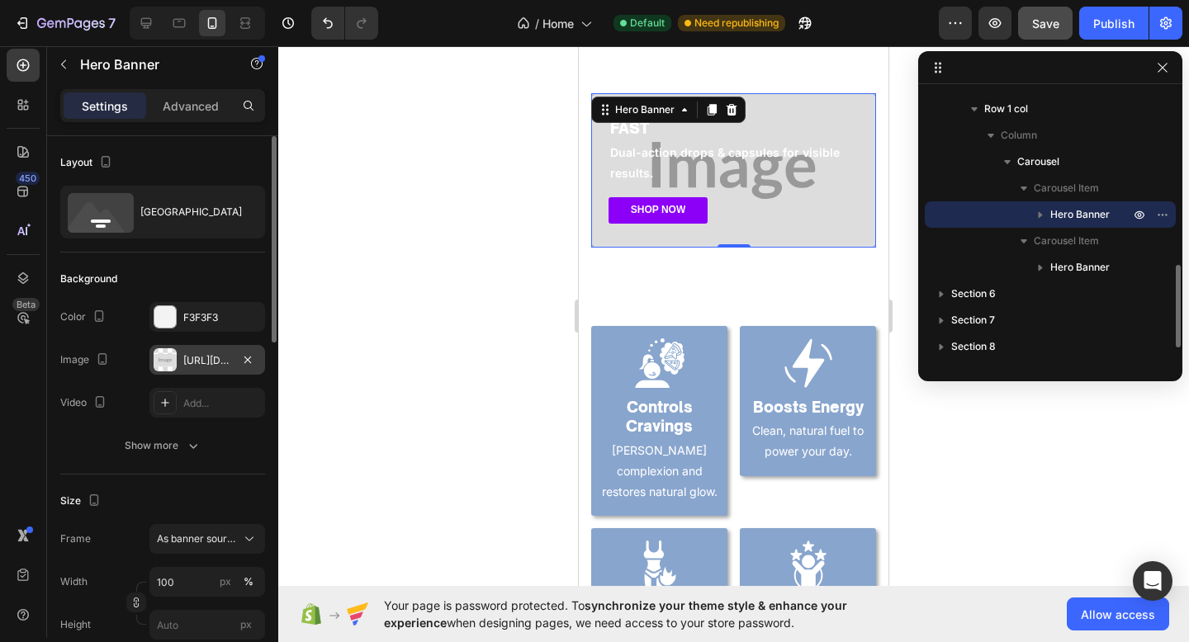
click at [192, 348] on div "https://placehold.co/2898x1562?text=Image" at bounding box center [207, 360] width 116 height 30
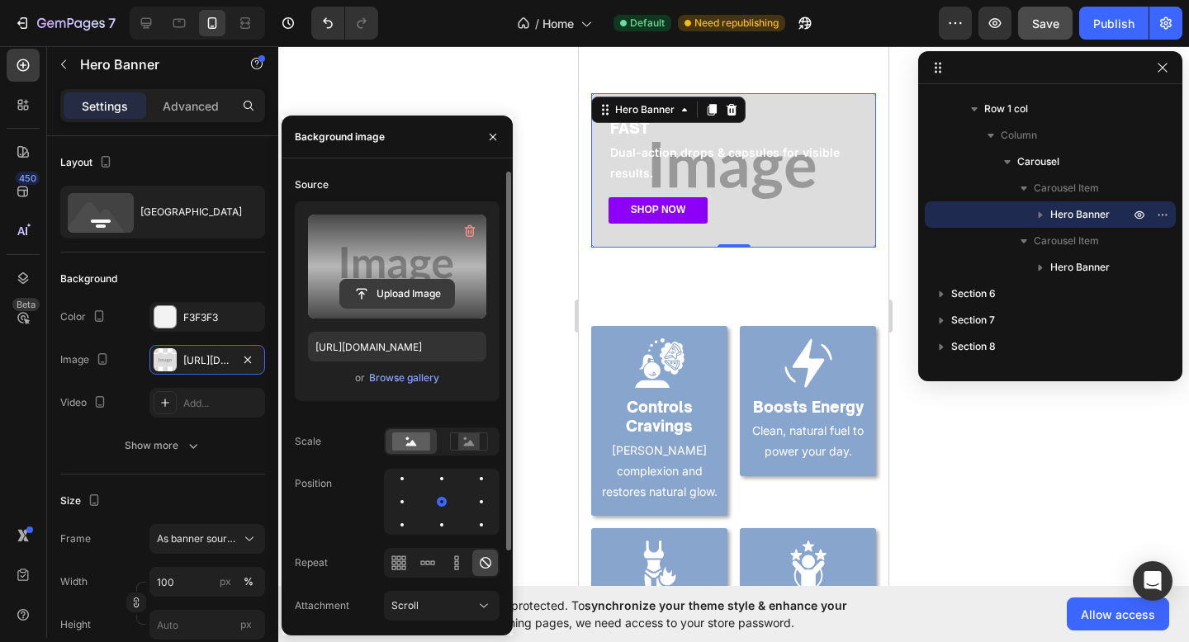
click at [376, 282] on input "file" at bounding box center [397, 294] width 114 height 28
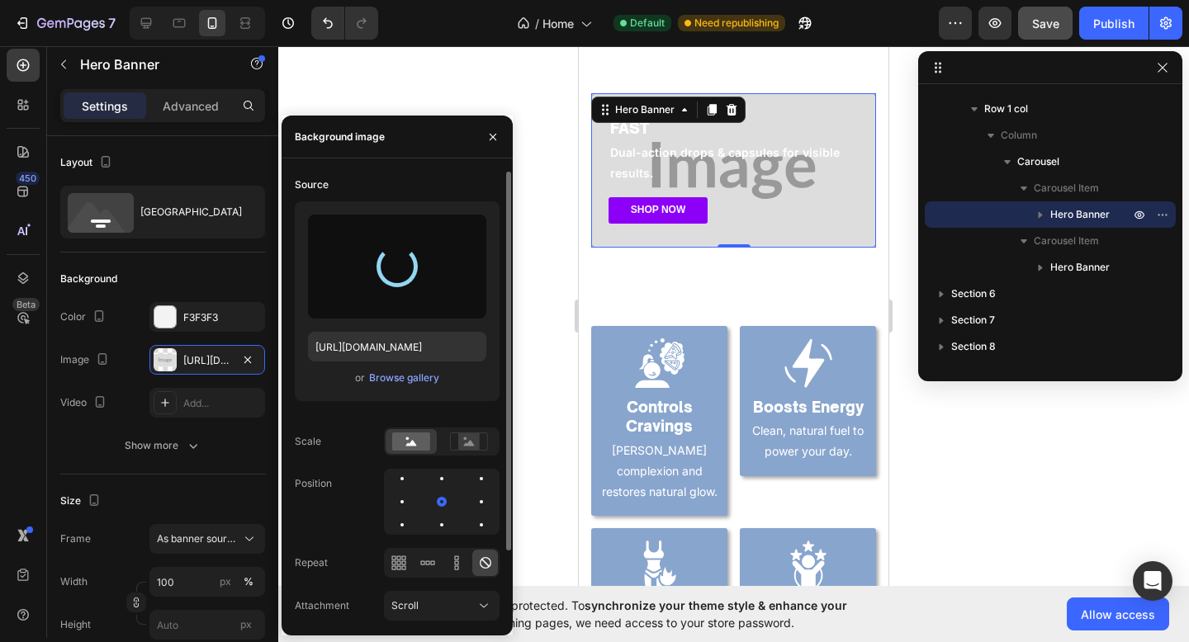
type input "https://cdn.shopify.com/s/files/1/0774/1459/6824/files/gempages_581933070513341…"
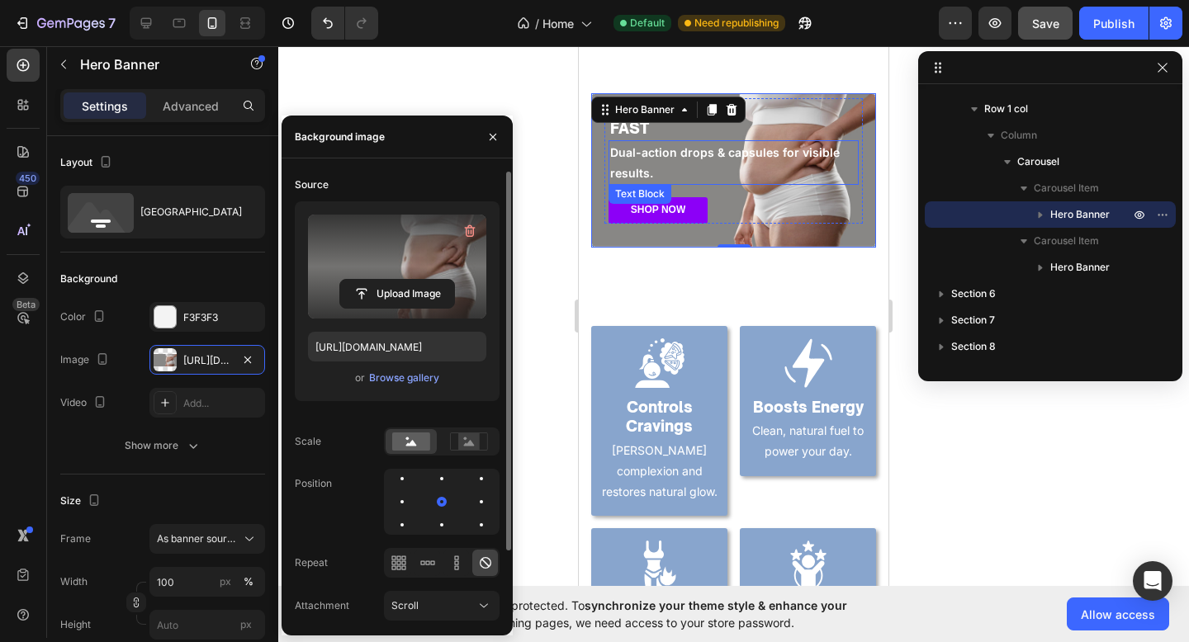
click at [726, 149] on p "Dual-action drops & capsules for visible results." at bounding box center [733, 162] width 247 height 41
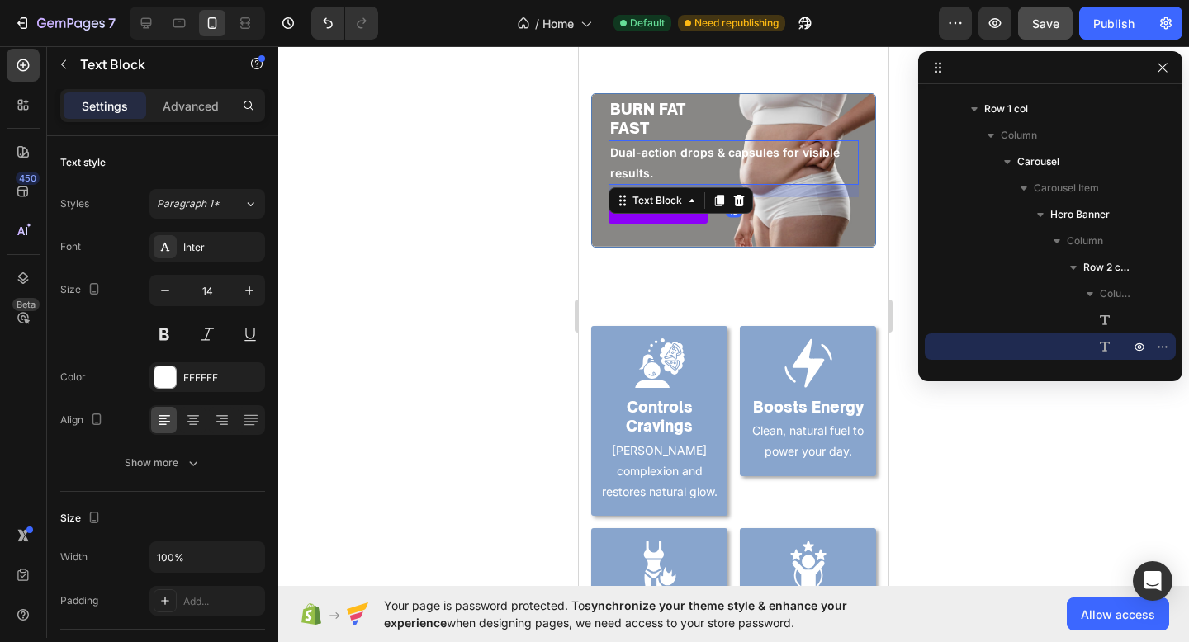
click at [726, 149] on p "Dual-action drops & capsules for visible results." at bounding box center [733, 162] width 247 height 41
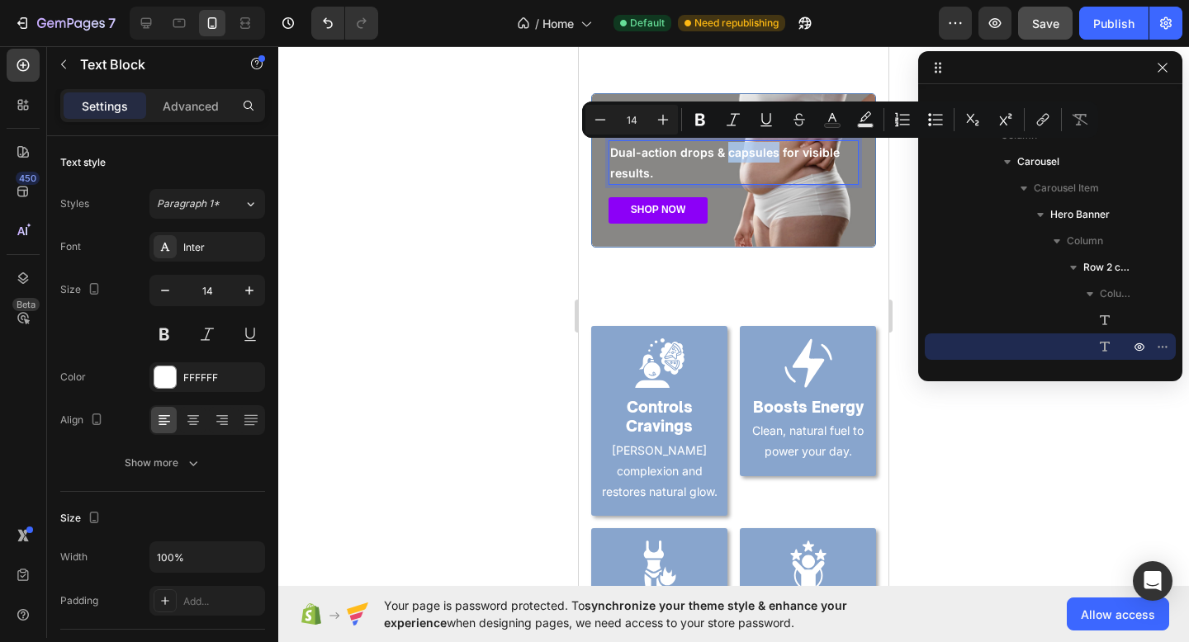
click at [726, 149] on p "Dual-action drops & capsules for visible results." at bounding box center [733, 162] width 247 height 41
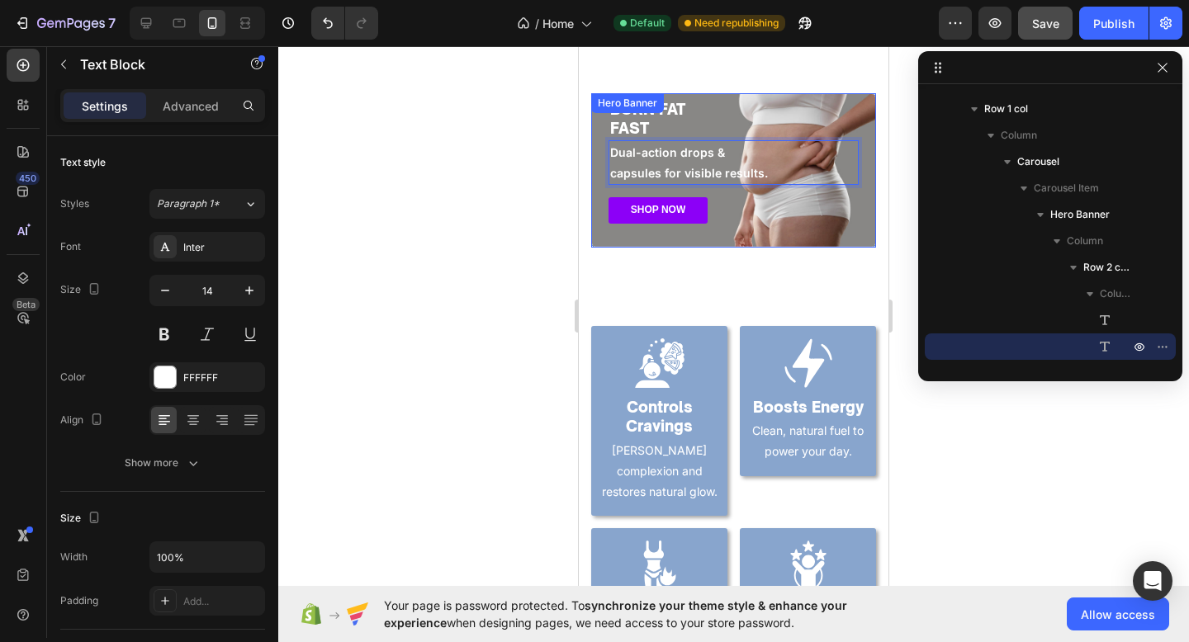
click at [734, 240] on div "BURN FAT FAST Heading Dual-action drops & capsules for visible results. Text Bl…" at bounding box center [733, 161] width 283 height 172
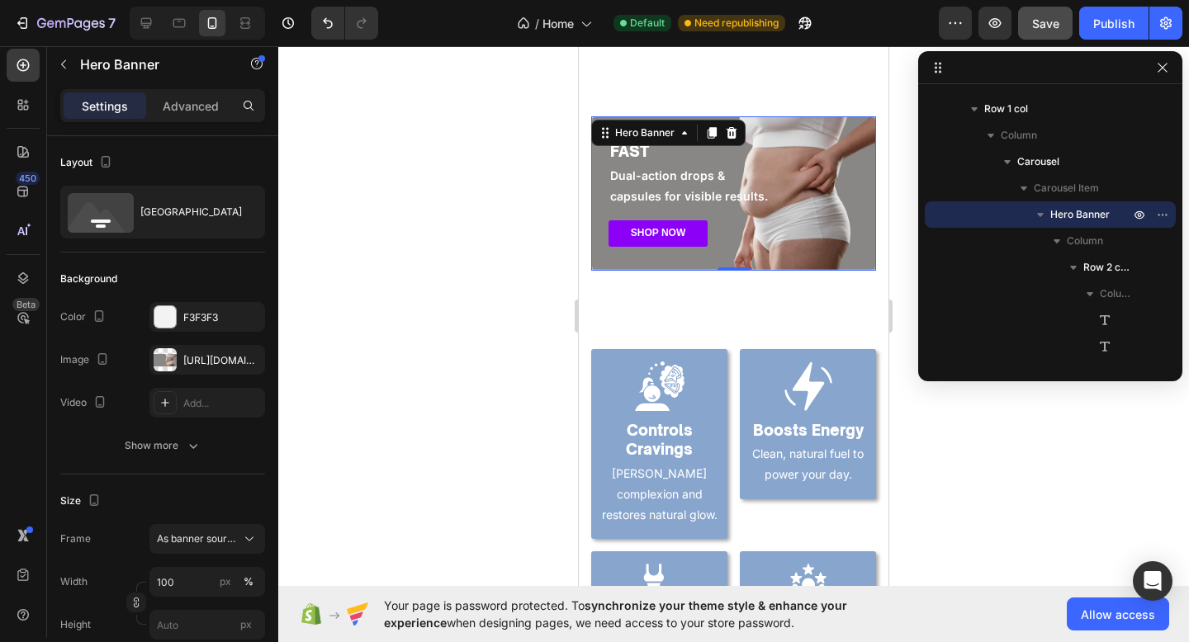
scroll to position [1196, 0]
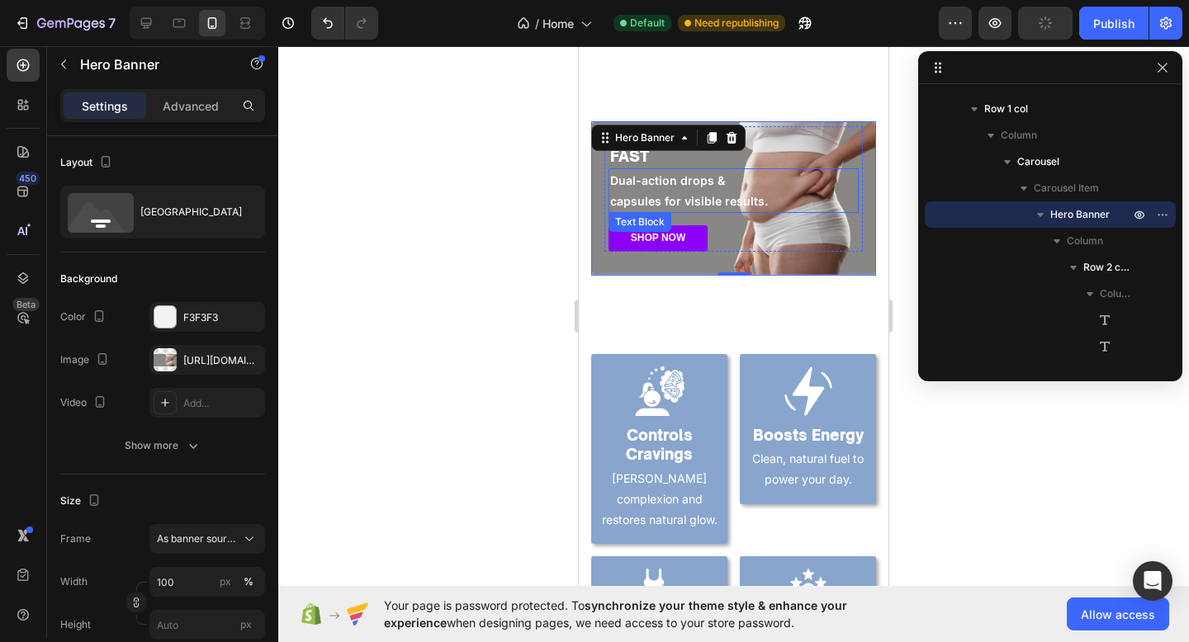
click at [721, 202] on p "capsules for visible results." at bounding box center [733, 201] width 247 height 21
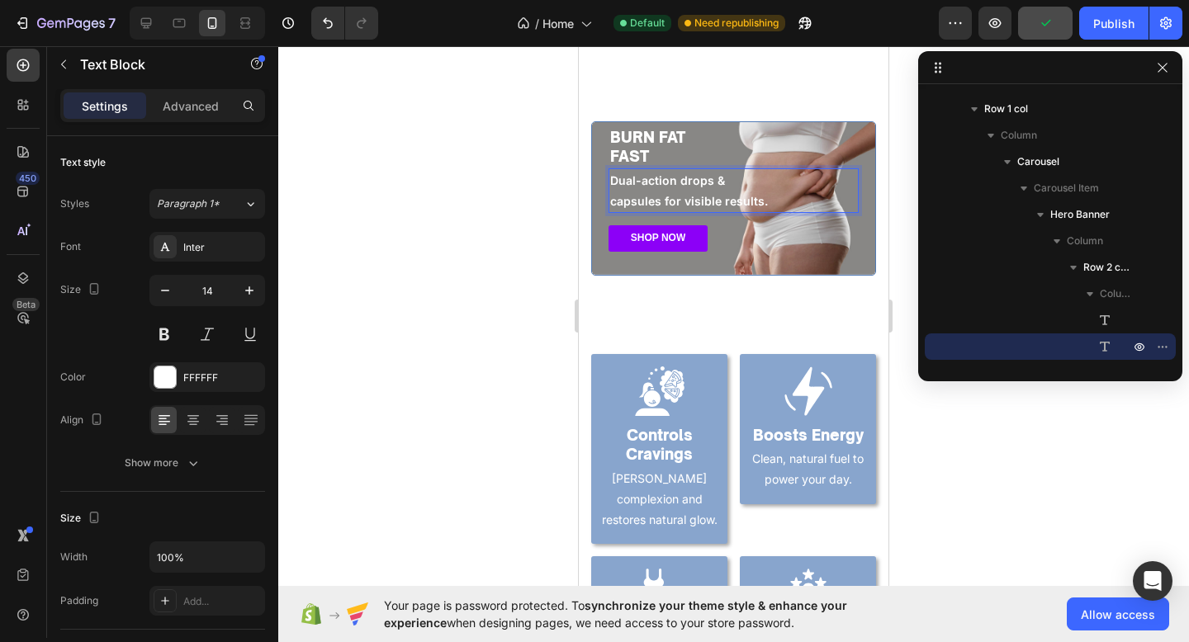
click at [721, 202] on p "capsules for visible results." at bounding box center [733, 201] width 247 height 21
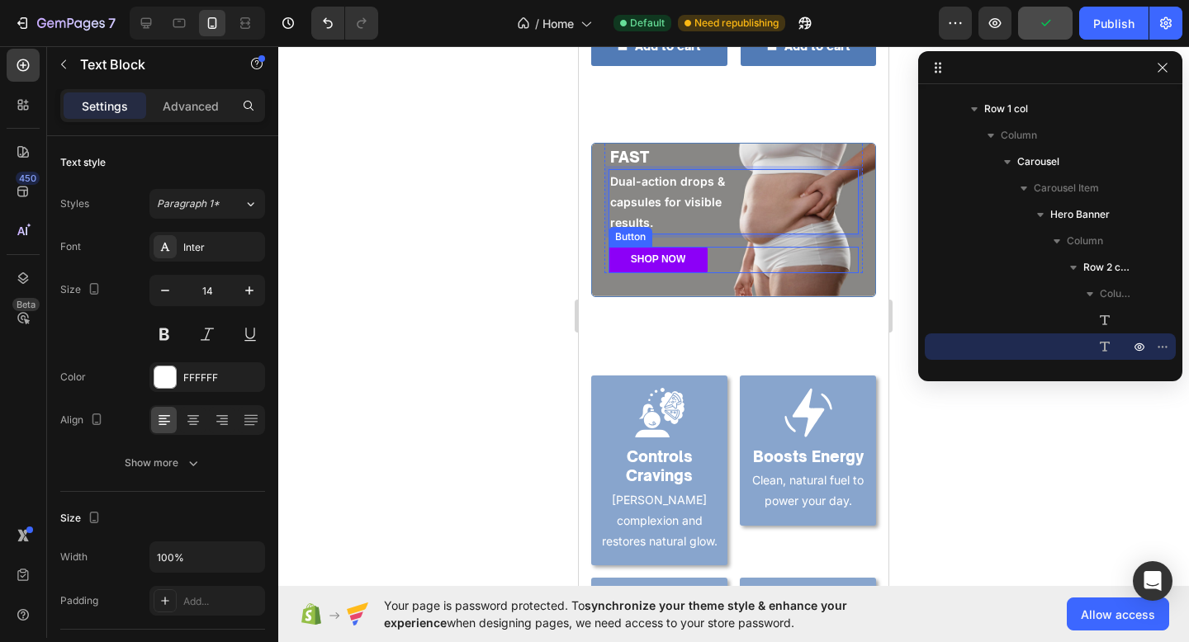
click at [736, 271] on div "SHOP NOW Button" at bounding box center [733, 260] width 250 height 26
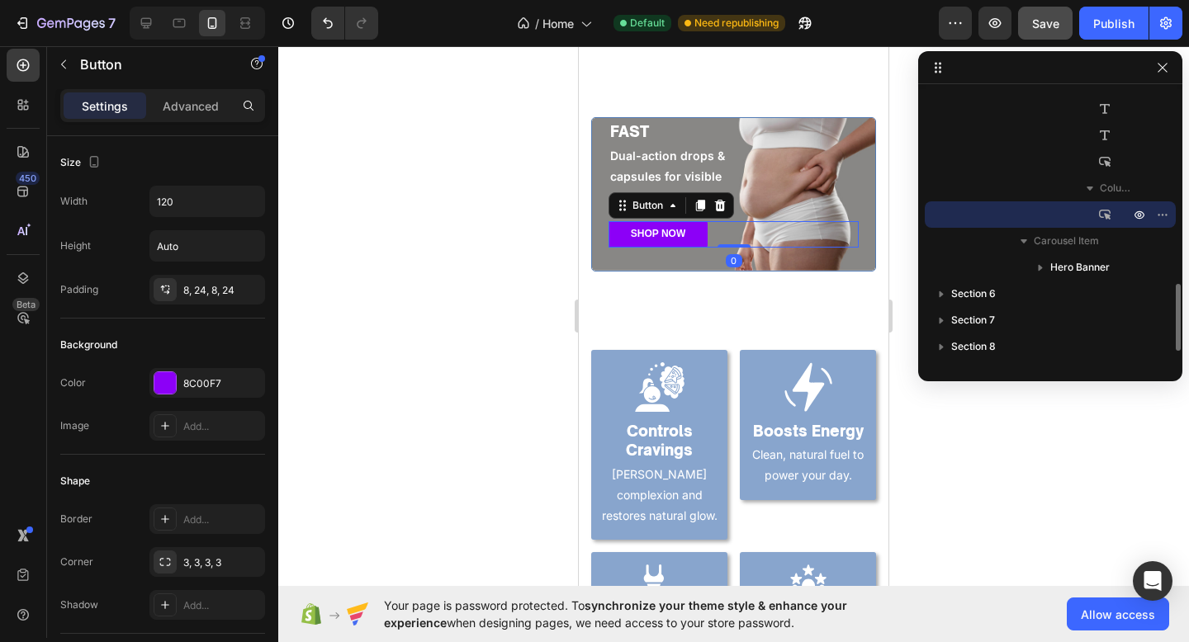
scroll to position [1201, 0]
click at [710, 263] on div "BURN FAT FAST Heading Dual-action drops & capsules for visible results. Text Bl…" at bounding box center [733, 174] width 283 height 192
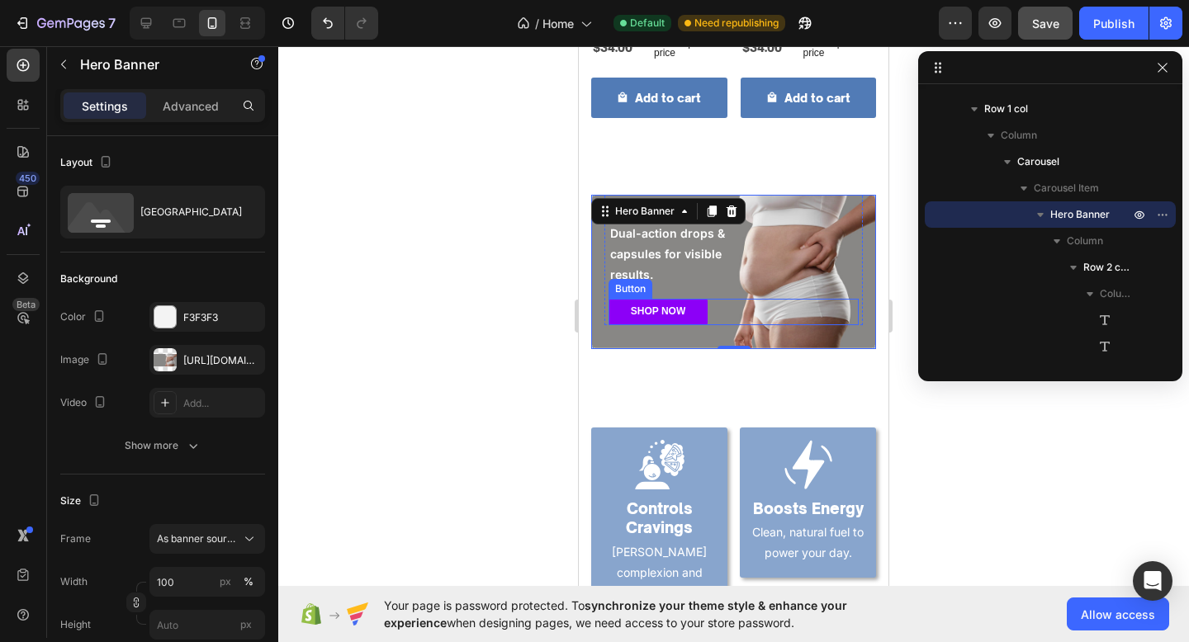
scroll to position [1095, 0]
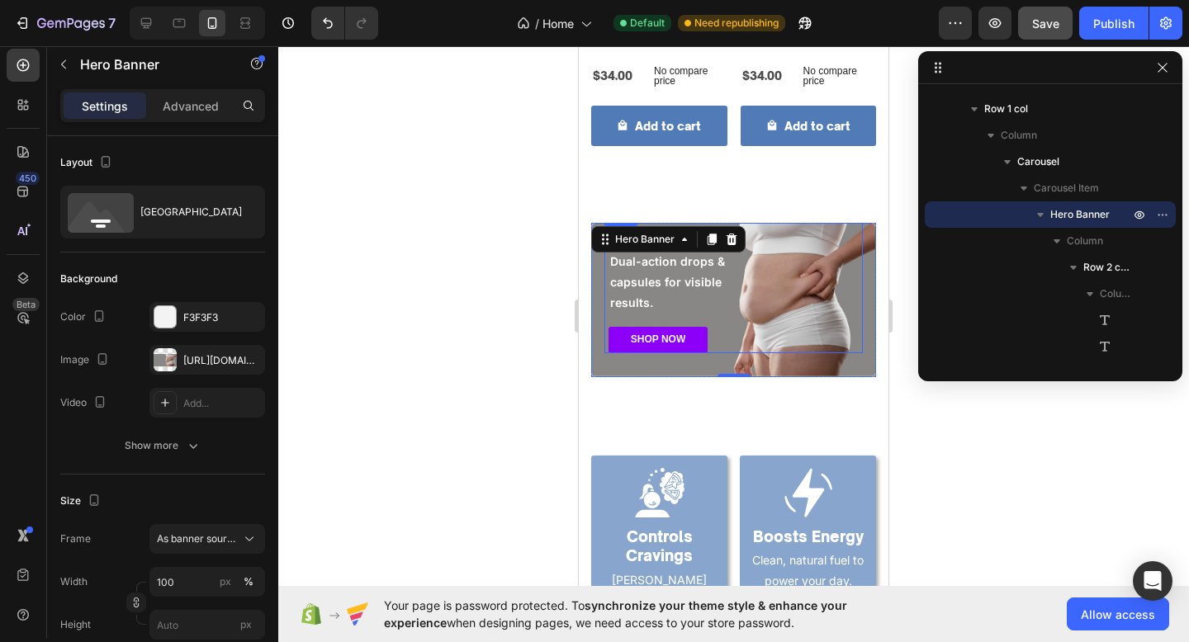
click at [749, 317] on div "BURN FAT FAST Heading Dual-action drops & capsules for visible results. Text Bl…" at bounding box center [733, 267] width 250 height 120
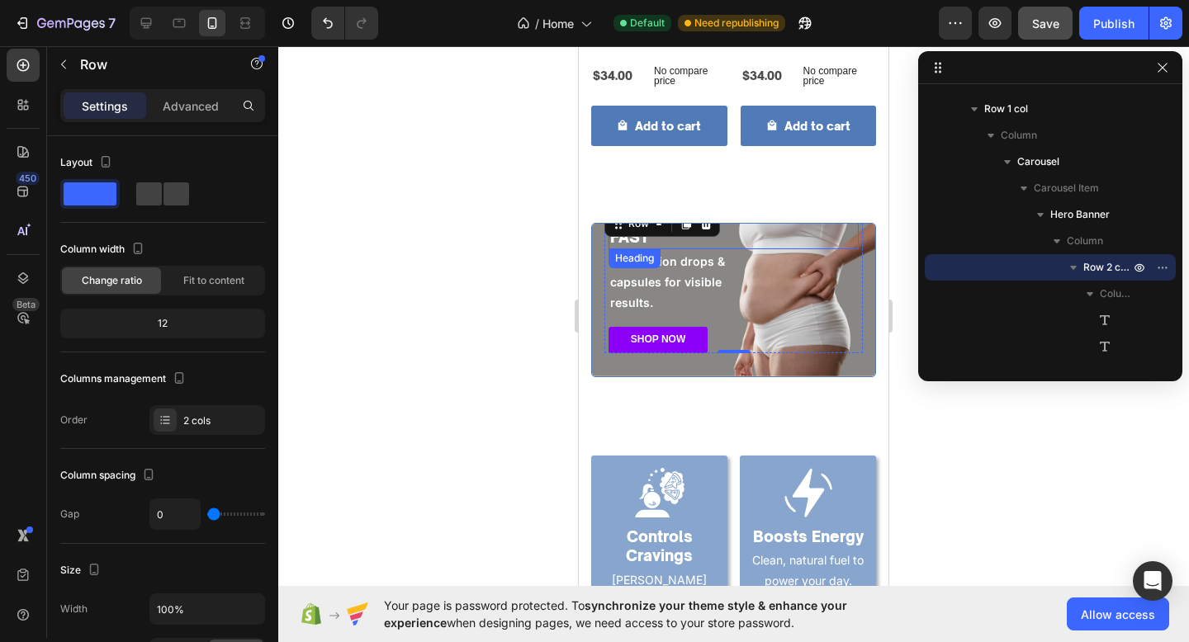
click at [651, 246] on h2 "BURN FAT FAST" at bounding box center [733, 228] width 250 height 42
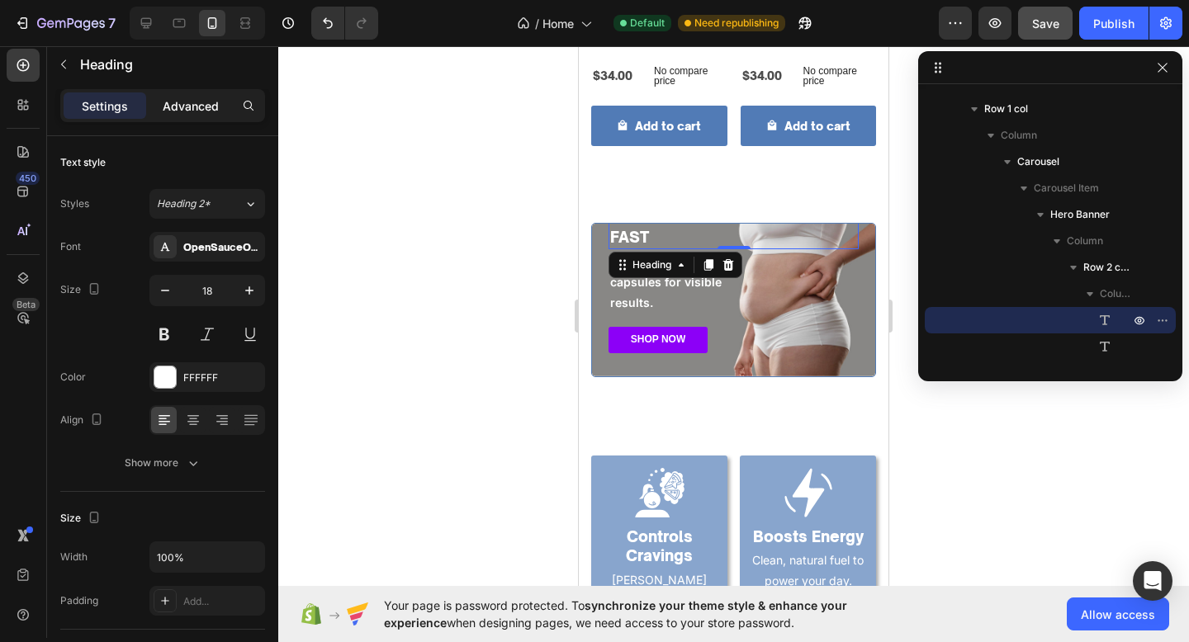
click at [173, 109] on p "Advanced" at bounding box center [191, 105] width 56 height 17
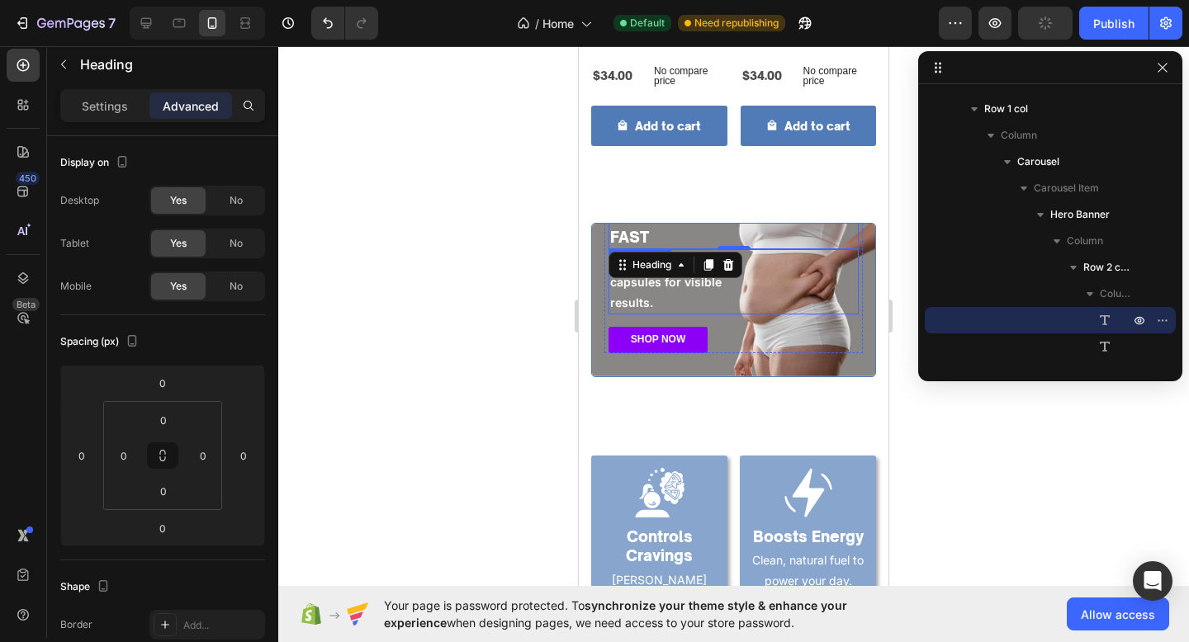
click at [670, 293] on p "results." at bounding box center [733, 302] width 247 height 21
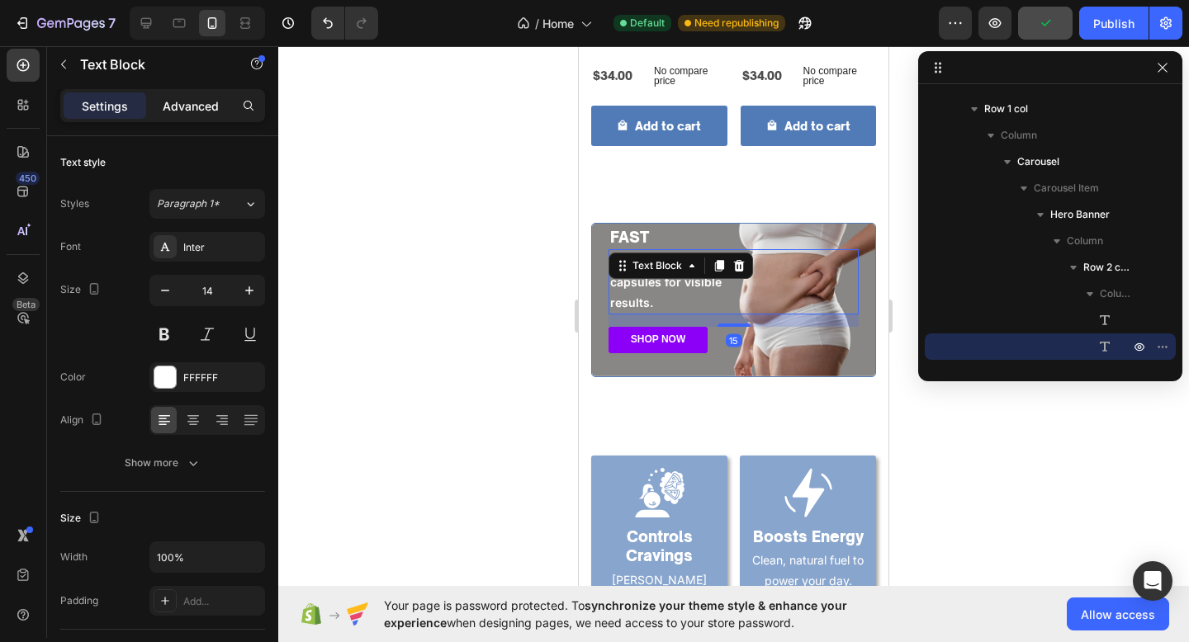
click at [174, 98] on p "Advanced" at bounding box center [191, 105] width 56 height 17
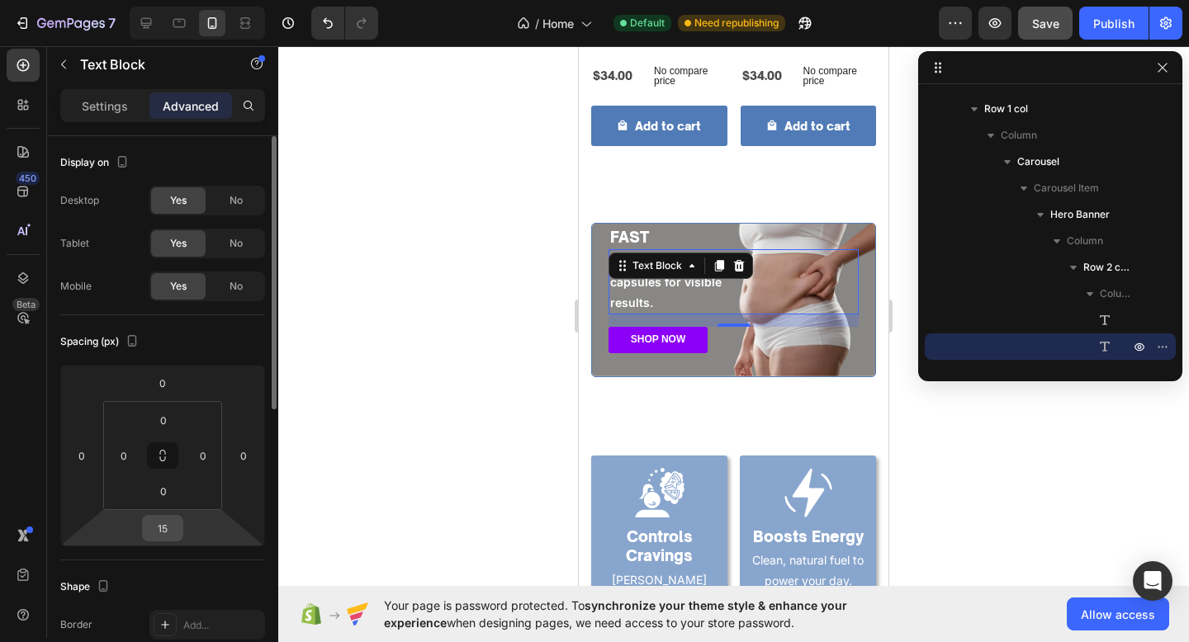
click at [154, 521] on input "15" at bounding box center [162, 528] width 33 height 25
type input "0"
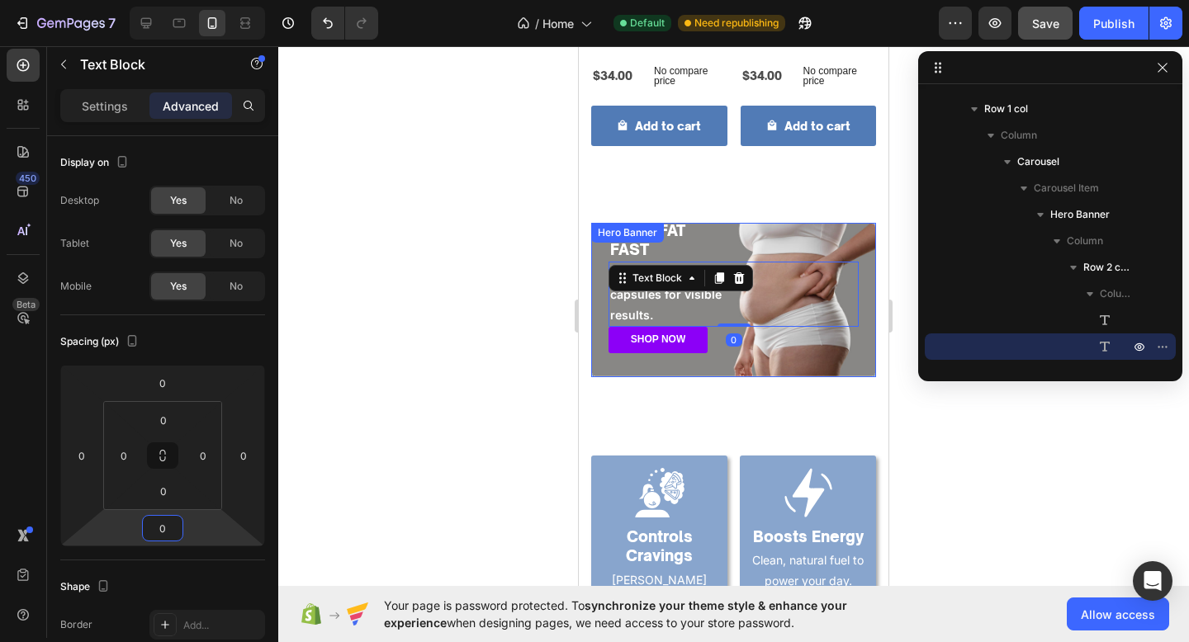
click at [642, 364] on div "BURN FAT FAST Heading Dual-action drops & capsules for visible results. Text Bl…" at bounding box center [733, 286] width 283 height 180
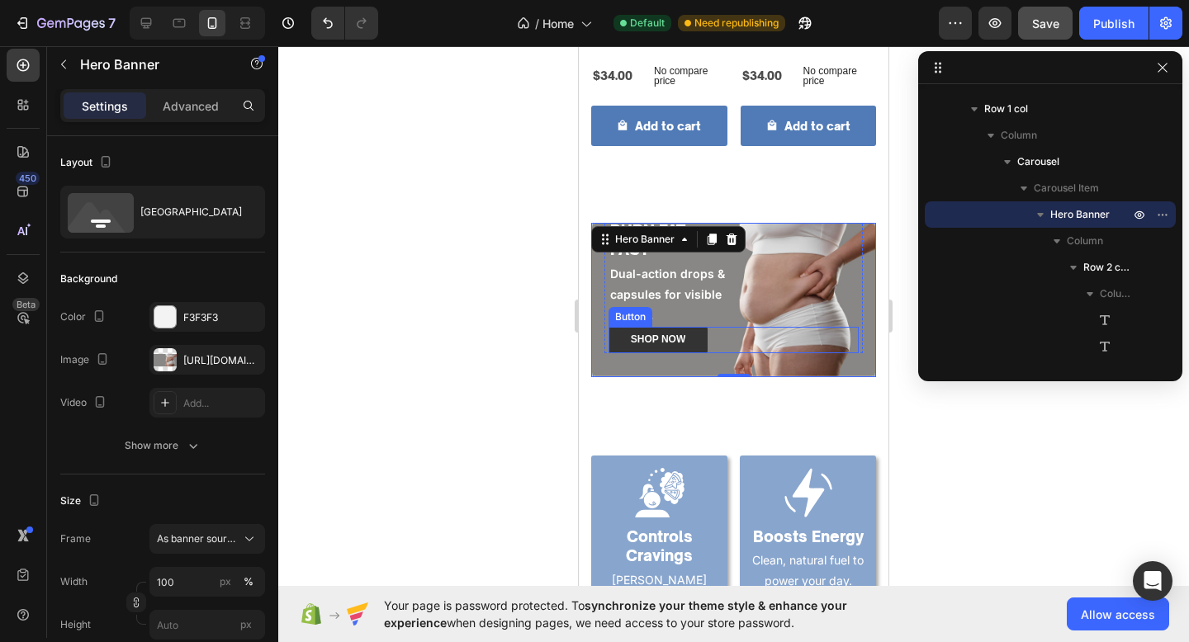
click at [706, 338] on link "SHOP NOW" at bounding box center [657, 340] width 99 height 26
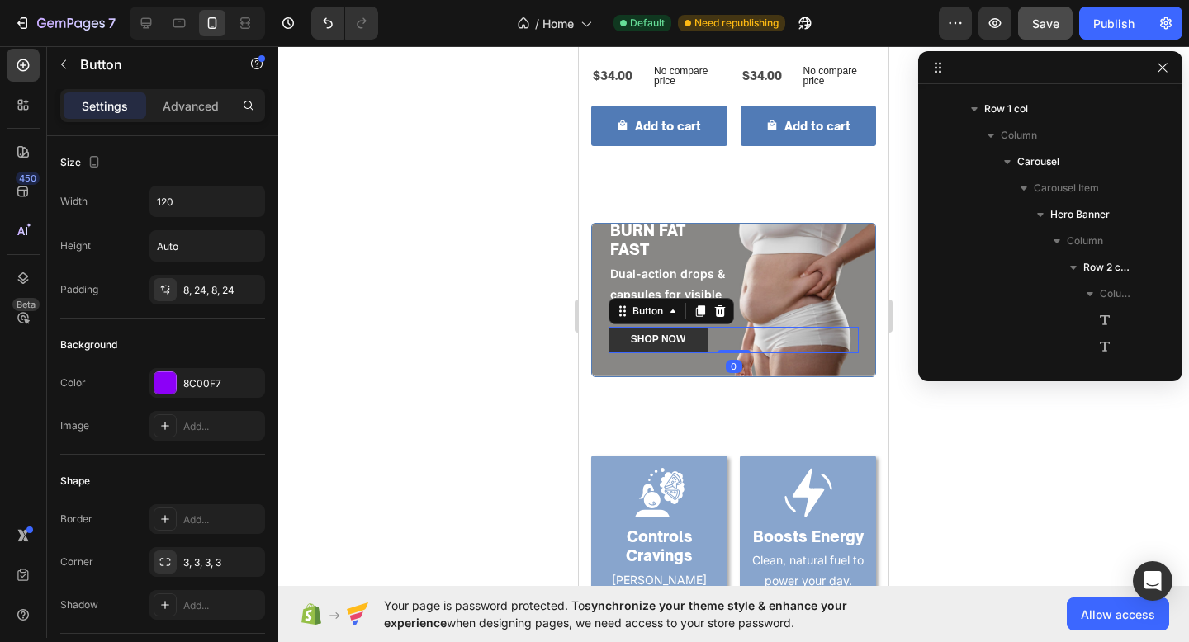
scroll to position [788, 0]
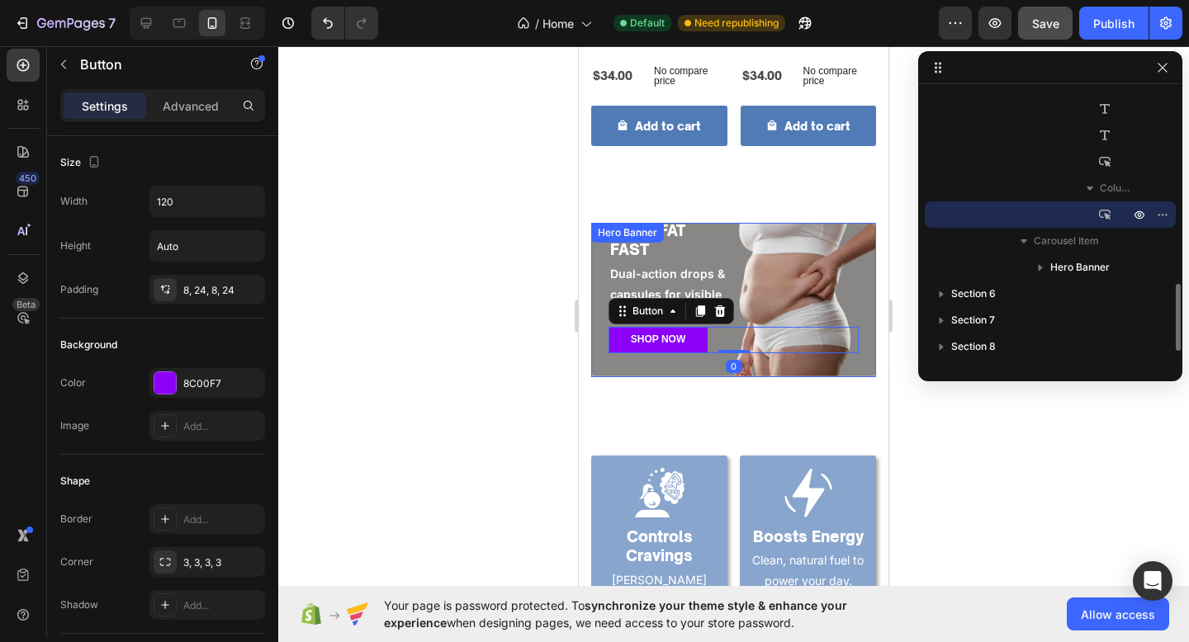
click at [672, 367] on div "BURN FAT FAST Heading Dual-action drops & capsules for visible results. Text Bl…" at bounding box center [733, 286] width 283 height 180
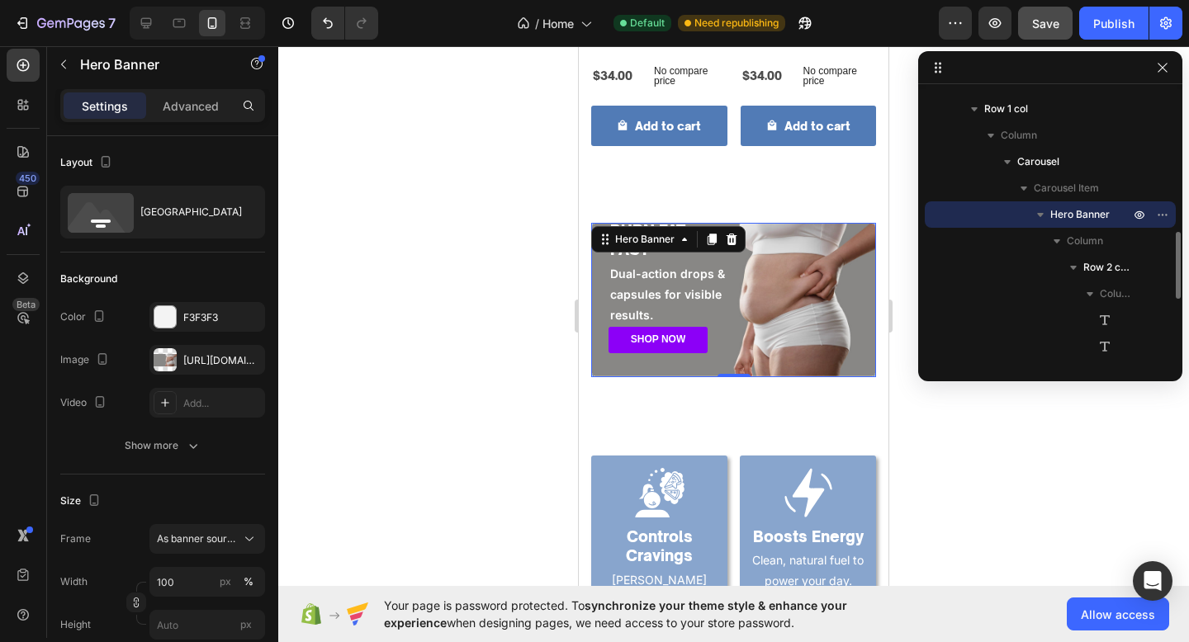
scroll to position [999, 0]
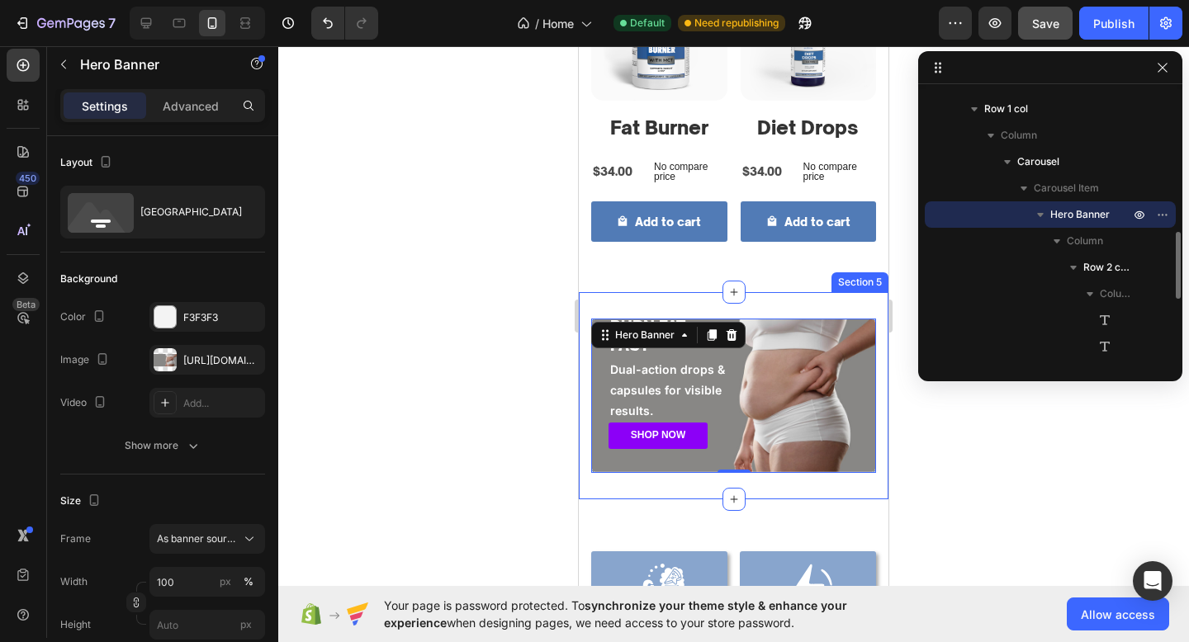
click at [589, 363] on div "BURN FAT FAST Heading Dual-action drops & capsules for visible results. Text Bl…" at bounding box center [734, 395] width 310 height 207
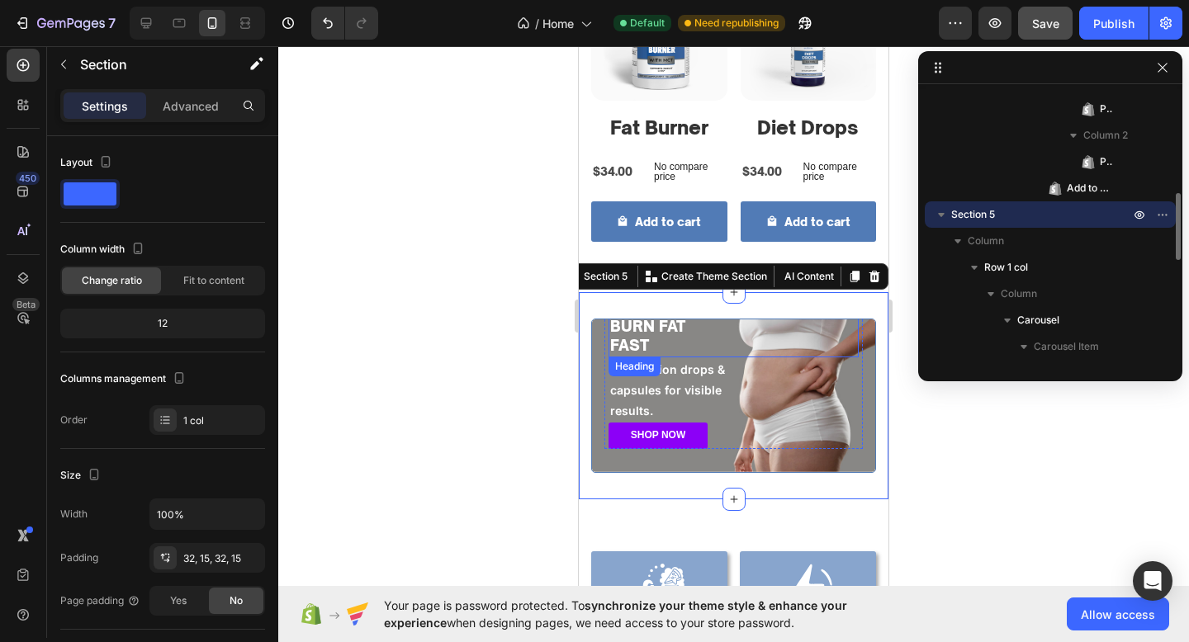
click at [642, 326] on strong "BURN FAT" at bounding box center [647, 326] width 75 height 18
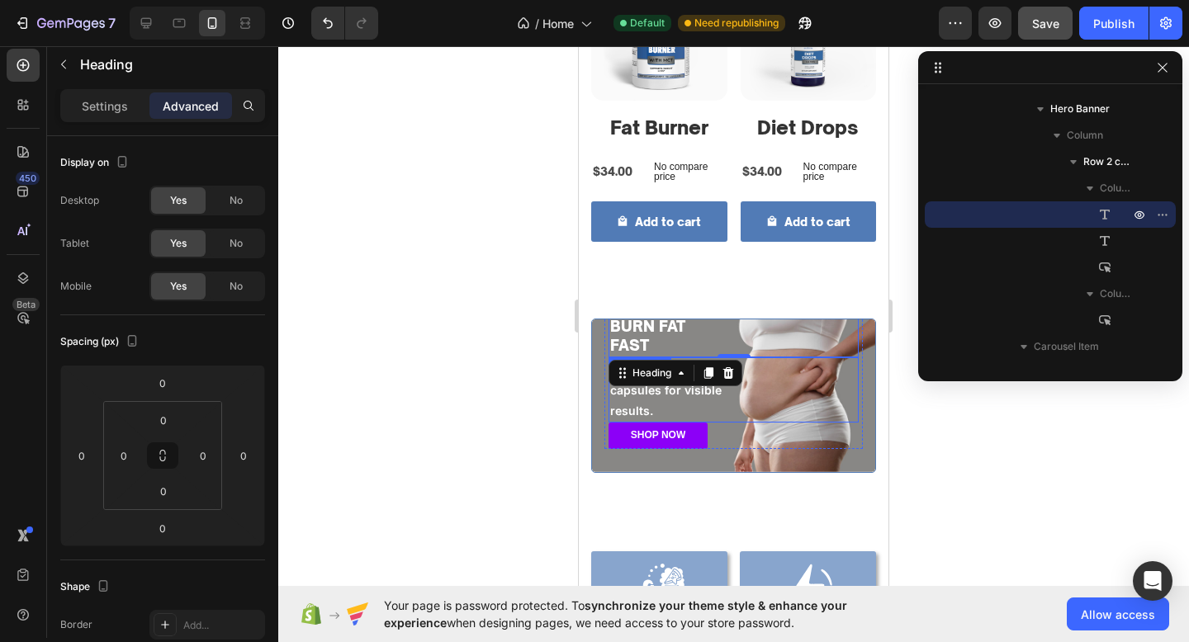
click at [762, 361] on p "Dual-action drops &" at bounding box center [733, 369] width 247 height 21
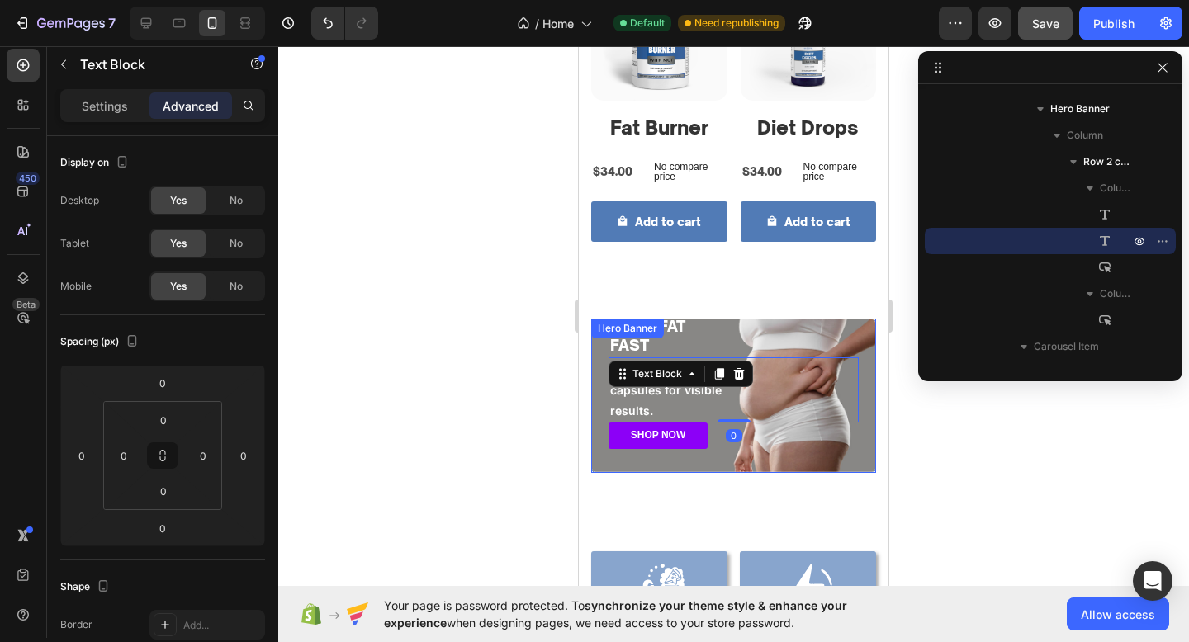
click at [752, 450] on div "BURN FAT FAST Heading Dual-action drops & capsules for visible results. Text Bl…" at bounding box center [733, 382] width 283 height 180
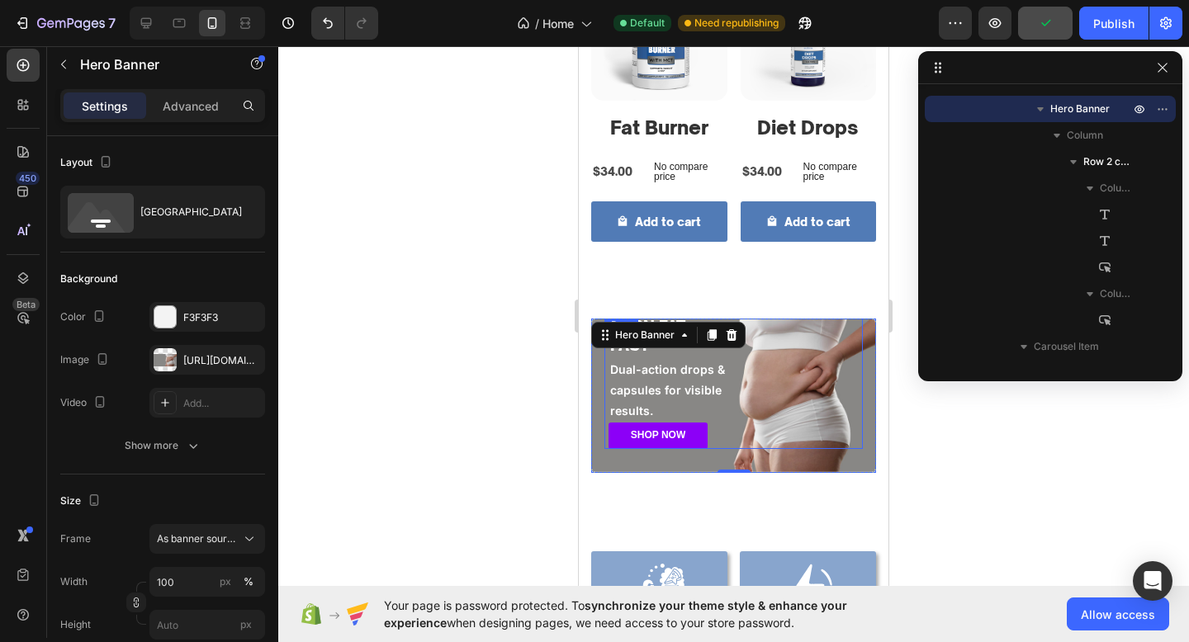
click at [608, 414] on div "BURN FAT FAST Heading Dual-action drops & capsules for visible results. Text Bl…" at bounding box center [733, 382] width 258 height 134
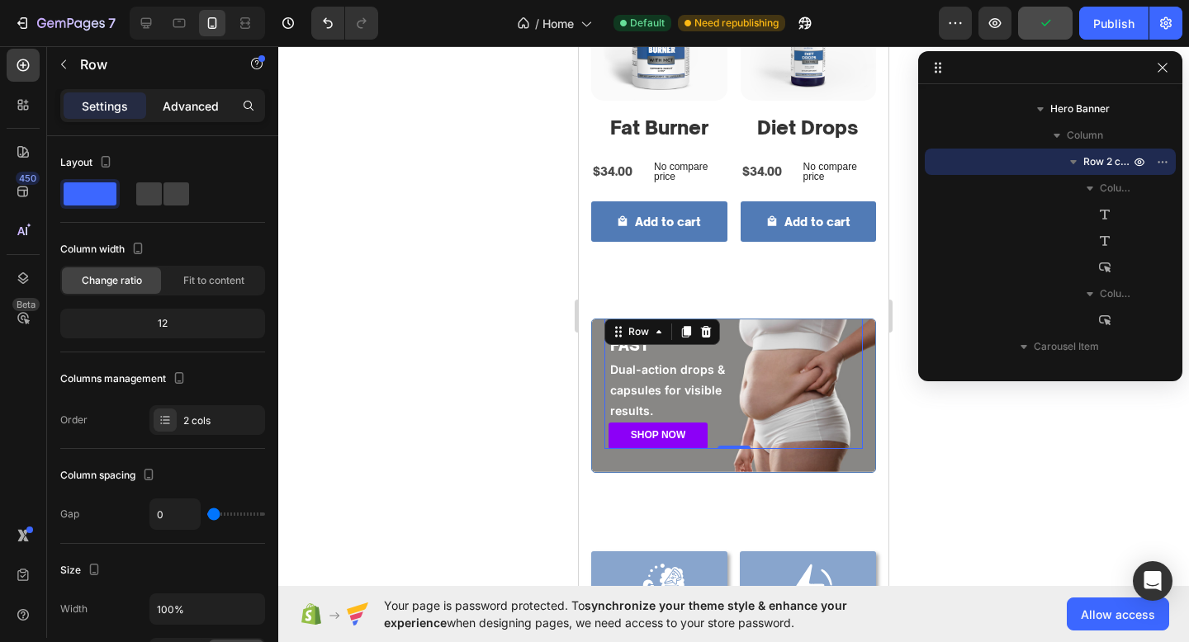
click at [164, 97] on p "Advanced" at bounding box center [191, 105] width 56 height 17
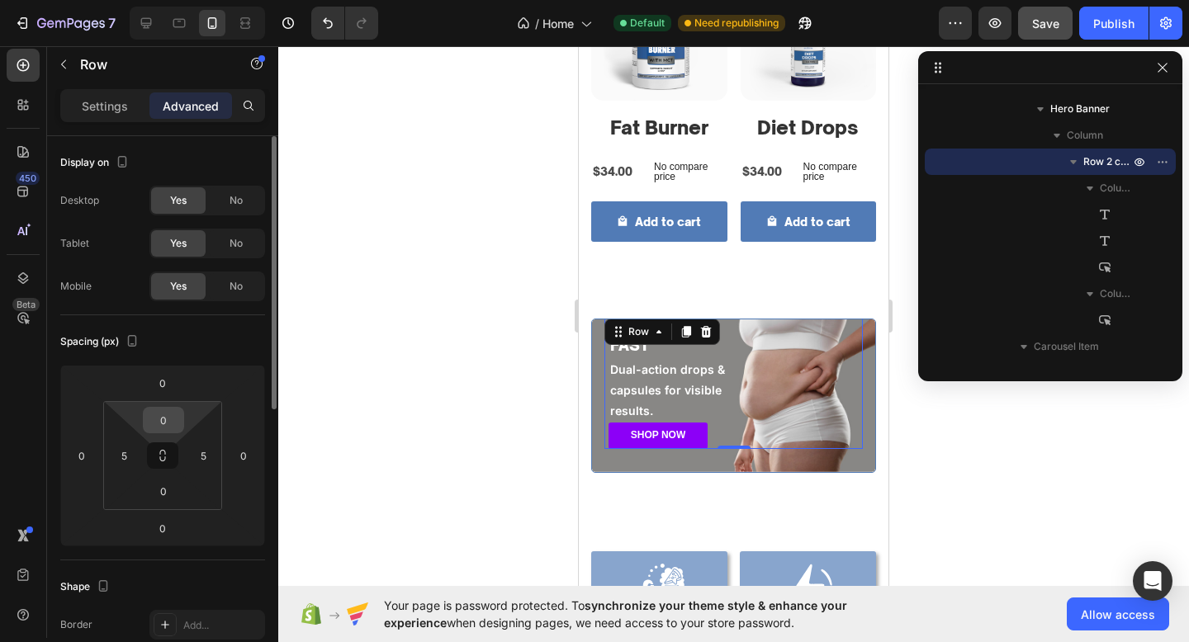
click at [158, 427] on input "0" at bounding box center [163, 420] width 33 height 25
type input "15"
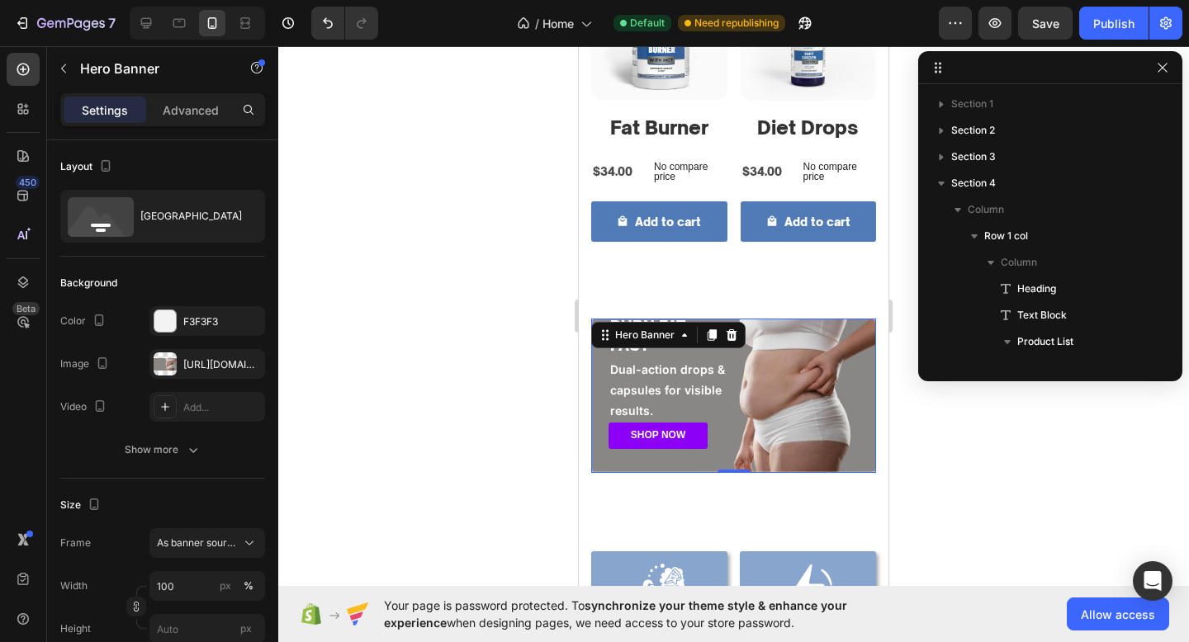
scroll to position [682, 0]
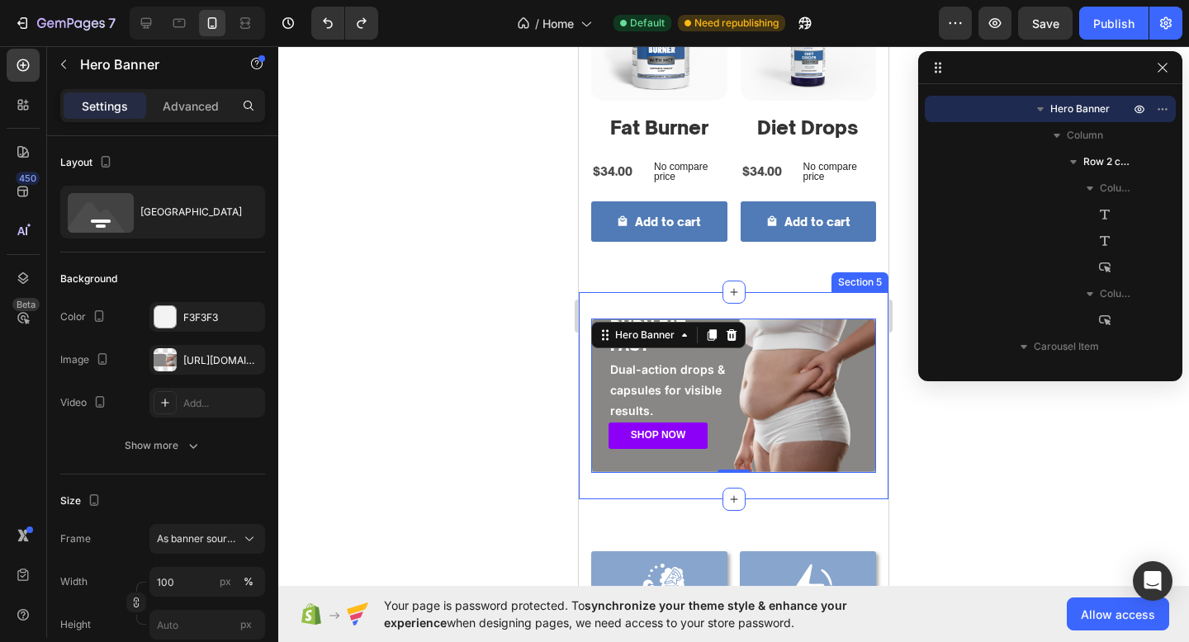
click at [811, 492] on div "BURN FAT FAST Heading Dual-action drops & capsules for visible results. Text Bl…" at bounding box center [734, 395] width 310 height 207
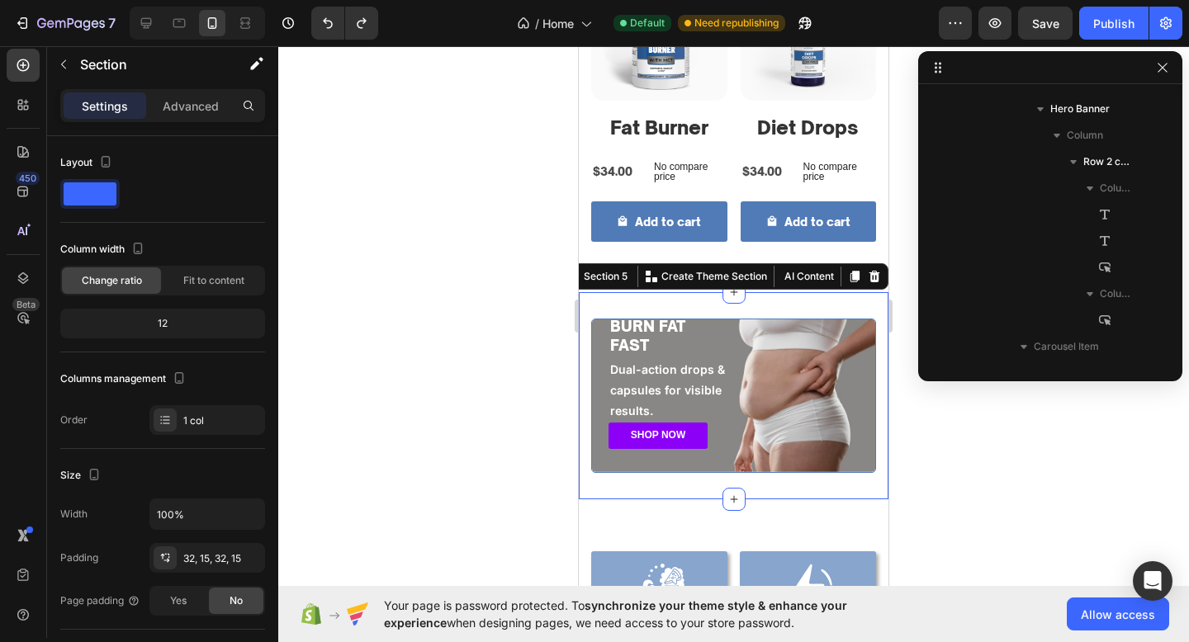
scroll to position [418, 0]
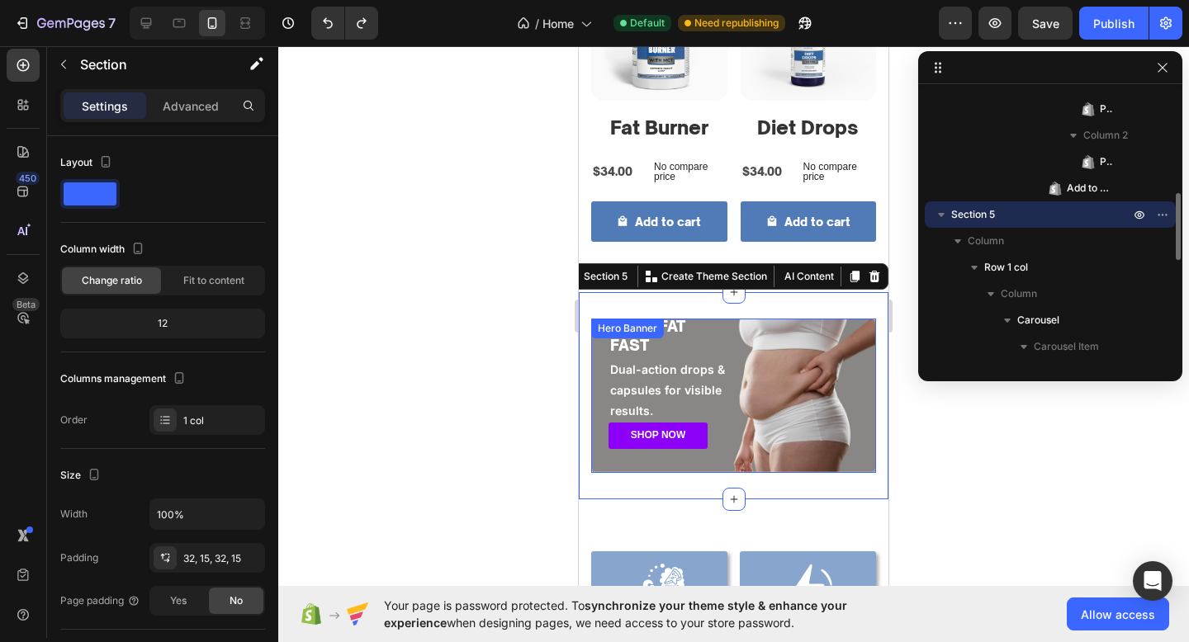
click at [655, 319] on div "BURN FAT FAST Heading Dual-action drops & capsules for visible results. Text Bl…" at bounding box center [733, 396] width 285 height 154
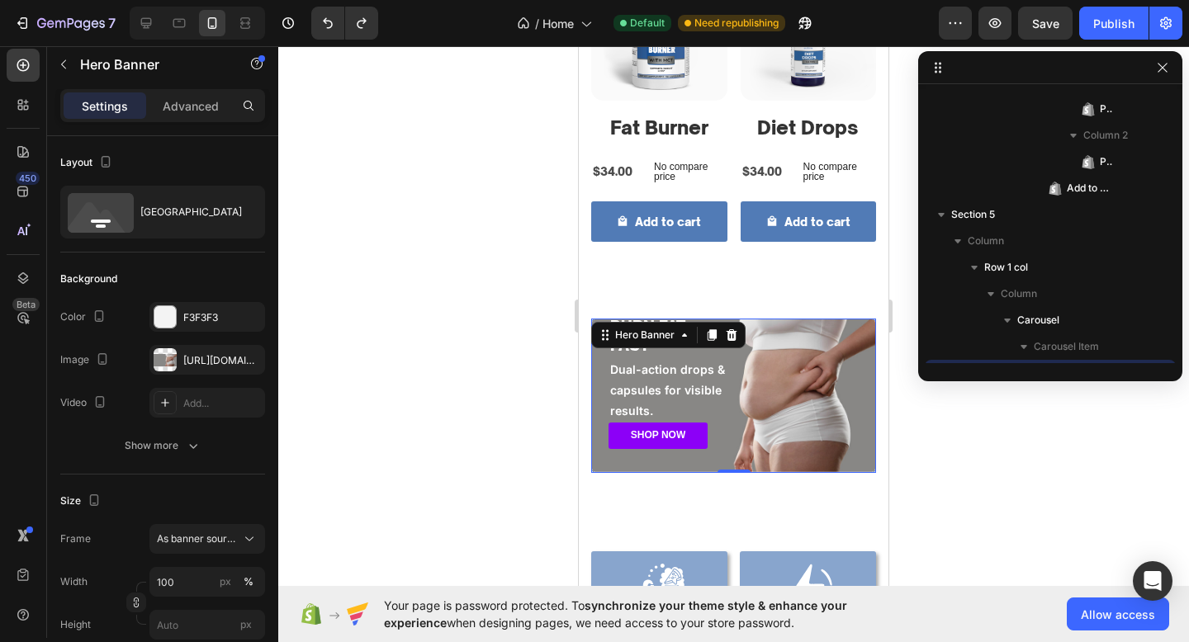
scroll to position [576, 0]
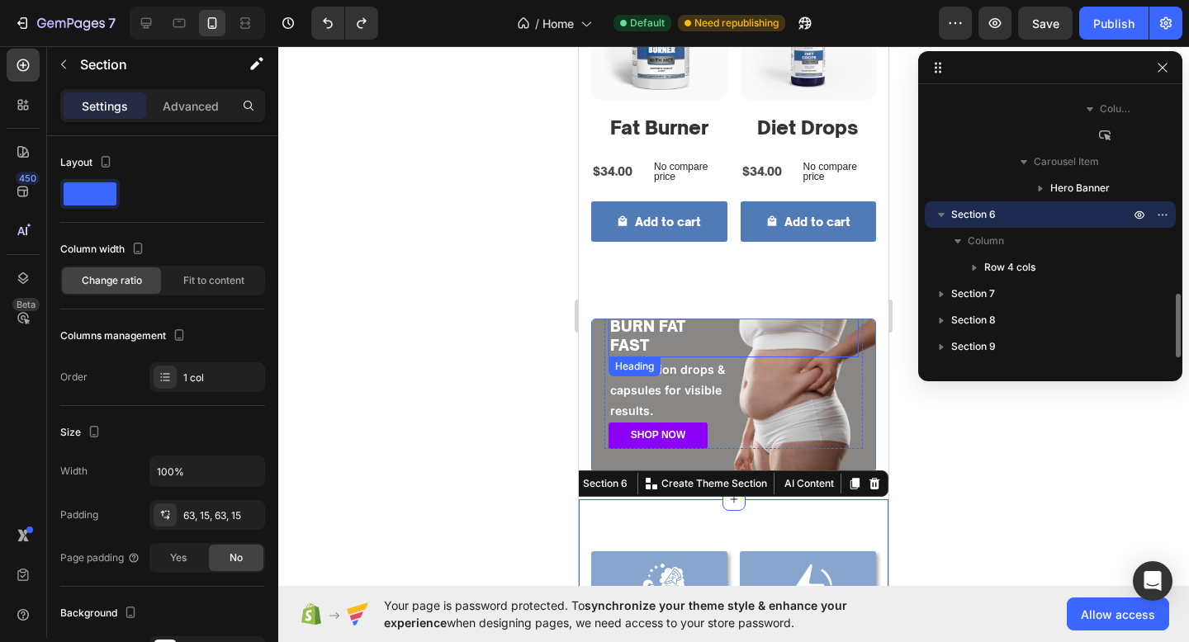
click at [691, 340] on h2 "BURN FAT FAST" at bounding box center [733, 336] width 250 height 42
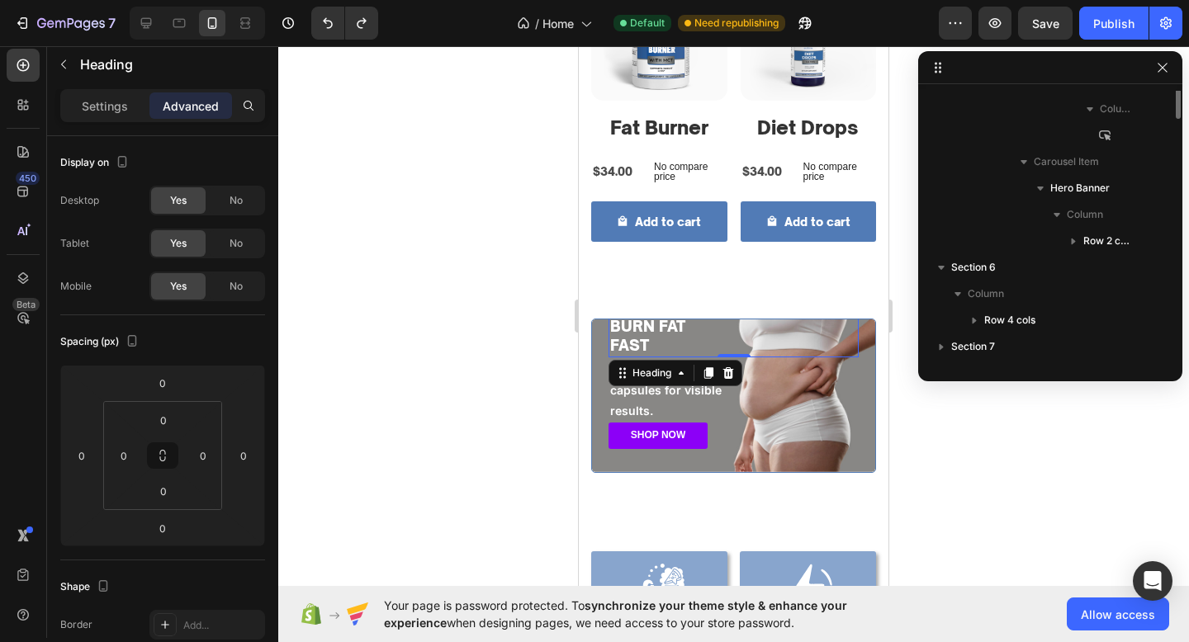
scroll to position [682, 0]
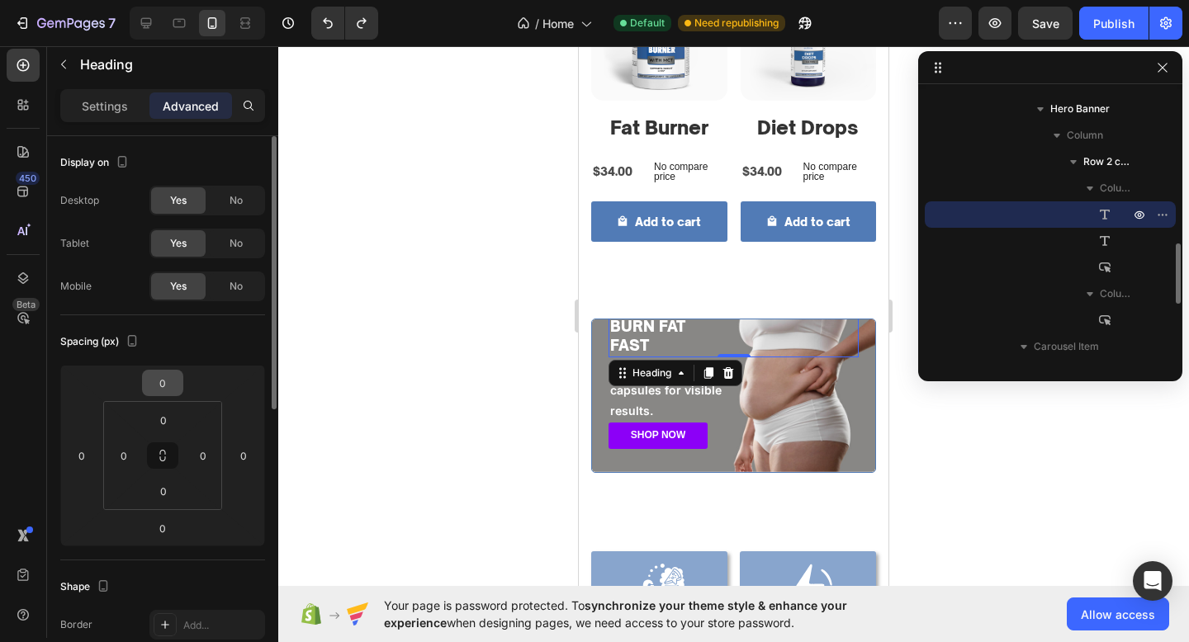
click at [168, 381] on input "0" at bounding box center [162, 383] width 33 height 25
type input "4"
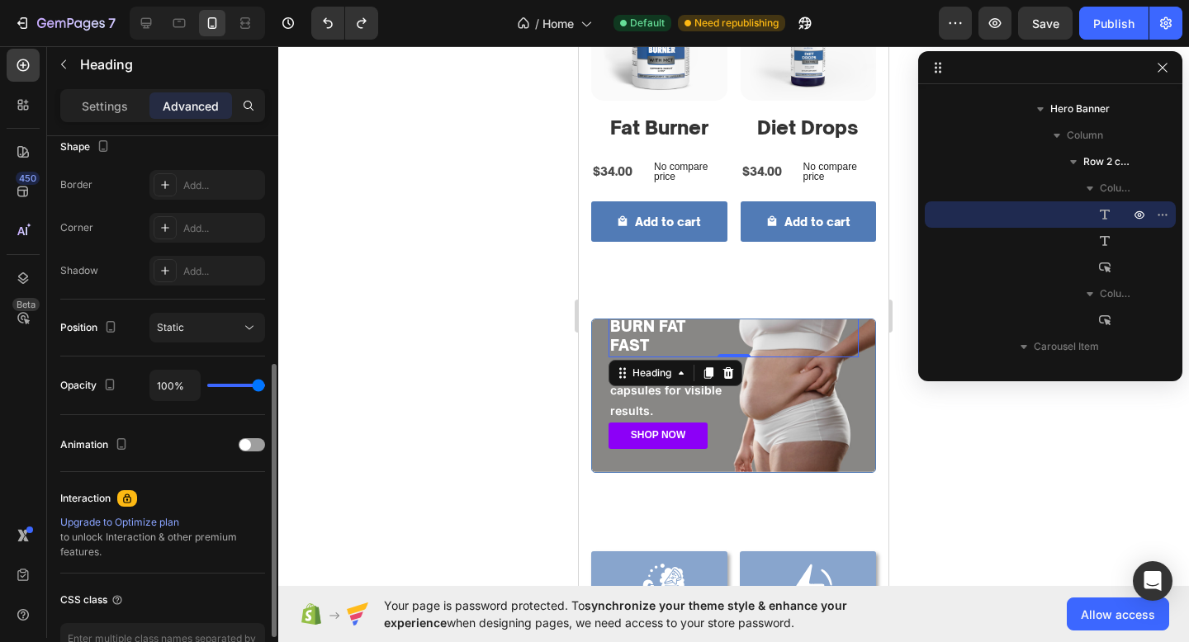
scroll to position [447, 0]
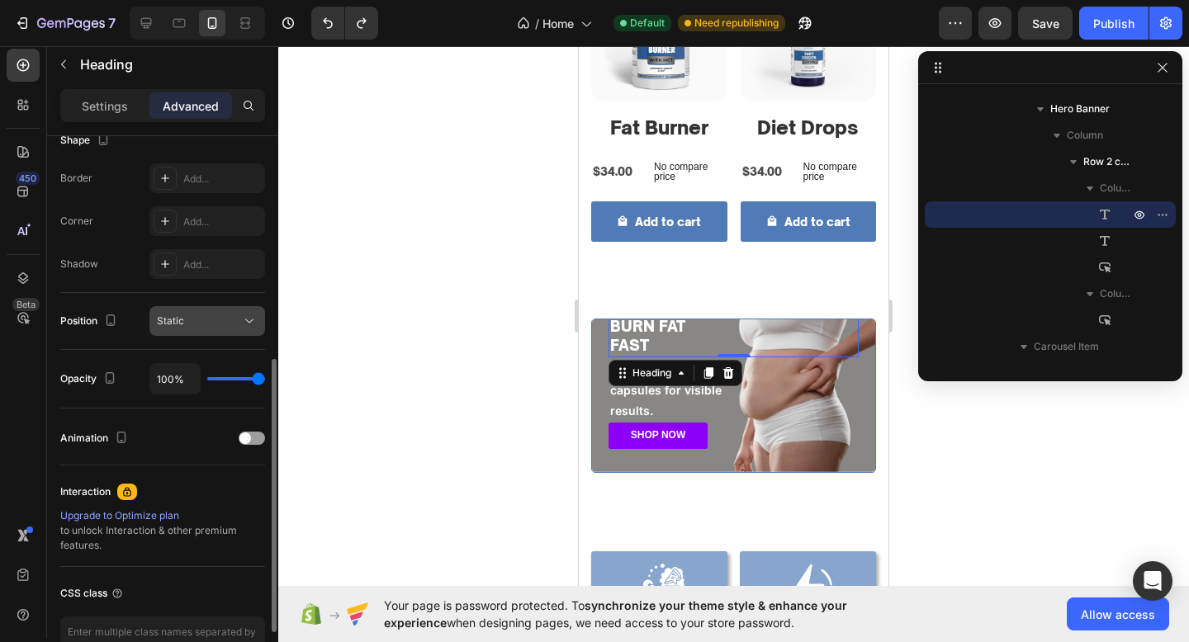
type input "0"
click at [224, 315] on div "Static" at bounding box center [199, 321] width 84 height 15
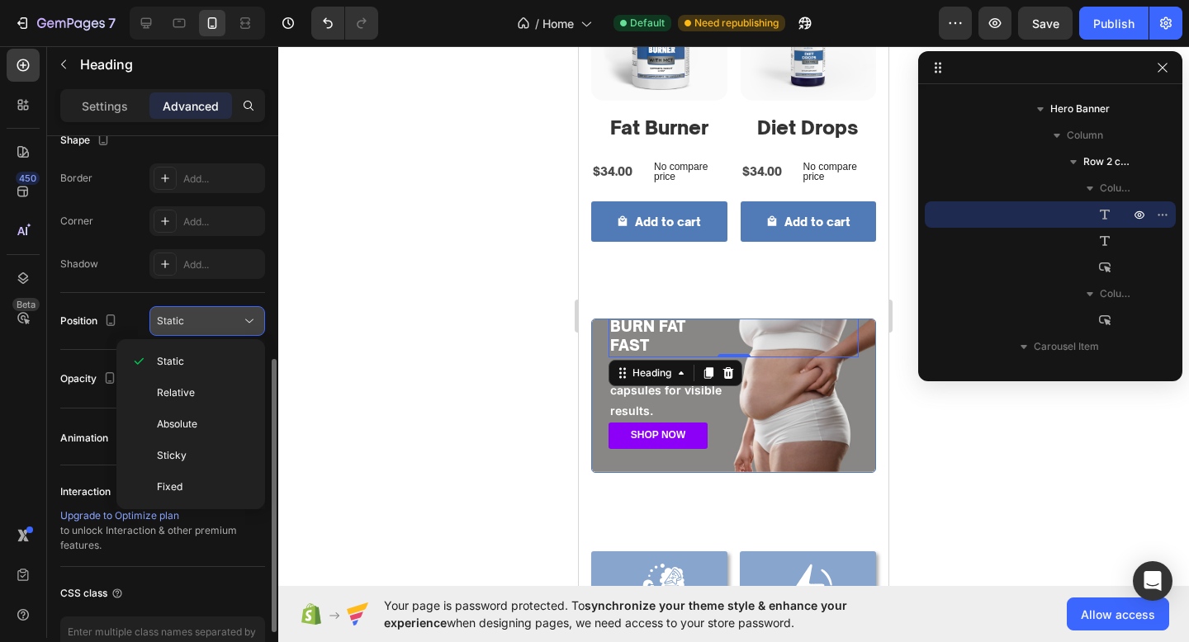
click at [224, 315] on div "Static" at bounding box center [199, 321] width 84 height 15
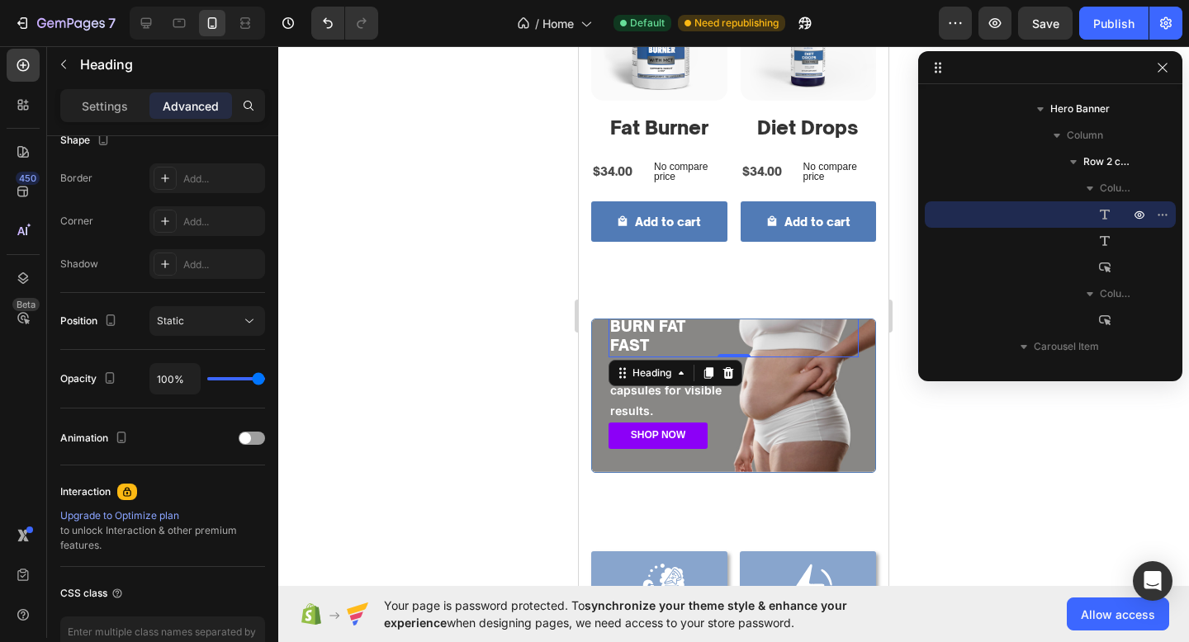
click at [745, 331] on h2 "BURN FAT FAST" at bounding box center [733, 336] width 250 height 42
click at [593, 394] on div "BURN FAT FAST Heading 0 Dual-action drops & capsules for visible results. Text …" at bounding box center [733, 382] width 283 height 180
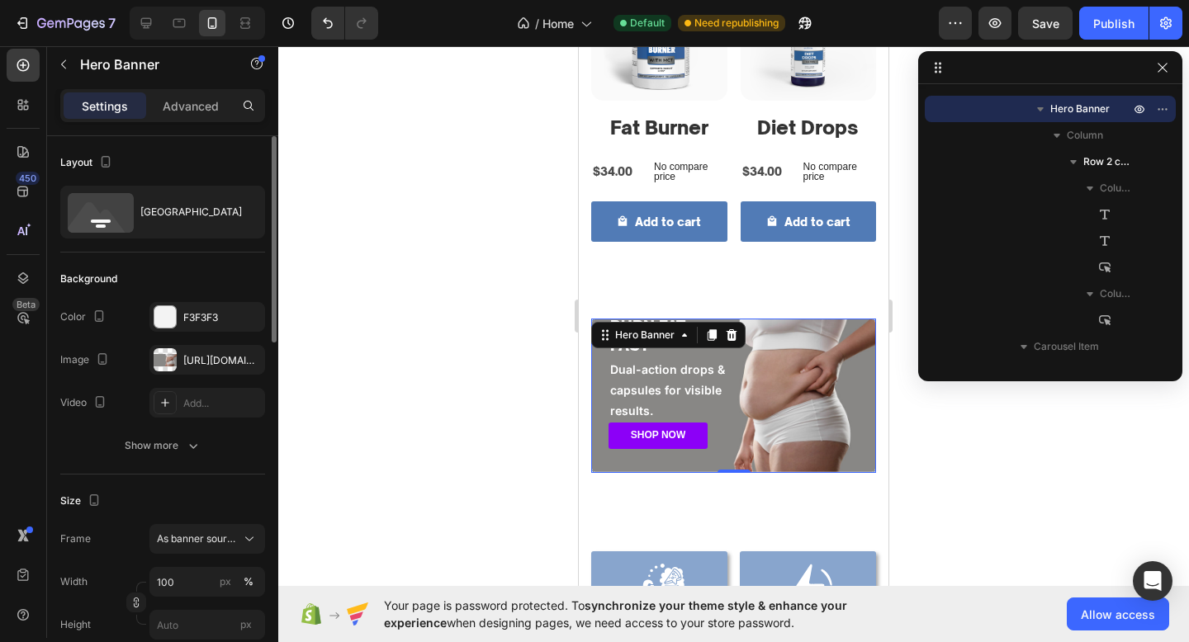
scroll to position [1015, 0]
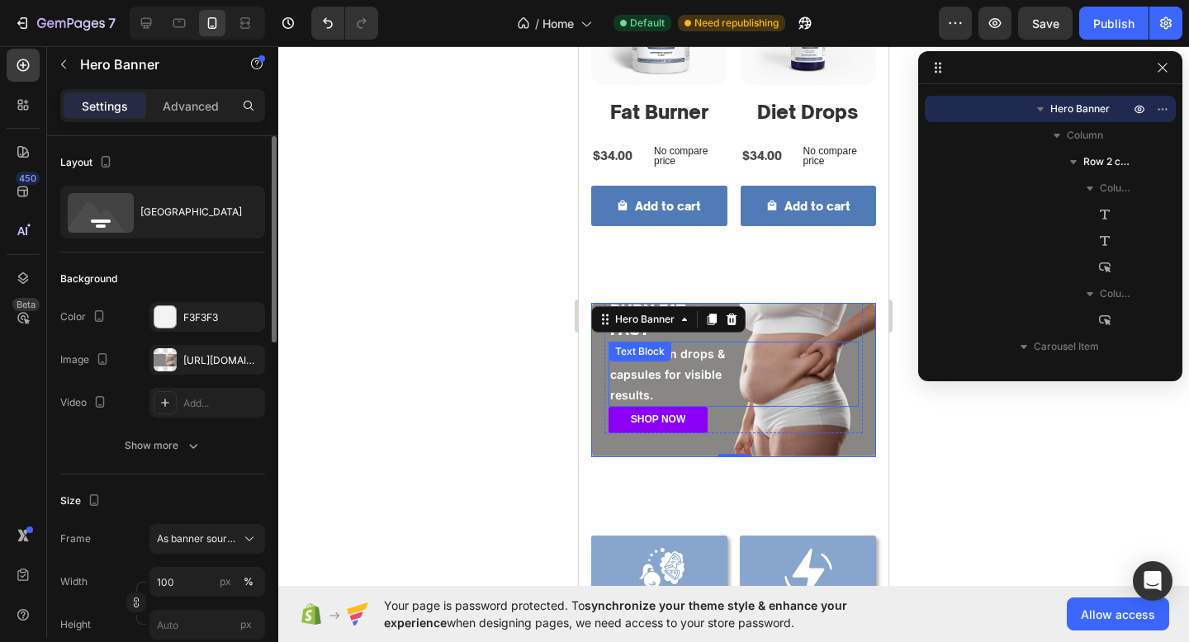
click at [688, 355] on p "Dual-action drops &" at bounding box center [733, 353] width 247 height 21
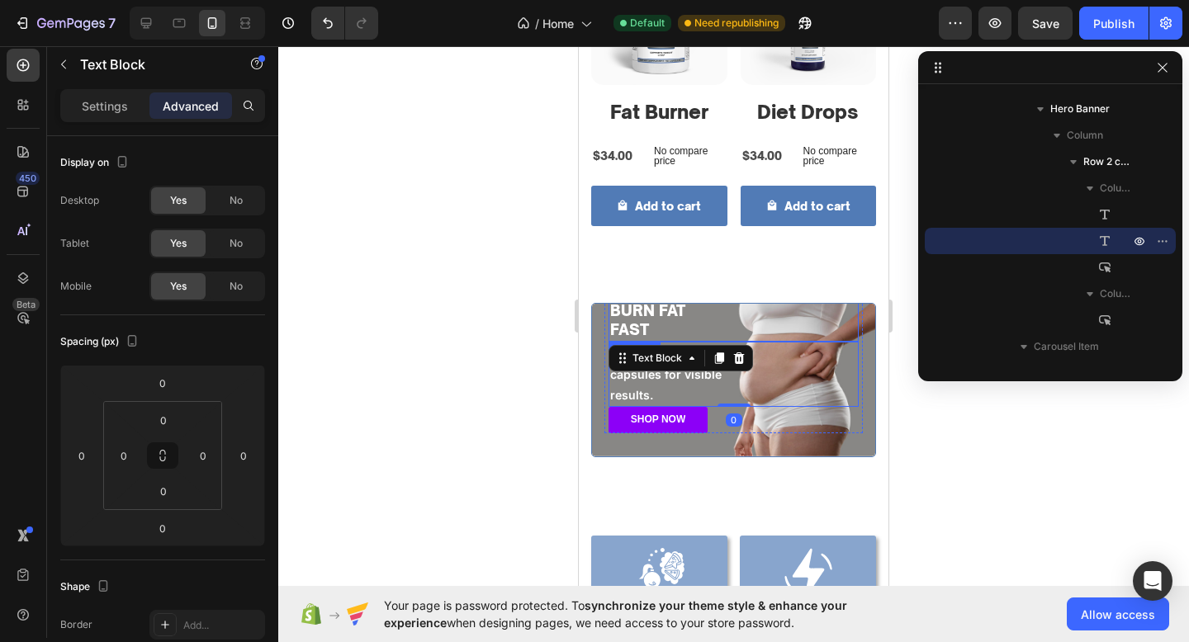
click at [689, 305] on p "⁠⁠⁠⁠⁠⁠⁠ BURN FAT FAST" at bounding box center [733, 320] width 247 height 39
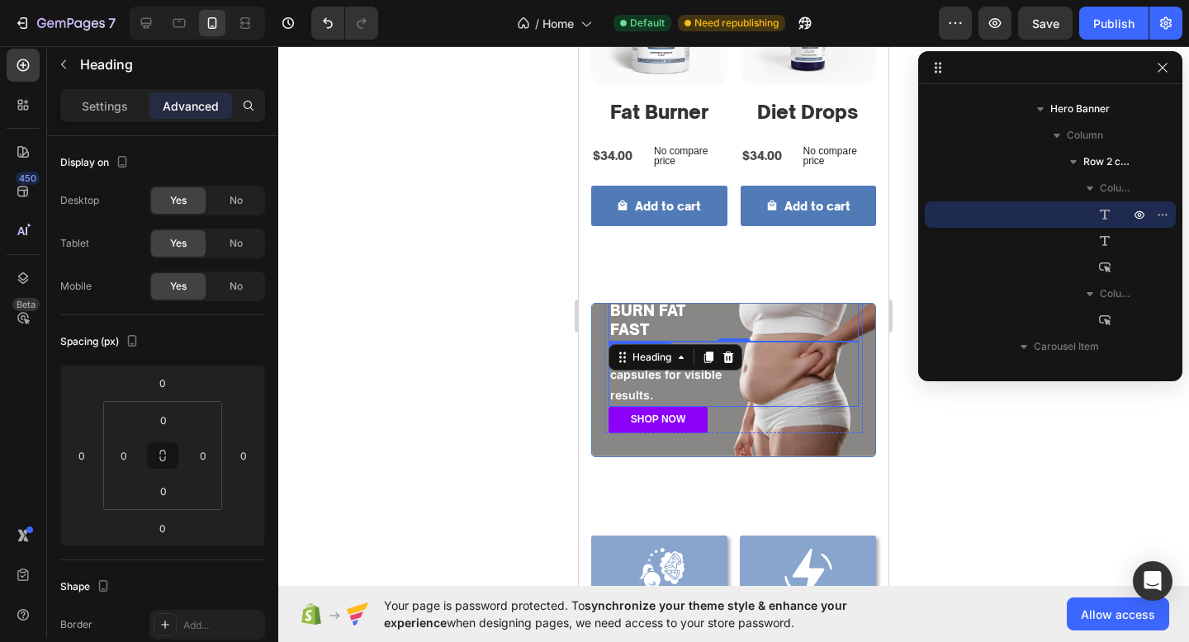
click at [690, 377] on p "capsules for visible" at bounding box center [733, 374] width 247 height 21
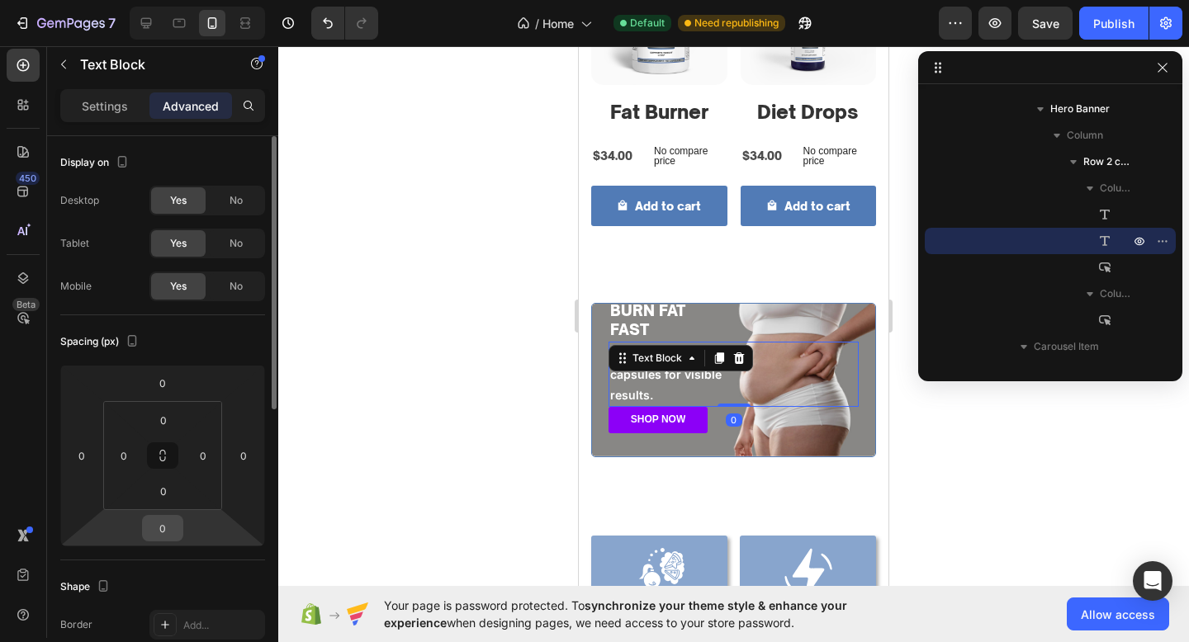
click at [163, 532] on input "0" at bounding box center [162, 528] width 33 height 25
type input "15"
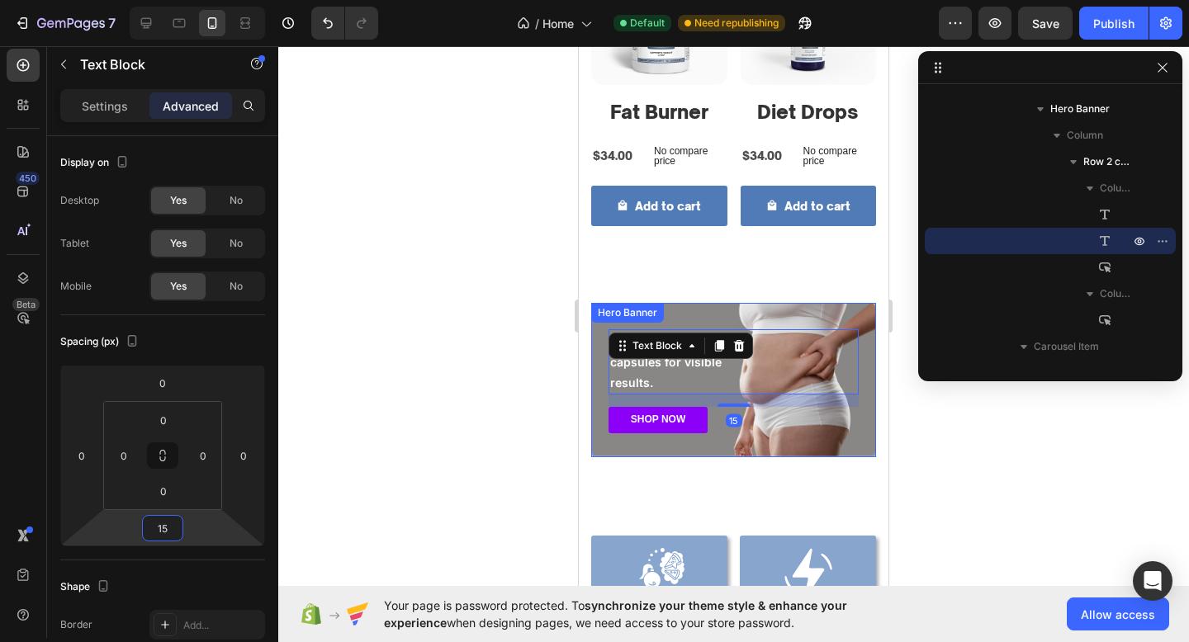
click at [646, 456] on div "⁠⁠⁠⁠⁠⁠⁠ BURN FAT FAST Heading Dual-action drops & capsules for visible results.…" at bounding box center [733, 380] width 285 height 154
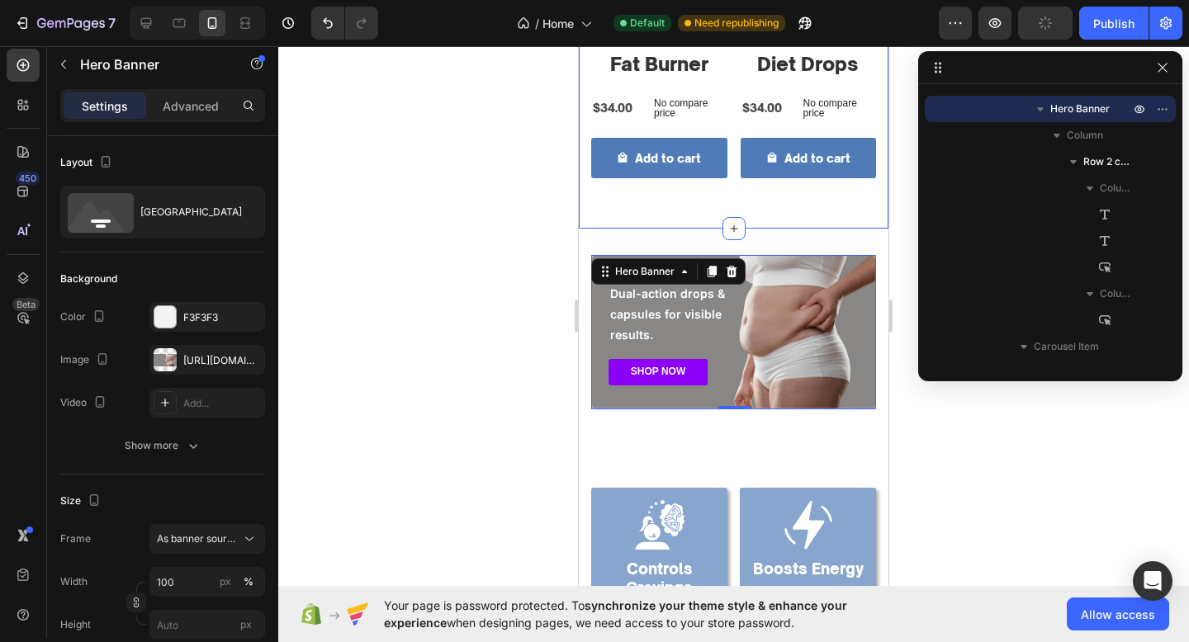
scroll to position [1066, 0]
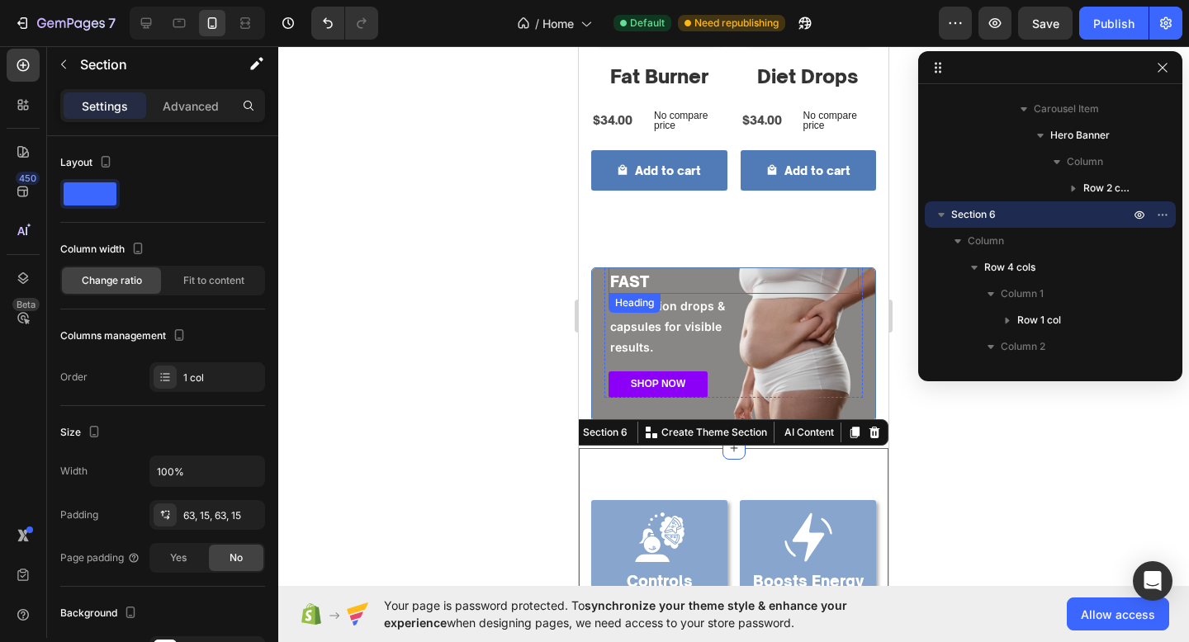
scroll to position [1095, 0]
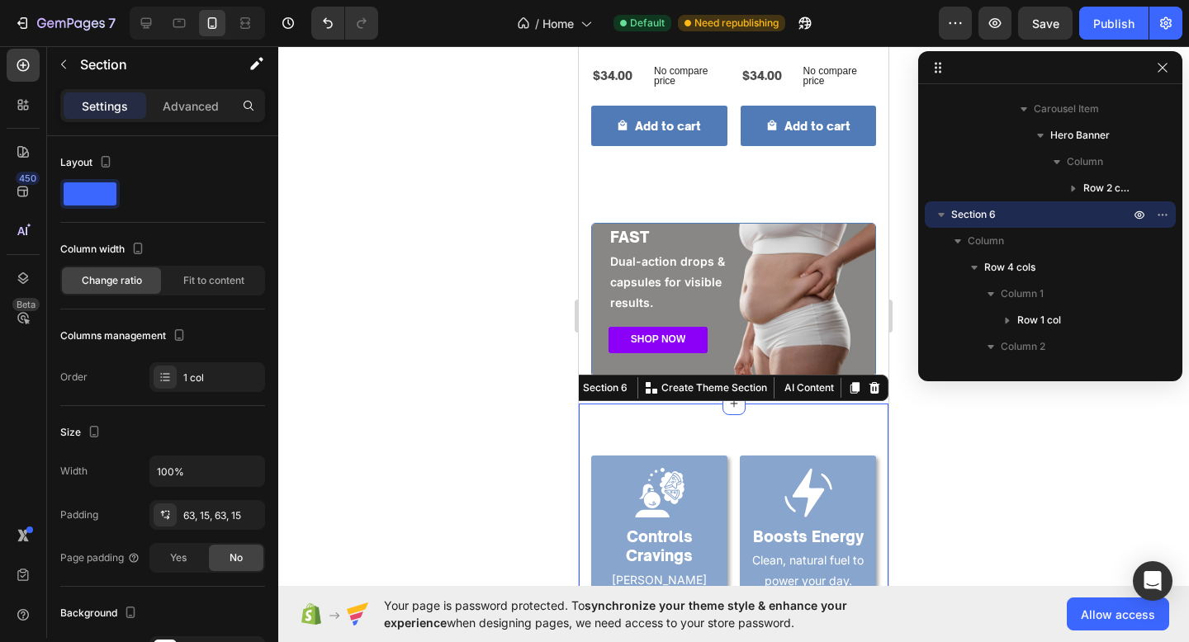
click at [745, 434] on div "Image Burns Fat Fast Heading Turmeric-powered care for radiant skin. Text Block…" at bounding box center [734, 627] width 310 height 447
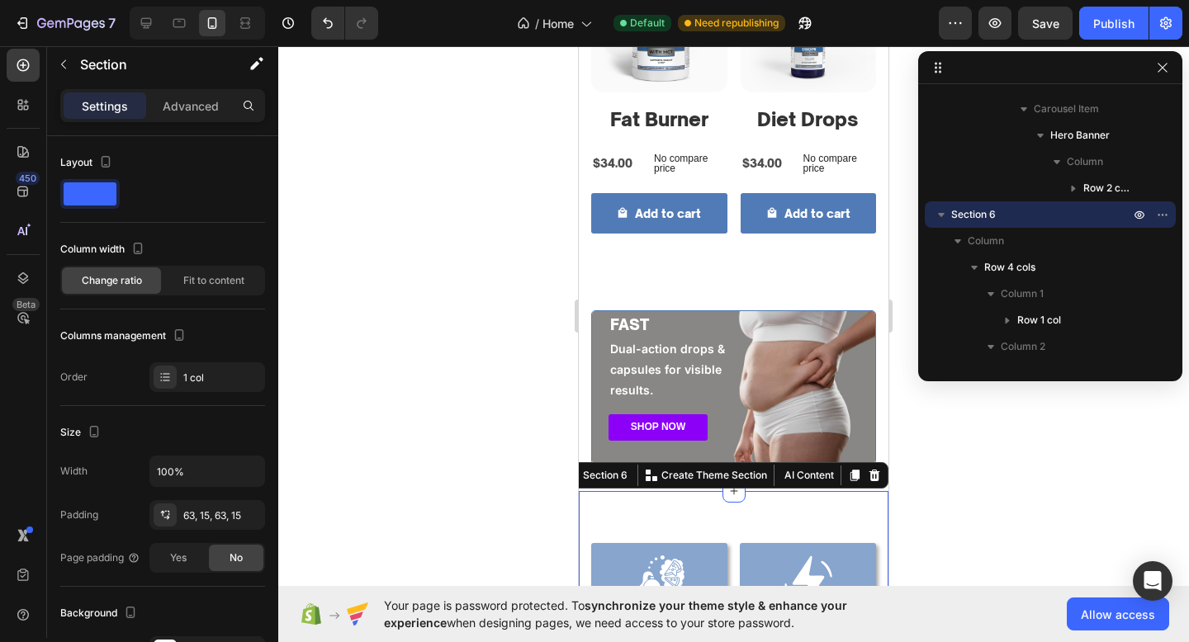
scroll to position [1006, 0]
click at [594, 373] on div "⁠⁠⁠⁠⁠⁠⁠ BURN FAT FAST Heading Dual-action drops & capsules for visible results.…" at bounding box center [733, 368] width 283 height 192
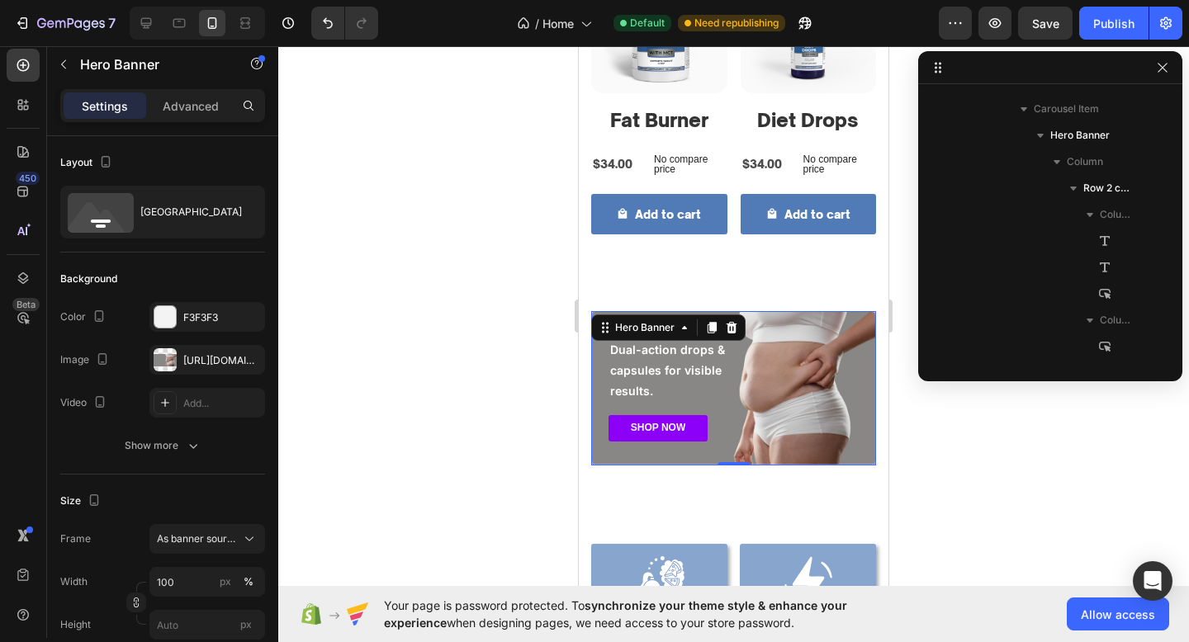
scroll to position [576, 0]
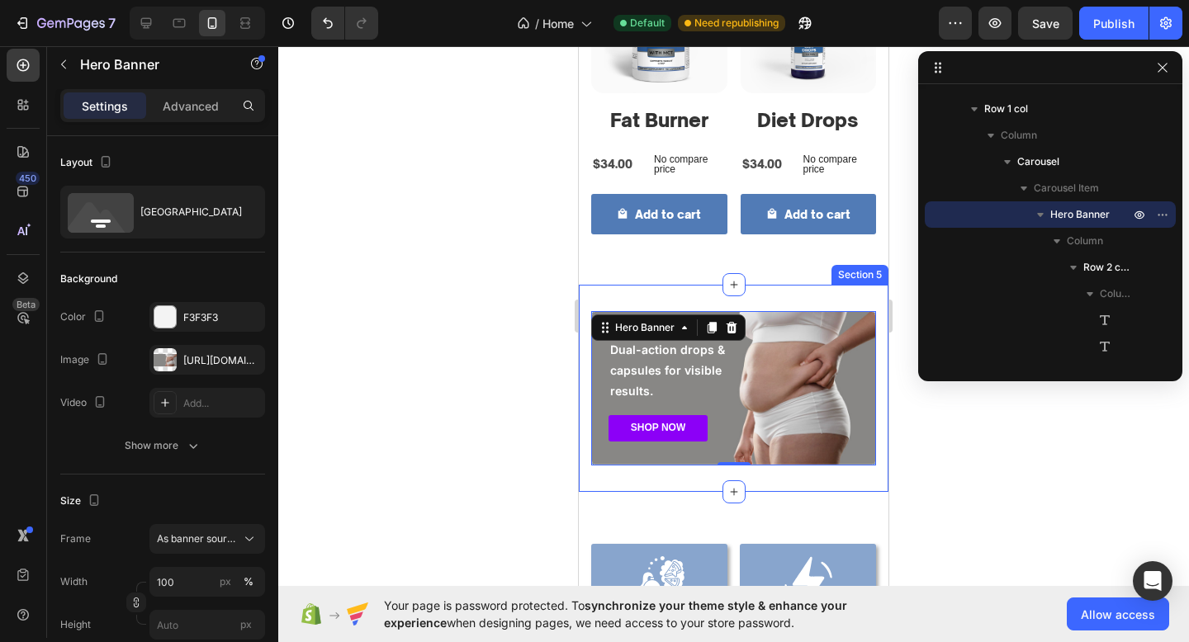
click at [584, 424] on div "⁠⁠⁠⁠⁠⁠⁠ BURN FAT FAST Heading Dual-action drops & capsules for visible results.…" at bounding box center [734, 388] width 310 height 207
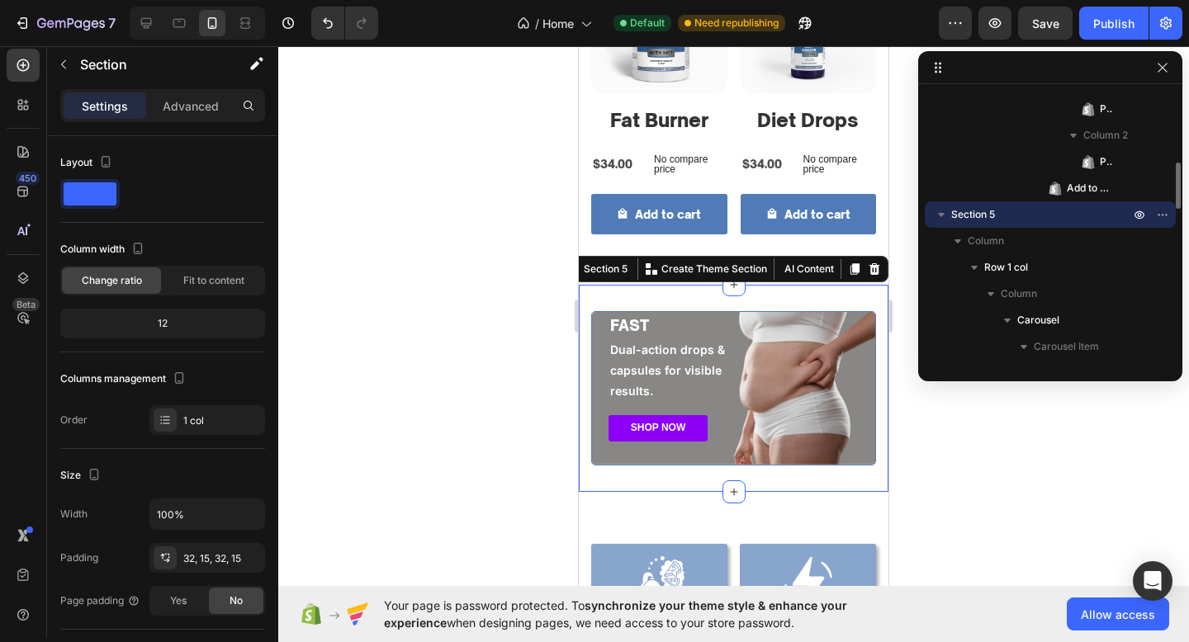
scroll to position [1038, 0]
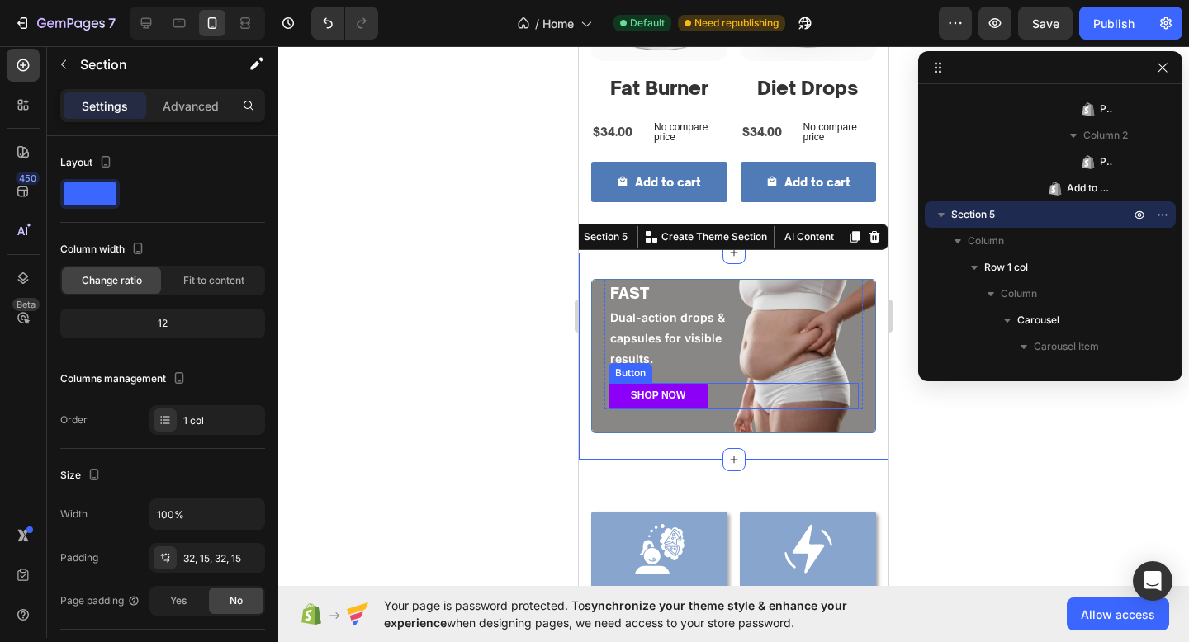
click at [722, 403] on div "SHOP NOW Button" at bounding box center [733, 396] width 250 height 26
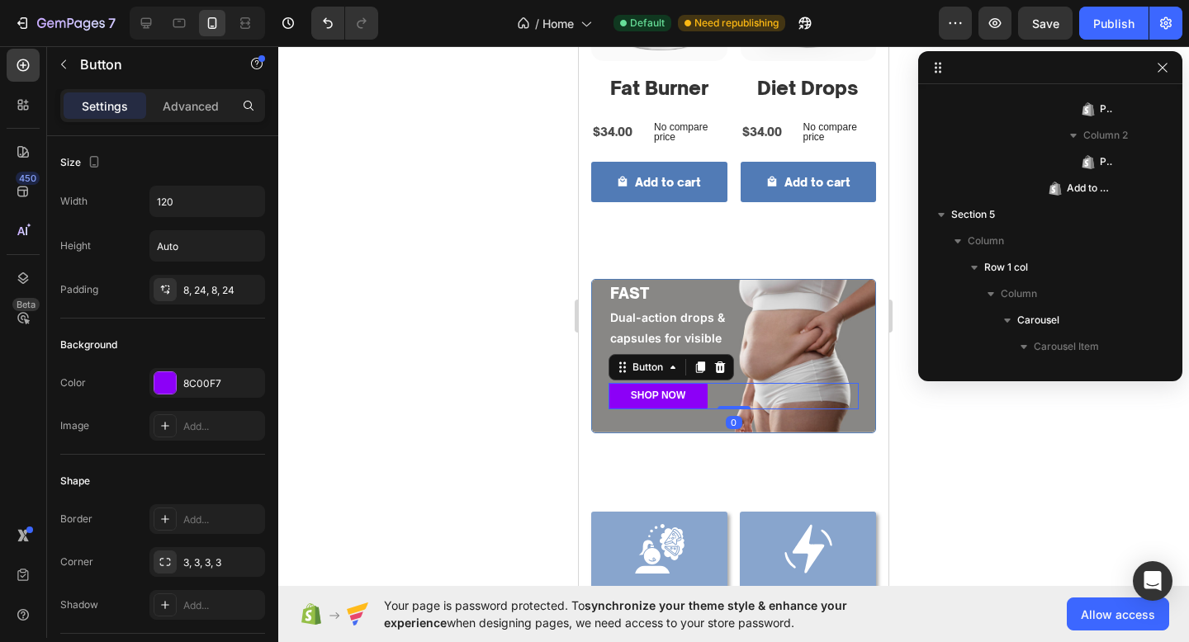
scroll to position [788, 0]
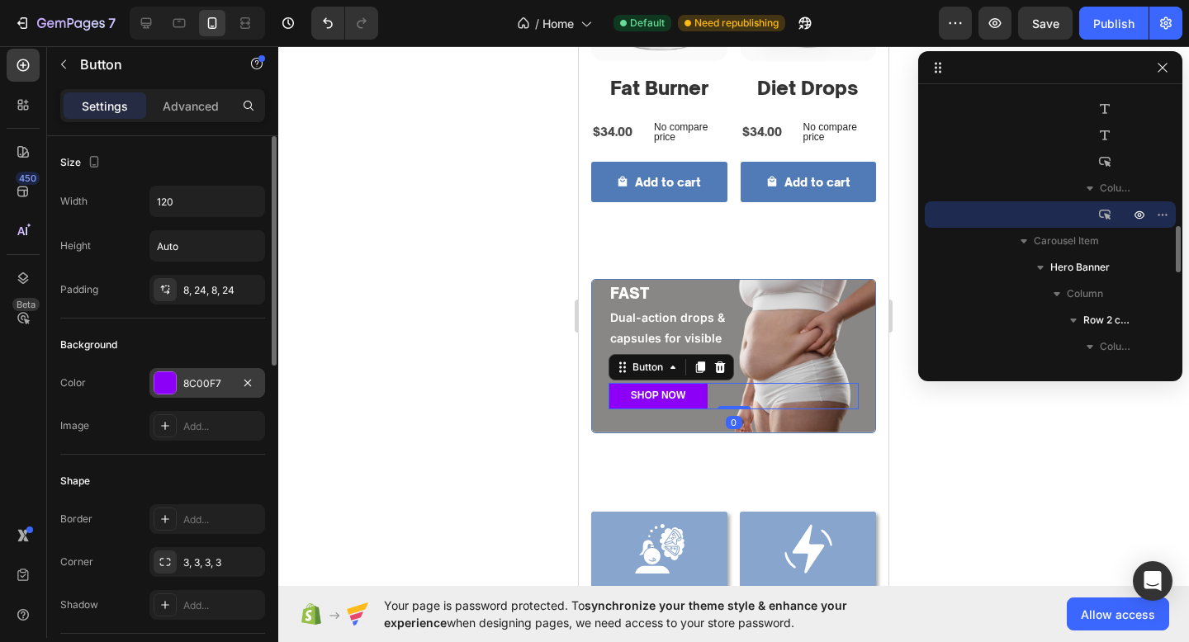
click at [211, 389] on div "8C00F7" at bounding box center [207, 383] width 48 height 15
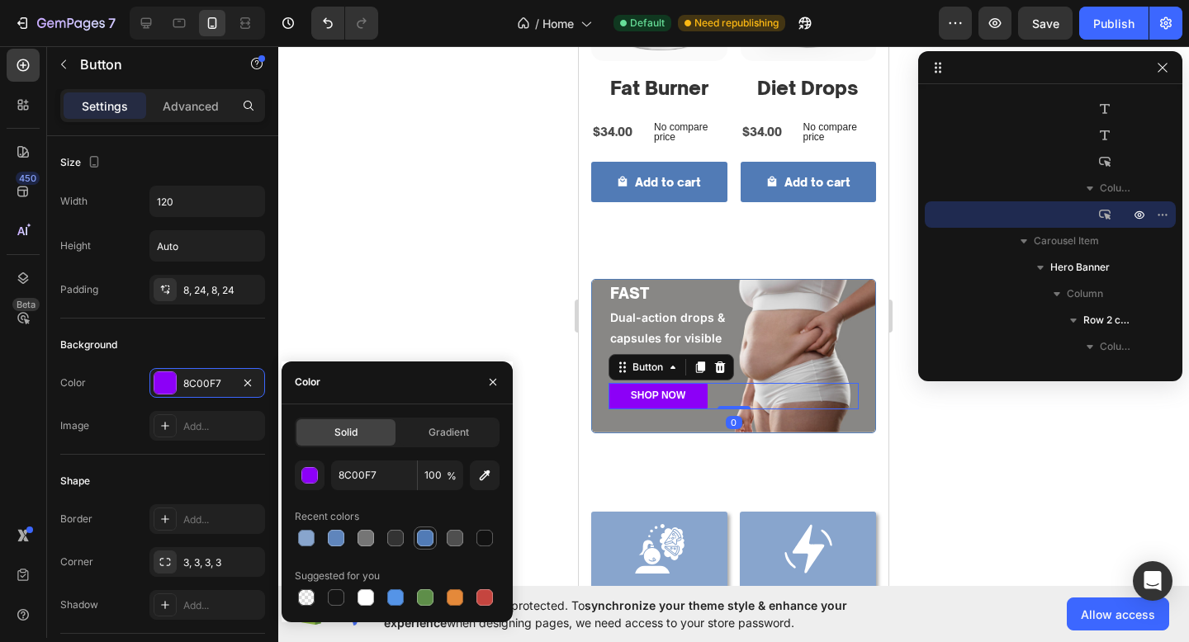
click at [415, 534] on div at bounding box center [425, 538] width 20 height 20
type input "517BB6"
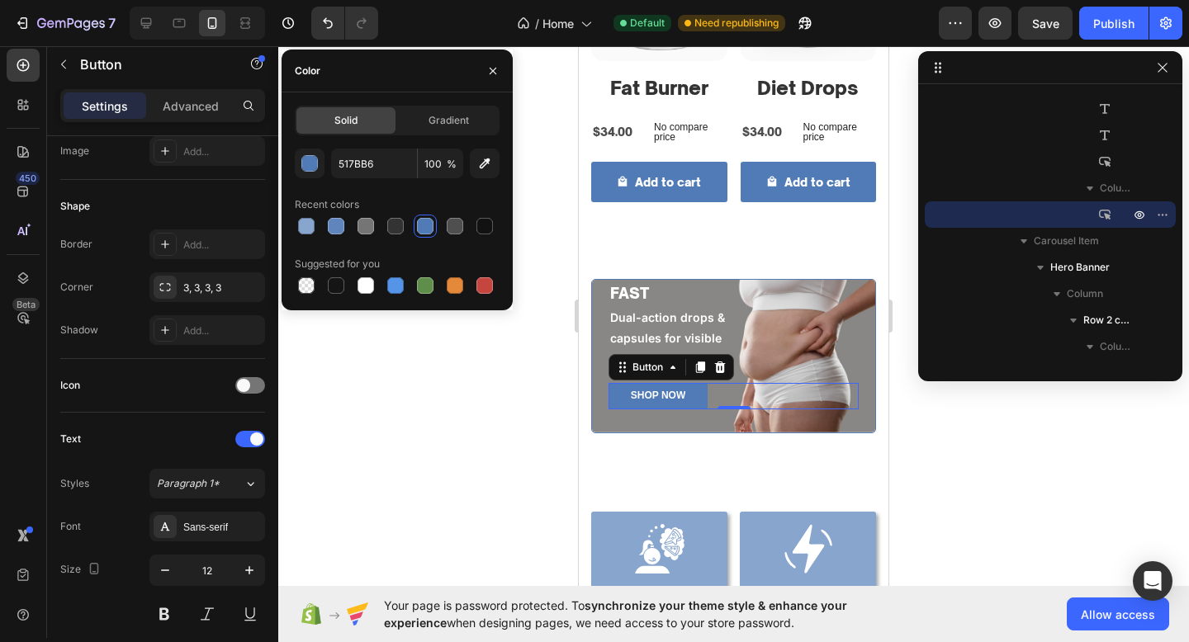
scroll to position [764, 0]
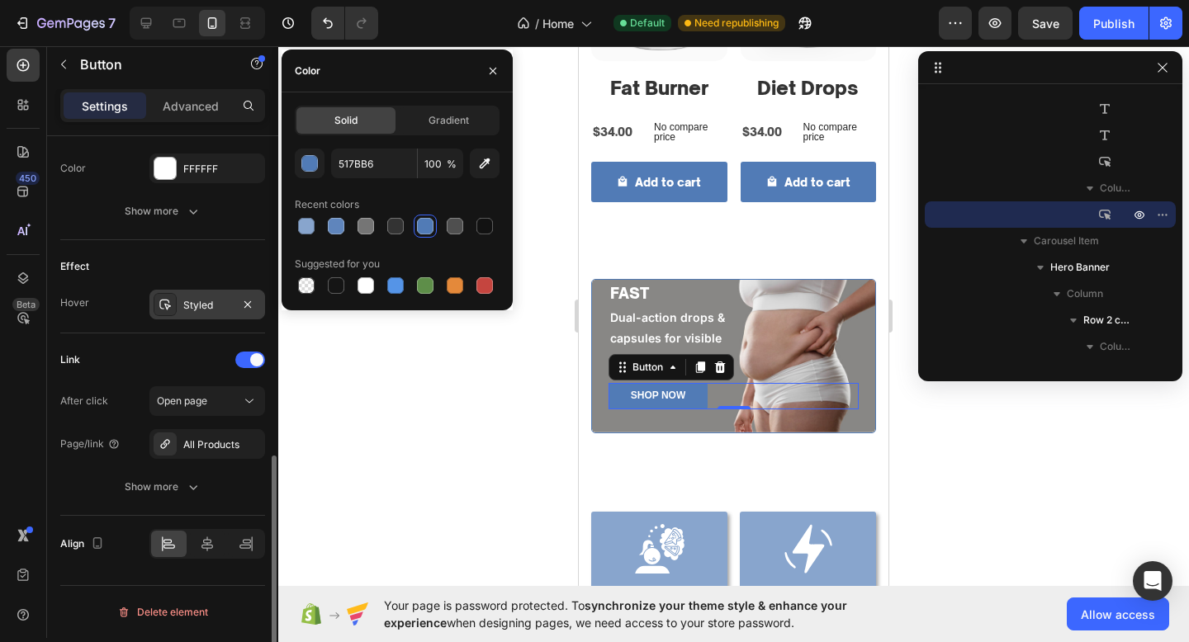
click at [203, 298] on div "Styled" at bounding box center [207, 305] width 48 height 15
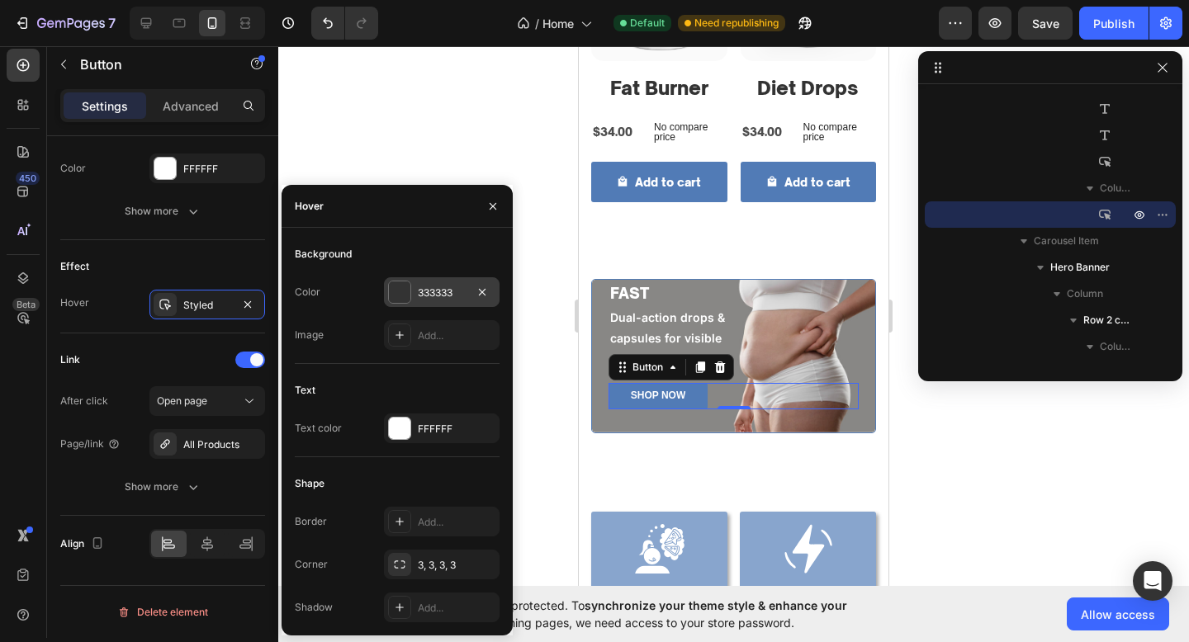
click at [421, 291] on div "333333" at bounding box center [442, 293] width 48 height 15
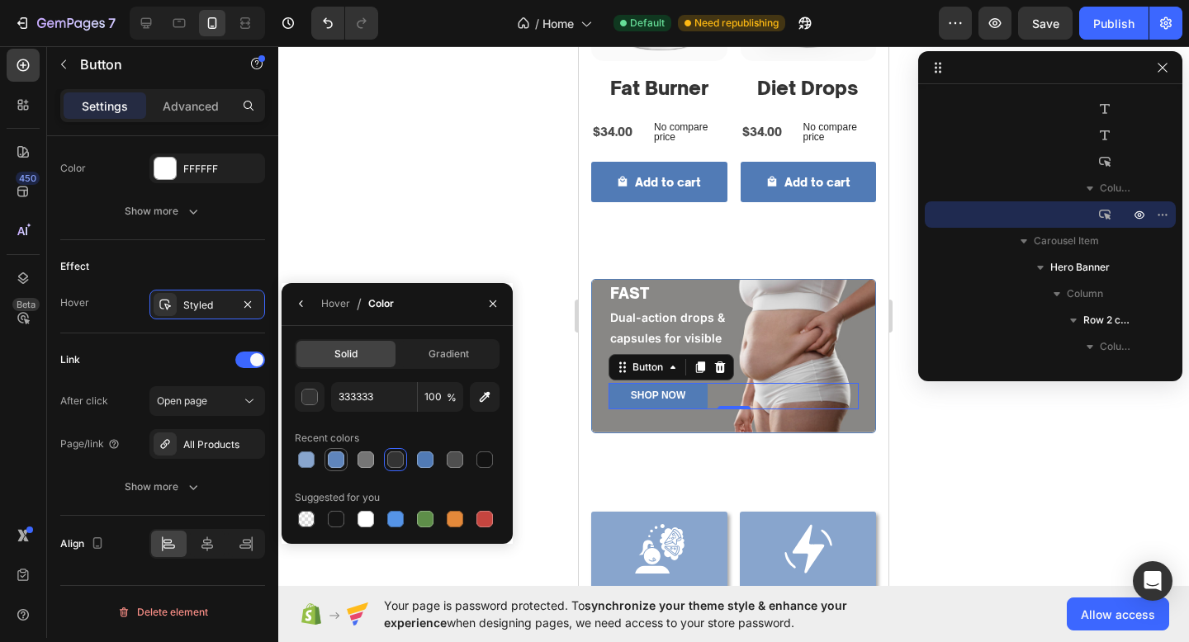
click at [329, 461] on div at bounding box center [336, 460] width 17 height 17
type input "5F85BC"
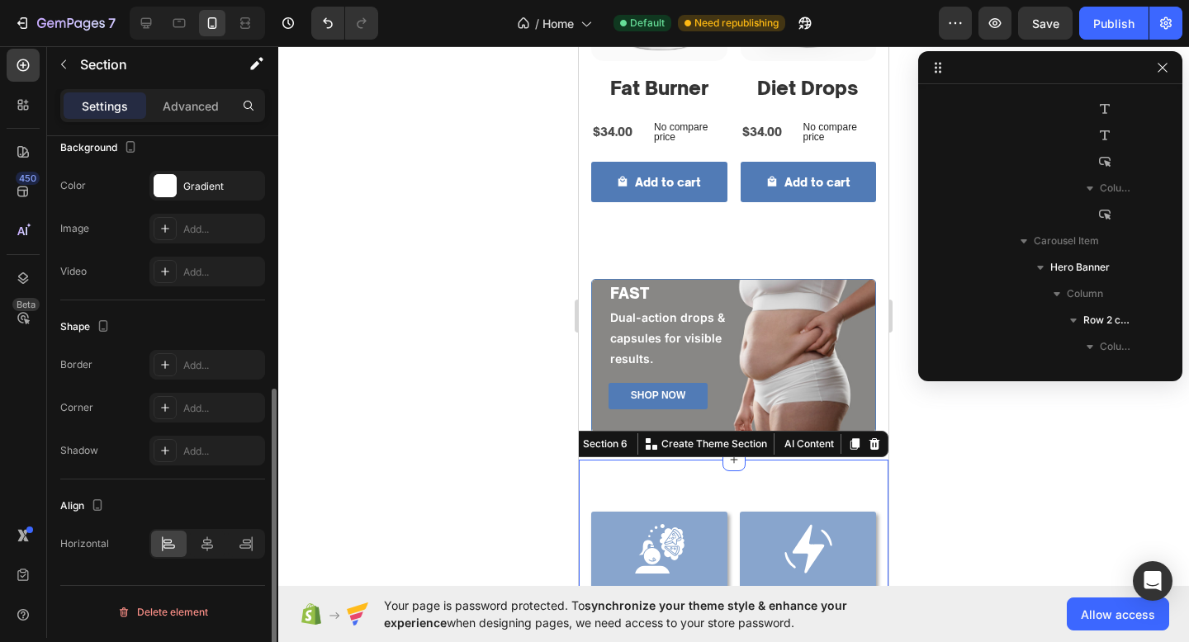
scroll to position [0, 0]
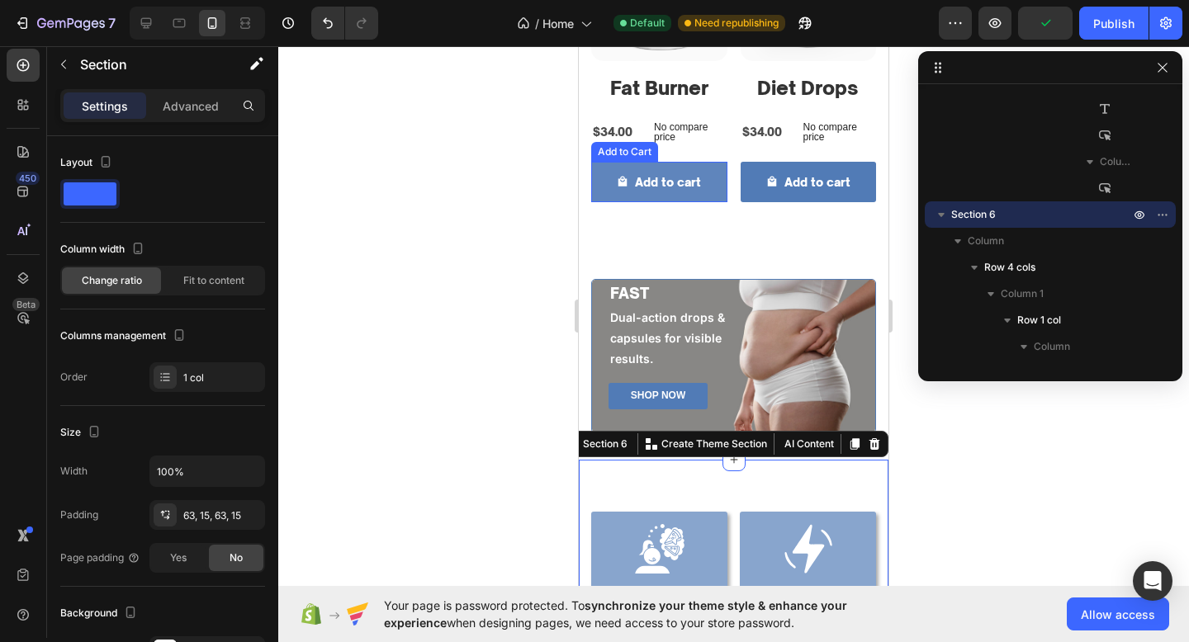
click at [692, 197] on button "Add to cart" at bounding box center [659, 182] width 136 height 40
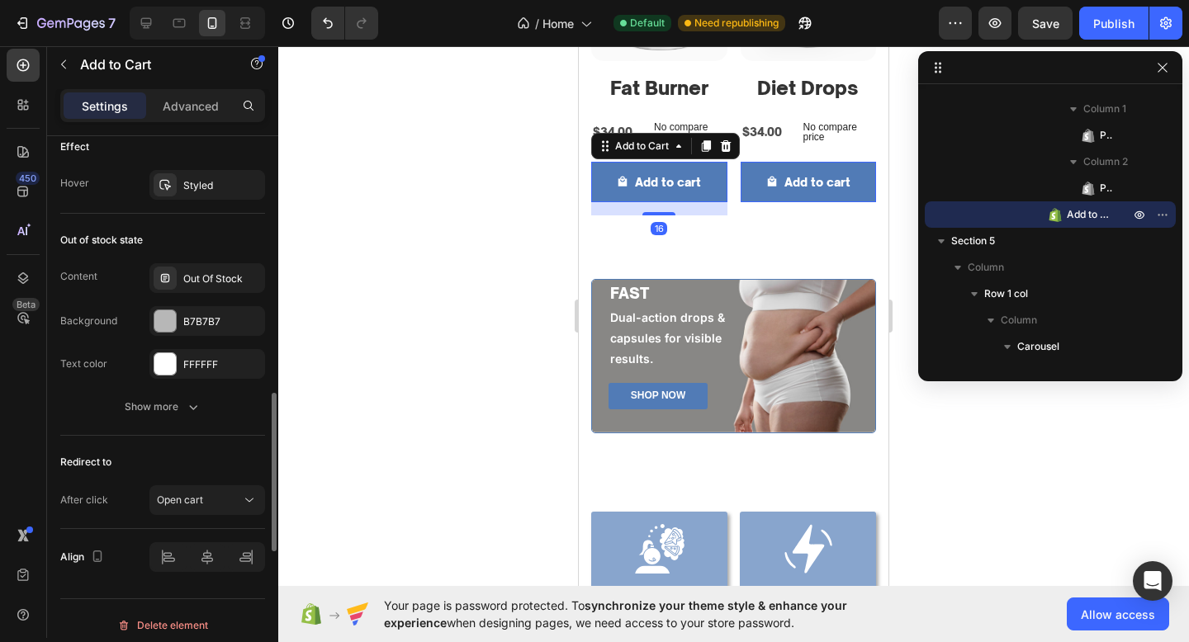
scroll to position [1351, 0]
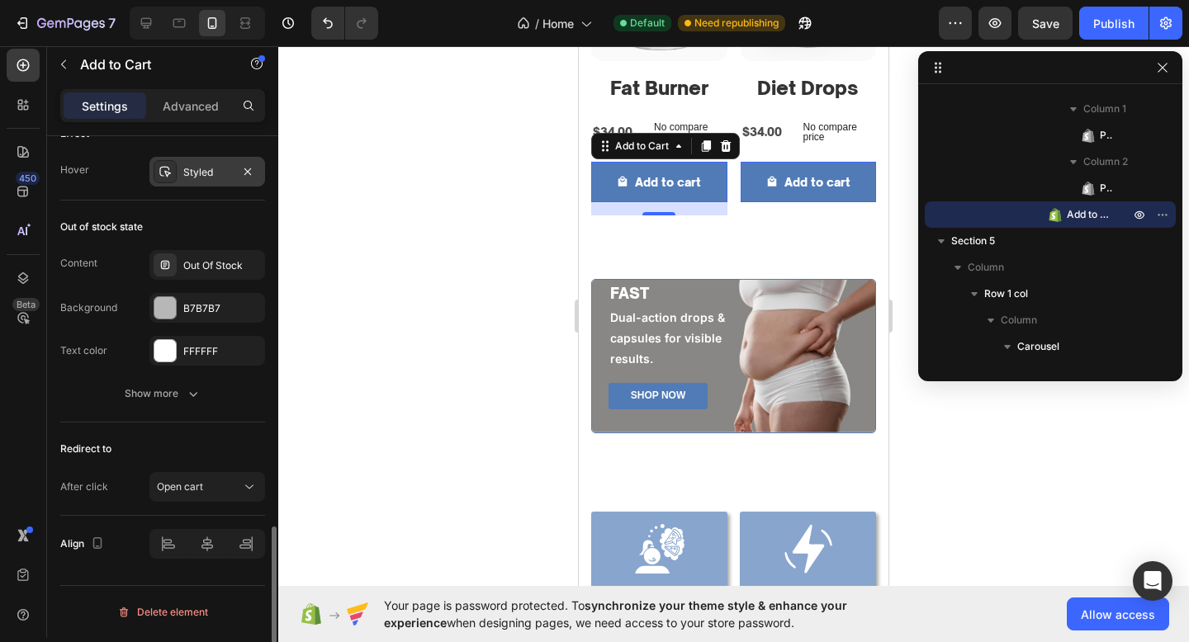
click at [216, 163] on div "Styled" at bounding box center [207, 172] width 116 height 30
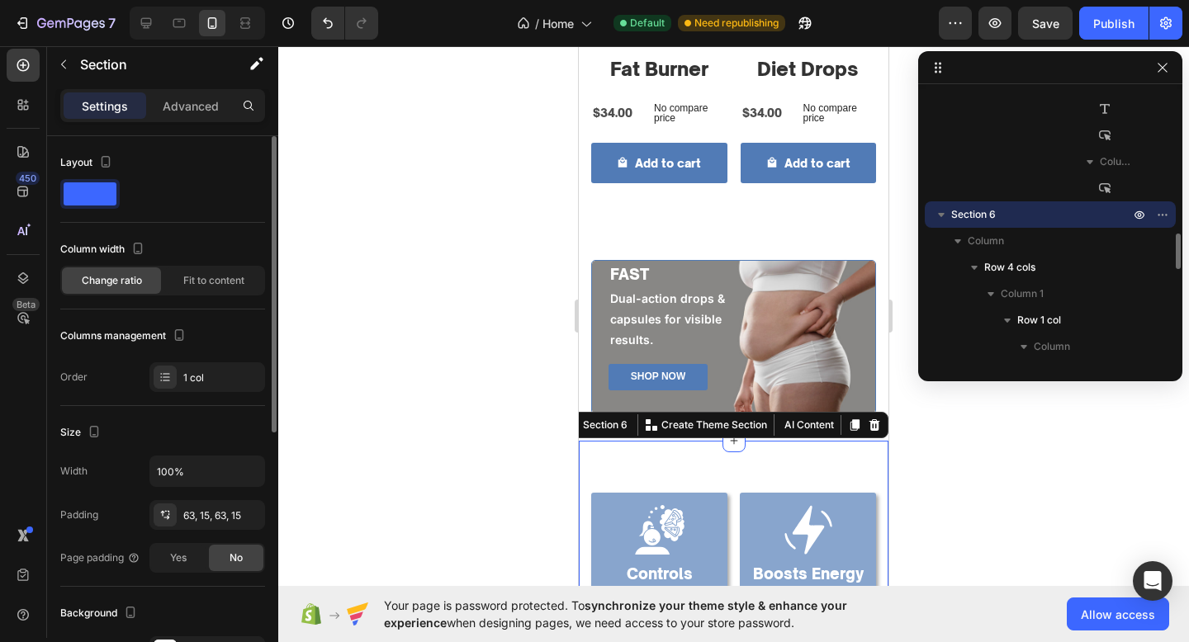
scroll to position [1063, 0]
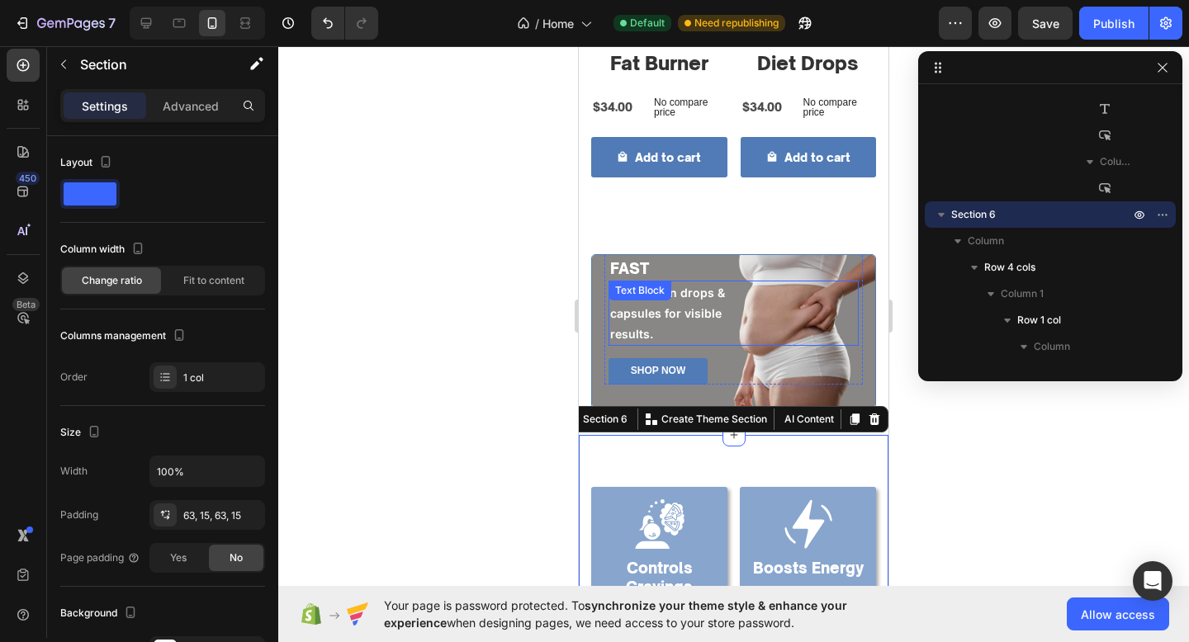
click at [689, 332] on p "results." at bounding box center [733, 334] width 247 height 21
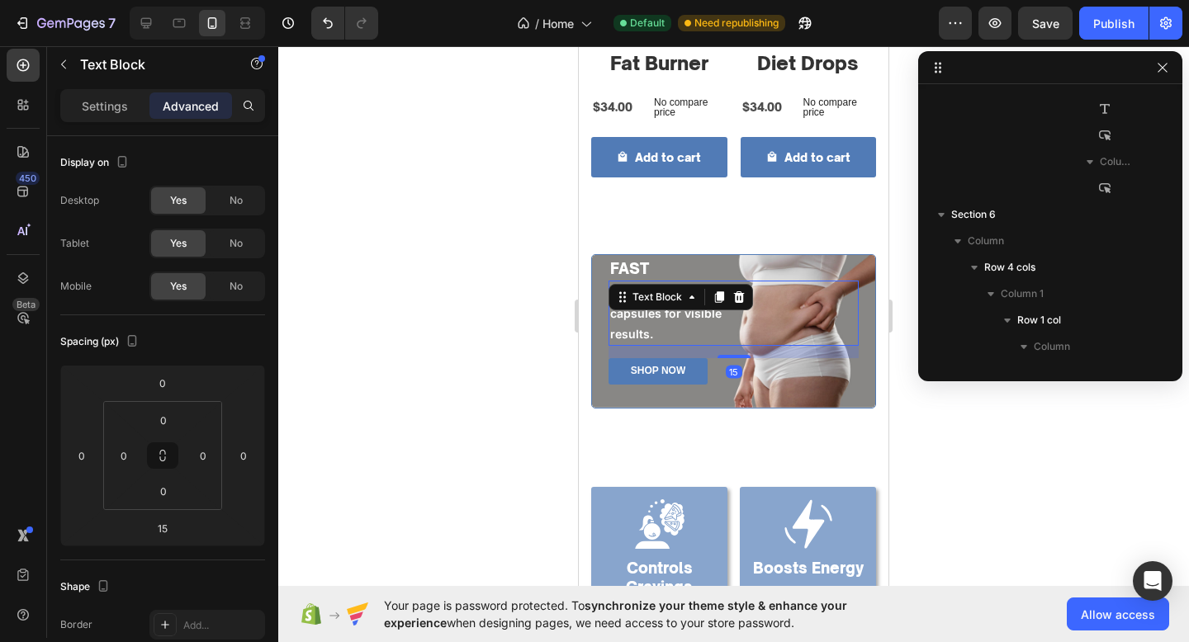
scroll to position [708, 0]
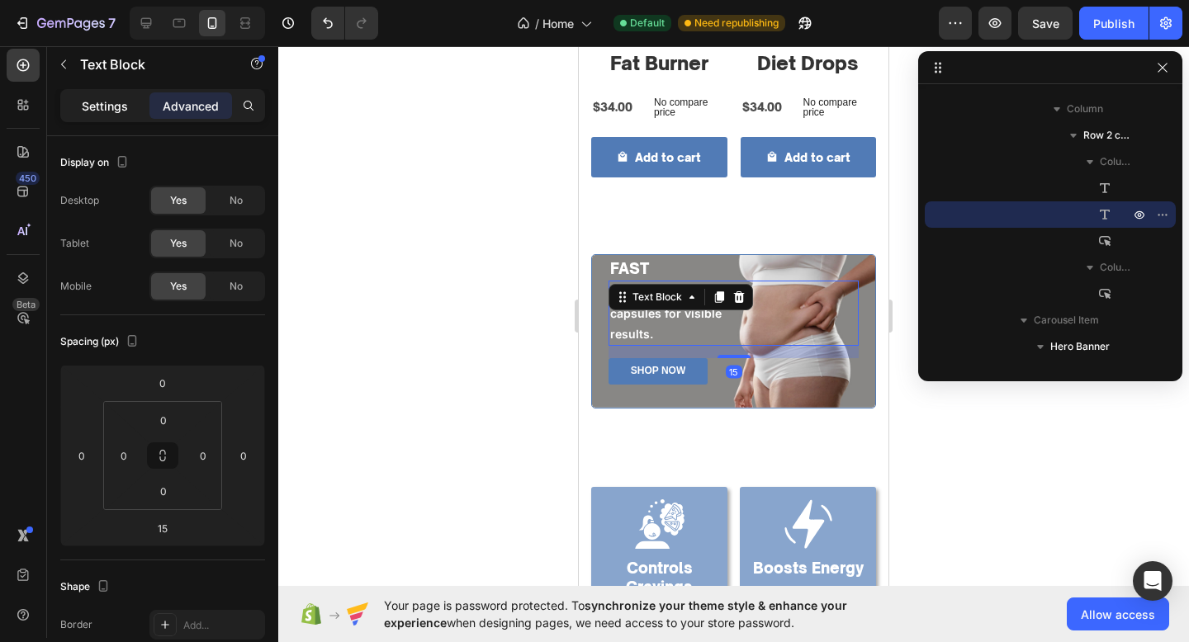
click at [101, 110] on p "Settings" at bounding box center [105, 105] width 46 height 17
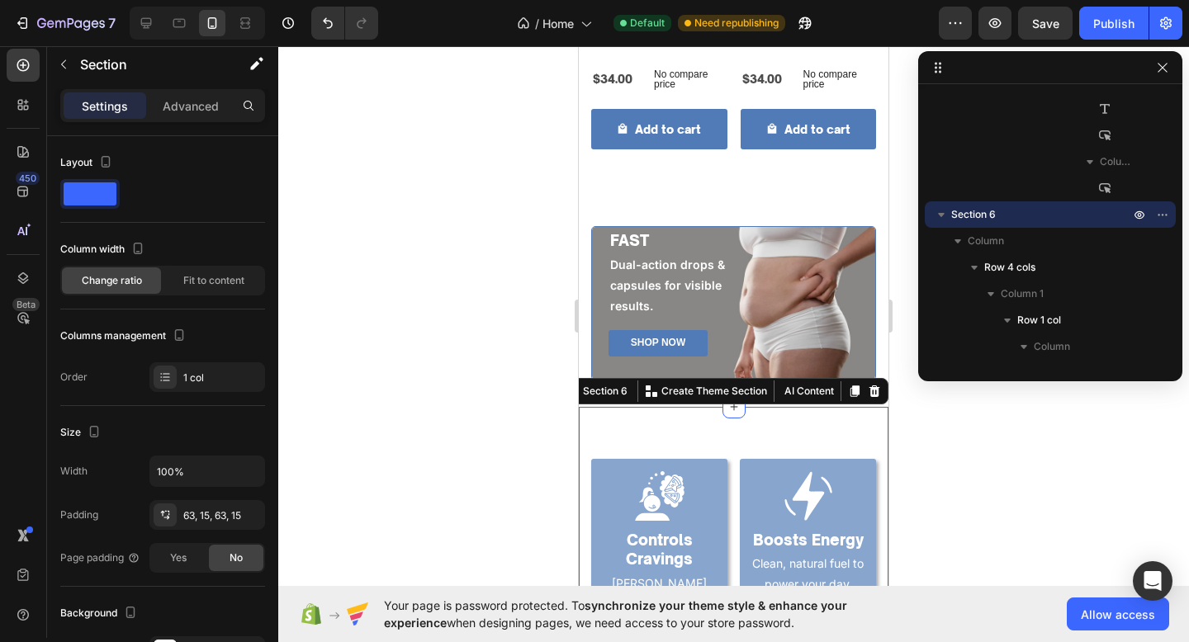
scroll to position [1131, 0]
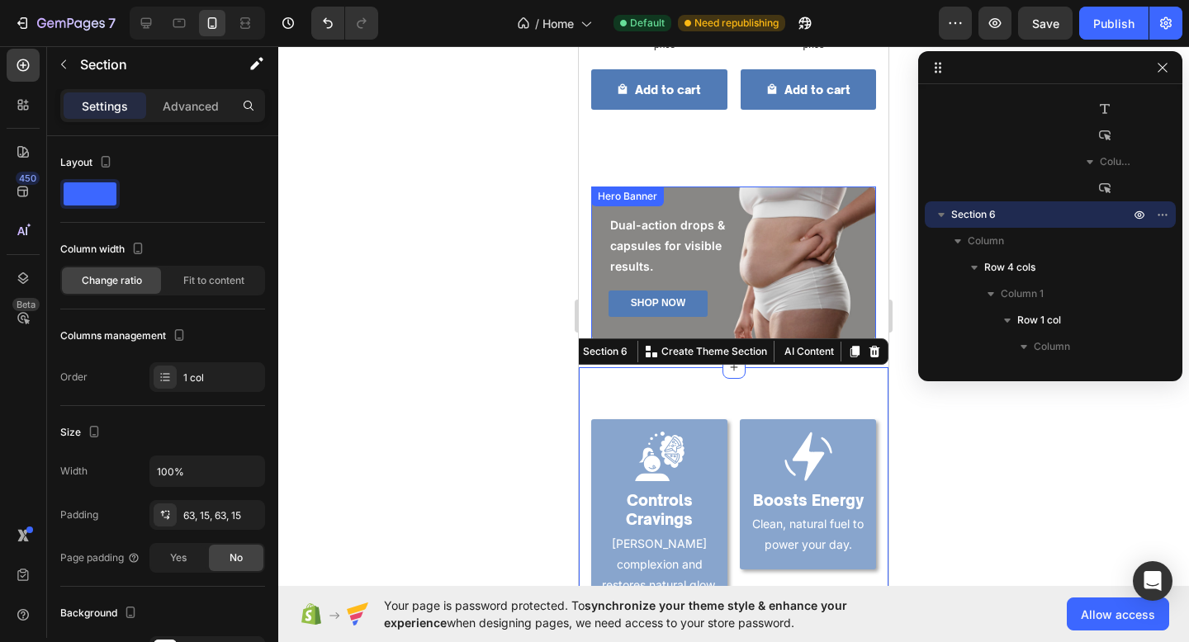
click at [594, 229] on div "⁠⁠⁠⁠⁠⁠⁠ BURN FAT FAST Heading Dual-action drops & capsules for visible results.…" at bounding box center [733, 244] width 283 height 192
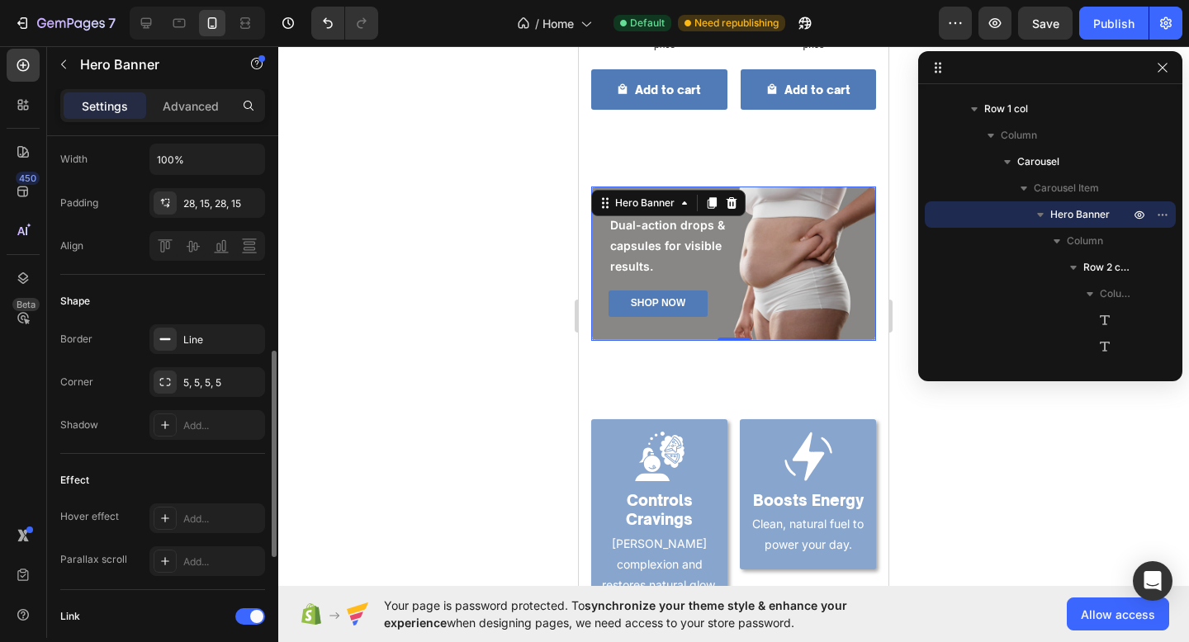
scroll to position [534, 0]
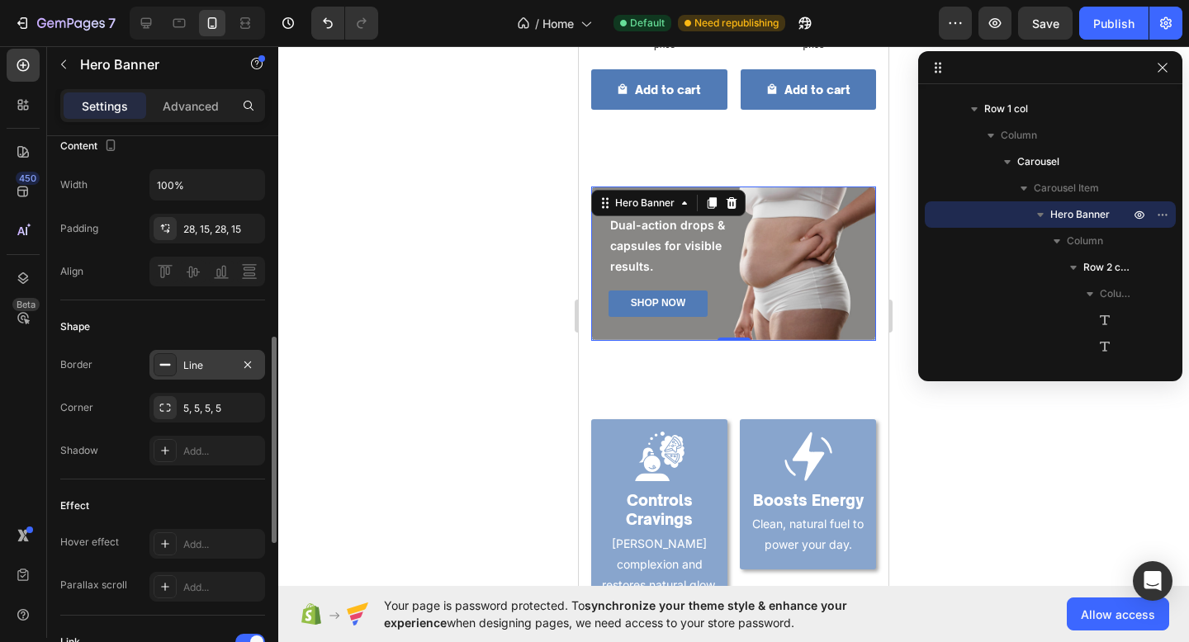
click at [208, 367] on div "Line" at bounding box center [207, 365] width 48 height 15
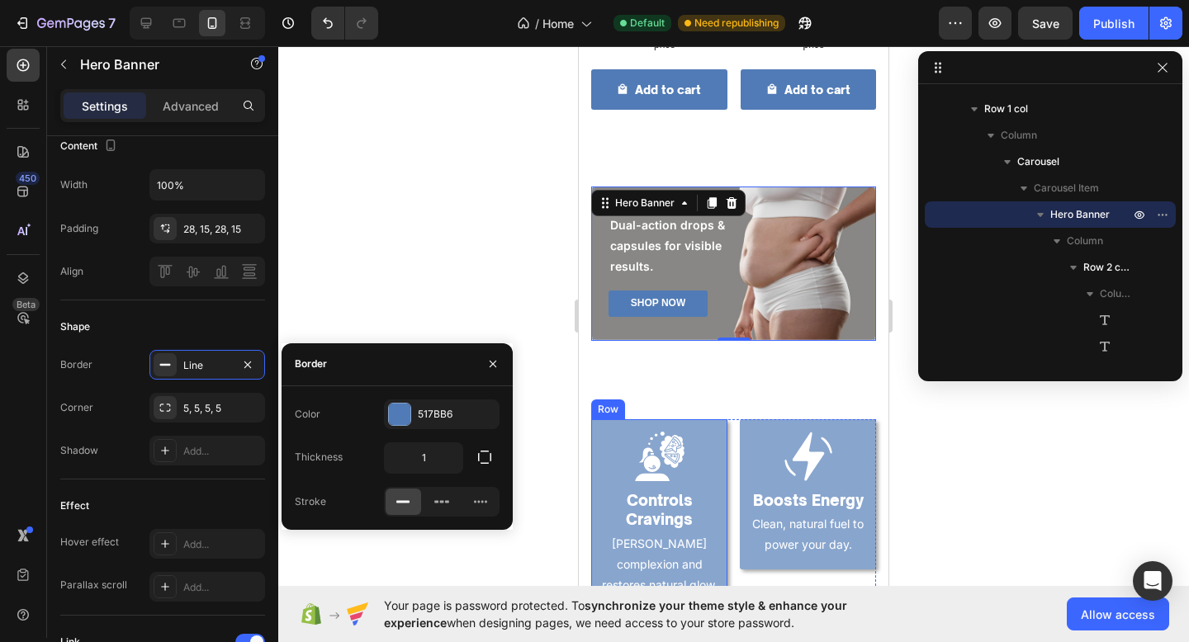
click at [667, 423] on div "Image Controls Cravings Heading Evens complexion and restores natural glow. Tex…" at bounding box center [659, 514] width 136 height 190
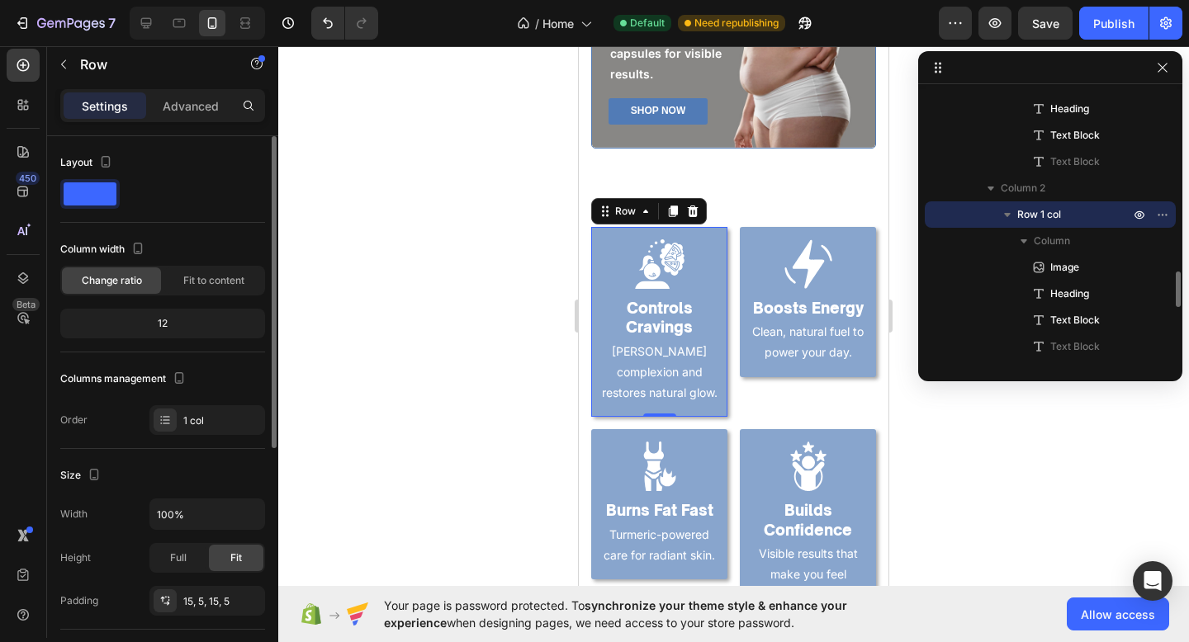
scroll to position [1319, 0]
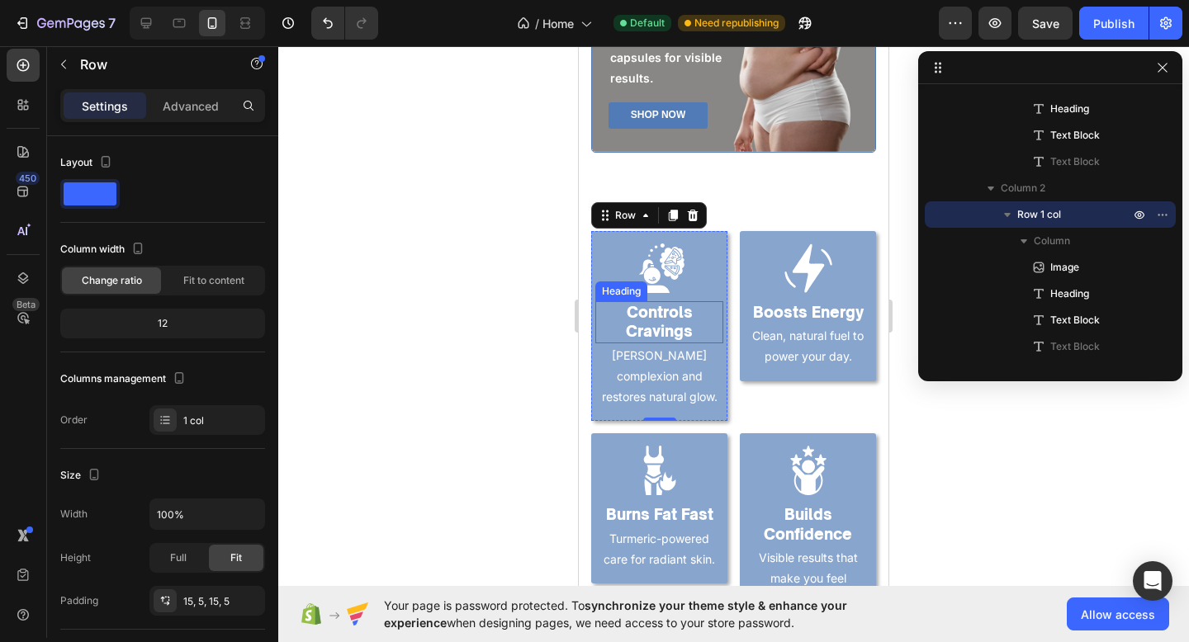
click at [695, 325] on h2 "Controls Cravings" at bounding box center [659, 322] width 128 height 42
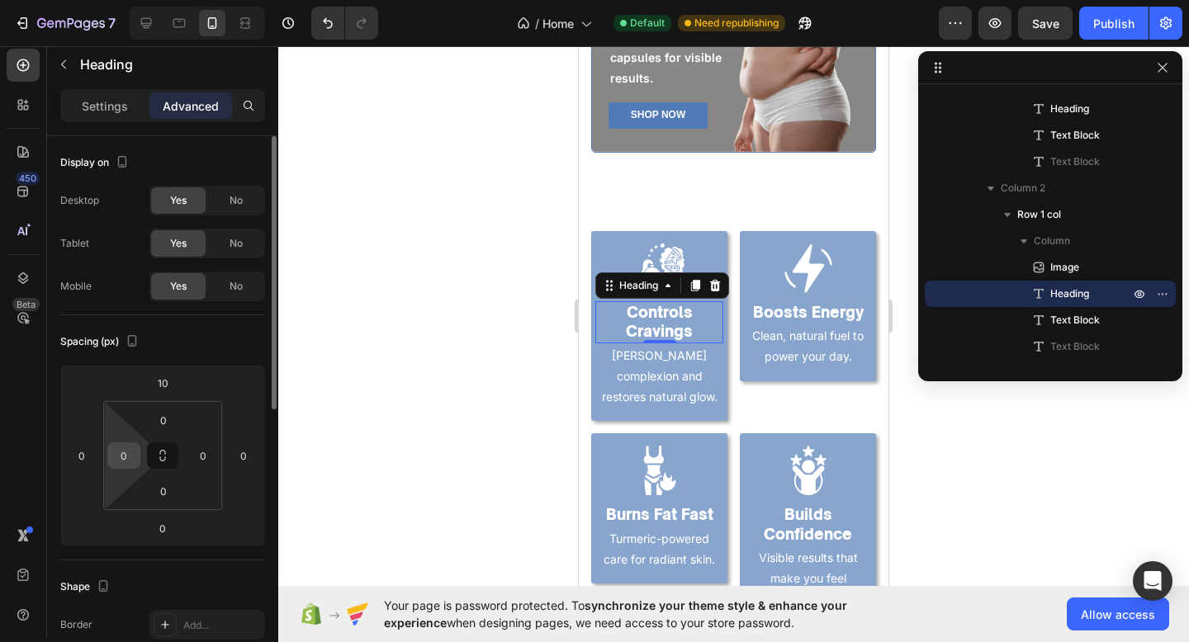
click at [116, 466] on input "0" at bounding box center [123, 455] width 25 height 25
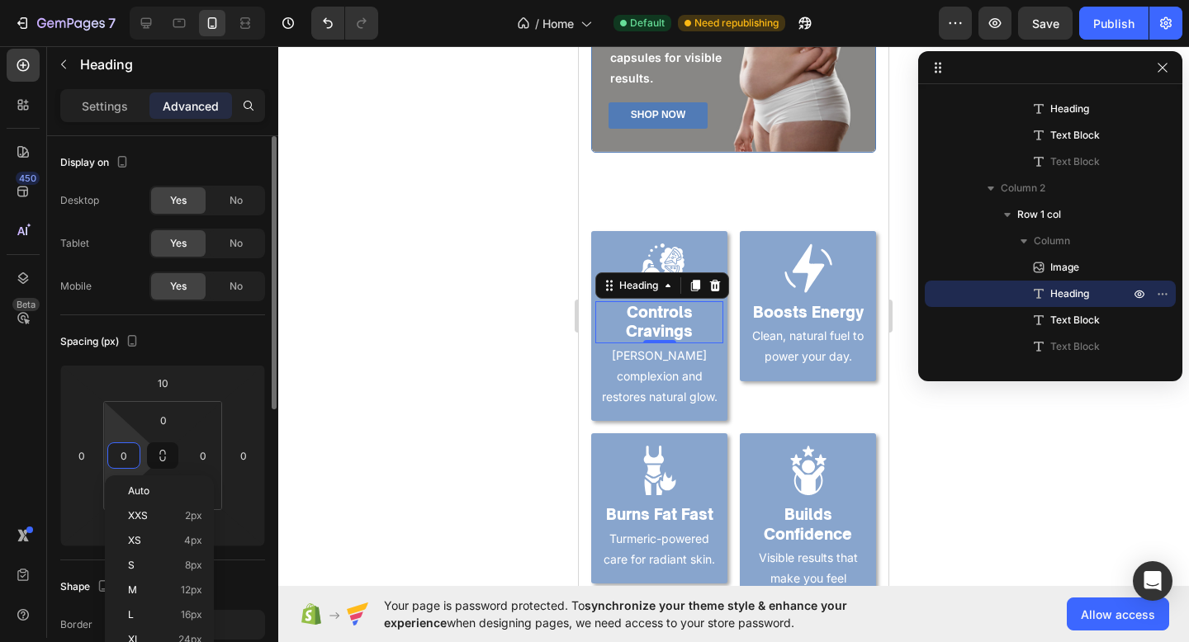
click at [116, 466] on input "0" at bounding box center [123, 455] width 25 height 25
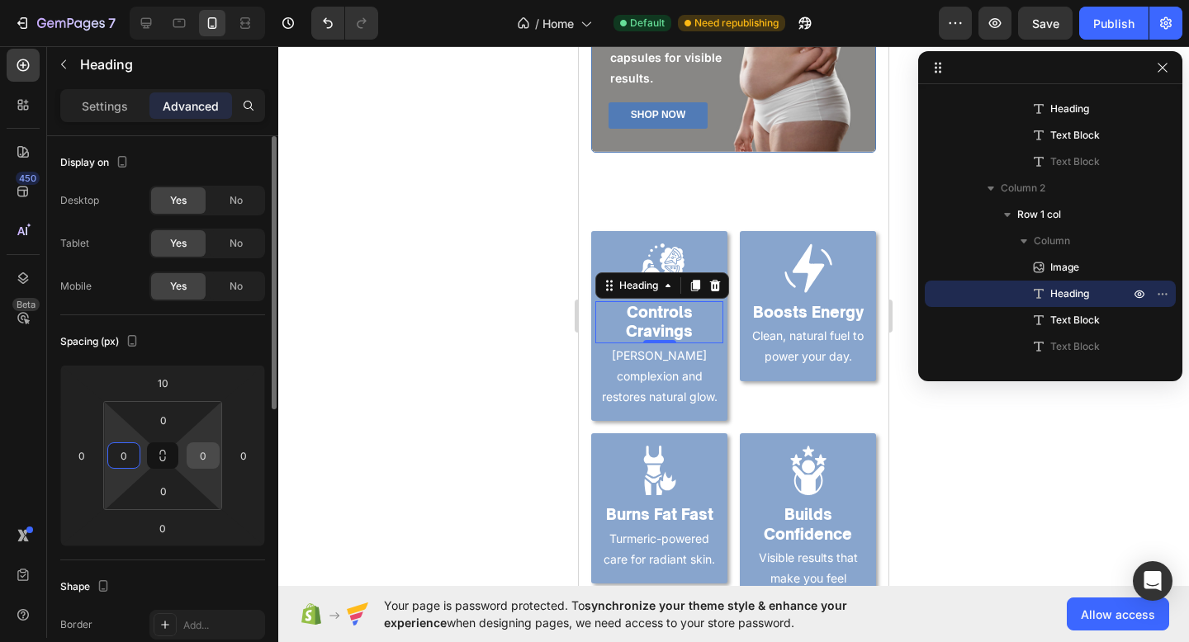
click at [192, 457] on input "0" at bounding box center [203, 455] width 25 height 25
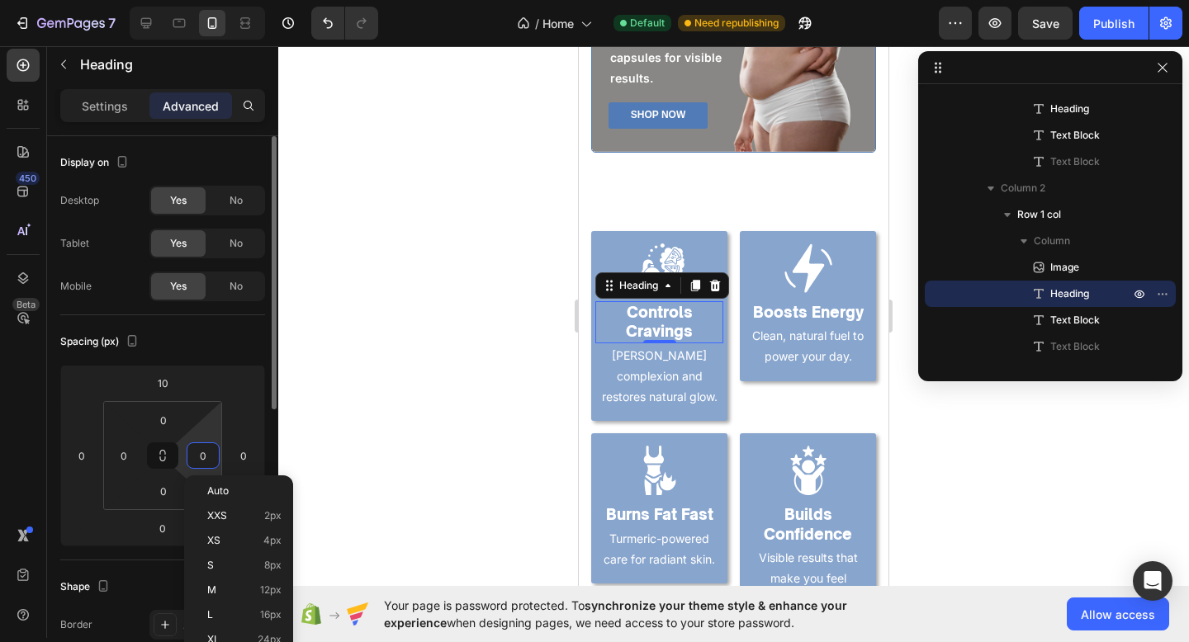
click at [192, 457] on input "0" at bounding box center [203, 455] width 25 height 25
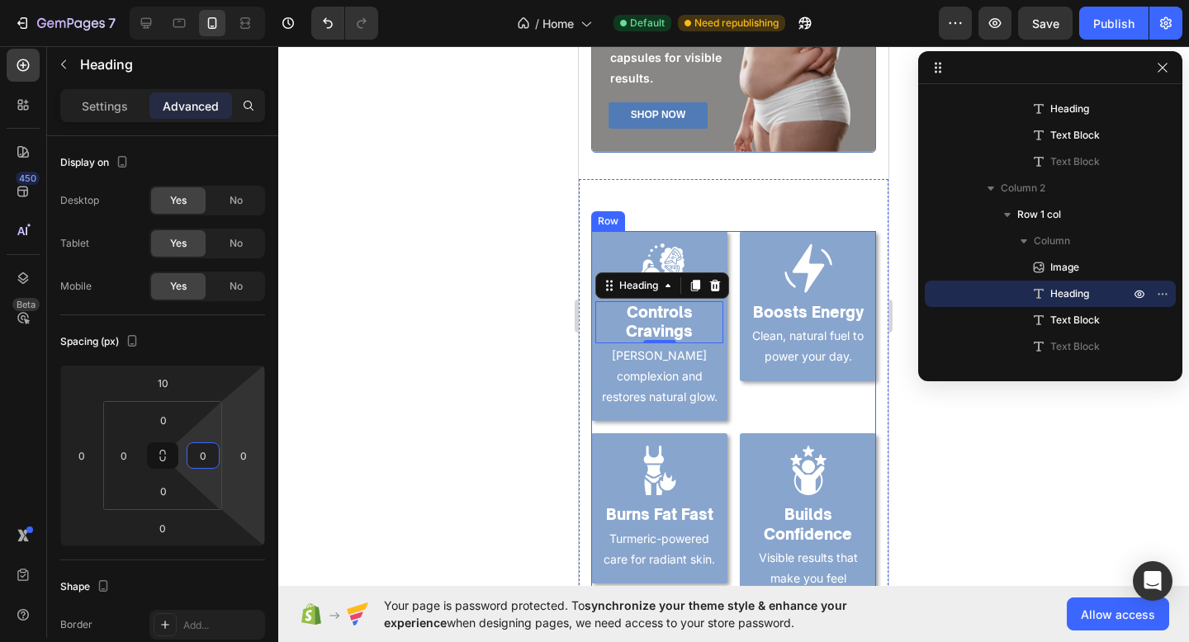
click at [740, 395] on div "Image Boosts Energy Heading Clean, natural fuel to power your day. Text Block R…" at bounding box center [808, 326] width 136 height 190
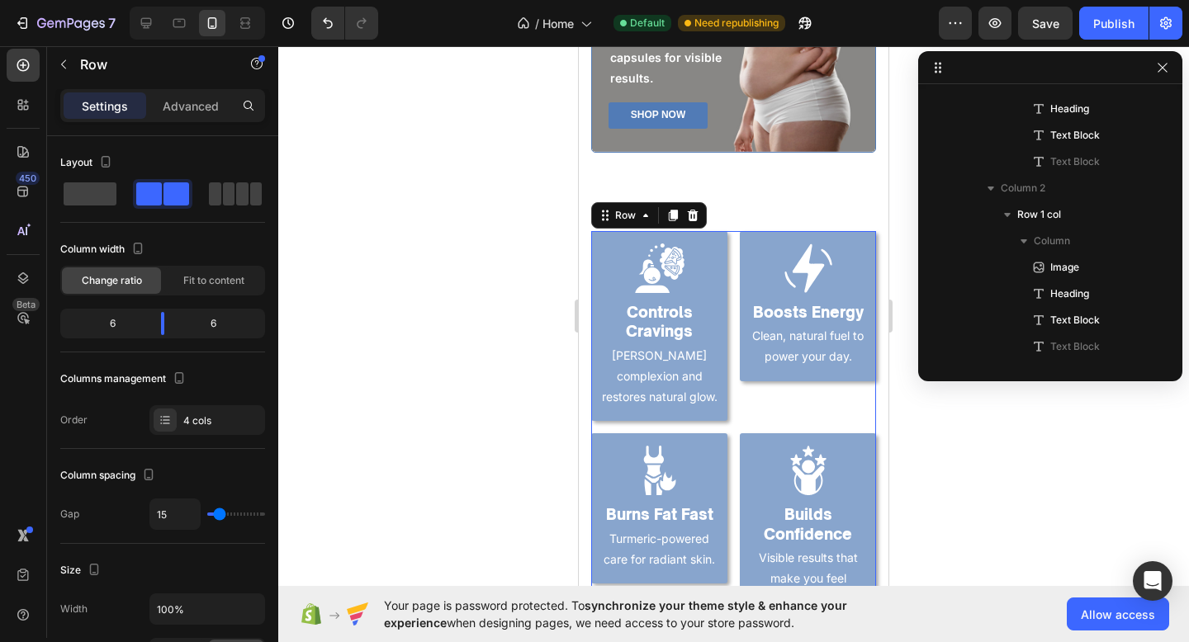
scroll to position [1131, 0]
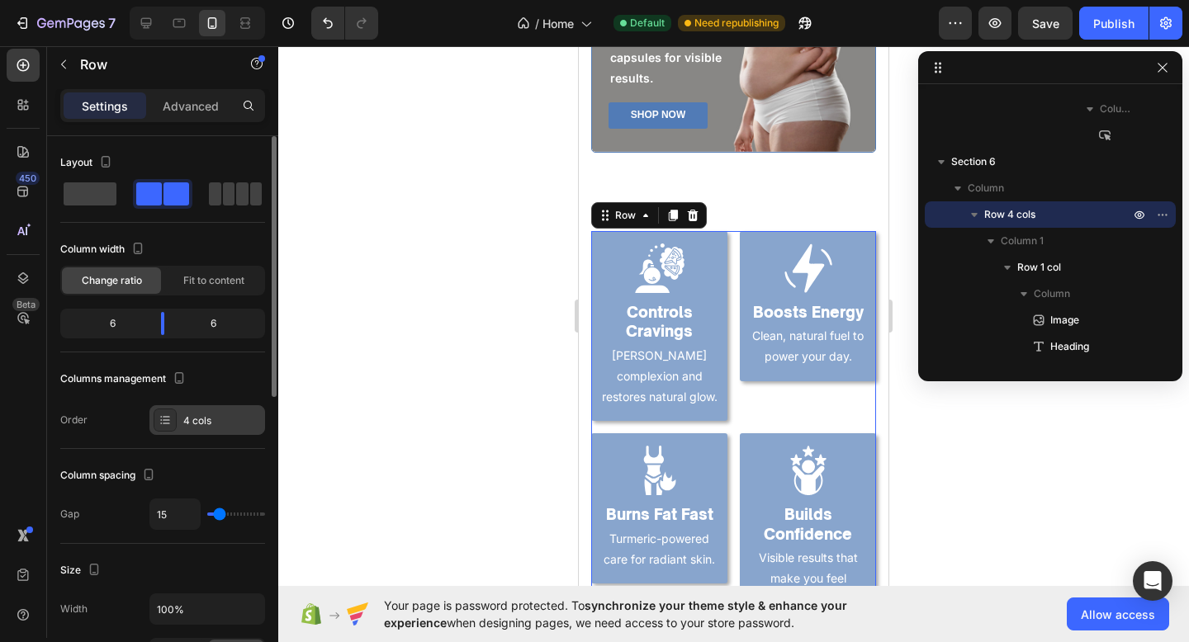
click at [181, 414] on div "4 cols" at bounding box center [207, 420] width 116 height 30
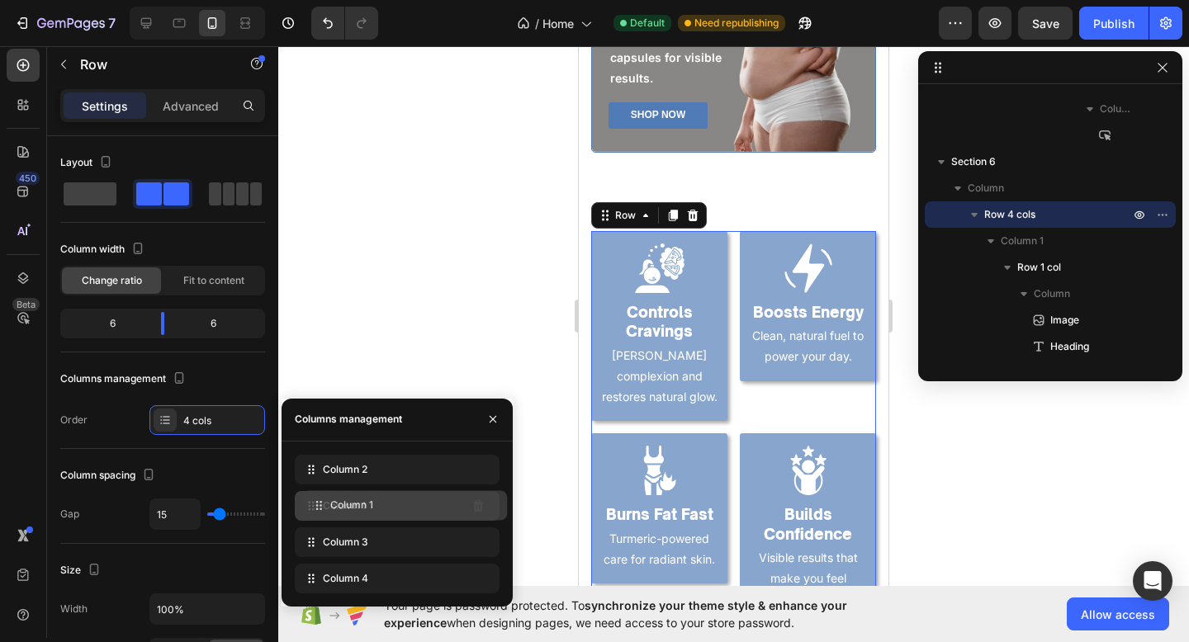
drag, startPoint x: 360, startPoint y: 532, endPoint x: 367, endPoint y: 496, distance: 37.1
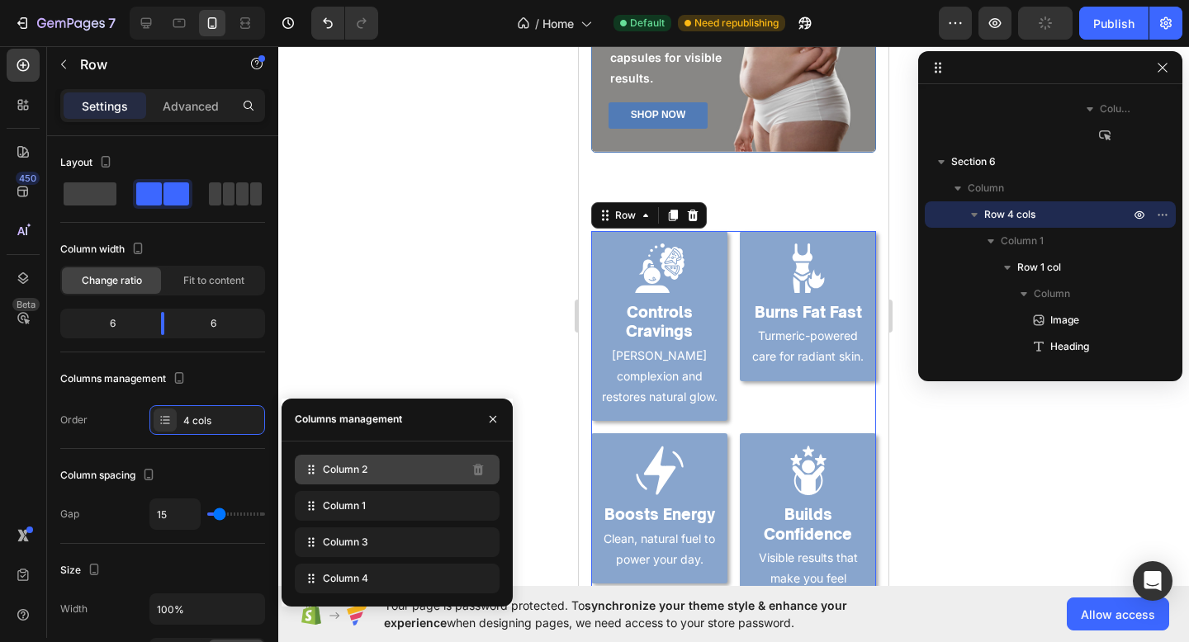
click at [367, 475] on div "Column 2" at bounding box center [397, 470] width 205 height 30
click at [684, 396] on div "Image Controls Cravings Heading Evens complexion and restores natural glow. Tex…" at bounding box center [659, 326] width 136 height 190
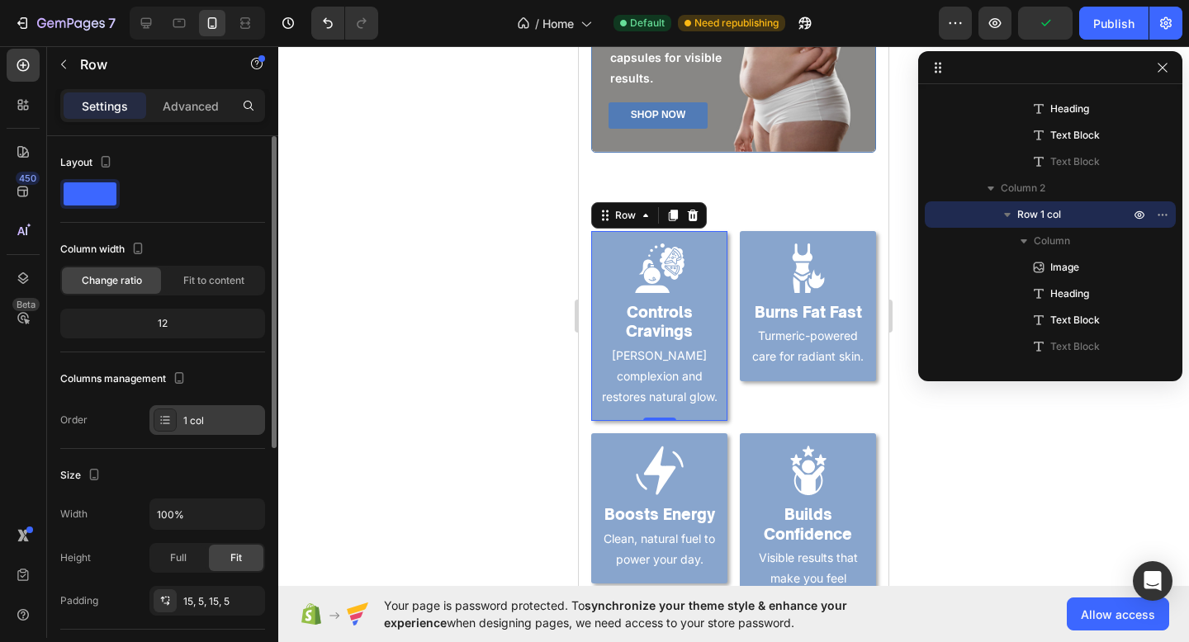
click at [205, 425] on div "1 col" at bounding box center [222, 421] width 78 height 15
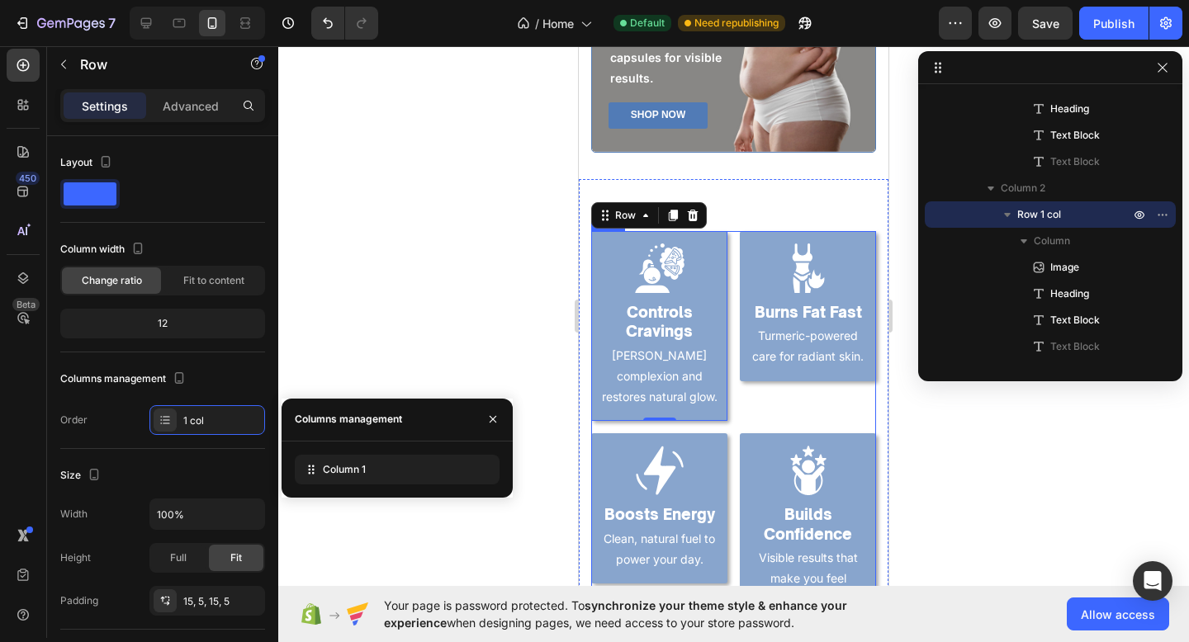
click at [738, 396] on div "Image Burns Fat Fast Heading Turmeric-powered care for radiant skin. Text Block…" at bounding box center [733, 427] width 285 height 393
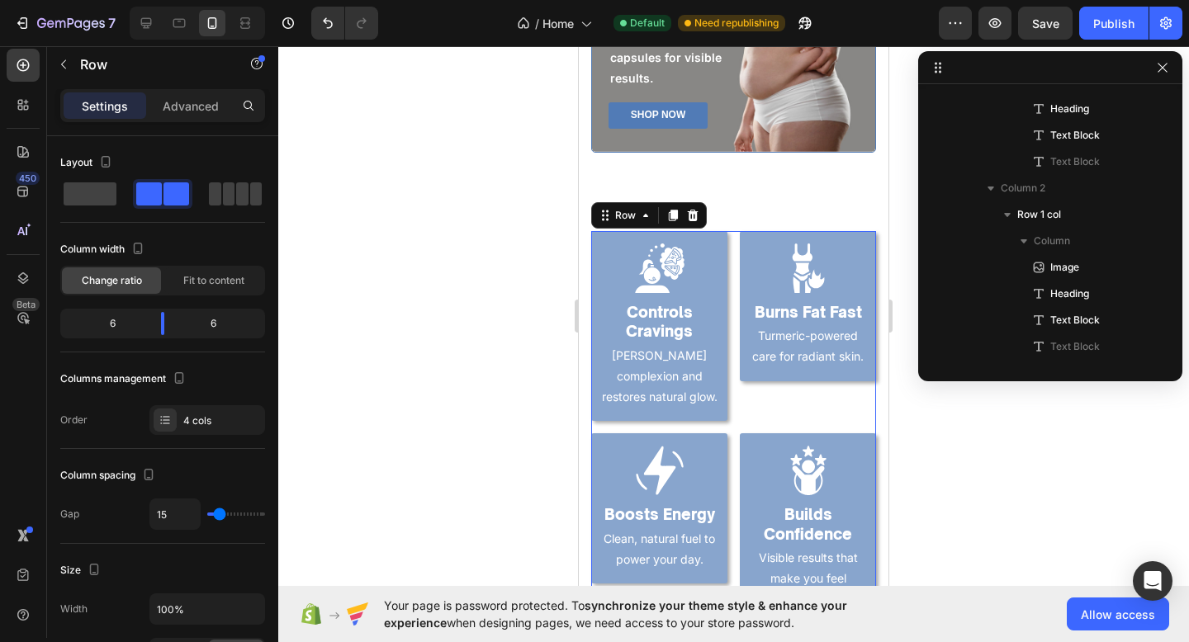
scroll to position [1131, 0]
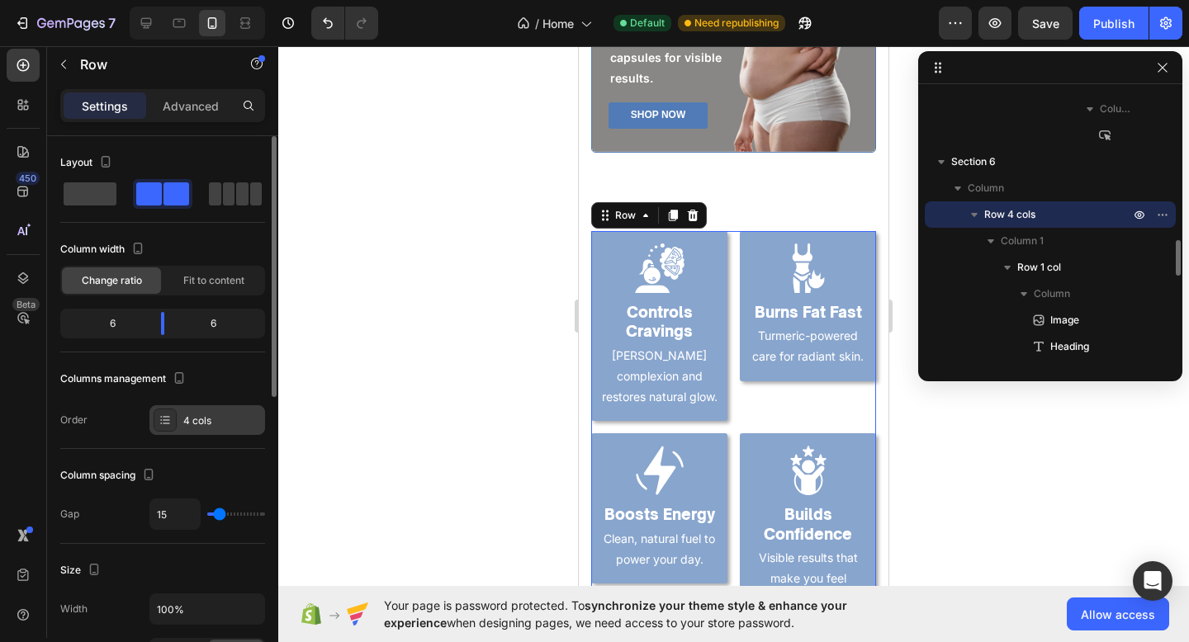
click at [206, 414] on div "4 cols" at bounding box center [222, 421] width 78 height 15
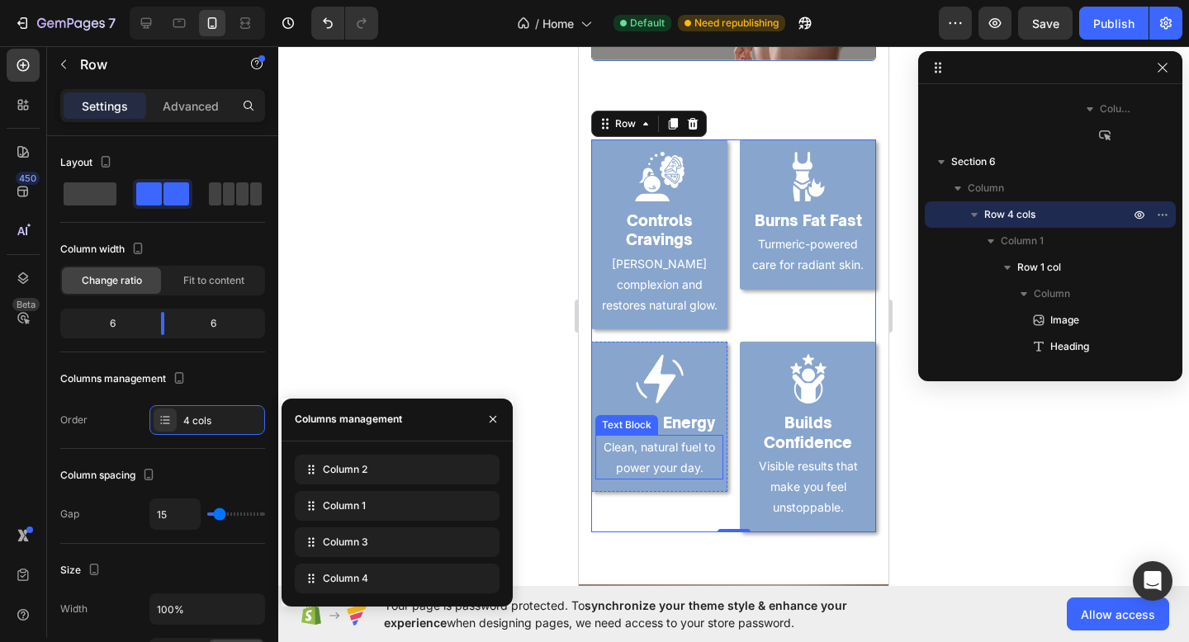
scroll to position [1412, 0]
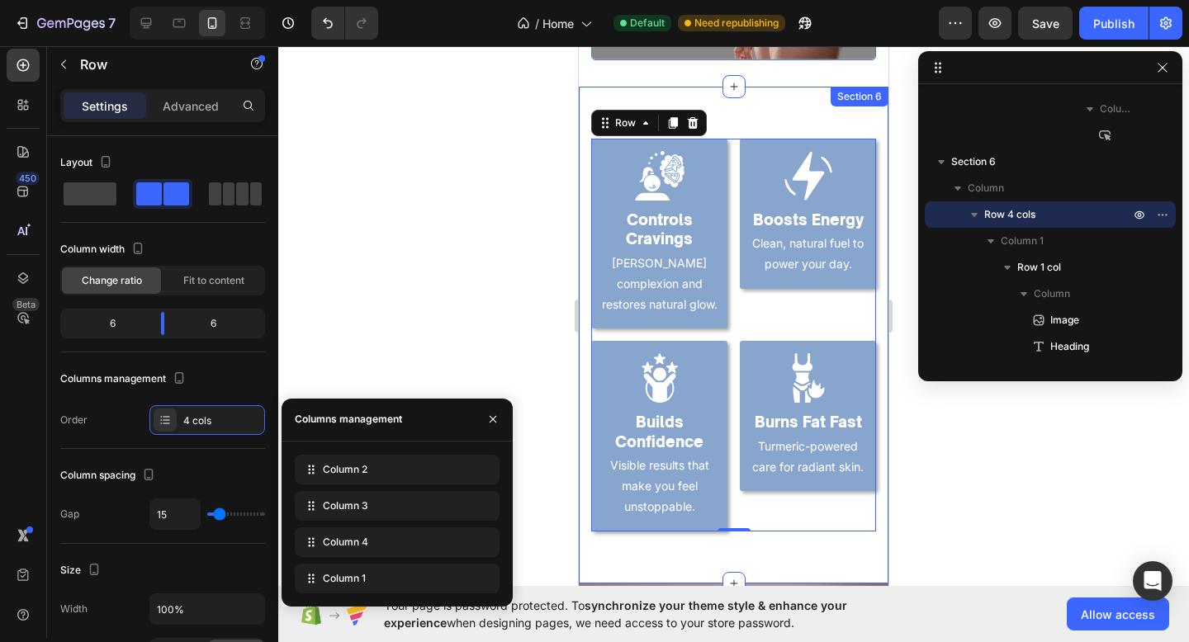
drag, startPoint x: 379, startPoint y: 510, endPoint x: 403, endPoint y: 602, distance: 94.7
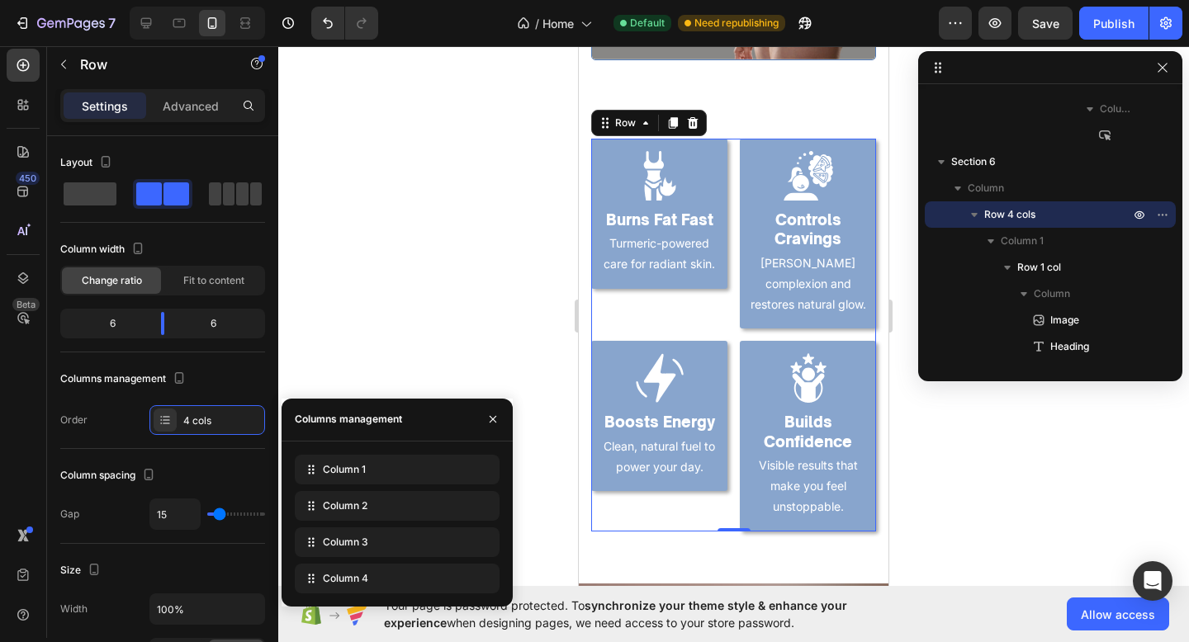
drag, startPoint x: 372, startPoint y: 587, endPoint x: 357, endPoint y: 433, distance: 155.1
drag, startPoint x: 372, startPoint y: 535, endPoint x: 372, endPoint y: 494, distance: 40.5
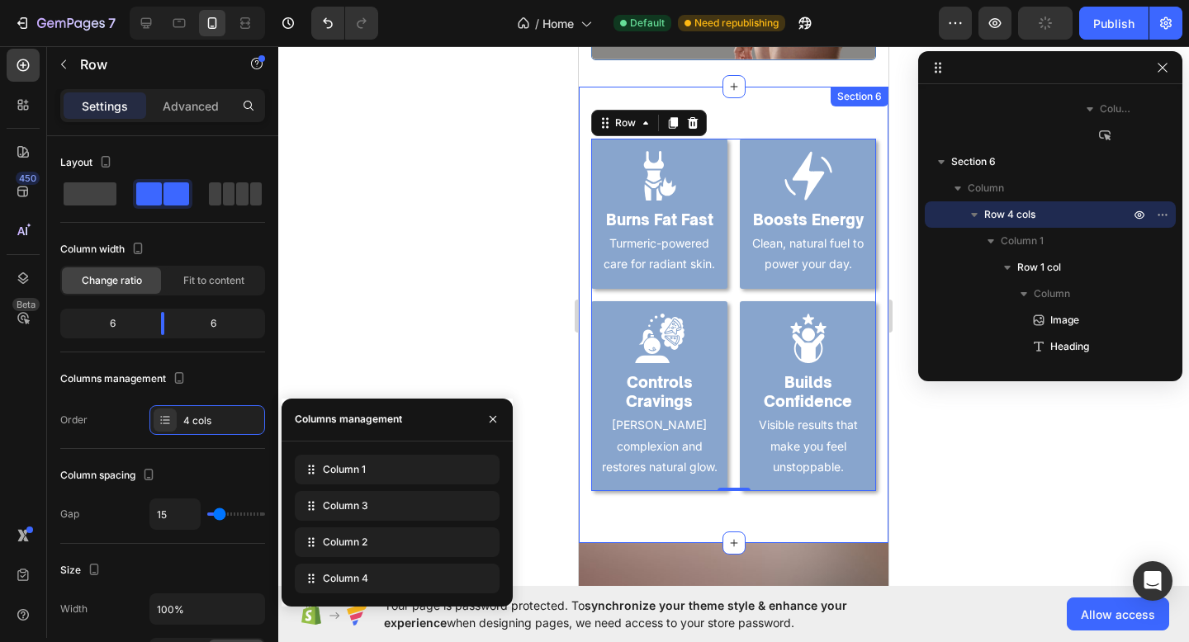
click at [676, 529] on div "Image Burns Fat Fast Heading Turmeric-powered care for radiant skin. Text Block…" at bounding box center [734, 315] width 310 height 457
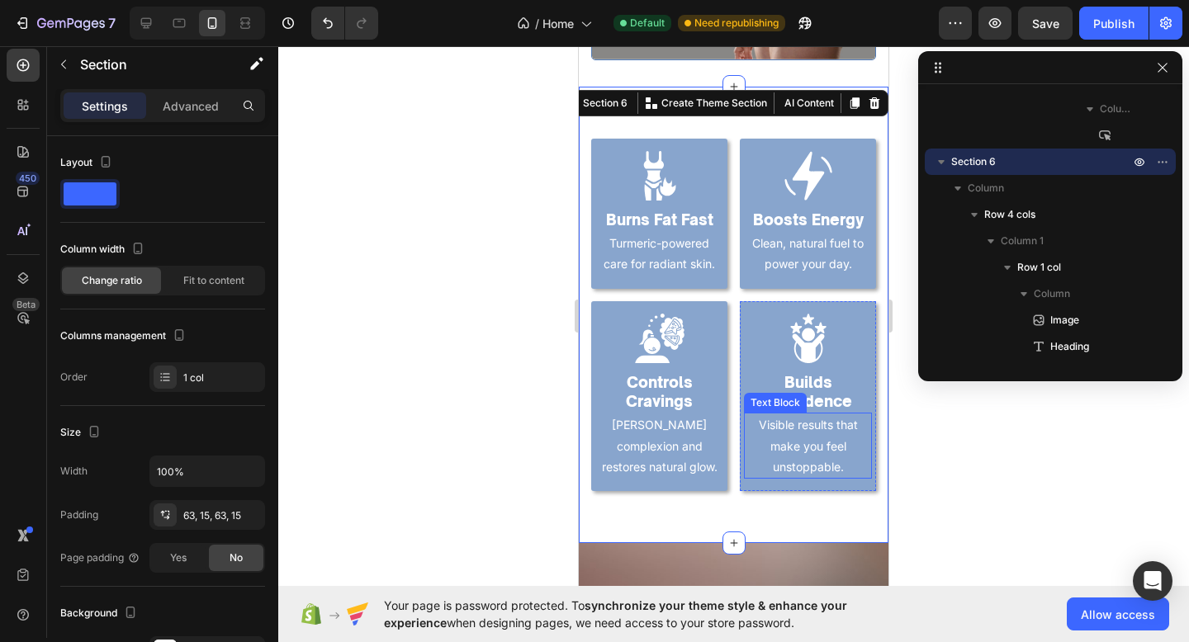
click at [769, 467] on p "Visible results that make you feel unstoppable." at bounding box center [807, 445] width 125 height 63
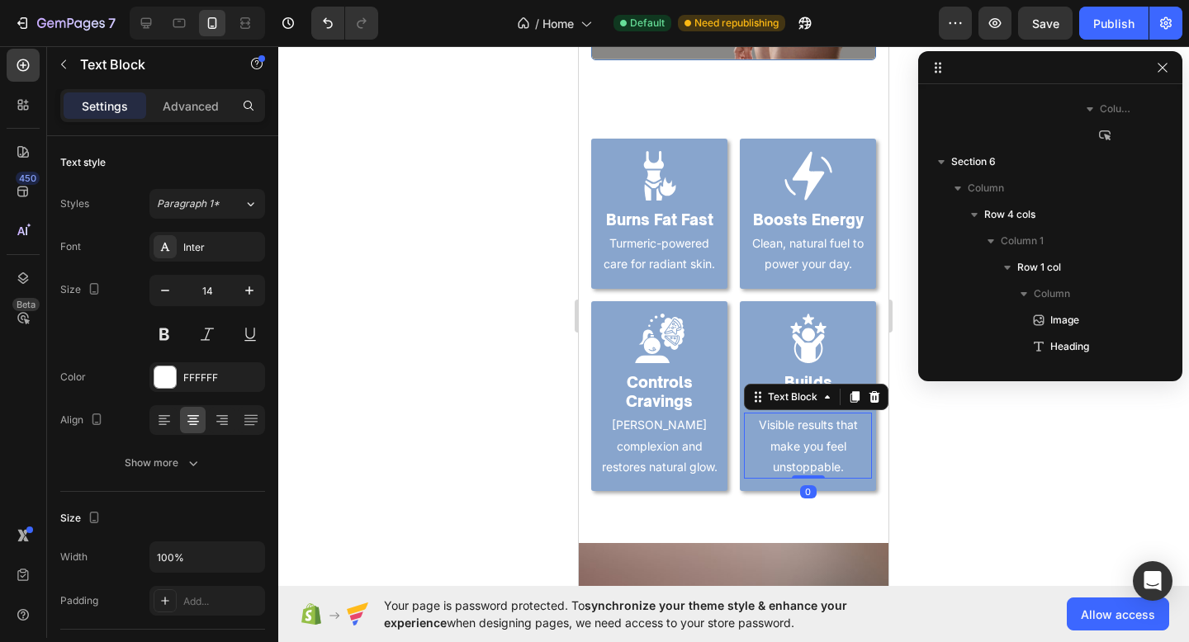
scroll to position [1788, 0]
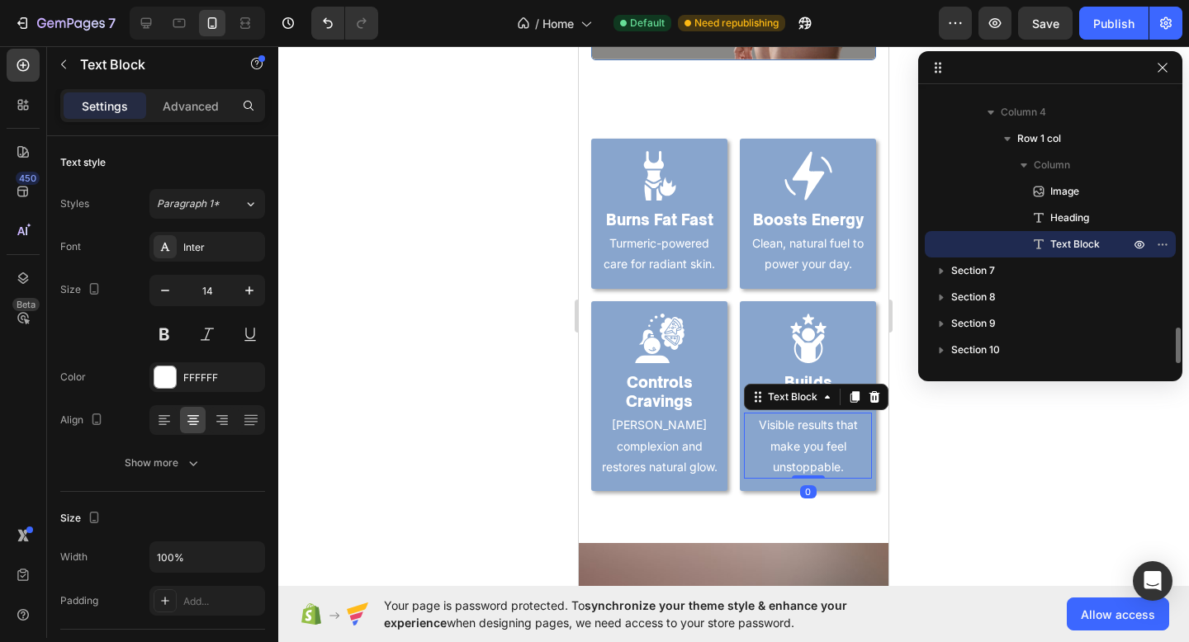
click at [769, 459] on p "Visible results that make you feel unstoppable." at bounding box center [807, 445] width 125 height 63
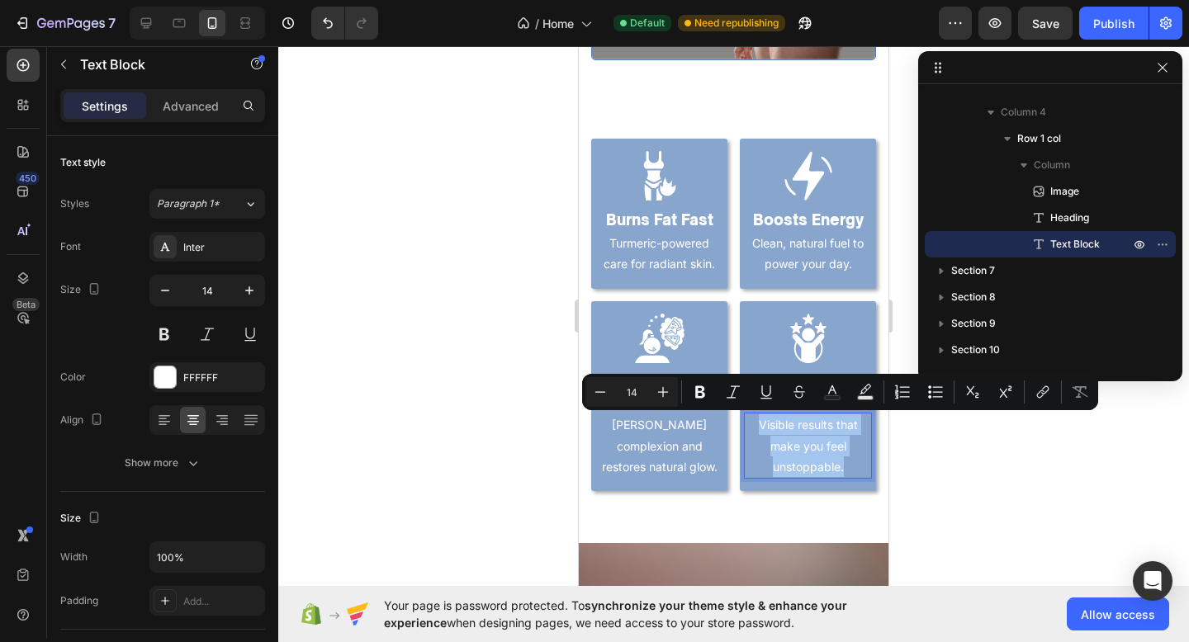
copy p "Visible results that make you feel unstoppable."
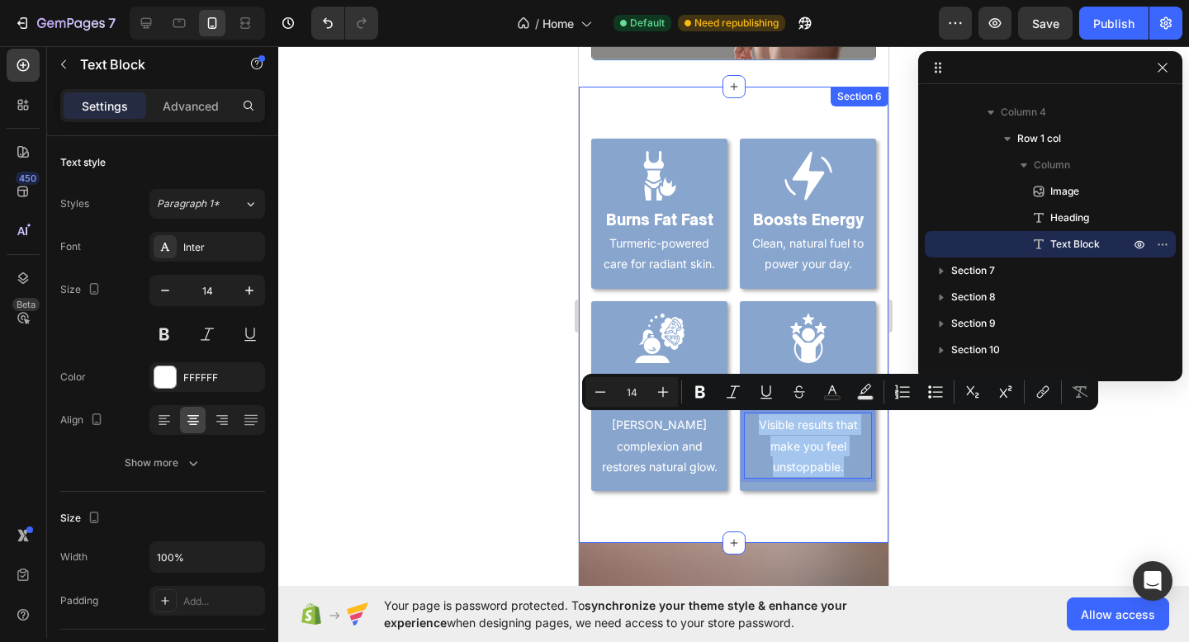
click at [883, 492] on div "Image Burns Fat Fast Heading Turmeric-powered care for radiant skin. Text Block…" at bounding box center [734, 315] width 310 height 457
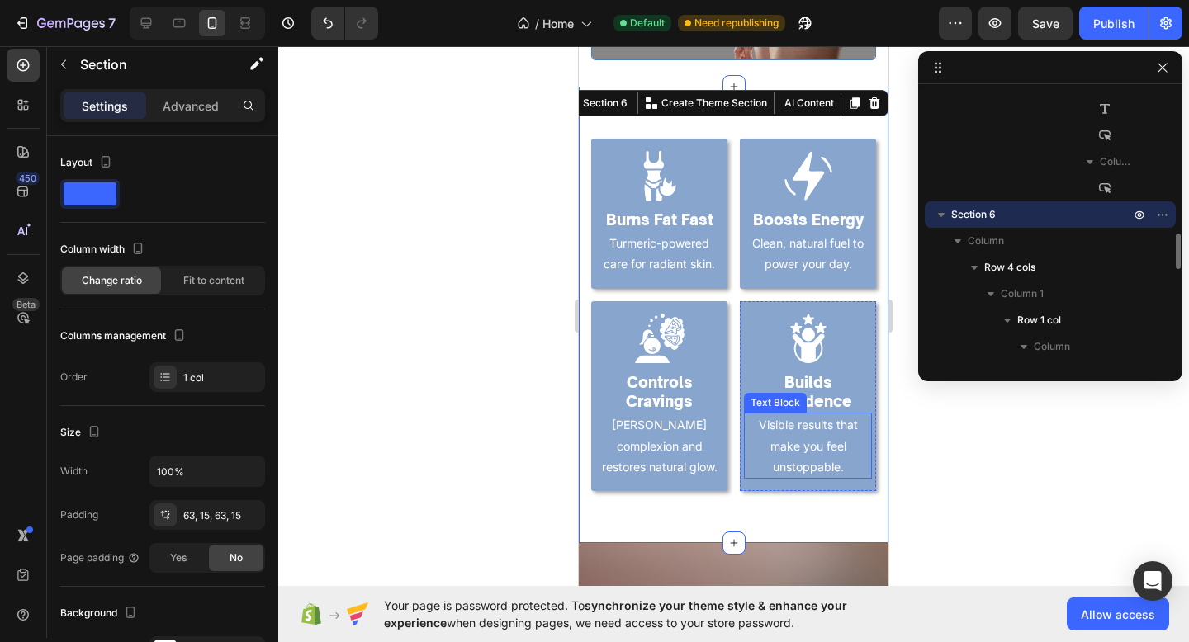
click at [859, 450] on p "Visible results that make you feel unstoppable." at bounding box center [807, 445] width 125 height 63
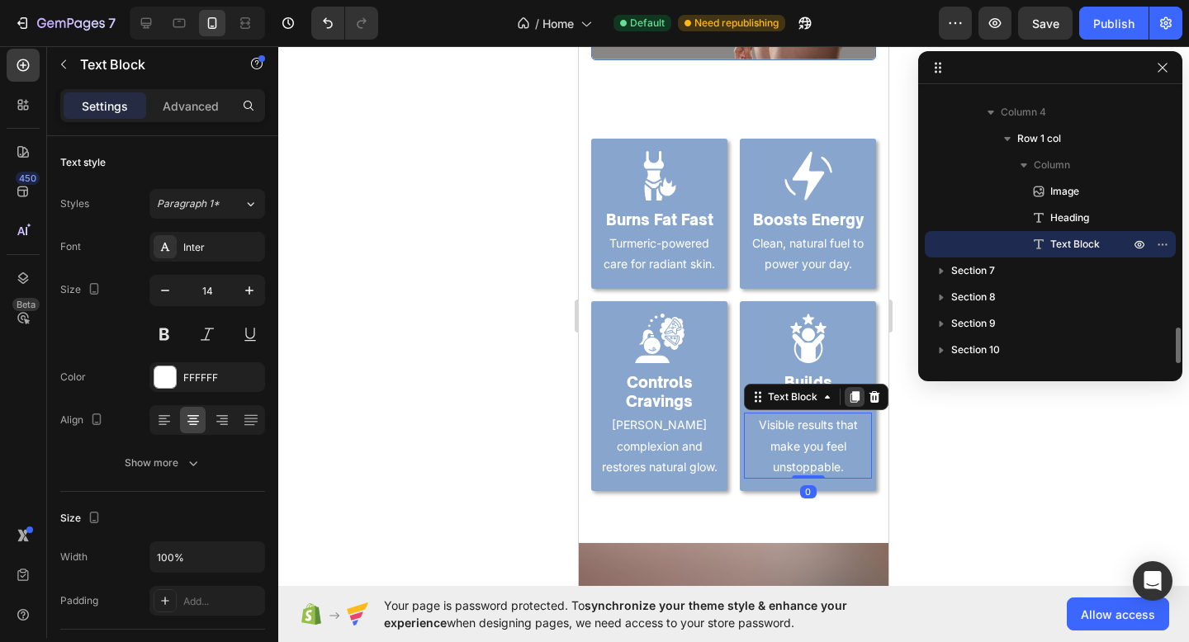
click at [858, 395] on icon at bounding box center [854, 398] width 9 height 12
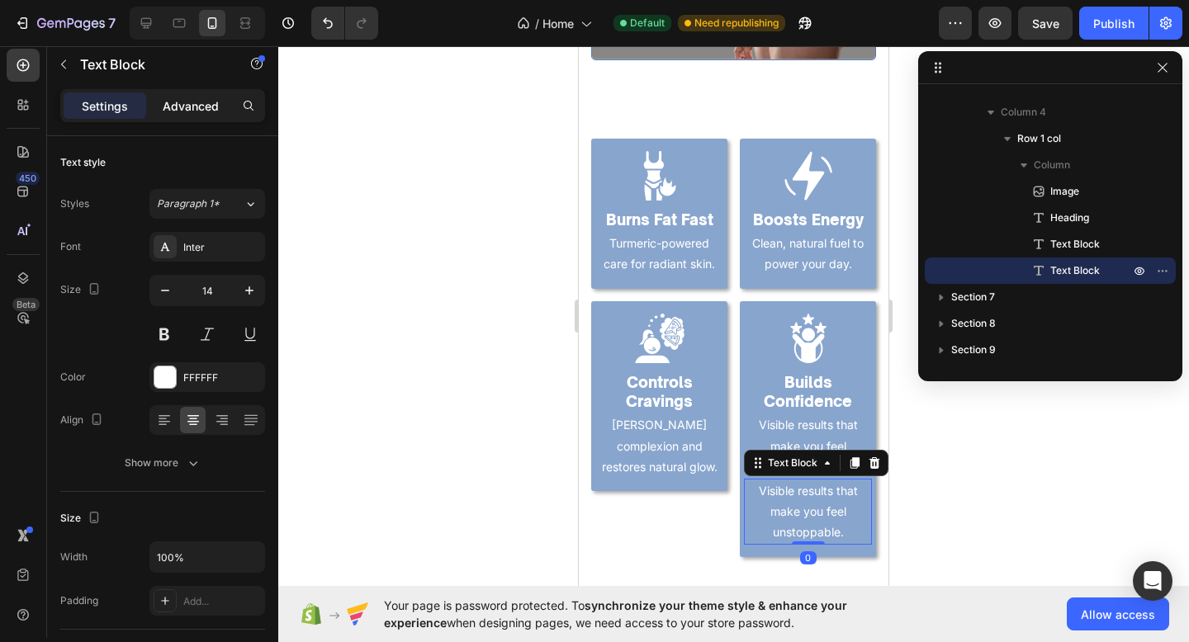
click at [196, 105] on p "Advanced" at bounding box center [191, 105] width 56 height 17
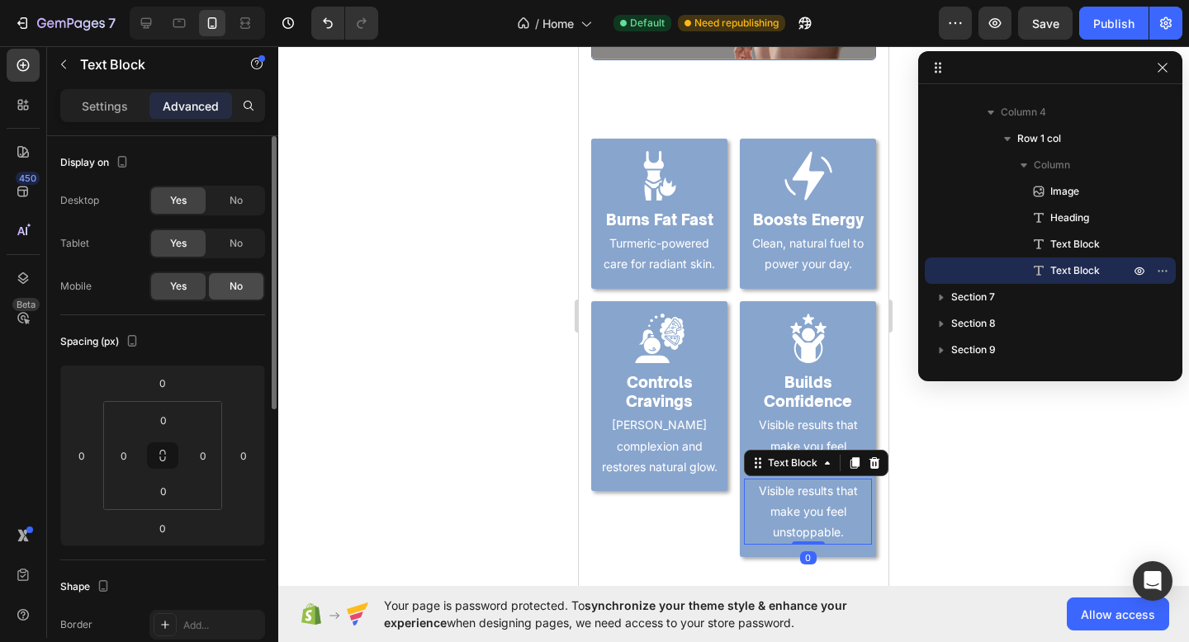
click at [230, 290] on span "No" at bounding box center [235, 286] width 13 height 15
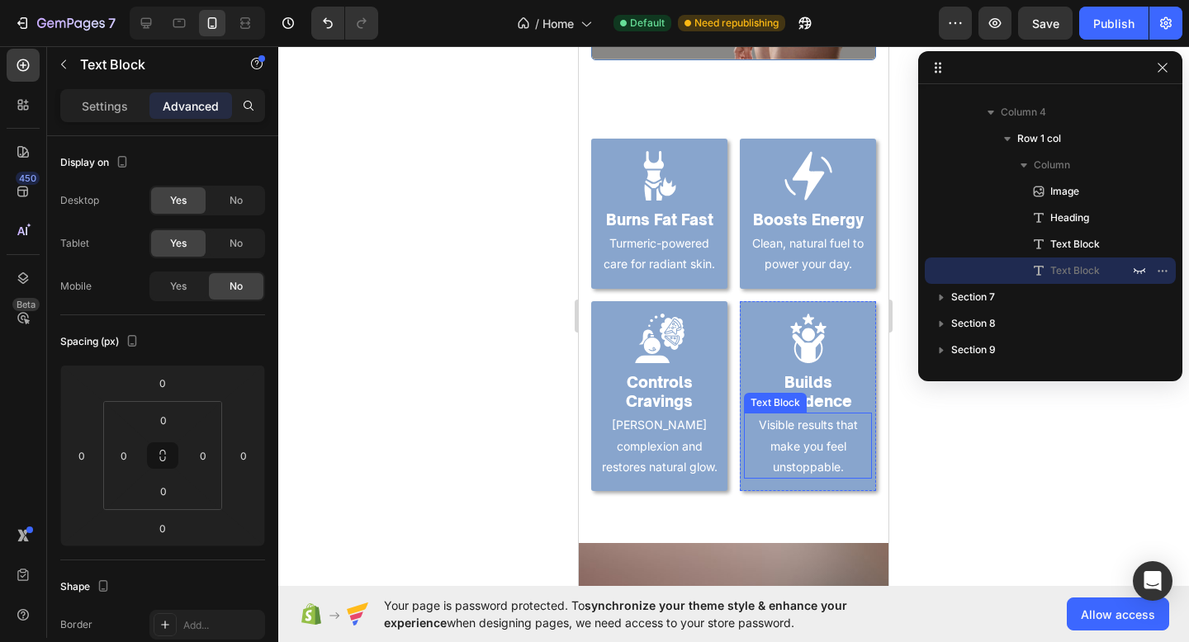
click at [777, 439] on p "Visible results that make you feel unstoppable." at bounding box center [807, 445] width 125 height 63
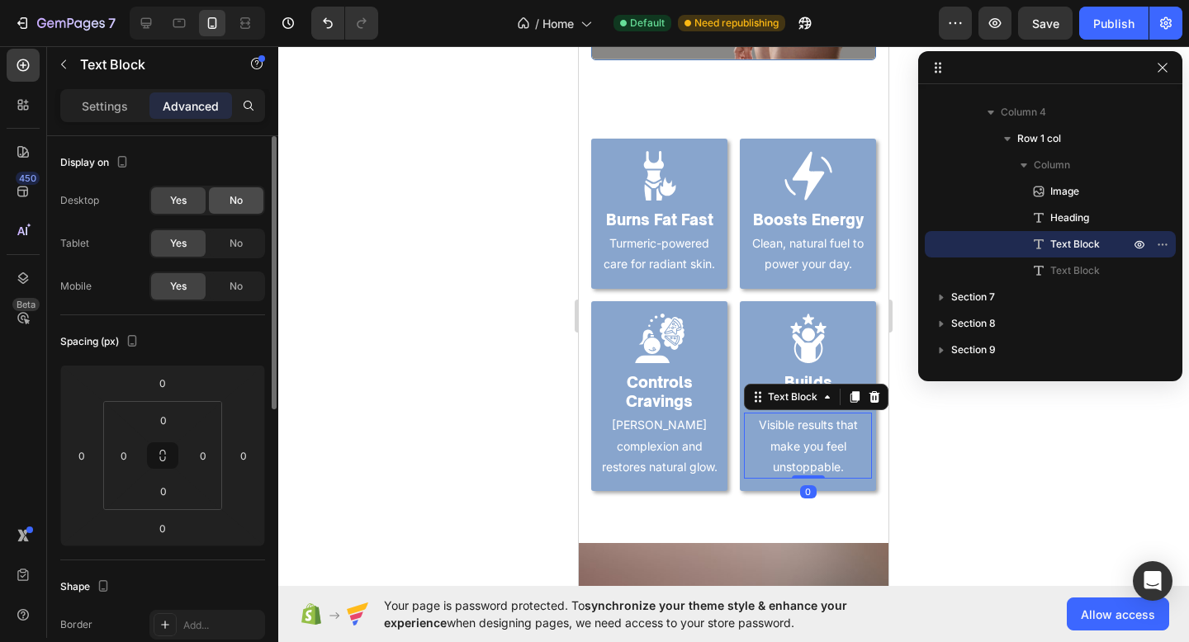
click at [246, 209] on div "No" at bounding box center [236, 200] width 54 height 26
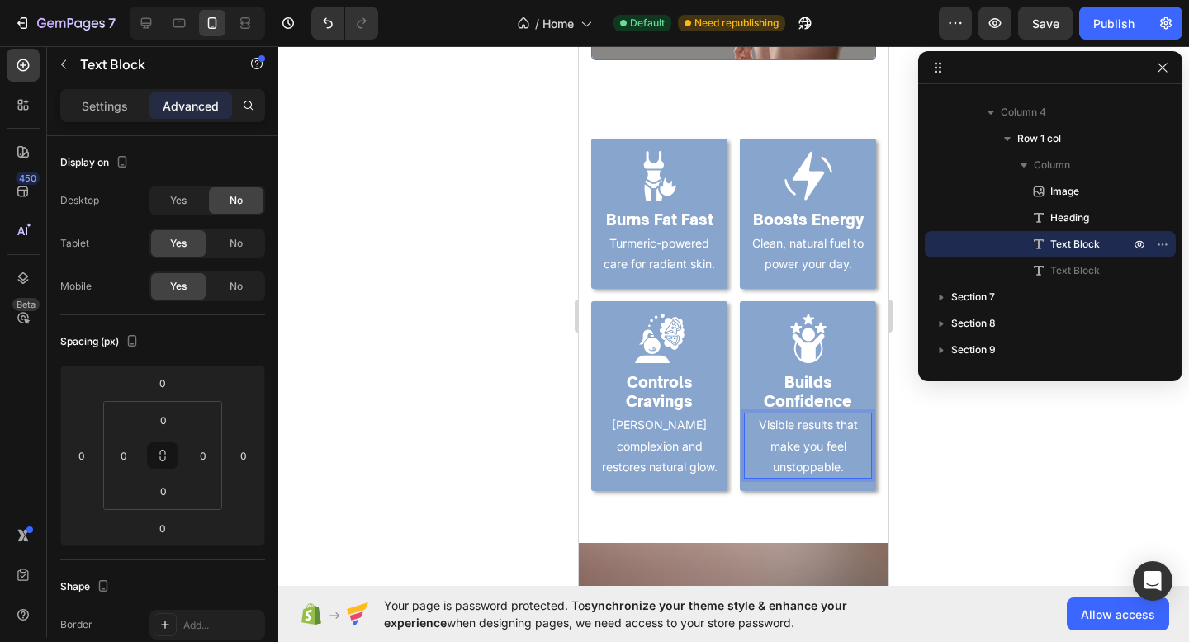
click at [813, 460] on p "Visible results that make you feel unstoppable." at bounding box center [807, 445] width 125 height 63
click at [797, 431] on strong "Results that make you unstoppable." at bounding box center [808, 435] width 124 height 35
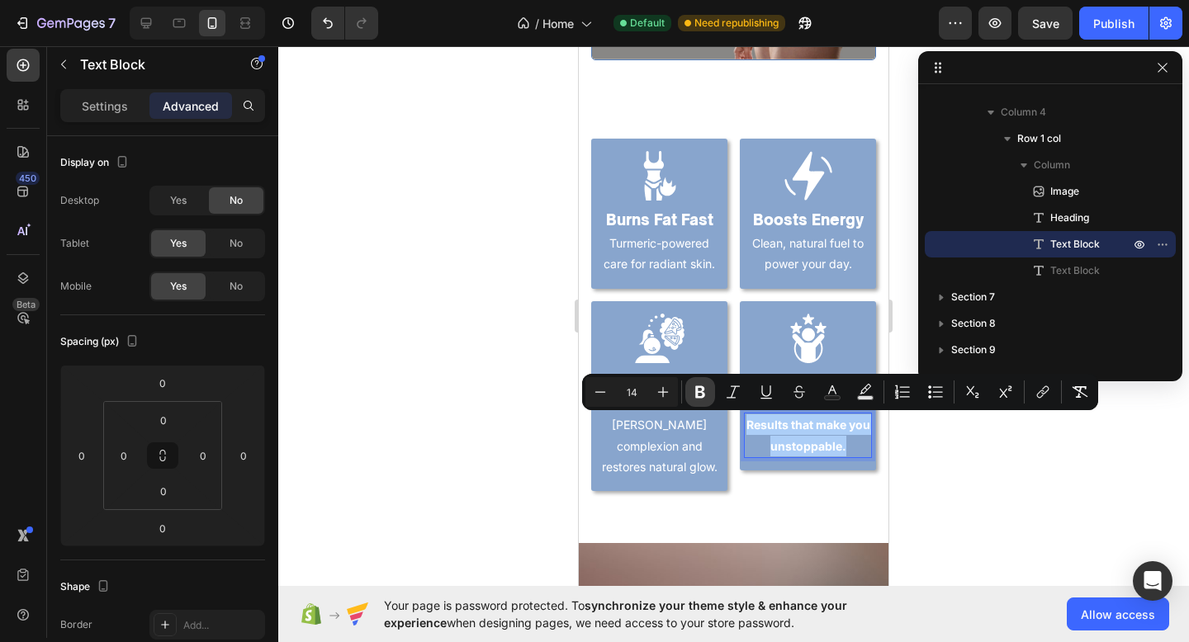
click at [701, 382] on button "Bold" at bounding box center [700, 392] width 30 height 30
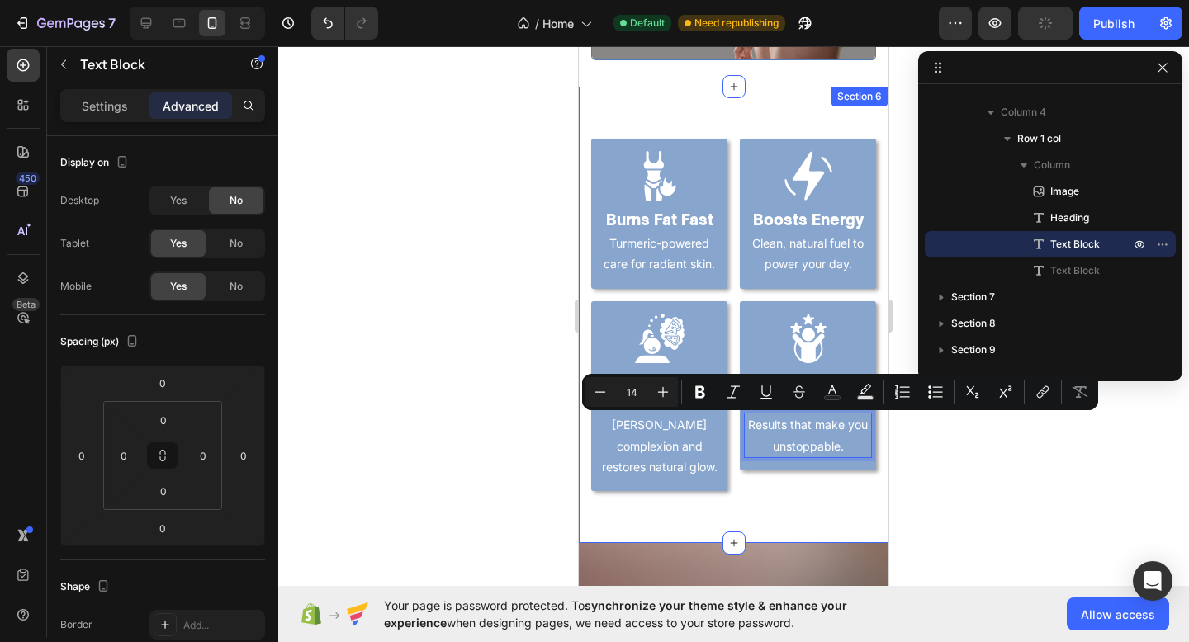
click at [718, 505] on div "Image Burns Fat Fast Heading Turmeric-powered care for radiant skin. Text Block…" at bounding box center [734, 315] width 310 height 457
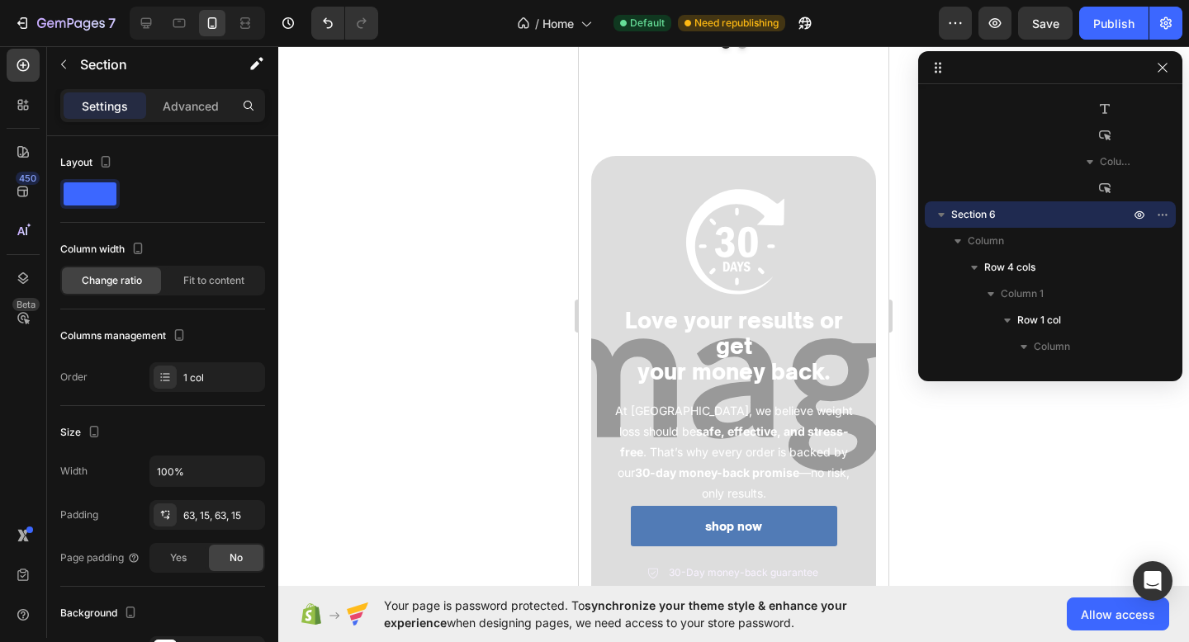
scroll to position [3065, 0]
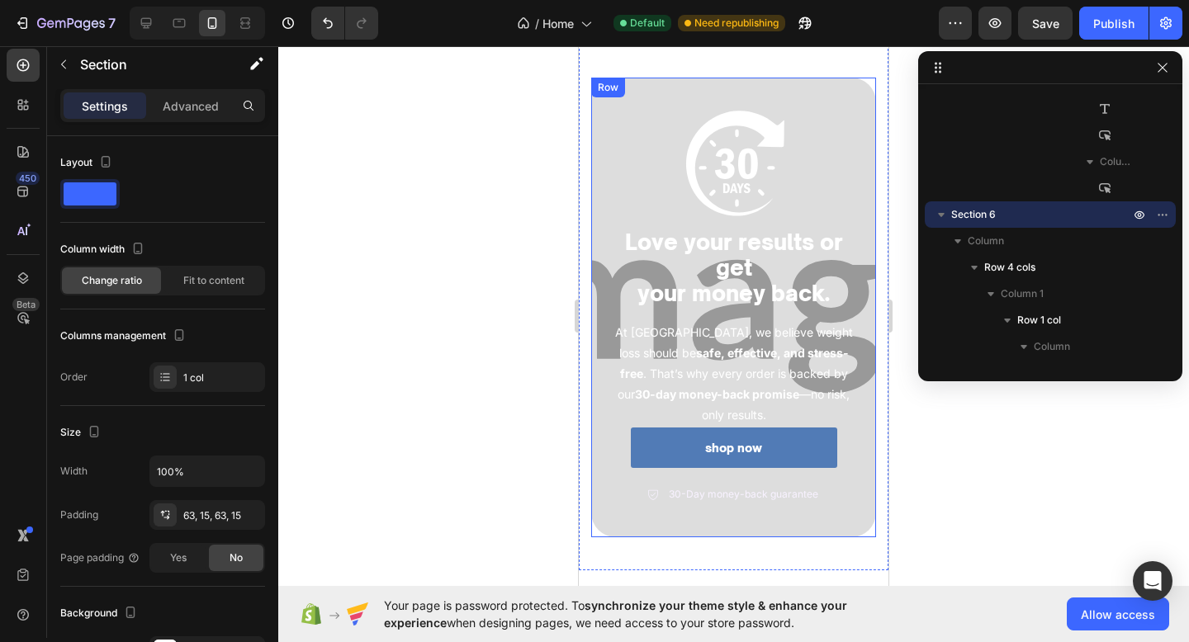
click at [682, 508] on div "Image Love your results or get your money back. Heading At BODETRA, we believe …" at bounding box center [733, 308] width 285 height 460
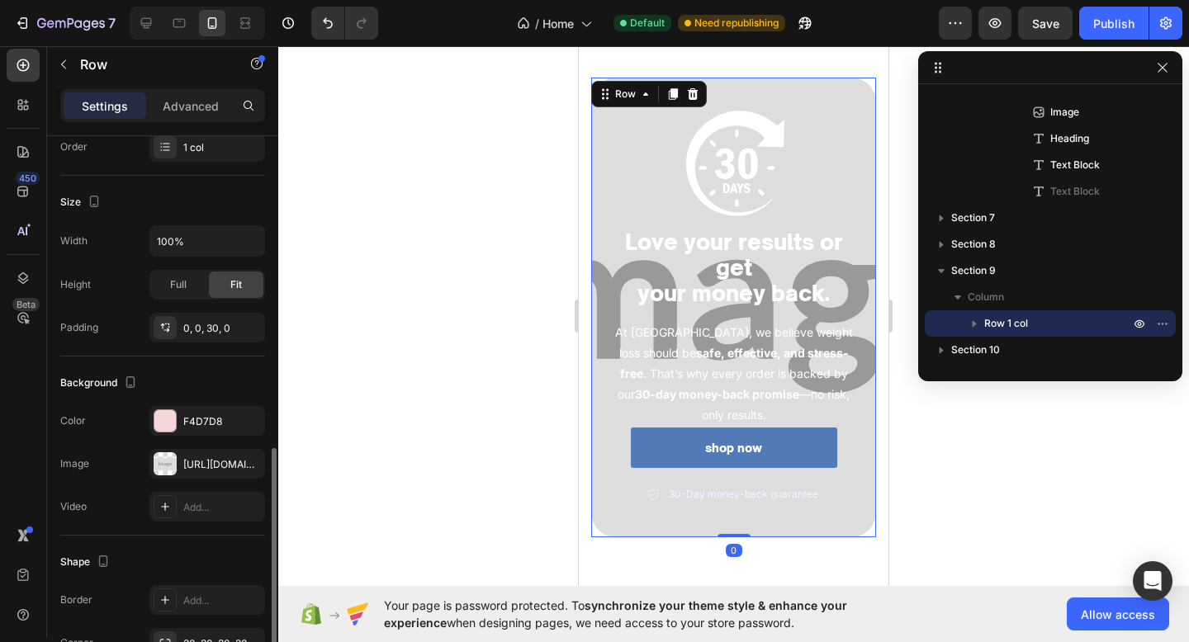
scroll to position [401, 0]
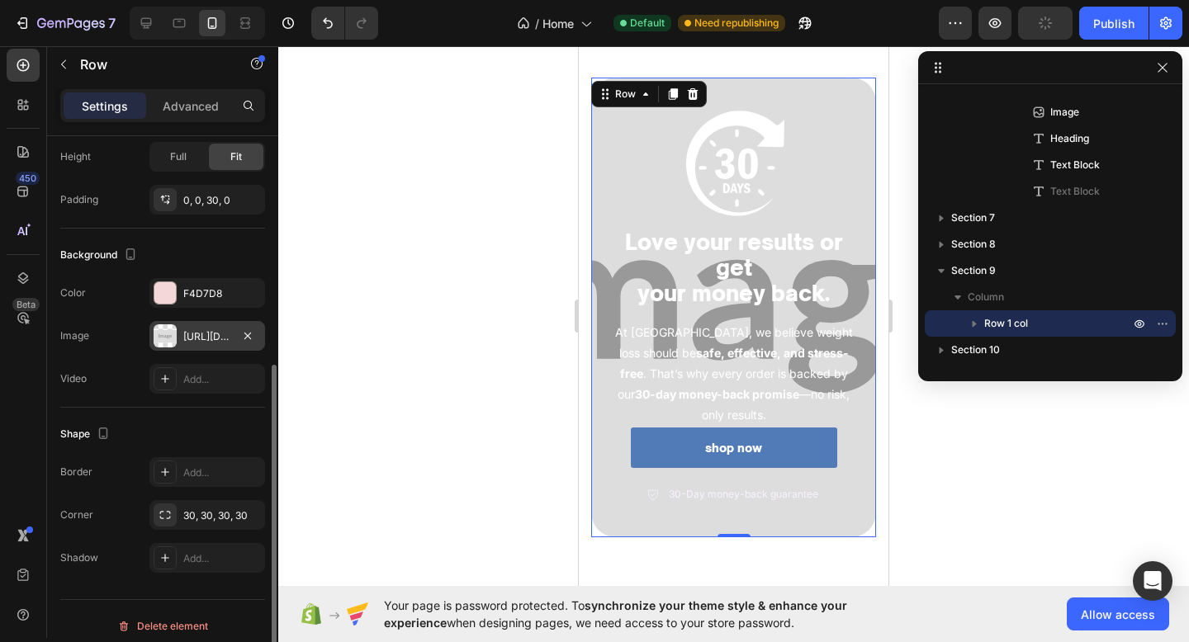
click at [183, 329] on div "[URL][DOMAIN_NAME]" at bounding box center [207, 336] width 48 height 15
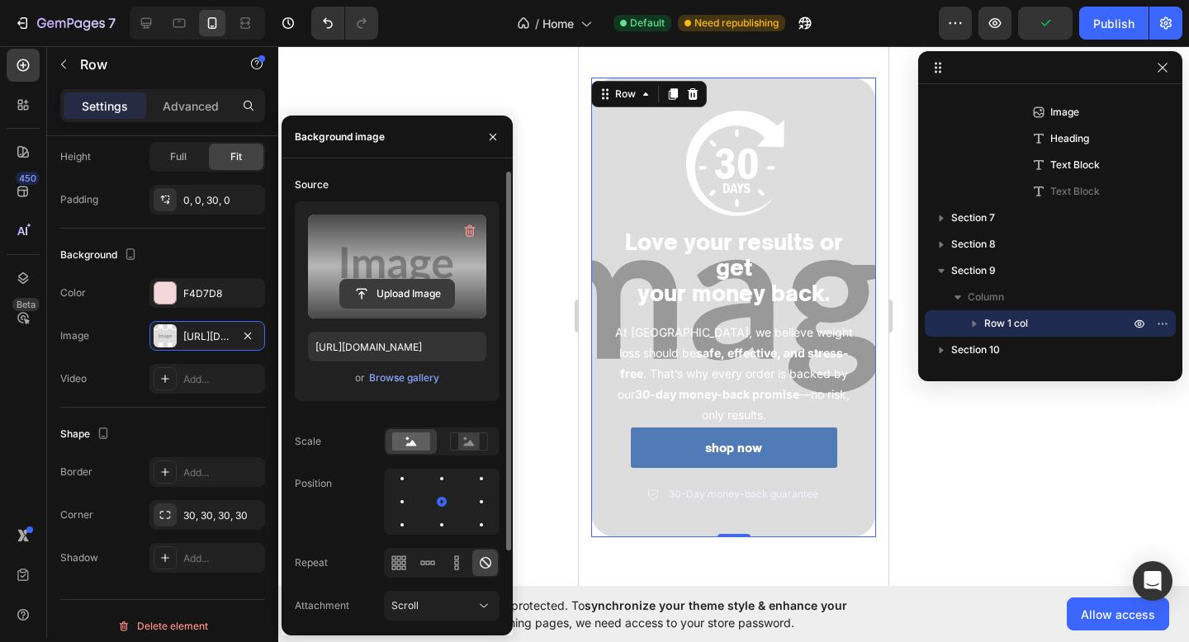
click at [437, 300] on input "file" at bounding box center [397, 294] width 114 height 28
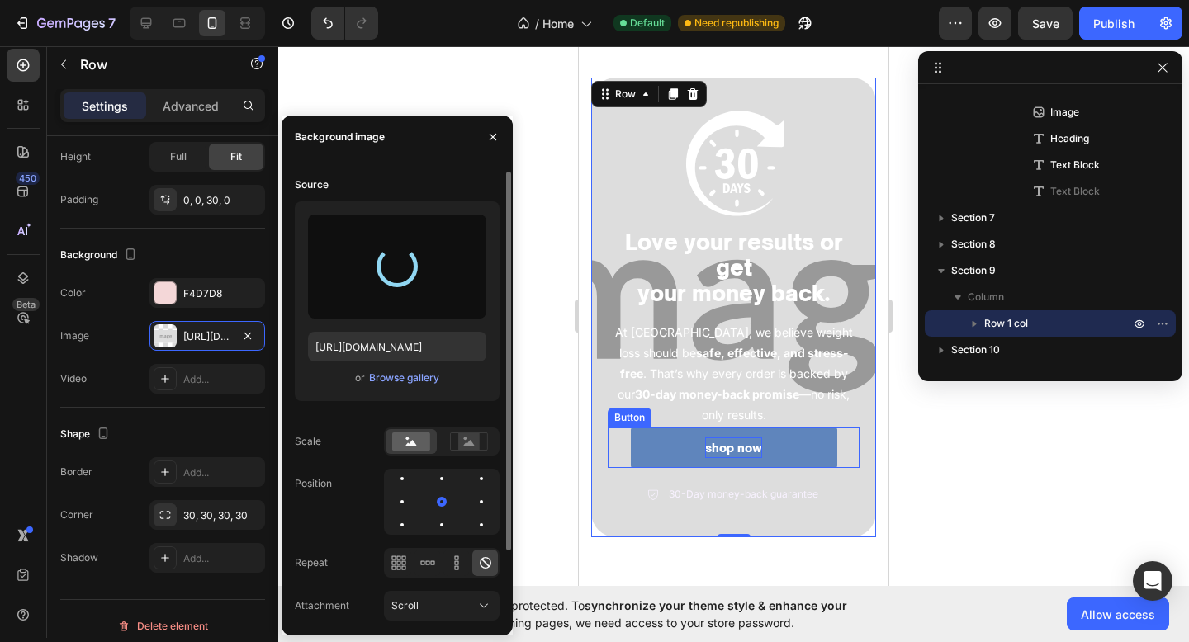
type input "[URL][DOMAIN_NAME]"
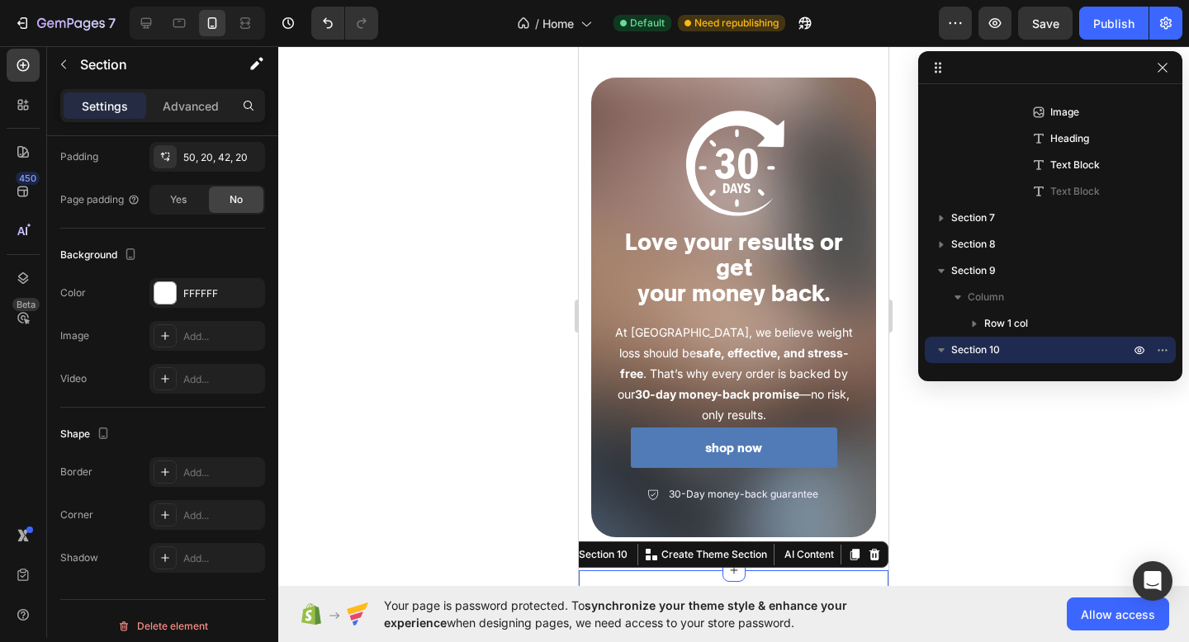
scroll to position [0, 0]
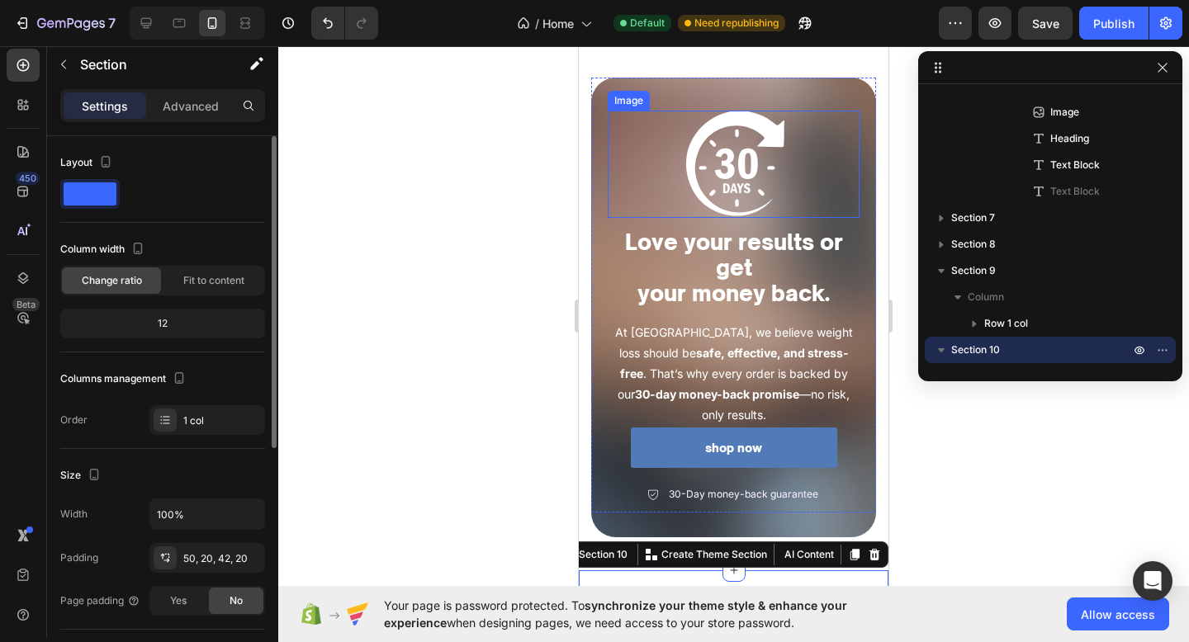
click at [740, 188] on img at bounding box center [733, 164] width 107 height 107
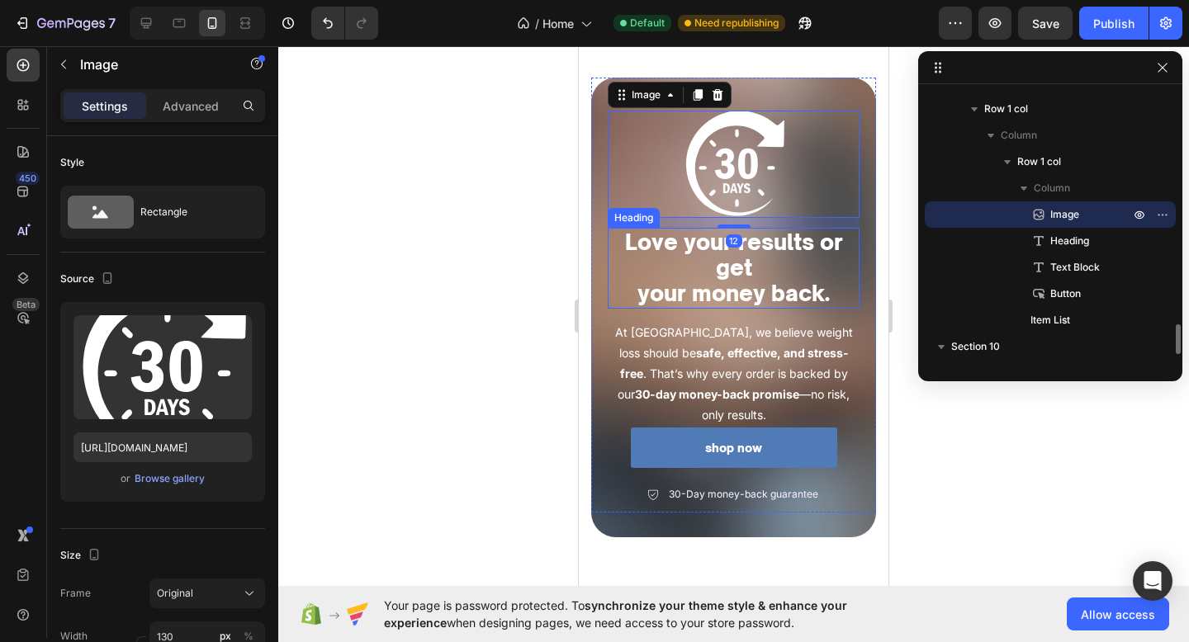
click at [731, 270] on h2 "Love your results or get your money back." at bounding box center [734, 268] width 252 height 81
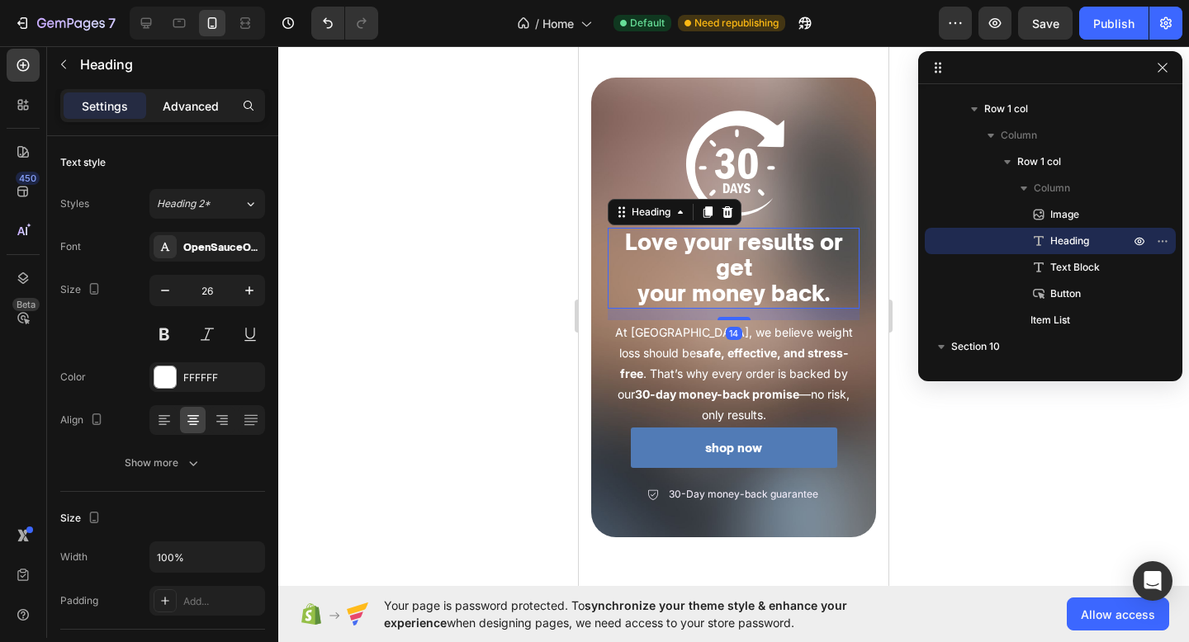
click at [182, 115] on div "Advanced" at bounding box center [190, 105] width 83 height 26
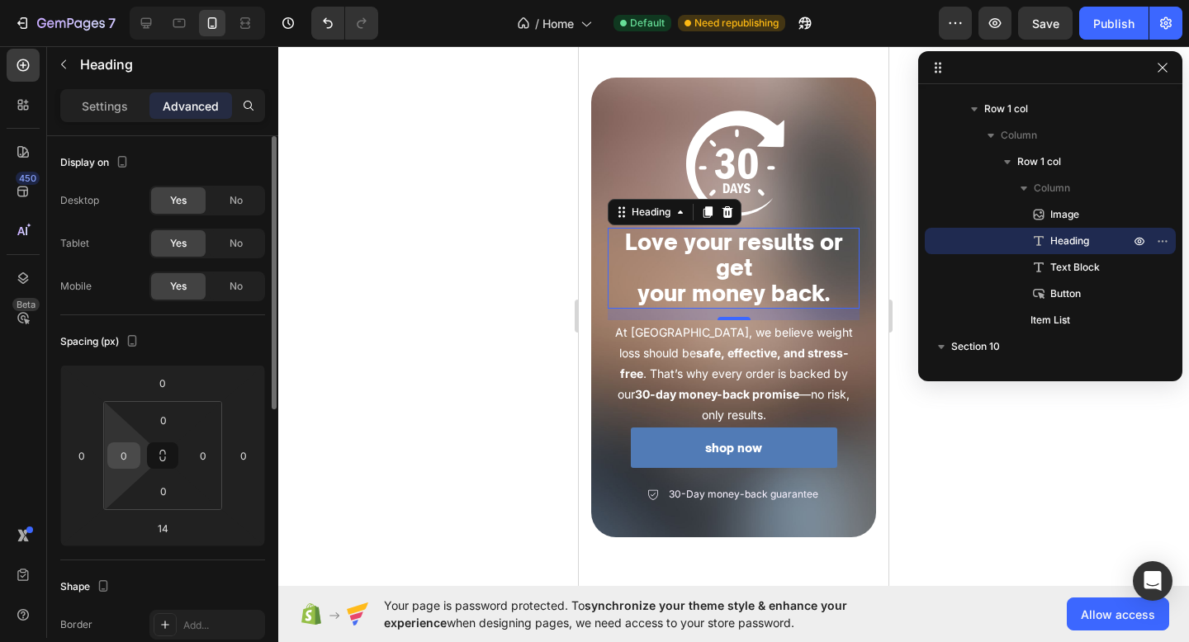
click at [135, 456] on input "0" at bounding box center [123, 455] width 25 height 25
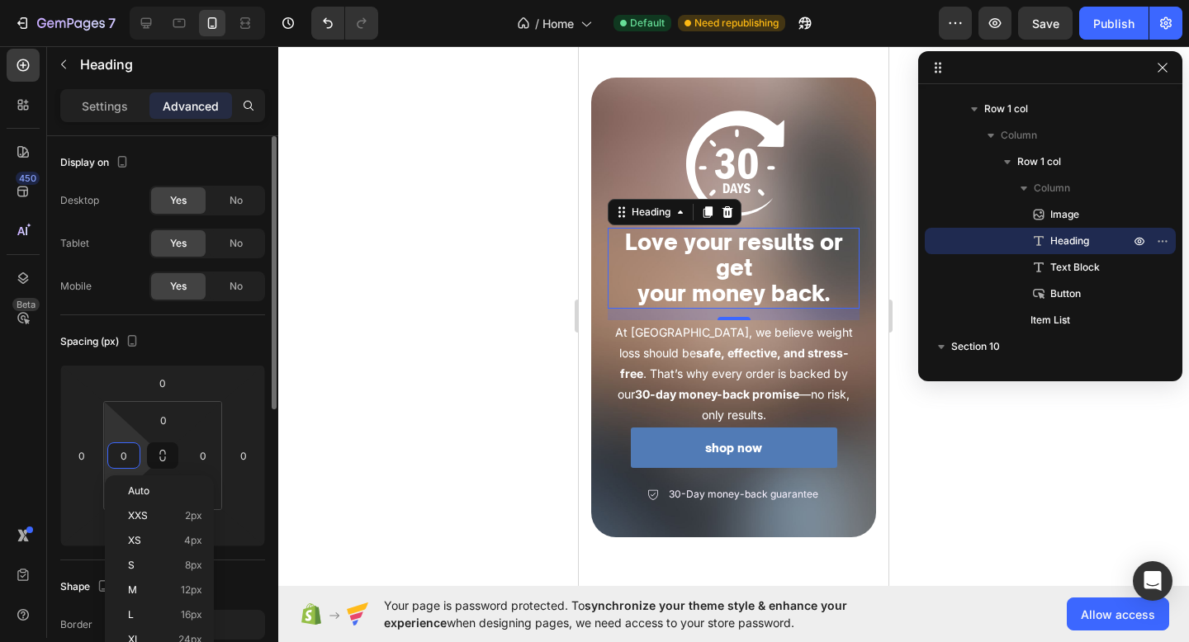
click at [135, 456] on input "0" at bounding box center [123, 455] width 25 height 25
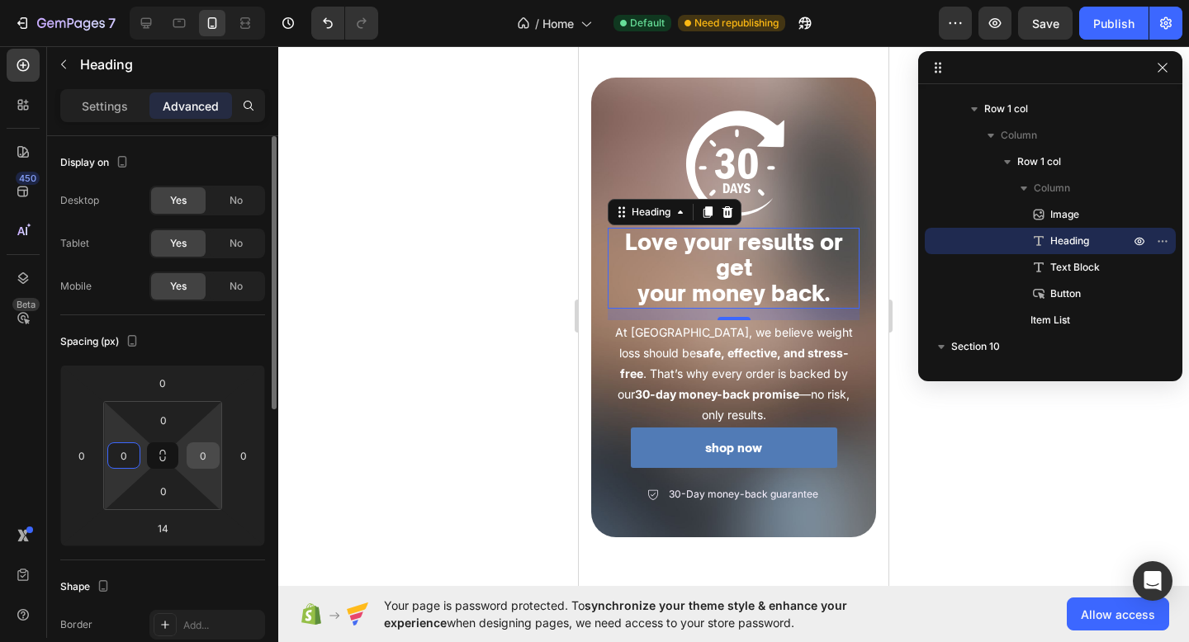
click at [206, 458] on input "0" at bounding box center [203, 455] width 25 height 25
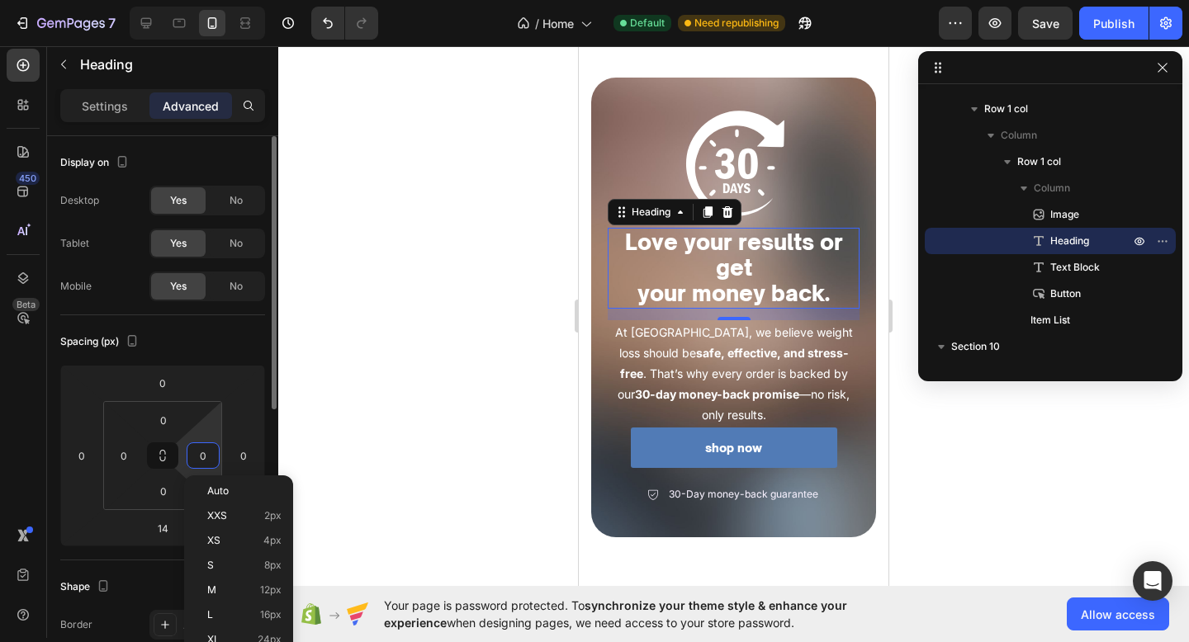
click at [206, 458] on input "0" at bounding box center [203, 455] width 25 height 25
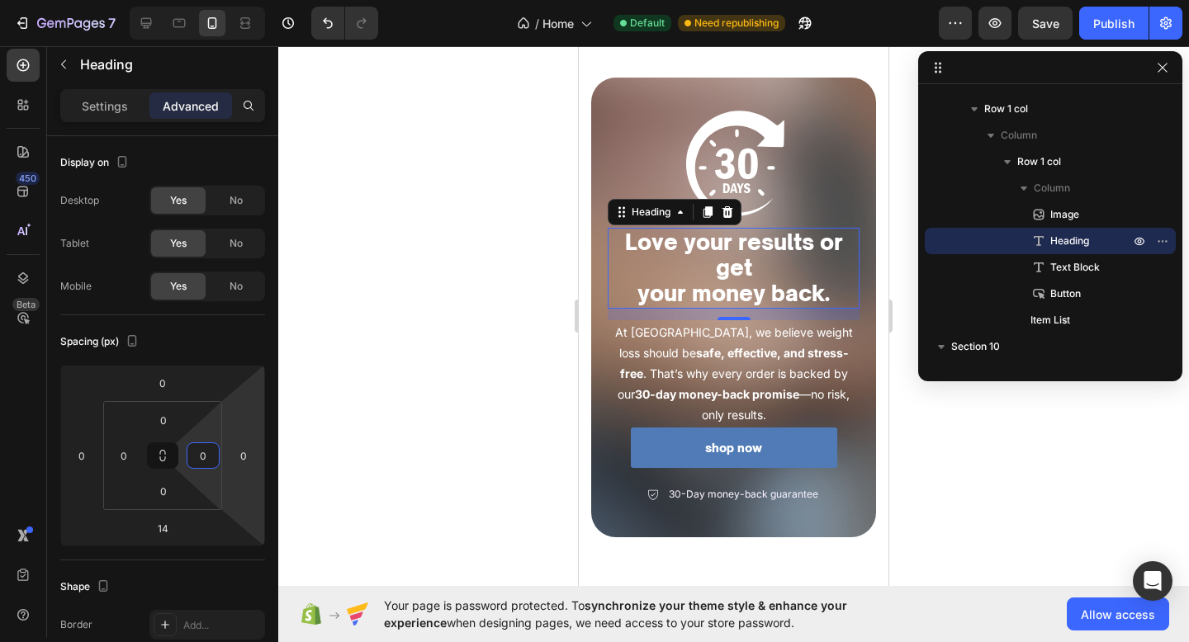
click at [640, 290] on h2 "Love your results or get your money back." at bounding box center [734, 268] width 252 height 81
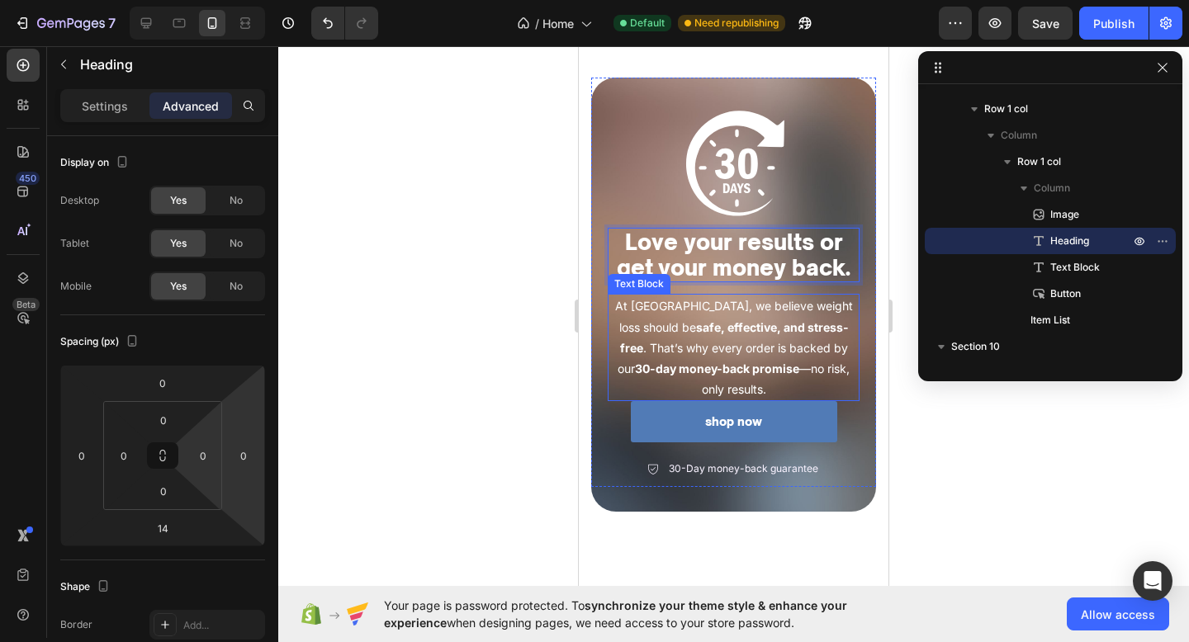
click at [698, 325] on strong "safe, effective, and stress-free" at bounding box center [734, 337] width 229 height 35
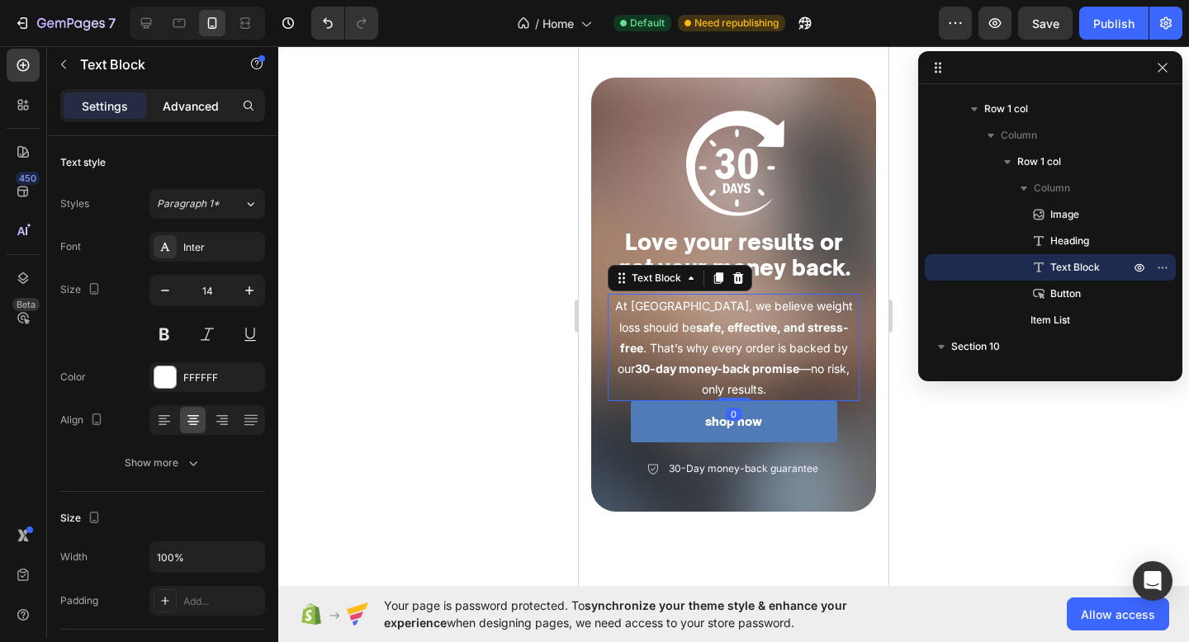
click at [196, 95] on div "Advanced" at bounding box center [190, 105] width 83 height 26
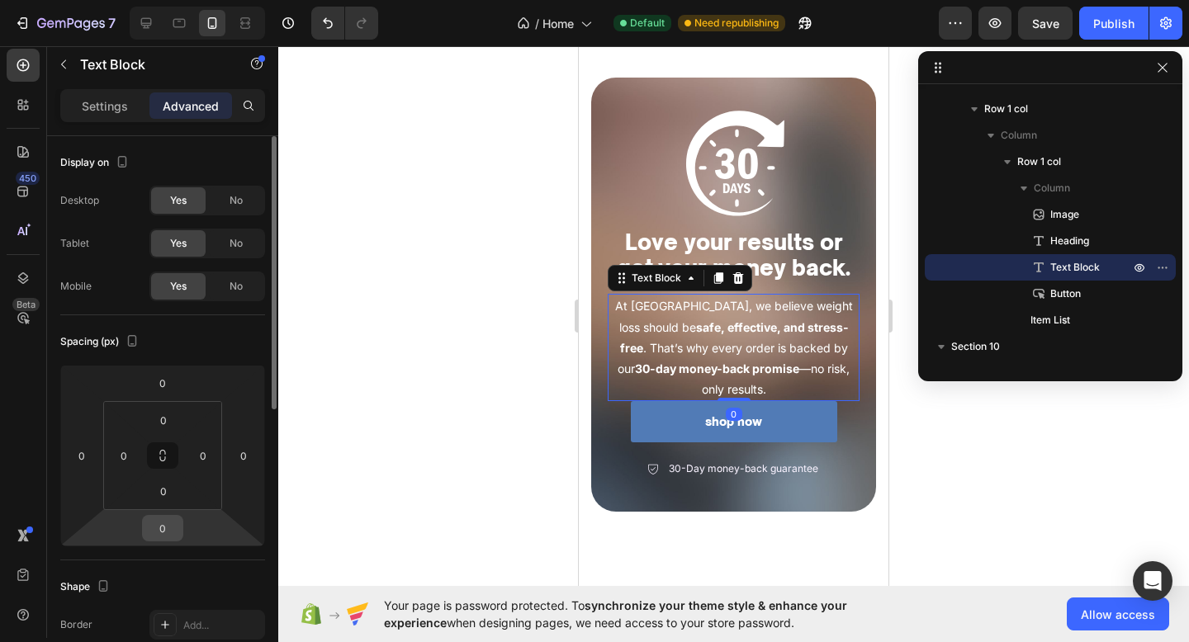
click at [163, 524] on input "0" at bounding box center [162, 528] width 33 height 25
type input "15"
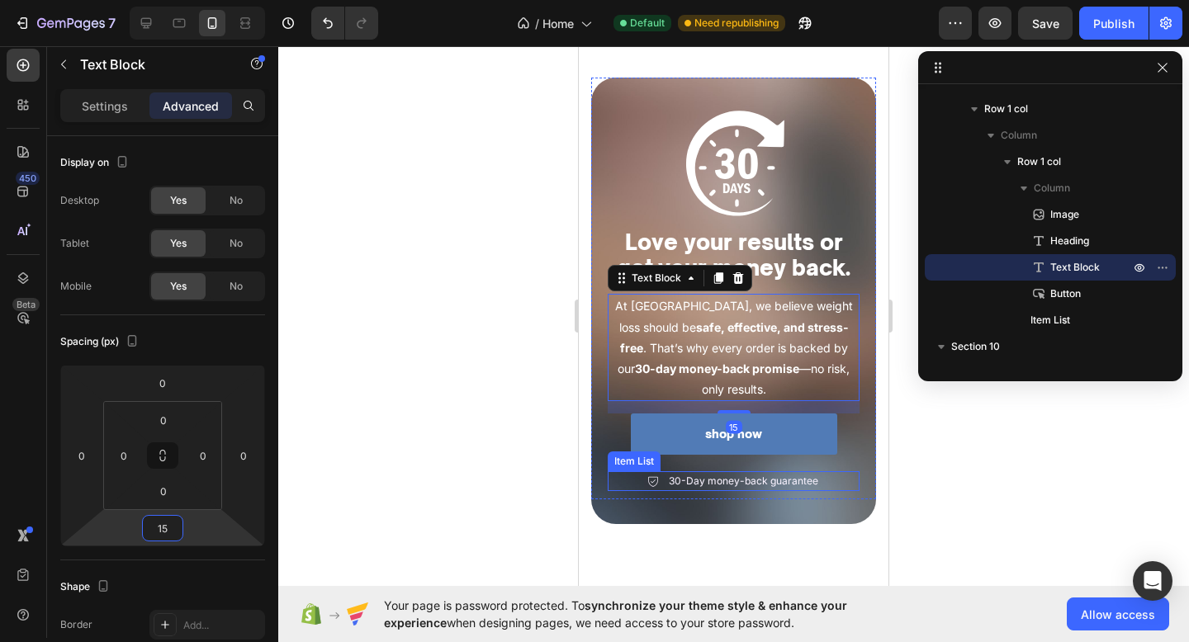
click at [687, 474] on p "30-Day money-back guarantee" at bounding box center [743, 481] width 149 height 15
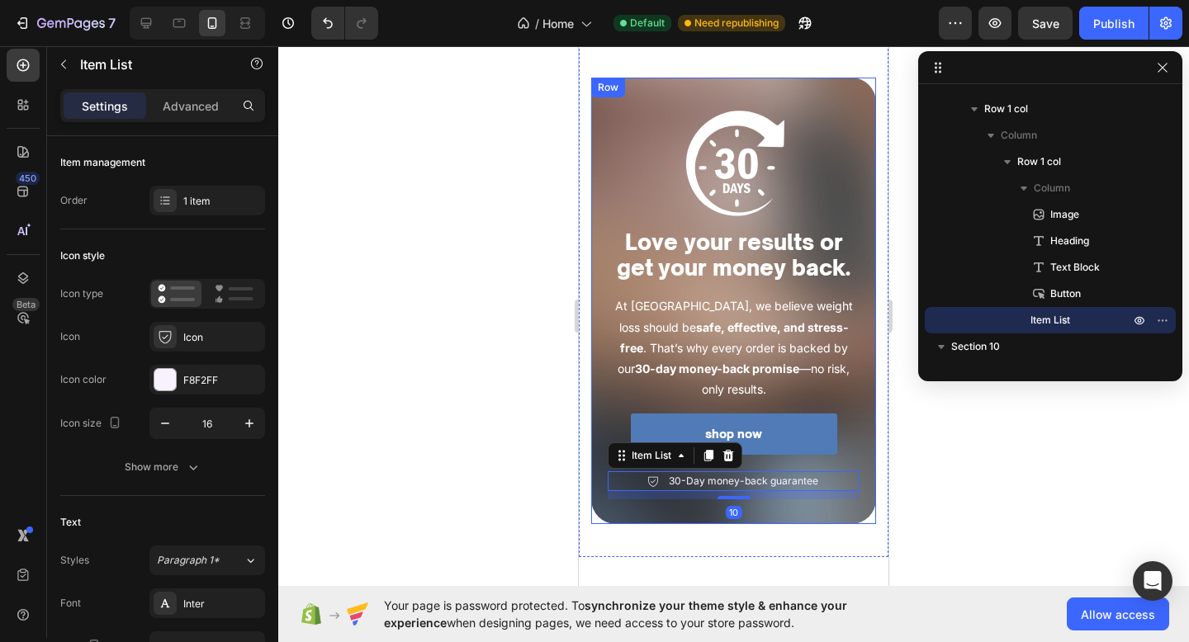
click at [664, 501] on div "Image Love your results or get your money back. Heading At BODETRA, we believe …" at bounding box center [733, 301] width 285 height 447
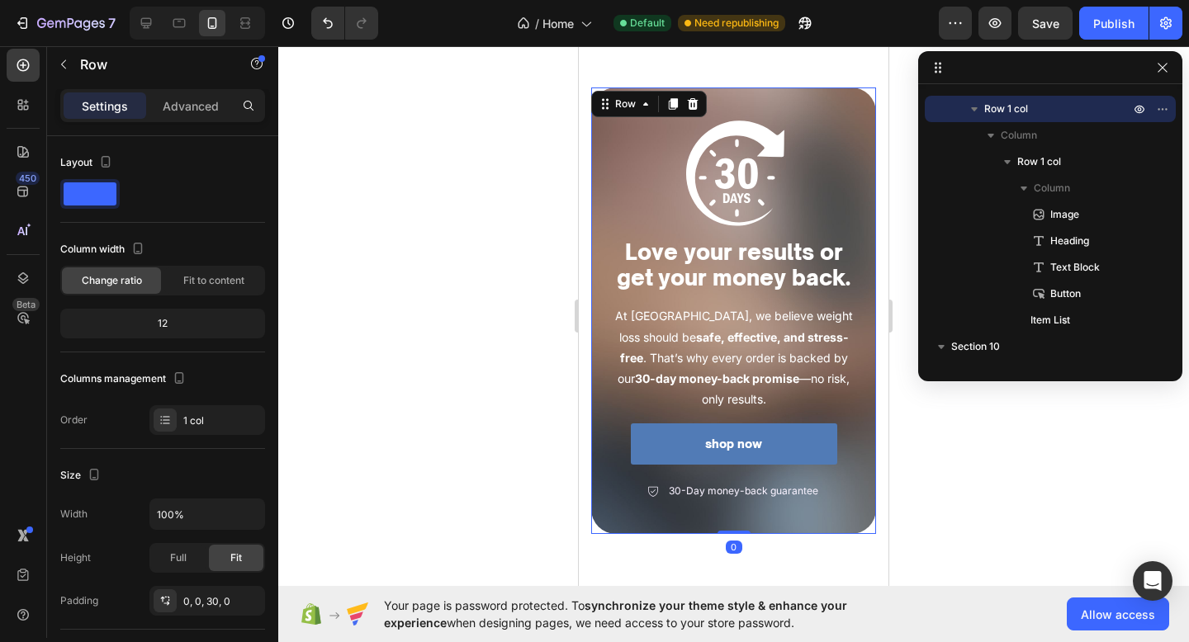
scroll to position [3050, 0]
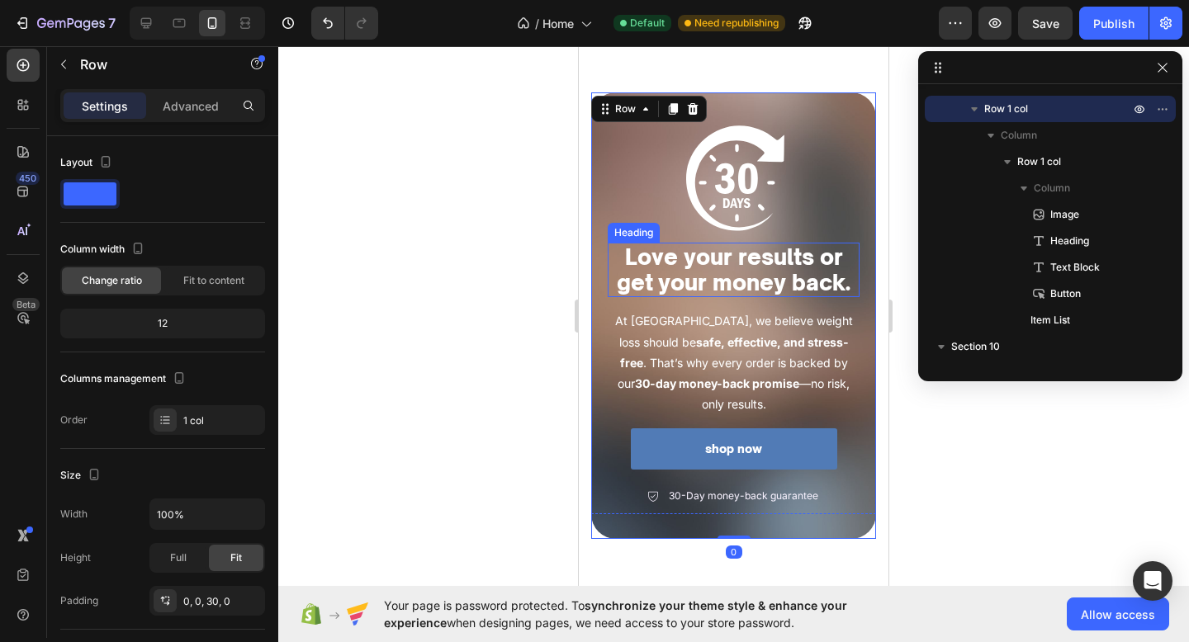
click at [728, 273] on p "Love your results or get your money back." at bounding box center [733, 269] width 248 height 51
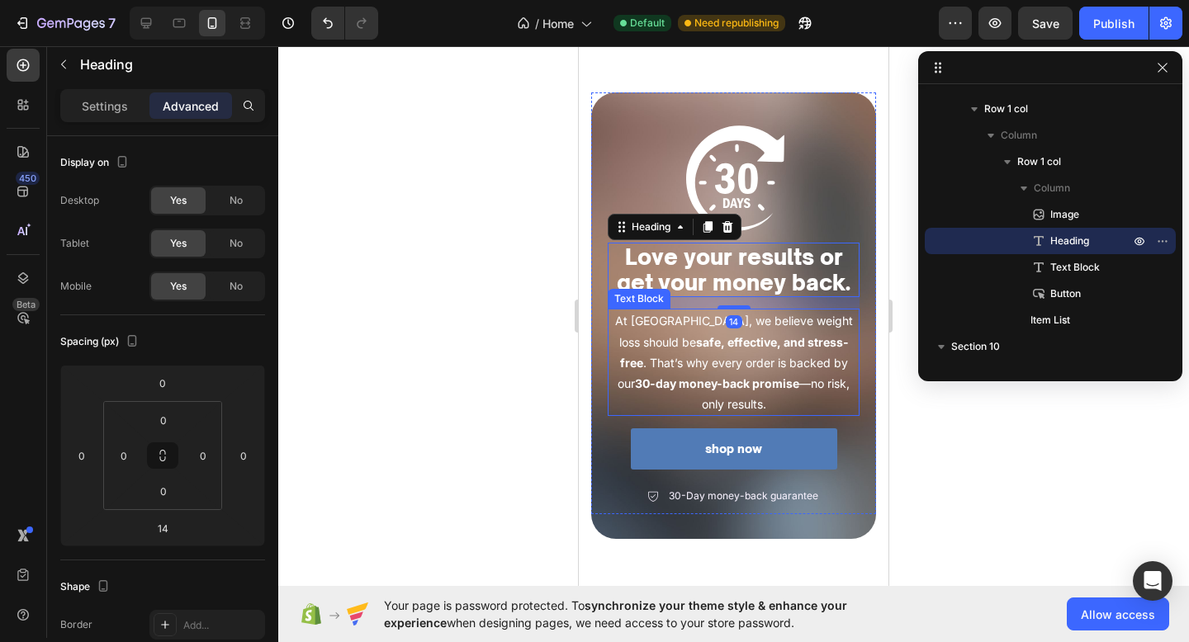
click at [712, 366] on p "At BODETRA, we believe weight loss should be safe, effective, and stress-free .…" at bounding box center [733, 362] width 248 height 104
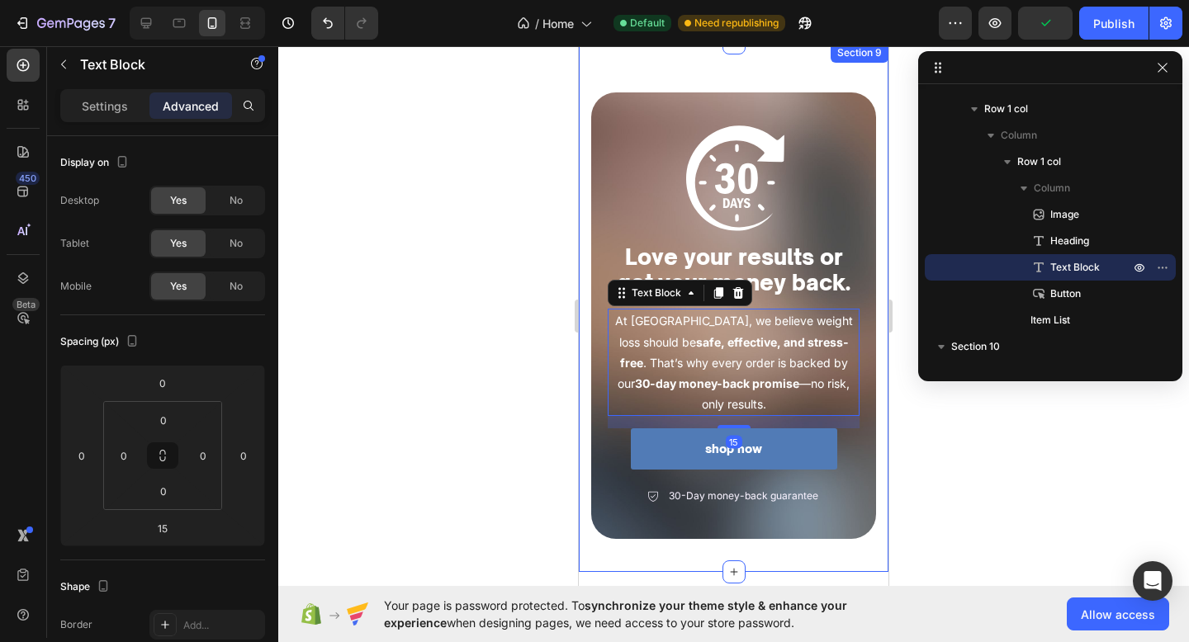
click at [686, 522] on div "Image Love your results or get your money back. Heading At BODETRA, we believe …" at bounding box center [734, 307] width 310 height 529
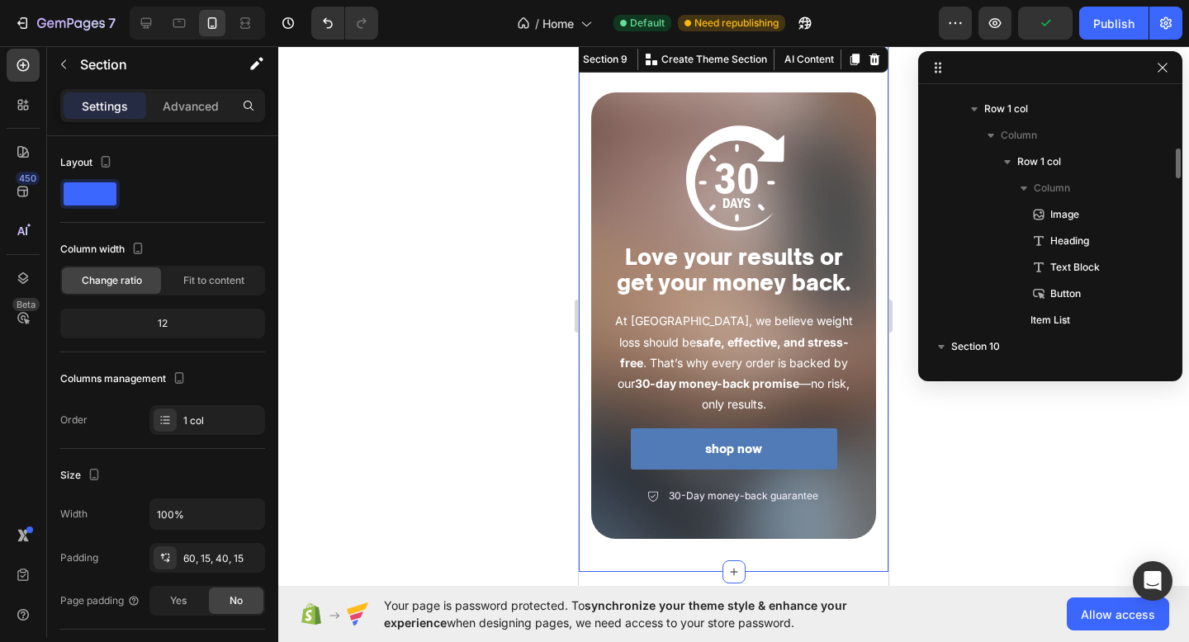
scroll to position [1923, 0]
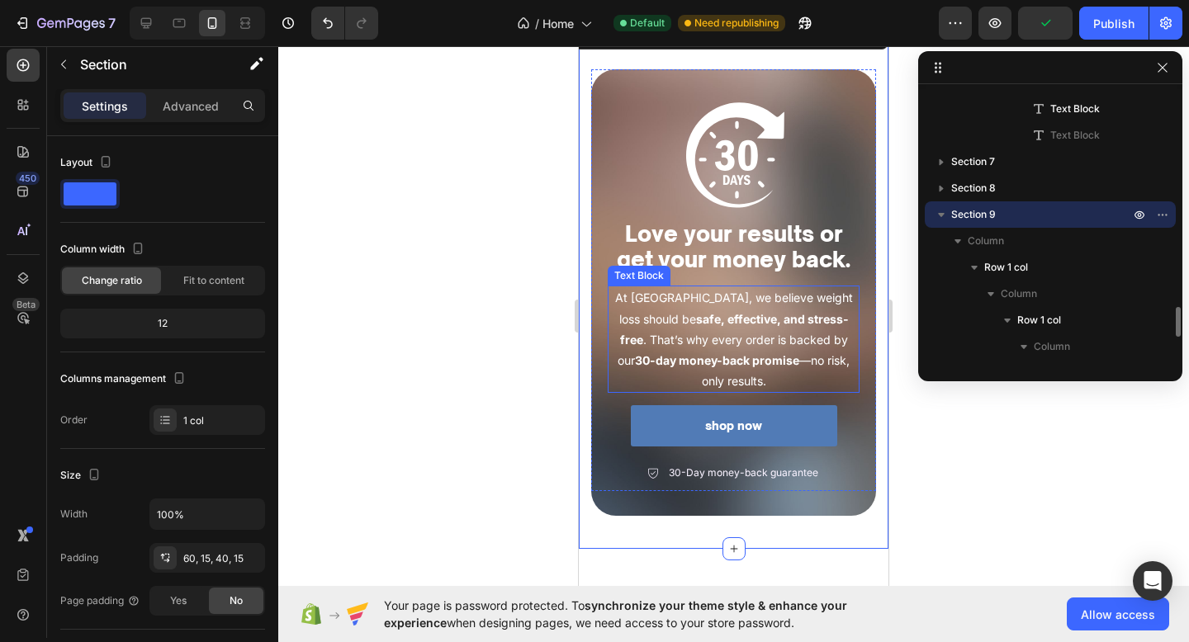
click at [739, 210] on img at bounding box center [733, 155] width 107 height 107
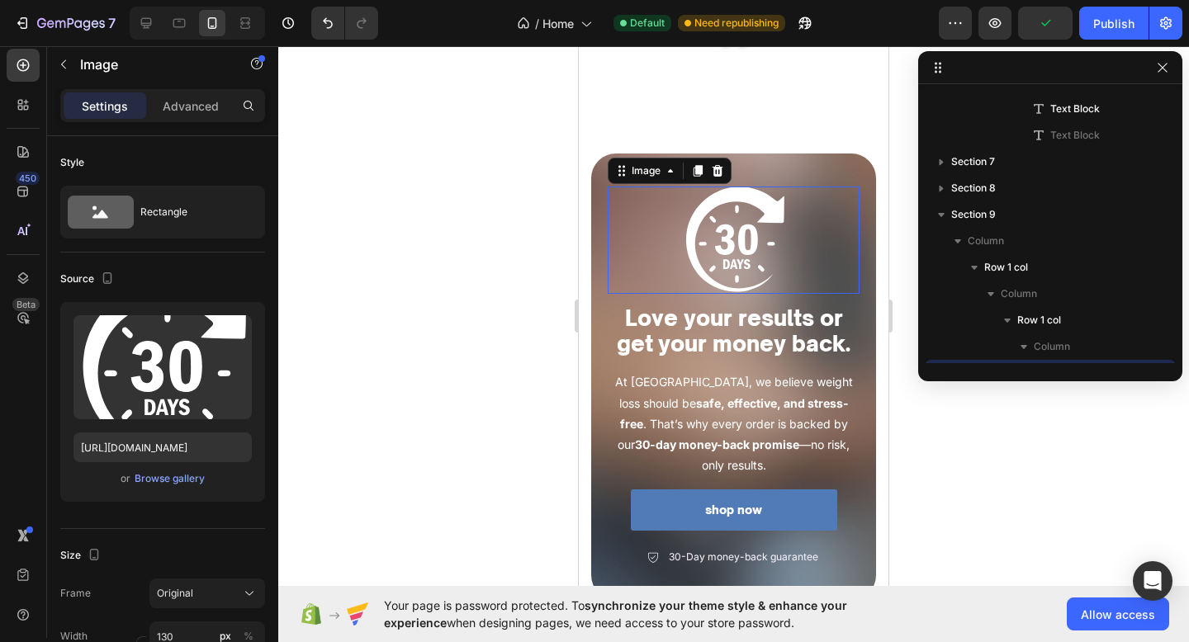
scroll to position [2082, 0]
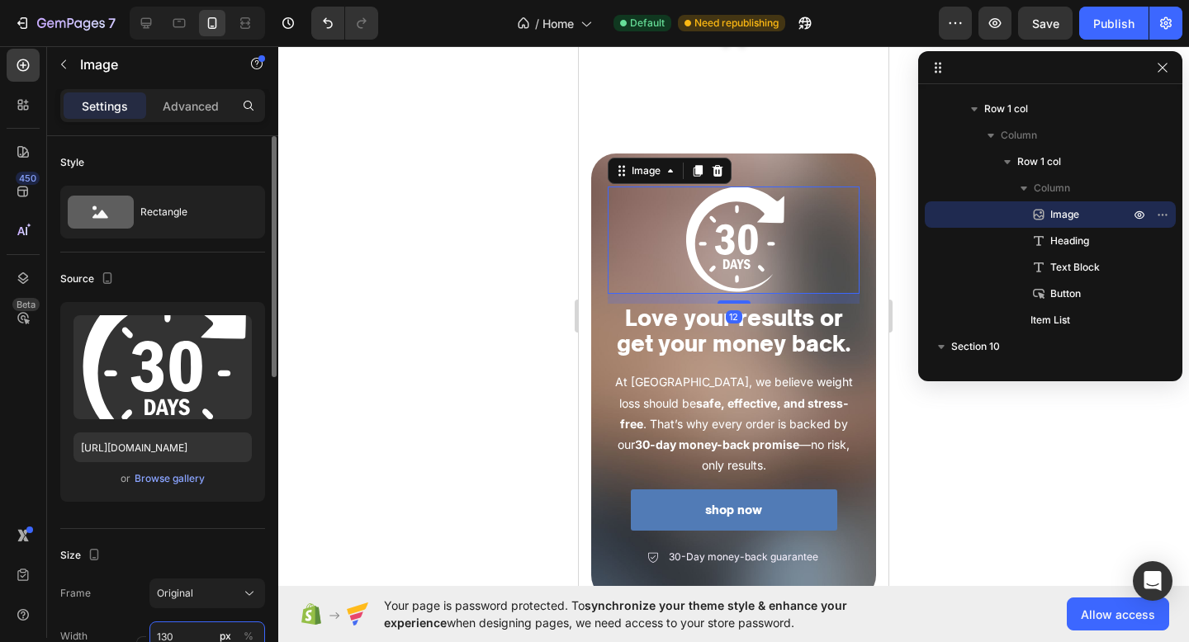
click at [173, 635] on input "130" at bounding box center [207, 637] width 116 height 30
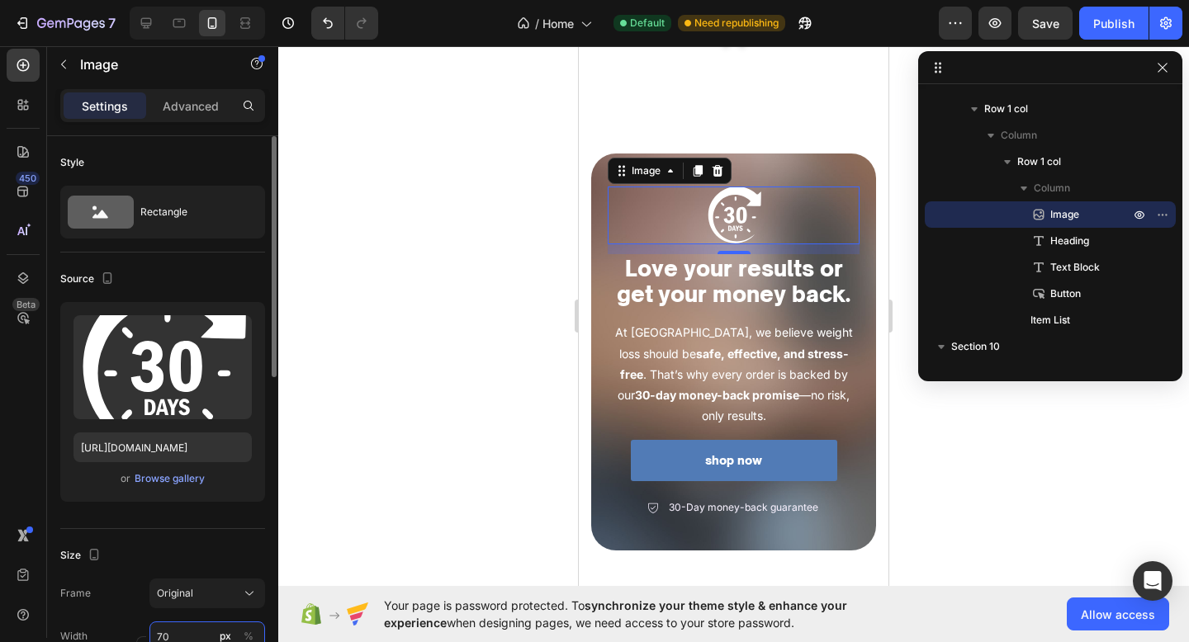
click at [160, 633] on input "70" at bounding box center [207, 637] width 116 height 30
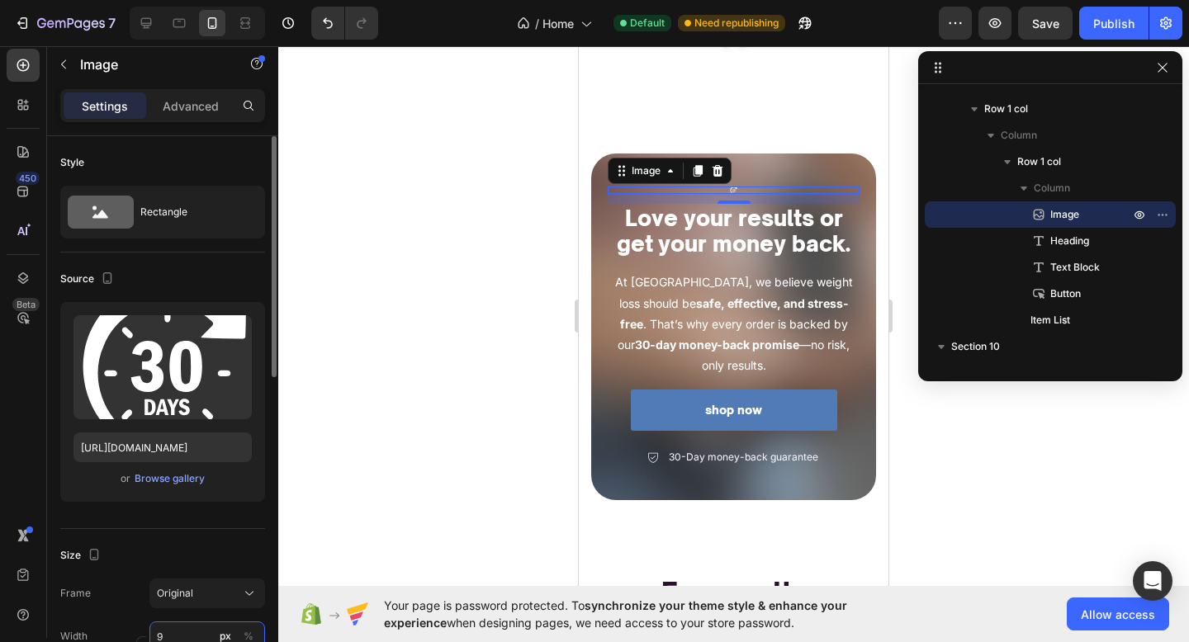
type input "90"
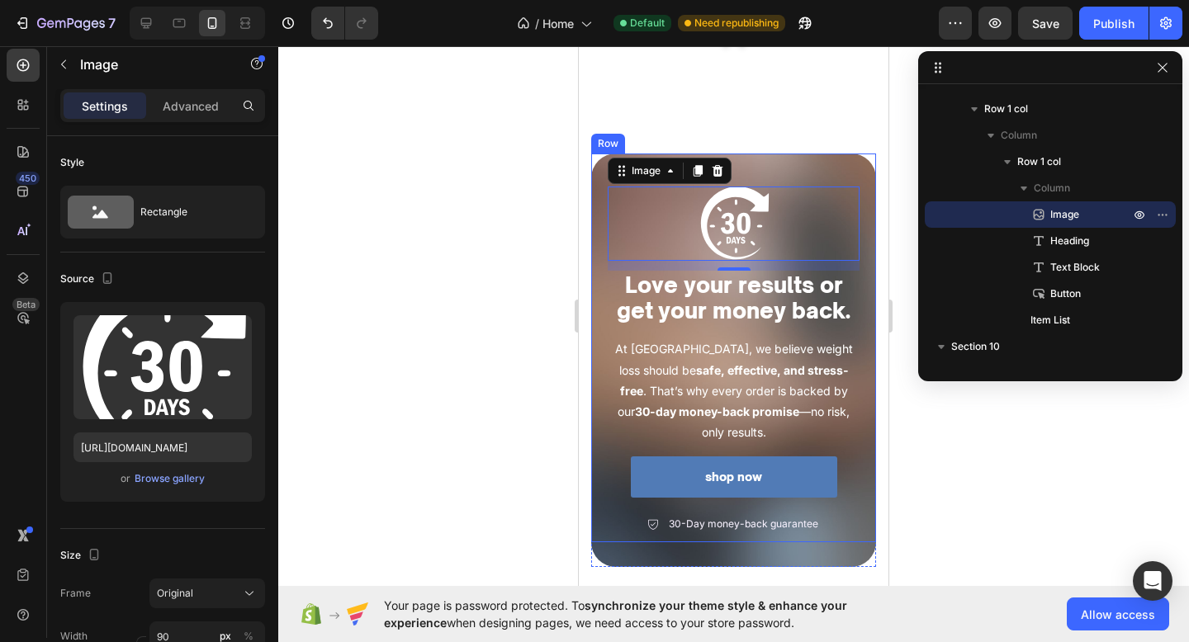
click at [818, 179] on div "Image 12 Love your results or get your money back. Heading At BODETRA, we belie…" at bounding box center [733, 348] width 285 height 389
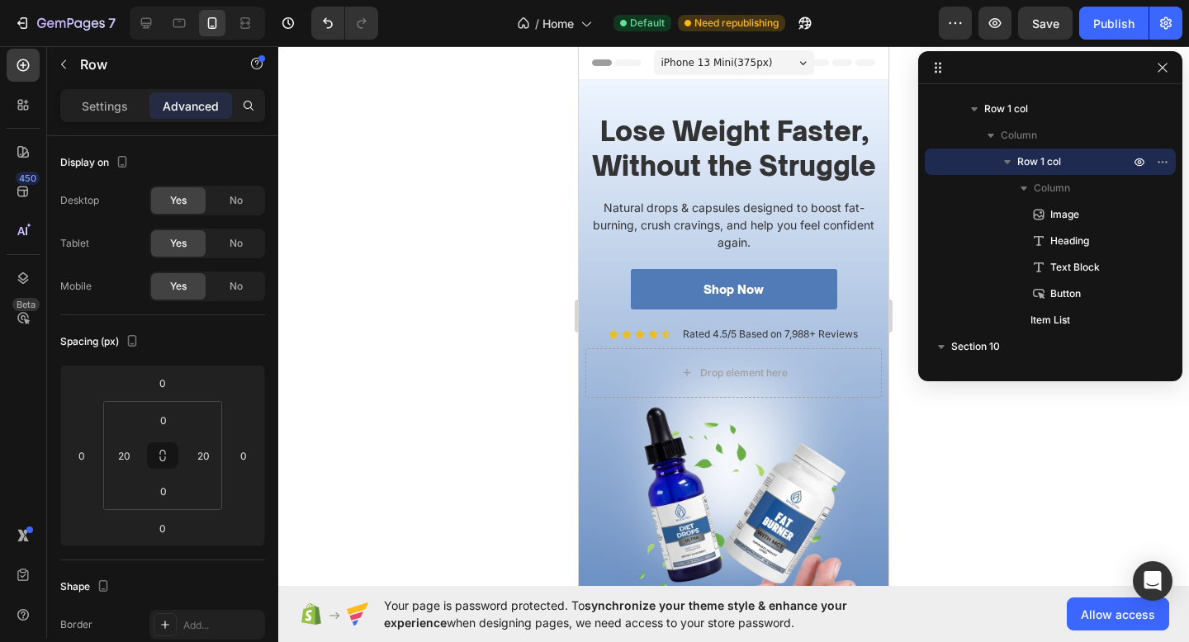
scroll to position [27, 0]
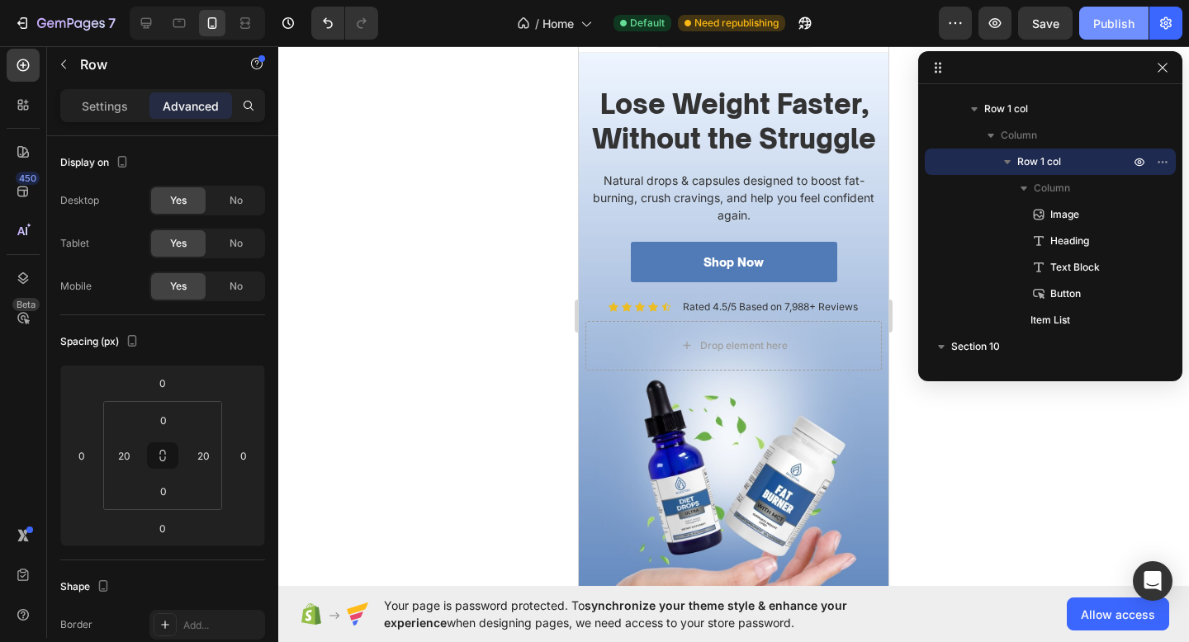
click at [1125, 32] on button "Publish" at bounding box center [1113, 23] width 69 height 33
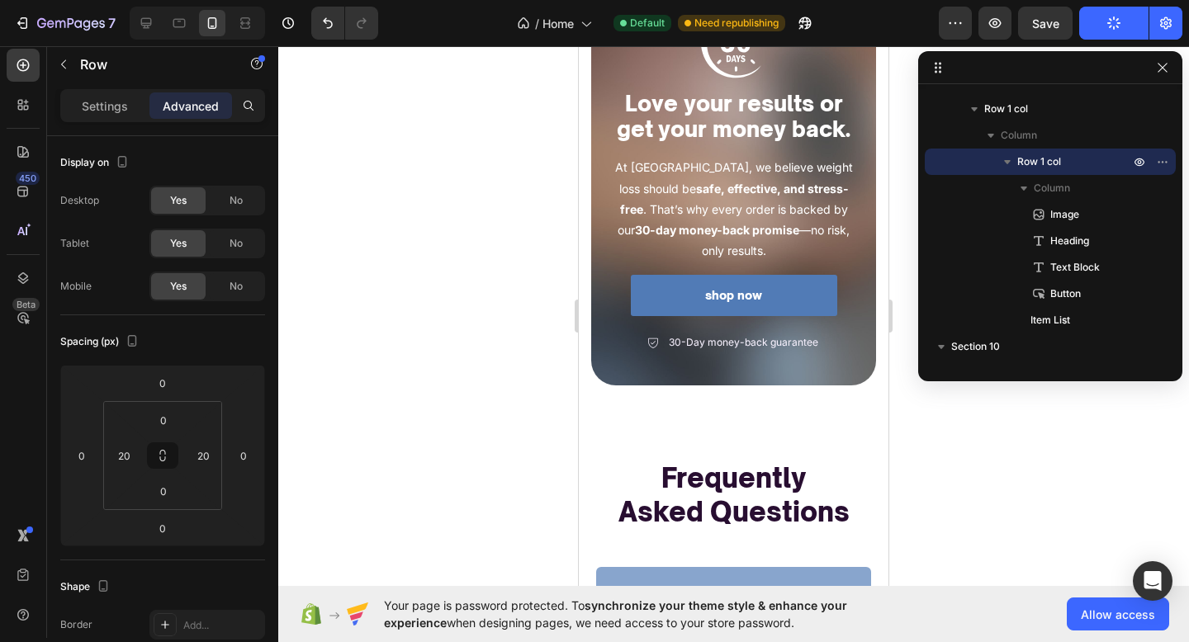
scroll to position [2898, 0]
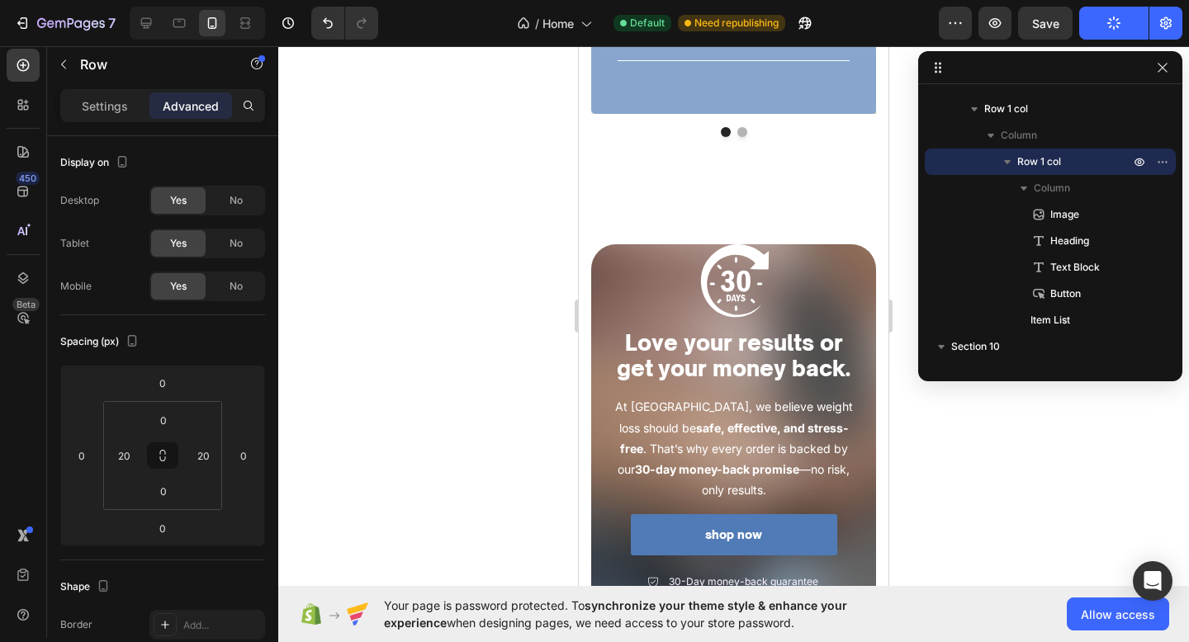
click at [688, 390] on div "Image Love your results or get your money back. Heading At BODETRA, we believe …" at bounding box center [734, 422] width 252 height 356
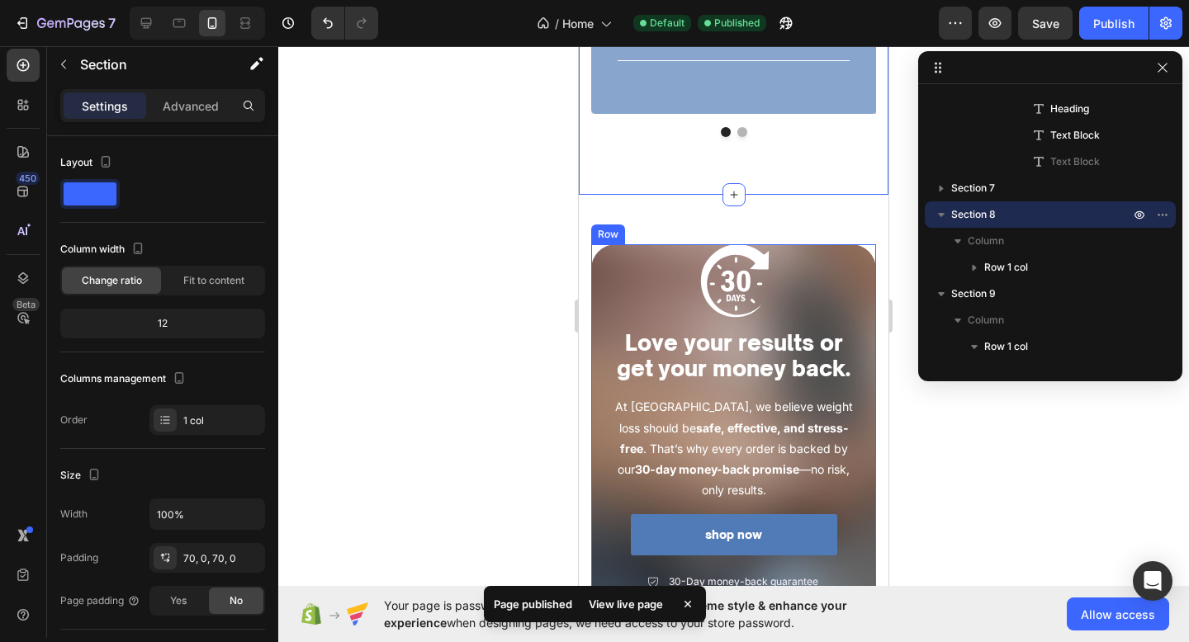
click at [744, 390] on div "Image Love your results or get your money back. Heading At BODETRA, we believe …" at bounding box center [734, 422] width 252 height 356
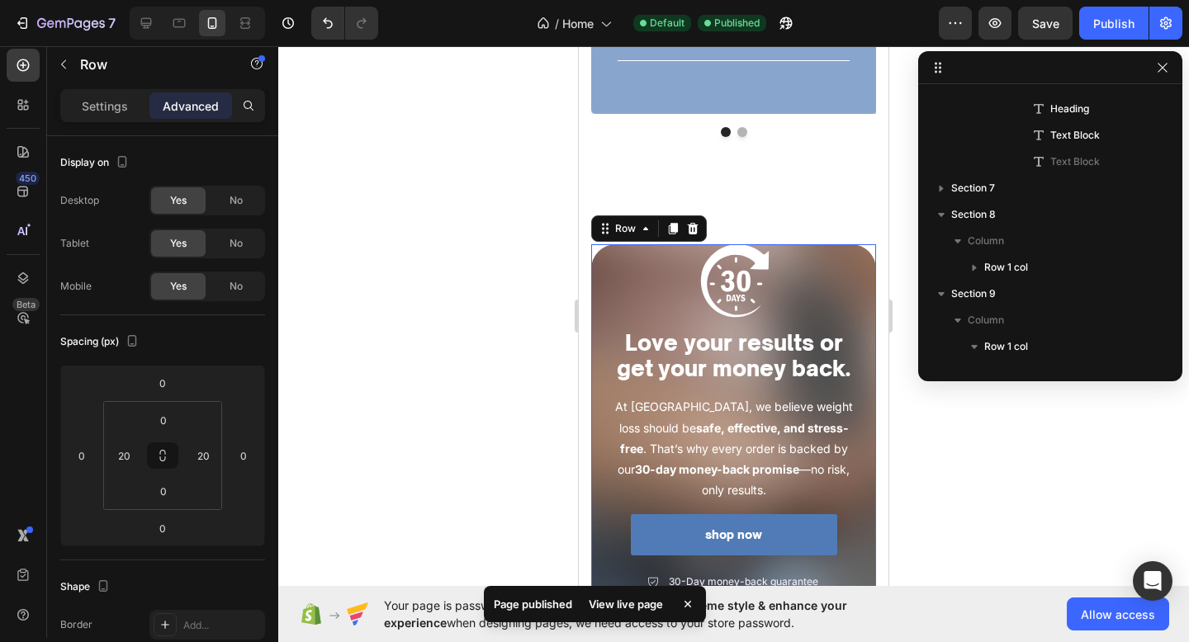
scroll to position [2082, 0]
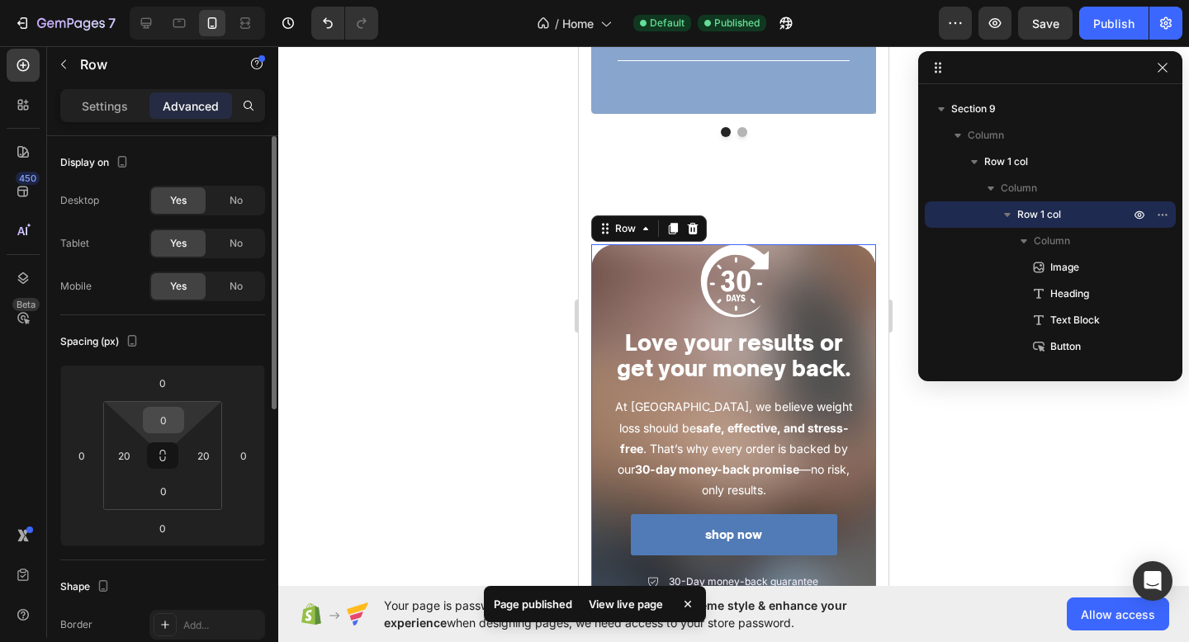
click at [160, 428] on input "0" at bounding box center [163, 420] width 33 height 25
type input "20"
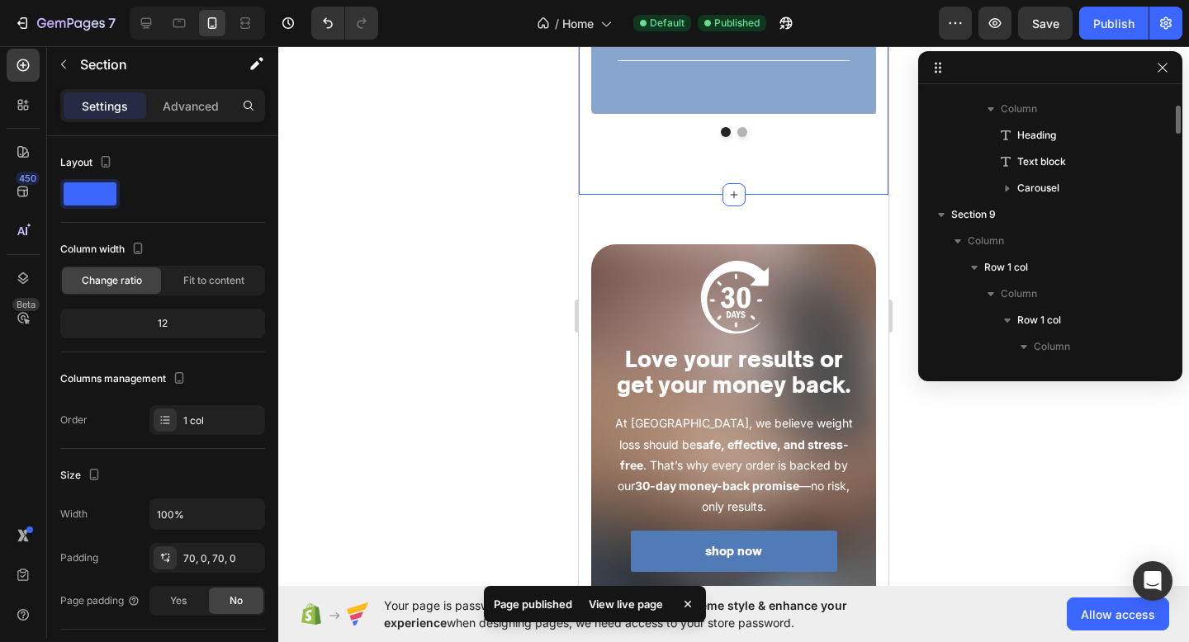
scroll to position [1897, 0]
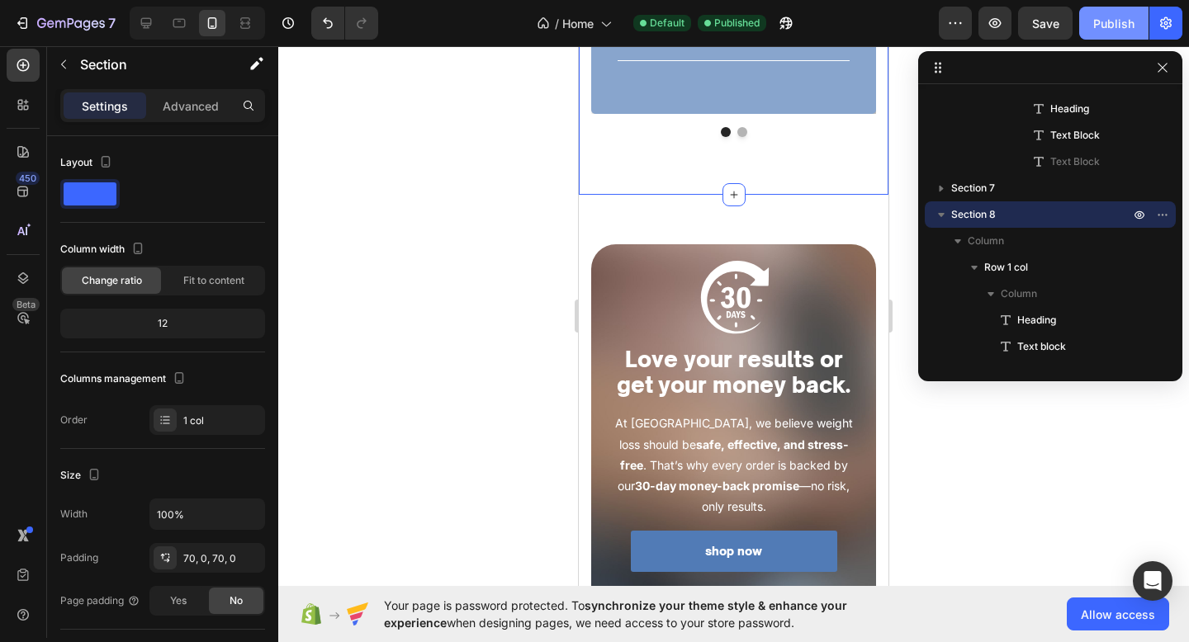
click at [1105, 13] on button "Publish" at bounding box center [1113, 23] width 69 height 33
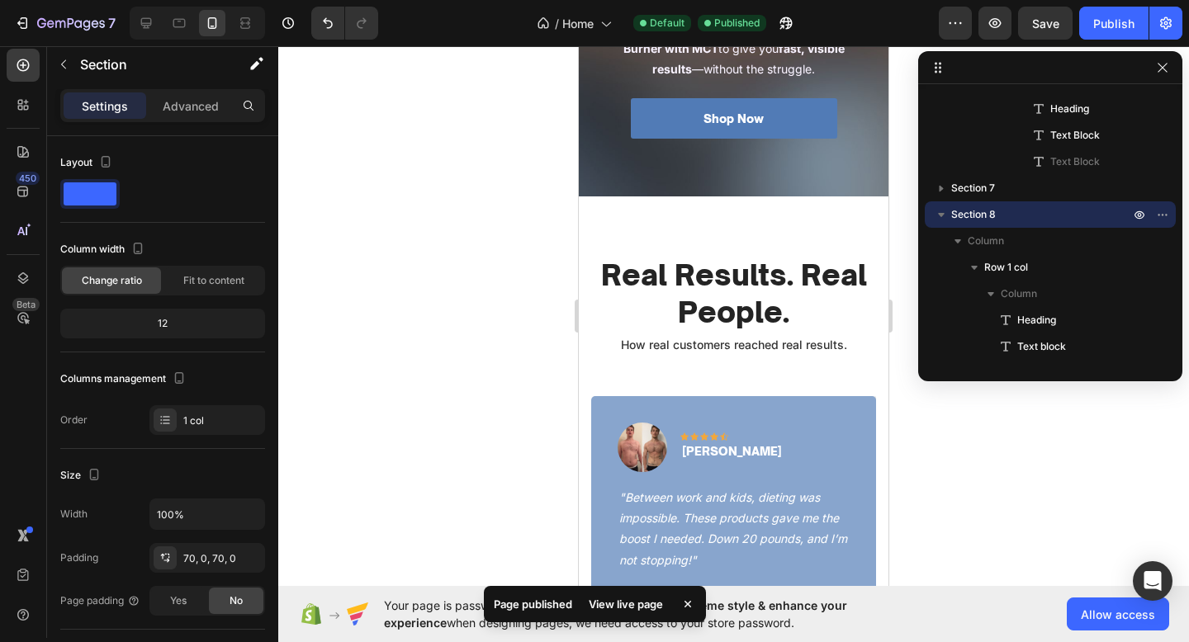
scroll to position [2346, 0]
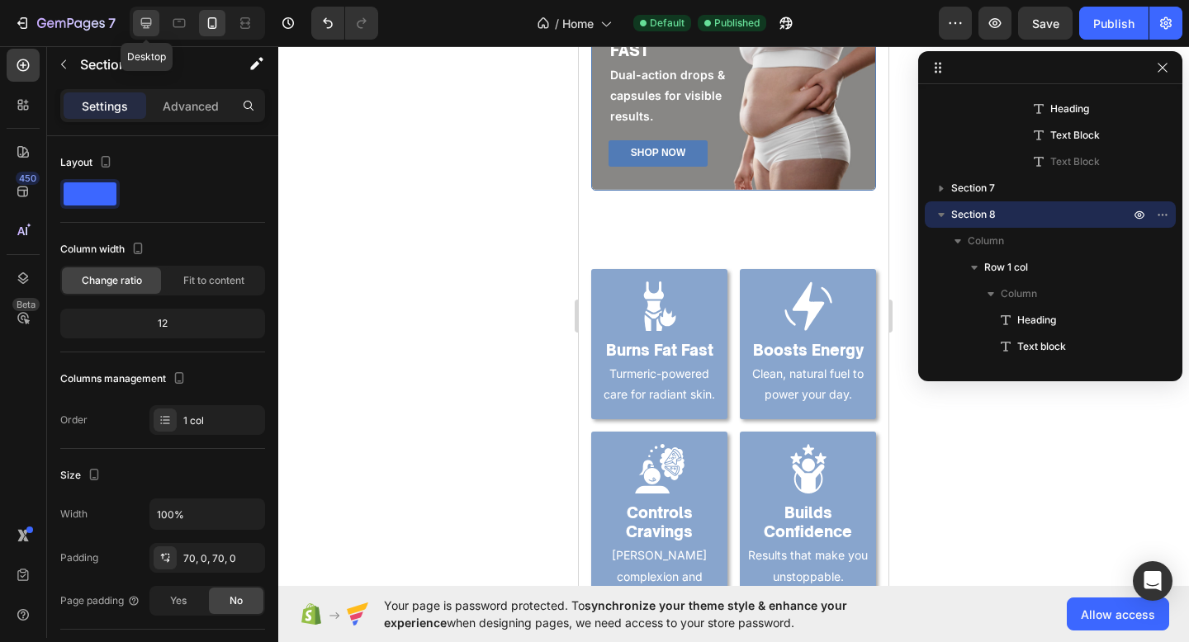
click at [141, 18] on icon at bounding box center [146, 23] width 17 height 17
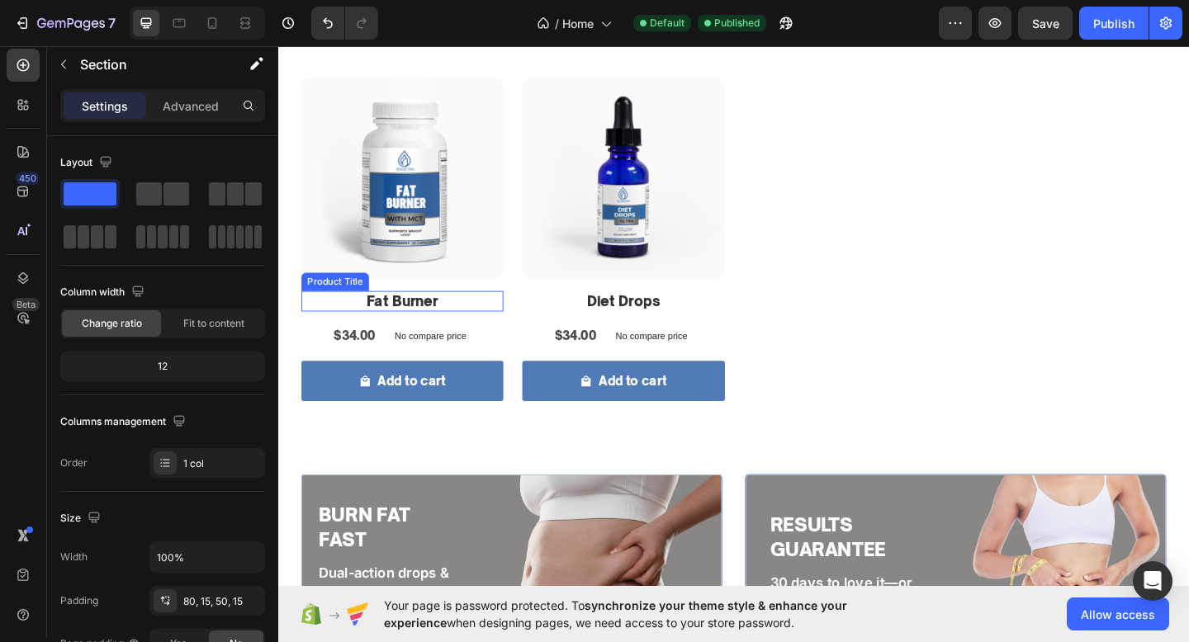
scroll to position [977, 0]
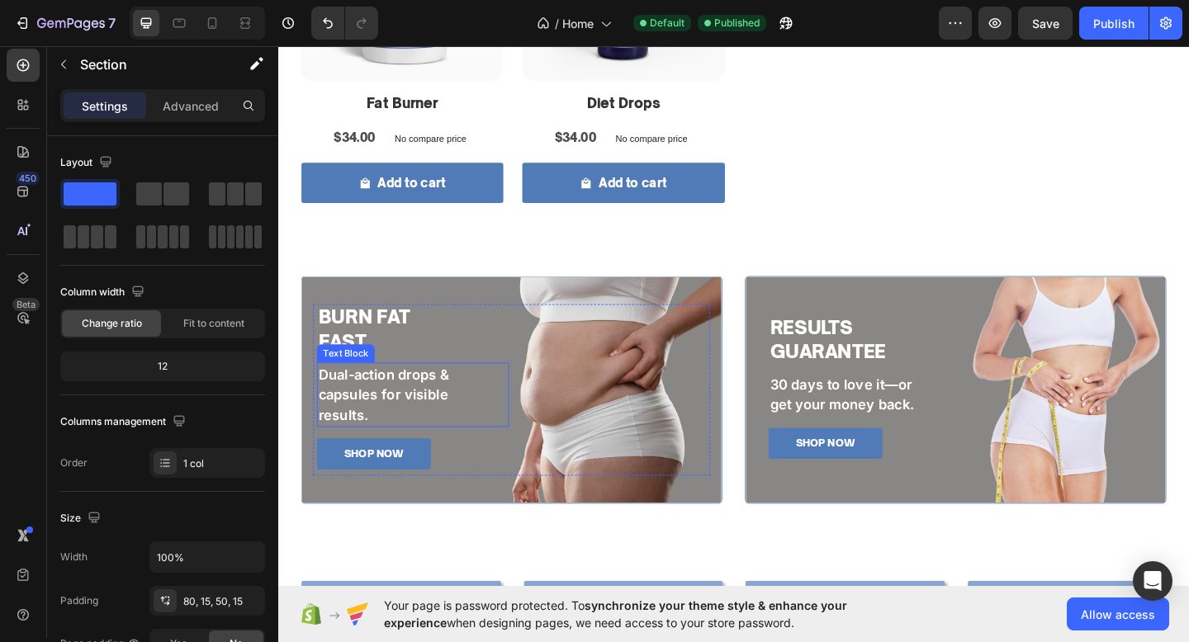
click at [391, 421] on p "capsules for visible" at bounding box center [425, 425] width 206 height 22
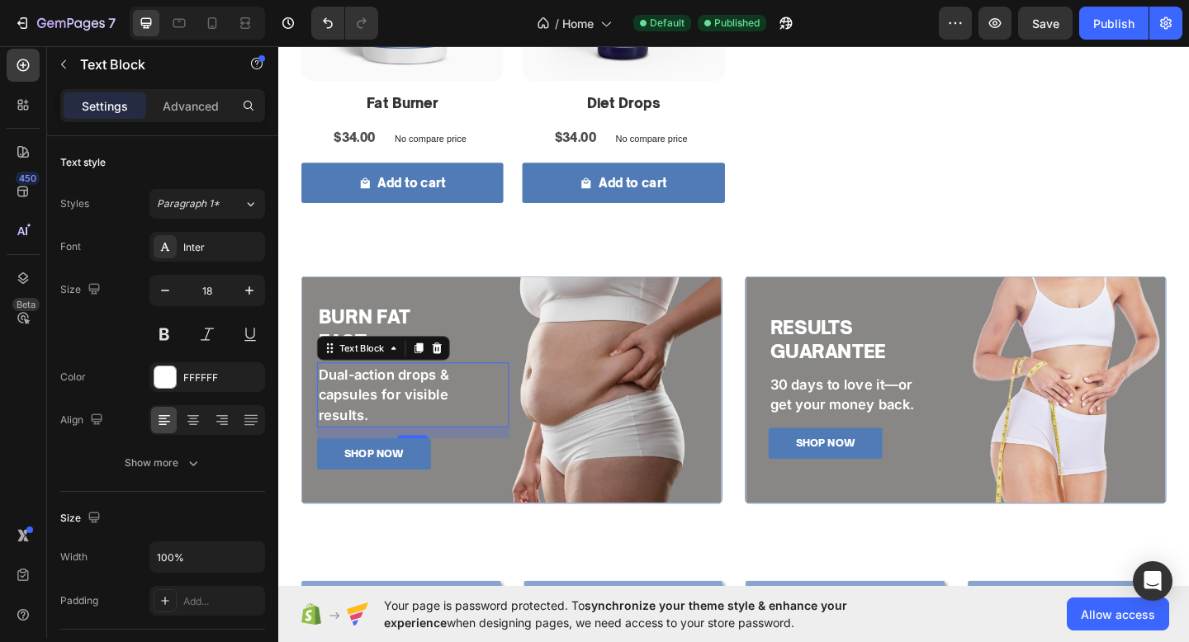
click at [391, 421] on p "capsules for visible" at bounding box center [425, 425] width 206 height 22
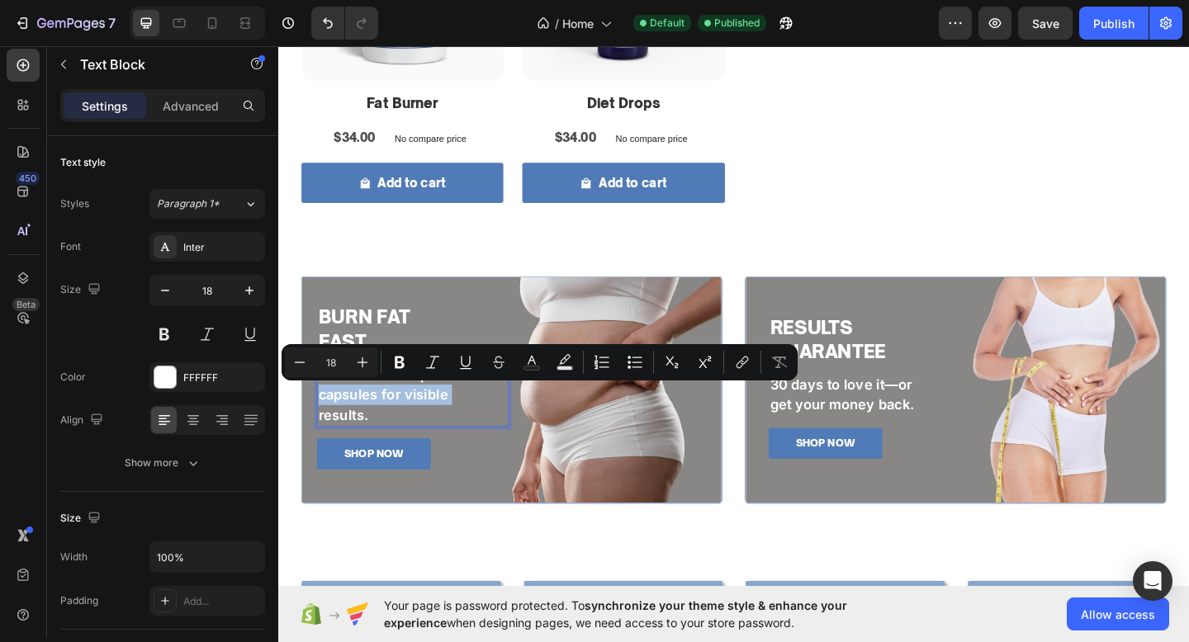
click at [427, 451] on p "results." at bounding box center [425, 448] width 206 height 22
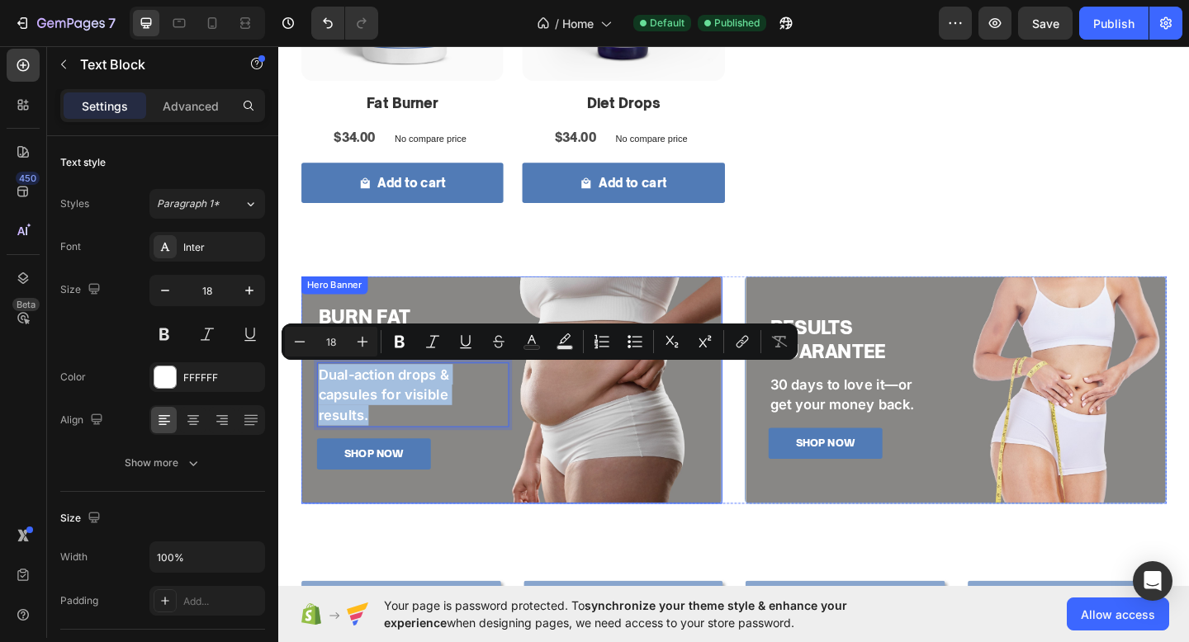
drag, startPoint x: 427, startPoint y: 451, endPoint x: 307, endPoint y: 408, distance: 127.2
click at [307, 408] on div "BURN FAT FAST Heading Dual-action drops & capsules for visible results. Text Bl…" at bounding box center [532, 419] width 457 height 239
copy div "Dual-action drops & capsules for visible results."
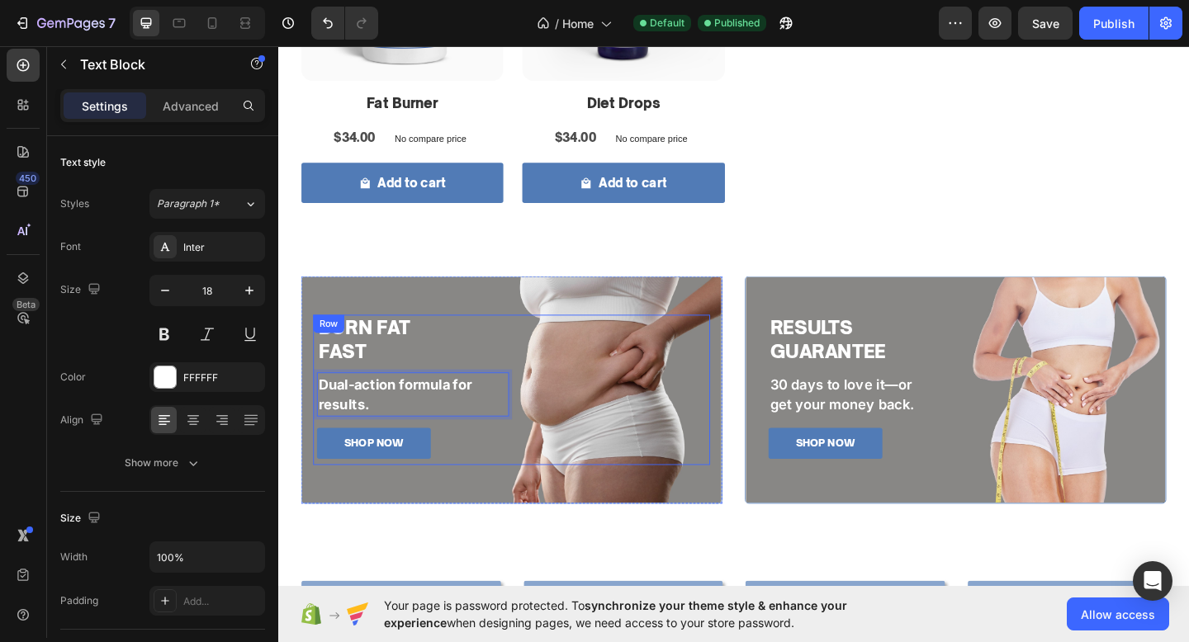
click at [553, 496] on div "SHOP NOW Button" at bounding box center [640, 419] width 209 height 163
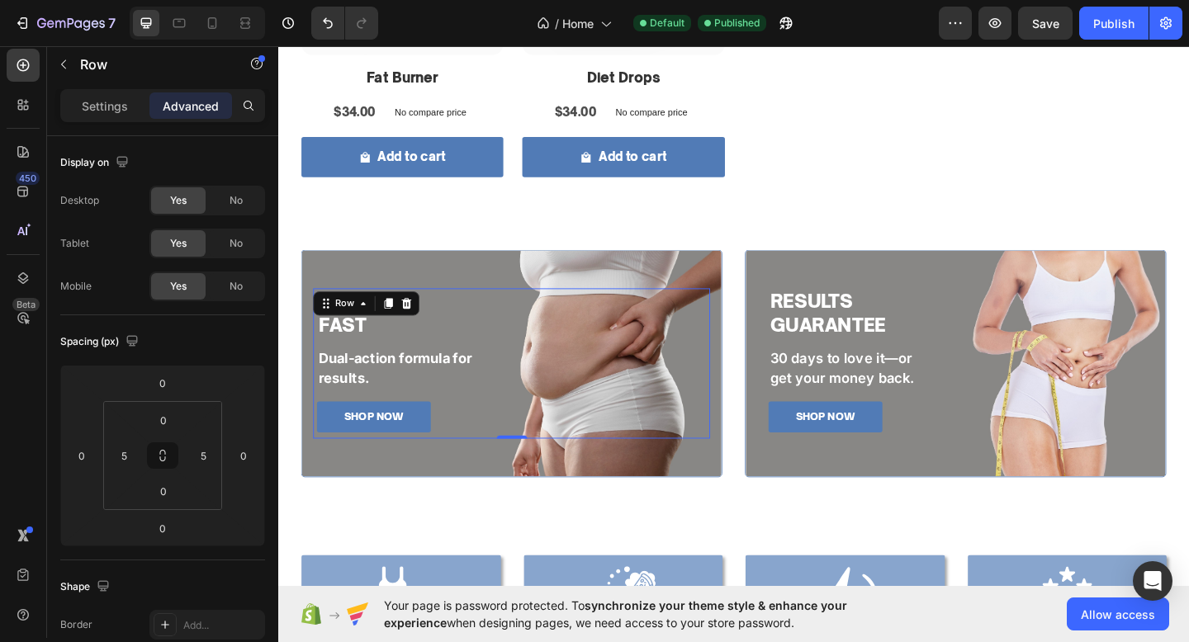
scroll to position [1010, 0]
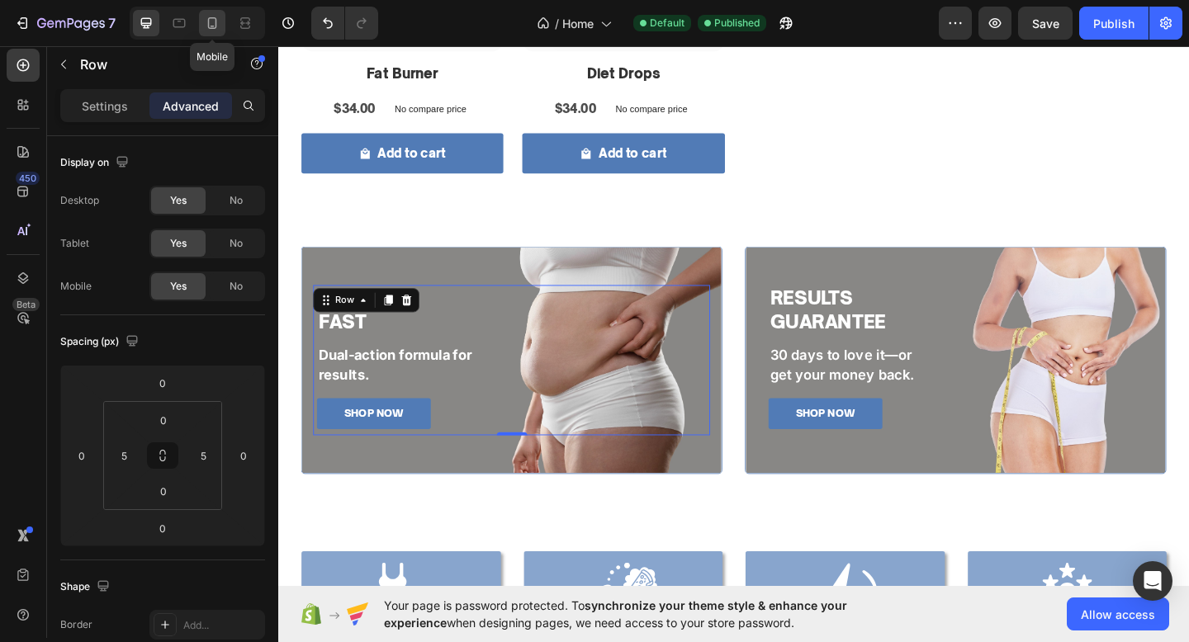
click at [215, 27] on icon at bounding box center [212, 23] width 9 height 12
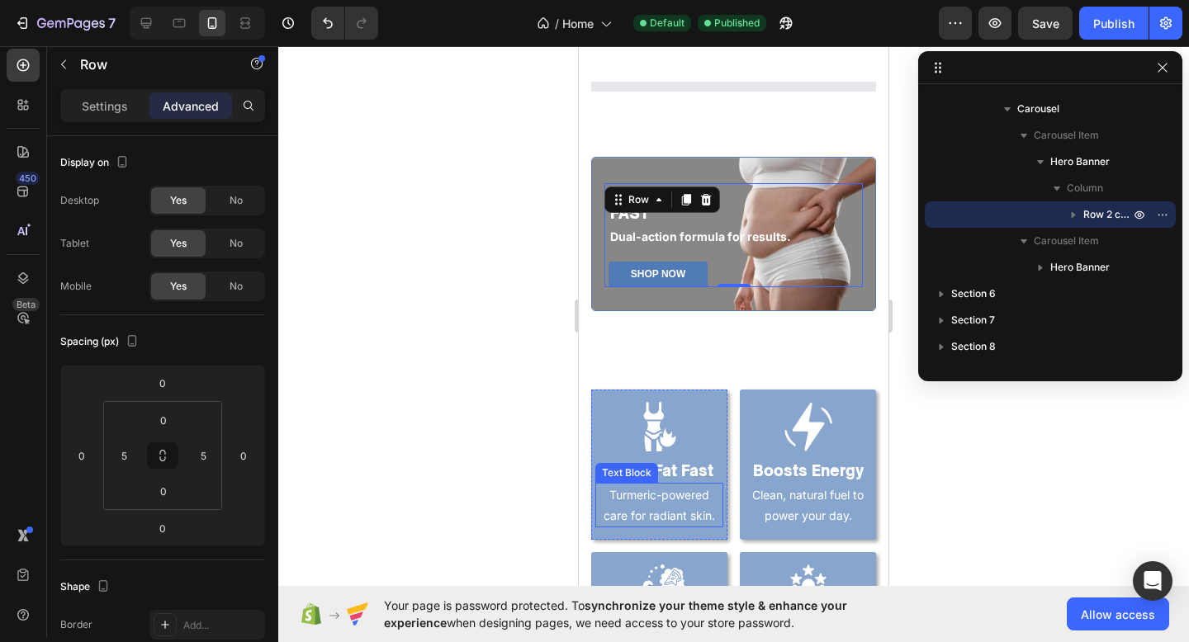
scroll to position [882, 0]
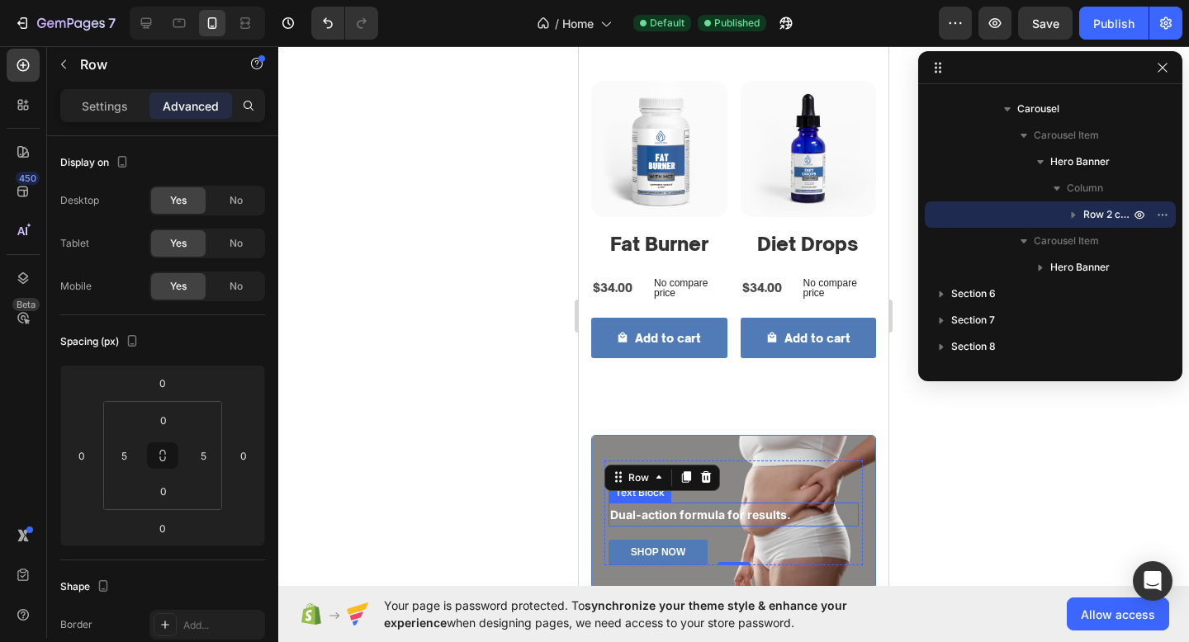
click at [681, 380] on div "Control Cravings. Boost Metabolism. Heading BODETRA Diet Drops Ultra is your se…" at bounding box center [734, 147] width 310 height 523
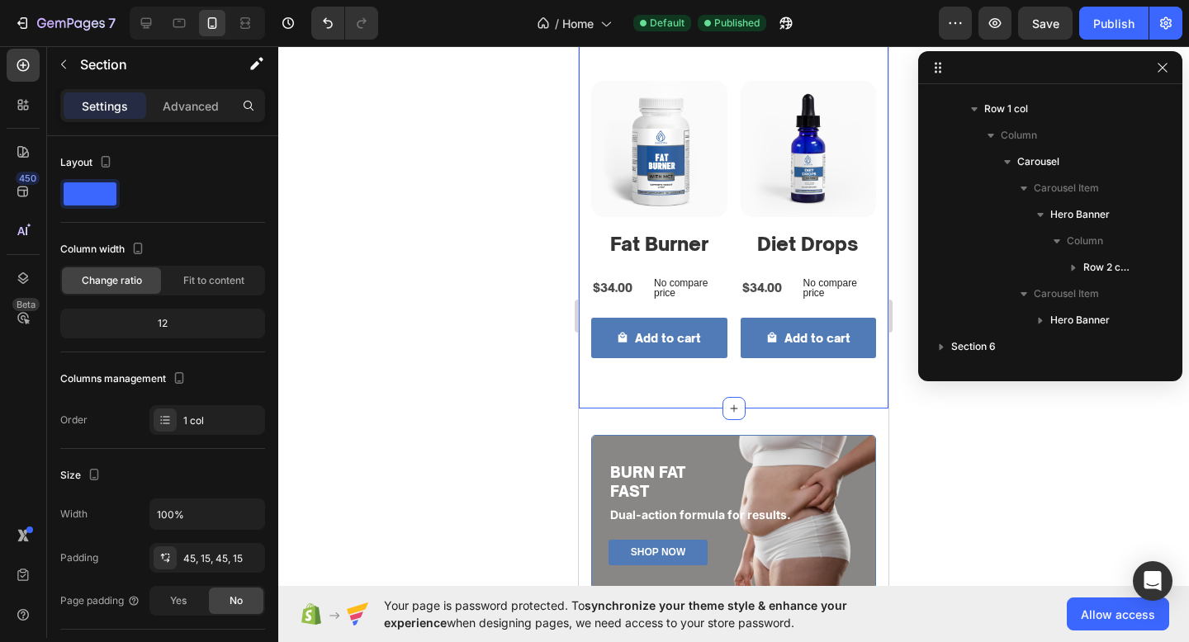
scroll to position [0, 0]
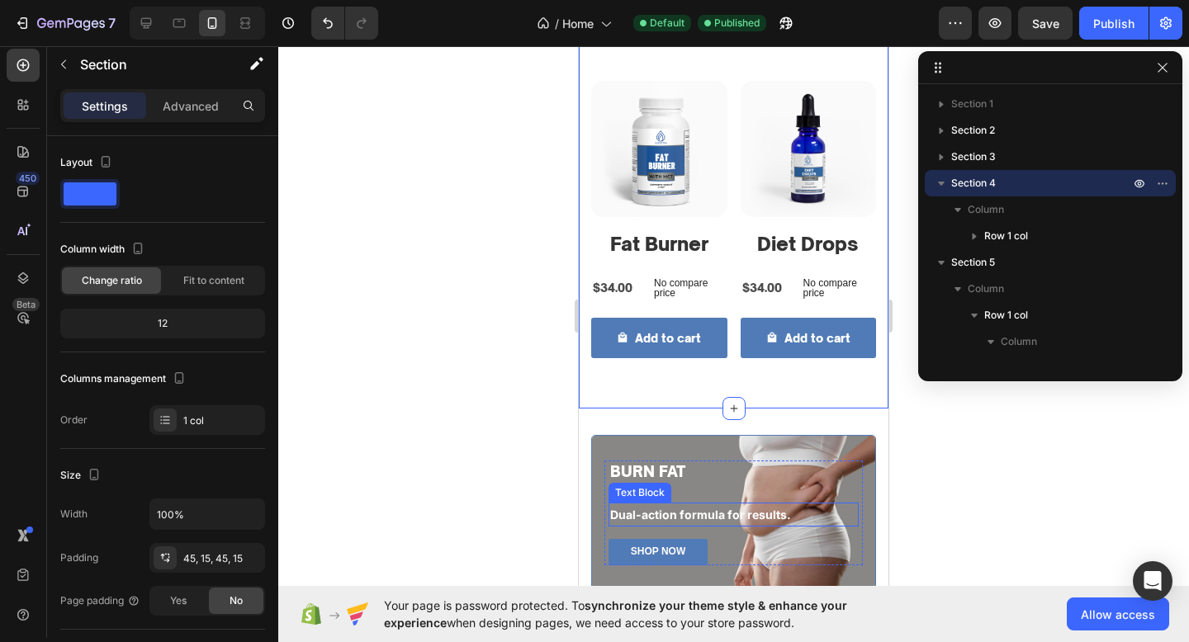
click at [727, 514] on strong "Dual-action formula for results." at bounding box center [700, 515] width 181 height 14
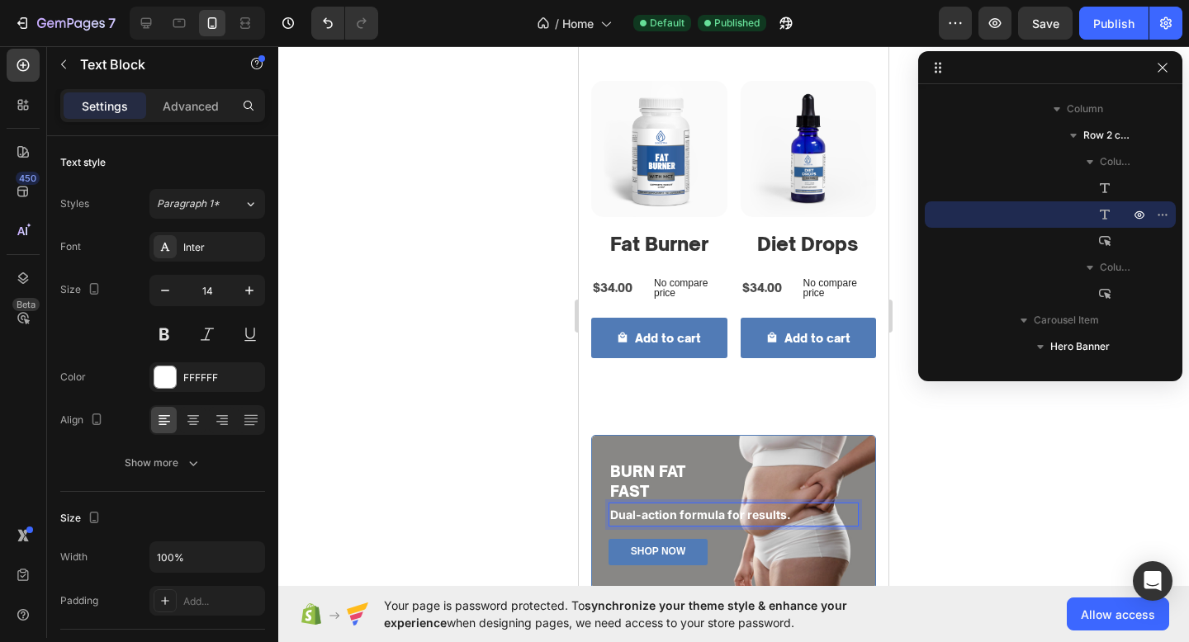
click at [727, 514] on strong "Dual-action formula for results." at bounding box center [700, 515] width 181 height 14
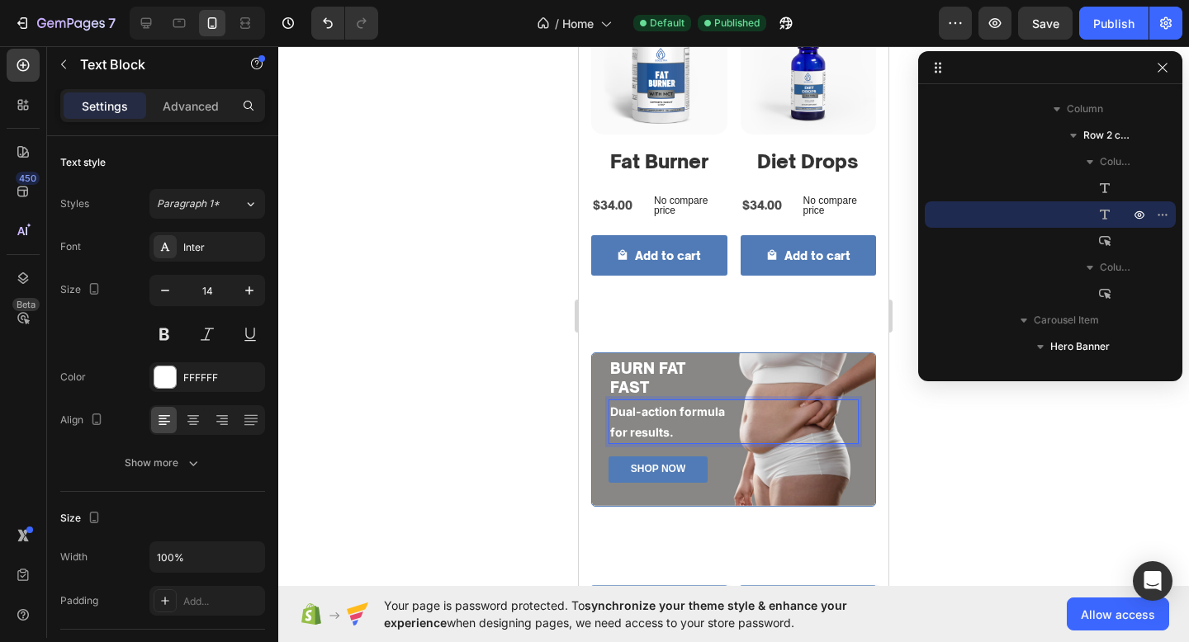
scroll to position [978, 0]
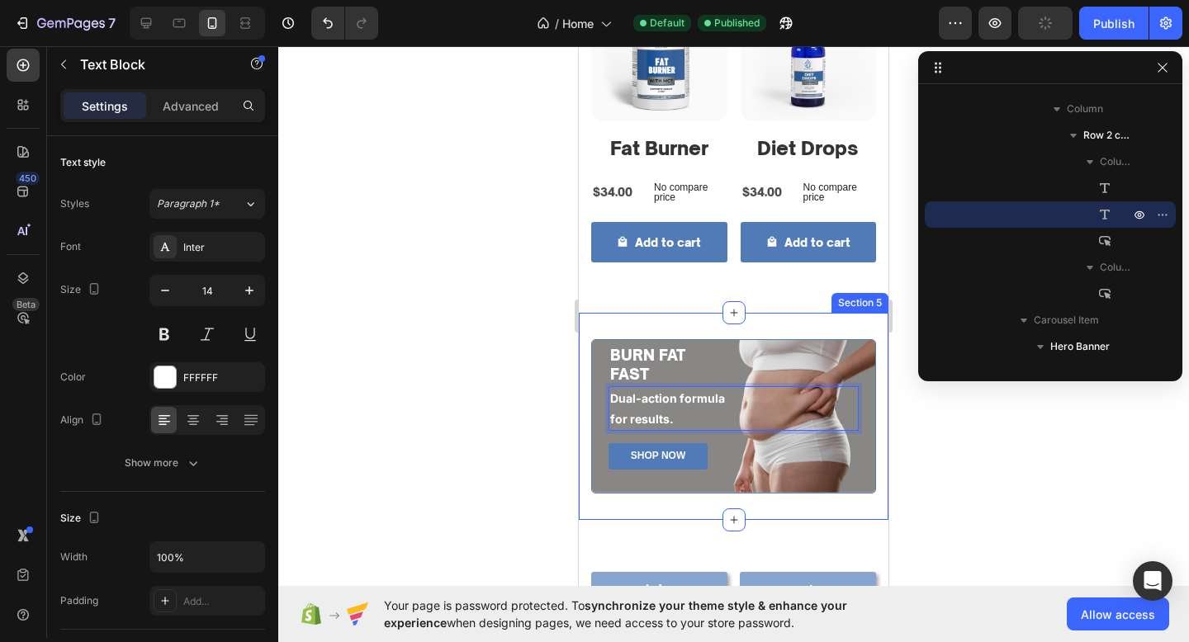
click at [706, 497] on div "BURN FAT FAST Heading Dual-action formula for results. Text Block 15 SHOP NOW B…" at bounding box center [734, 416] width 310 height 207
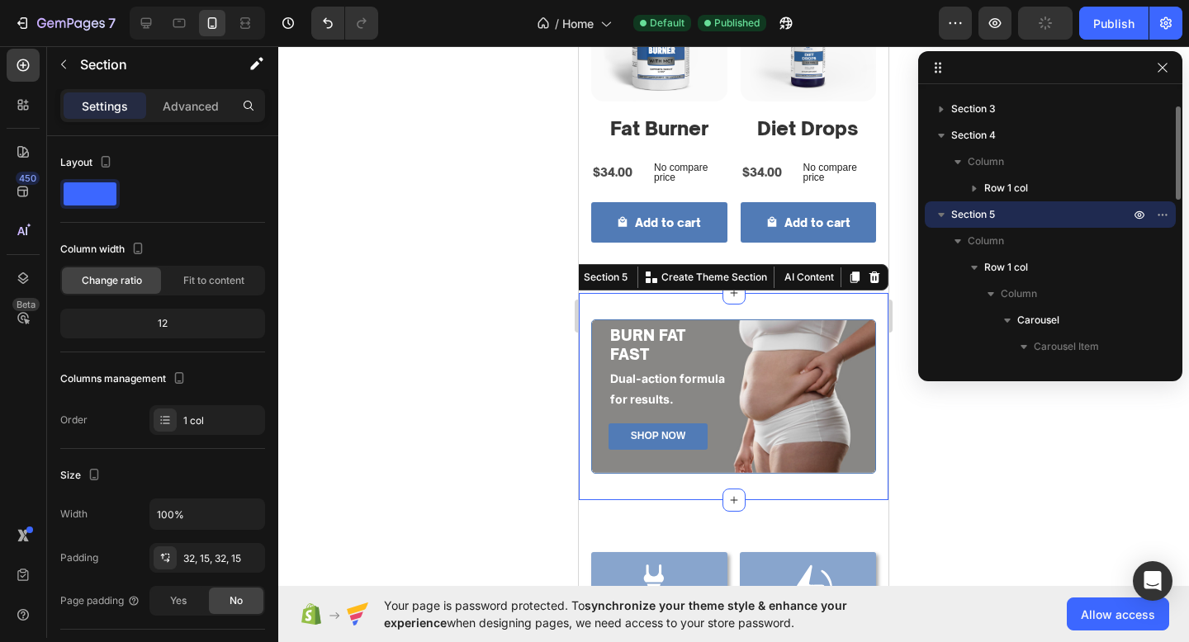
scroll to position [1001, 0]
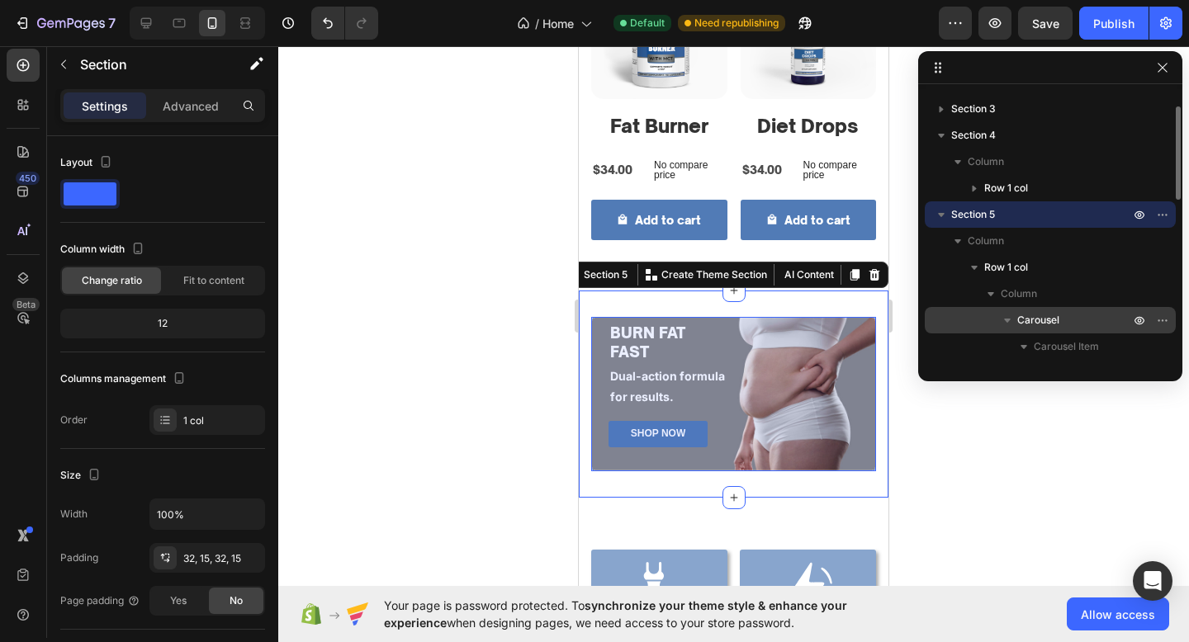
click at [1043, 319] on span "Carousel" at bounding box center [1038, 320] width 42 height 17
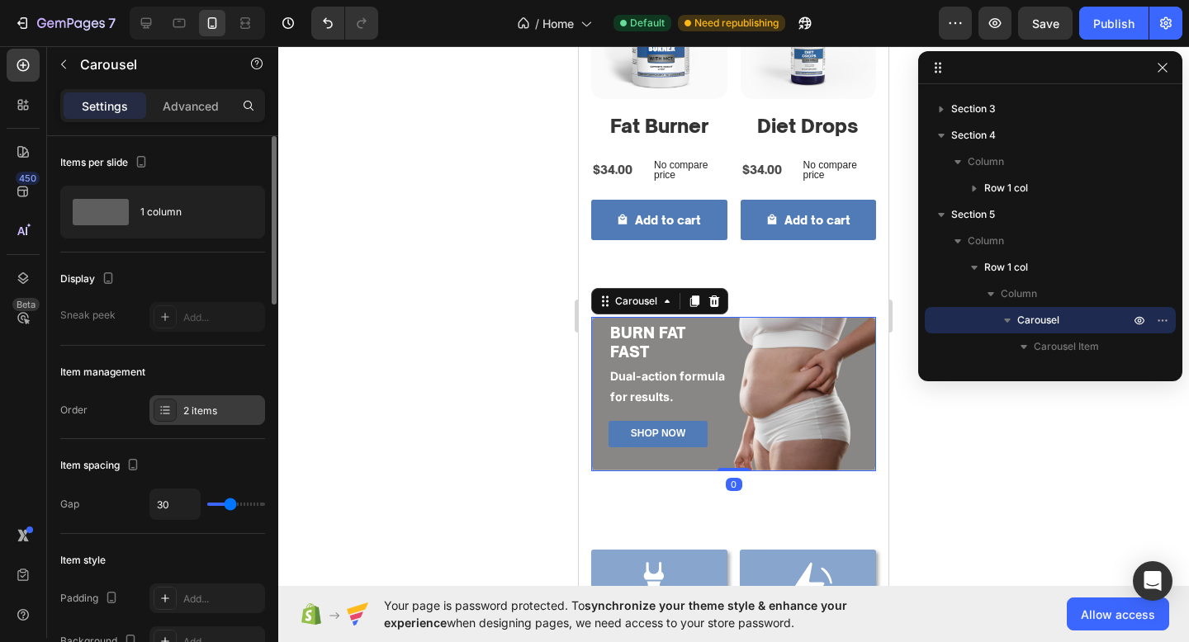
click at [187, 407] on div "2 items" at bounding box center [222, 411] width 78 height 15
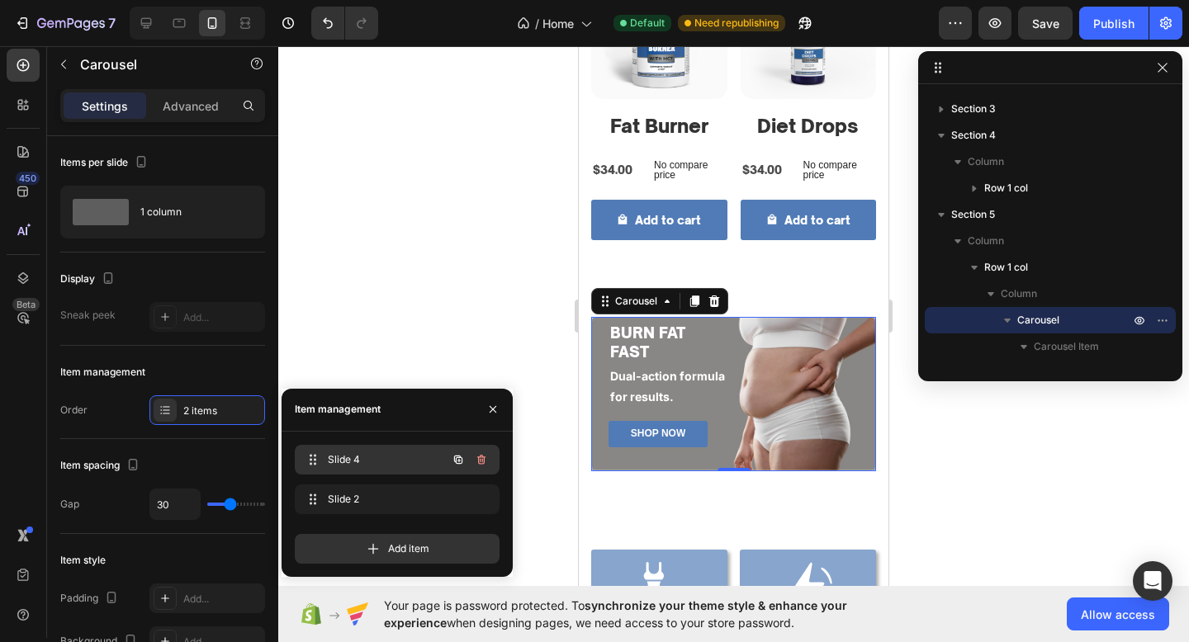
click at [370, 465] on span "Slide 4" at bounding box center [374, 459] width 93 height 15
click at [379, 515] on div "Slide 2 Slide 2" at bounding box center [397, 503] width 205 height 36
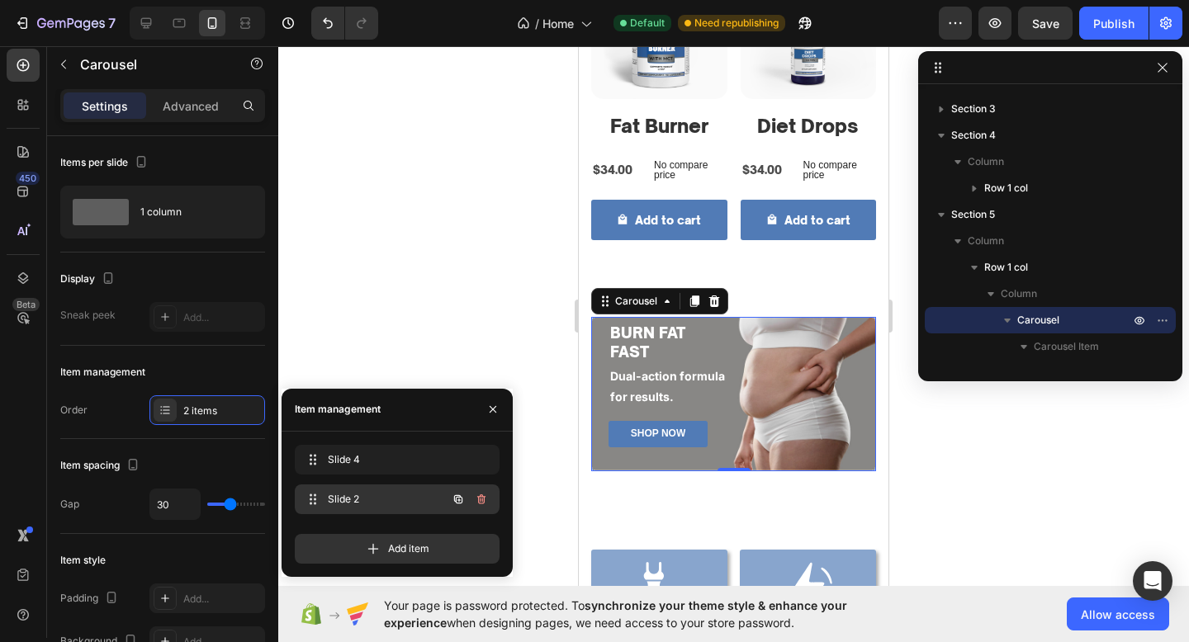
click at [379, 502] on span "Slide 2" at bounding box center [374, 499] width 93 height 15
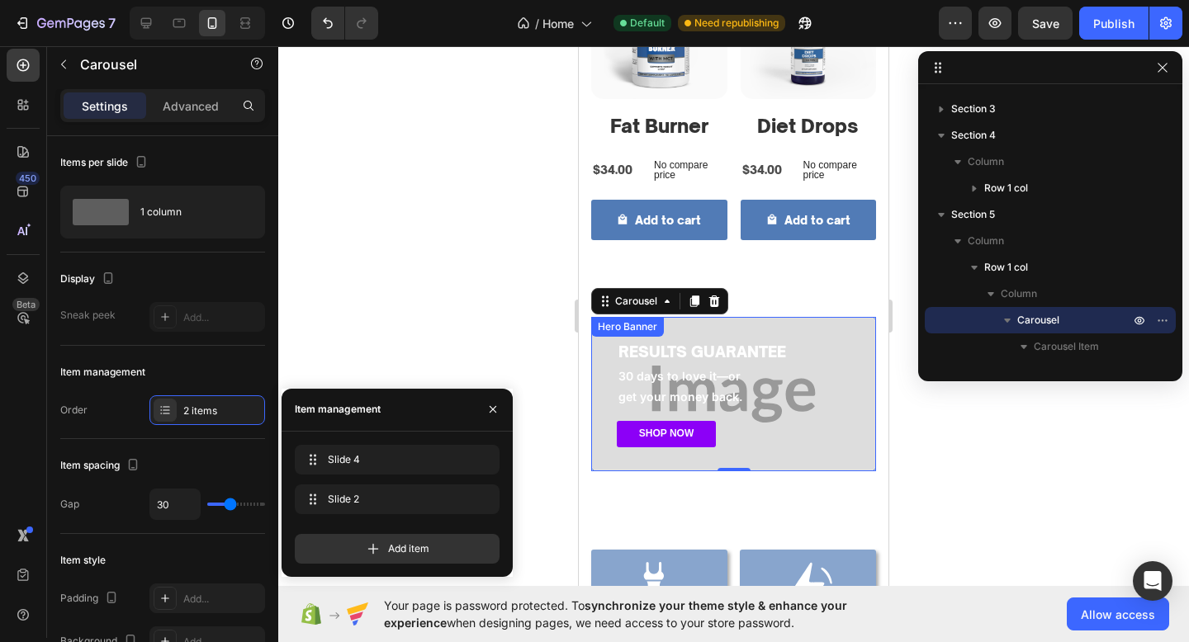
click at [788, 454] on div "RESULTS GUARANTEE Heading 30 days to love it—or get your money back. Text Block…" at bounding box center [733, 394] width 283 height 152
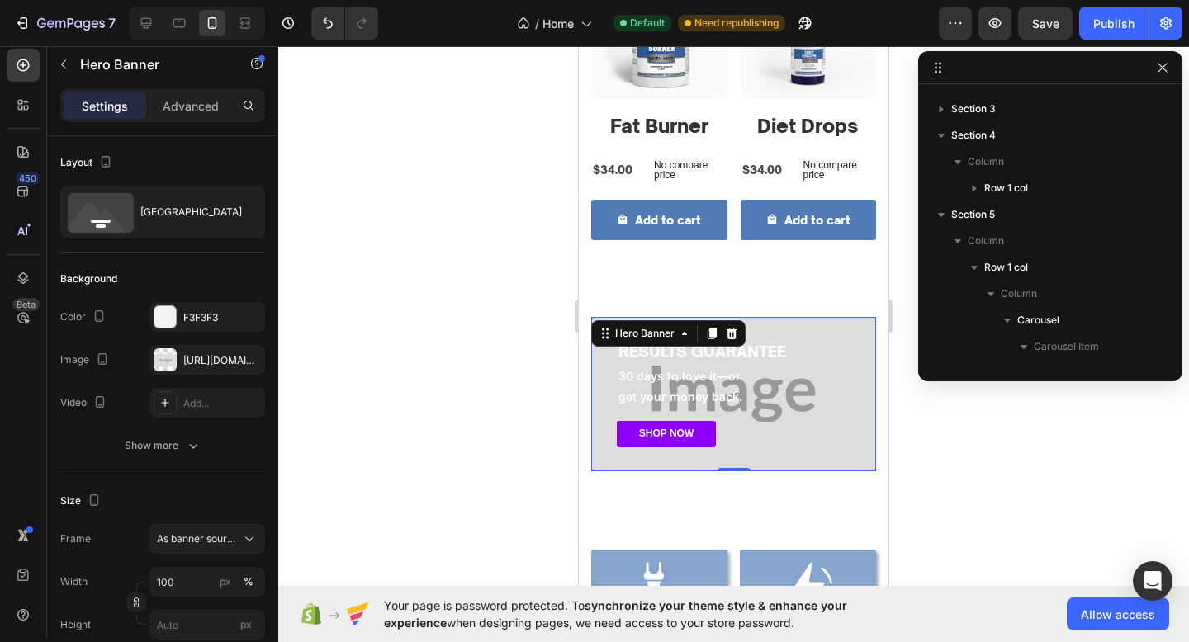
scroll to position [471, 0]
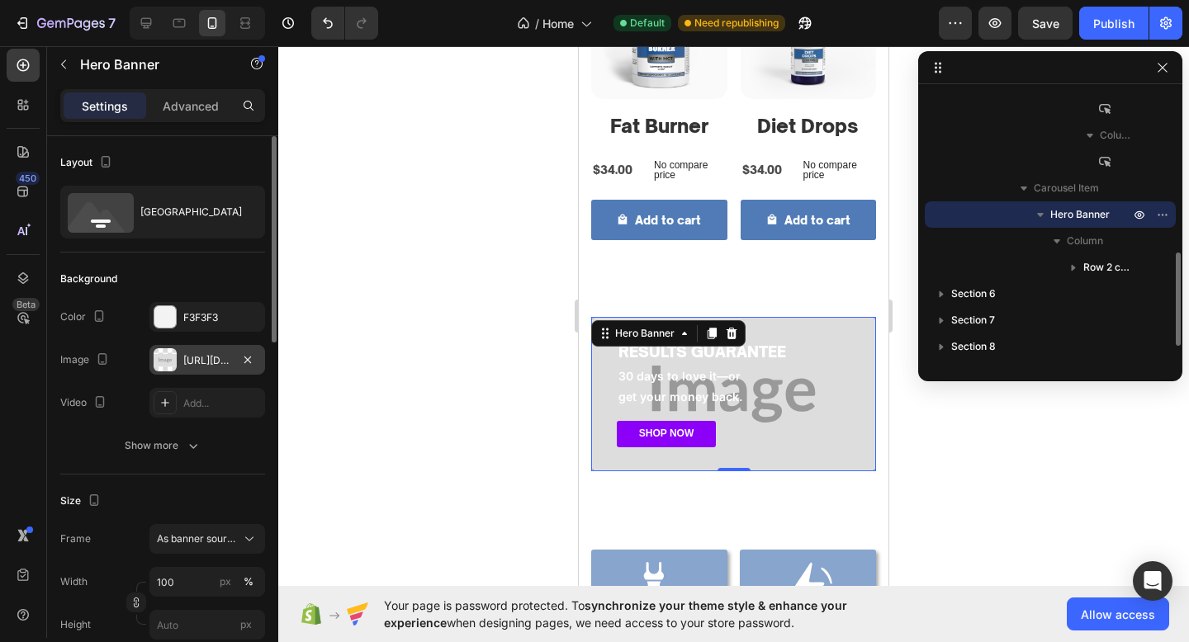
click at [196, 363] on div "https://placehold.co/2898x1562?text=Image" at bounding box center [207, 360] width 48 height 15
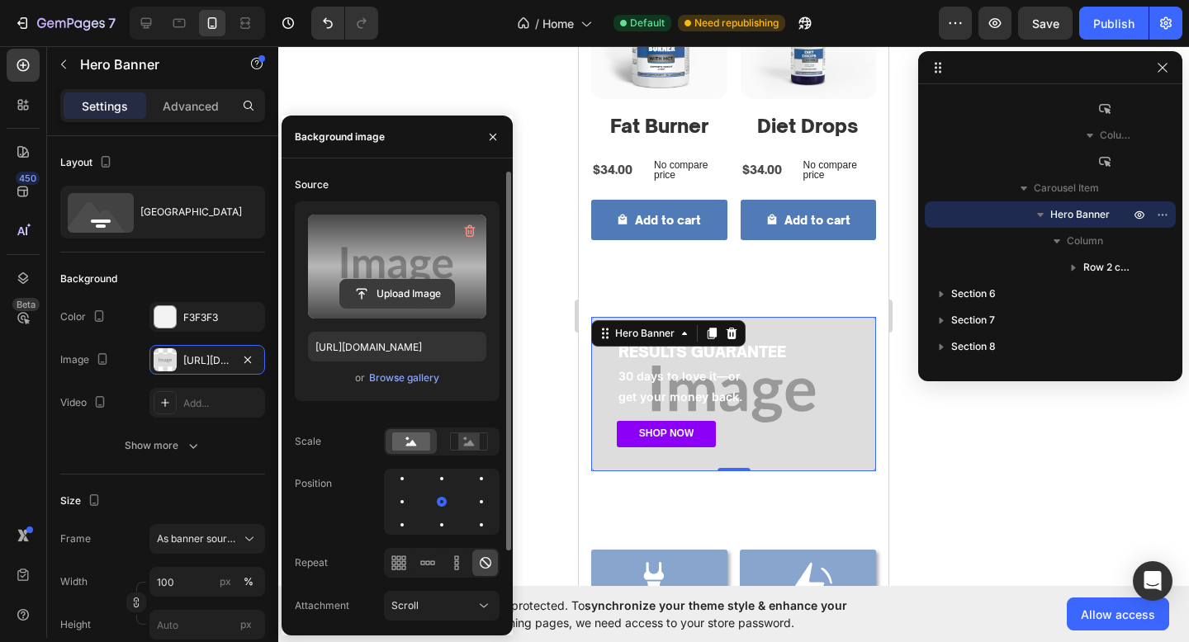
click at [398, 282] on input "file" at bounding box center [397, 294] width 114 height 28
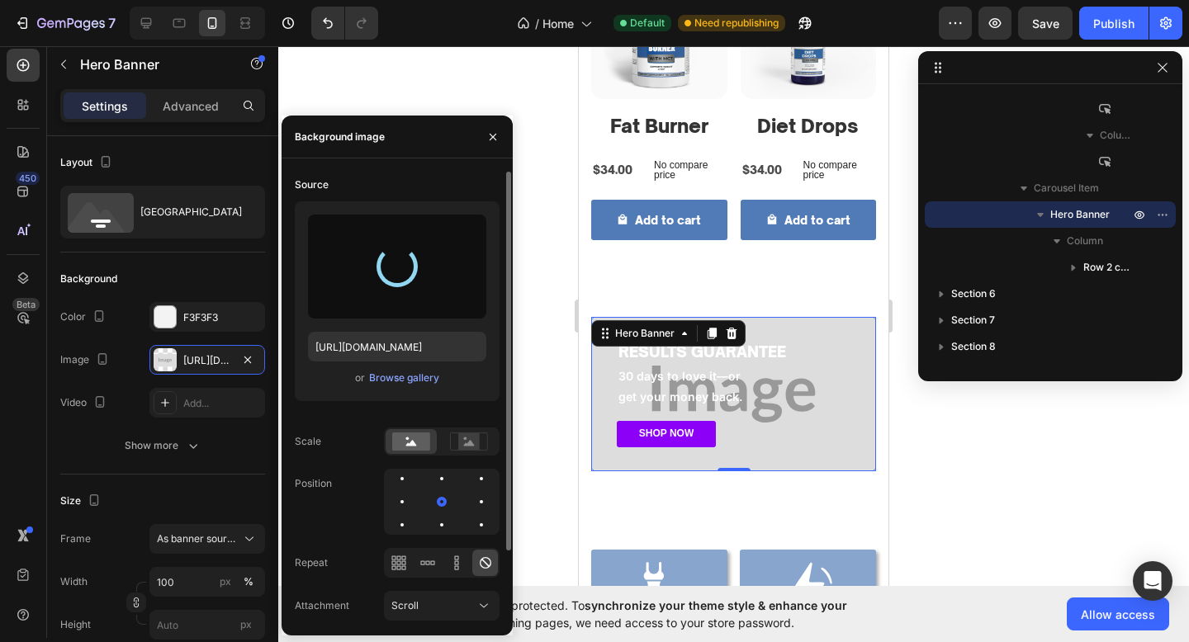
type input "https://cdn.shopify.com/s/files/1/0774/1459/6824/files/gempages_581933070513341…"
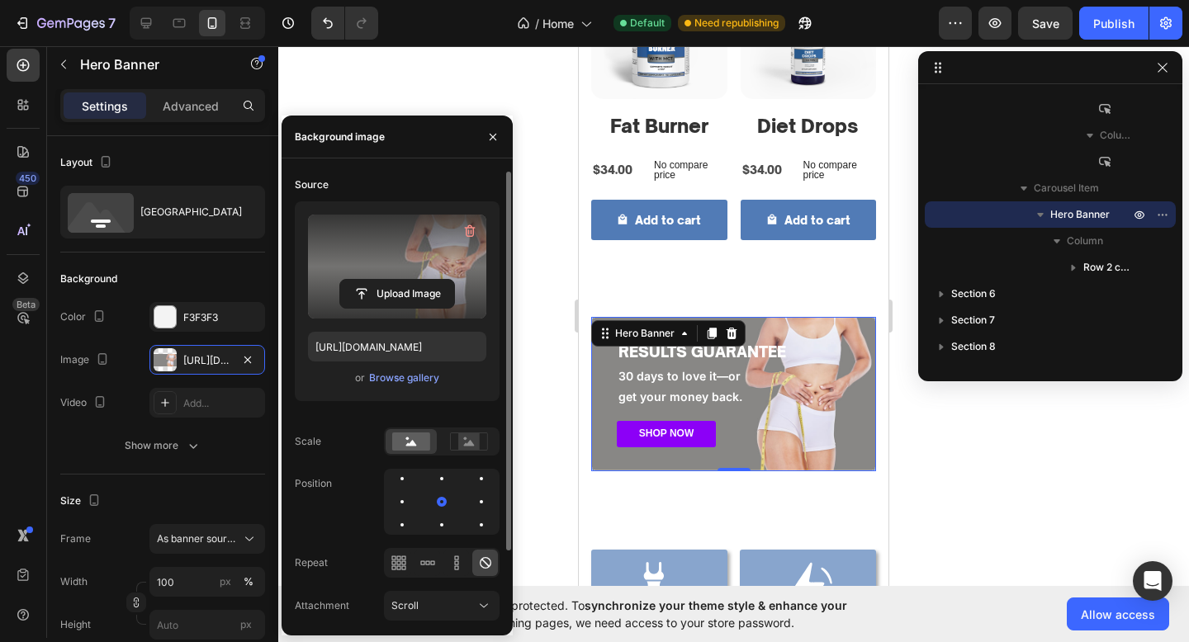
click at [712, 448] on div "RESULTS GUARANTEE Heading 30 days to love it—or get your money back. Text Block…" at bounding box center [733, 394] width 283 height 152
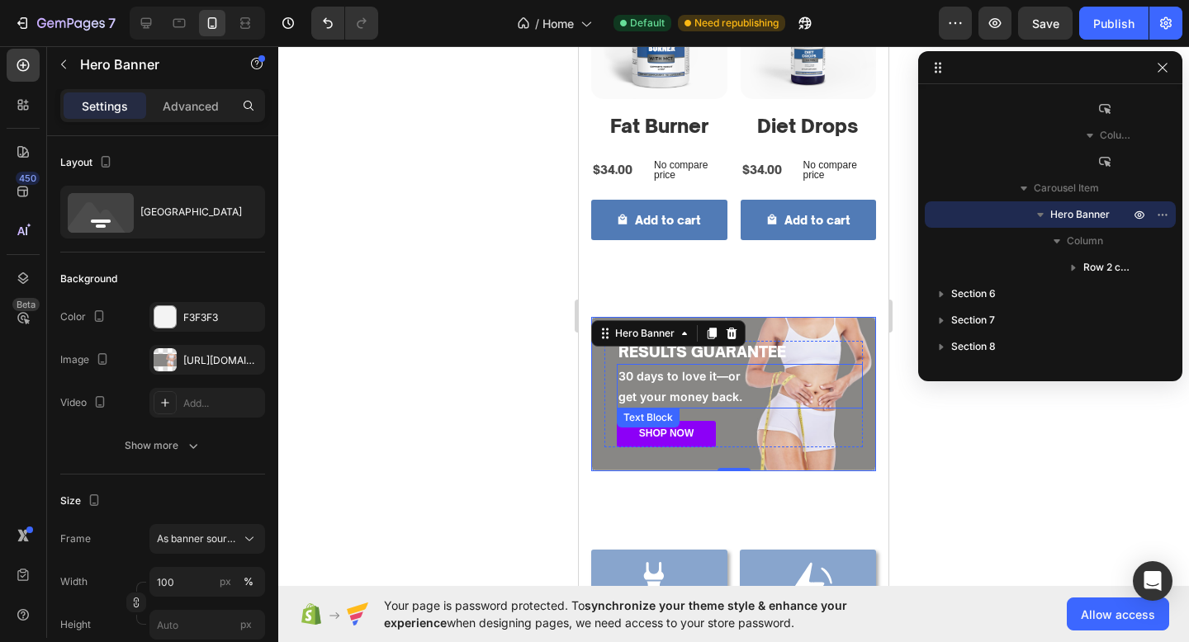
click at [732, 389] on p "get your money back." at bounding box center [739, 396] width 243 height 21
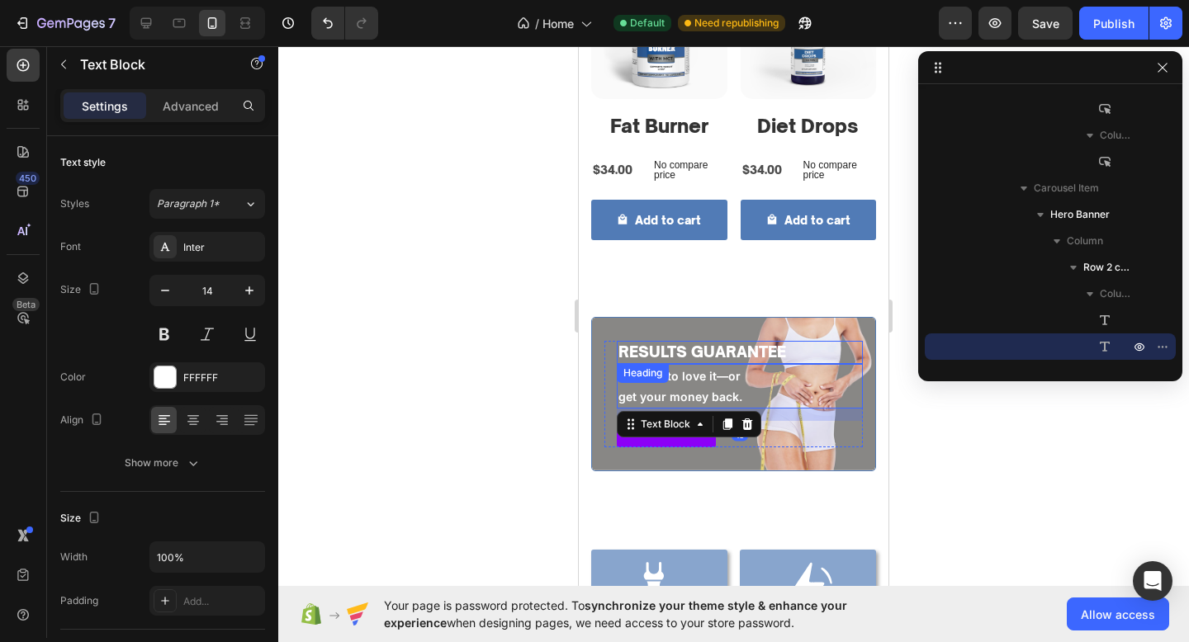
click at [696, 353] on h2 "RESULTS GUARANTEE" at bounding box center [740, 352] width 246 height 22
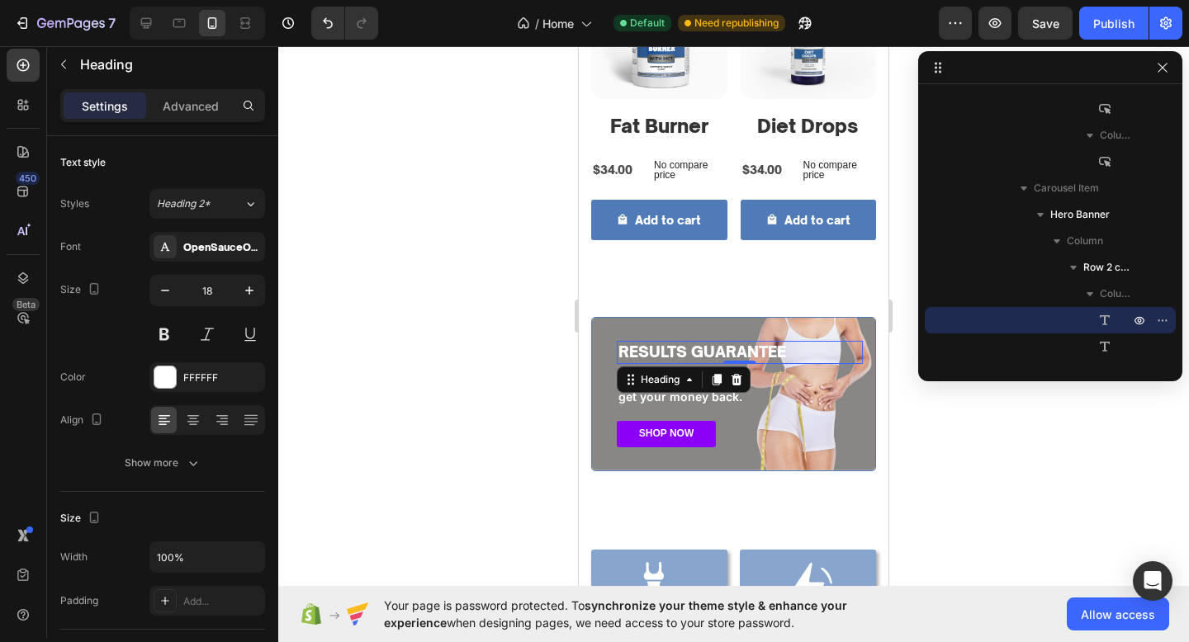
click at [696, 353] on h2 "RESULTS GUARANTEE" at bounding box center [740, 352] width 246 height 22
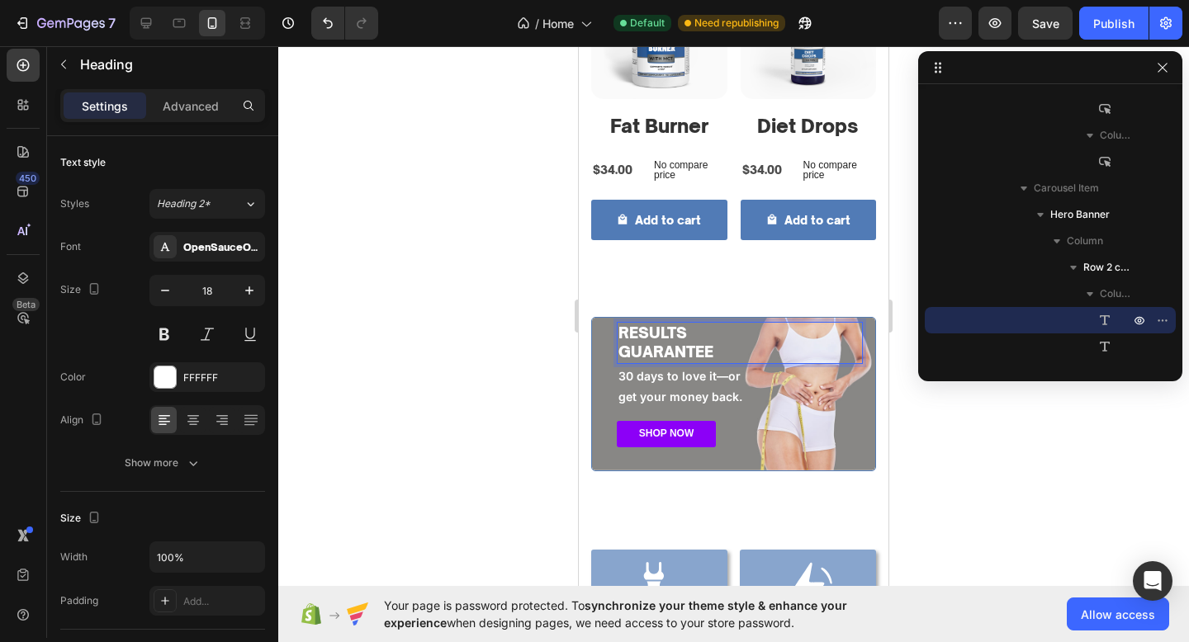
scroll to position [982, 0]
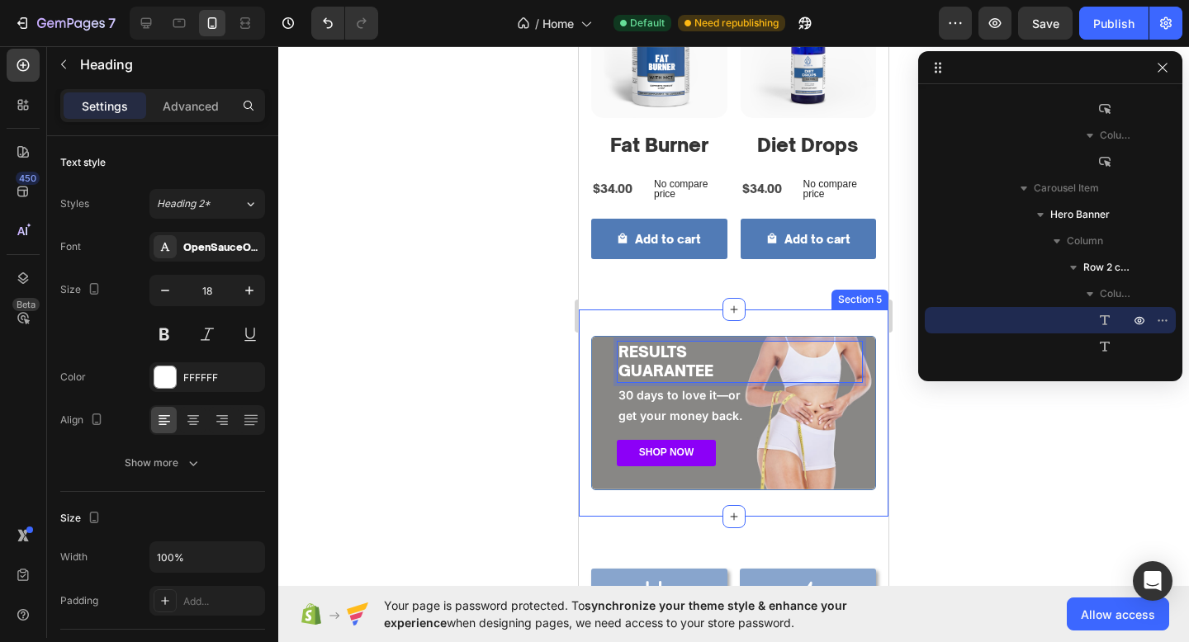
click at [589, 474] on div "BURN FAT FAST Heading Dual-action formula for results. Text Block SHOP NOW Butt…" at bounding box center [734, 413] width 310 height 207
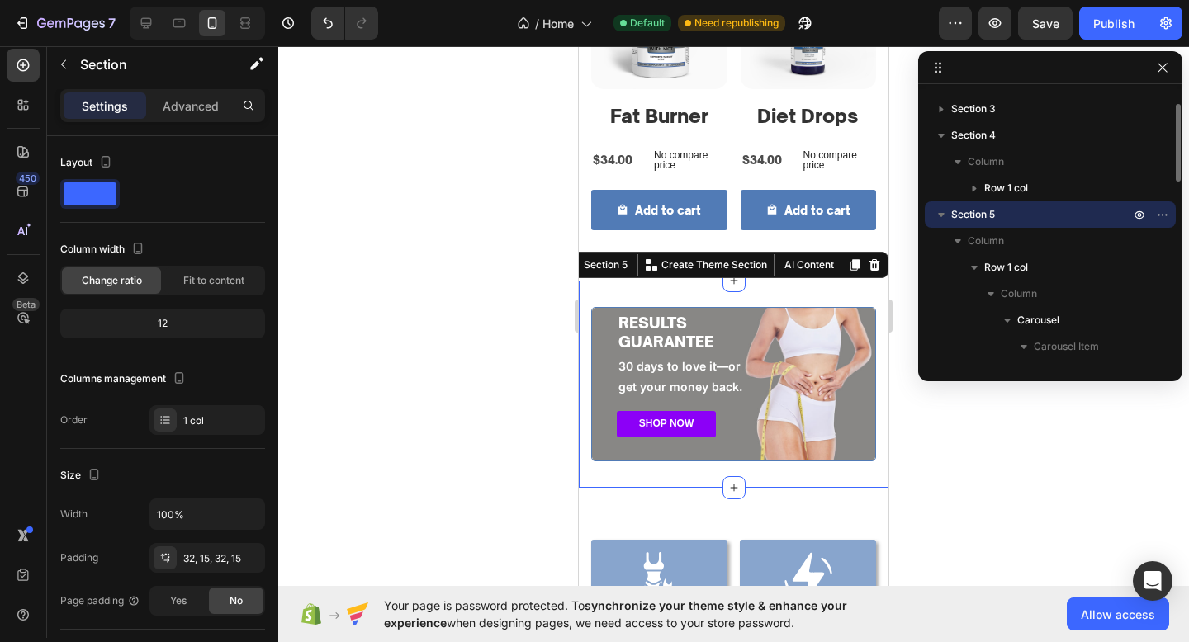
scroll to position [1021, 0]
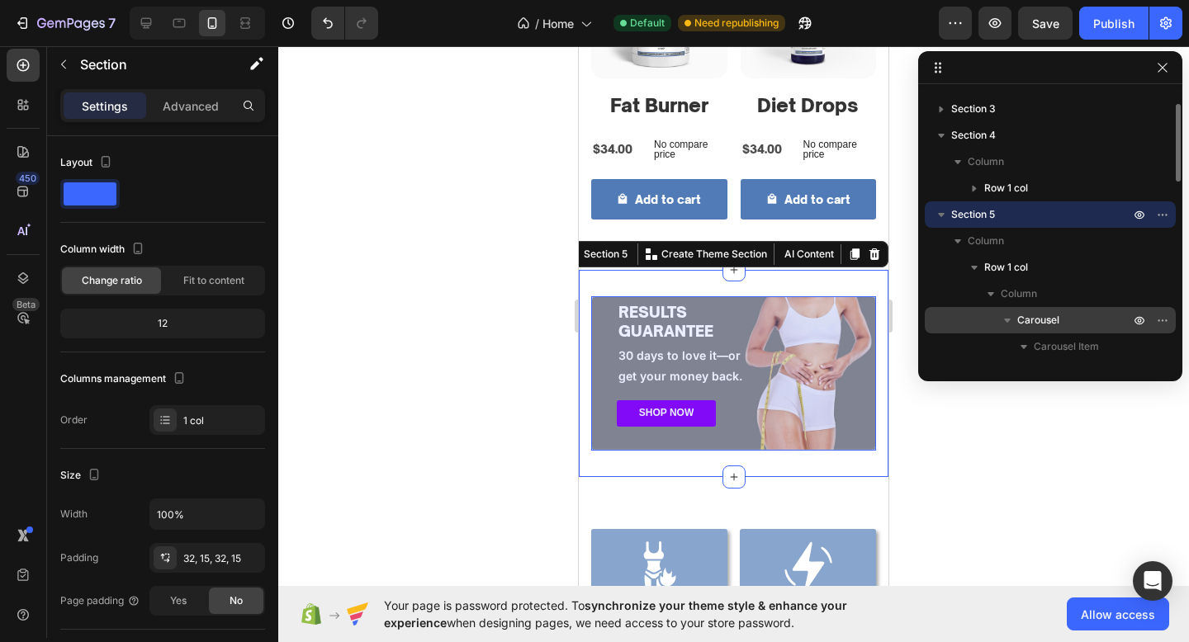
click at [1038, 312] on span "Carousel" at bounding box center [1038, 320] width 42 height 17
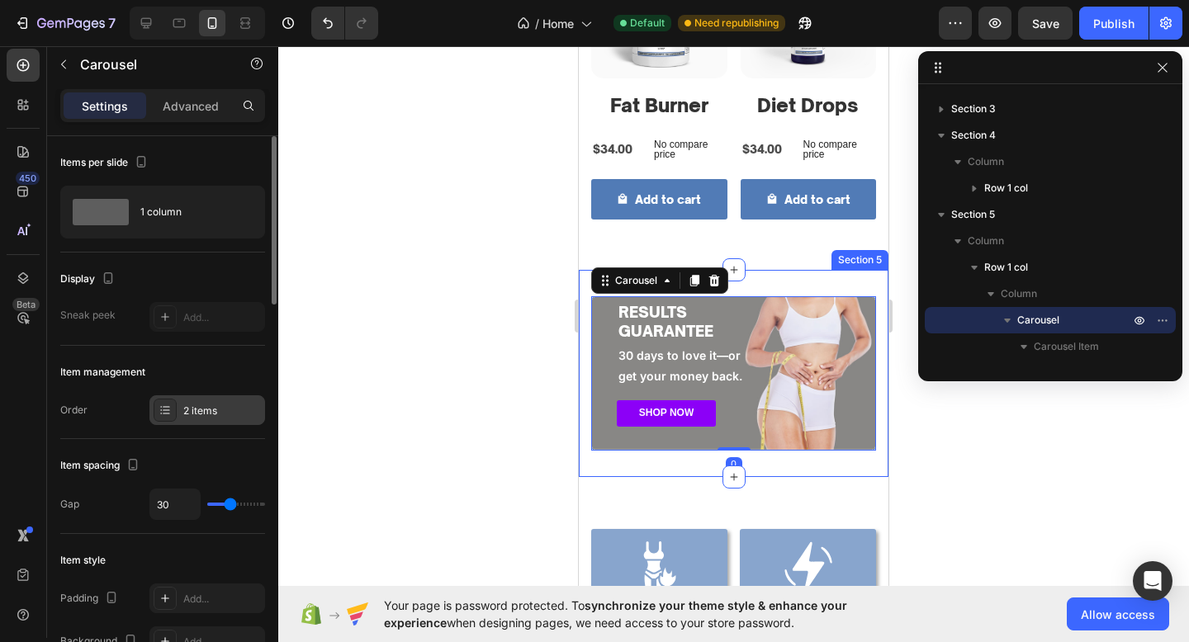
click at [194, 402] on div "2 items" at bounding box center [207, 410] width 116 height 30
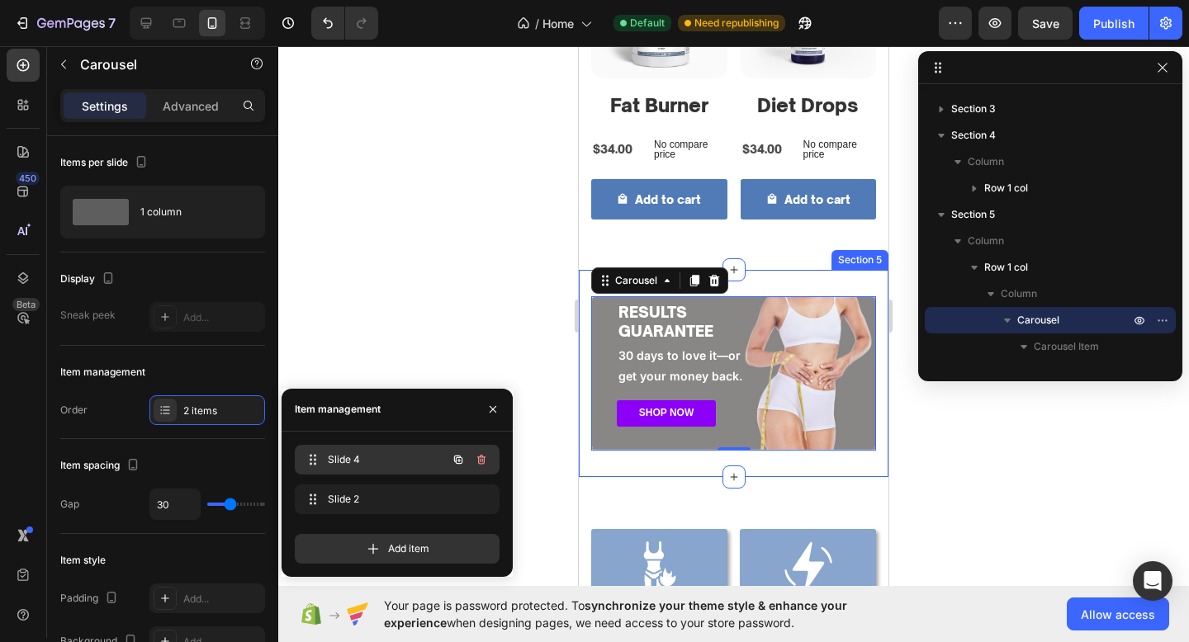
click at [366, 457] on span "Slide 4" at bounding box center [374, 459] width 93 height 15
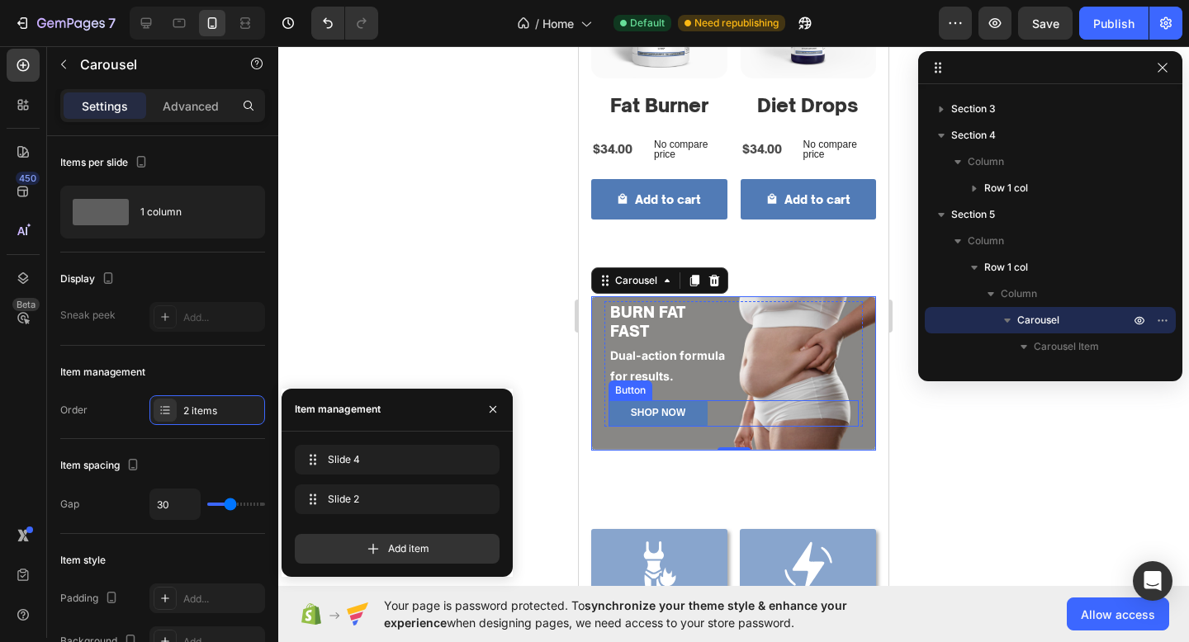
click at [729, 414] on div "SHOP NOW Button" at bounding box center [733, 413] width 250 height 26
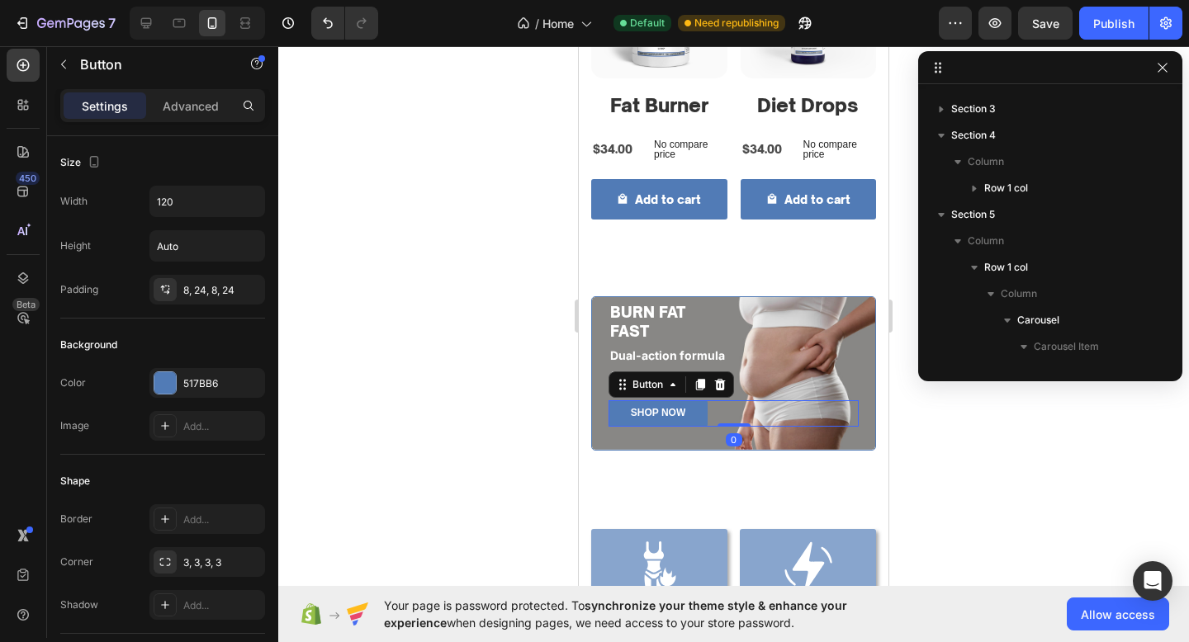
scroll to position [418, 0]
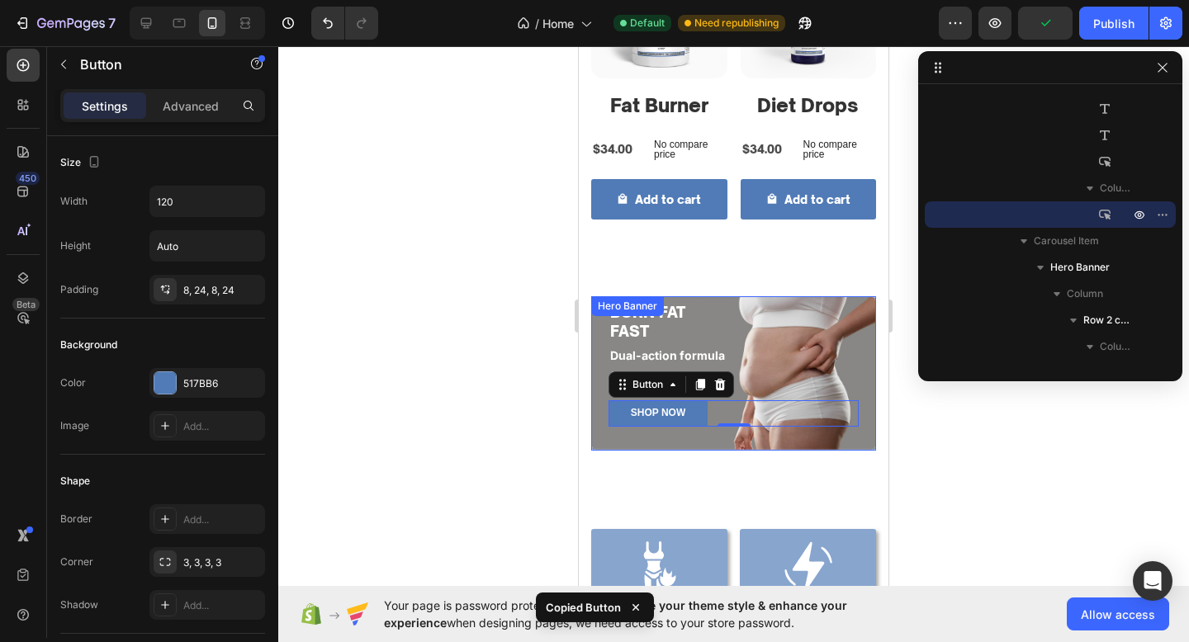
click at [703, 448] on div "BURN FAT FAST Heading Dual-action formula for results. Text Block SHOP NOW Butt…" at bounding box center [733, 364] width 283 height 172
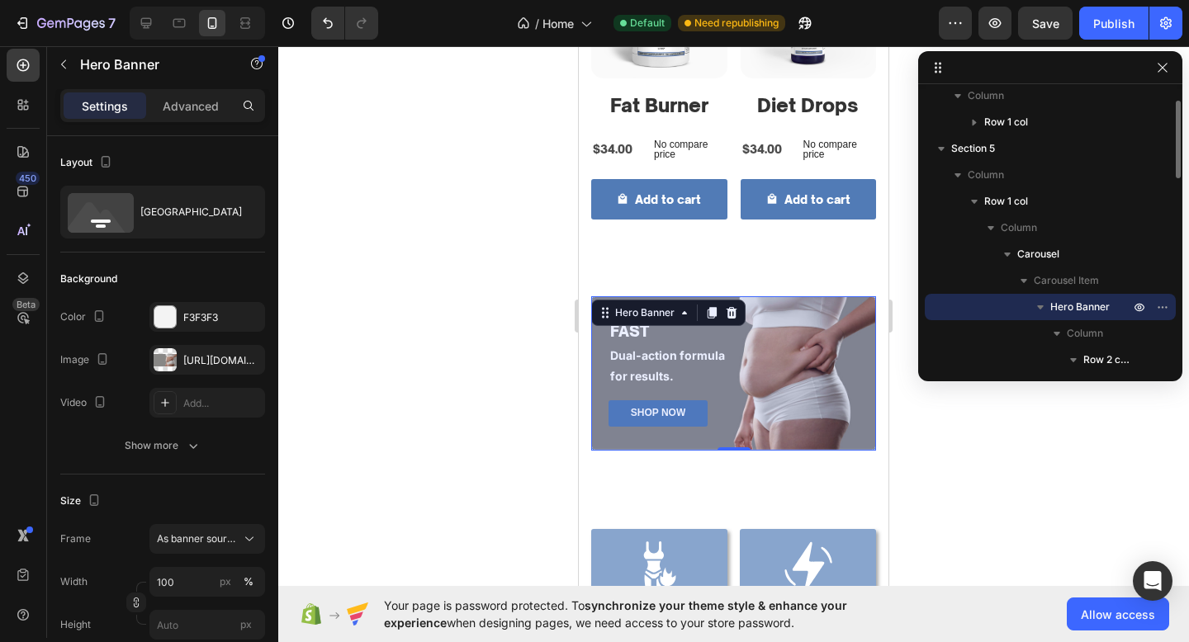
scroll to position [115, 0]
click at [1065, 255] on p "Carousel" at bounding box center [1075, 253] width 116 height 17
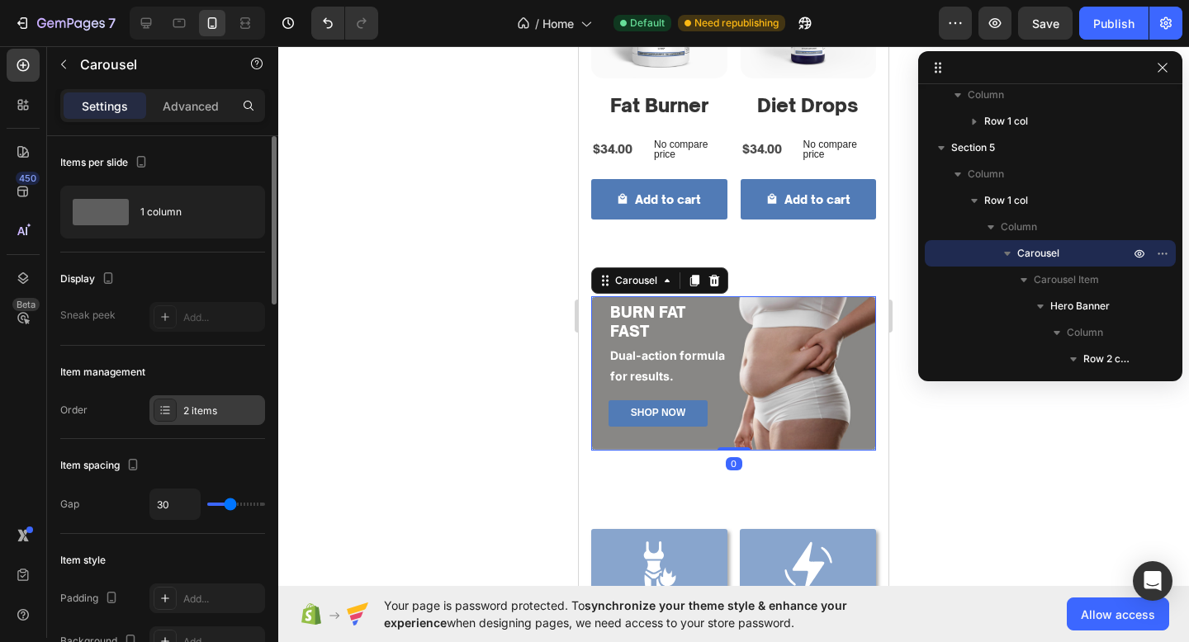
click at [203, 421] on div "2 items" at bounding box center [207, 410] width 116 height 30
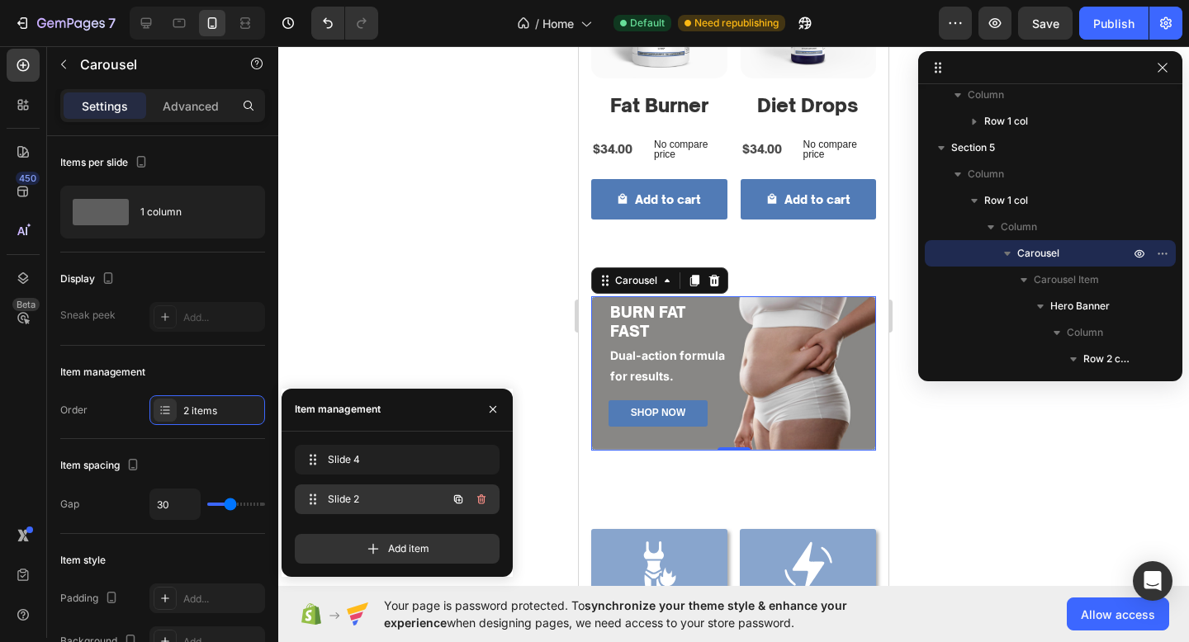
click at [355, 485] on div "Slide 2 Slide 2" at bounding box center [397, 500] width 205 height 30
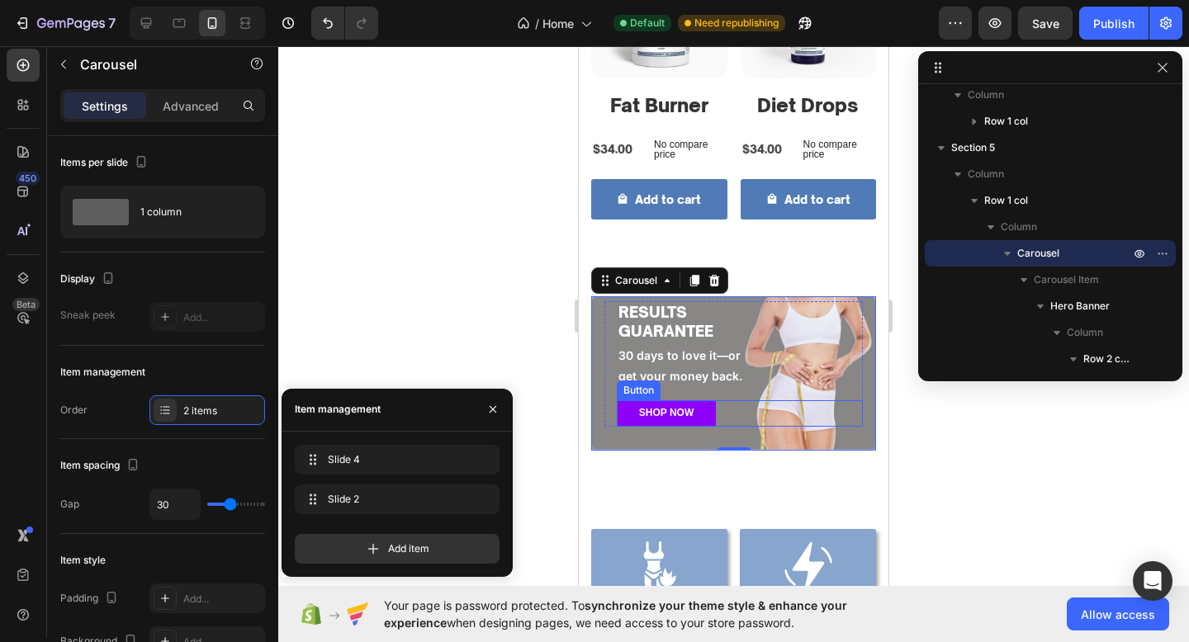
click at [750, 420] on div "SHOP NOW Button" at bounding box center [740, 413] width 246 height 26
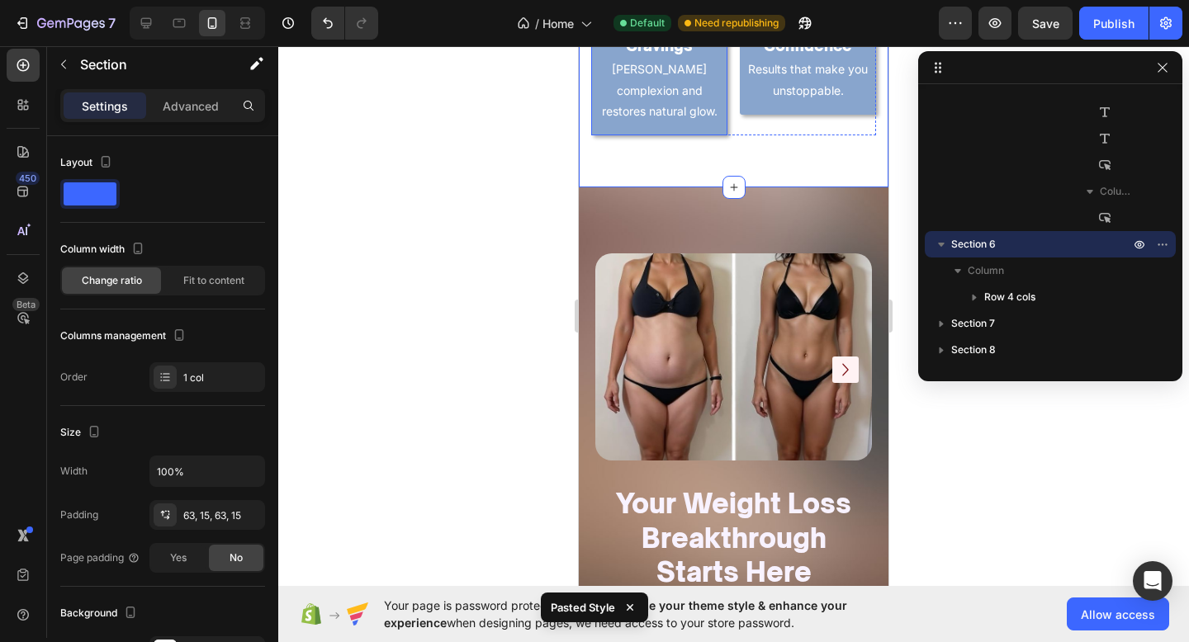
scroll to position [1371, 0]
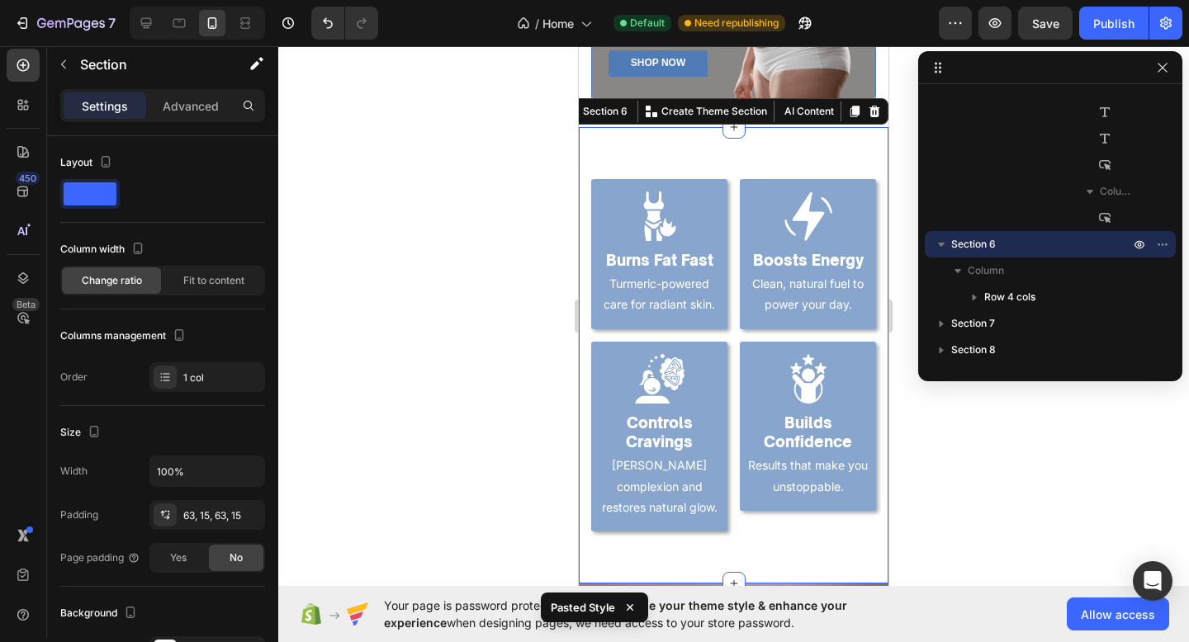
click at [639, 535] on div "Image Burns Fat Fast Heading Turmeric-powered care for radiant skin. Text Block…" at bounding box center [734, 355] width 310 height 457
click at [189, 106] on p "Advanced" at bounding box center [191, 105] width 56 height 17
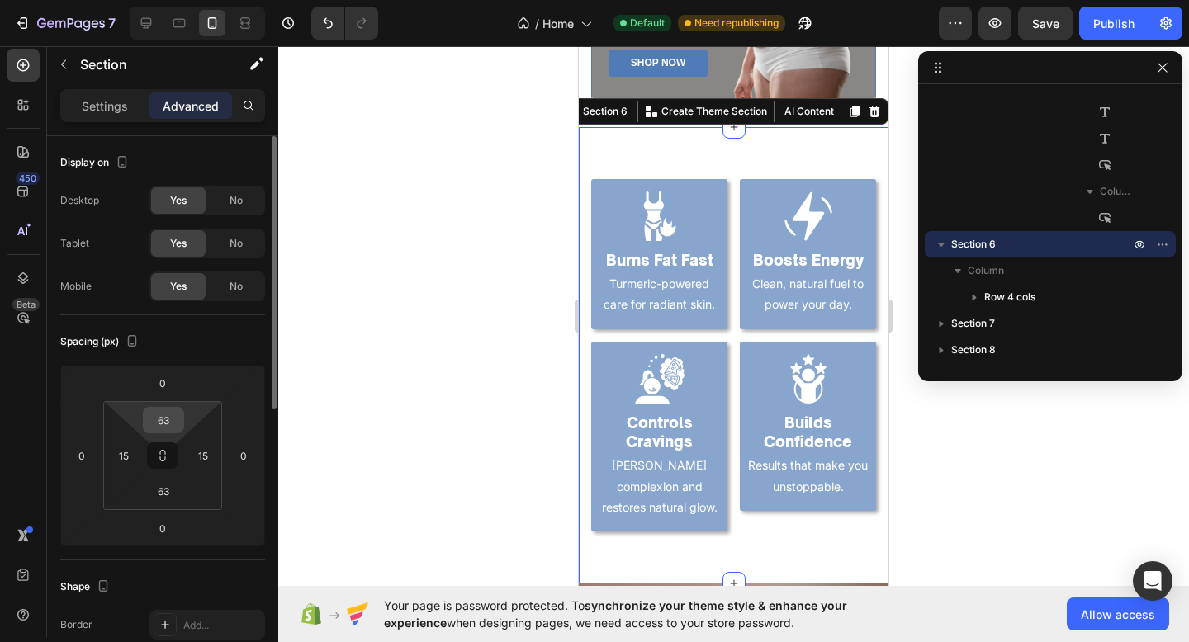
click at [169, 417] on input "63" at bounding box center [163, 420] width 33 height 25
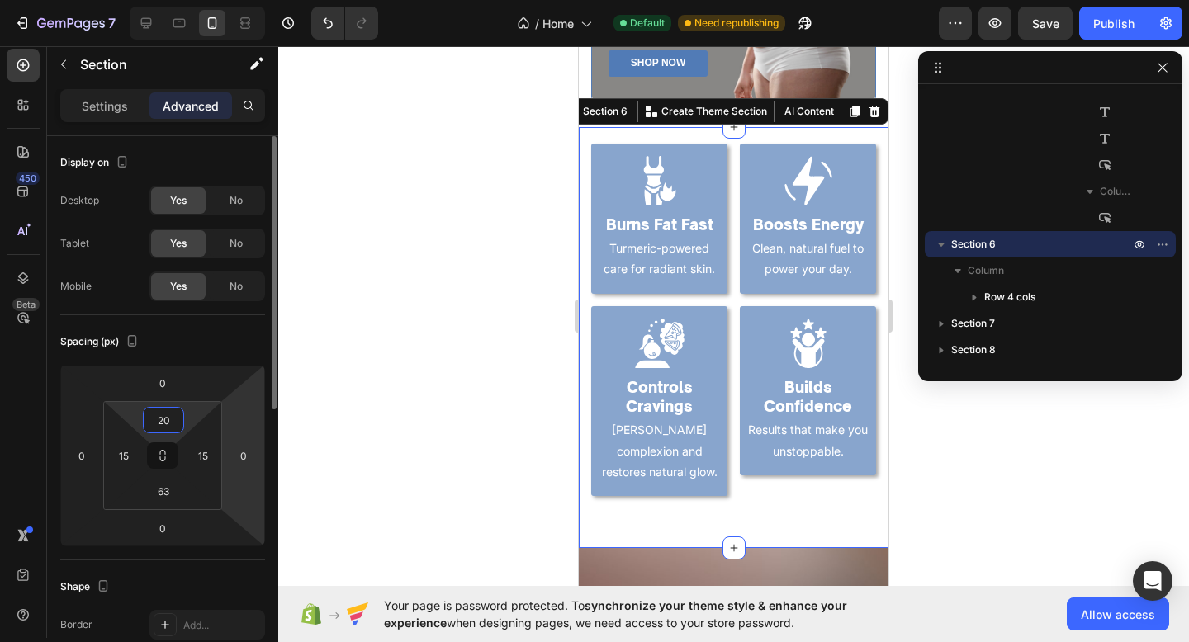
type input "2"
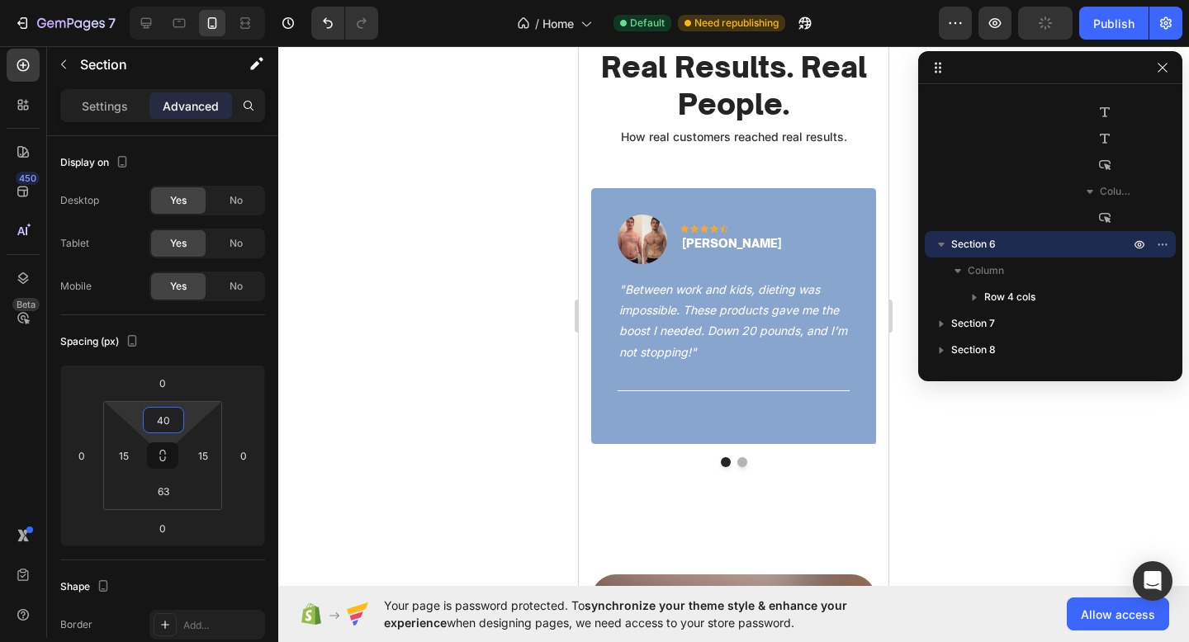
scroll to position [0, 0]
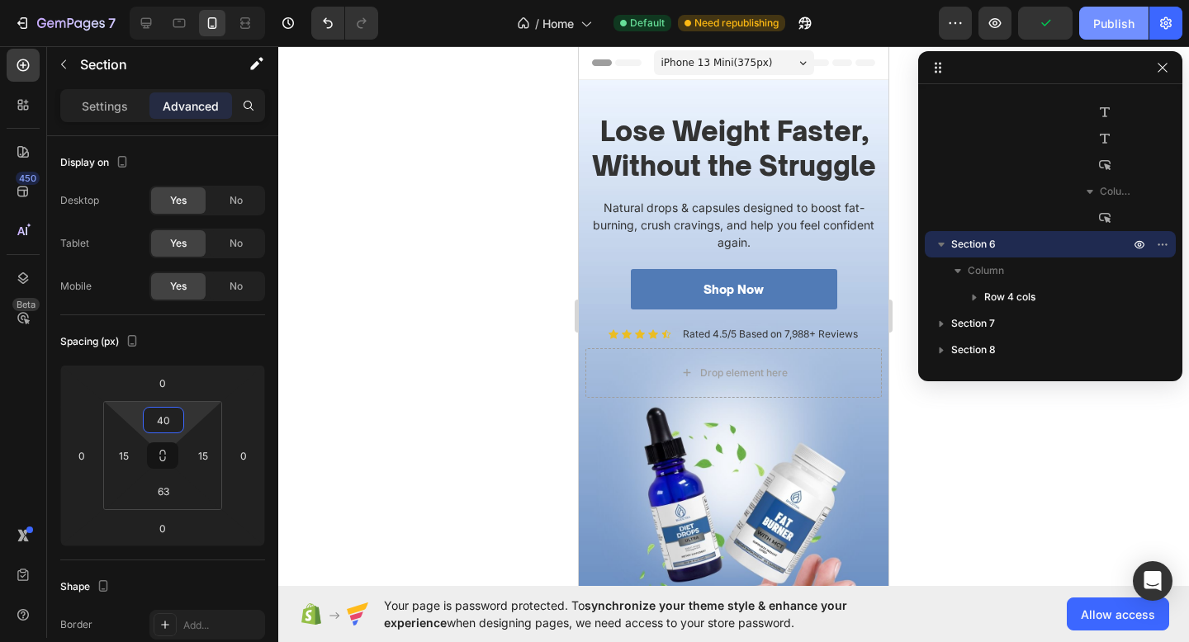
type input "40"
click at [1114, 27] on div "Publish" at bounding box center [1113, 23] width 41 height 17
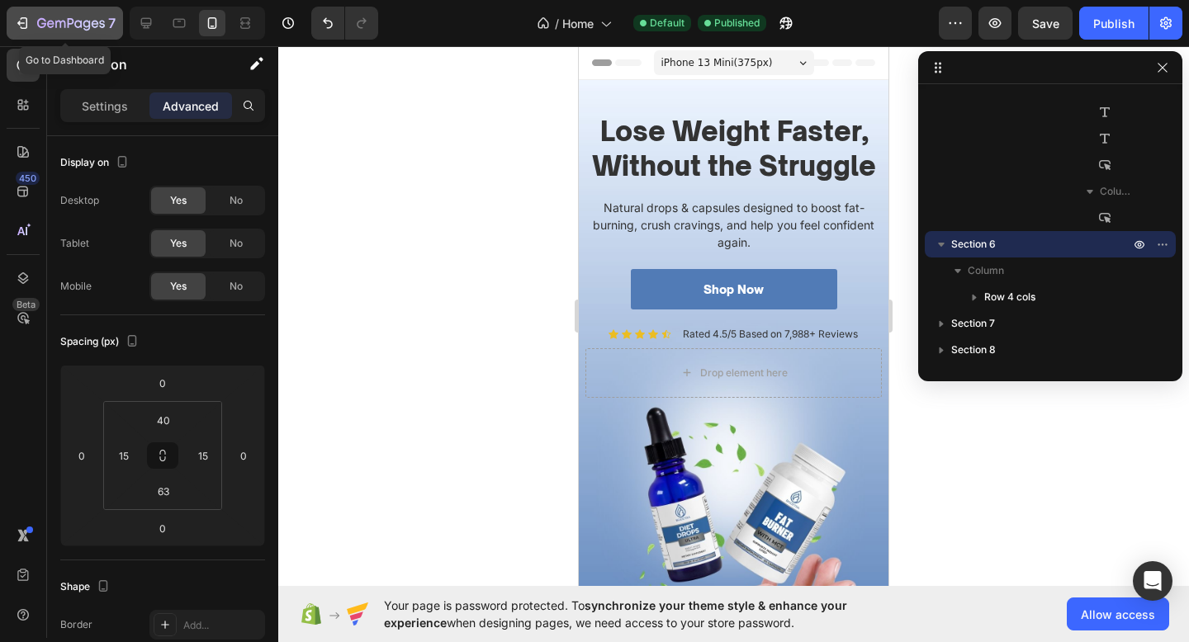
click at [48, 38] on button "7" at bounding box center [65, 23] width 116 height 33
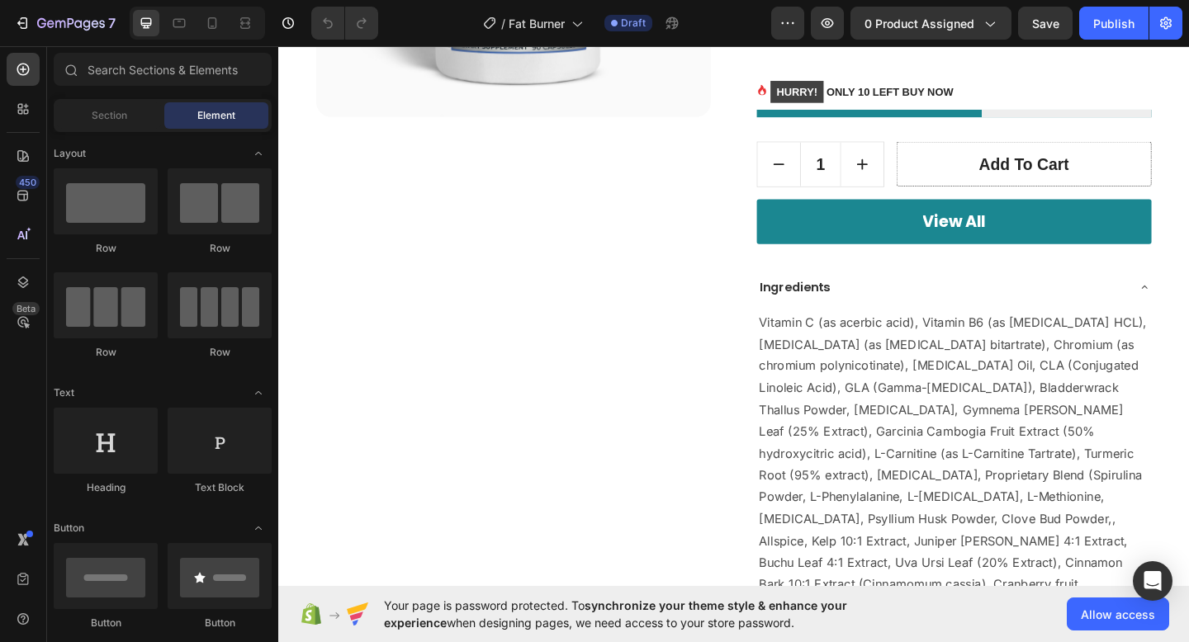
scroll to position [427, 0]
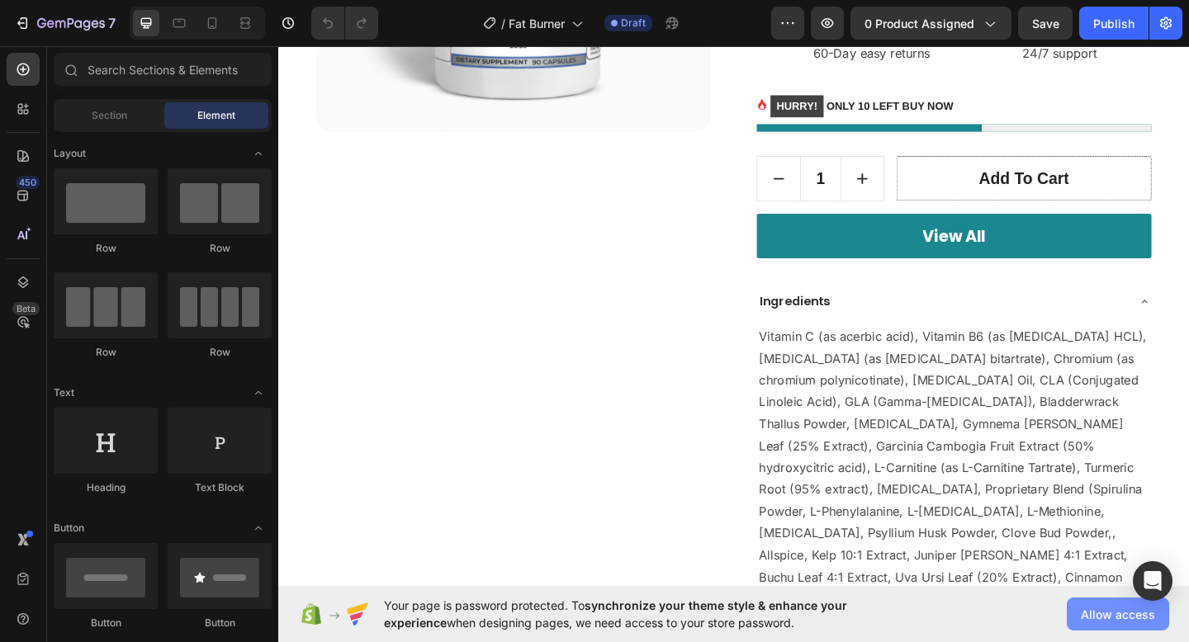
click at [1147, 607] on span "Allow access" at bounding box center [1118, 614] width 74 height 17
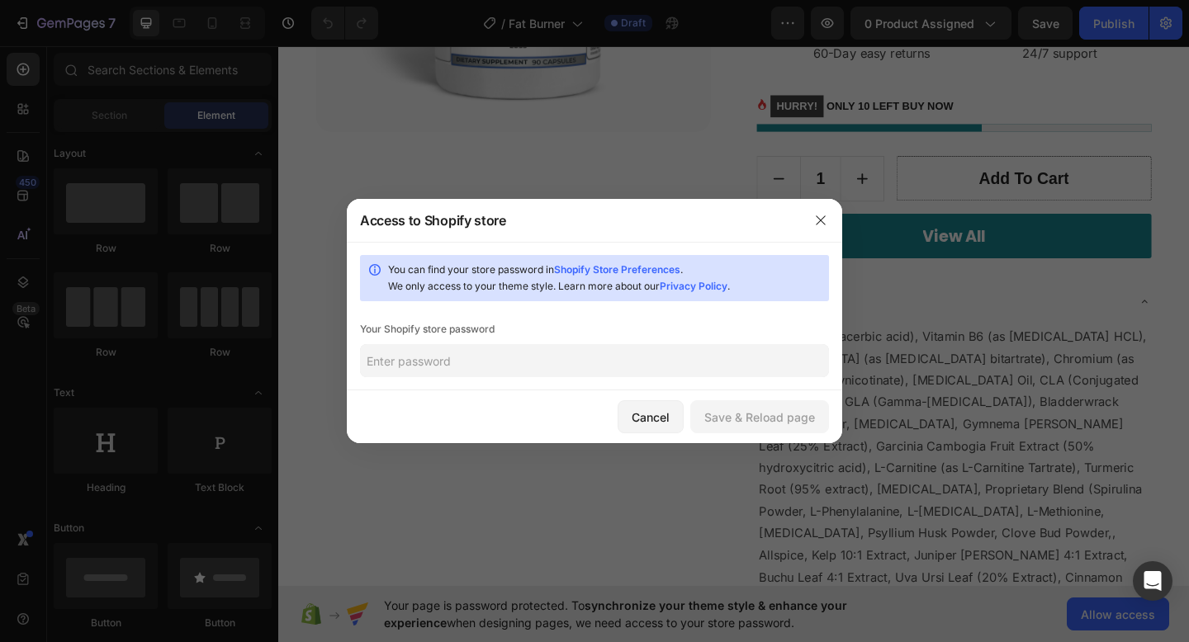
click at [636, 370] on input "text" at bounding box center [594, 360] width 469 height 33
type input "0000"
click at [734, 415] on div "Save & Reload page" at bounding box center [759, 417] width 111 height 17
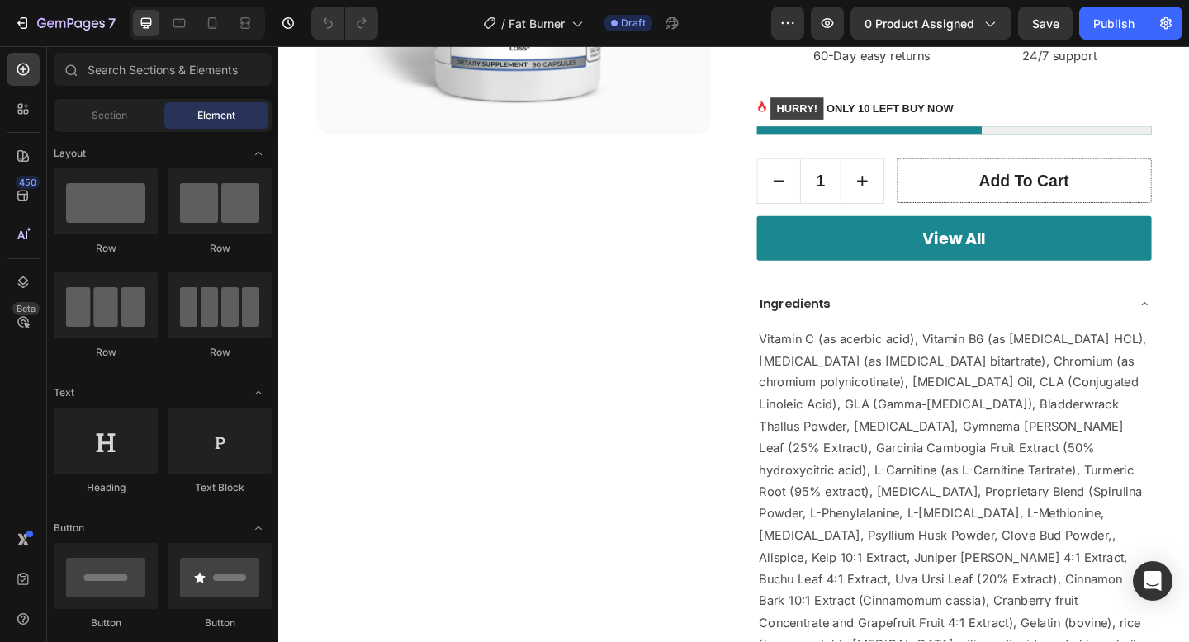
scroll to position [0, 0]
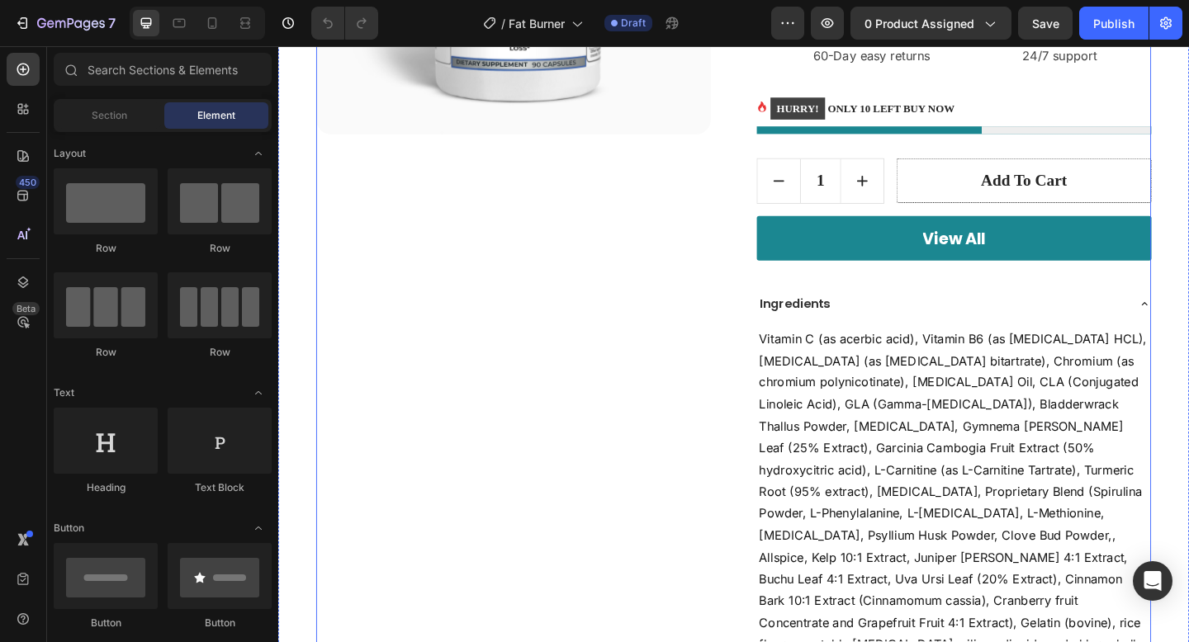
click at [989, 303] on div "View All (P) Cart Button" at bounding box center [1012, 269] width 429 height 76
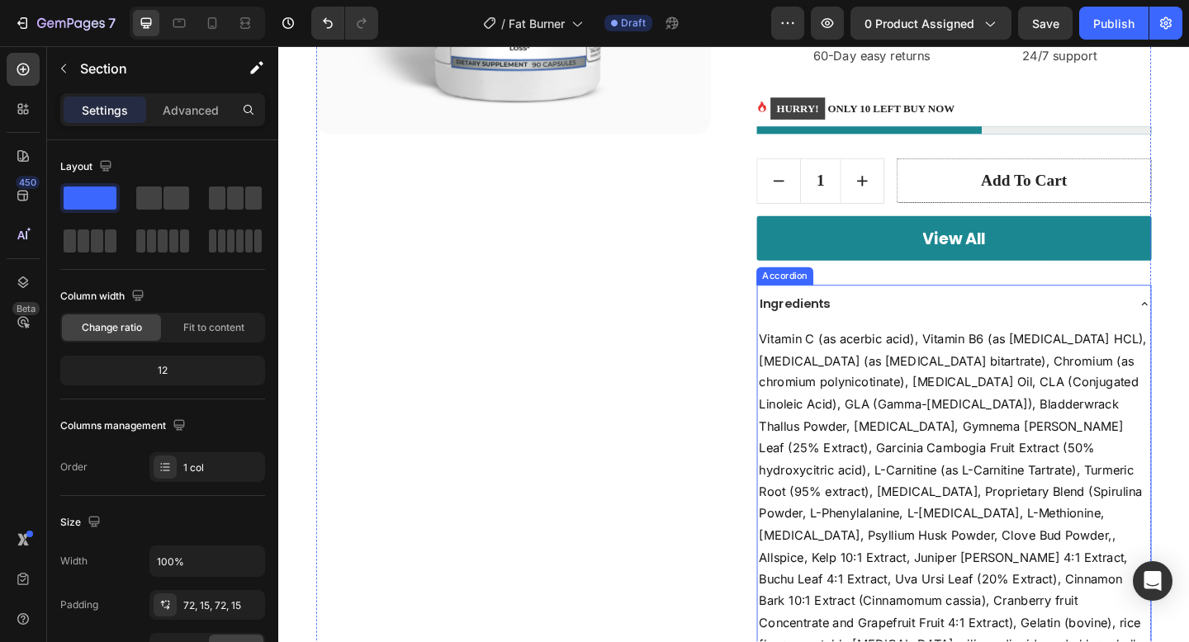
click at [934, 324] on div "Ingredients" at bounding box center [999, 327] width 401 height 29
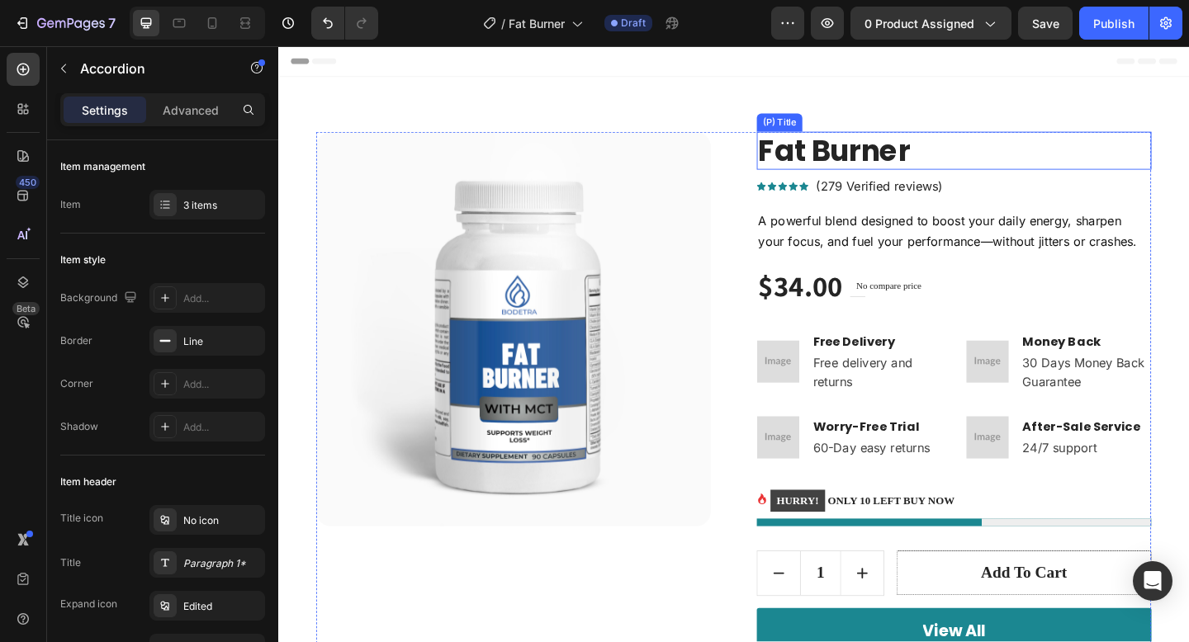
click at [954, 174] on h2 "Fat Burner" at bounding box center [1012, 160] width 429 height 41
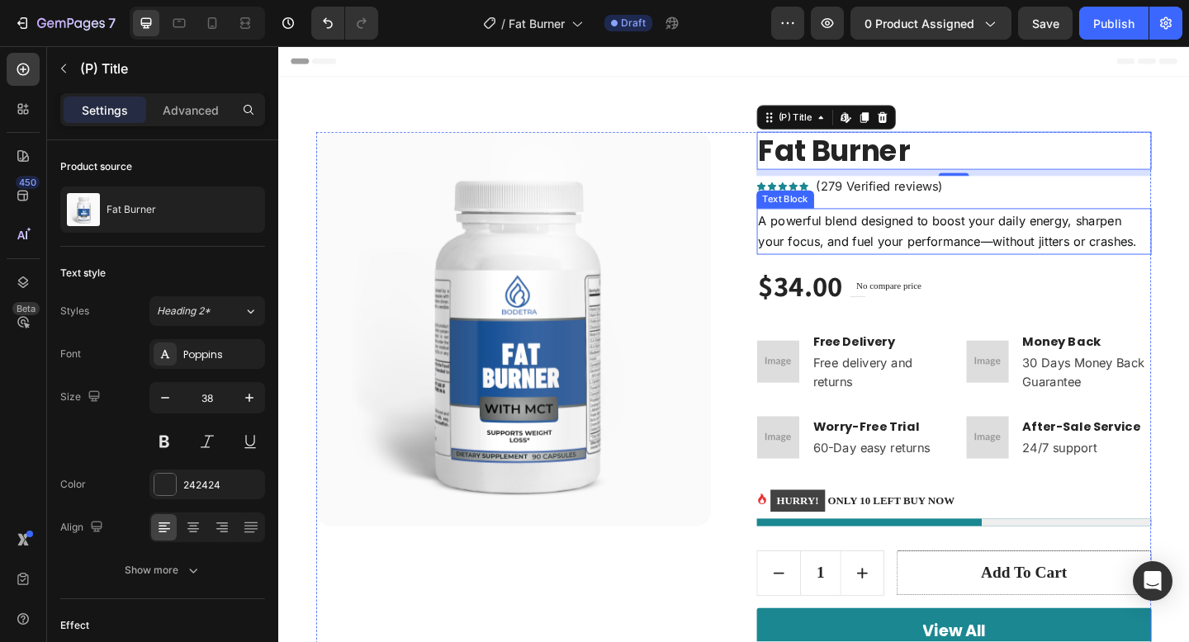
click at [983, 253] on p "A powerful blend designed to boost your daily energy, sharpen your focus, and f…" at bounding box center [1013, 249] width 426 height 48
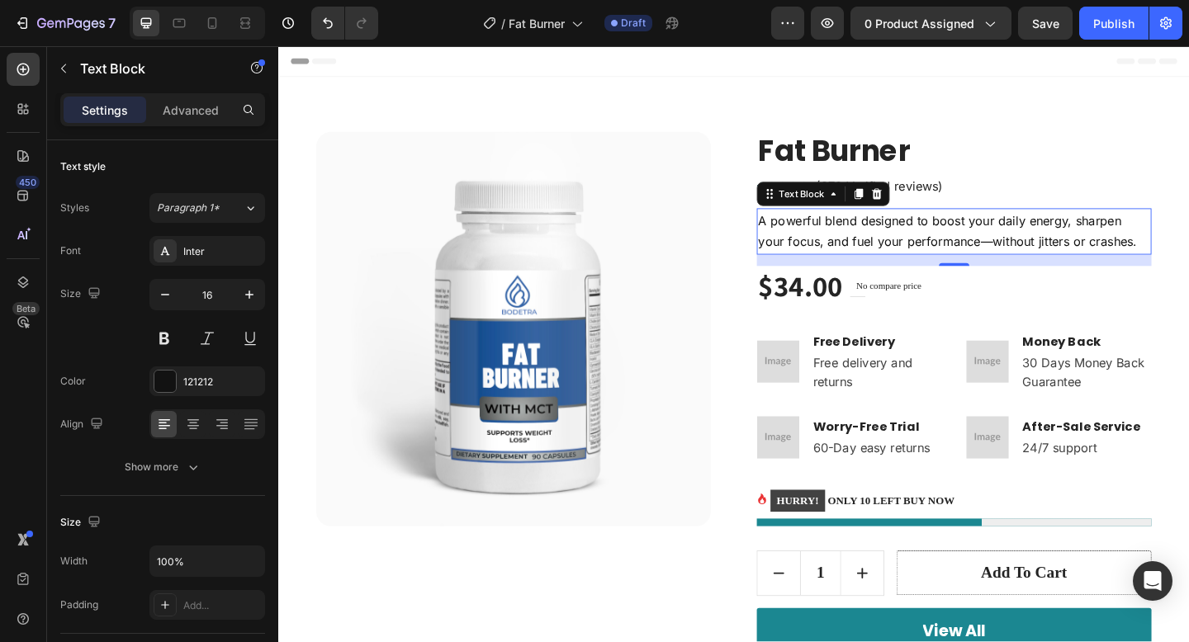
click at [983, 253] on p "A powerful blend designed to boost your daily energy, sharpen your focus, and f…" at bounding box center [1013, 249] width 426 height 48
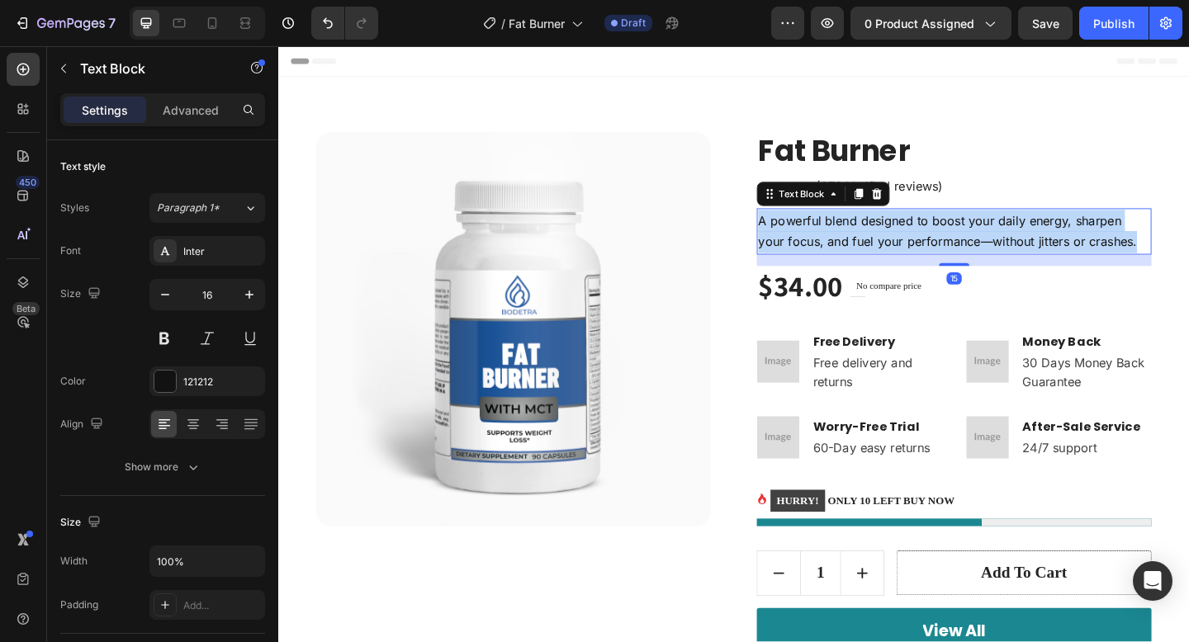
click at [983, 253] on p "A powerful blend designed to boost your daily energy, sharpen your focus, and f…" at bounding box center [1013, 249] width 426 height 48
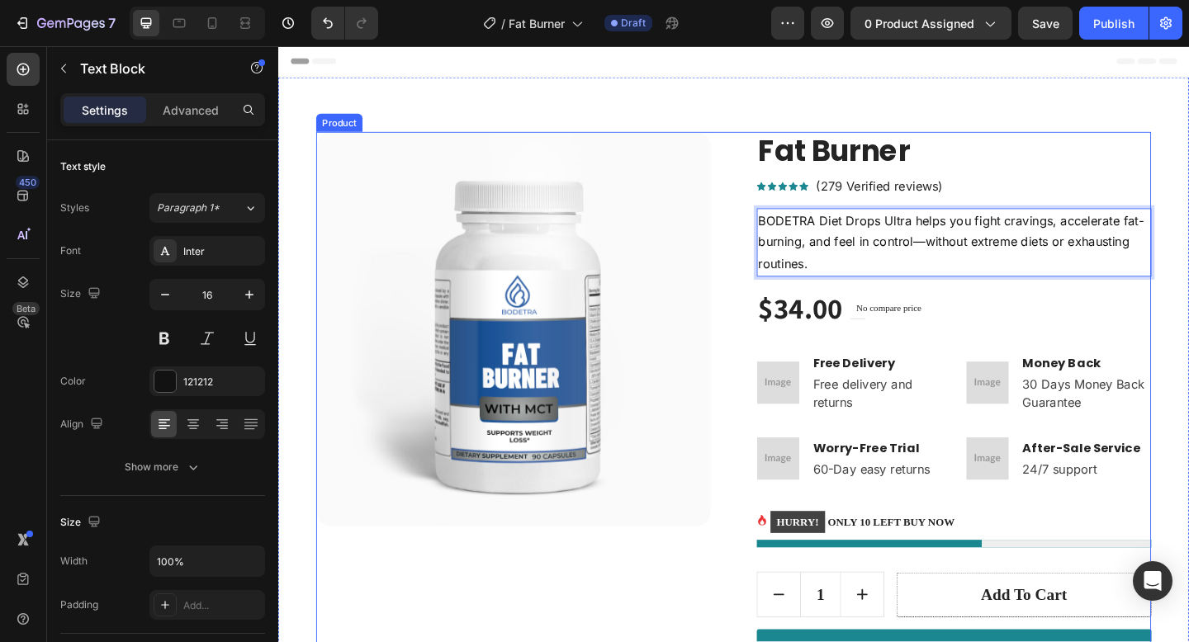
click at [760, 406] on div "Product Images Fat Burner (P) Title Icon Icon Icon Icon Icon Icon List Hoz (279…" at bounding box center [773, 536] width 908 height 792
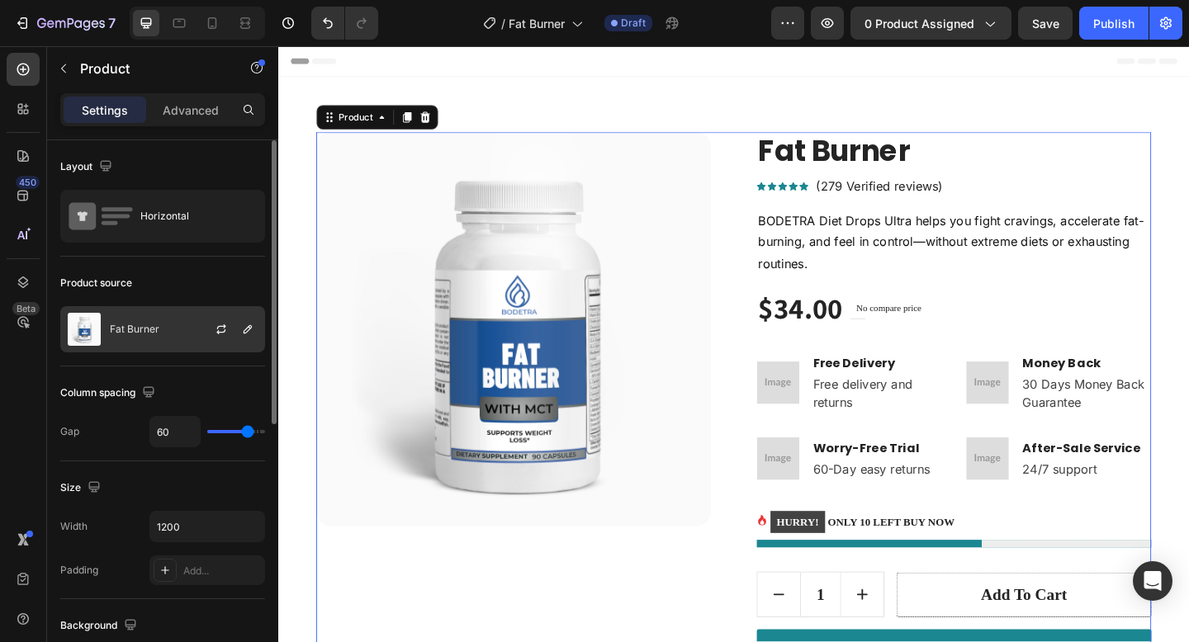
click at [139, 342] on div "Fat Burner" at bounding box center [162, 329] width 205 height 46
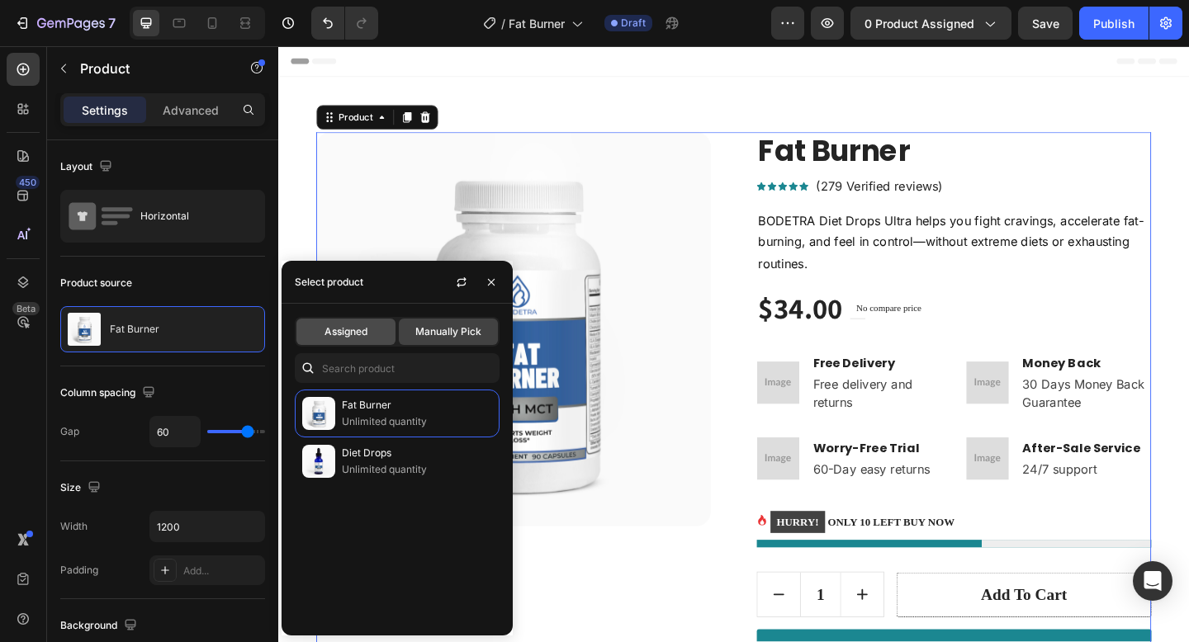
click at [372, 325] on div "Assigned" at bounding box center [345, 332] width 99 height 26
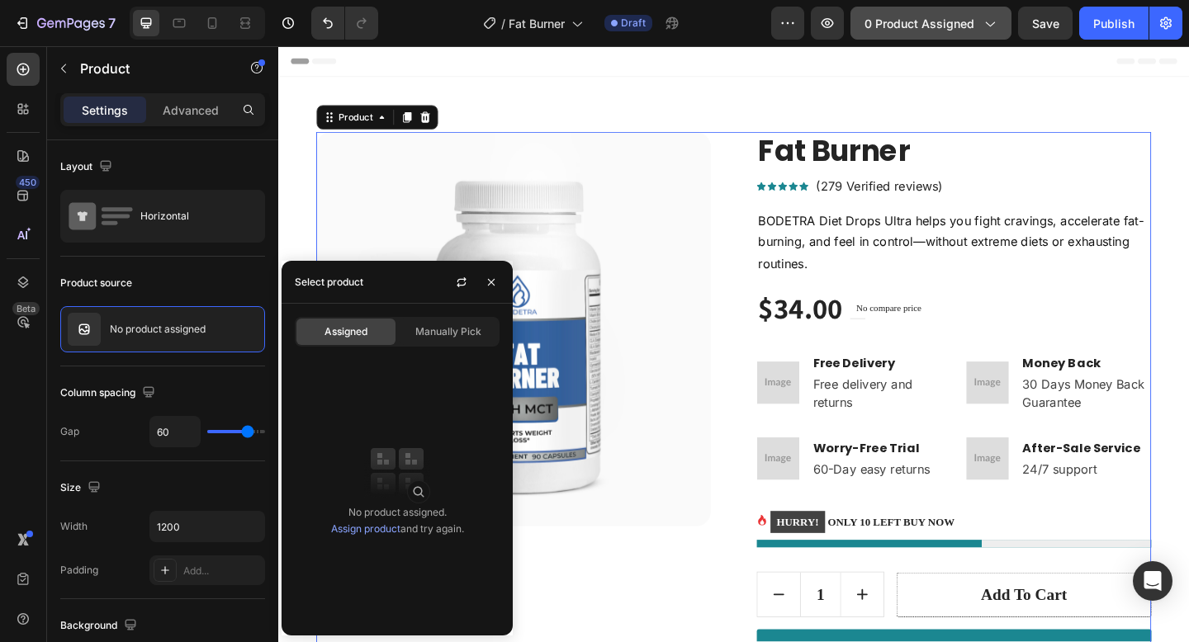
click at [923, 19] on span "0 product assigned" at bounding box center [919, 23] width 110 height 17
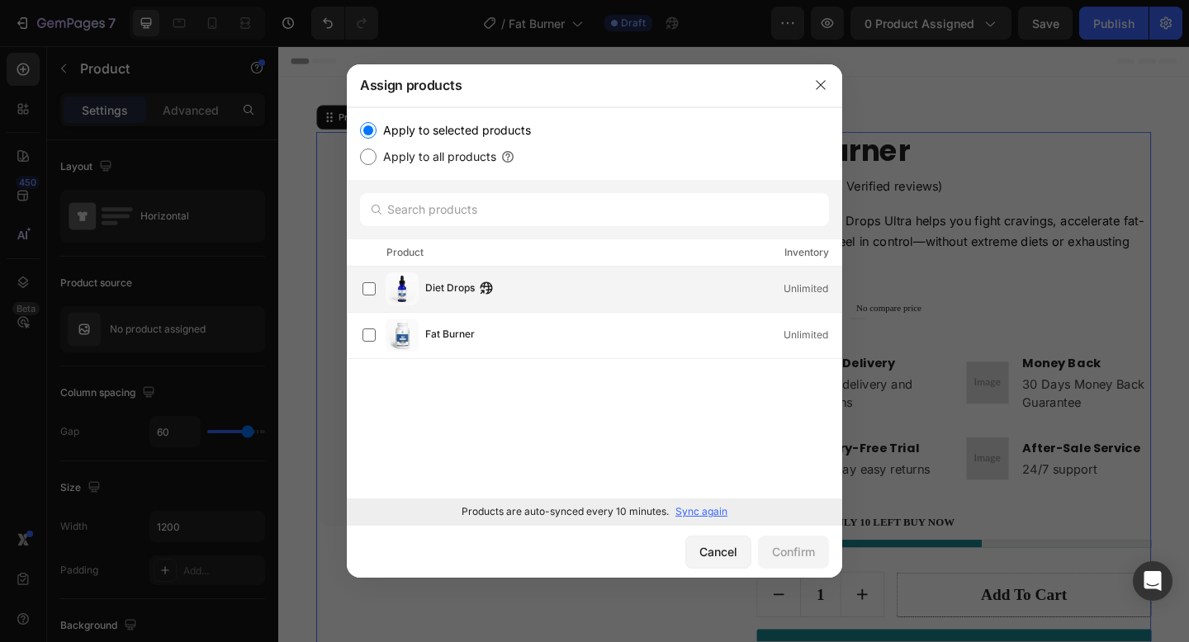
click at [572, 295] on div "Diet Drops Unlimited" at bounding box center [633, 289] width 416 height 18
click at [793, 561] on button "Confirm" at bounding box center [793, 552] width 71 height 33
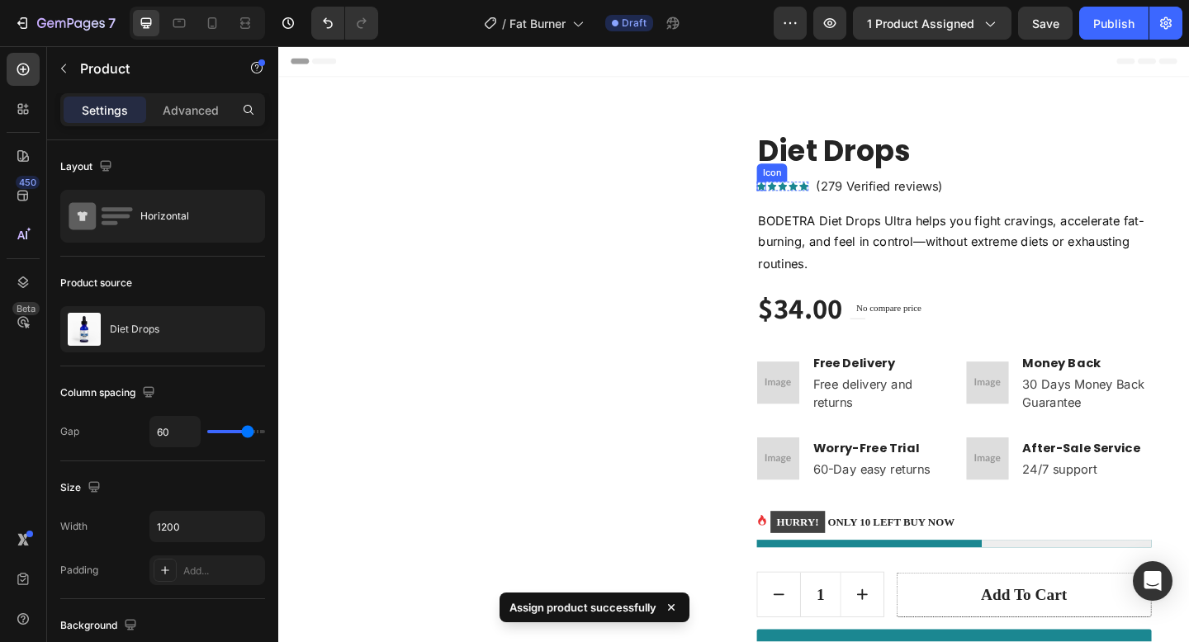
click at [806, 202] on icon at bounding box center [803, 198] width 10 height 9
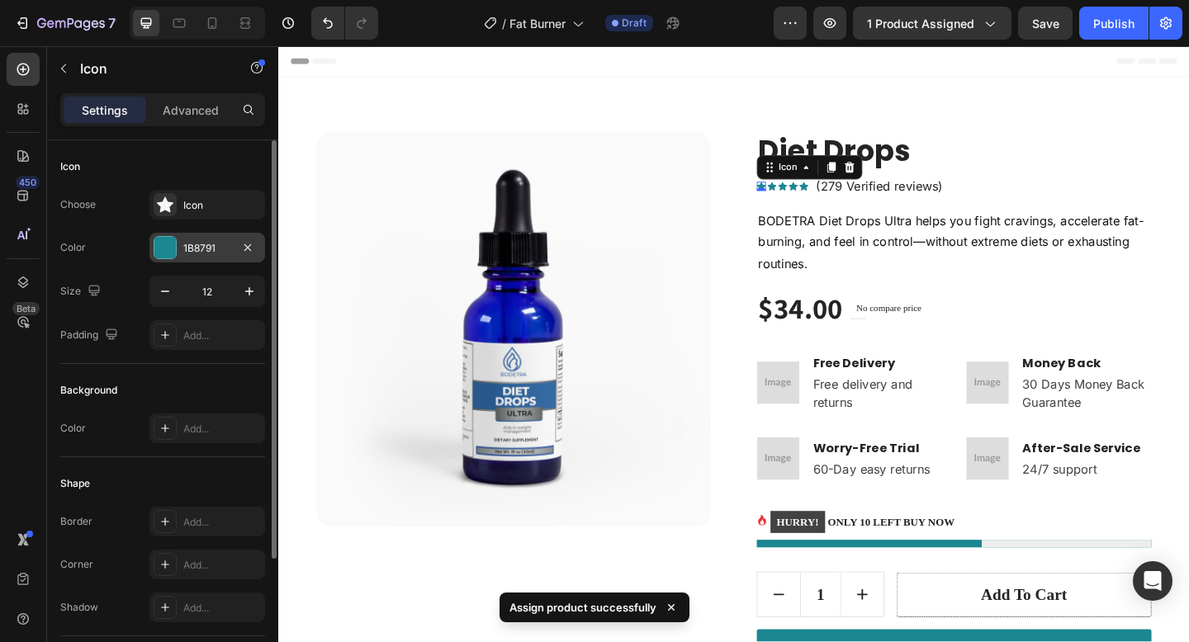
click at [177, 257] on div "1B8791" at bounding box center [207, 248] width 116 height 30
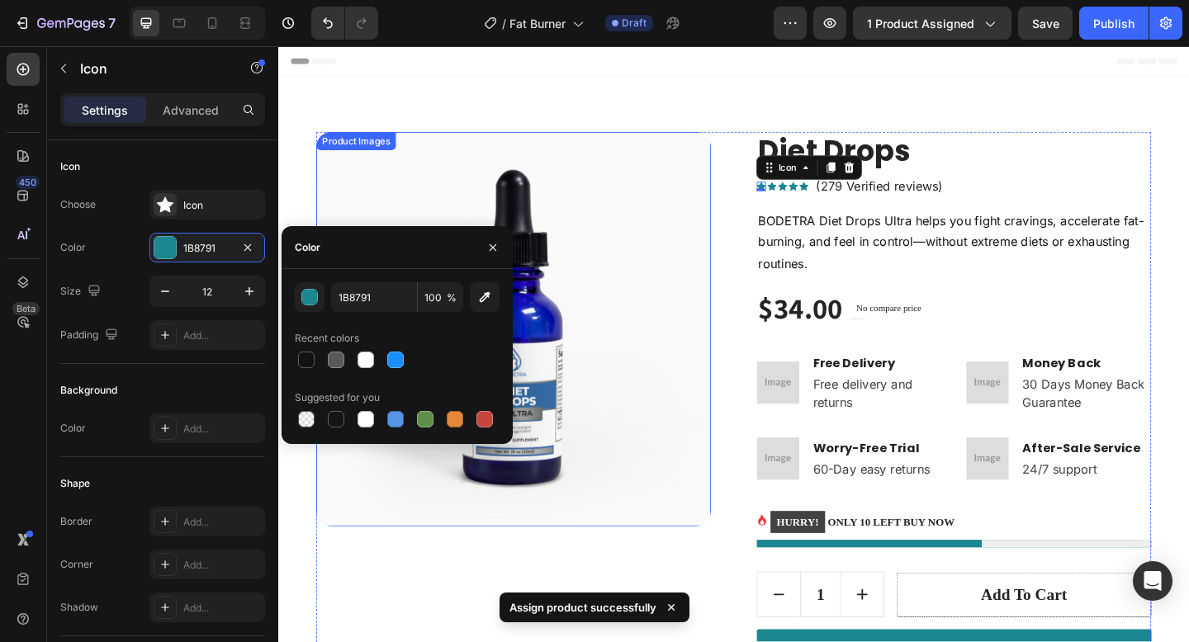
click at [614, 246] on img at bounding box center [533, 354] width 429 height 429
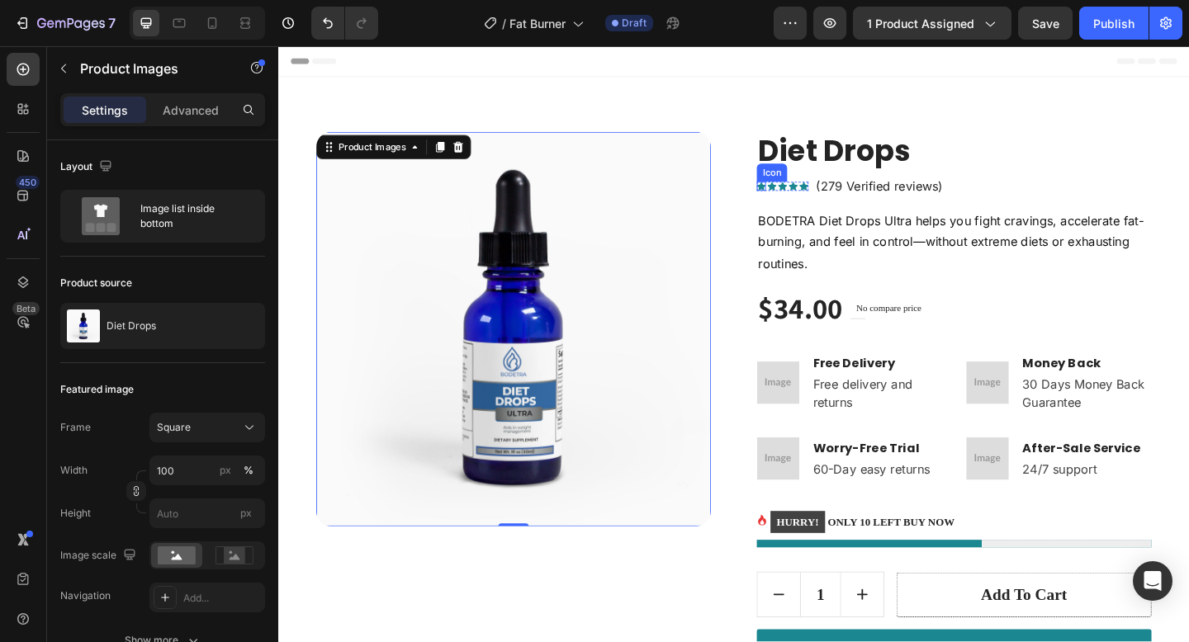
click at [801, 199] on icon at bounding box center [803, 198] width 10 height 9
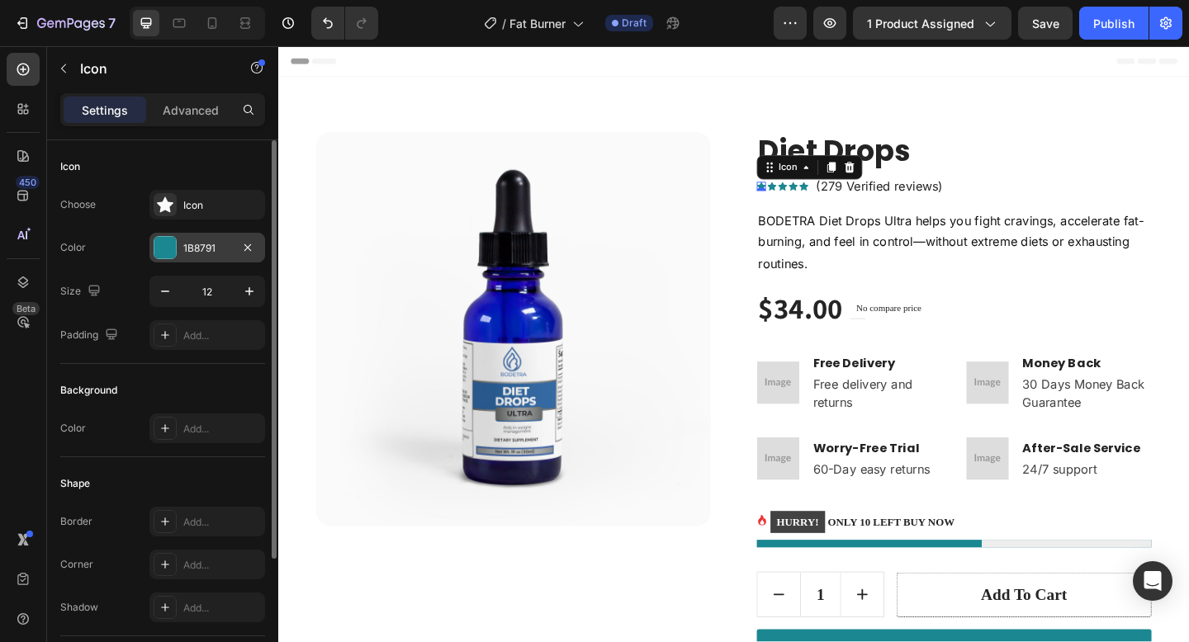
click at [198, 245] on div "1B8791" at bounding box center [207, 248] width 48 height 15
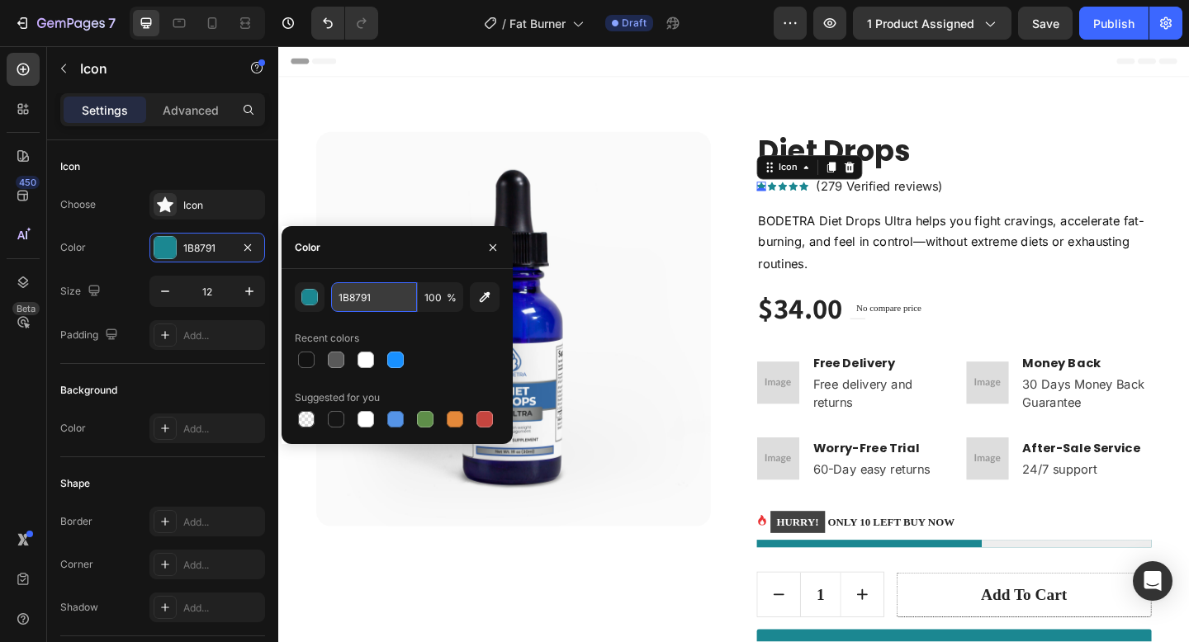
click at [362, 286] on input "1B8791" at bounding box center [374, 297] width 86 height 30
paste input "517BB6"
type input "517BB6"
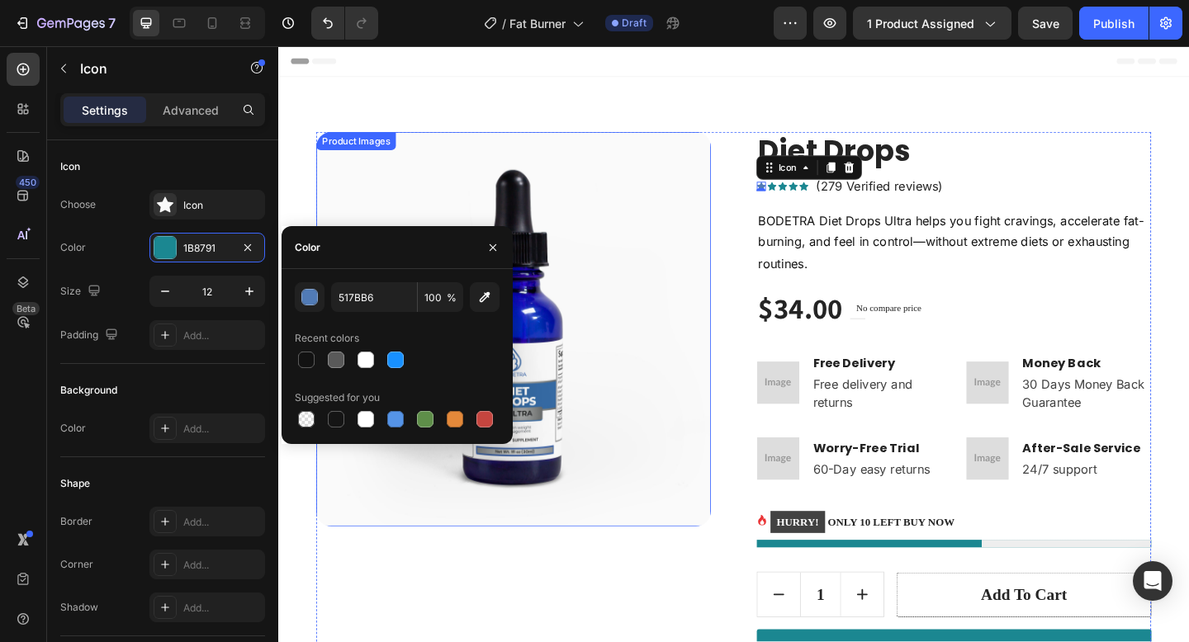
click at [567, 310] on img at bounding box center [533, 354] width 429 height 429
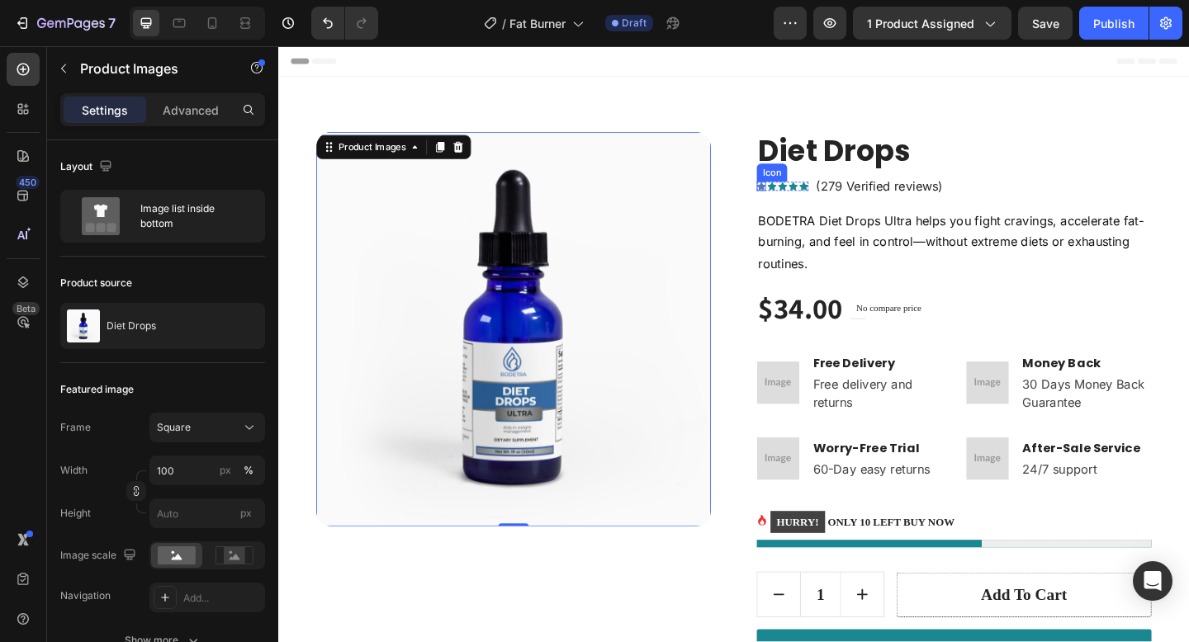
click at [804, 200] on icon at bounding box center [803, 198] width 10 height 9
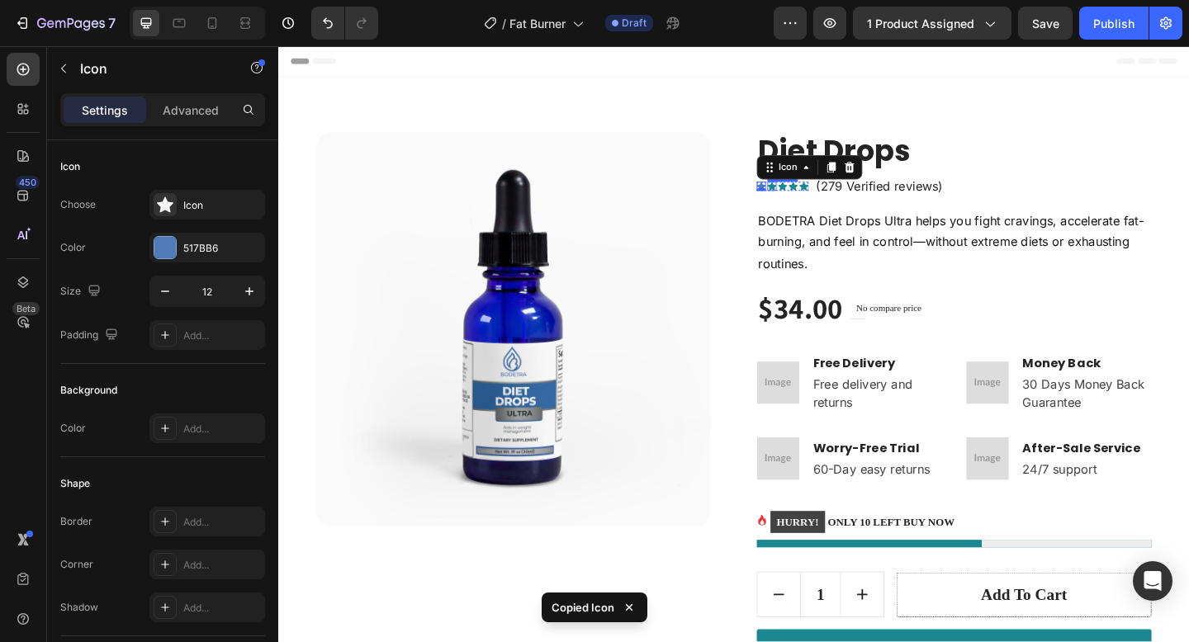
click at [813, 201] on icon at bounding box center [815, 198] width 10 height 9
click at [826, 198] on icon at bounding box center [826, 198] width 10 height 9
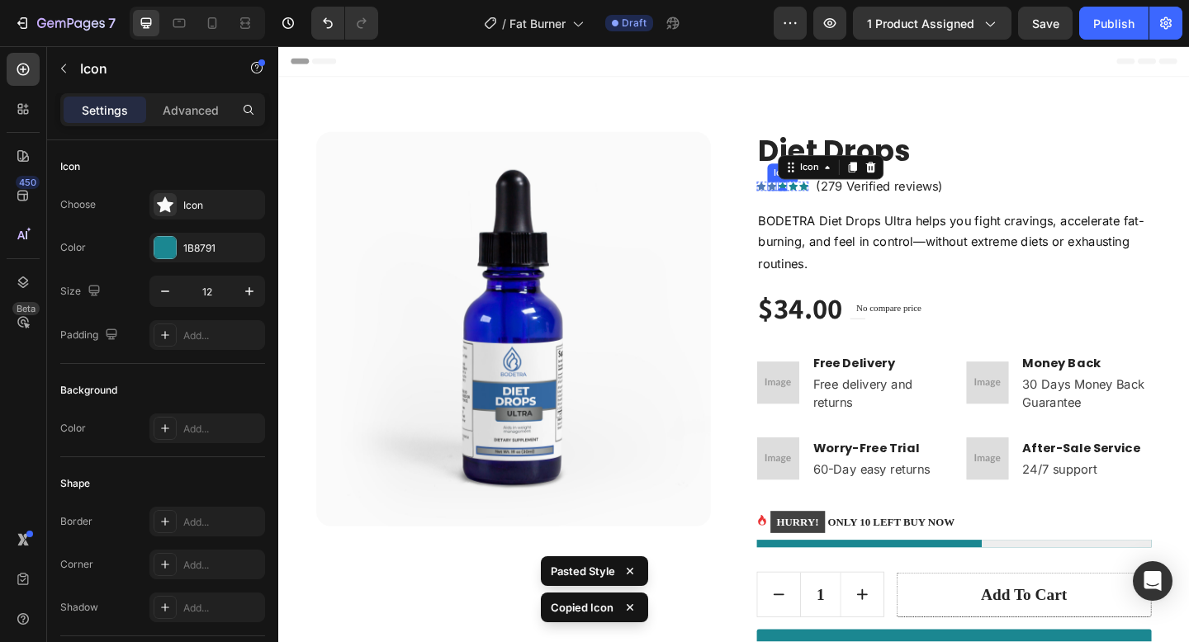
click at [816, 199] on icon at bounding box center [815, 198] width 10 height 9
click at [829, 194] on icon at bounding box center [826, 199] width 10 height 10
click at [836, 197] on icon at bounding box center [838, 198] width 10 height 9
click at [845, 201] on div "0" at bounding box center [838, 203] width 17 height 13
click at [847, 199] on icon at bounding box center [850, 198] width 10 height 9
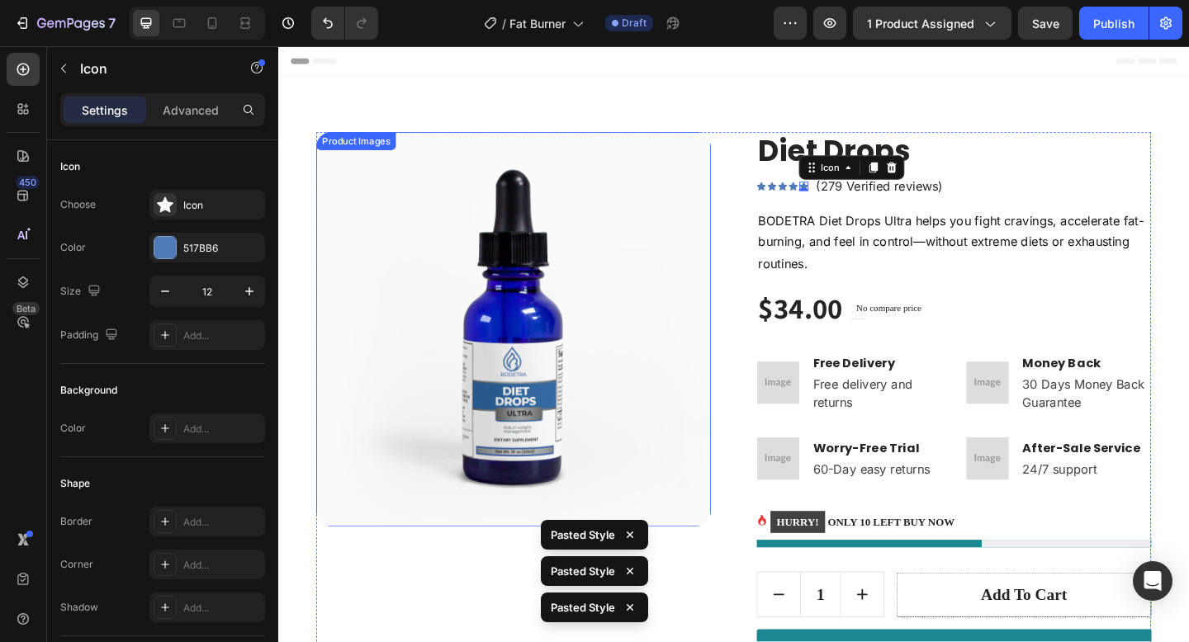
click at [705, 173] on img at bounding box center [533, 354] width 429 height 429
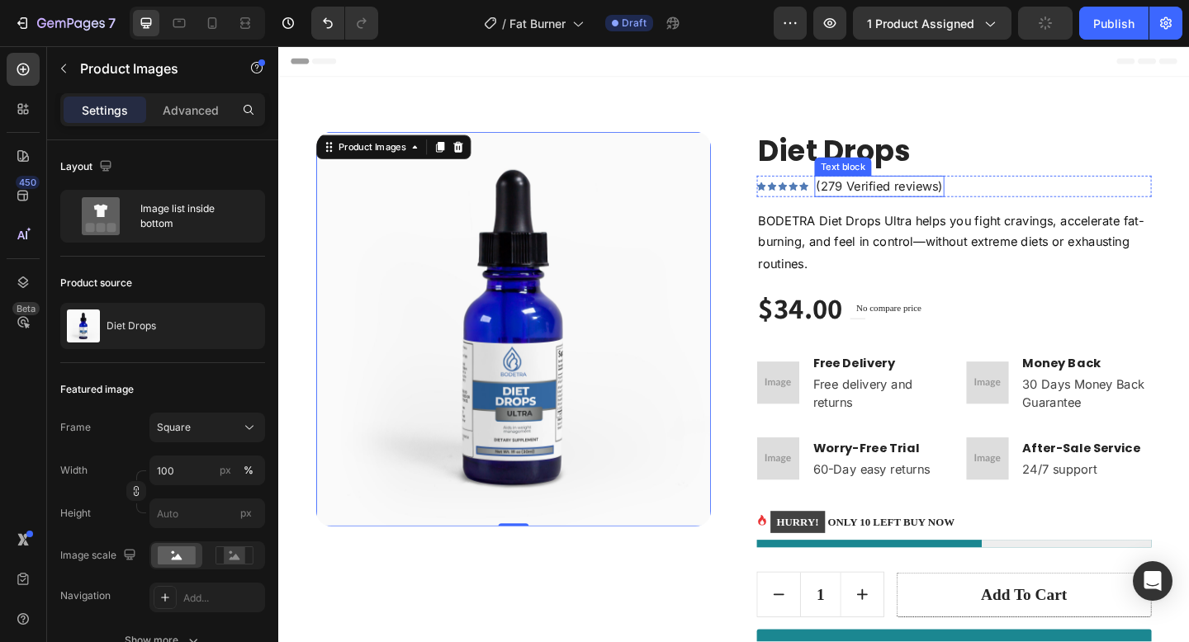
click at [892, 201] on p "(279 Verified reviews)" at bounding box center [932, 199] width 138 height 20
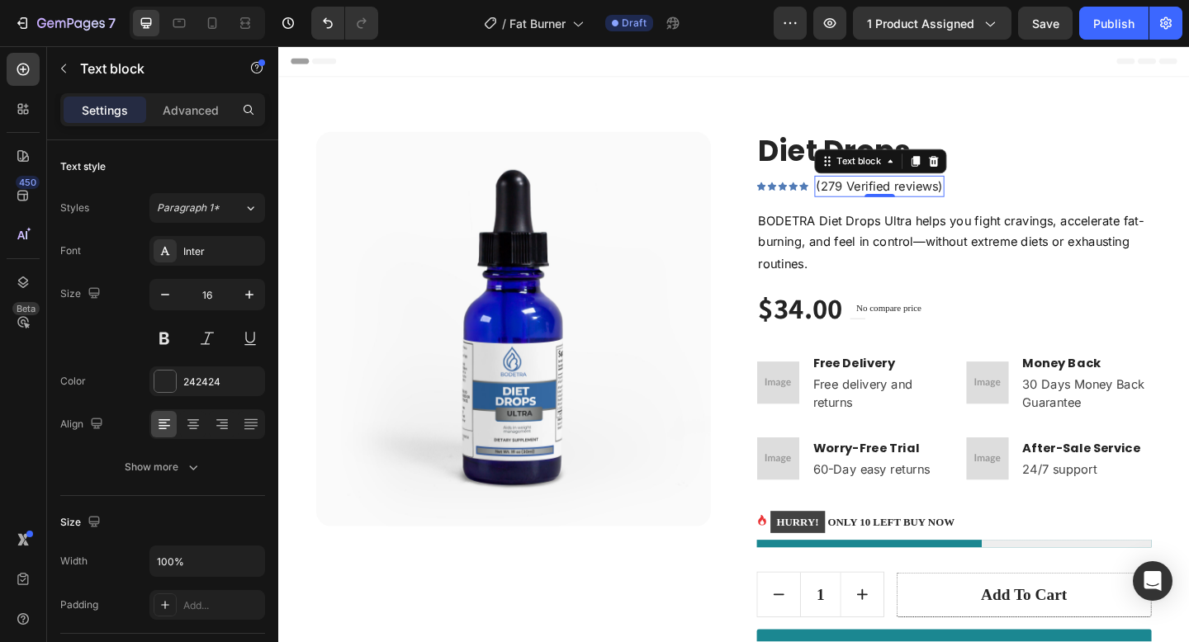
click at [896, 202] on p "(279 Verified reviews)" at bounding box center [932, 199] width 138 height 20
click at [894, 199] on p "(279 Verified reviews)" at bounding box center [932, 199] width 138 height 20
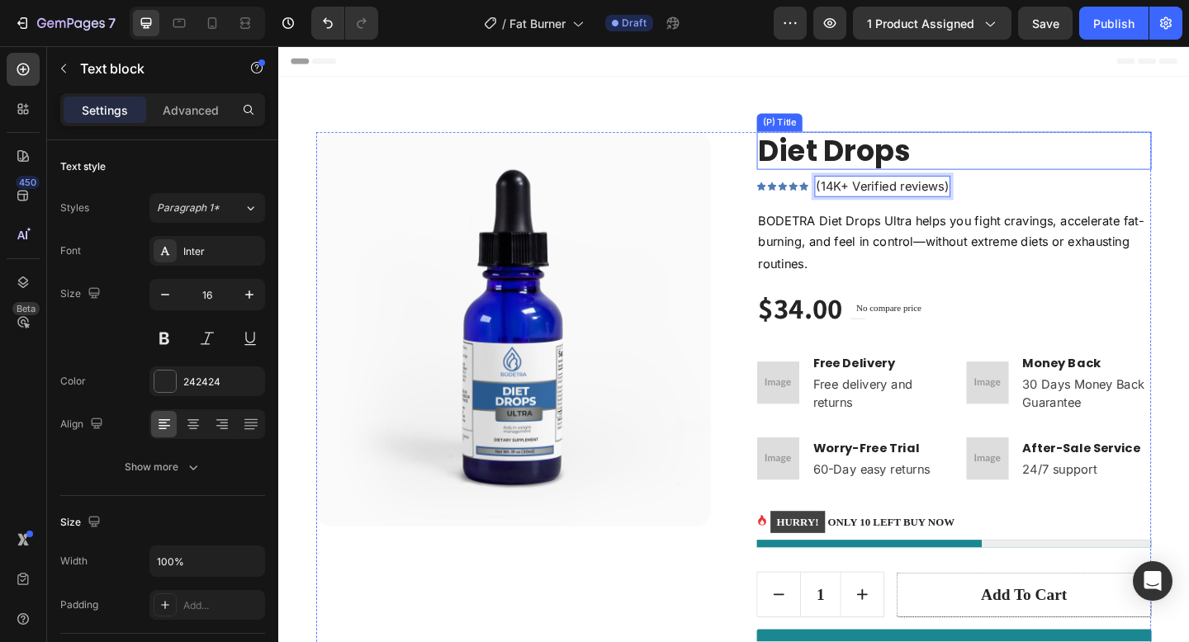
click at [816, 160] on h2 "Diet Drops" at bounding box center [1012, 160] width 429 height 41
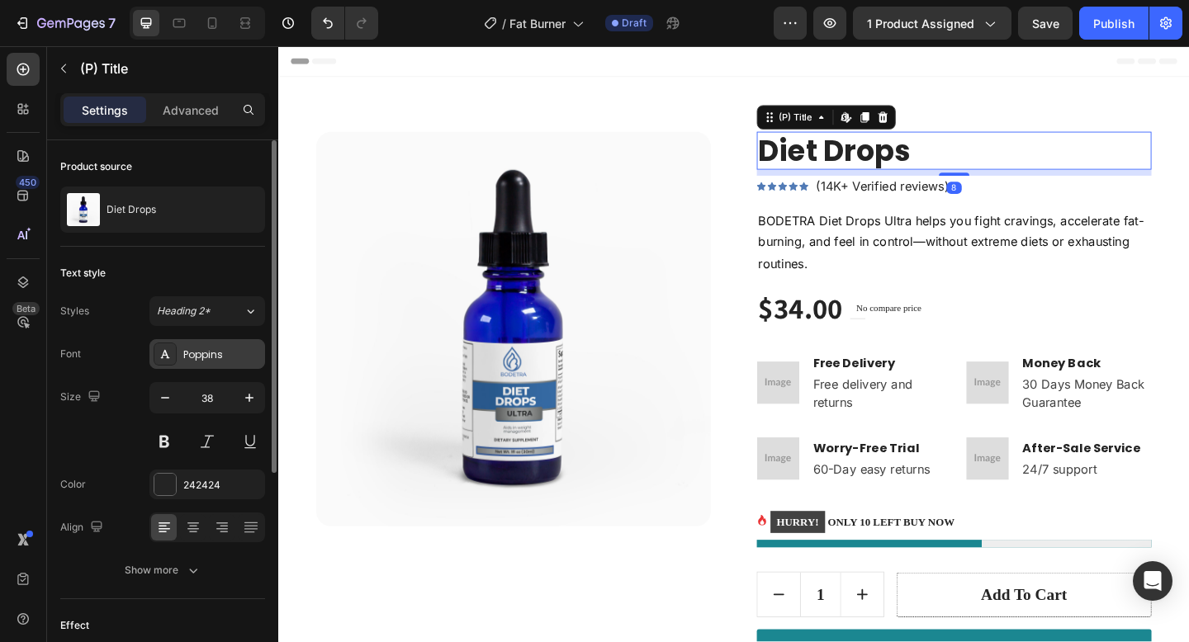
click at [173, 357] on div at bounding box center [165, 354] width 23 height 23
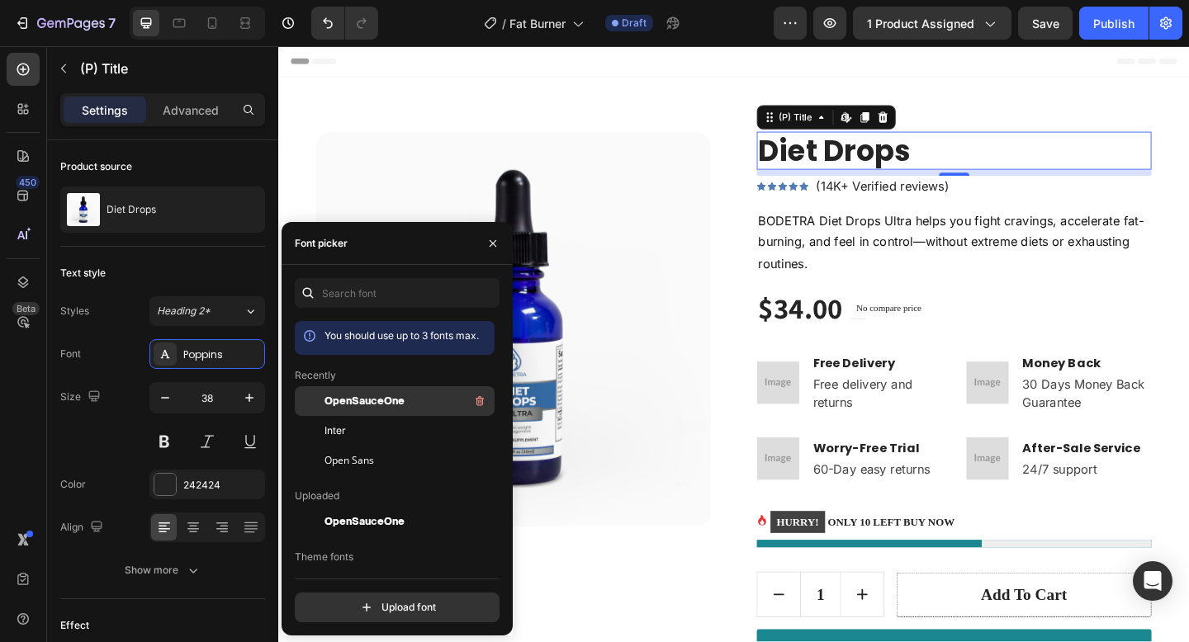
click at [371, 396] on span "OpenSauceOne" at bounding box center [364, 401] width 80 height 15
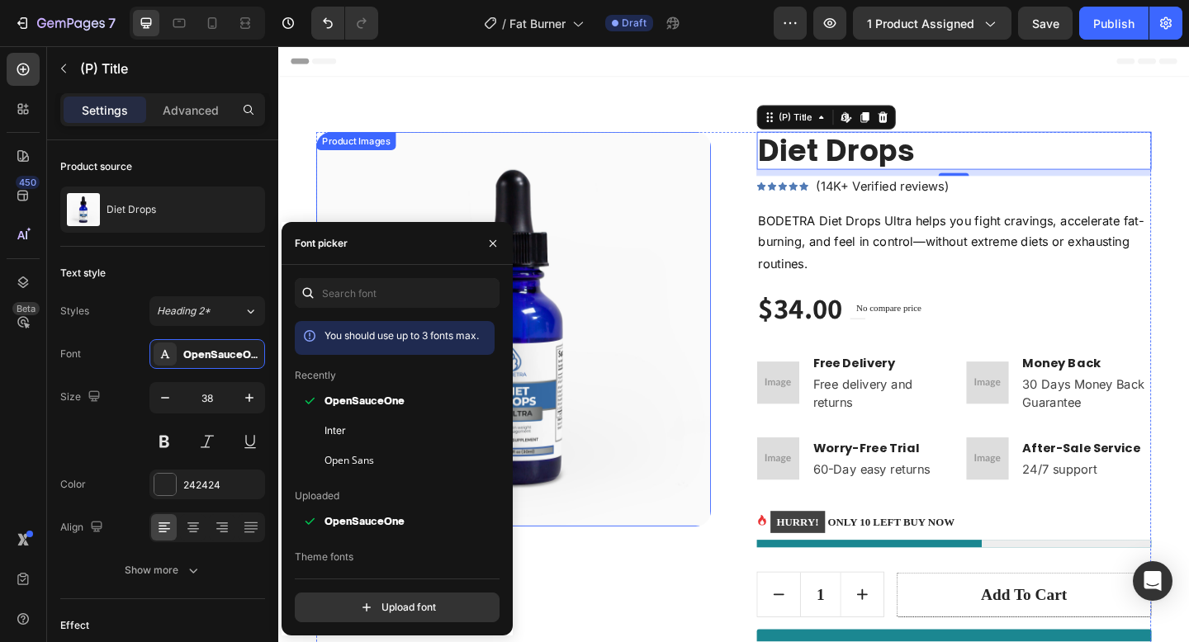
click at [659, 243] on img at bounding box center [533, 354] width 429 height 429
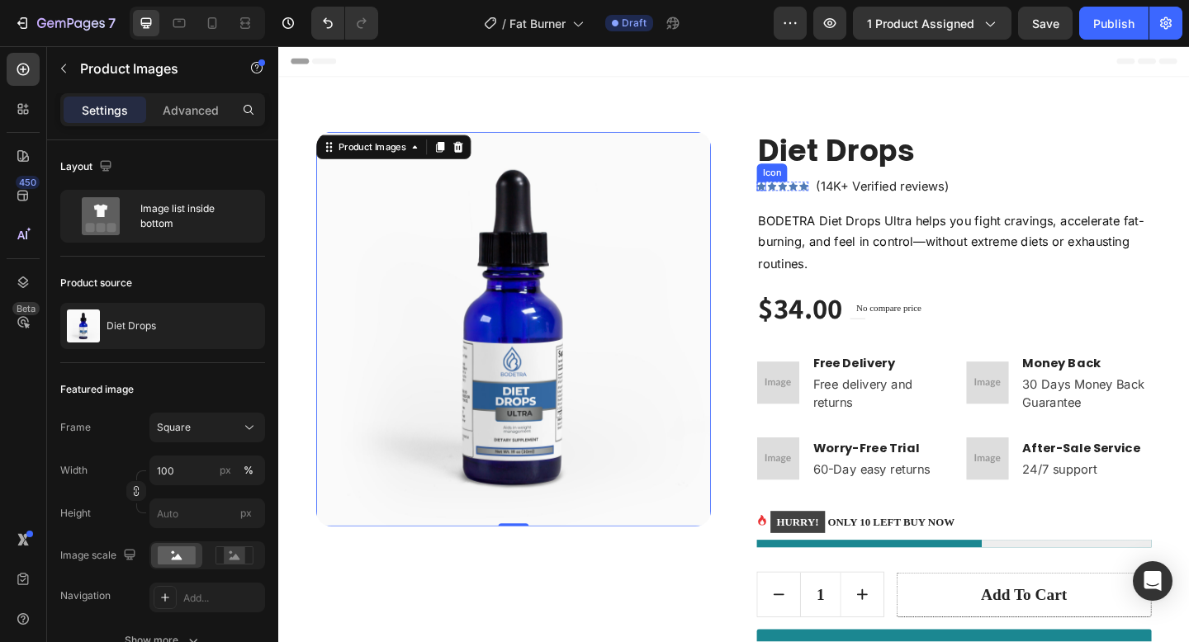
click at [798, 198] on icon at bounding box center [803, 199] width 10 height 10
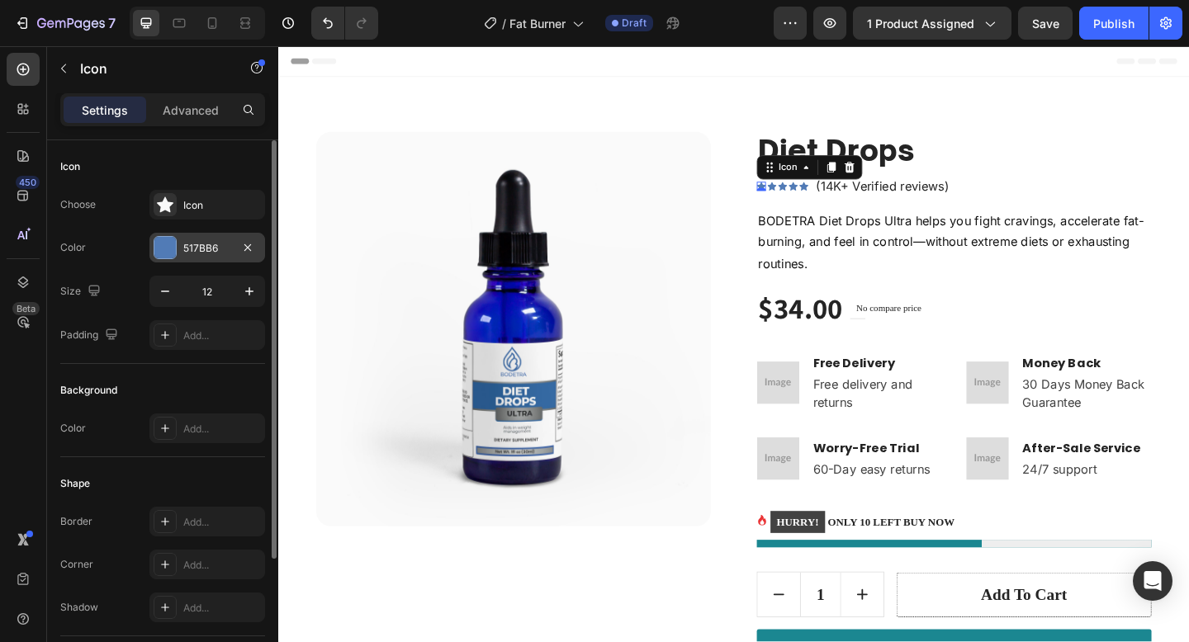
click at [155, 239] on div at bounding box center [164, 247] width 21 height 21
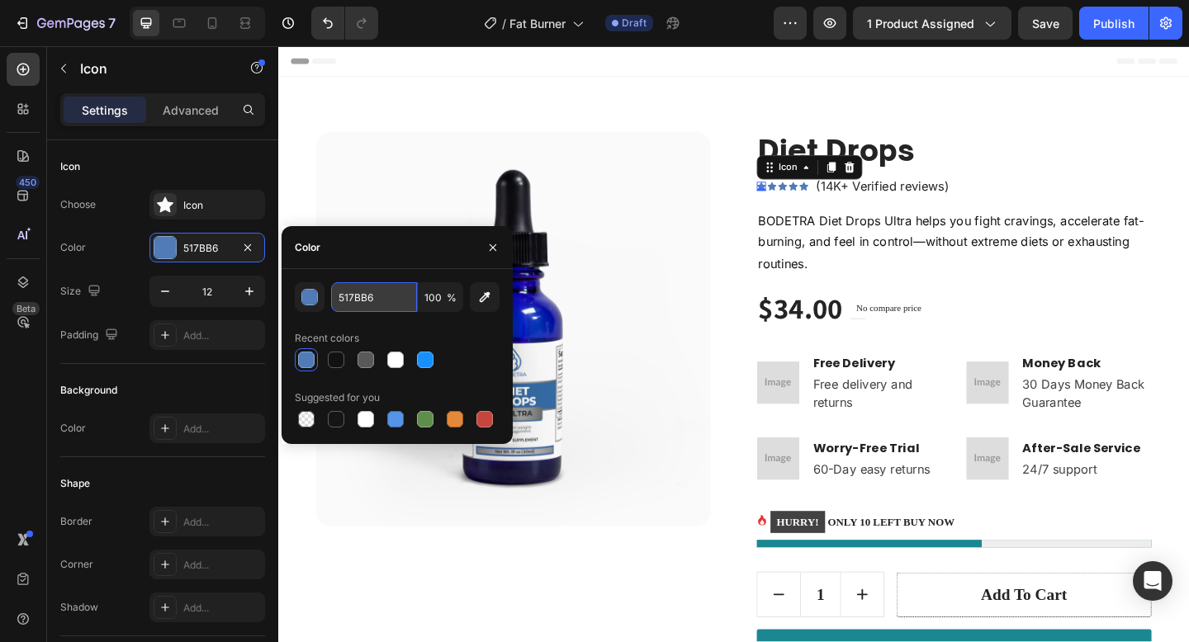
click at [367, 293] on input "517BB6" at bounding box center [374, 297] width 86 height 30
click at [816, 383] on div "Image" at bounding box center [819, 379] width 35 height 15
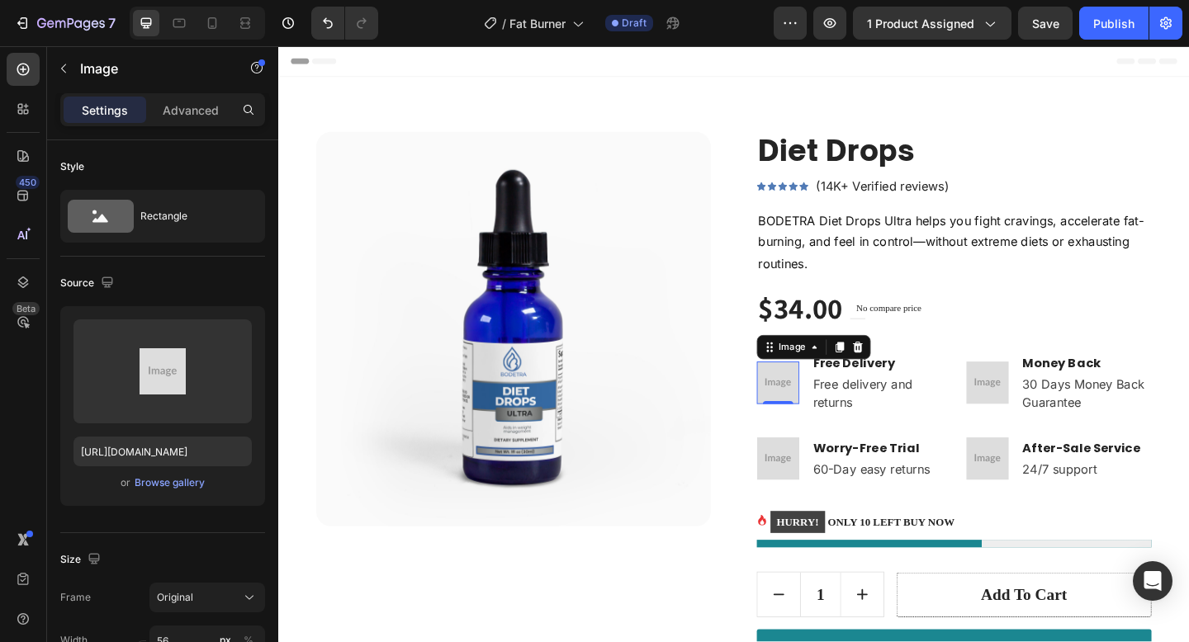
click at [814, 426] on img at bounding box center [821, 413] width 46 height 46
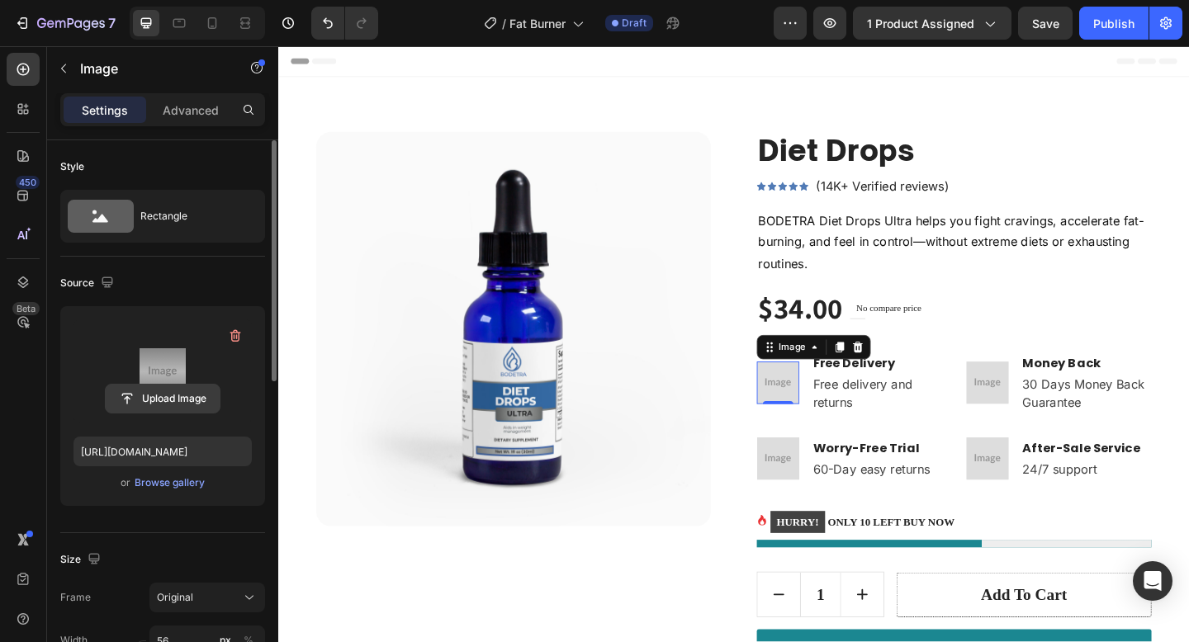
click at [154, 390] on input "file" at bounding box center [163, 399] width 114 height 28
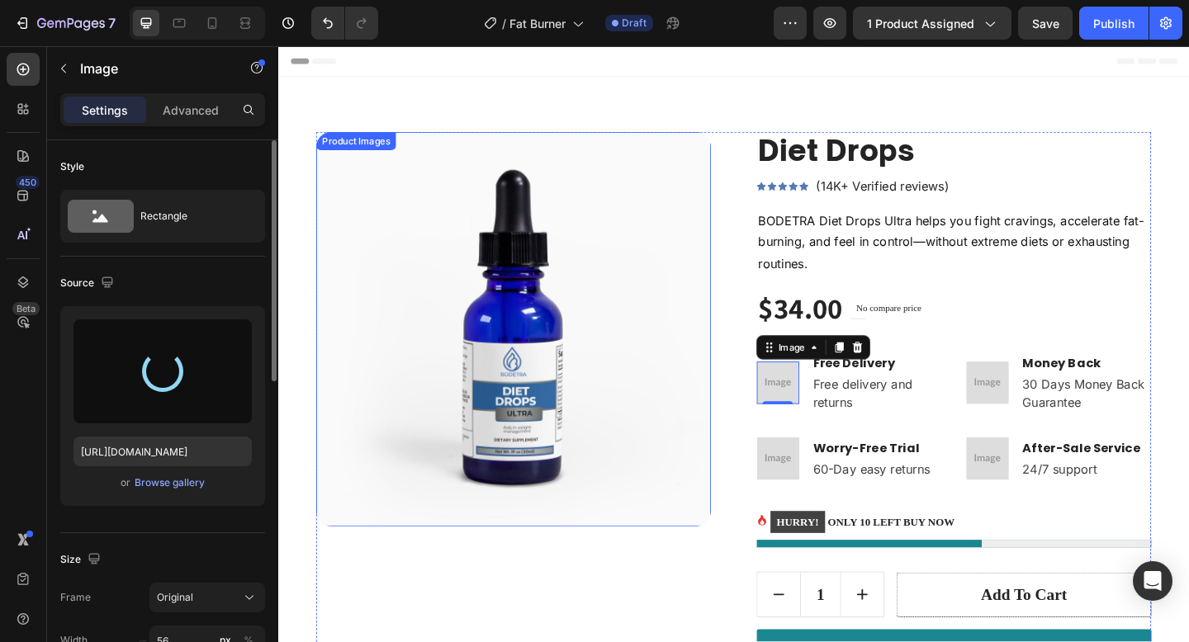
type input "[URL][DOMAIN_NAME]"
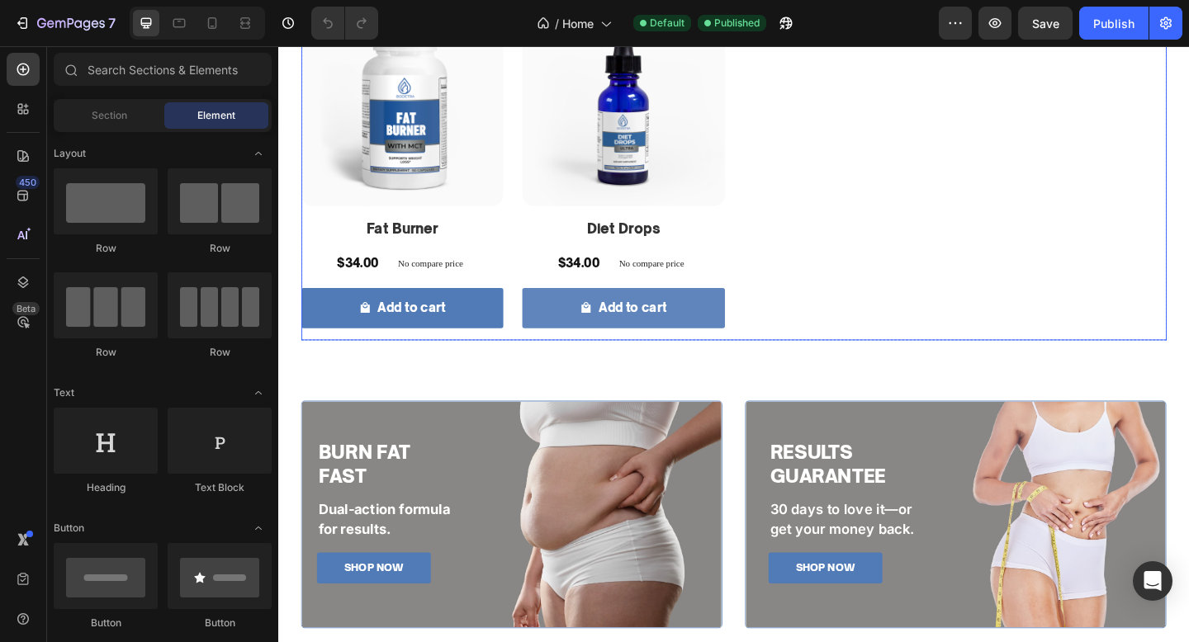
scroll to position [840, 0]
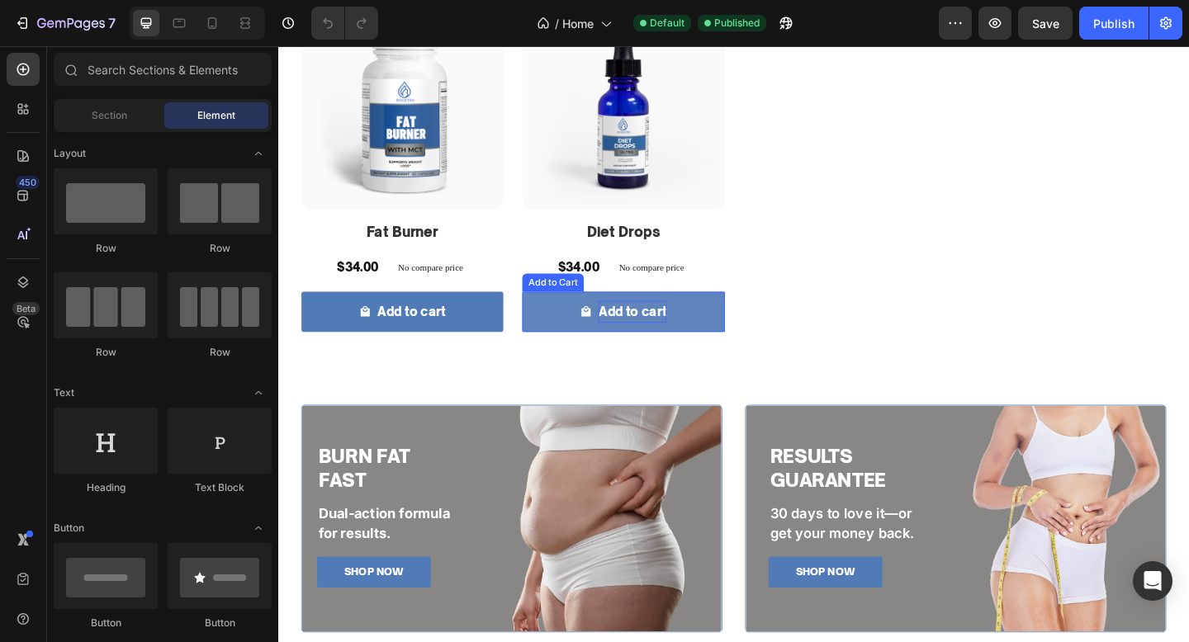
click at [460, 334] on div "Add to cart" at bounding box center [423, 336] width 74 height 24
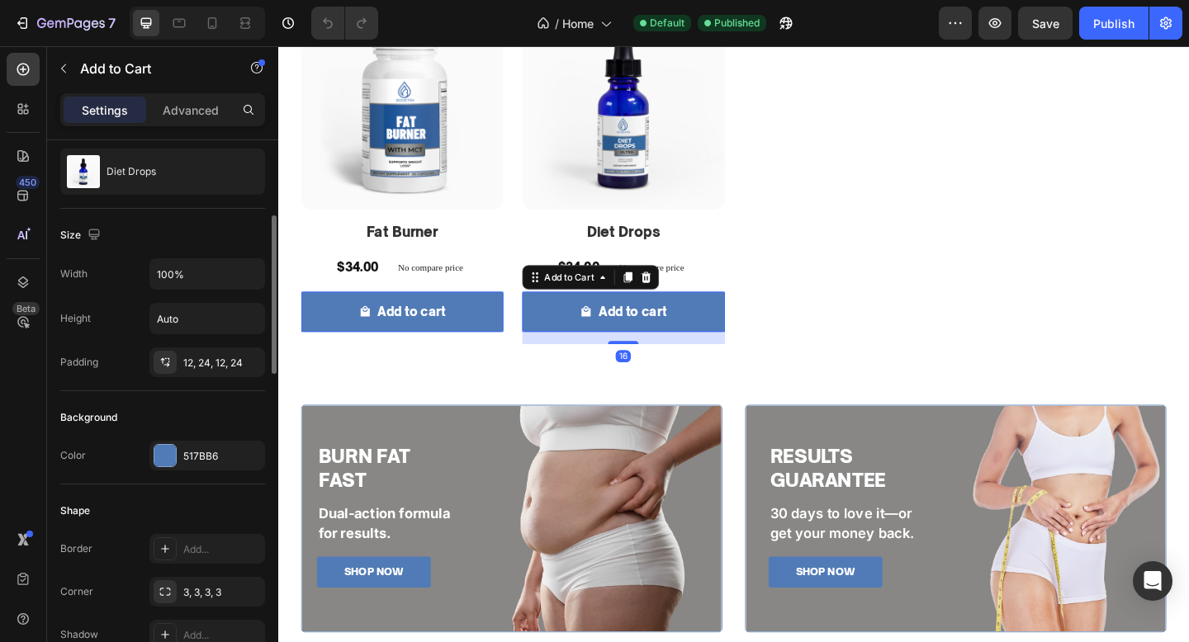
scroll to position [178, 0]
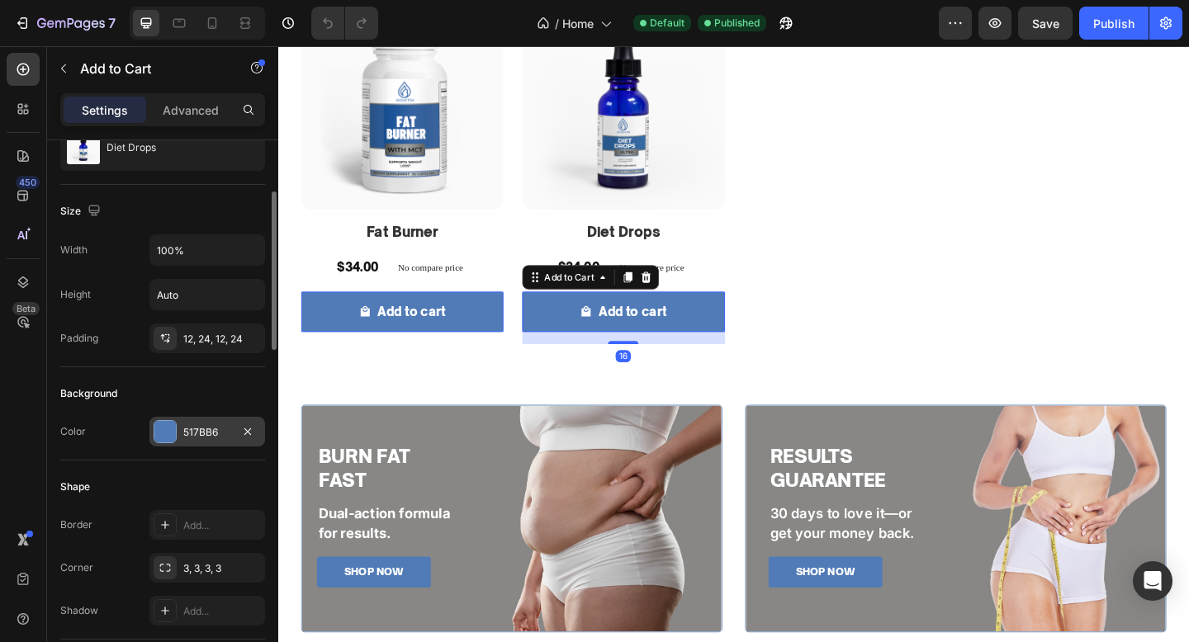
click at [202, 417] on div "517BB6" at bounding box center [207, 432] width 116 height 30
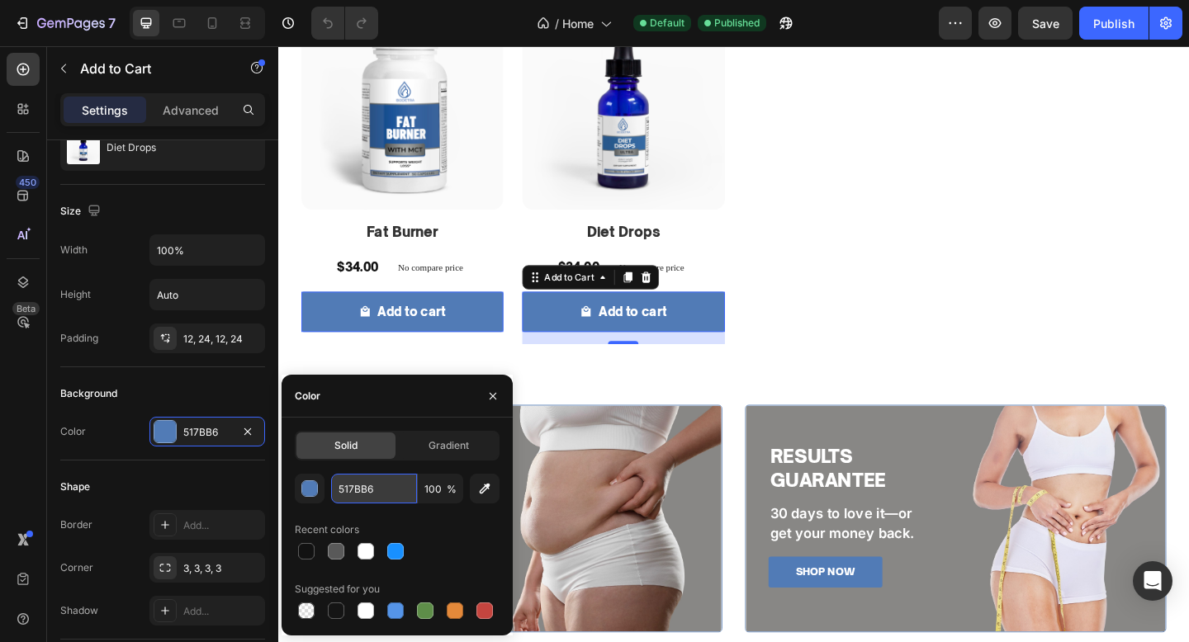
click at [376, 490] on input "517BB6" at bounding box center [374, 489] width 86 height 30
